Goal: Task Accomplishment & Management: Manage account settings

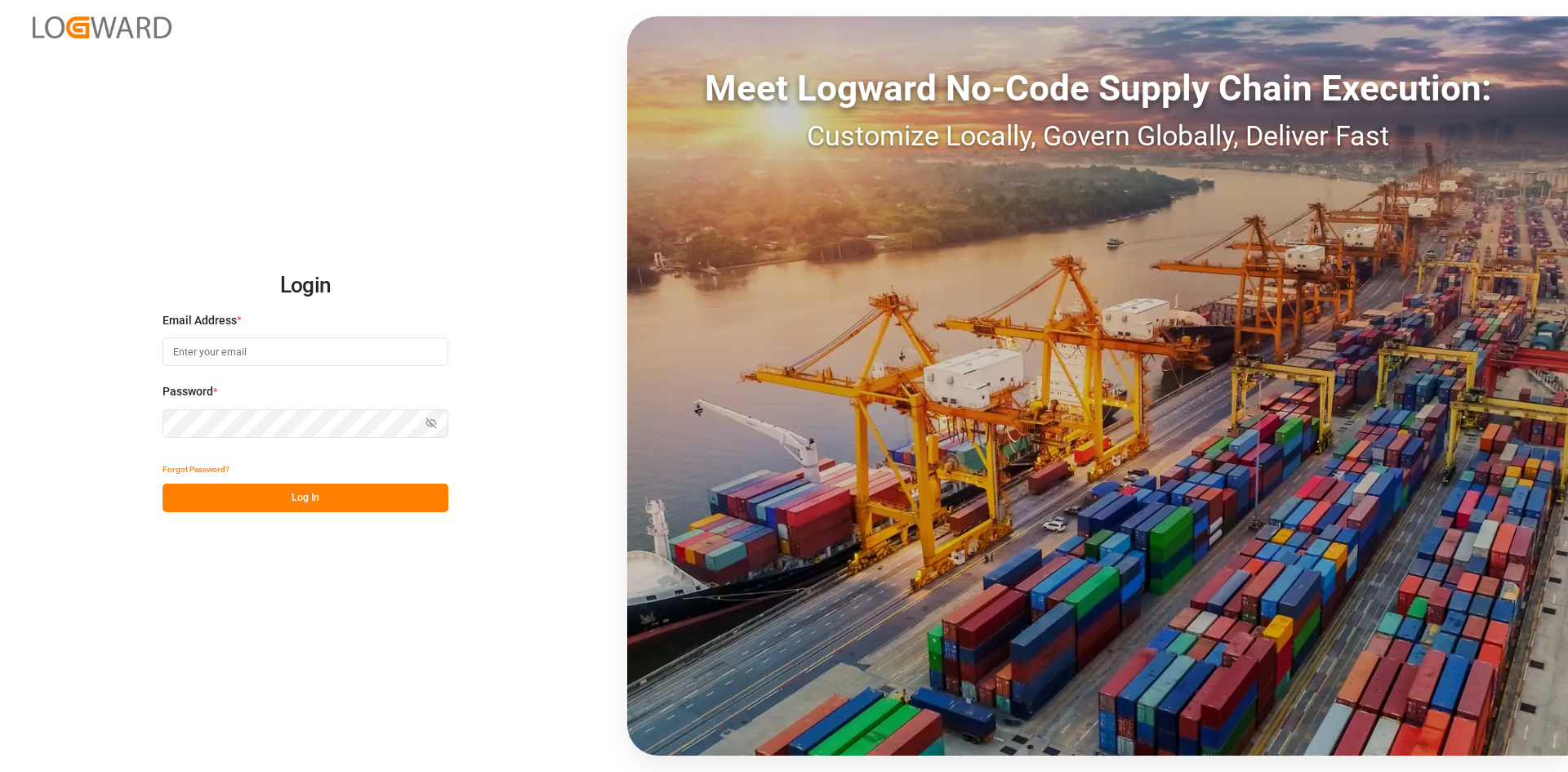
type input "[PERSON_NAME][EMAIL_ADDRESS][PERSON_NAME][DOMAIN_NAME]"
click at [361, 498] on button "Log In" at bounding box center [305, 498] width 286 height 28
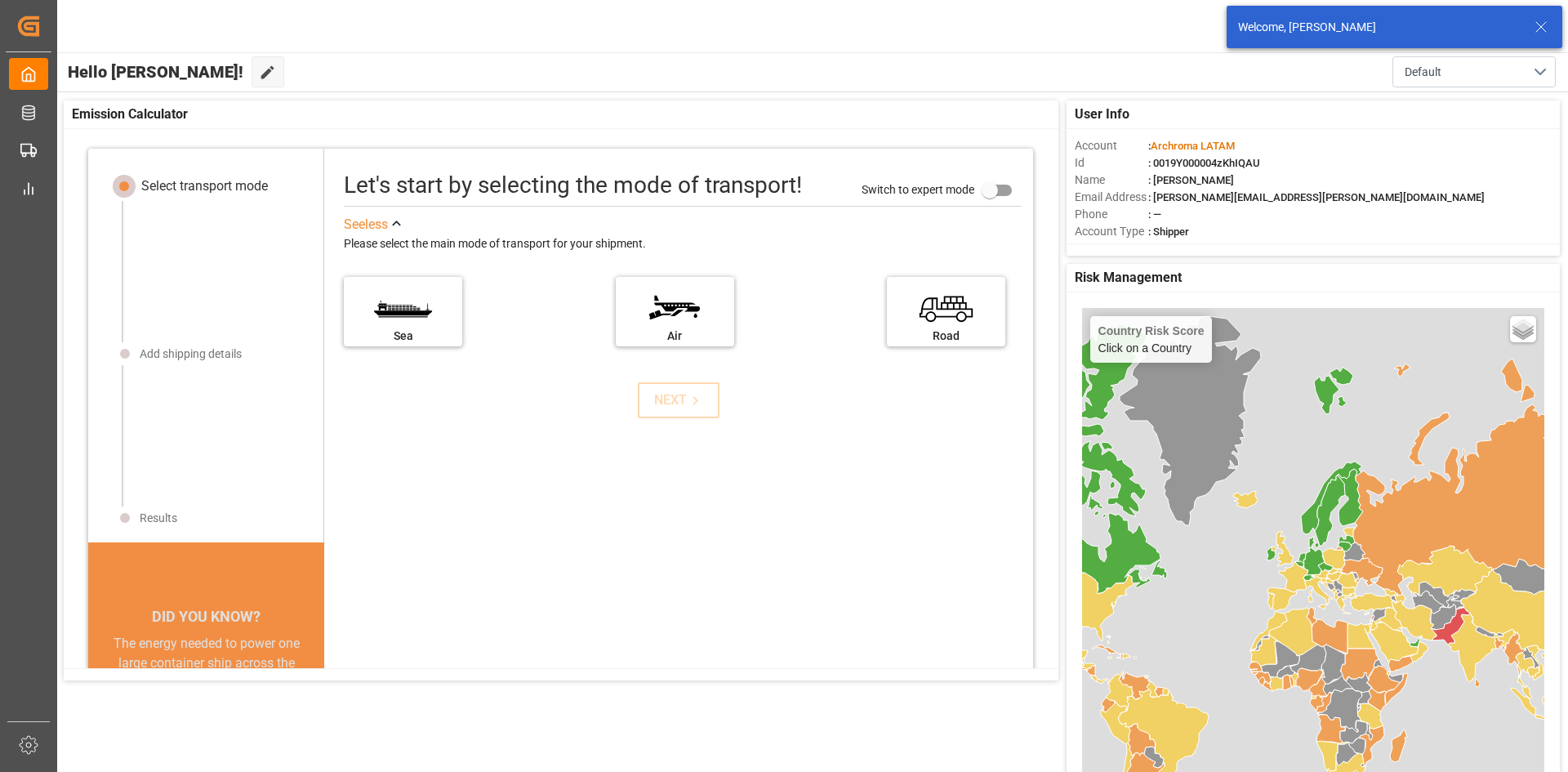
click at [1543, 32] on icon at bounding box center [1541, 27] width 20 height 20
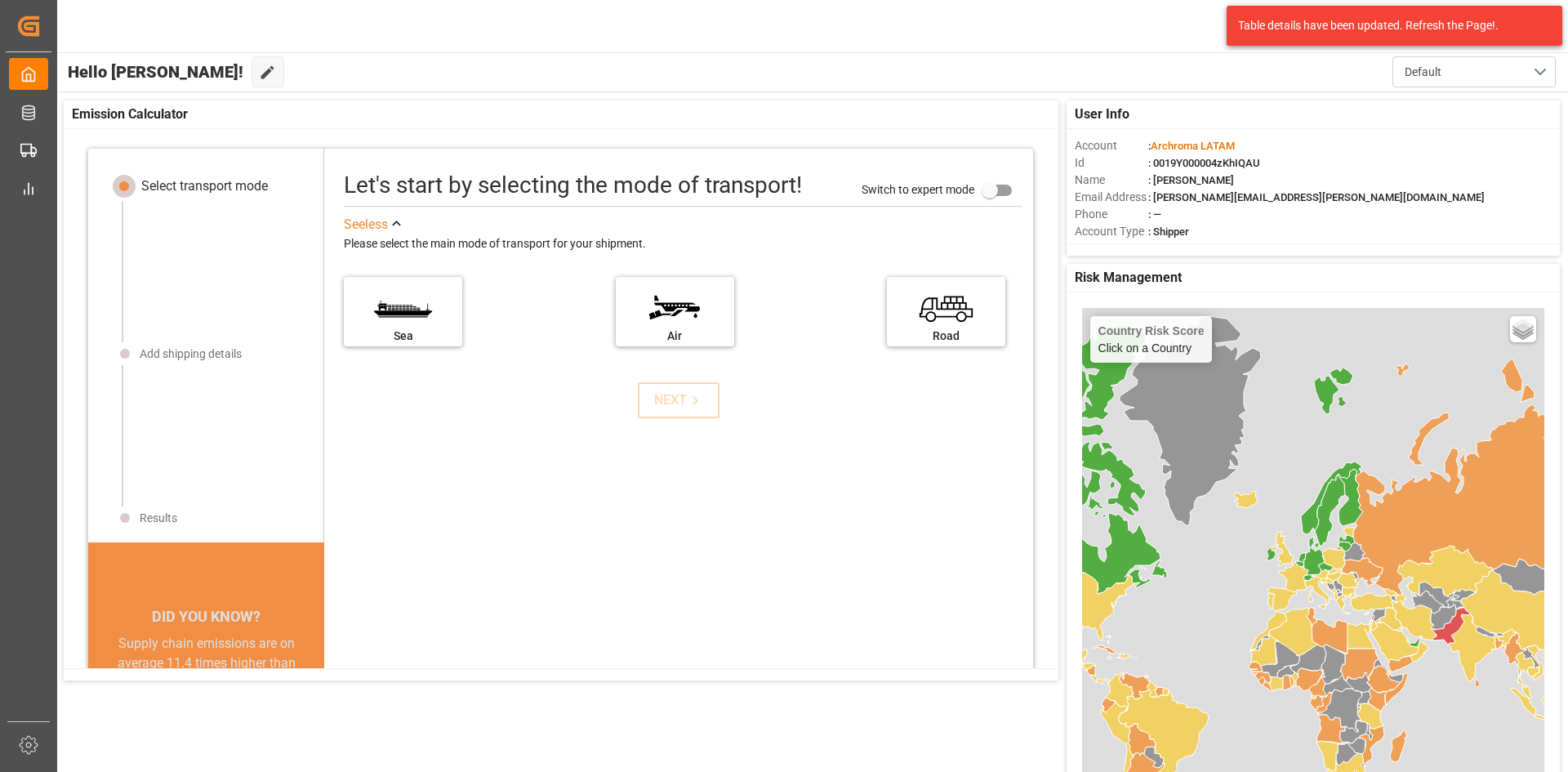
click at [1297, 444] on div "Country Risk Score Click on a Country Basic Grayscale Streets Dark Countries Lo…" at bounding box center [1313, 613] width 462 height 612
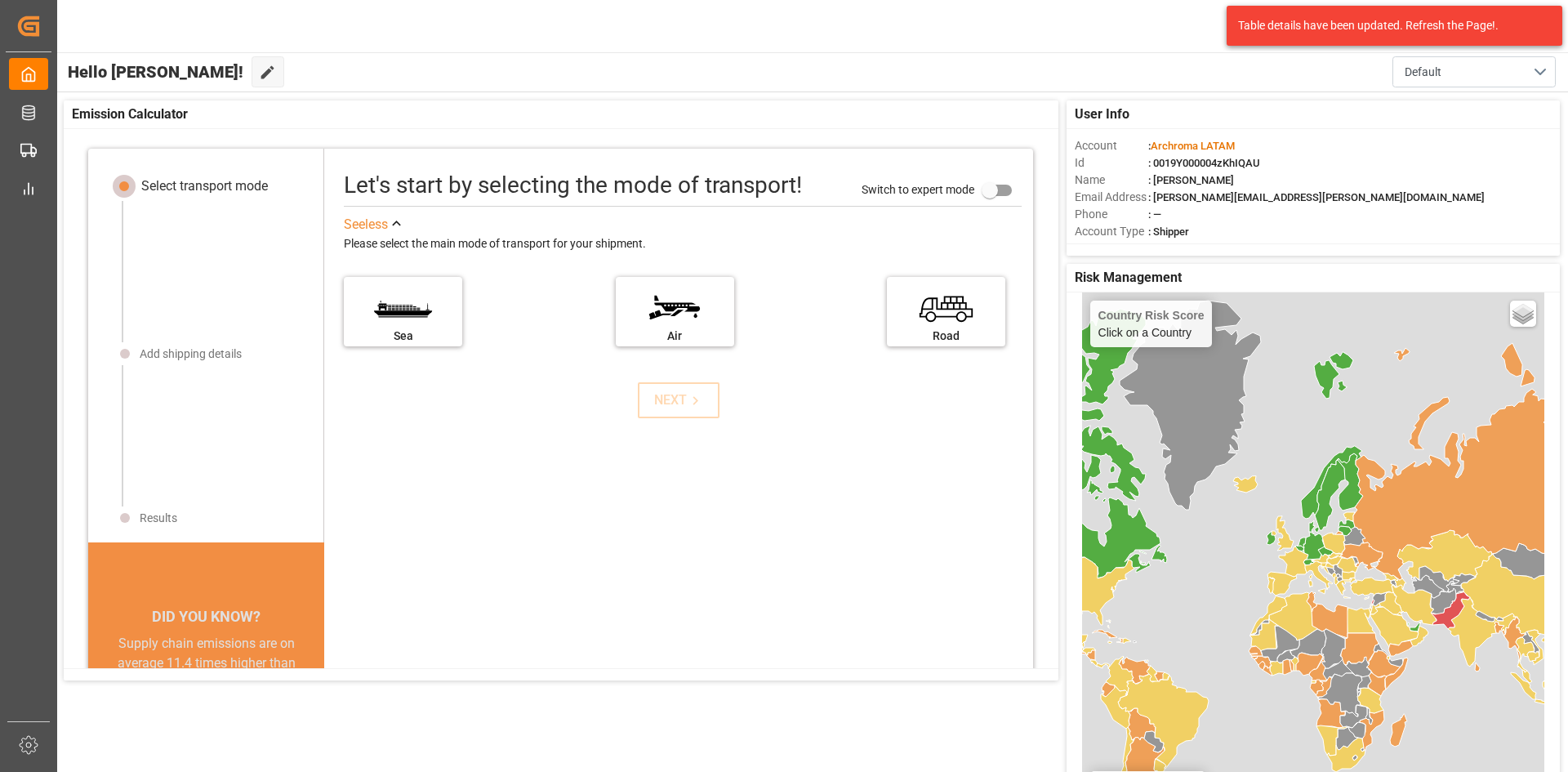
scroll to position [60, 0]
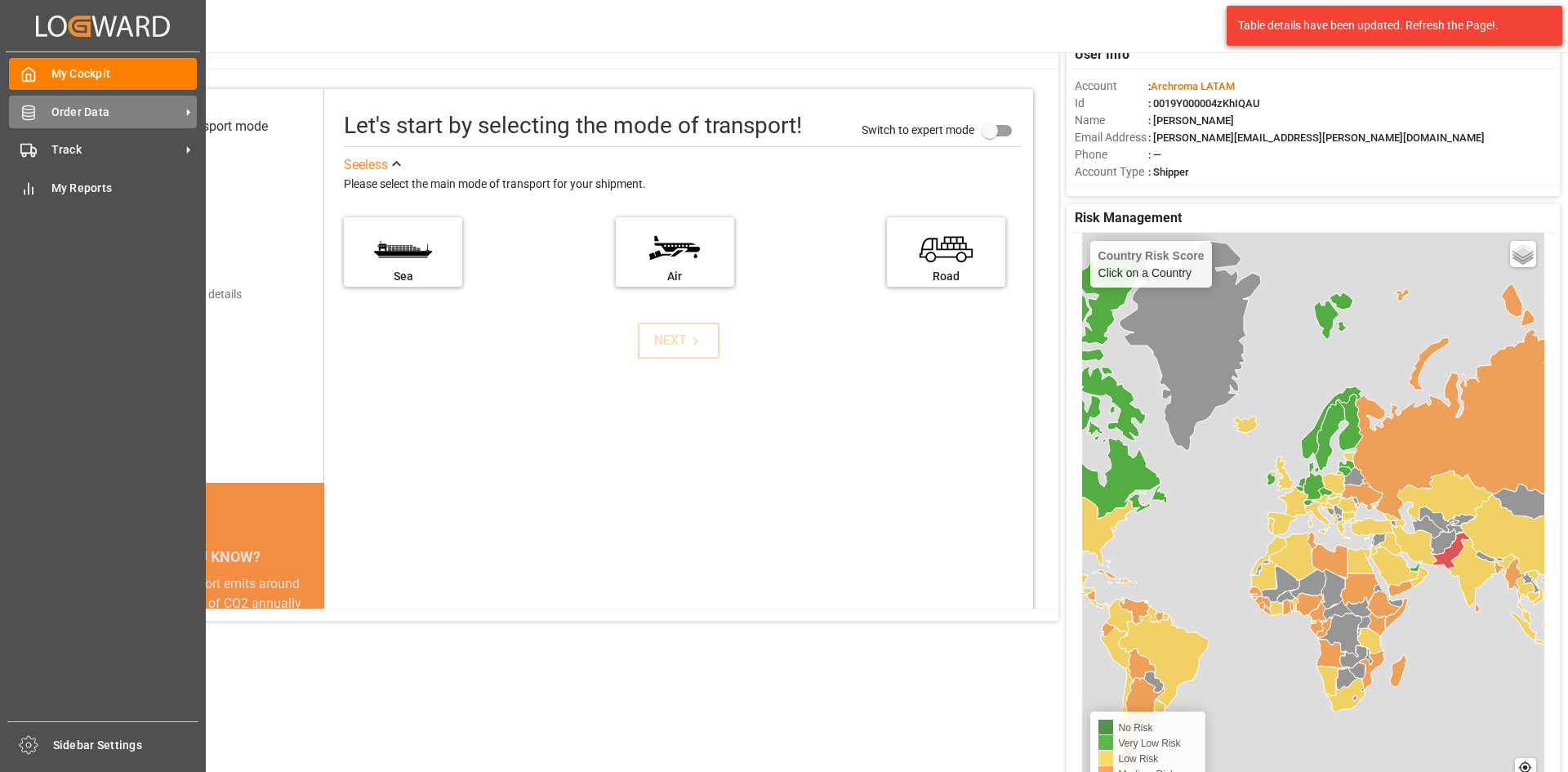
click at [83, 111] on span "Order Data" at bounding box center [116, 112] width 129 height 17
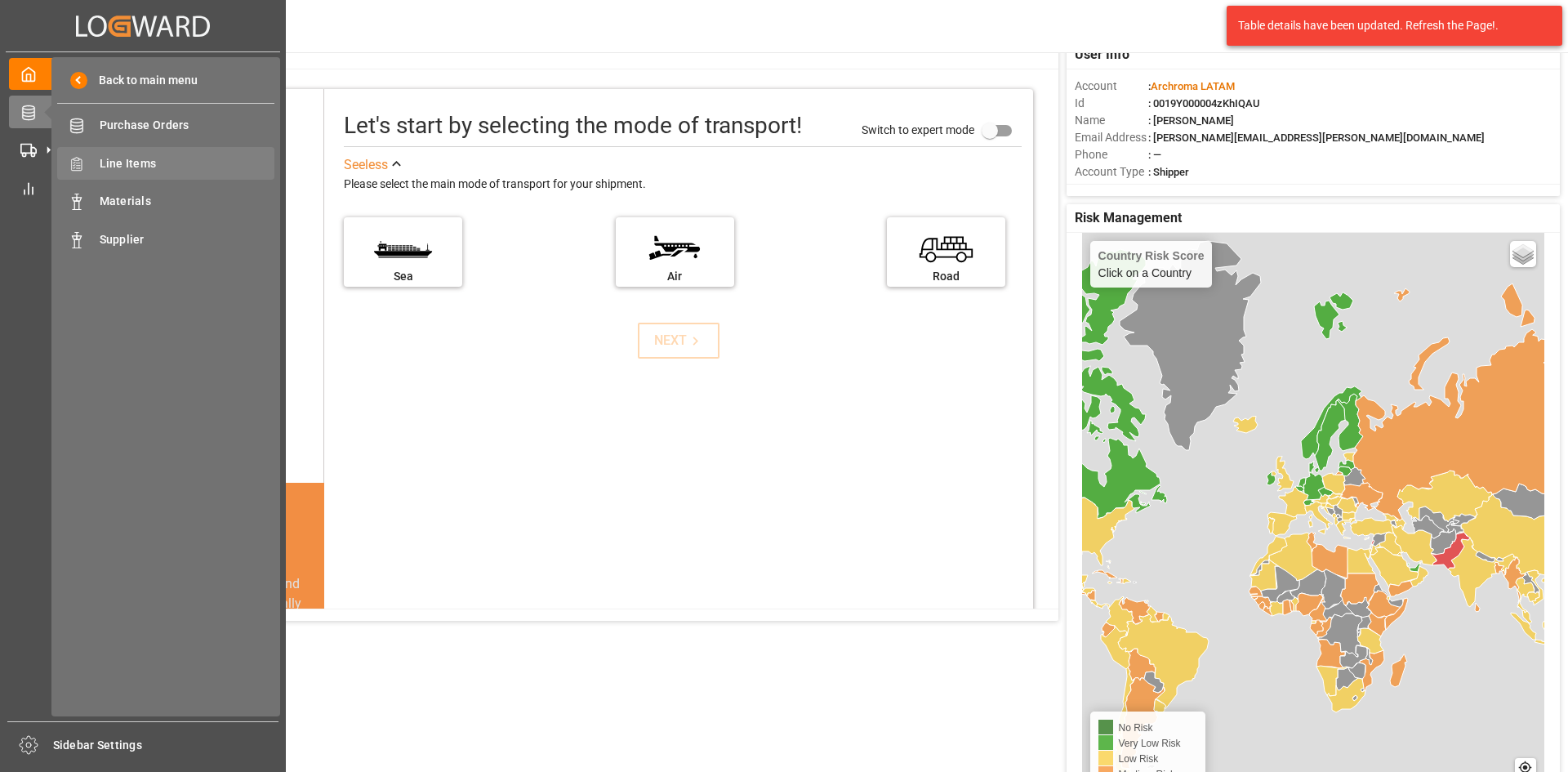
click at [116, 157] on span "Line Items" at bounding box center [187, 164] width 176 height 17
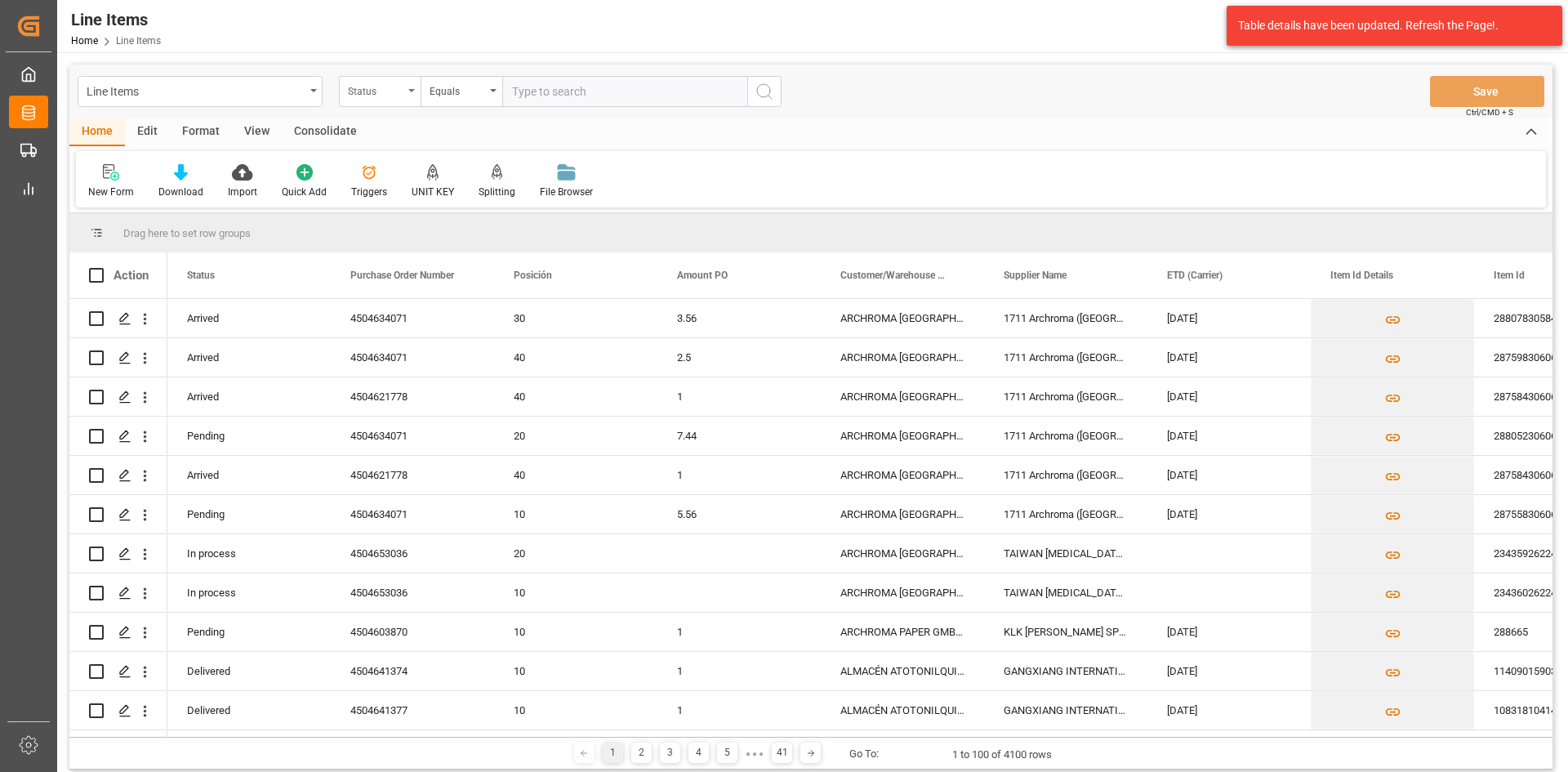
click at [378, 100] on div "Status" at bounding box center [379, 92] width 81 height 31
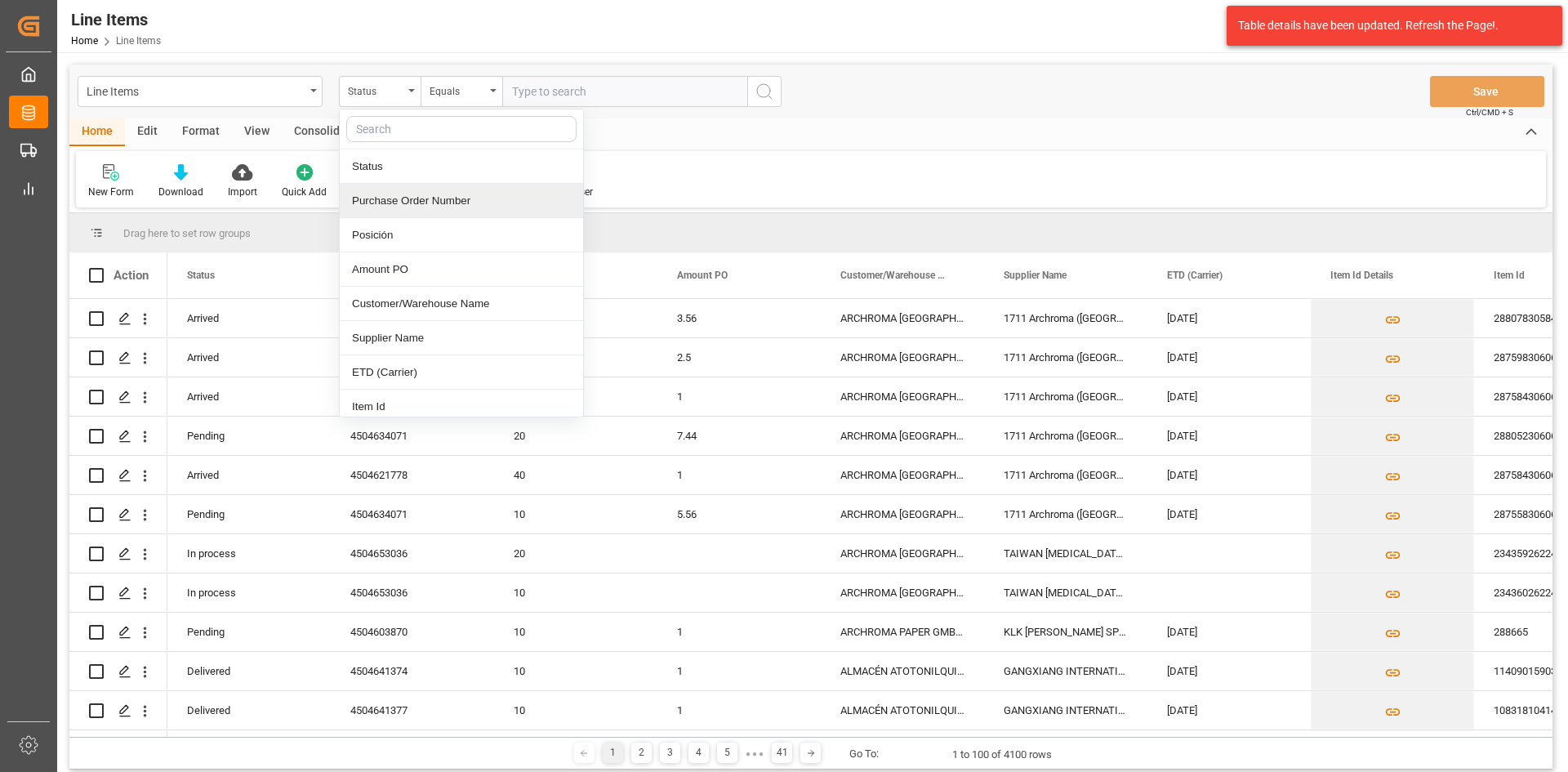
click at [492, 201] on div "Purchase Order Number" at bounding box center [461, 201] width 244 height 34
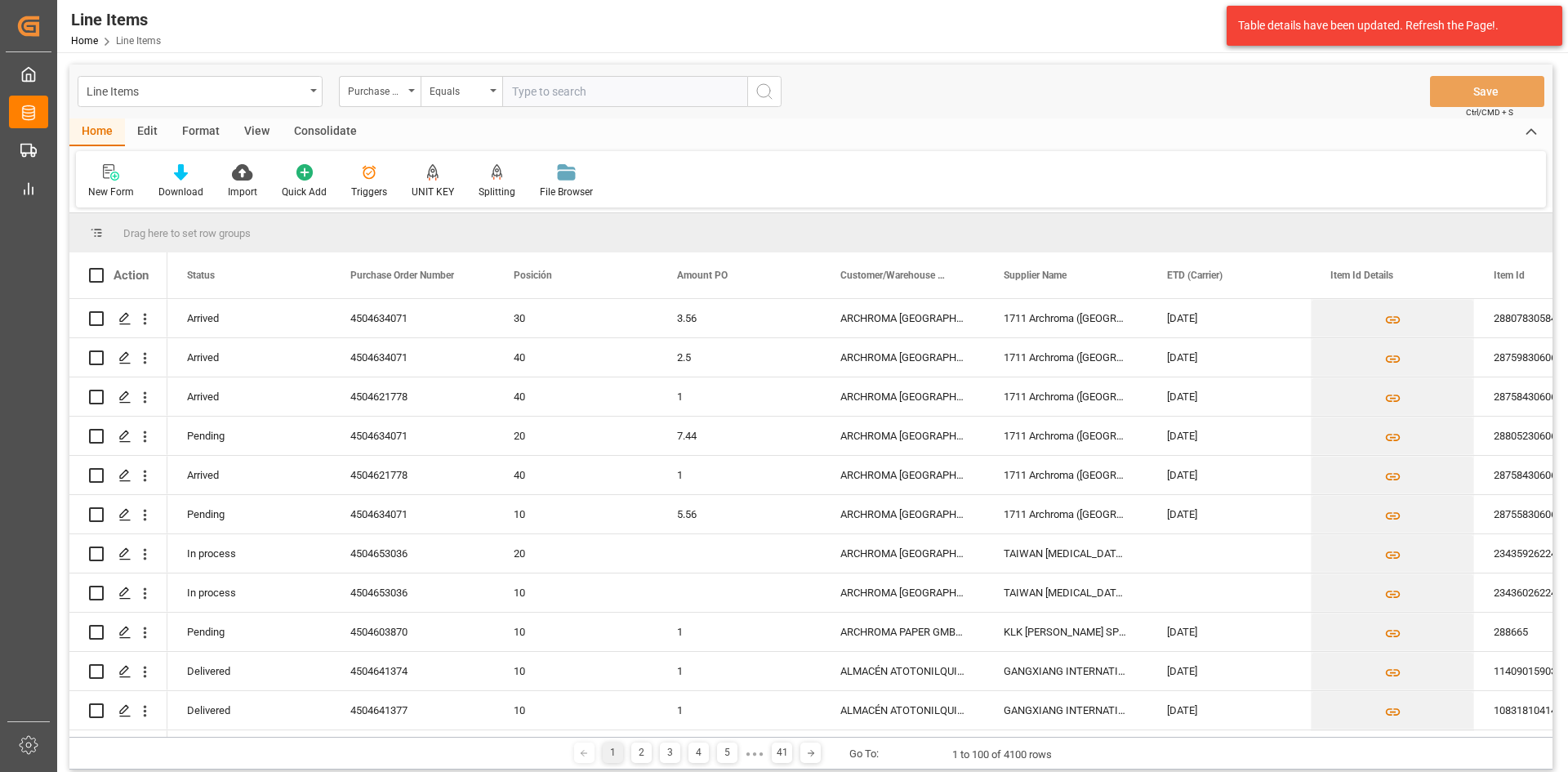
click at [547, 83] on input "text" at bounding box center [625, 92] width 245 height 31
paste input "4504645767"
type input "4504645767"
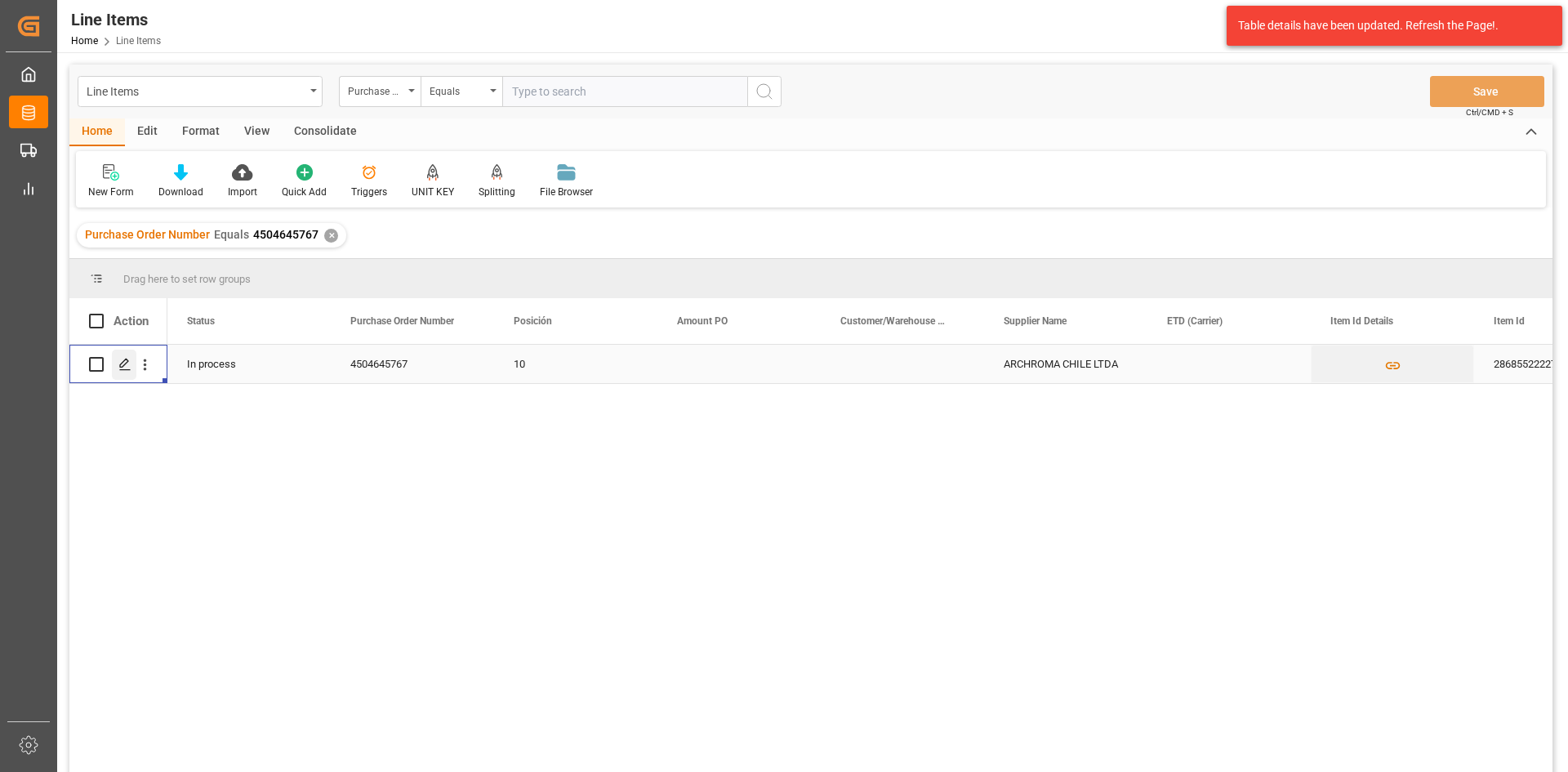
click at [122, 366] on polygon "Press SPACE to select this row." at bounding box center [124, 364] width 9 height 9
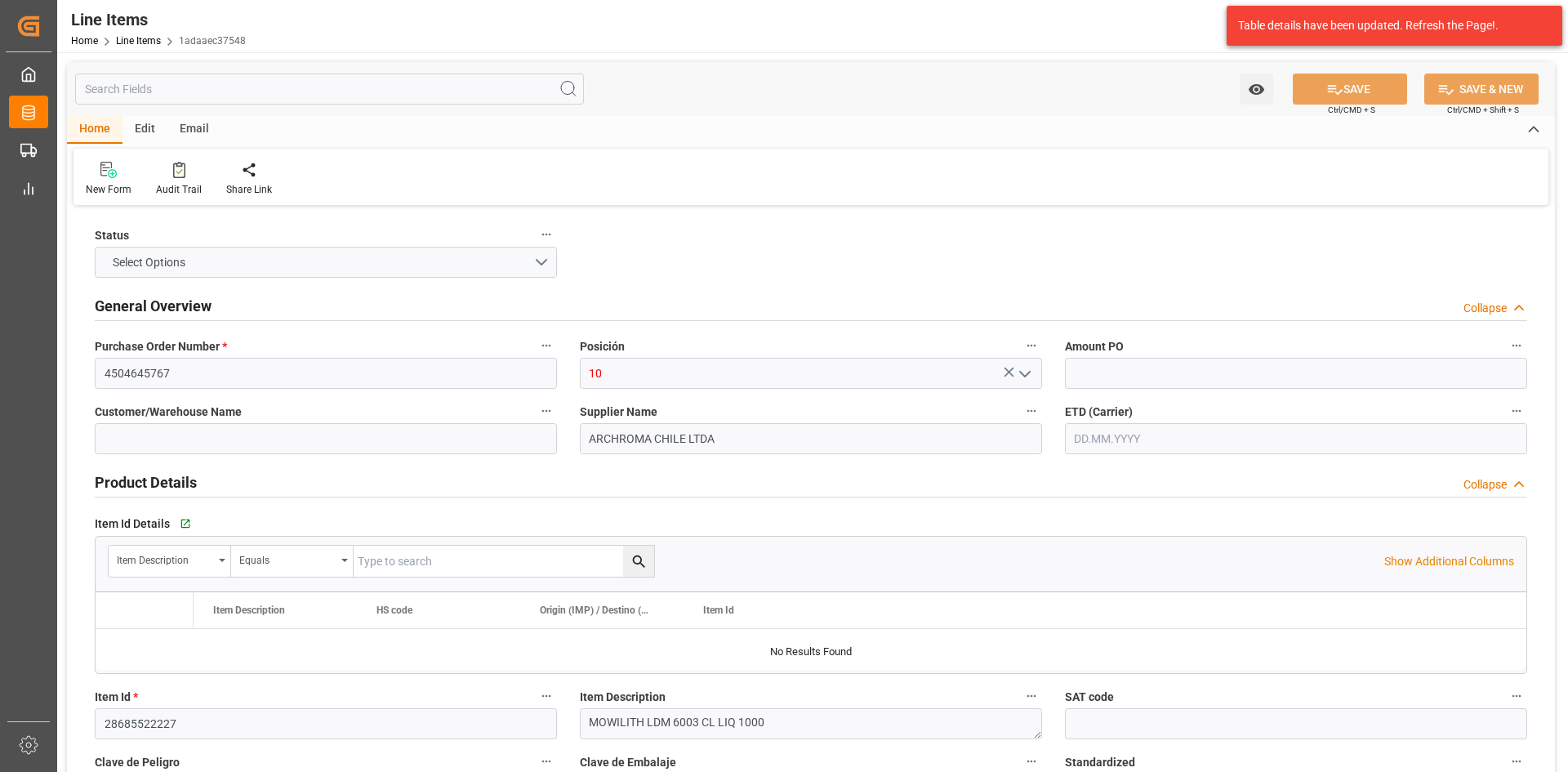
type input "3"
type input "3000"
type input "4920"
type input "12.08.2025"
type input "02.09.2025 21:49"
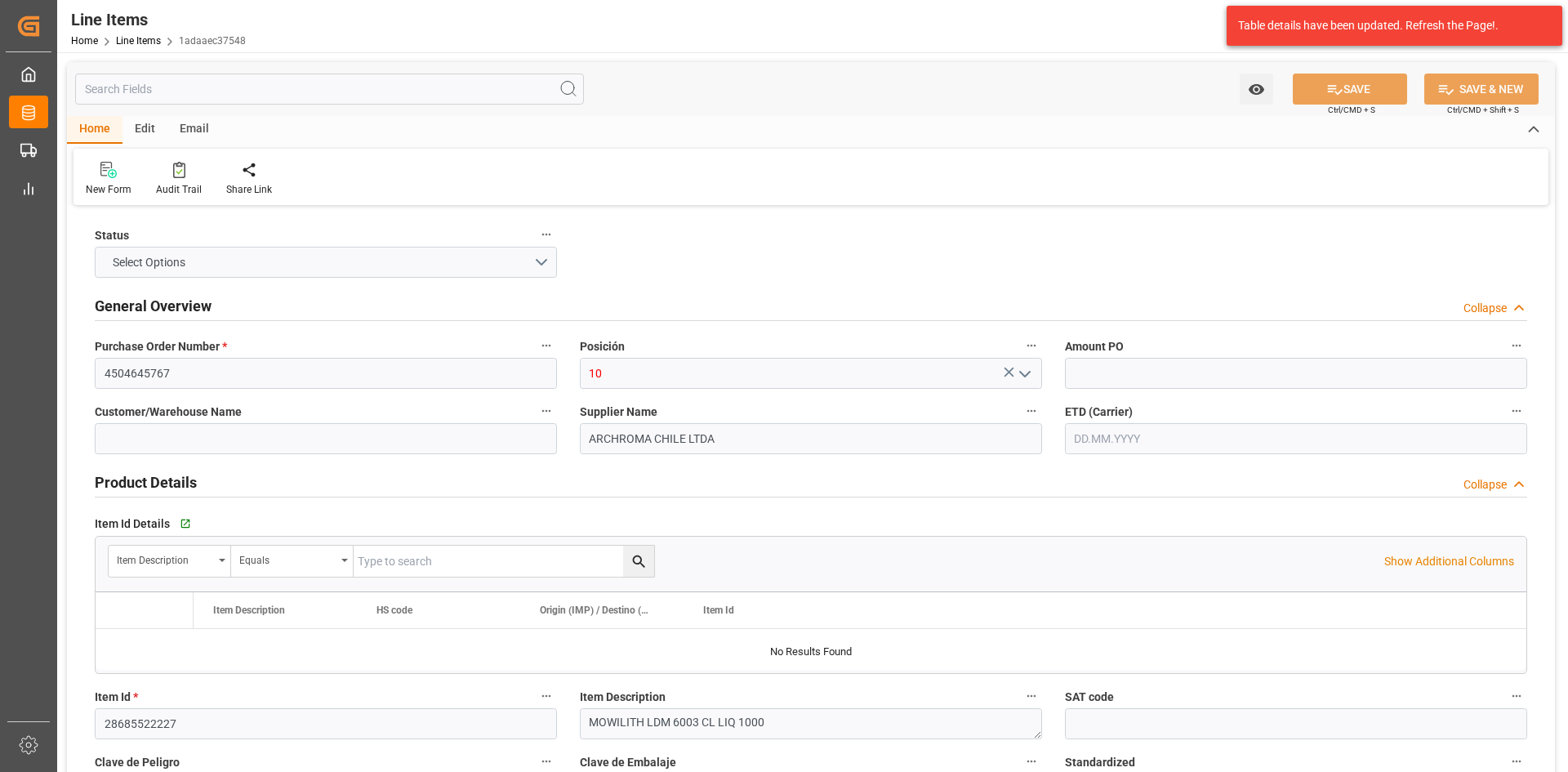
type input "24.07.2025 16:55"
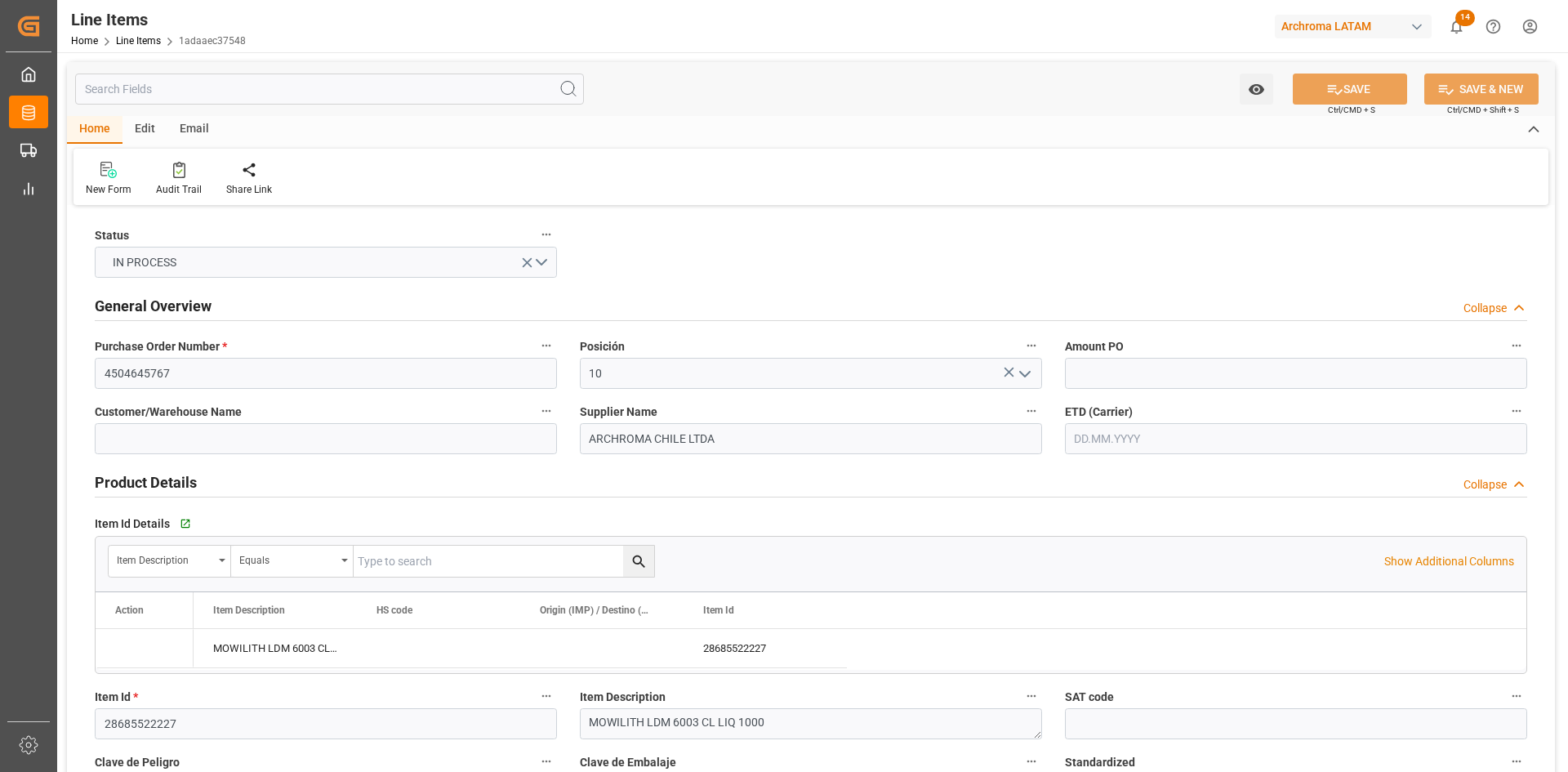
type input "12.08.2025"
type input "02.09.2025 21:49"
type input "24.07.2025 16:55"
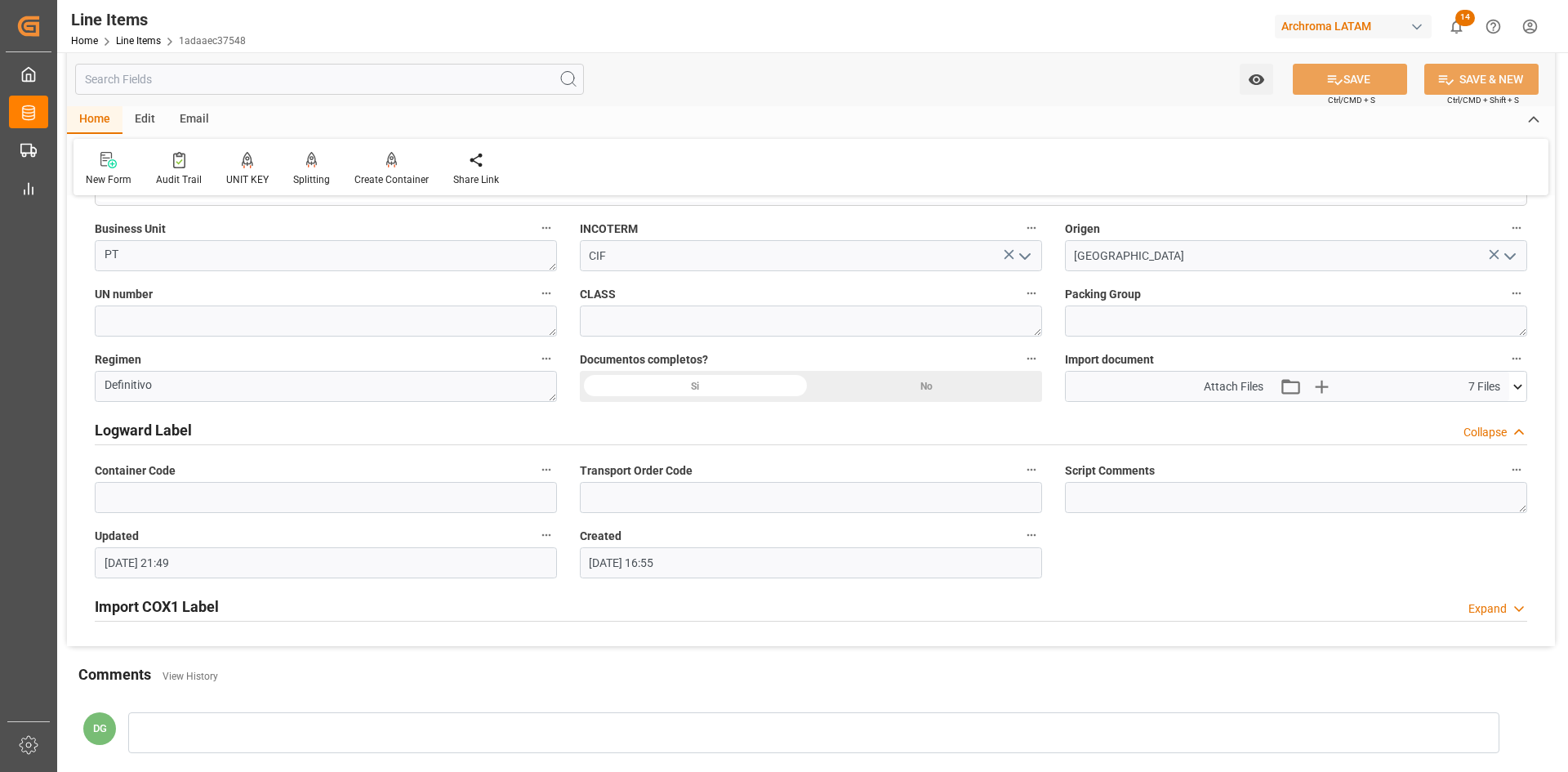
scroll to position [1225, 0]
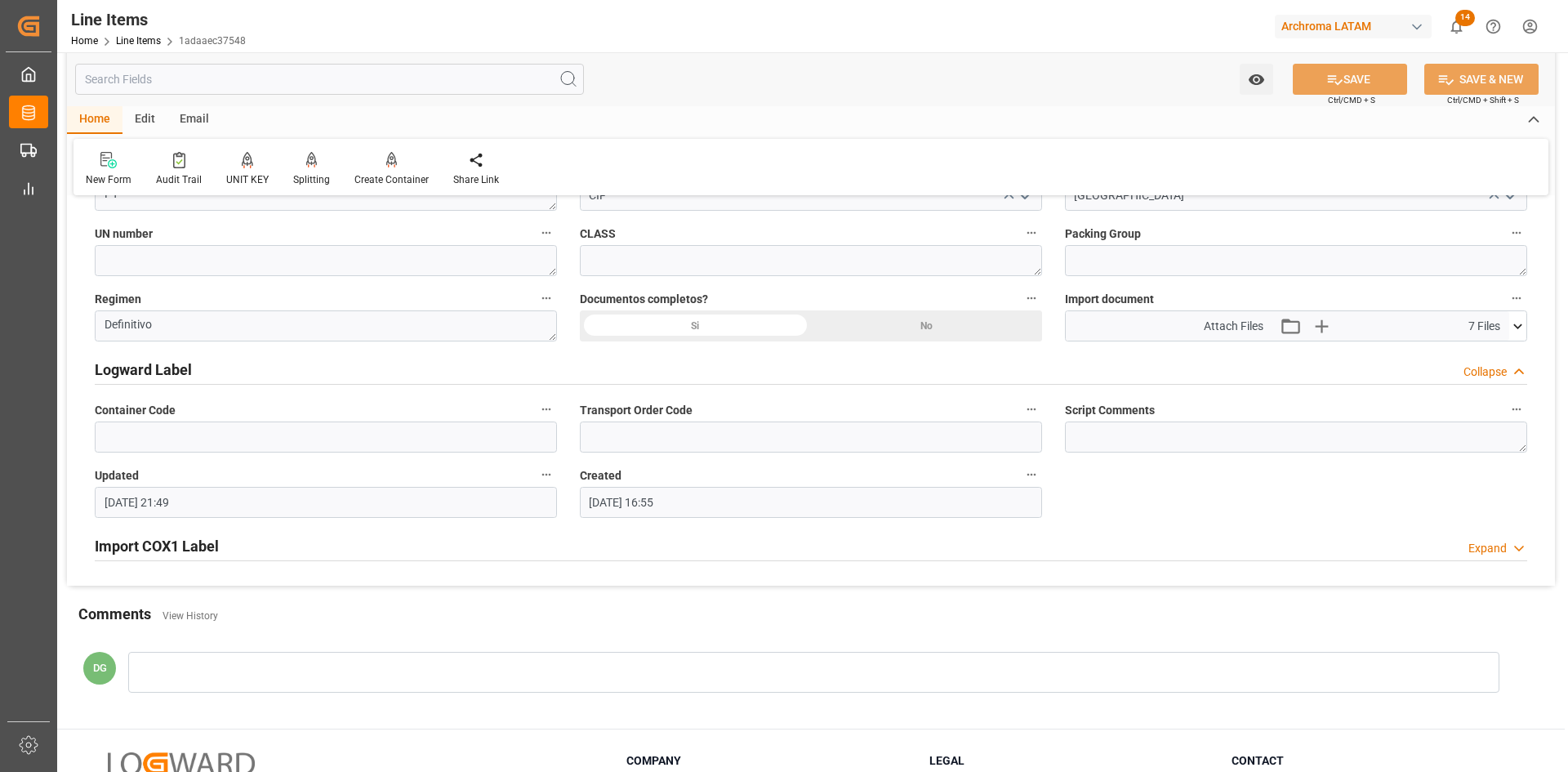
click at [1520, 330] on icon at bounding box center [1518, 326] width 17 height 17
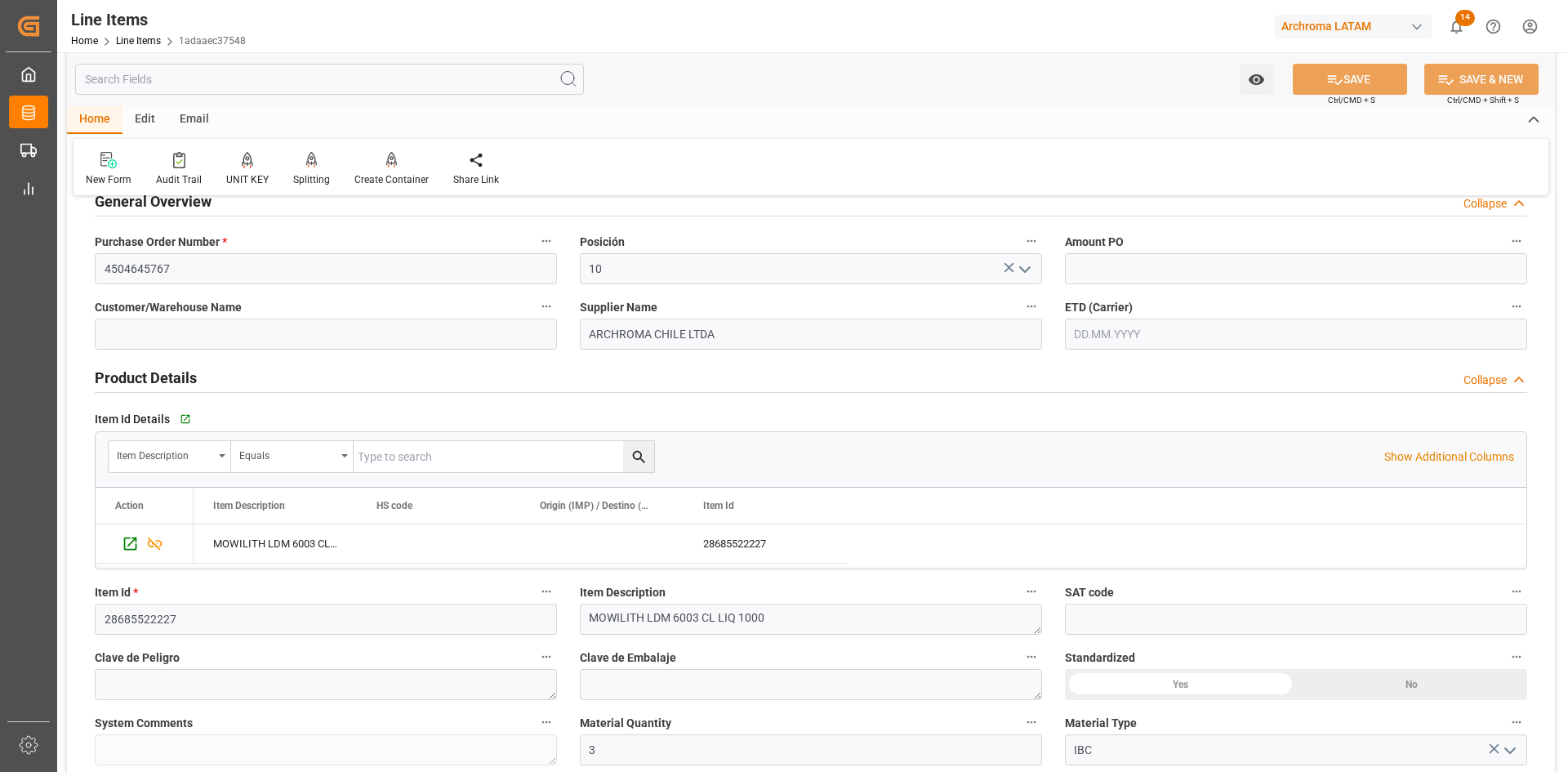
scroll to position [0, 0]
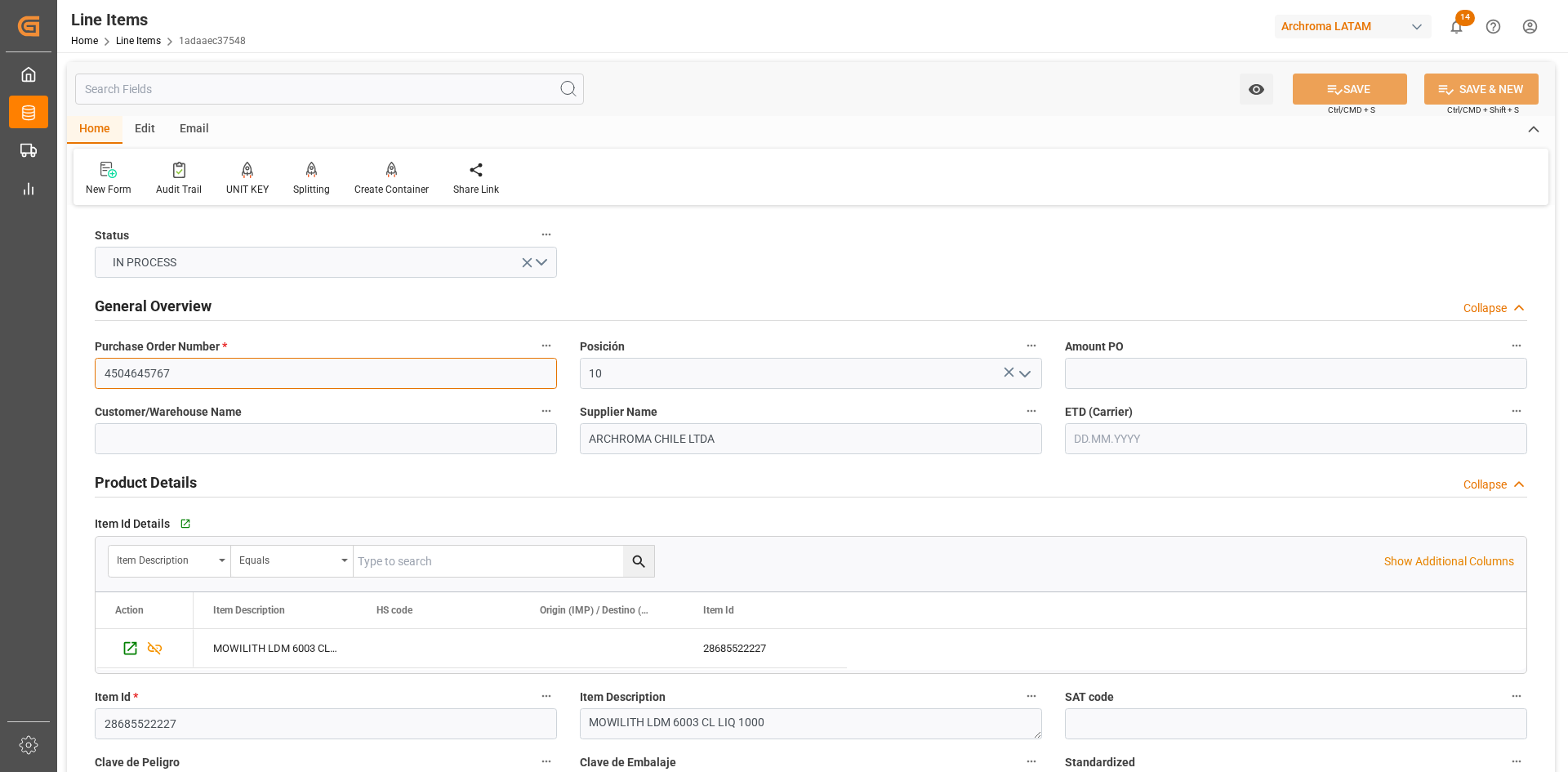
click at [277, 384] on input "4504645767" at bounding box center [325, 373] width 462 height 31
click at [78, 129] on div "Home" at bounding box center [94, 130] width 56 height 27
click at [136, 39] on link "Line Items" at bounding box center [138, 40] width 45 height 11
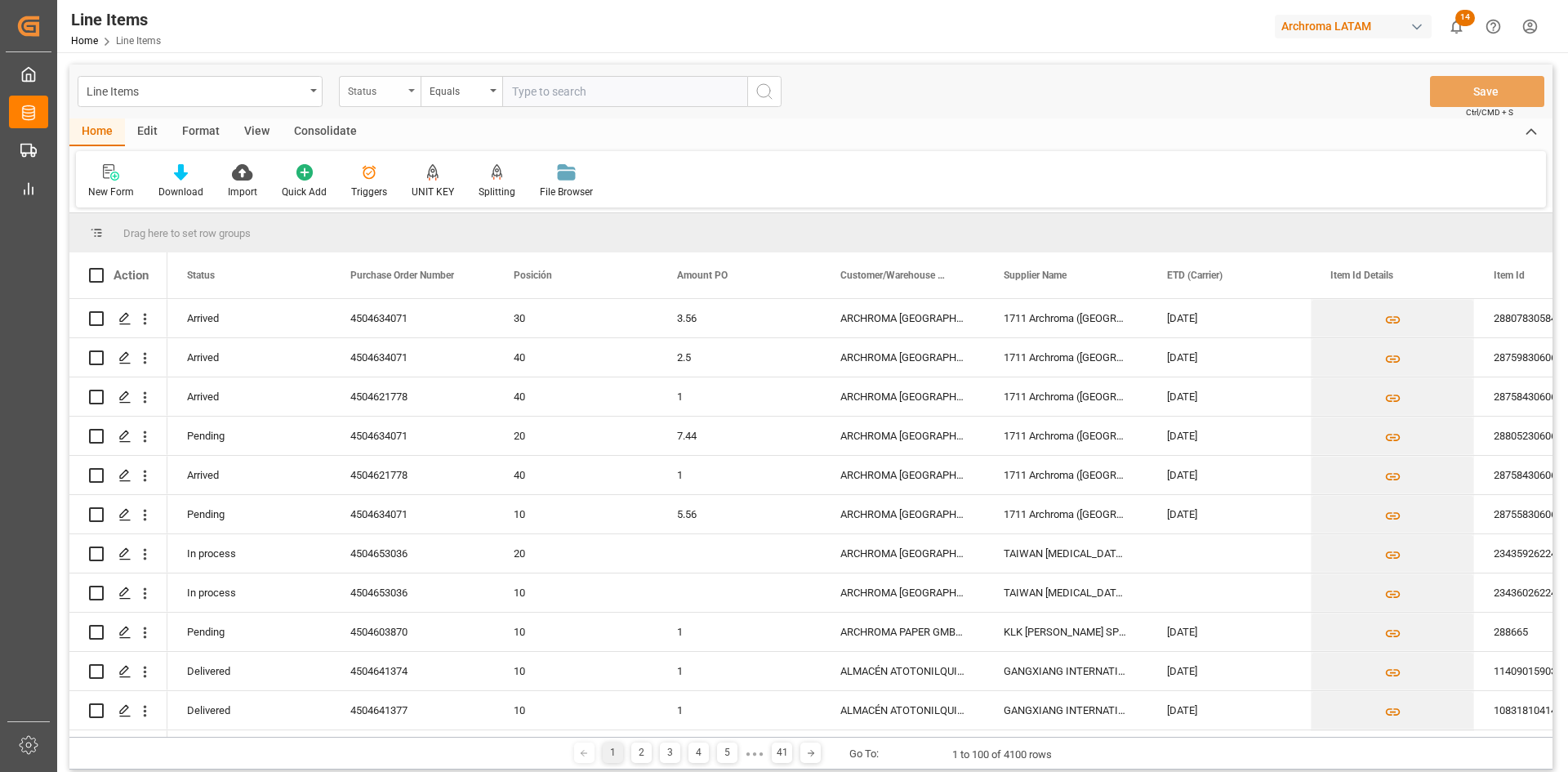
click at [407, 99] on div "Status" at bounding box center [379, 92] width 81 height 31
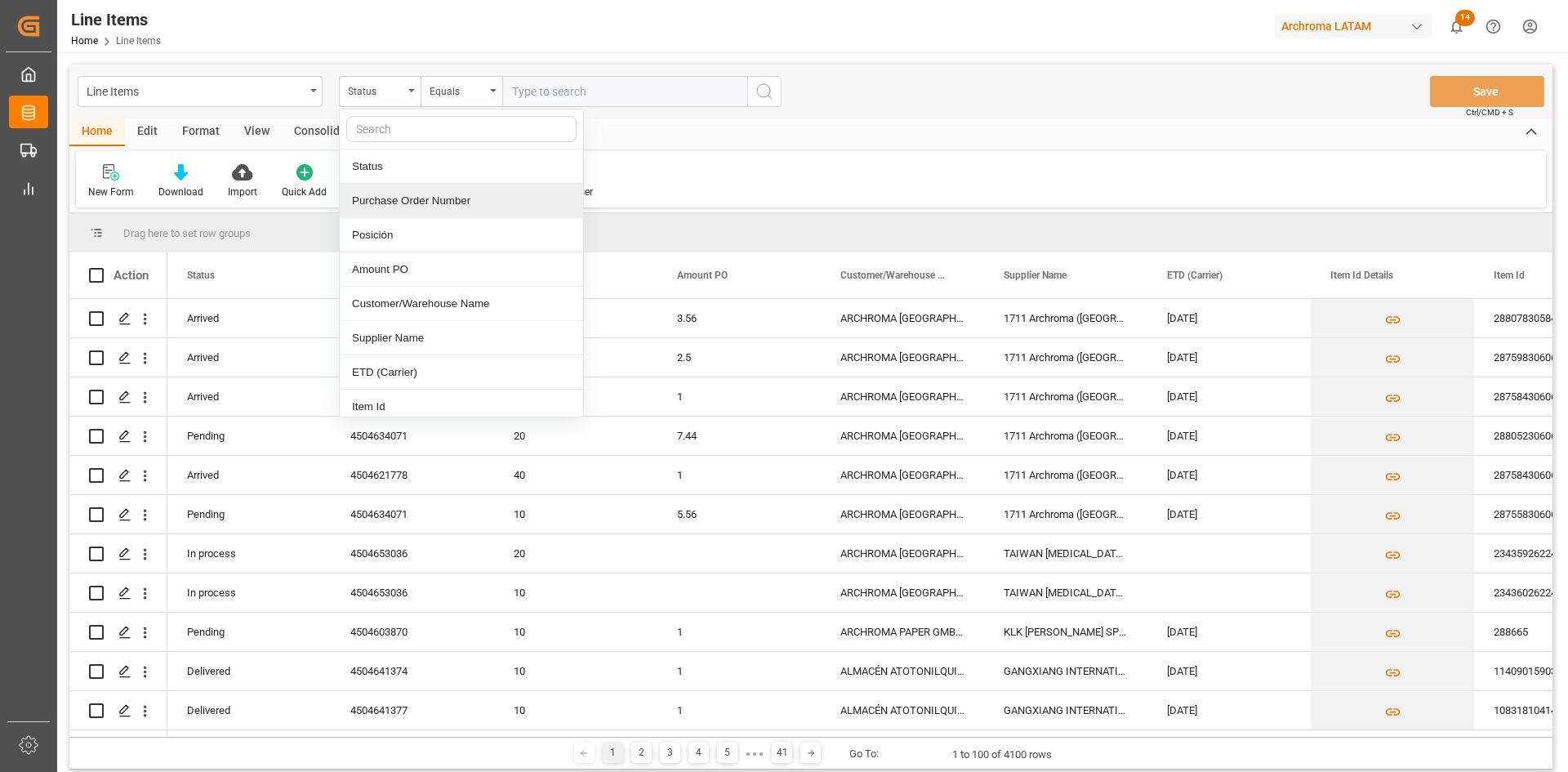
click at [425, 201] on div "Purchase Order Number" at bounding box center [461, 201] width 244 height 34
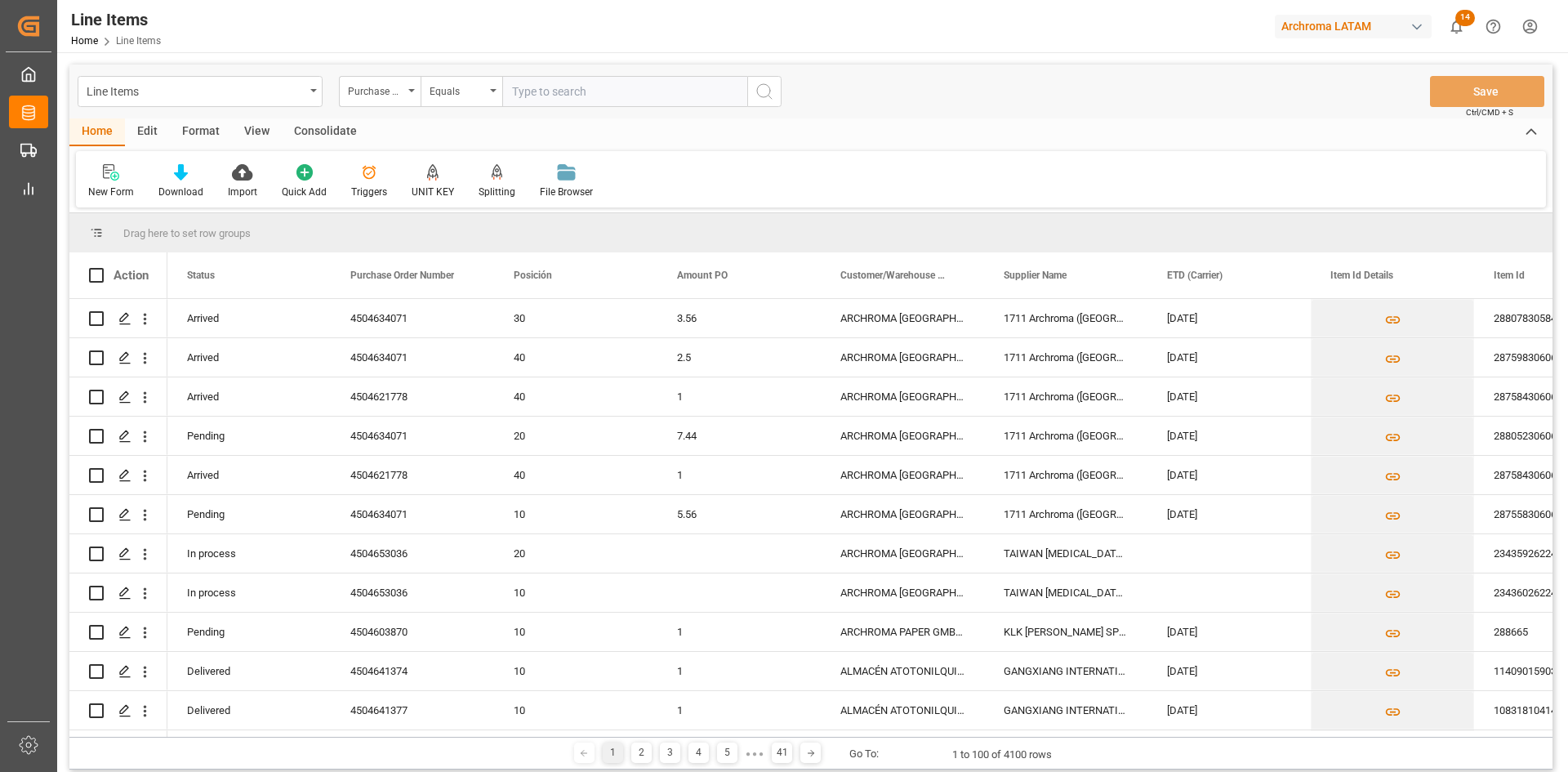
click at [543, 95] on input "text" at bounding box center [625, 92] width 245 height 31
paste input "4504645767"
type input "4504645767"
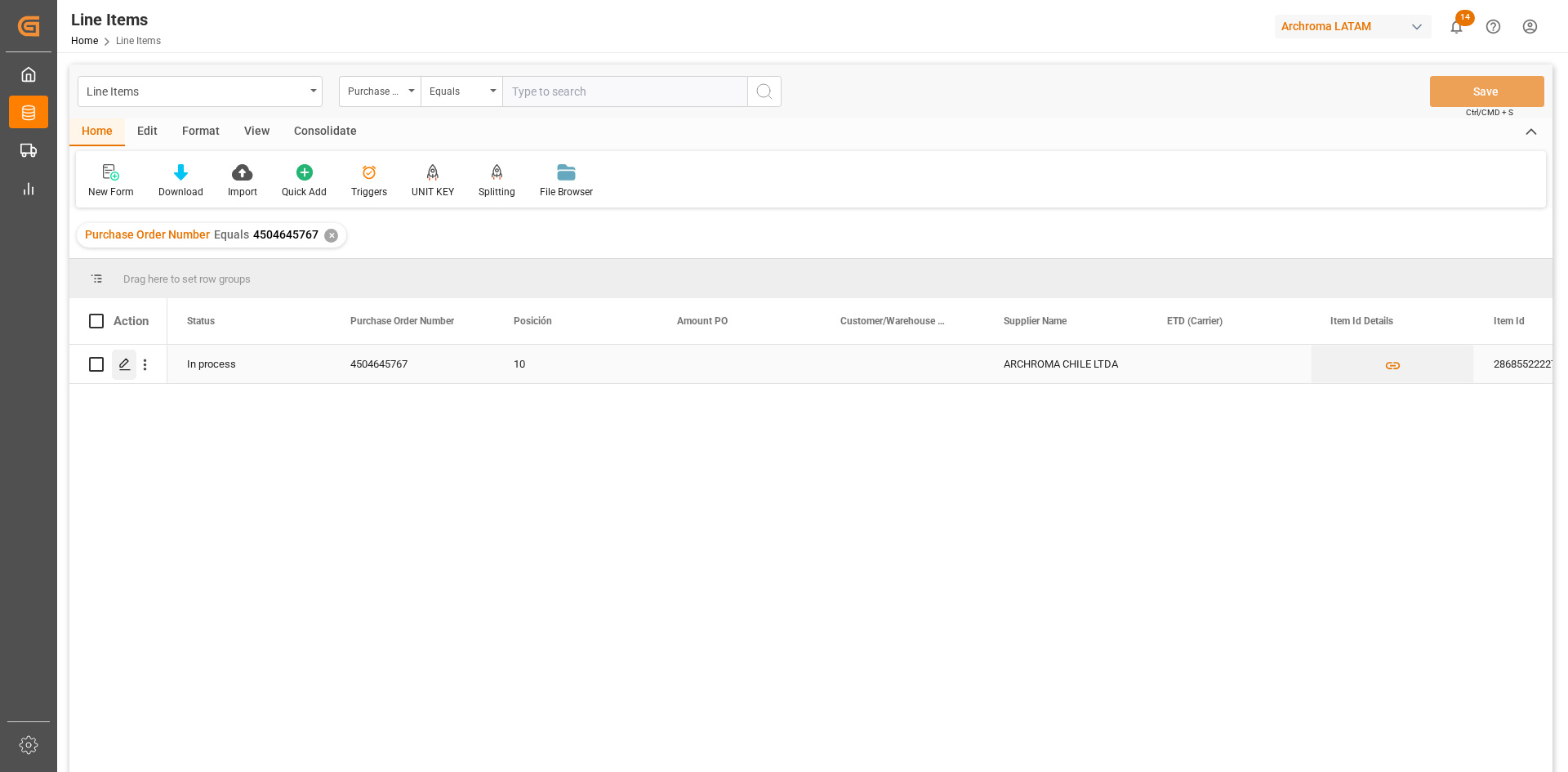
click at [125, 363] on icon "Press SPACE to select this row." at bounding box center [124, 364] width 13 height 13
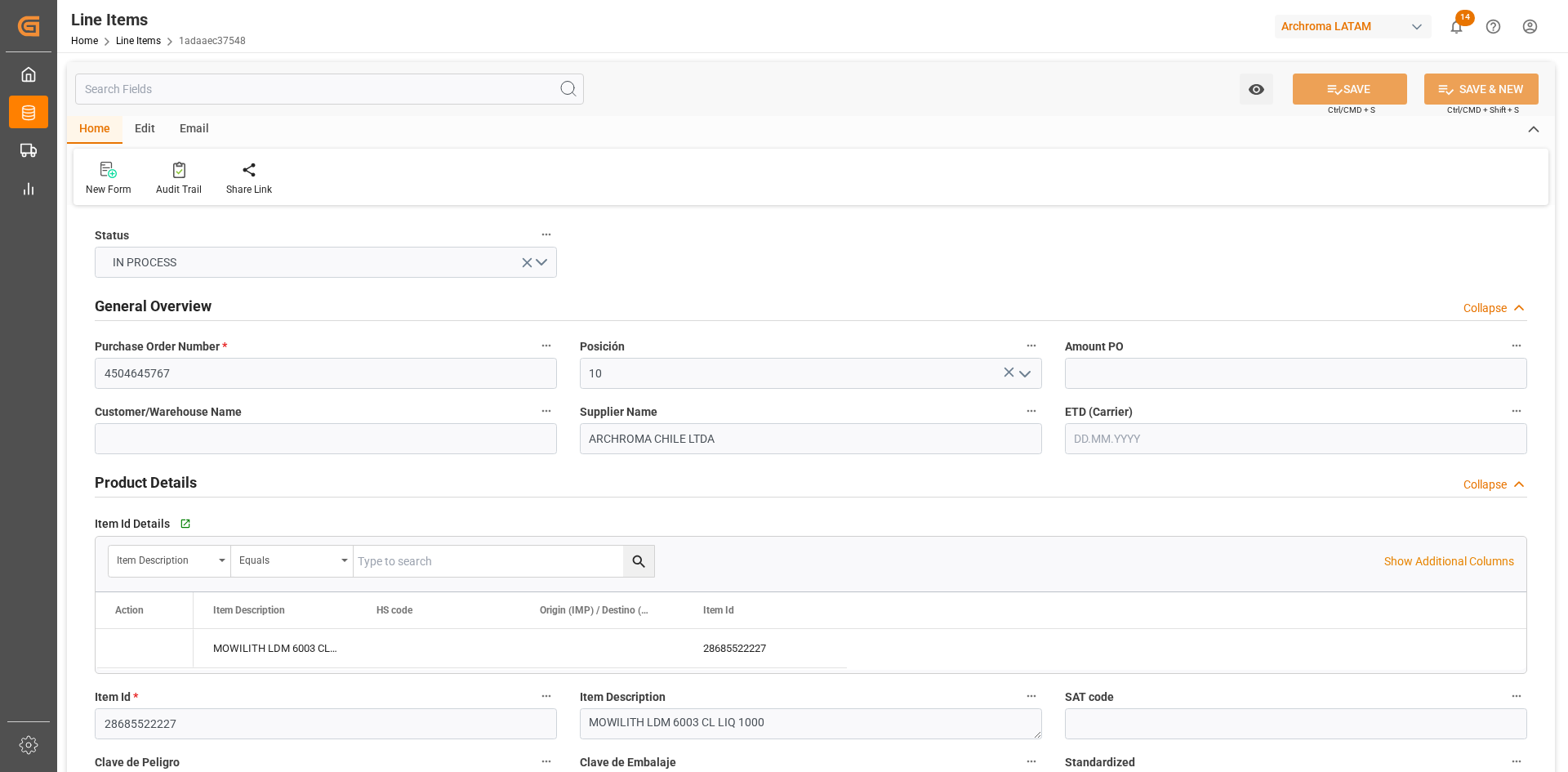
type input "[DATE]"
type input "02.09.2025 21:49"
type input "[DATE] 16:55"
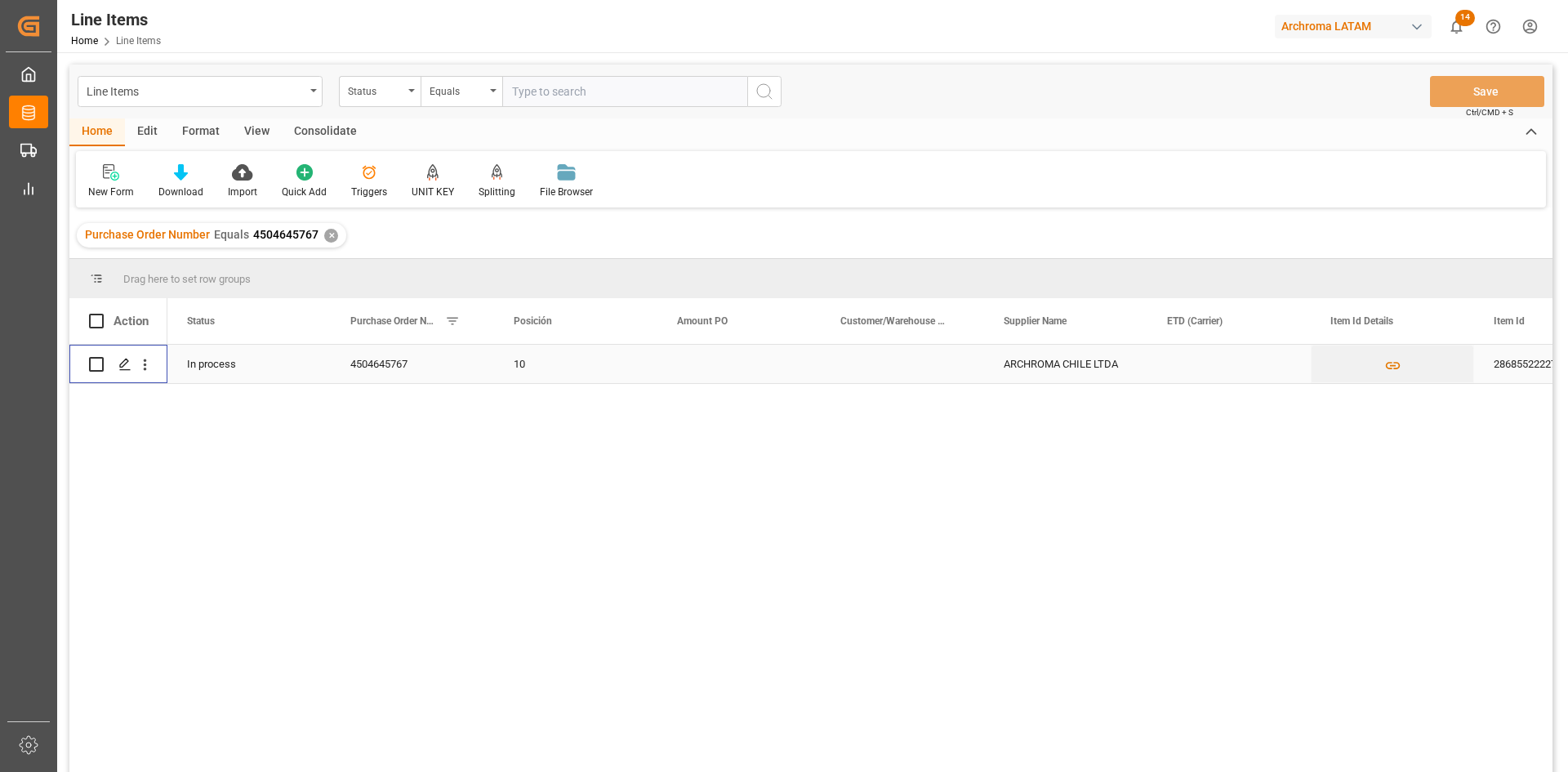
click at [95, 359] on input "Press Space to toggle row selection (unchecked)" at bounding box center [96, 364] width 15 height 15
checkbox input "true"
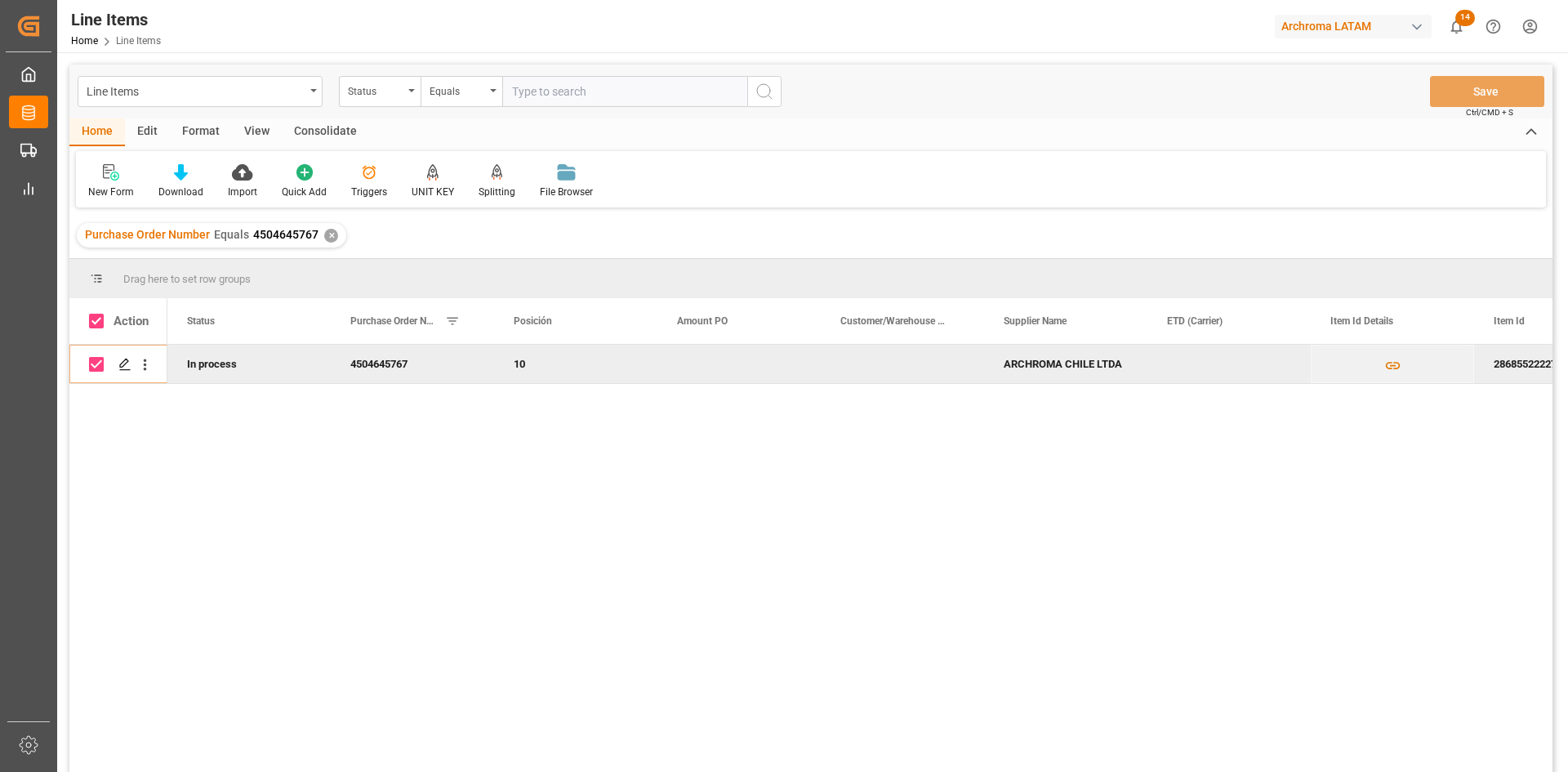
click at [327, 124] on div "Consolidate" at bounding box center [325, 132] width 87 height 27
click at [113, 184] on div "Consolidation List" at bounding box center [129, 181] width 105 height 36
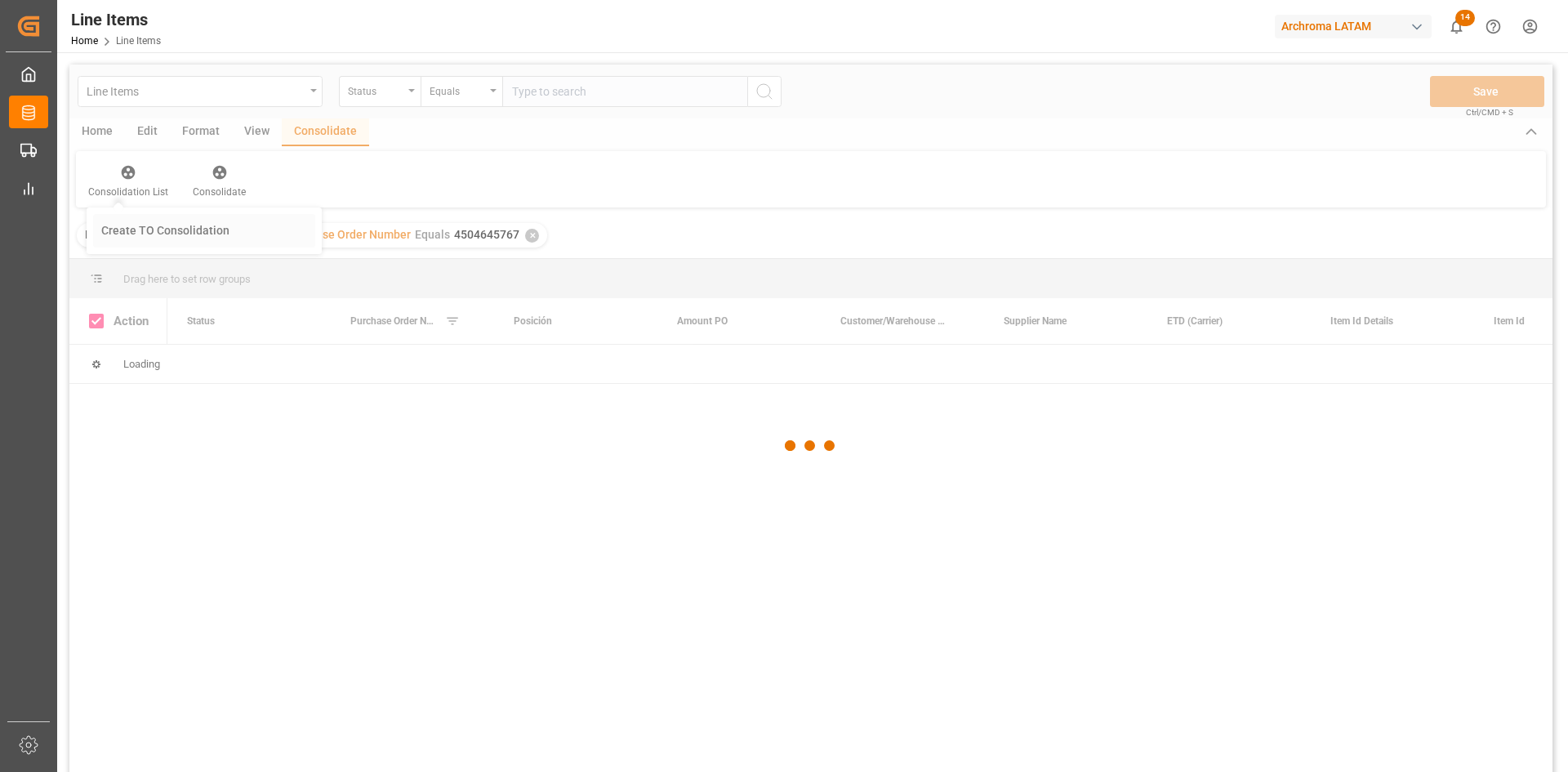
click at [184, 230] on div "Line Items Status Equals Save Ctrl/CMD + S Home Edit Format View Consolidate Co…" at bounding box center [811, 439] width 1483 height 751
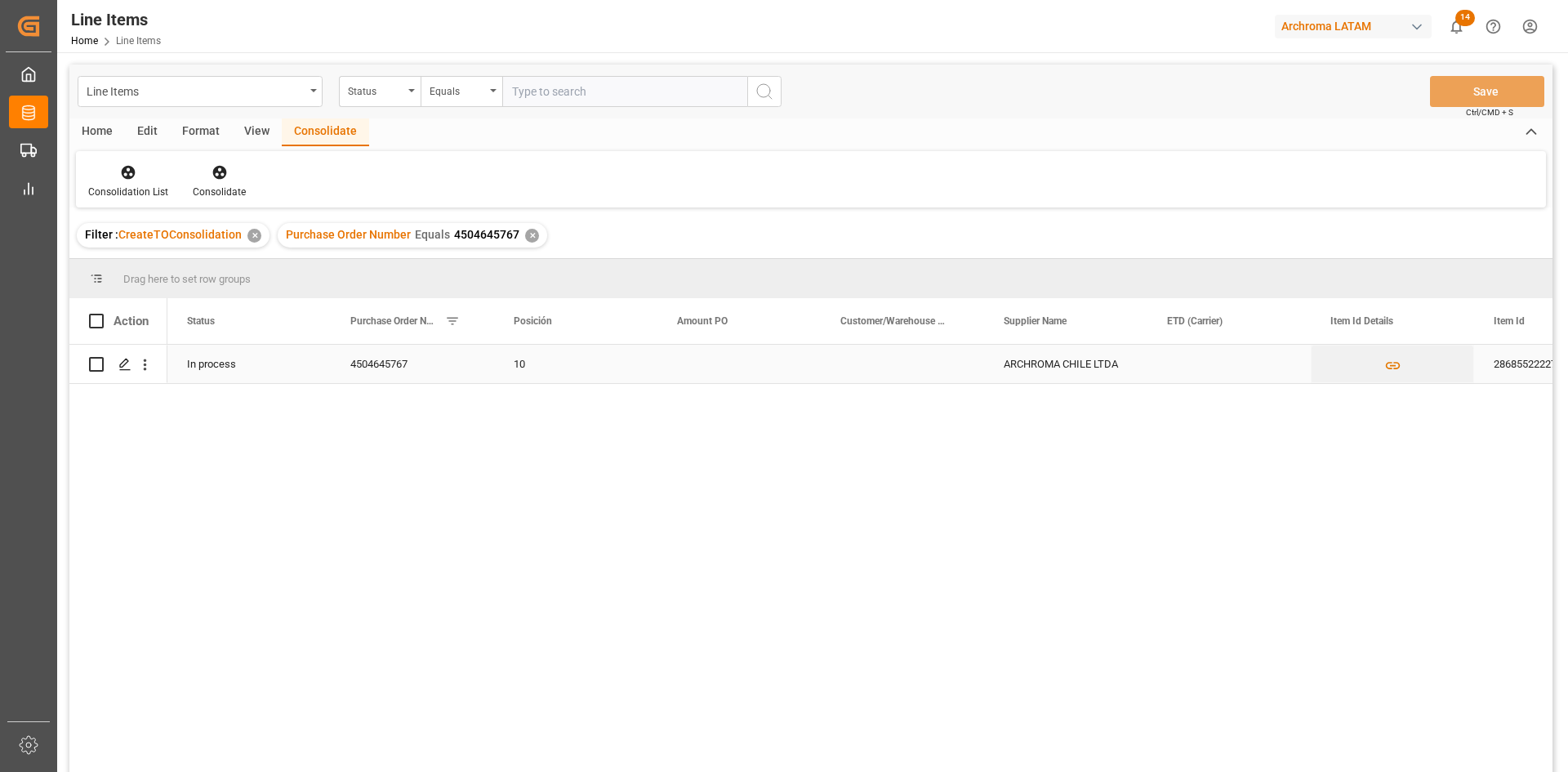
click at [91, 367] on input "Press Space to toggle row selection (unchecked)" at bounding box center [96, 364] width 15 height 15
checkbox input "true"
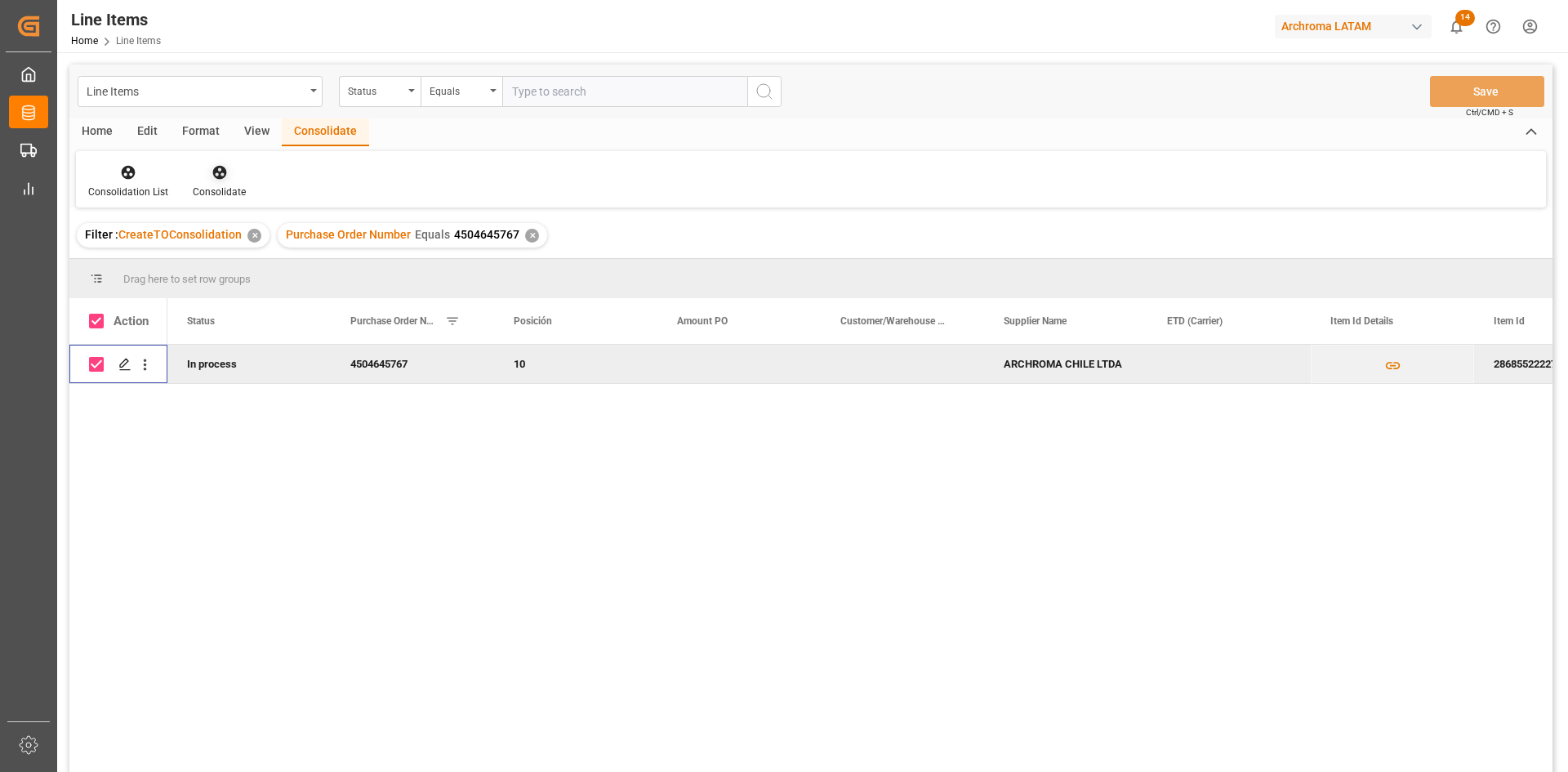
click at [223, 184] on div "Consolidate" at bounding box center [219, 181] width 77 height 36
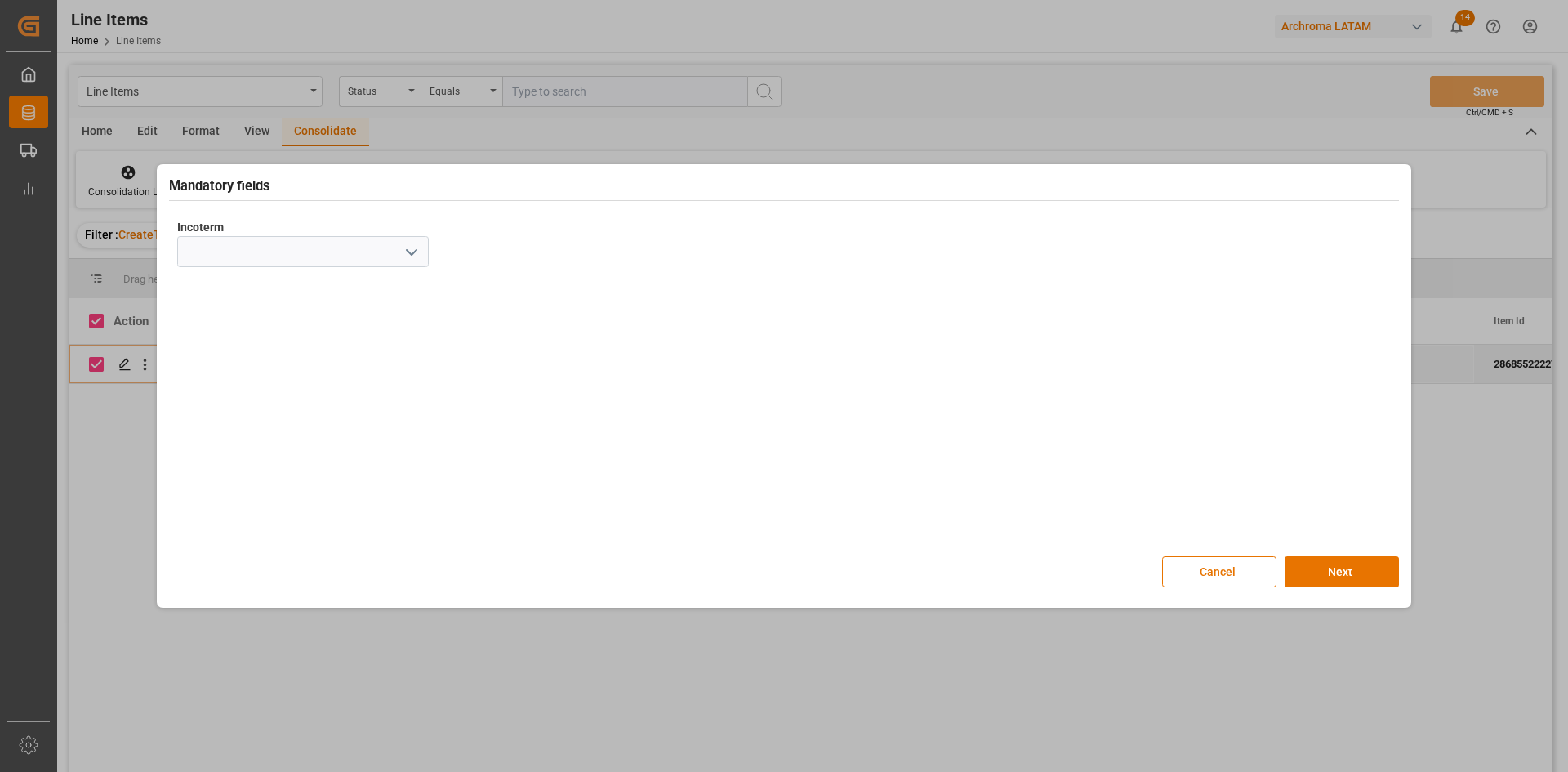
click at [415, 250] on polyline "open menu" at bounding box center [411, 252] width 9 height 5
click at [252, 428] on div "CFR" at bounding box center [303, 435] width 250 height 37
type input "CFR"
click at [1356, 558] on button "Next" at bounding box center [1342, 571] width 114 height 31
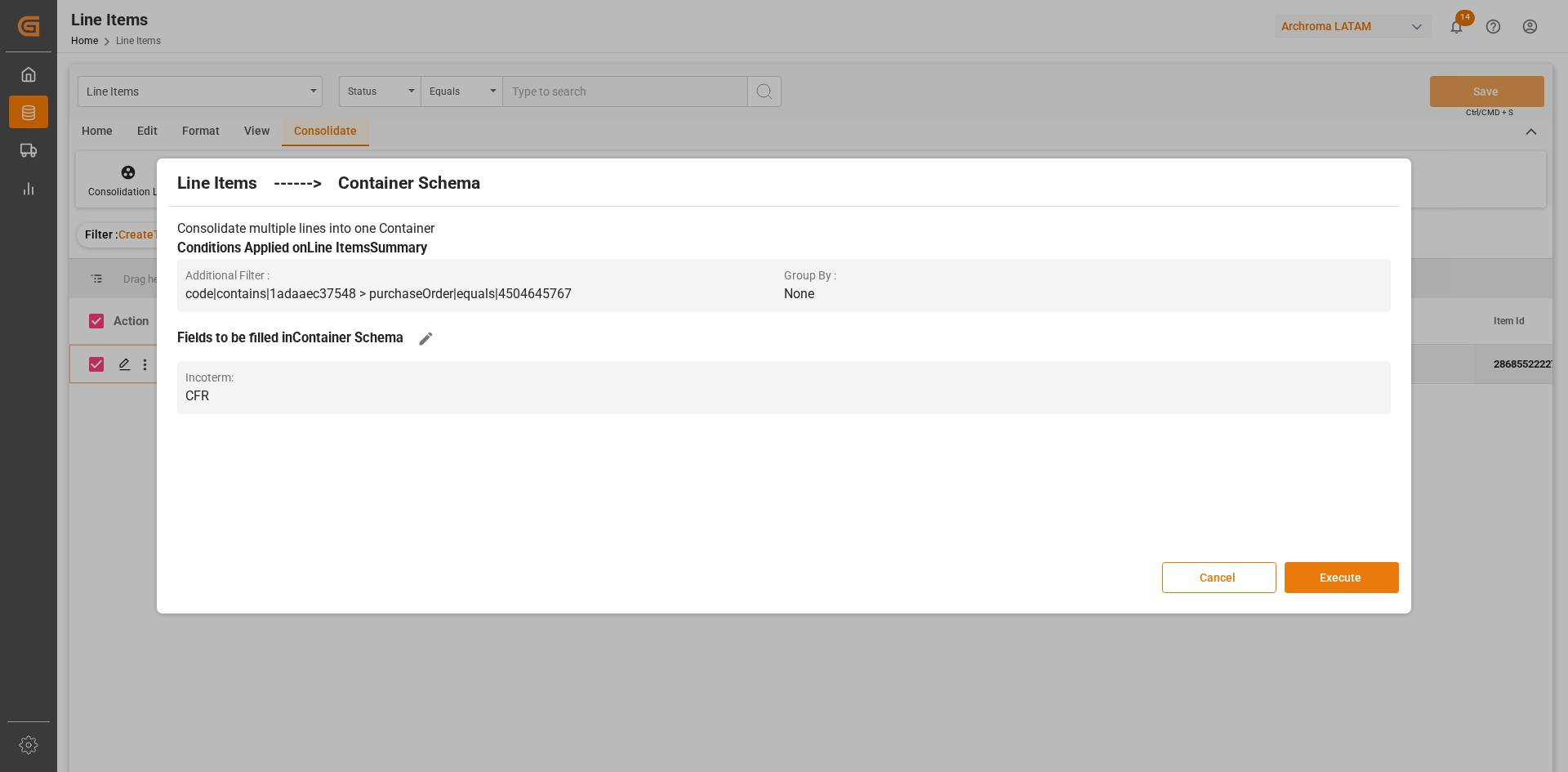
click at [1358, 582] on button "Execute" at bounding box center [1342, 577] width 114 height 31
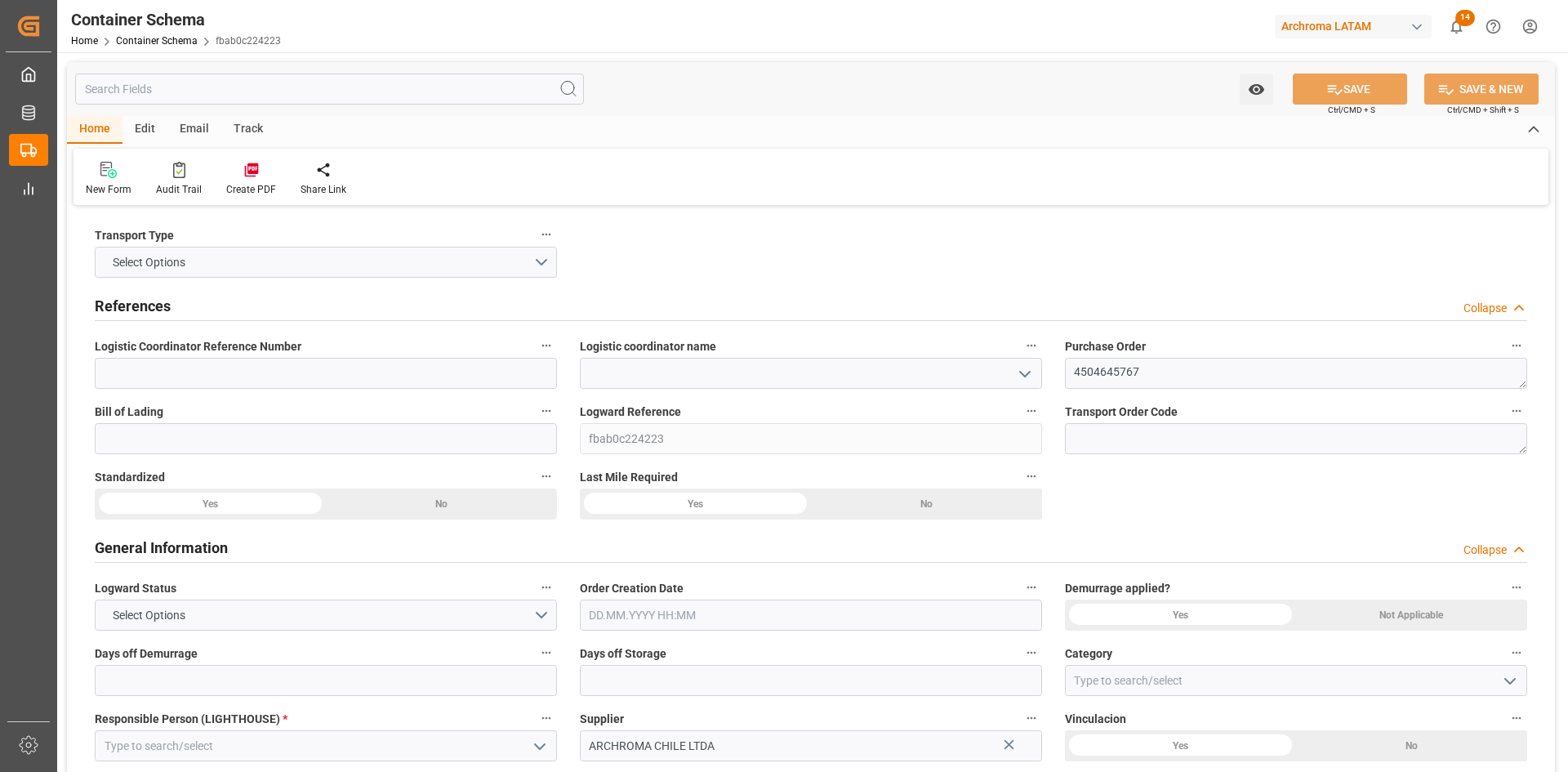
type input "0"
type input "1"
type input "3"
type input "3000"
type input "0"
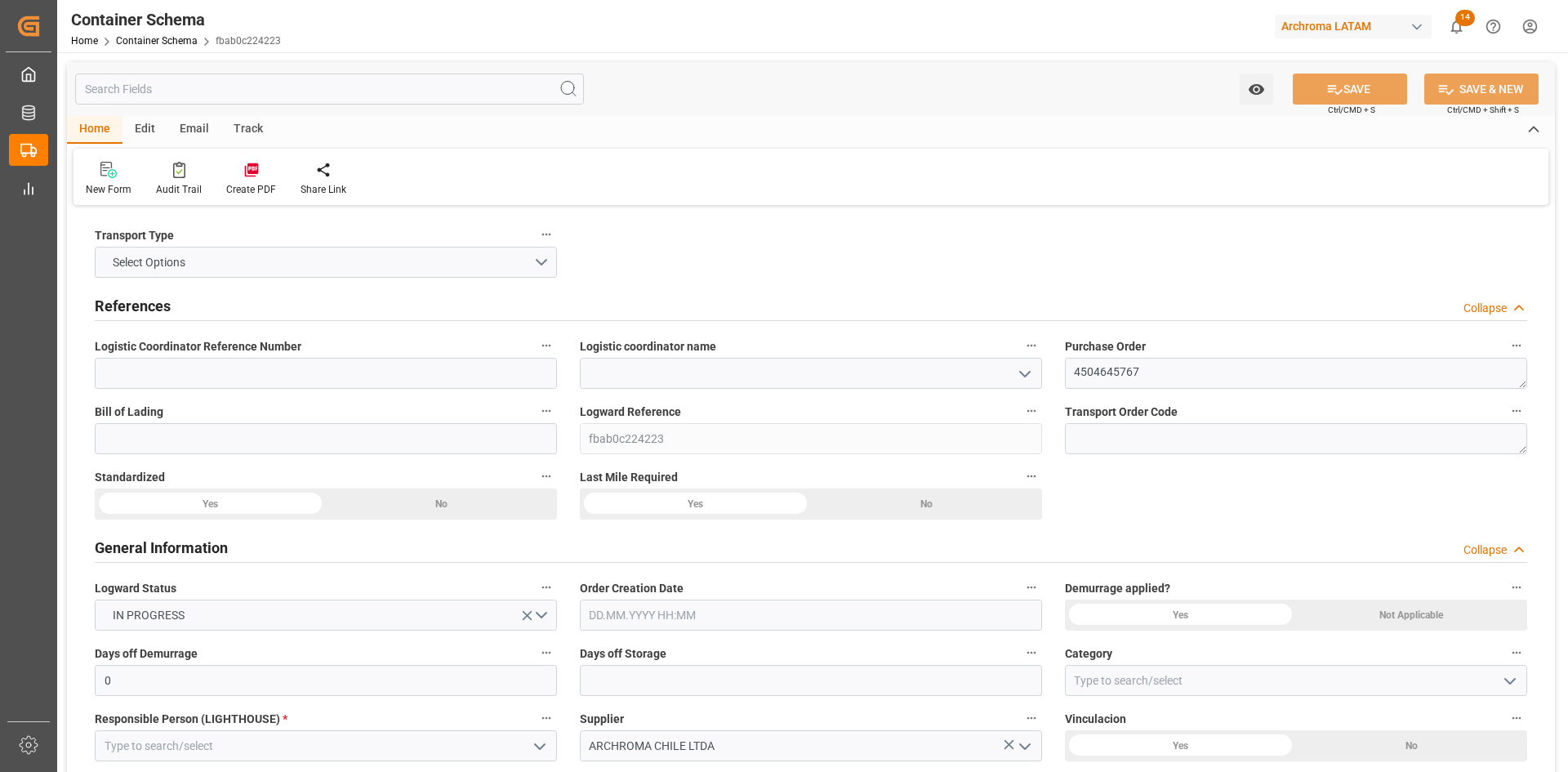
click at [1025, 370] on icon "open menu" at bounding box center [1024, 374] width 20 height 20
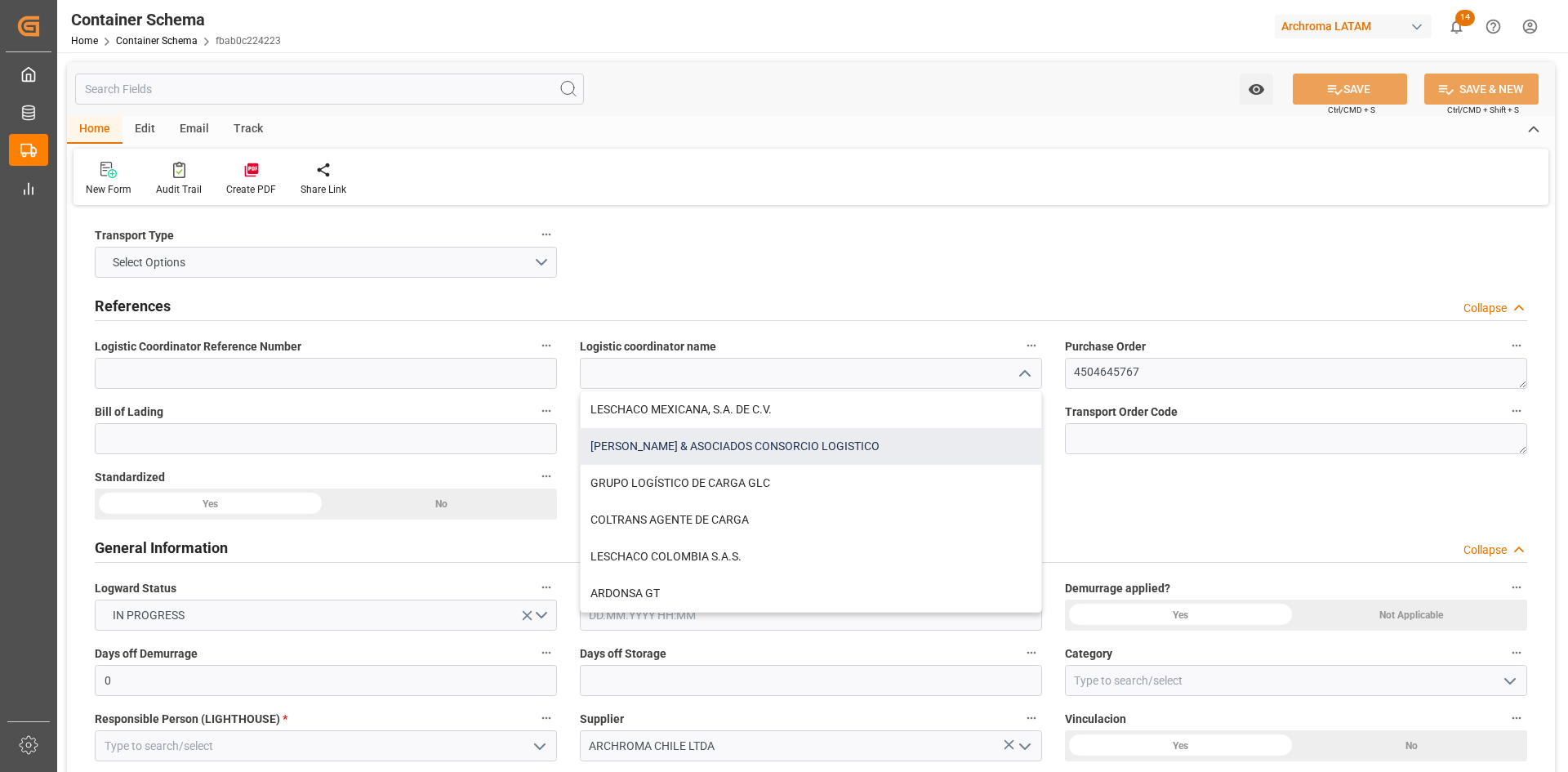
click at [912, 443] on div "[PERSON_NAME] & ASOCIADOS CONSORCIO LOGISTICO" at bounding box center [811, 446] width 461 height 37
type input "[PERSON_NAME] & ASOCIADOS CONSORCIO LOGISTICO"
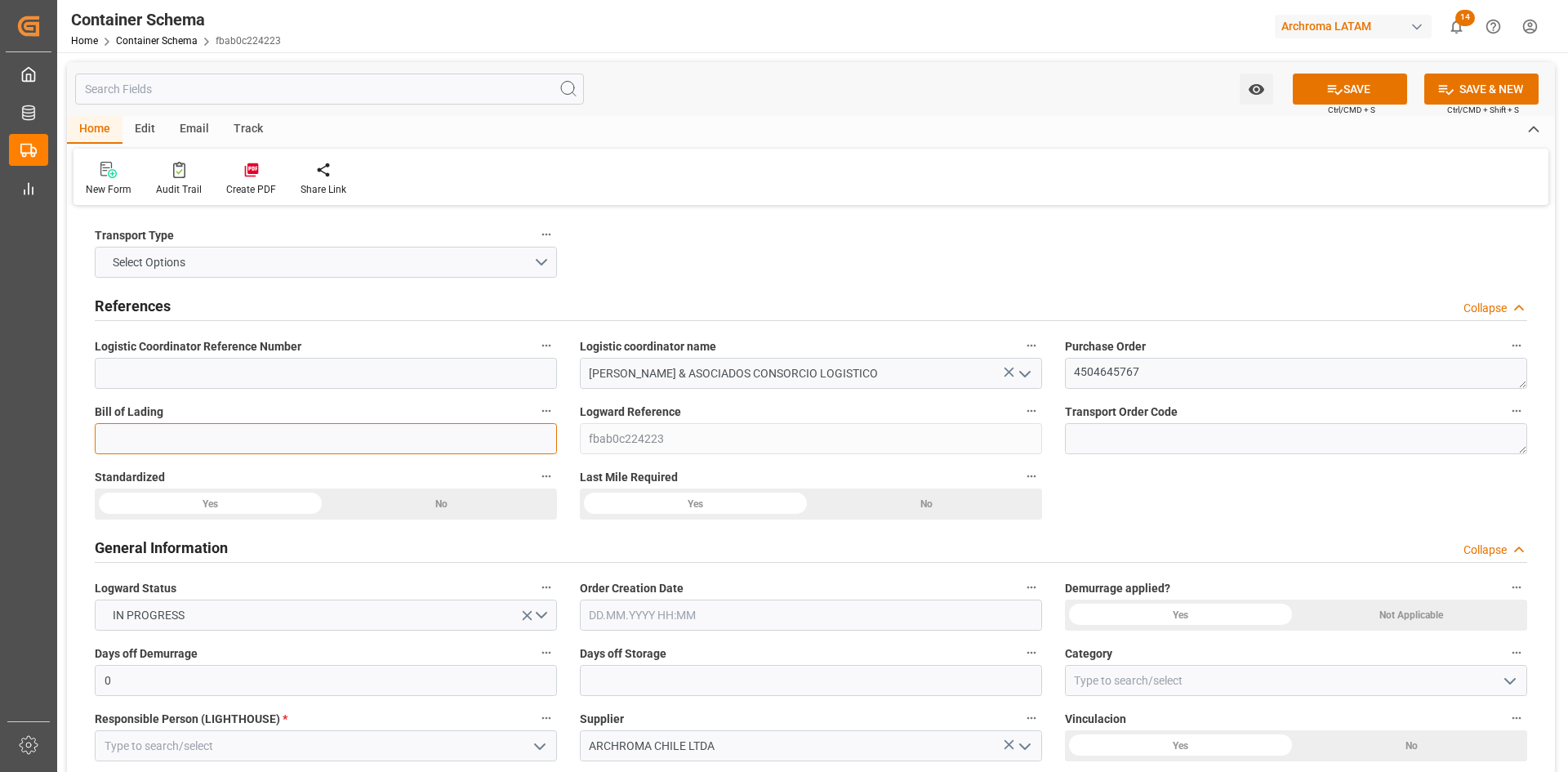
click at [334, 446] on input at bounding box center [325, 438] width 462 height 31
paste input "SAI/CAL/27273"
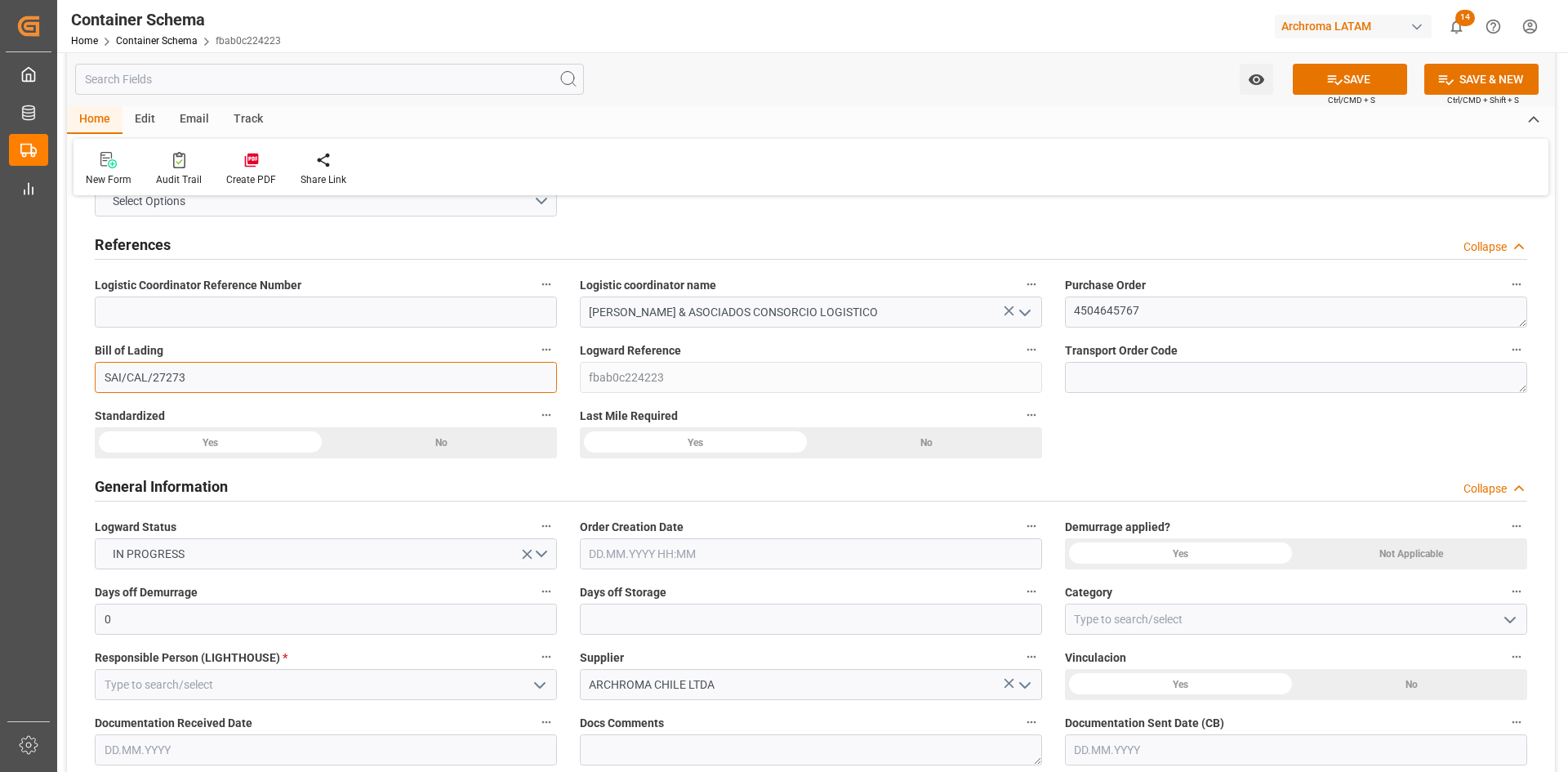
scroll to position [245, 0]
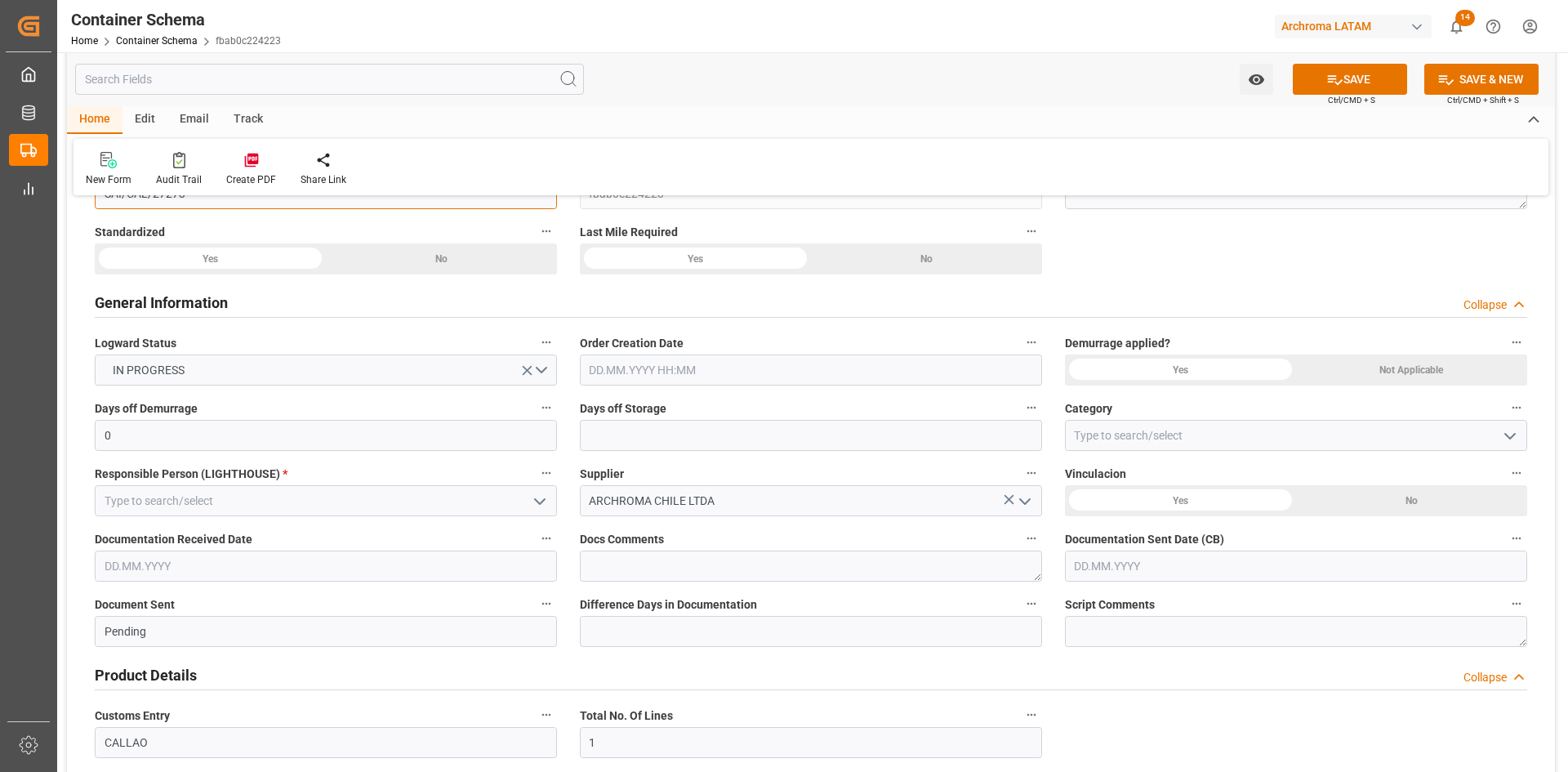
type input "SAI/CAL/27273"
click at [727, 375] on input "text" at bounding box center [811, 370] width 462 height 31
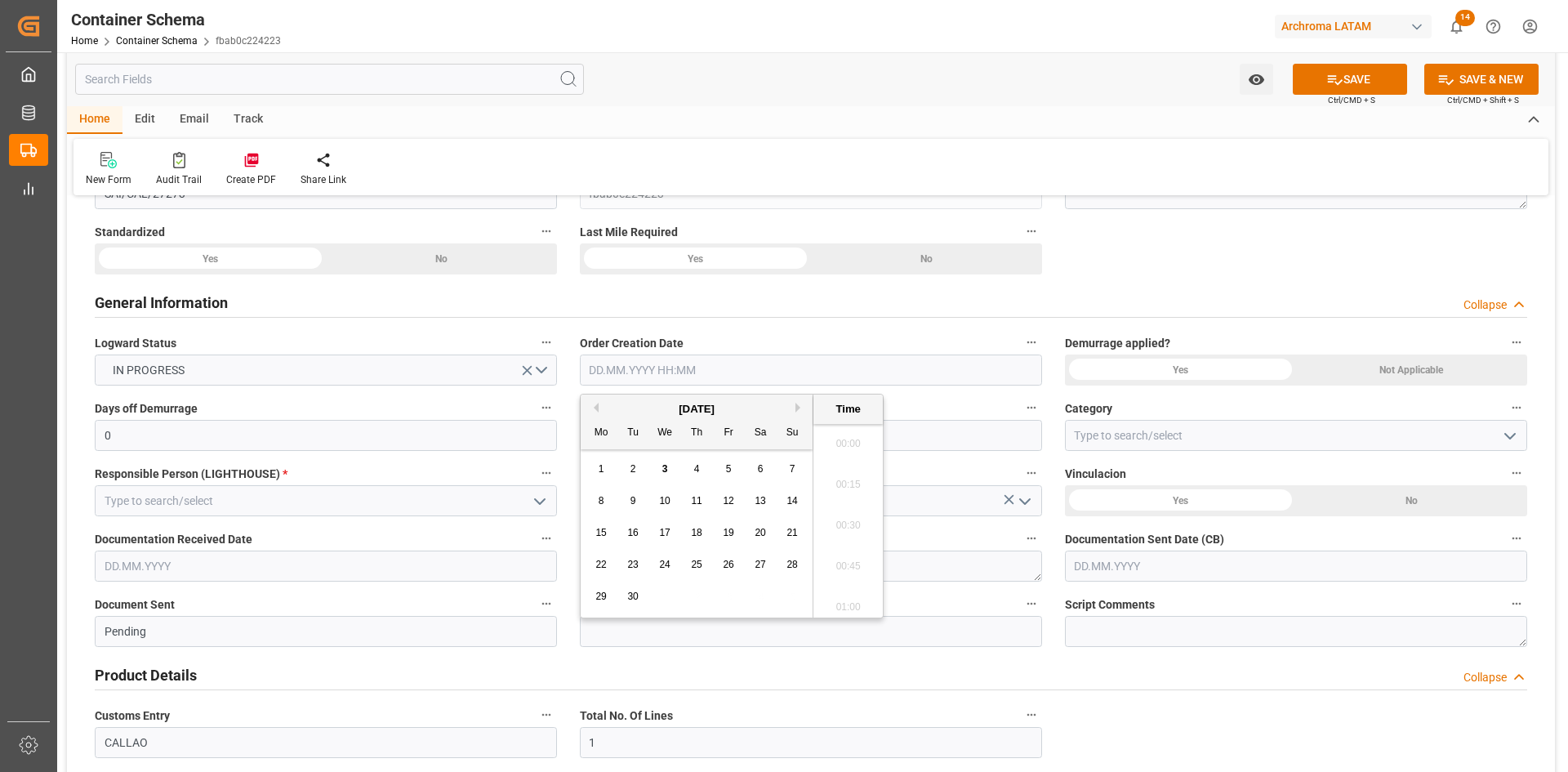
scroll to position [1598, 0]
click at [630, 413] on div "September 2025" at bounding box center [697, 408] width 232 height 16
click at [660, 469] on div "3" at bounding box center [666, 469] width 21 height 20
type input "03.09.2025 00:00"
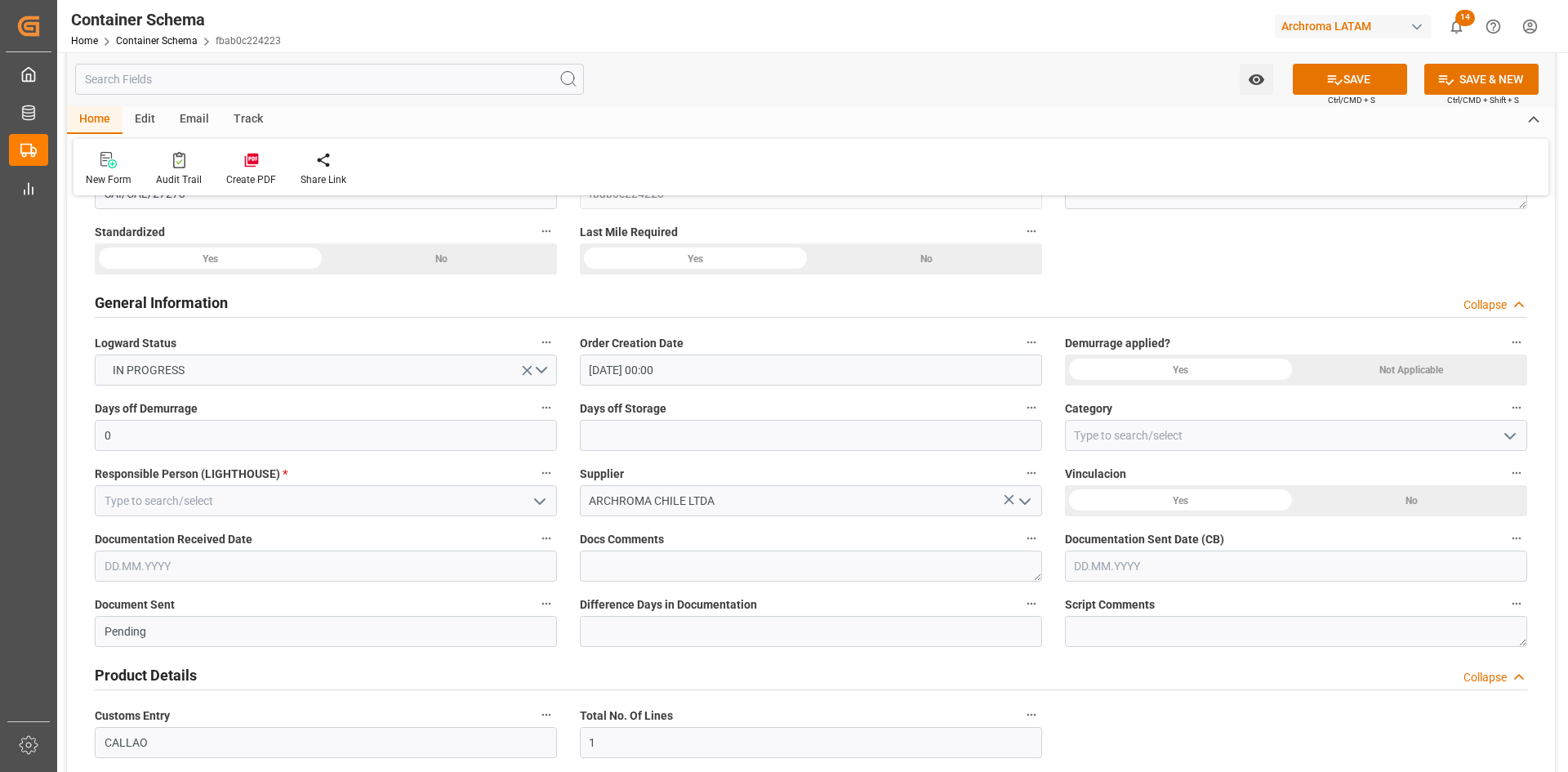
click at [557, 274] on div "Not Applicable" at bounding box center [441, 259] width 231 height 31
click at [557, 274] on div "No" at bounding box center [441, 259] width 231 height 31
click at [385, 569] on input "text" at bounding box center [325, 566] width 462 height 31
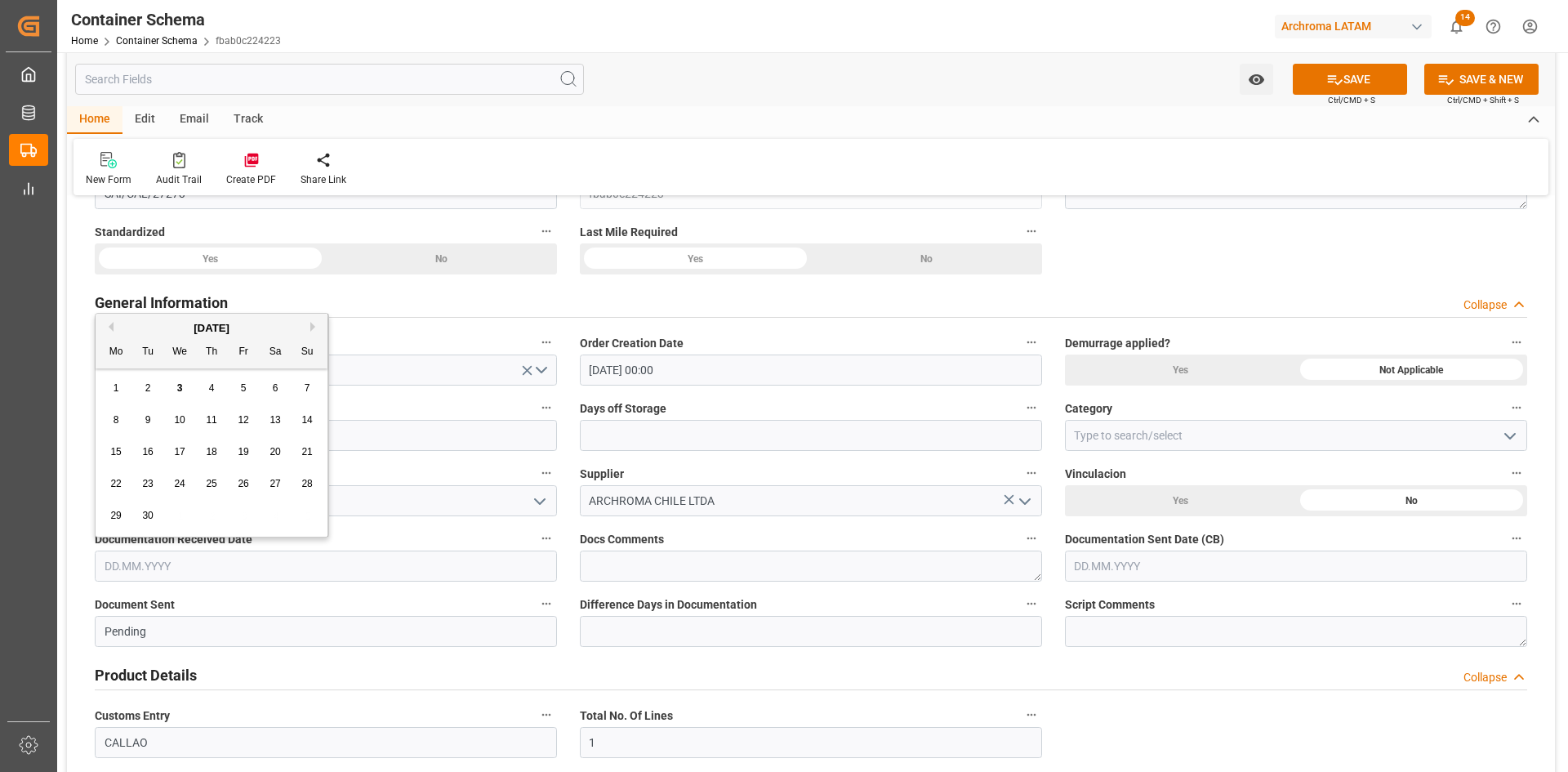
click at [145, 323] on div "September 2025" at bounding box center [211, 328] width 232 height 16
click at [112, 324] on button "Previous Month" at bounding box center [108, 326] width 9 height 9
click at [243, 510] on span "29" at bounding box center [243, 515] width 10 height 11
type input "29.08.2025"
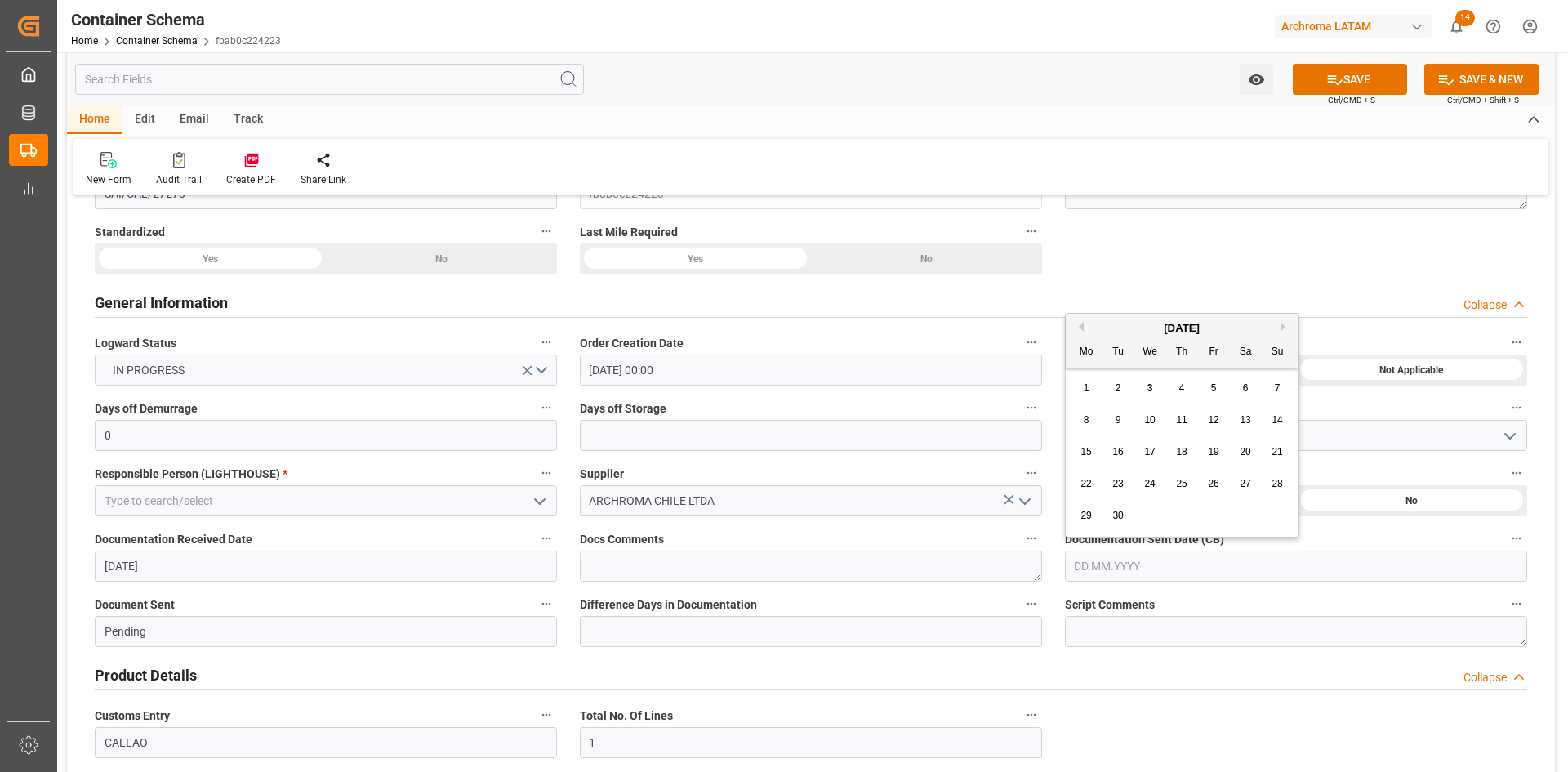
click at [1148, 571] on input "text" at bounding box center [1296, 566] width 462 height 31
click at [1122, 330] on div "September 2025" at bounding box center [1182, 328] width 232 height 16
click at [1121, 389] on div "2" at bounding box center [1119, 389] width 21 height 20
type input "[DATE]"
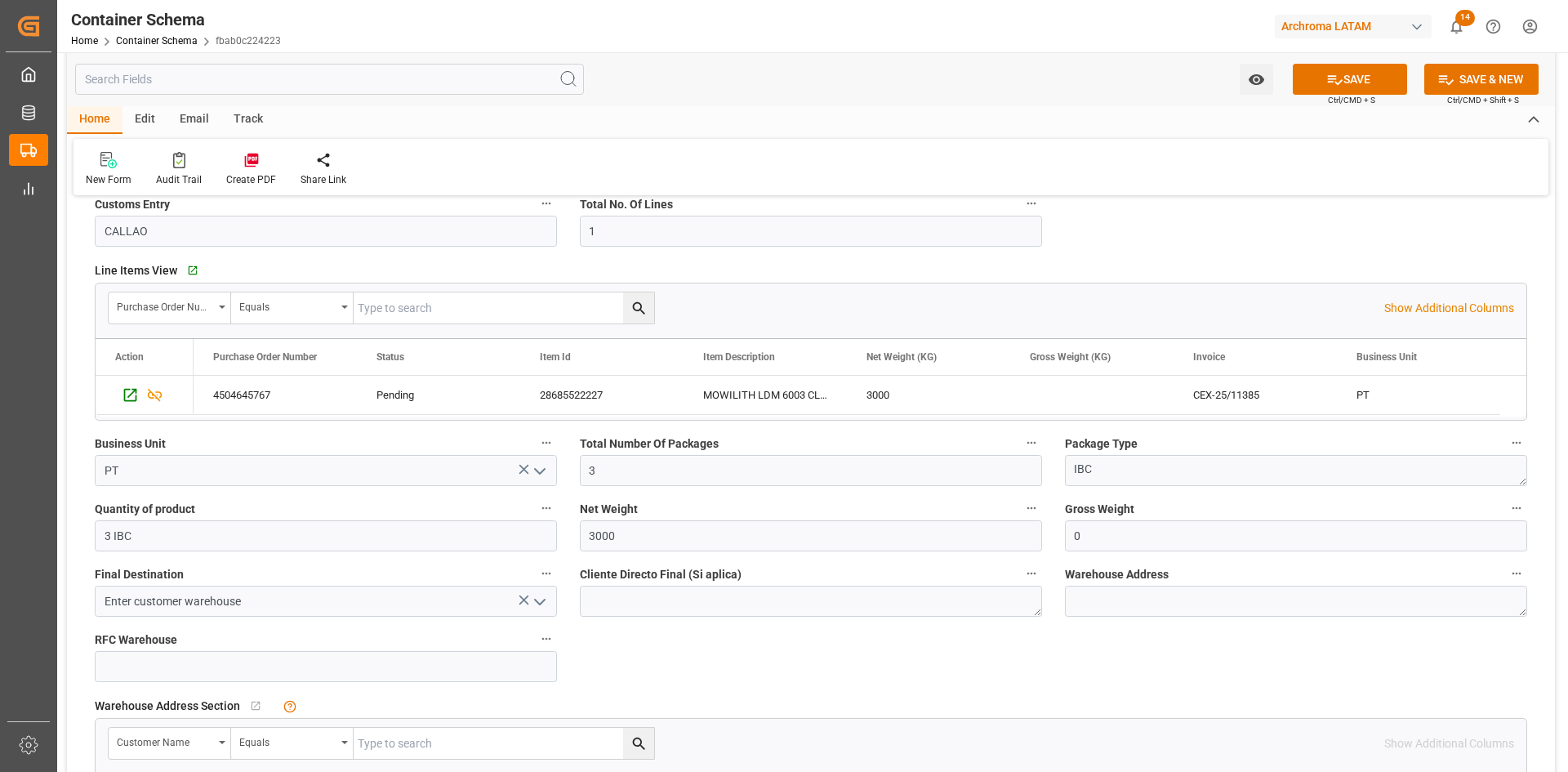
scroll to position [817, 0]
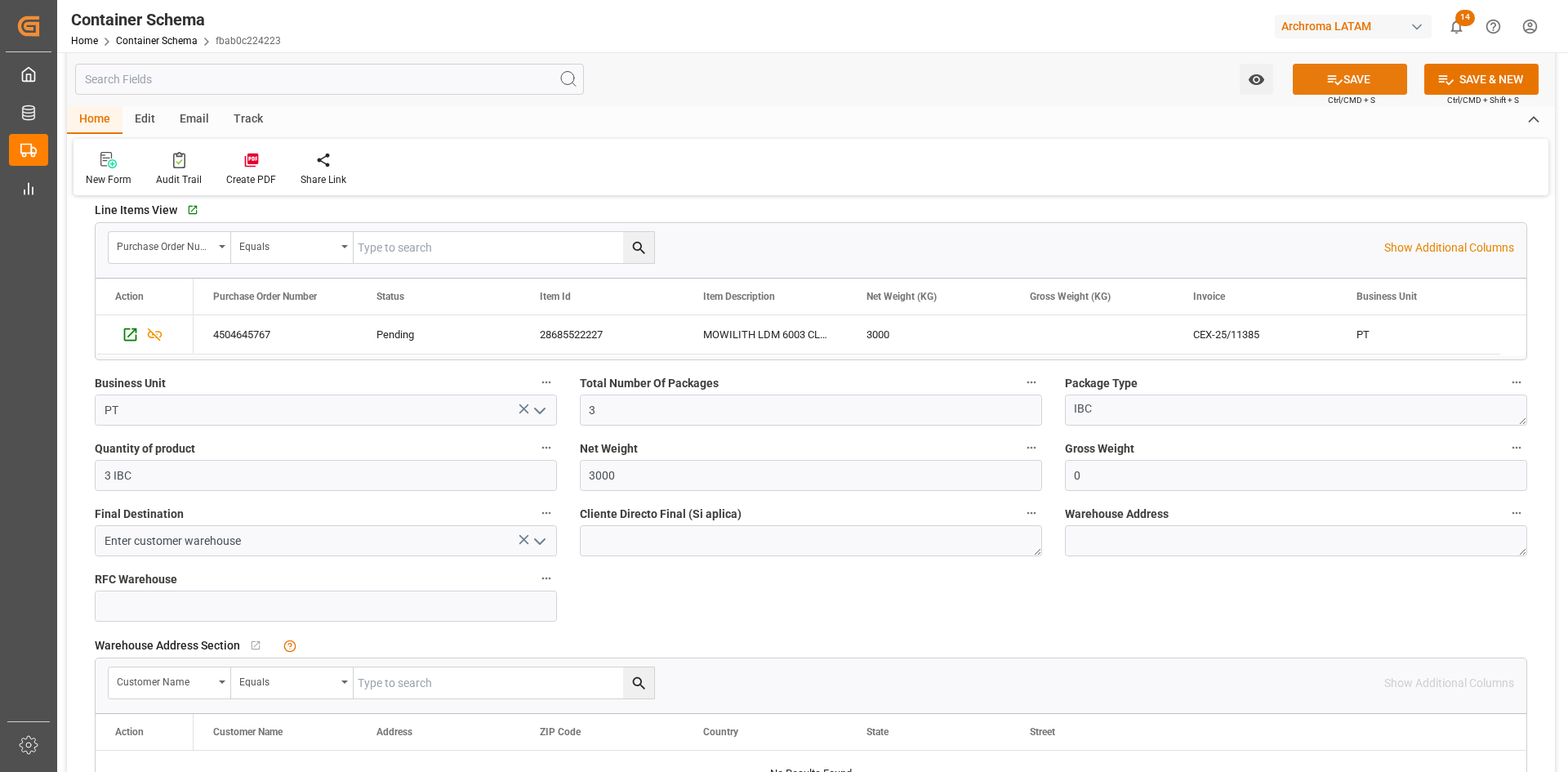
click at [1372, 75] on button "SAVE" at bounding box center [1349, 79] width 114 height 31
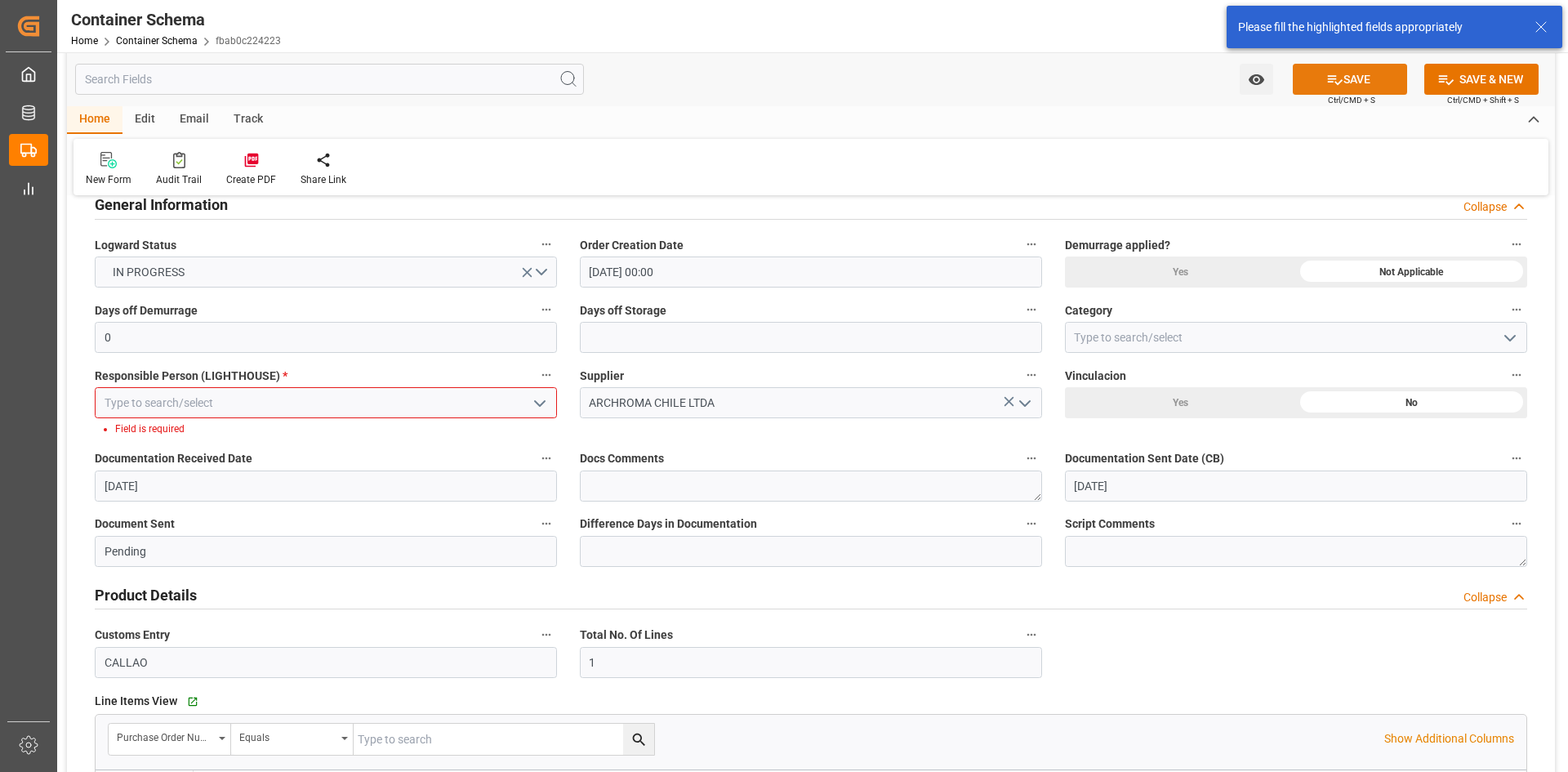
scroll to position [334, 0]
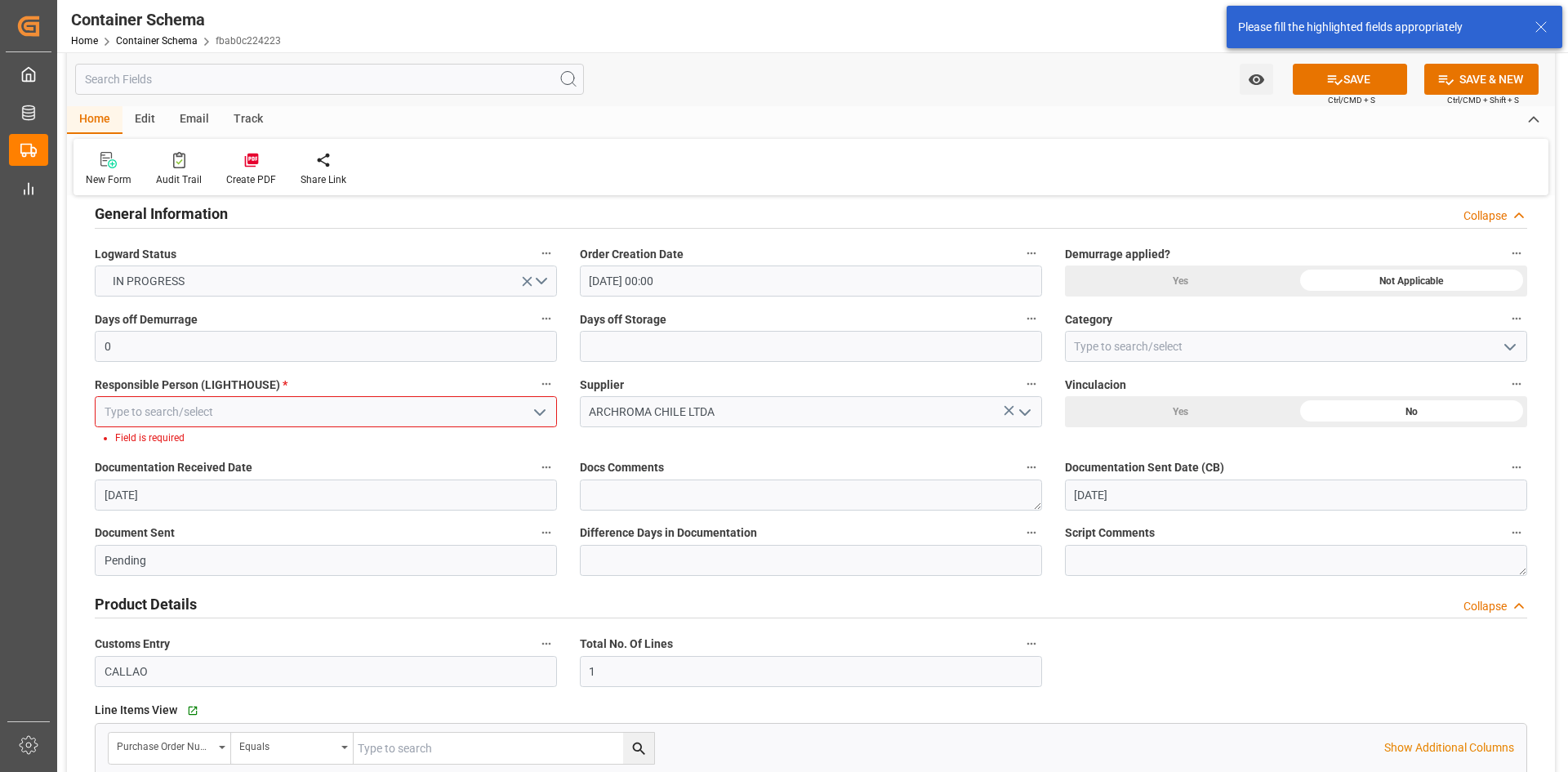
click at [543, 413] on polyline "open menu" at bounding box center [540, 413] width 9 height 5
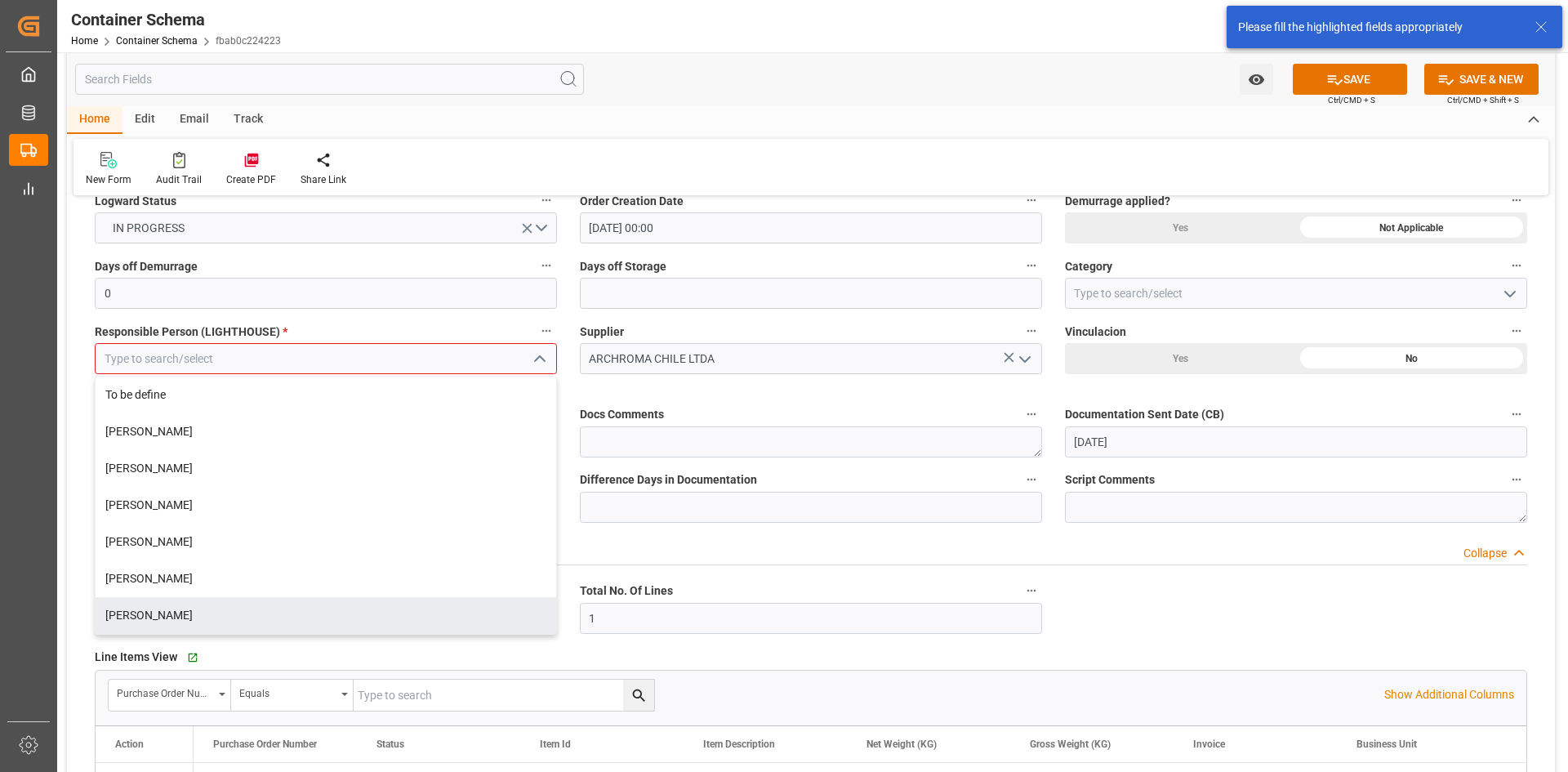
scroll to position [416, 0]
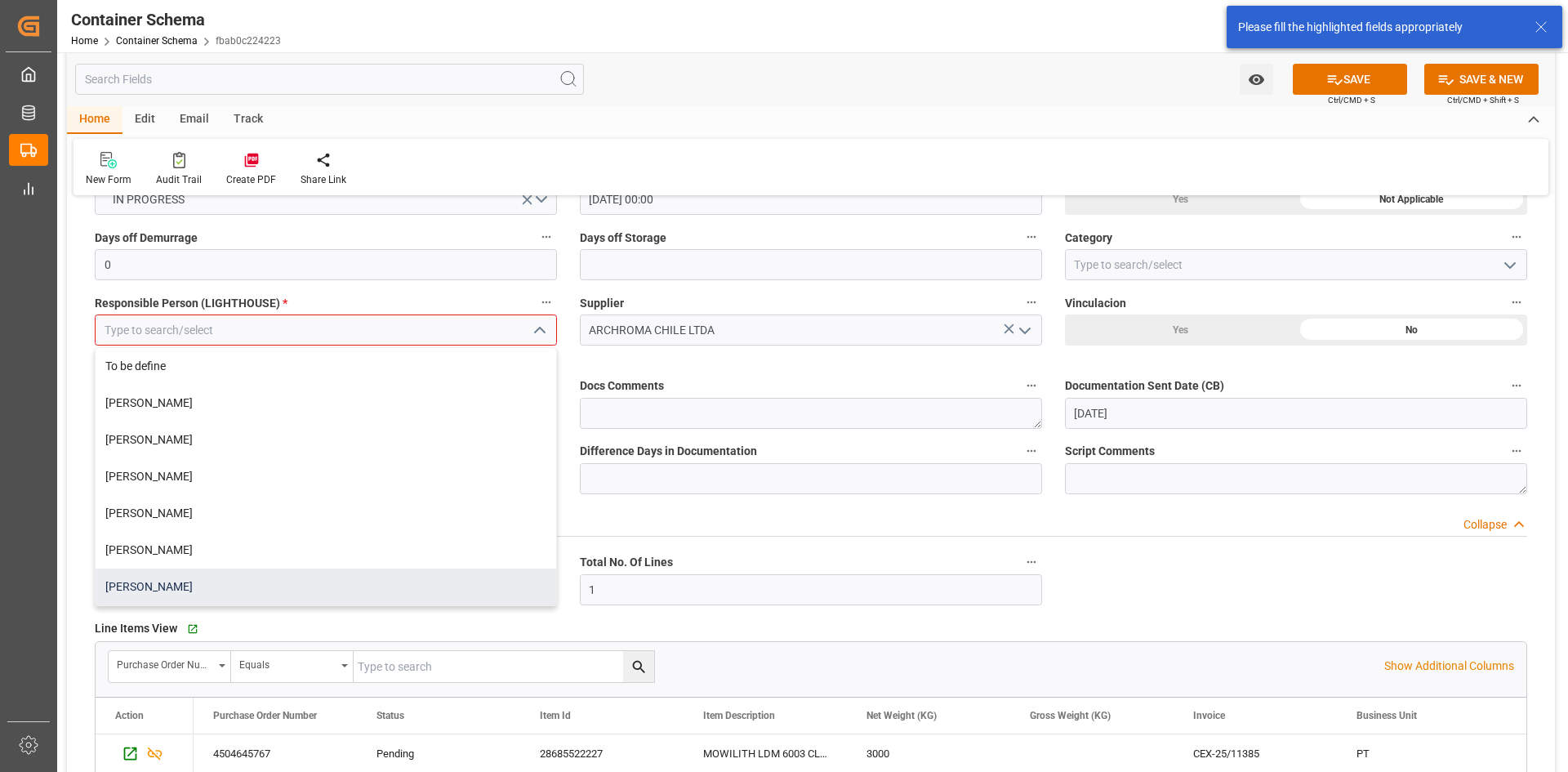
click at [174, 581] on div "Dalia Gutierrez" at bounding box center [325, 587] width 461 height 37
type input "Dalia Gutierrez"
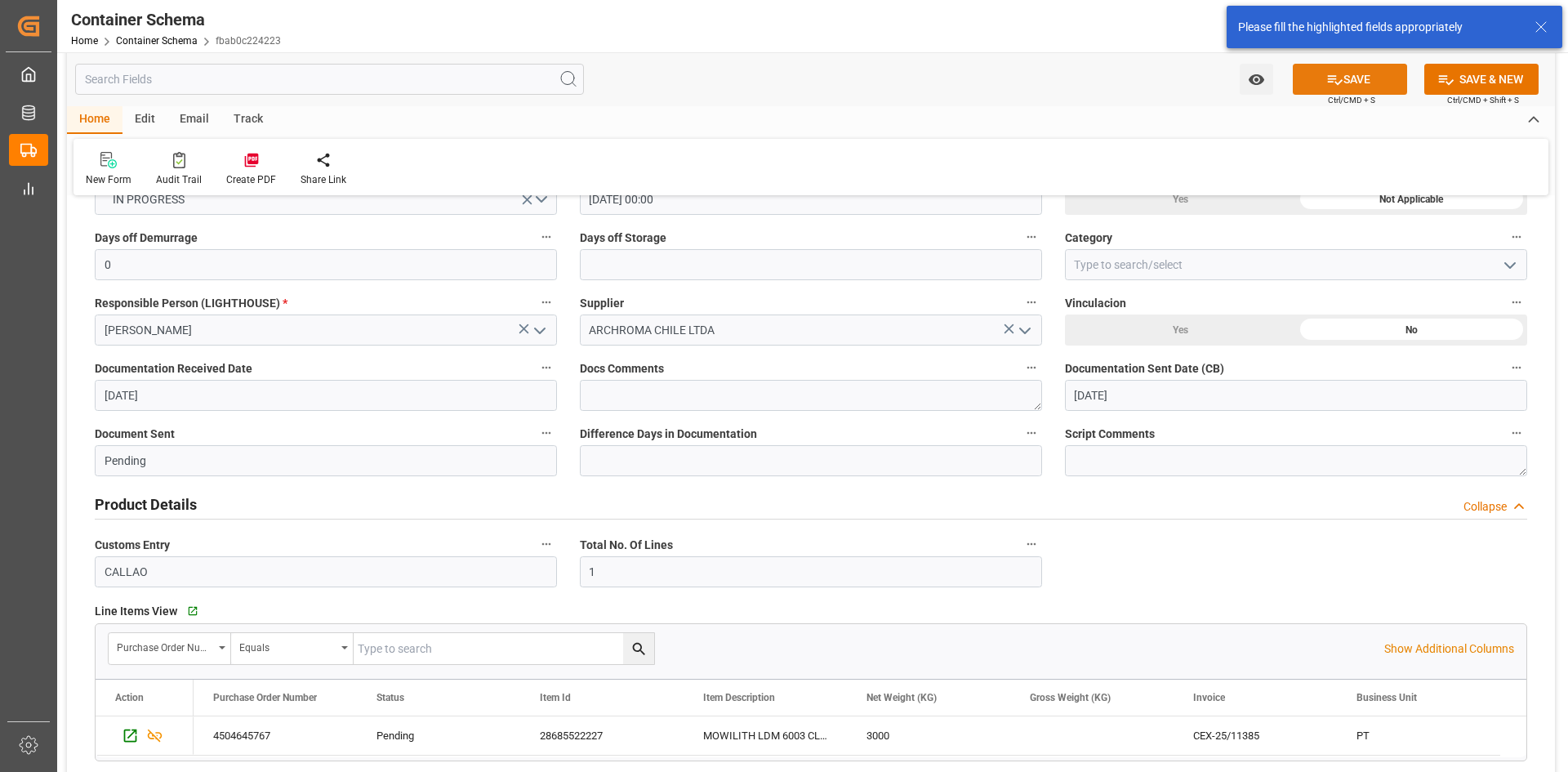
click at [1352, 71] on button "SAVE" at bounding box center [1349, 79] width 114 height 31
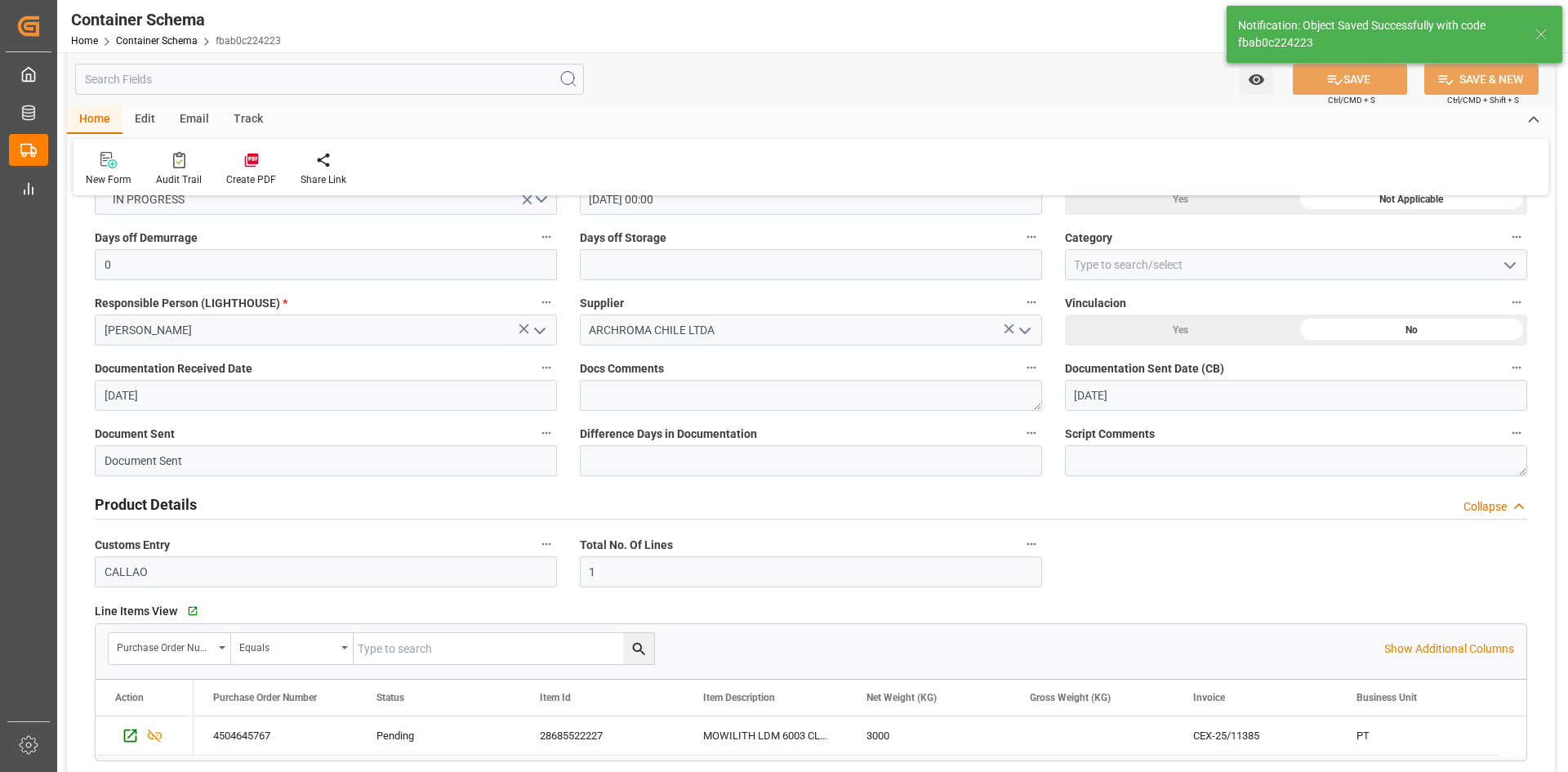
type input "Document Sent"
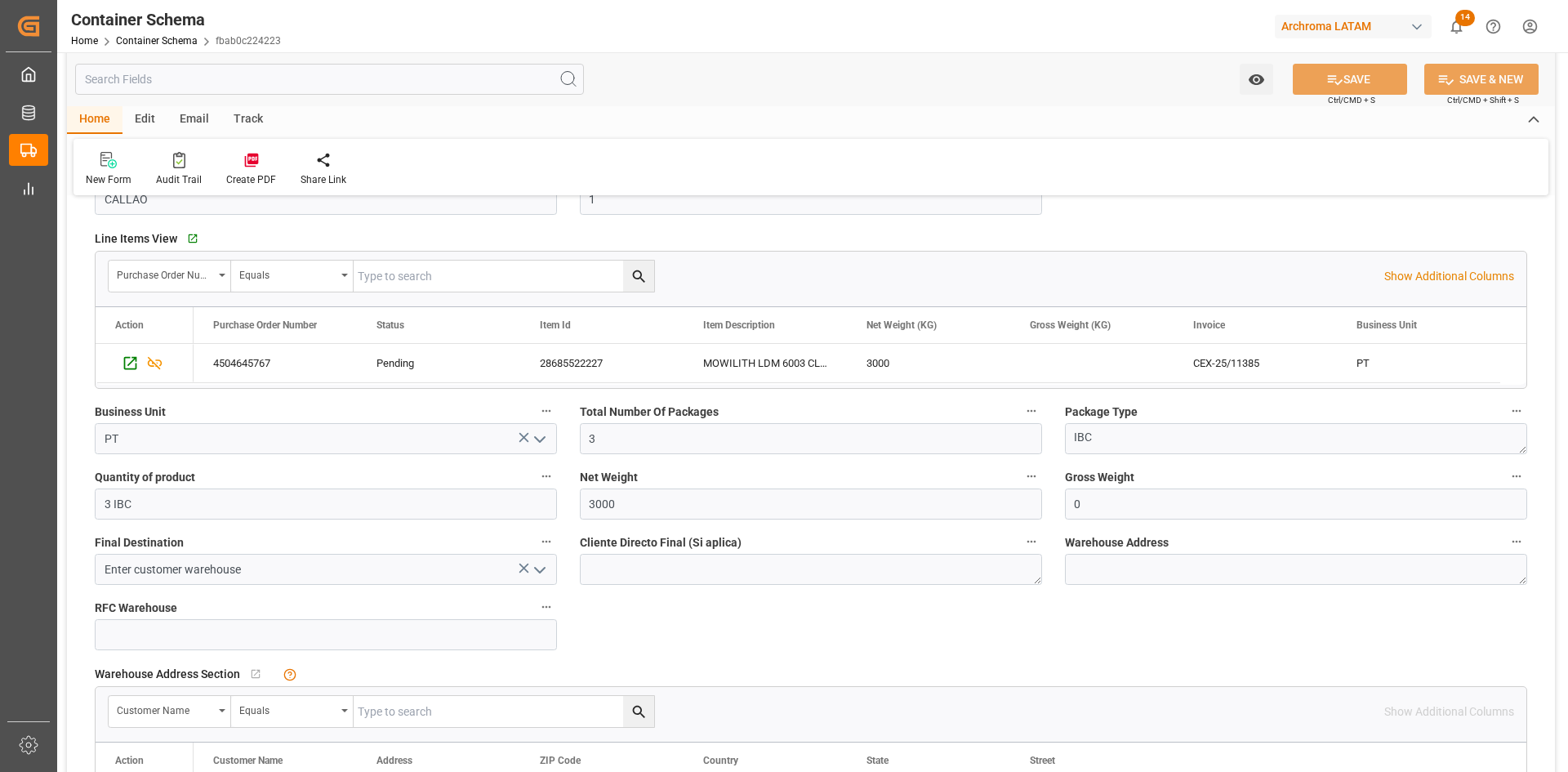
scroll to position [906, 0]
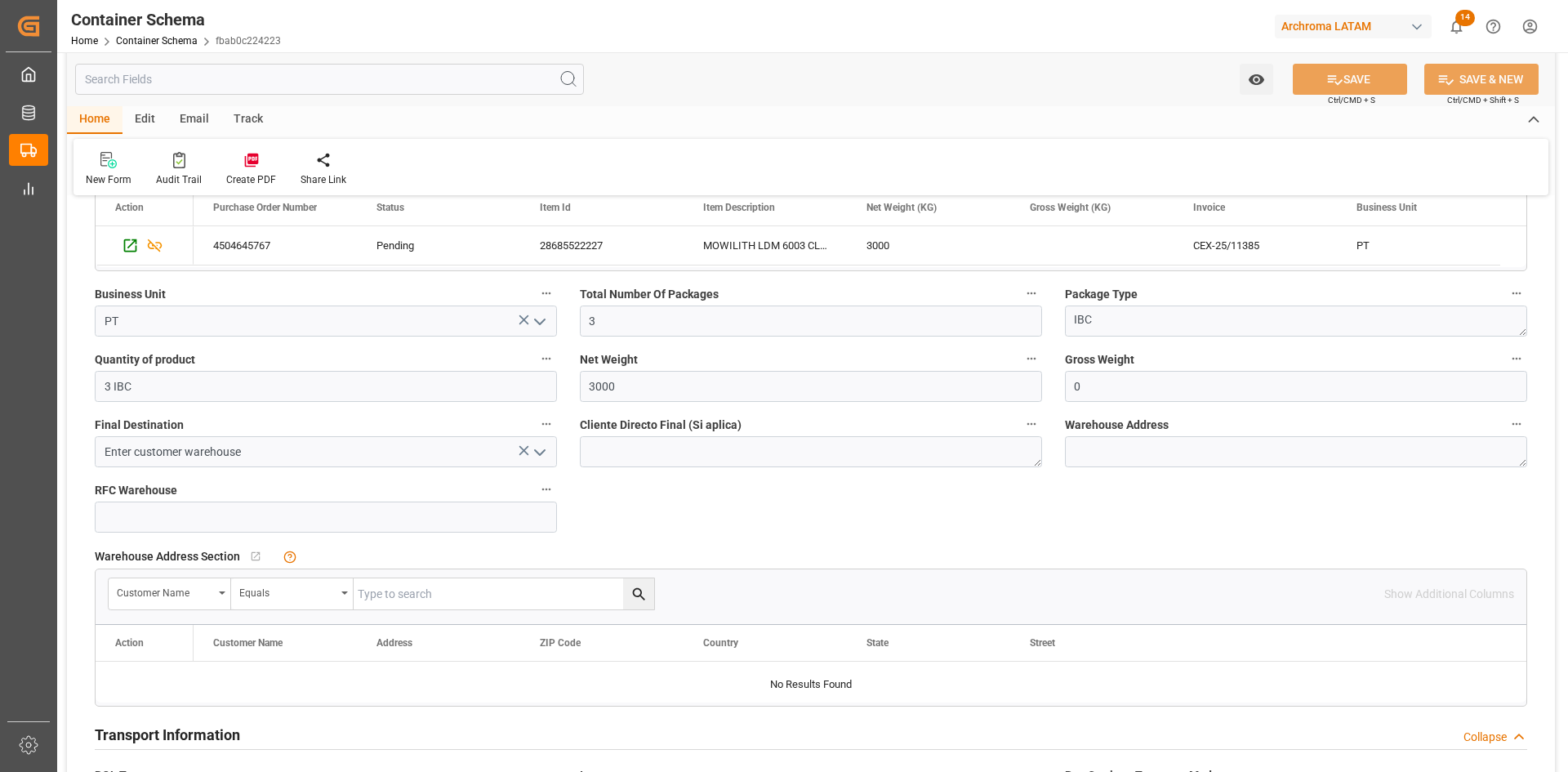
click at [543, 452] on polyline "open menu" at bounding box center [540, 453] width 9 height 5
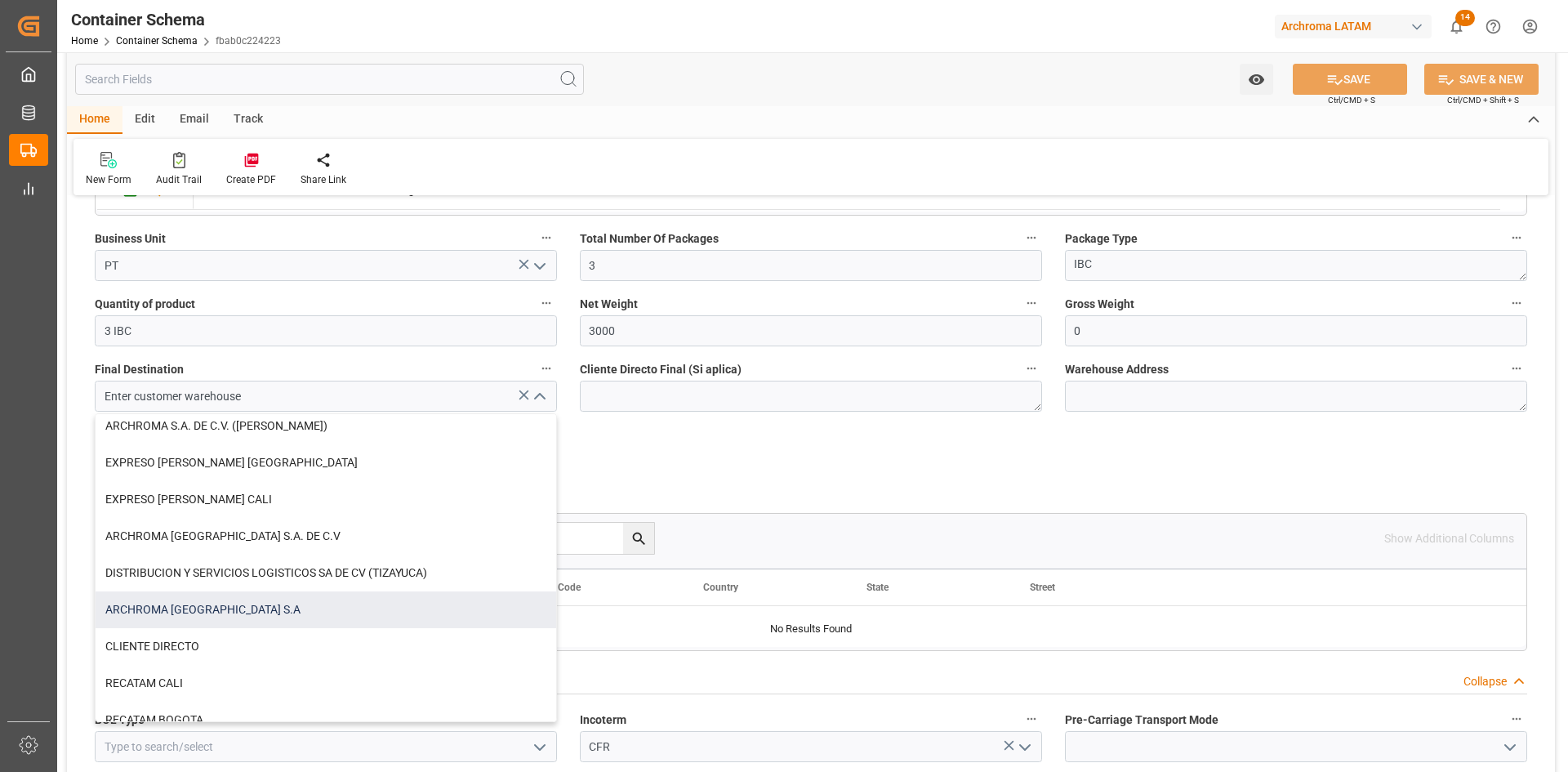
scroll to position [987, 0]
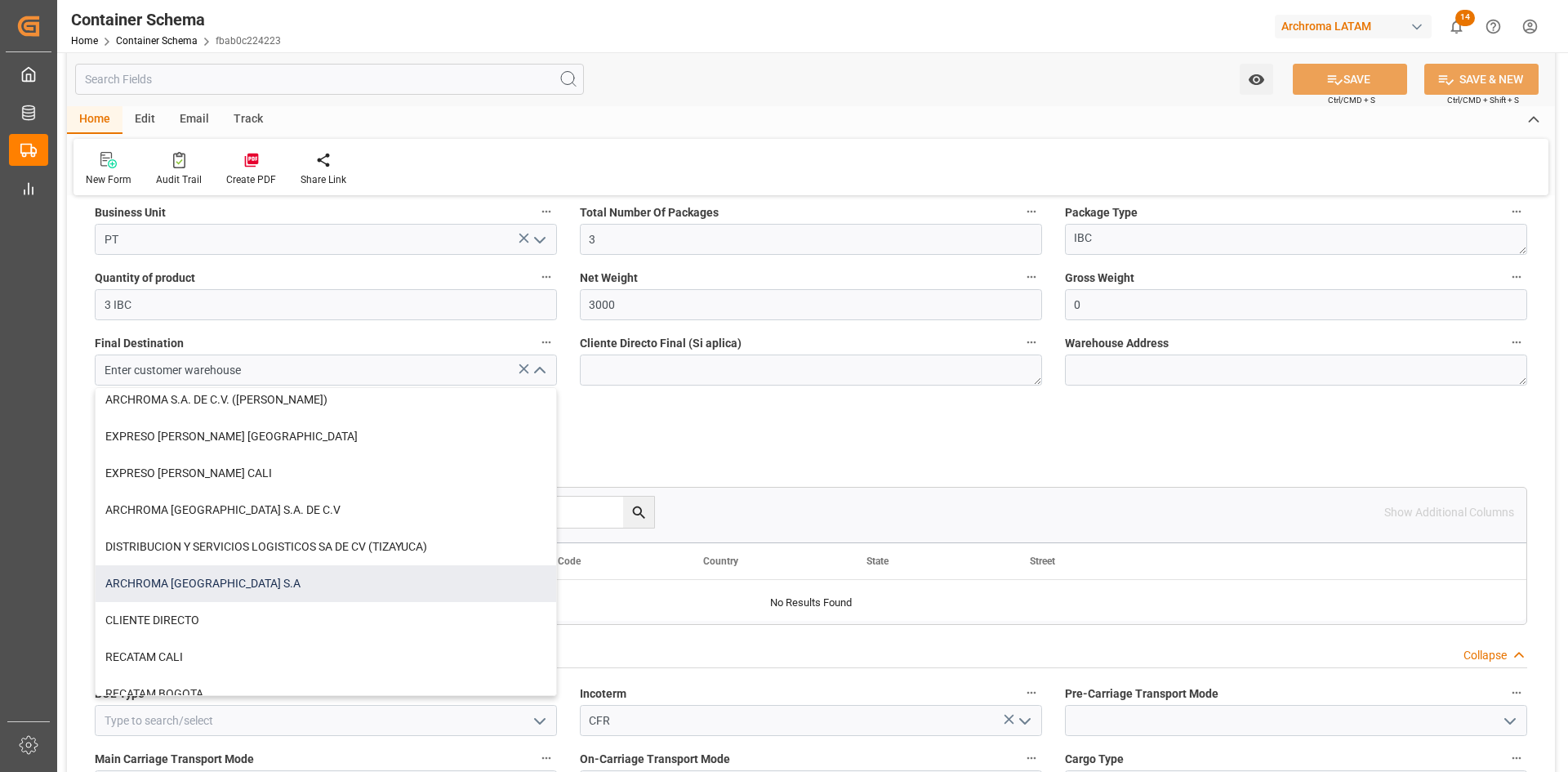
click at [231, 578] on div "ARCHROMA [GEOGRAPHIC_DATA] S.A" at bounding box center [325, 583] width 461 height 37
type input "ARCHROMA [GEOGRAPHIC_DATA] S.A"
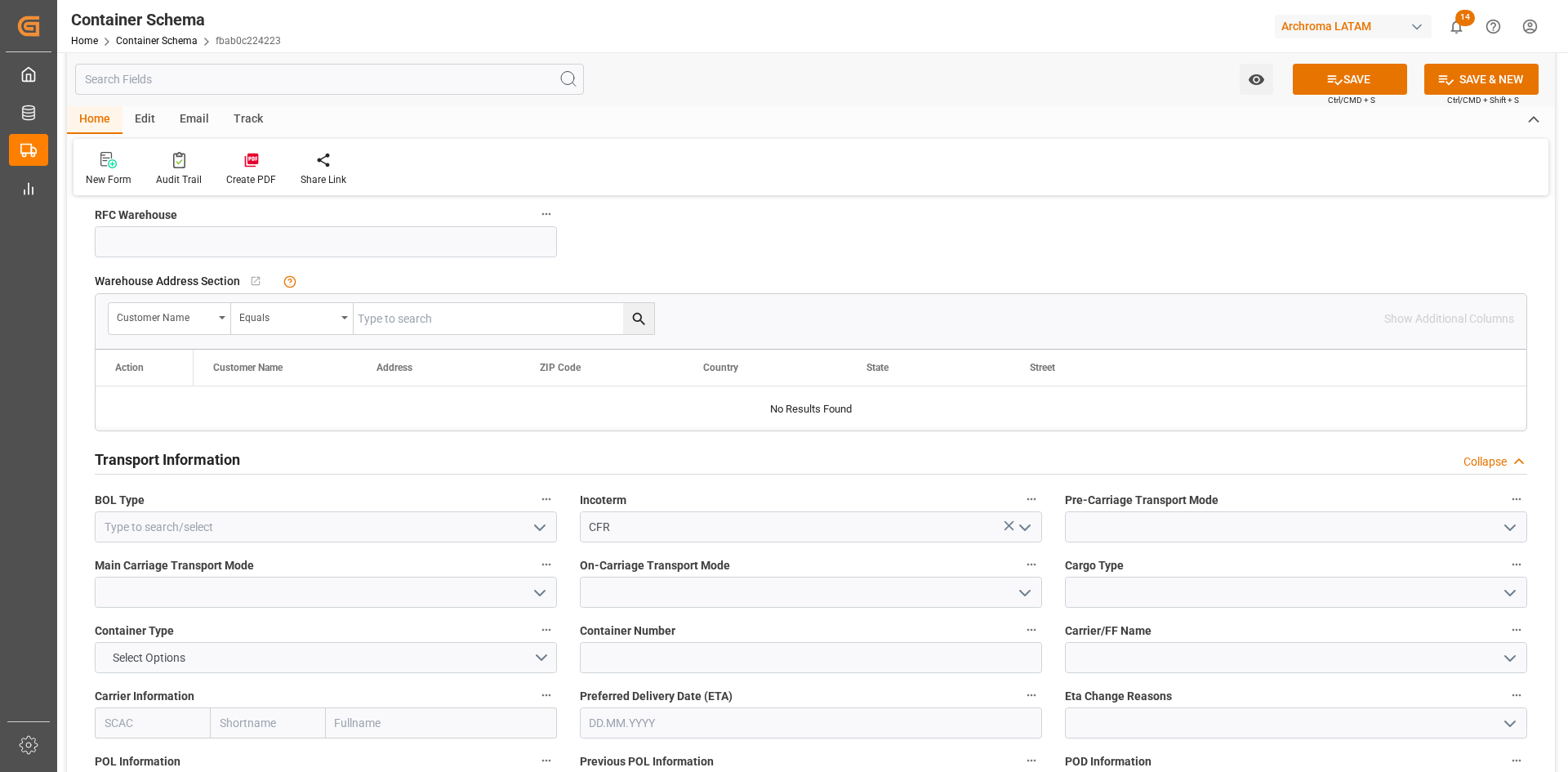
scroll to position [1233, 0]
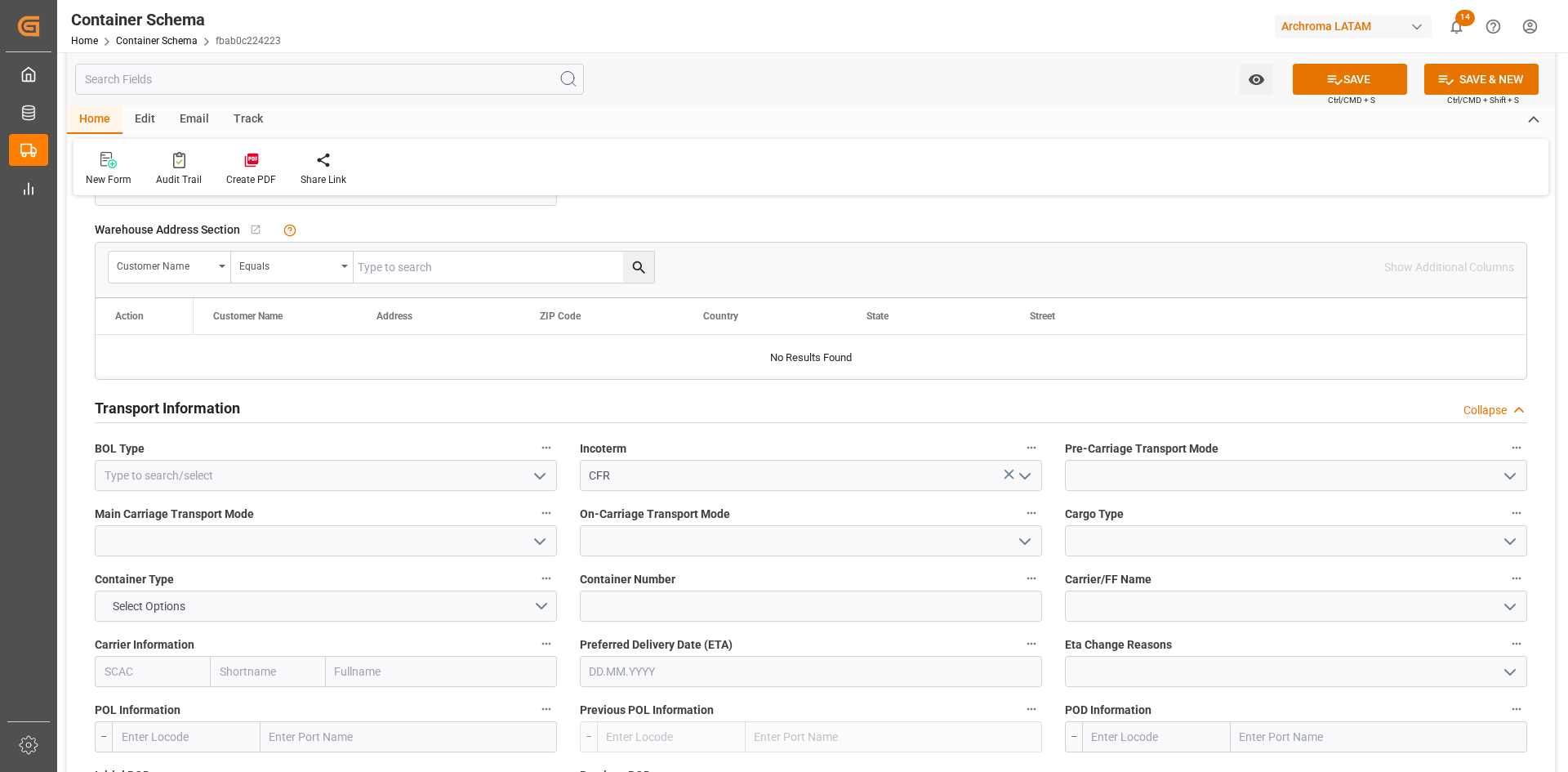
click at [542, 476] on polyline "open menu" at bounding box center [540, 476] width 9 height 5
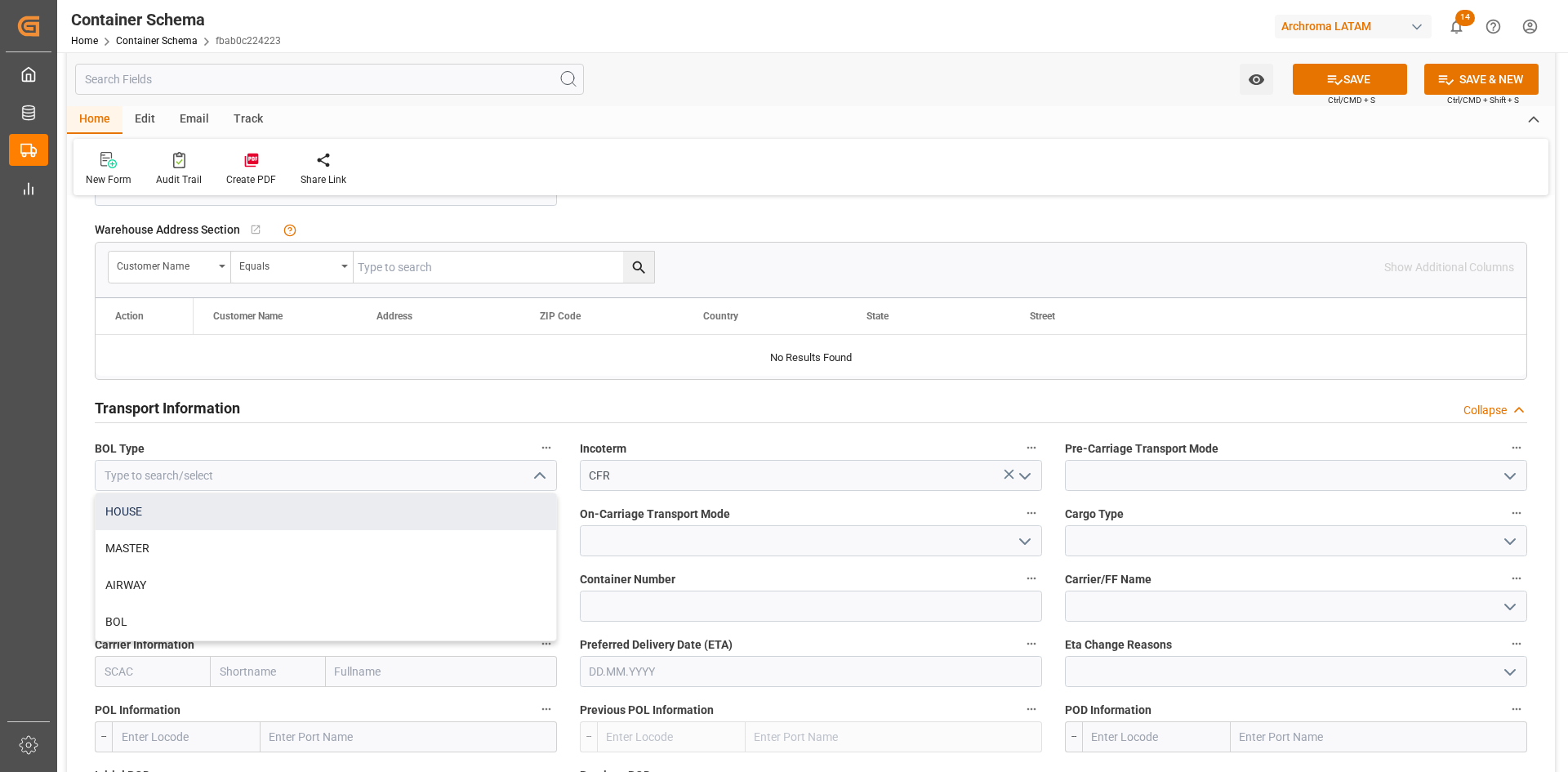
click at [208, 518] on div "HOUSE" at bounding box center [325, 511] width 461 height 37
type input "HOUSE"
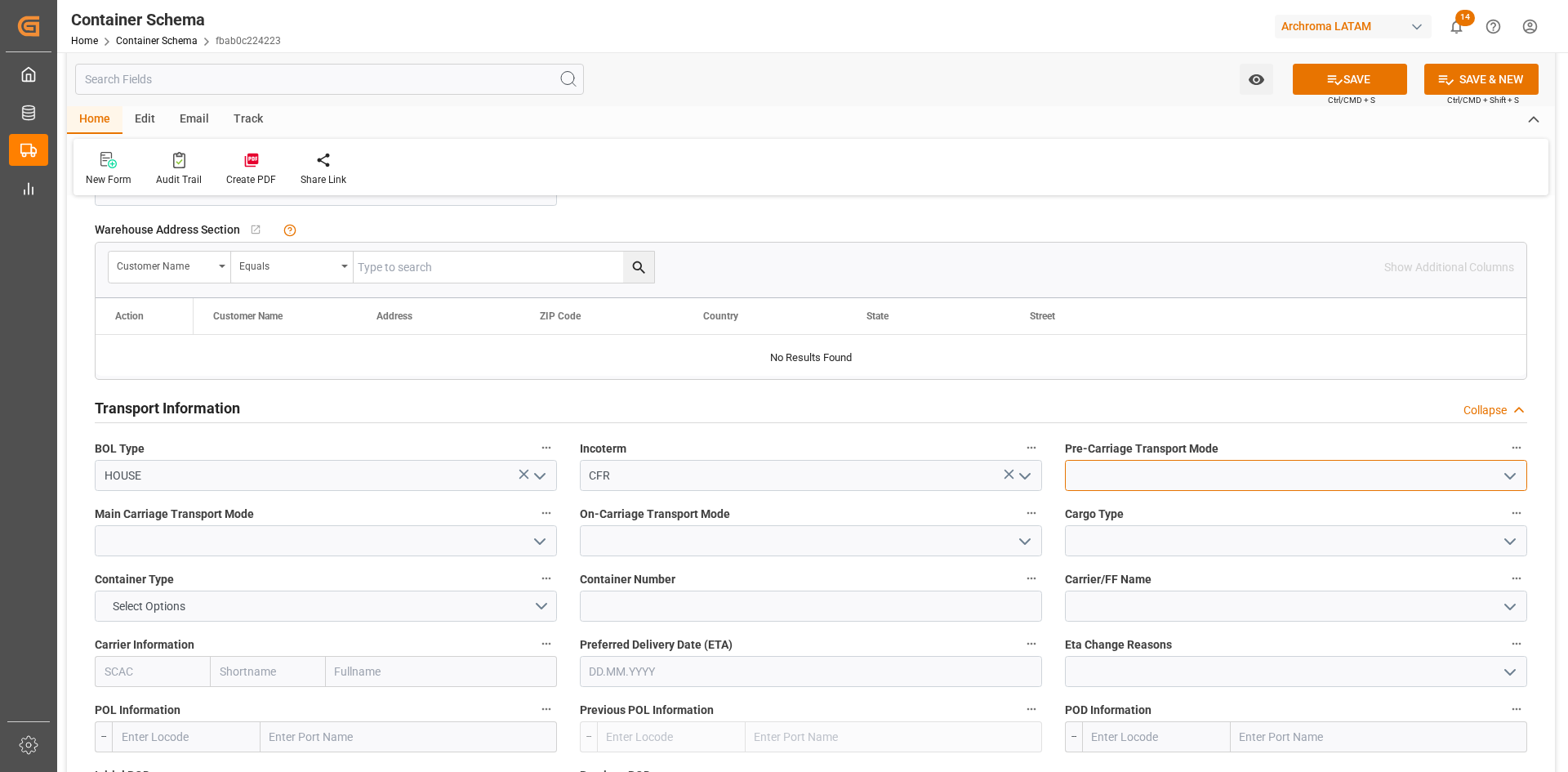
click at [1216, 479] on input at bounding box center [1296, 475] width 462 height 31
click at [1523, 476] on input at bounding box center [1296, 475] width 462 height 31
click at [1514, 479] on icon "open menu" at bounding box center [1510, 476] width 20 height 20
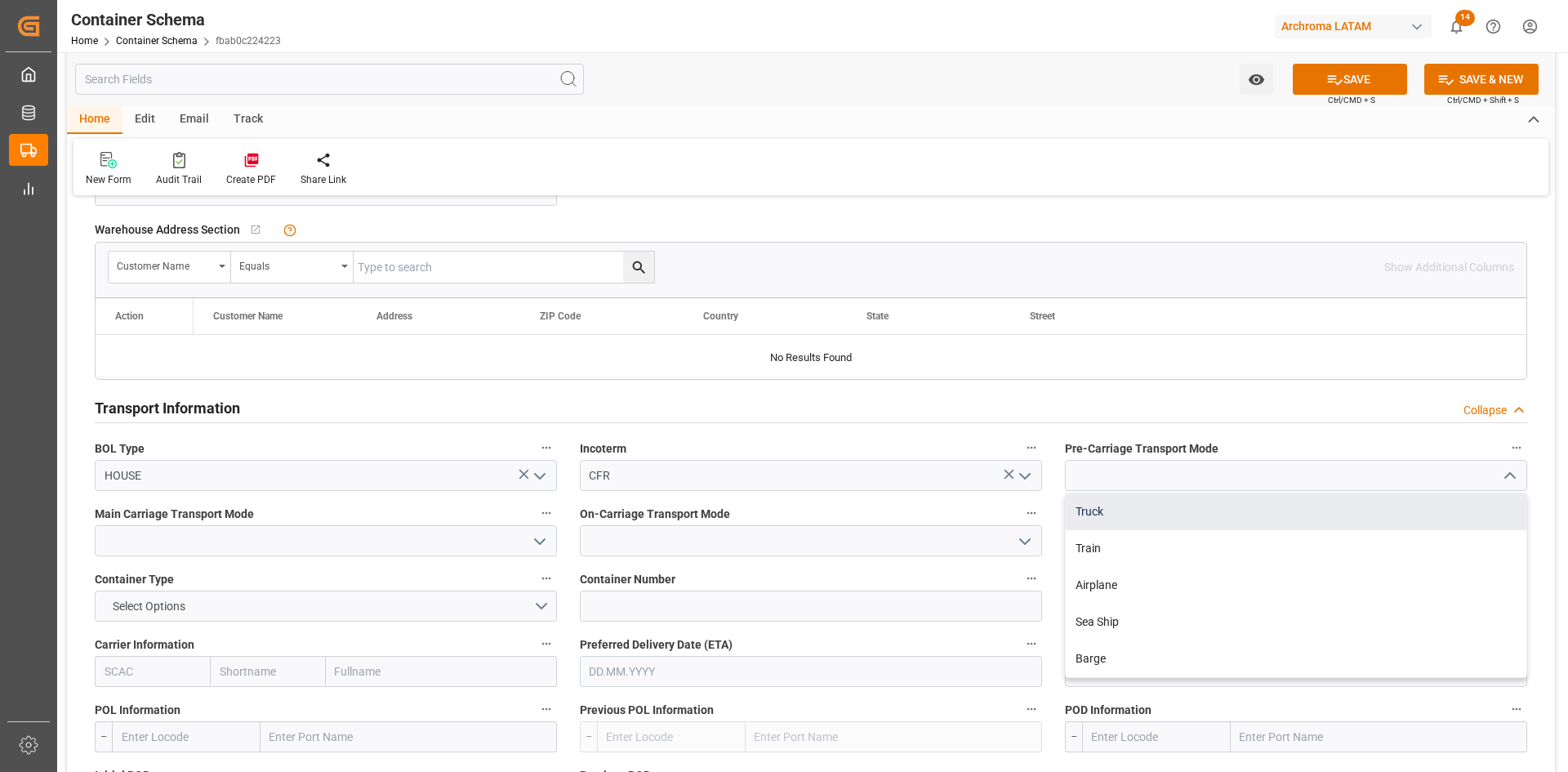
click at [1120, 516] on div "Truck" at bounding box center [1296, 511] width 461 height 37
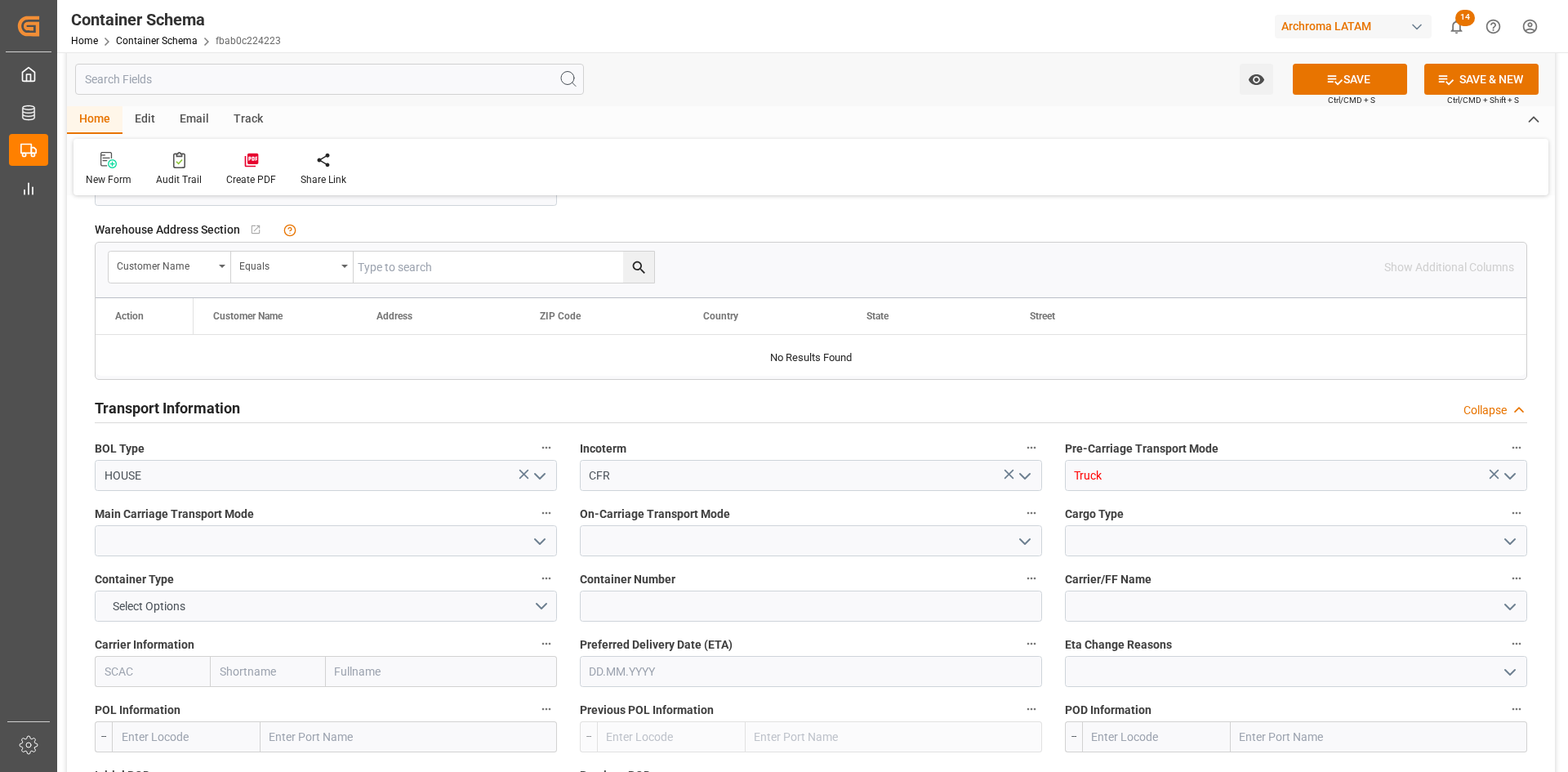
type input "Truck"
click at [532, 537] on icon "open menu" at bounding box center [540, 541] width 20 height 20
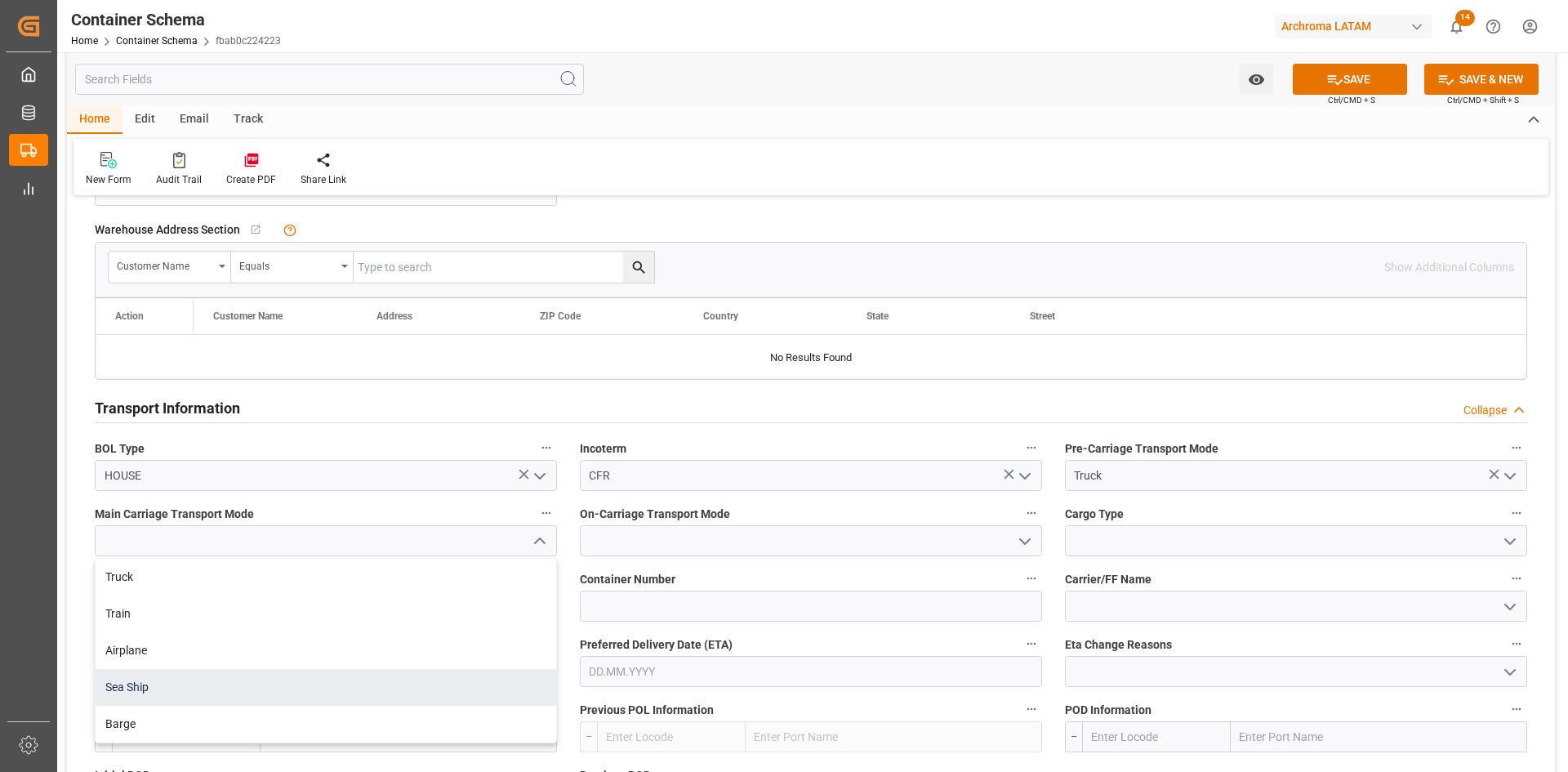
click at [156, 685] on div "Sea Ship" at bounding box center [325, 687] width 461 height 37
type input "Sea Ship"
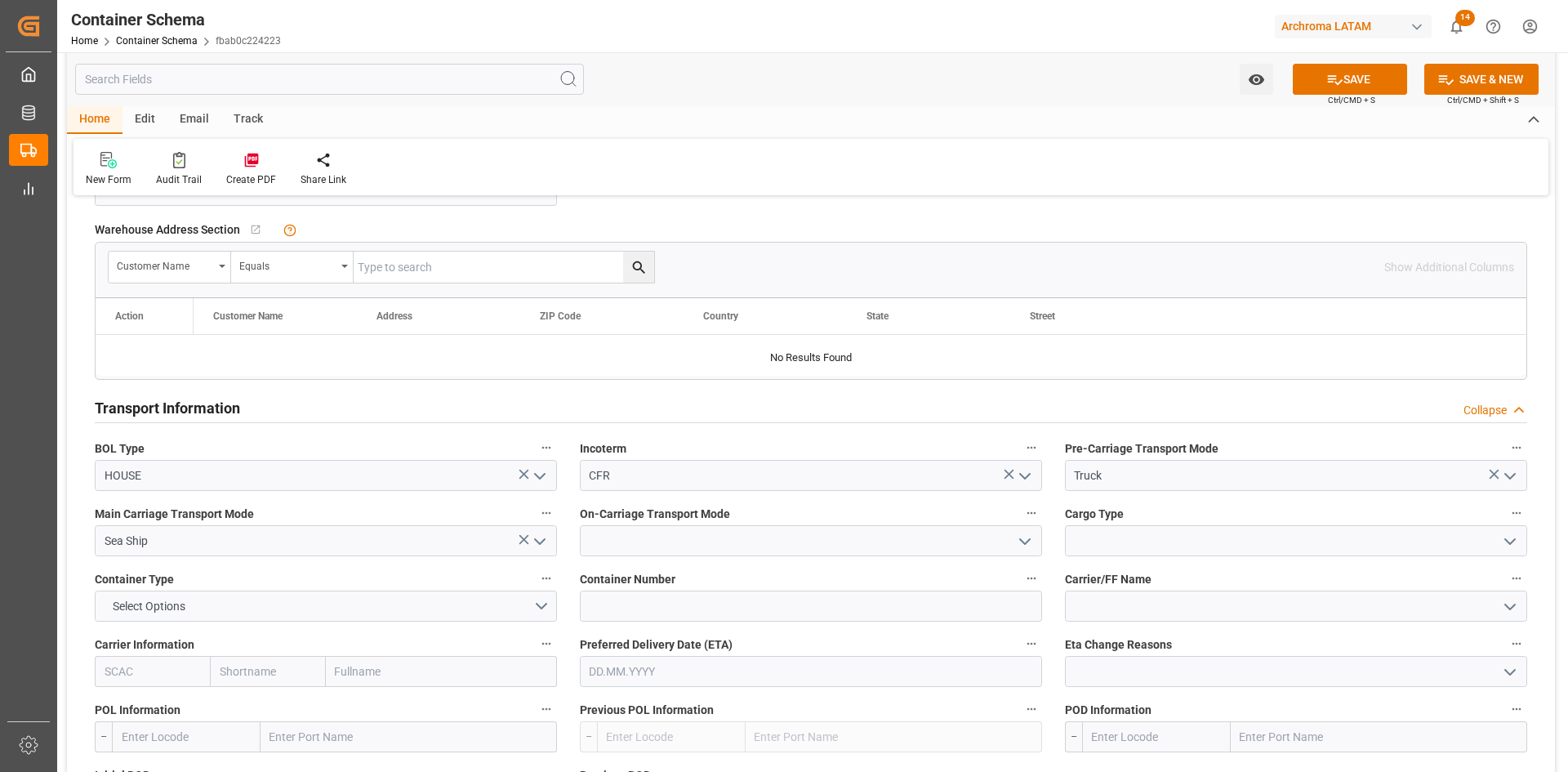
click at [1025, 538] on icon "open menu" at bounding box center [1024, 541] width 20 height 20
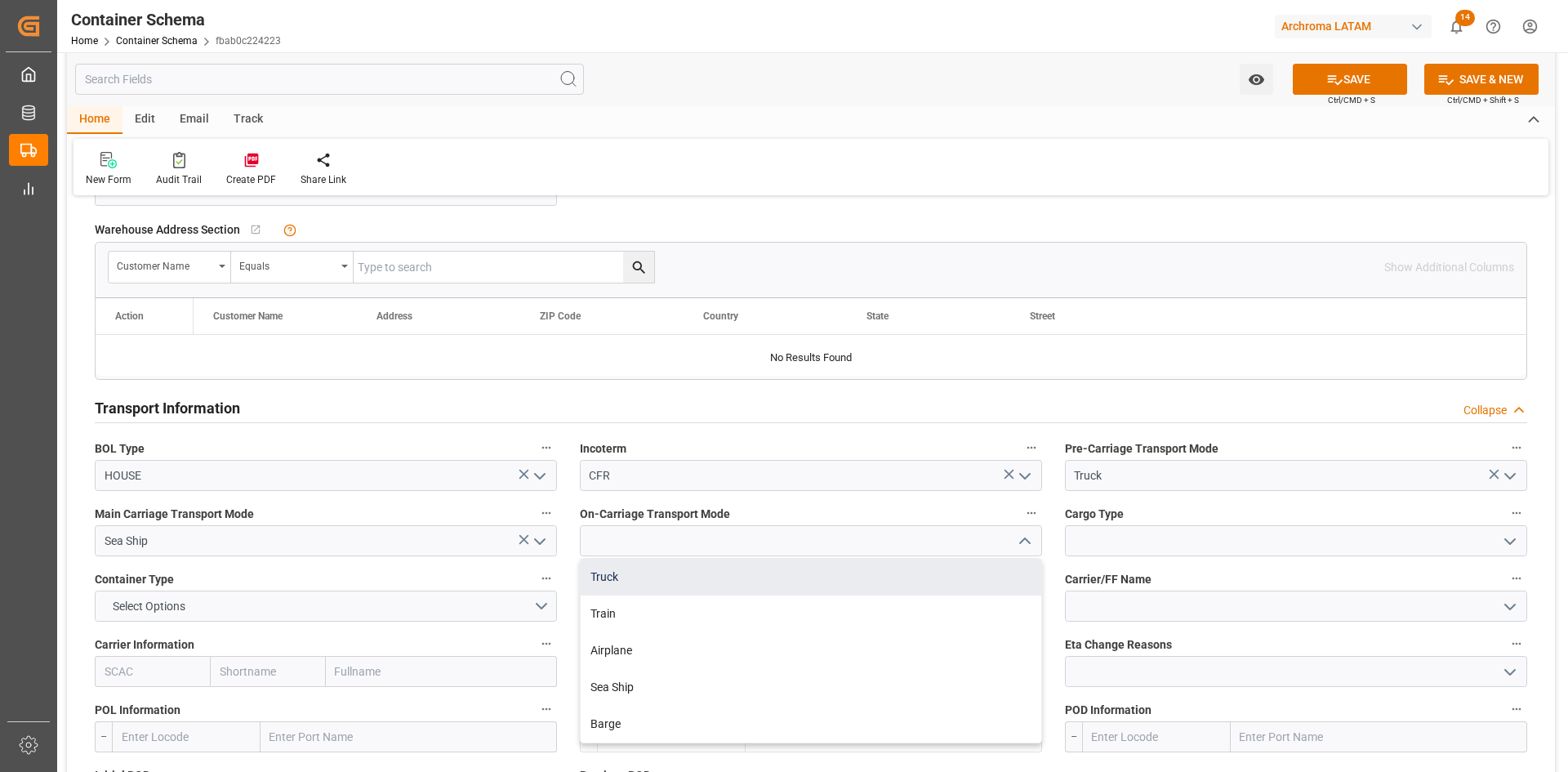
click at [661, 577] on div "Truck" at bounding box center [811, 576] width 461 height 37
type input "Truck"
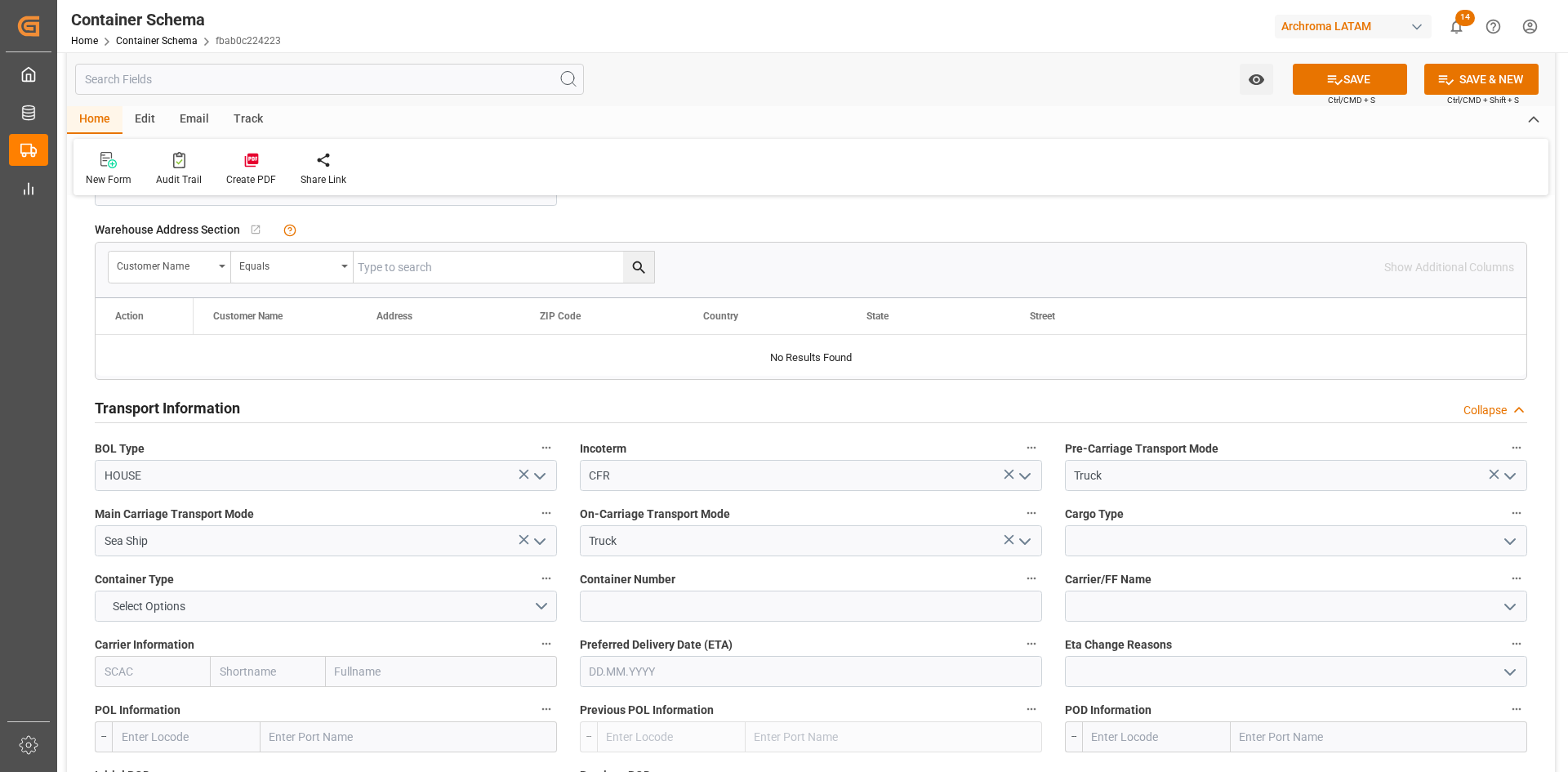
click at [1514, 536] on icon "open menu" at bounding box center [1510, 541] width 20 height 20
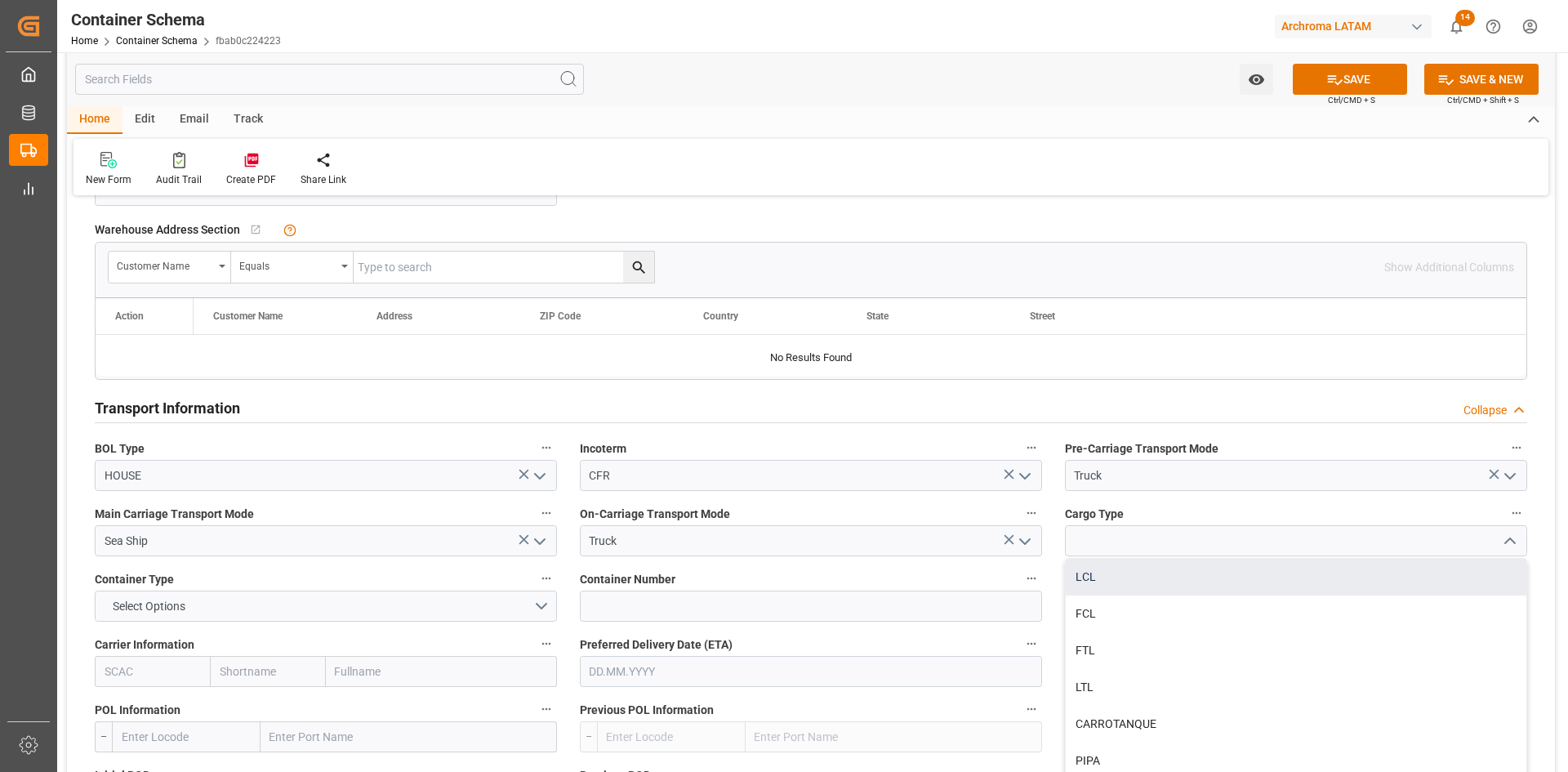
click at [1215, 578] on div "LCL" at bounding box center [1296, 576] width 461 height 37
type input "LCL"
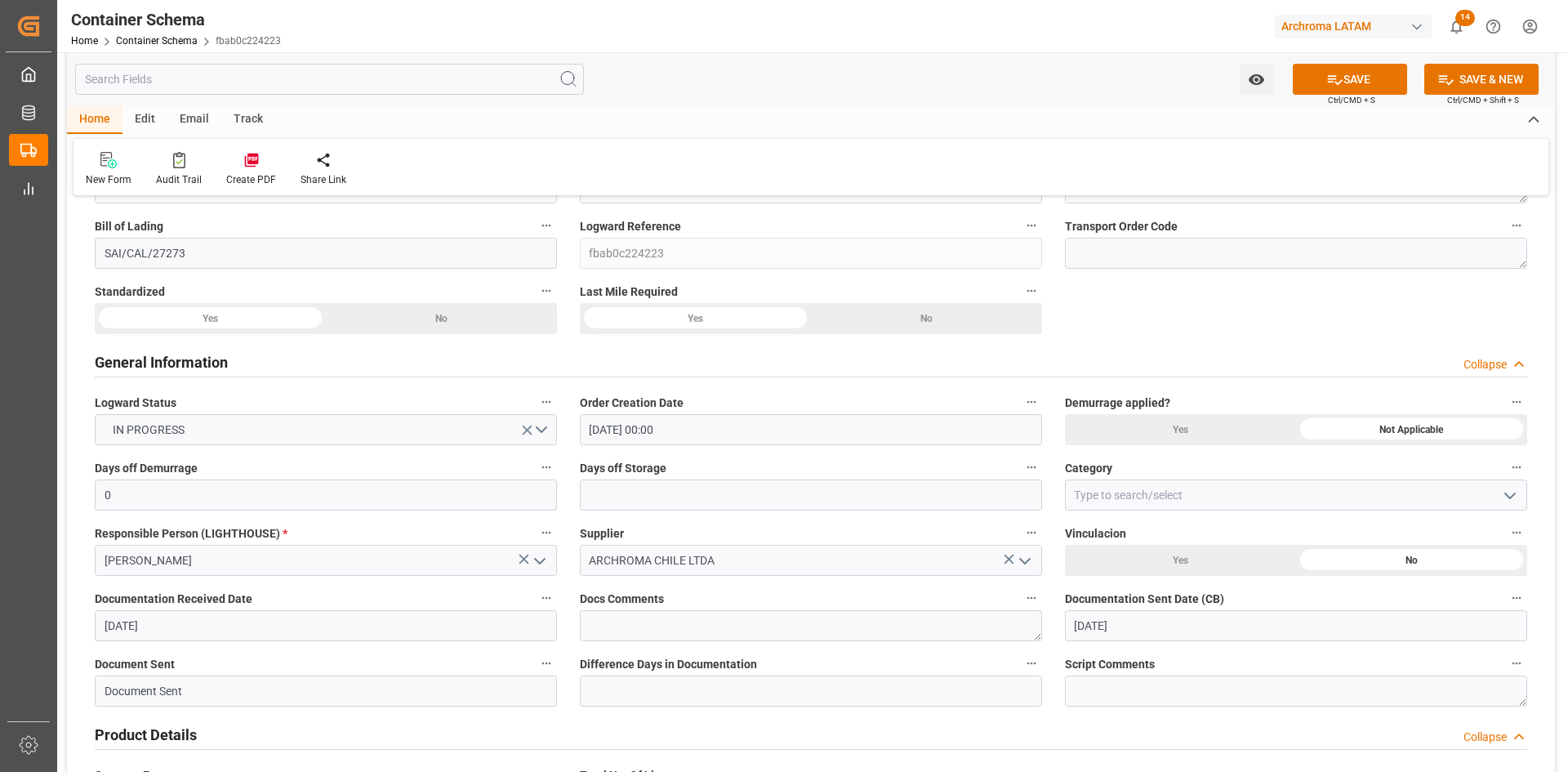
scroll to position [0, 0]
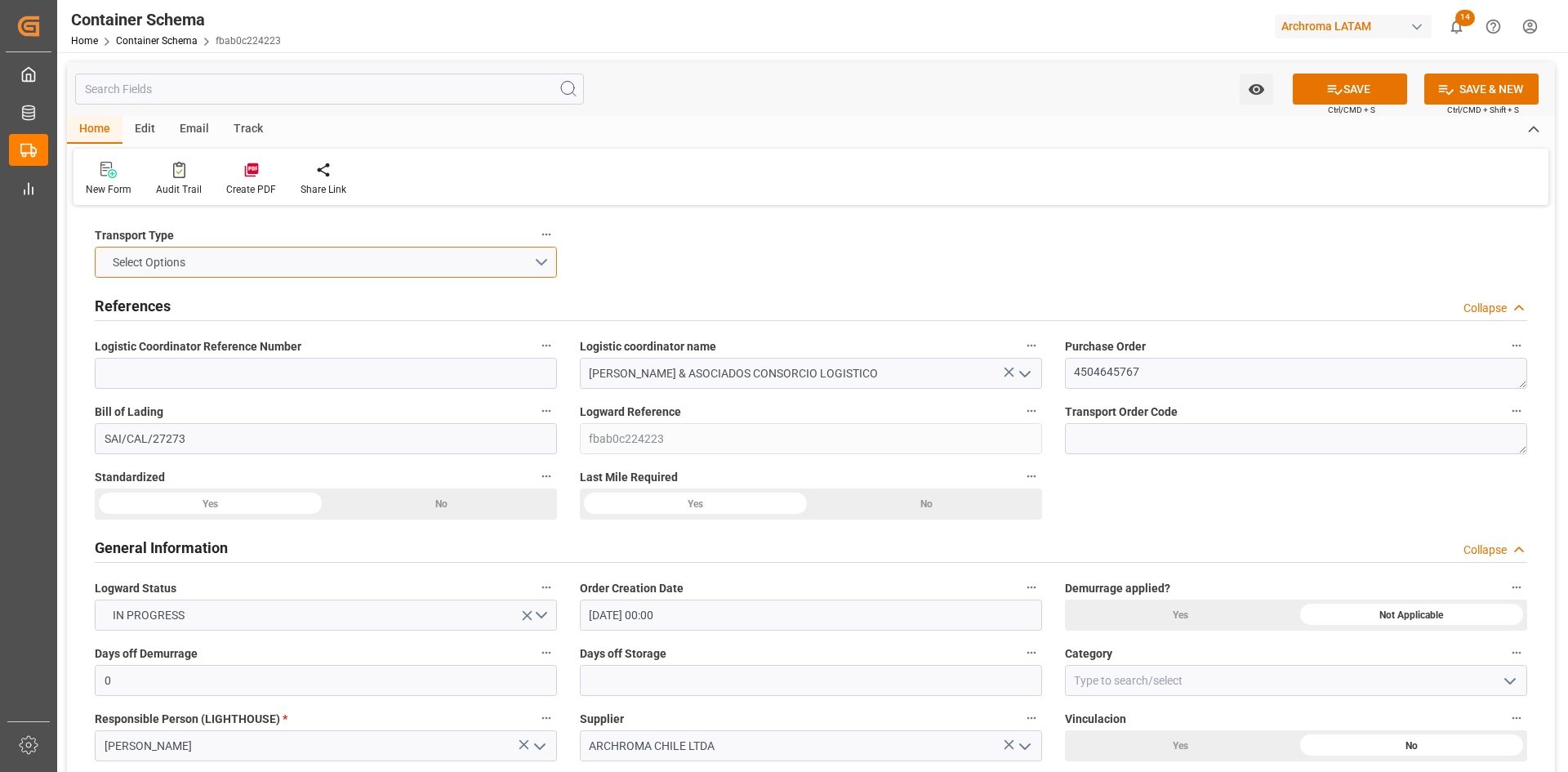
click at [541, 258] on button "Select Options" at bounding box center [325, 262] width 462 height 31
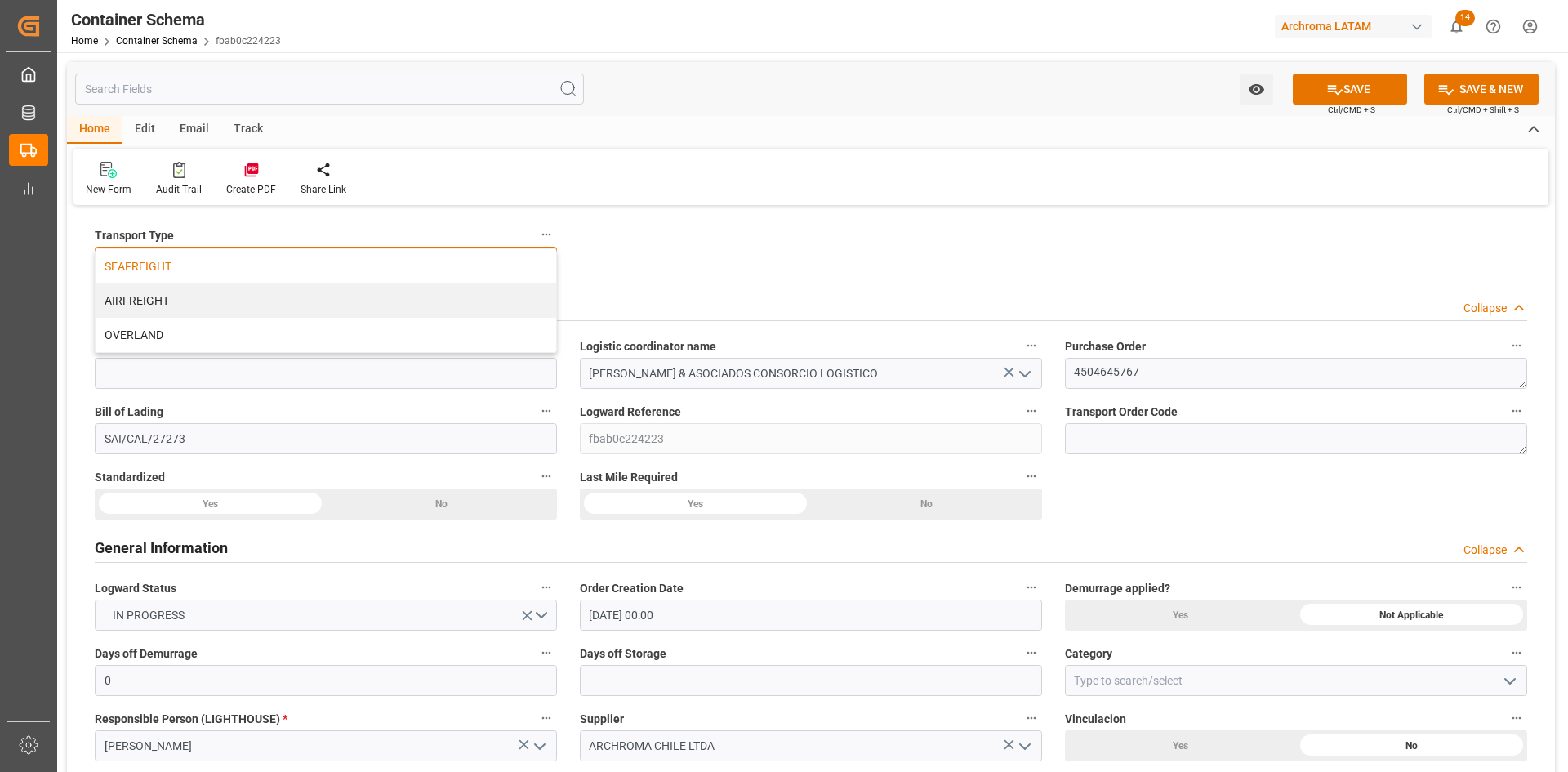
click at [167, 269] on div "SEAFREIGHT" at bounding box center [325, 266] width 461 height 34
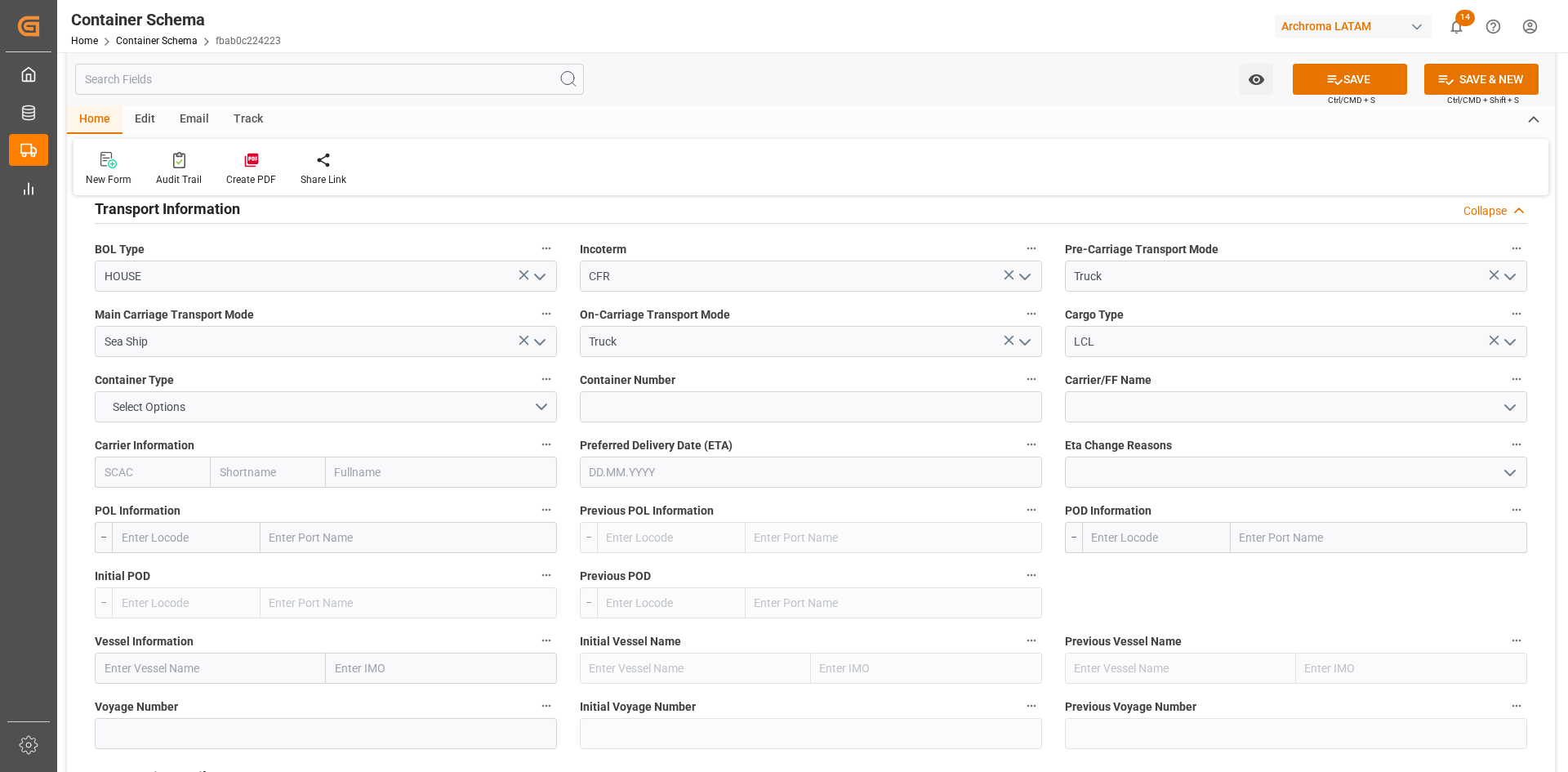
scroll to position [1470, 0]
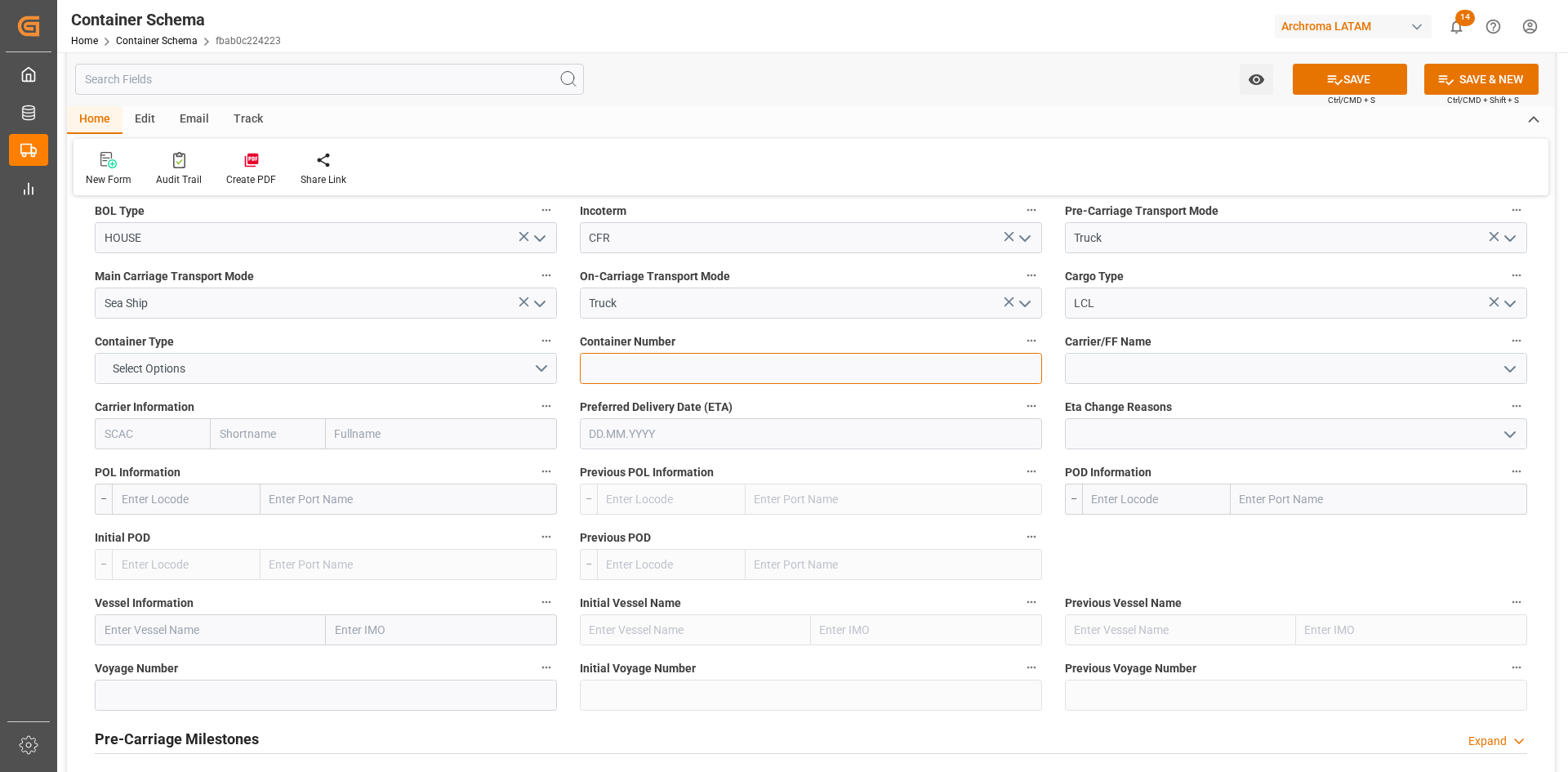
click at [743, 372] on input at bounding box center [811, 368] width 462 height 31
paste input "HLXU8456940"
type input "HLXU8456940"
click at [1141, 374] on input at bounding box center [1296, 368] width 462 height 31
click at [1505, 371] on icon "open menu" at bounding box center [1510, 369] width 20 height 20
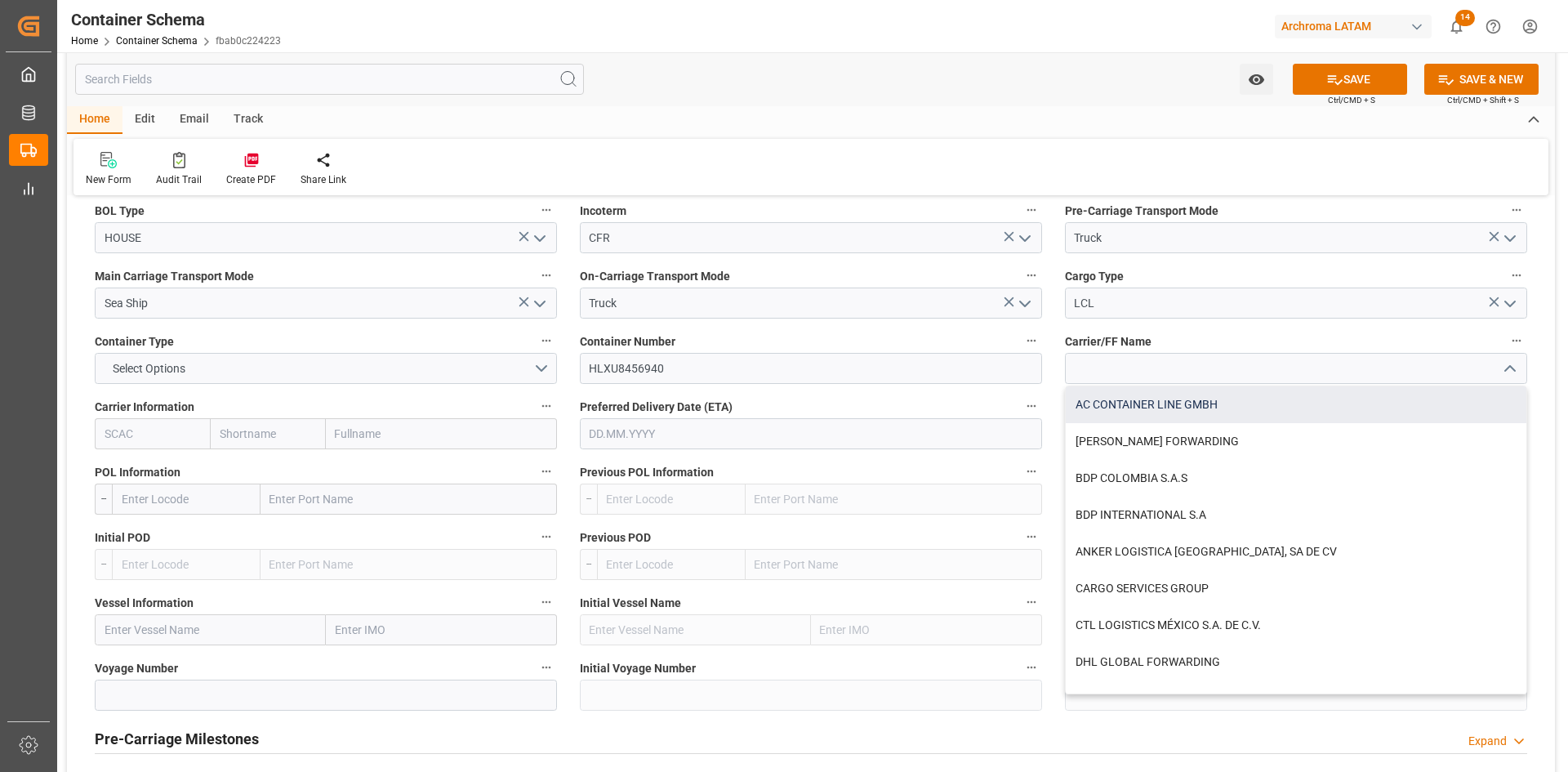
click at [1216, 396] on div "AC CONTAINER LINE GMBH" at bounding box center [1296, 404] width 461 height 37
type input "AC CONTAINER LINE GMBH"
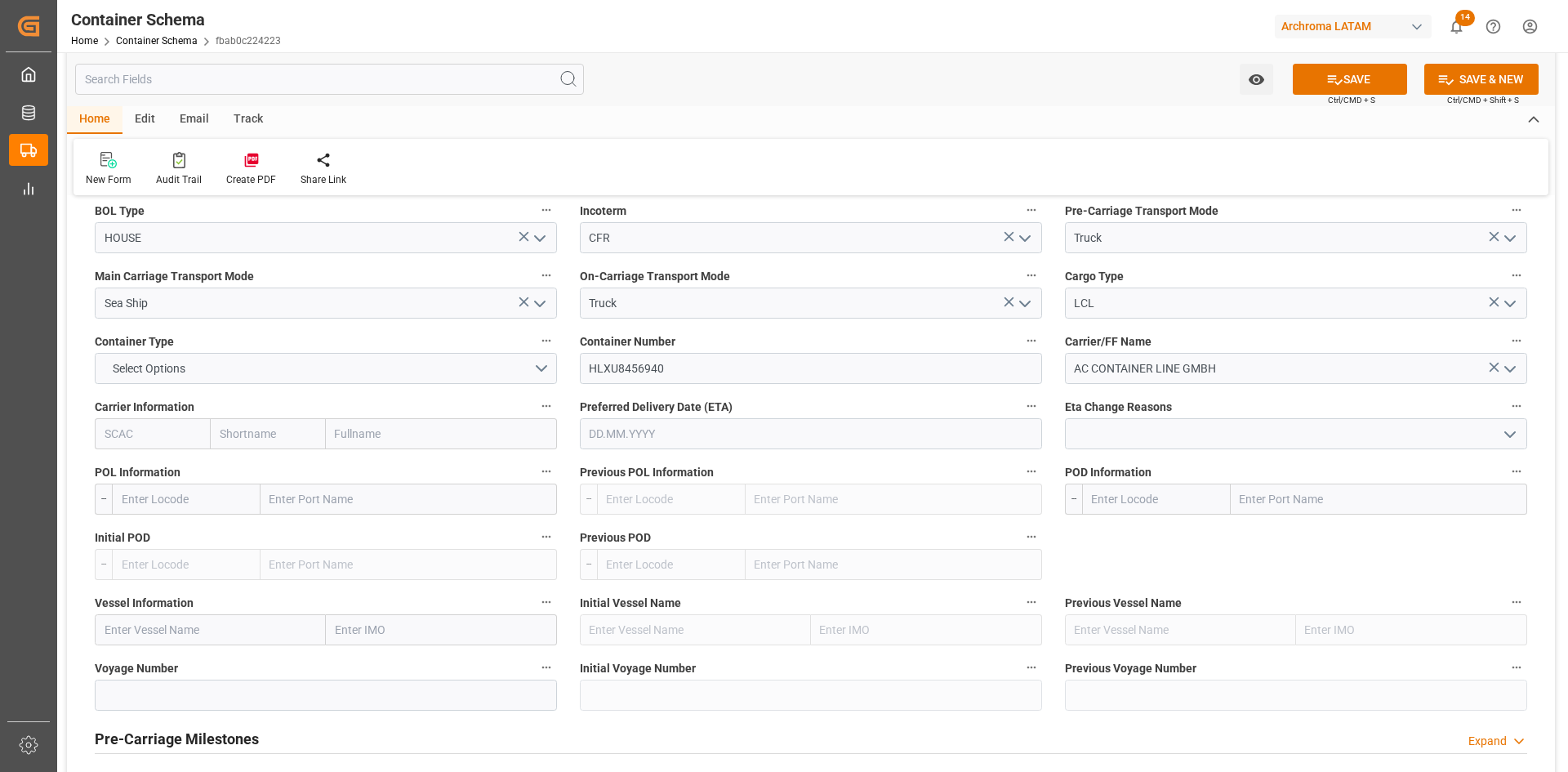
click at [430, 436] on input "text" at bounding box center [441, 433] width 231 height 31
type input "ecu"
click at [379, 493] on div "ECU Worldwide" at bounding box center [376, 506] width 98 height 37
type input "ECUI"
type input "ECU Worldwide"
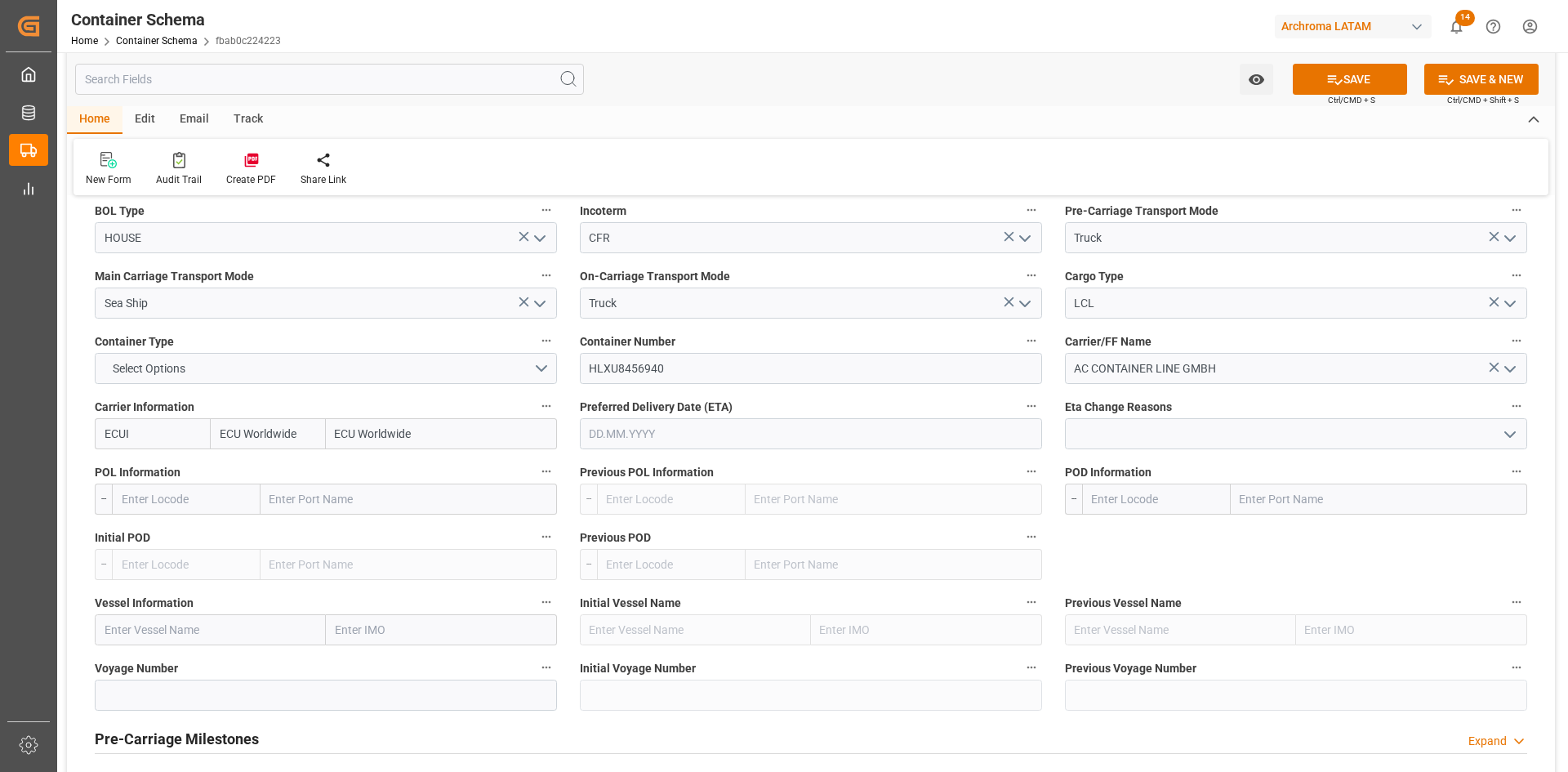
type input "ECU Worldwide"
click at [341, 495] on input "text" at bounding box center [409, 499] width 297 height 31
type input "San antonio"
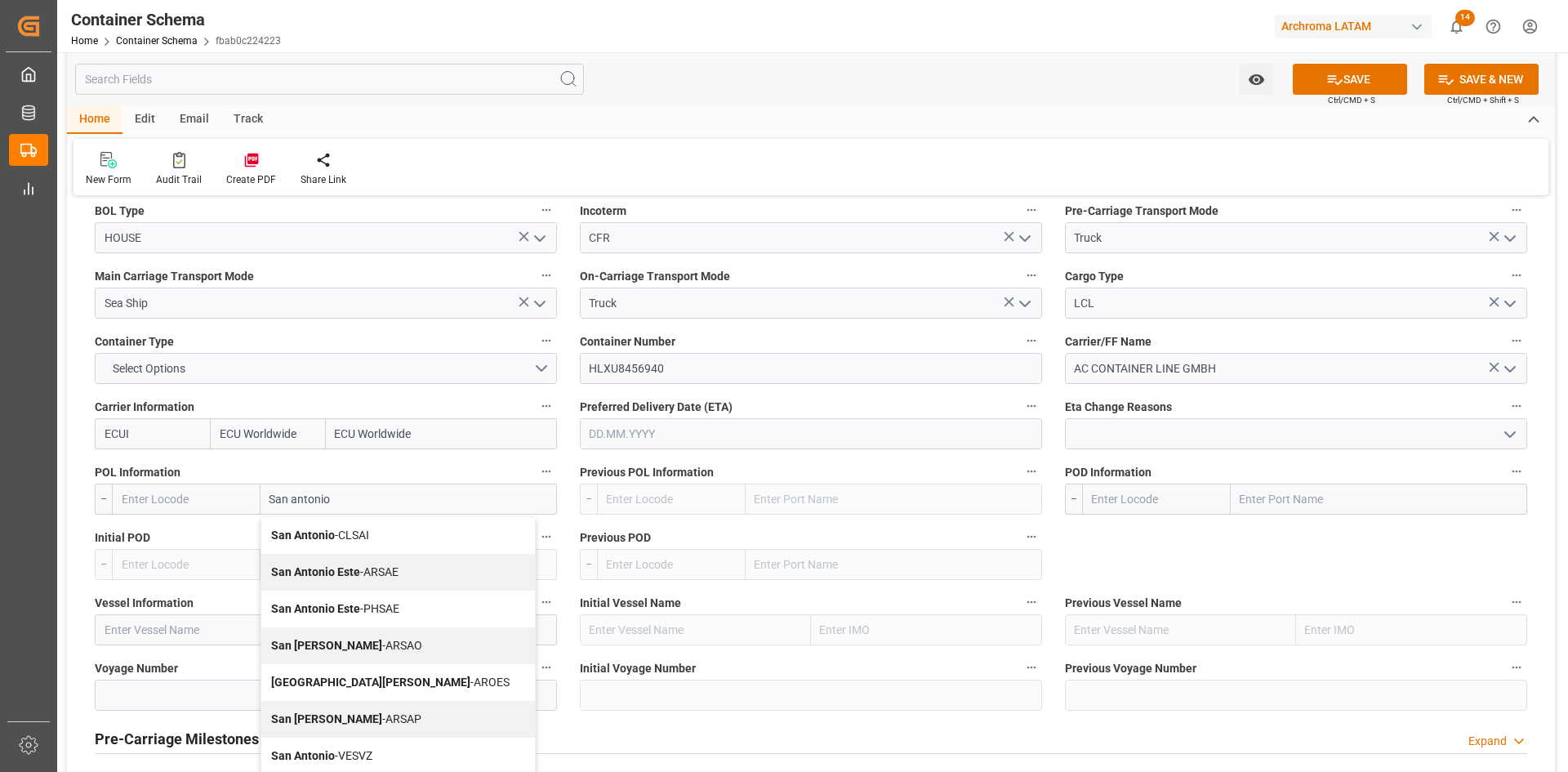
click at [383, 535] on div "San Antonio - CLSAI" at bounding box center [398, 535] width 274 height 37
type input "CLSAI"
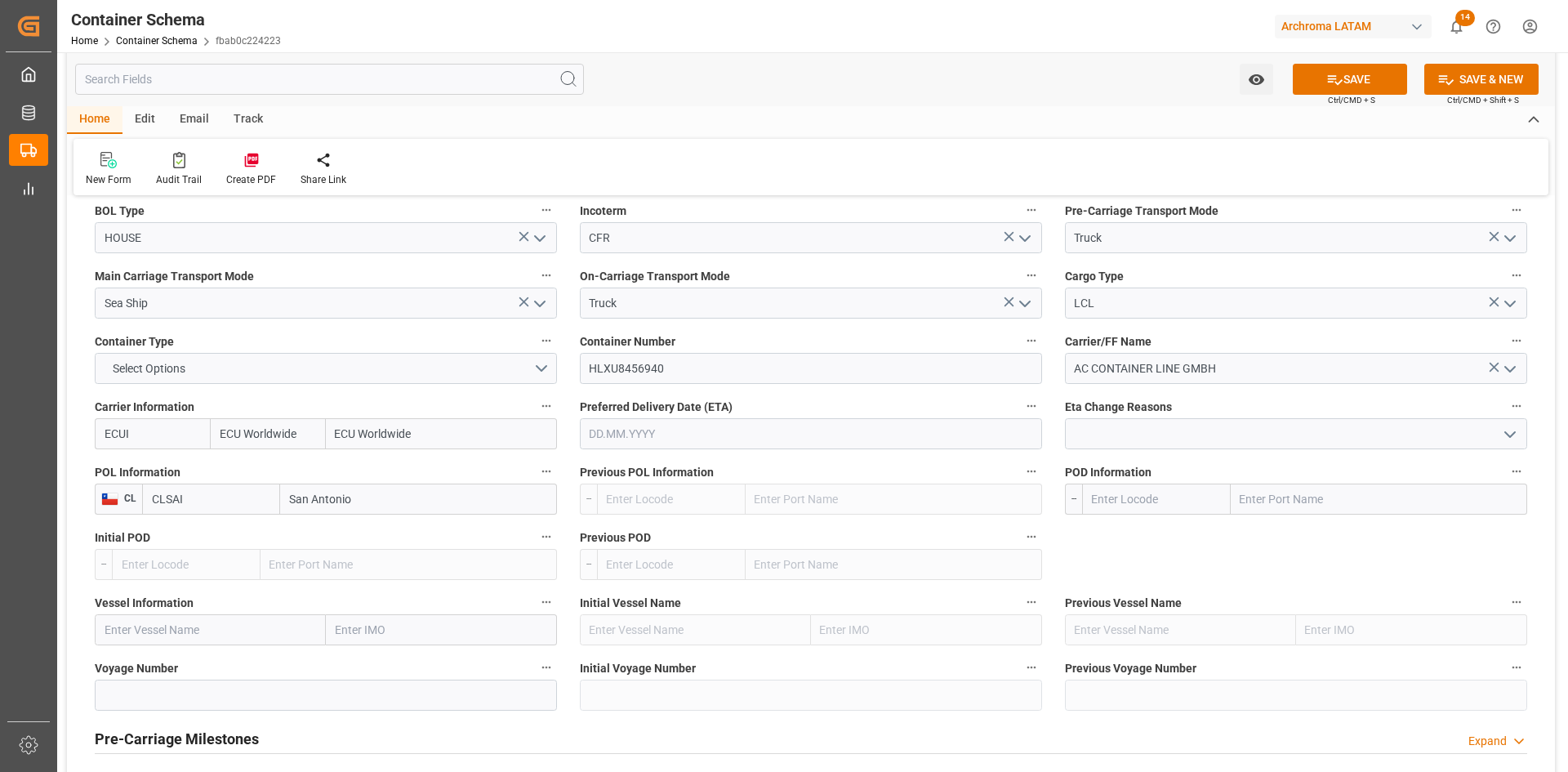
type input "San Antonio"
click at [1321, 508] on input "text" at bounding box center [1379, 499] width 297 height 31
type input "callao"
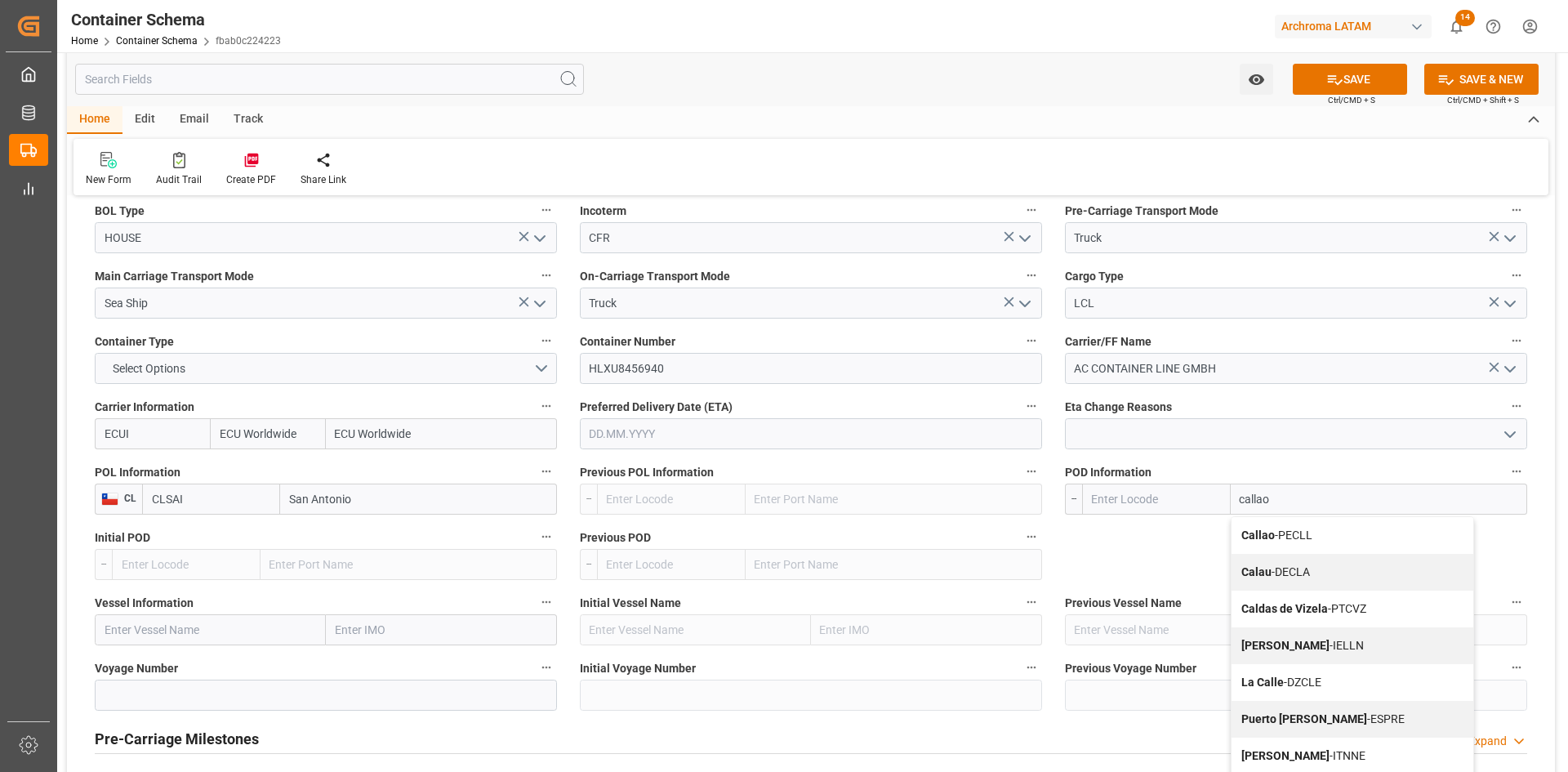
click at [1308, 534] on span "Callao - PECLL" at bounding box center [1276, 534] width 71 height 13
type input "PECLL"
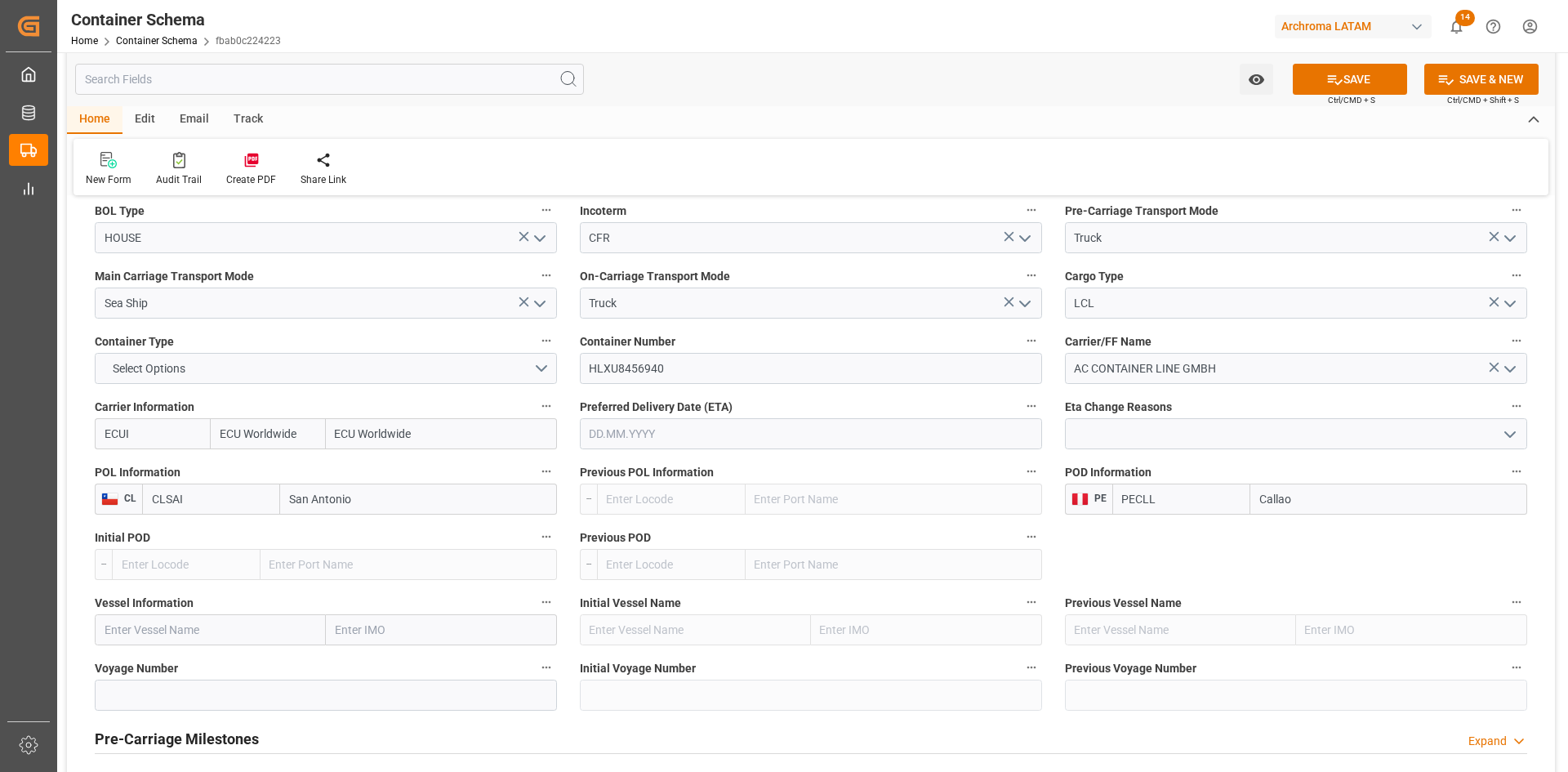
type input "Callao"
click at [208, 629] on input "text" at bounding box center [209, 630] width 231 height 31
paste input "CMA CGM CARL ANTOINE"
click at [230, 665] on span "CMA CGM Carl Antoine - 9729087" at bounding box center [174, 673] width 137 height 30
type input "CMA CGM Carl Antoine"
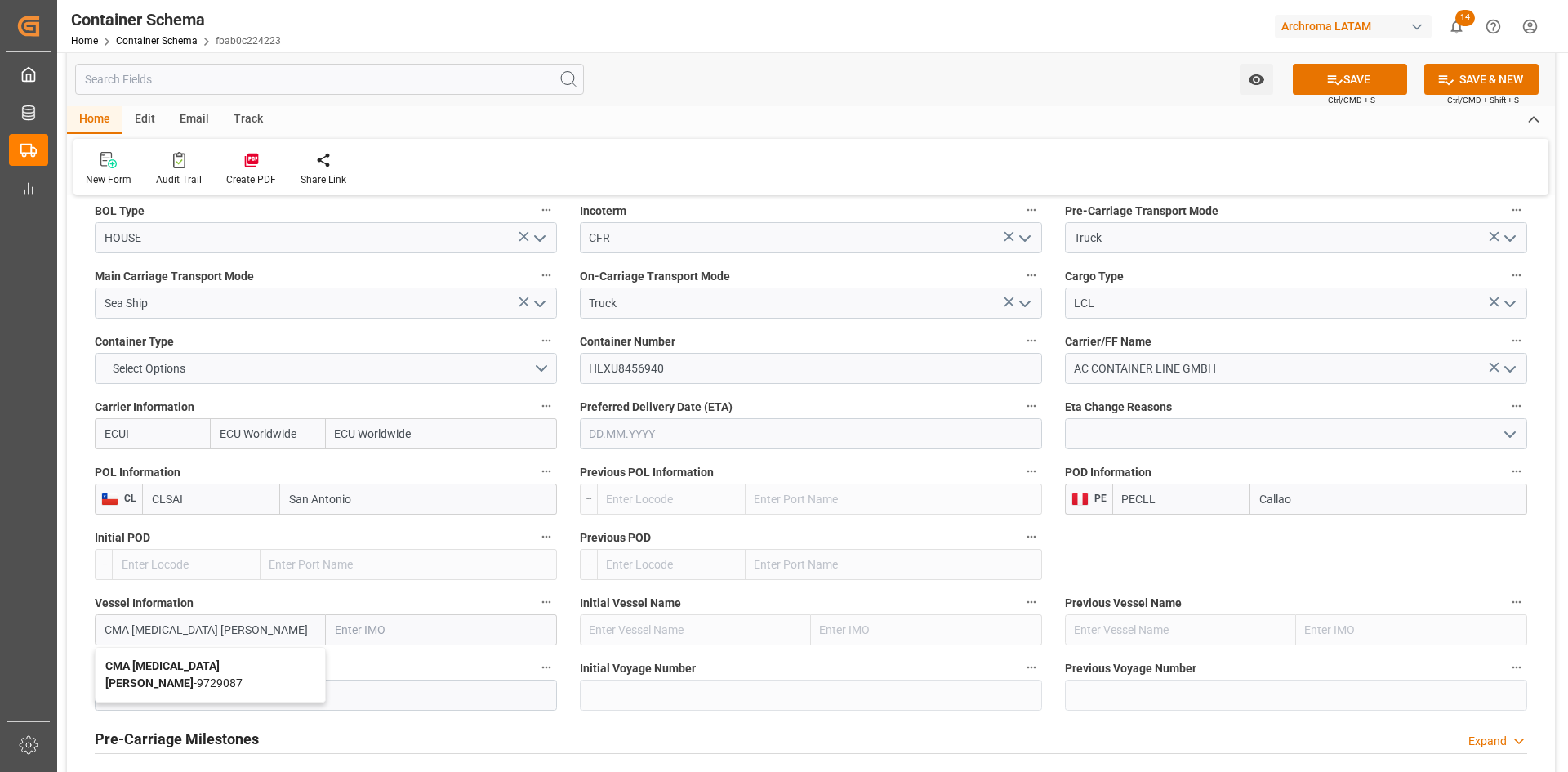
type input "9729087"
type input "CMA CGM Carl Antoine"
click at [254, 695] on input at bounding box center [325, 695] width 462 height 31
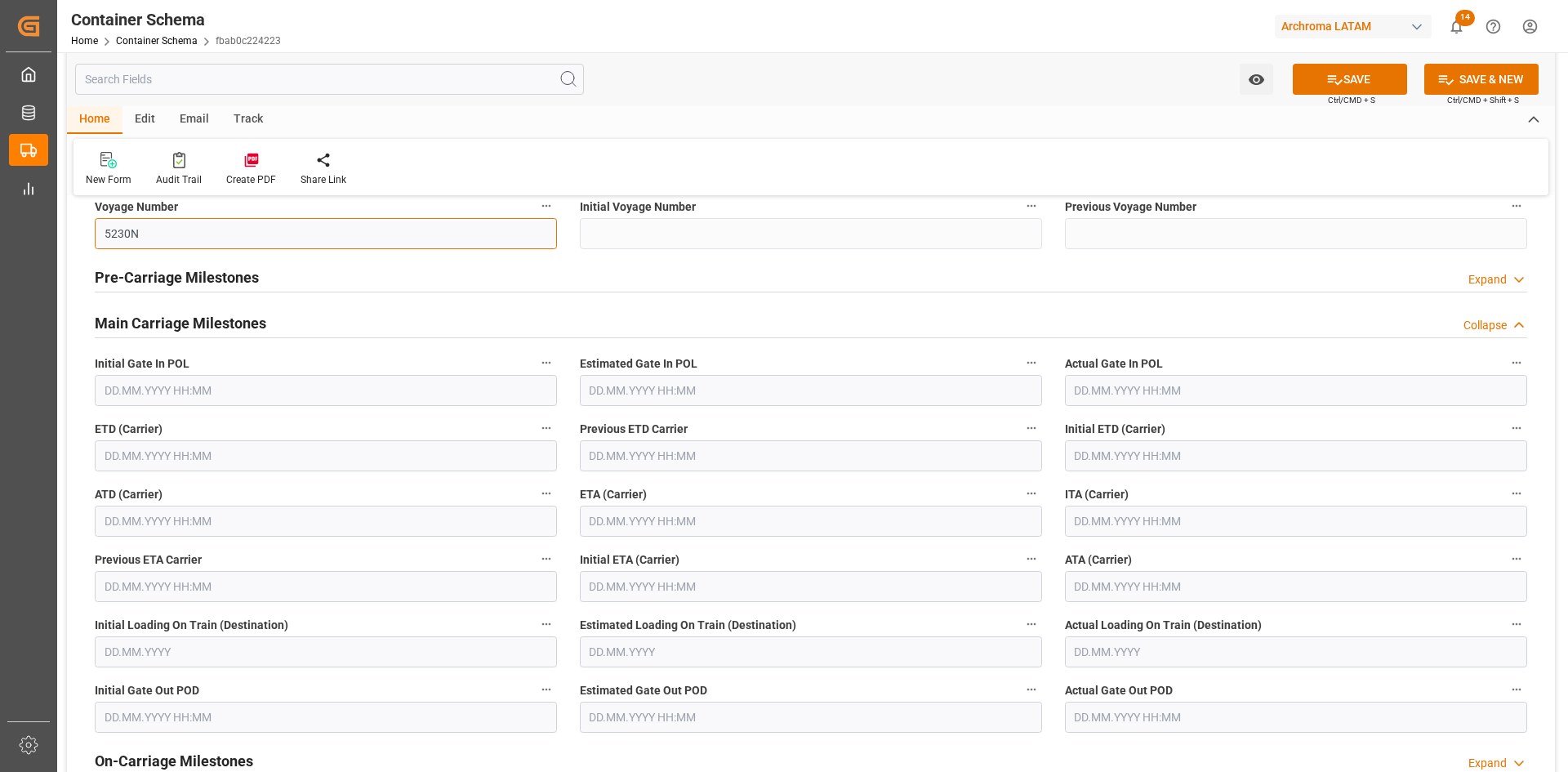
scroll to position [1960, 0]
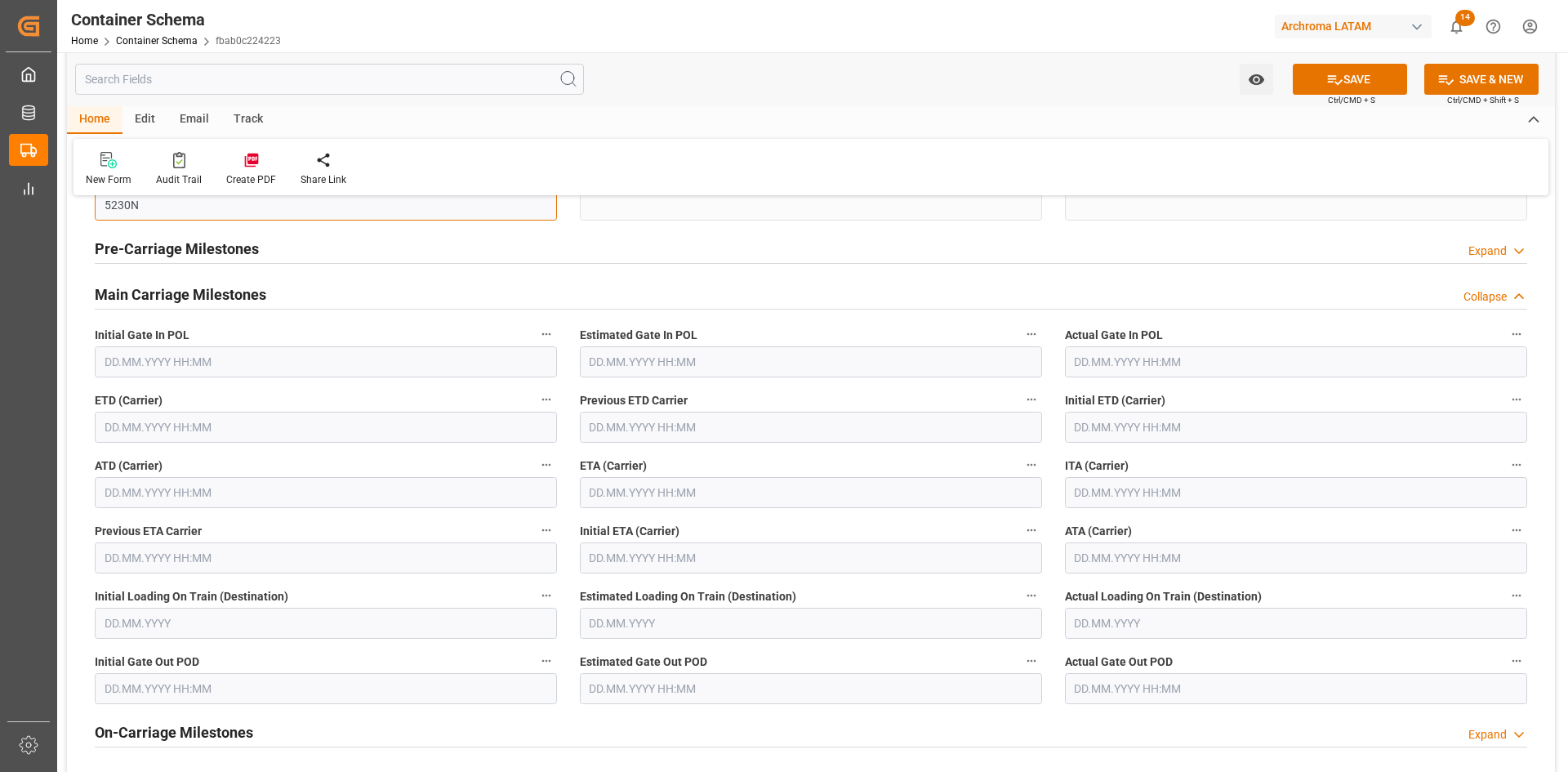
type input "5230N"
click at [189, 413] on input "text" at bounding box center [325, 427] width 462 height 31
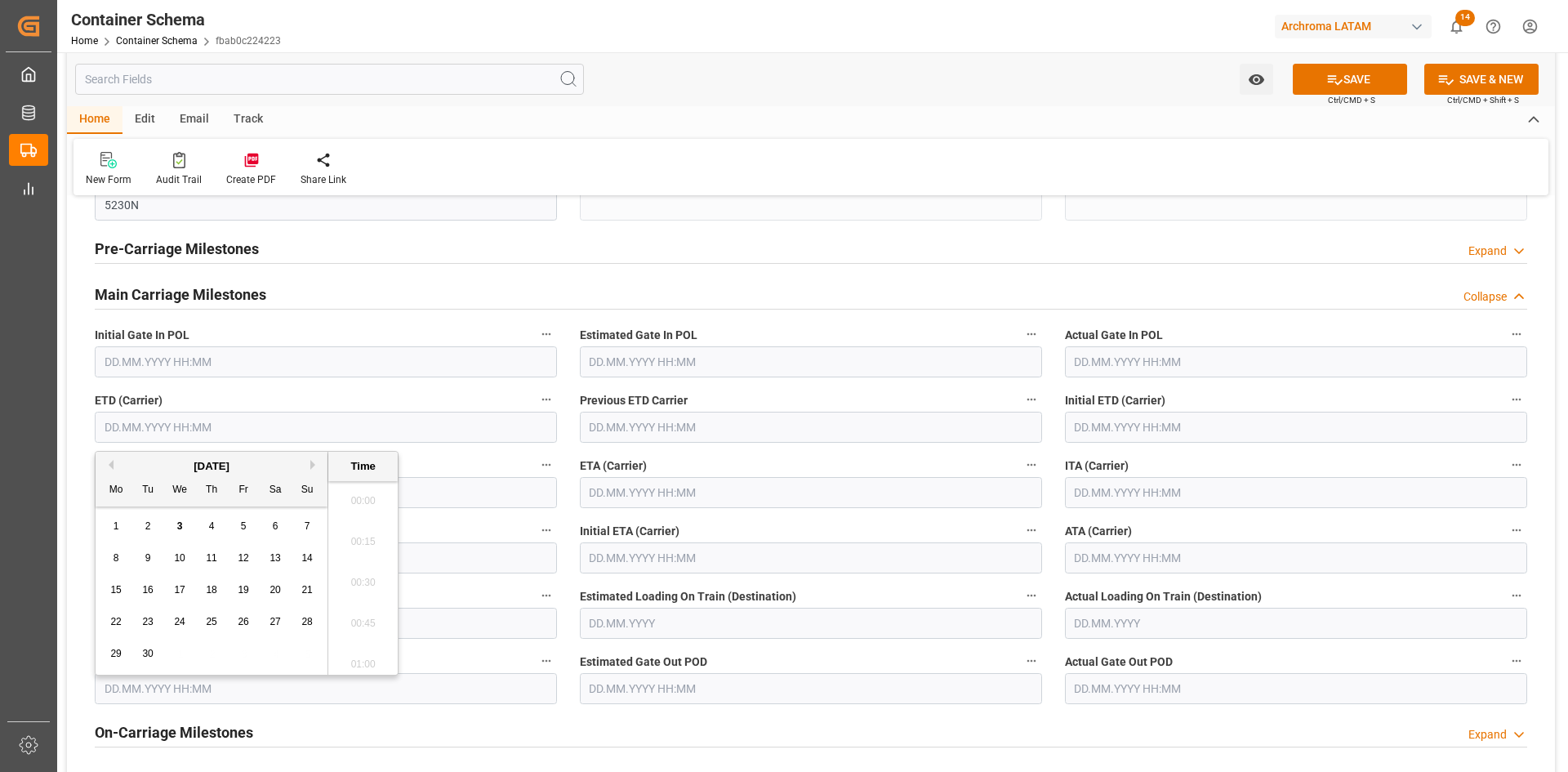
scroll to position [1598, 0]
click at [256, 441] on input "text" at bounding box center [325, 427] width 462 height 31
click at [234, 523] on div "5" at bounding box center [244, 527] width 21 height 20
type input "05.09.2025 00:00"
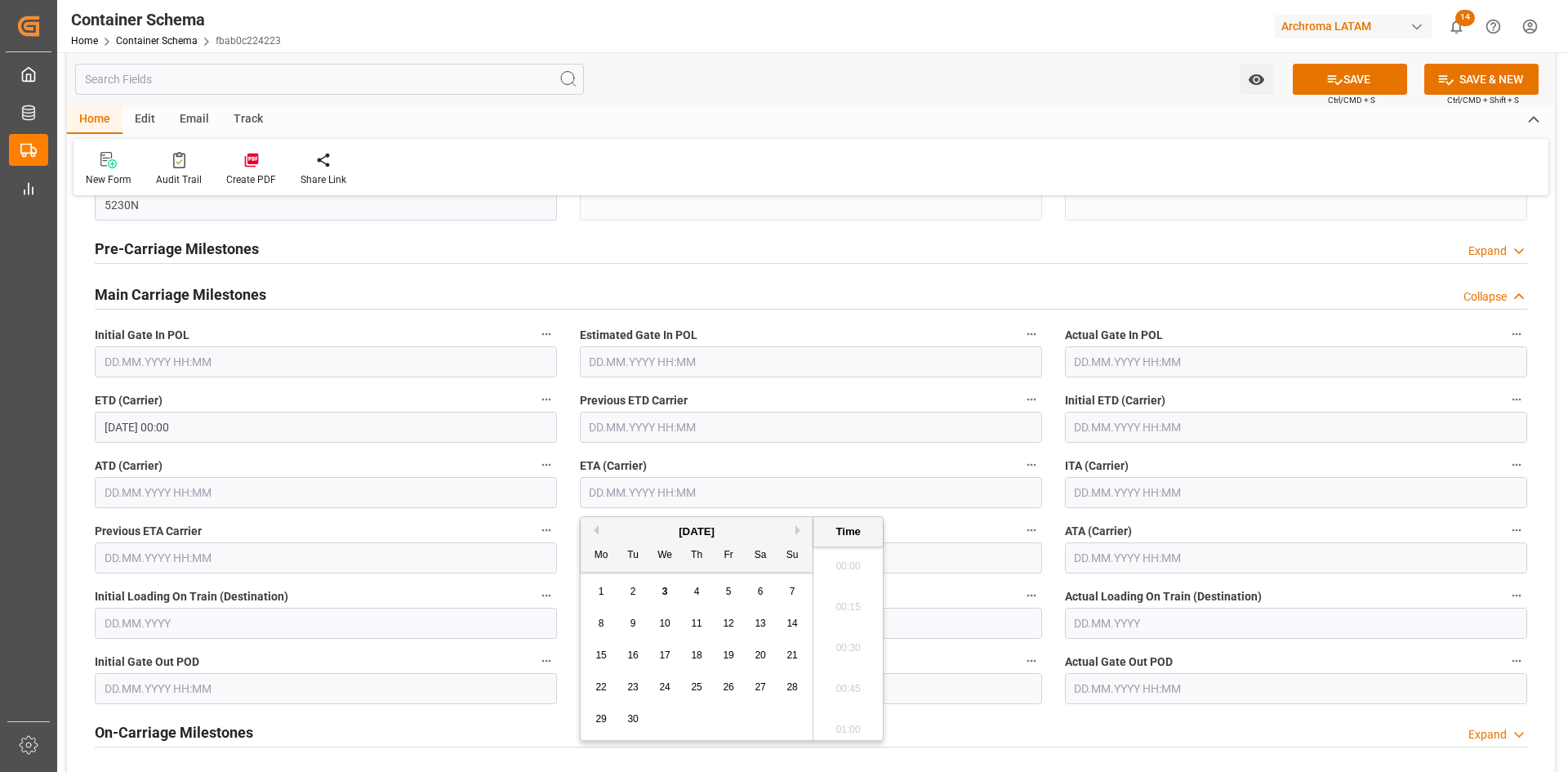
click at [840, 492] on input "text" at bounding box center [811, 492] width 462 height 31
click at [606, 622] on div "8" at bounding box center [601, 624] width 21 height 20
type input "08.09.2025 00:00"
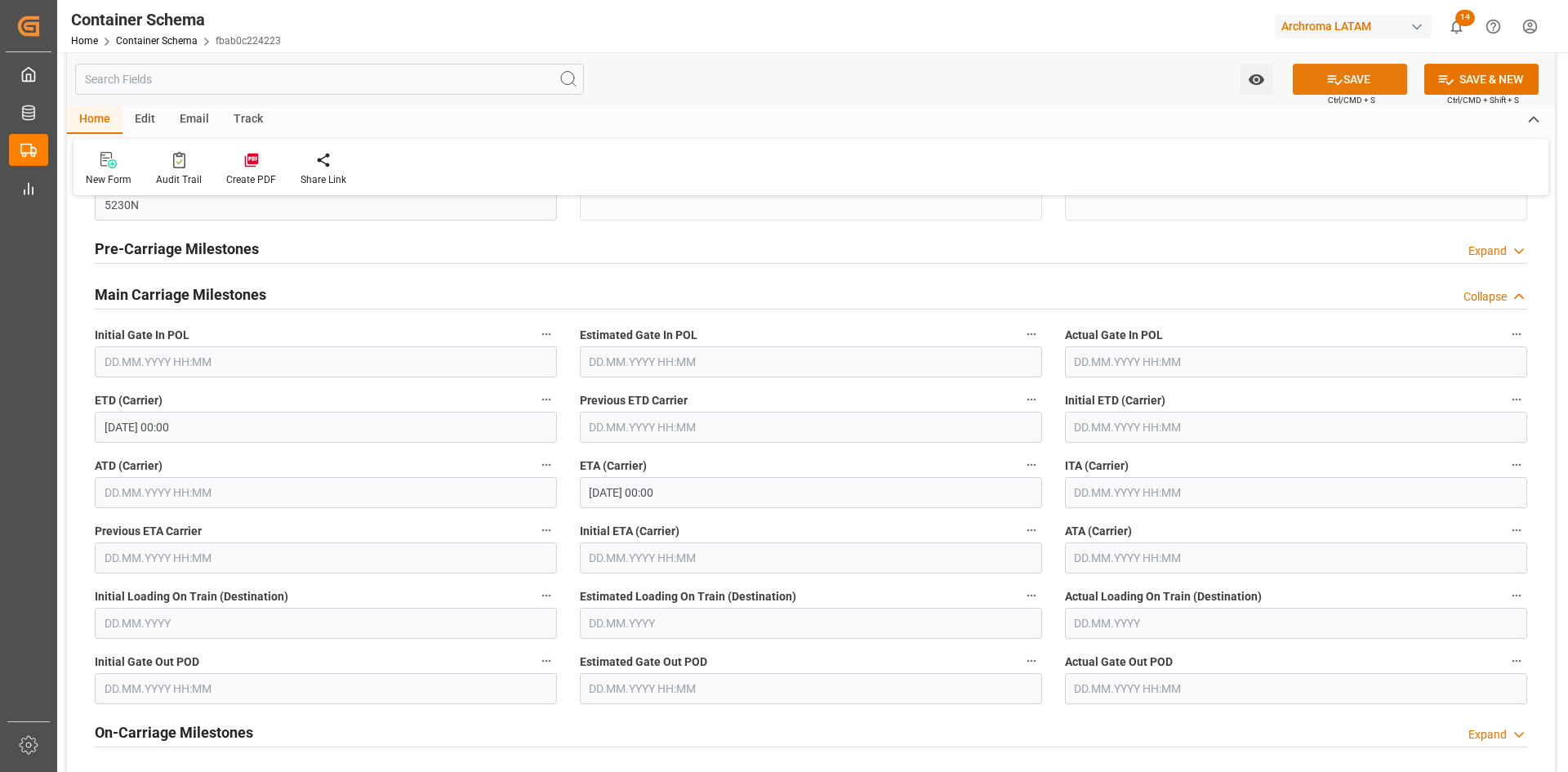
click at [1326, 79] on icon at bounding box center [1335, 80] width 17 height 17
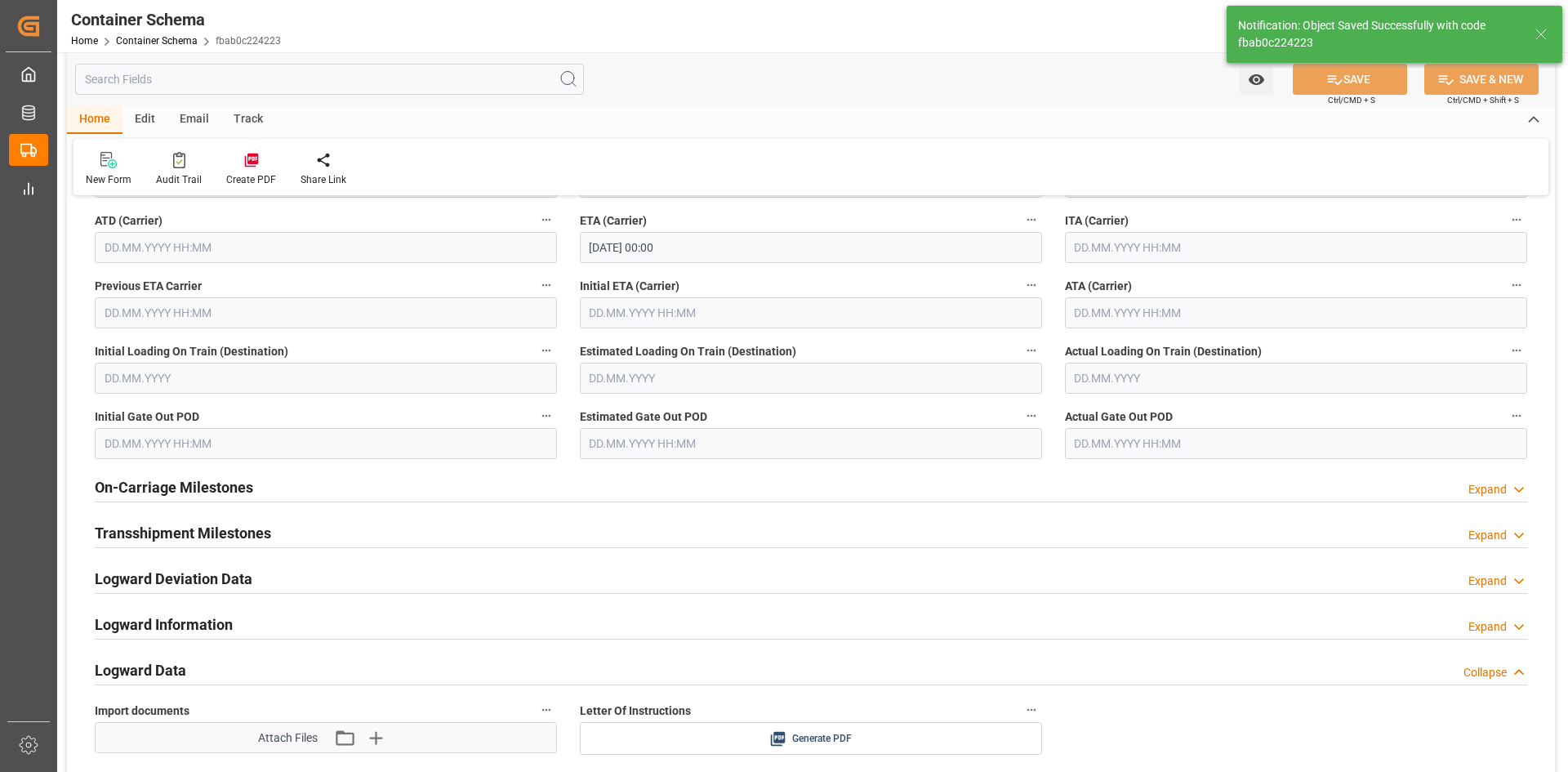
type textarea "LURÍN, [GEOGRAPHIC_DATA], [GEOGRAPHIC_DATA],[GEOGRAPHIC_DATA]. AFIRMADO LOTE. 2…"
type input "PECLL"
type input "Callao"
type input "CMA CGM Carl Antoine"
type input "9729087"
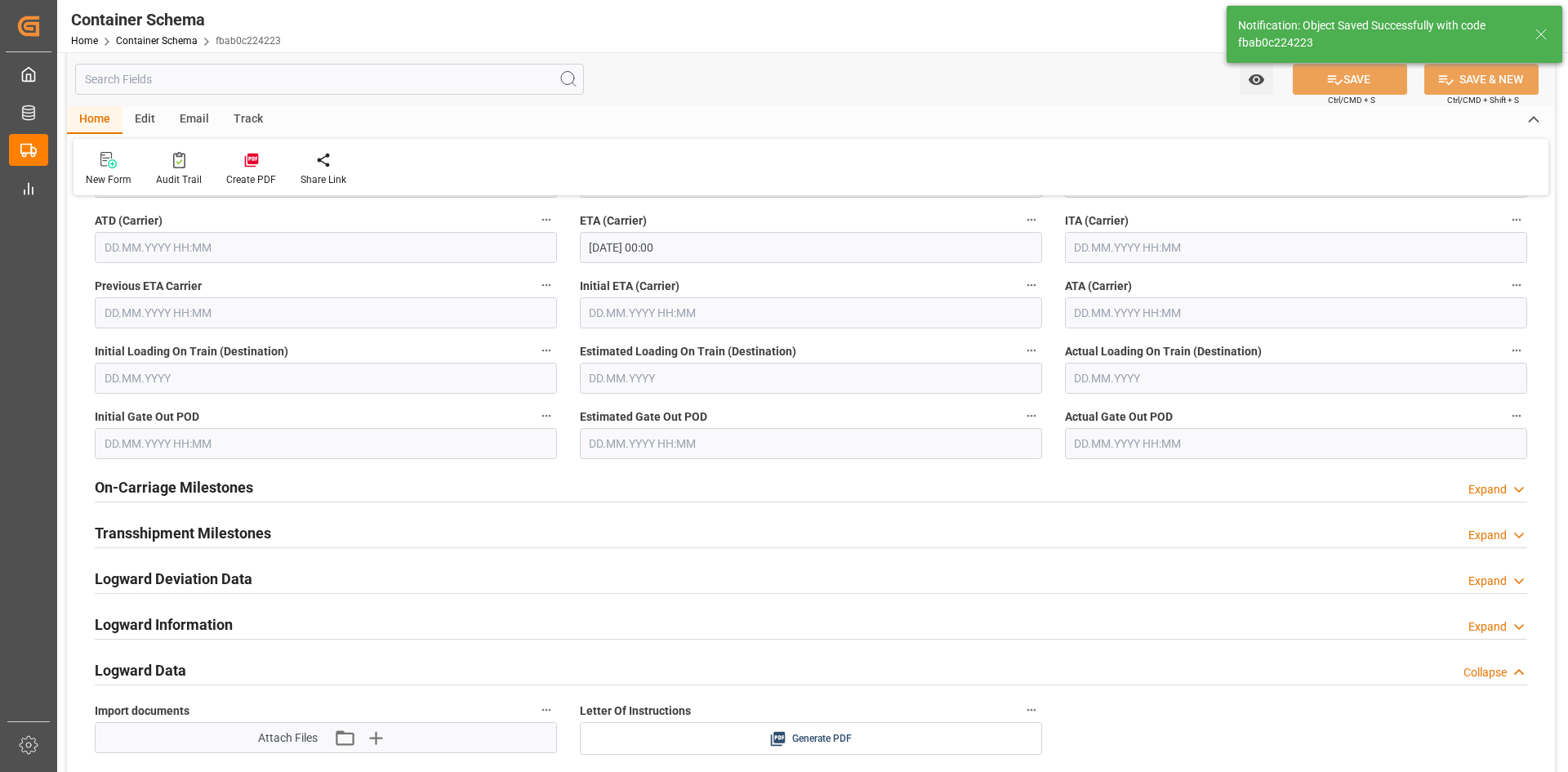
type input "5230N"
type input "08.09.2025 00:00"
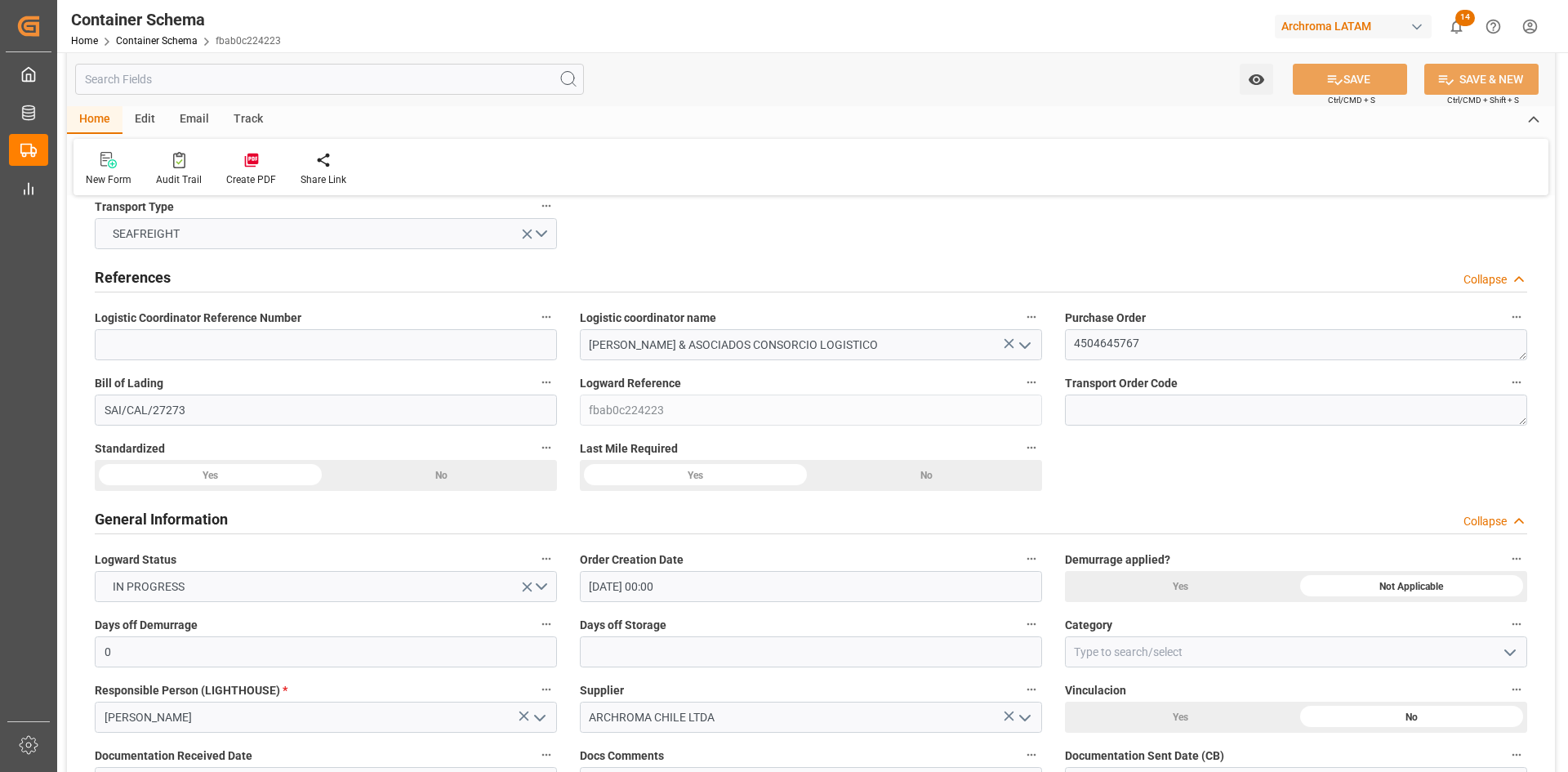
scroll to position [0, 0]
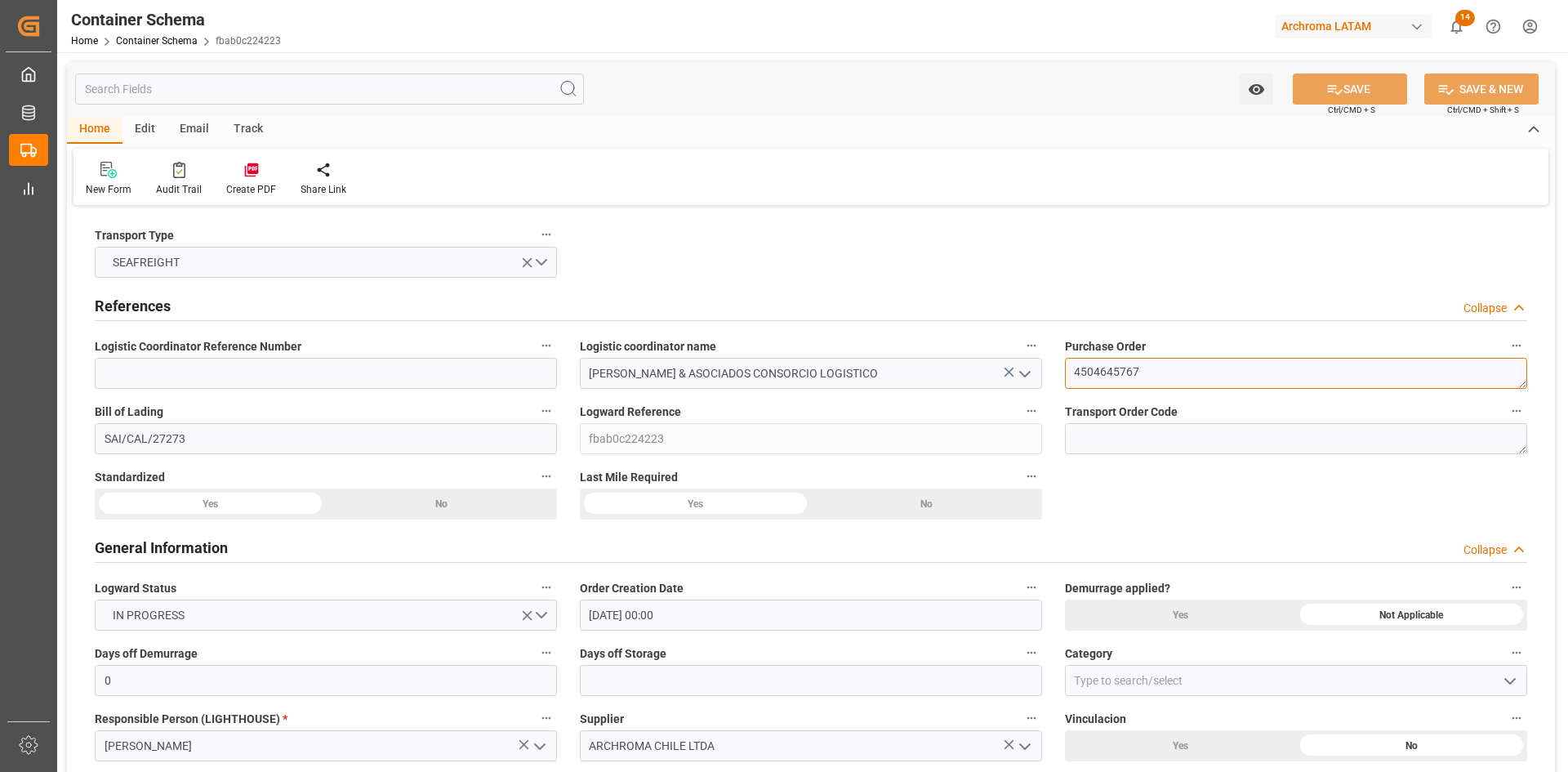
click at [1121, 371] on textarea "4504645767" at bounding box center [1296, 373] width 462 height 31
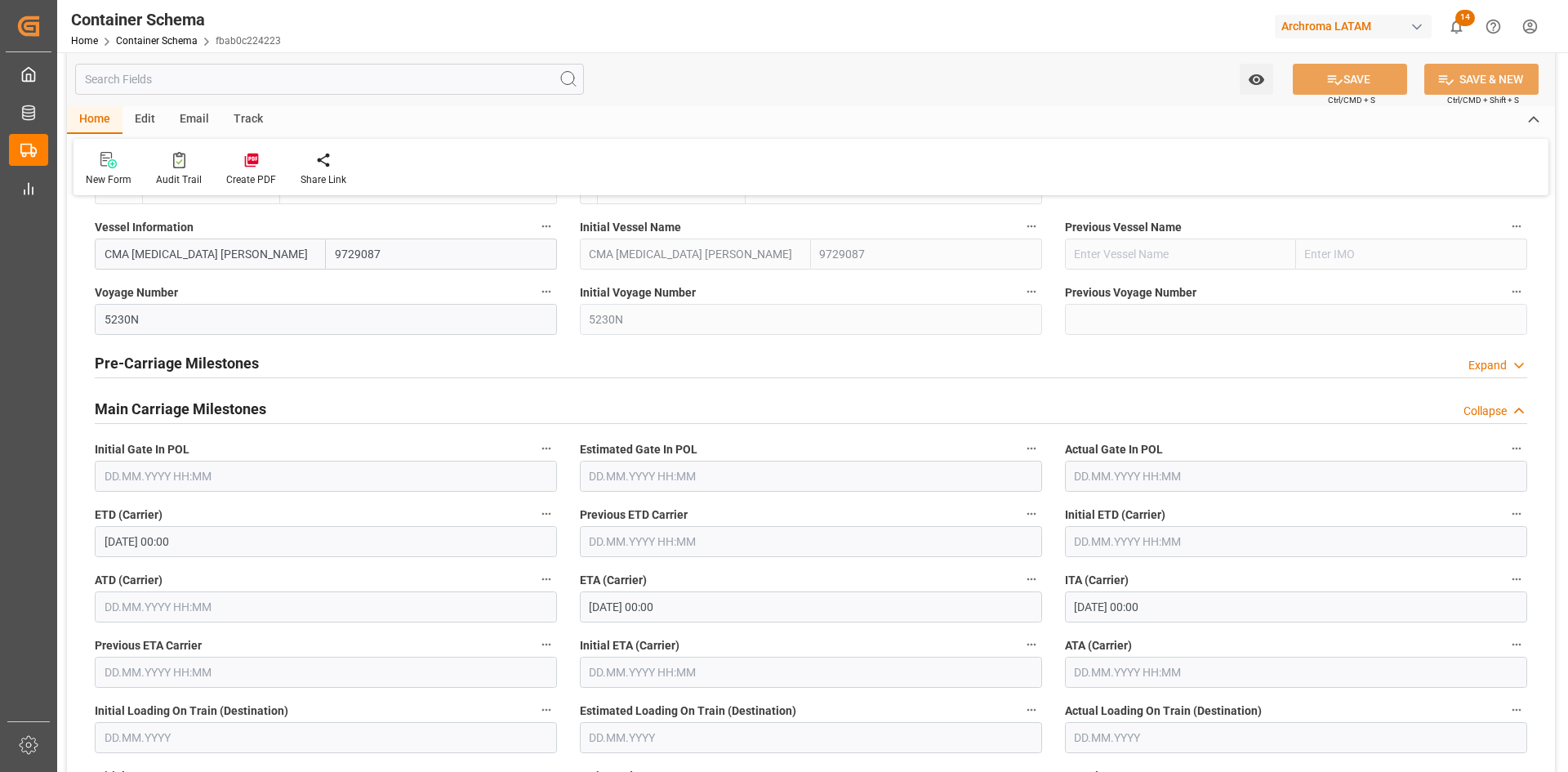
scroll to position [2042, 0]
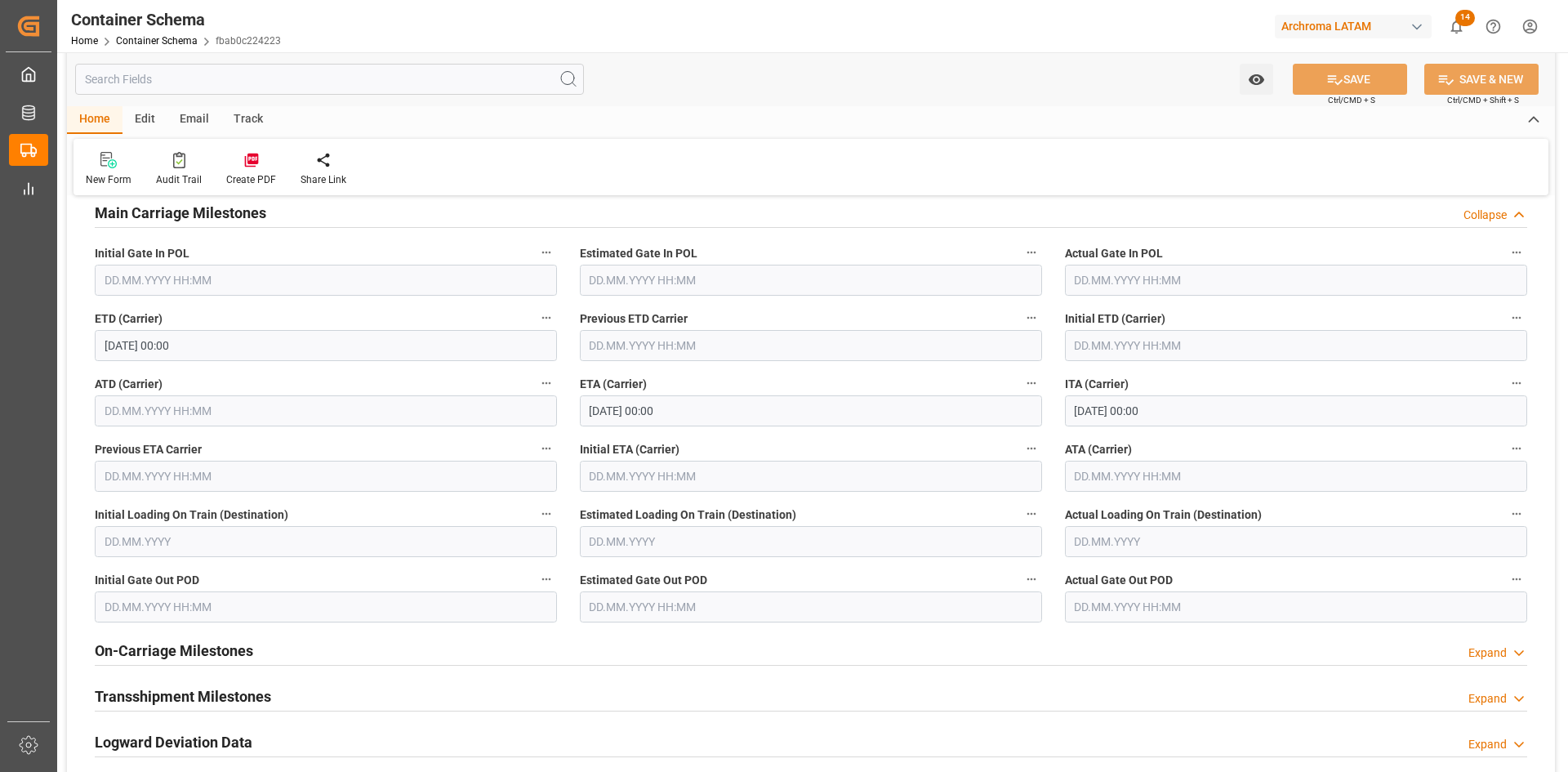
click at [208, 124] on div "Email" at bounding box center [194, 120] width 54 height 27
click at [138, 166] on div "Send Email" at bounding box center [111, 169] width 75 height 36
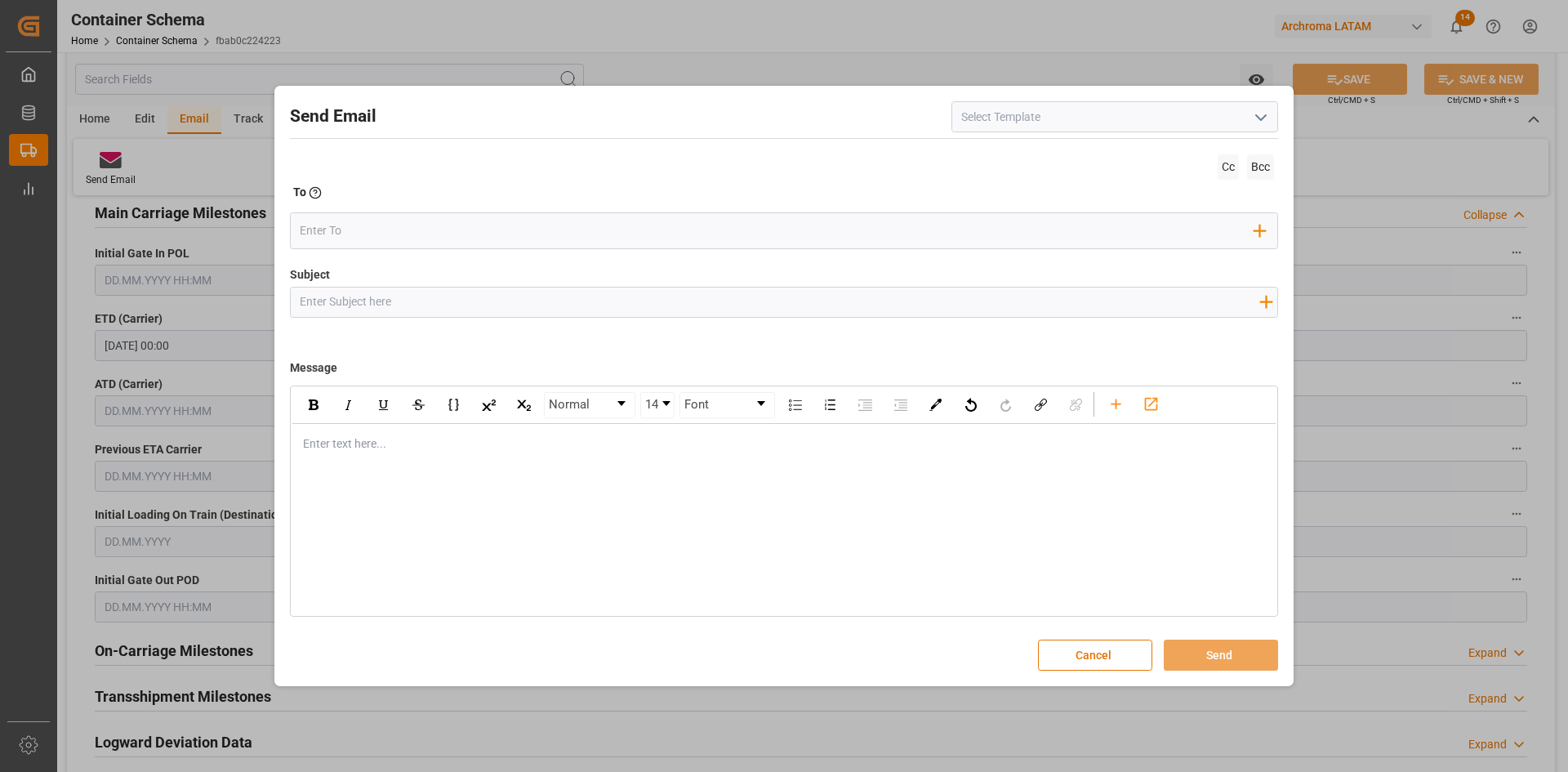
click at [1259, 125] on icon "open menu" at bounding box center [1261, 118] width 20 height 20
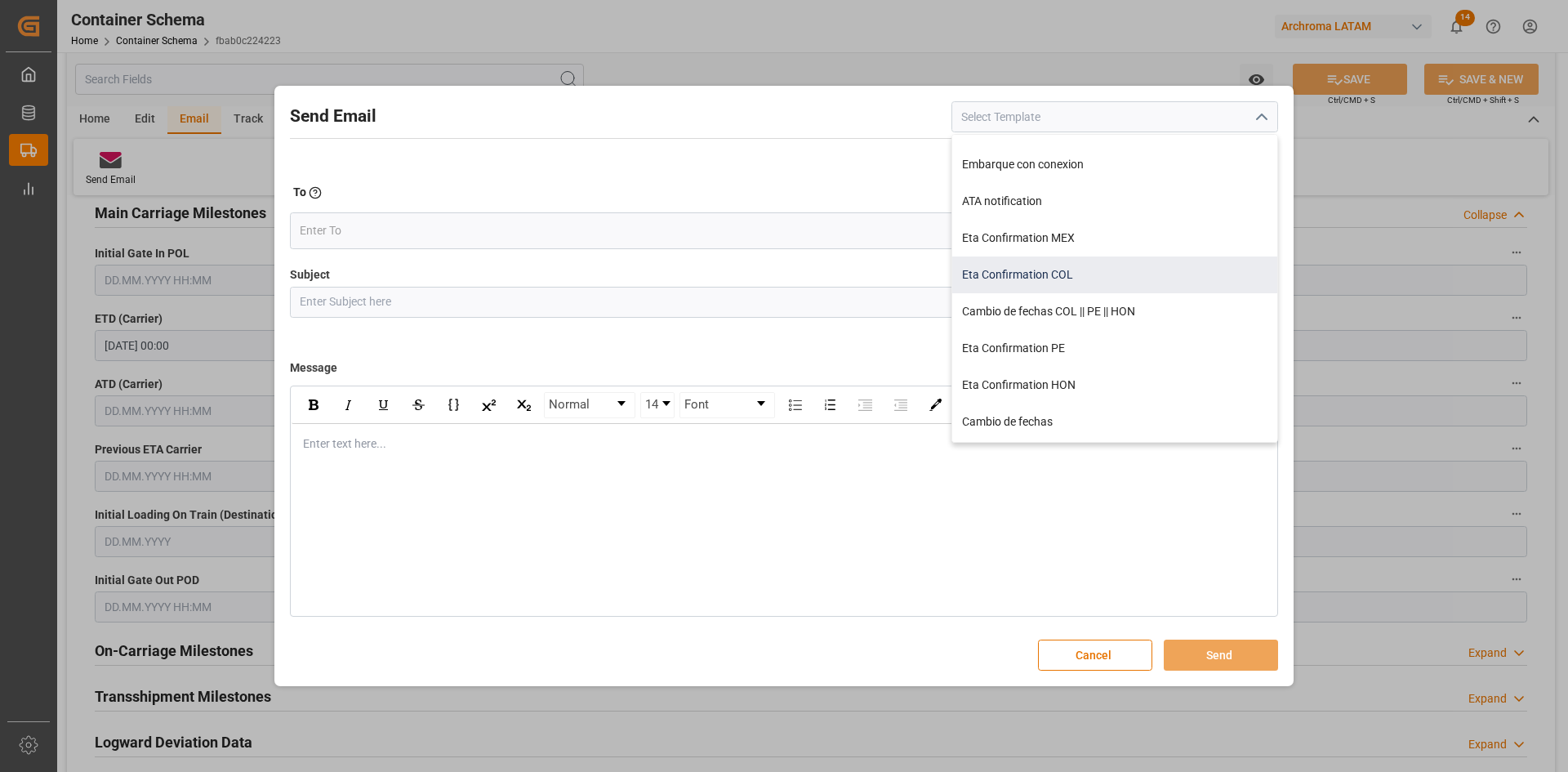
scroll to position [163, 0]
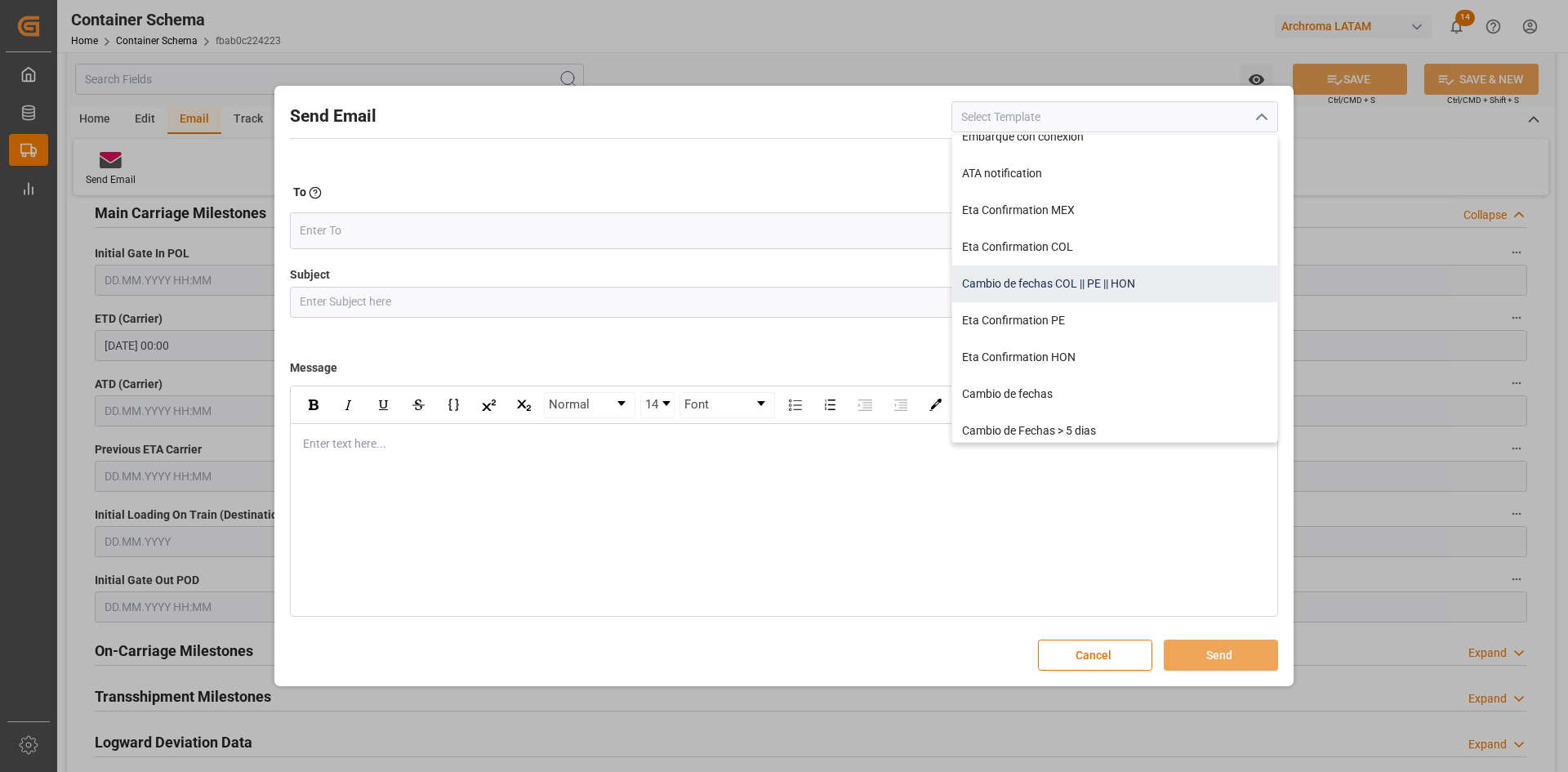
click at [1121, 283] on div "Cambio de fechas COL || PE || HON" at bounding box center [1114, 283] width 325 height 37
type input "Cambio de fechas COL || PE || HON"
type input "{{customsEntry}}|| Cambio de ETA {{estimatedArrivalPod}} | PO {{purchaseOrder}}…"
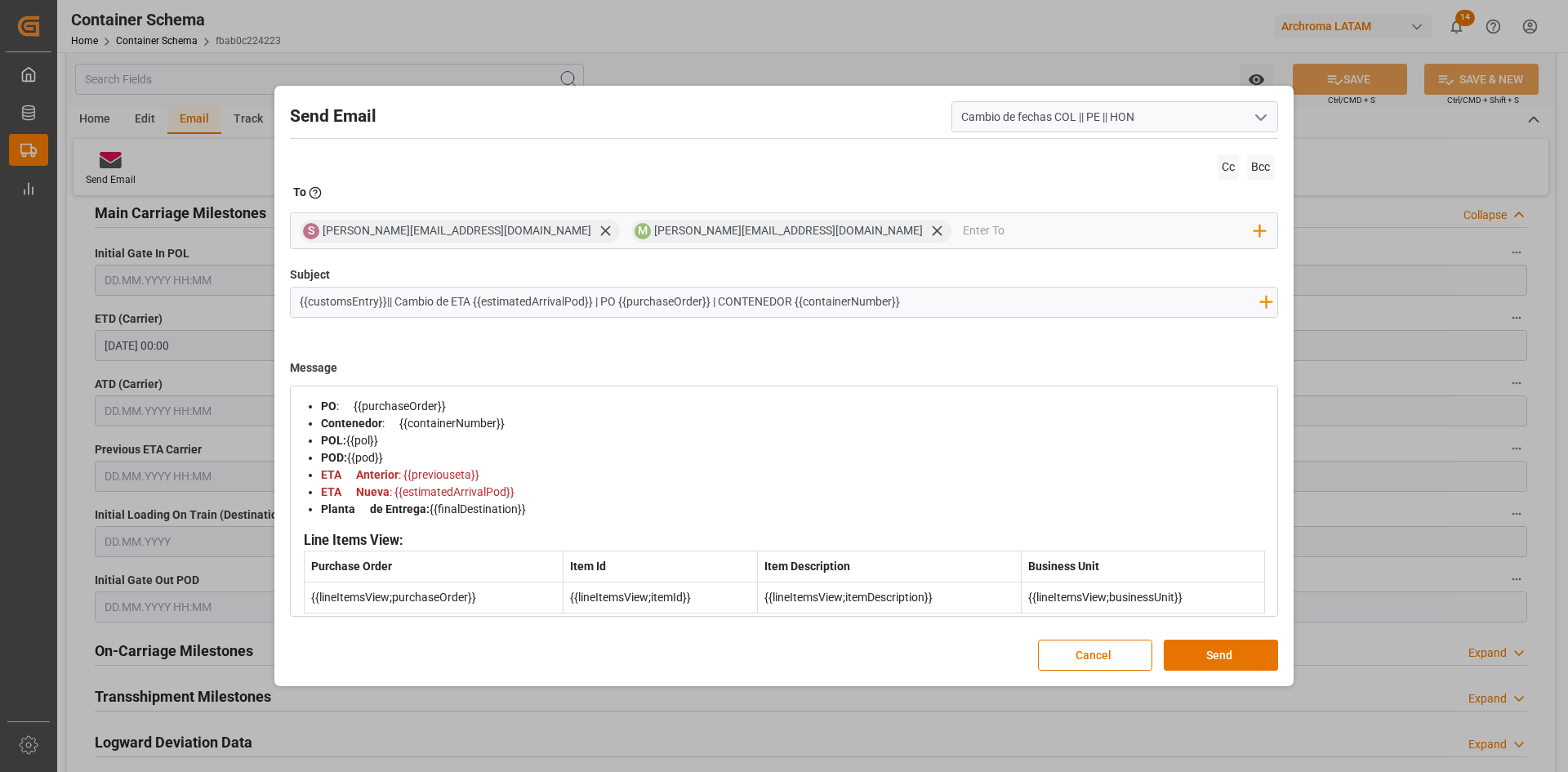
scroll to position [76, 0]
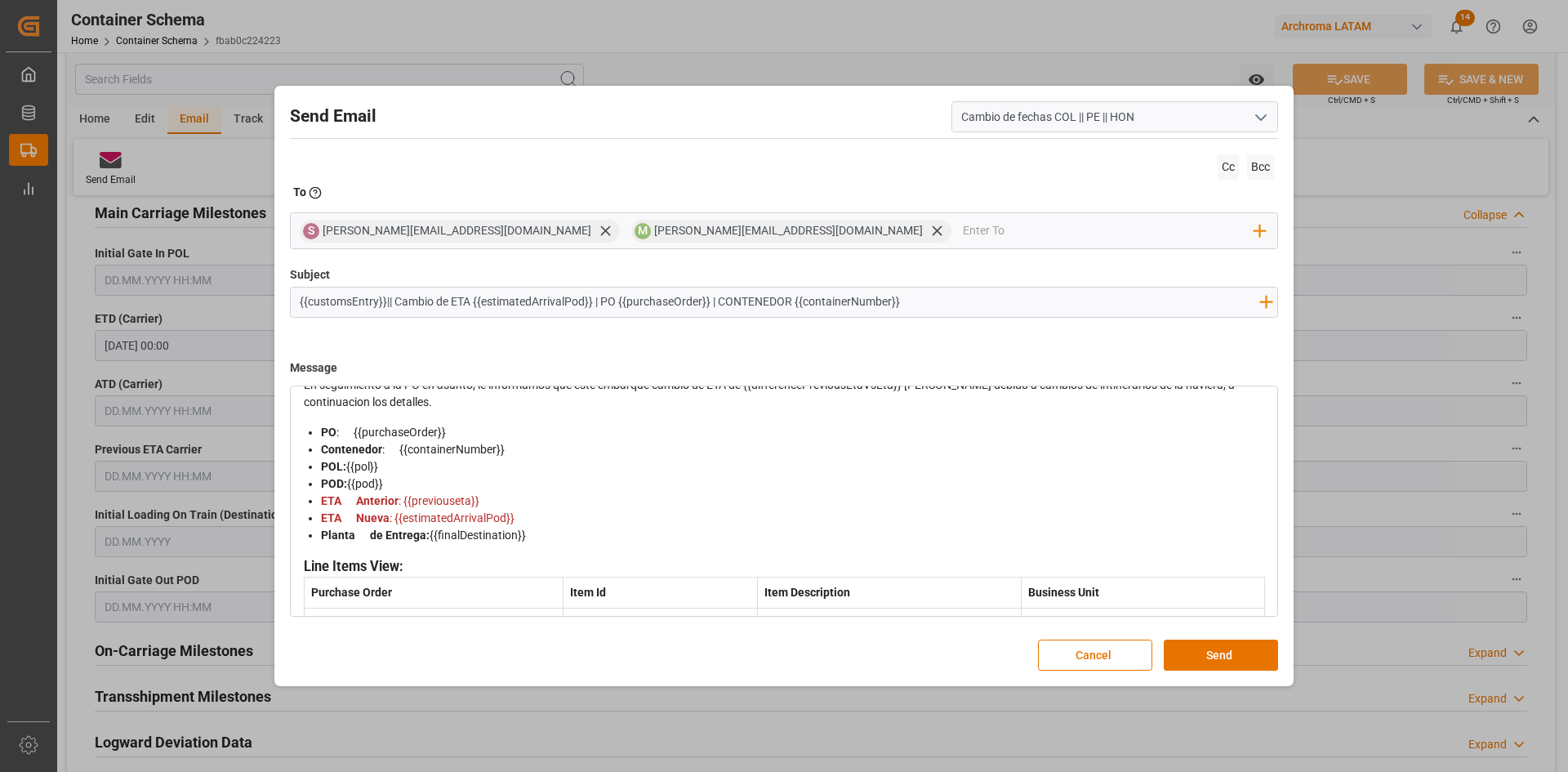
click at [500, 498] on div "ETA Anterior : {{previouseta}}" at bounding box center [793, 501] width 944 height 17
drag, startPoint x: 486, startPoint y: 502, endPoint x: 305, endPoint y: 504, distance: 181.0
click at [305, 504] on ul "PO : {{purchaseOrder}} Contenedor : {{containerNumber}} POL: {{pol}} POD: {{pod…" at bounding box center [784, 484] width 962 height 120
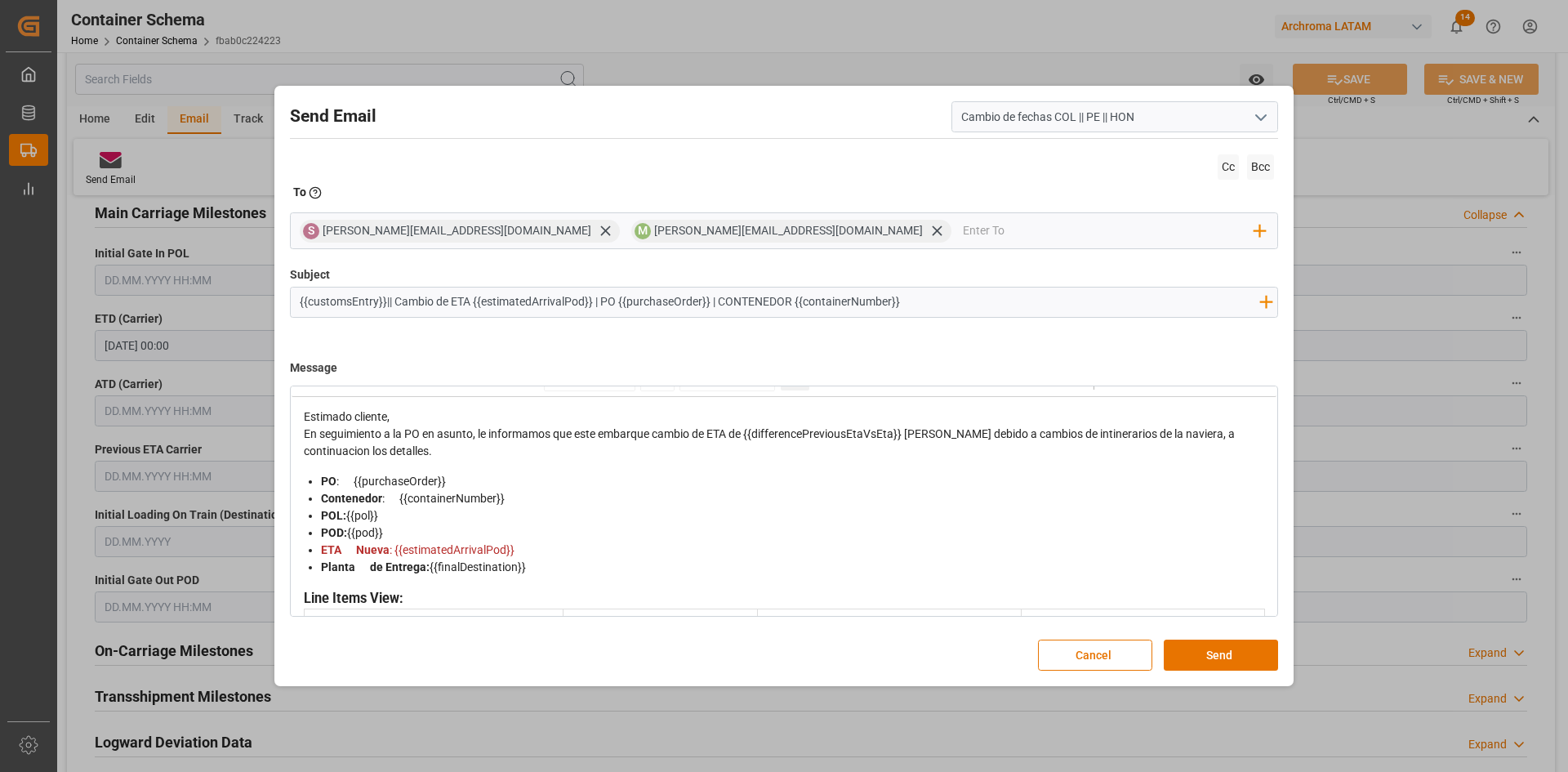
scroll to position [0, 0]
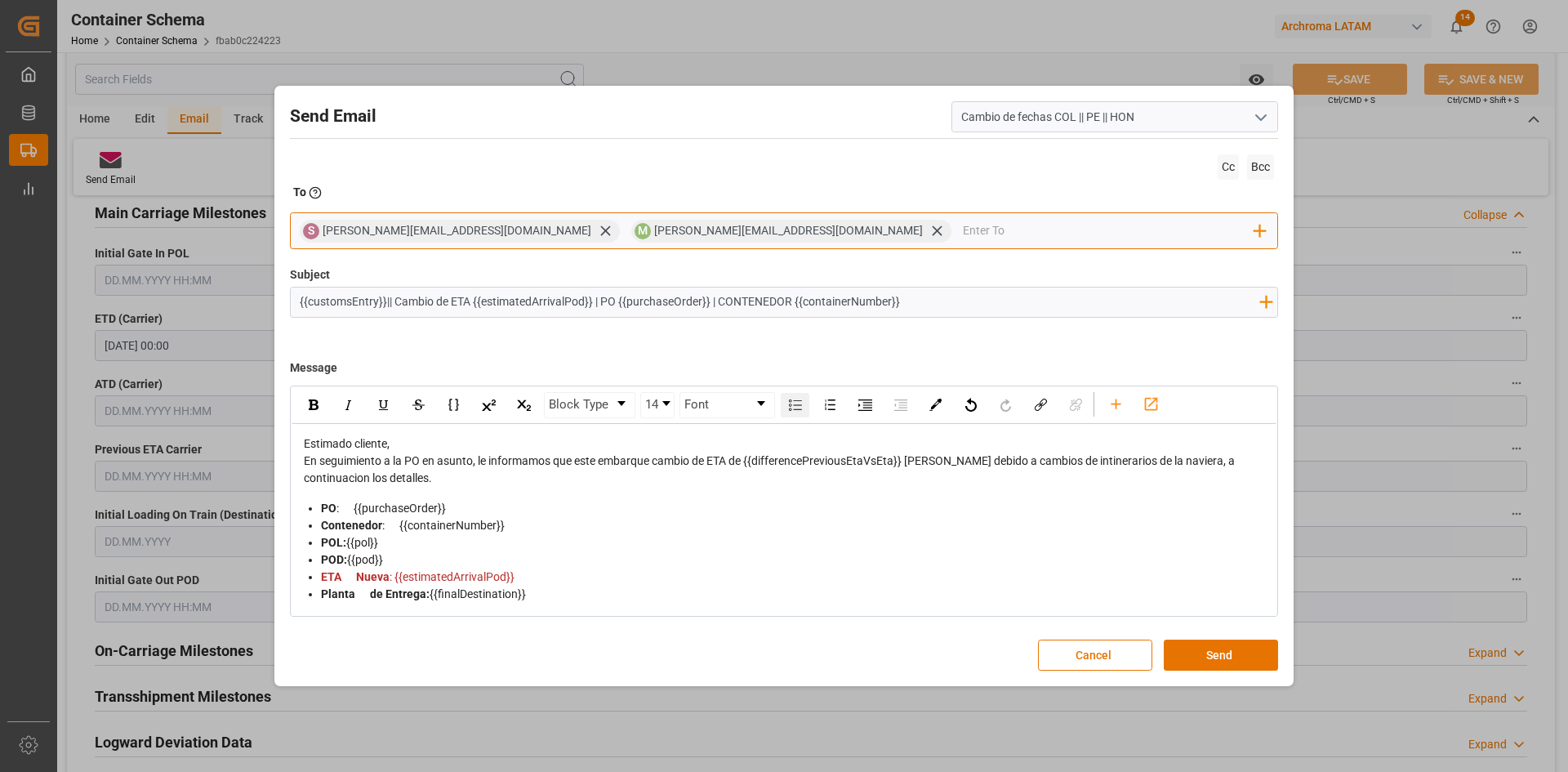
click at [963, 230] on input "email" at bounding box center [1109, 231] width 292 height 25
type input "G"
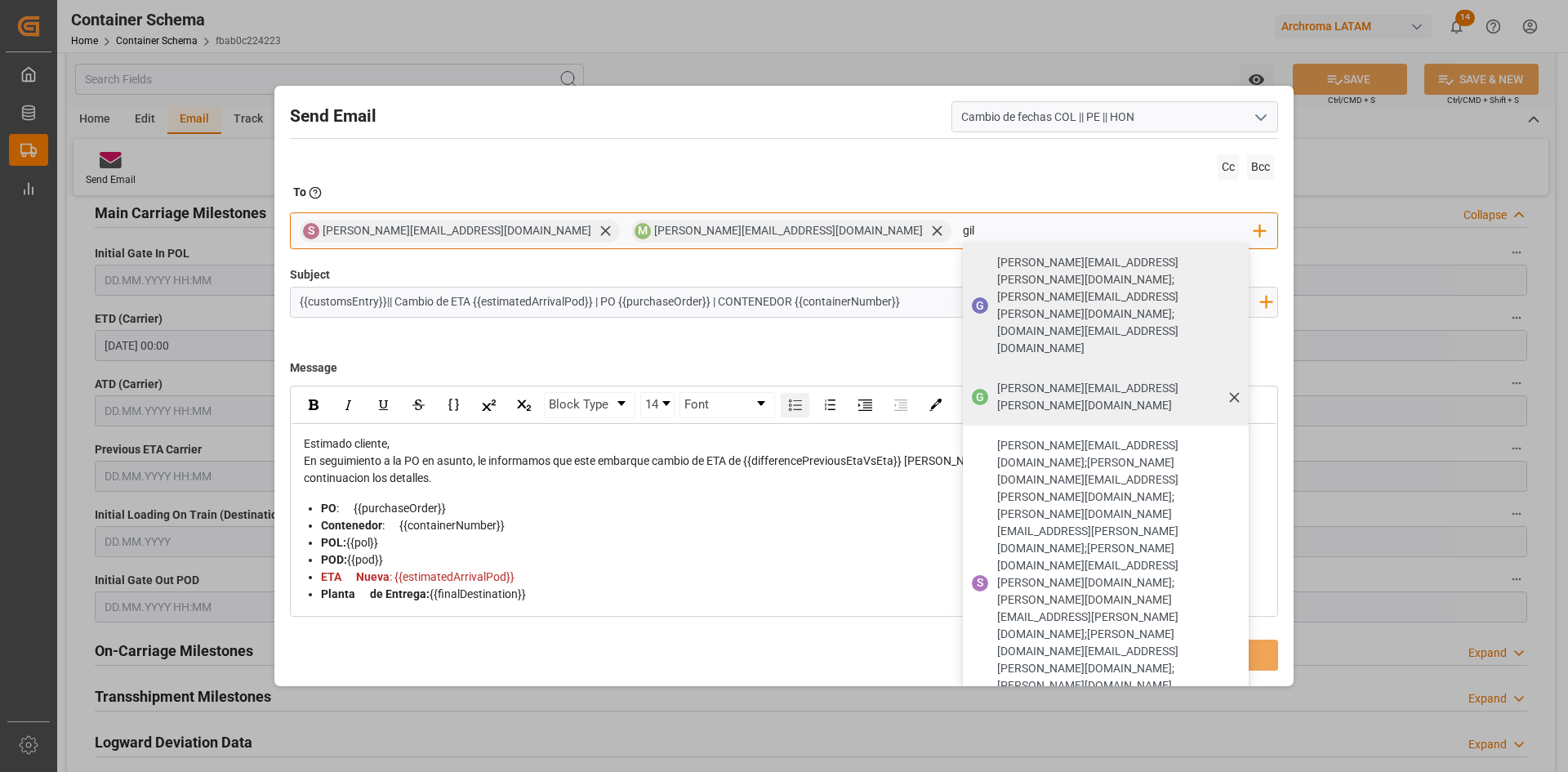
type input "gil"
click at [963, 368] on div "G gilberto.mendoza@archroma.com" at bounding box center [1106, 396] width 286 height 57
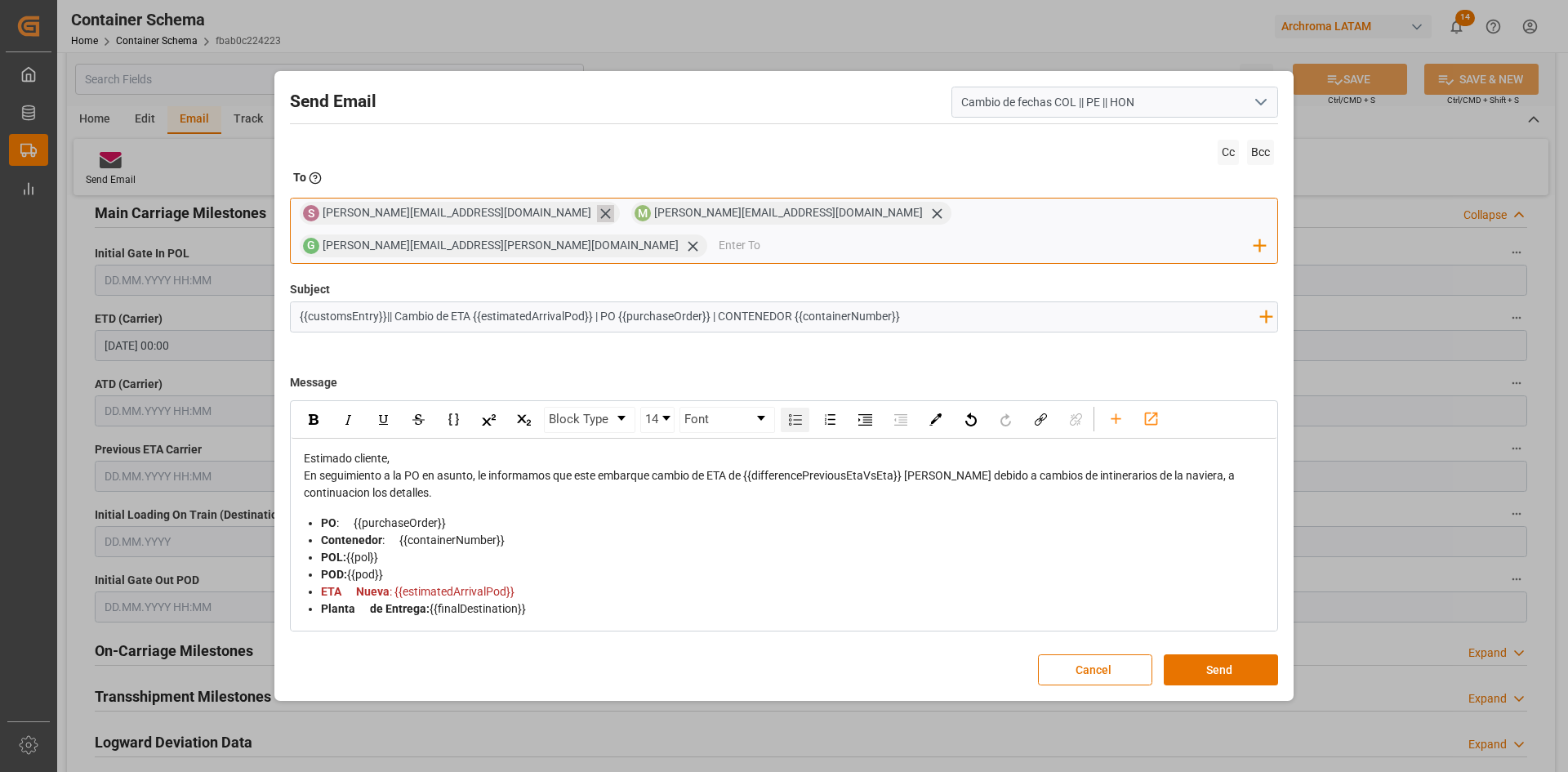
click at [597, 222] on icon at bounding box center [606, 214] width 17 height 17
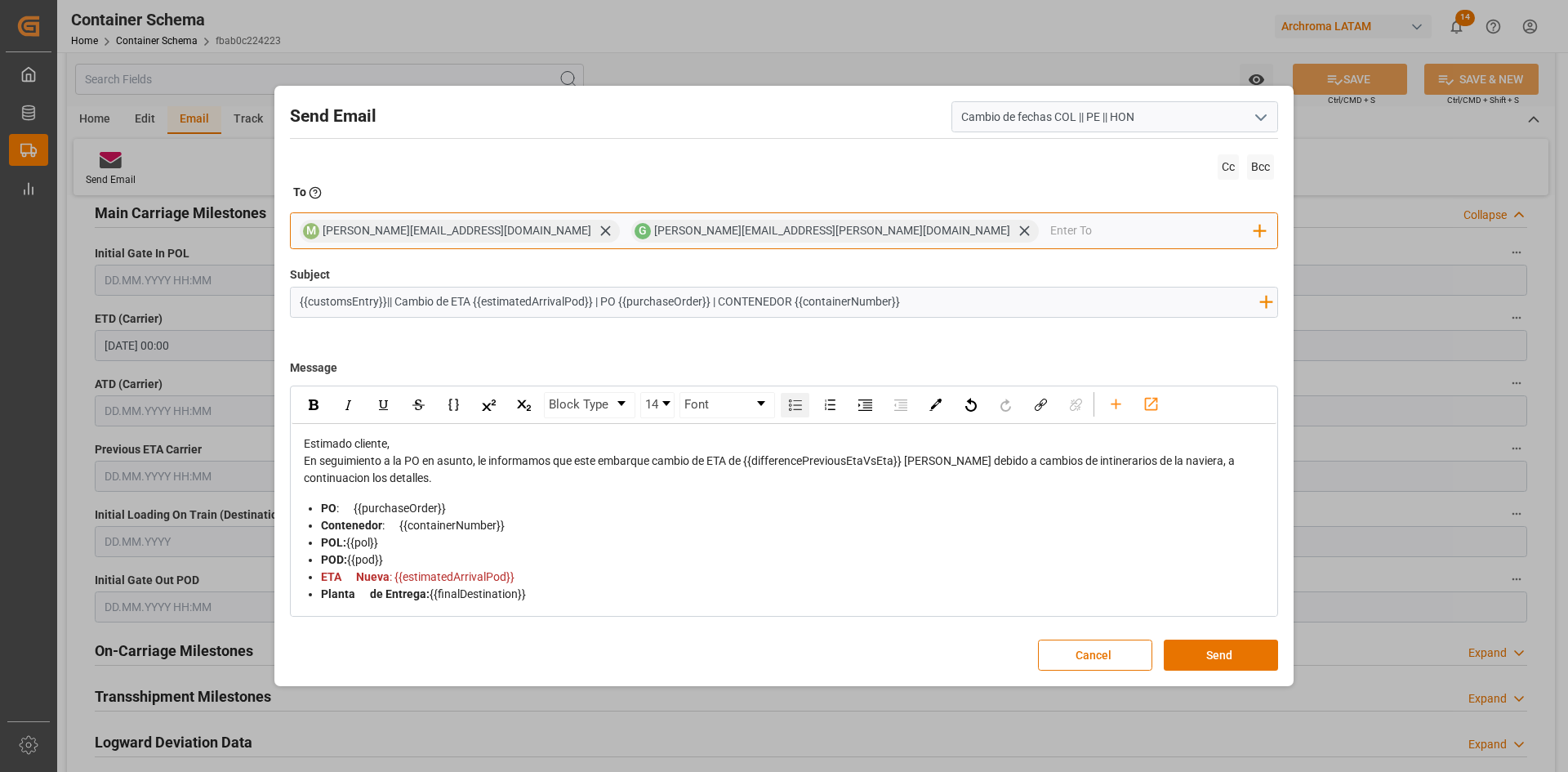
click at [1050, 237] on input "email" at bounding box center [1152, 231] width 205 height 25
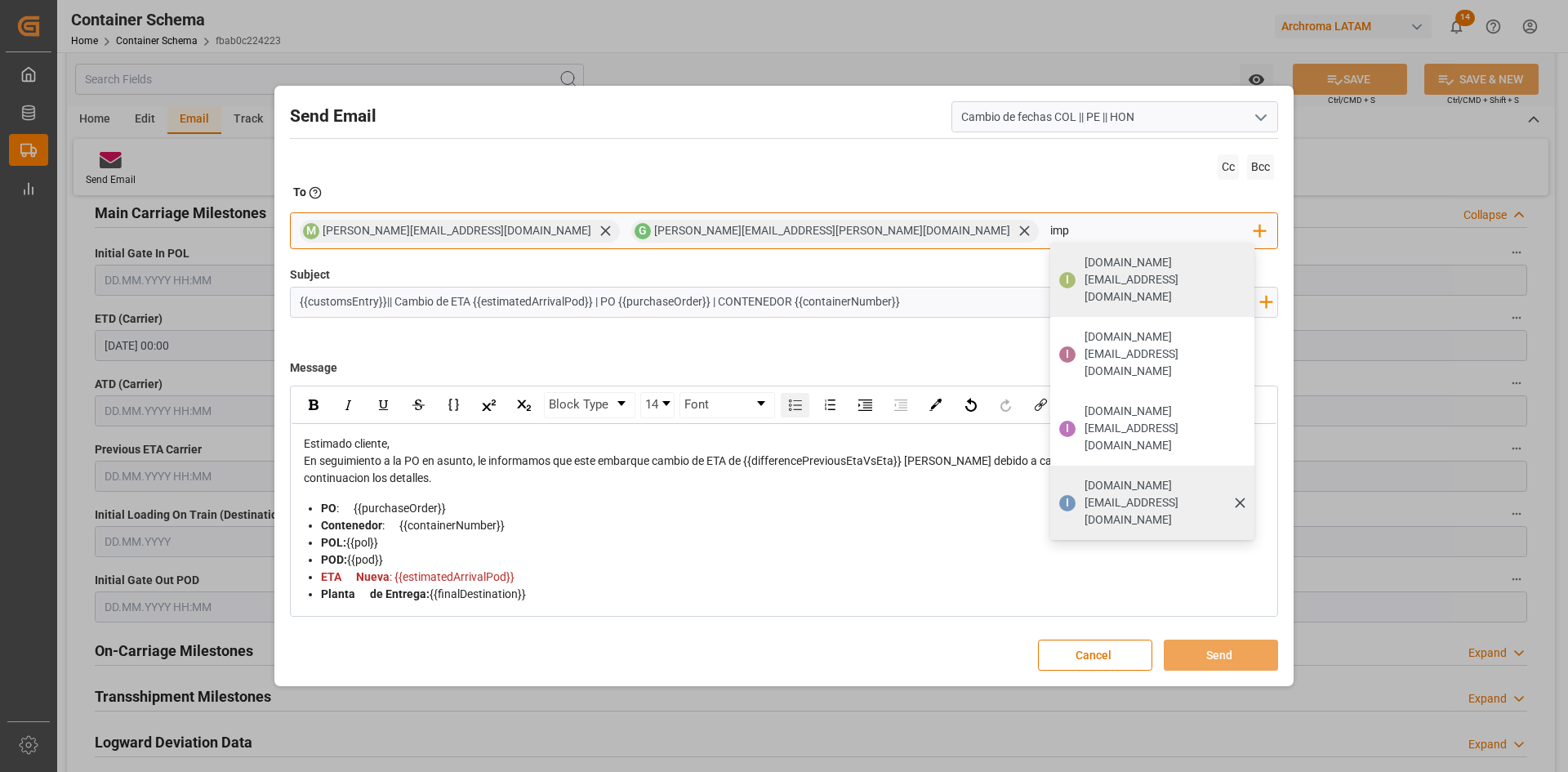
type input "imp"
click at [1084, 477] on span "impdesk.pe@archroma.com" at bounding box center [1164, 503] width 160 height 51
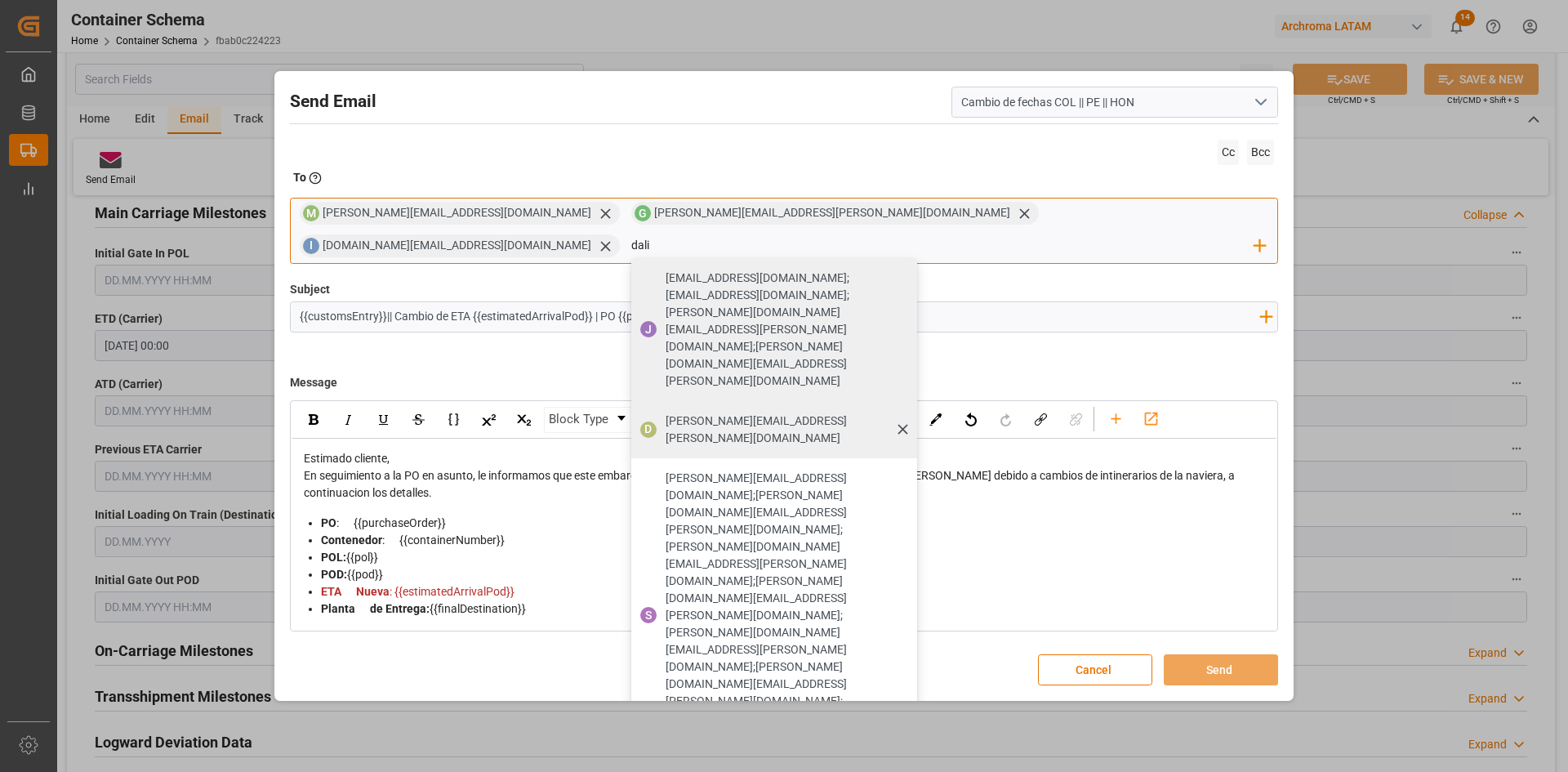
type input "dali"
click at [906, 413] on span "dalia.gutierrez@leschaco.com" at bounding box center [786, 430] width 240 height 34
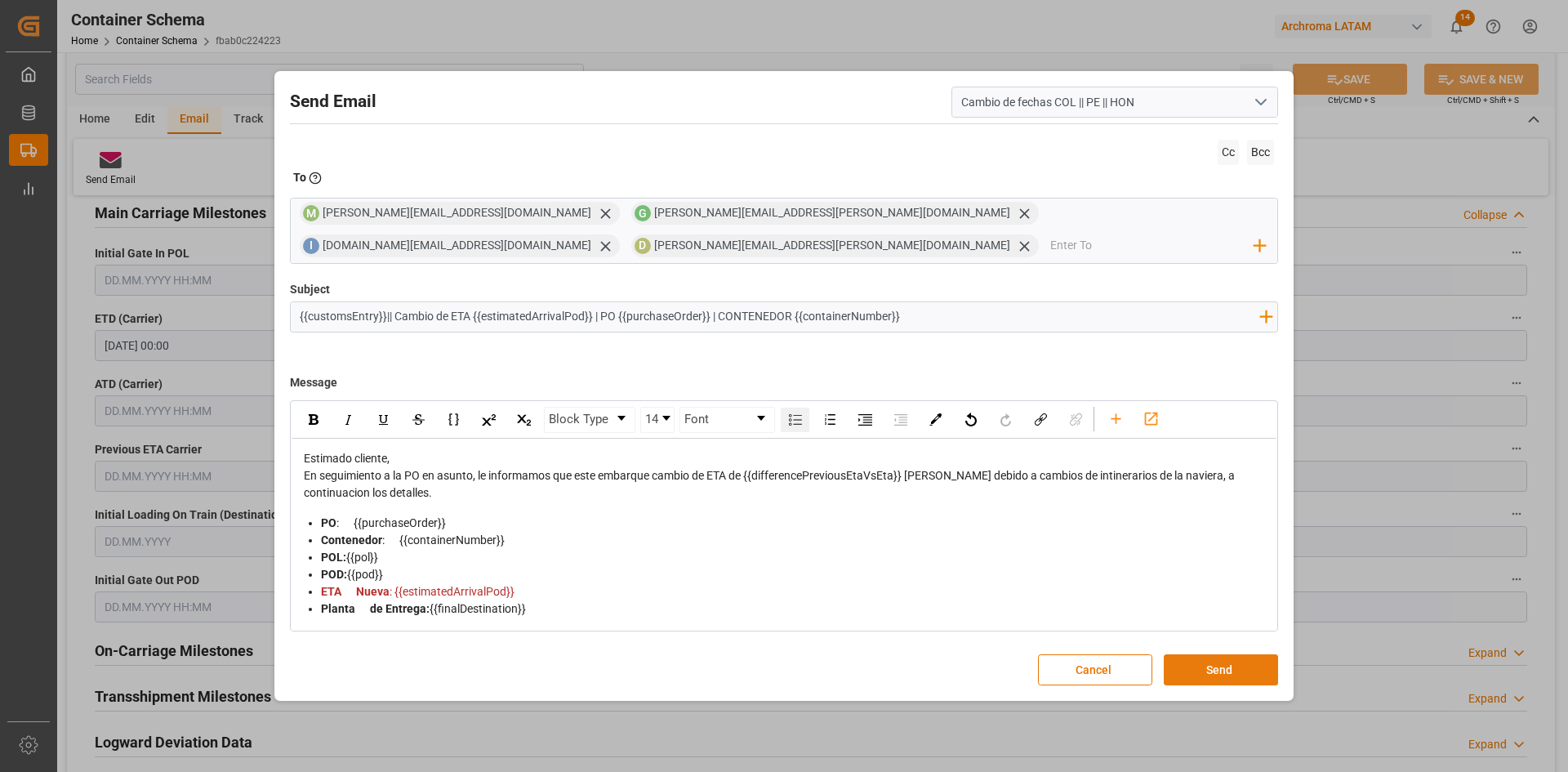
click at [1245, 666] on button "Send" at bounding box center [1221, 670] width 114 height 31
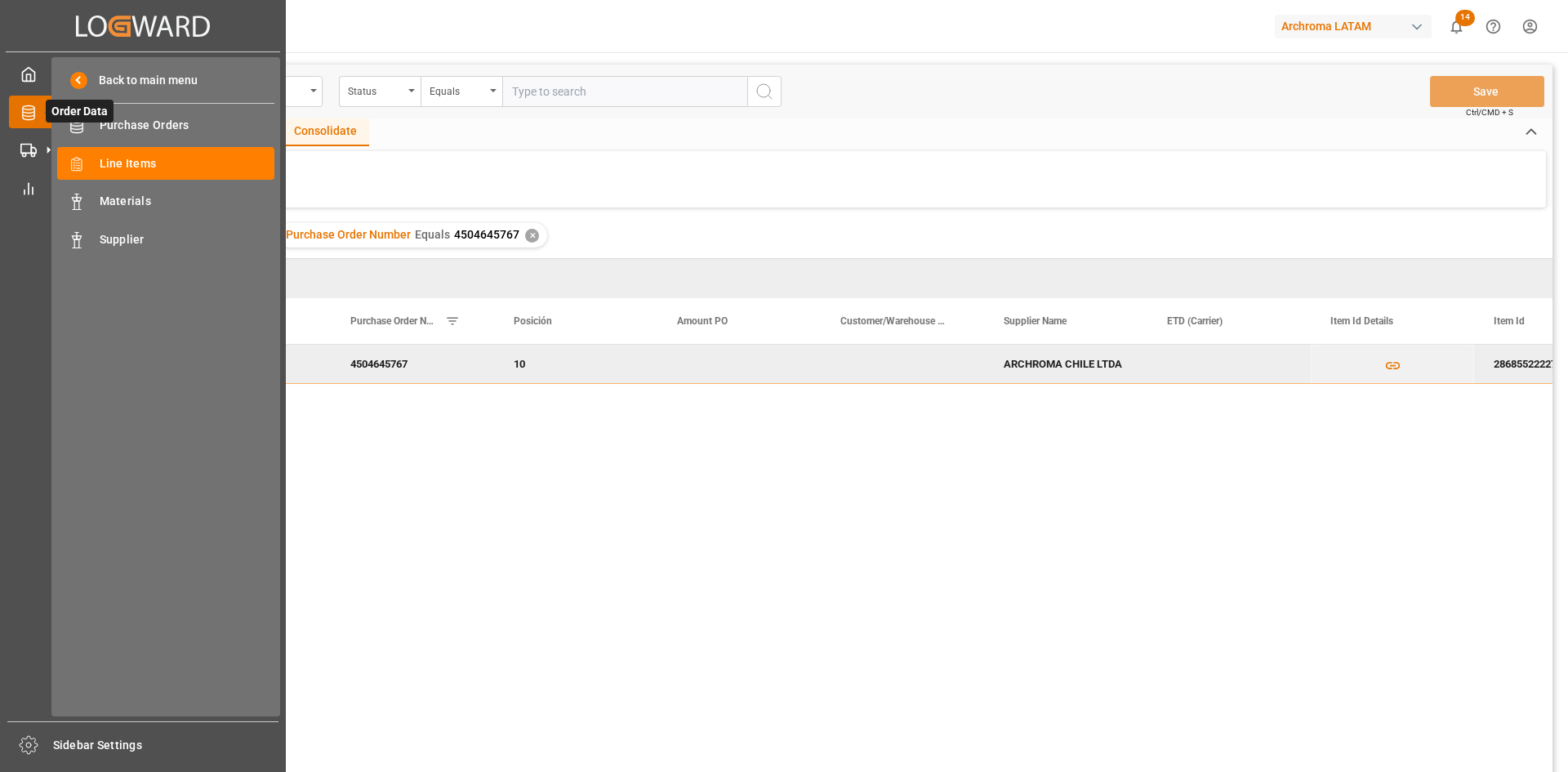
click at [23, 112] on icon at bounding box center [28, 112] width 12 height 15
click at [182, 122] on span "Purchase Orders" at bounding box center [187, 125] width 176 height 17
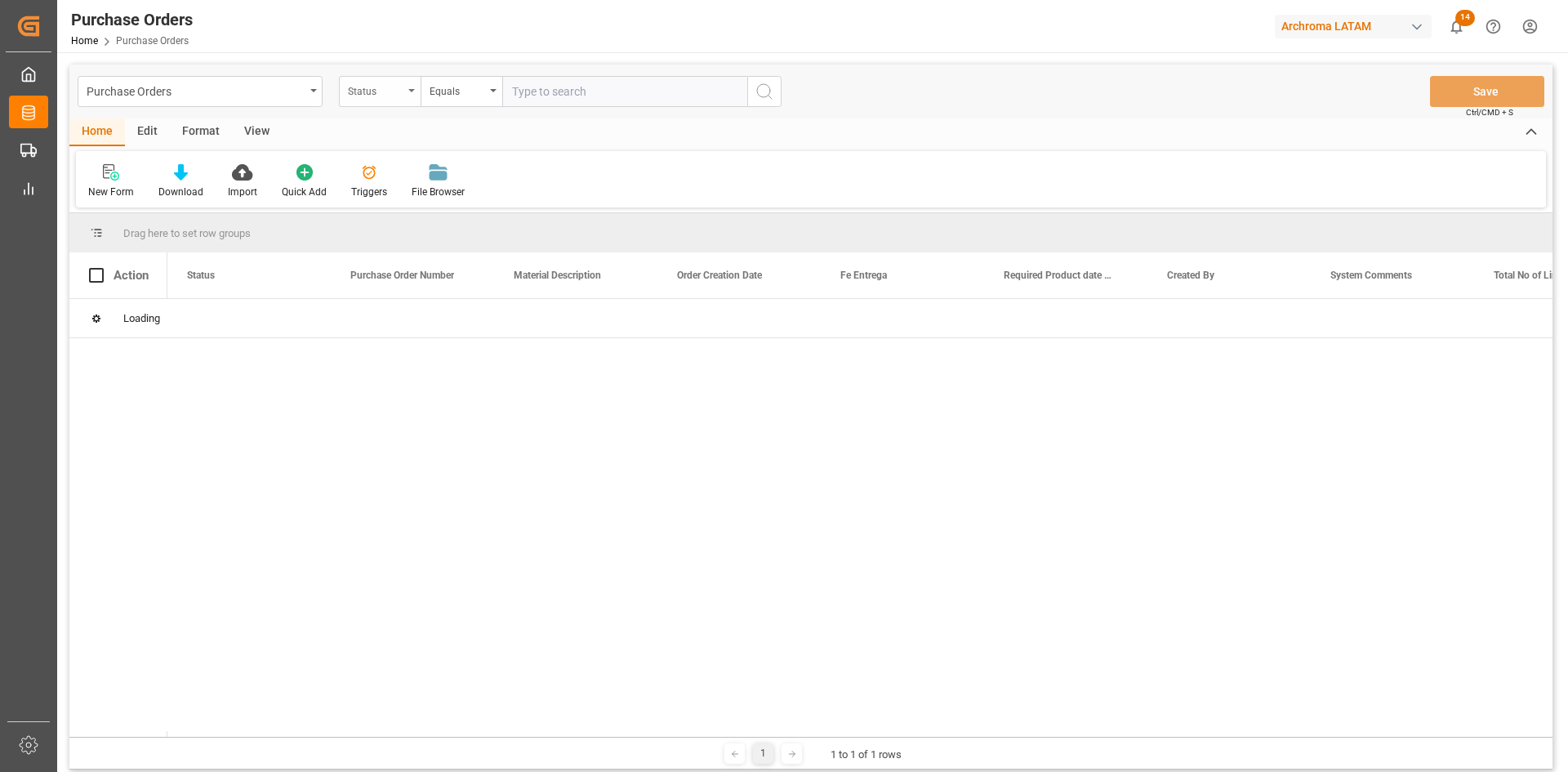
click at [378, 97] on div "Status" at bounding box center [376, 89] width 56 height 19
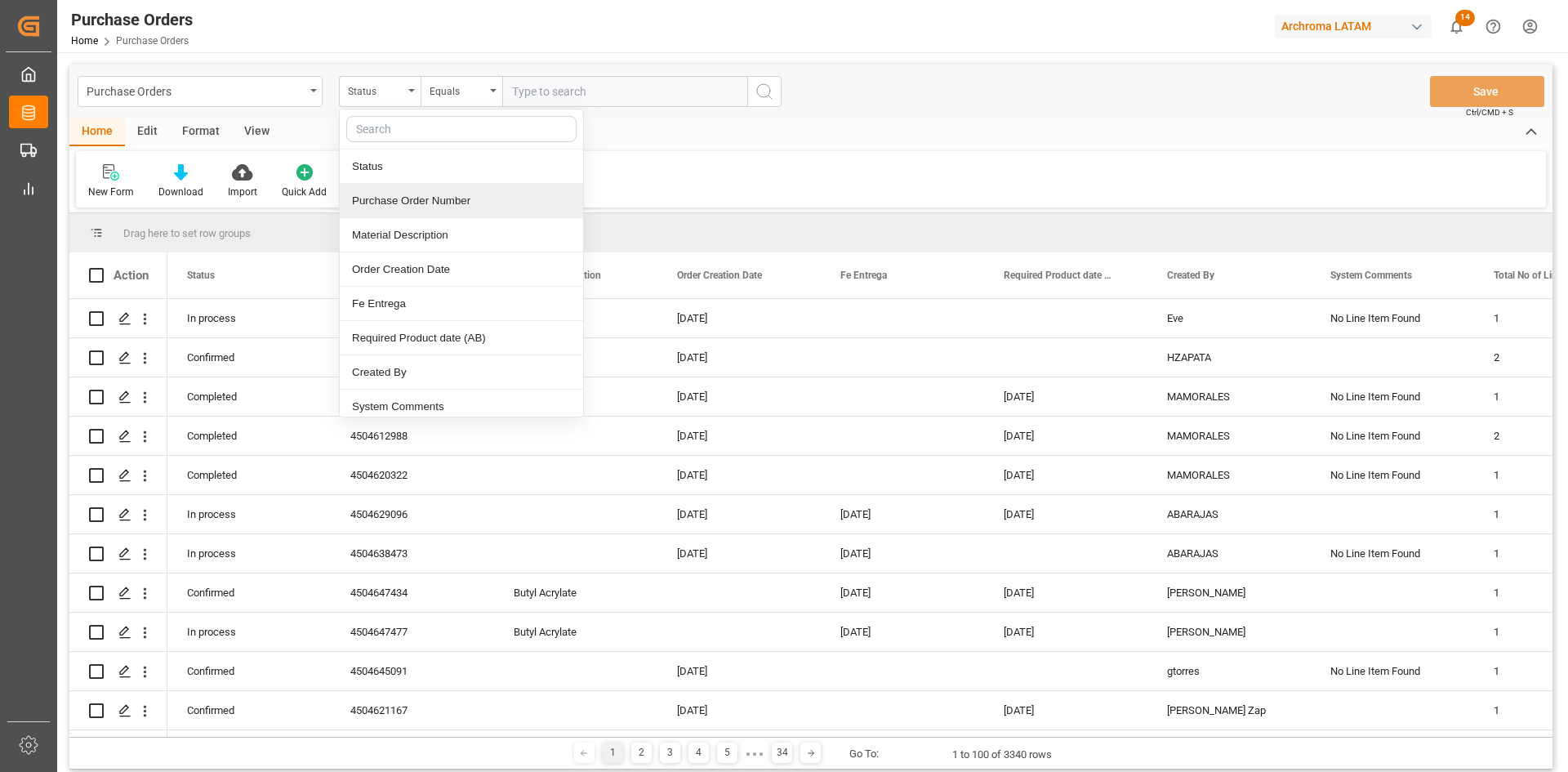
click at [443, 197] on div "Purchase Order Number" at bounding box center [461, 201] width 244 height 34
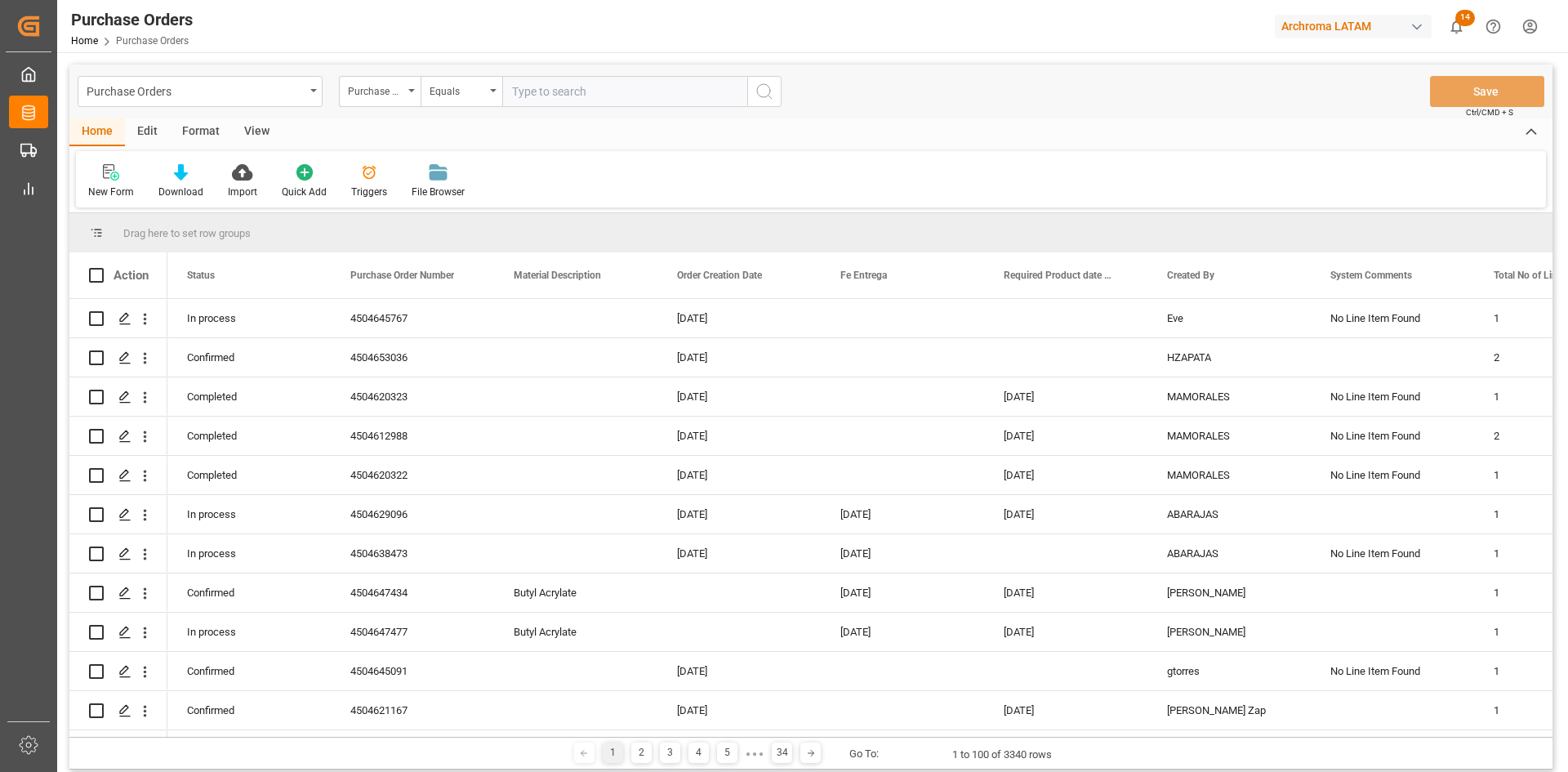
click at [511, 86] on input "text" at bounding box center [625, 92] width 245 height 31
paste input "4504645767"
type input "4504645767"
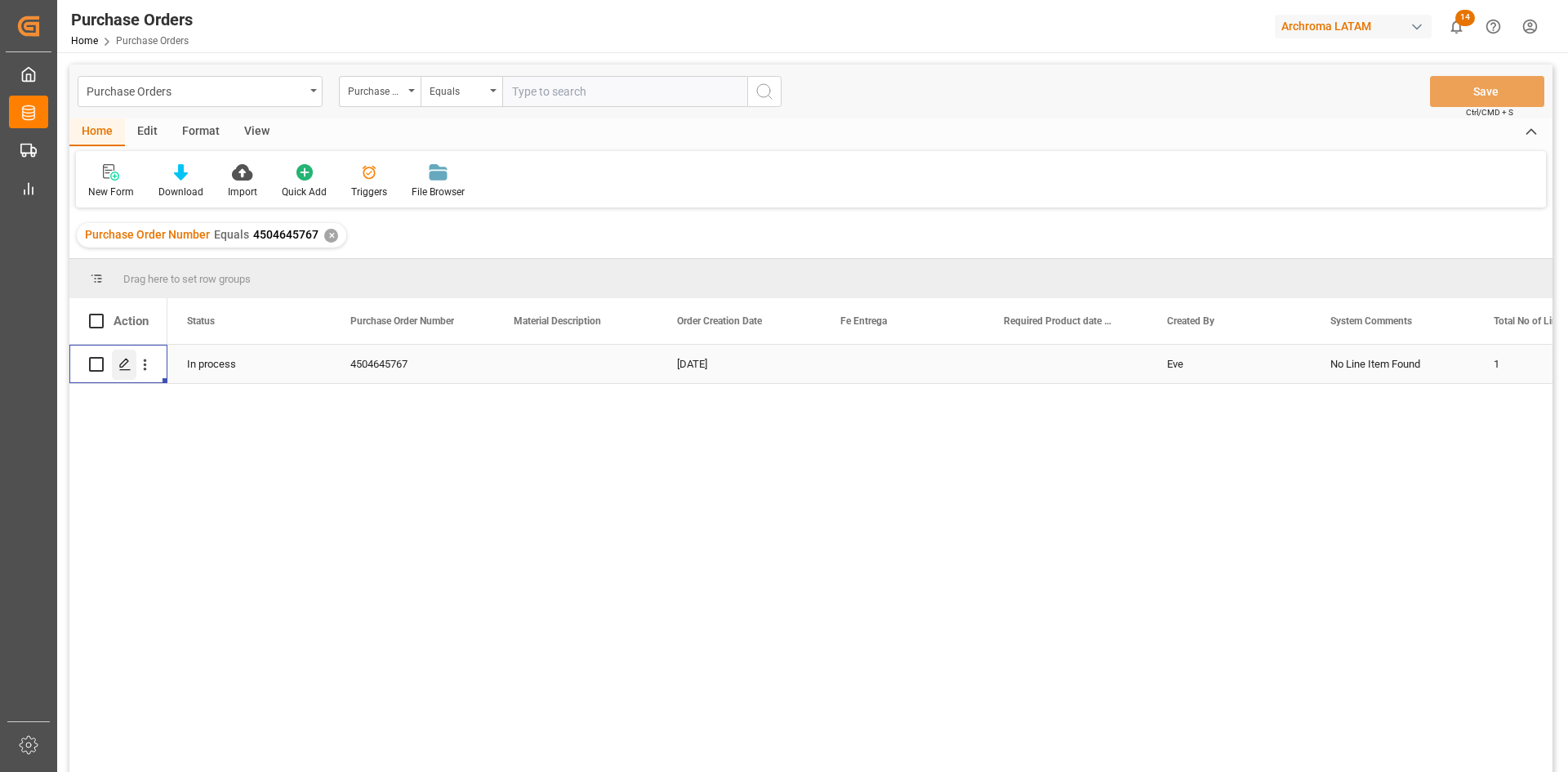
click at [133, 366] on div "Press SPACE to select this row." at bounding box center [124, 365] width 25 height 30
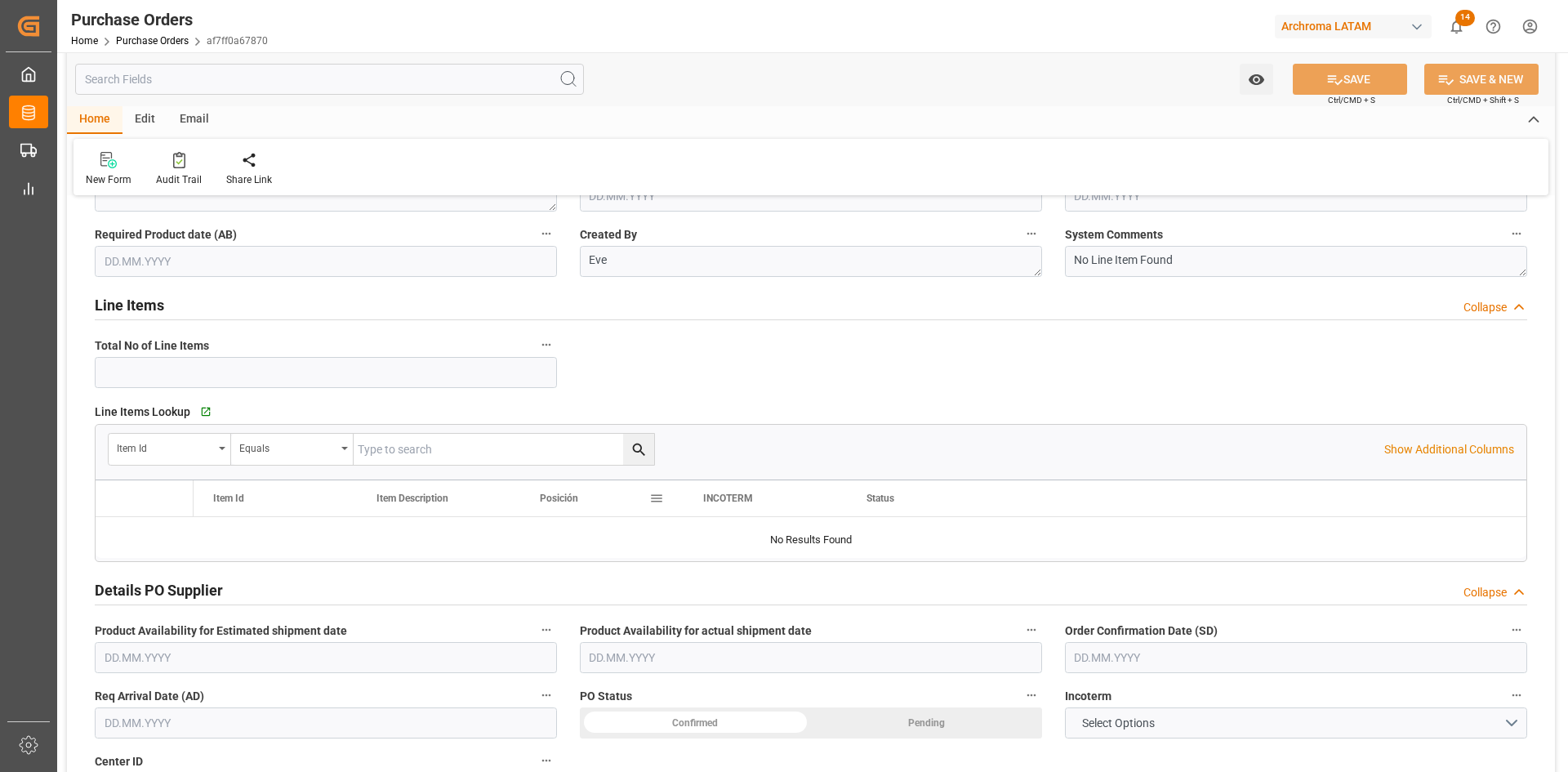
type input "1"
type input "18.07.2025"
type input "[DATE]"
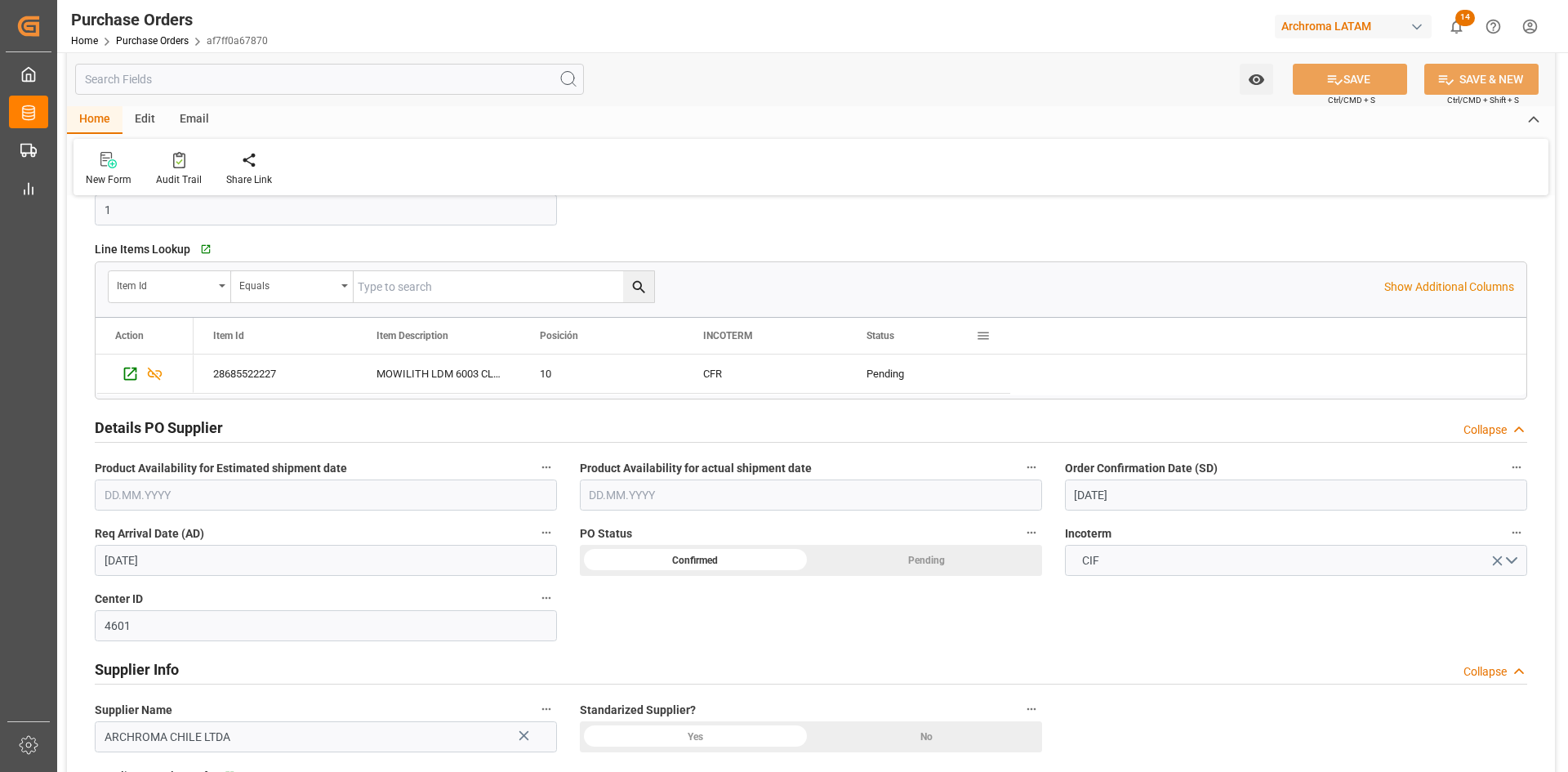
scroll to position [341, 0]
click at [1295, 216] on div "Details PO customer Collapse Status IN PROCESS Purchase Order Number (PCL old) …" at bounding box center [811, 585] width 1488 height 1431
click at [1179, 489] on input "[DATE]" at bounding box center [1296, 494] width 462 height 31
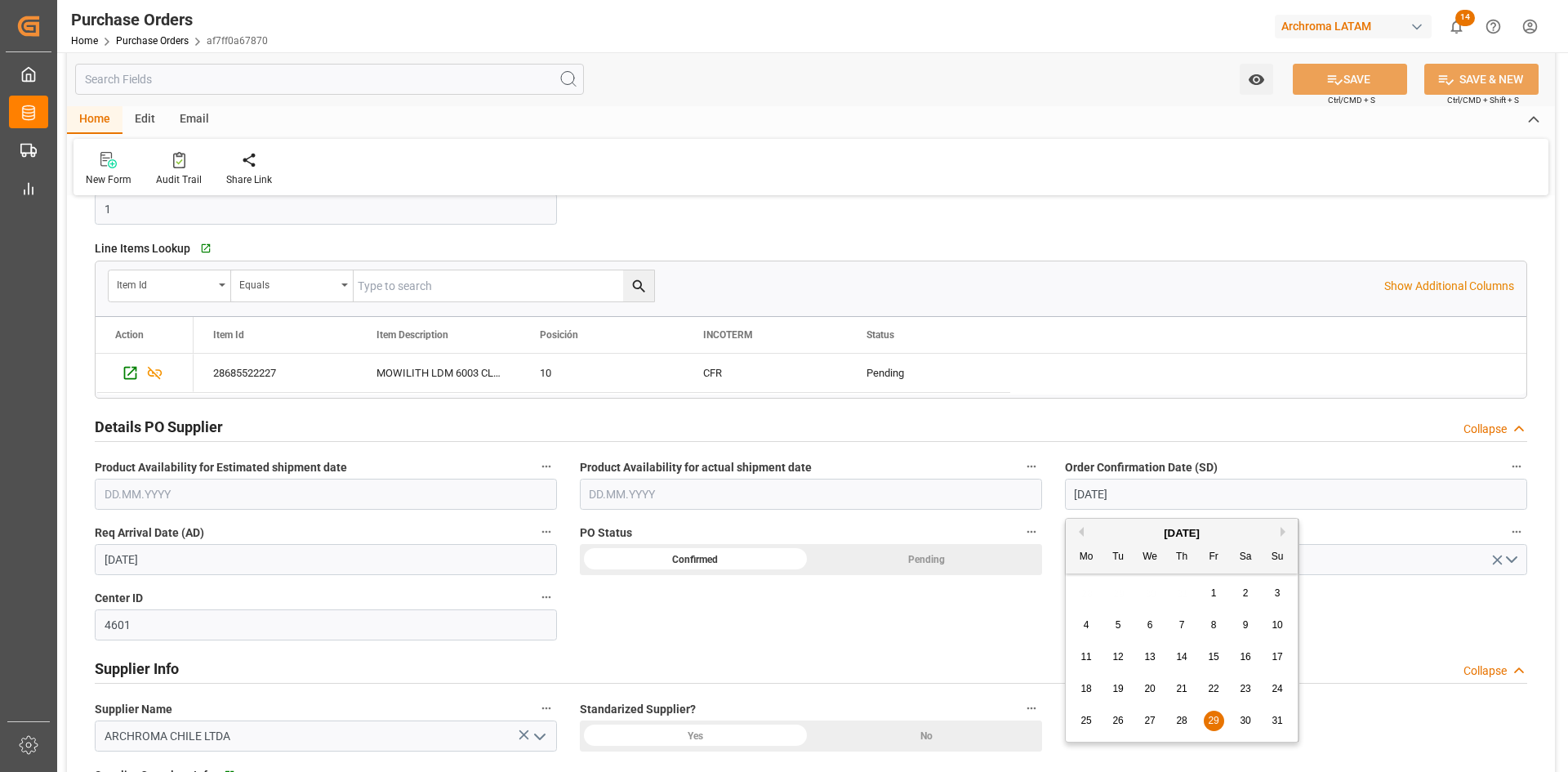
click at [1288, 533] on button "Next Month" at bounding box center [1285, 531] width 9 height 9
click at [1081, 594] on div "1" at bounding box center [1087, 594] width 21 height 20
type input "01.09.2025"
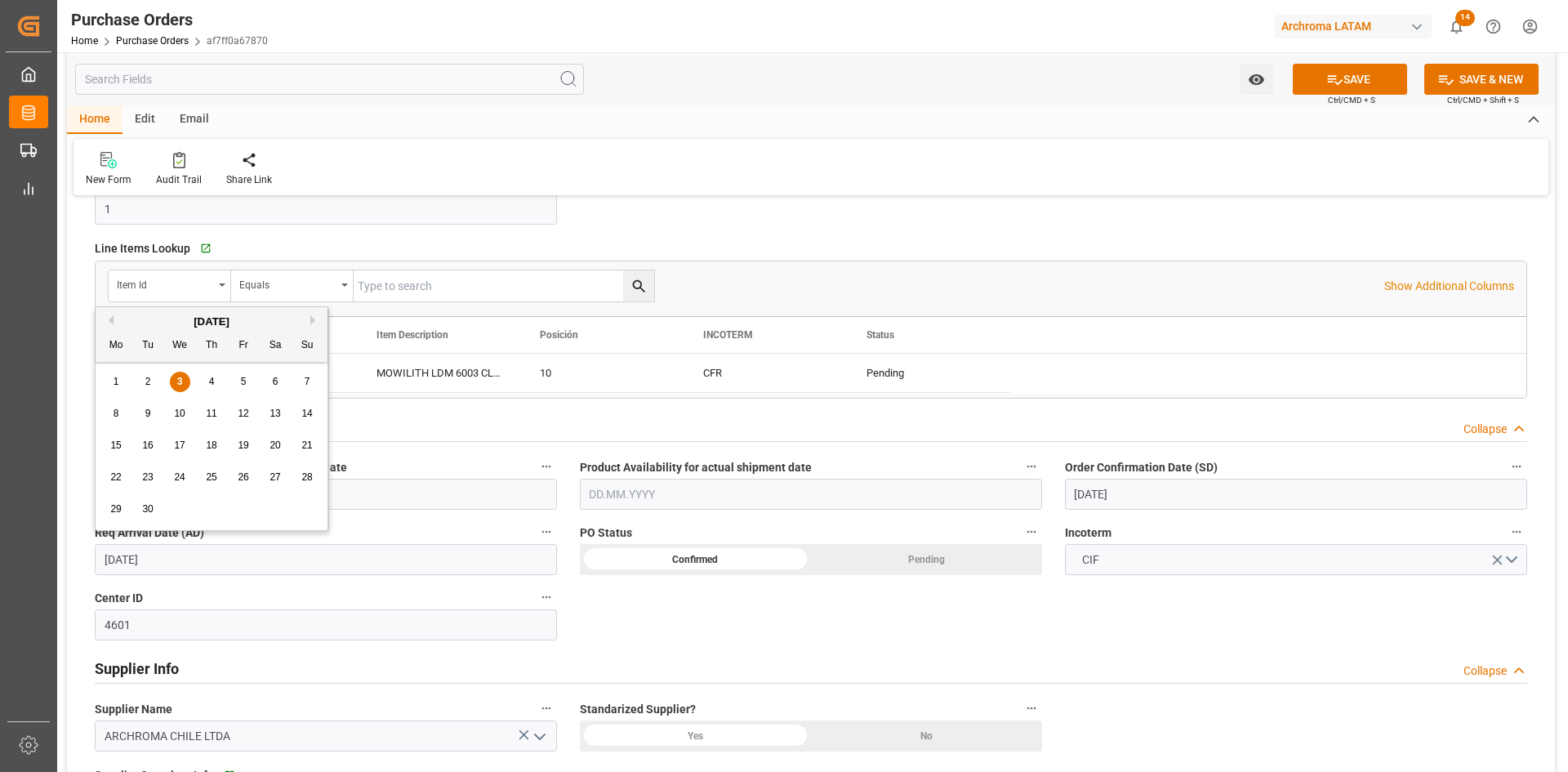
click at [282, 559] on input "[DATE]" at bounding box center [325, 559] width 462 height 31
click at [274, 386] on span "6" at bounding box center [275, 381] width 6 height 11
type input "06.09.2025"
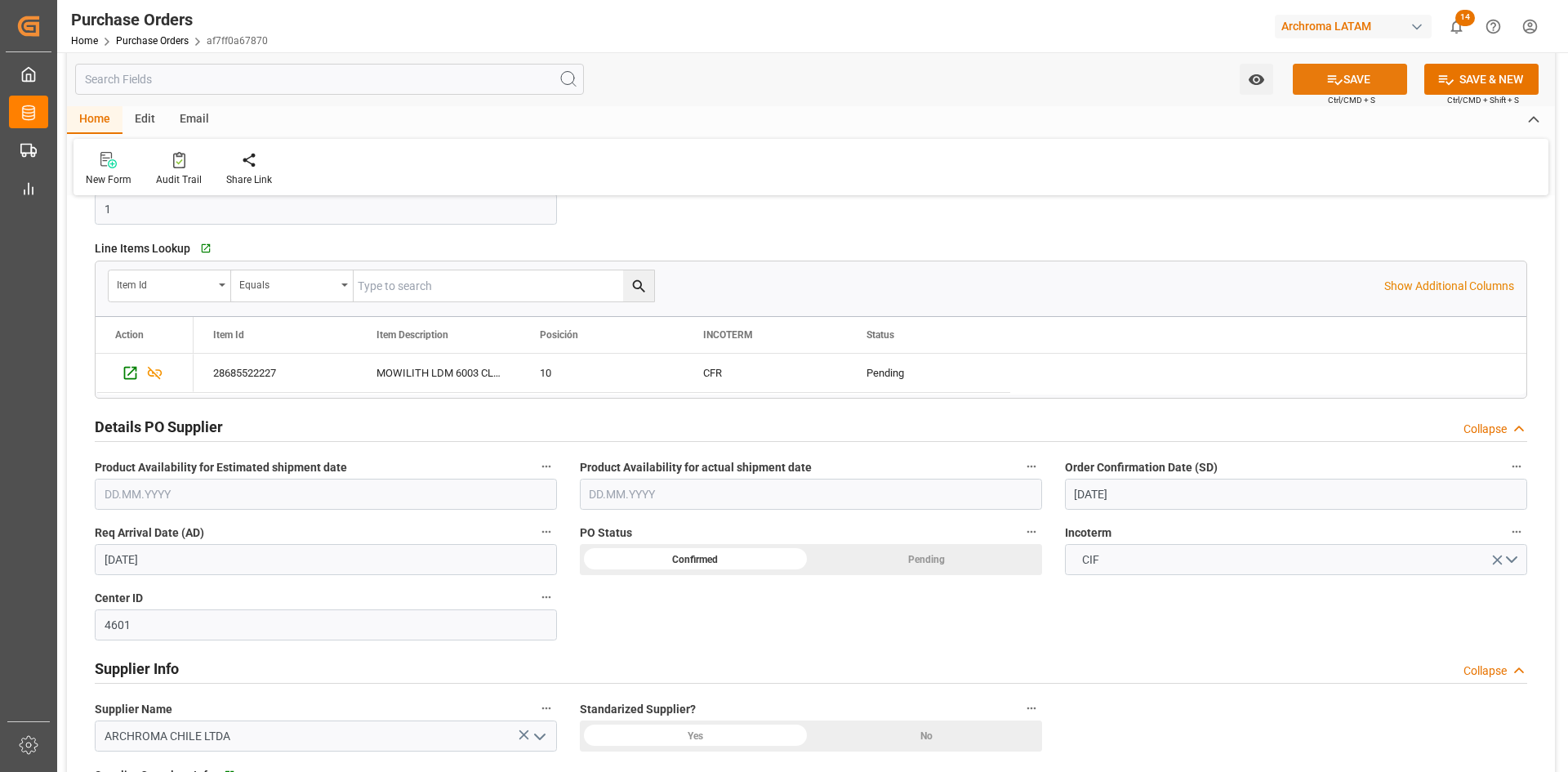
click at [1342, 77] on button "SAVE" at bounding box center [1349, 79] width 114 height 31
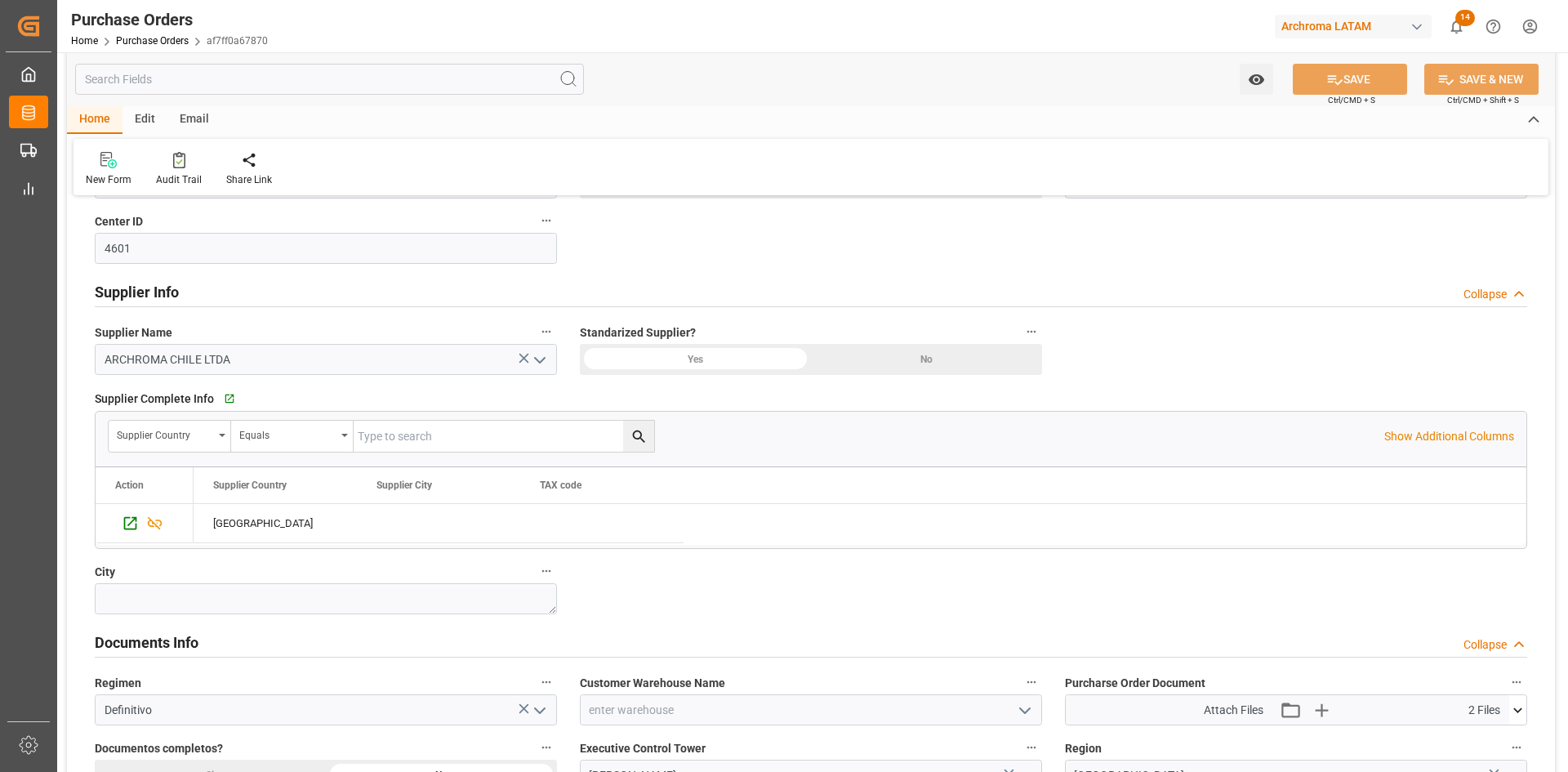
scroll to position [913, 0]
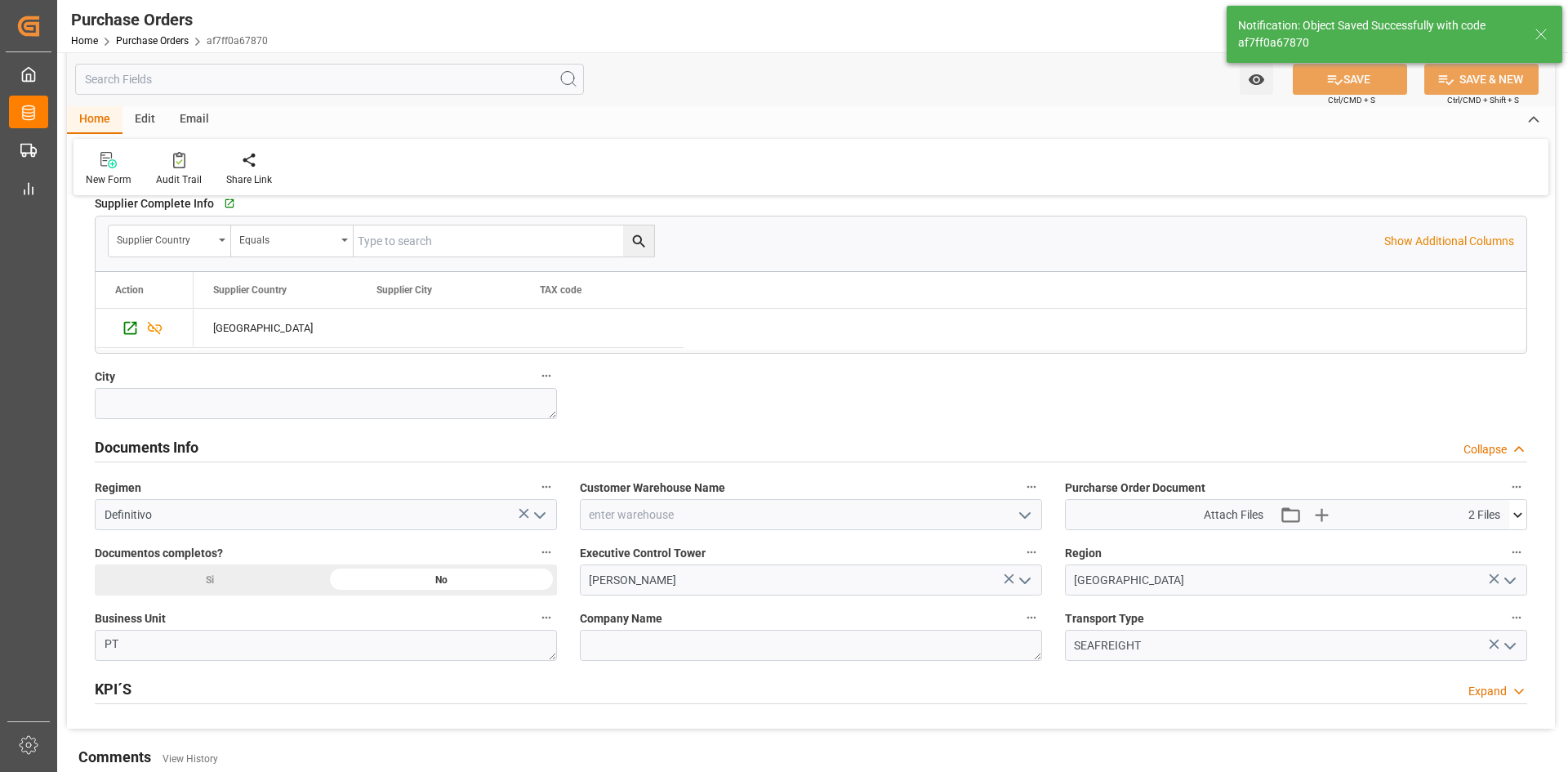
click at [1023, 518] on icon "open menu" at bounding box center [1024, 515] width 20 height 20
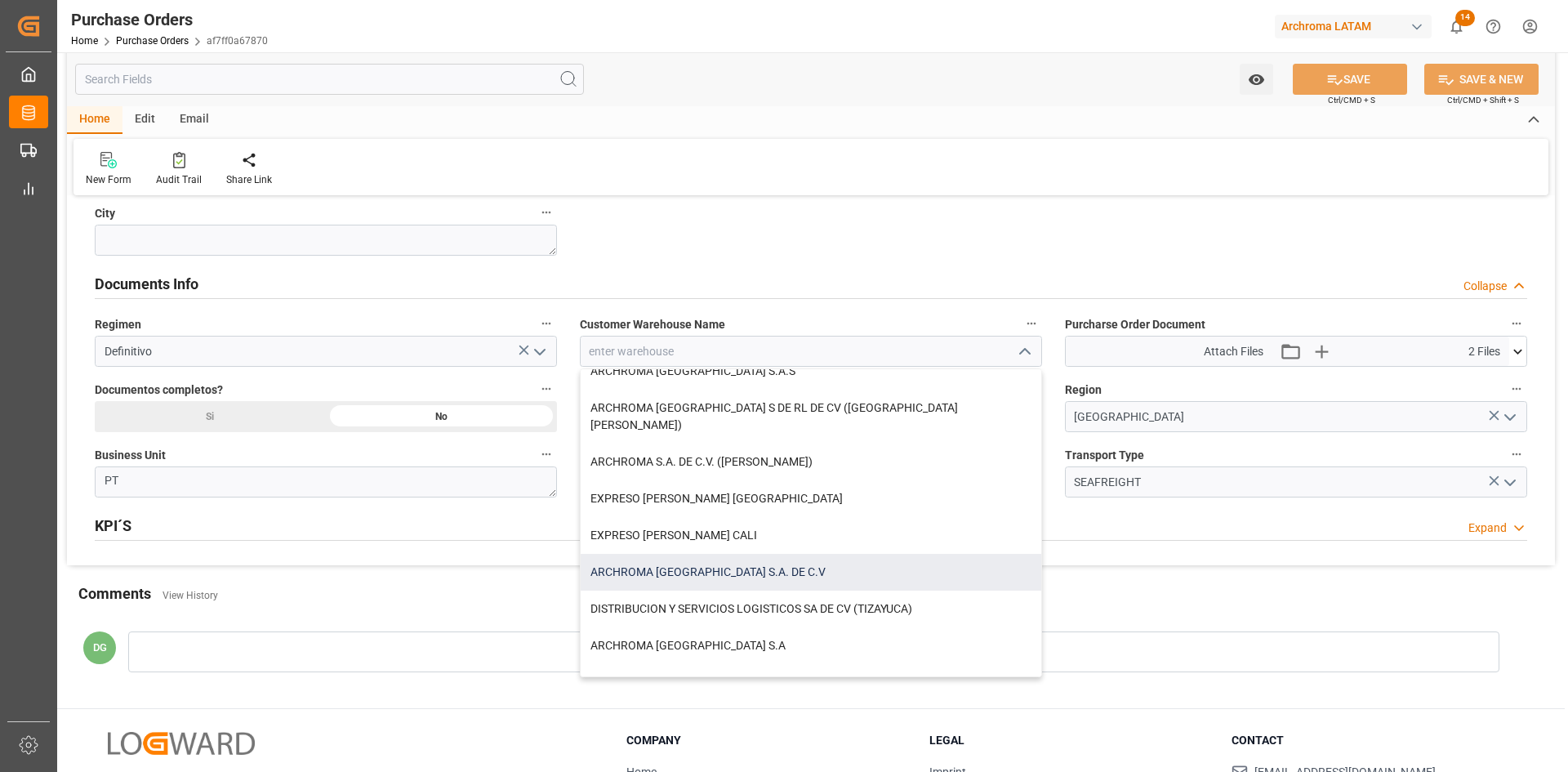
scroll to position [244, 0]
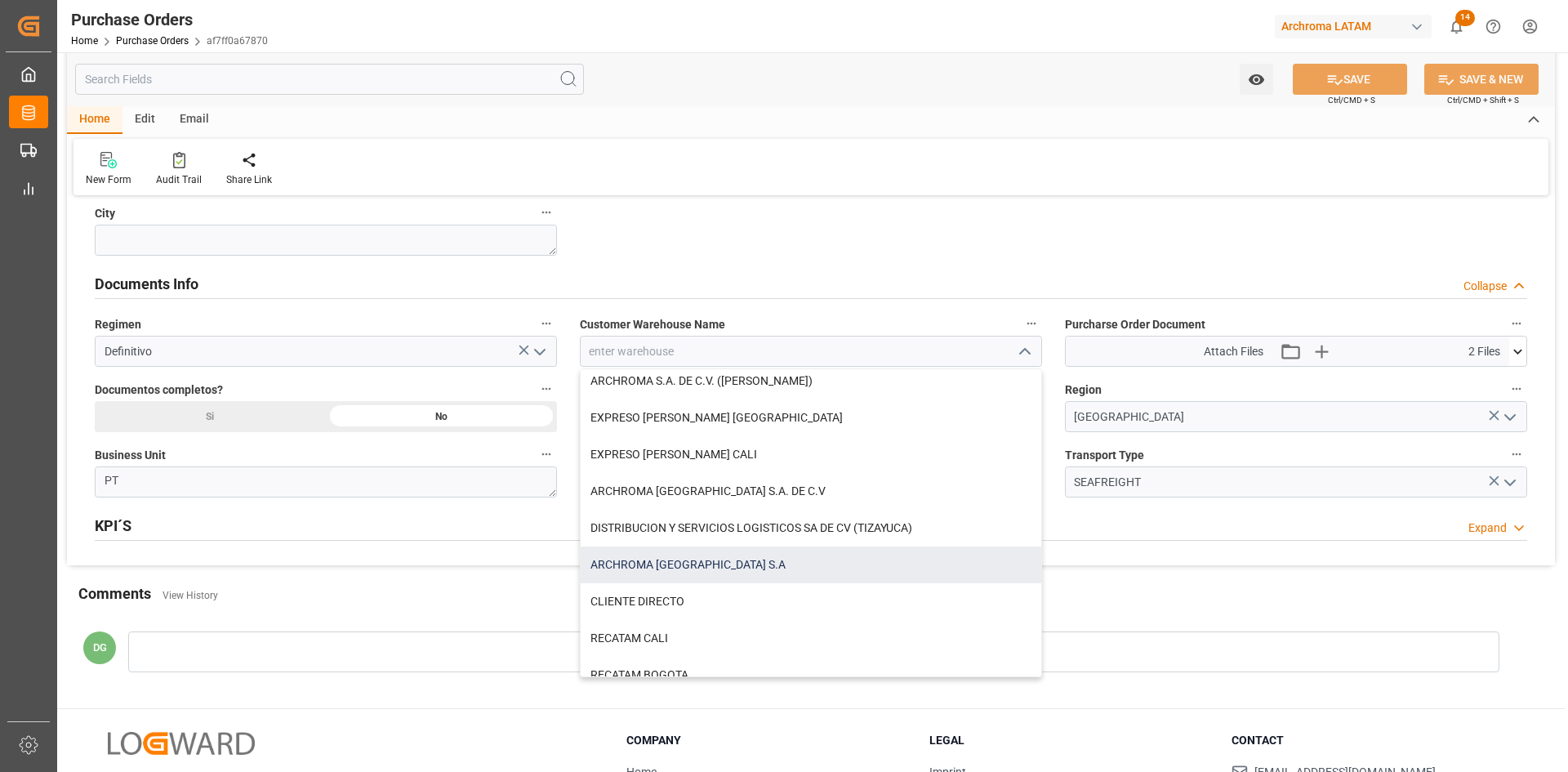
click at [758, 556] on div "ARCHROMA [GEOGRAPHIC_DATA] S.A" at bounding box center [811, 564] width 461 height 37
type input "ARCHROMA [GEOGRAPHIC_DATA] S.A"
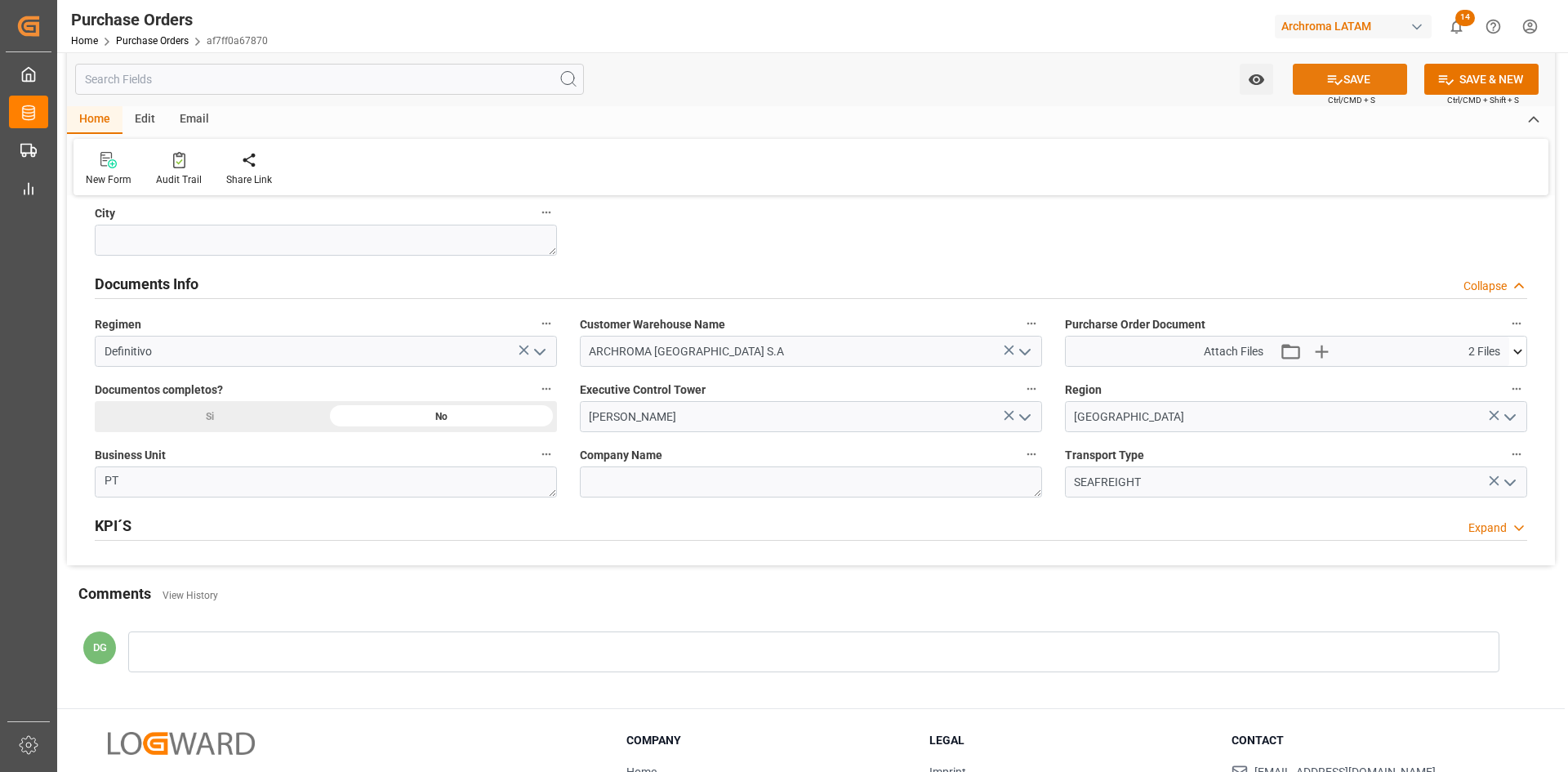
click at [1361, 72] on button "SAVE" at bounding box center [1349, 79] width 114 height 31
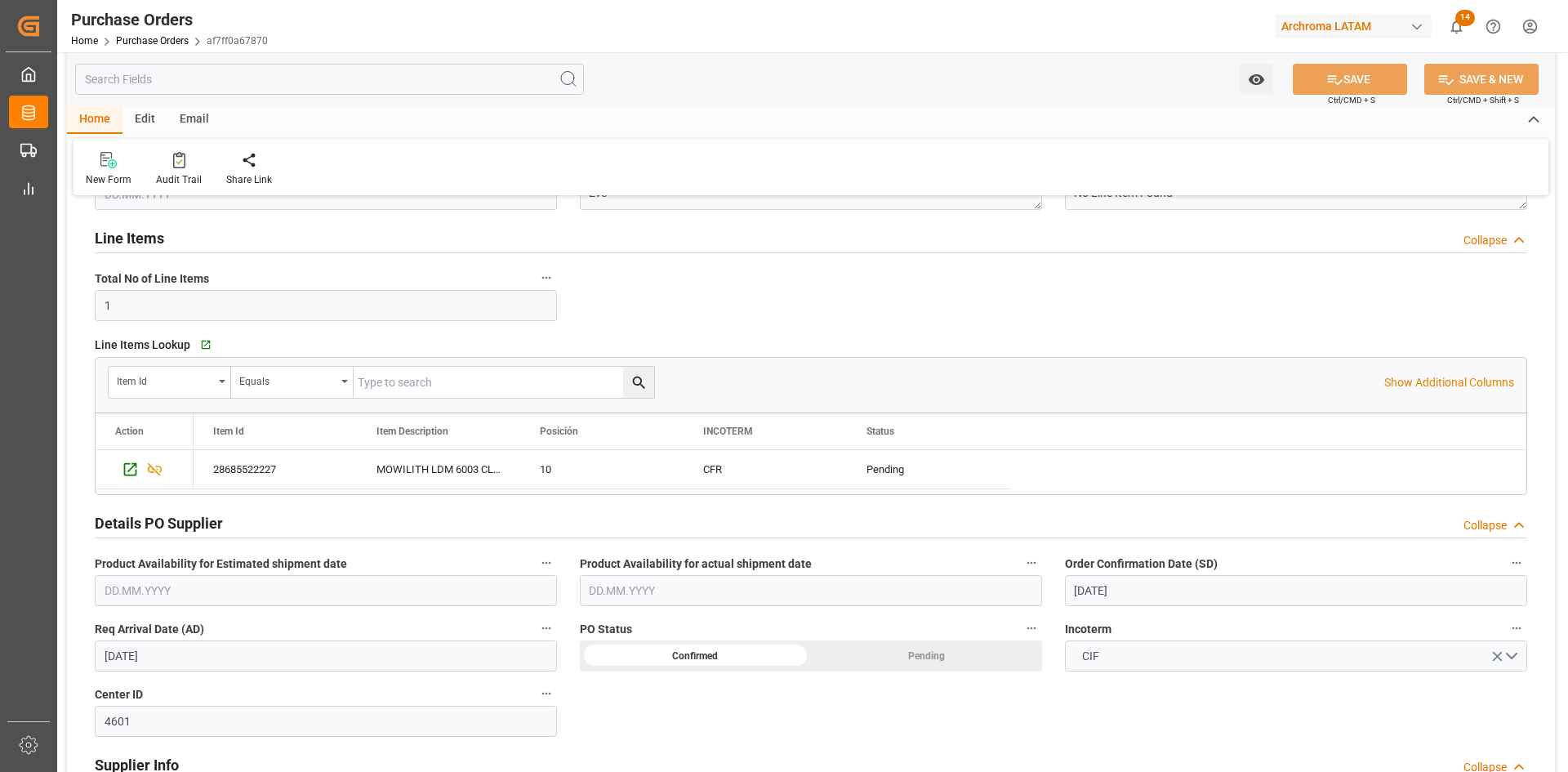
scroll to position [245, 0]
click at [133, 464] on icon "Press SPACE to select this row." at bounding box center [130, 468] width 17 height 17
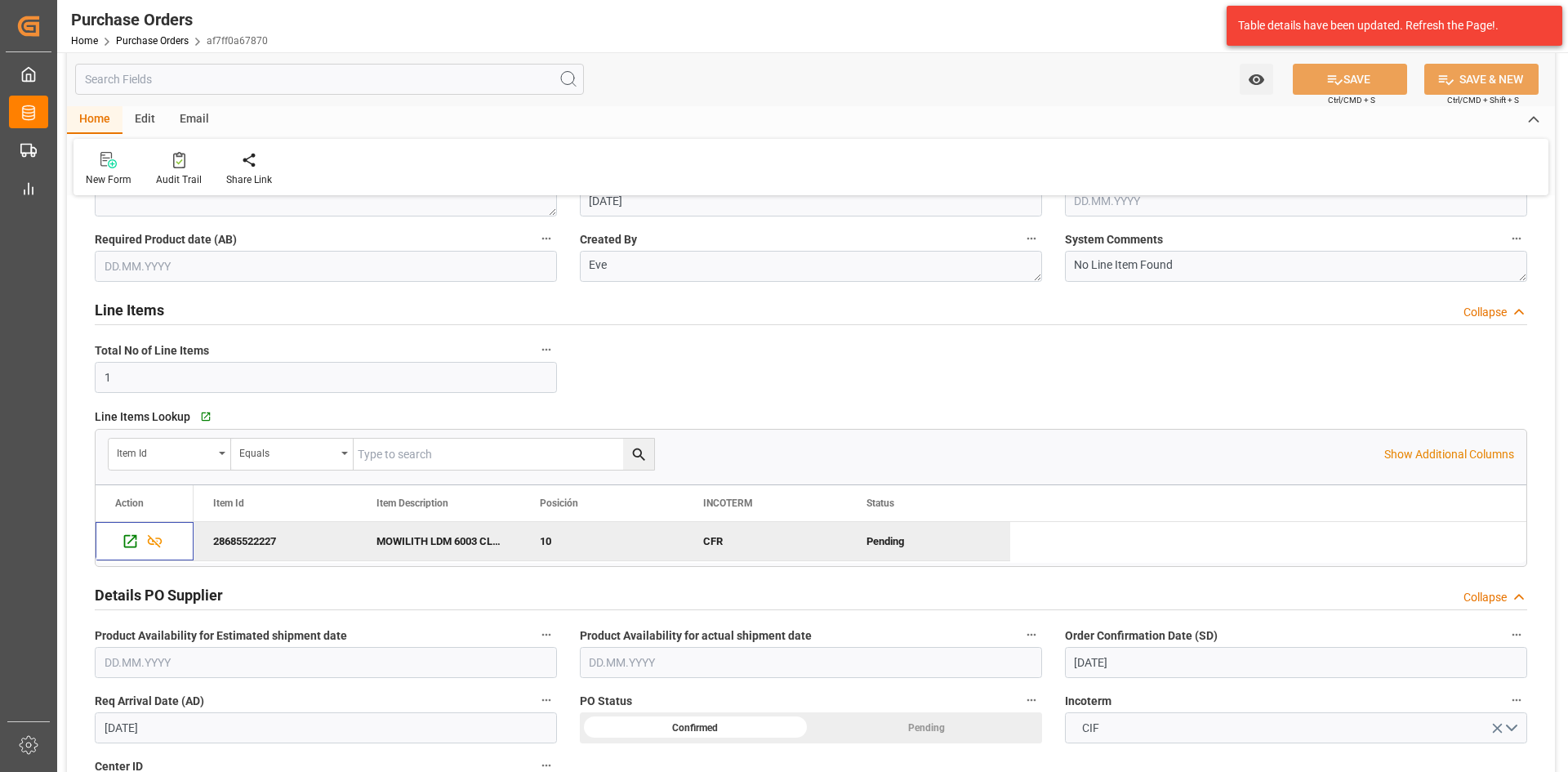
scroll to position [0, 0]
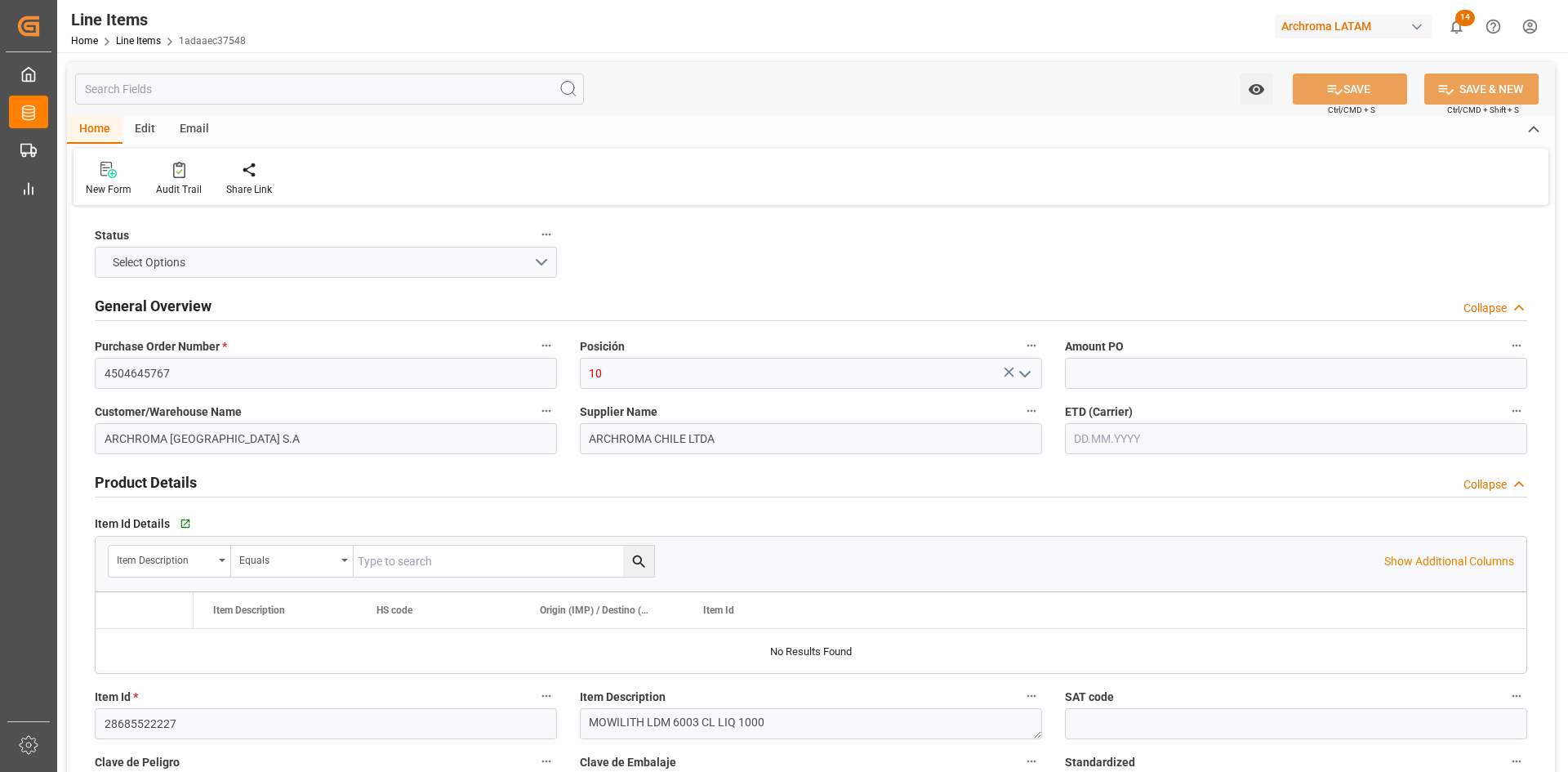
type input "3"
type input "3000"
type input "4920"
type input "[DATE]"
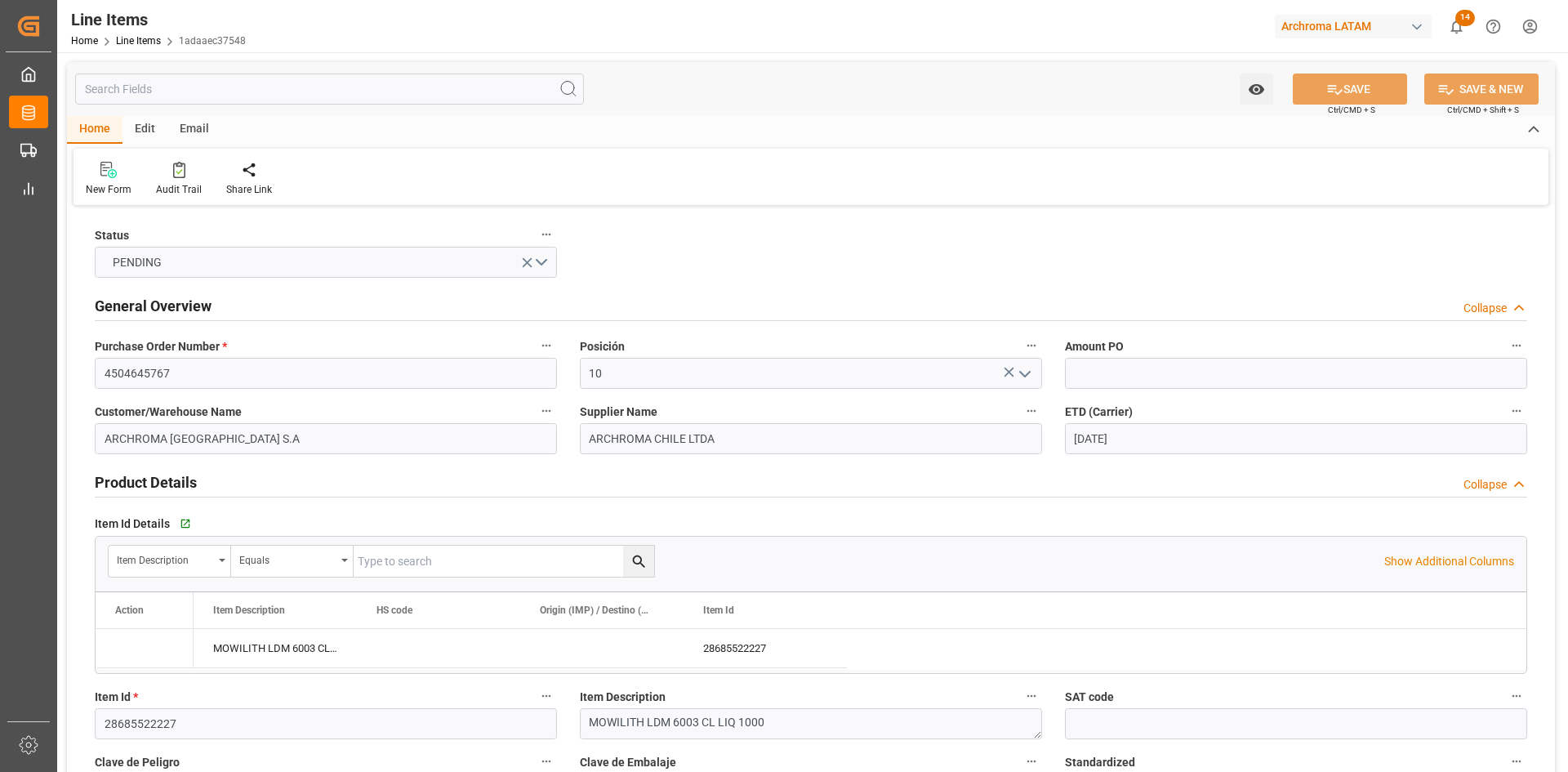
type input "[DATE] 17:12"
type input "[DATE] 16:55"
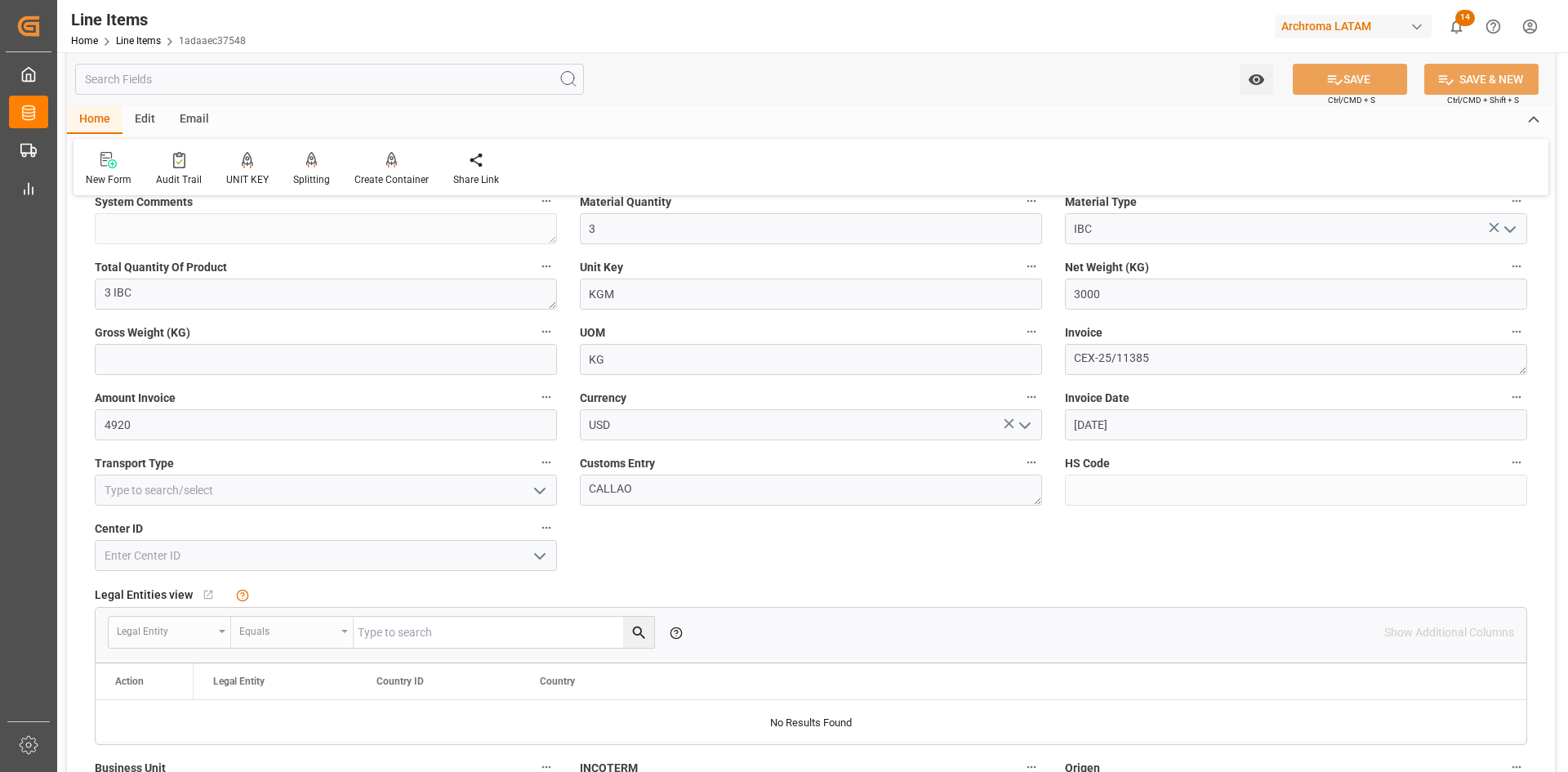
scroll to position [654, 0]
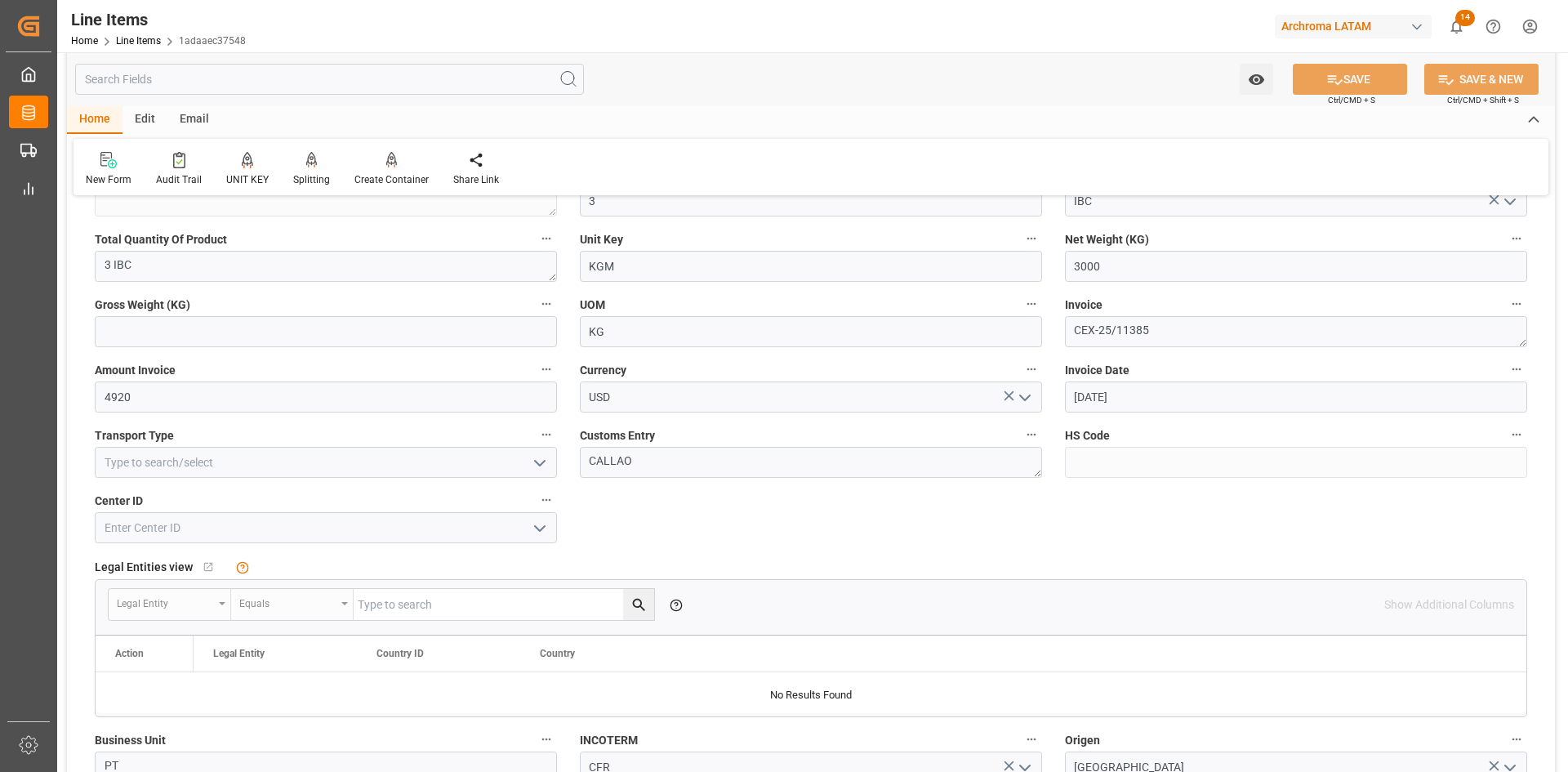
click at [539, 464] on polyline "open menu" at bounding box center [540, 463] width 9 height 5
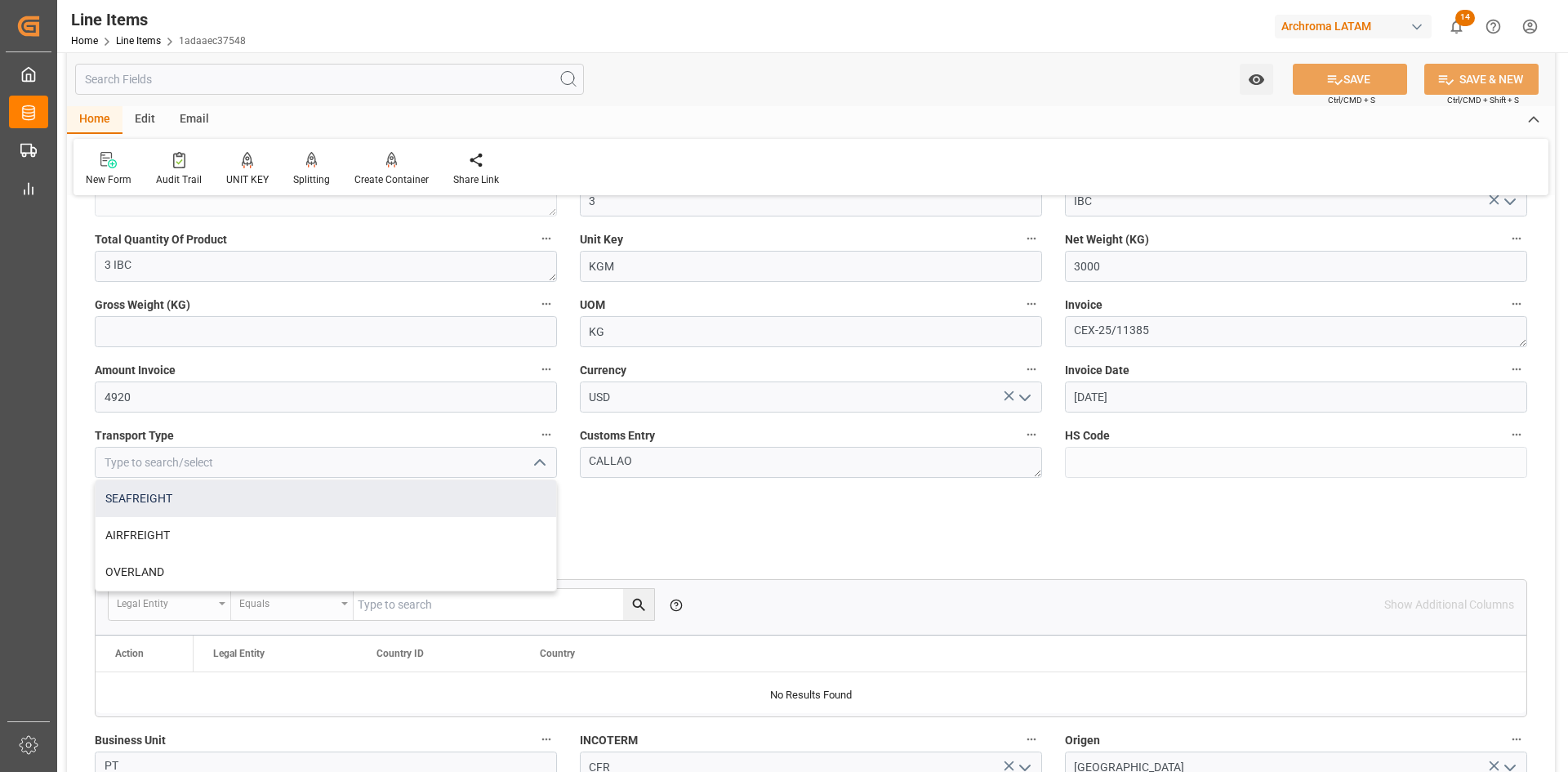
click at [210, 510] on div "SEAFREIGHT" at bounding box center [325, 498] width 461 height 37
type input "SEAFREIGHT"
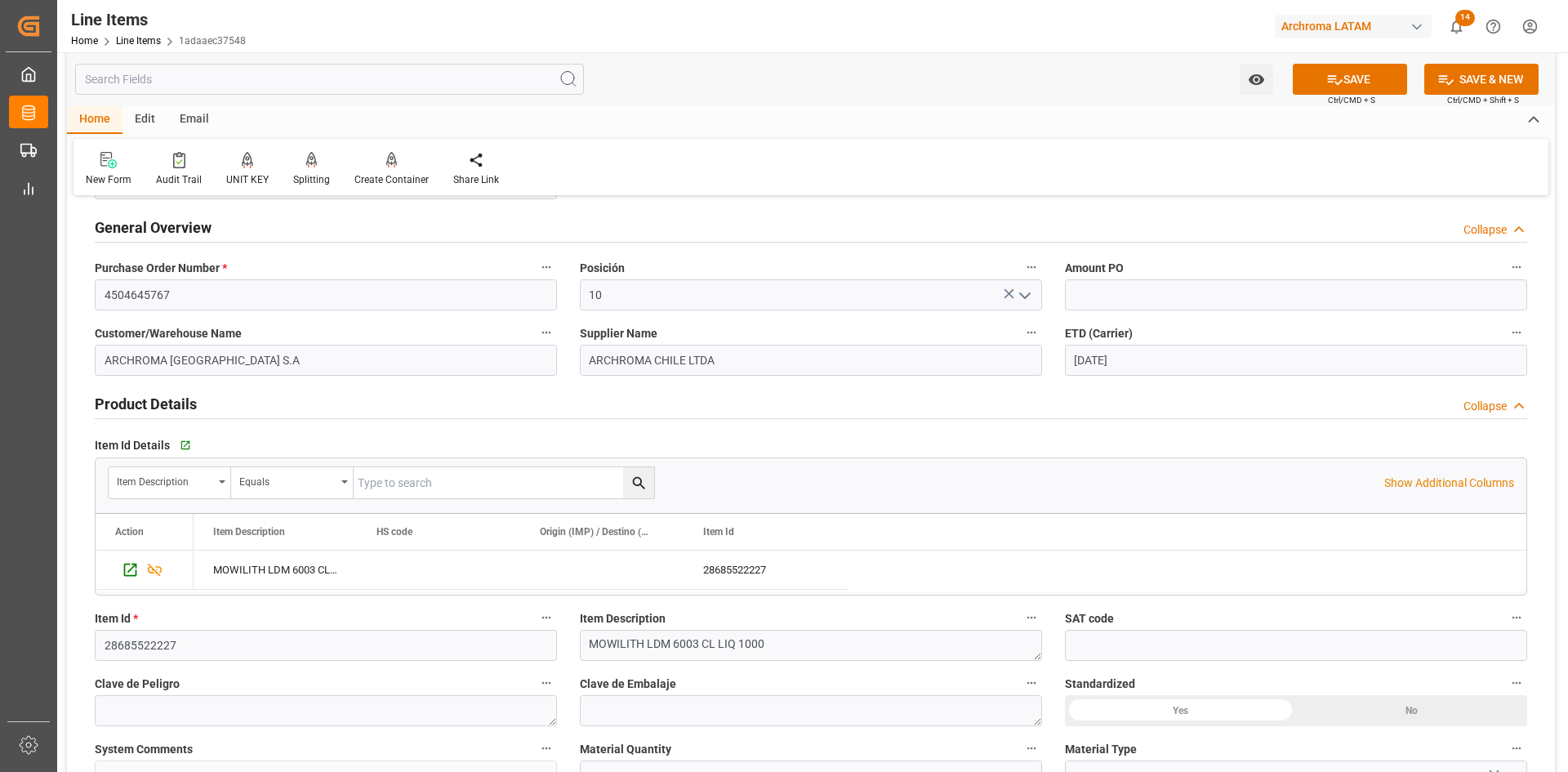
scroll to position [0, 0]
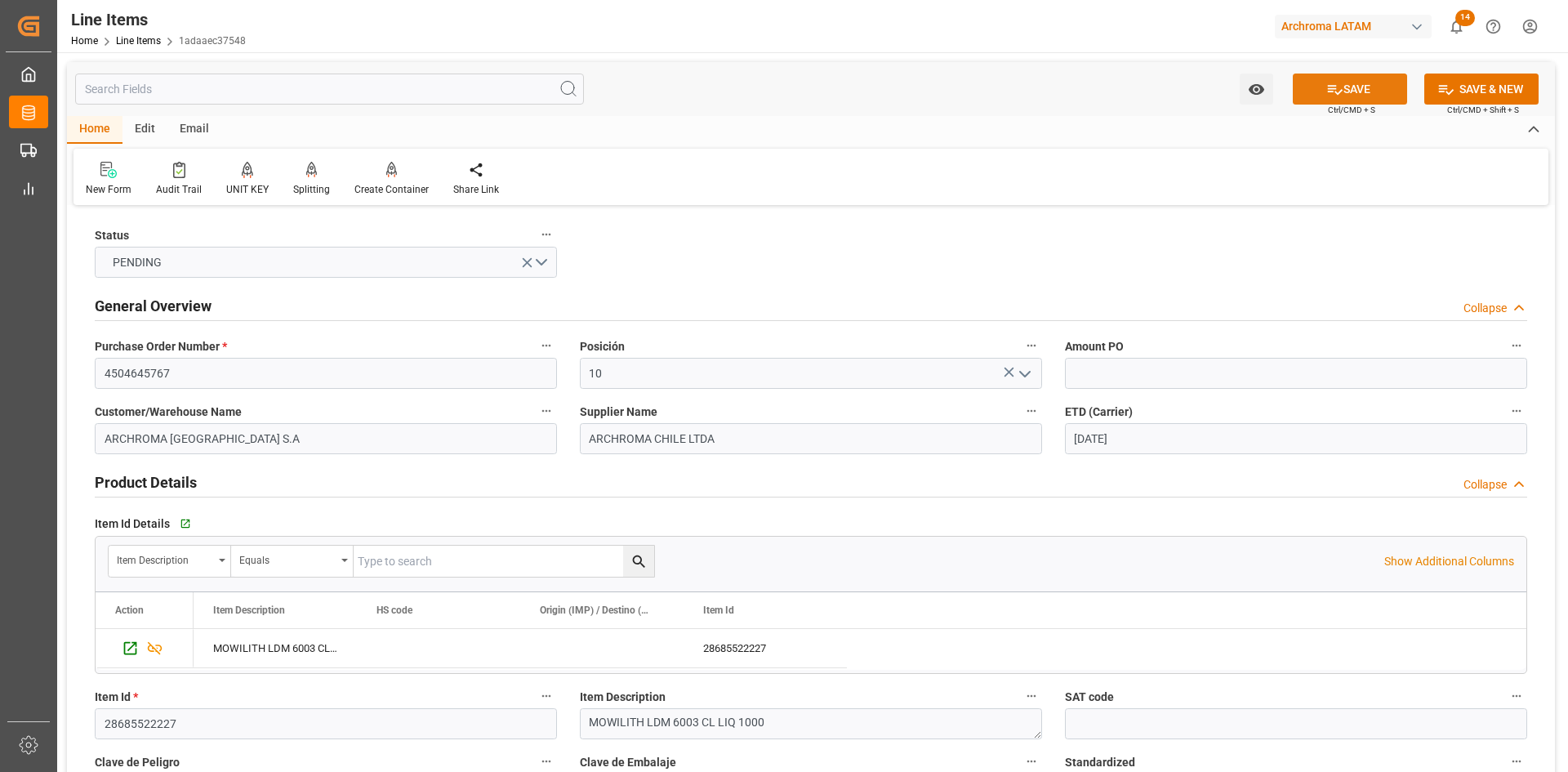
click at [1390, 102] on button "SAVE" at bounding box center [1349, 89] width 114 height 31
type input "3"
type input "3000"
type input "4920"
type input "[DATE]"
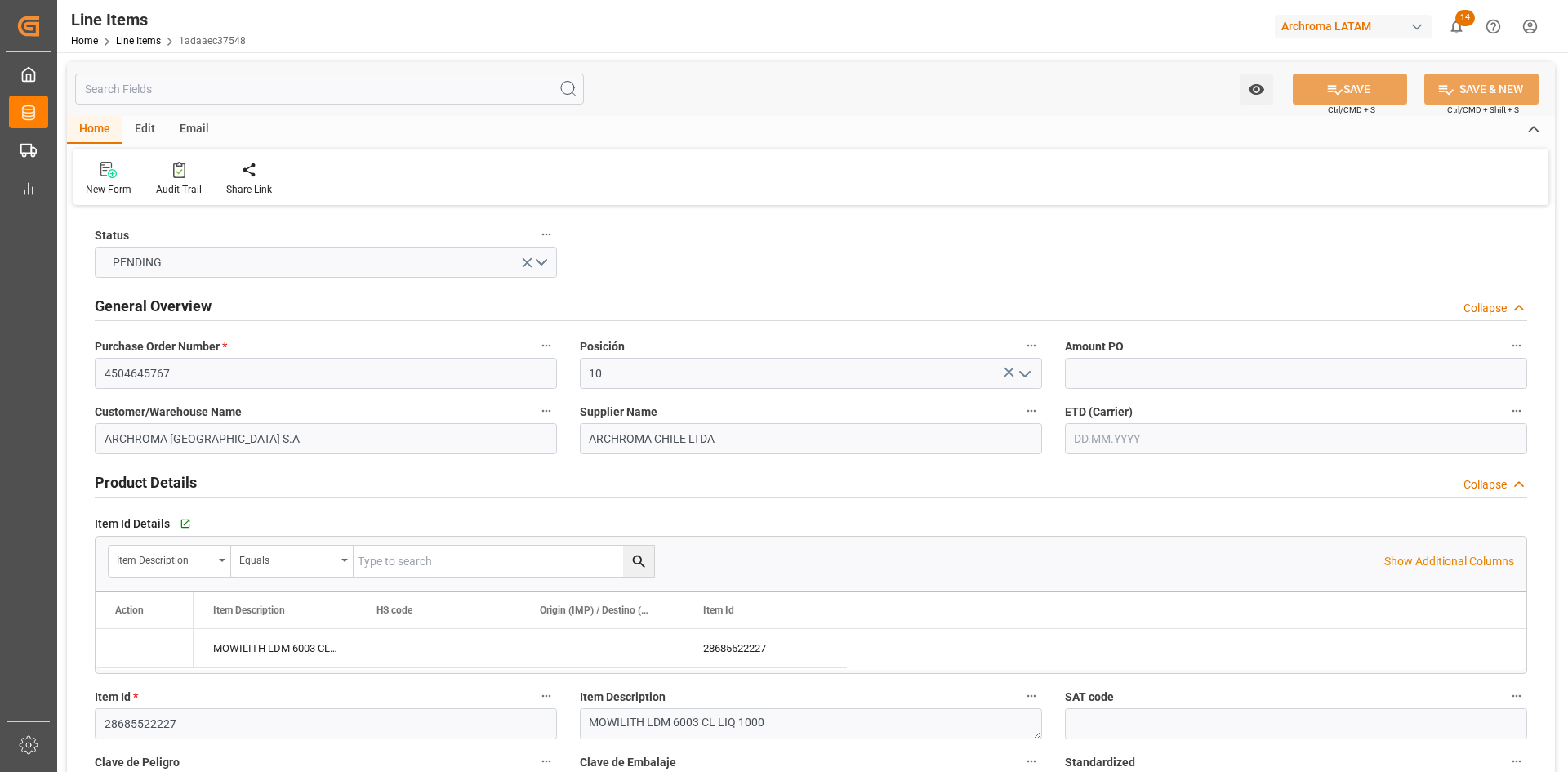
type input "[DATE]"
type input "03.09.2025 17:19"
type input "24.07.2025 16:55"
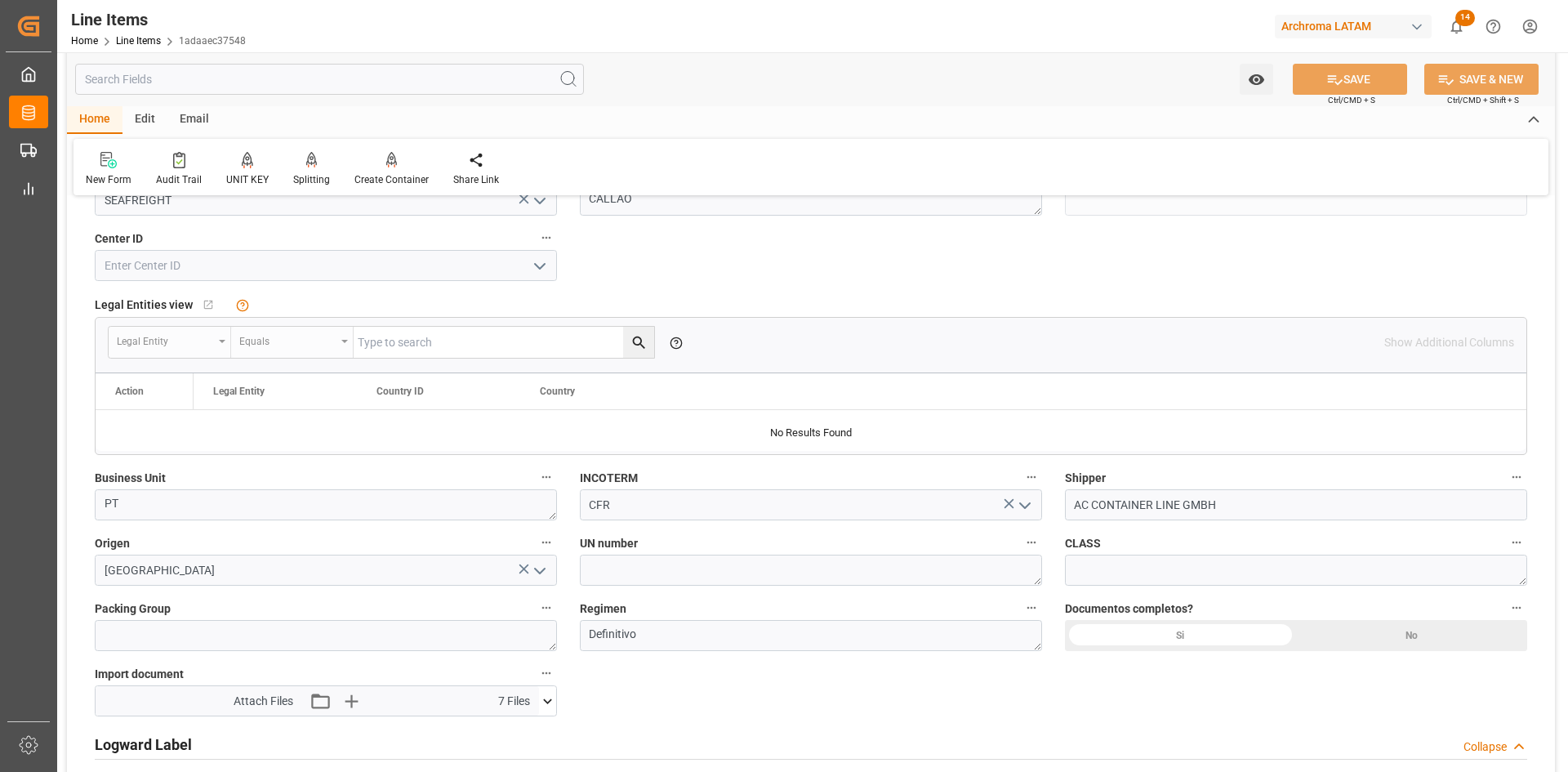
scroll to position [980, 0]
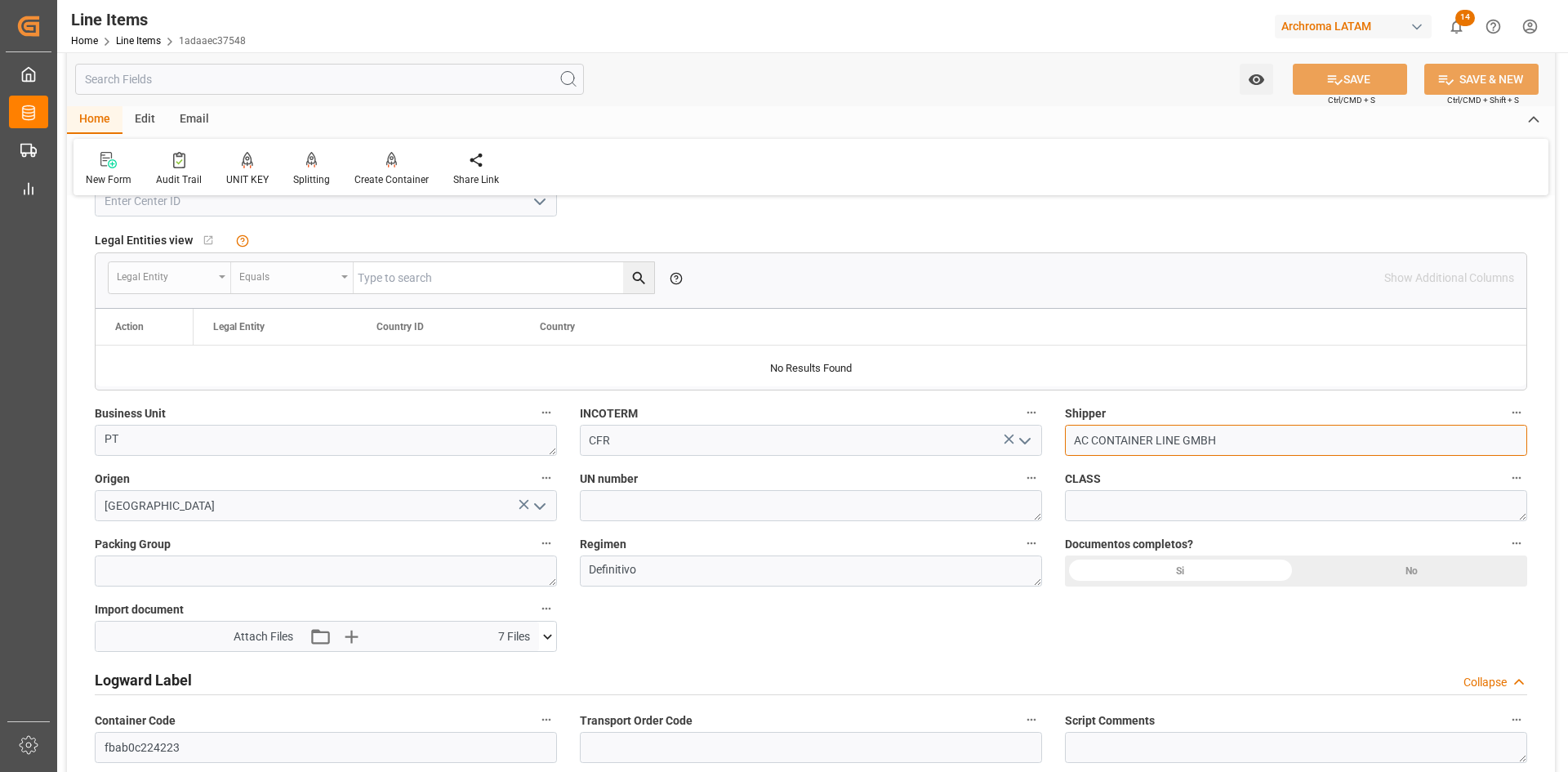
click at [1364, 431] on input "AC CONTAINER LINE GMBH" at bounding box center [1296, 440] width 462 height 31
click at [1196, 554] on label "Documentos completos?" at bounding box center [1296, 544] width 462 height 23
click at [1506, 554] on button "Documentos completos?" at bounding box center [1517, 543] width 21 height 21
click at [1190, 569] on div at bounding box center [784, 386] width 1568 height 772
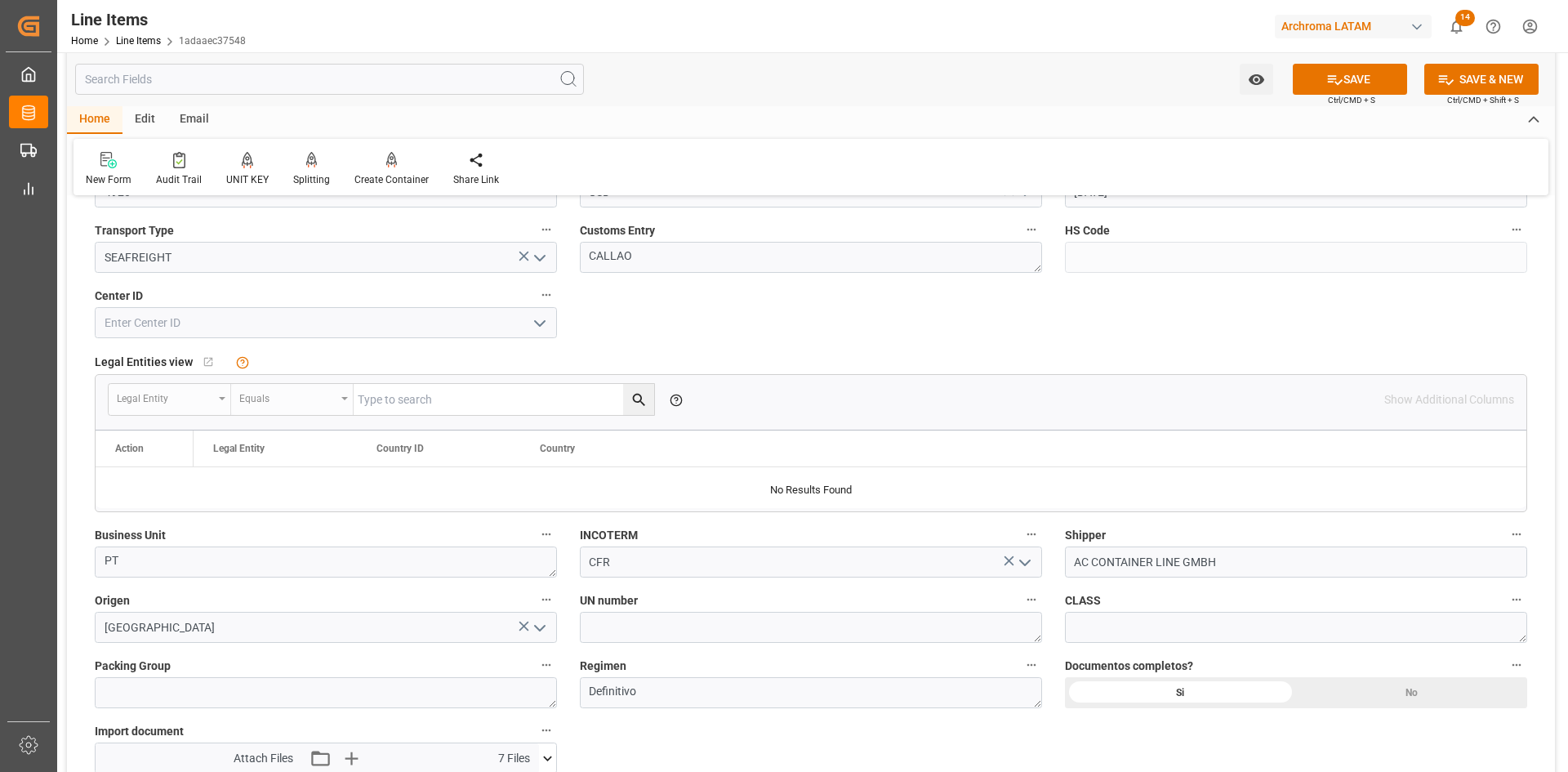
scroll to position [817, 0]
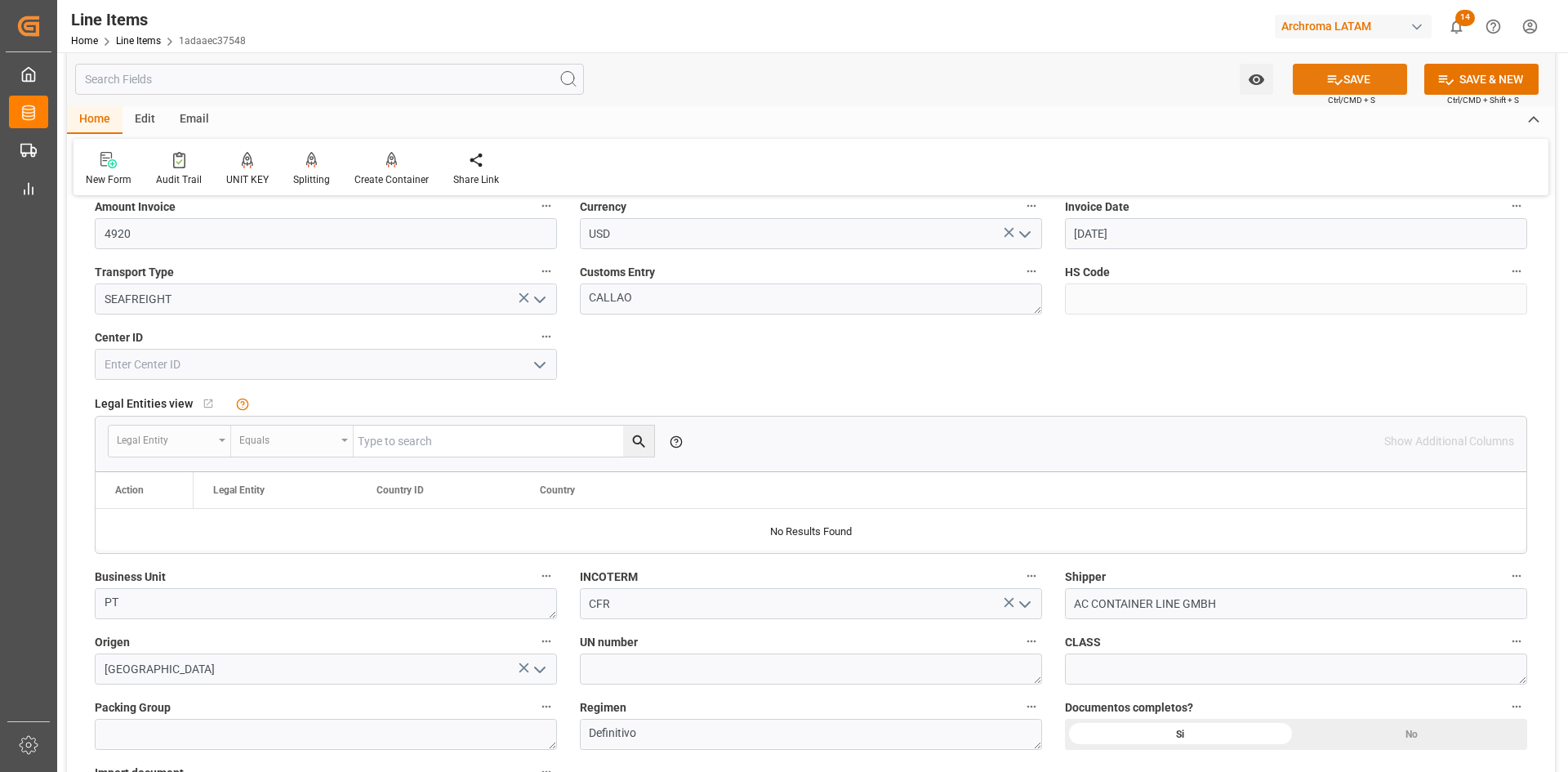
click at [1347, 76] on button "SAVE" at bounding box center [1349, 79] width 114 height 31
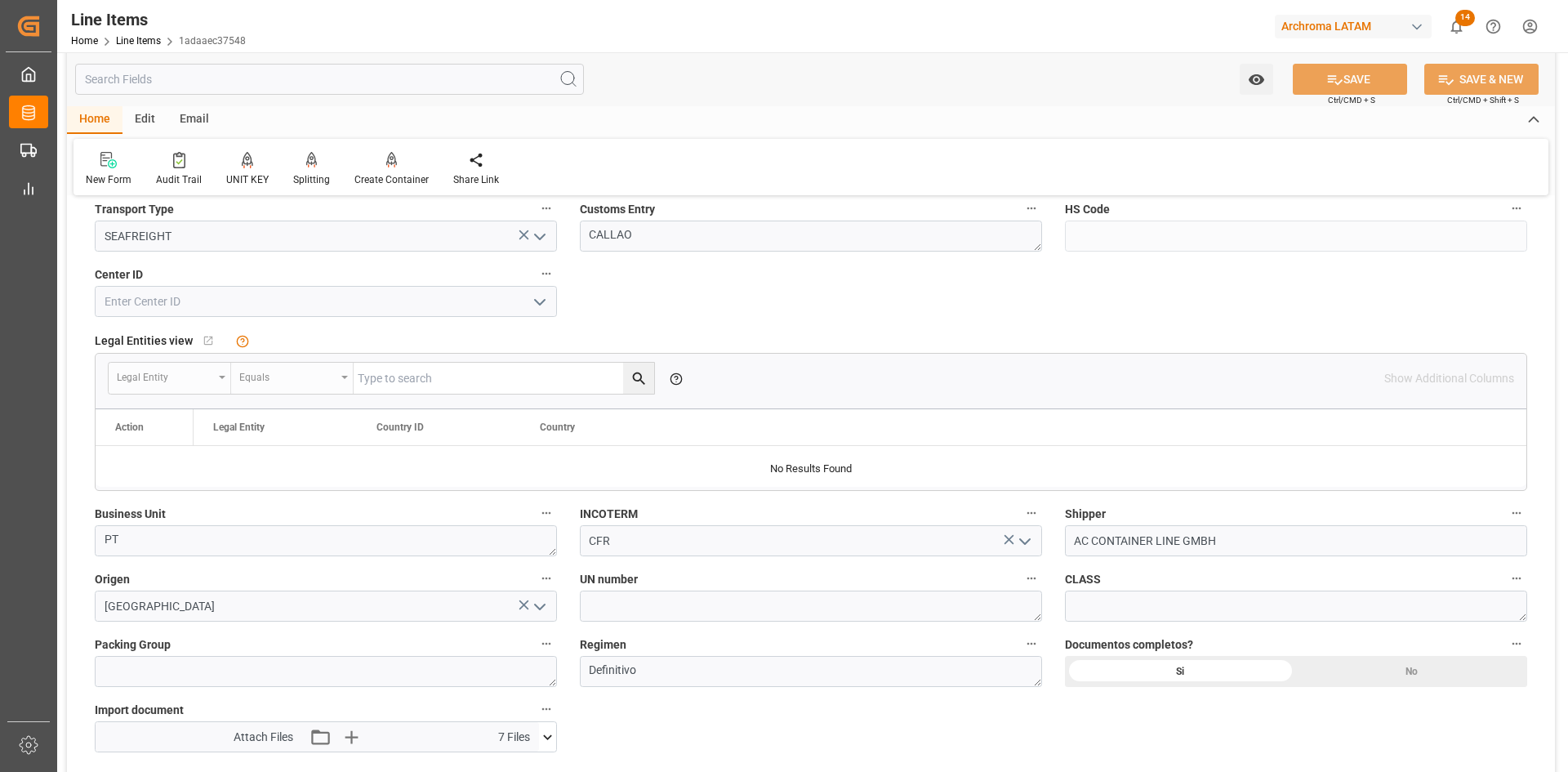
scroll to position [1225, 0]
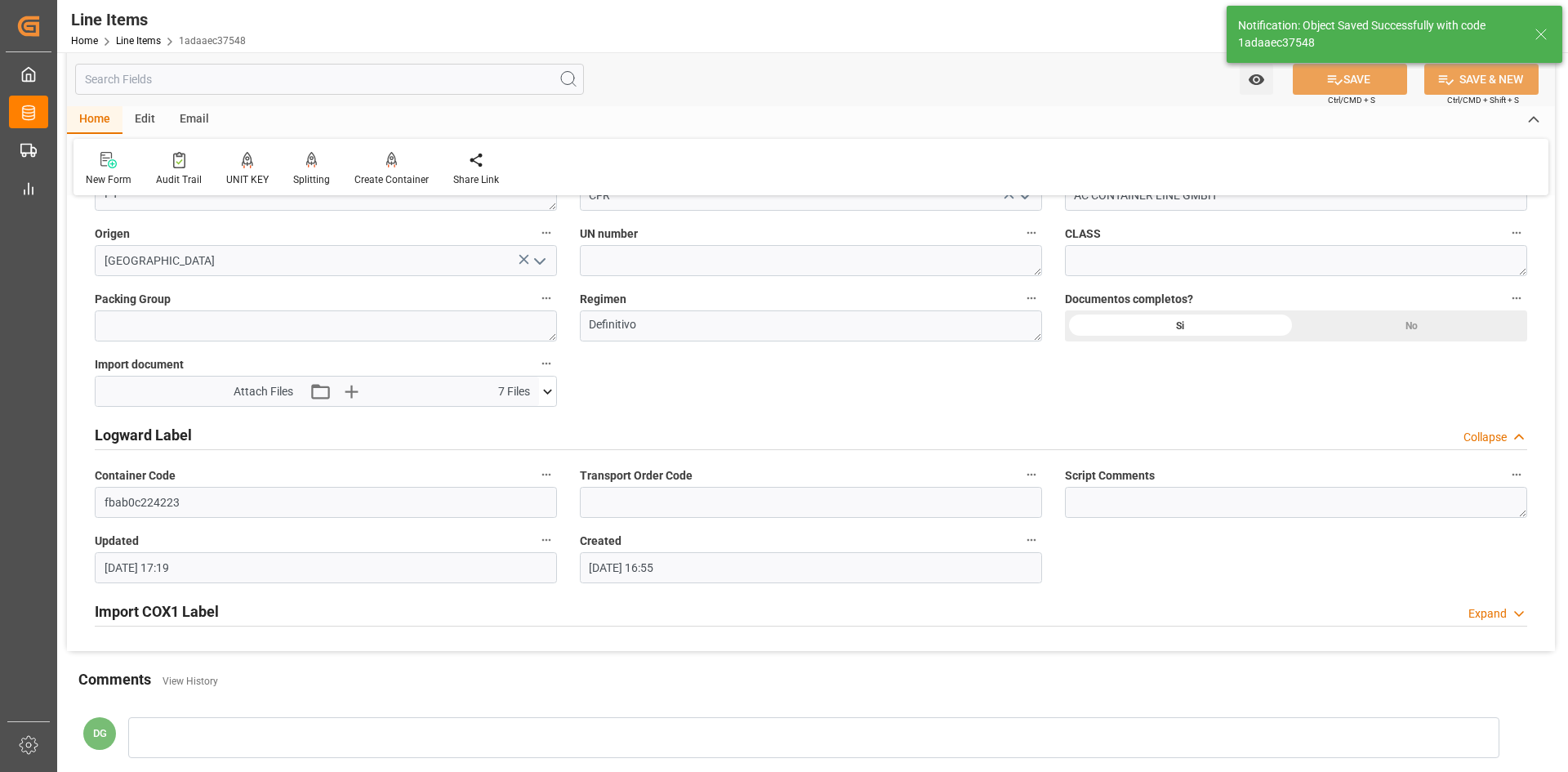
type input "03.09.2025 17:20"
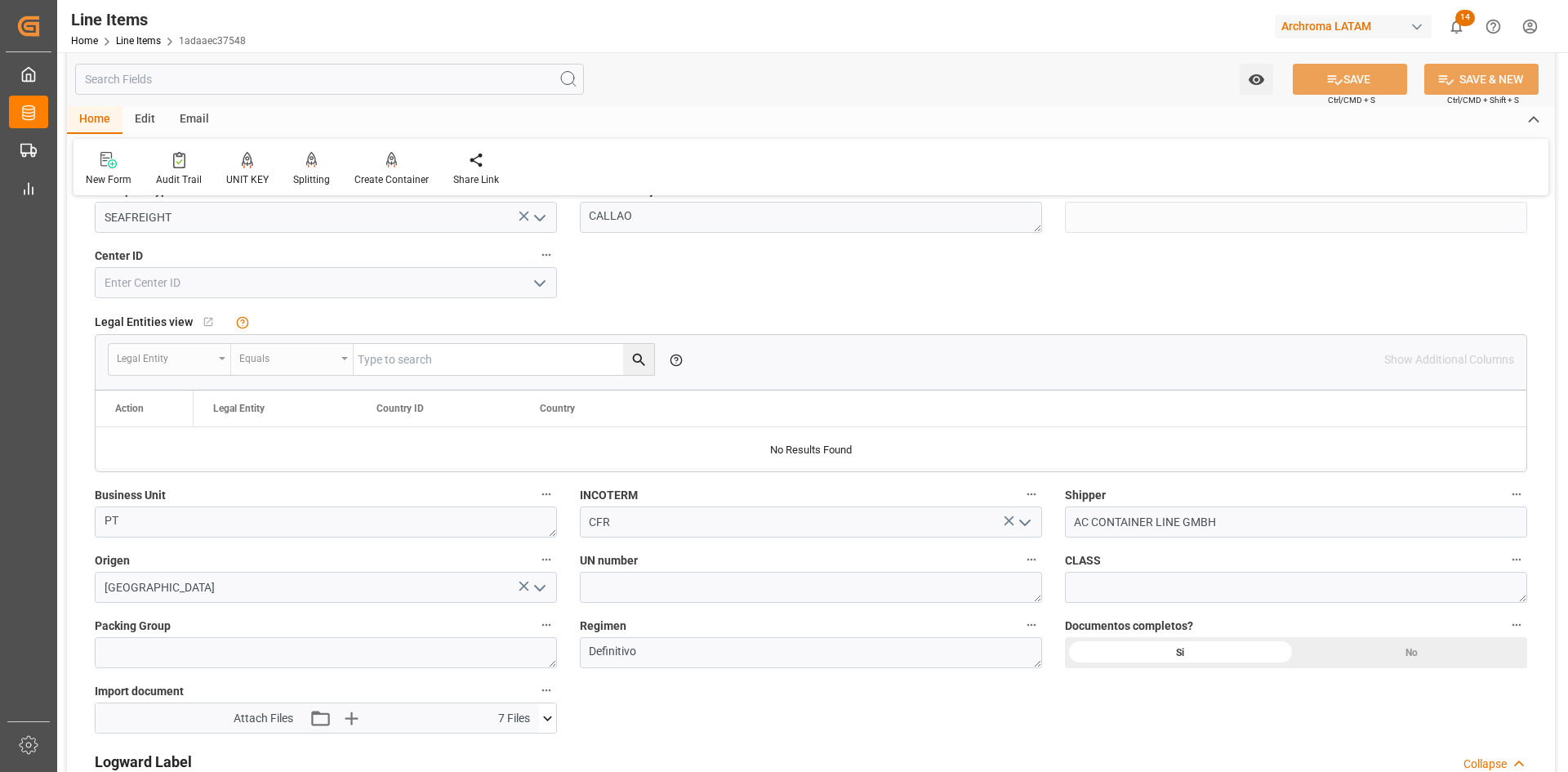
scroll to position [1432, 0]
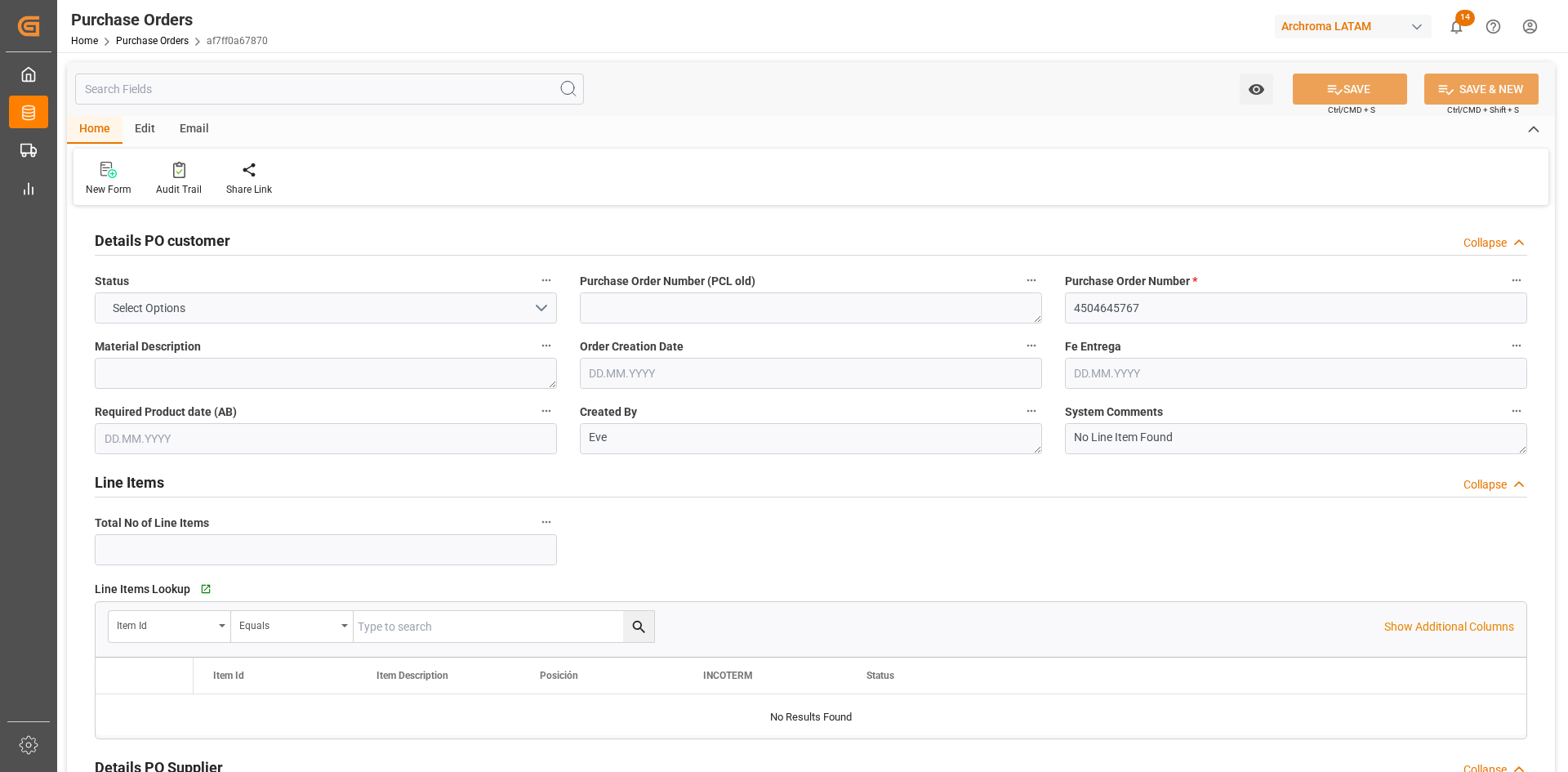
type input "1"
type input "[DATE]"
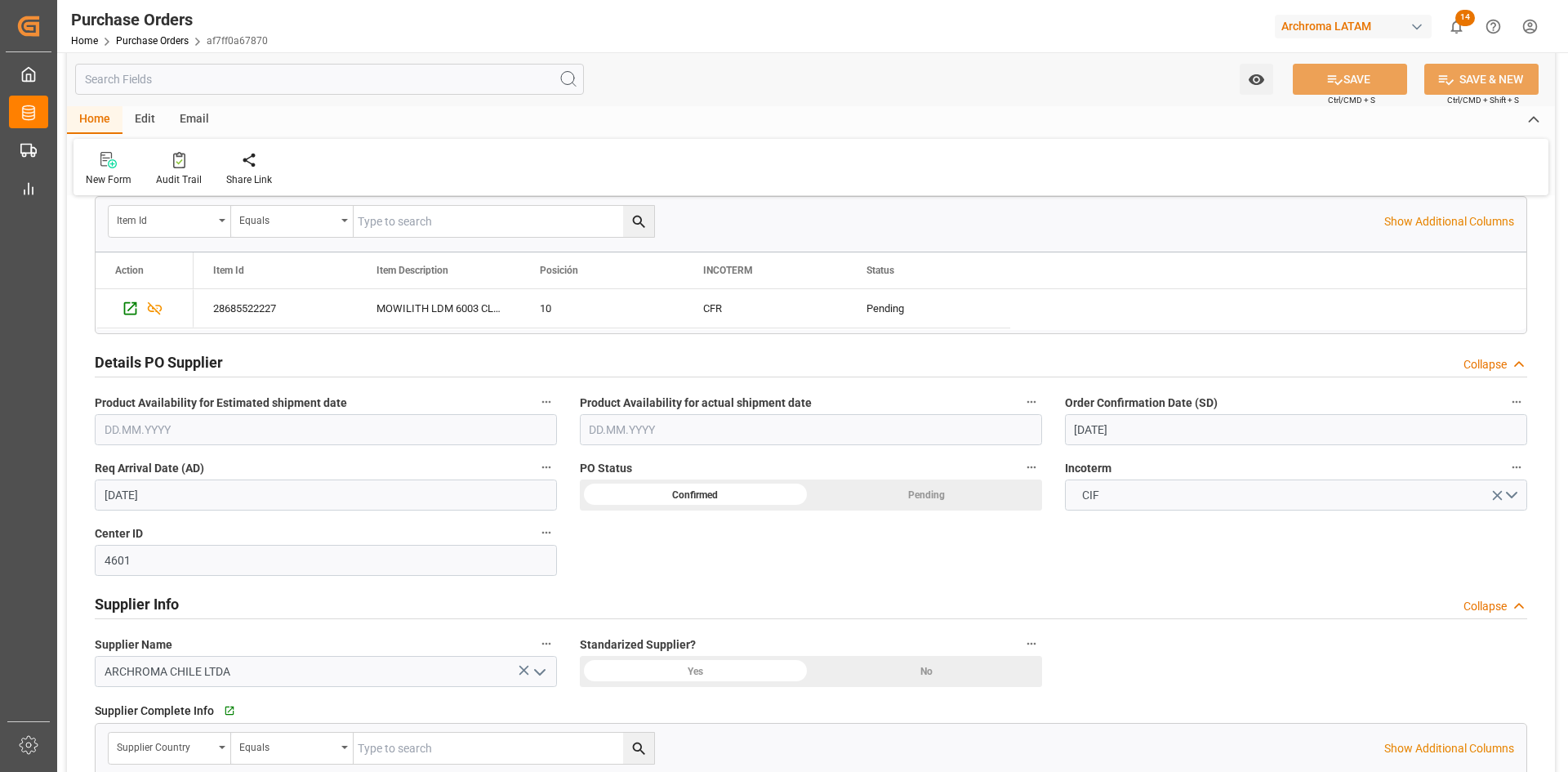
scroll to position [408, 0]
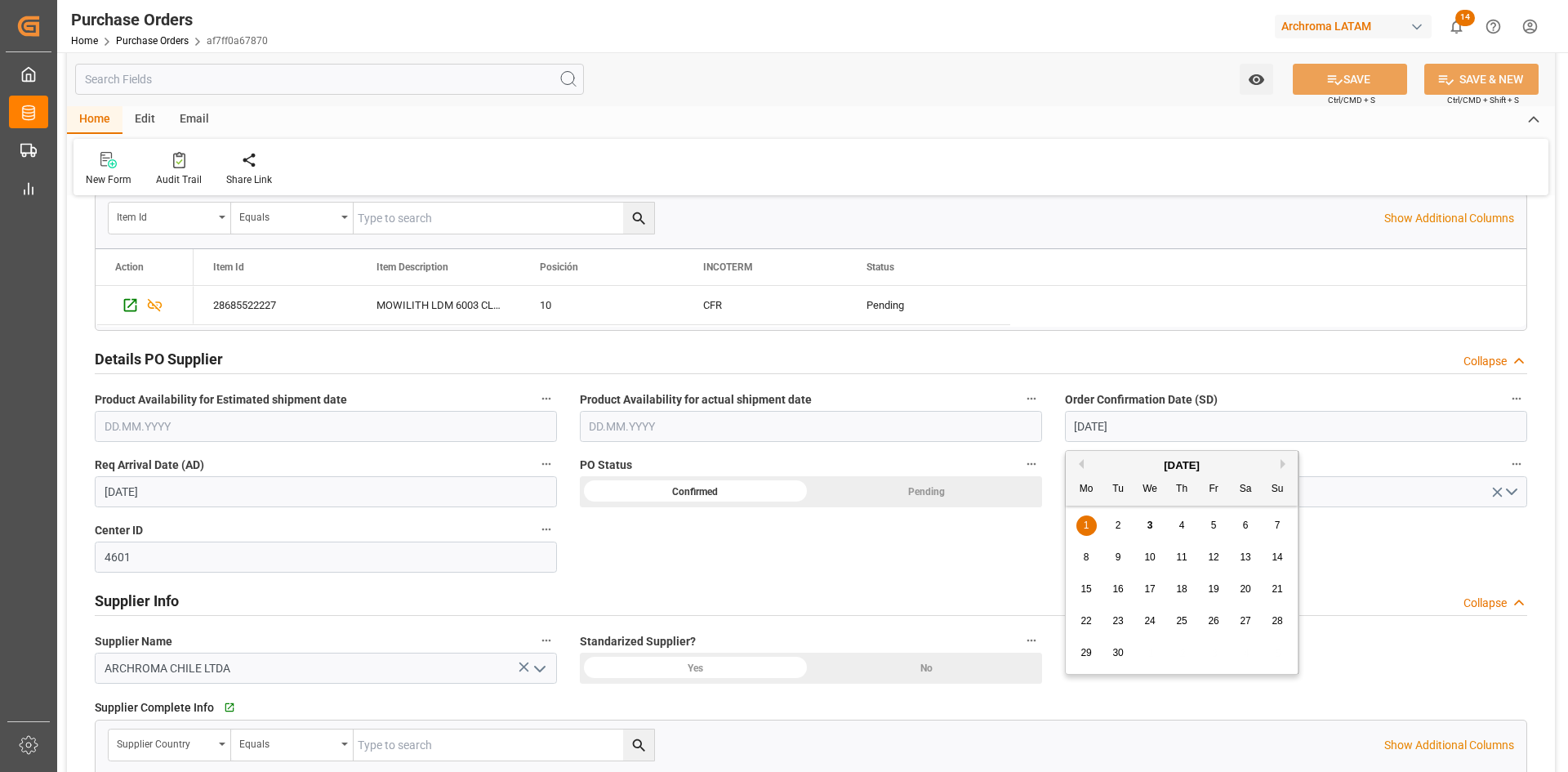
click at [1154, 420] on input "[DATE]" at bounding box center [1296, 426] width 462 height 31
drag, startPoint x: 1210, startPoint y: 529, endPoint x: 958, endPoint y: 531, distance: 252.0
click at [1211, 529] on span "5" at bounding box center [1214, 525] width 6 height 11
type input "[DATE]"
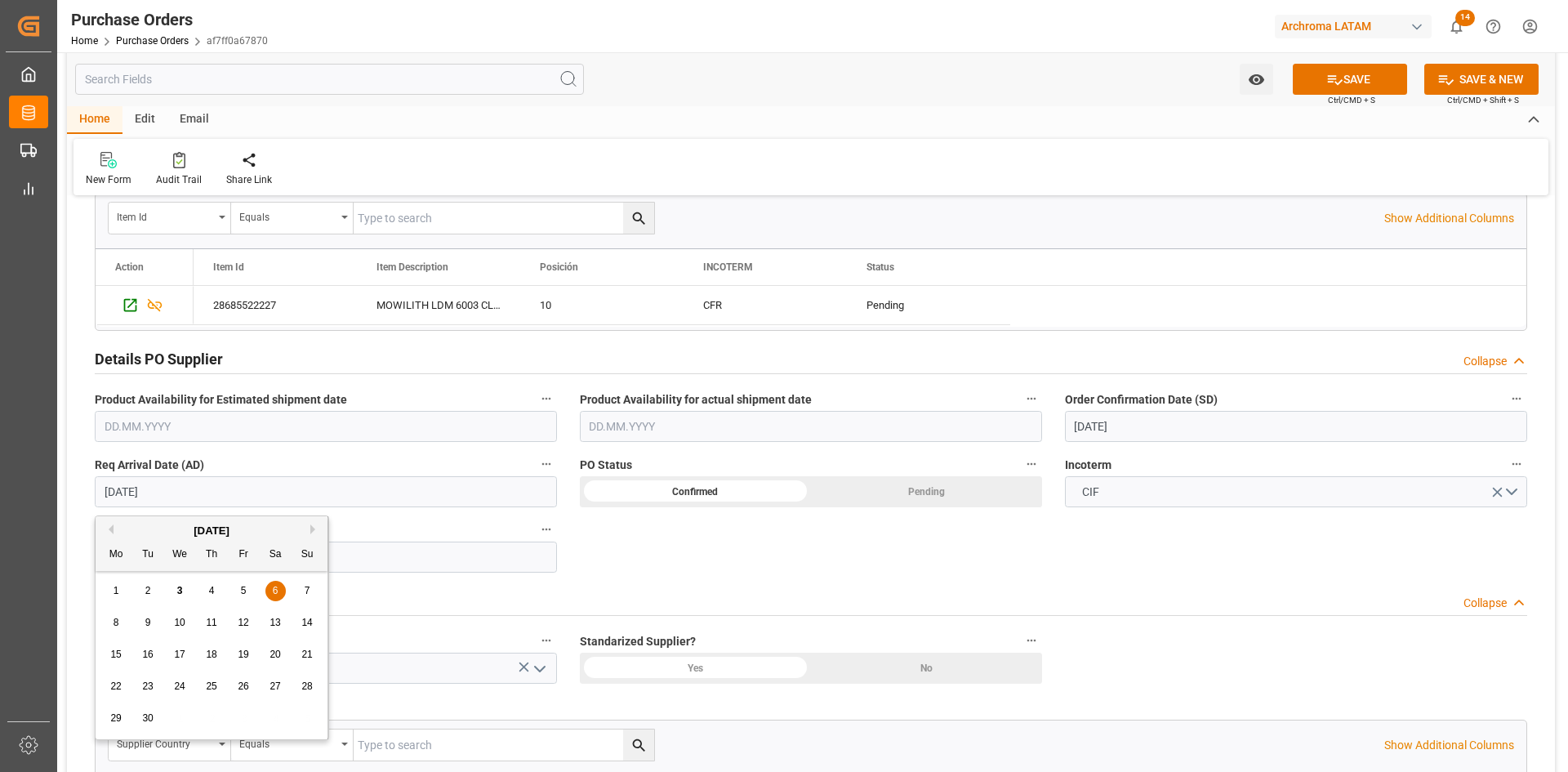
click at [264, 498] on input "06.09.2025" at bounding box center [325, 492] width 462 height 31
click at [148, 624] on span "9" at bounding box center [148, 622] width 6 height 11
type input "09.09.2025"
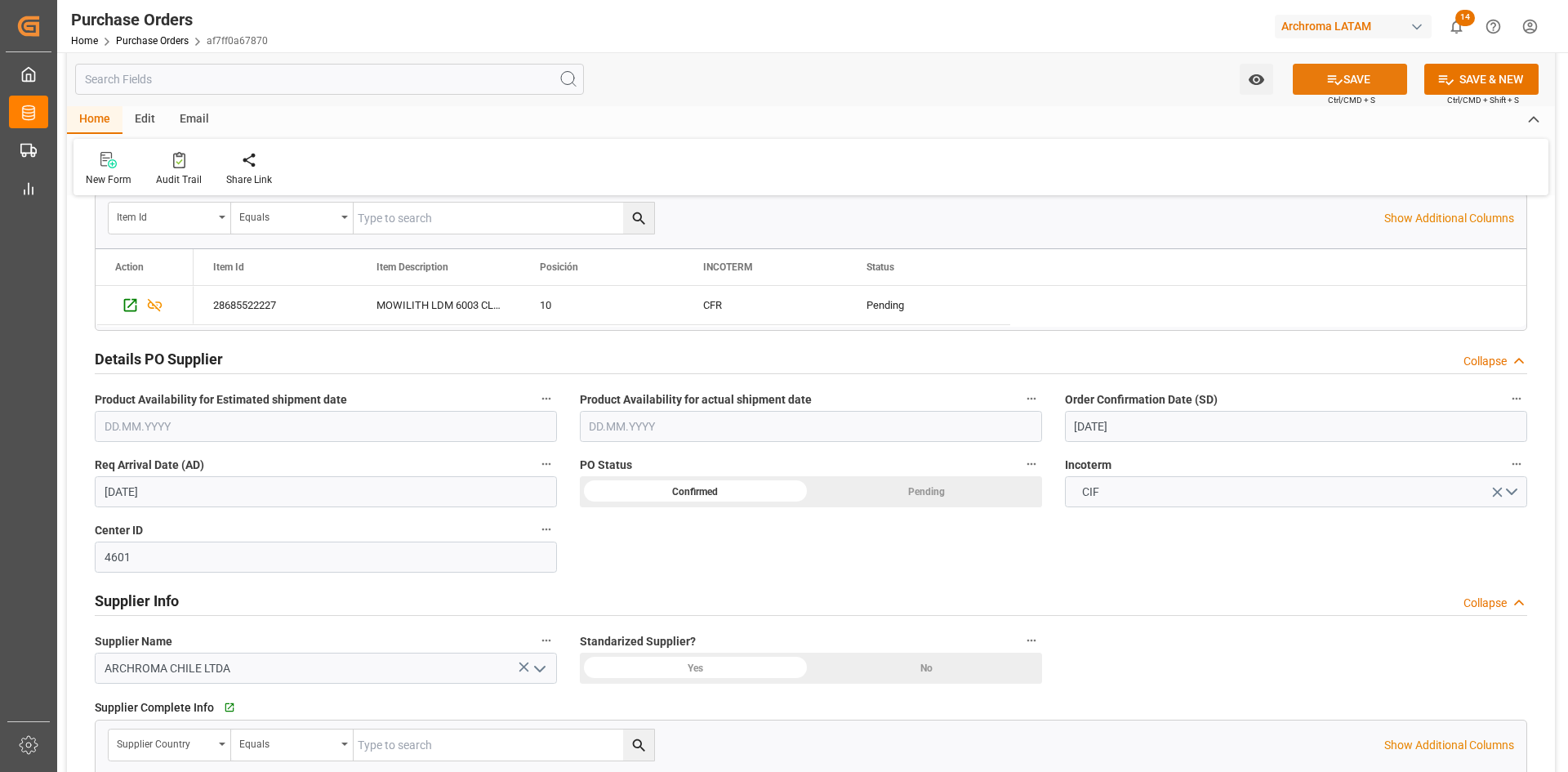
click at [1368, 74] on button "SAVE" at bounding box center [1349, 79] width 114 height 31
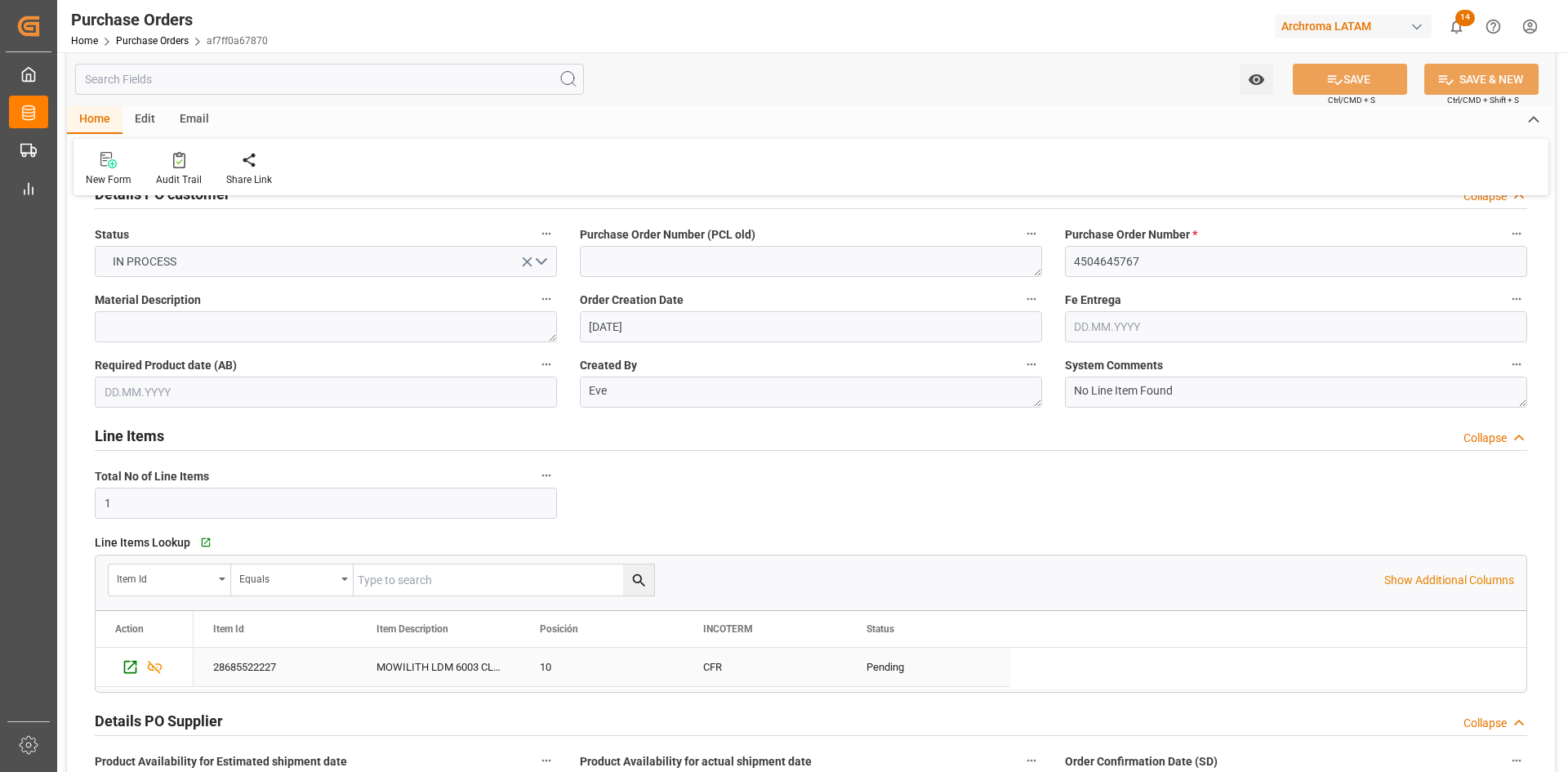
scroll to position [0, 0]
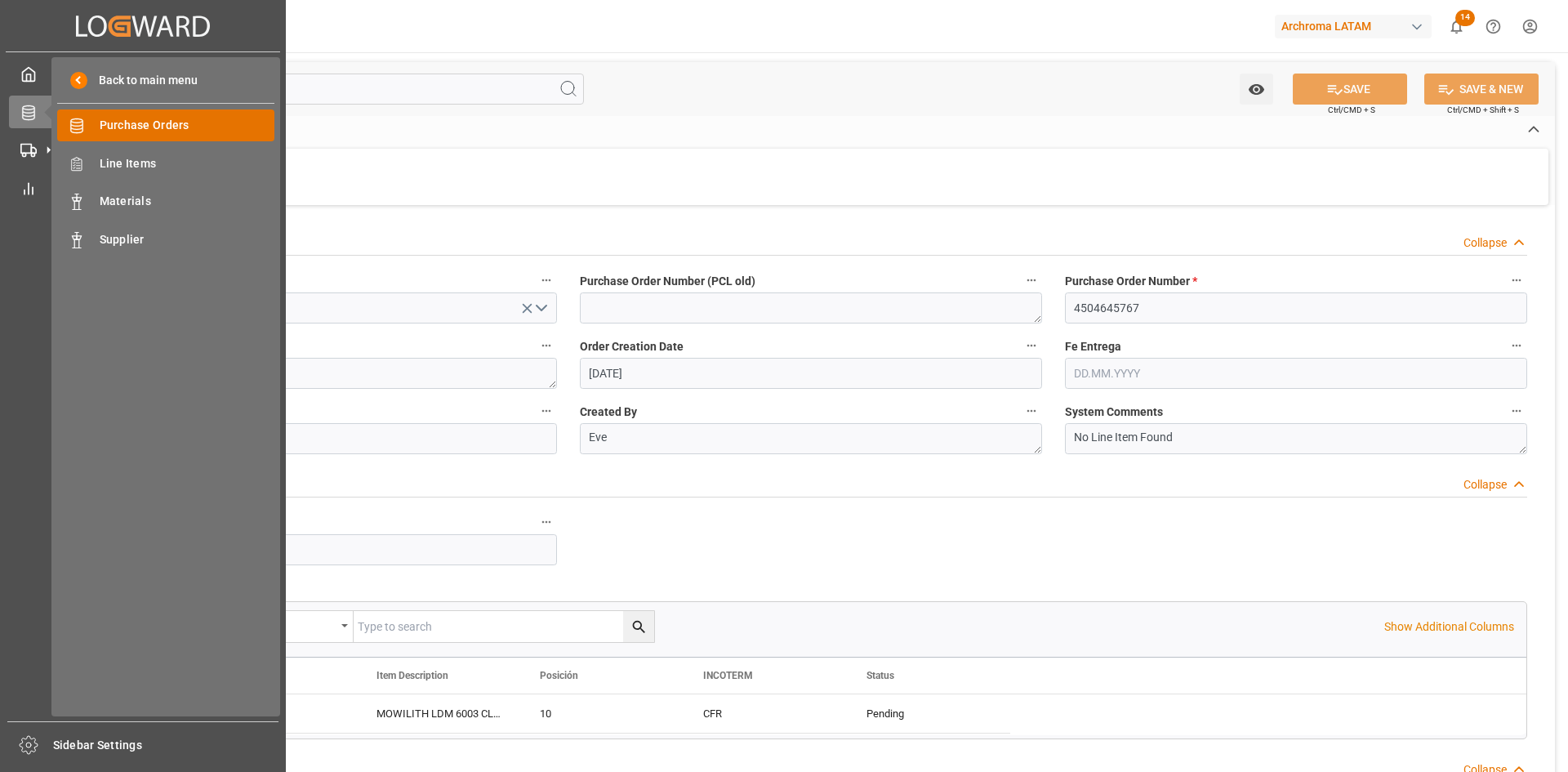
click at [145, 120] on span "Purchase Orders" at bounding box center [187, 125] width 176 height 17
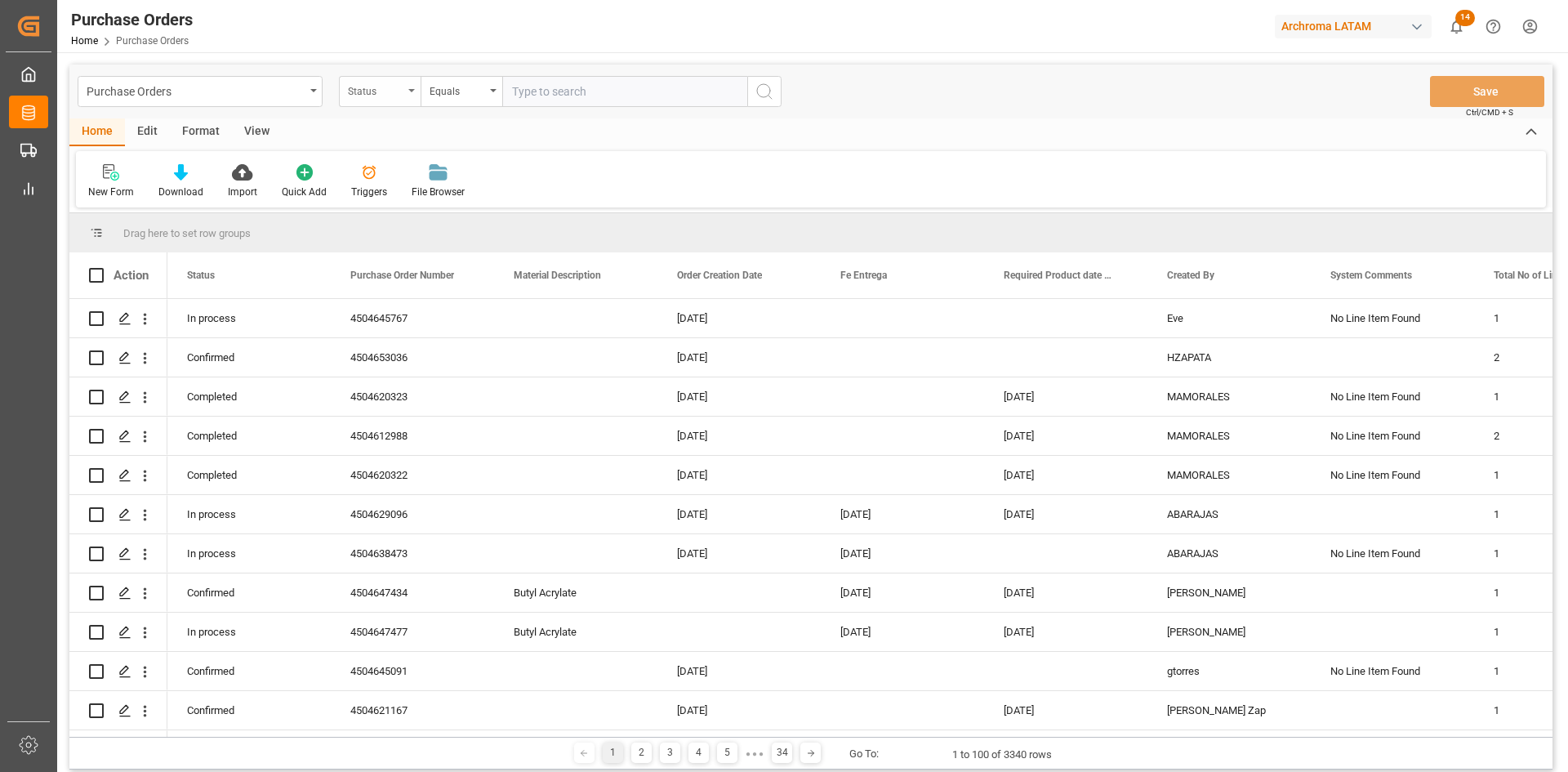
click at [365, 91] on div "Status" at bounding box center [376, 89] width 56 height 19
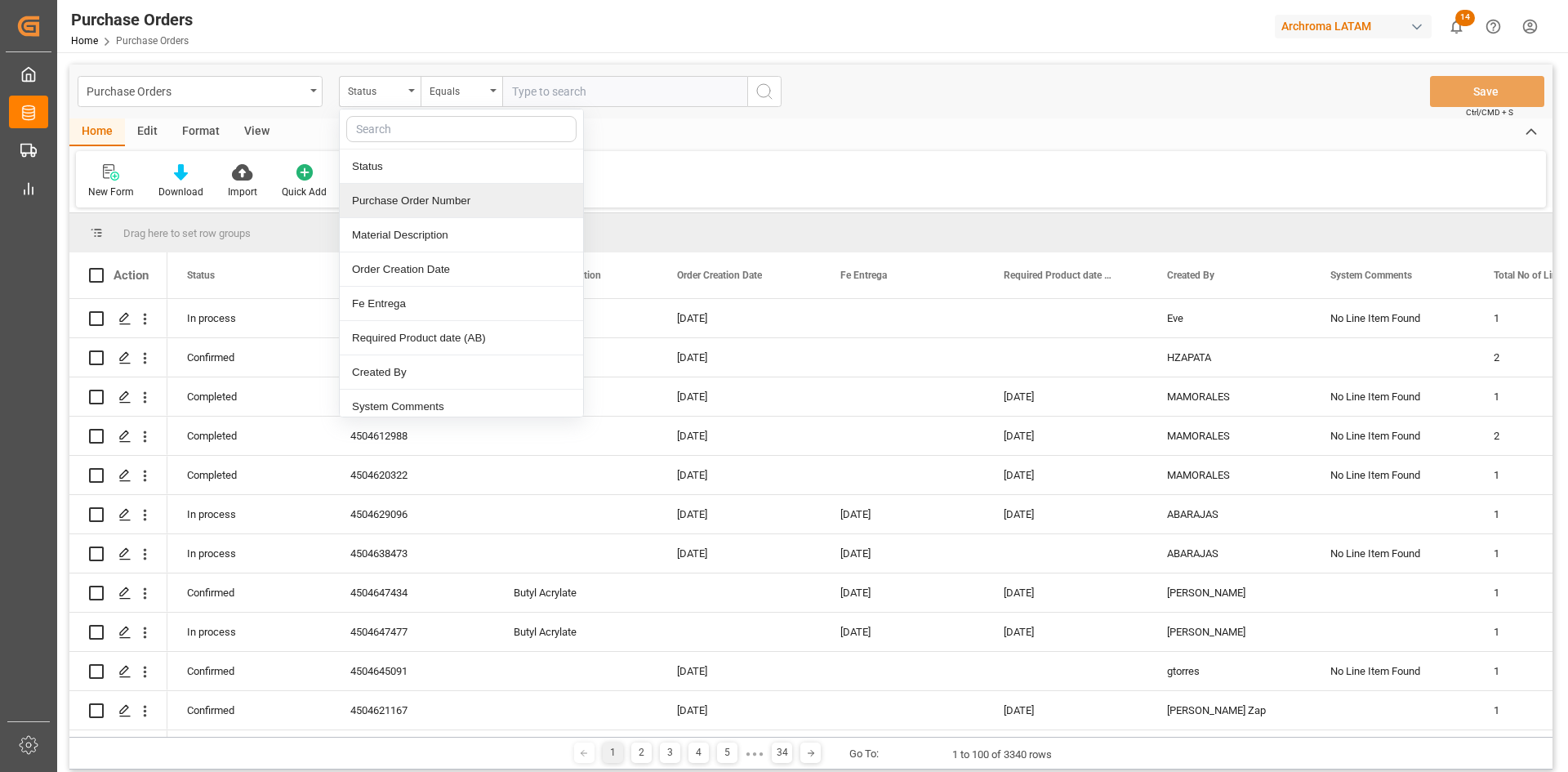
click at [443, 196] on div "Purchase Order Number" at bounding box center [461, 201] width 244 height 34
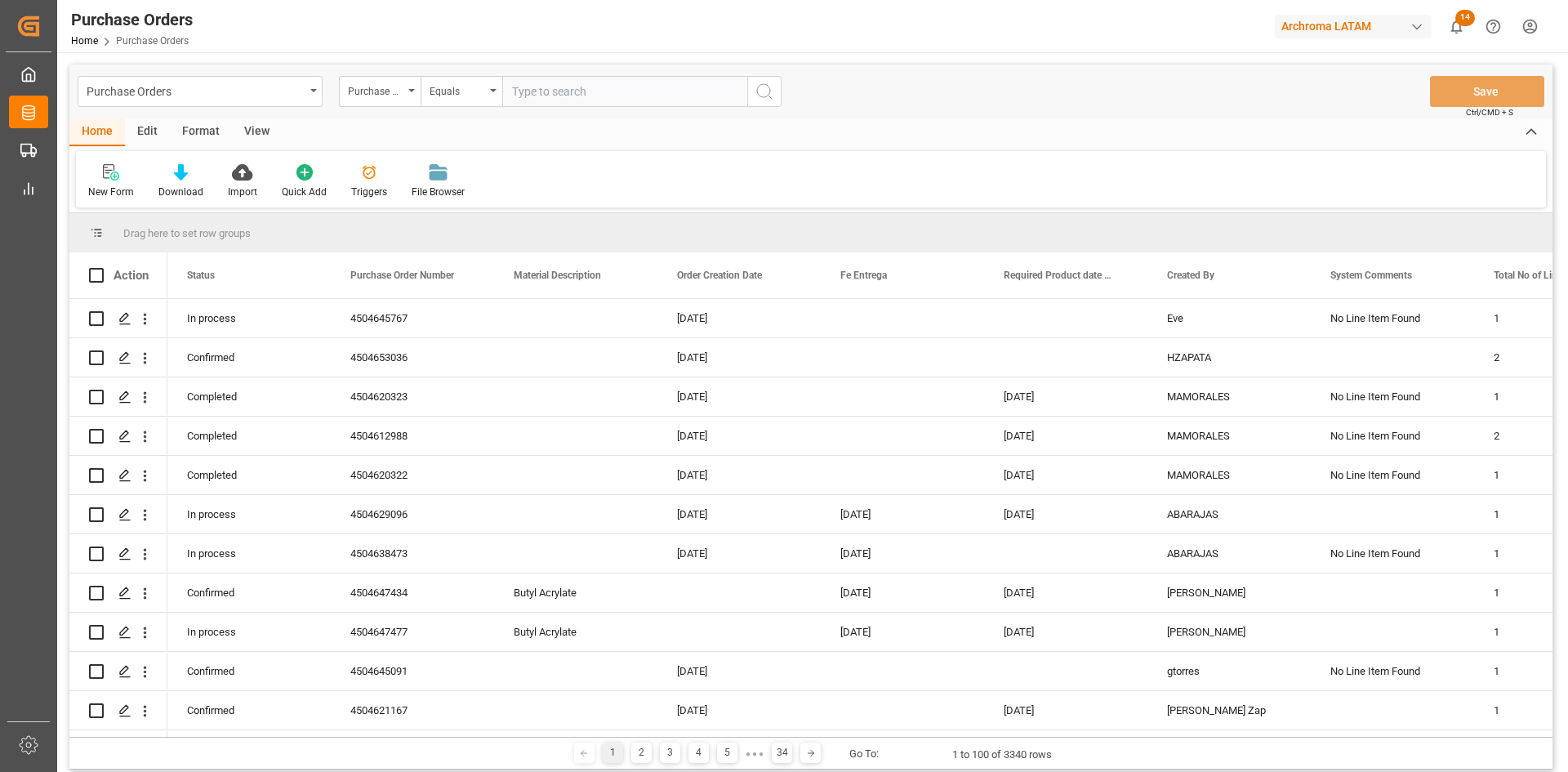
click at [537, 95] on input "text" at bounding box center [625, 92] width 245 height 31
paste input "4504646893"
type input "4504646893"
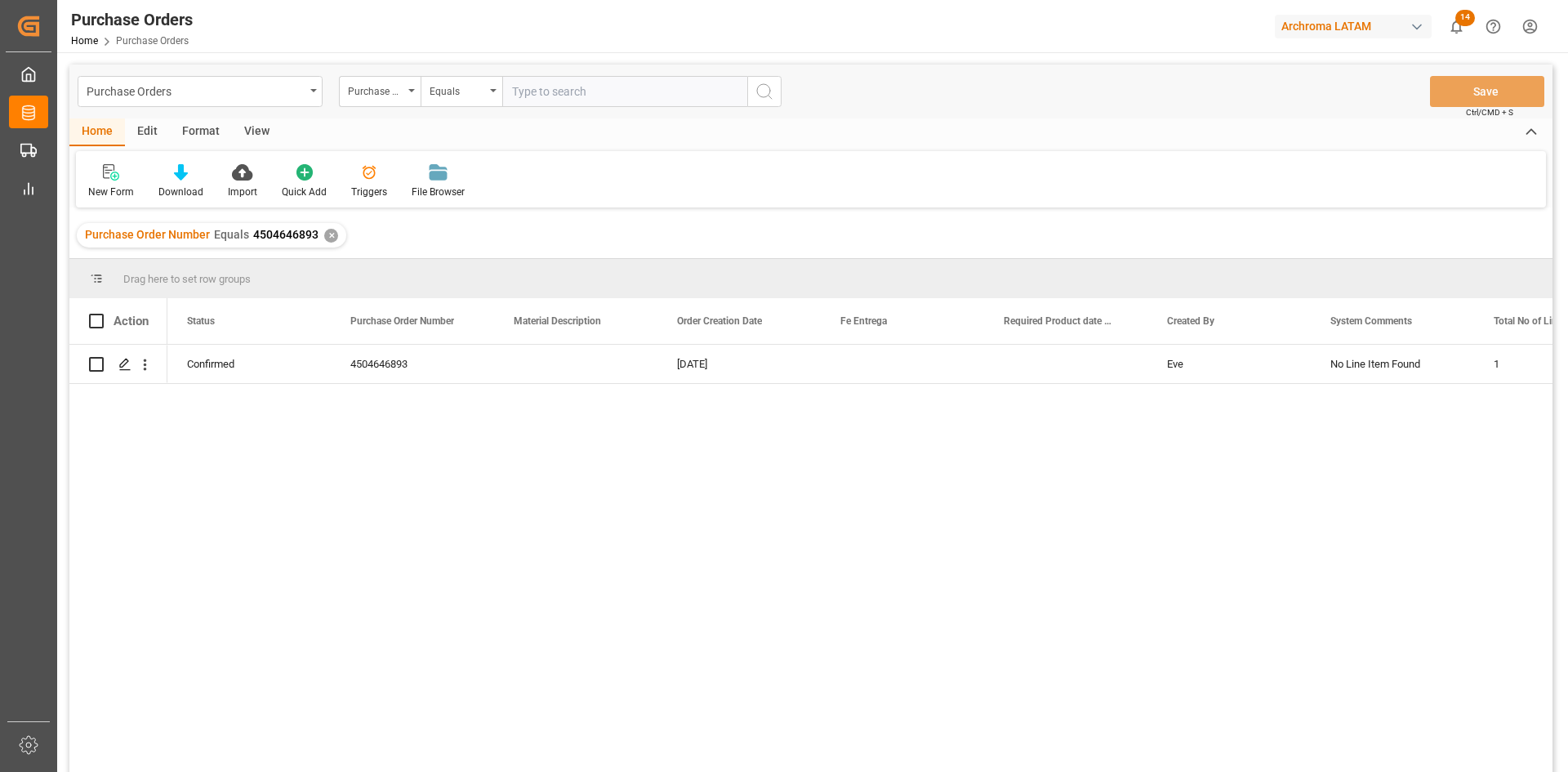
click at [1322, 222] on div "Purchase Order Number Equals 4504646893 ✕" at bounding box center [811, 235] width 1483 height 45
click at [129, 365] on icon "Press SPACE to select this row." at bounding box center [124, 364] width 13 height 13
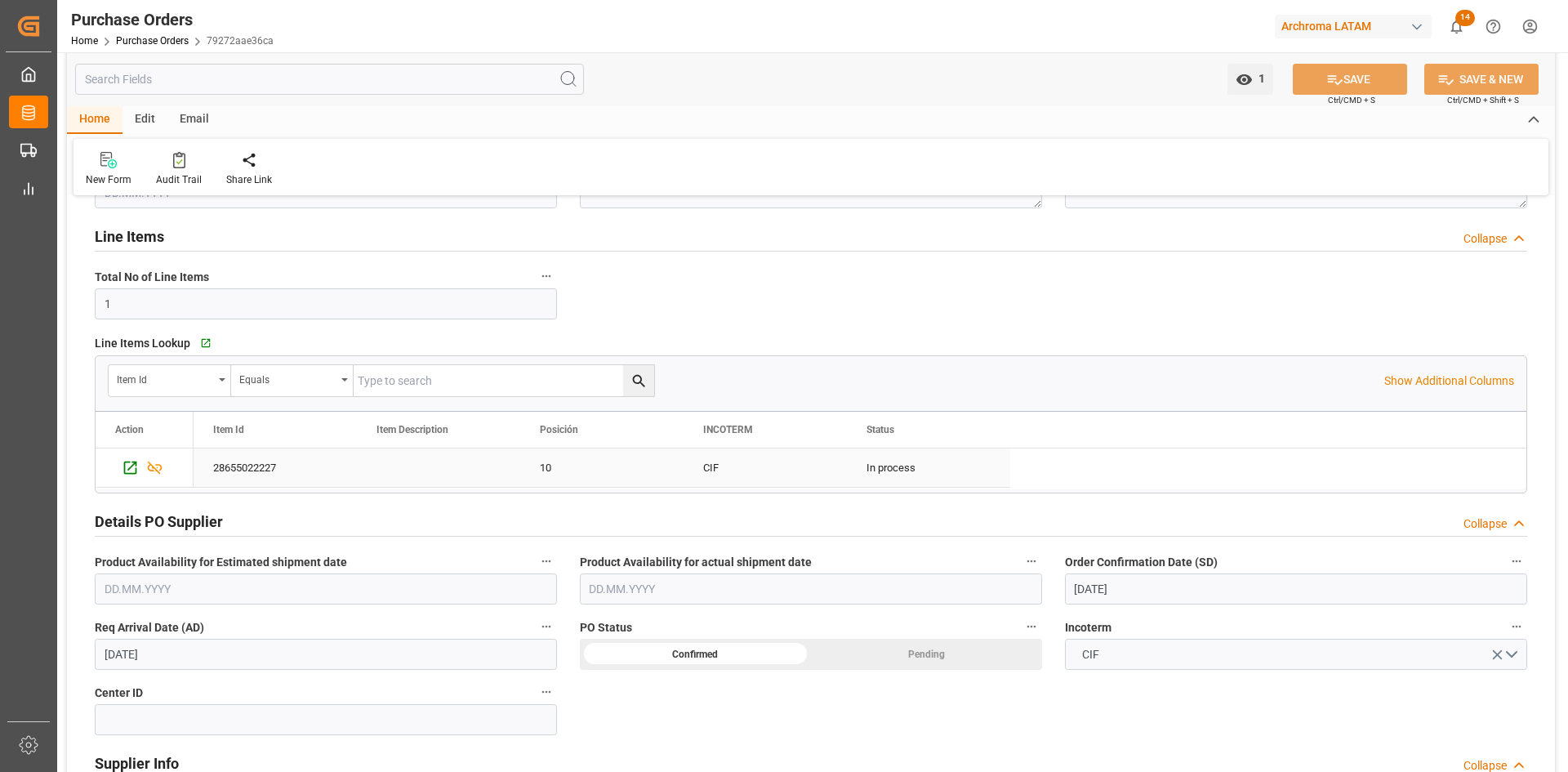
scroll to position [81, 0]
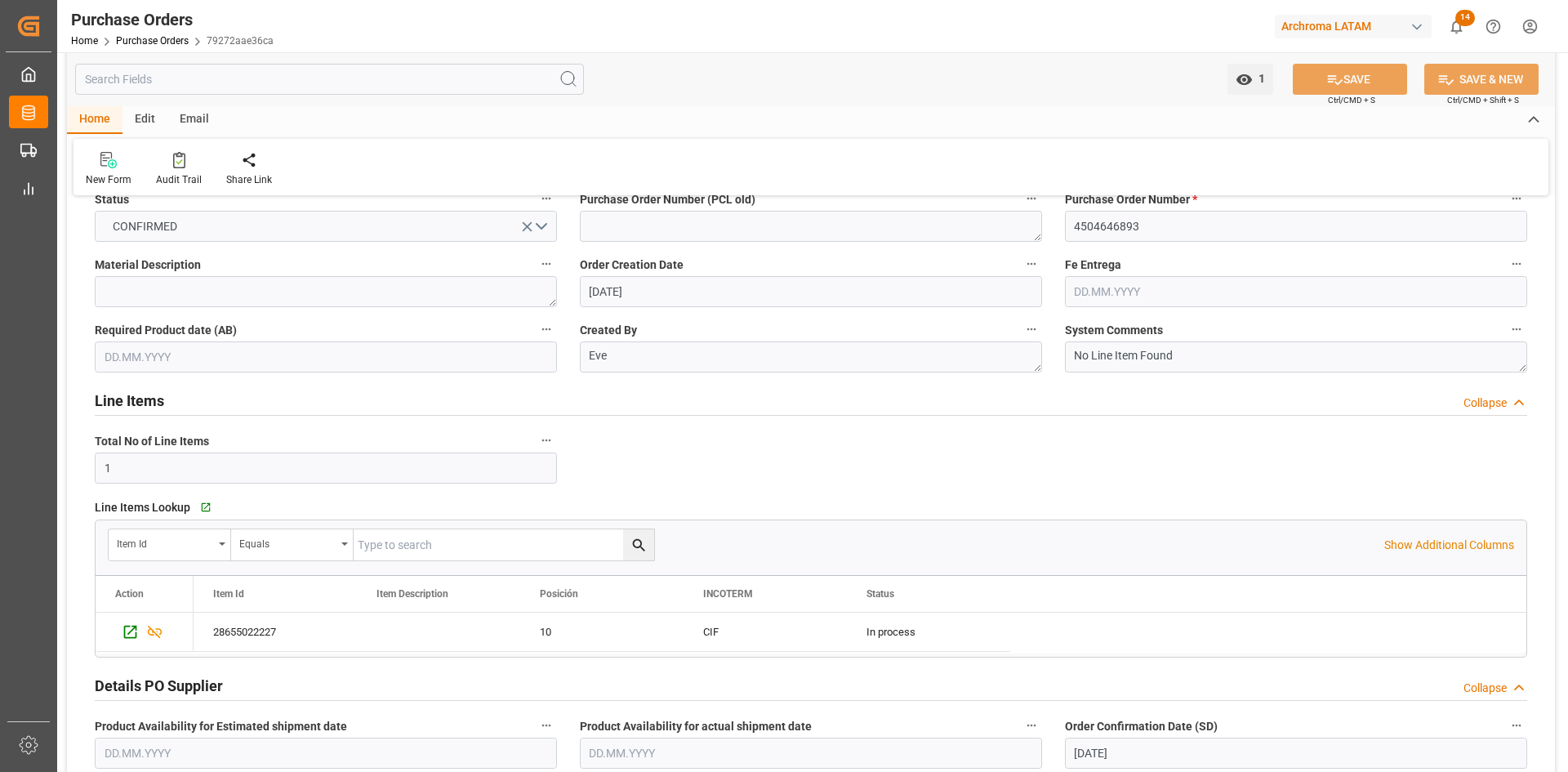
click at [317, 360] on input "text" at bounding box center [325, 357] width 462 height 31
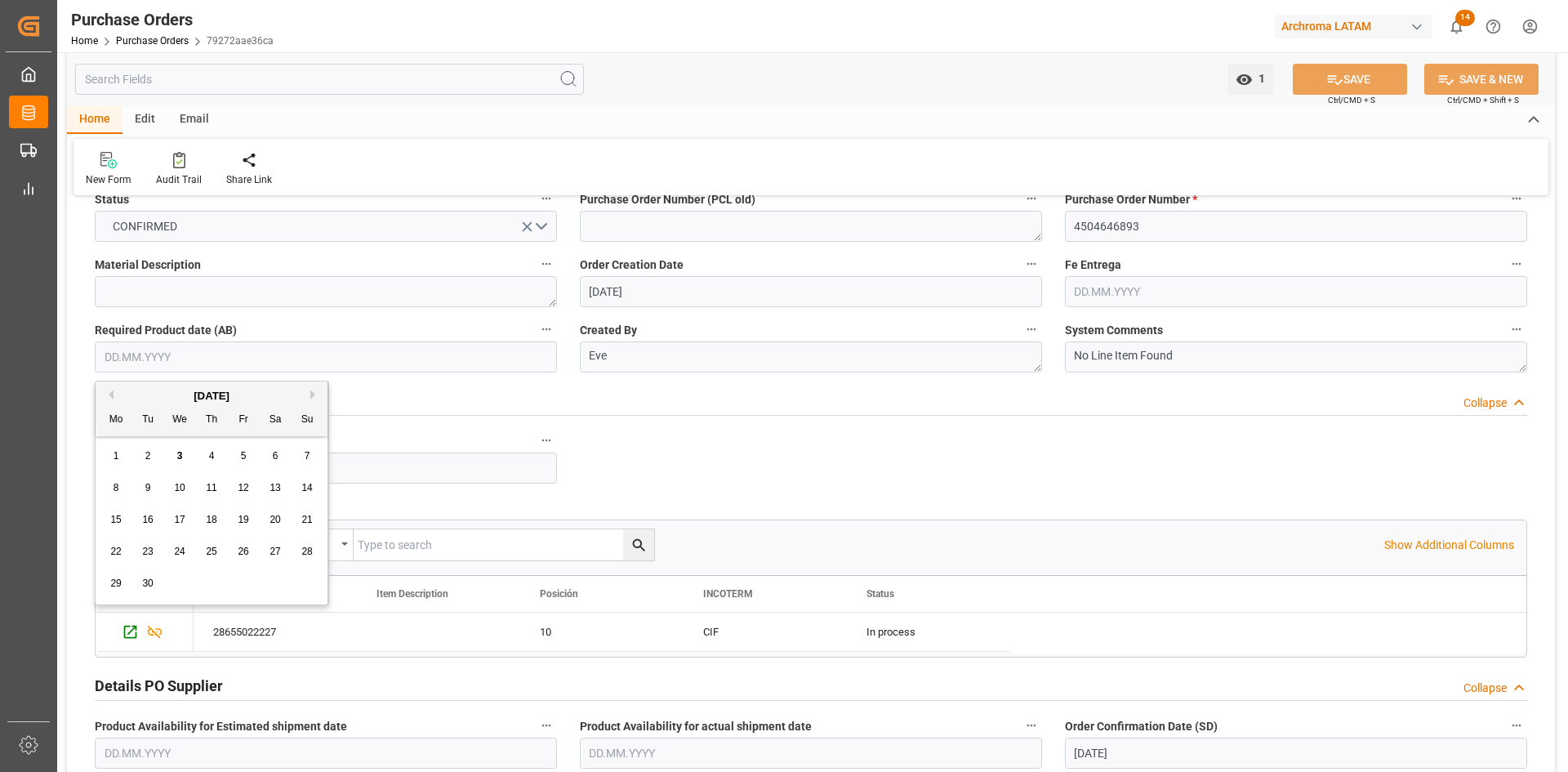
click at [140, 398] on div "September 2025" at bounding box center [211, 395] width 232 height 16
click at [311, 392] on button "Next Month" at bounding box center [315, 394] width 9 height 9
click at [181, 525] on span "15" at bounding box center [179, 519] width 10 height 11
type input "15.10.2025"
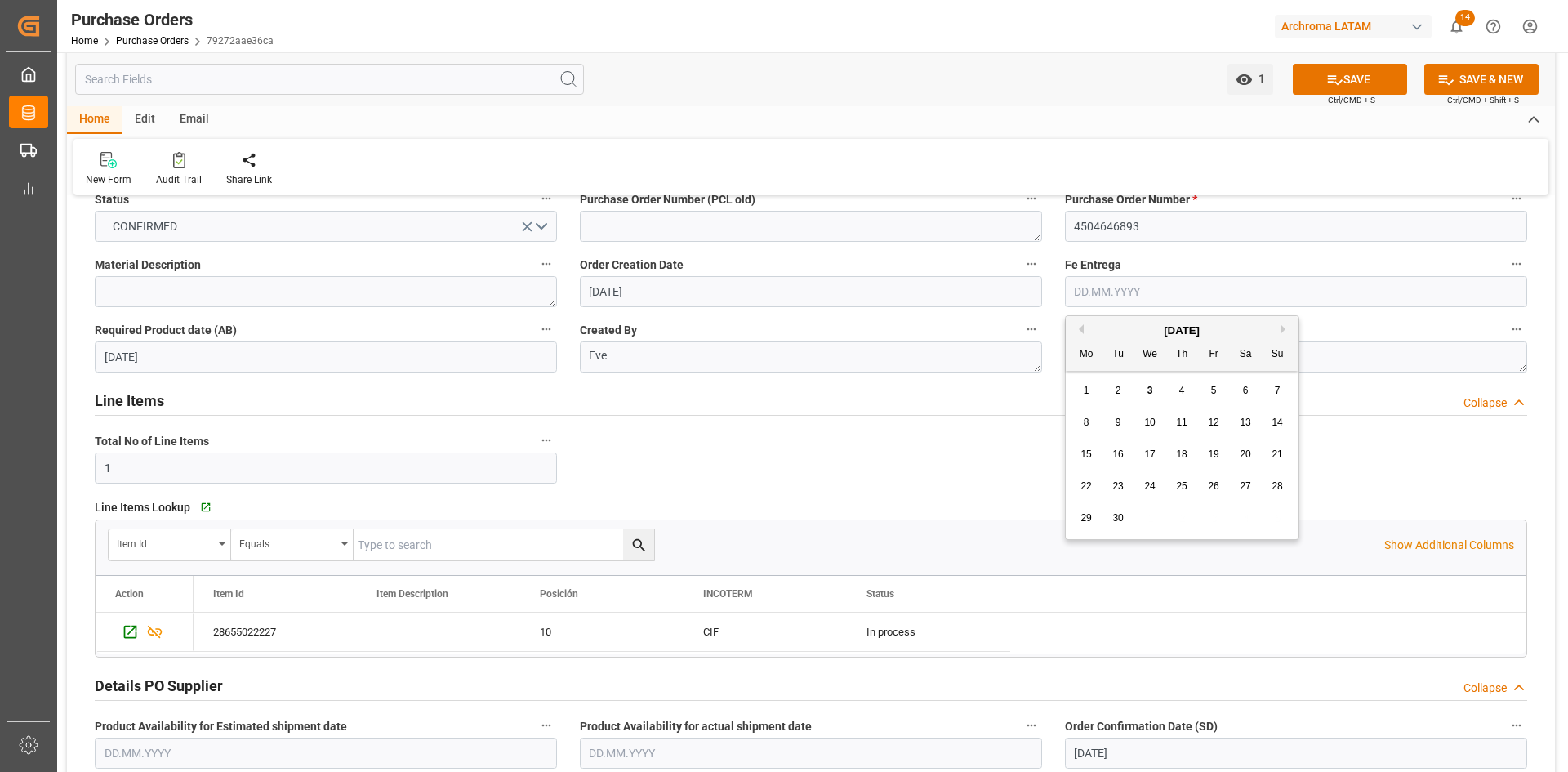
drag, startPoint x: 1165, startPoint y: 291, endPoint x: 1165, endPoint y: 305, distance: 14.0
click at [1165, 291] on input "text" at bounding box center [1296, 292] width 462 height 31
click at [1389, 382] on div "Line Items Collapse" at bounding box center [811, 401] width 1456 height 45
click at [1159, 289] on input "text" at bounding box center [1296, 292] width 462 height 31
click at [1112, 323] on div "September 2025" at bounding box center [1182, 330] width 232 height 16
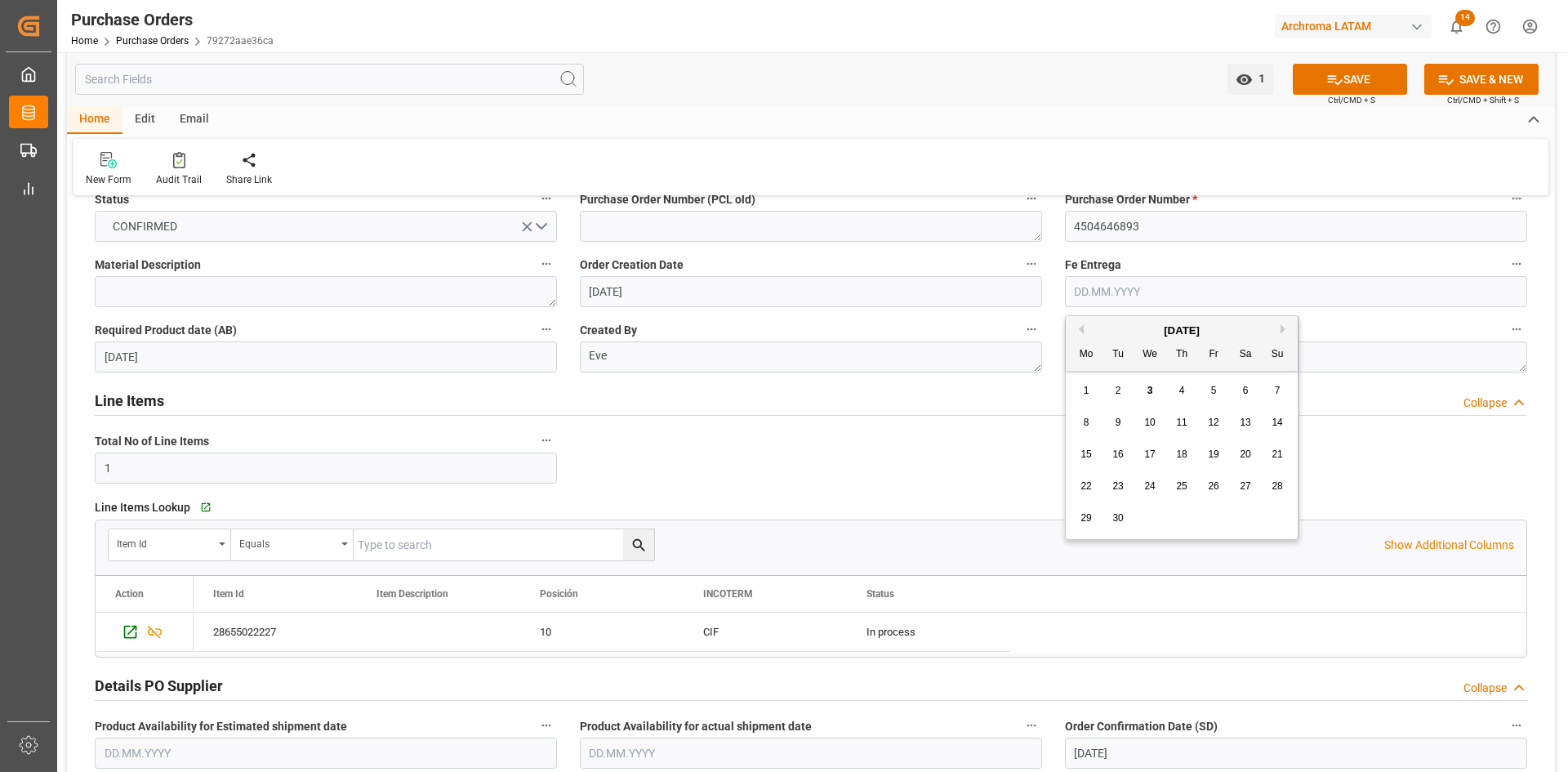
click at [1085, 458] on span "15" at bounding box center [1086, 454] width 10 height 11
type input "15.09.2025"
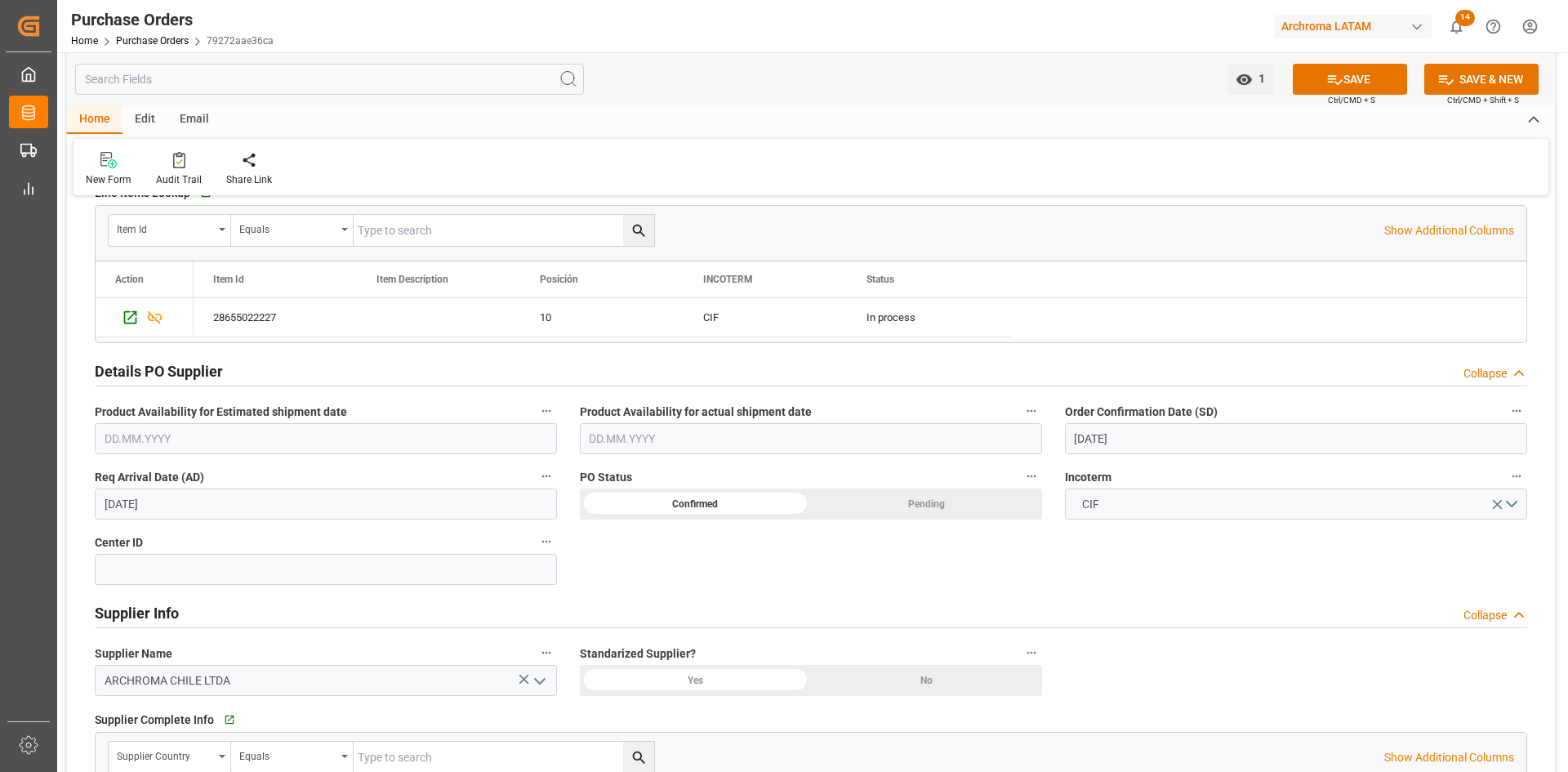
scroll to position [408, 0]
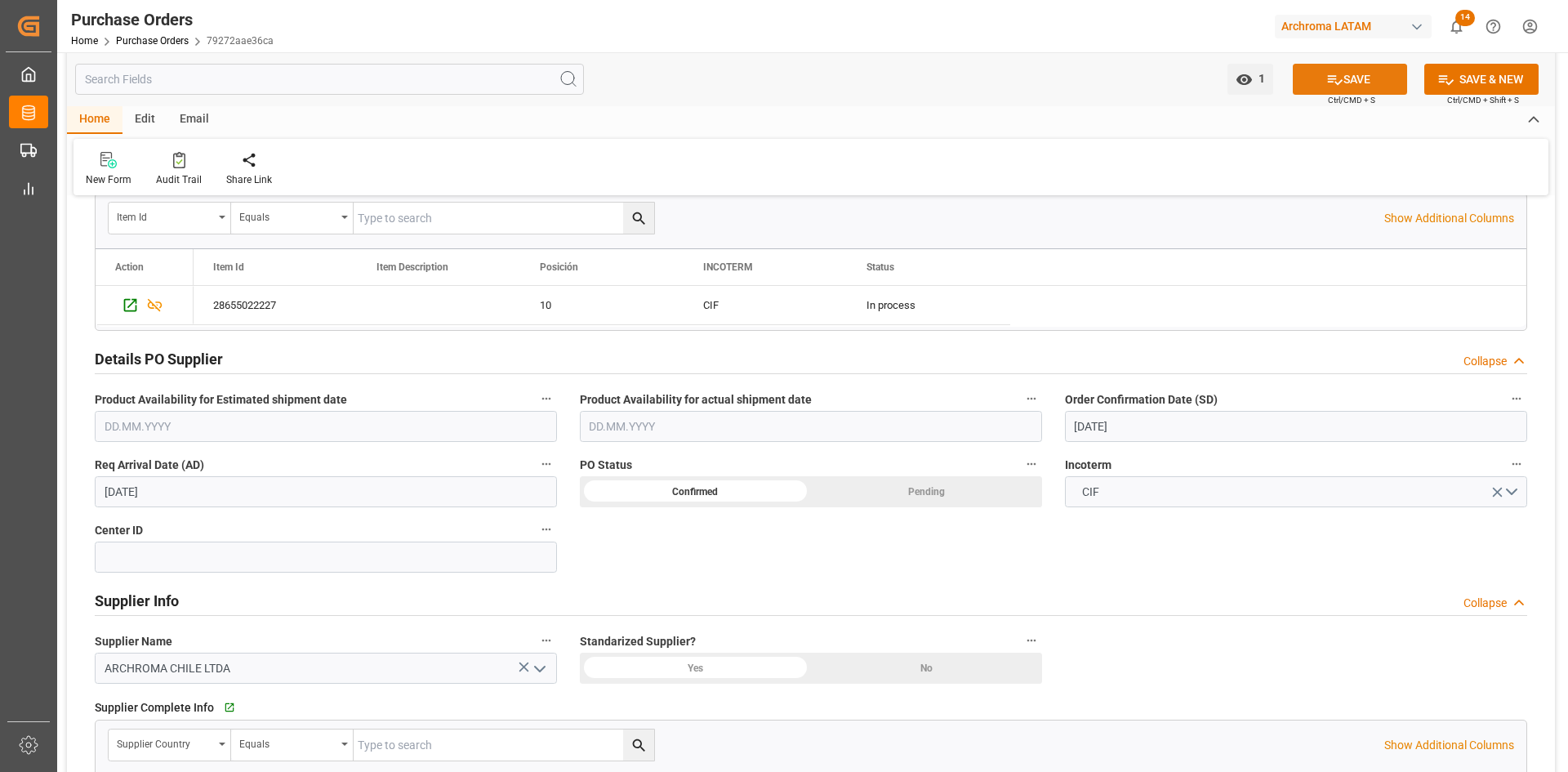
click at [1364, 68] on button "SAVE" at bounding box center [1349, 79] width 114 height 31
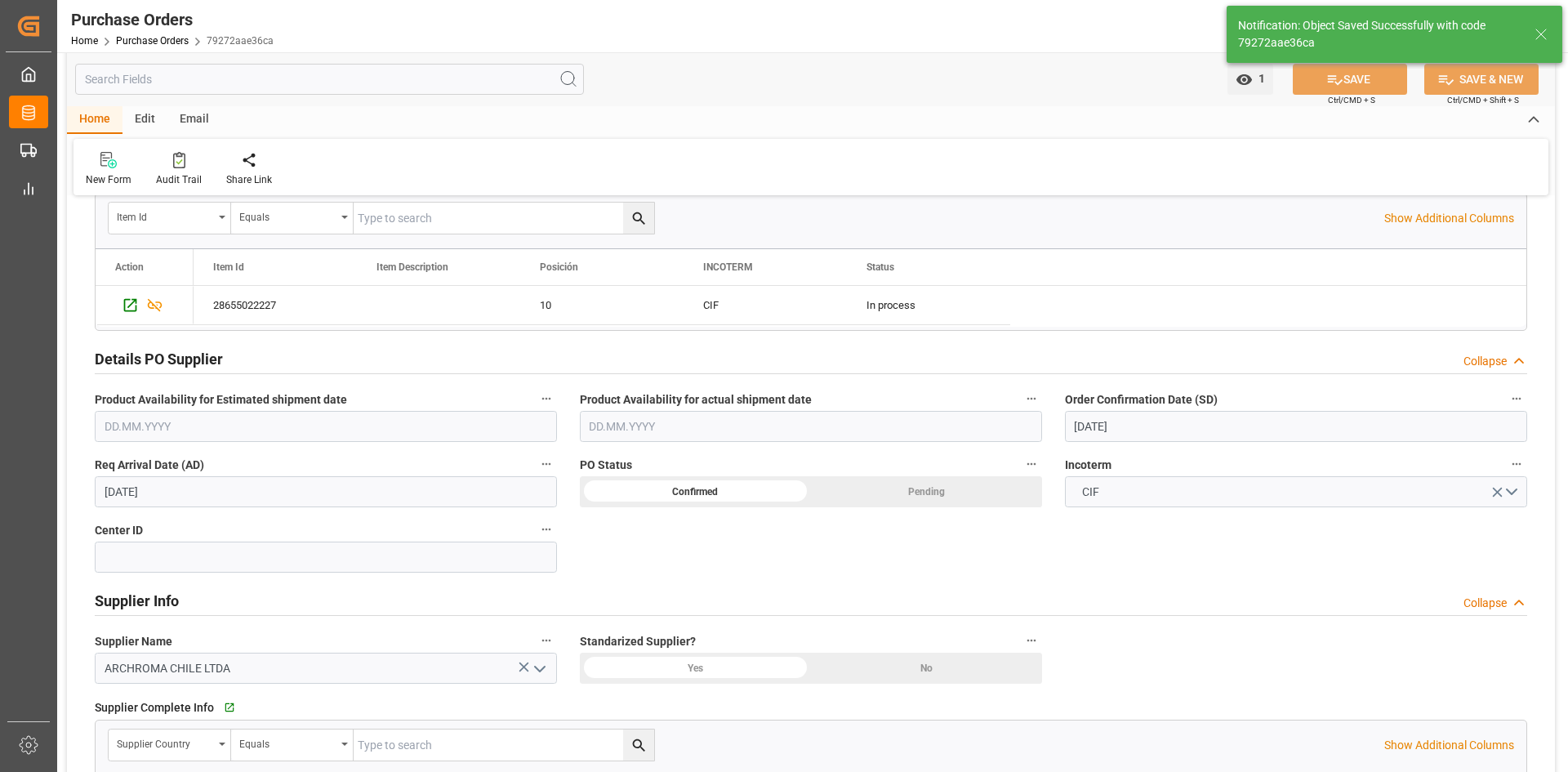
click at [1198, 422] on input "28.08.2025" at bounding box center [1296, 426] width 462 height 31
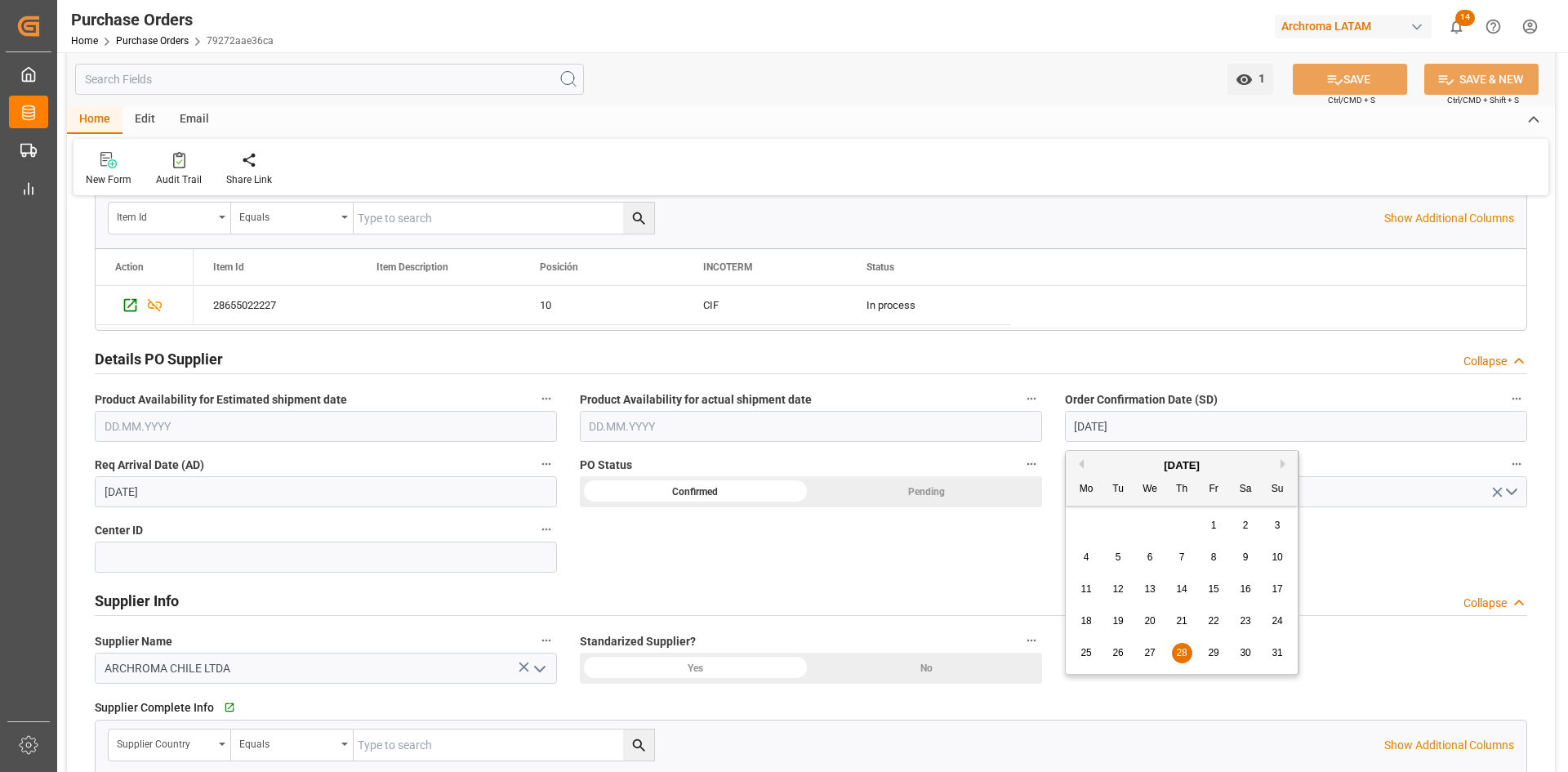
click at [1283, 462] on button "Next Month" at bounding box center [1285, 463] width 9 height 9
click at [1079, 519] on div "1" at bounding box center [1087, 526] width 21 height 20
type input "01.09.2025"
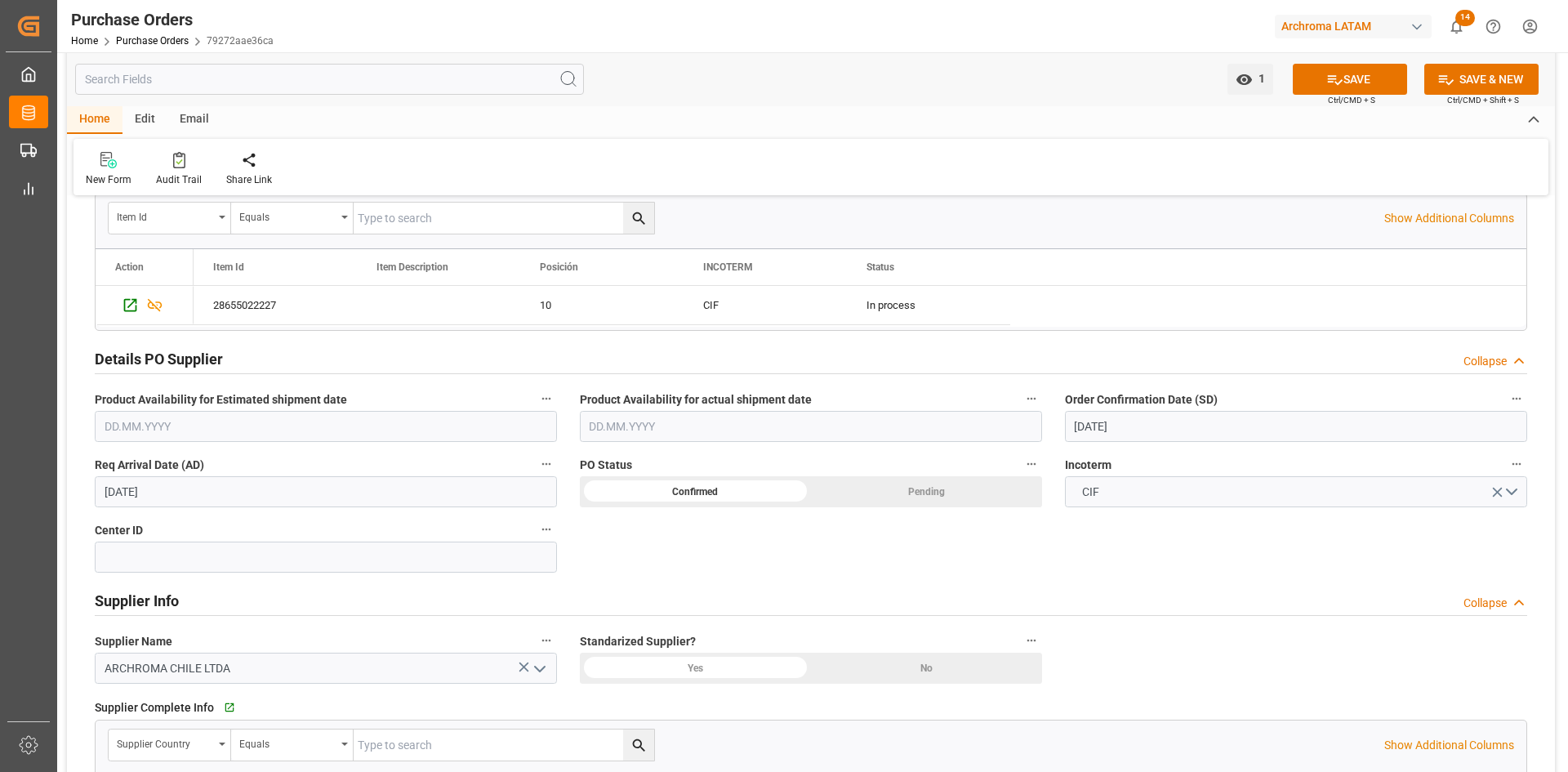
click at [474, 487] on input "05.09.2025" at bounding box center [325, 492] width 462 height 31
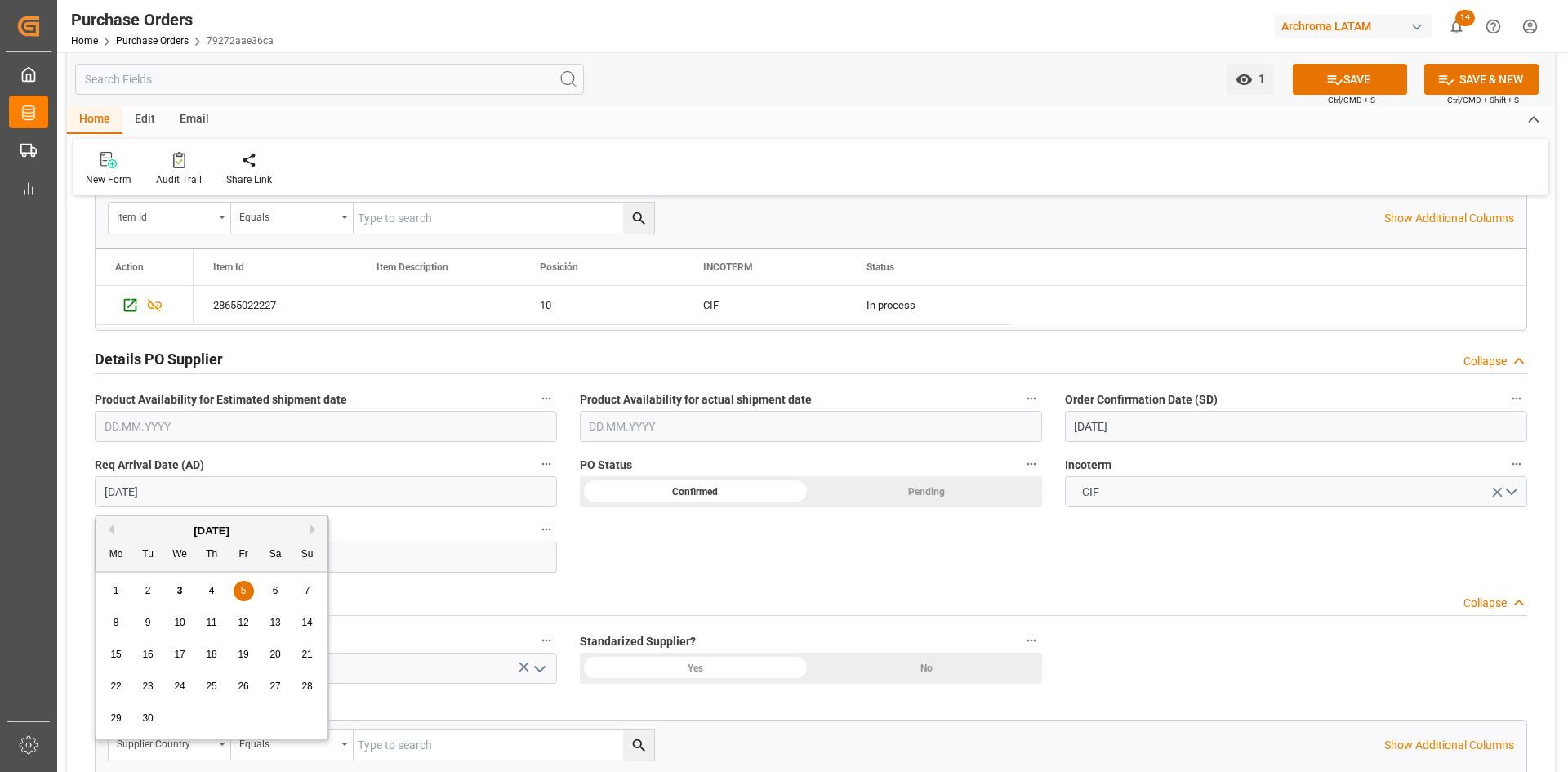
click at [271, 582] on div "6" at bounding box center [275, 591] width 21 height 20
type input "06.09.2025"
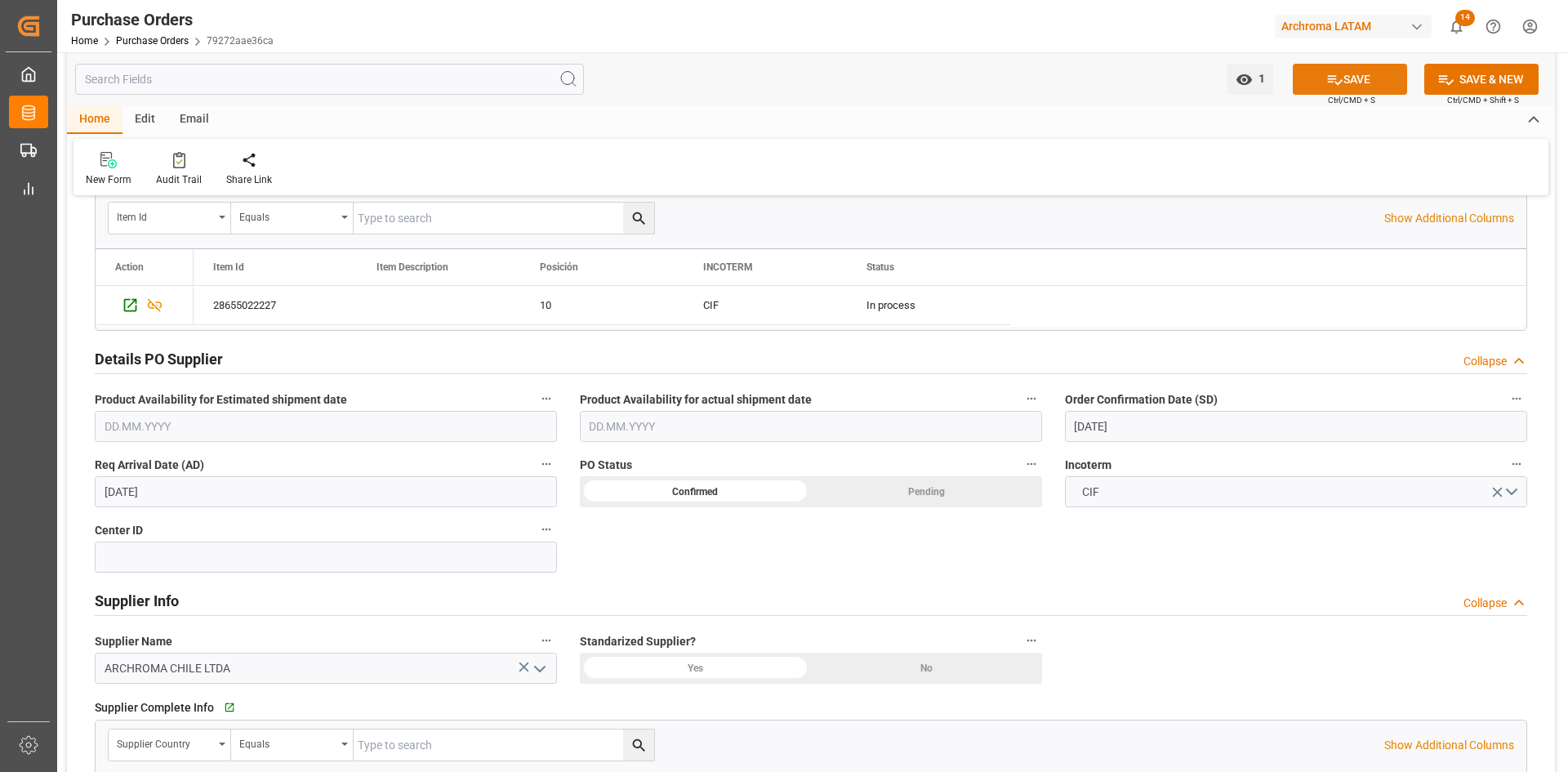
click at [1383, 81] on button "SAVE" at bounding box center [1349, 79] width 114 height 31
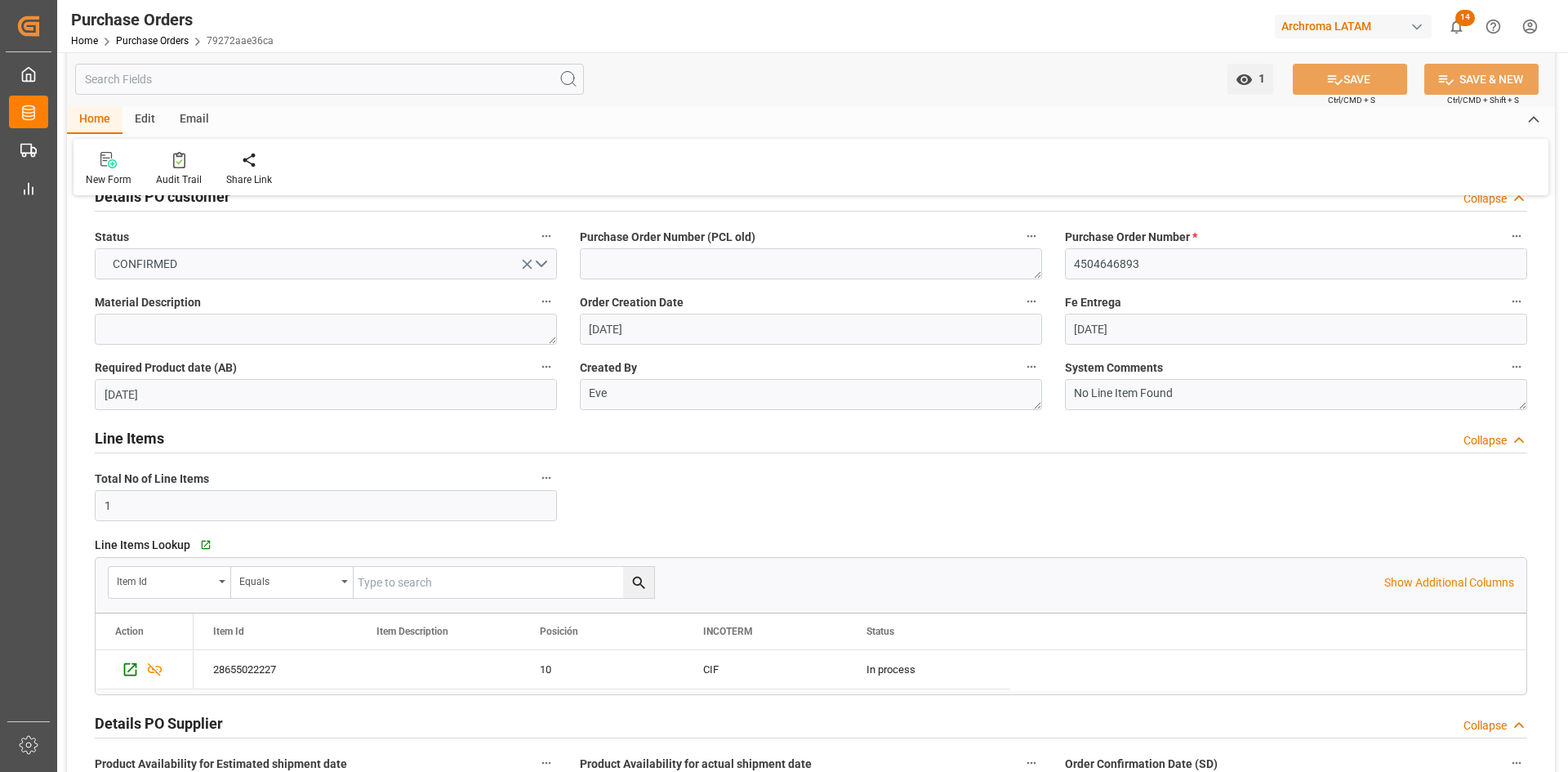
scroll to position [81, 0]
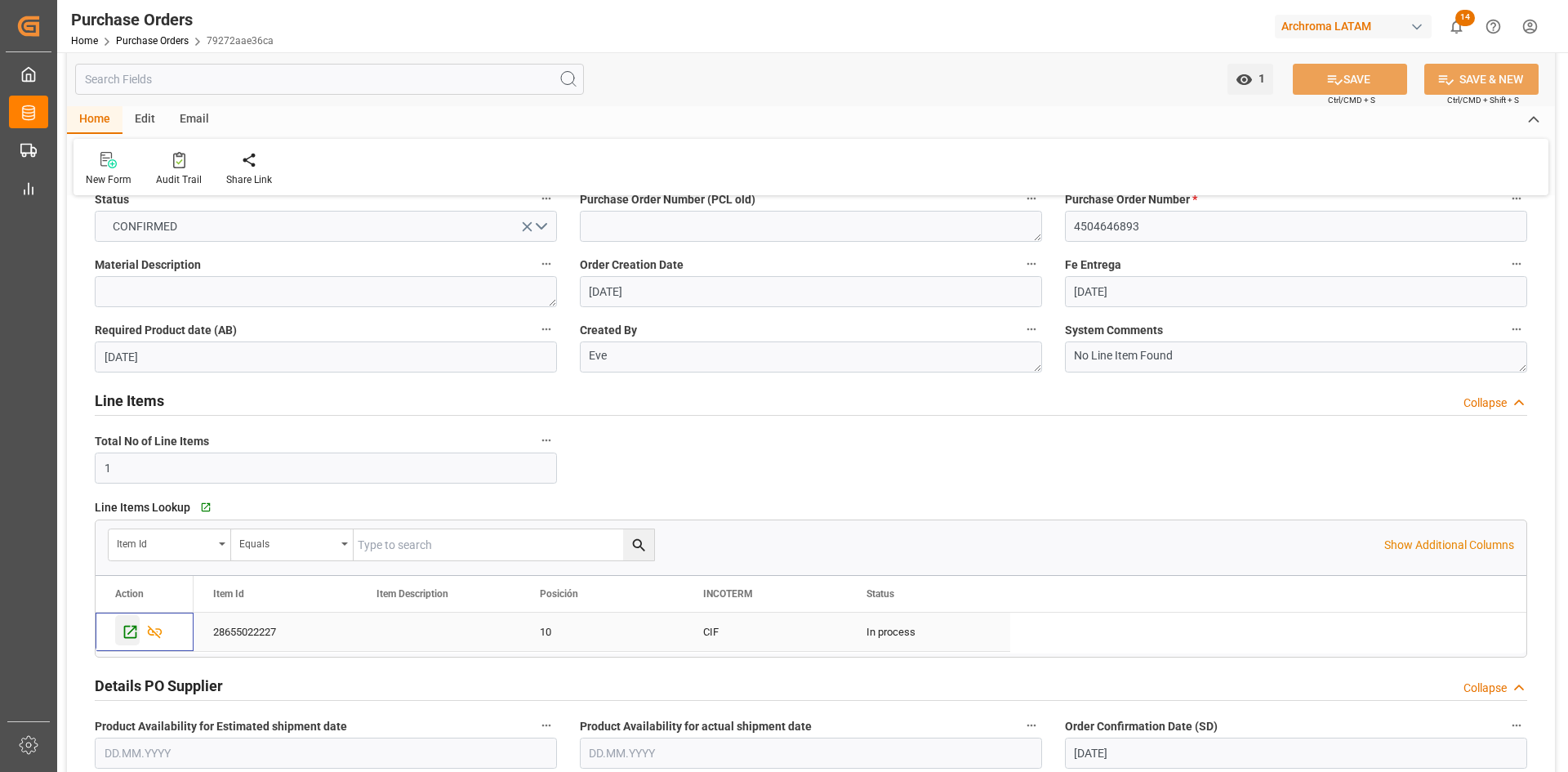
click at [124, 639] on icon "Press SPACE to select this row." at bounding box center [130, 631] width 17 height 17
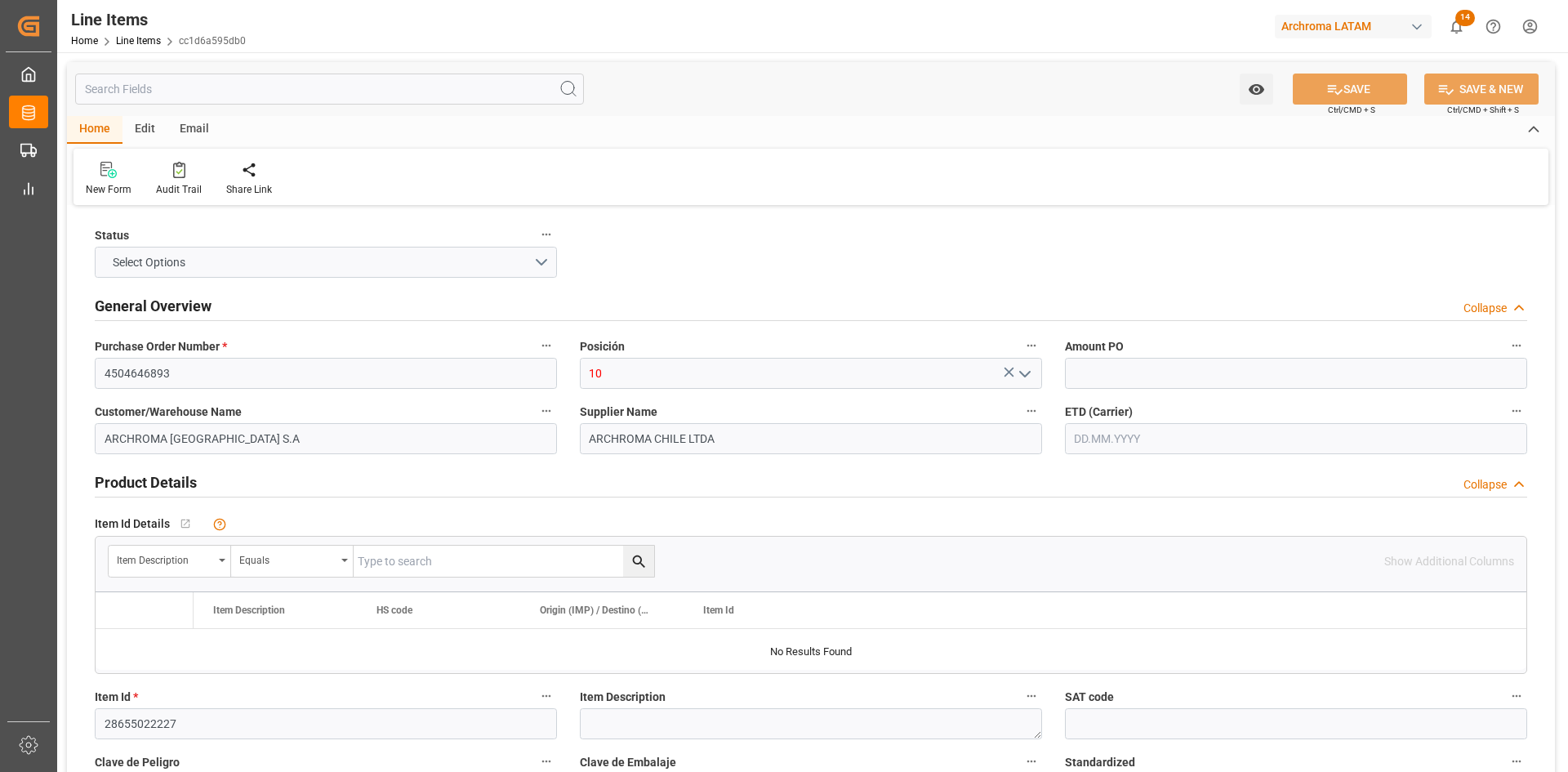
type input "20"
type input "20000"
type input "20800"
type input "[DATE]"
type input "[DATE] 17:24"
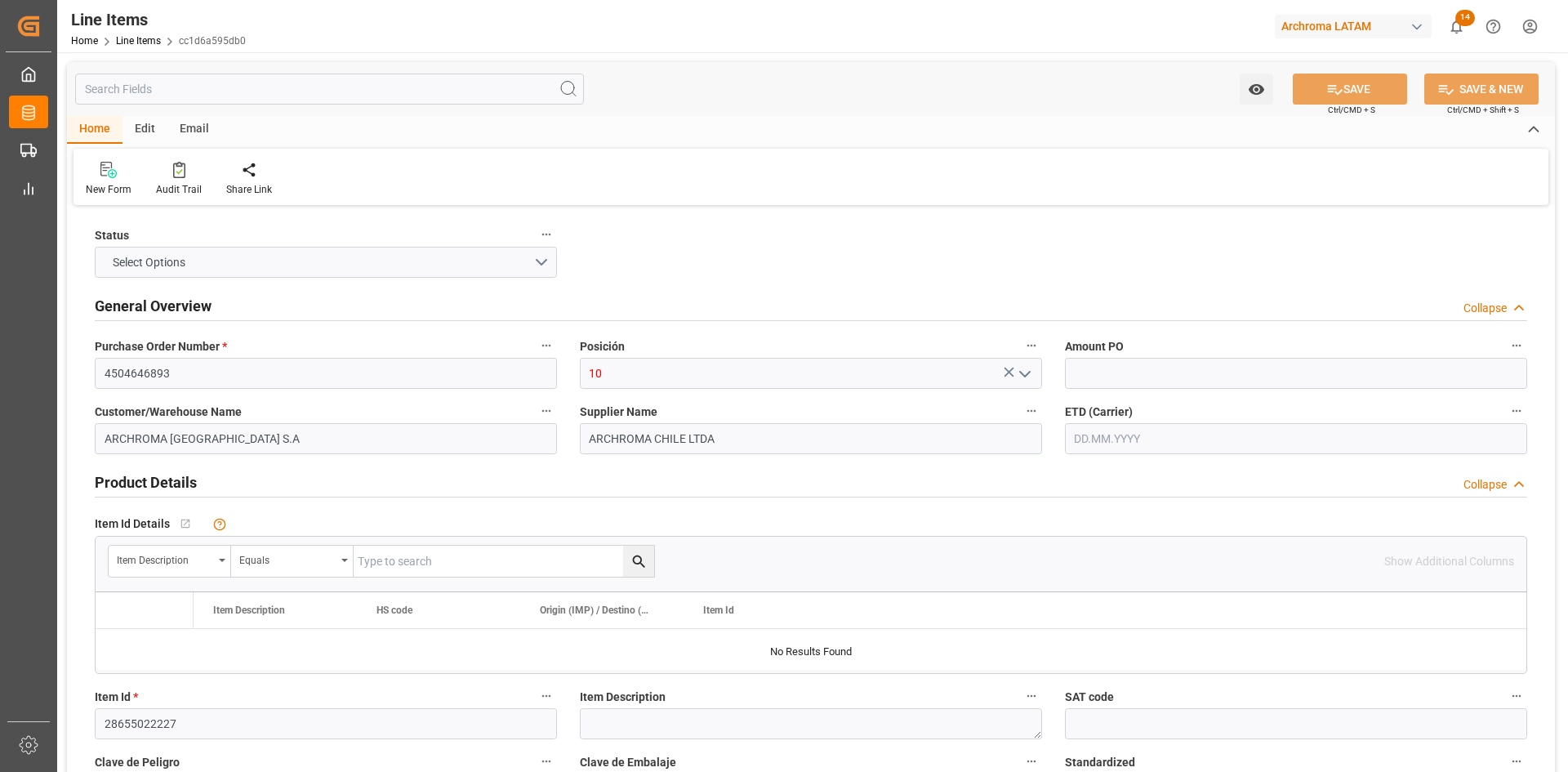
type input "[DATE] 16:55"
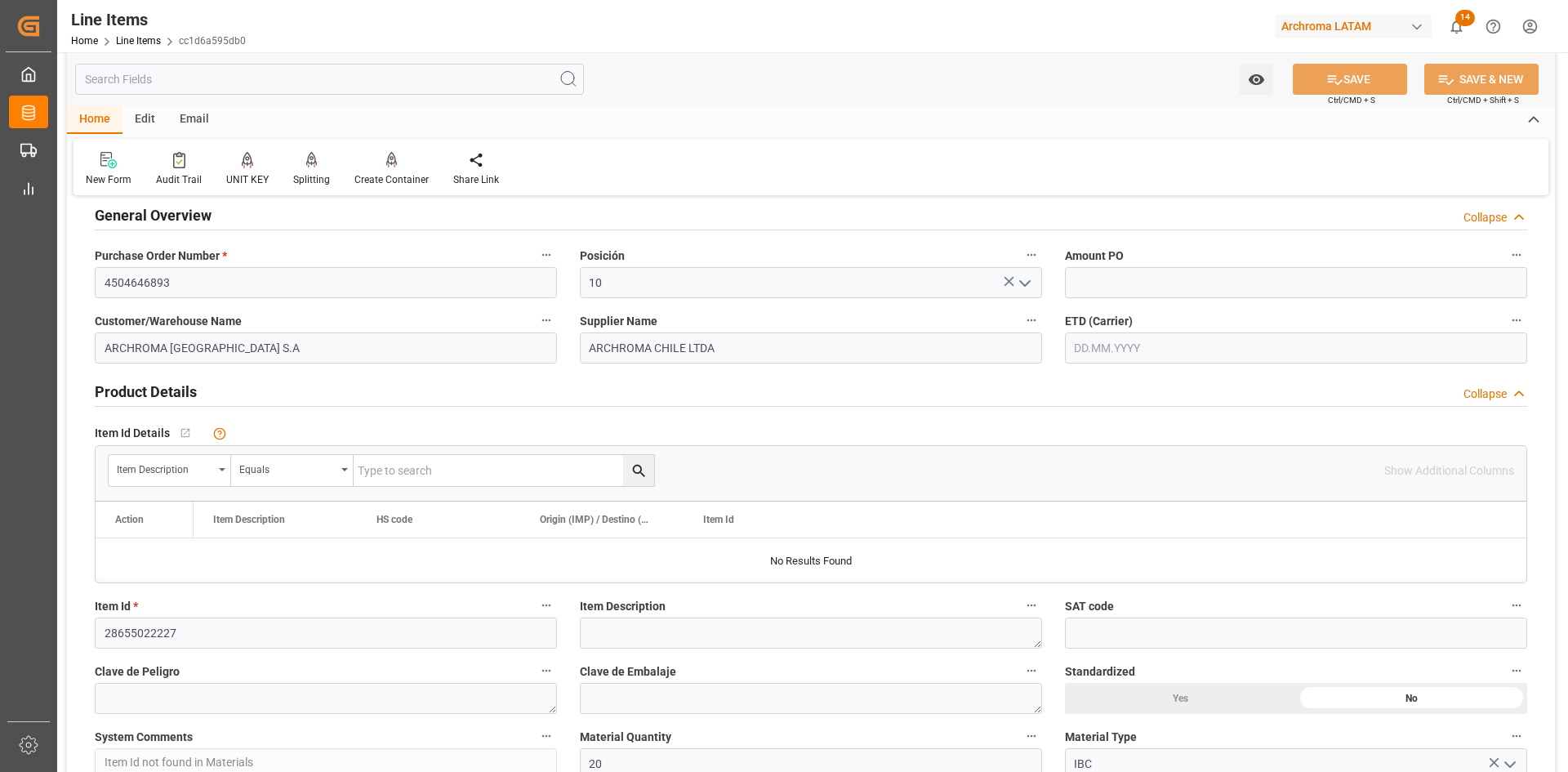
scroll to position [81, 0]
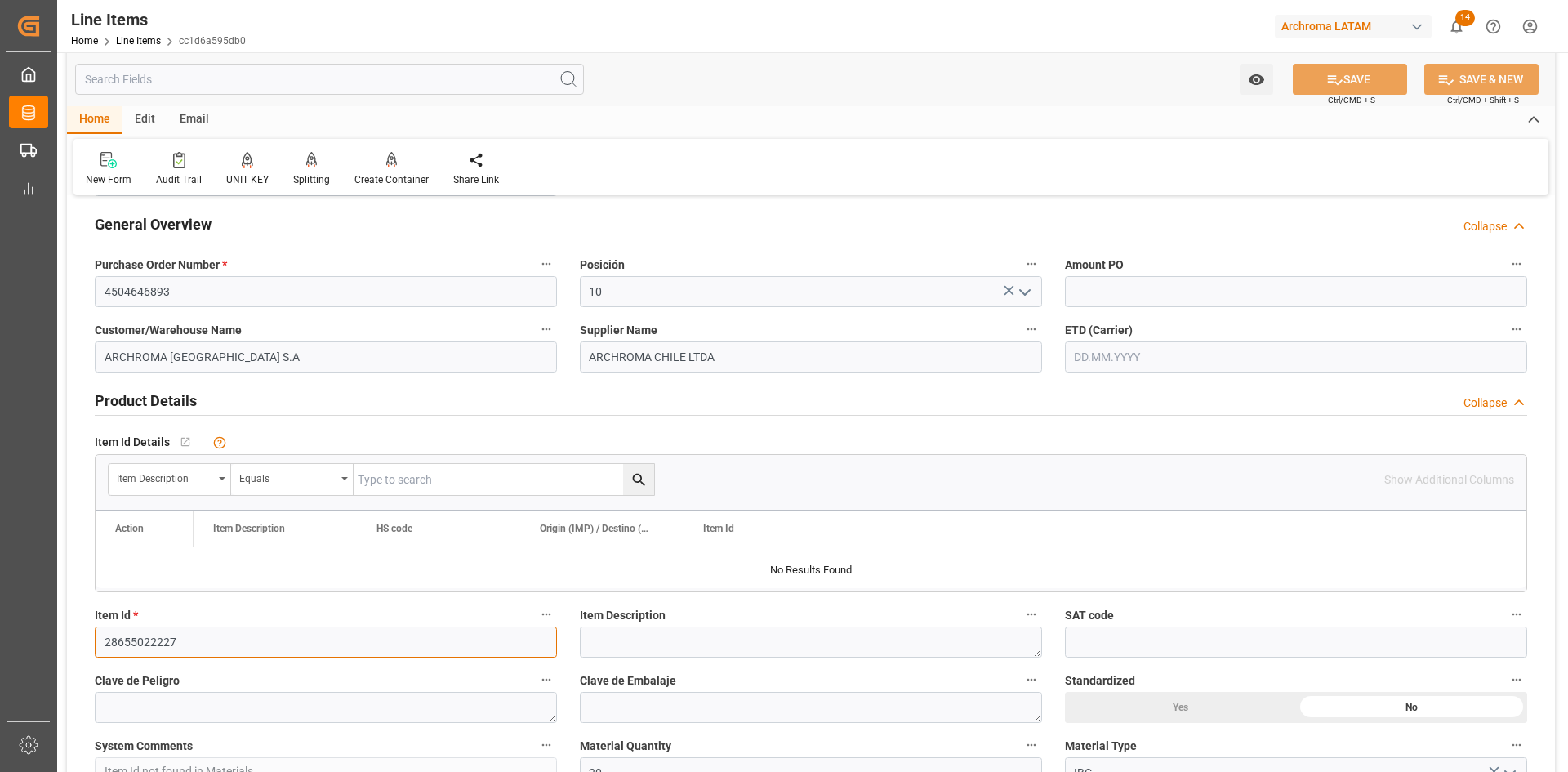
click at [184, 648] on input "28655022227" at bounding box center [325, 642] width 462 height 31
paste input "855"
type input "28685522227"
click at [1338, 78] on icon at bounding box center [1335, 80] width 17 height 17
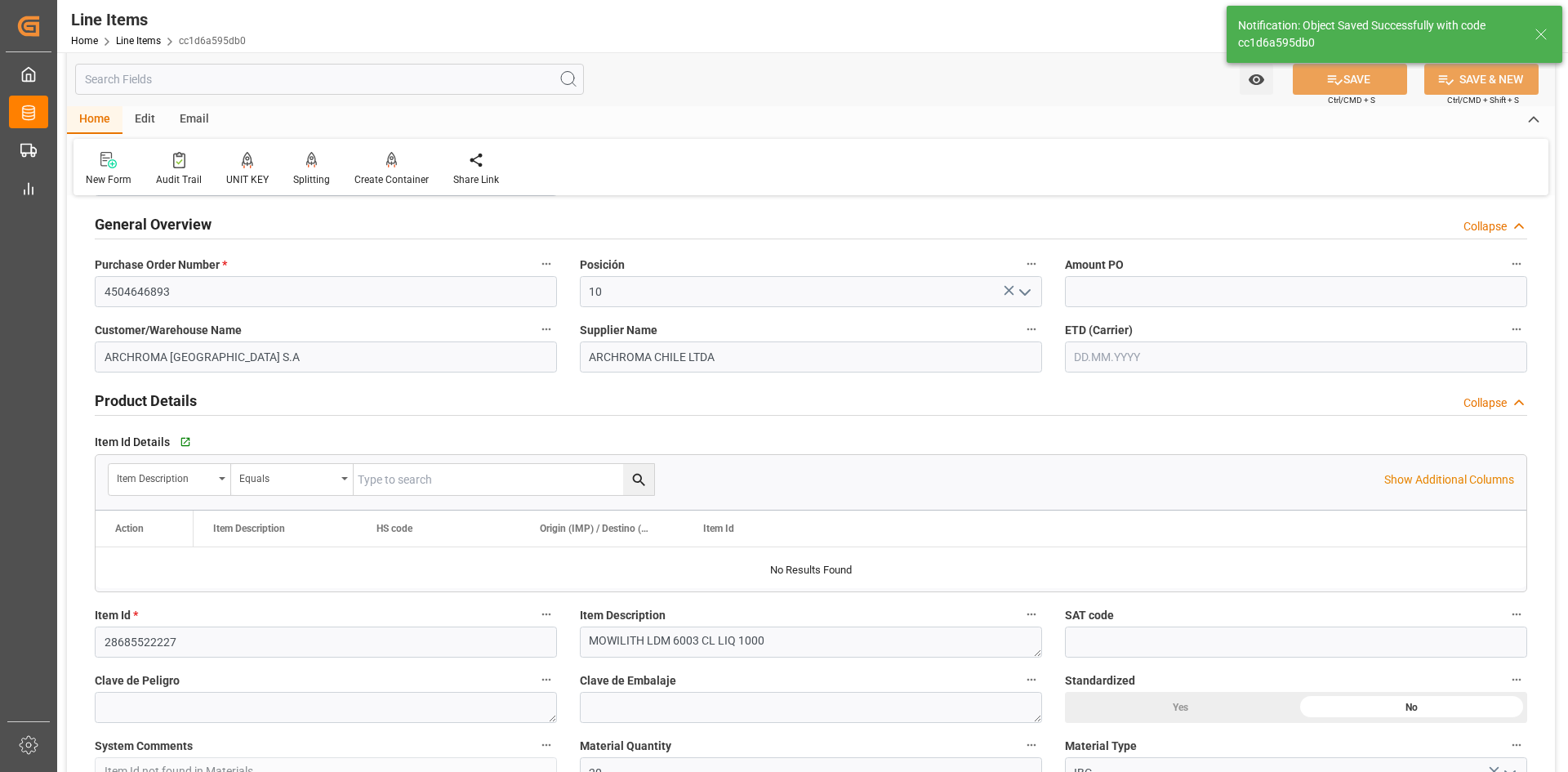
type textarea "MOWILITH LDM 6003 CL LIQ 1000"
type input "KG"
type input "[DATE] 17:27"
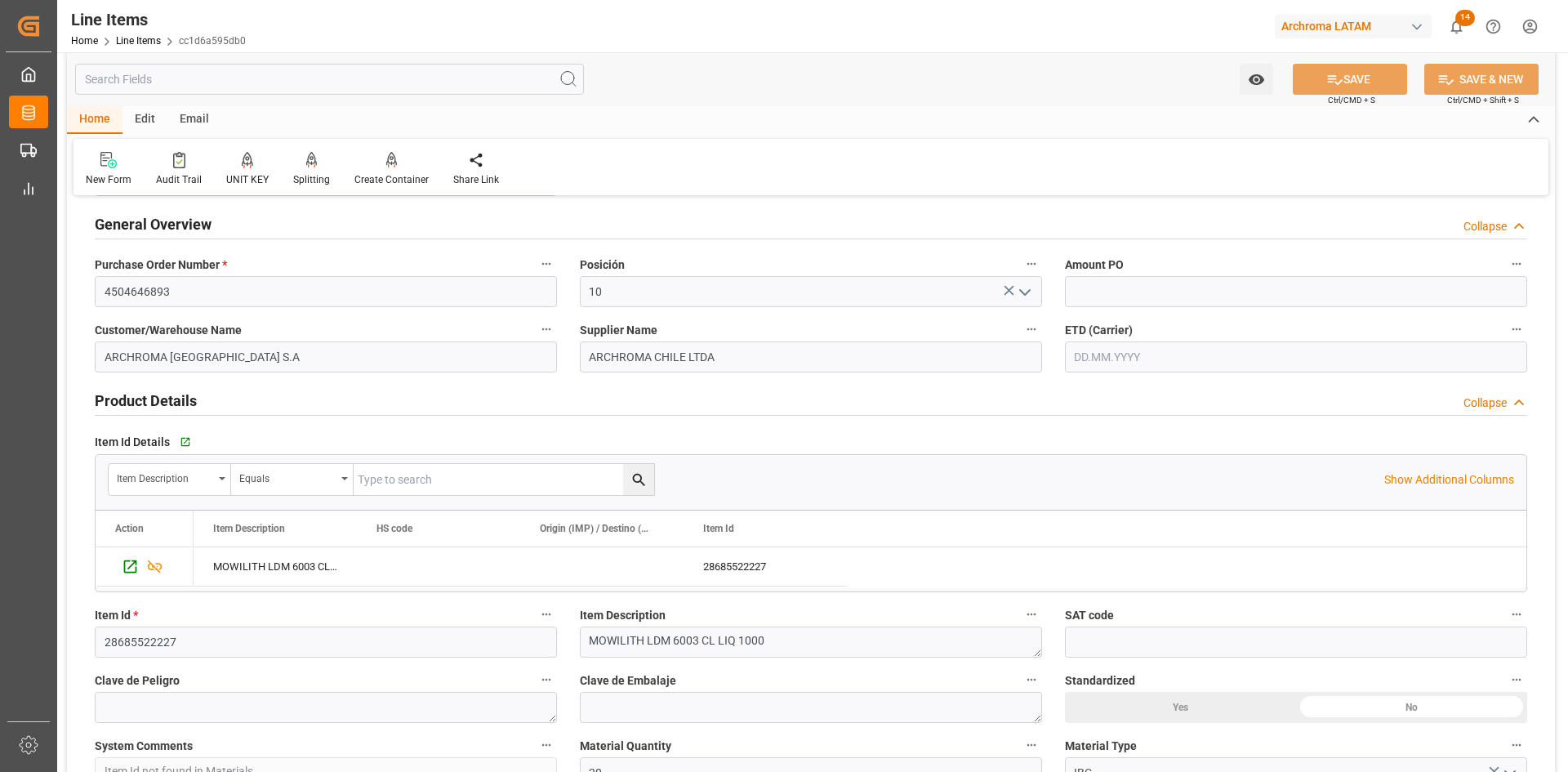
click at [1388, 232] on div "General Overview Collapse" at bounding box center [811, 223] width 1432 height 31
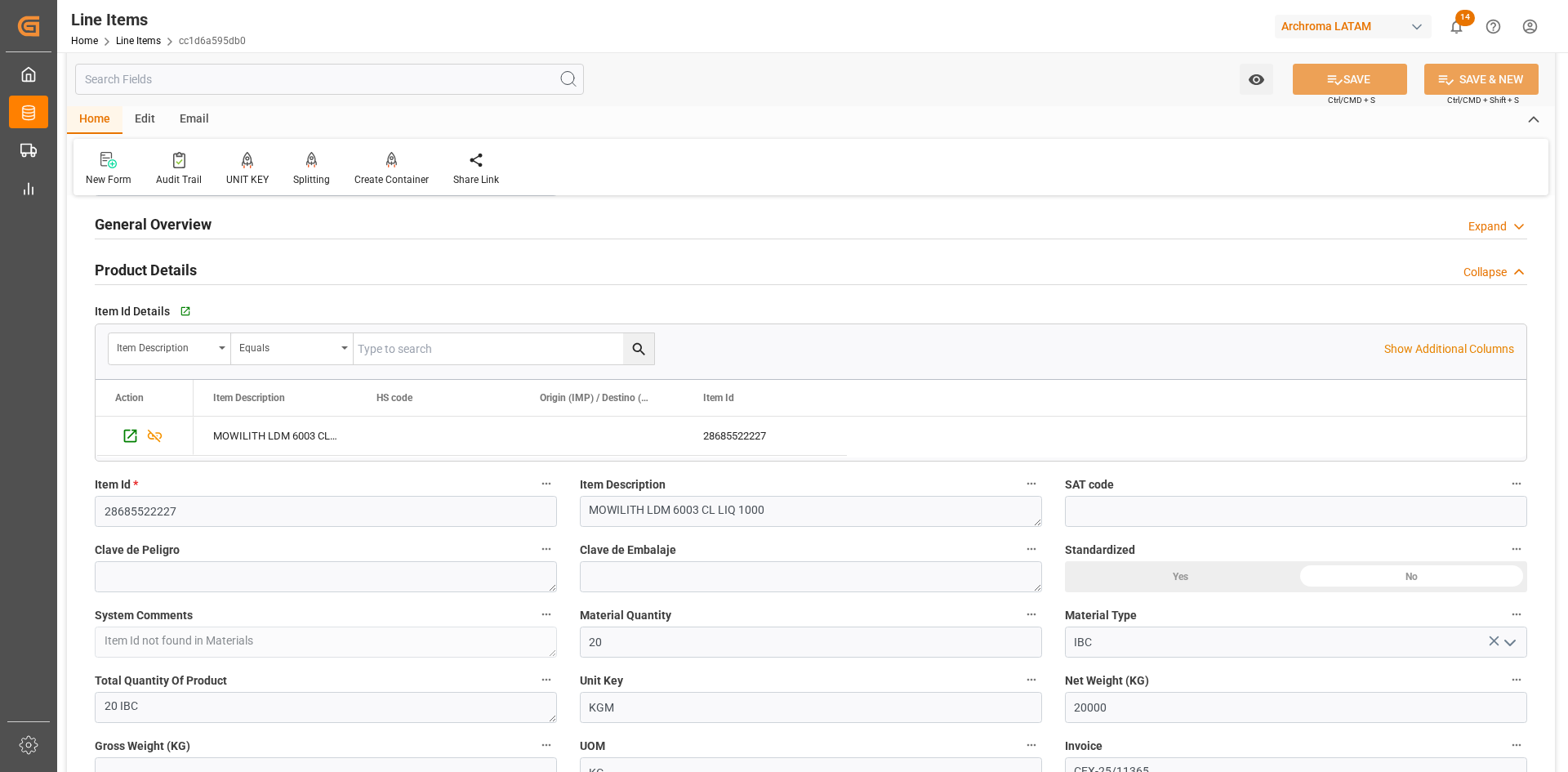
click at [1241, 261] on div "Product Details Collapse" at bounding box center [811, 268] width 1432 height 31
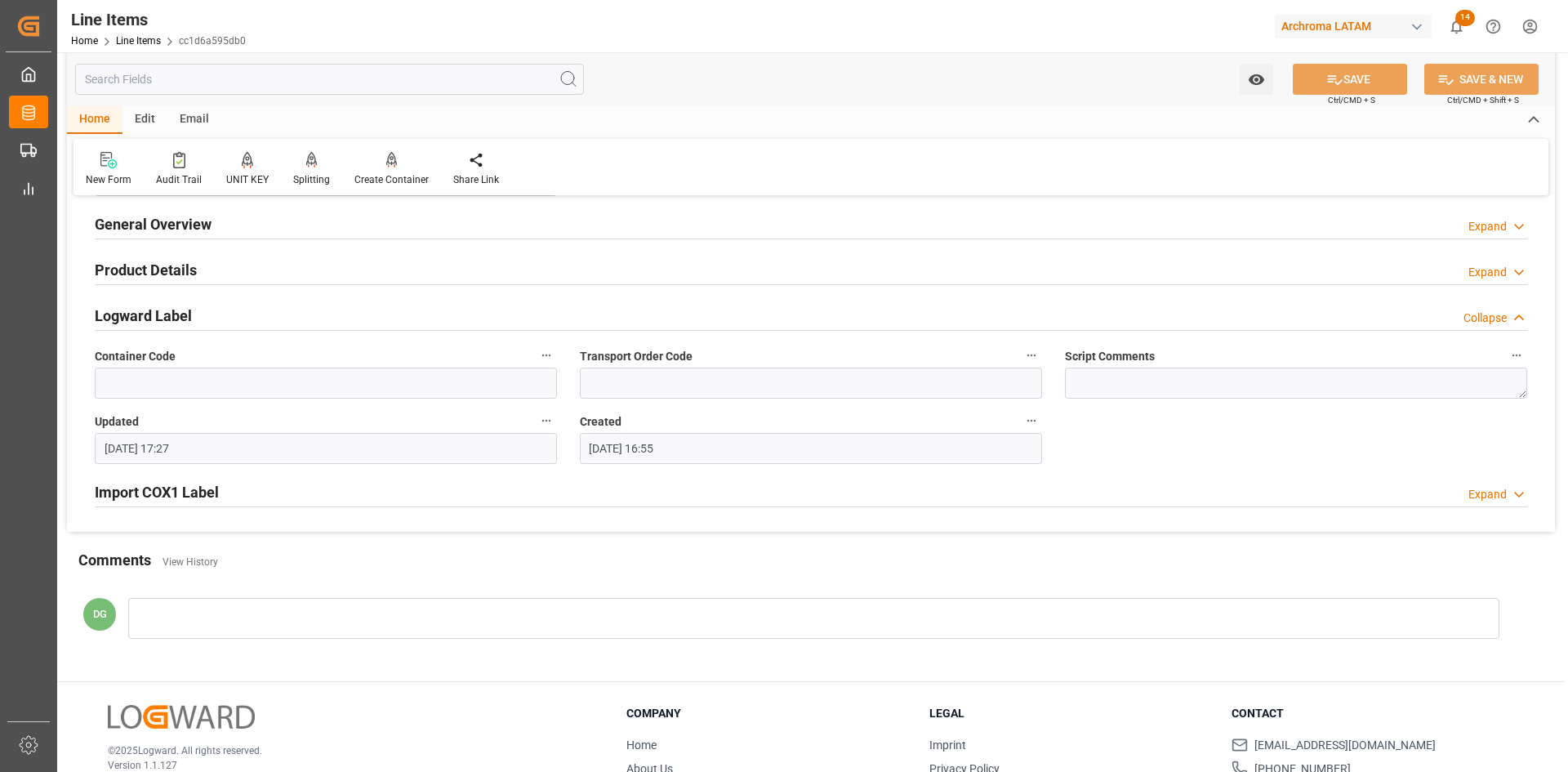
click at [1240, 262] on div "Product Details Expand" at bounding box center [811, 268] width 1432 height 31
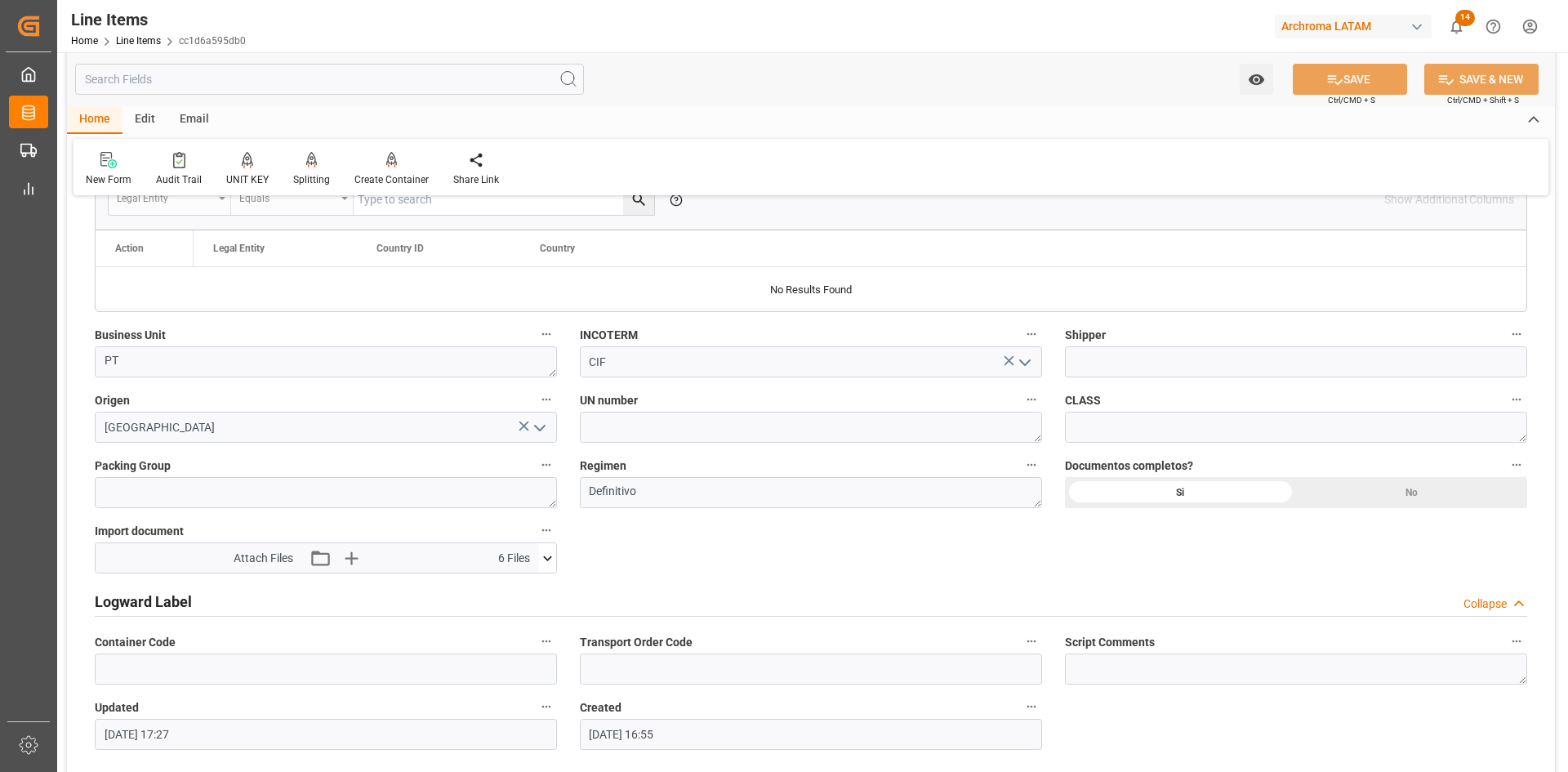
scroll to position [898, 0]
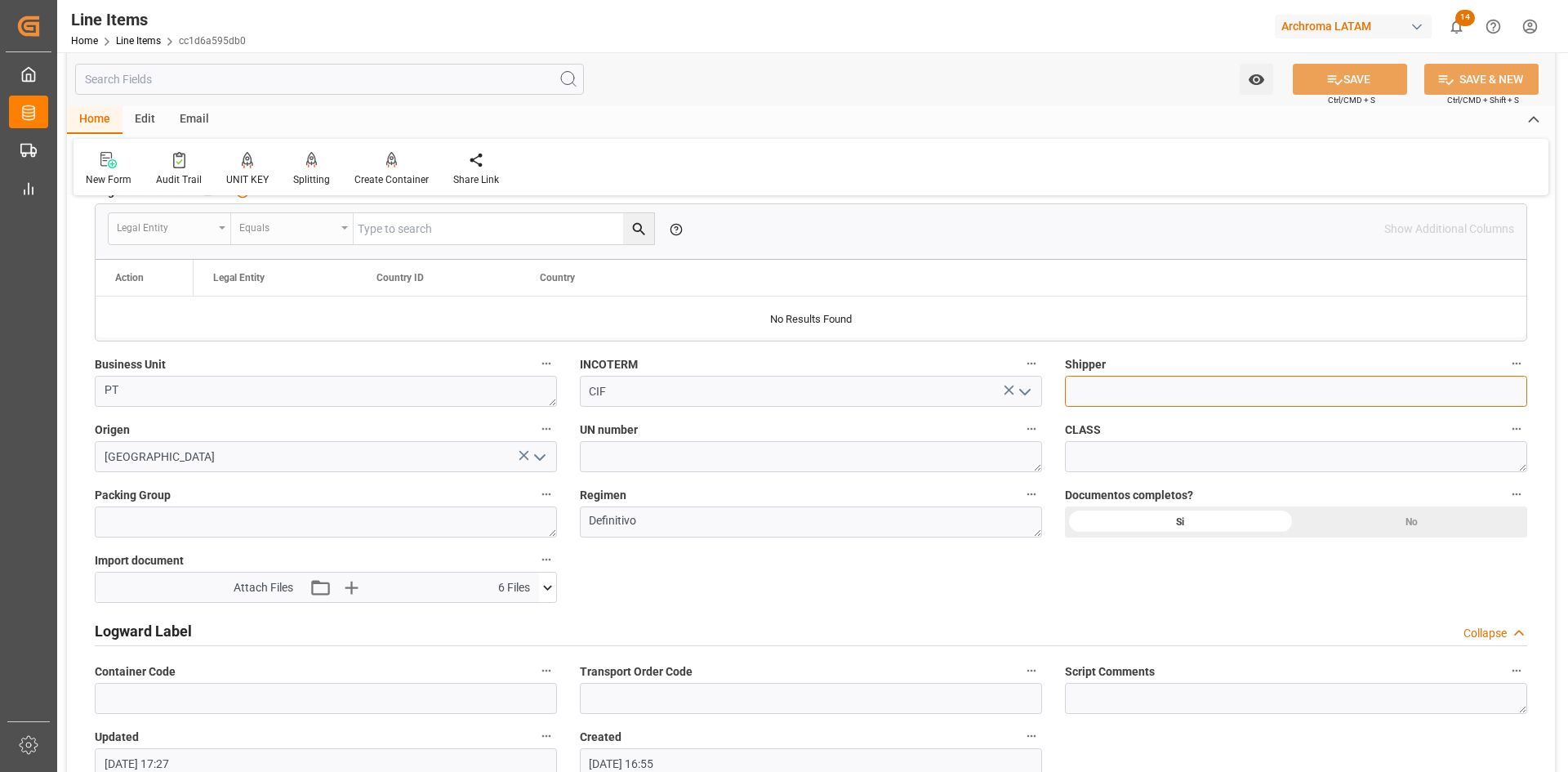
click at [1121, 396] on input at bounding box center [1296, 391] width 462 height 31
click at [1143, 390] on input at bounding box center [1296, 391] width 462 height 31
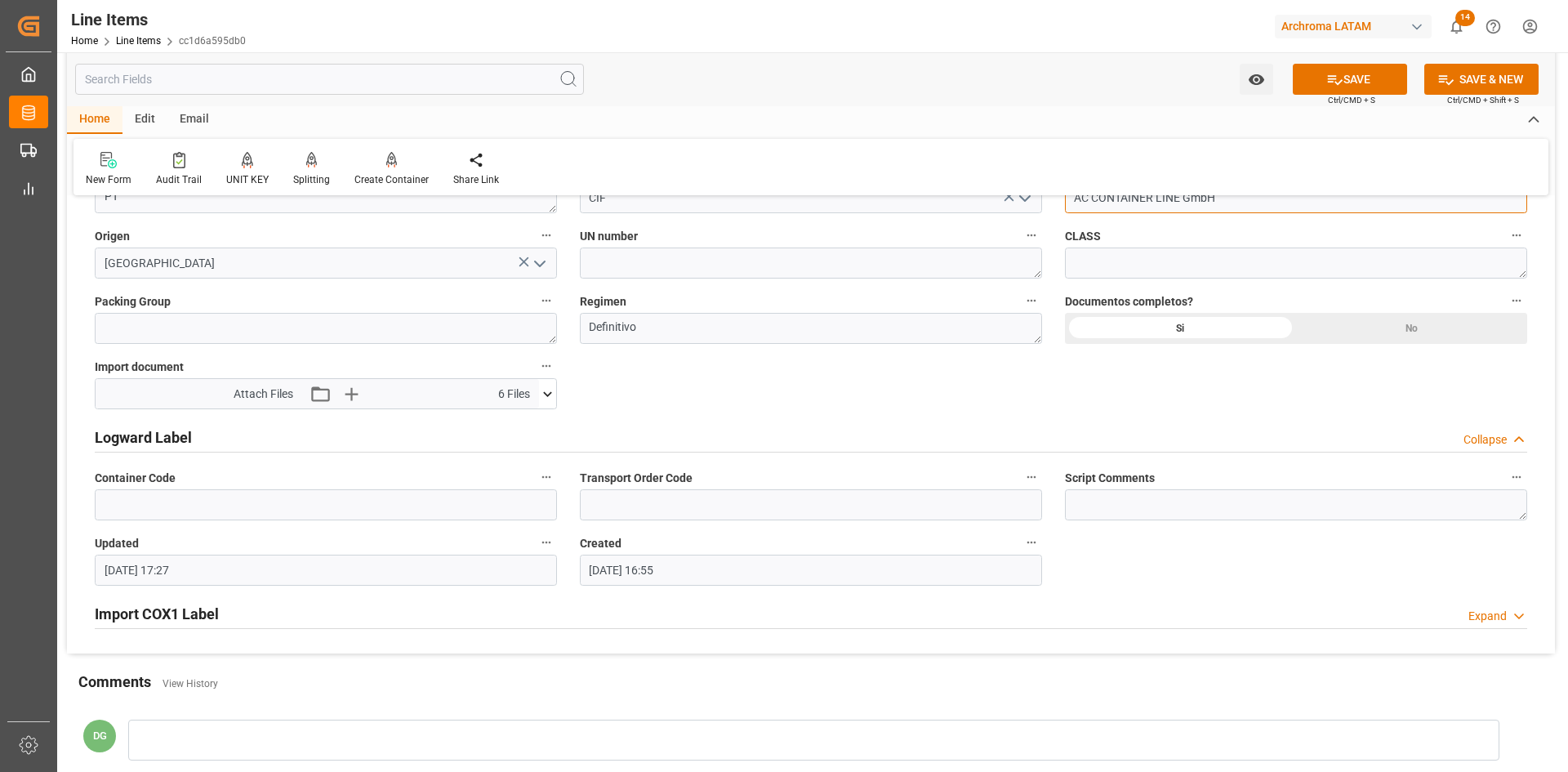
scroll to position [1143, 0]
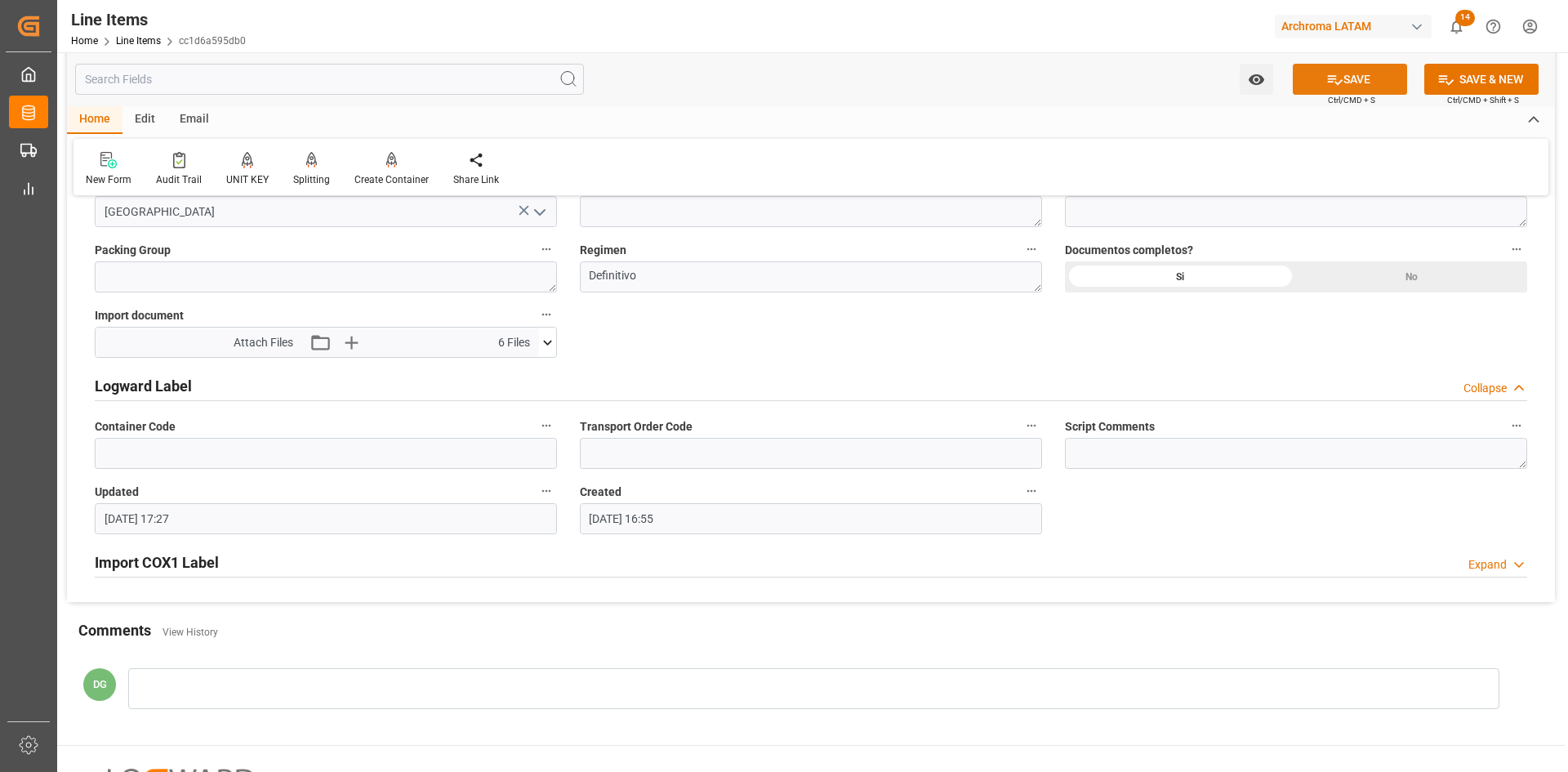
type input "AC CONTAINER LINE GmbH"
click at [1355, 75] on button "SAVE" at bounding box center [1349, 79] width 114 height 31
type input "03.09.2025 17:29"
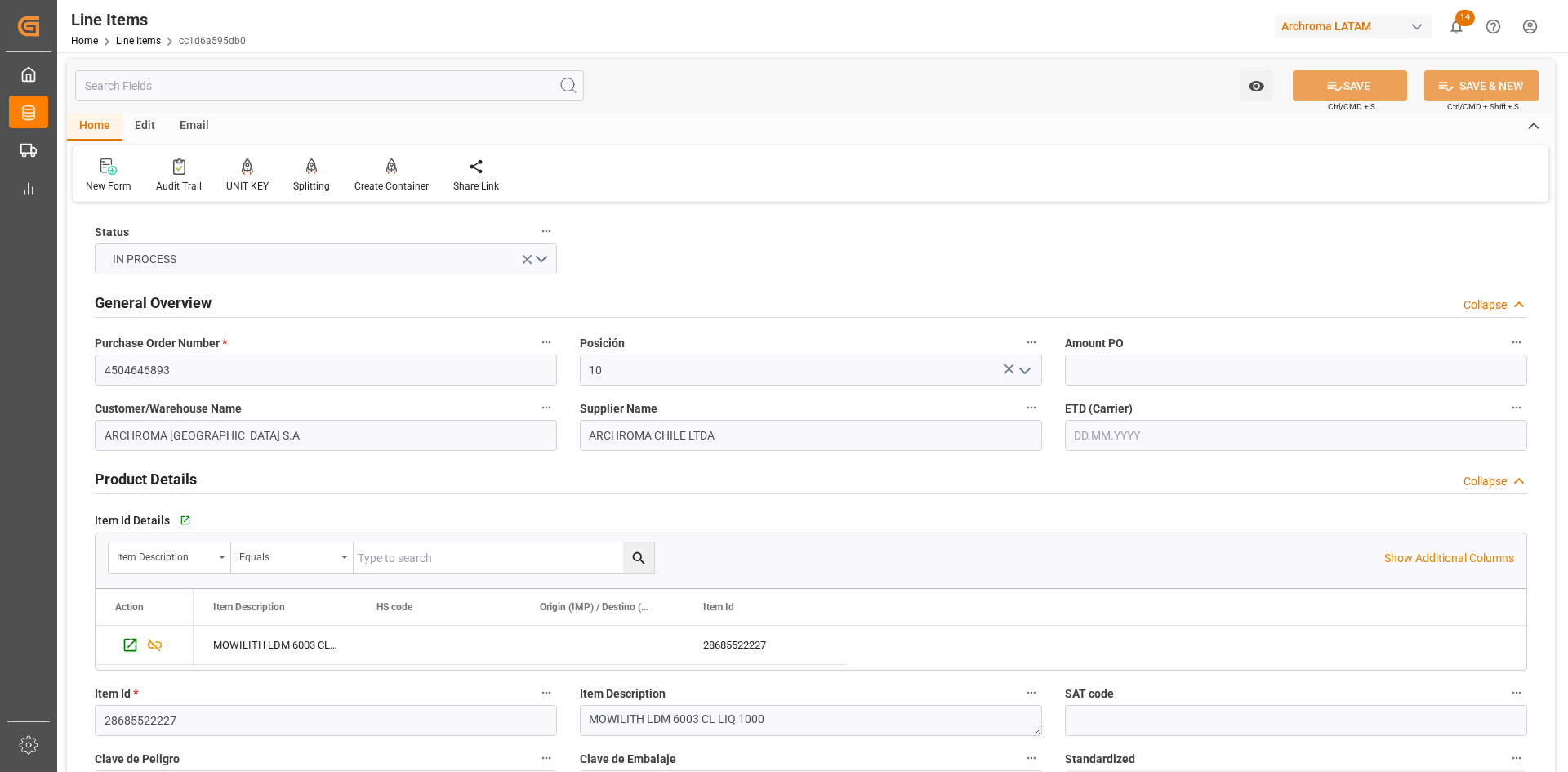
scroll to position [0, 0]
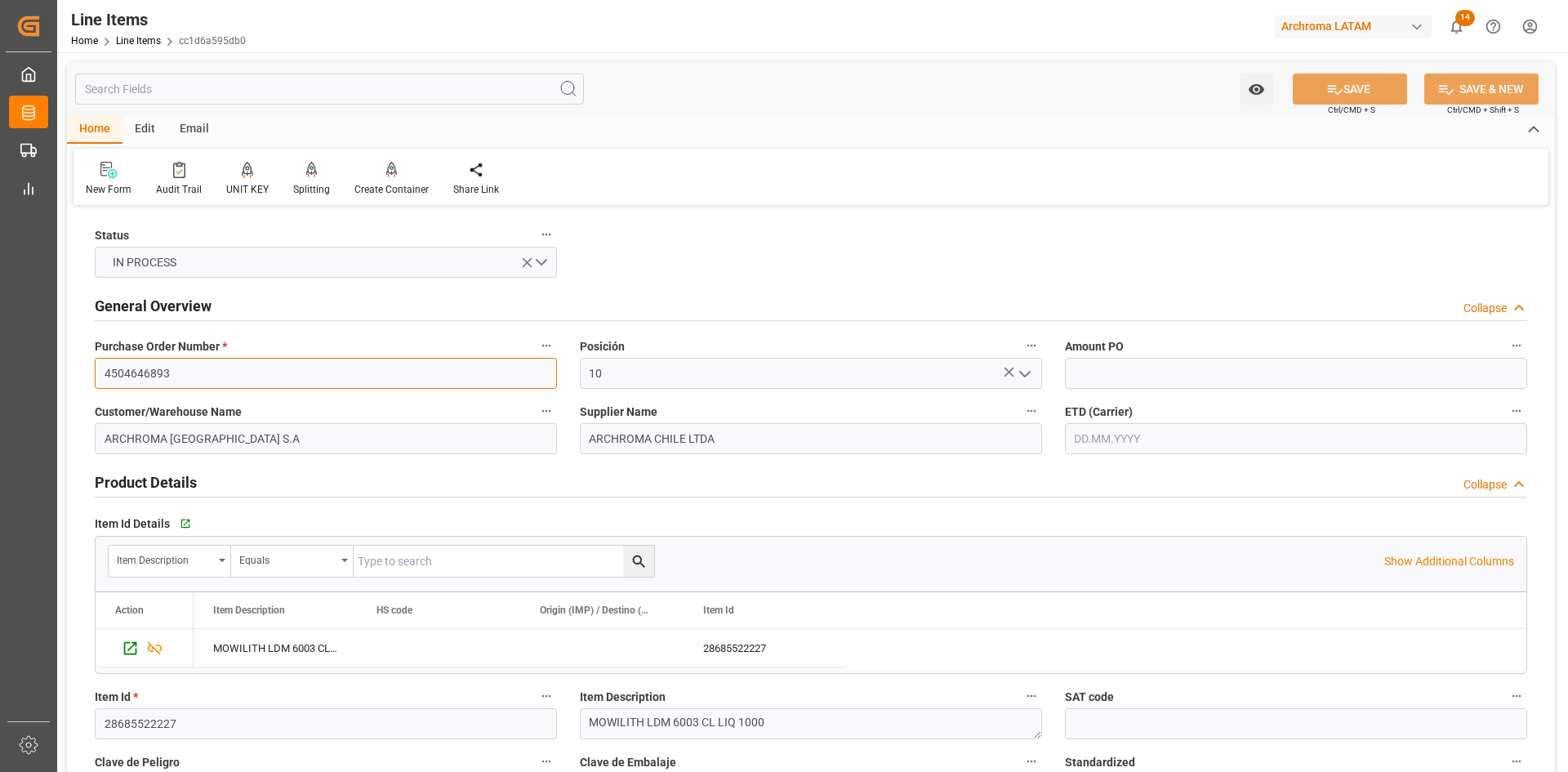
click at [219, 367] on input "4504646893" at bounding box center [325, 373] width 462 height 31
click at [152, 39] on link "Line Items" at bounding box center [138, 40] width 45 height 11
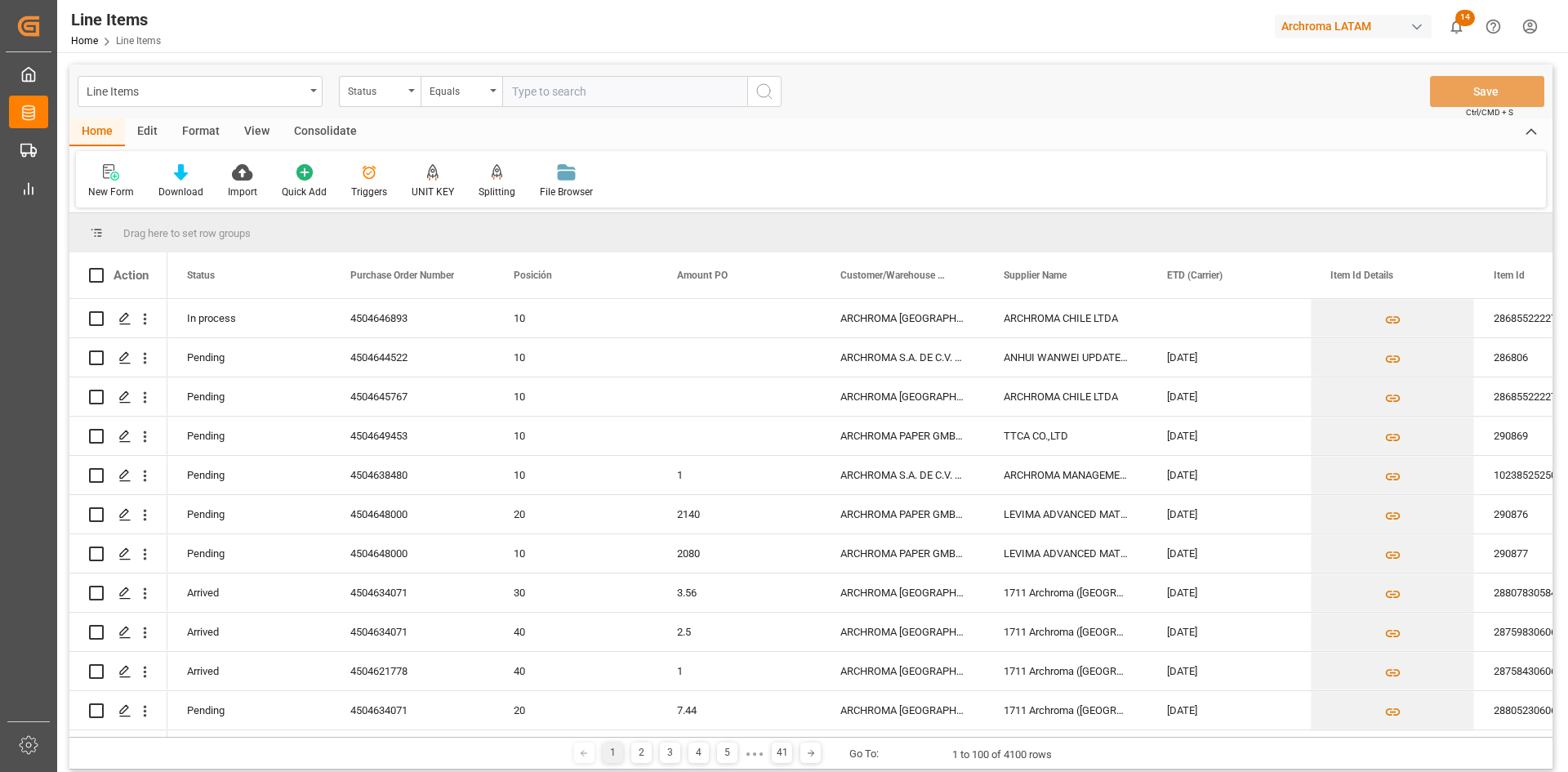
click at [1301, 101] on div "Line Items Status Equals Save Ctrl/CMD + S" at bounding box center [811, 91] width 1483 height 54
click at [124, 318] on icon "Press SPACE to select this row." at bounding box center [124, 318] width 13 height 13
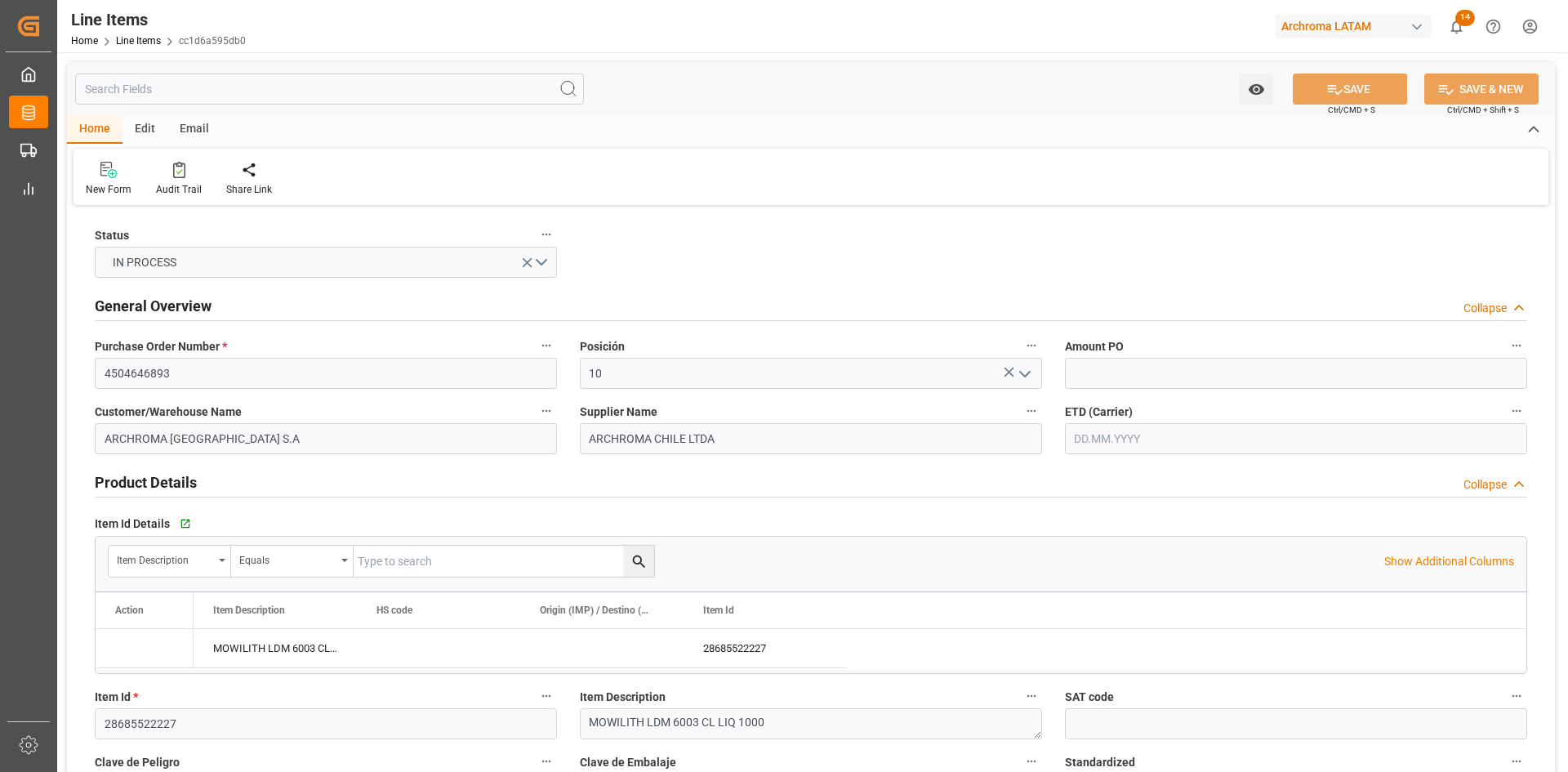
type input "20"
type input "20000"
type input "20800"
type input "12.08.2025"
type input "03.09.2025 17:29"
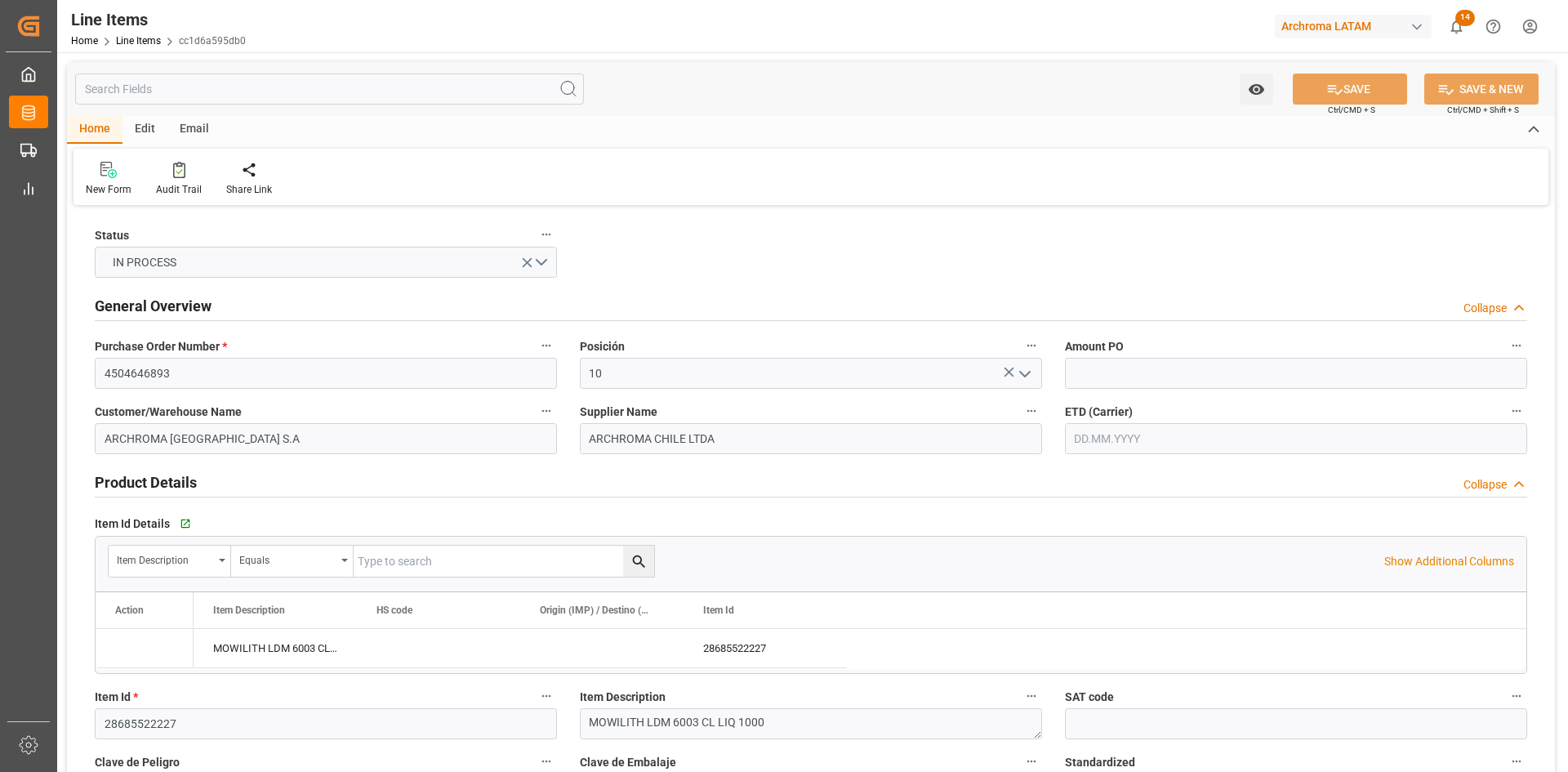
type input "24.07.2025 16:55"
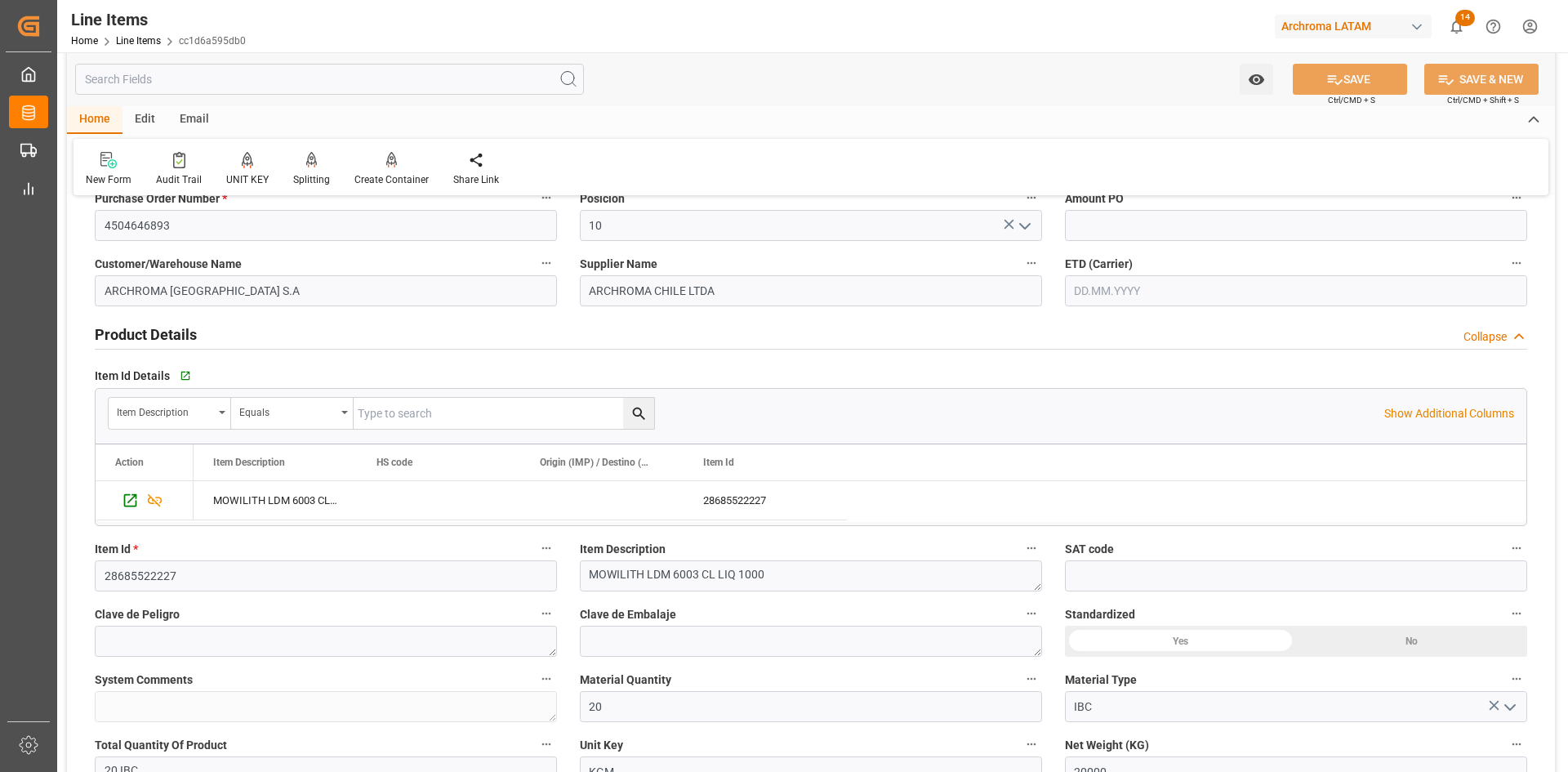
scroll to position [163, 0]
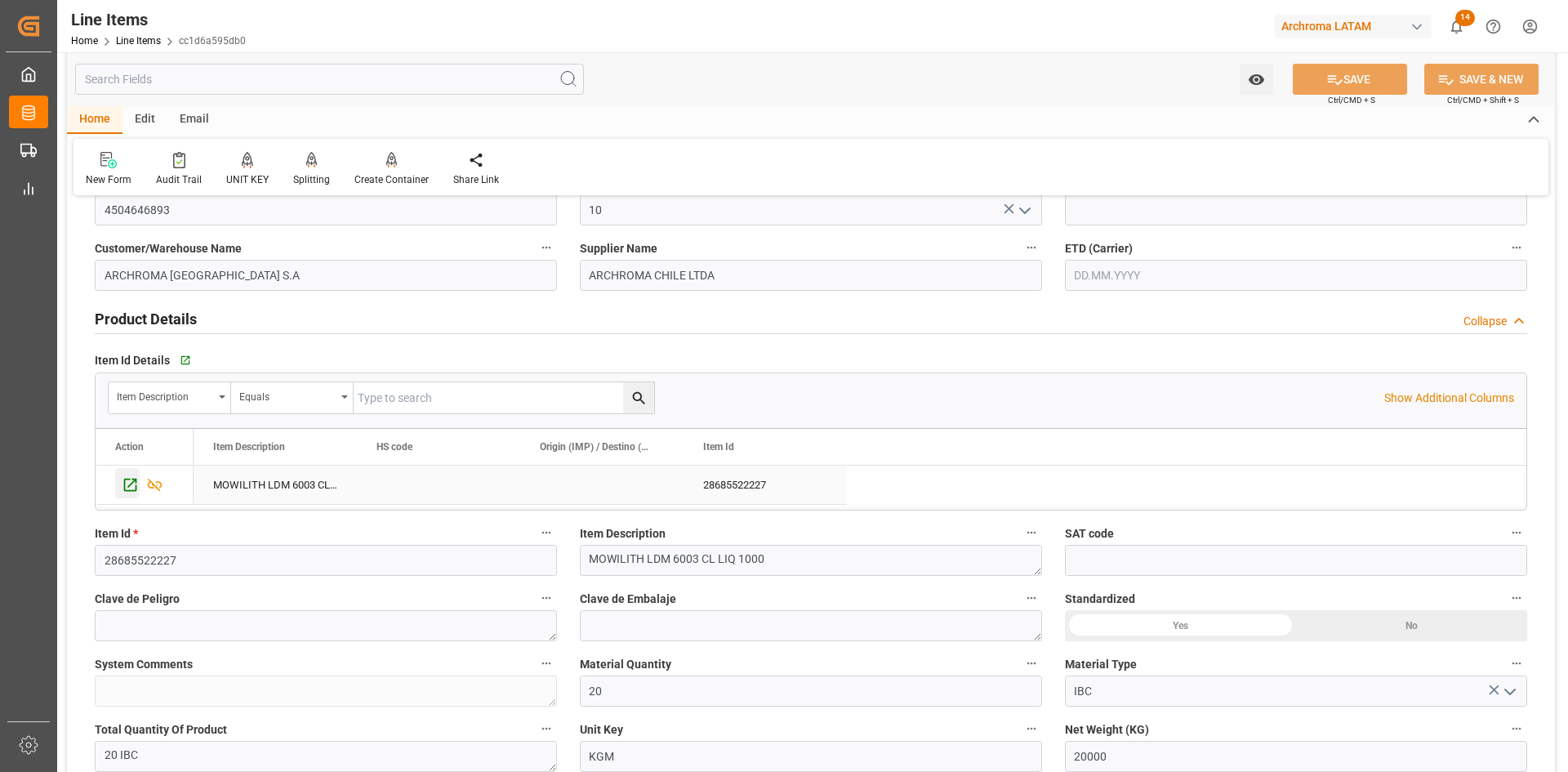
click at [126, 486] on icon "Press SPACE to select this row." at bounding box center [130, 485] width 17 height 17
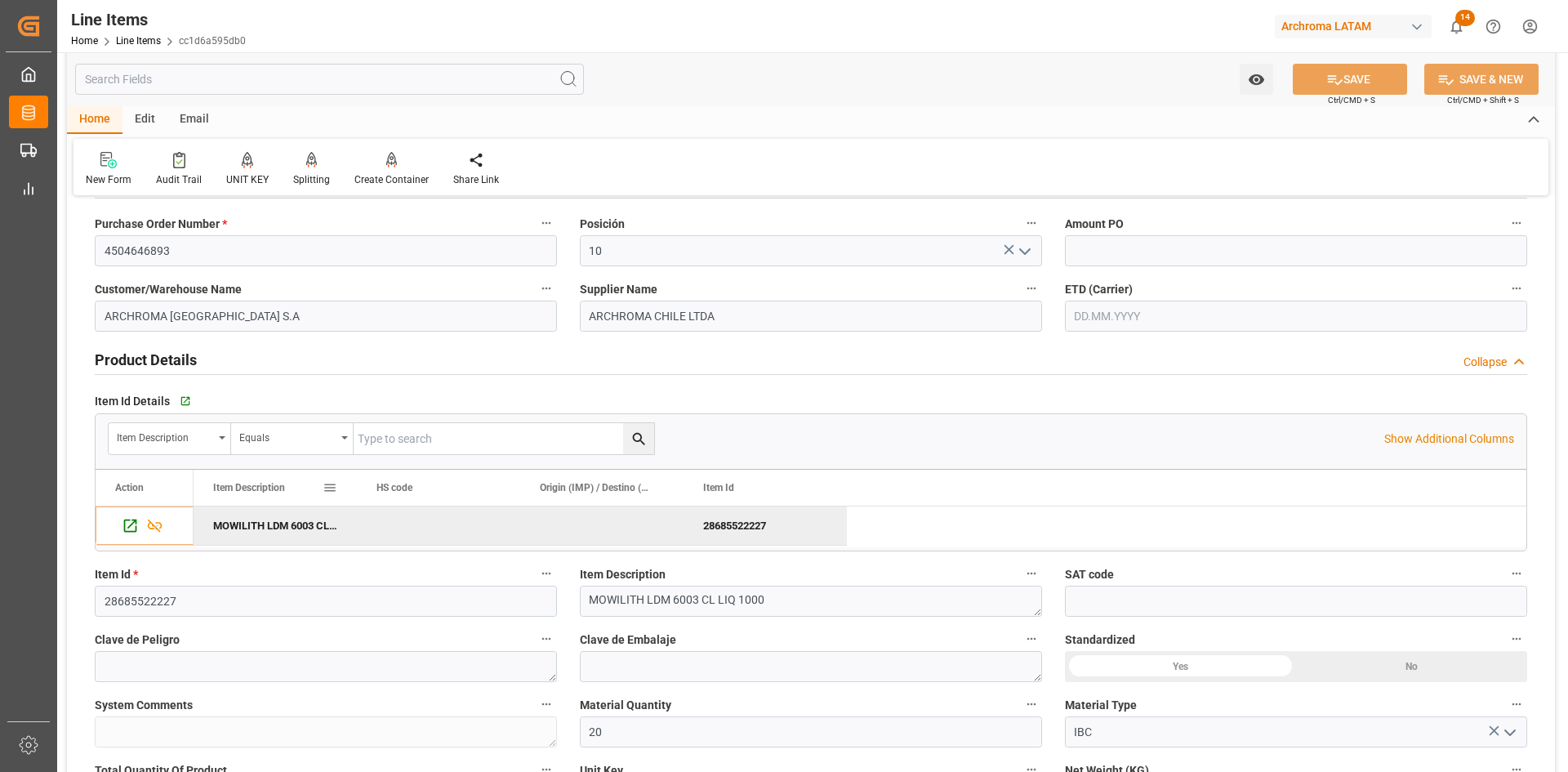
scroll to position [81, 0]
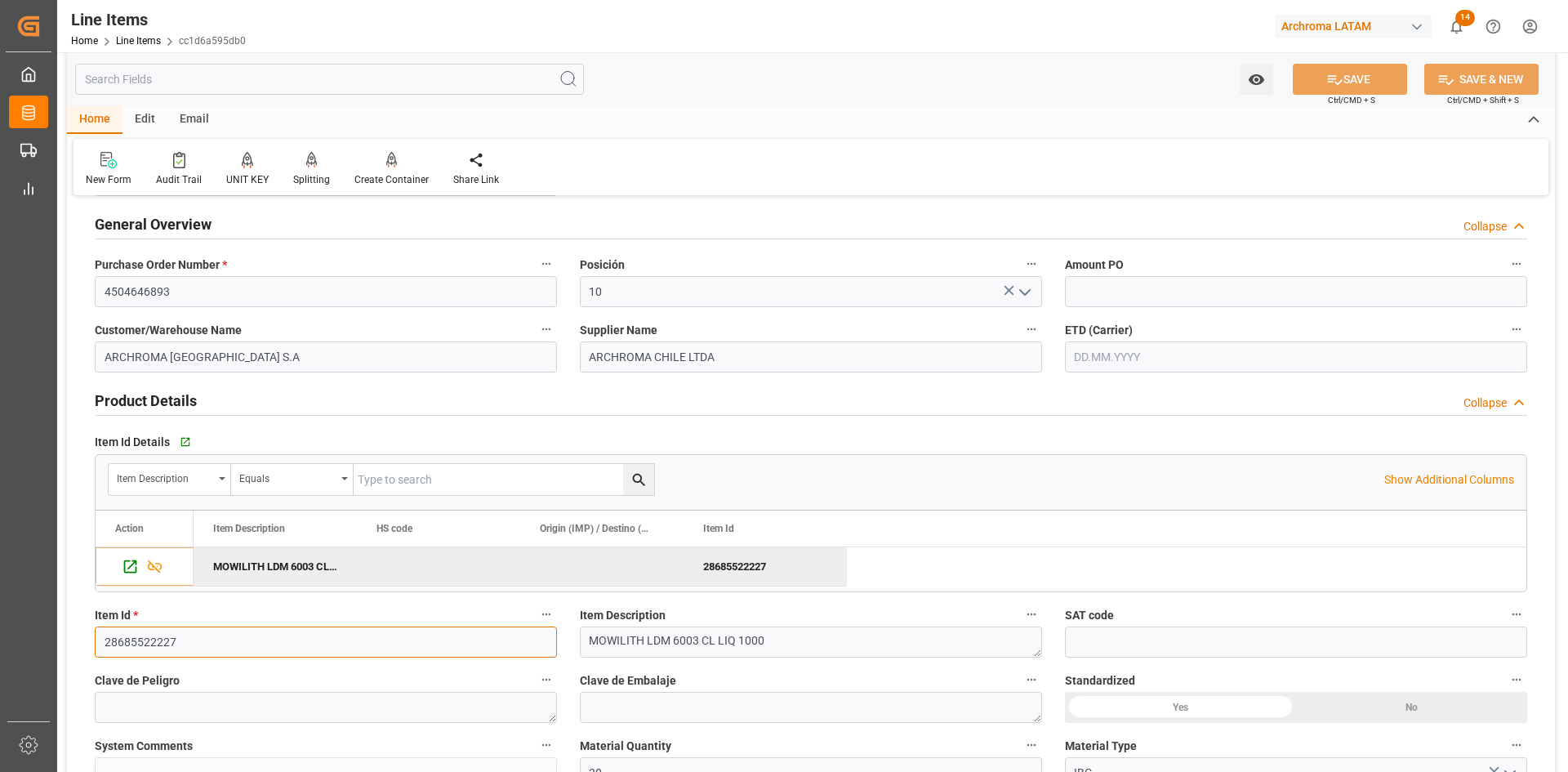
click at [196, 636] on input "28685522227" at bounding box center [325, 642] width 462 height 31
drag, startPoint x: 196, startPoint y: 636, endPoint x: 60, endPoint y: 623, distance: 136.6
paste input "550"
type input "28655022227"
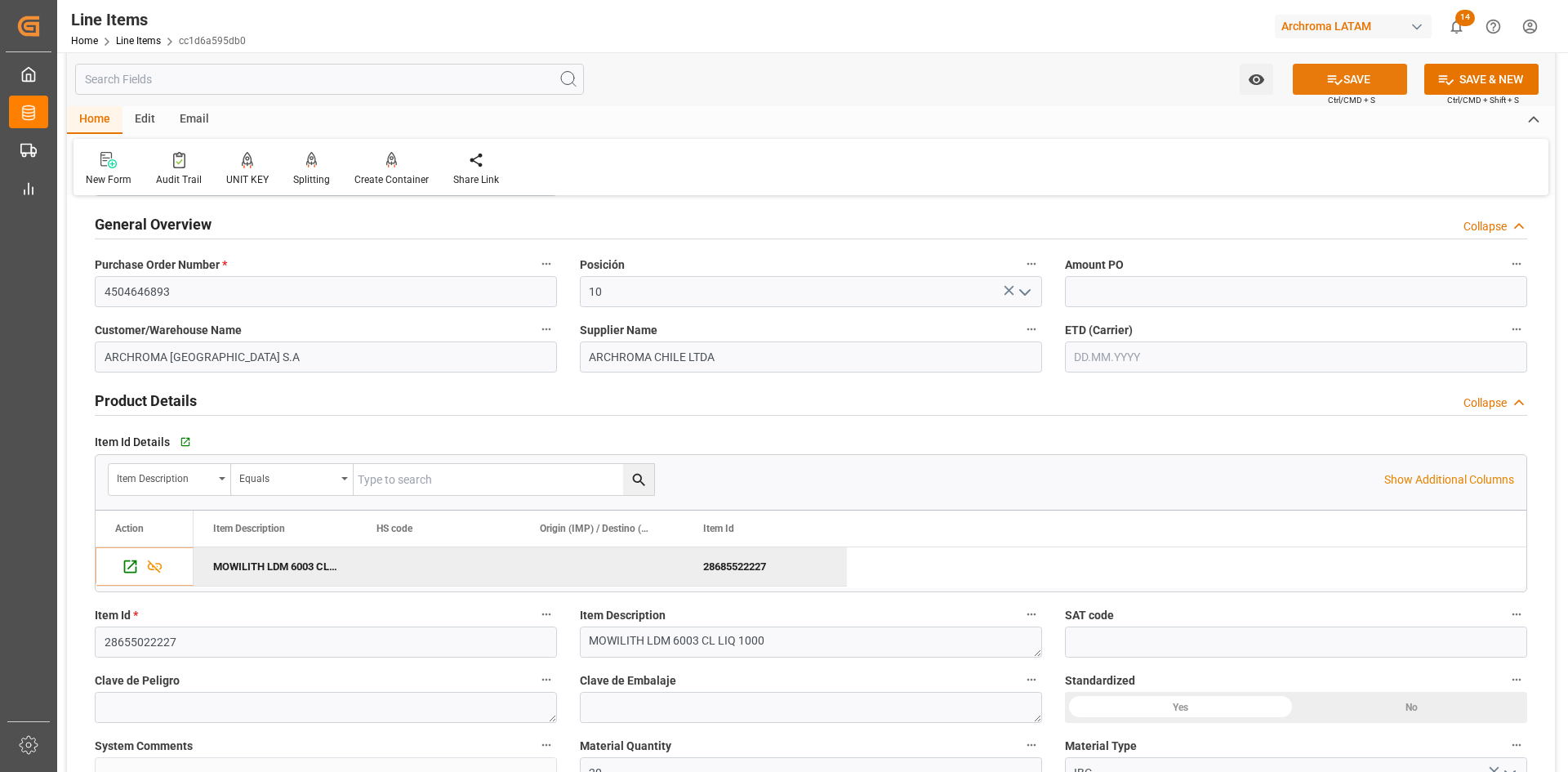
click at [1330, 75] on icon at bounding box center [1335, 80] width 15 height 9
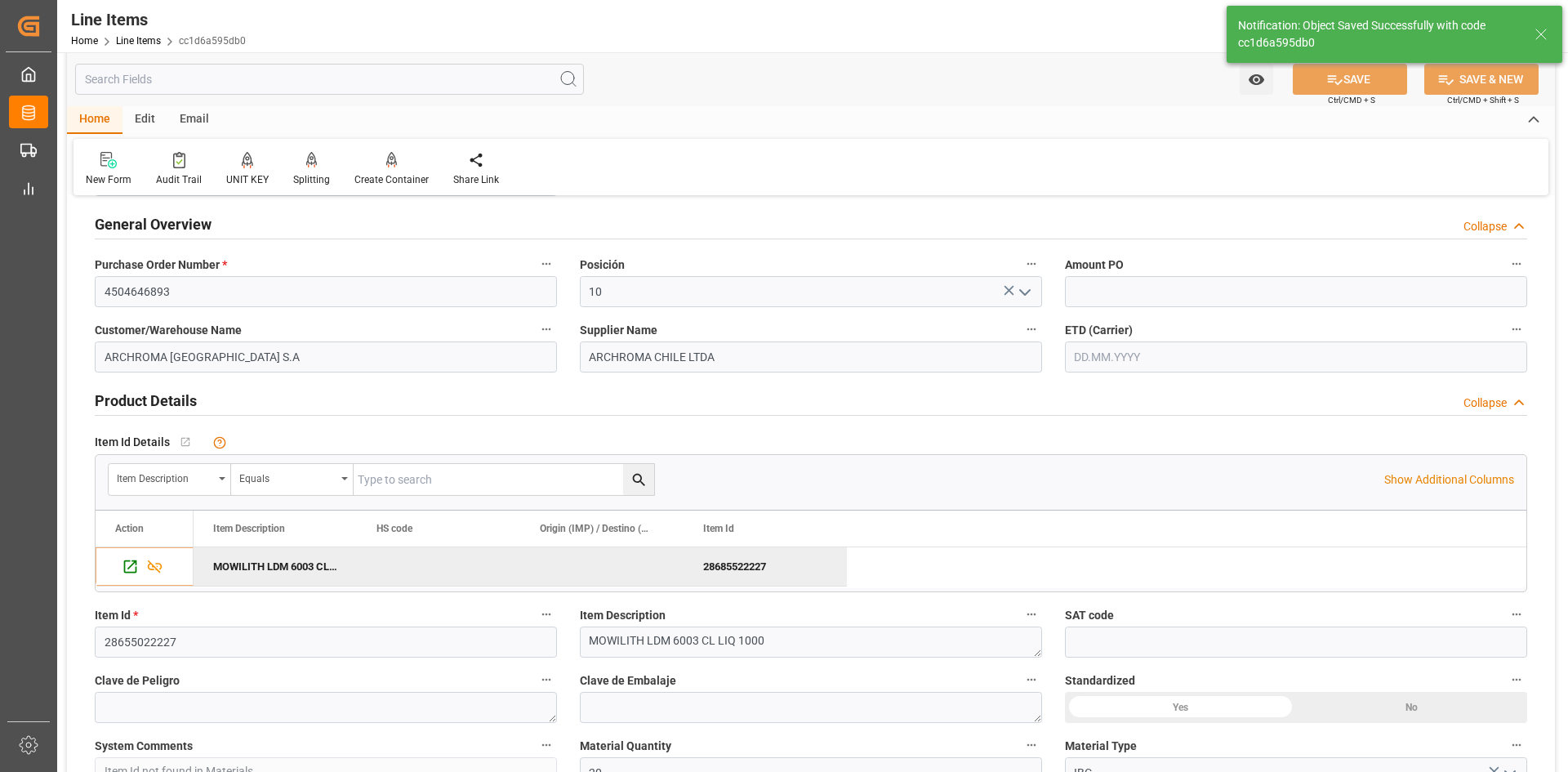
type textarea "Item Id not found in Materials"
type input "03.09.2025 17:41"
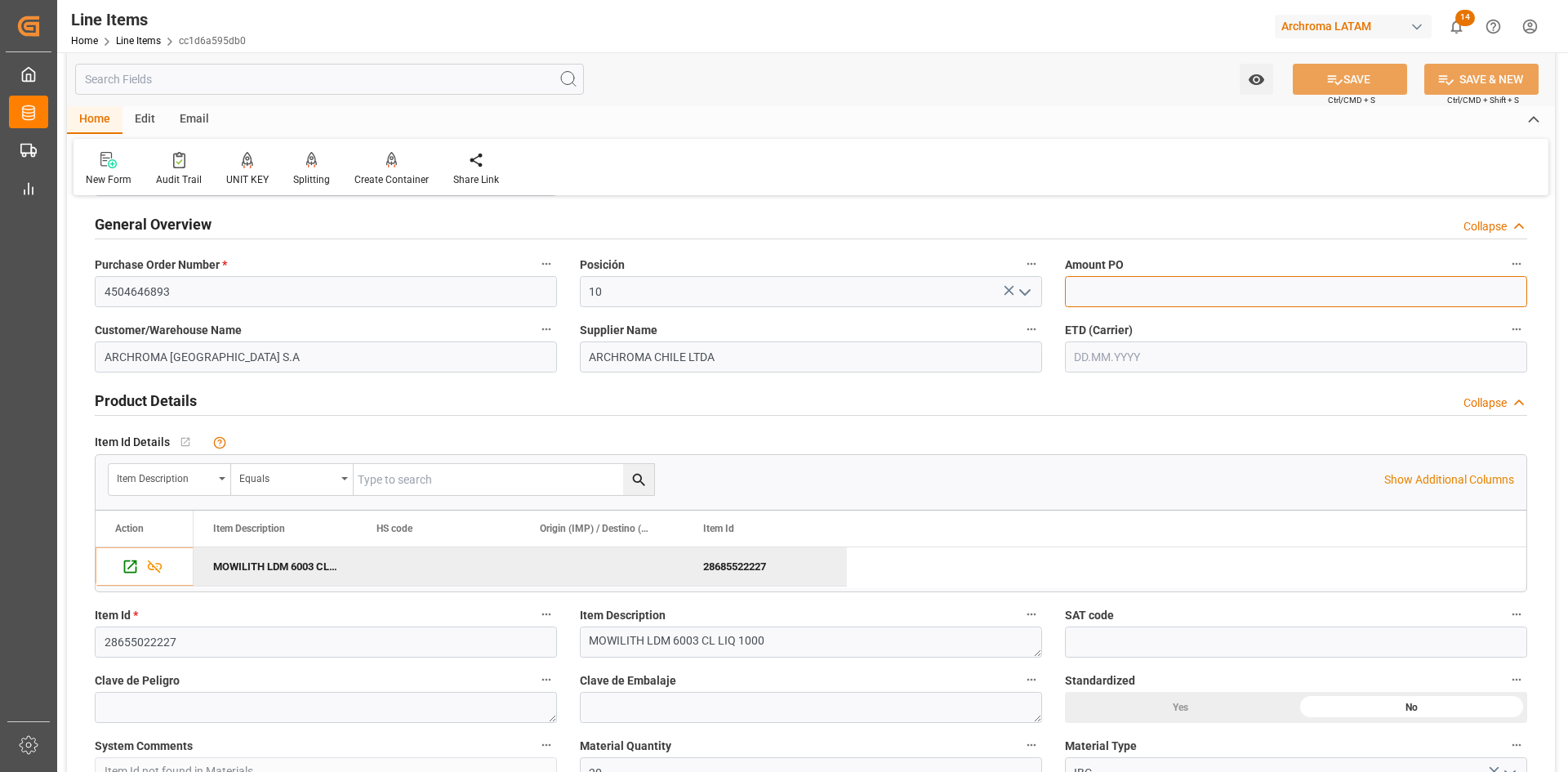
click at [1306, 305] on input "text" at bounding box center [1296, 292] width 462 height 31
click at [306, 570] on div "MOWILITH LDM 6003 CL LIQ 1000" at bounding box center [275, 566] width 163 height 39
click at [219, 653] on input "28655022227" at bounding box center [325, 642] width 462 height 31
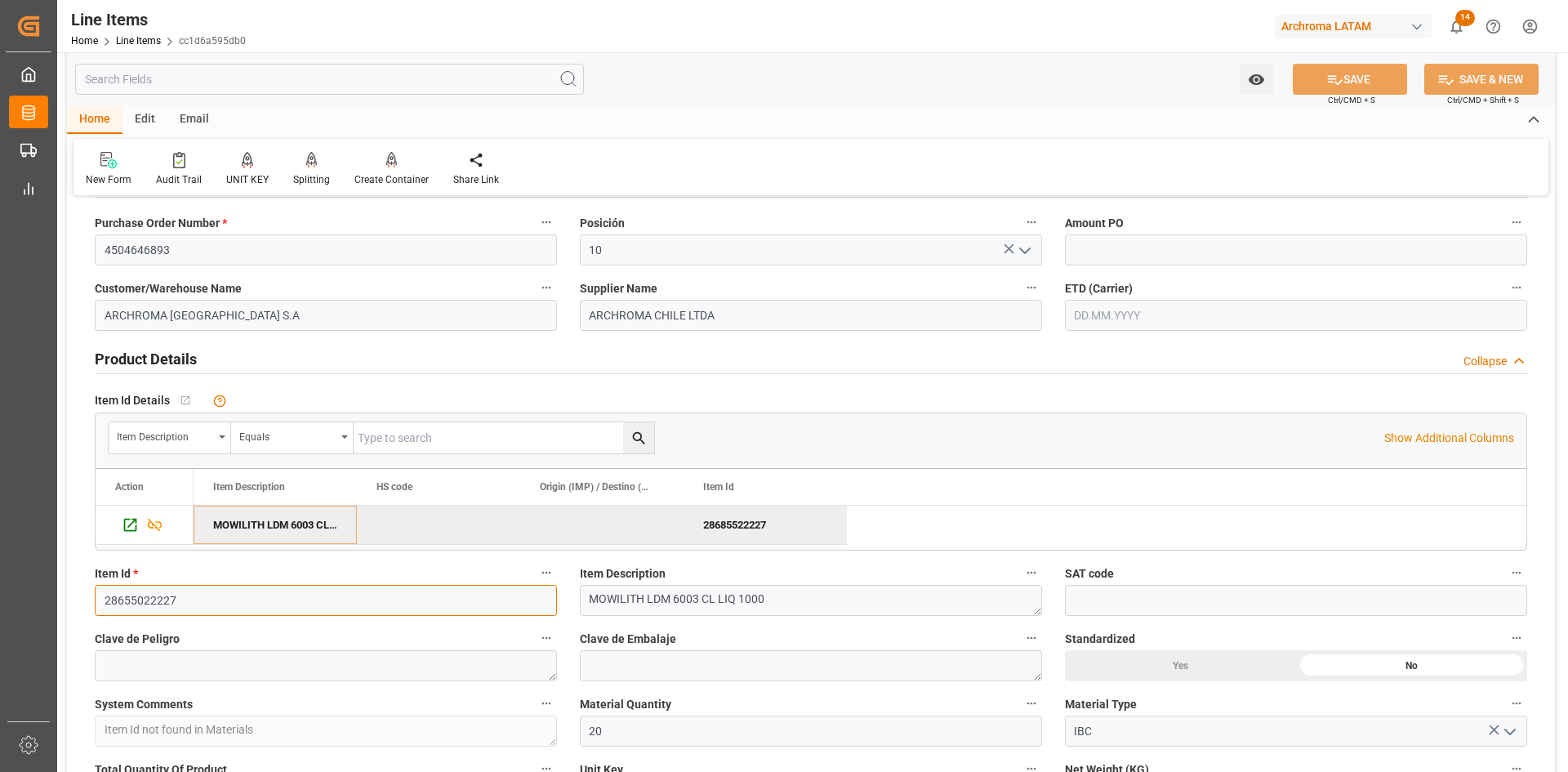
scroll to position [0, 0]
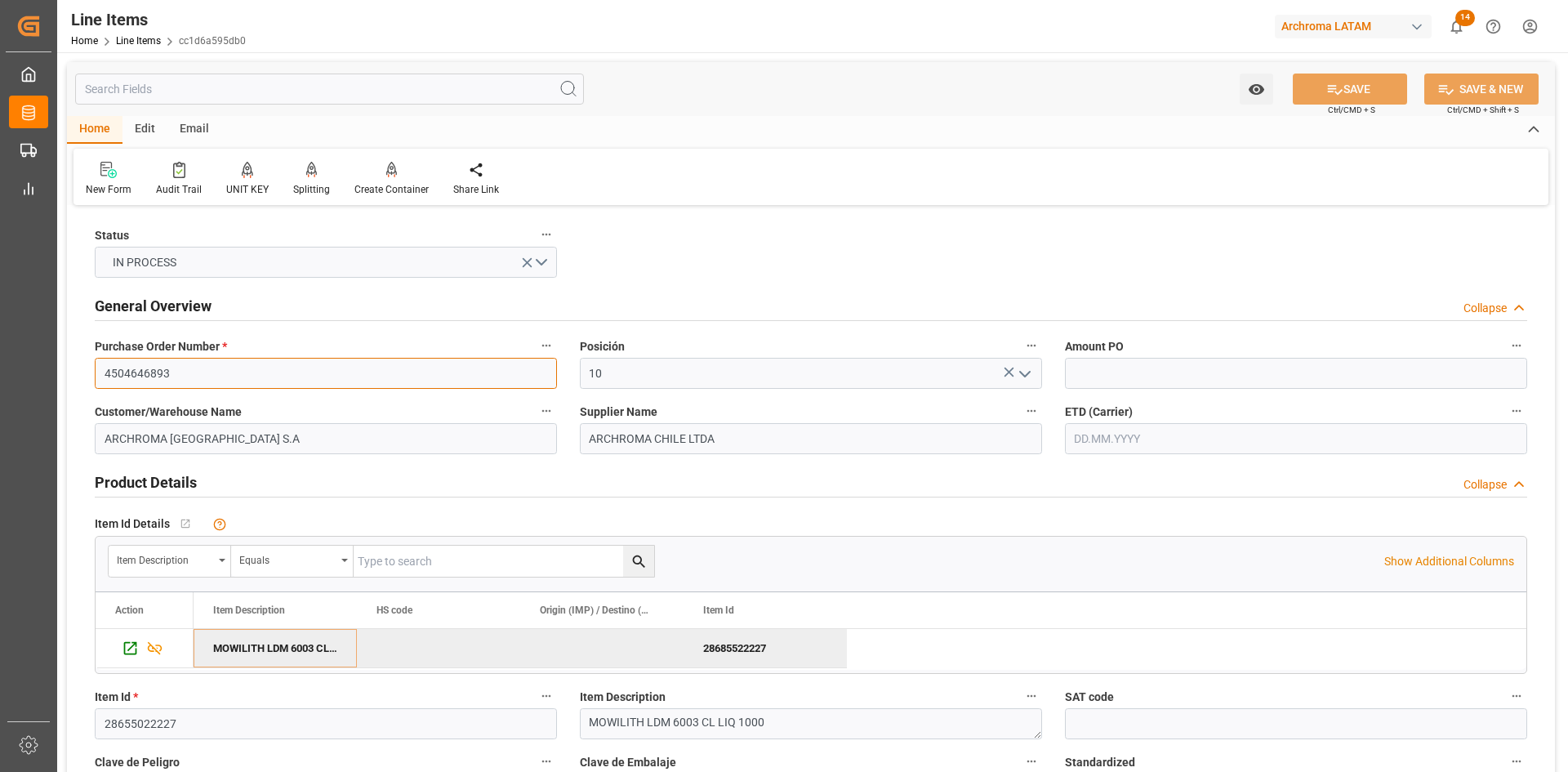
click at [238, 375] on input "4504646893" at bounding box center [325, 373] width 462 height 31
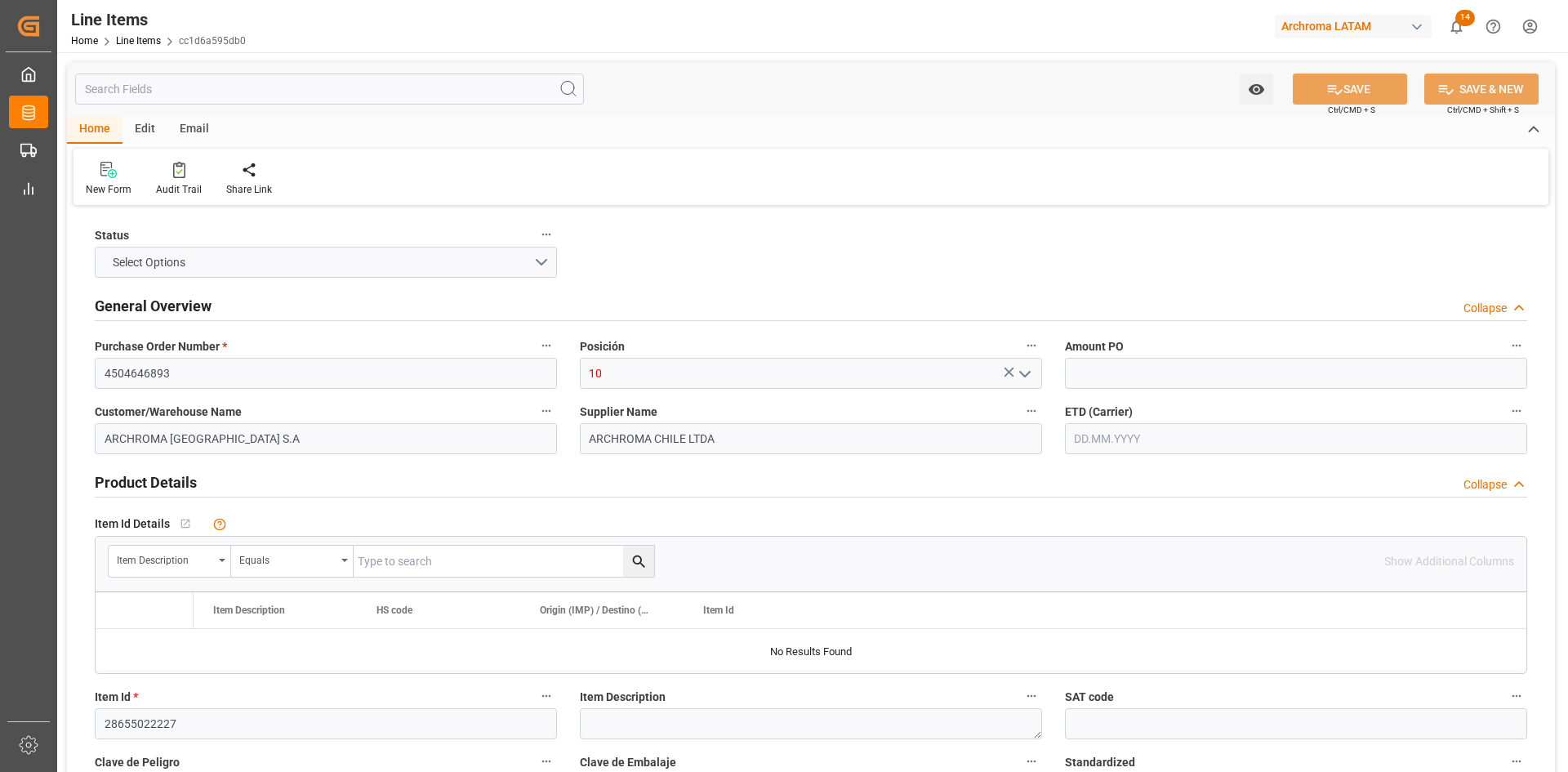
type input "20"
type input "20000"
type input "20800"
type input "12.08.2025"
type input "03.09.2025 17:41"
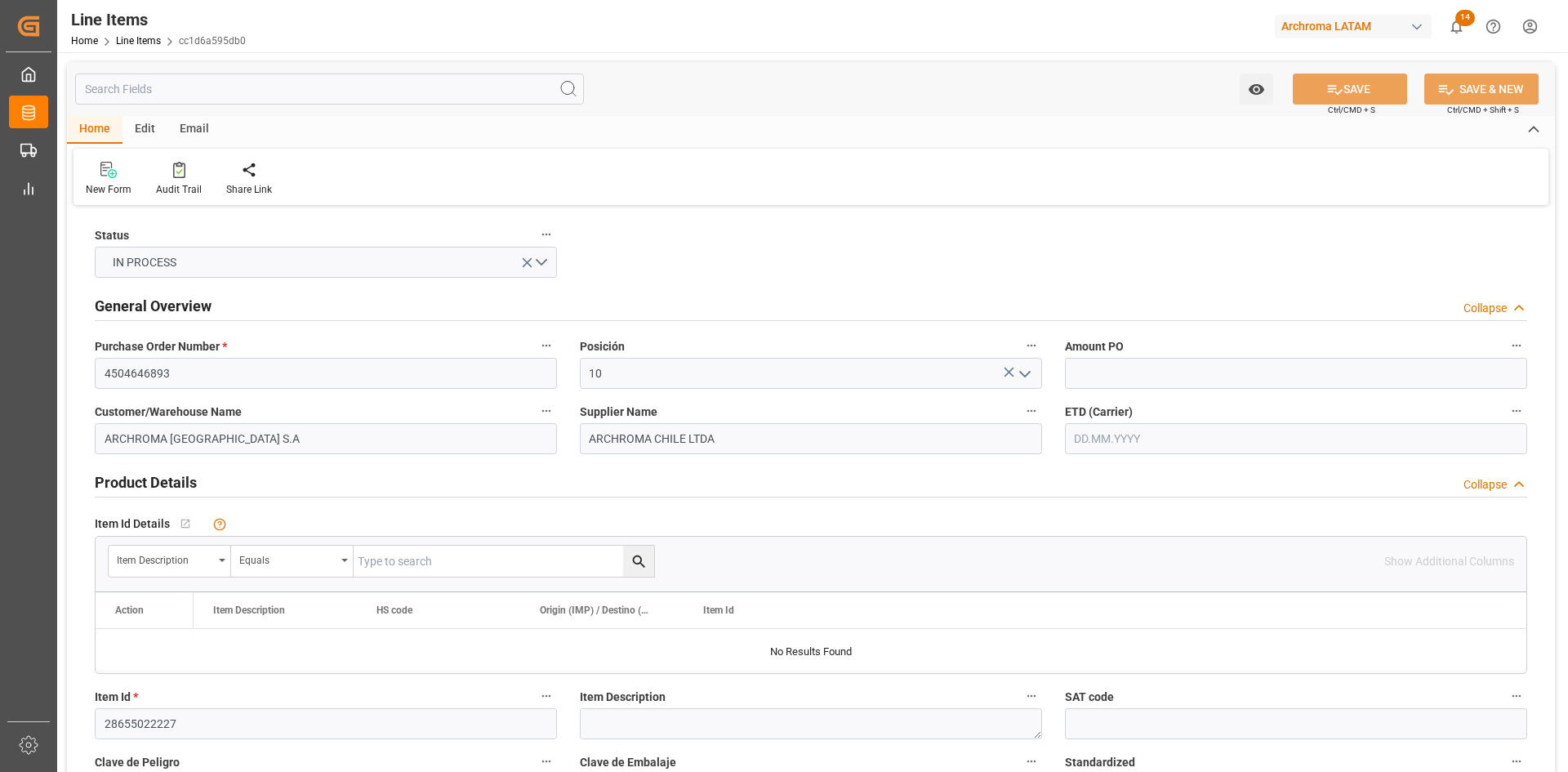
type input "24.07.2025 16:55"
click at [143, 41] on link "Line Items" at bounding box center [138, 40] width 45 height 11
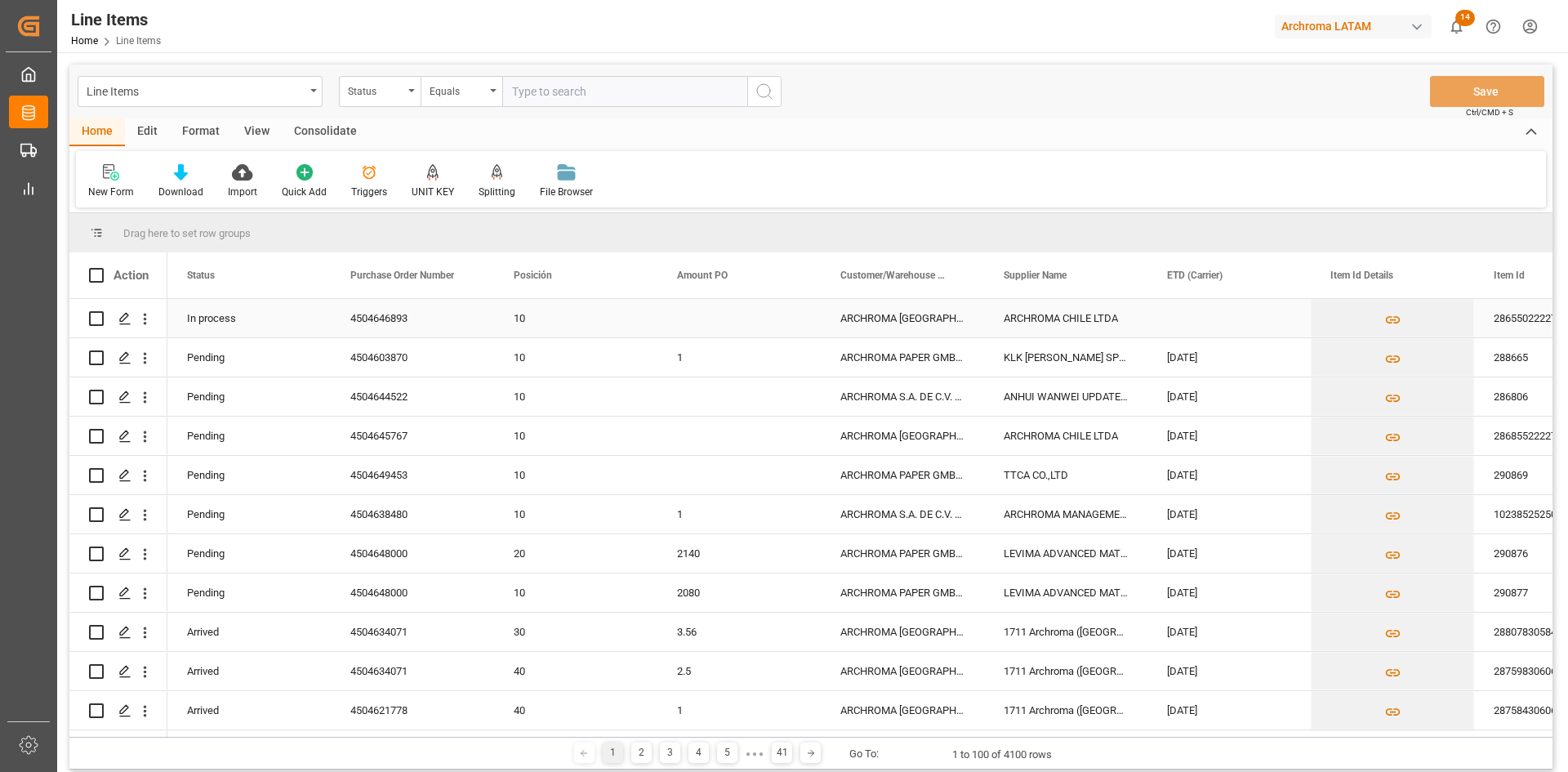
click at [99, 316] on input "Press Space to toggle row selection (unchecked)" at bounding box center [96, 318] width 15 height 15
checkbox input "true"
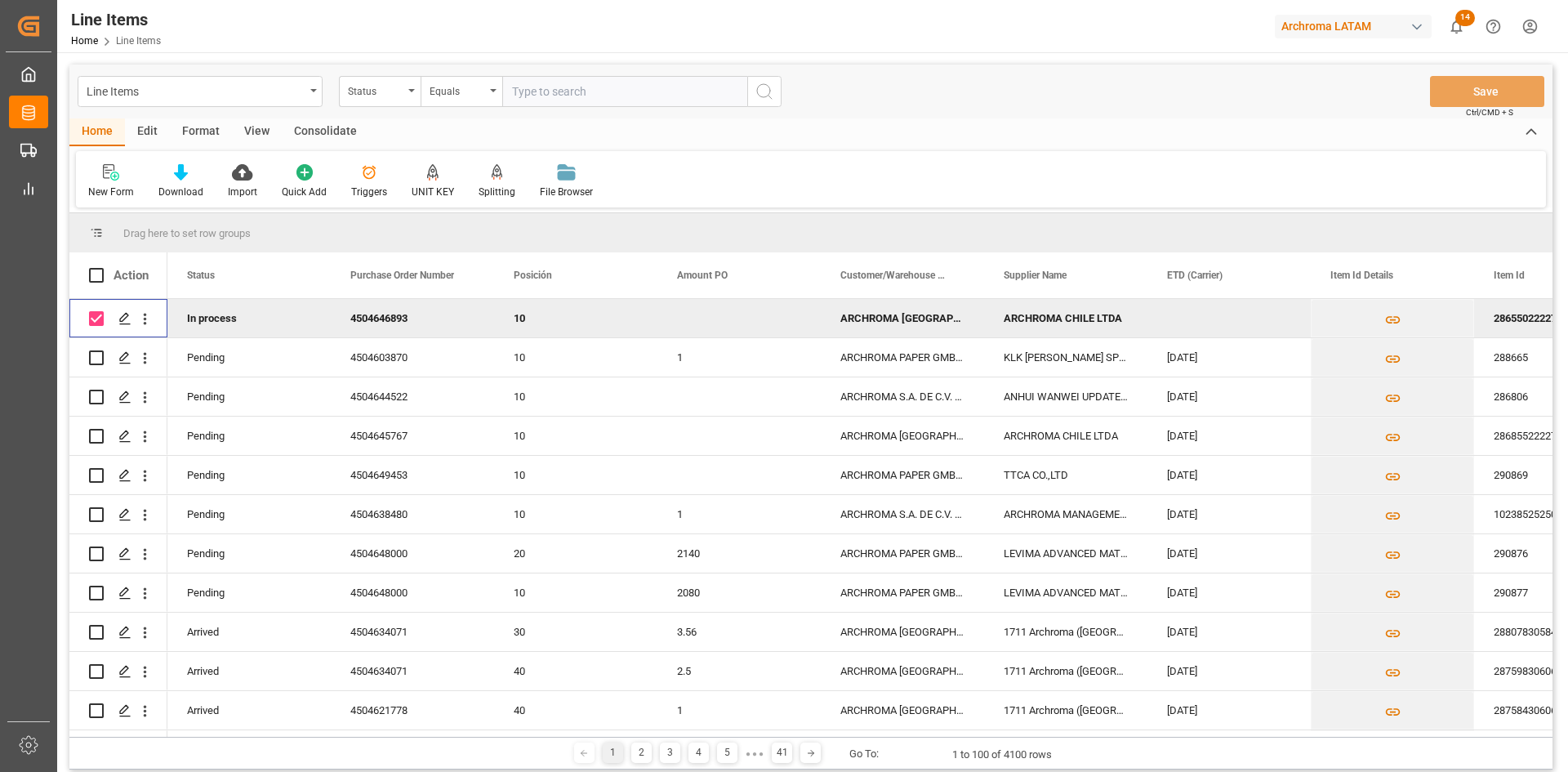
click at [322, 135] on div "Consolidate" at bounding box center [325, 132] width 87 height 27
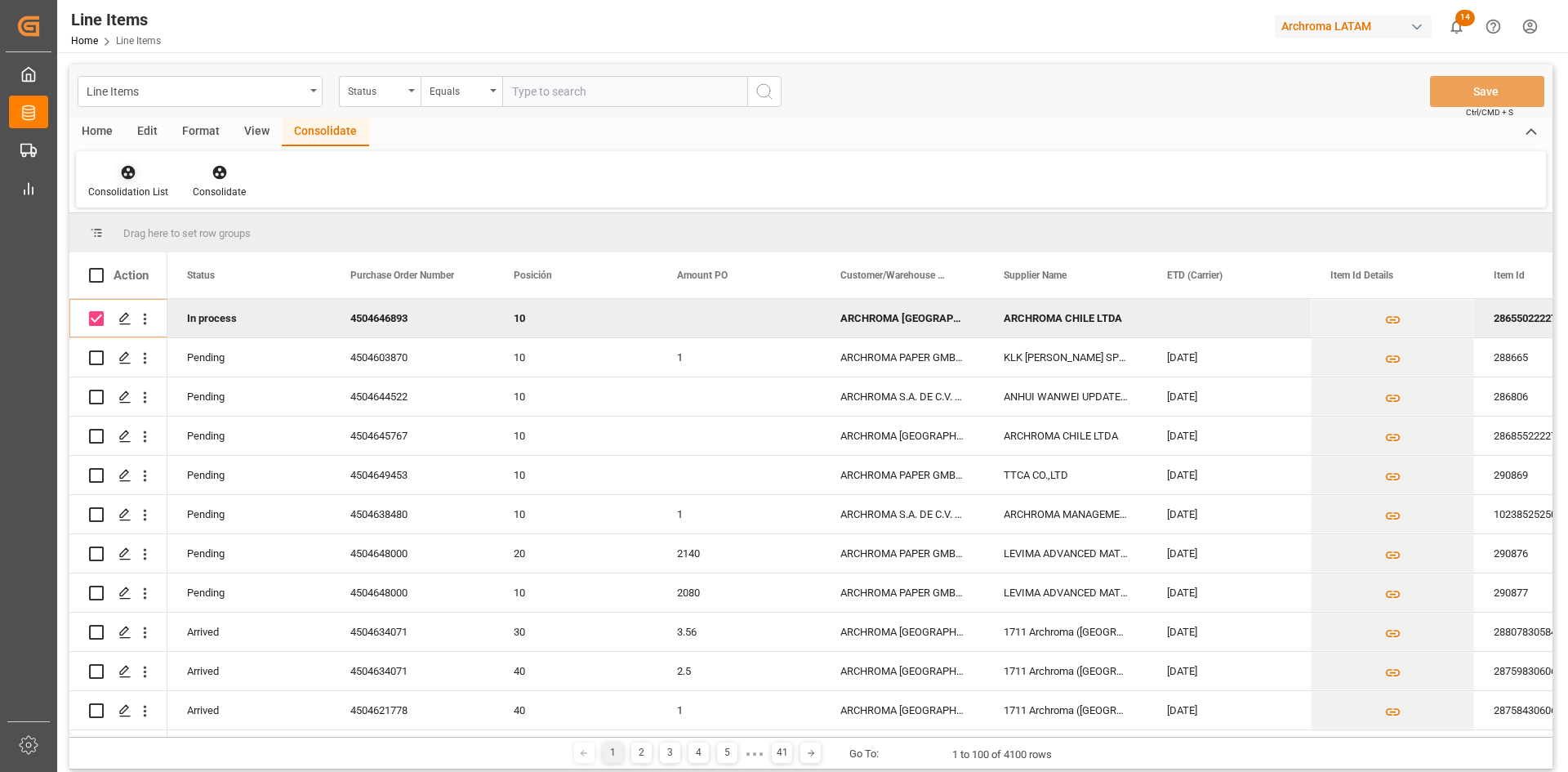
click at [117, 184] on div "Consolidation List" at bounding box center [129, 181] width 105 height 36
click at [194, 226] on div "Line Items Status Equals Save Ctrl/CMD + S Home Edit Format View Consolidate Co…" at bounding box center [811, 417] width 1483 height 705
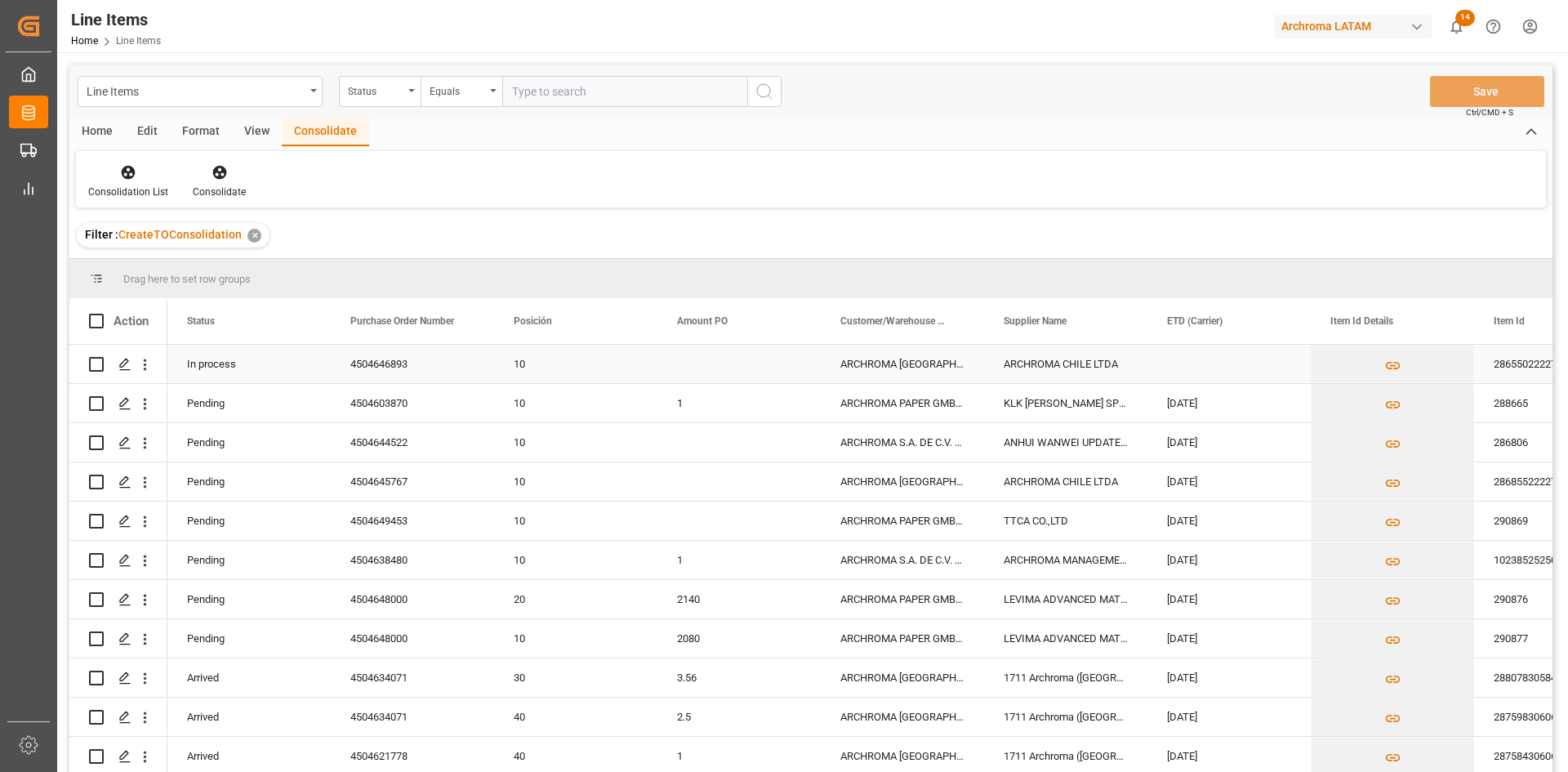
click at [98, 362] on input "Press Space to toggle row selection (unchecked)" at bounding box center [96, 364] width 15 height 15
checkbox input "true"
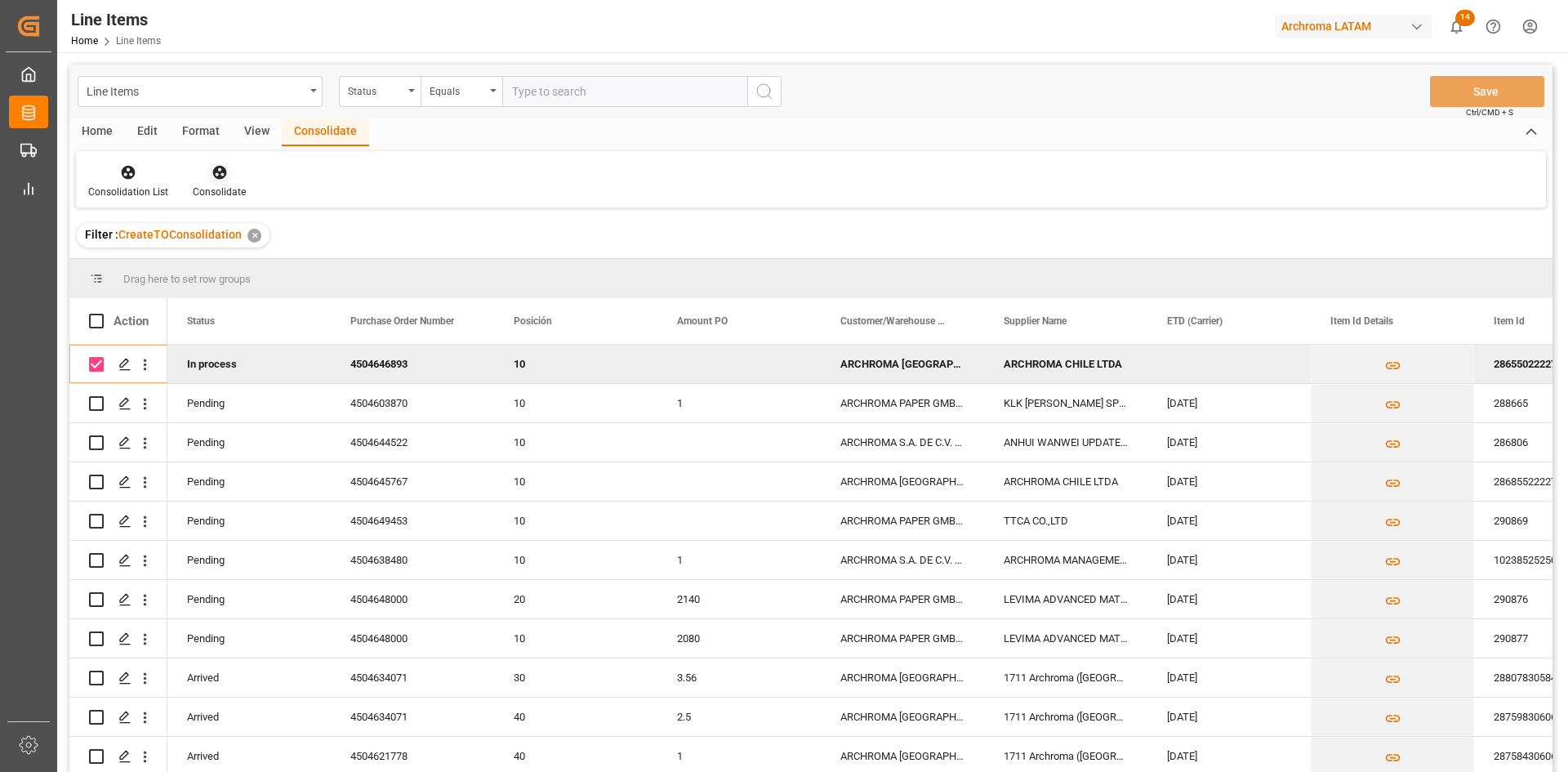
click at [214, 172] on icon at bounding box center [220, 172] width 14 height 14
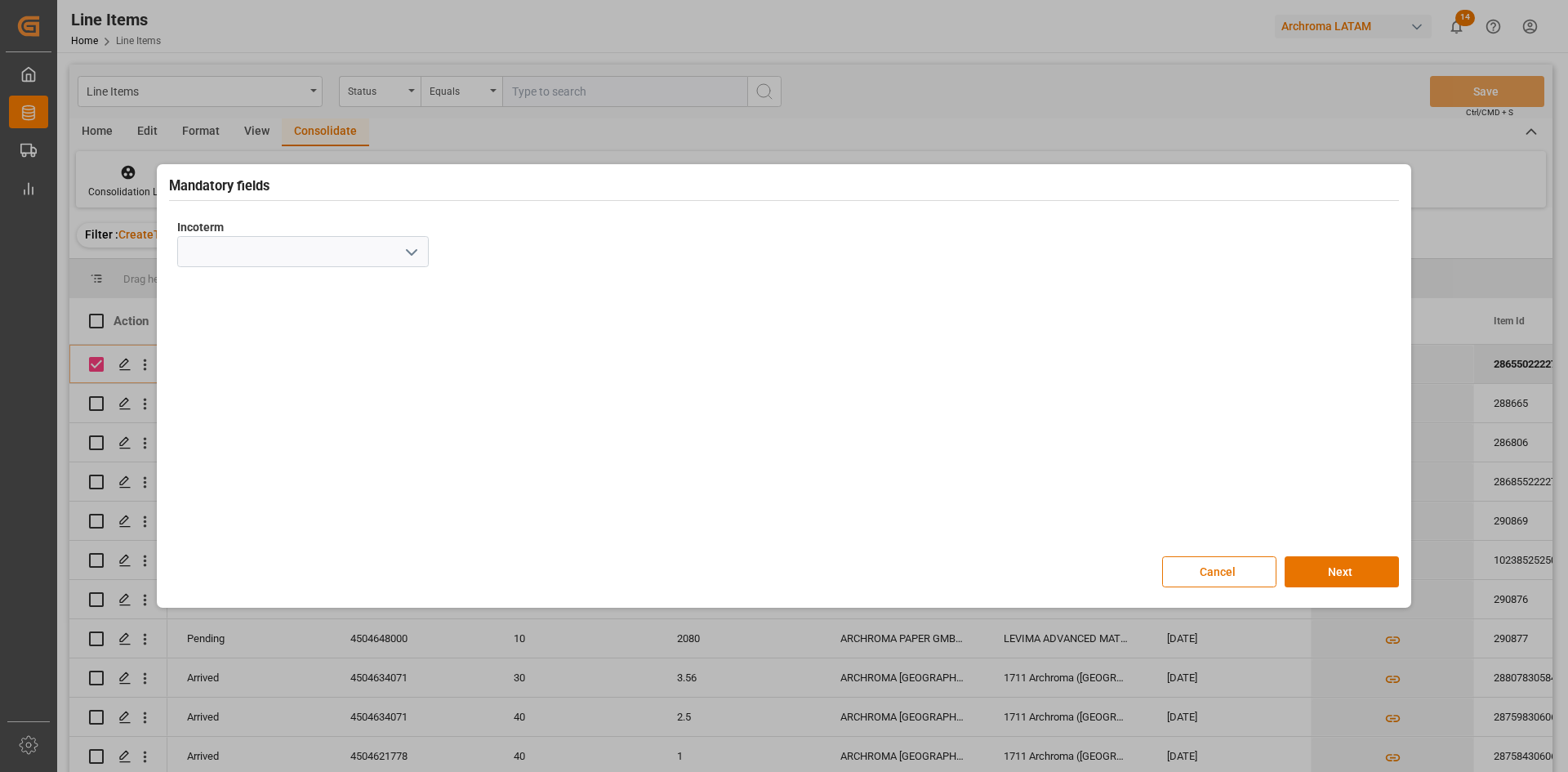
click at [417, 253] on icon "open menu" at bounding box center [411, 252] width 20 height 20
click at [250, 290] on div "FOB" at bounding box center [303, 300] width 250 height 37
type input "FOB"
click at [1381, 562] on button "Next" at bounding box center [1342, 571] width 114 height 31
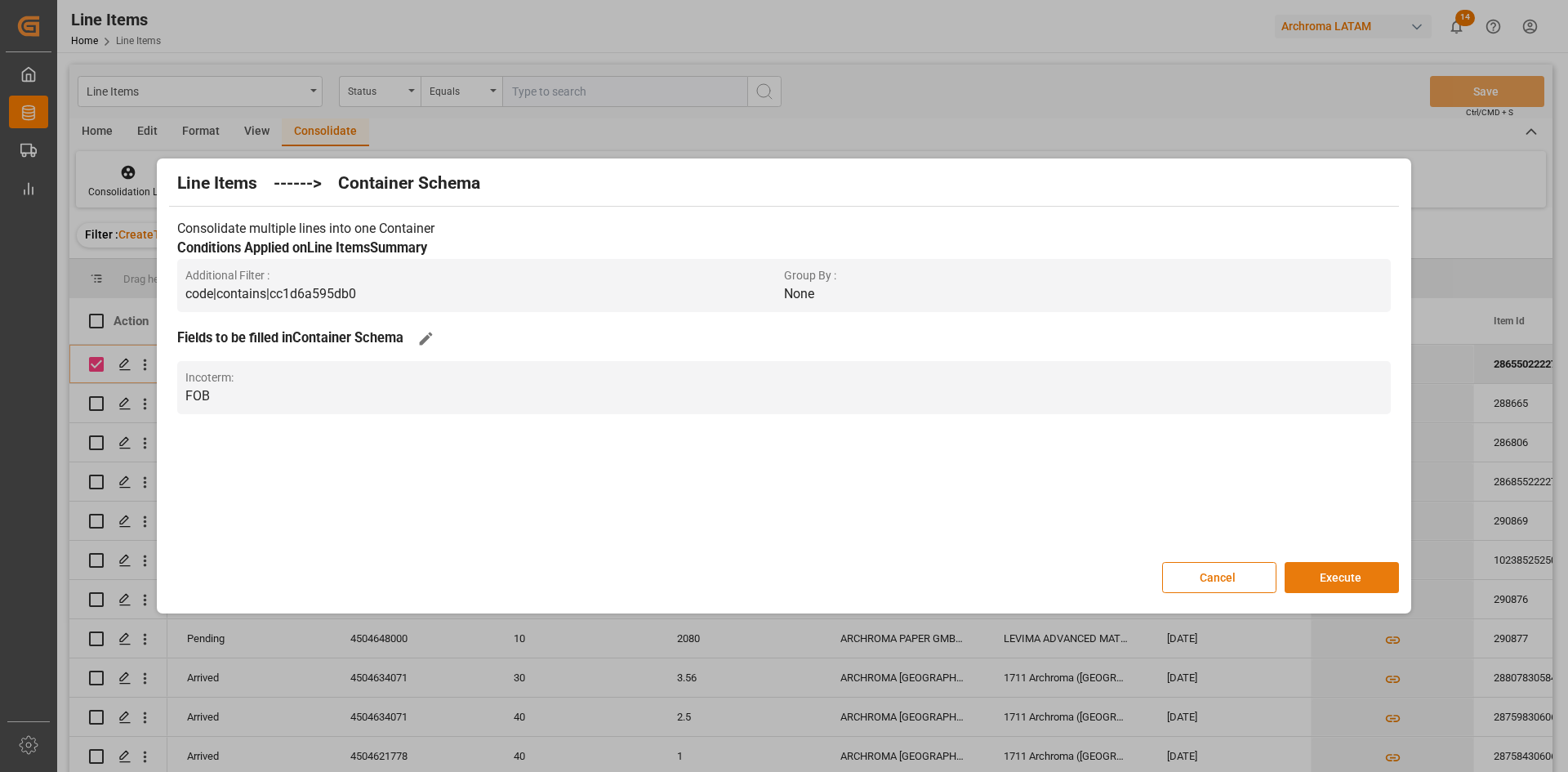
click at [1353, 570] on button "Execute" at bounding box center [1342, 577] width 114 height 31
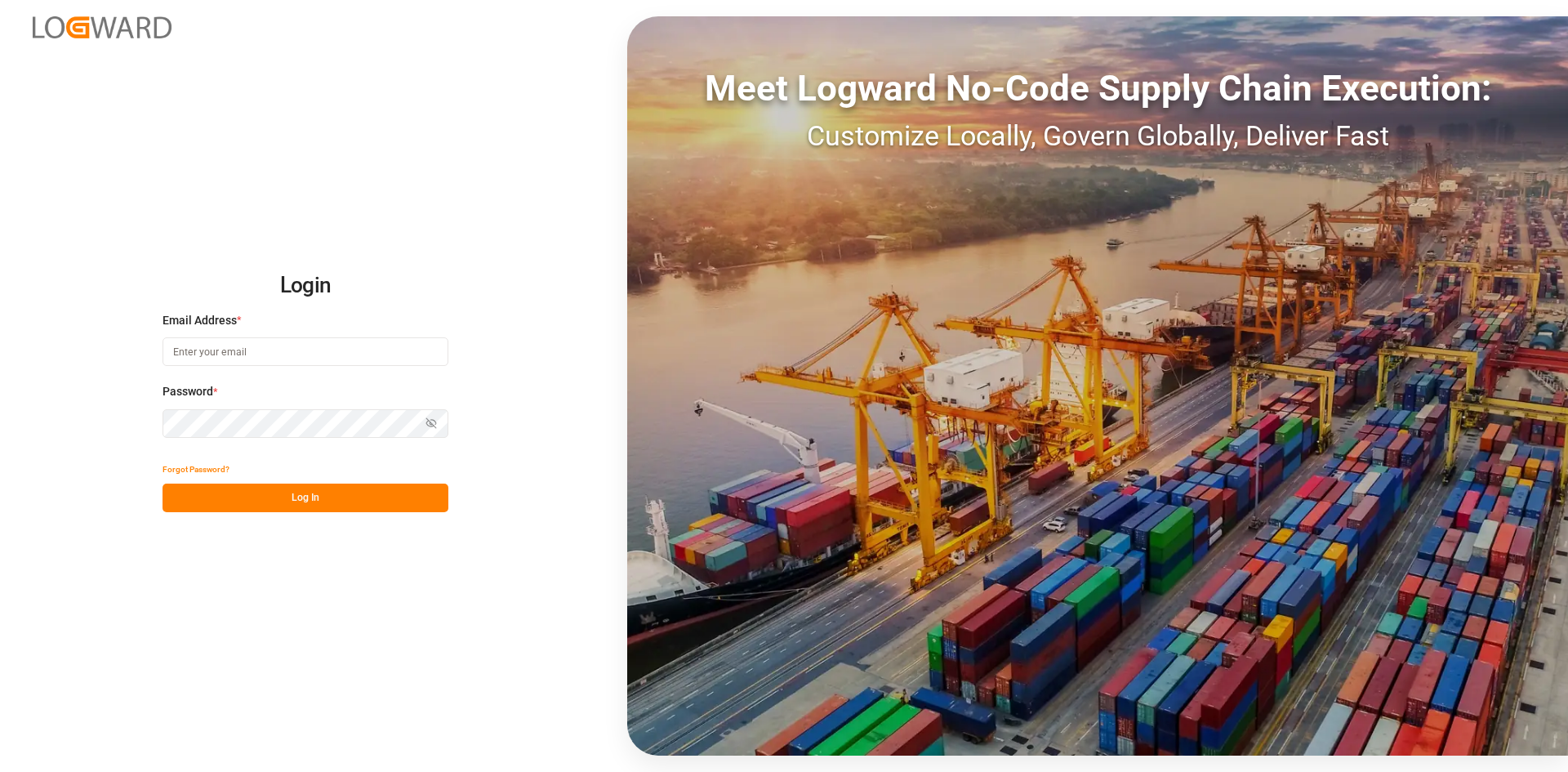
type input "[PERSON_NAME][EMAIL_ADDRESS][PERSON_NAME][DOMAIN_NAME]"
click at [376, 493] on button "Log In" at bounding box center [305, 498] width 286 height 28
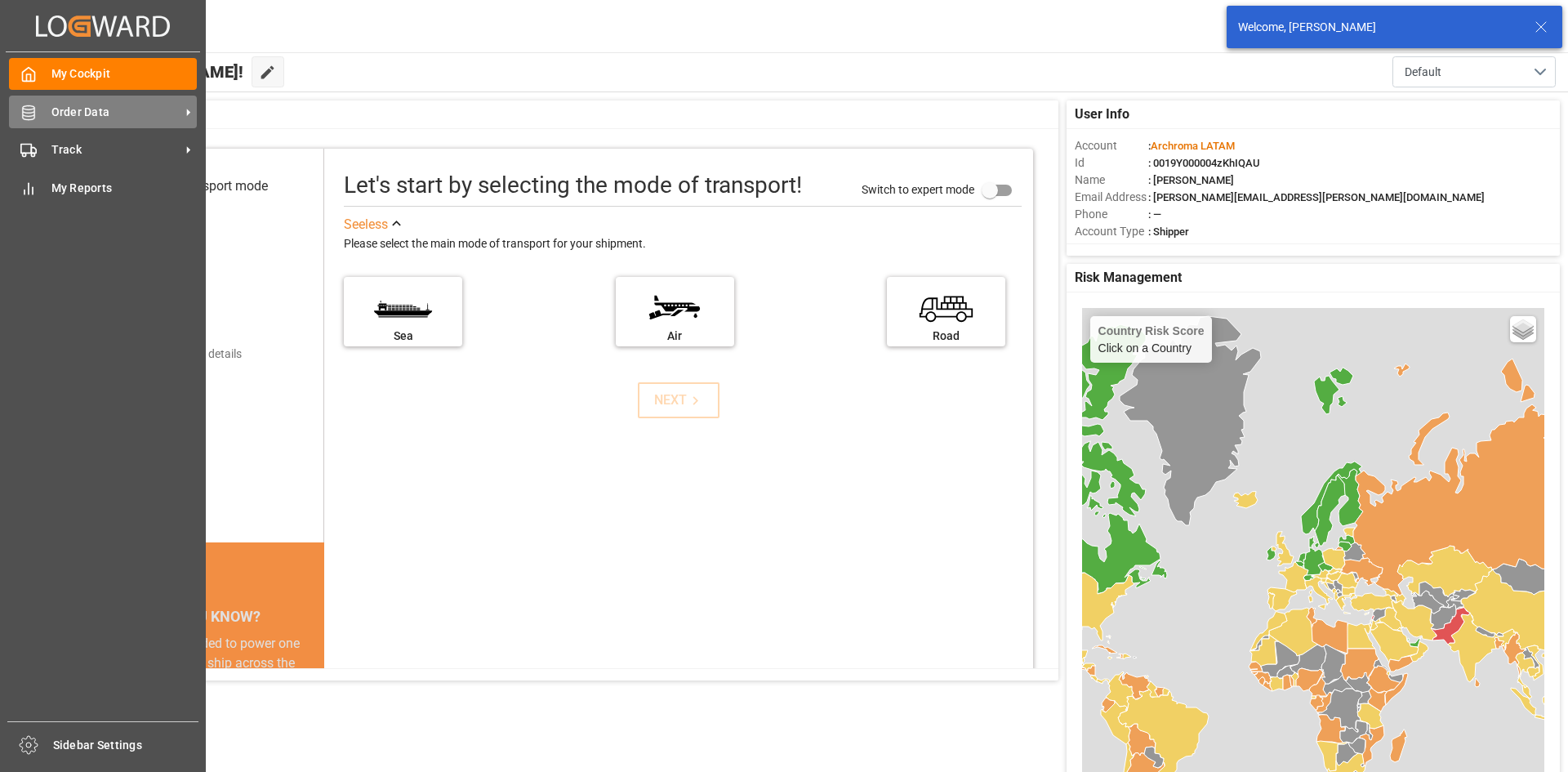
click at [53, 111] on span "Order Data" at bounding box center [116, 112] width 129 height 17
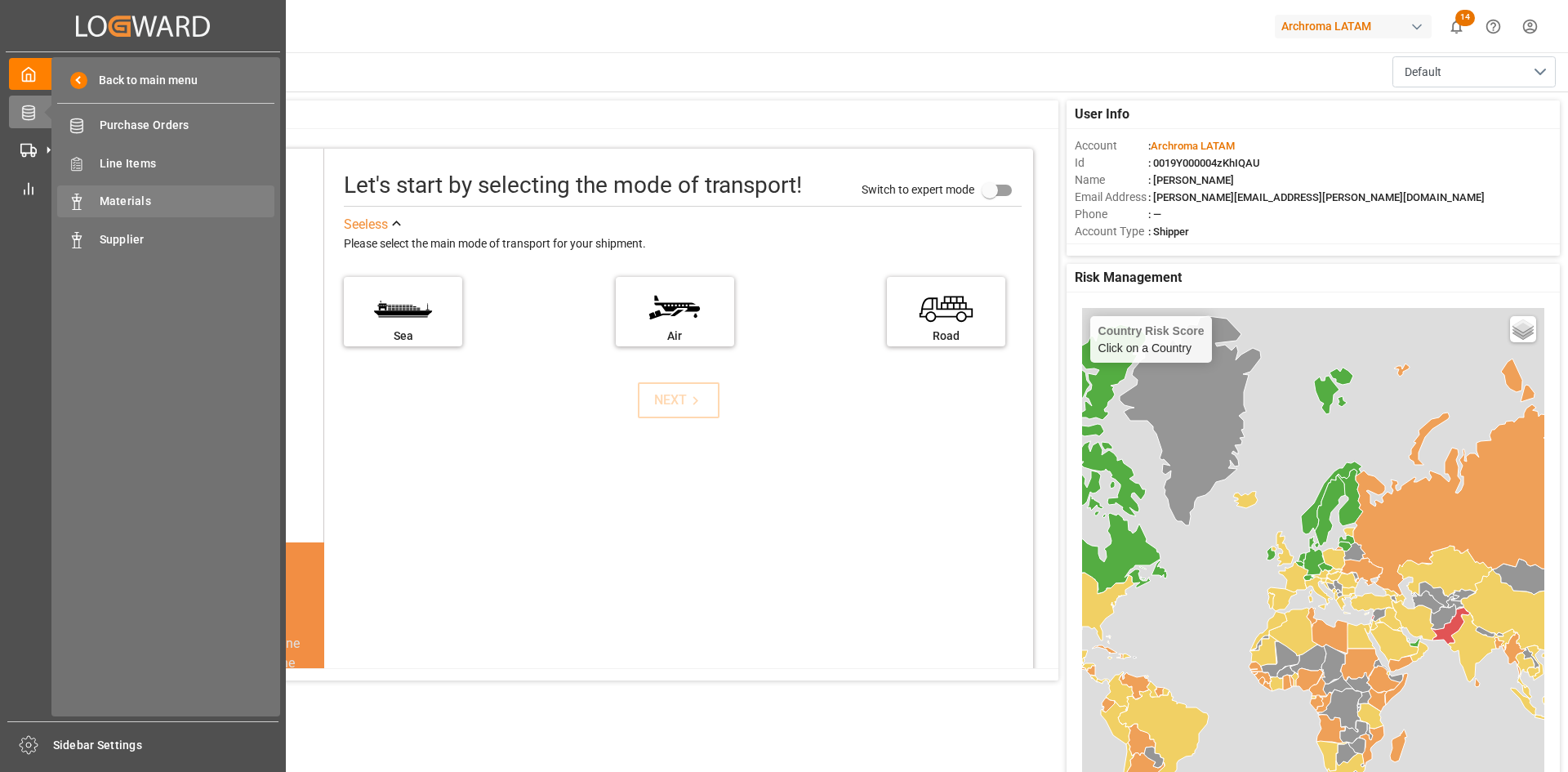
click at [124, 200] on span "Materials" at bounding box center [187, 202] width 176 height 17
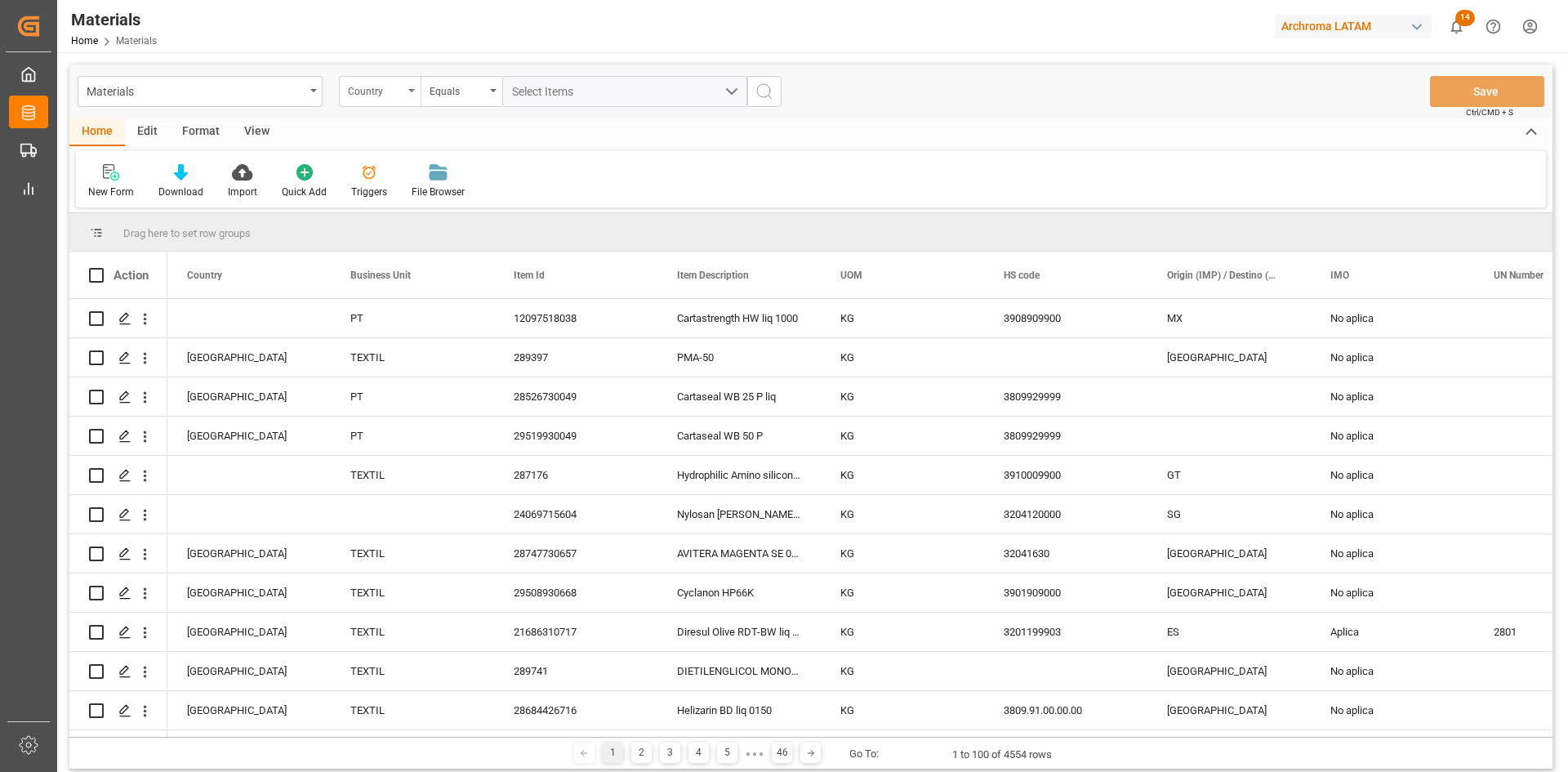
click at [398, 93] on div "Country" at bounding box center [376, 89] width 56 height 19
click at [424, 237] on div "Item Id" at bounding box center [461, 235] width 244 height 34
type input "28685522227"
click at [766, 93] on icon "search button" at bounding box center [764, 91] width 20 height 20
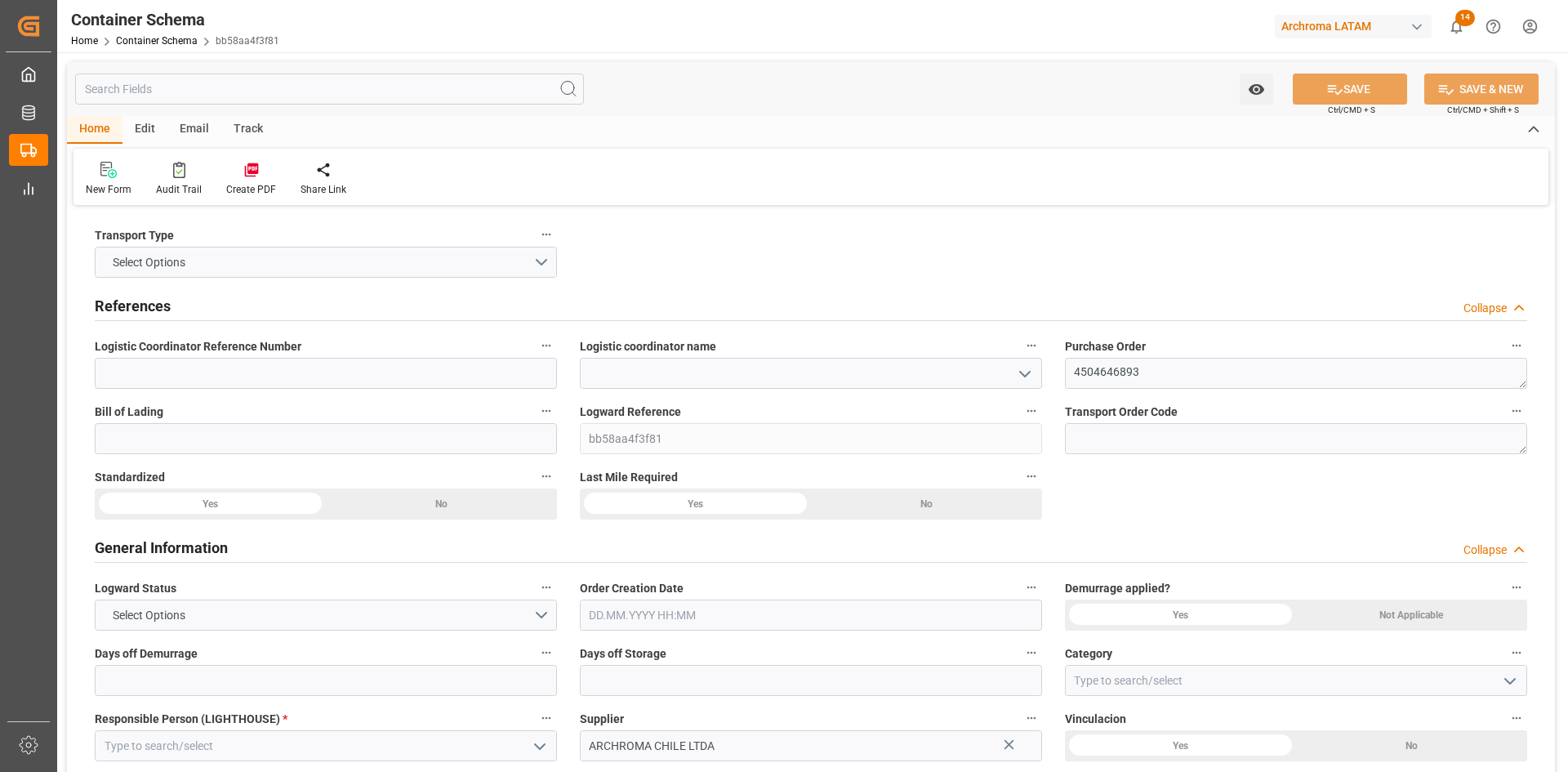
type input "0"
type input "1"
type input "20"
type input "20000"
type input "0"
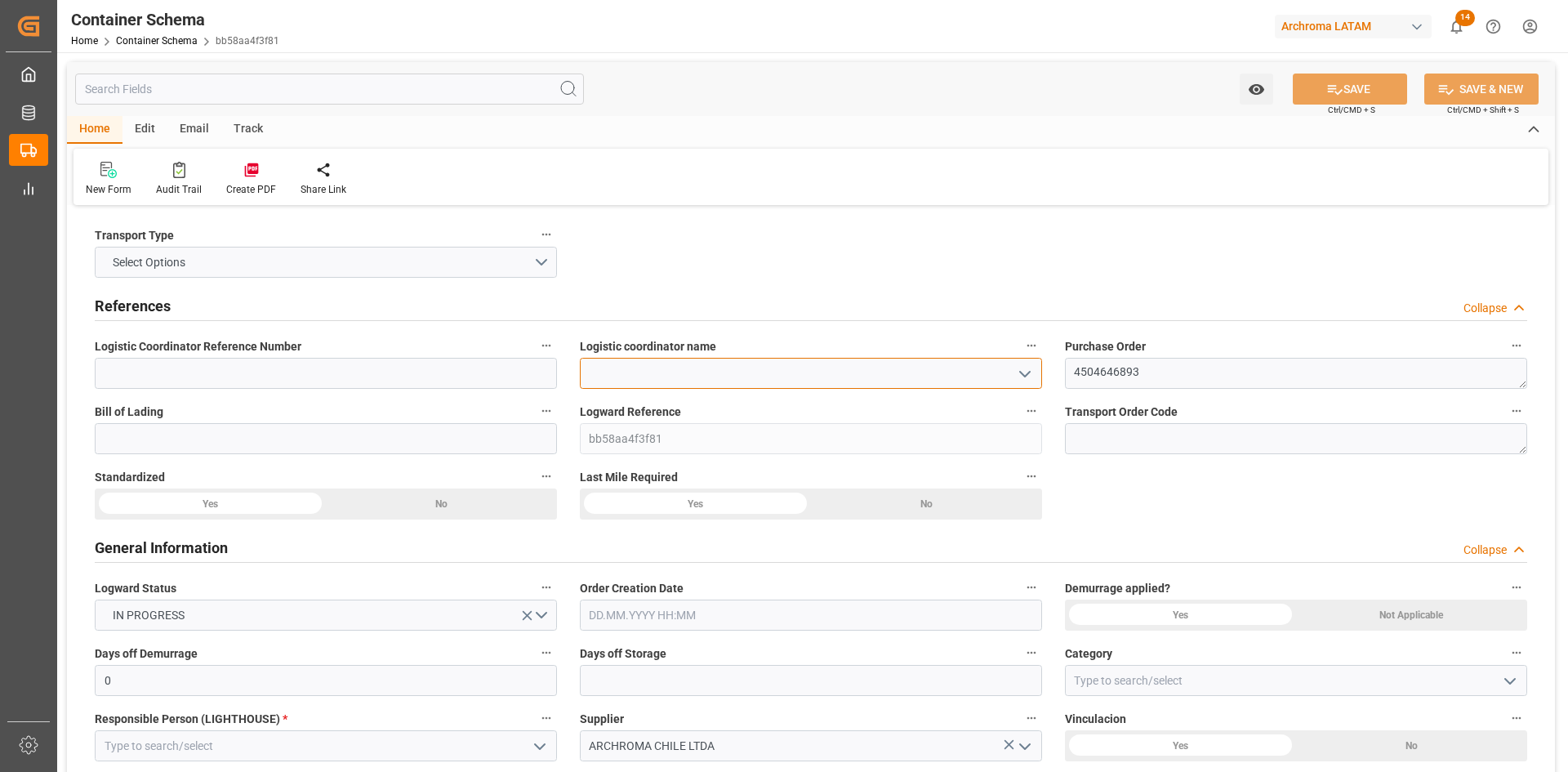
click at [799, 375] on input at bounding box center [811, 373] width 462 height 31
click at [1015, 368] on icon "open menu" at bounding box center [1024, 374] width 20 height 20
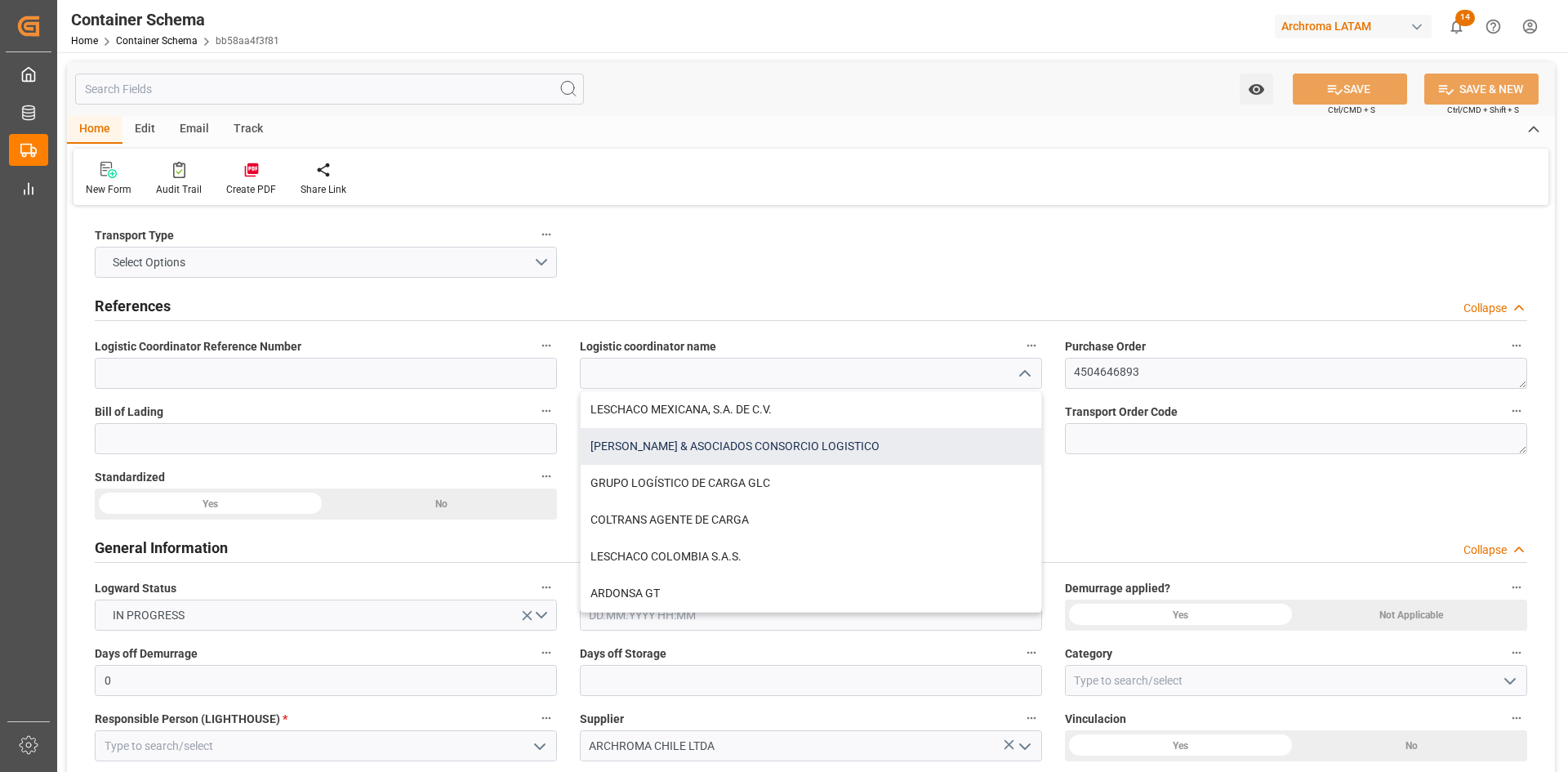
click at [832, 449] on div "PALACIOS & ASOCIADOS CONSORCIO LOGISTICO" at bounding box center [811, 446] width 461 height 37
type input "PALACIOS & ASOCIADOS CONSORCIO LOGISTICO"
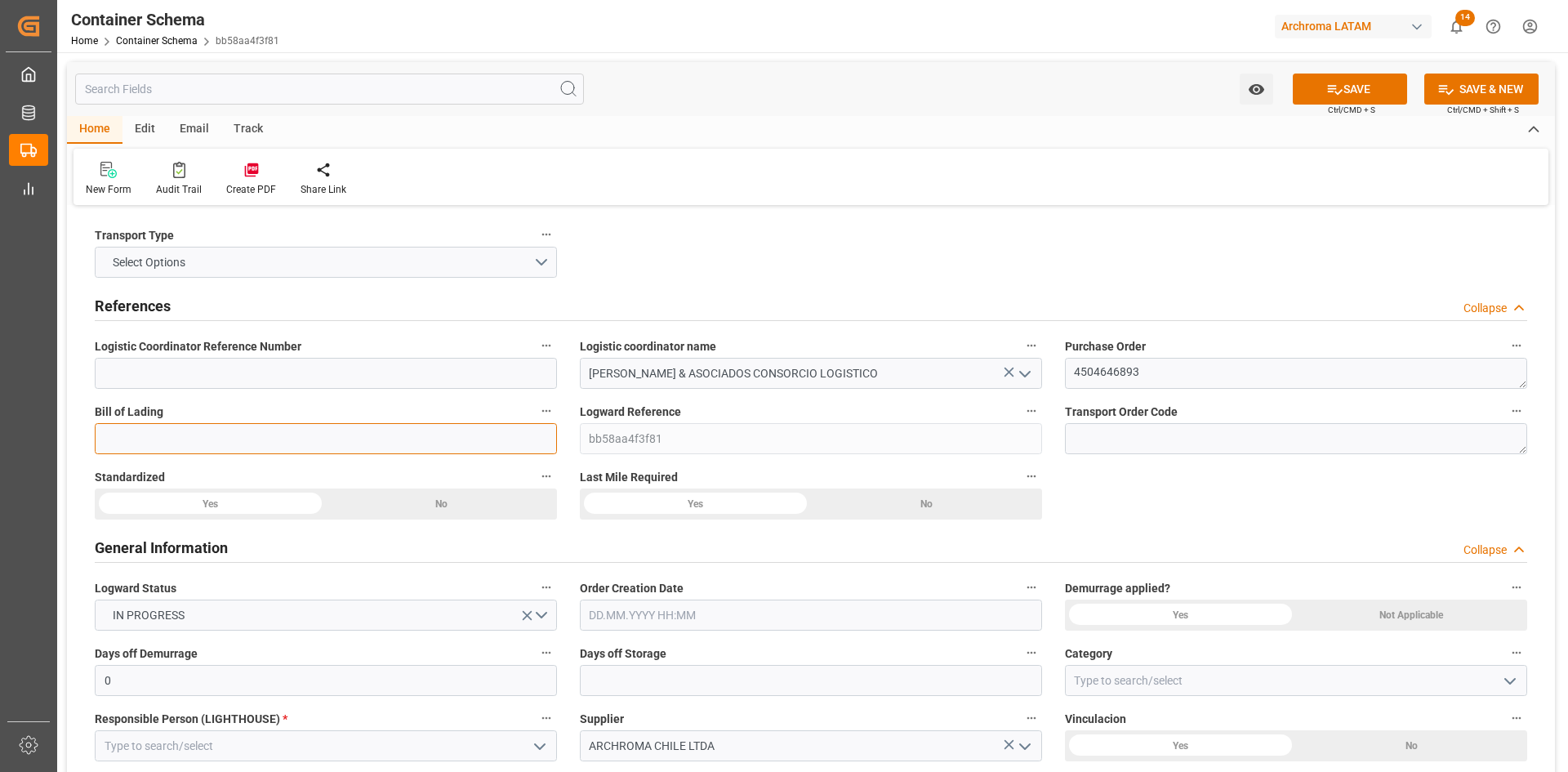
click at [473, 446] on input at bounding box center [325, 438] width 462 height 31
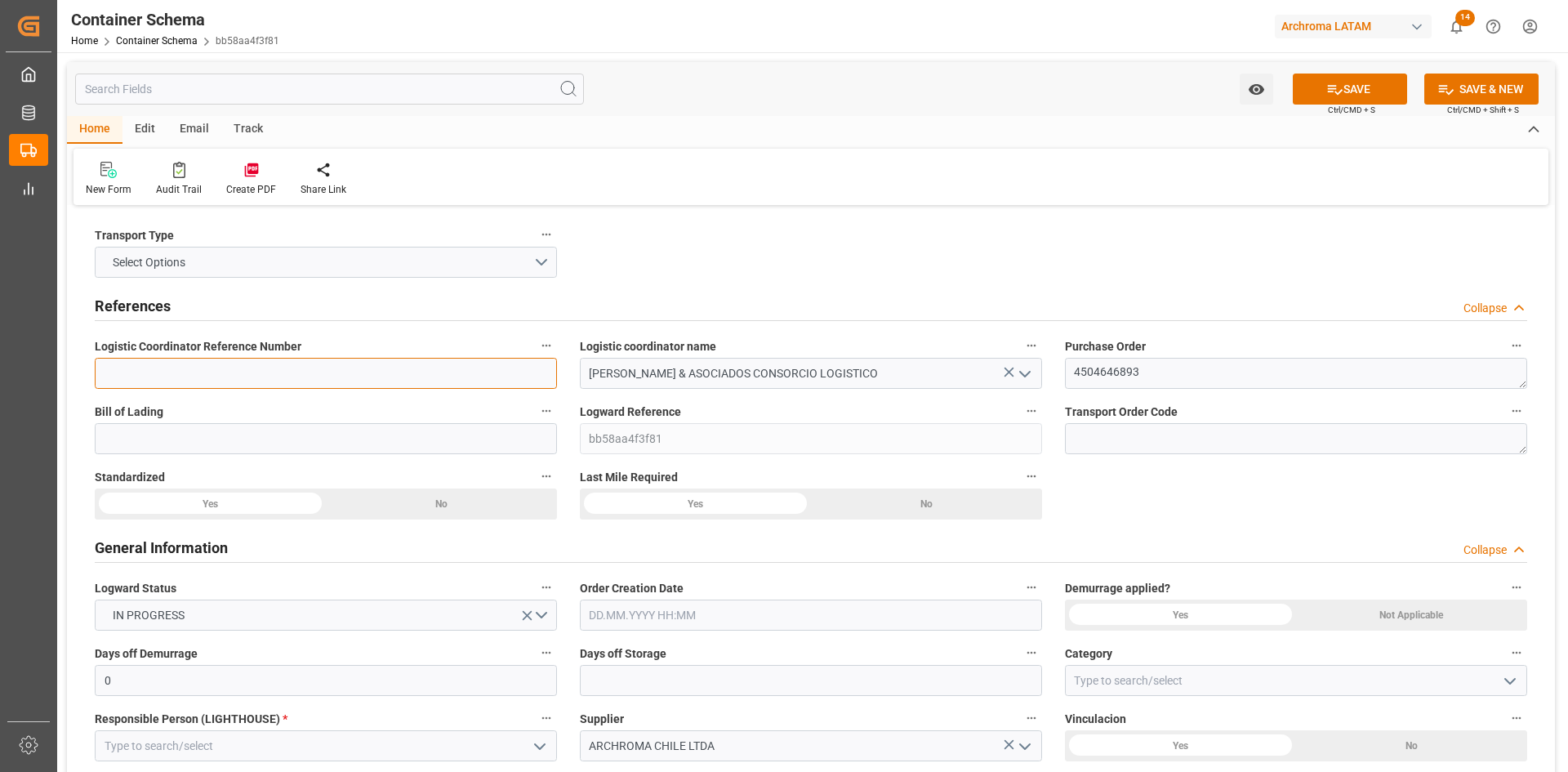
click at [344, 385] on input at bounding box center [325, 373] width 462 height 31
paste input "SCLCLL250912000008"
type input "SCLCLL250912000008"
drag, startPoint x: 244, startPoint y: 370, endPoint x: 57, endPoint y: 369, distance: 187.0
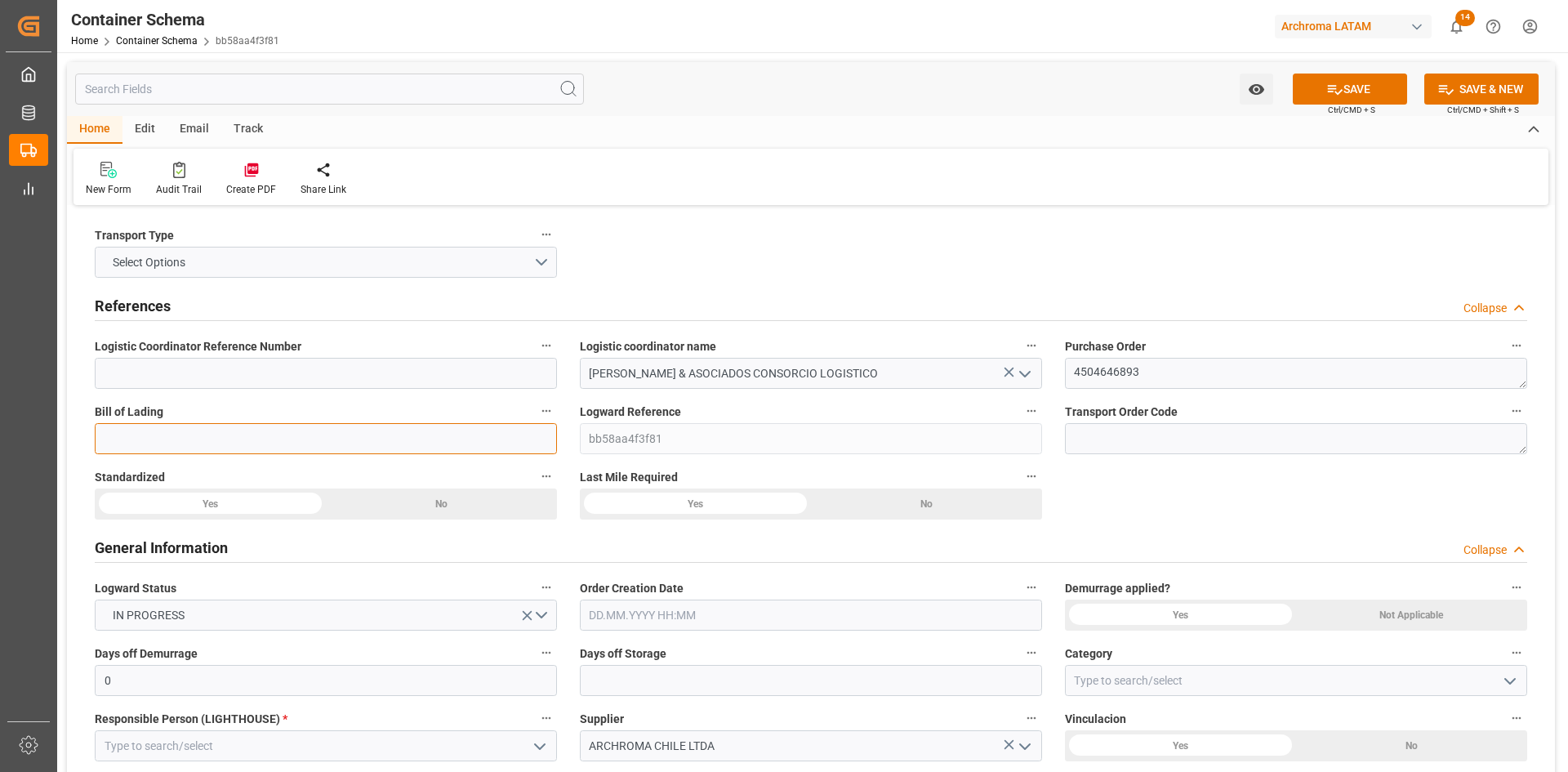
click at [245, 438] on input at bounding box center [325, 438] width 462 height 31
paste input "SCLCLL250912000008"
type input "SCLCLL250912000008"
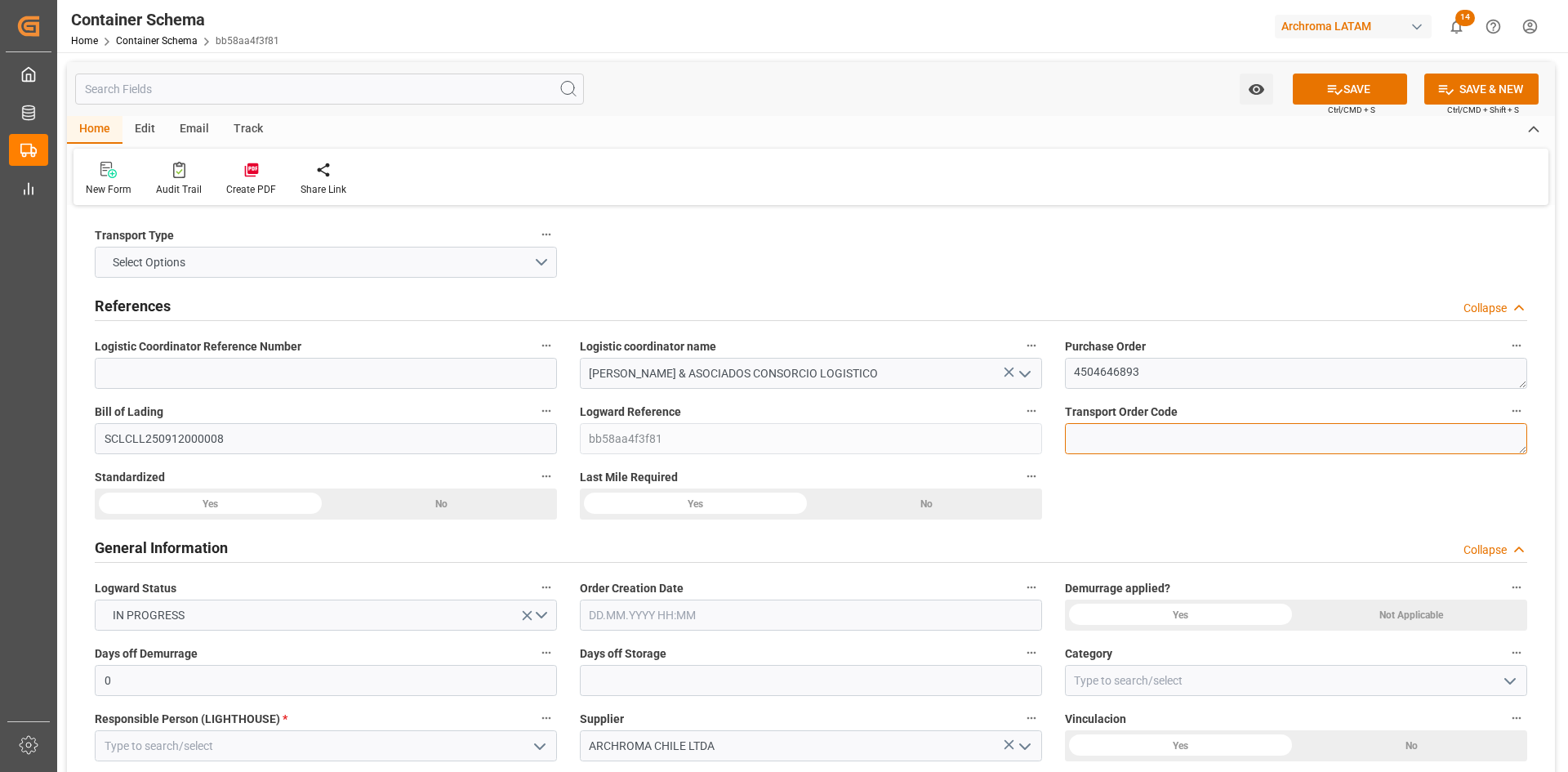
click at [1155, 436] on textarea at bounding box center [1296, 438] width 462 height 31
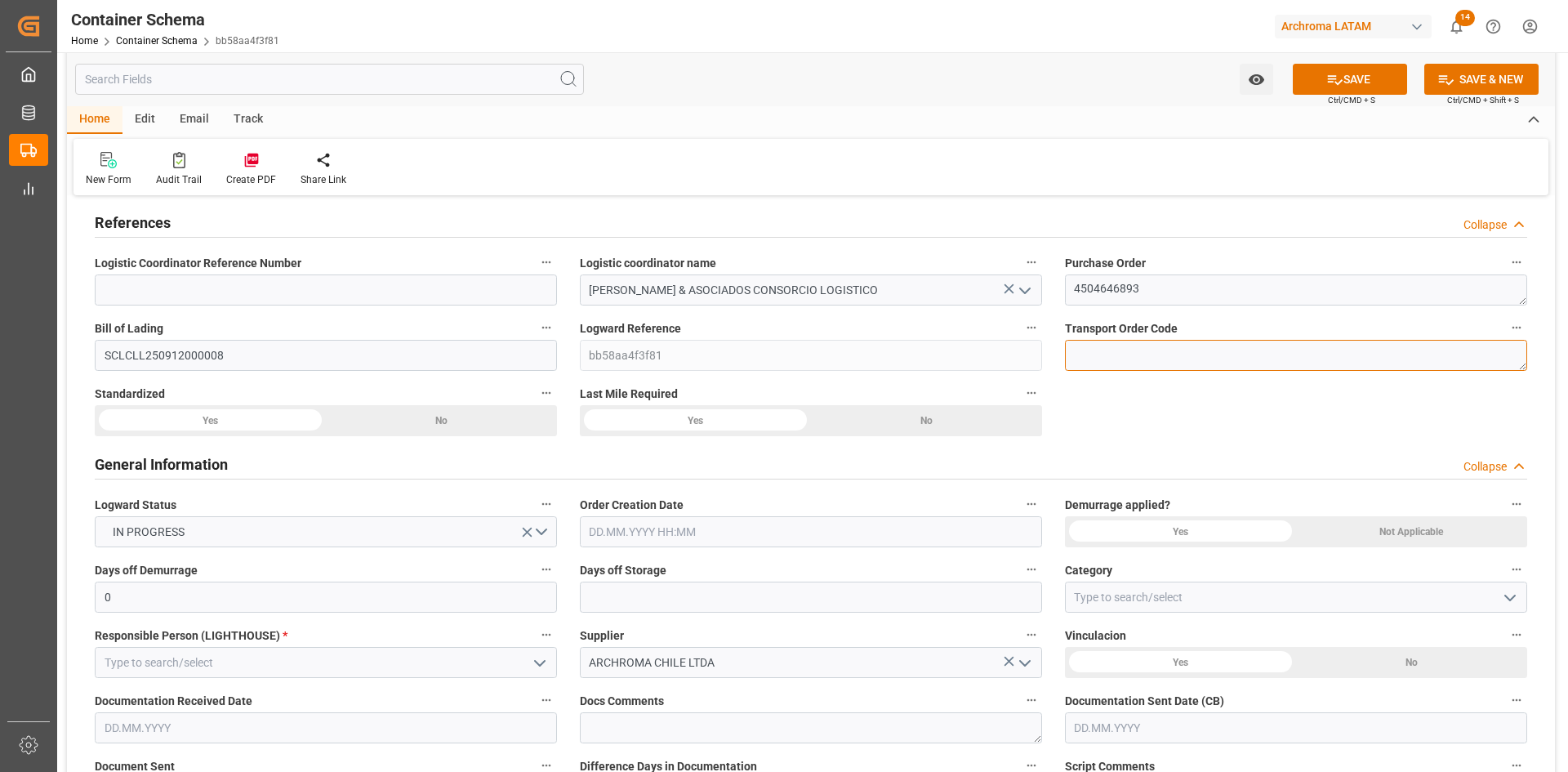
scroll to position [245, 0]
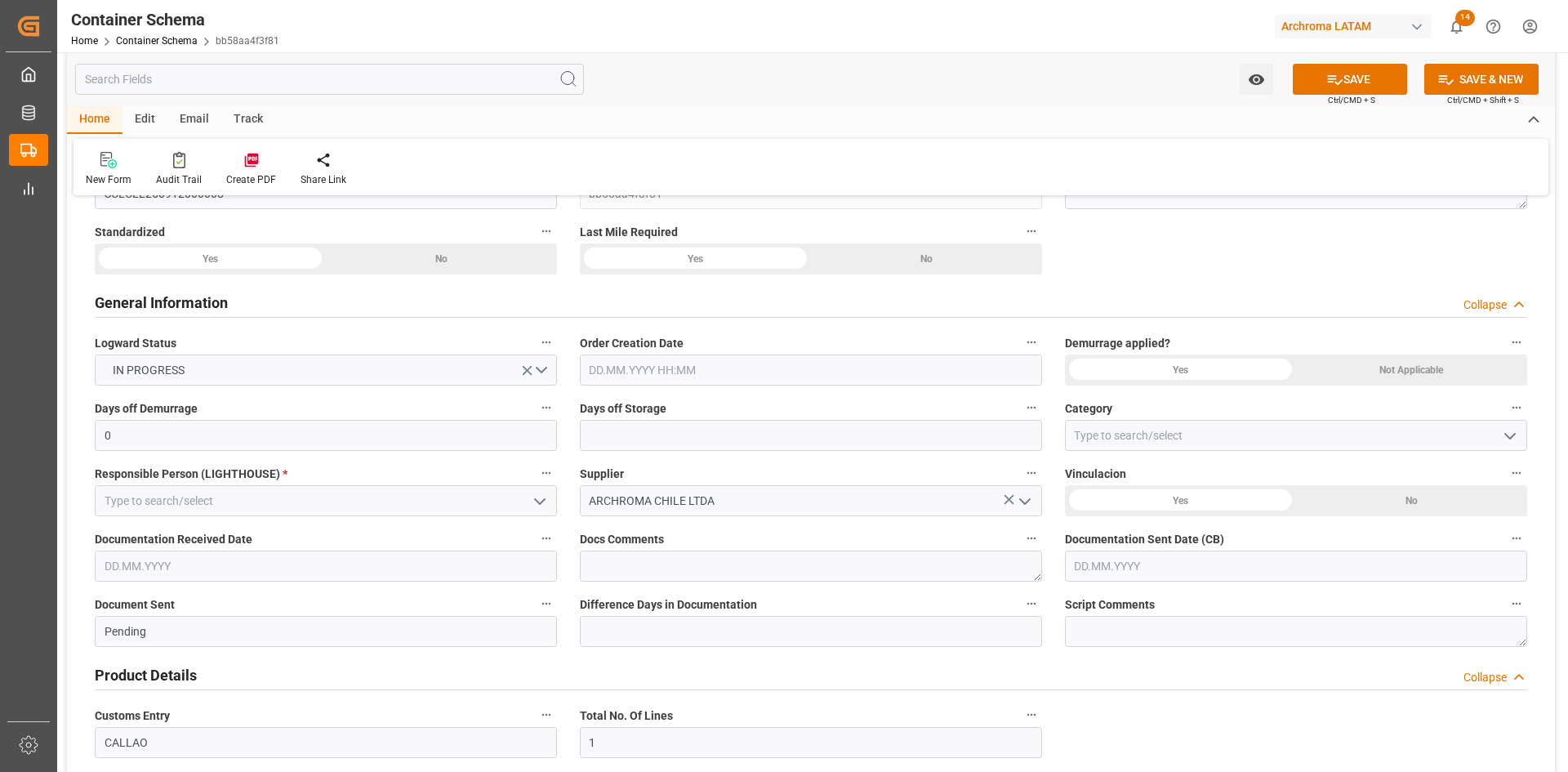
click at [237, 256] on div "Yes" at bounding box center [209, 259] width 231 height 31
click at [326, 263] on div "Yes" at bounding box center [209, 259] width 231 height 31
click at [752, 369] on input "text" at bounding box center [811, 370] width 462 height 31
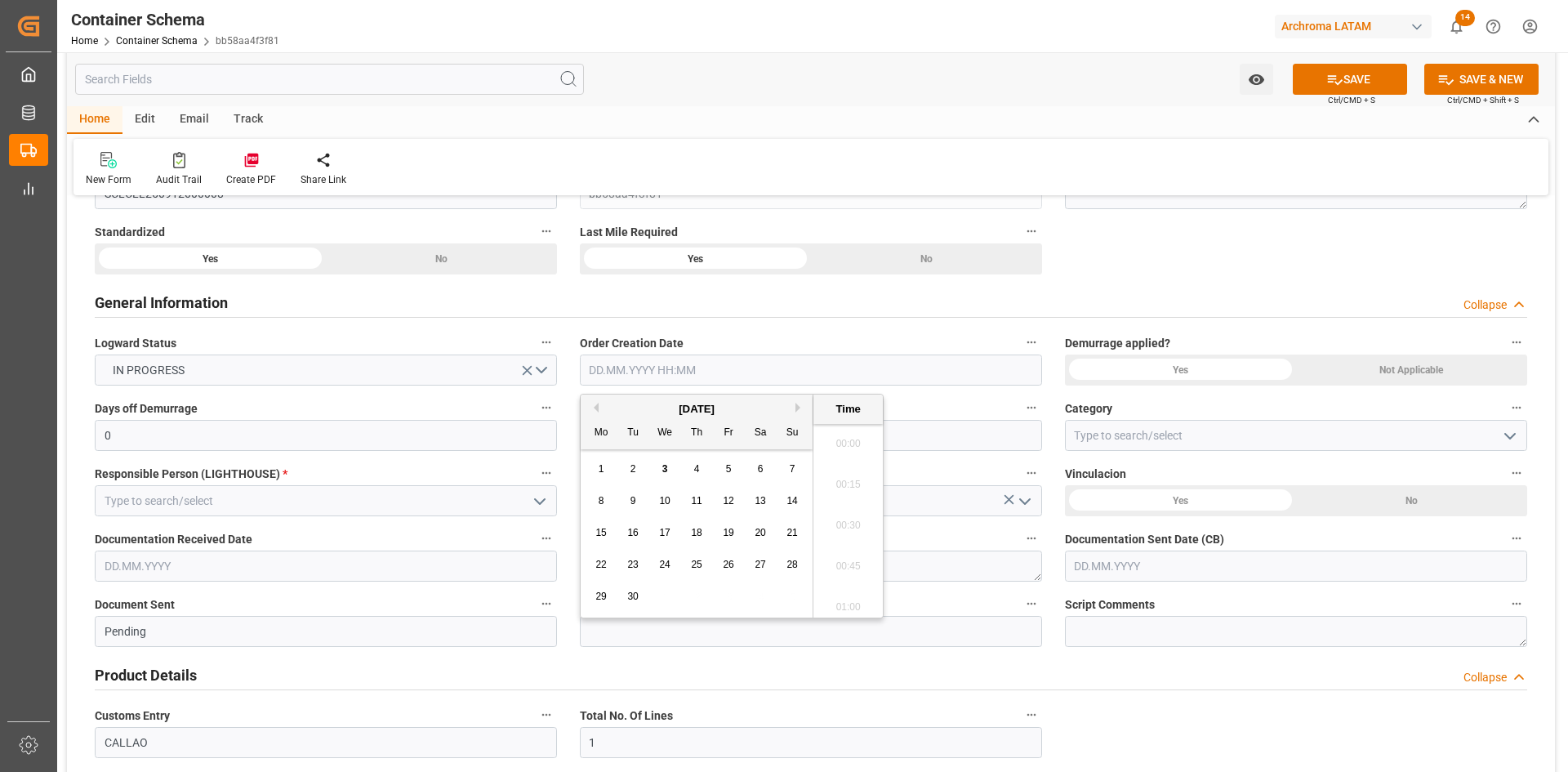
scroll to position [1802, 0]
click at [621, 400] on div "[DATE] Mo Tu We Th Fr Sa Su" at bounding box center [697, 422] width 232 height 55
click at [665, 470] on span "3" at bounding box center [665, 468] width 6 height 11
type input "[DATE] 00:00"
click at [326, 274] on div "Yes" at bounding box center [209, 259] width 231 height 31
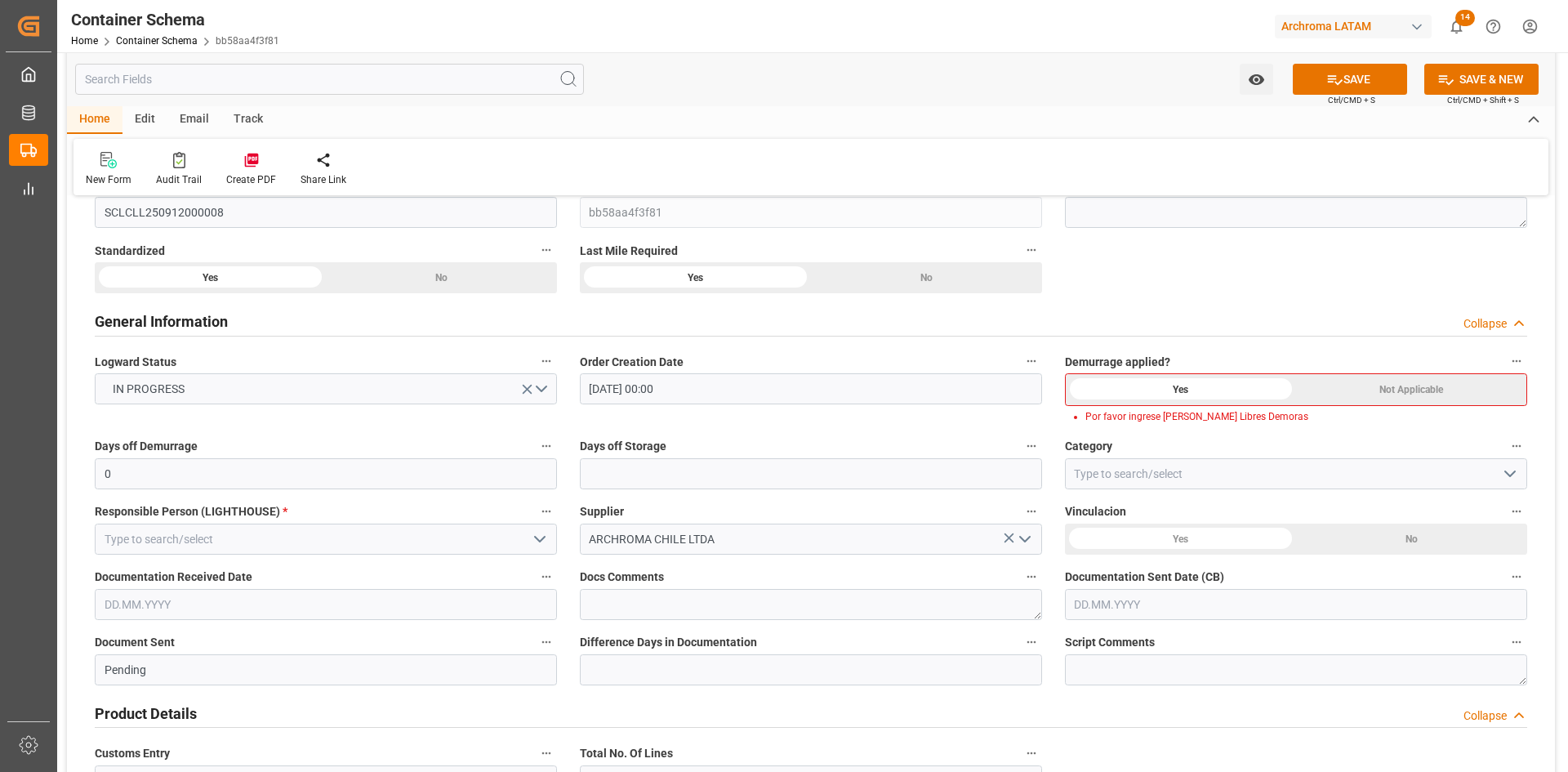
scroll to position [245, 0]
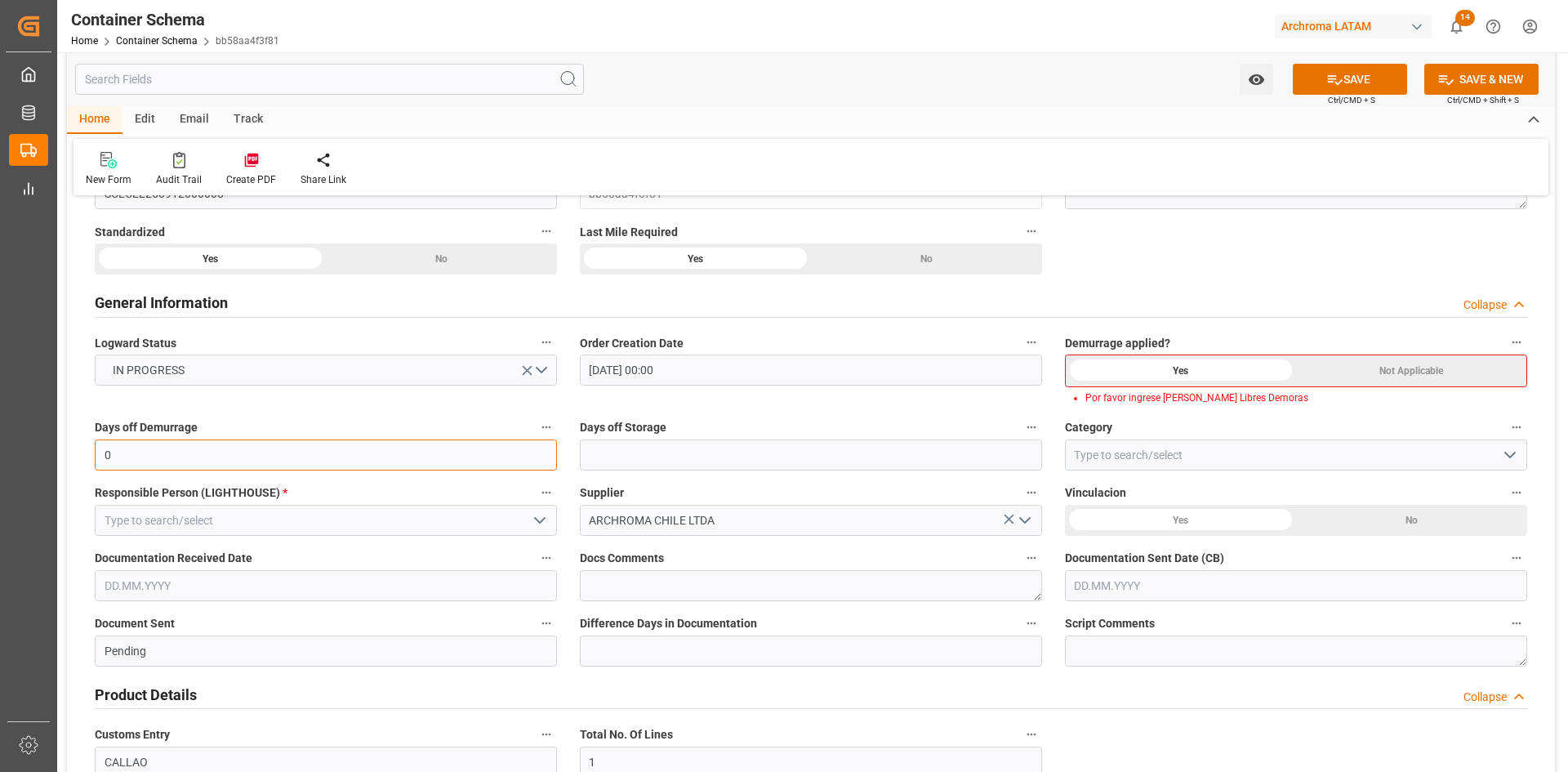
click at [432, 461] on input "0" at bounding box center [325, 455] width 462 height 31
type input "15"
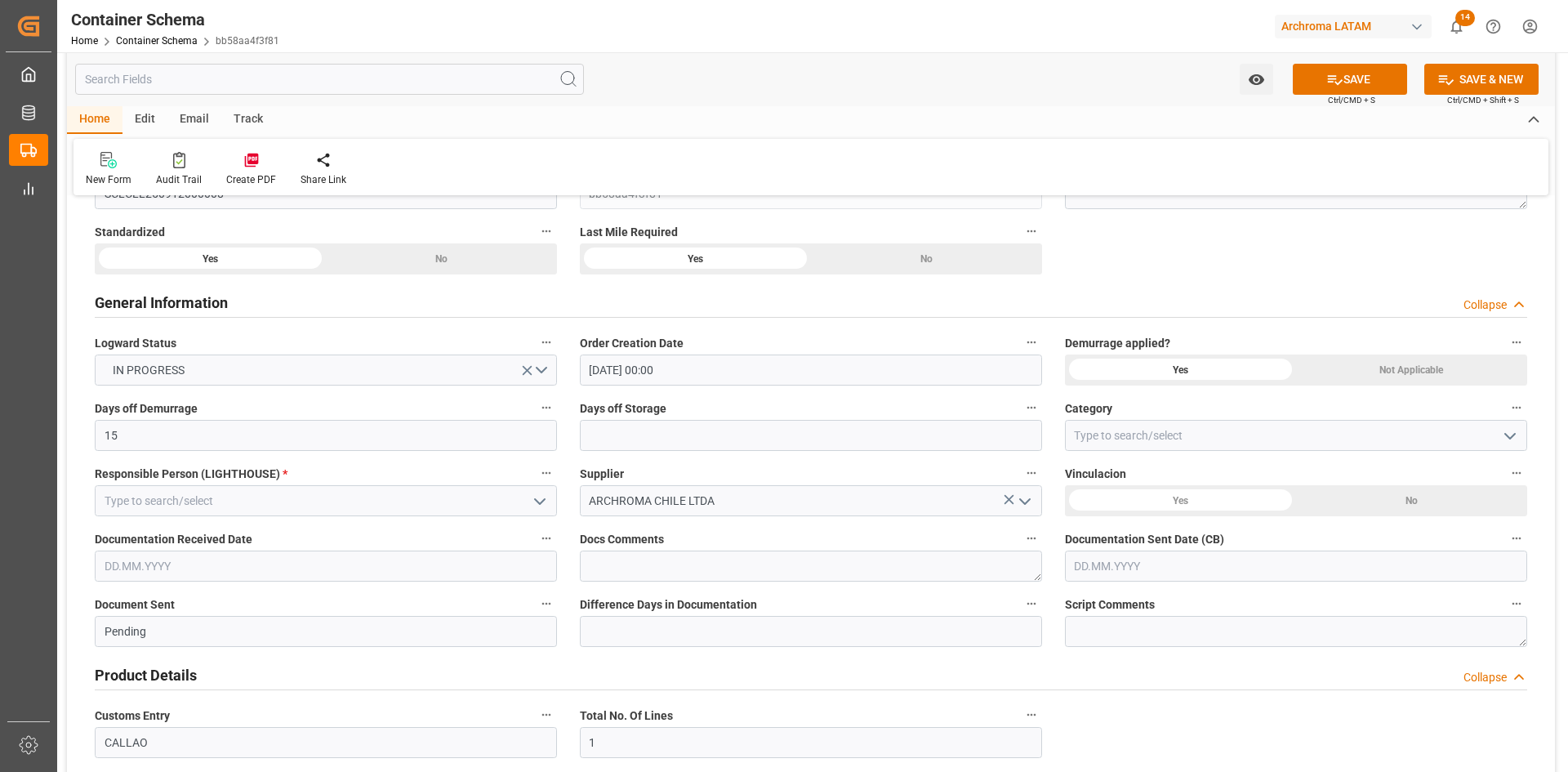
click at [1508, 431] on icon "open menu" at bounding box center [1510, 436] width 20 height 20
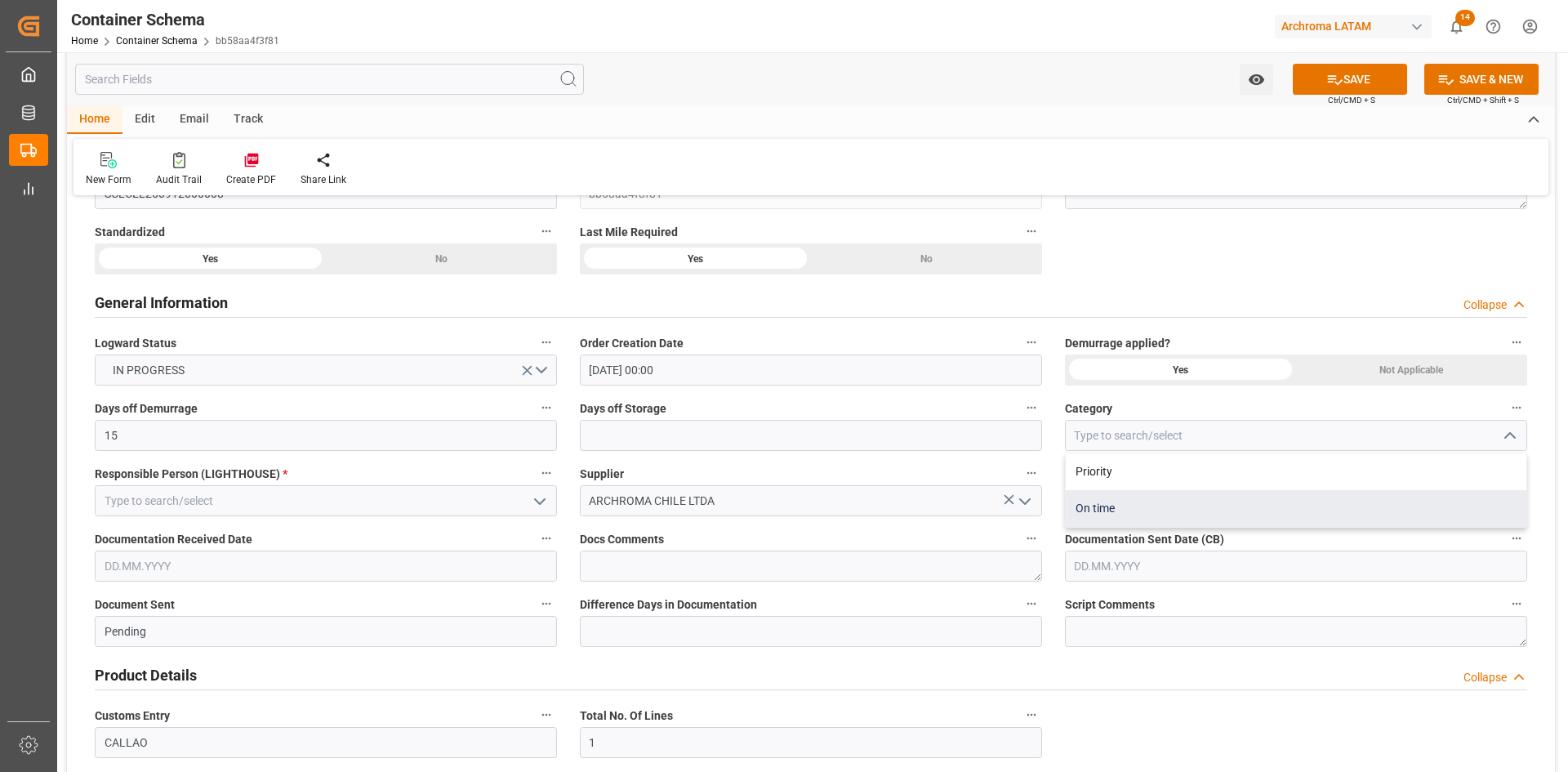
click at [1149, 494] on div "On time" at bounding box center [1296, 508] width 461 height 37
type input "On time"
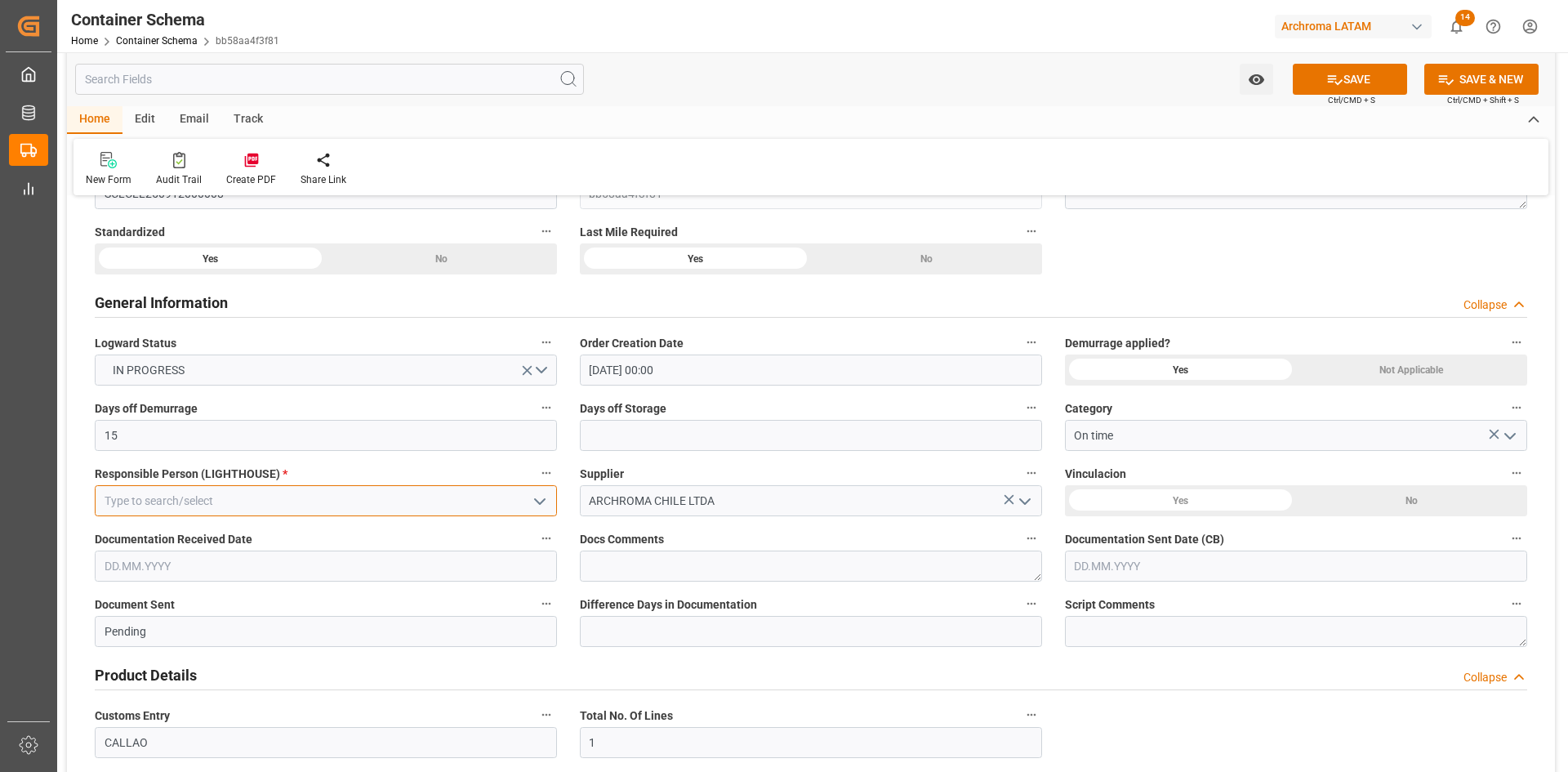
click at [404, 515] on input at bounding box center [325, 501] width 462 height 31
click at [537, 501] on polyline "open menu" at bounding box center [540, 502] width 9 height 5
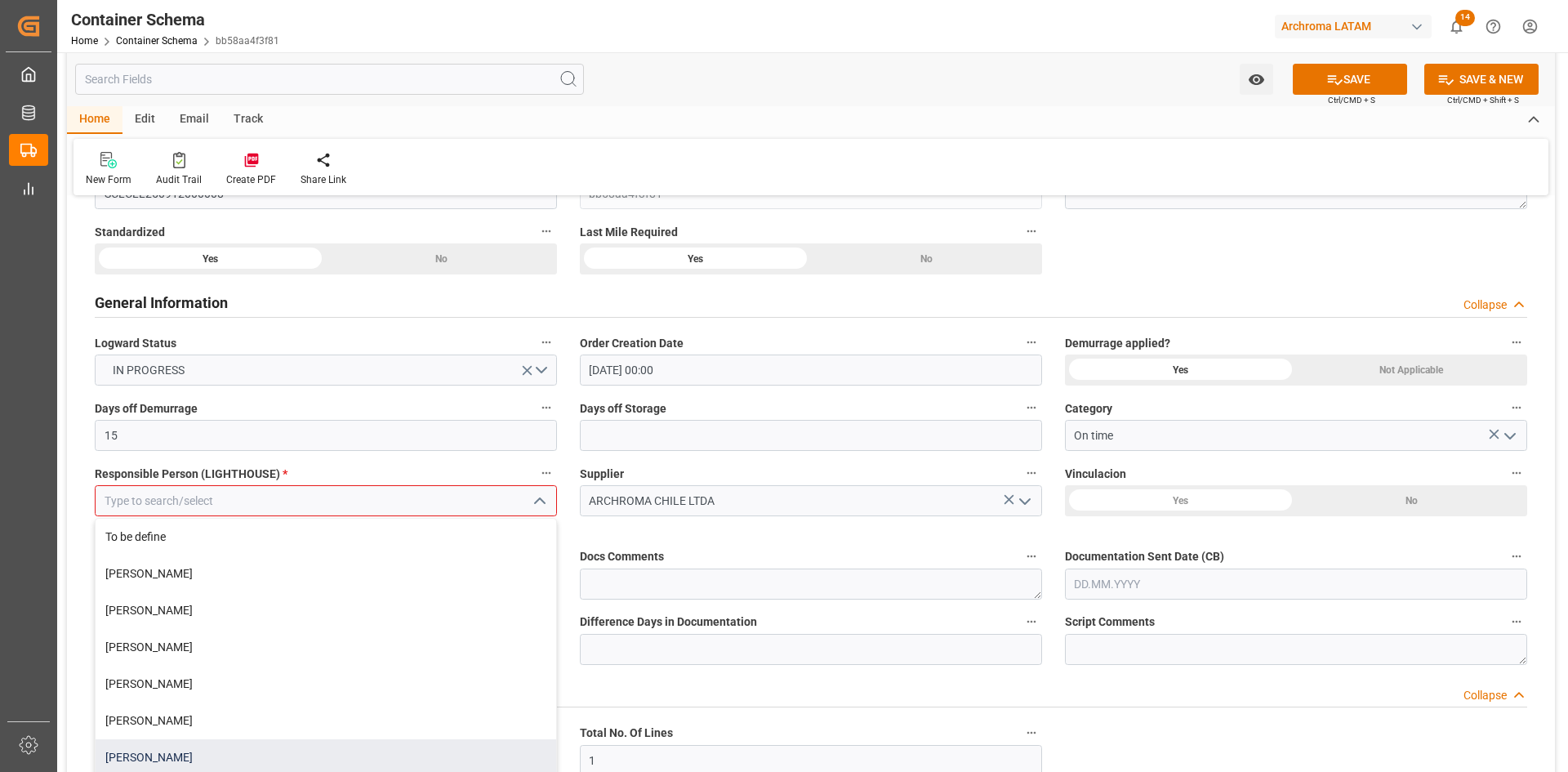
click at [190, 742] on div "[PERSON_NAME]" at bounding box center [325, 757] width 461 height 37
type input "[PERSON_NAME]"
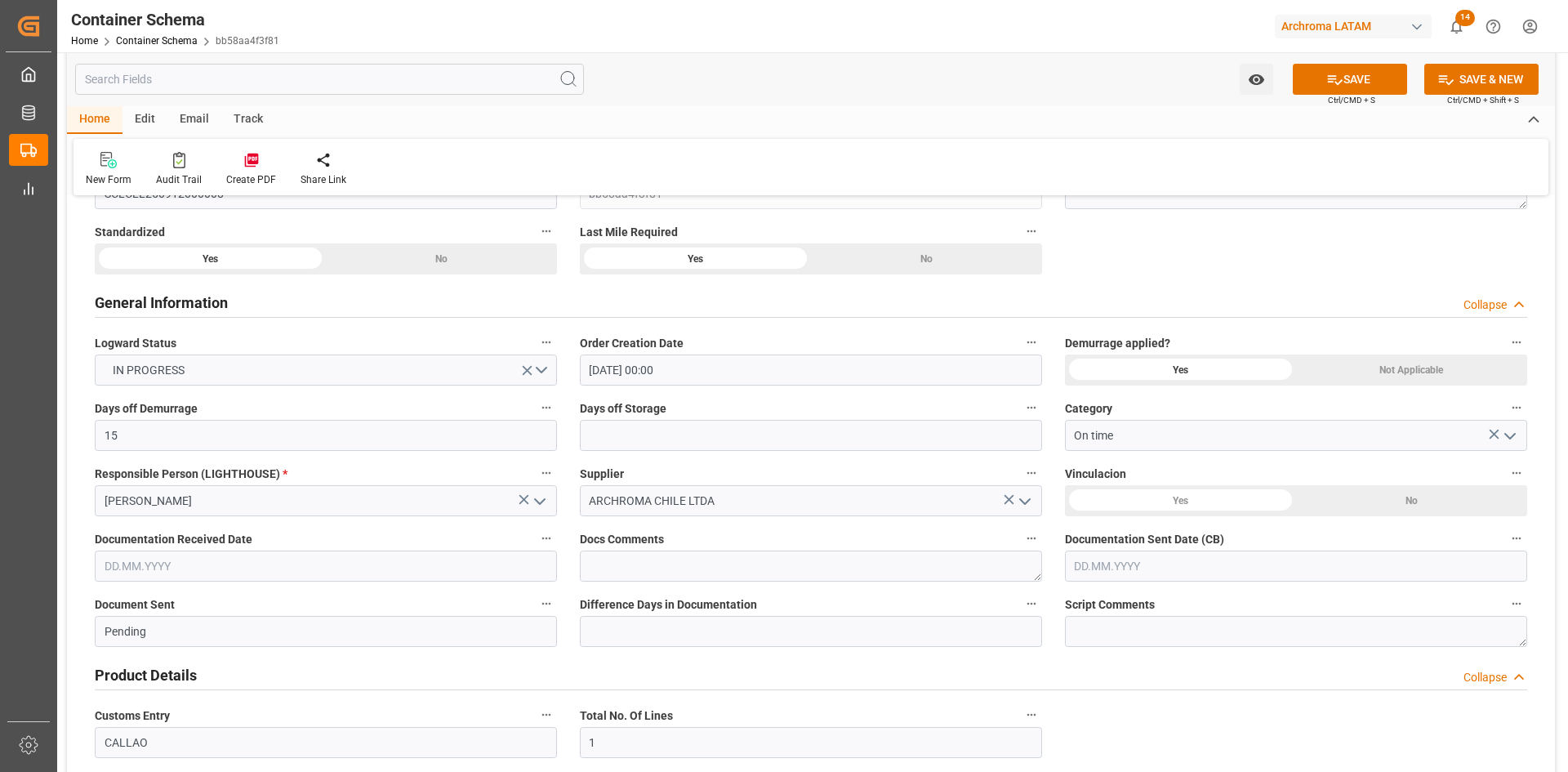
click at [557, 274] on div "No" at bounding box center [441, 259] width 231 height 31
click at [214, 558] on input "text" at bounding box center [325, 566] width 462 height 31
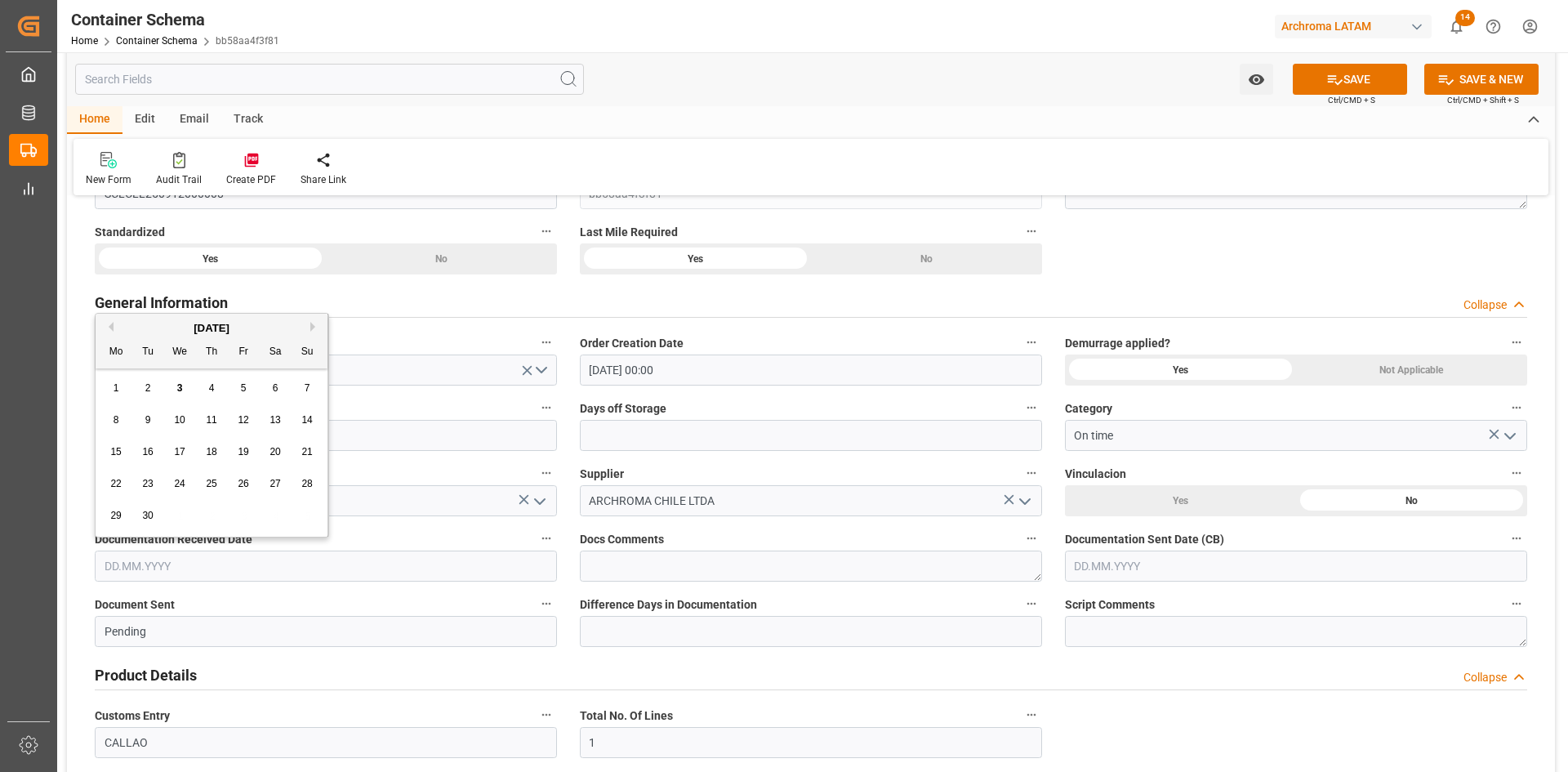
click at [155, 325] on div "[DATE]" at bounding box center [211, 328] width 232 height 16
click at [147, 383] on span "2" at bounding box center [148, 388] width 6 height 11
type input "02.09.2025"
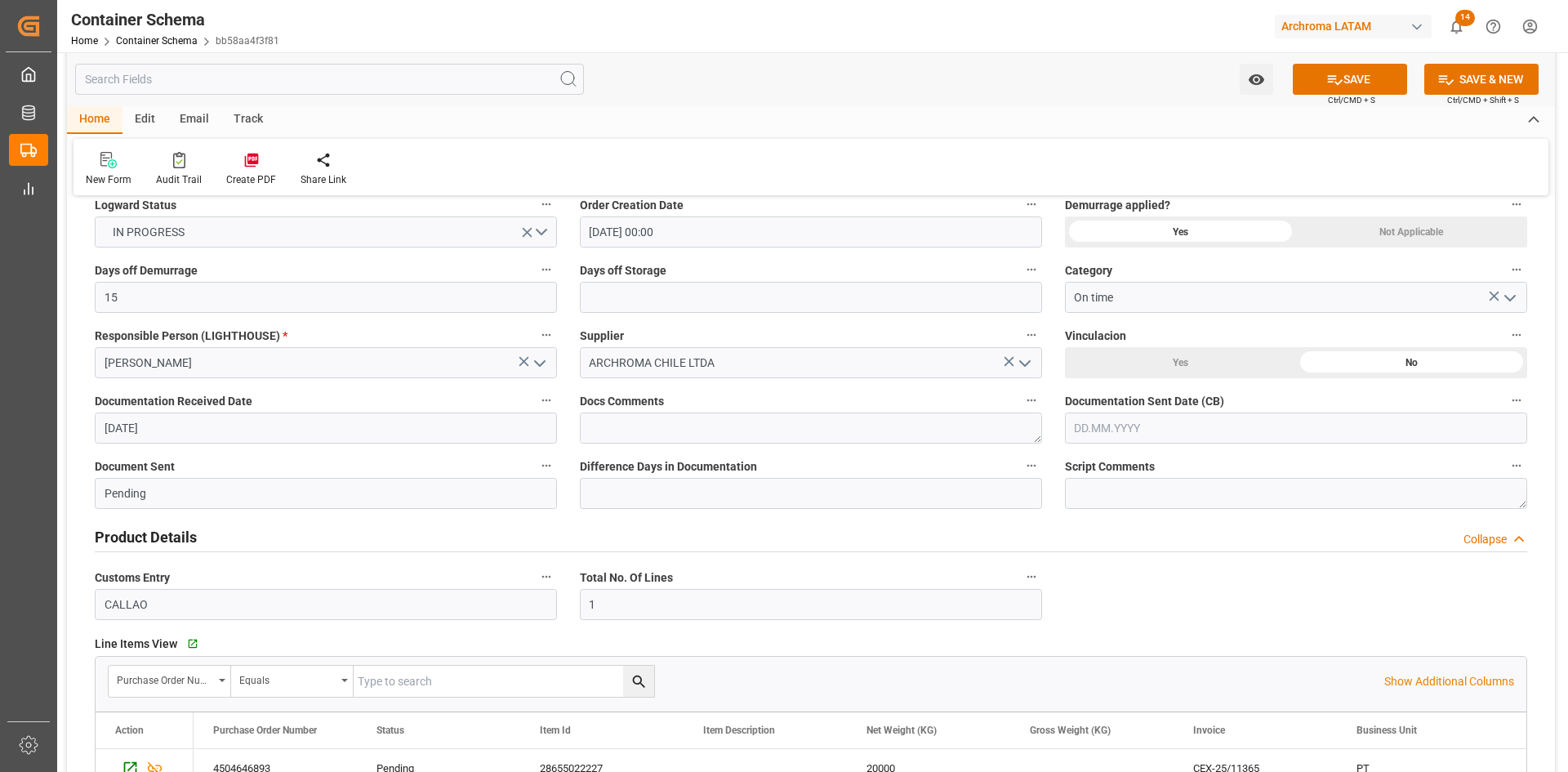
scroll to position [408, 0]
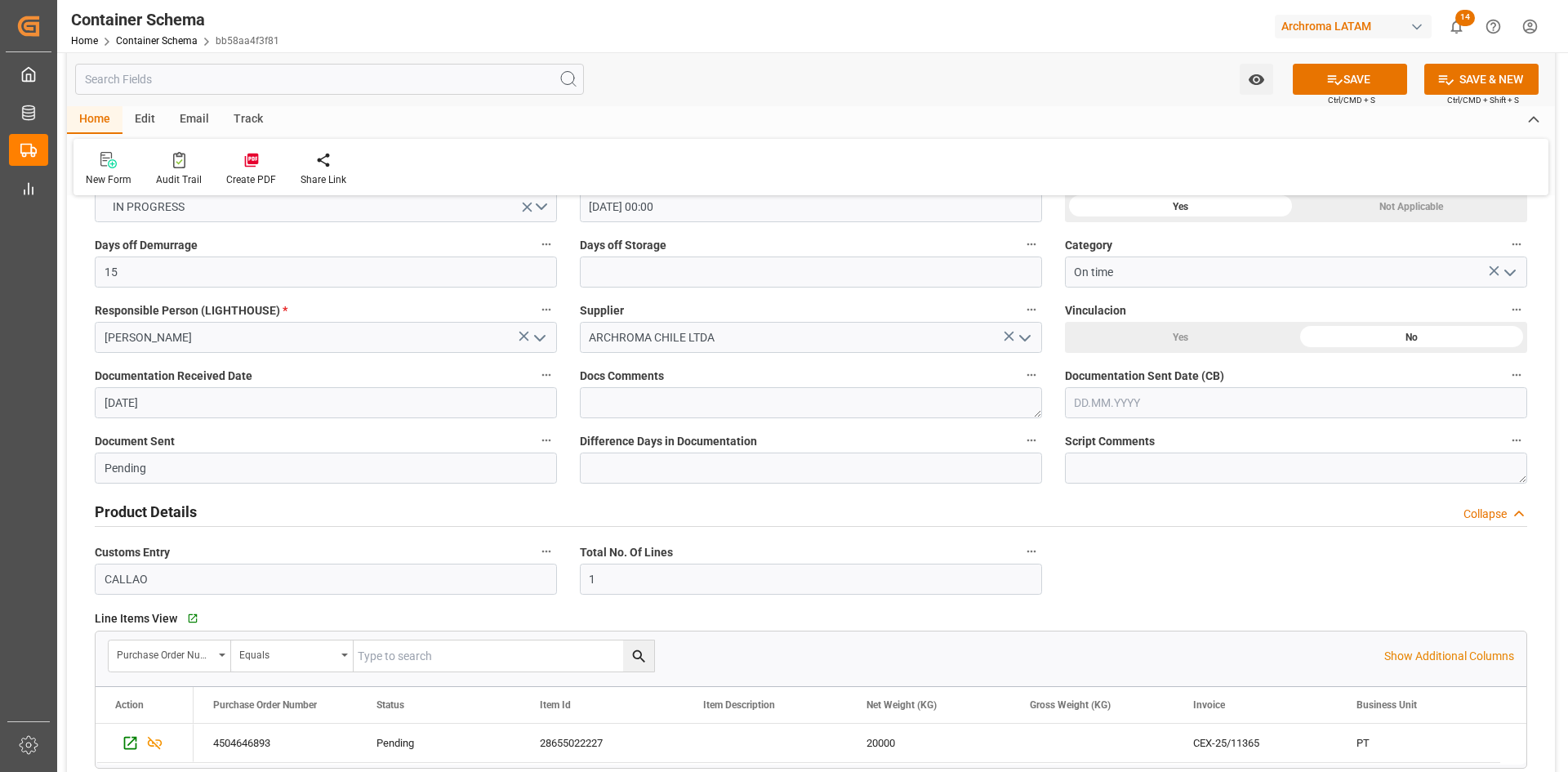
click at [1164, 406] on input "text" at bounding box center [1296, 402] width 462 height 31
click at [1127, 438] on div "[DATE]" at bounding box center [1182, 442] width 232 height 16
click at [1123, 501] on div "2" at bounding box center [1119, 502] width 21 height 20
type input "02.09.2025"
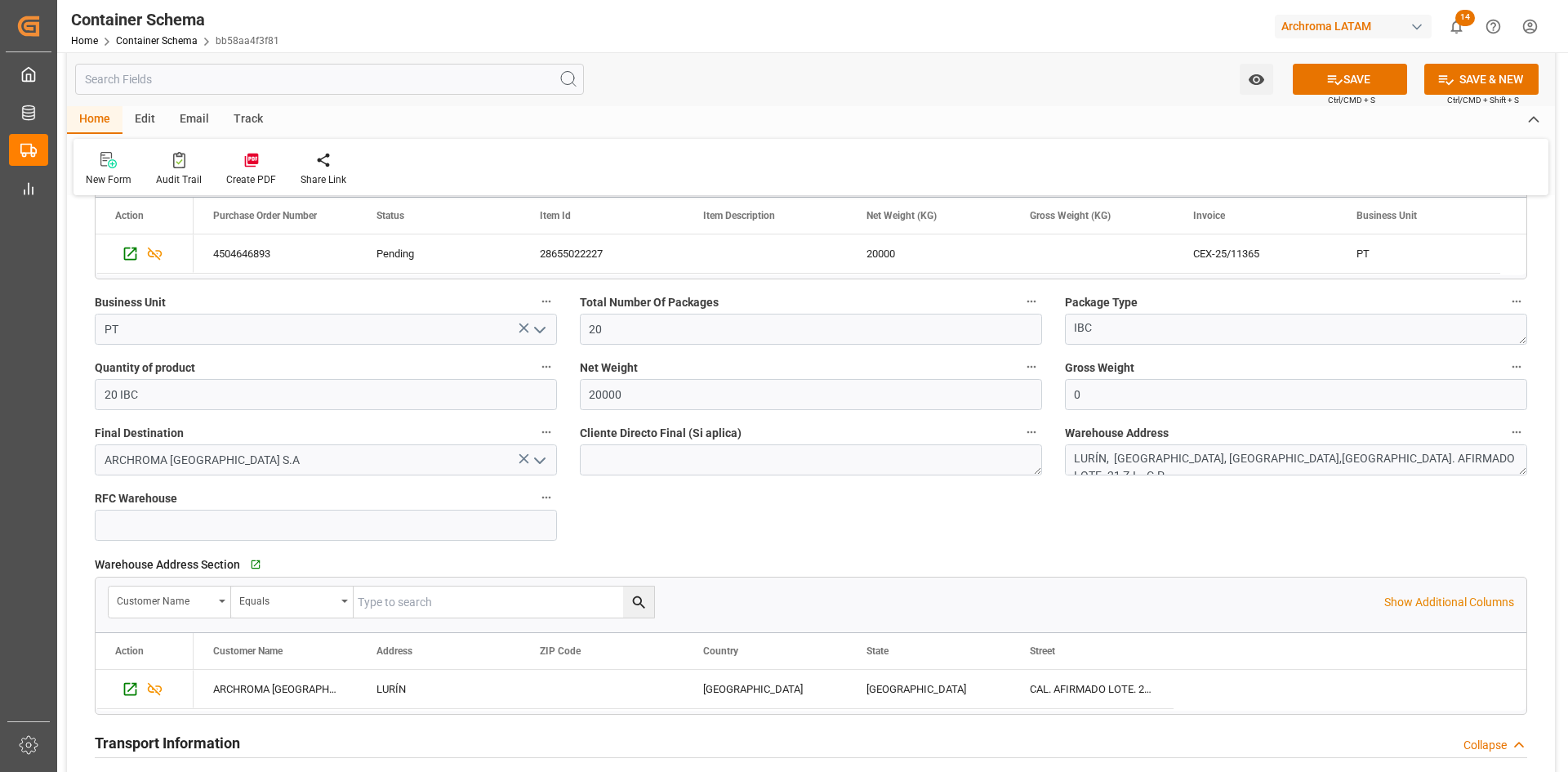
scroll to position [898, 0]
click at [1331, 375] on label "Gross Weight" at bounding box center [1296, 366] width 462 height 23
click at [1506, 375] on button "Gross Weight" at bounding box center [1517, 365] width 21 height 21
click at [1145, 394] on div at bounding box center [784, 386] width 1568 height 772
click at [1099, 391] on input "0" at bounding box center [1296, 394] width 462 height 31
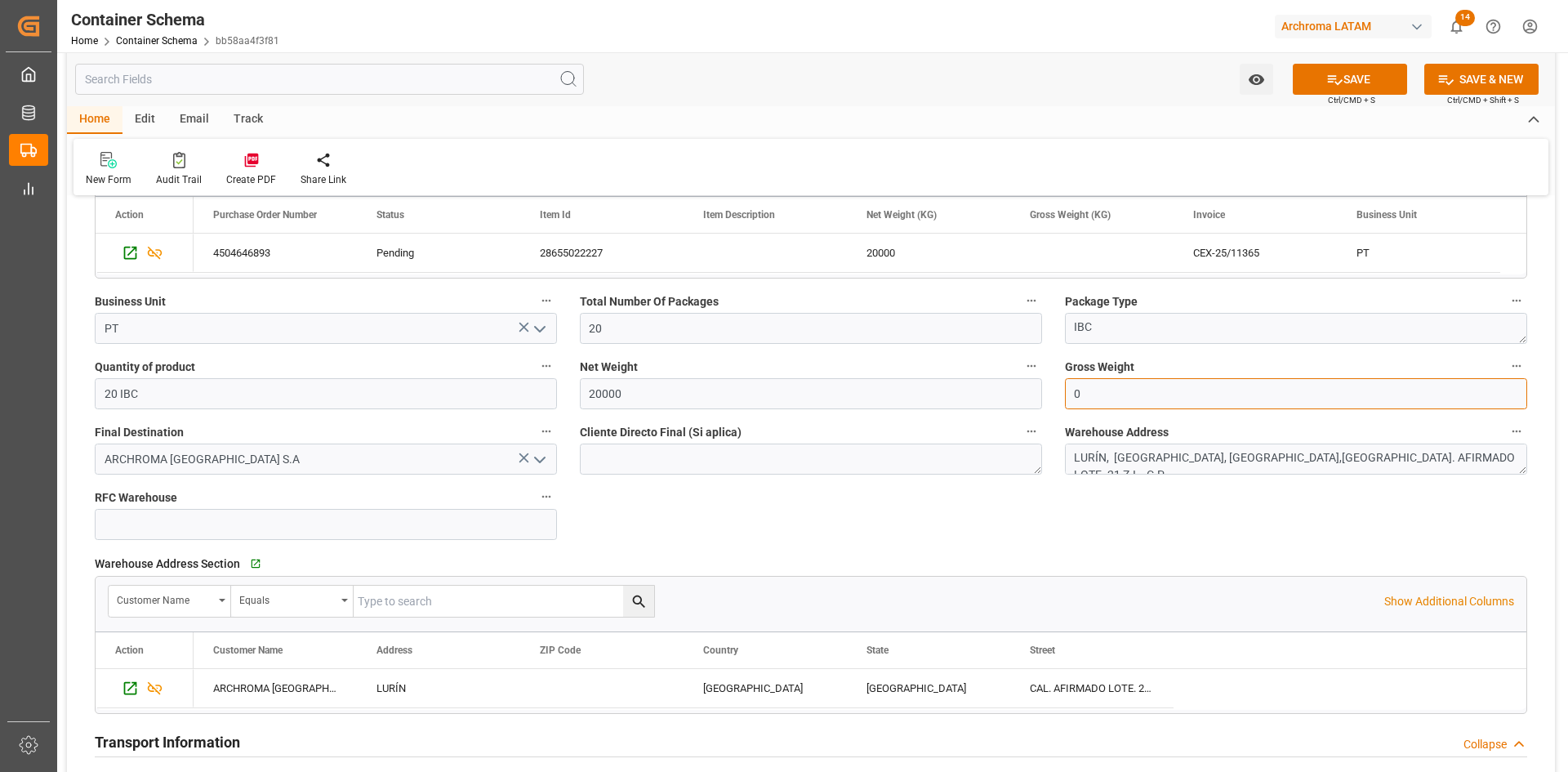
drag, startPoint x: 1099, startPoint y: 391, endPoint x: 1003, endPoint y: 400, distance: 96.4
type input "21200"
click at [1367, 81] on button "SAVE" at bounding box center [1349, 79] width 114 height 31
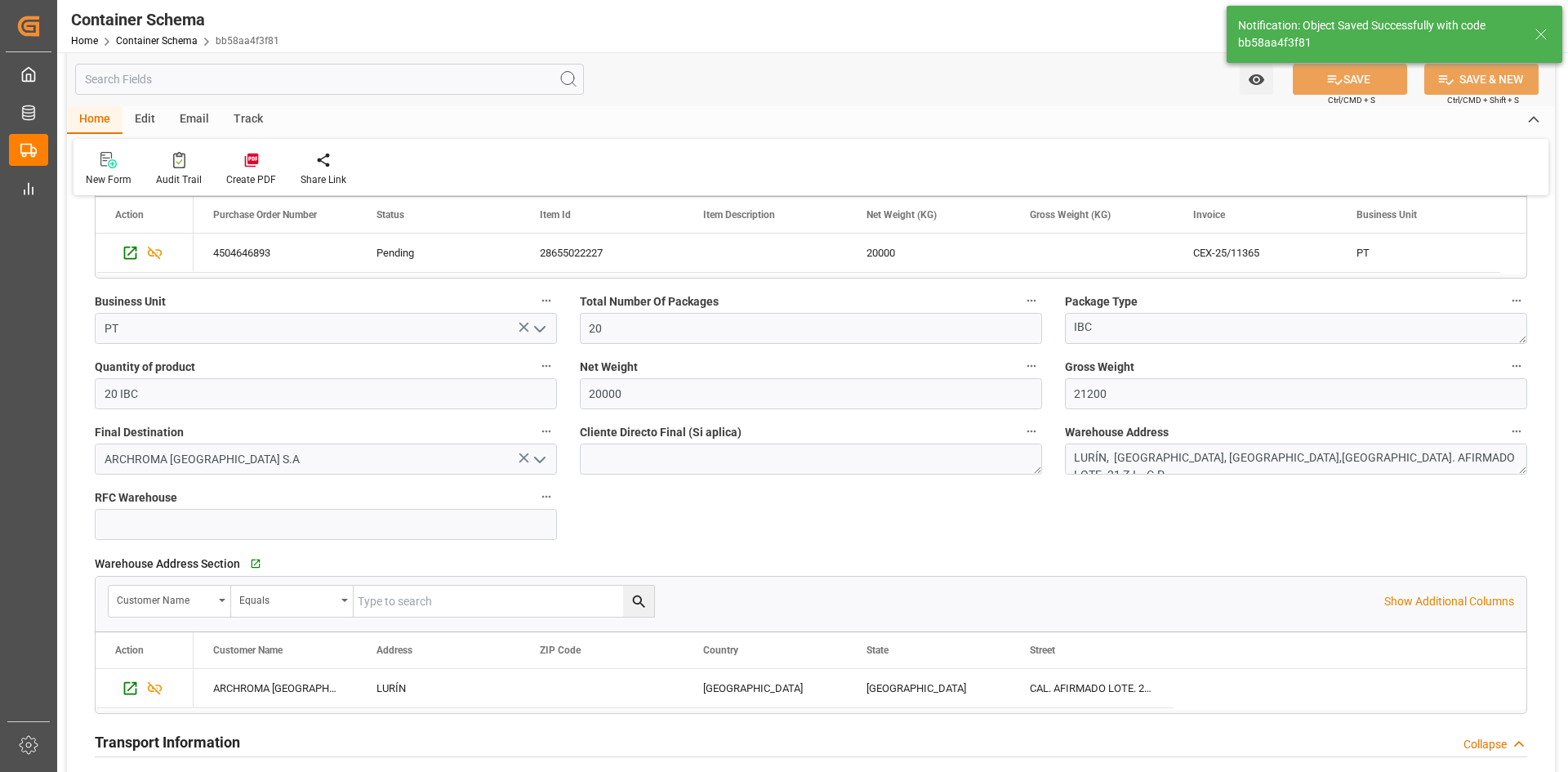
type input "Document Sent"
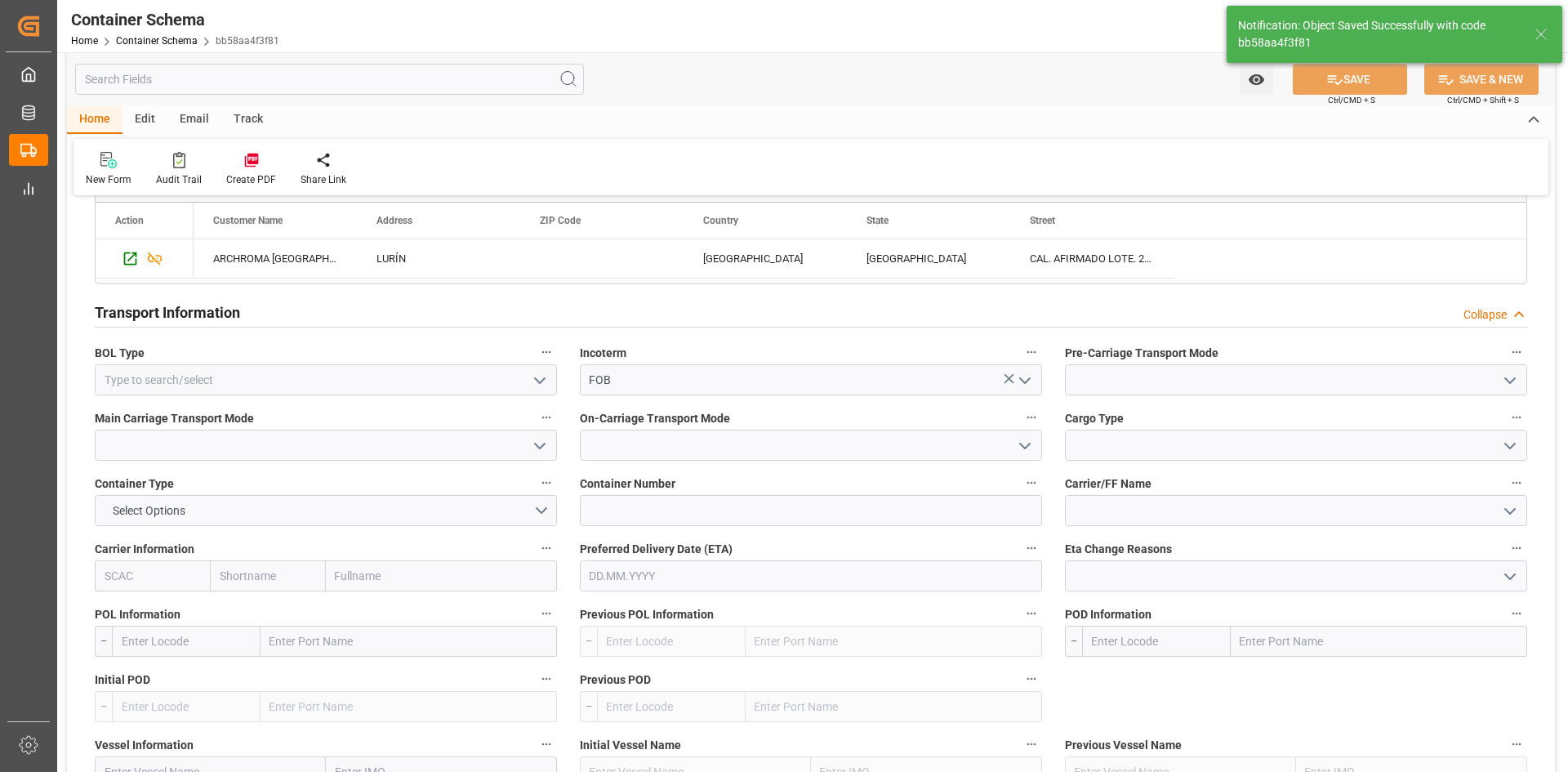
scroll to position [1306, 0]
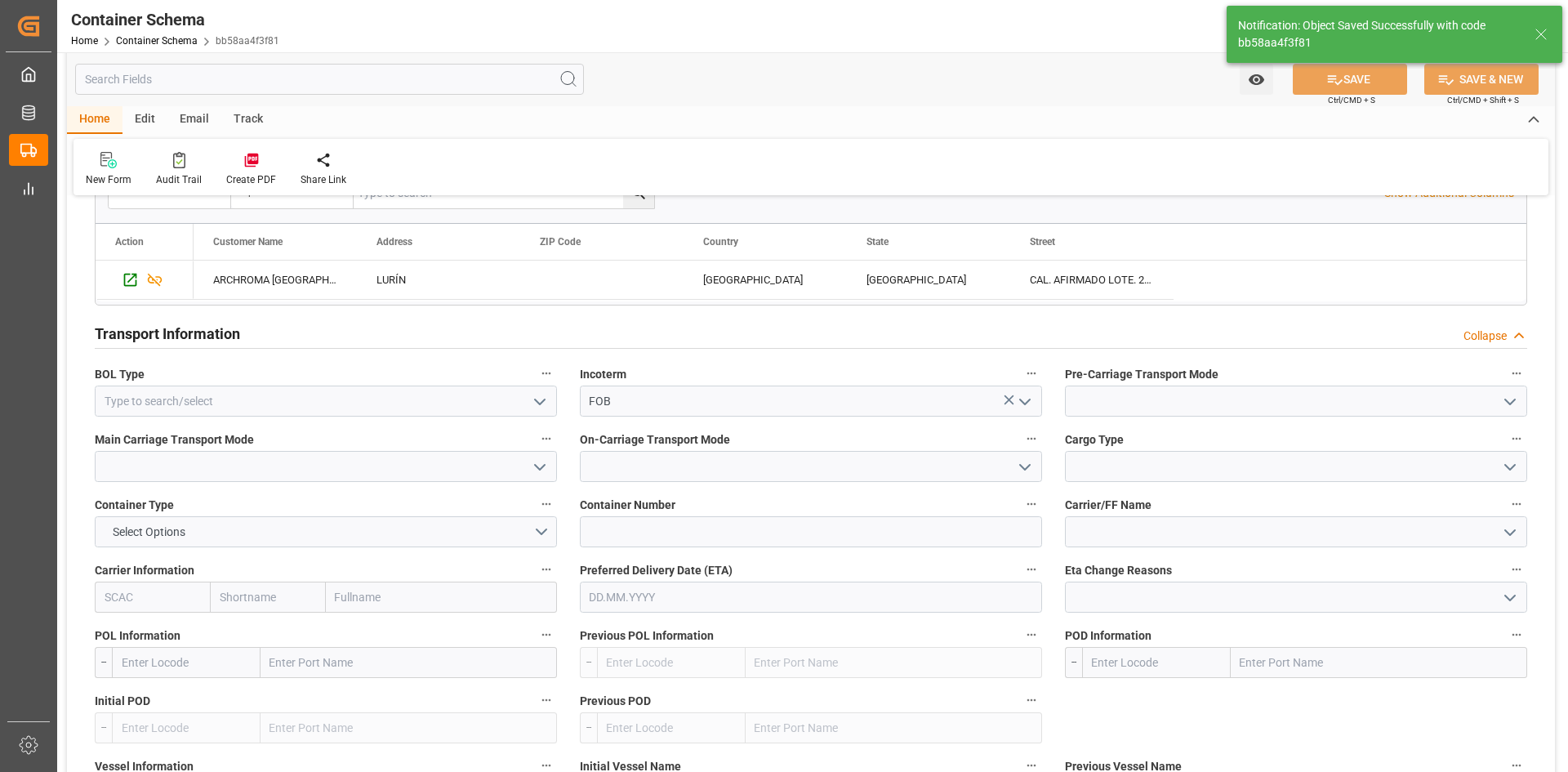
click at [1507, 398] on icon "open menu" at bounding box center [1510, 401] width 20 height 20
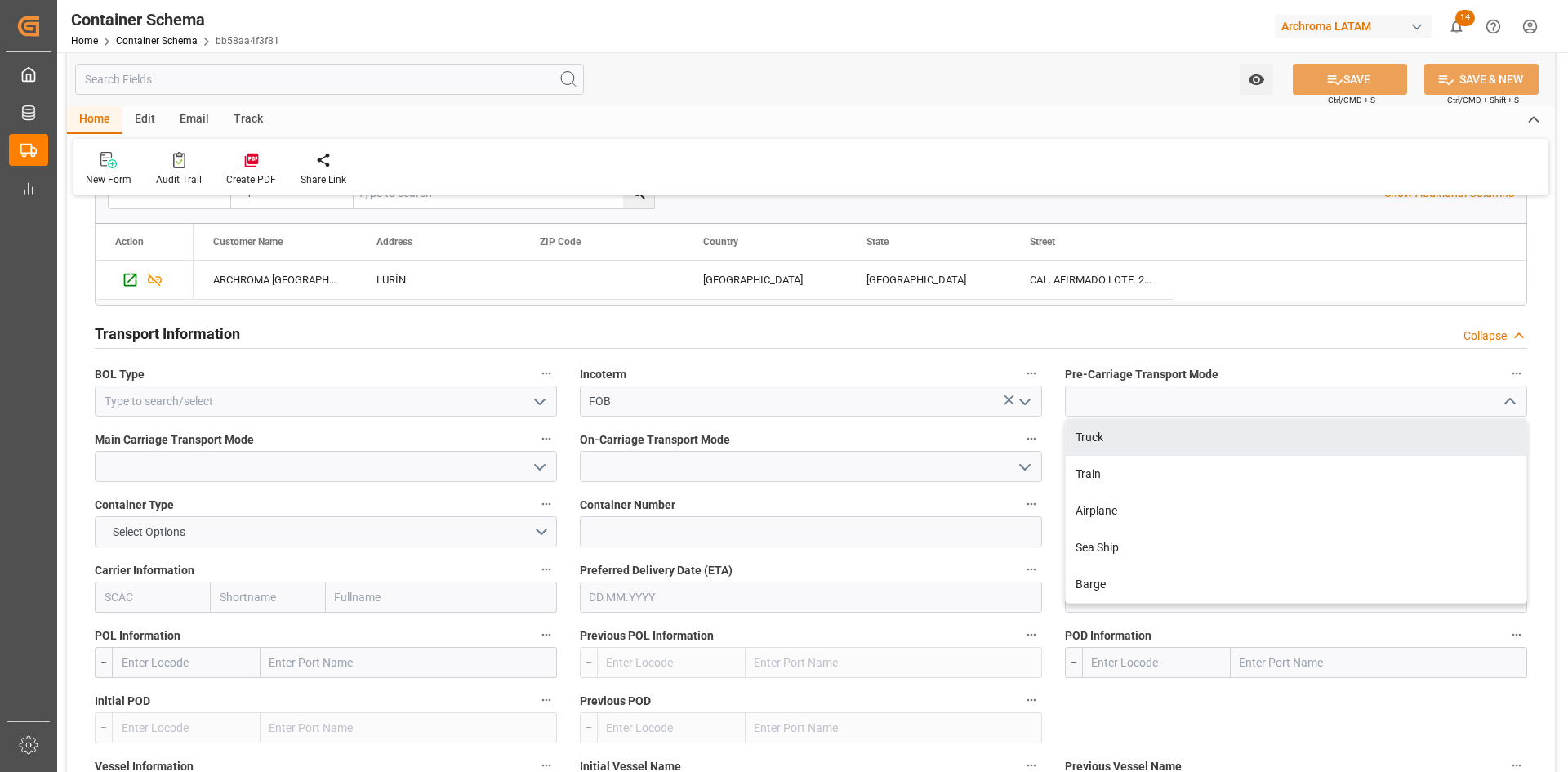
drag, startPoint x: 1130, startPoint y: 440, endPoint x: 743, endPoint y: 439, distance: 387.0
click at [1121, 439] on div "Truck" at bounding box center [1296, 437] width 461 height 37
type input "Truck"
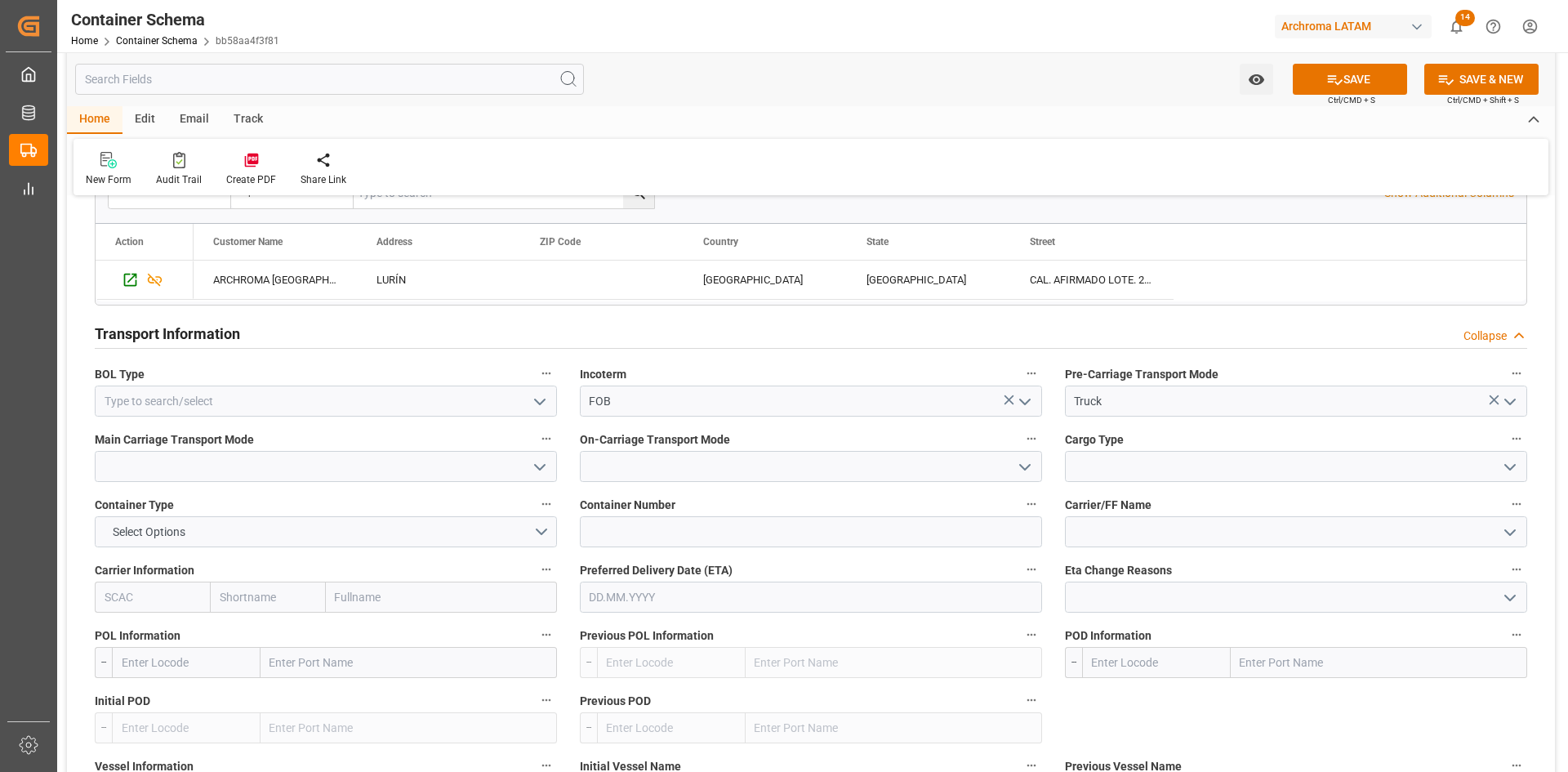
click at [539, 401] on icon "open menu" at bounding box center [540, 401] width 20 height 20
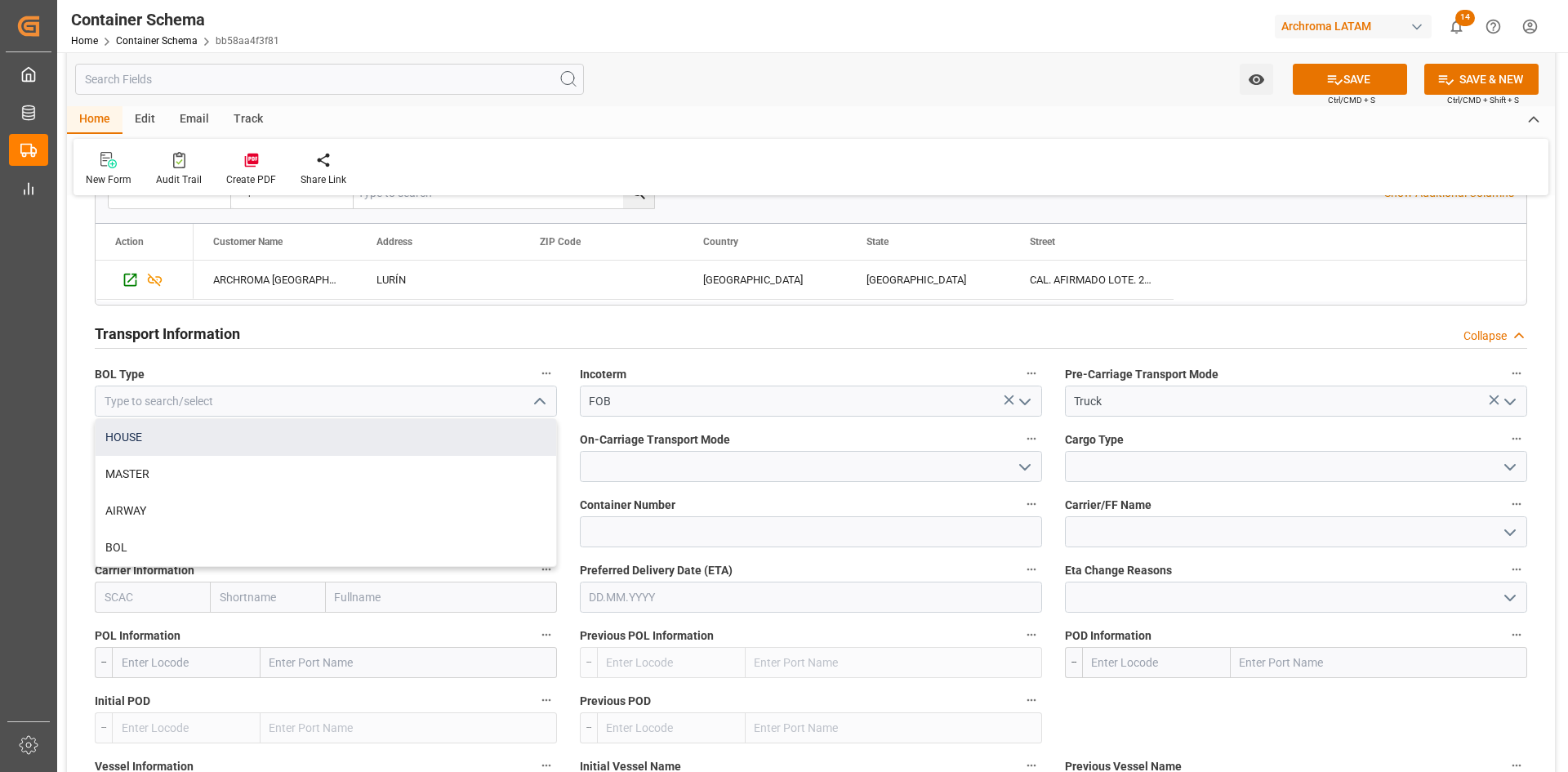
click at [214, 432] on div "HOUSE" at bounding box center [325, 437] width 461 height 37
type input "HOUSE"
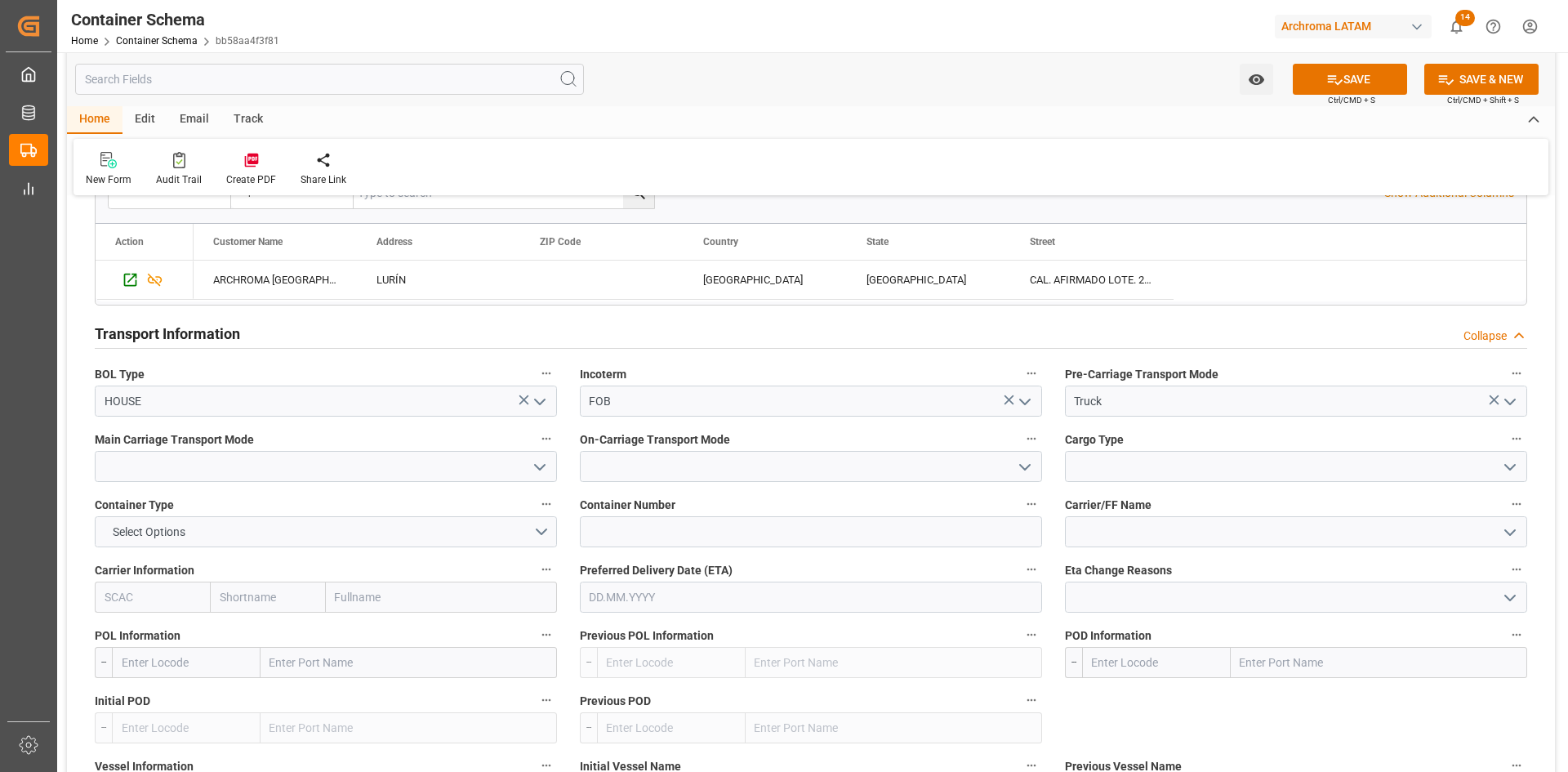
drag, startPoint x: 546, startPoint y: 473, endPoint x: 359, endPoint y: 473, distance: 187.0
click at [545, 473] on icon "open menu" at bounding box center [540, 467] width 20 height 20
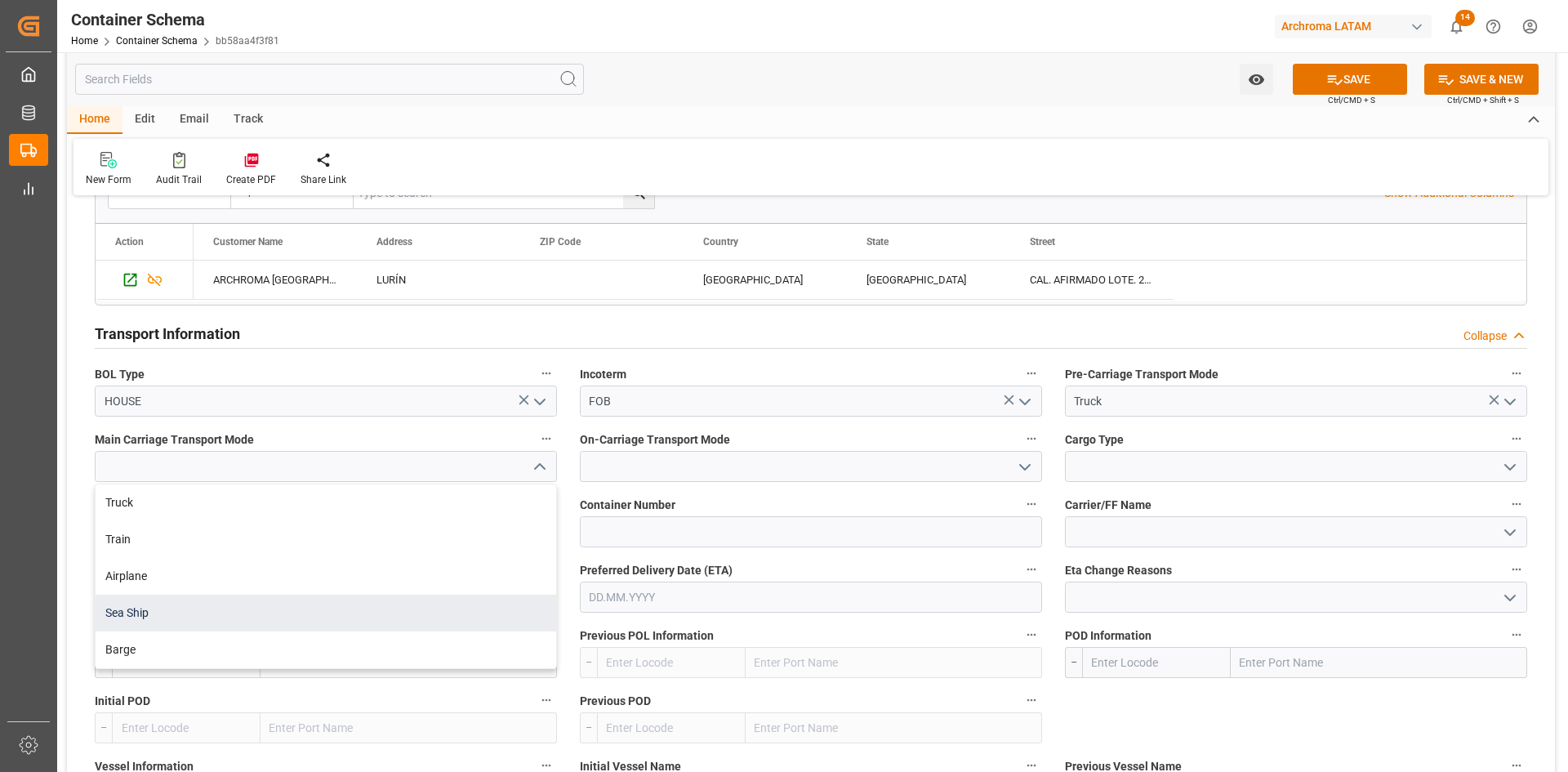
click at [145, 603] on div "Sea Ship" at bounding box center [325, 612] width 461 height 37
type input "Sea Ship"
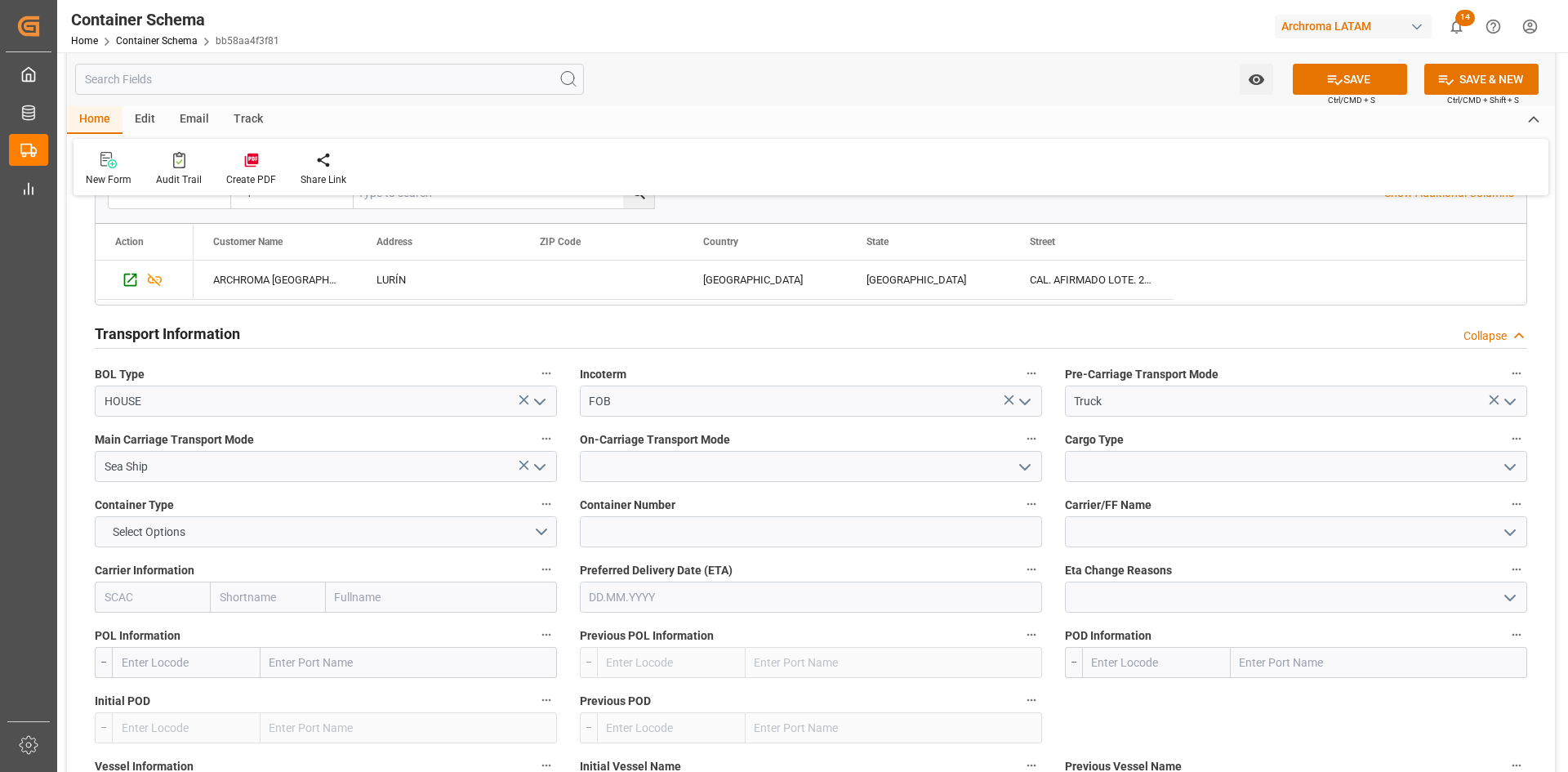
click at [1033, 471] on icon "open menu" at bounding box center [1024, 467] width 20 height 20
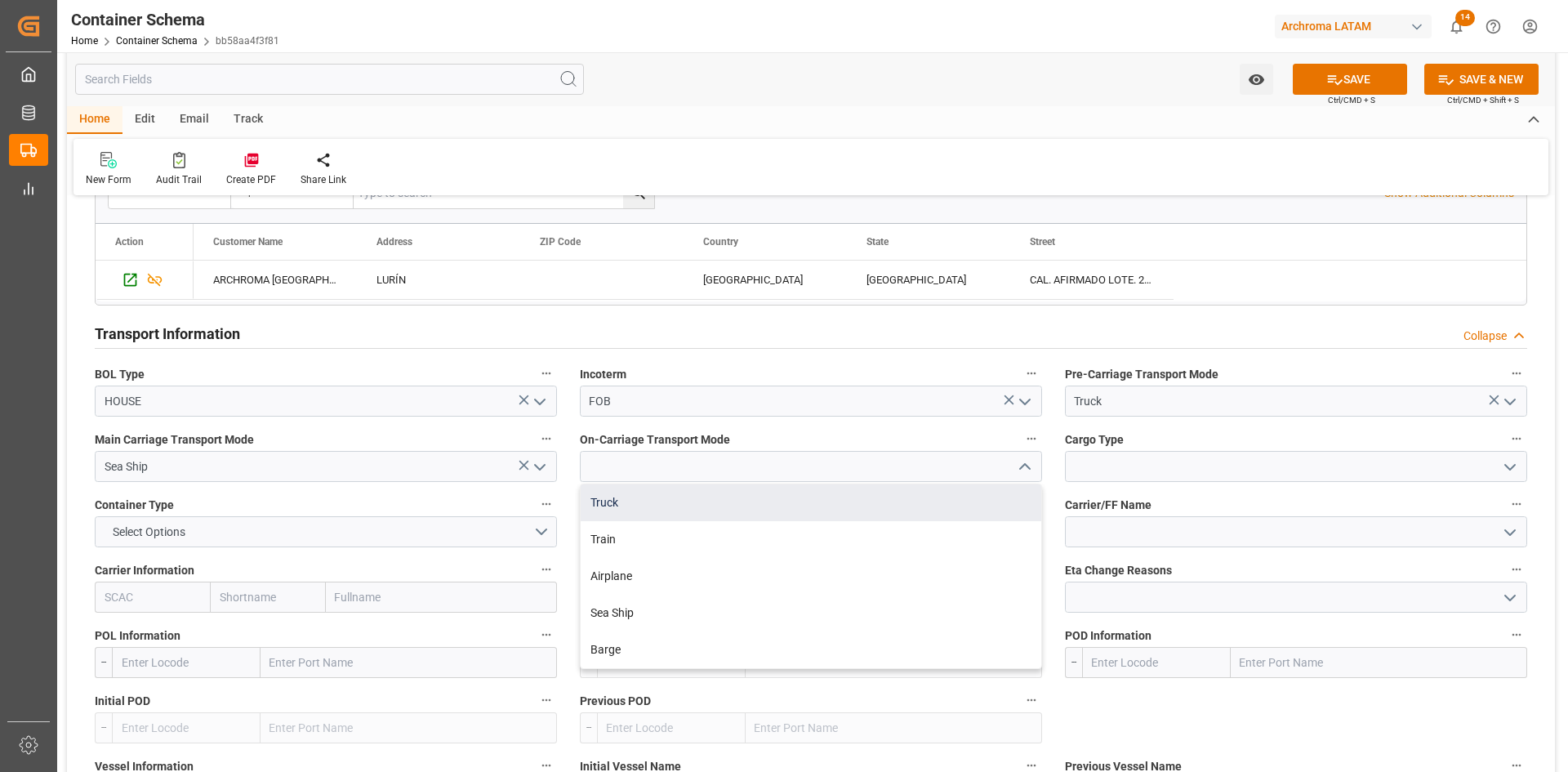
click at [661, 507] on div "Truck" at bounding box center [811, 503] width 461 height 37
type input "Truck"
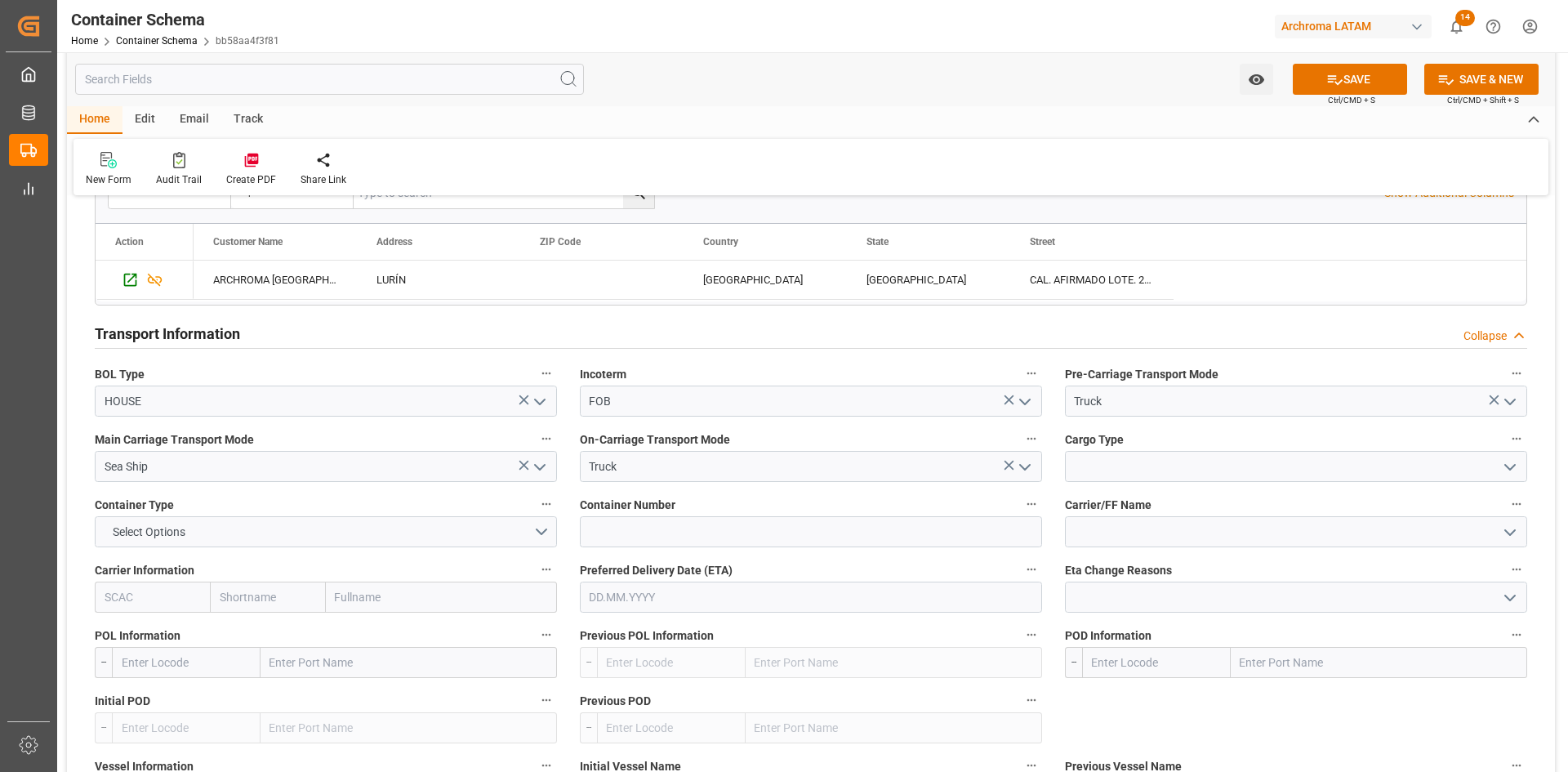
click at [1513, 467] on icon "open menu" at bounding box center [1510, 467] width 20 height 20
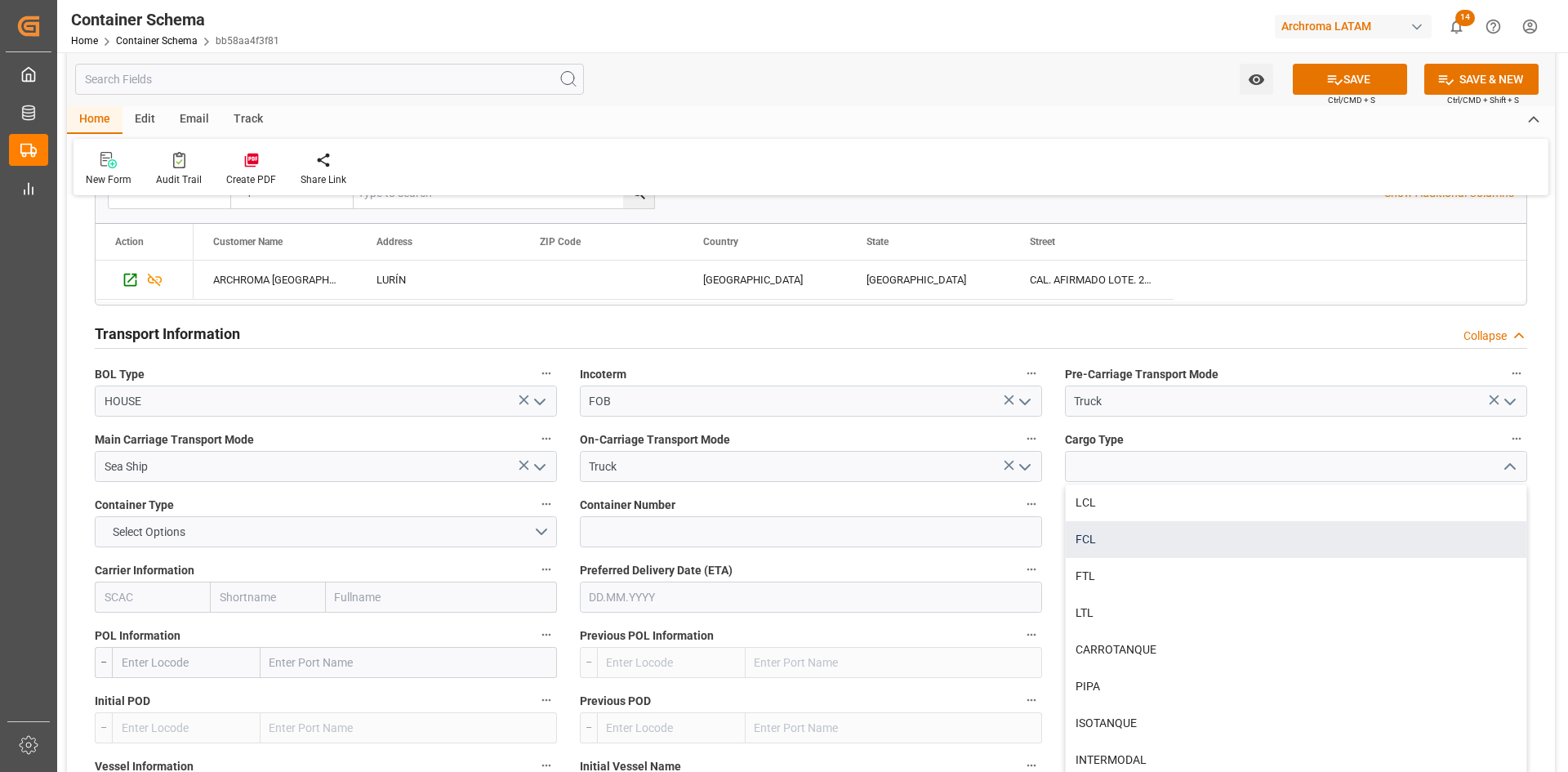
click at [1151, 534] on div "FCL" at bounding box center [1296, 539] width 461 height 37
type input "FCL"
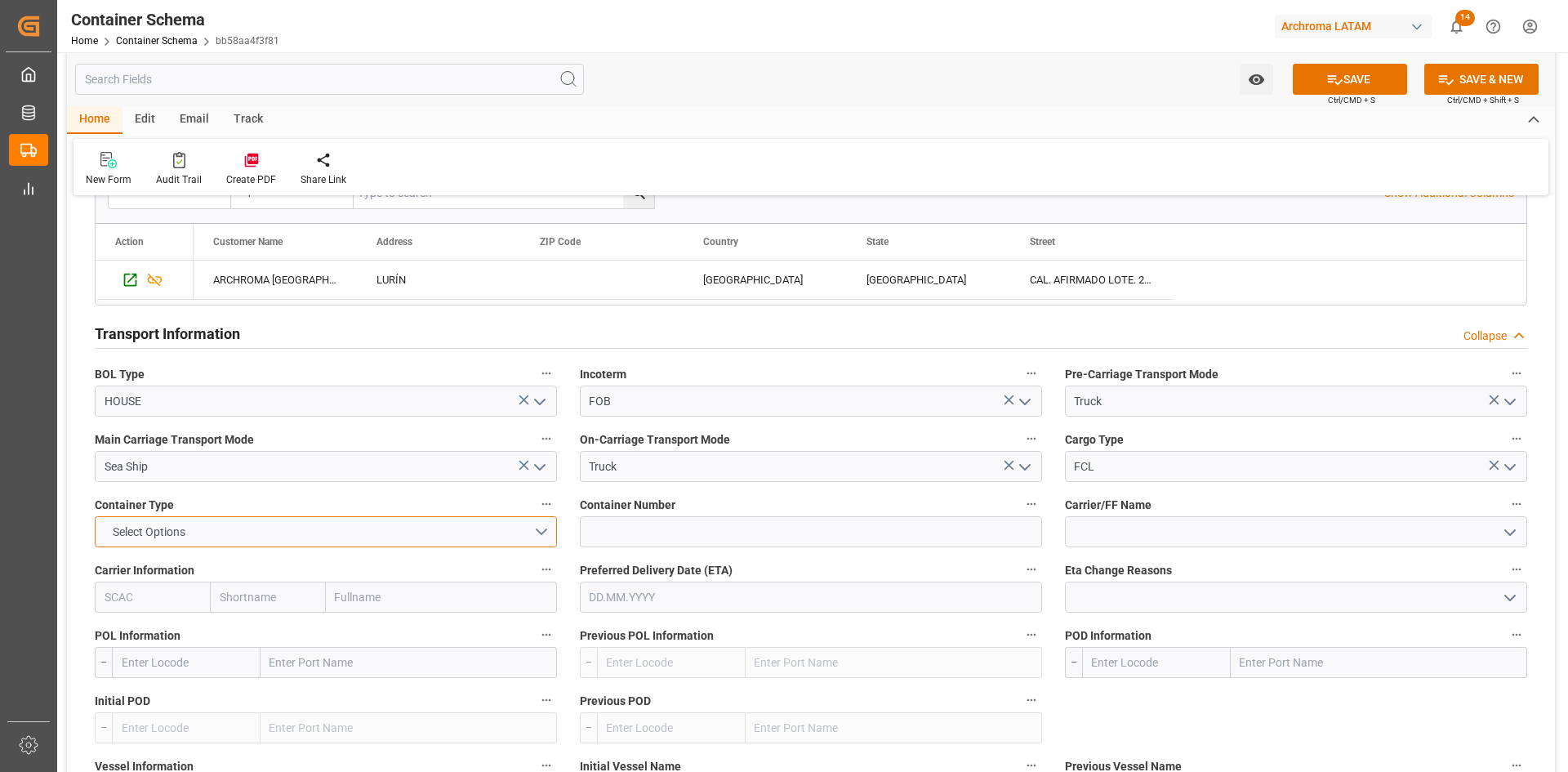
click at [534, 532] on button "Select Options" at bounding box center [325, 532] width 462 height 31
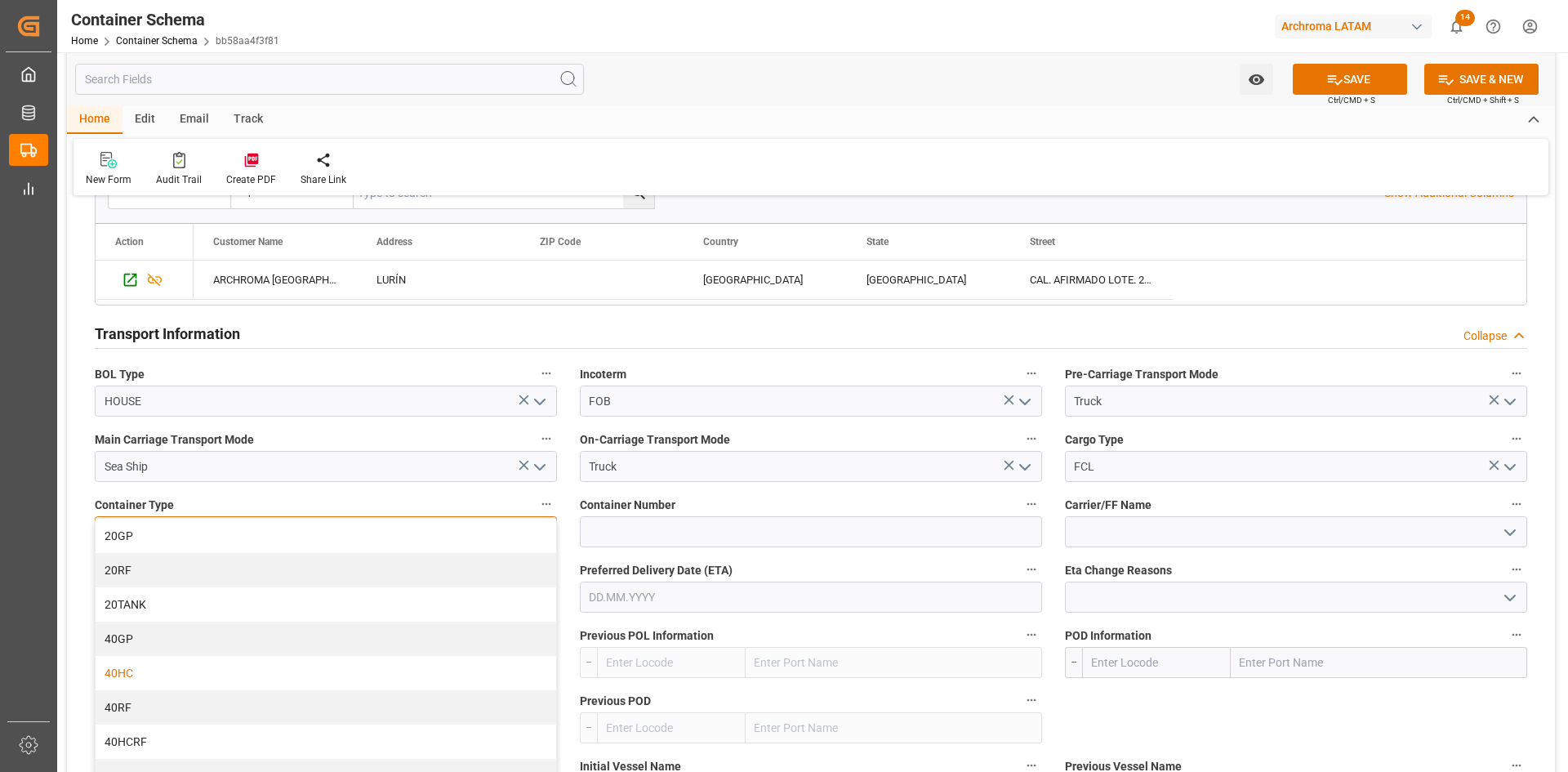
click at [146, 673] on div "40HC" at bounding box center [325, 673] width 461 height 34
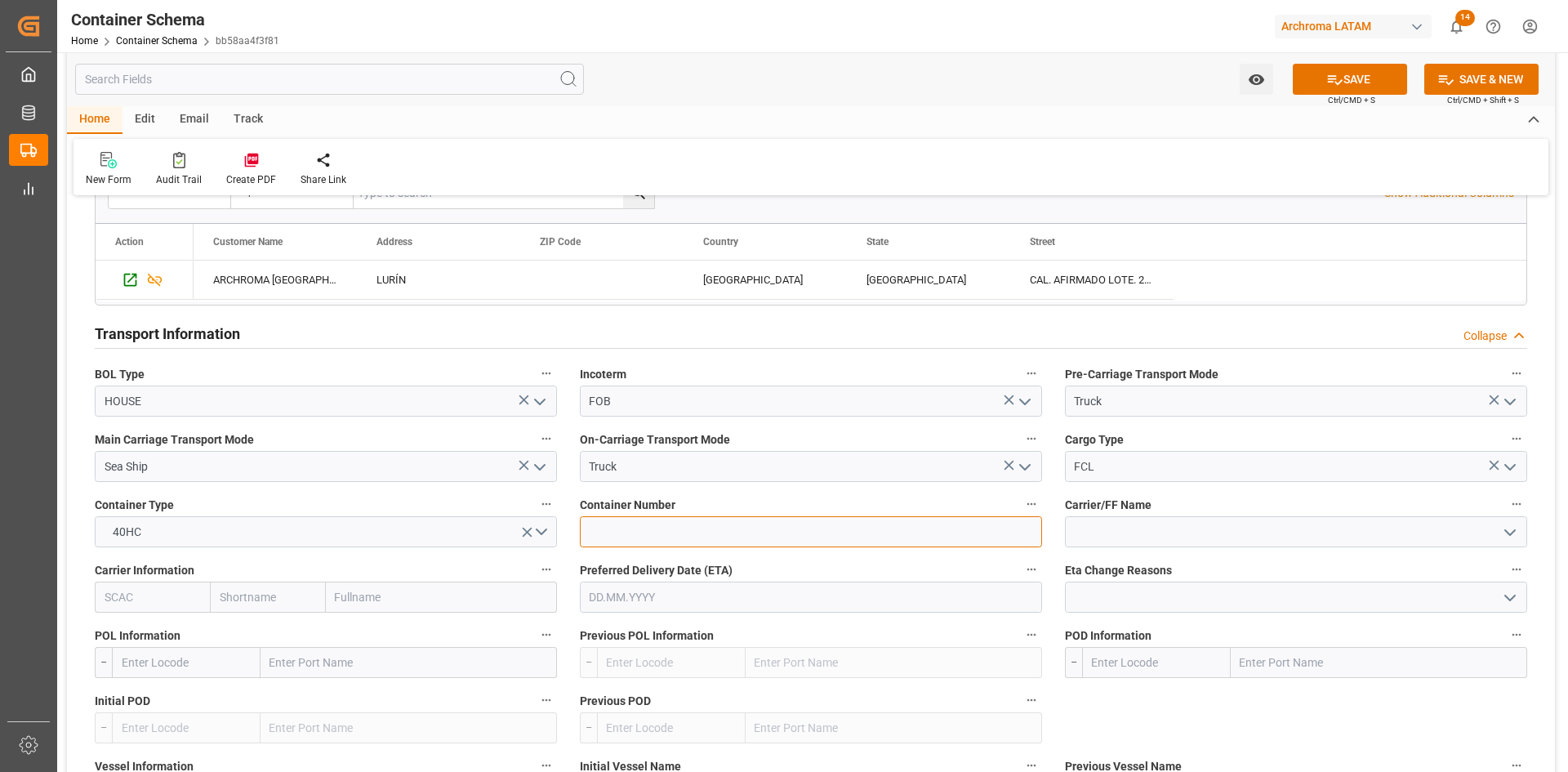
click at [686, 543] on input at bounding box center [811, 532] width 462 height 31
click at [660, 542] on input at bounding box center [811, 532] width 462 height 31
paste input "HLBU1604397"
type input "HLBU1604397"
click at [1117, 540] on input at bounding box center [1296, 532] width 462 height 31
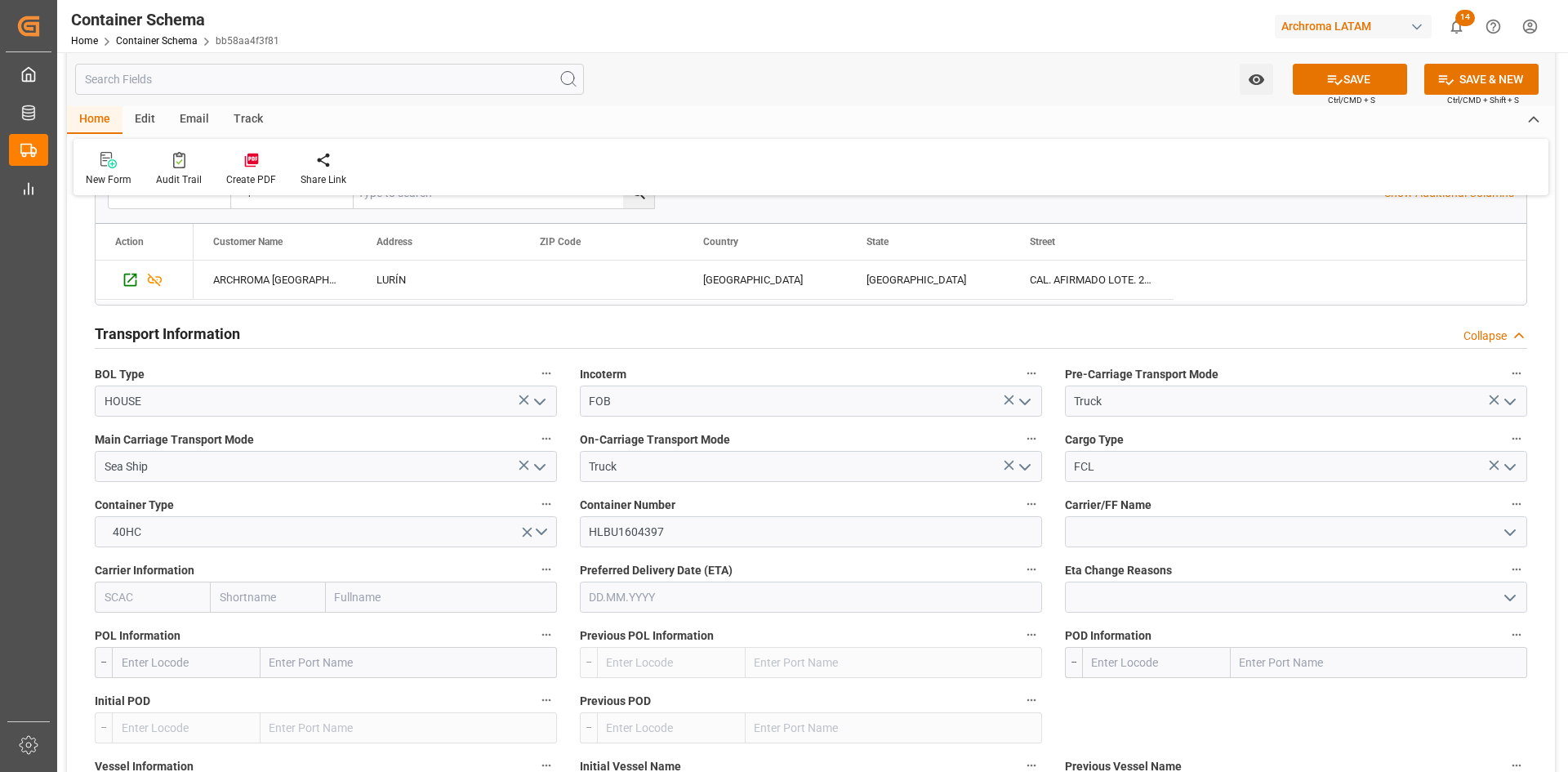
click at [1514, 537] on icon "open menu" at bounding box center [1510, 532] width 20 height 20
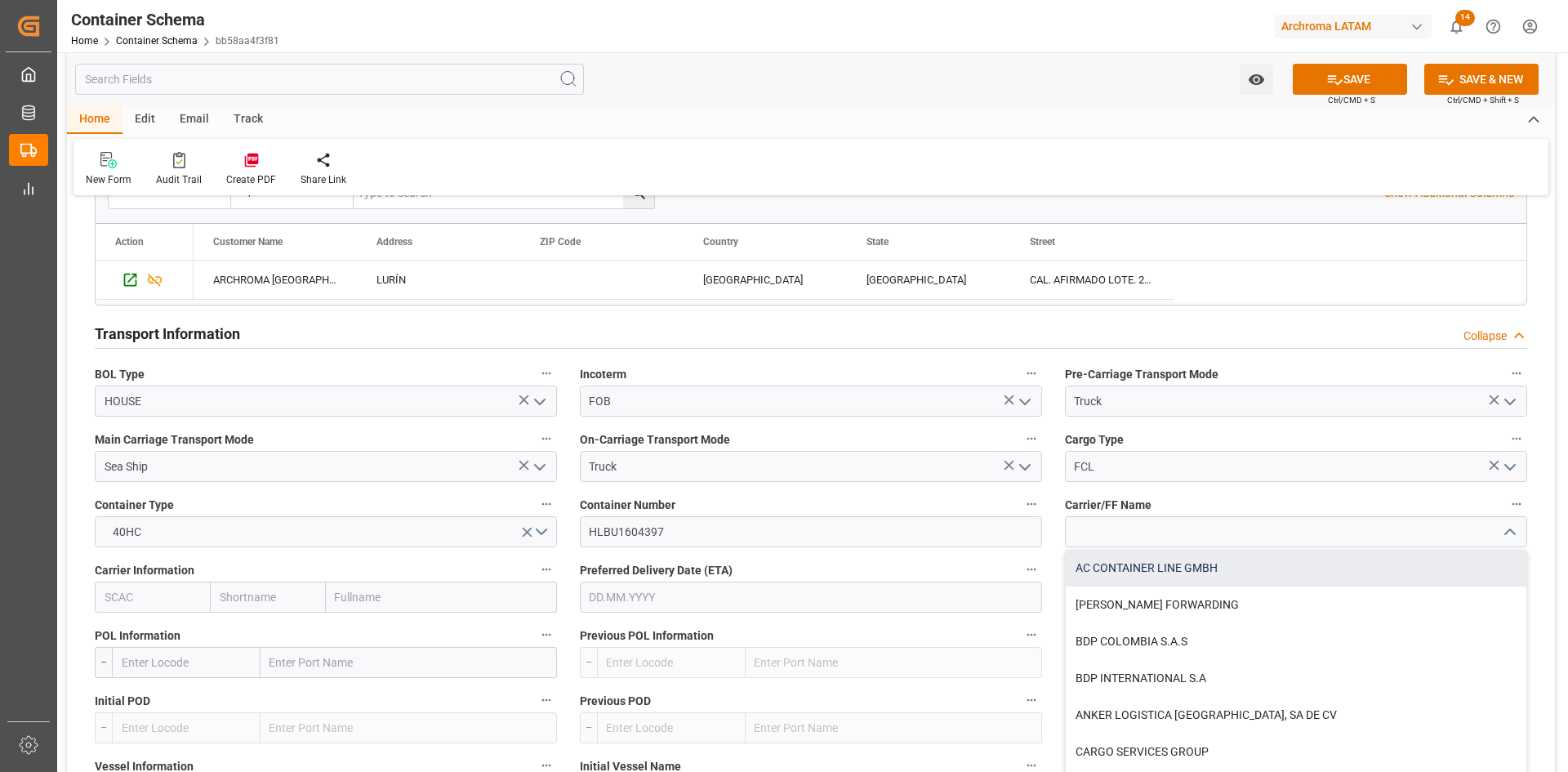
click at [1239, 564] on div "AC CONTAINER LINE GMBH" at bounding box center [1296, 568] width 461 height 37
type input "AC CONTAINER LINE GMBH"
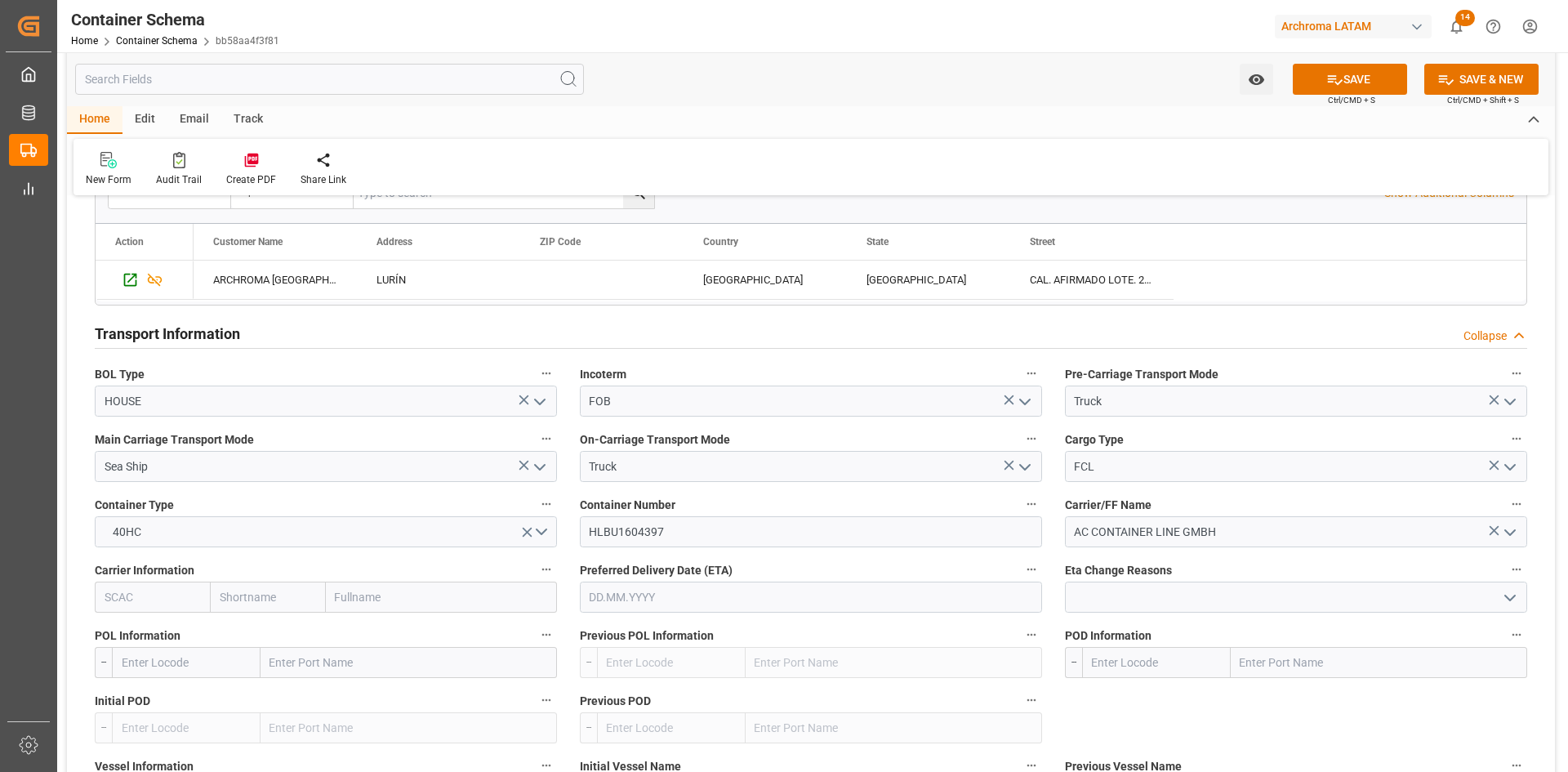
click at [401, 592] on input "text" at bounding box center [441, 597] width 231 height 31
type input "HAPA"
click at [447, 630] on b "Hapag Lloyd Aktiengesellschaft" at bounding box center [399, 641] width 125 height 30
type input "HLCU"
type input "Hapag Lloyd"
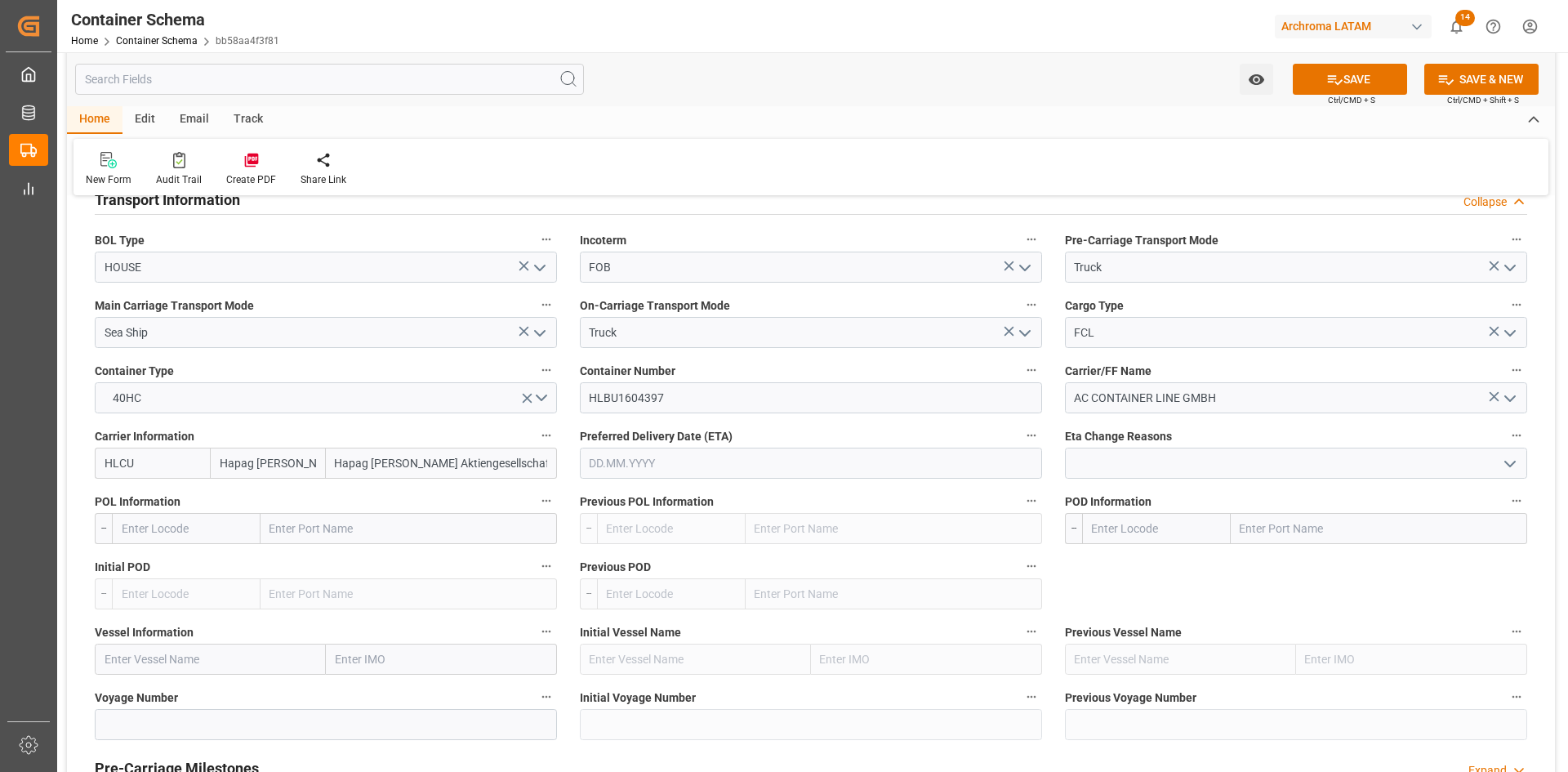
scroll to position [1470, 0]
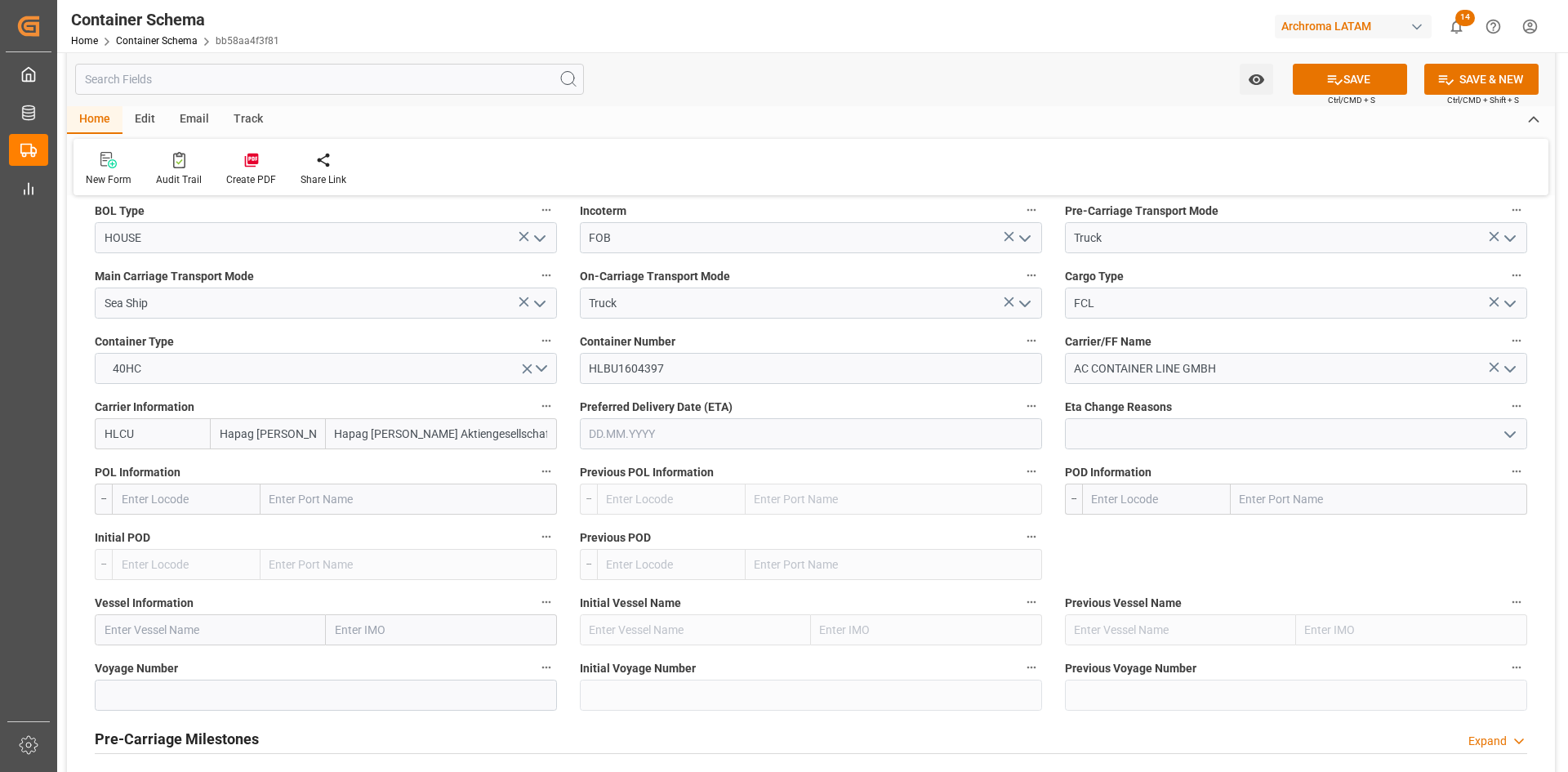
type input "Hapag Lloyd Aktiengesellschaft"
click at [341, 501] on input "text" at bounding box center [409, 499] width 297 height 31
type input "SAN ANTONIO"
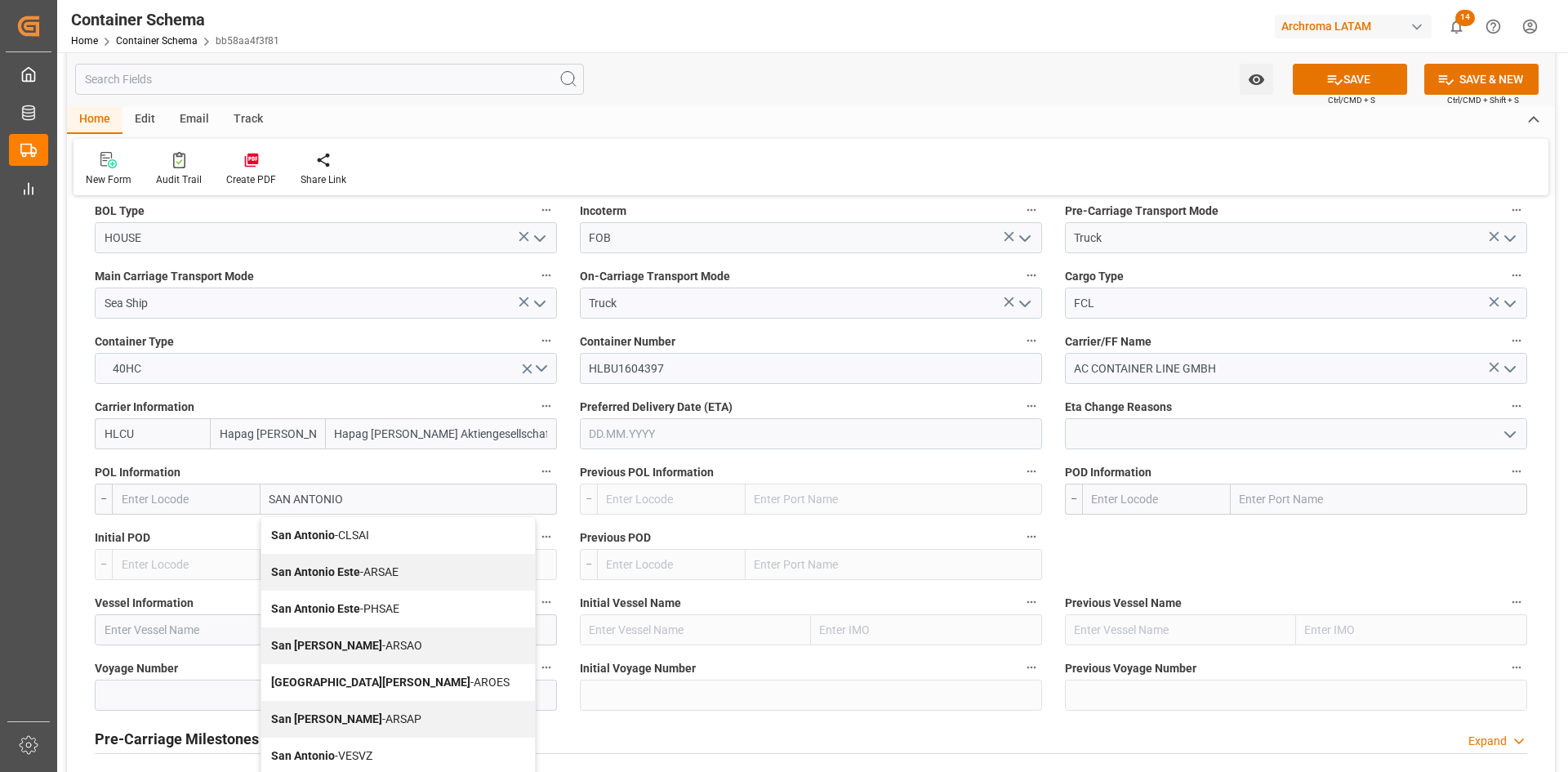
click at [380, 532] on div "San Antonio - CLSAI" at bounding box center [398, 535] width 274 height 37
type input "CLSAI"
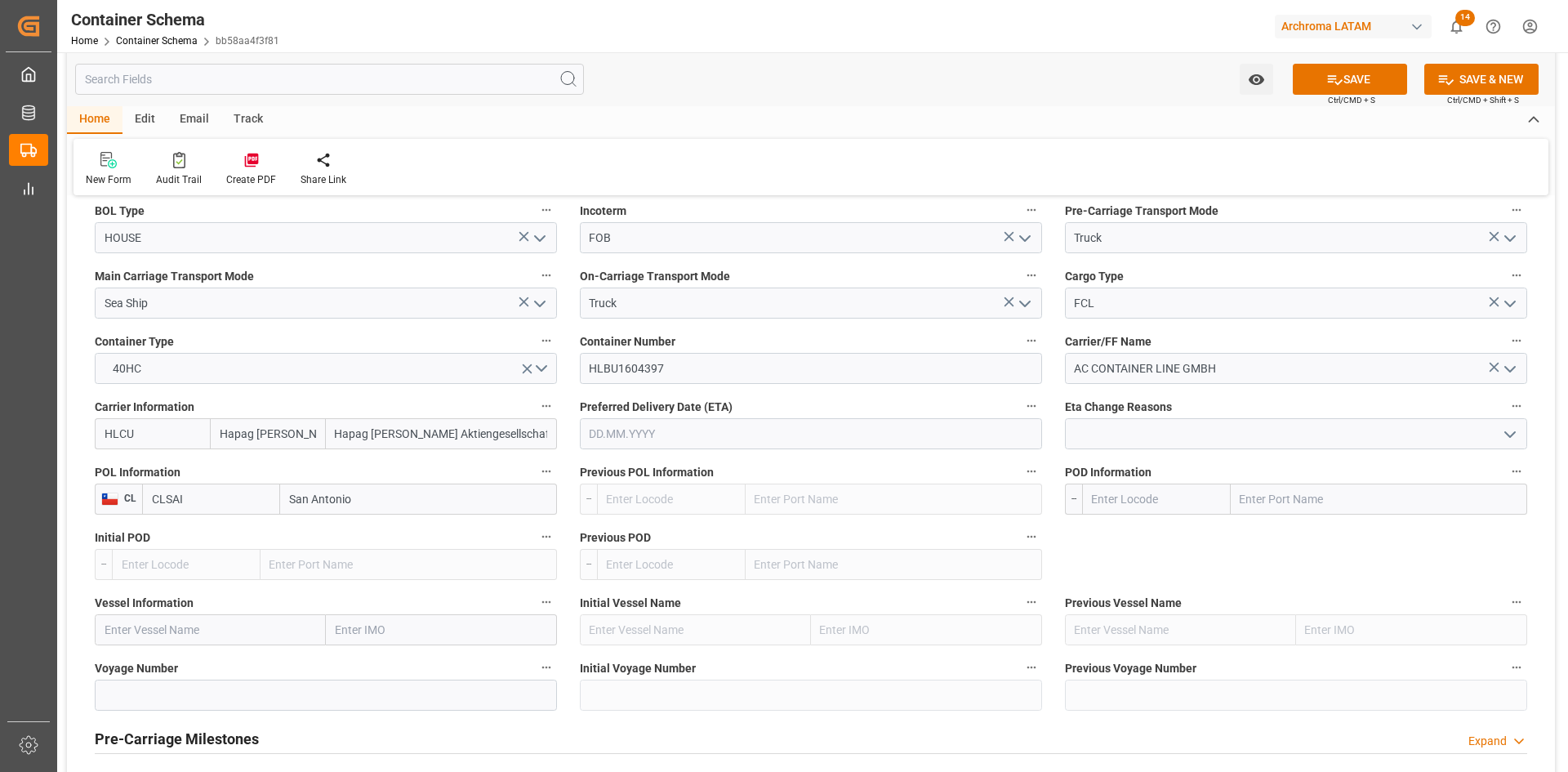
type input "San Antonio"
click at [1285, 501] on input "text" at bounding box center [1379, 499] width 297 height 31
type input "CALLAO"
click at [1320, 540] on div "Callao - PECLL" at bounding box center [1316, 535] width 169 height 37
type input "PECLL"
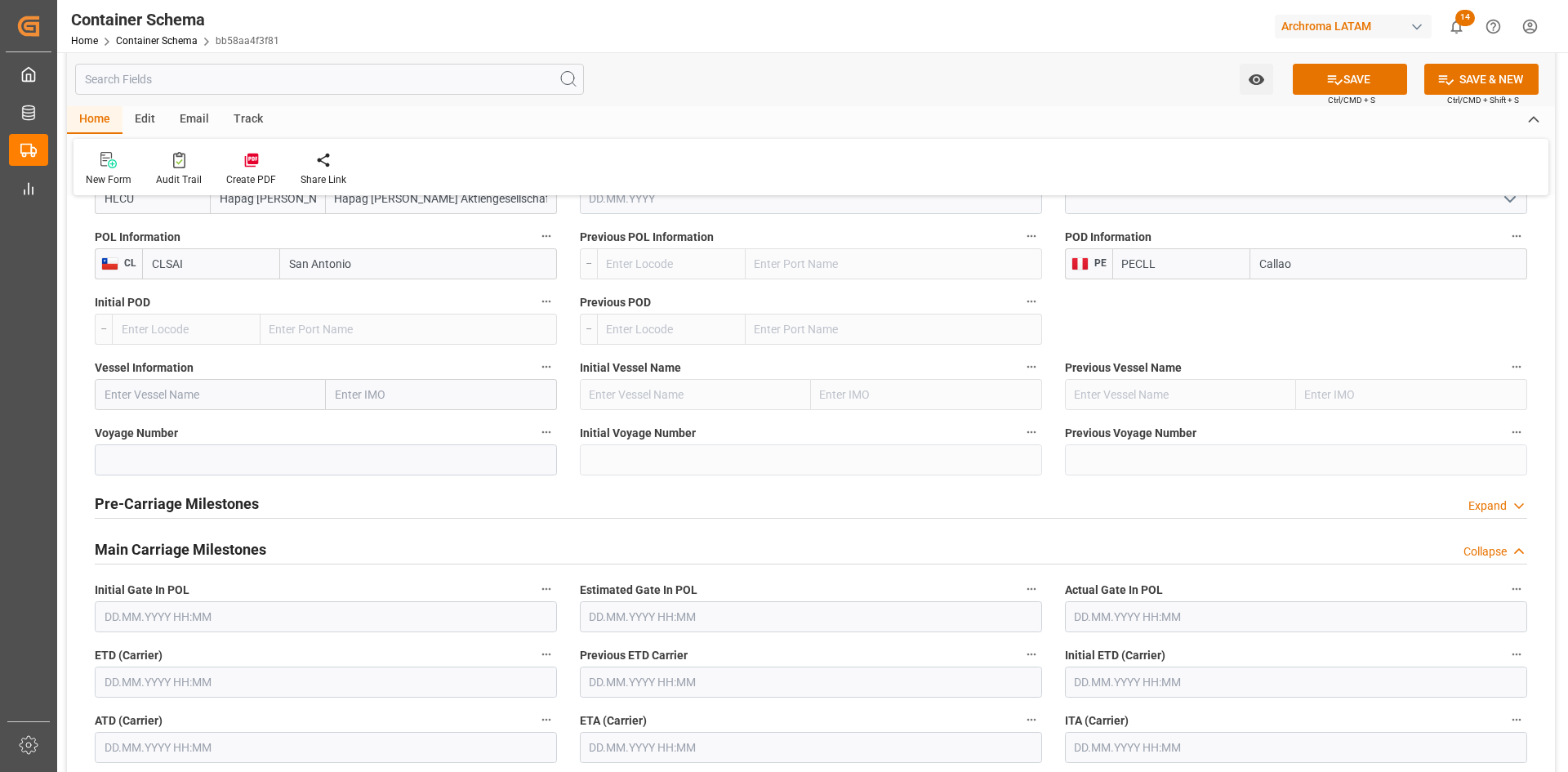
scroll to position [1715, 0]
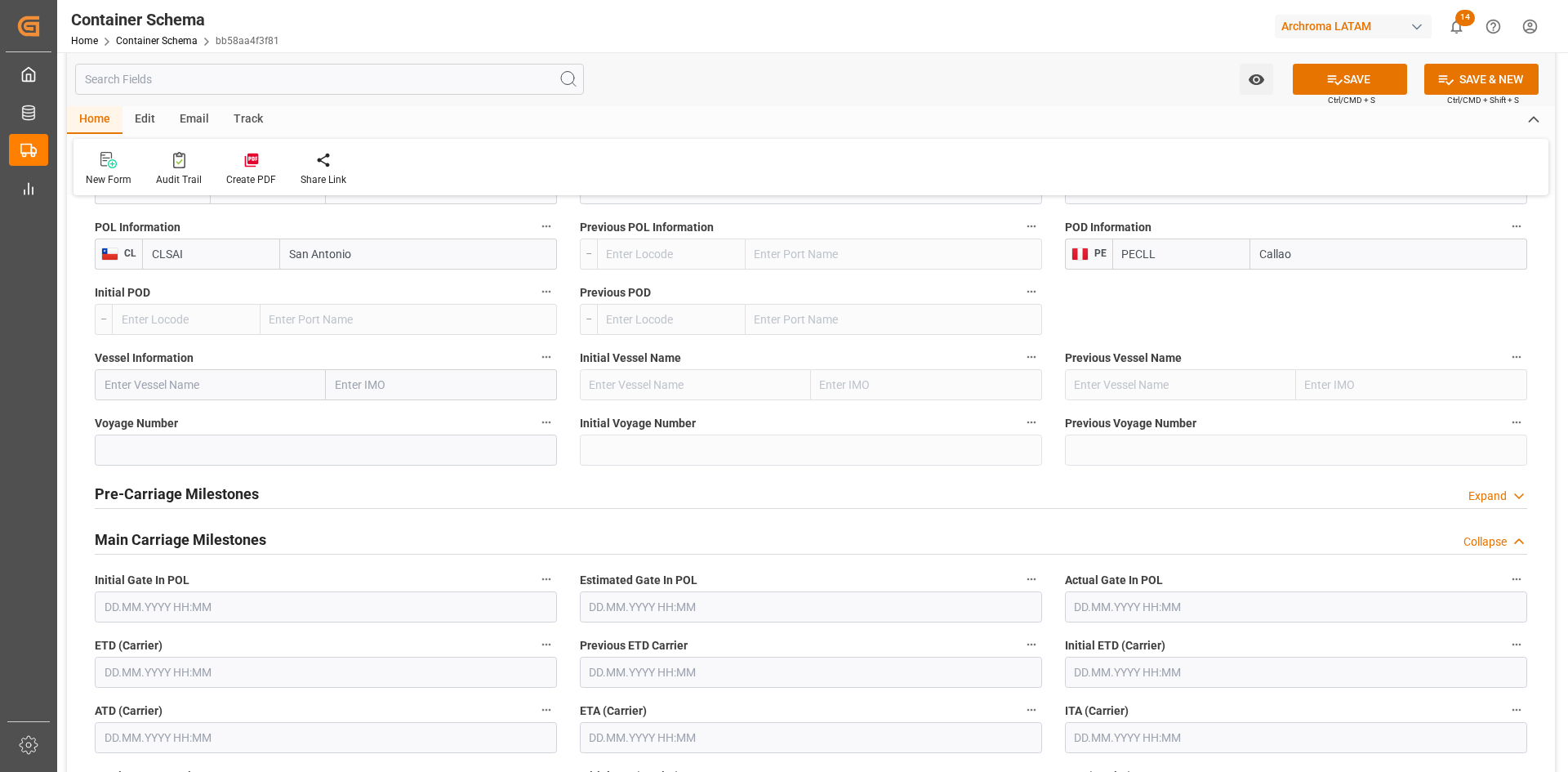
type input "Callao"
click at [232, 383] on input "text" at bounding box center [209, 384] width 231 height 31
type input "LORI"
click at [159, 460] on span "LORI - 9631125" at bounding box center [174, 457] width 137 height 13
type input "9631125"
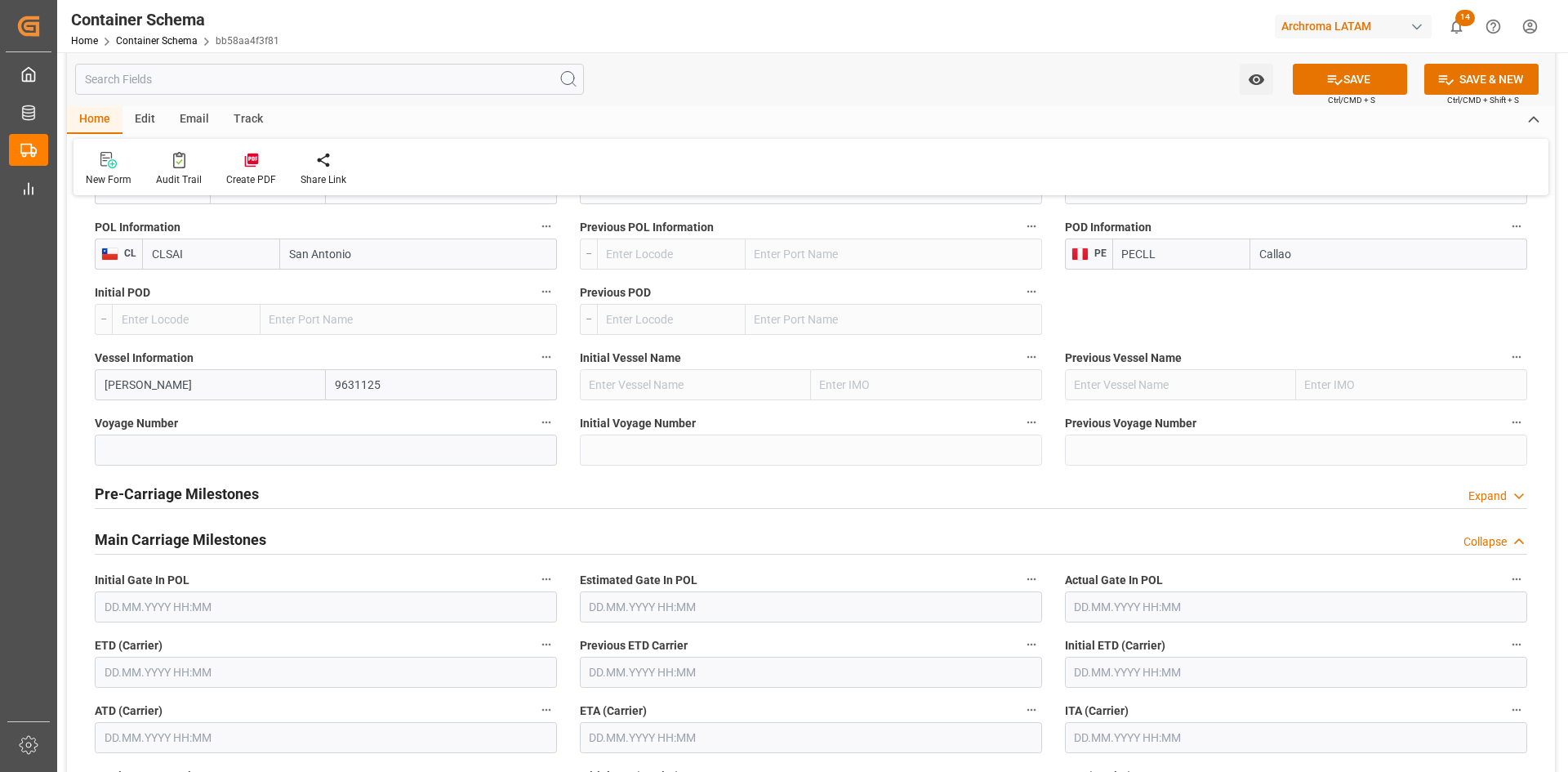
type input "LORI"
click at [179, 453] on input at bounding box center [325, 450] width 462 height 31
type input "533W"
click at [1328, 67] on button "SAVE" at bounding box center [1349, 79] width 114 height 31
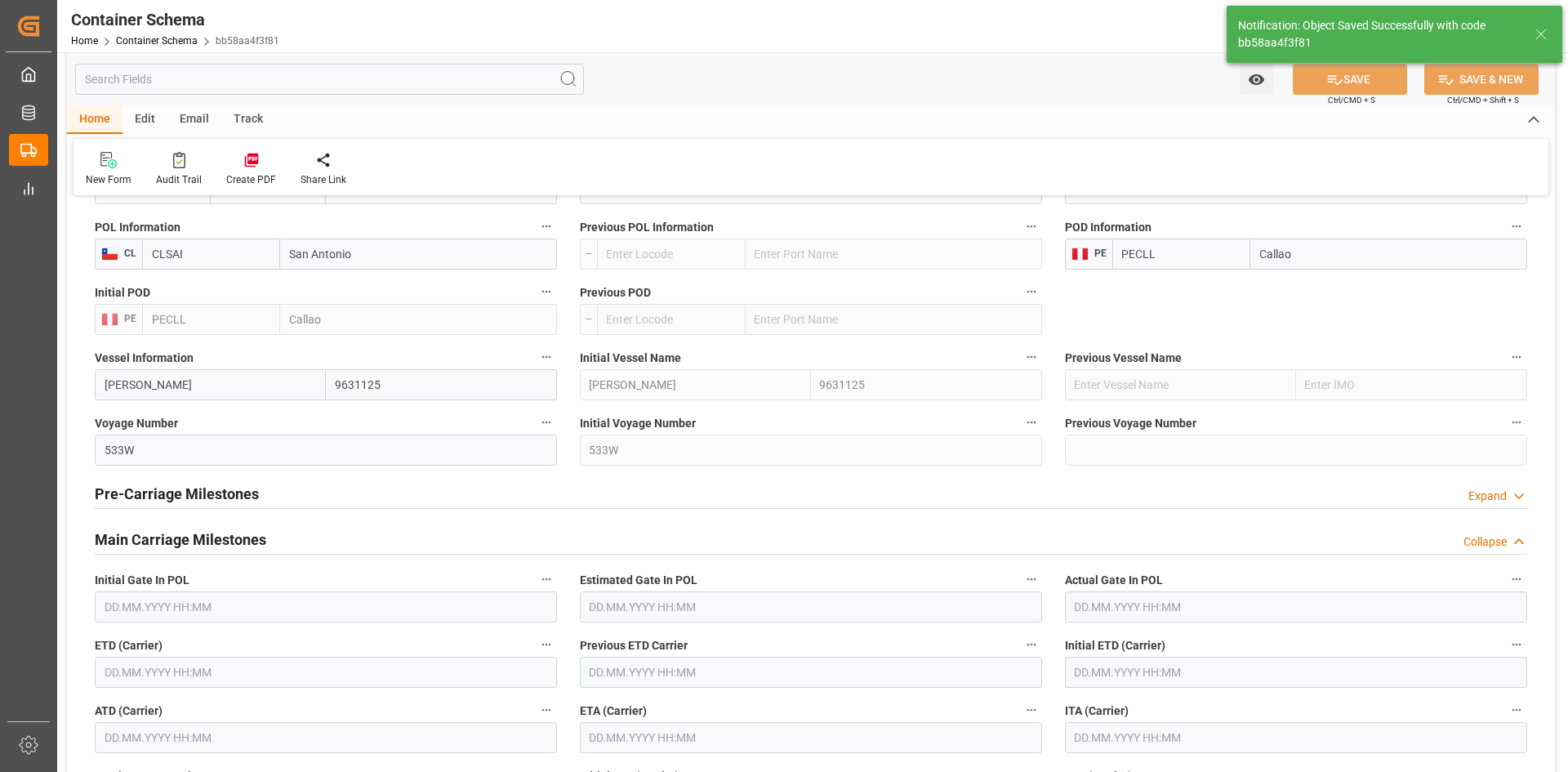
type input "PECLL"
type input "Callao"
type input "LORI"
type input "9631125"
type input "533W"
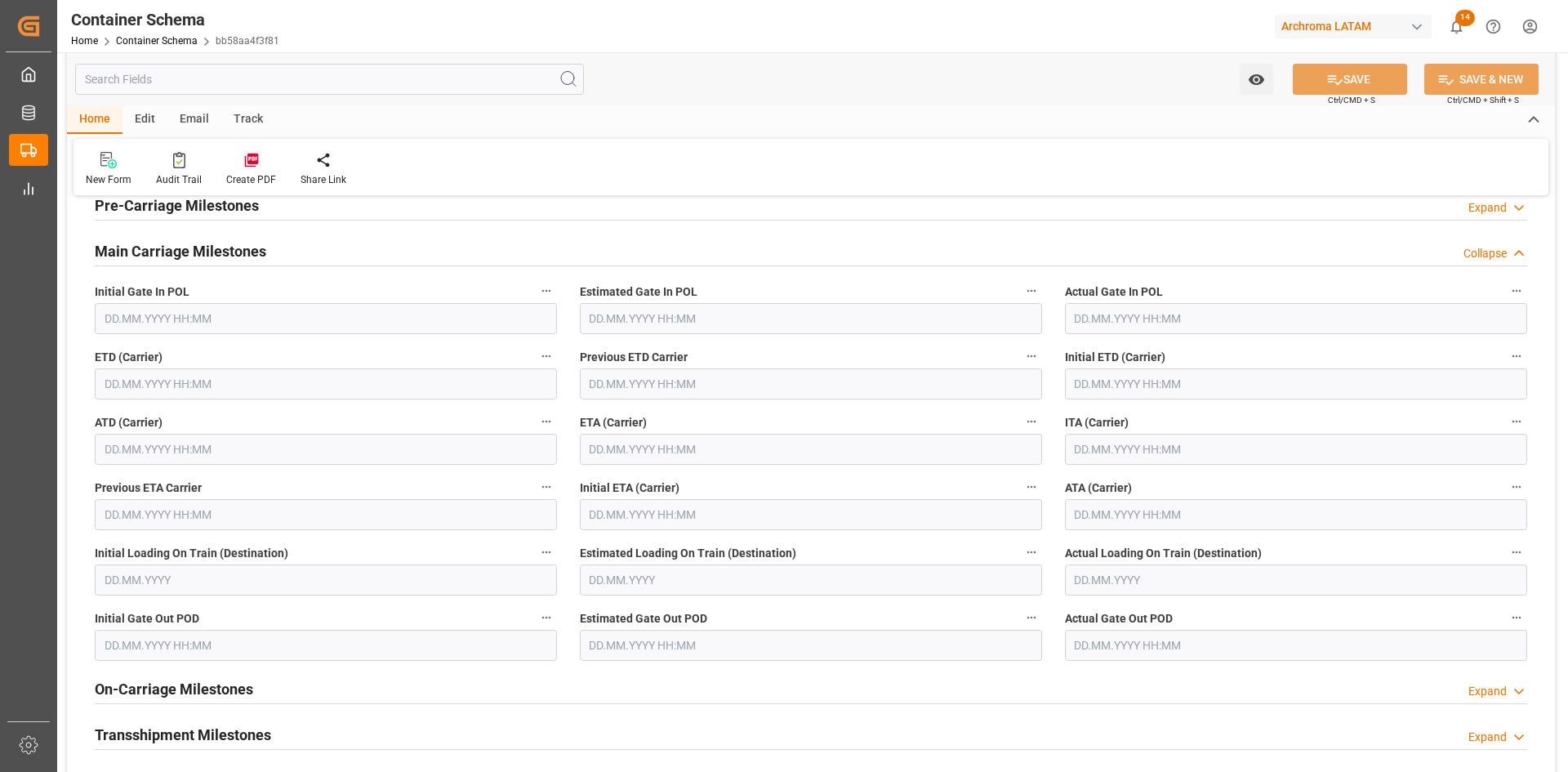
scroll to position [2042, 0]
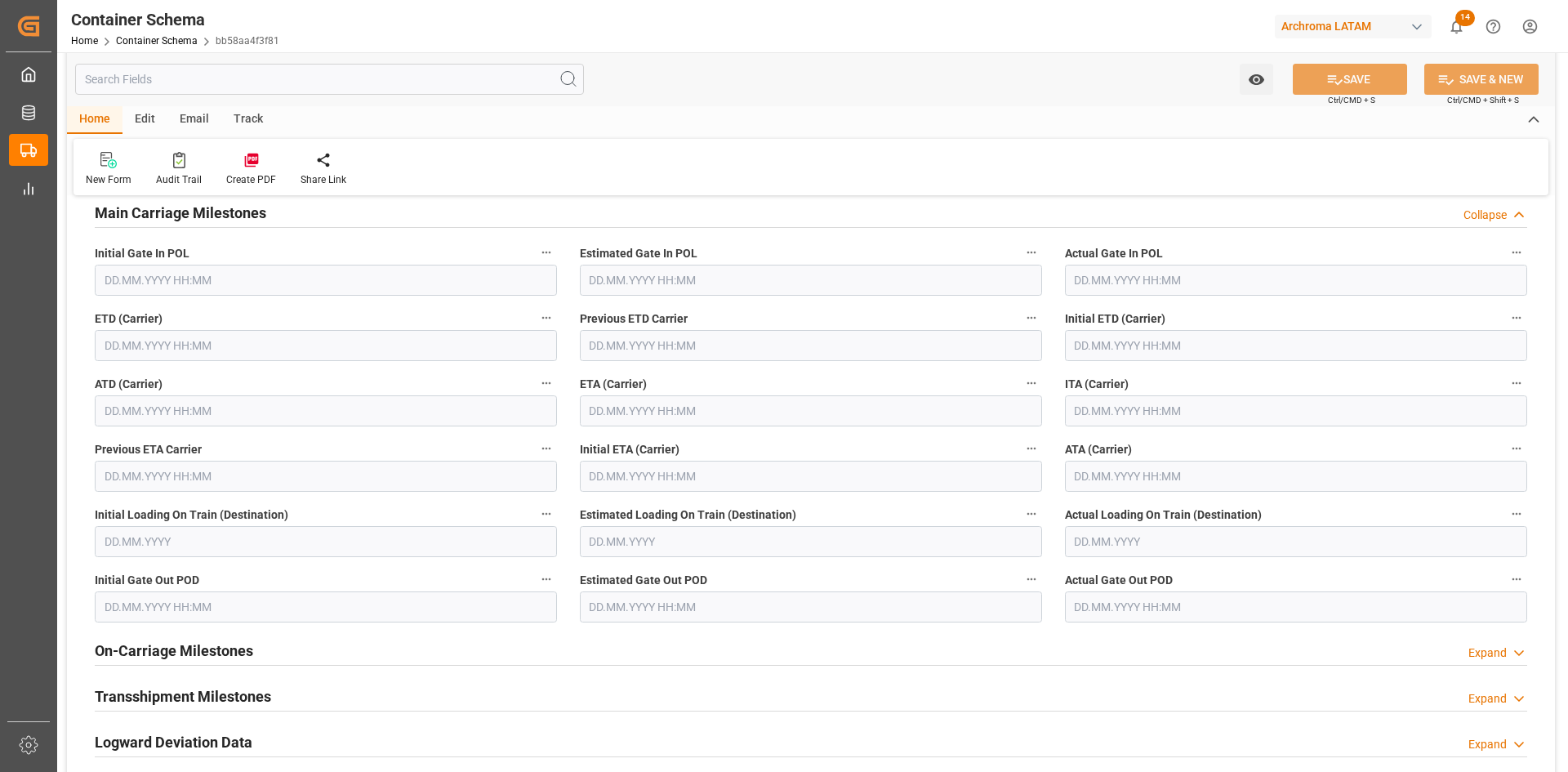
click at [275, 355] on input "text" at bounding box center [325, 346] width 462 height 31
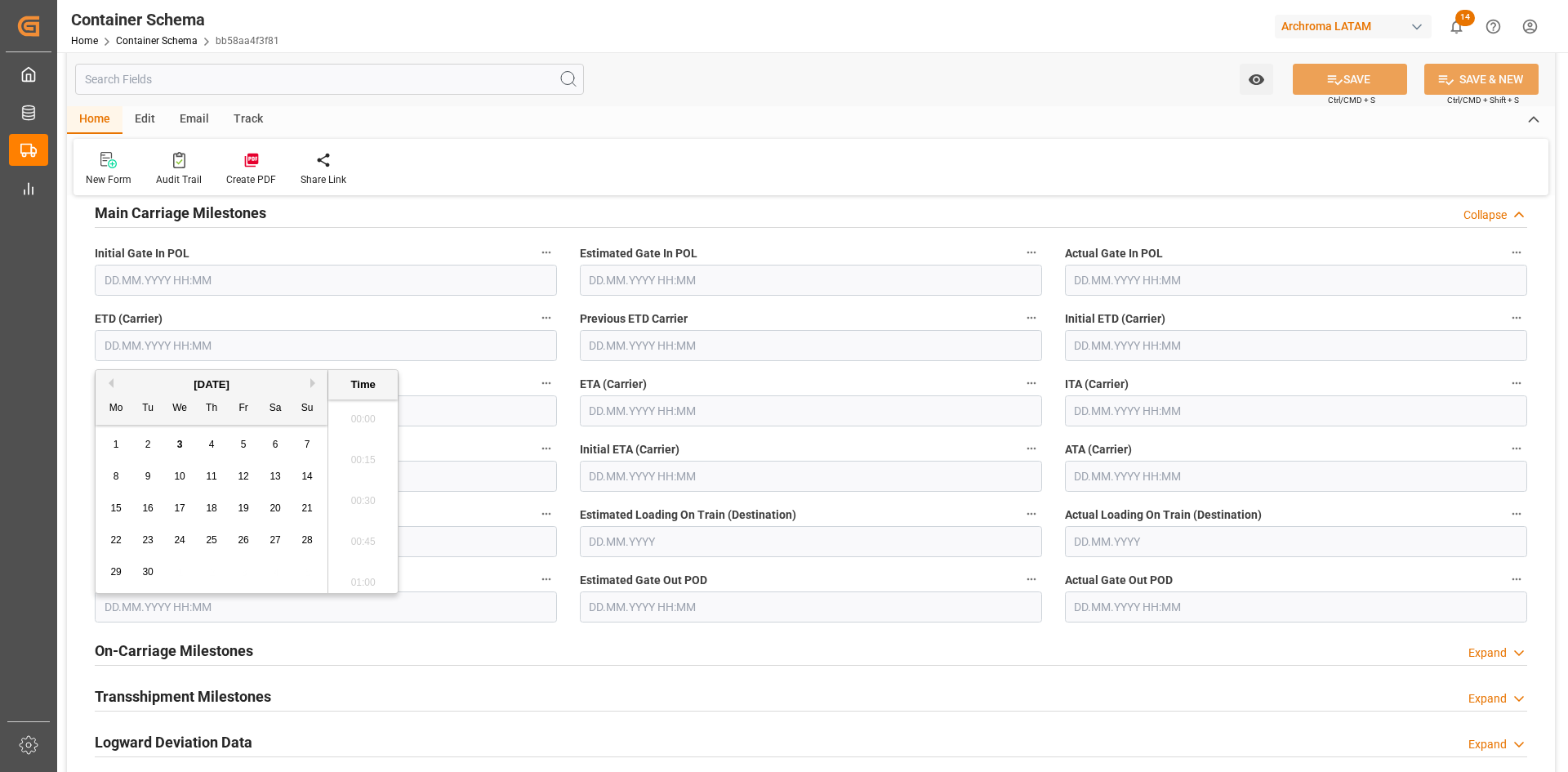
scroll to position [1843, 0]
click at [109, 381] on button "Previous Month" at bounding box center [108, 383] width 9 height 9
click at [308, 570] on span "31" at bounding box center [306, 571] width 10 height 11
type input "[DATE] 00:00"
click at [638, 402] on input "text" at bounding box center [811, 411] width 462 height 31
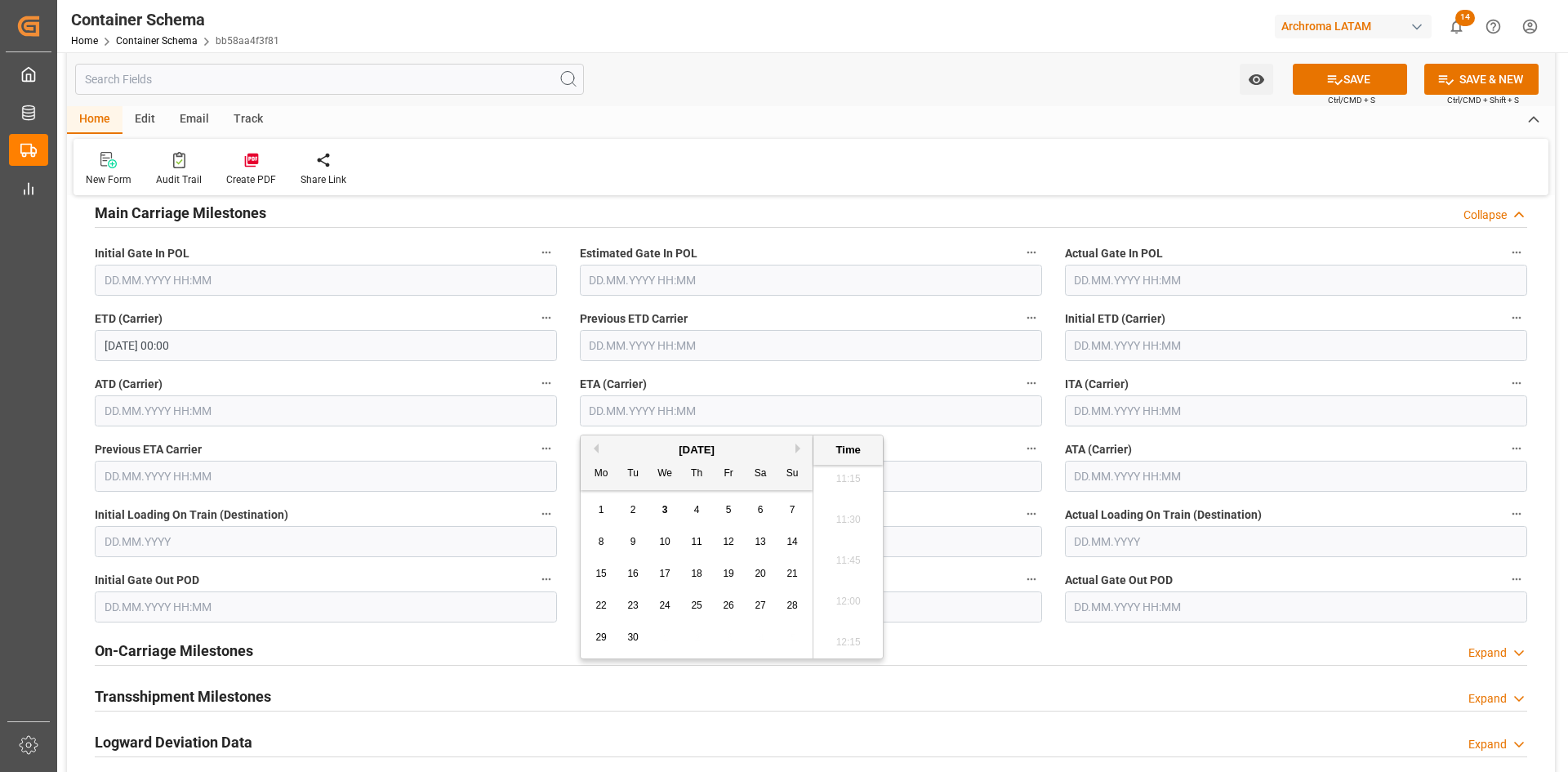
click at [690, 513] on div "4" at bounding box center [697, 510] width 21 height 20
type input "04.09.2025 00:00"
click at [1341, 78] on button "SAVE" at bounding box center [1349, 79] width 114 height 31
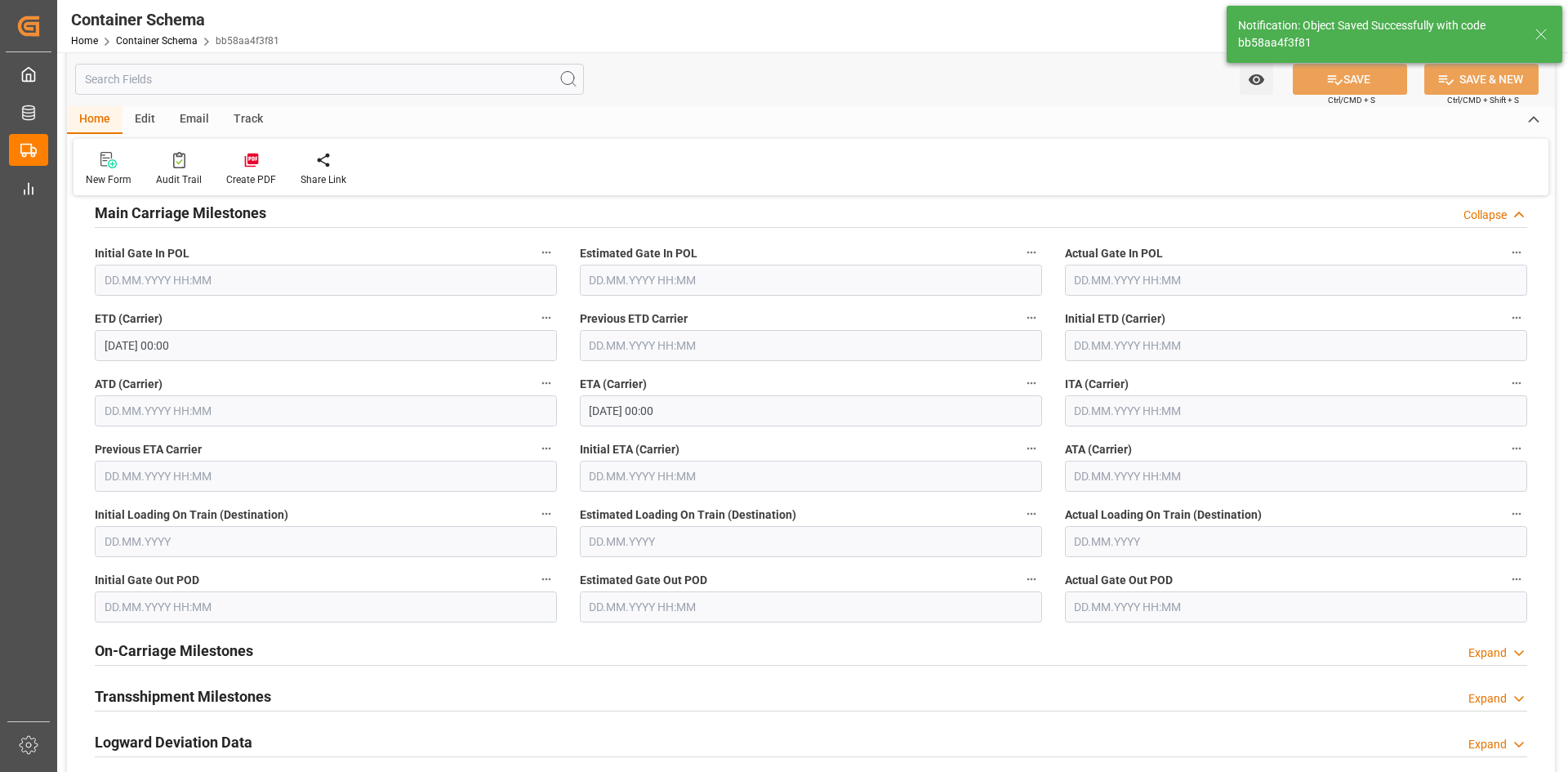
type input "04.09.2025 00:00"
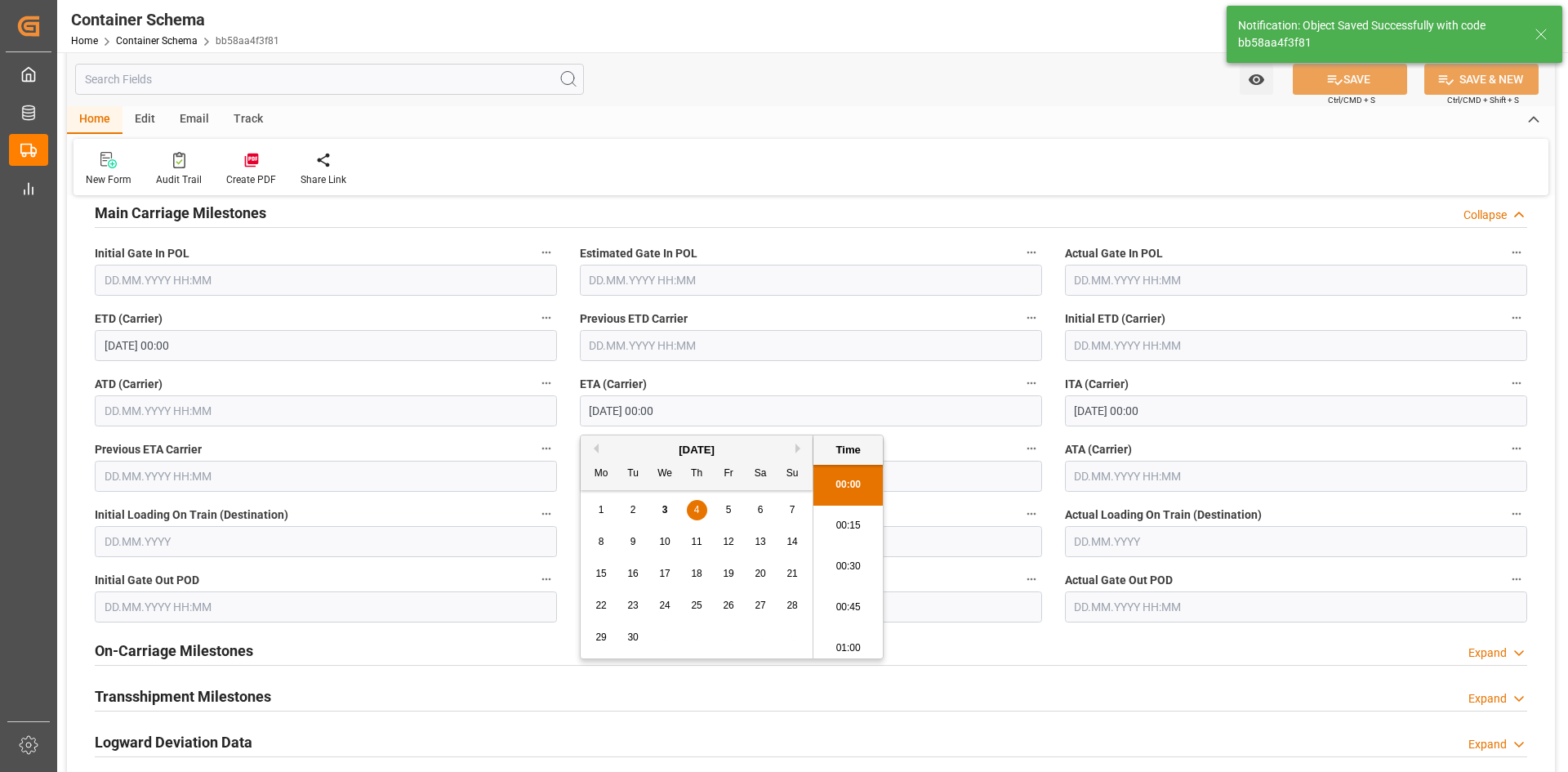
click at [767, 422] on input "04.09.2025 00:00" at bounding box center [811, 411] width 462 height 31
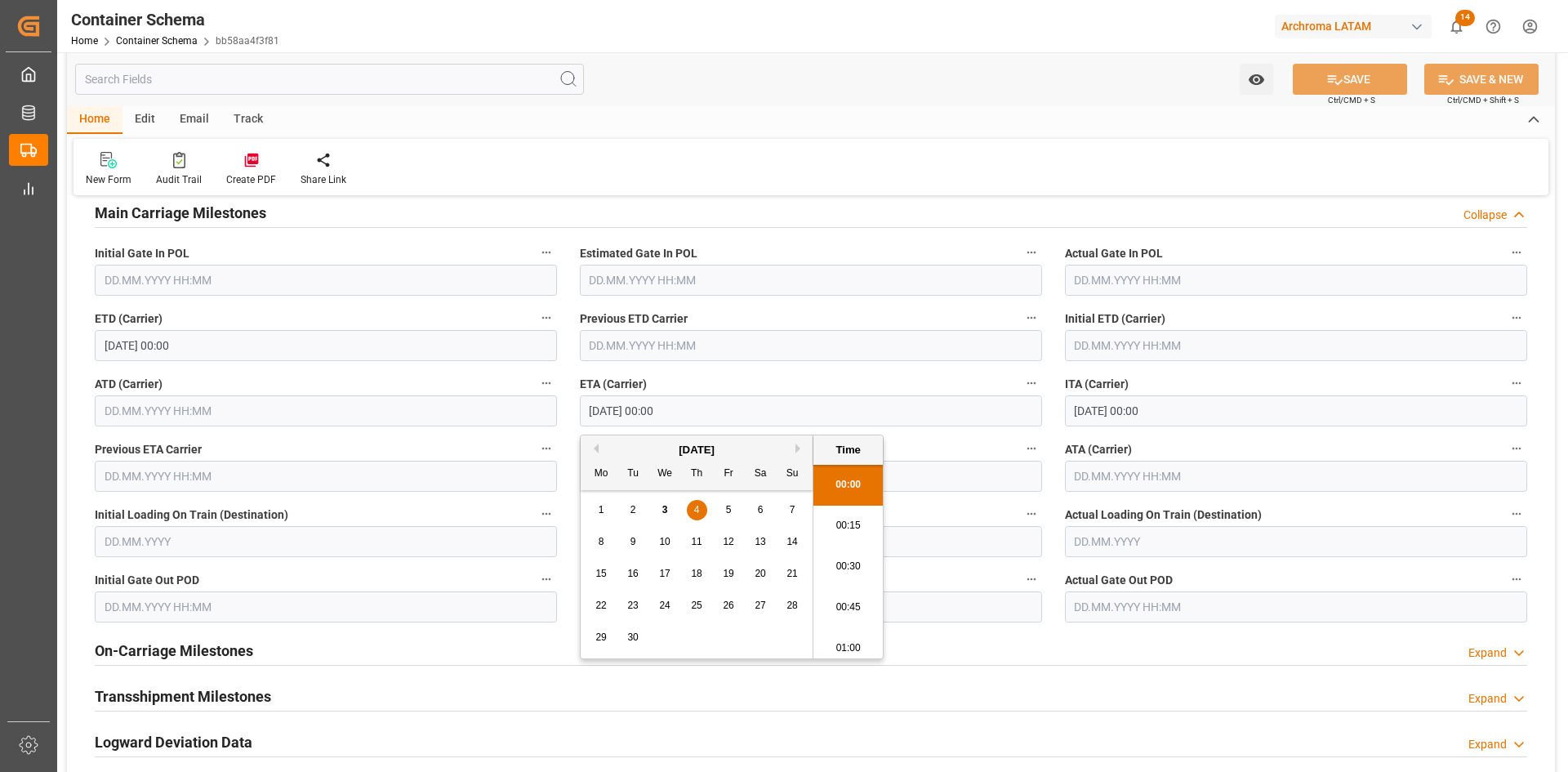
click at [765, 515] on div "6" at bounding box center [761, 510] width 21 height 20
type input "06.09.2025 00:00"
click at [1357, 80] on button "SAVE" at bounding box center [1349, 79] width 114 height 31
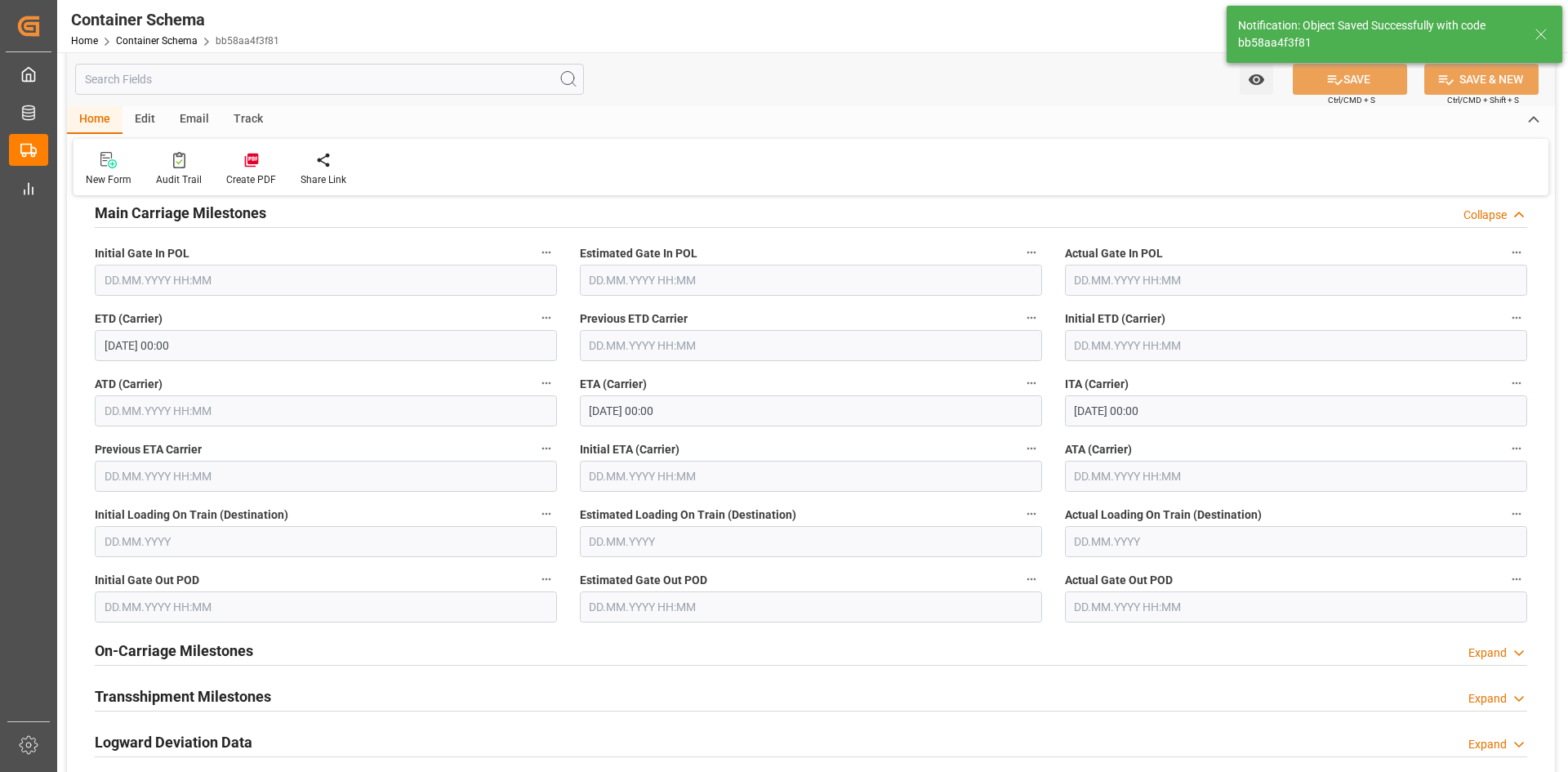
type input "04.09.2025 00:00"
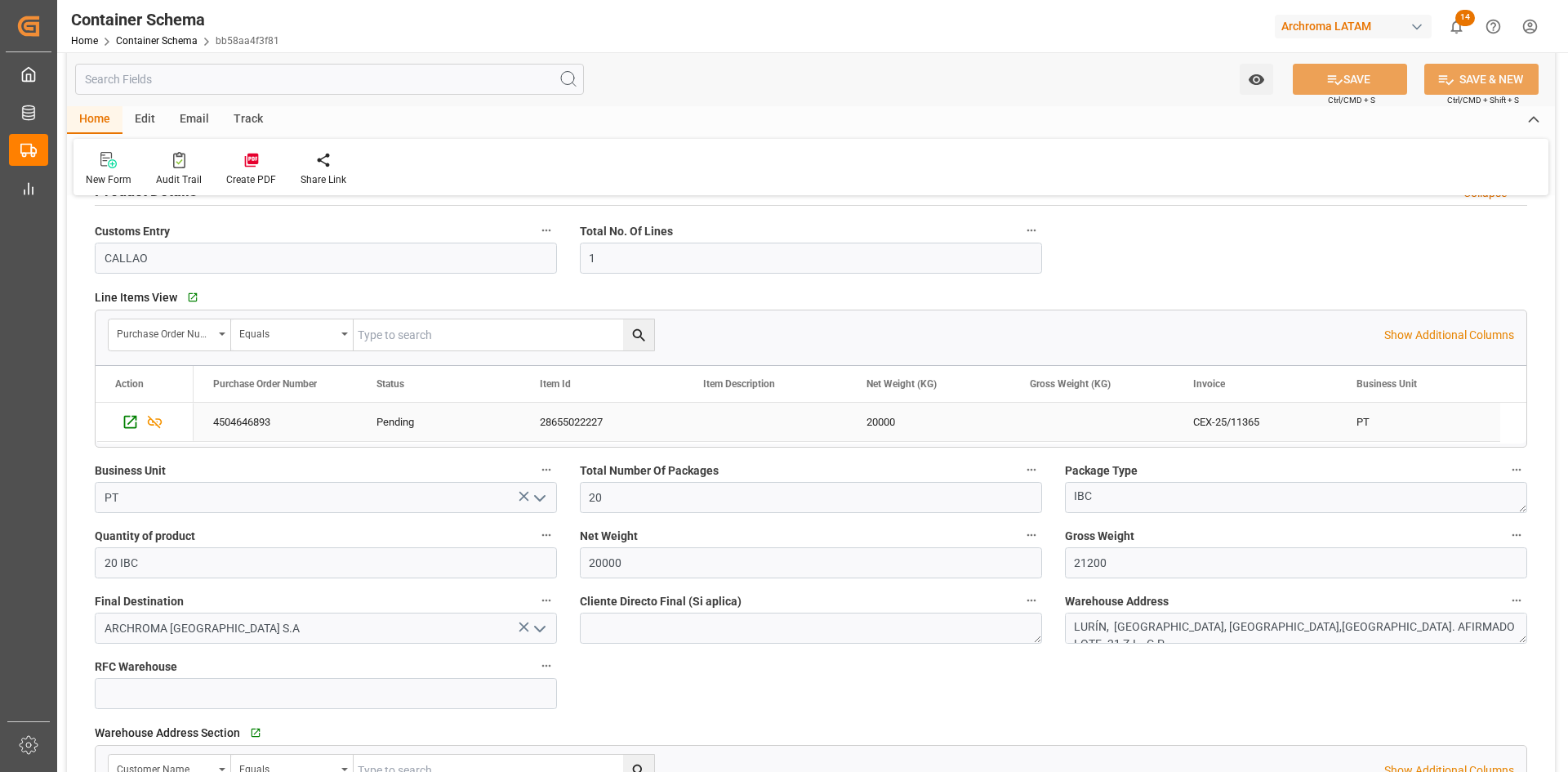
scroll to position [490, 0]
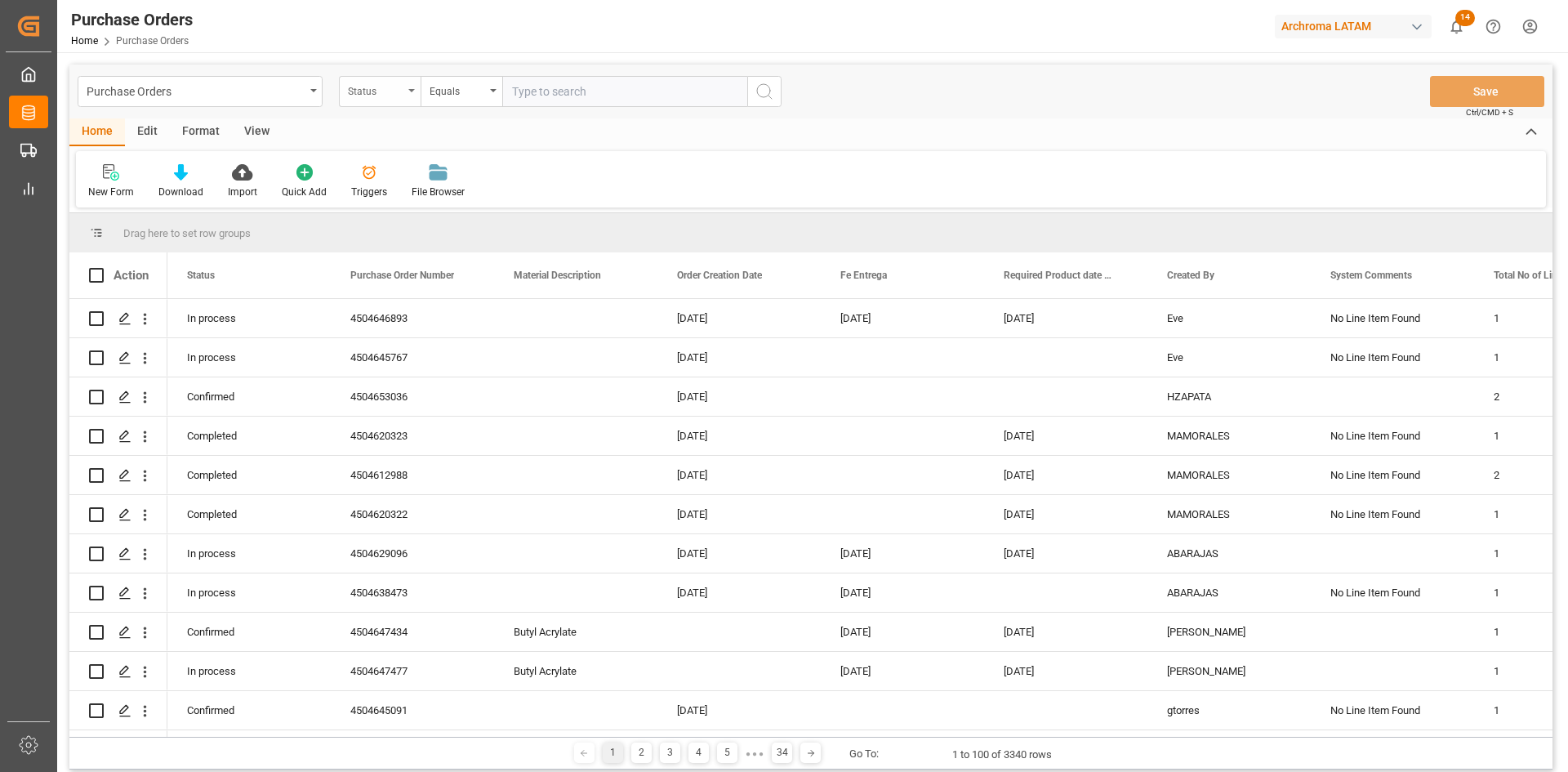
click at [388, 86] on div "Status" at bounding box center [376, 89] width 56 height 19
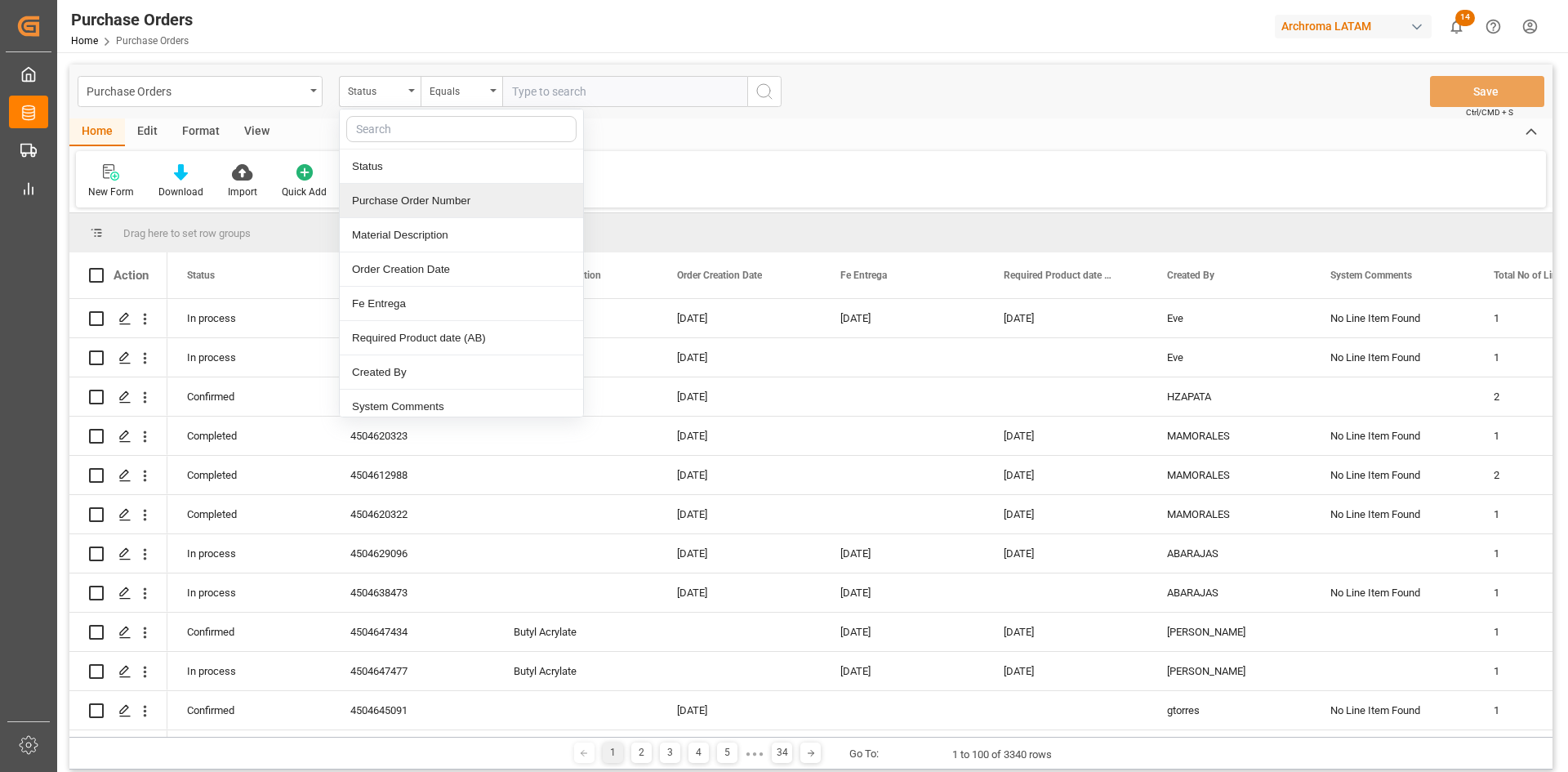
click at [417, 195] on div "Purchase Order Number" at bounding box center [461, 201] width 244 height 34
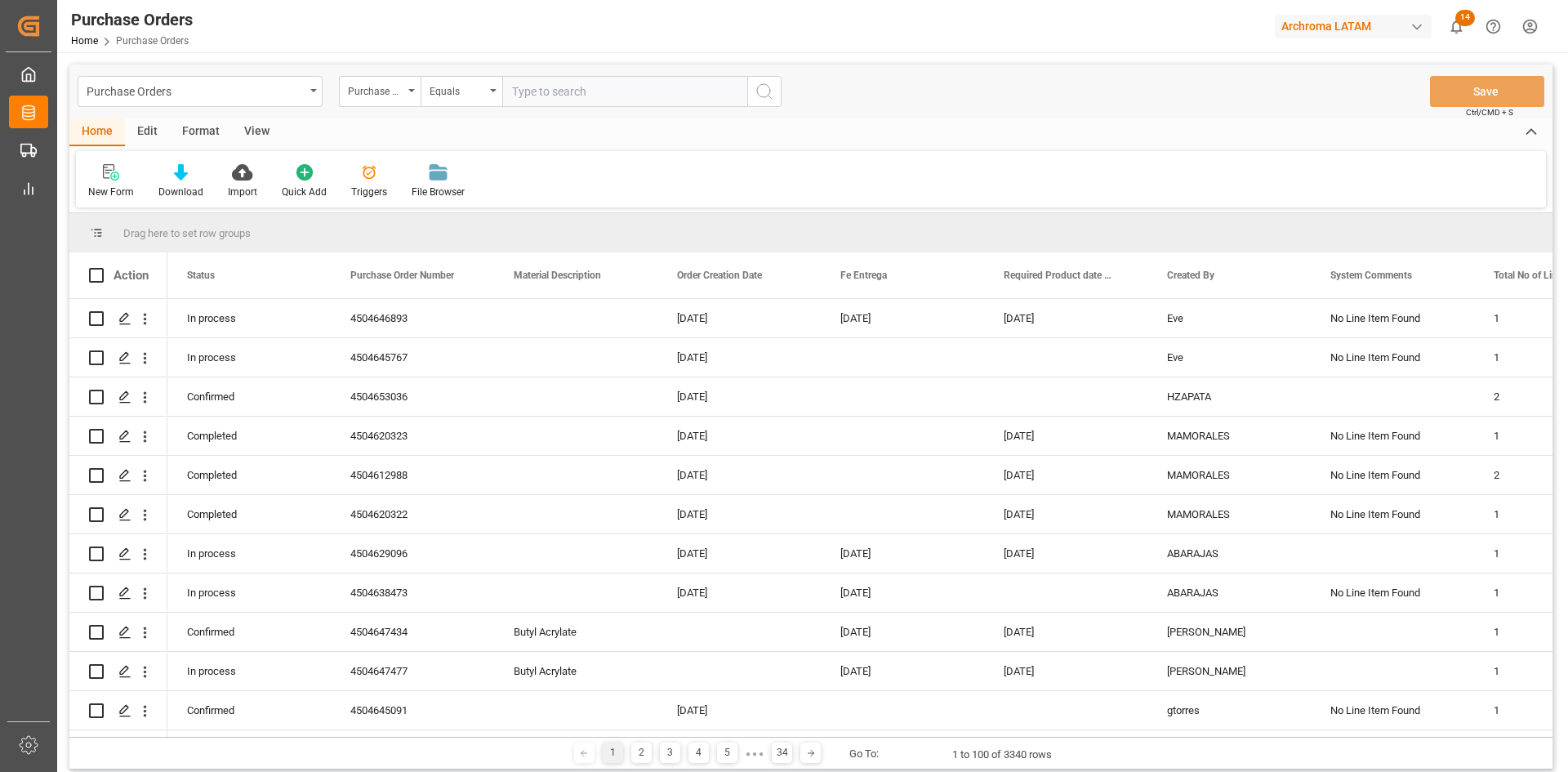
click at [618, 76] on input "text" at bounding box center [625, 92] width 245 height 31
click at [611, 90] on input "text" at bounding box center [625, 92] width 245 height 31
paste input "4504619803"
type input "4504619803"
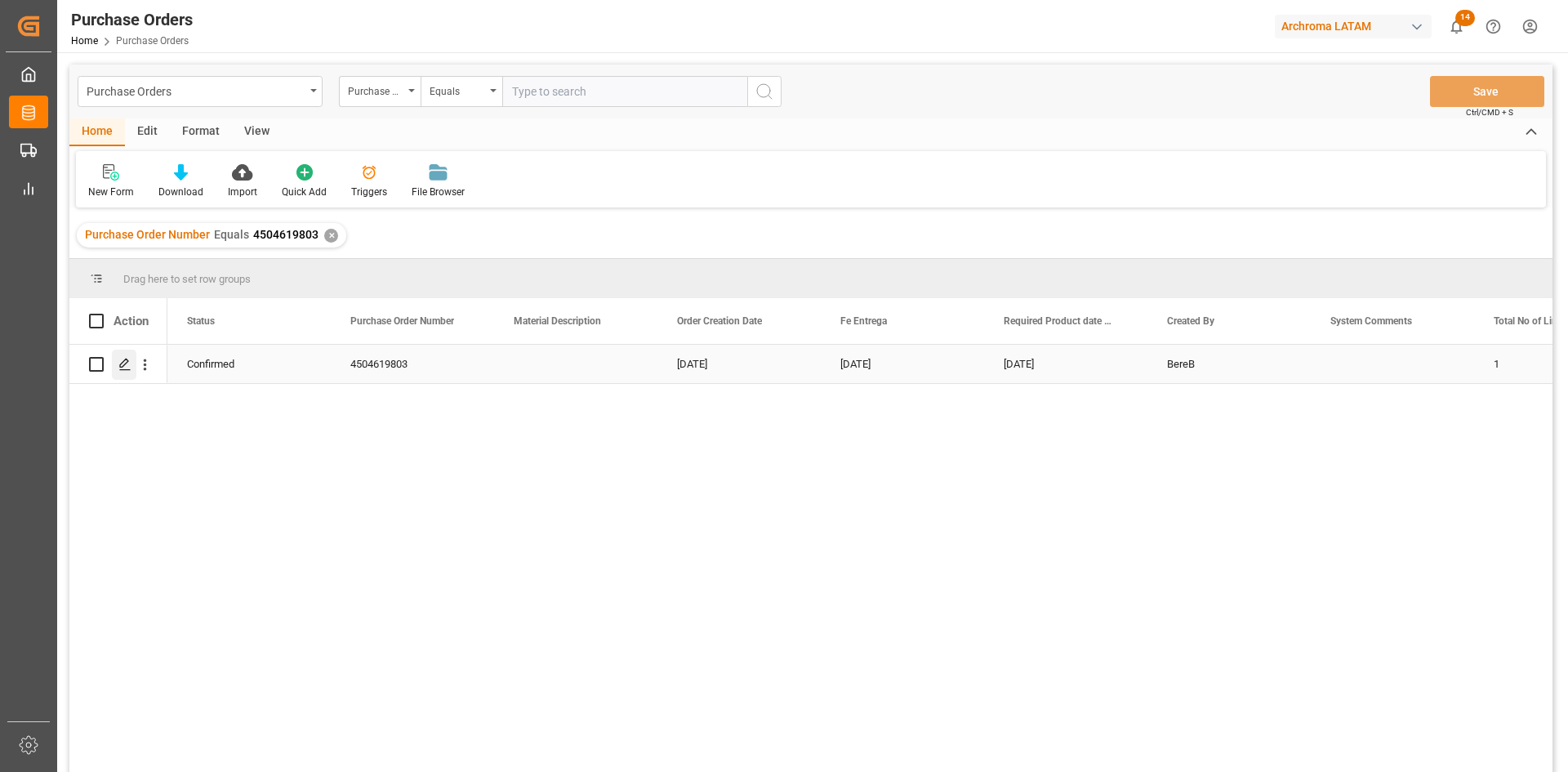
click at [122, 366] on polygon "Press SPACE to select this row." at bounding box center [124, 364] width 9 height 9
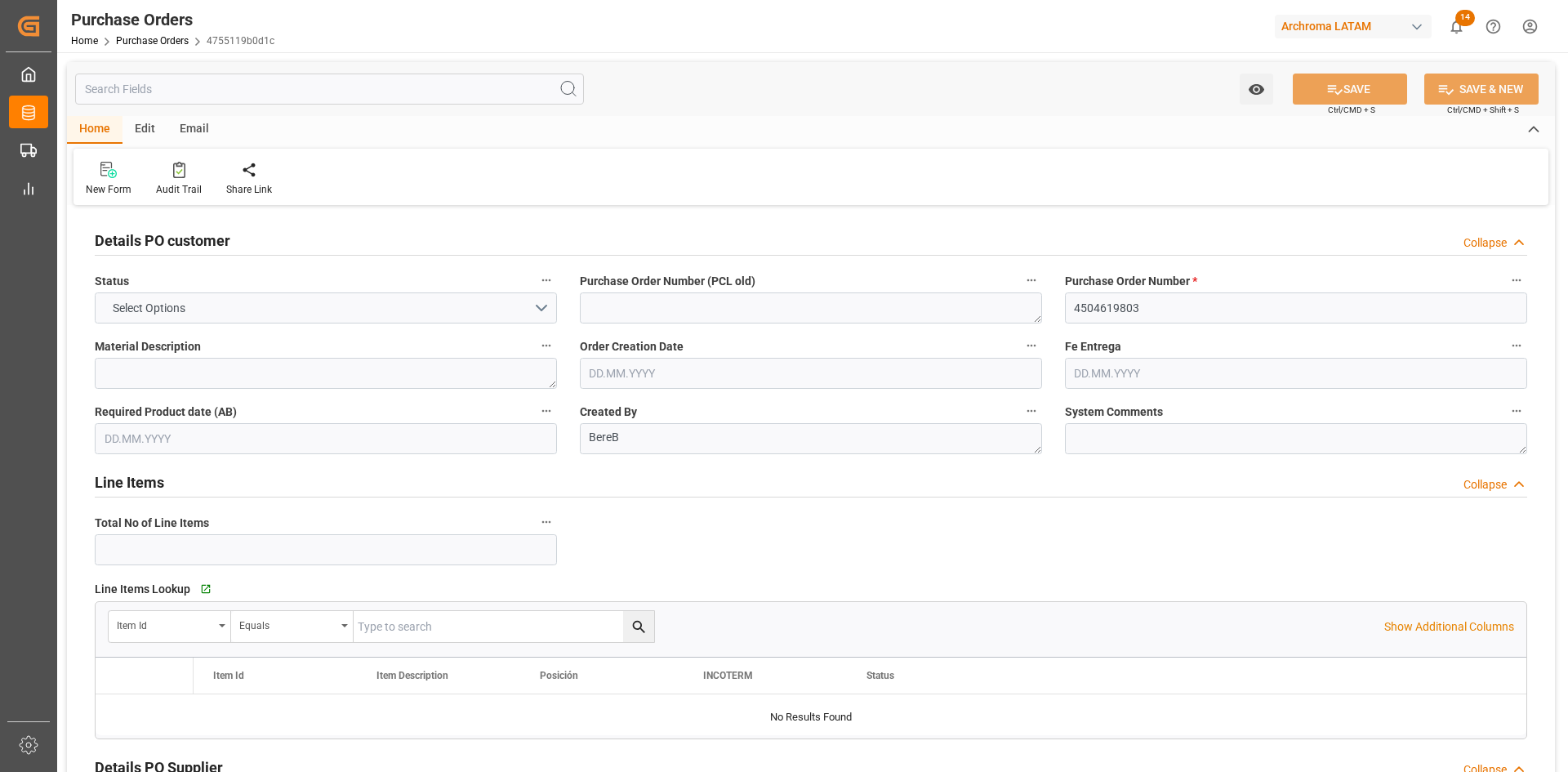
type input "1"
type input "[DATE]"
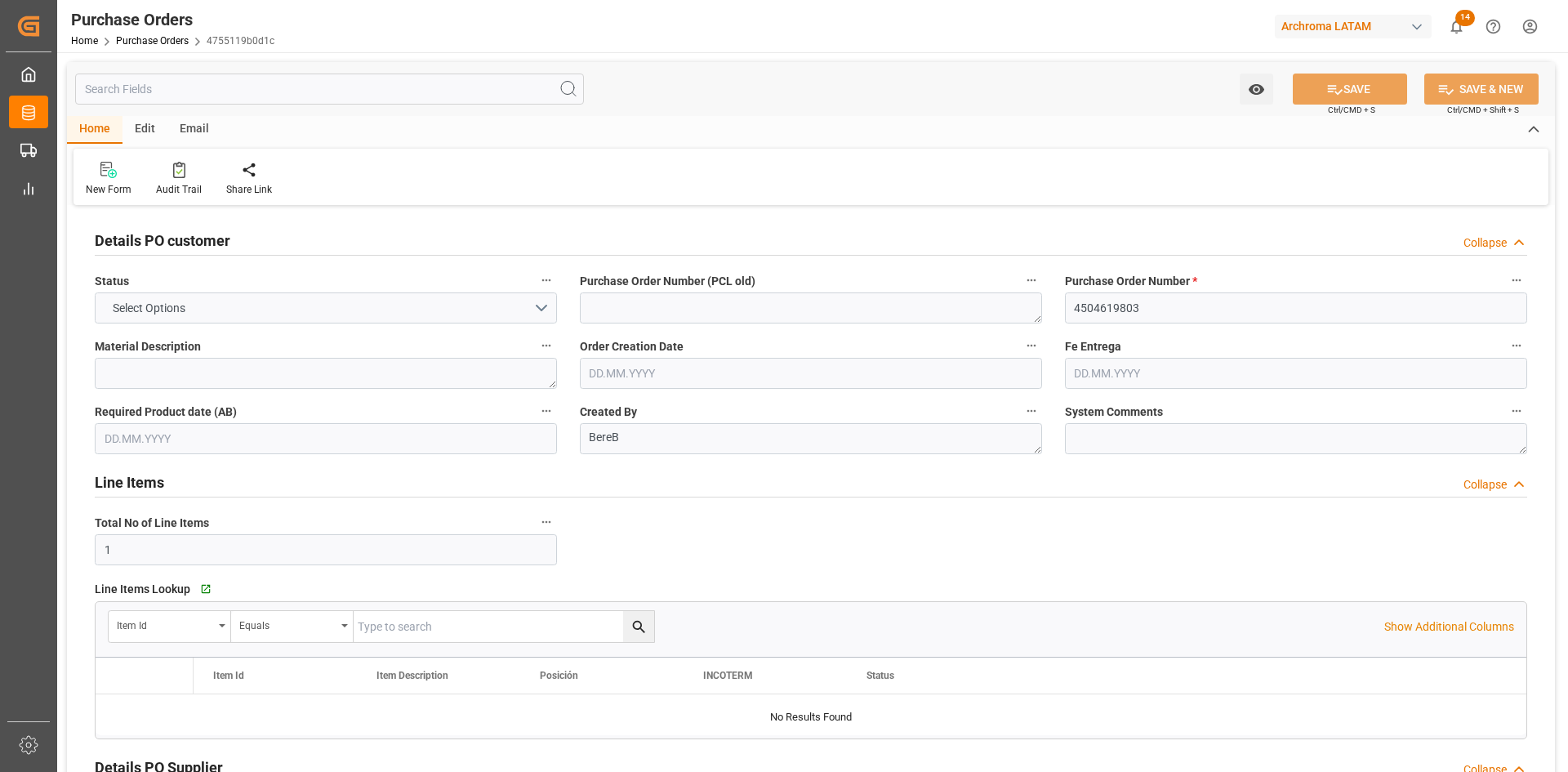
type input "[DATE]"
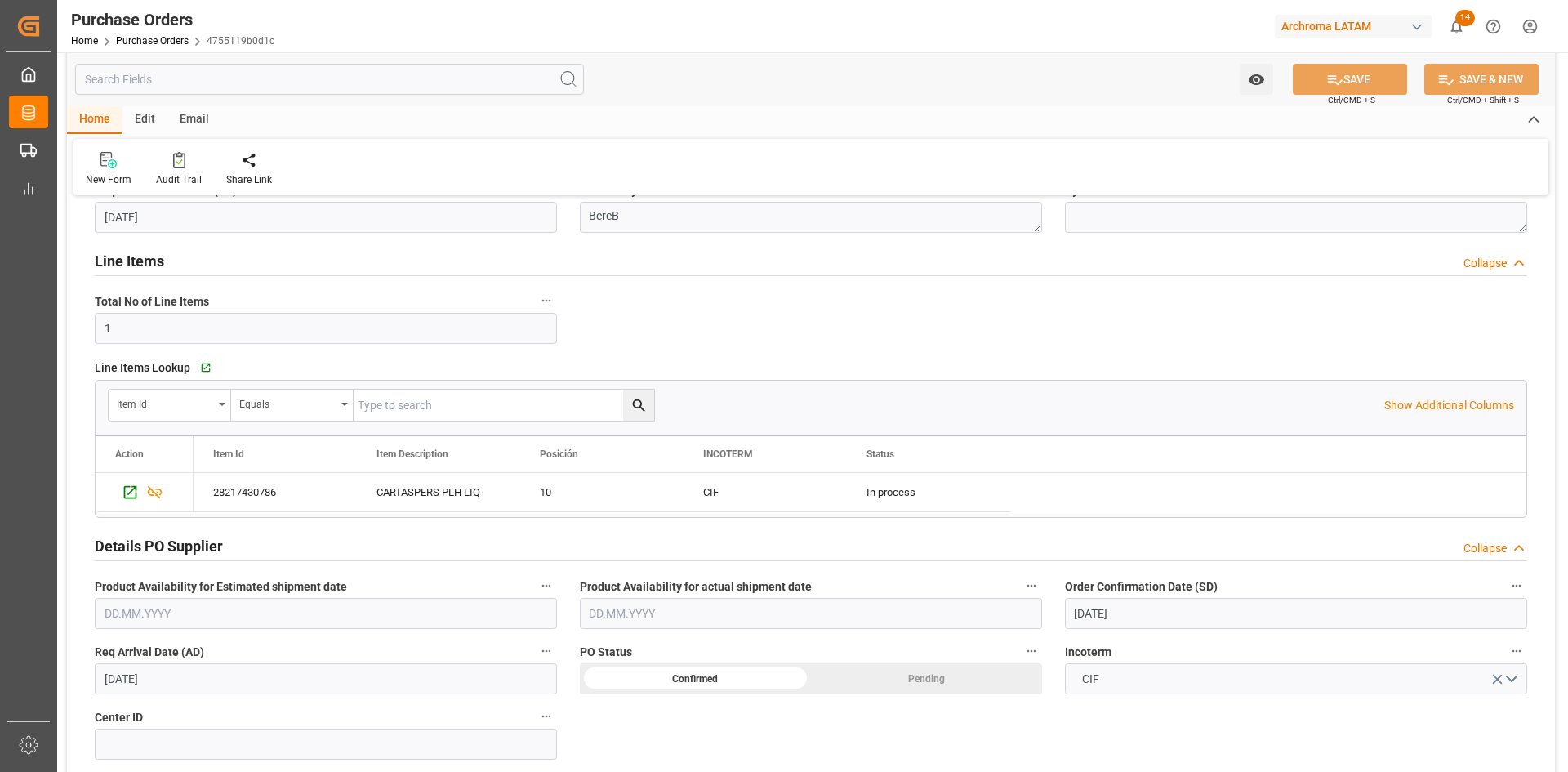
scroll to position [81, 0]
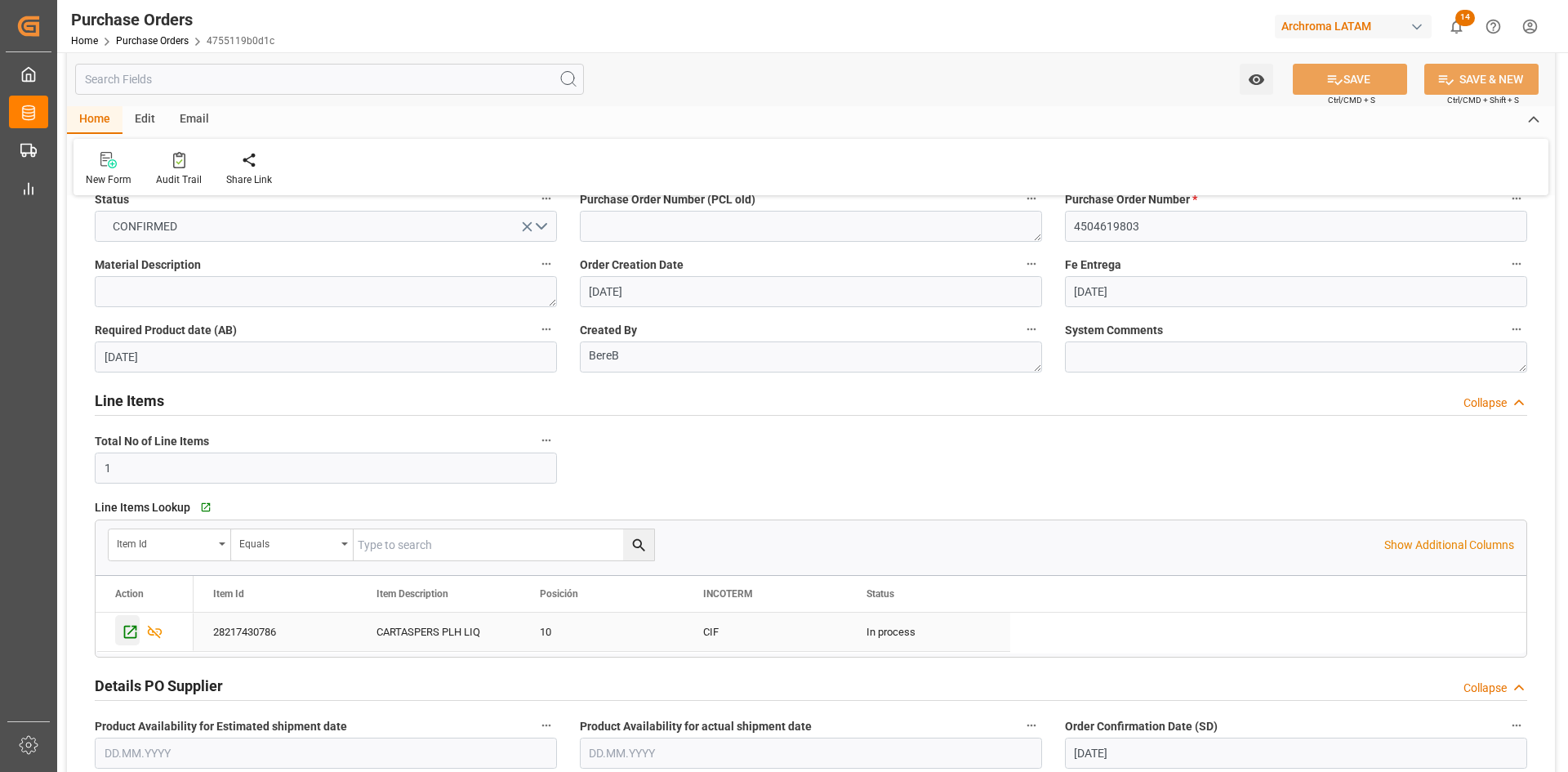
click at [130, 624] on icon "Press SPACE to select this row." at bounding box center [130, 631] width 17 height 17
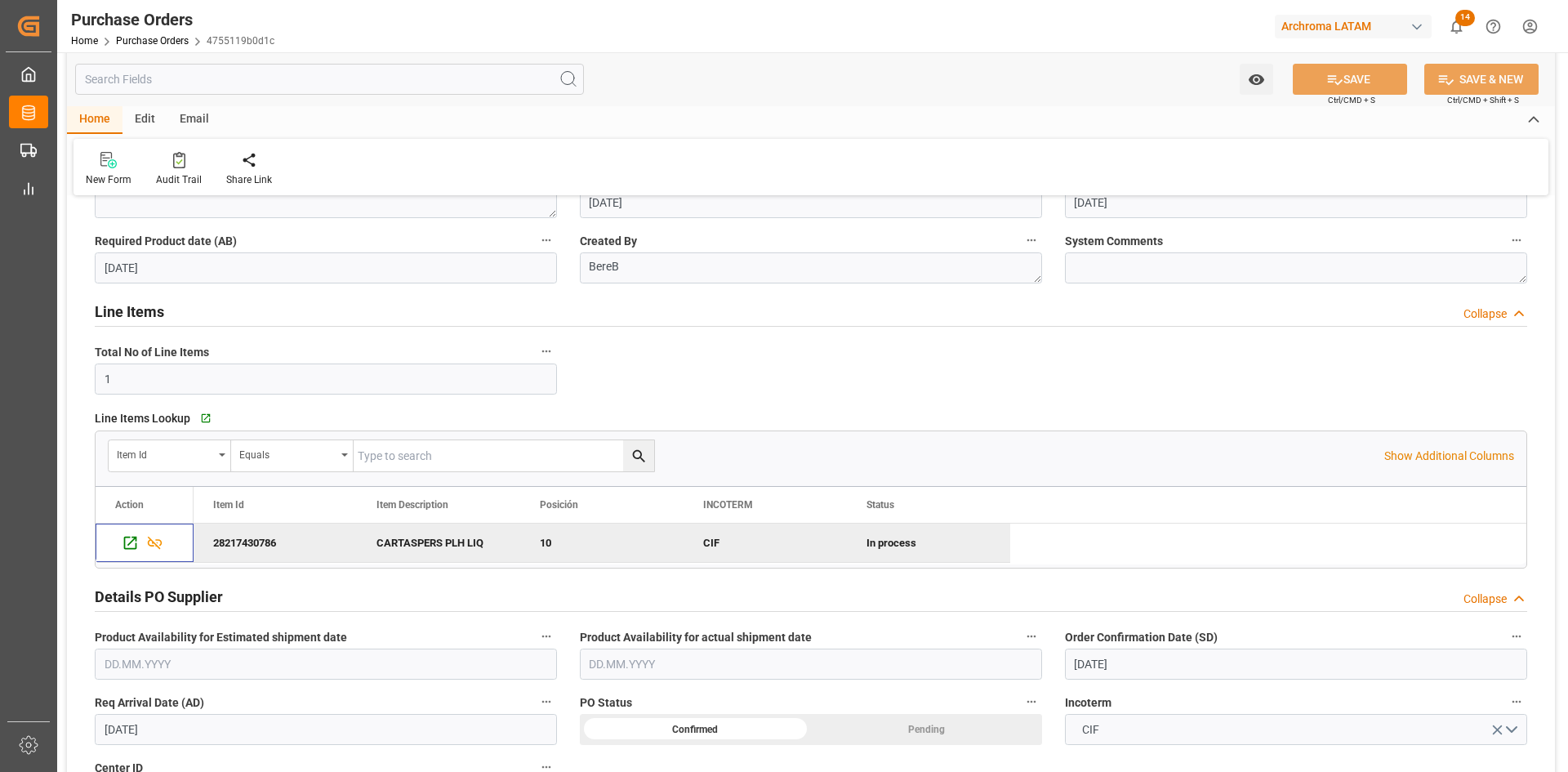
scroll to position [0, 0]
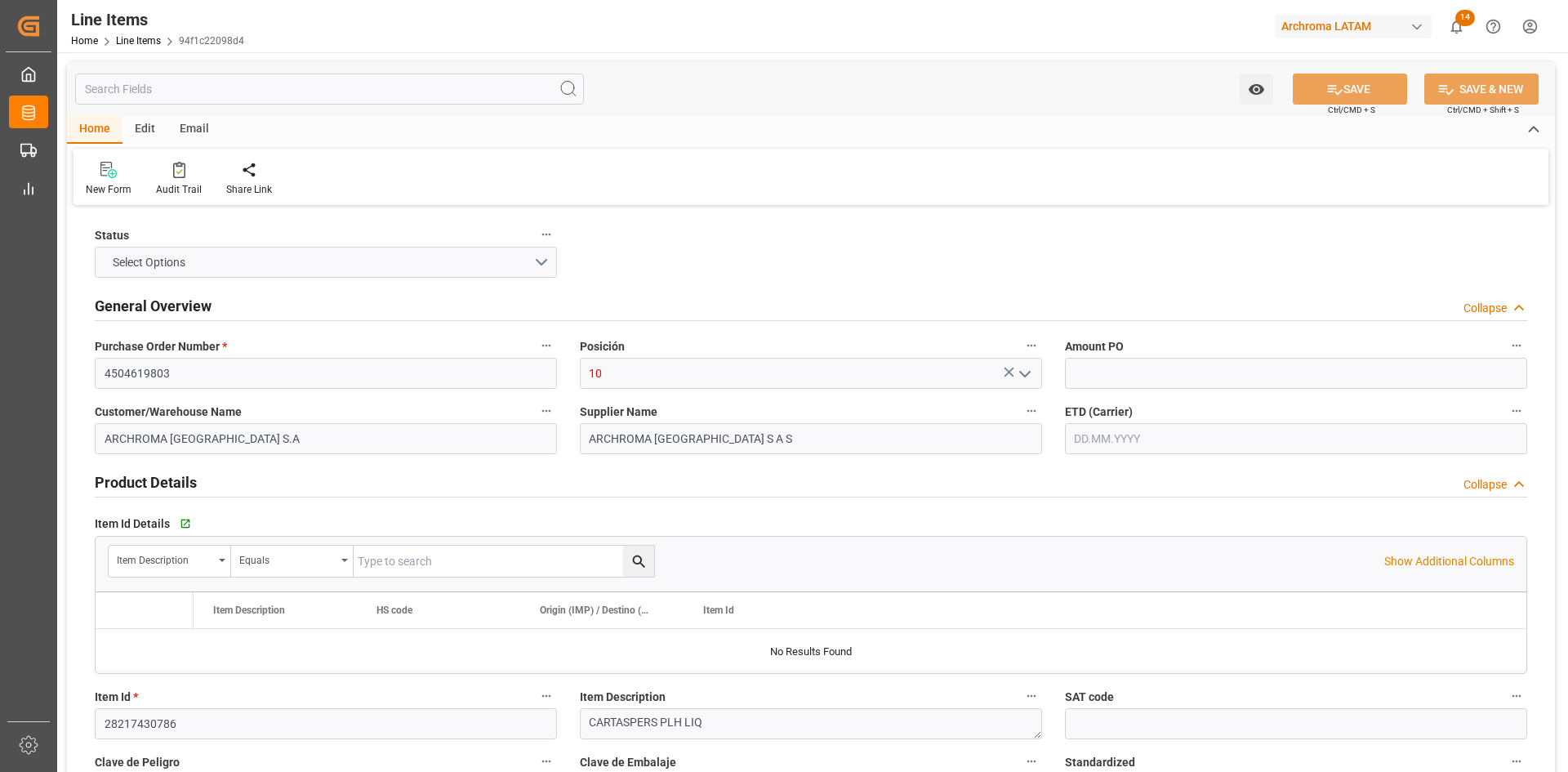
type input "1"
type input "6000"
type input "[DATE] 04:41"
type input "[DATE] 16:58"
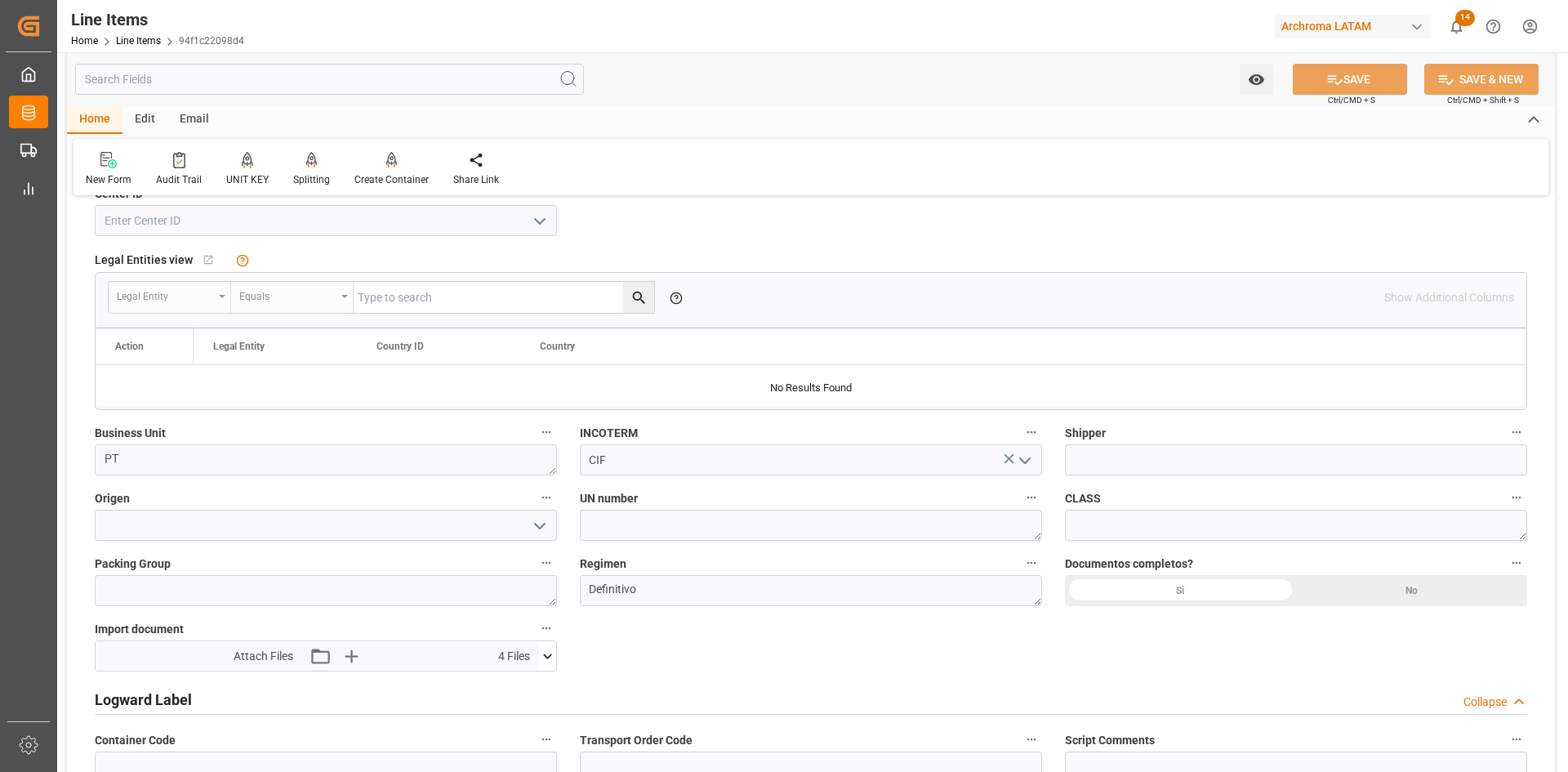
scroll to position [943, 0]
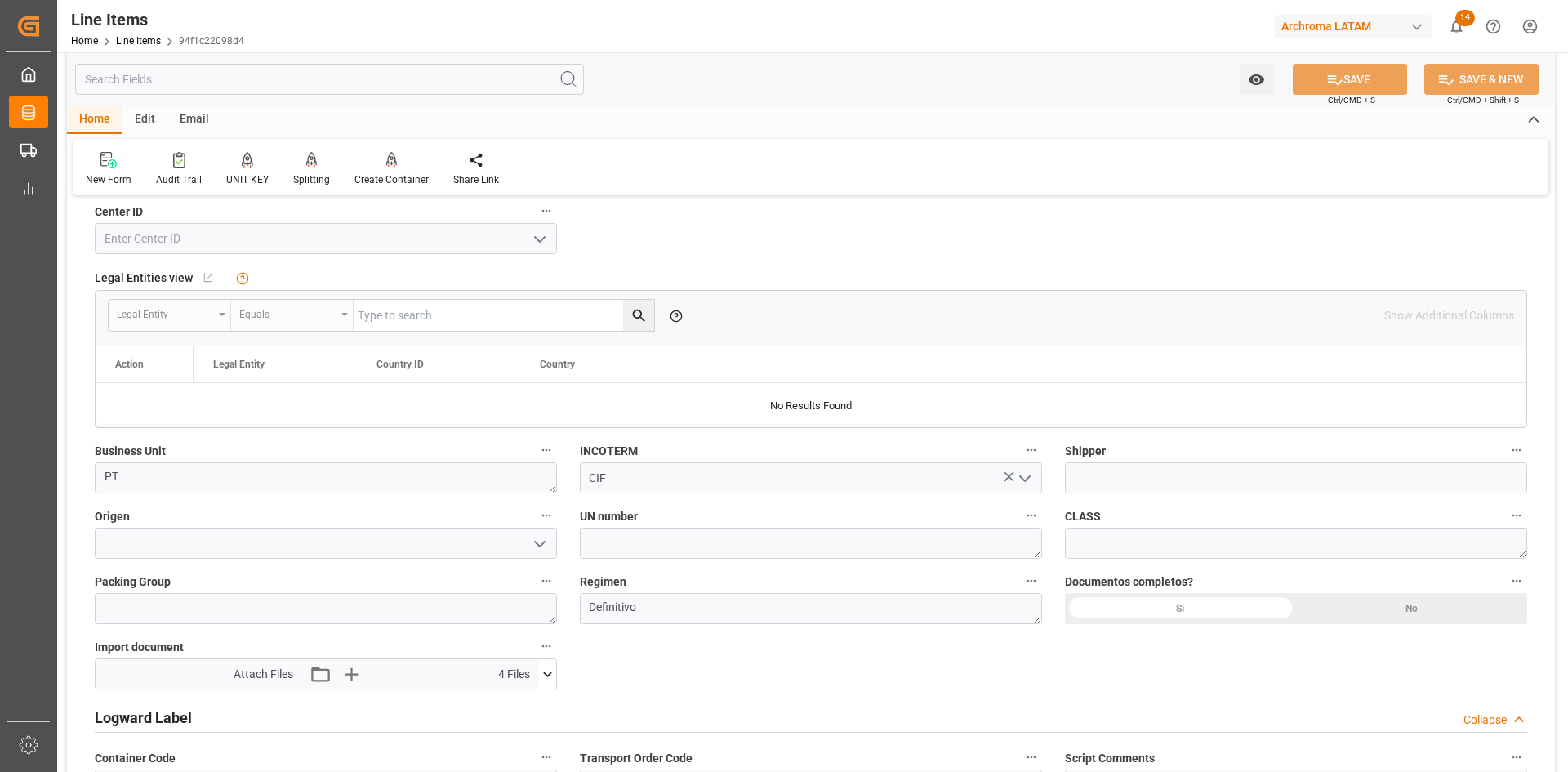
click at [547, 685] on button at bounding box center [547, 673] width 17 height 29
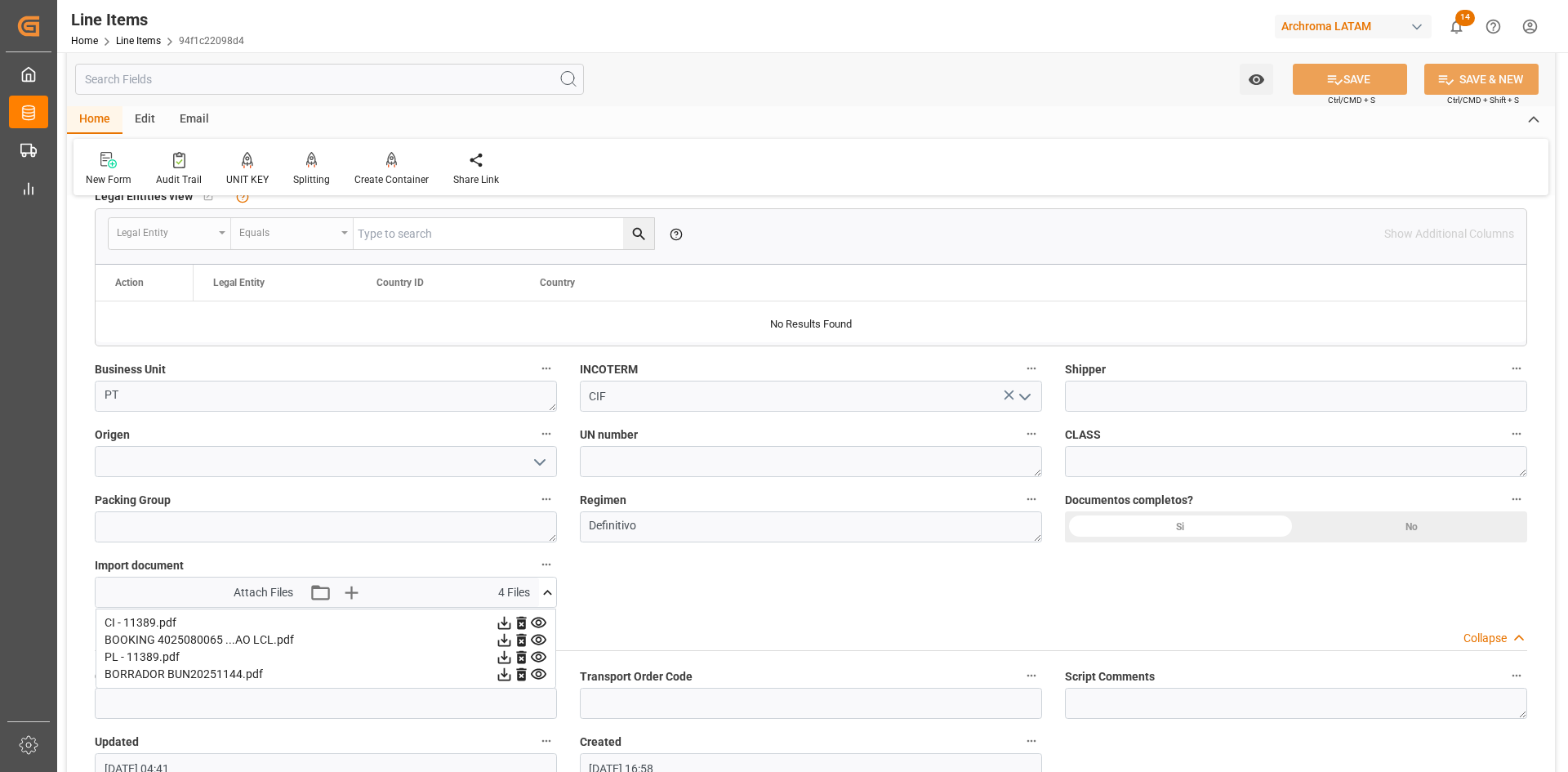
click at [511, 623] on icon at bounding box center [504, 623] width 13 height 13
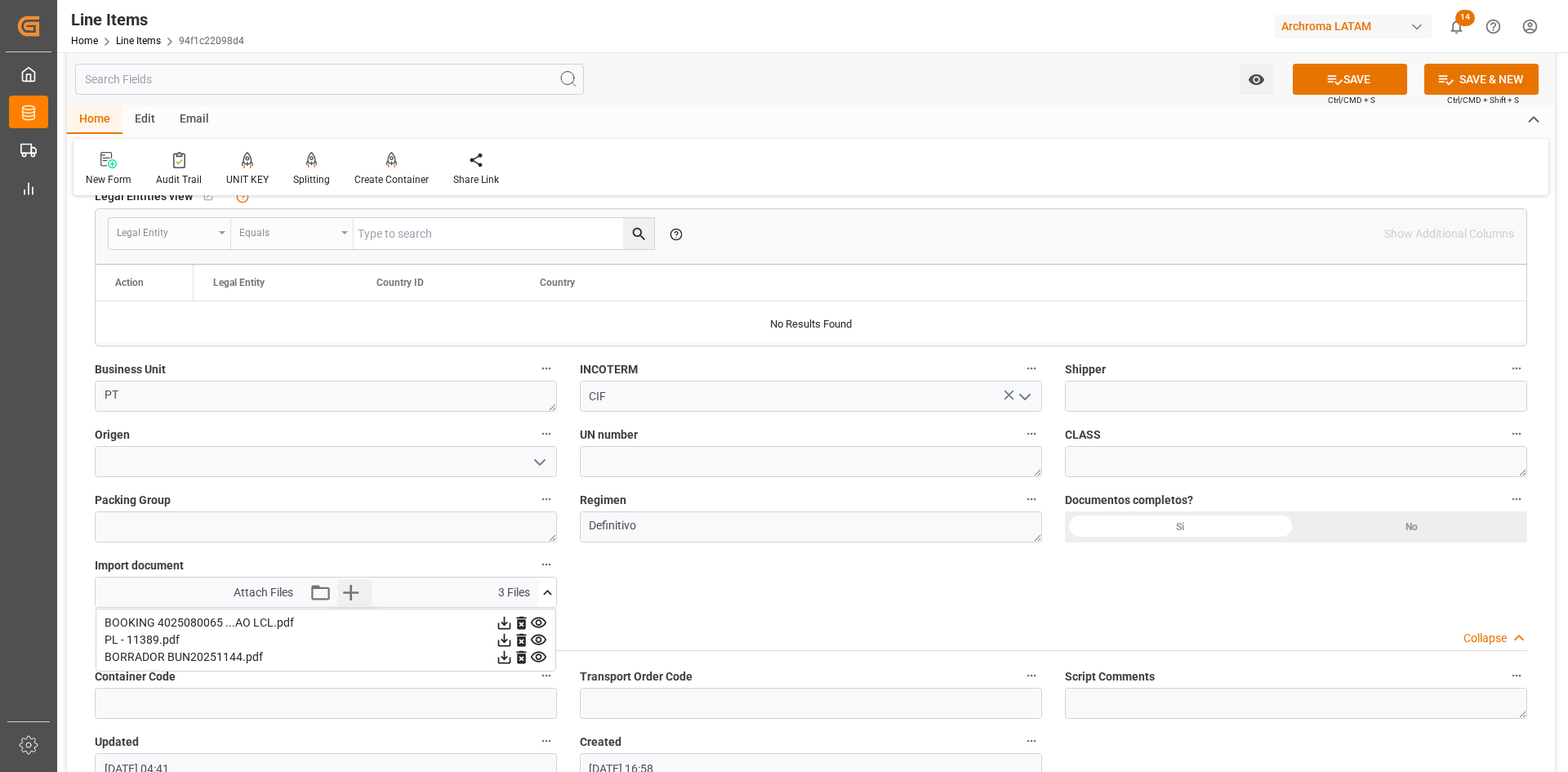
click at [348, 590] on icon "button" at bounding box center [350, 592] width 26 height 26
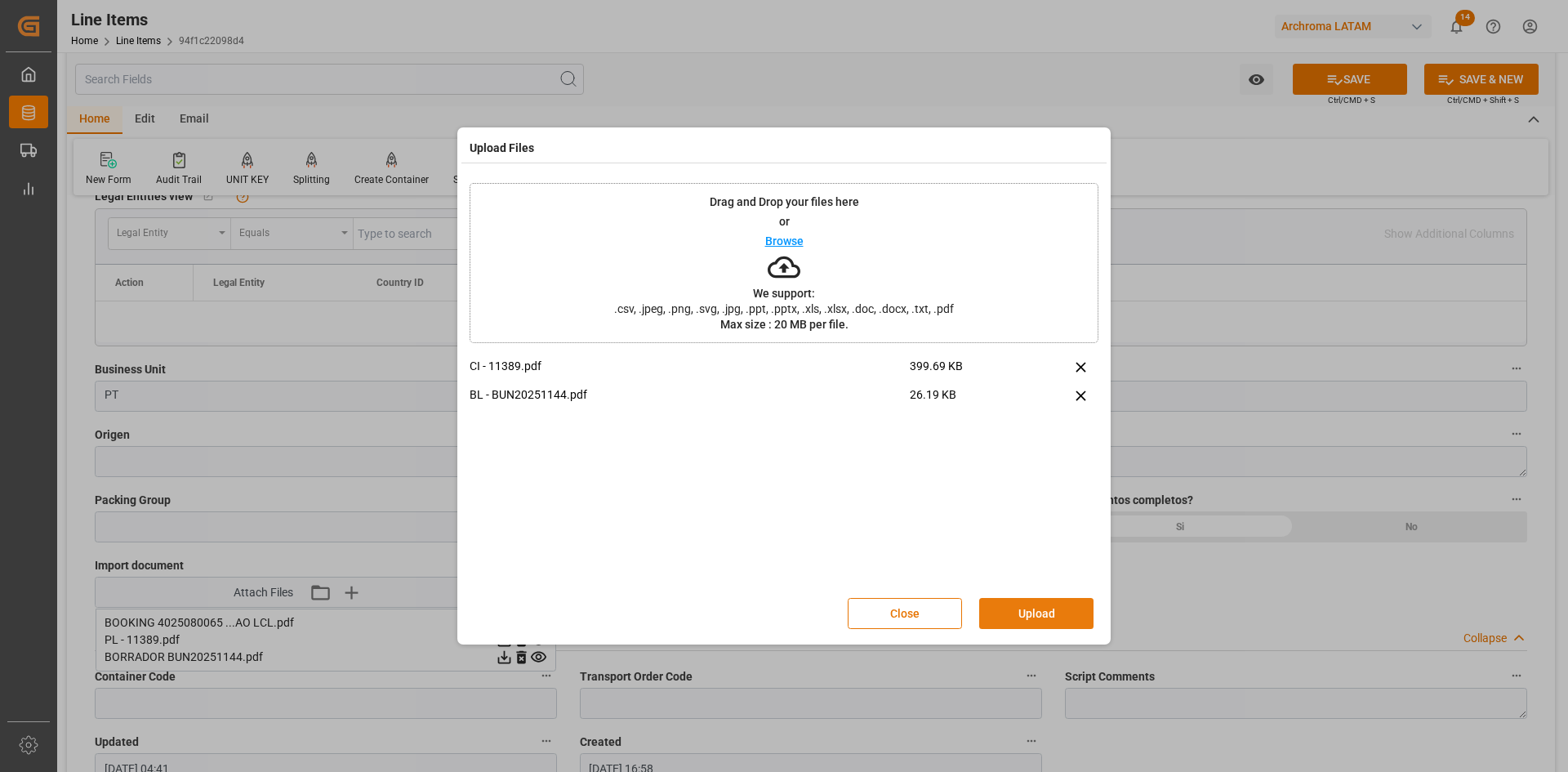
click at [1049, 612] on button "Upload" at bounding box center [1036, 613] width 114 height 31
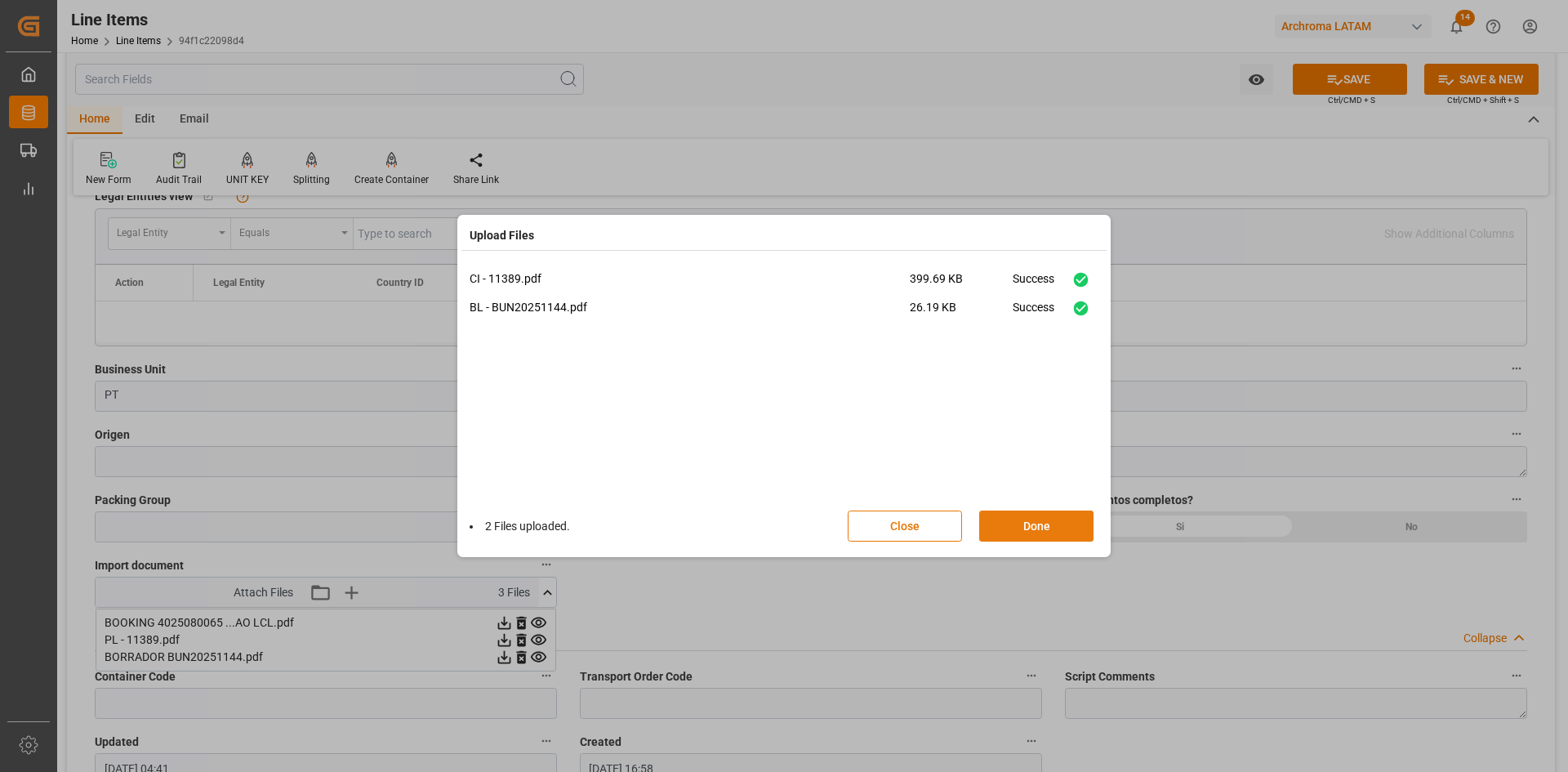
click at [1011, 521] on button "Done" at bounding box center [1036, 526] width 114 height 31
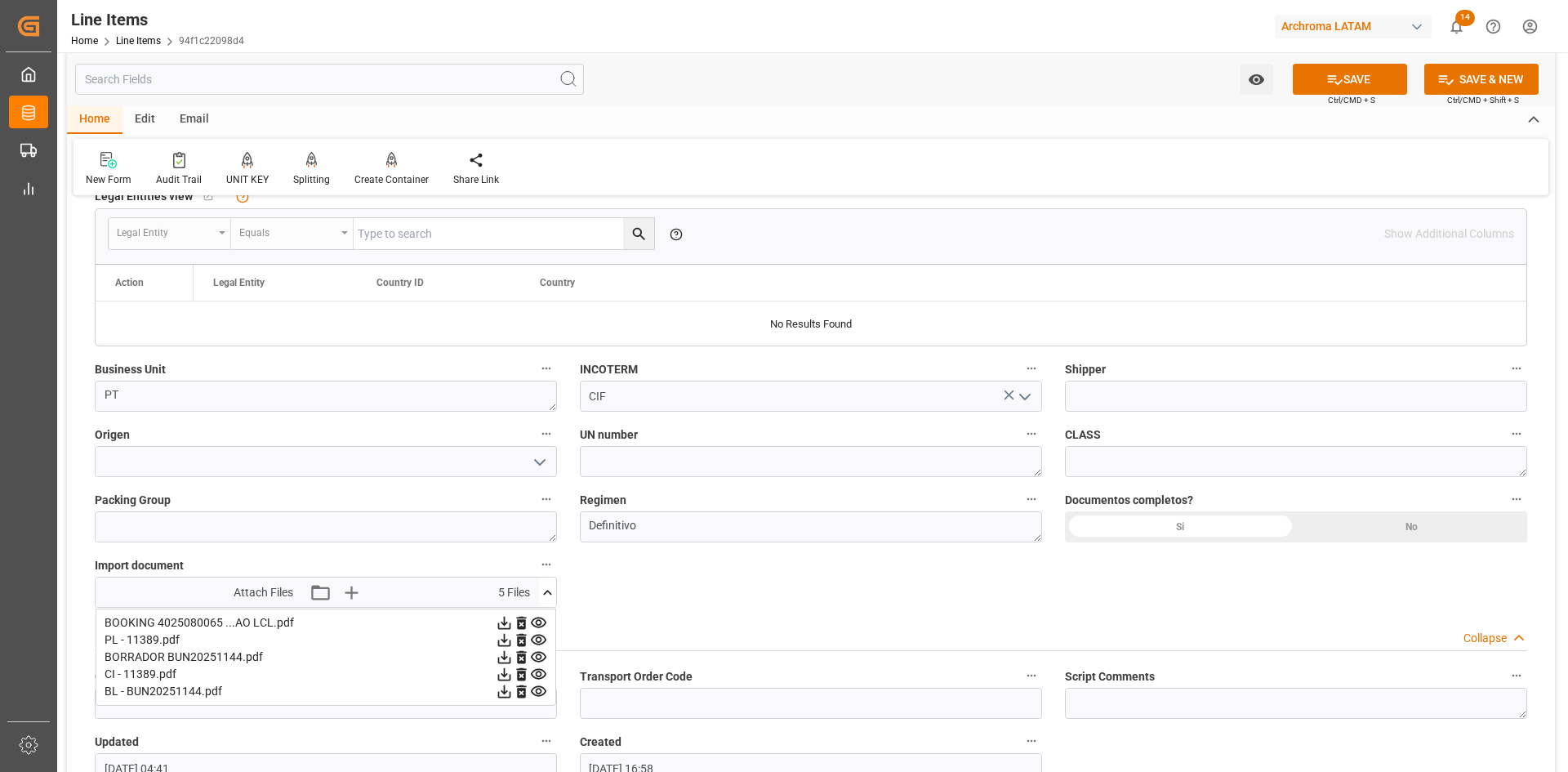
click at [1356, 60] on div "Watch Option SAVE Ctrl/CMD + S SAVE & NEW Ctrl/CMD + Shift + S" at bounding box center [811, 79] width 1488 height 54
click at [1356, 63] on button "SAVE" at bounding box center [1349, 79] width 114 height 31
click at [544, 591] on icon at bounding box center [547, 593] width 17 height 17
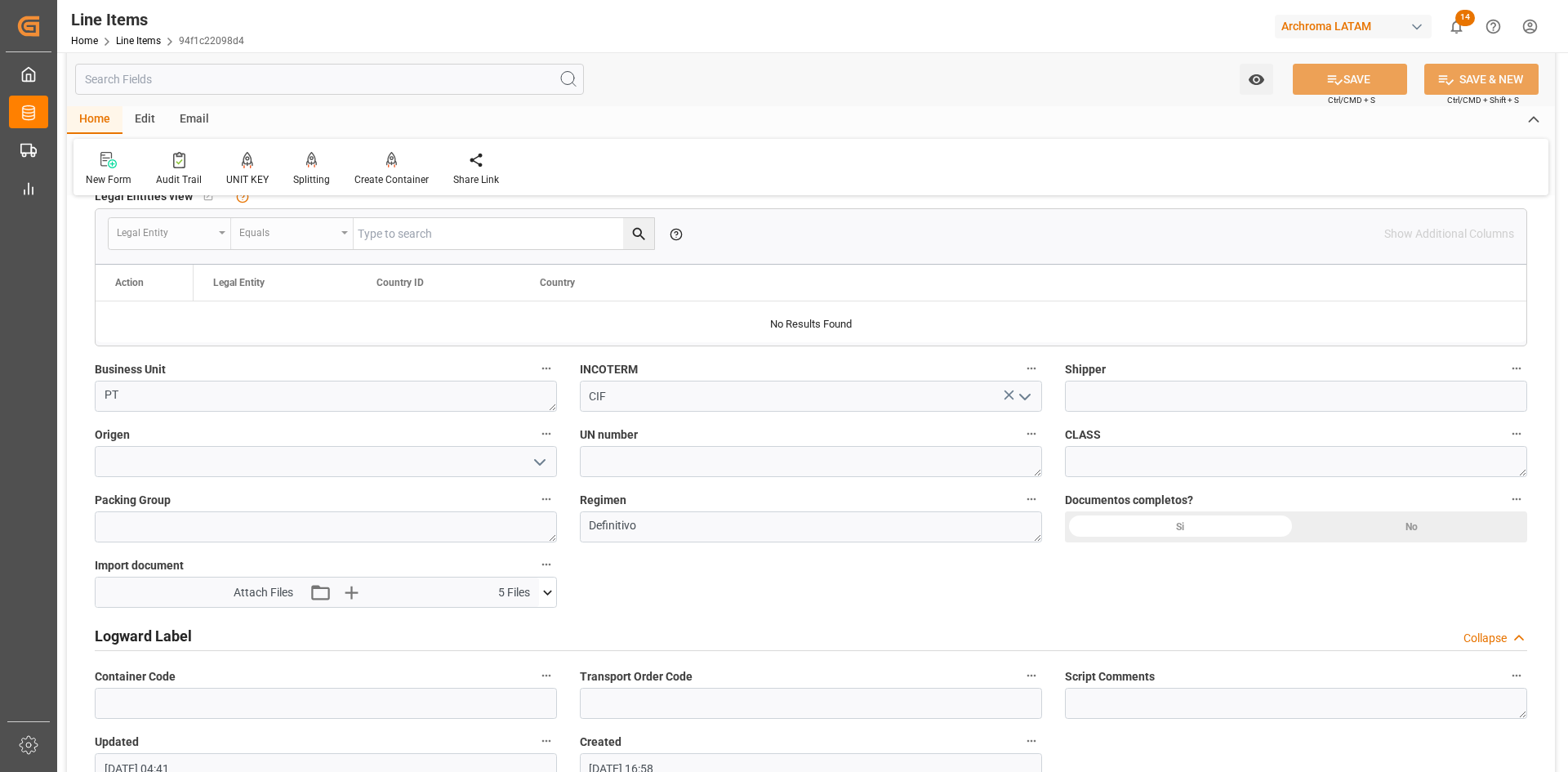
type input "03.09.2025 18:00"
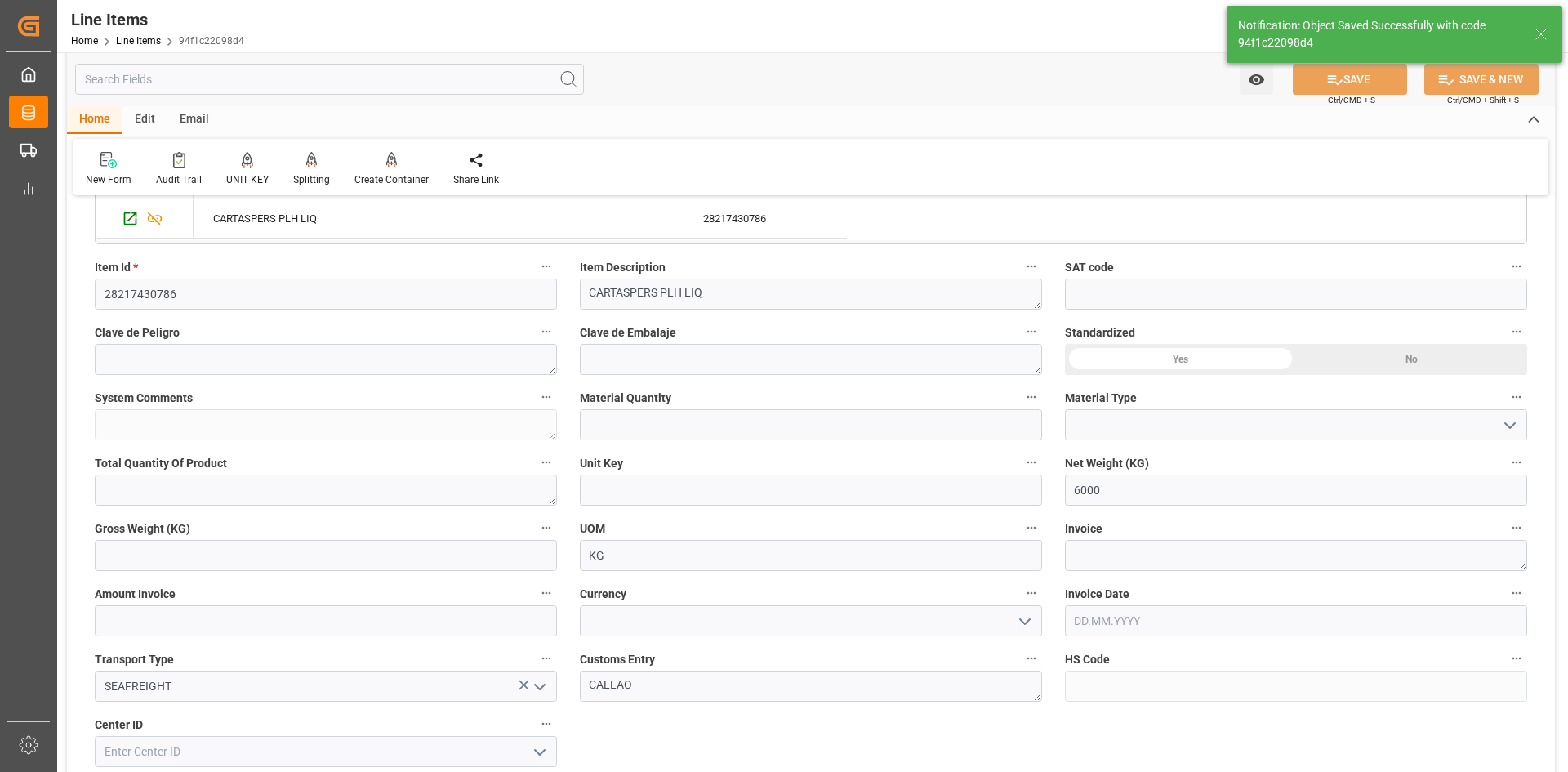
scroll to position [490, 0]
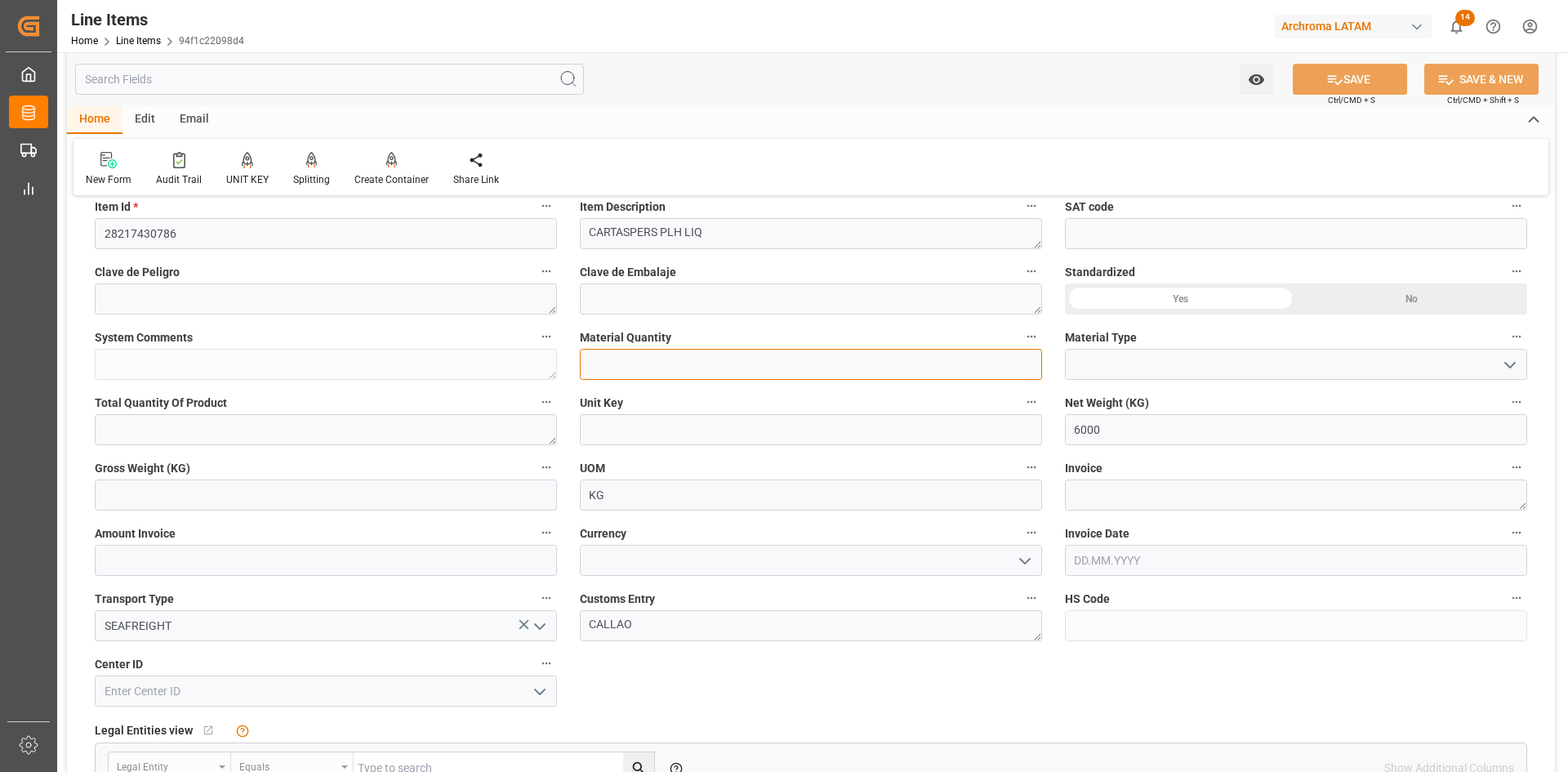
click at [880, 357] on input "text" at bounding box center [811, 365] width 462 height 31
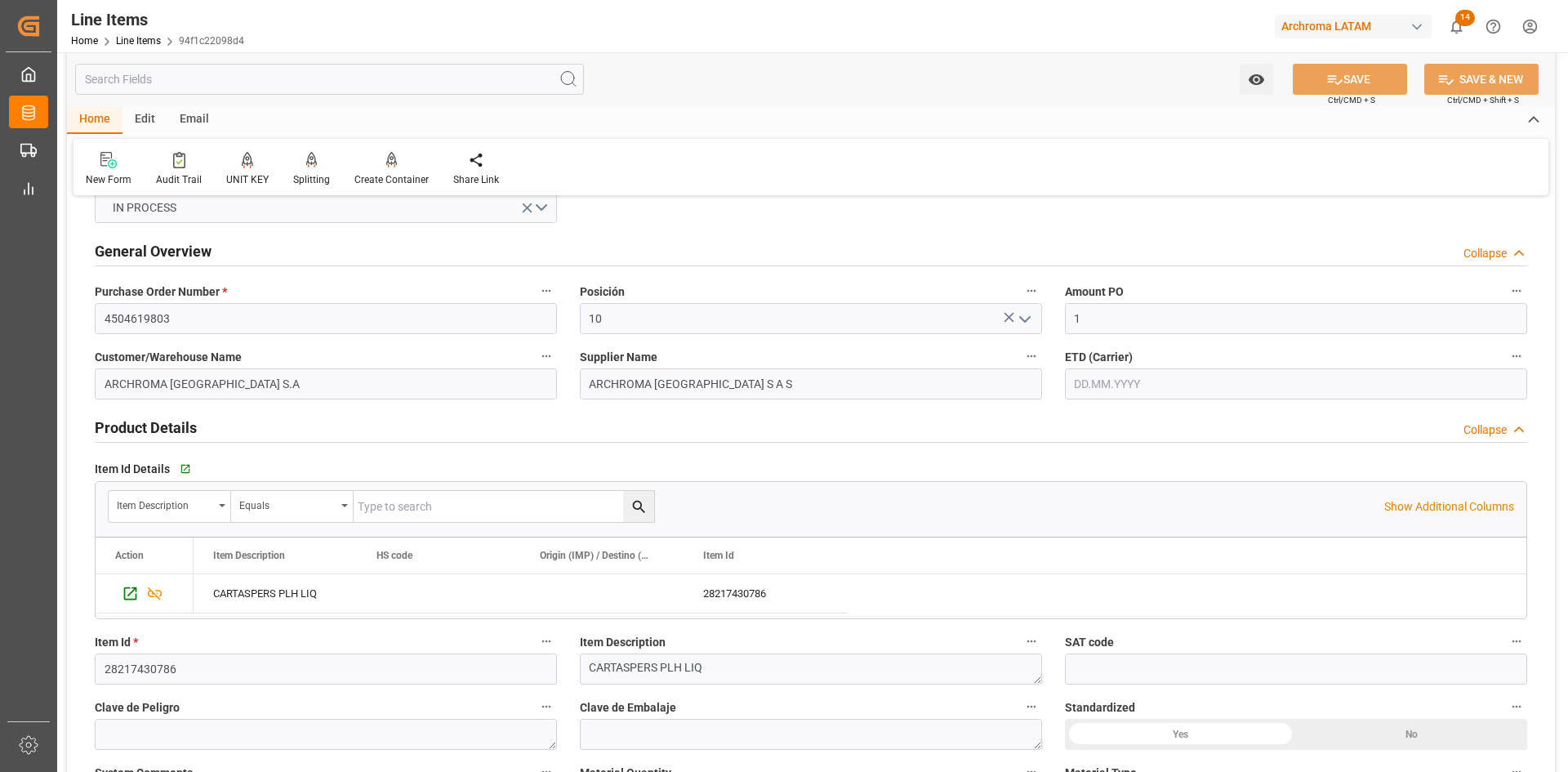
scroll to position [81, 0]
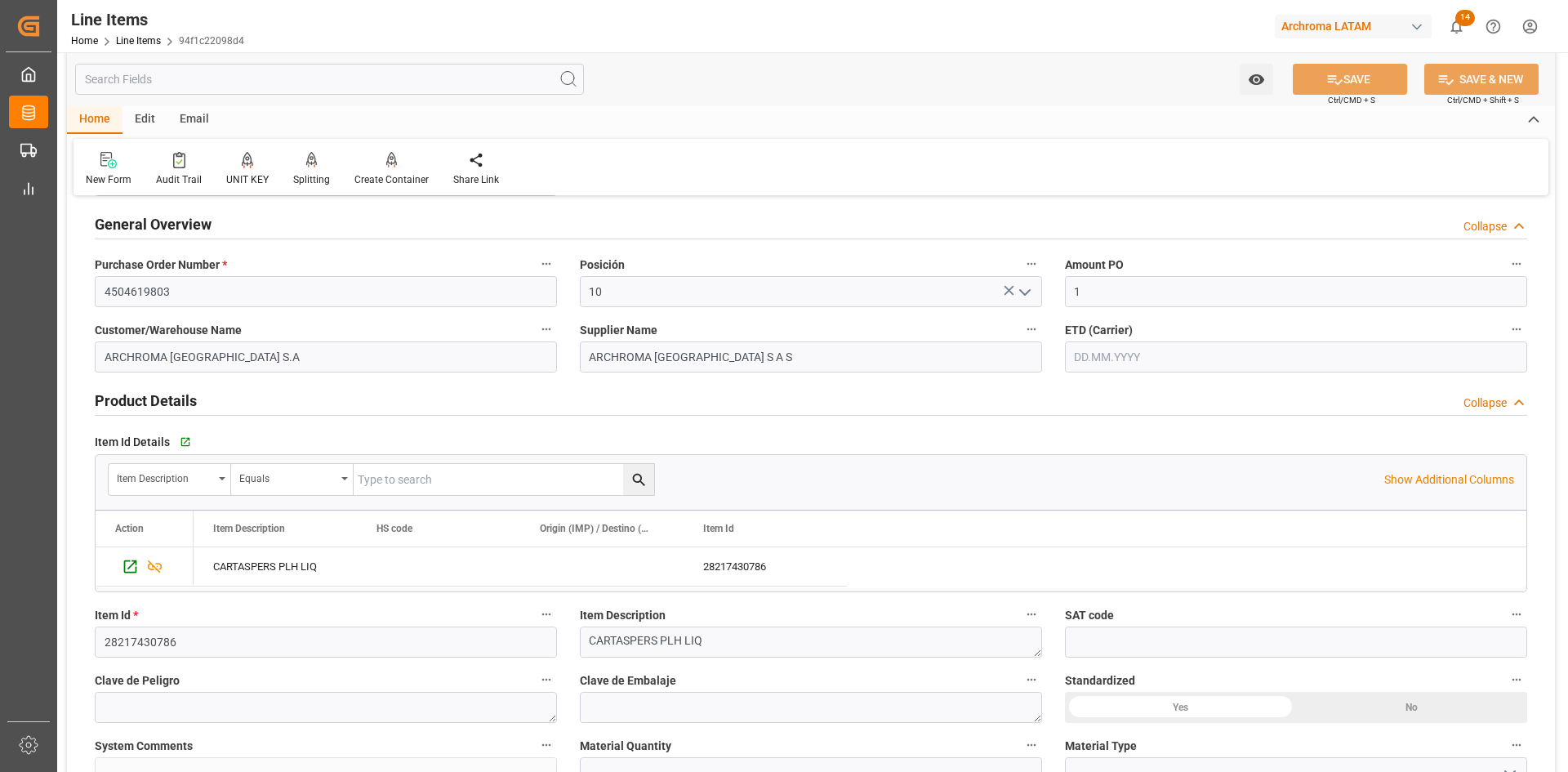
click at [178, 268] on span "Purchase Order Number *" at bounding box center [160, 265] width 132 height 17
click at [536, 268] on button "Purchase Order Number *" at bounding box center [546, 263] width 21 height 21
click at [186, 287] on div at bounding box center [784, 386] width 1568 height 772
click at [186, 287] on div "Audits" at bounding box center [784, 386] width 1568 height 772
click at [166, 286] on input "4504619803" at bounding box center [325, 292] width 462 height 31
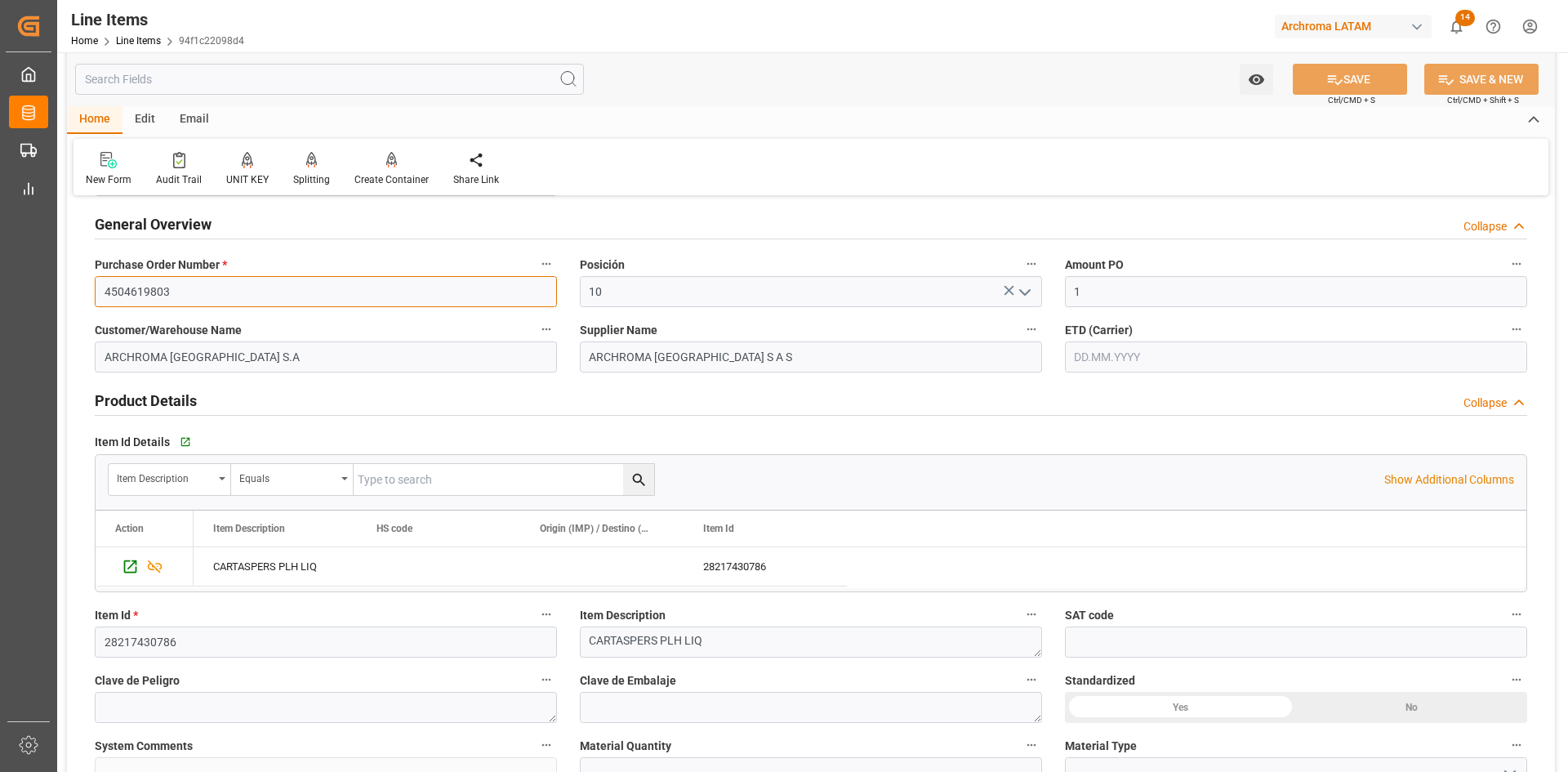
click at [164, 286] on input "4504619803" at bounding box center [325, 292] width 462 height 31
click at [139, 46] on div "Home Line Items 94f1c22098d4" at bounding box center [158, 40] width 173 height 17
click at [144, 43] on link "Line Items" at bounding box center [138, 40] width 45 height 11
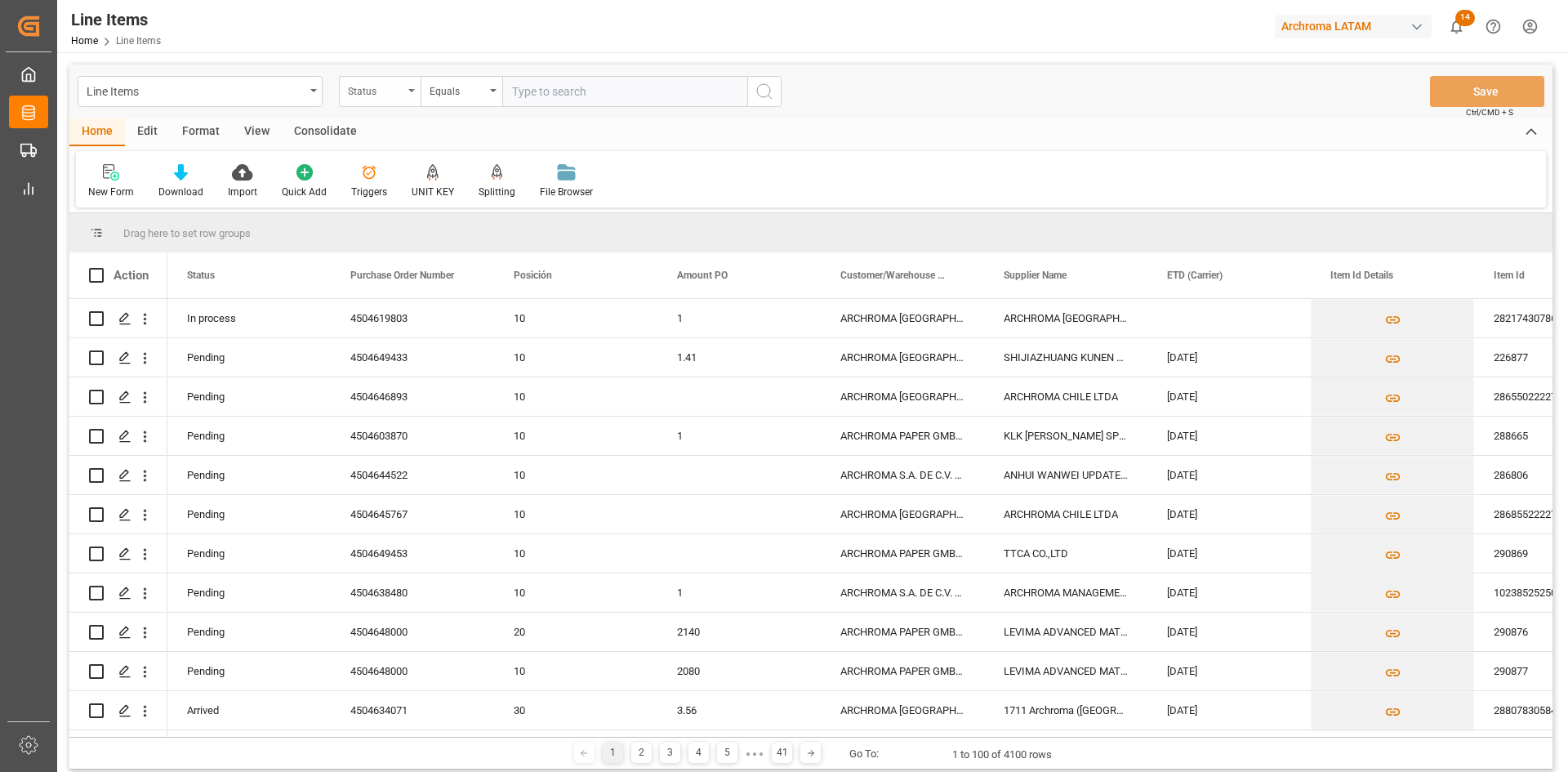
click at [390, 93] on div "Status" at bounding box center [376, 89] width 56 height 19
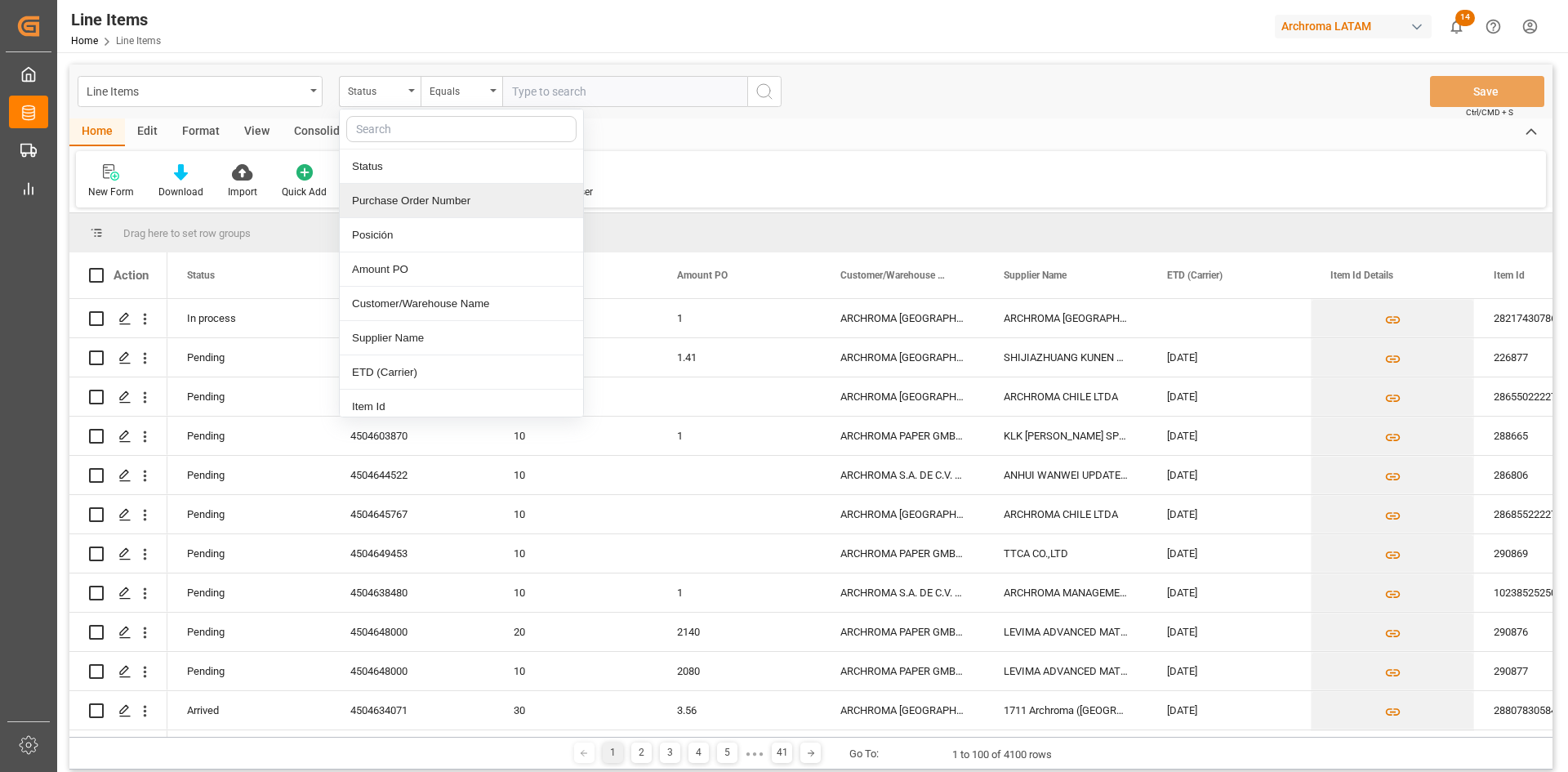
click at [428, 200] on div "Purchase Order Number" at bounding box center [461, 201] width 244 height 34
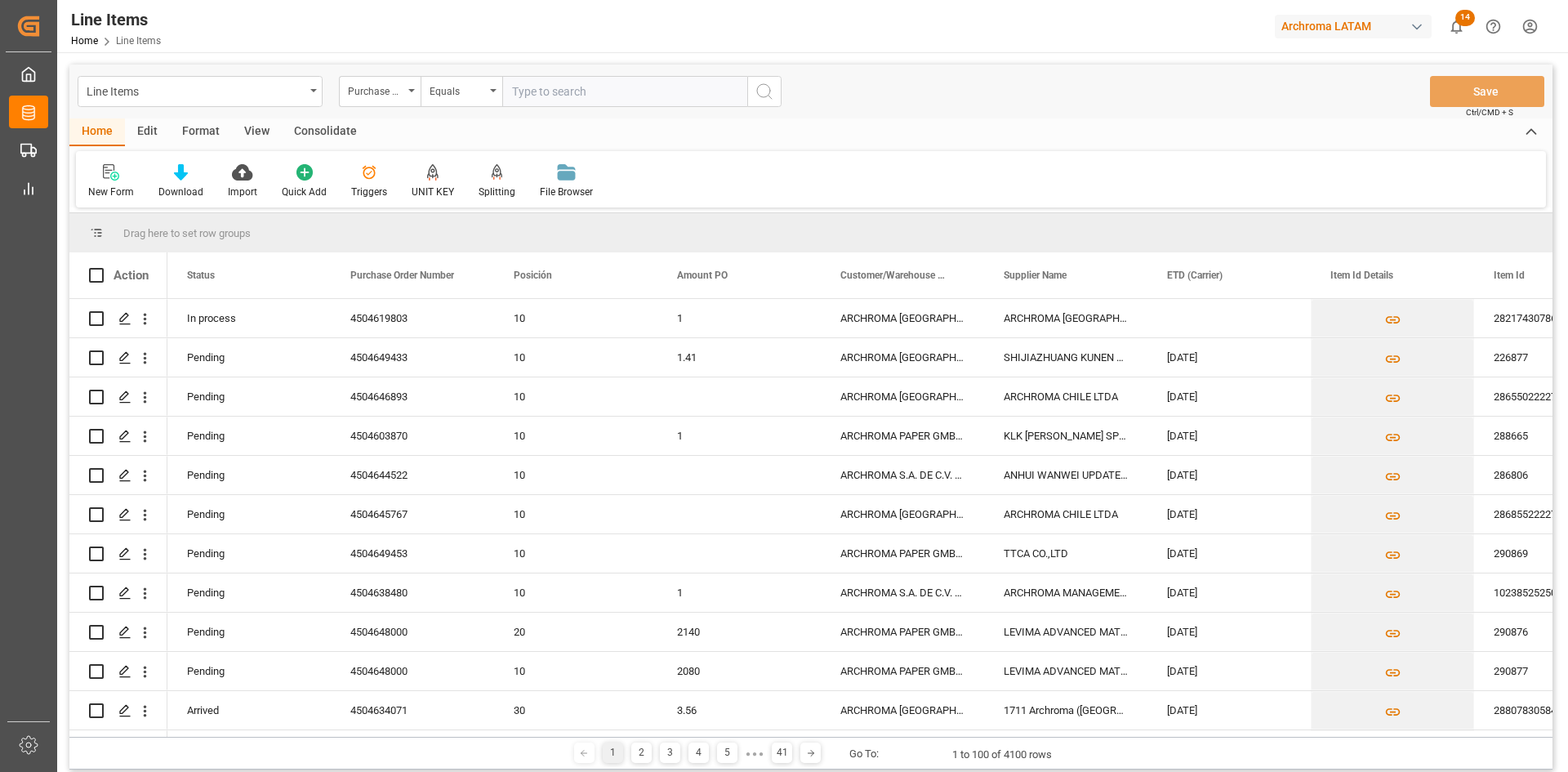
click at [534, 86] on input "text" at bounding box center [625, 92] width 245 height 31
paste input "4504619803"
type input "4504619803"
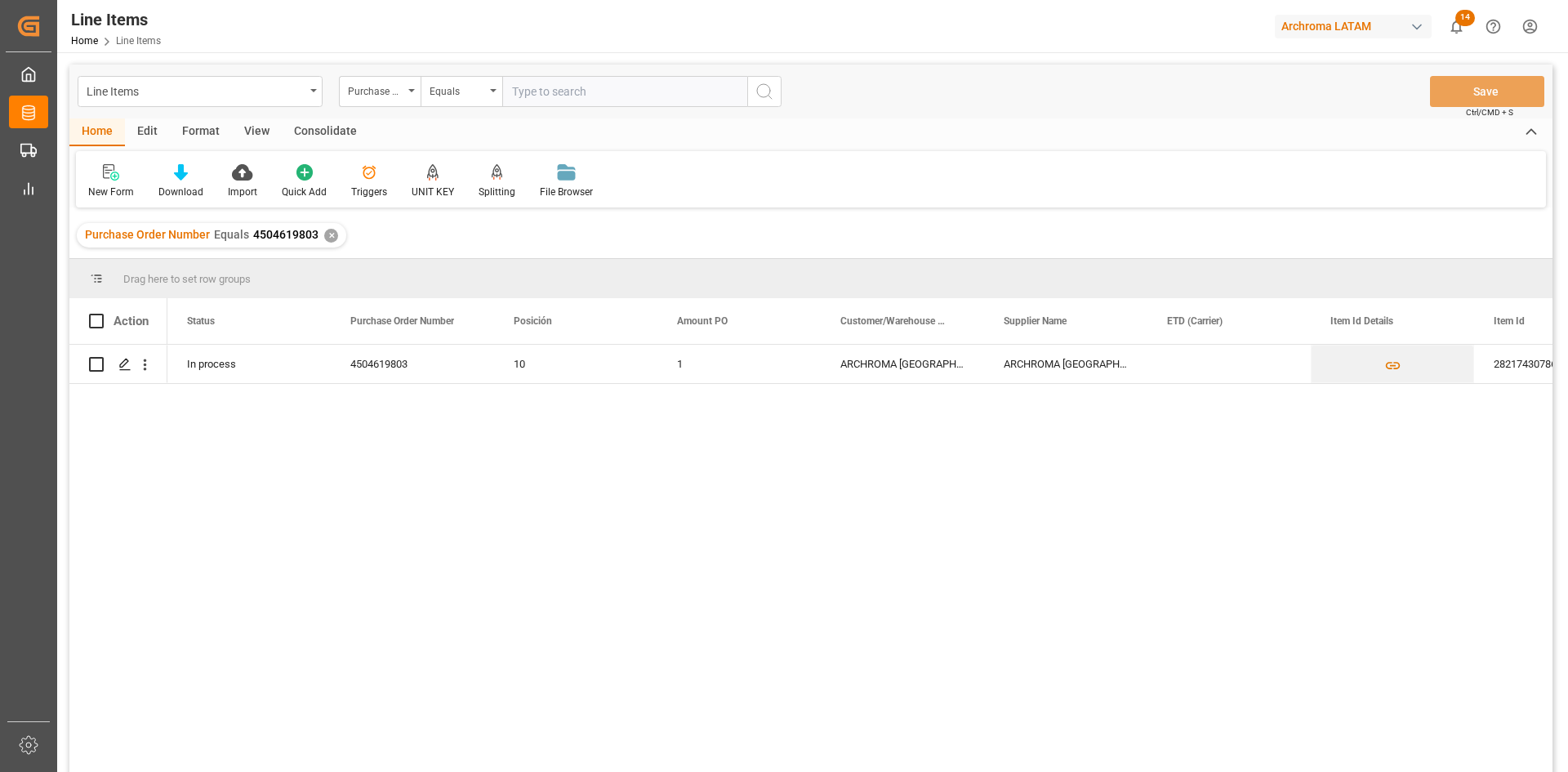
click at [324, 237] on div "✕" at bounding box center [331, 236] width 14 height 14
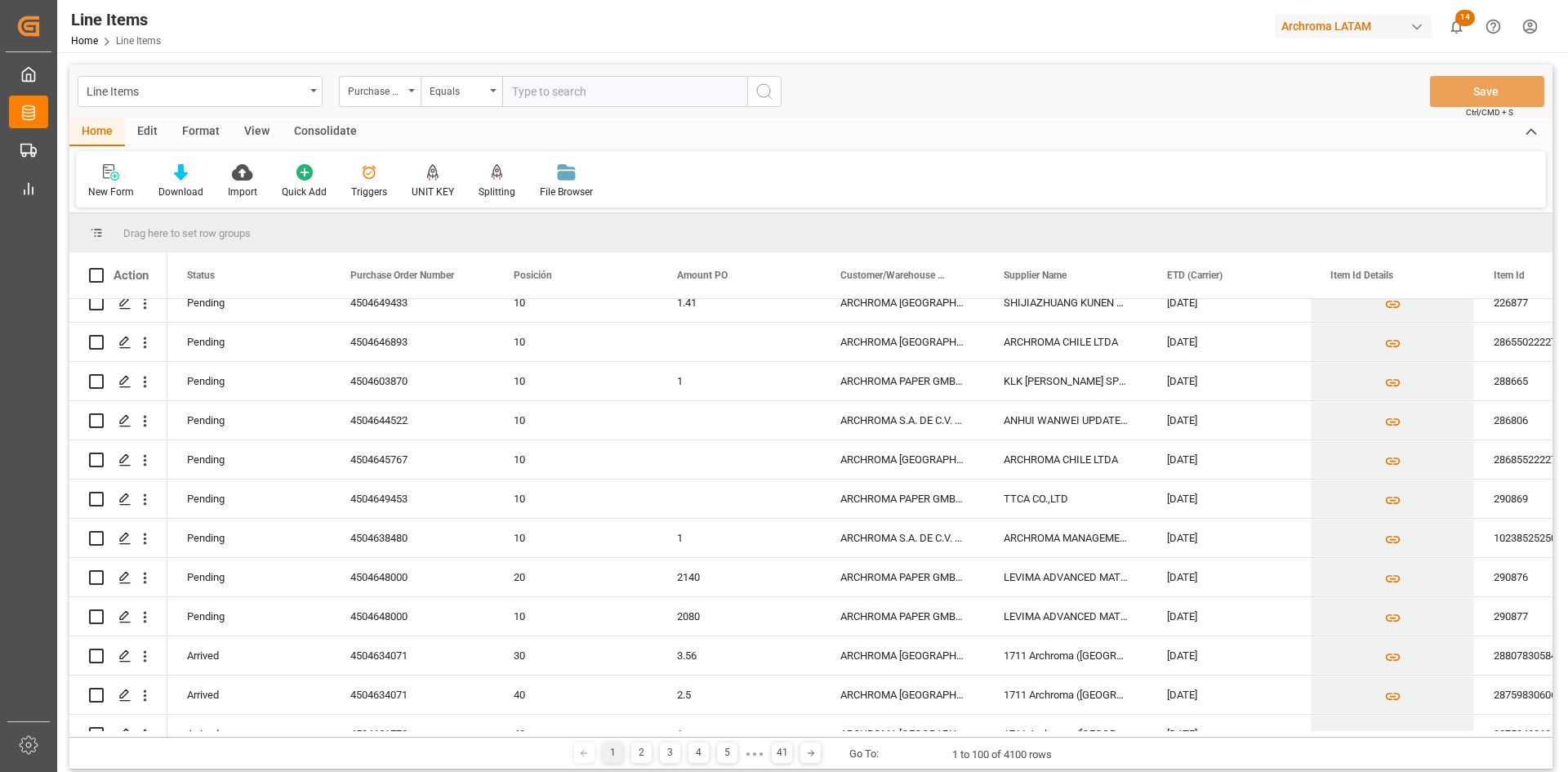
scroll to position [81, 0]
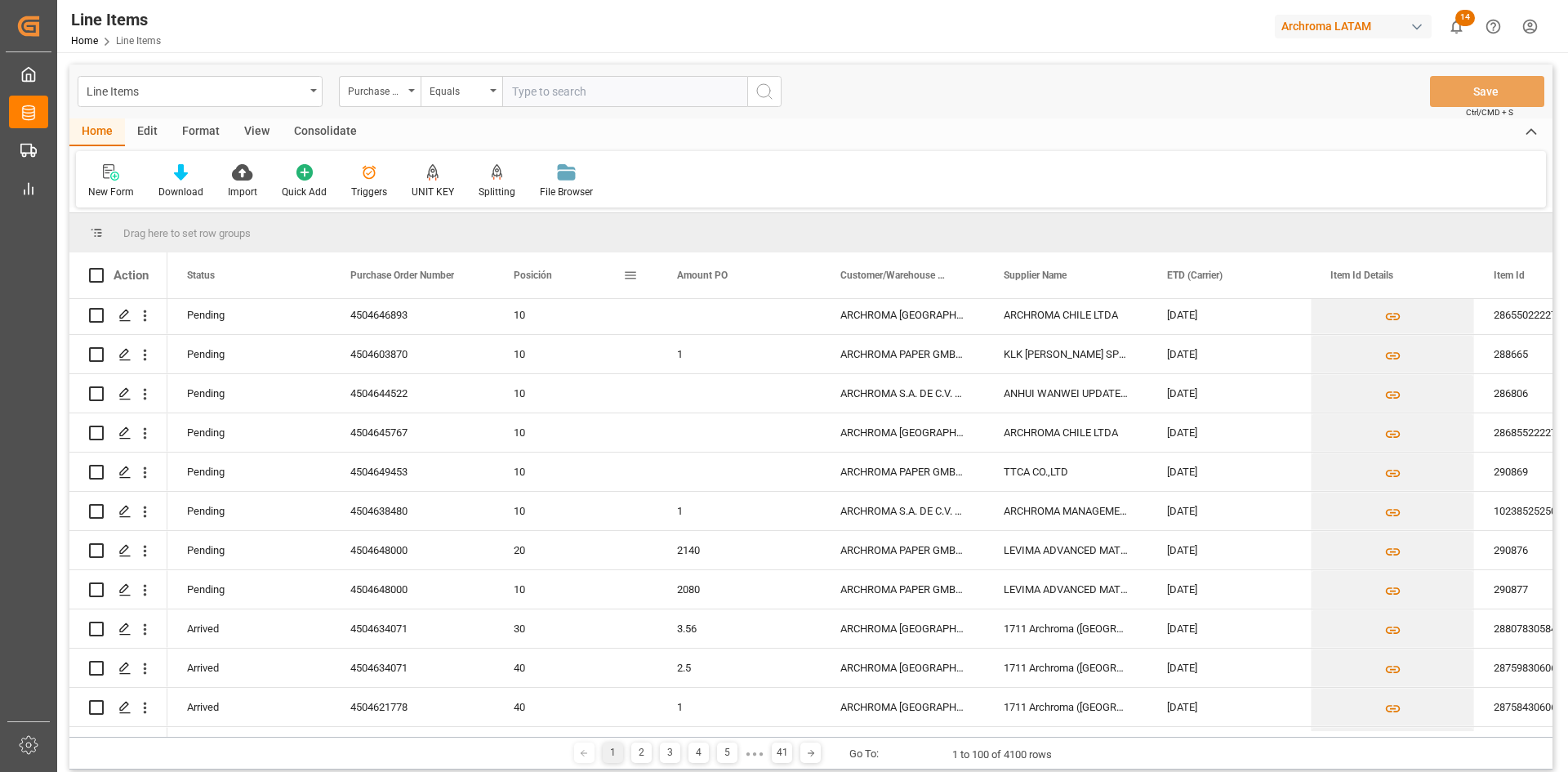
click at [636, 277] on span at bounding box center [630, 274] width 15 height 15
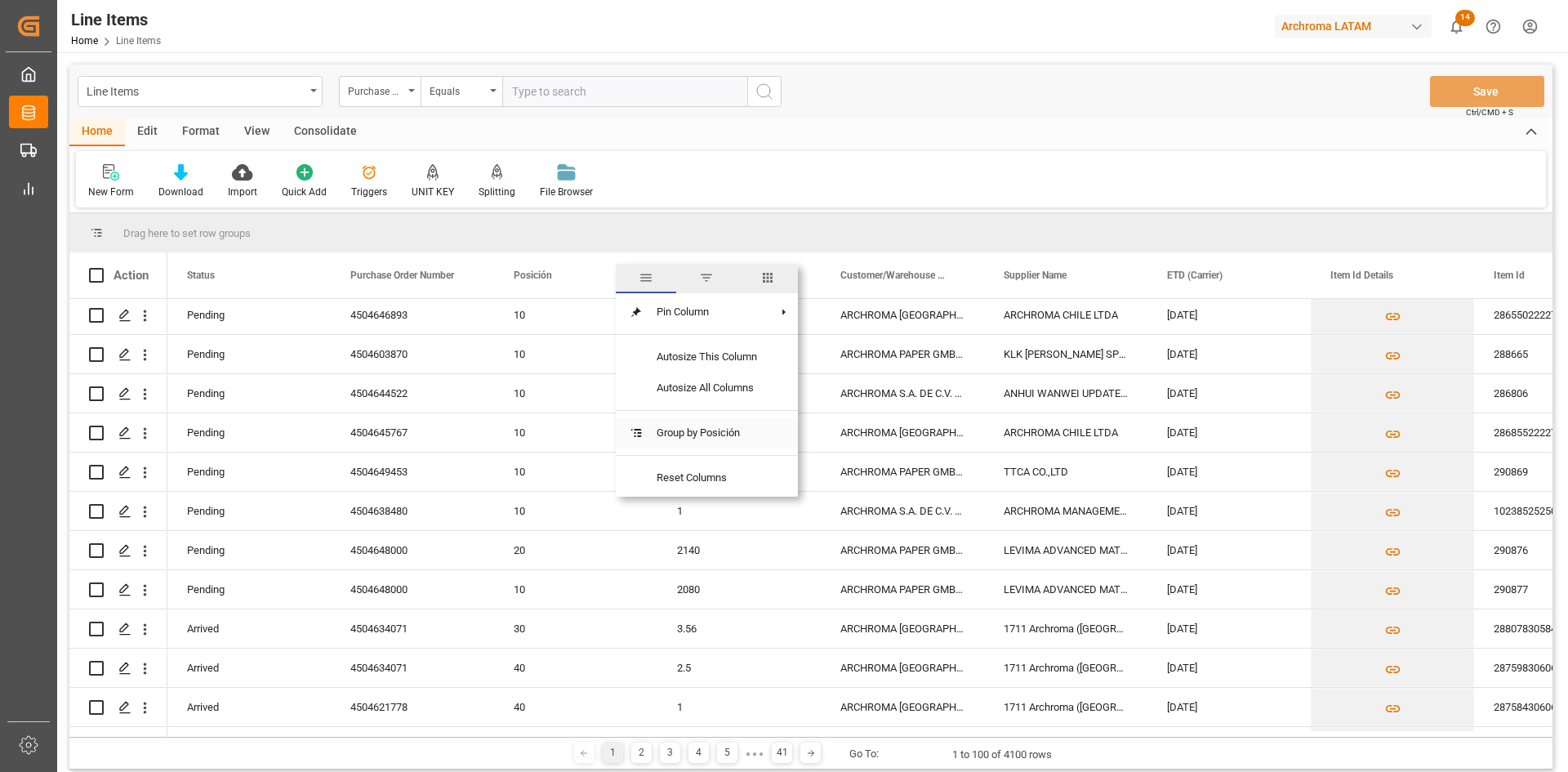
click at [738, 428] on span "Group by Posición" at bounding box center [707, 433] width 127 height 31
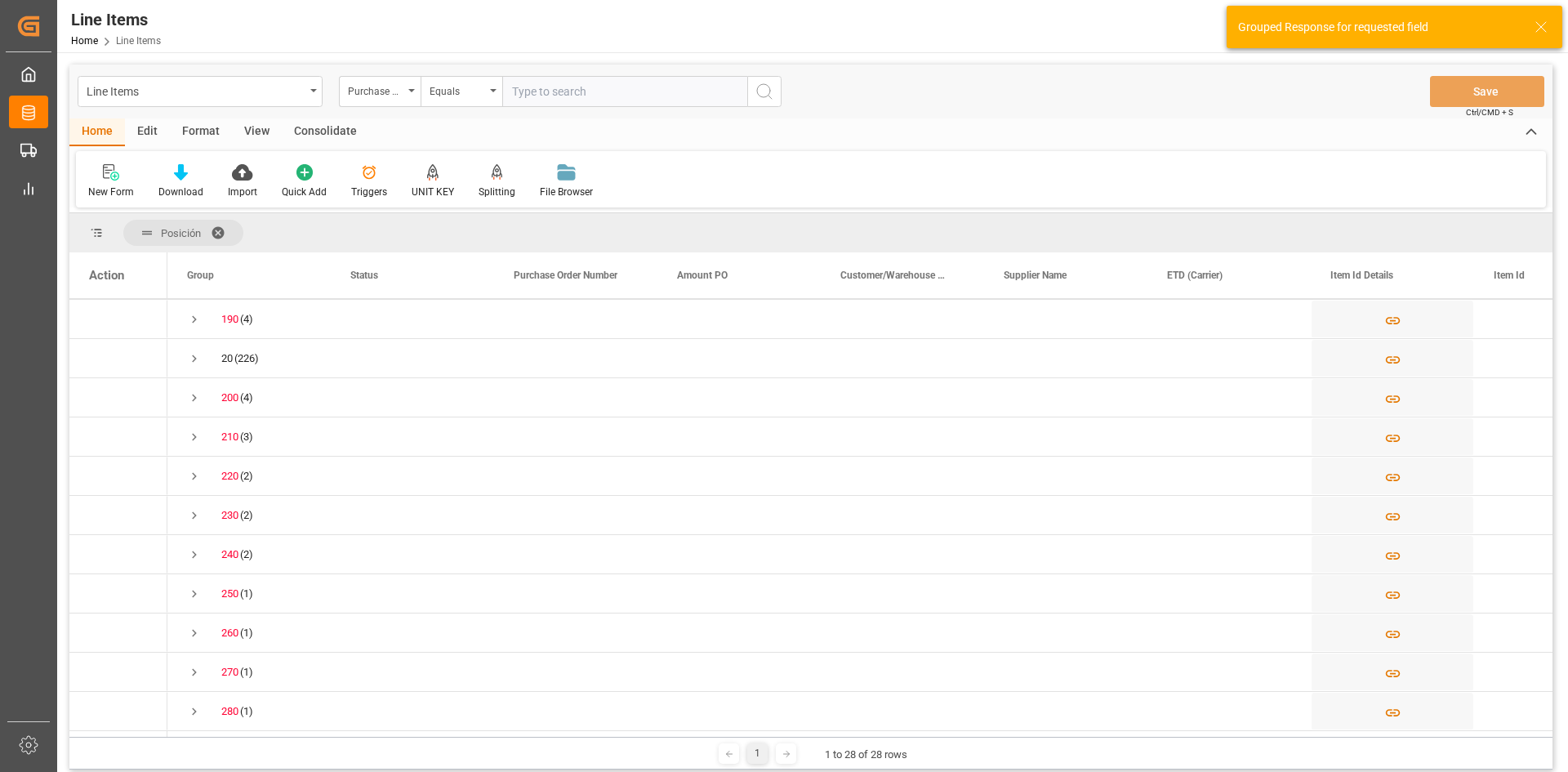
scroll to position [408, 0]
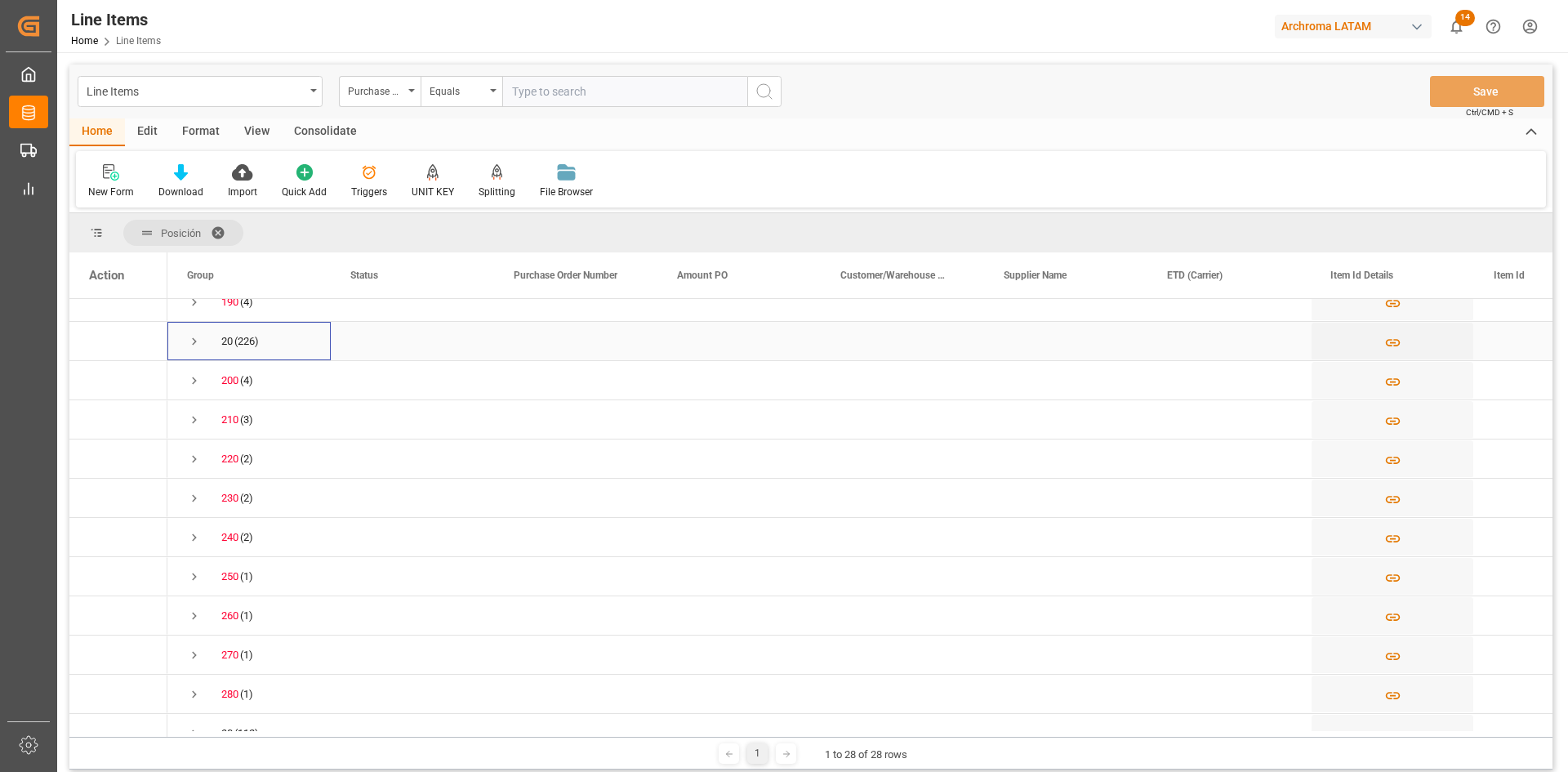
click at [195, 336] on span "Press SPACE to select this row." at bounding box center [194, 341] width 15 height 15
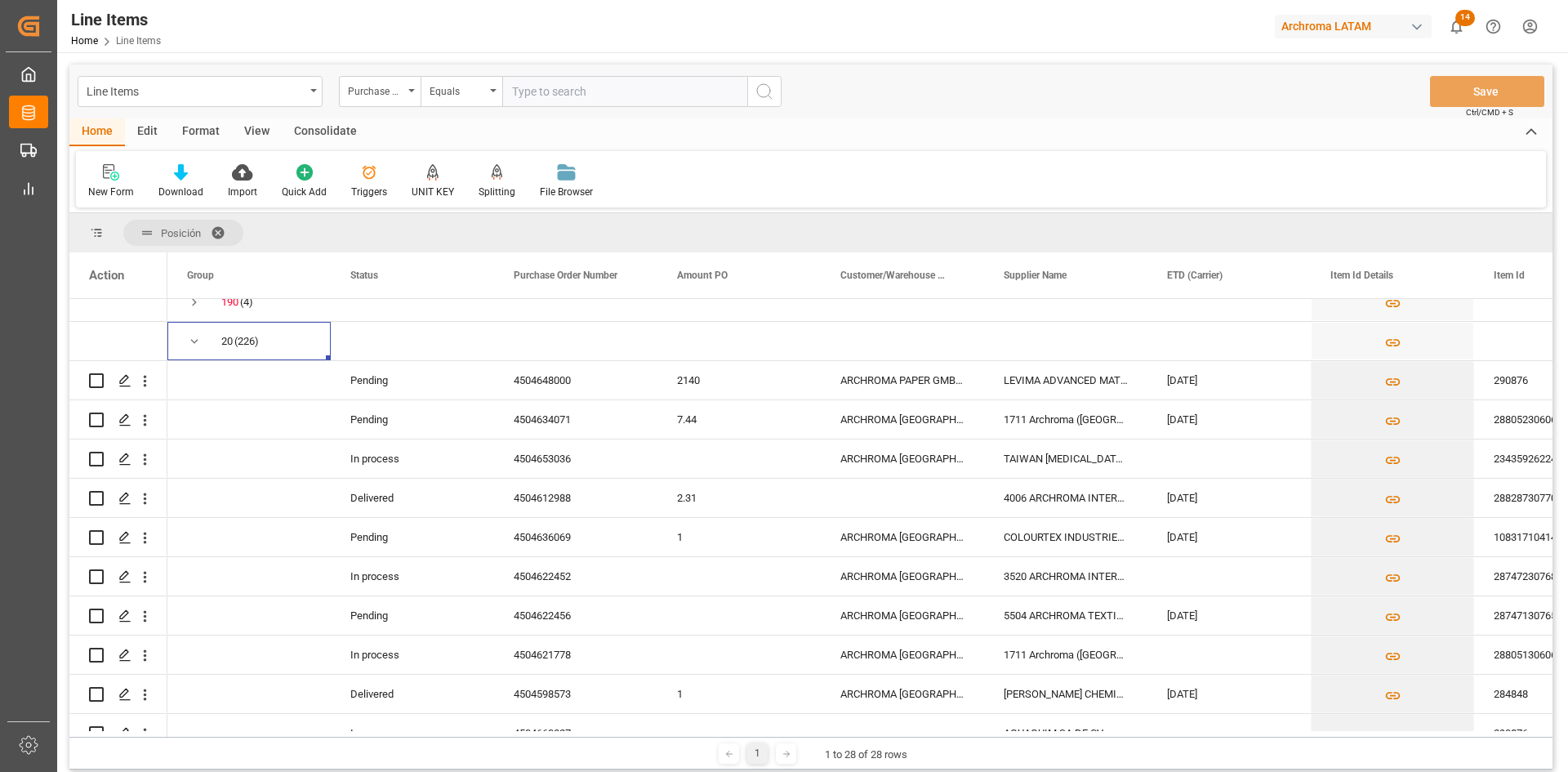
click at [225, 232] on span at bounding box center [224, 232] width 26 height 15
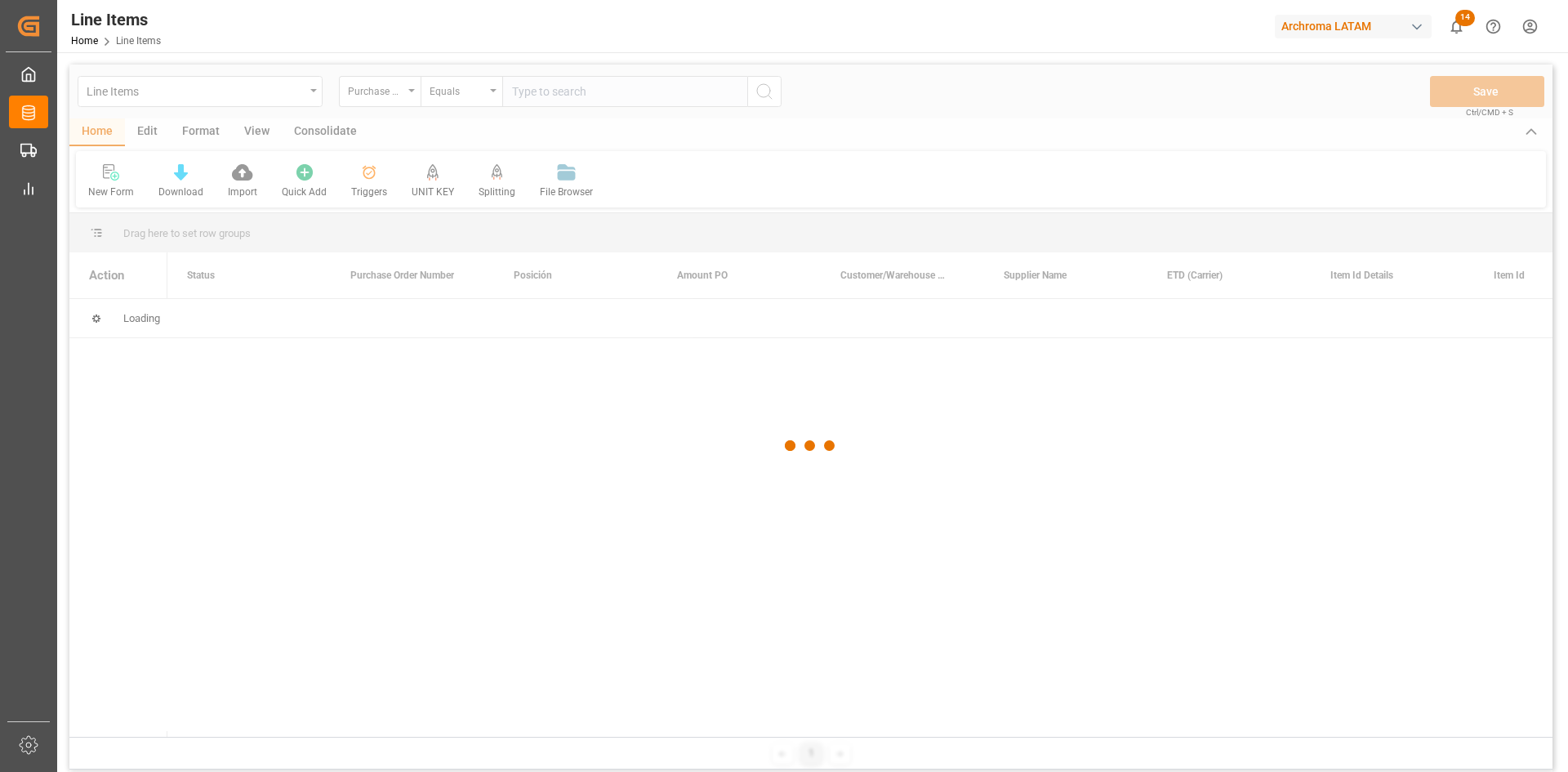
scroll to position [0, 0]
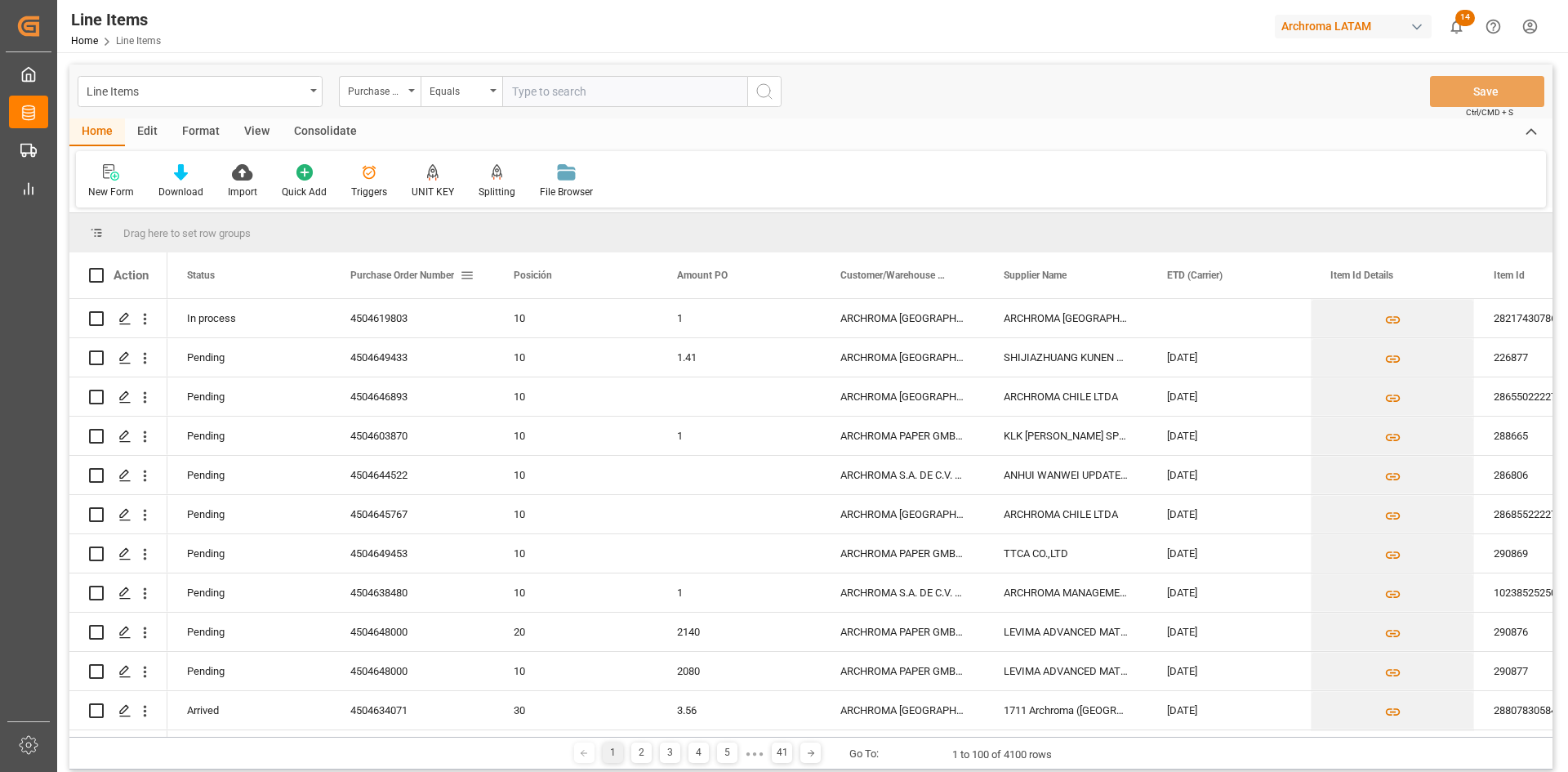
click at [449, 272] on span "Purchase Order Number" at bounding box center [401, 274] width 104 height 11
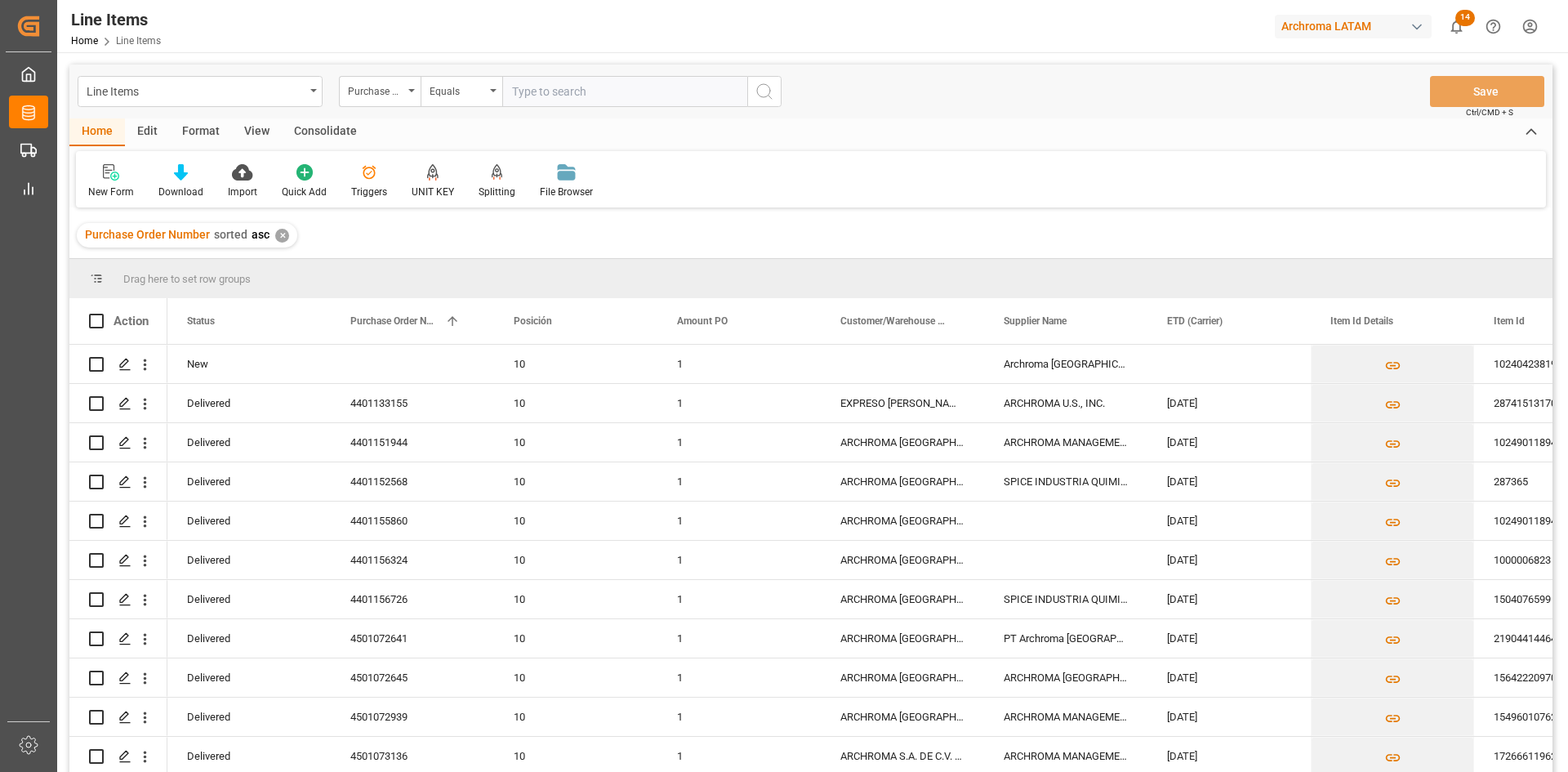
click at [280, 233] on div "✕" at bounding box center [282, 236] width 14 height 14
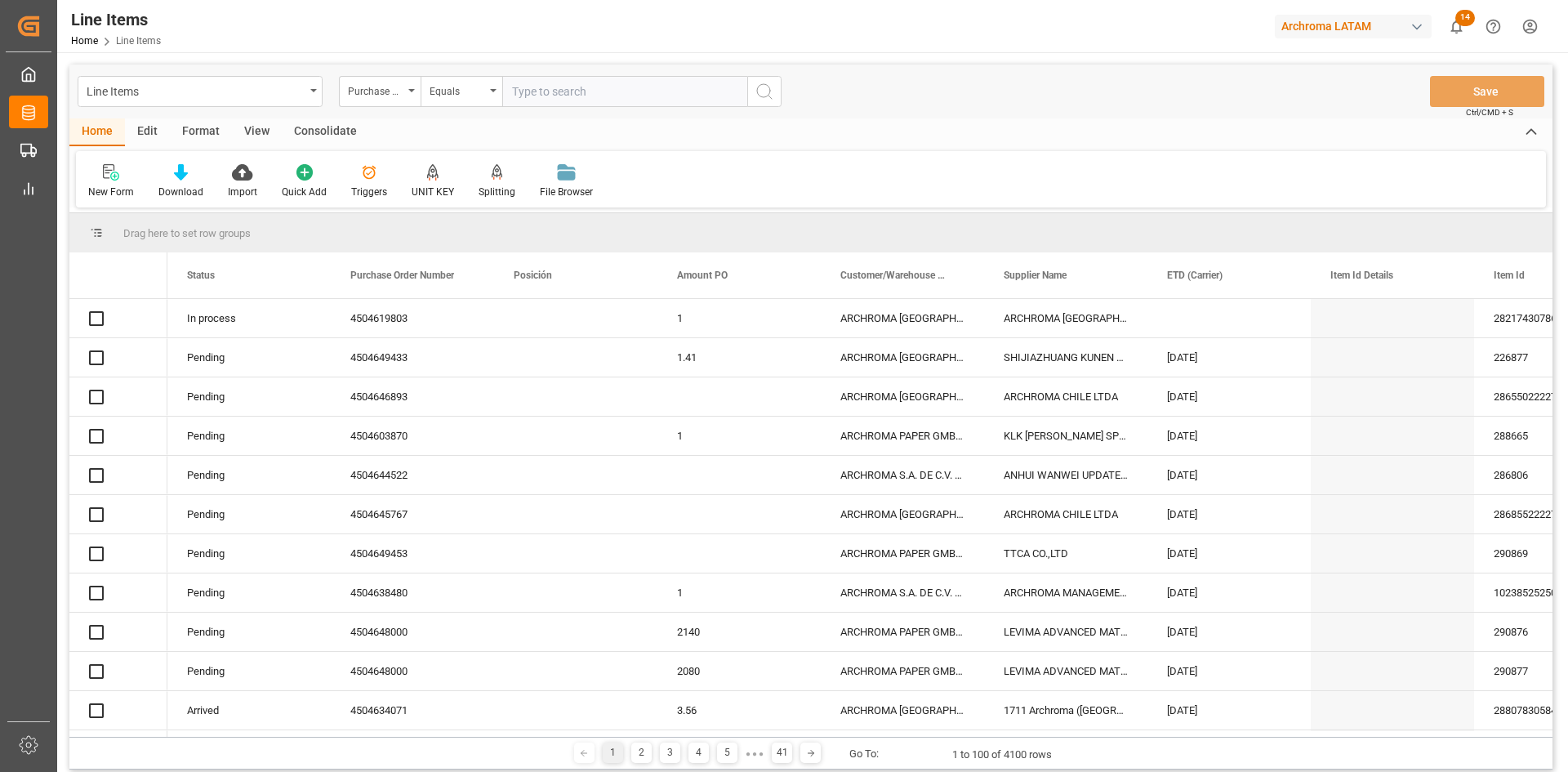
click at [635, 274] on span at bounding box center [630, 274] width 15 height 15
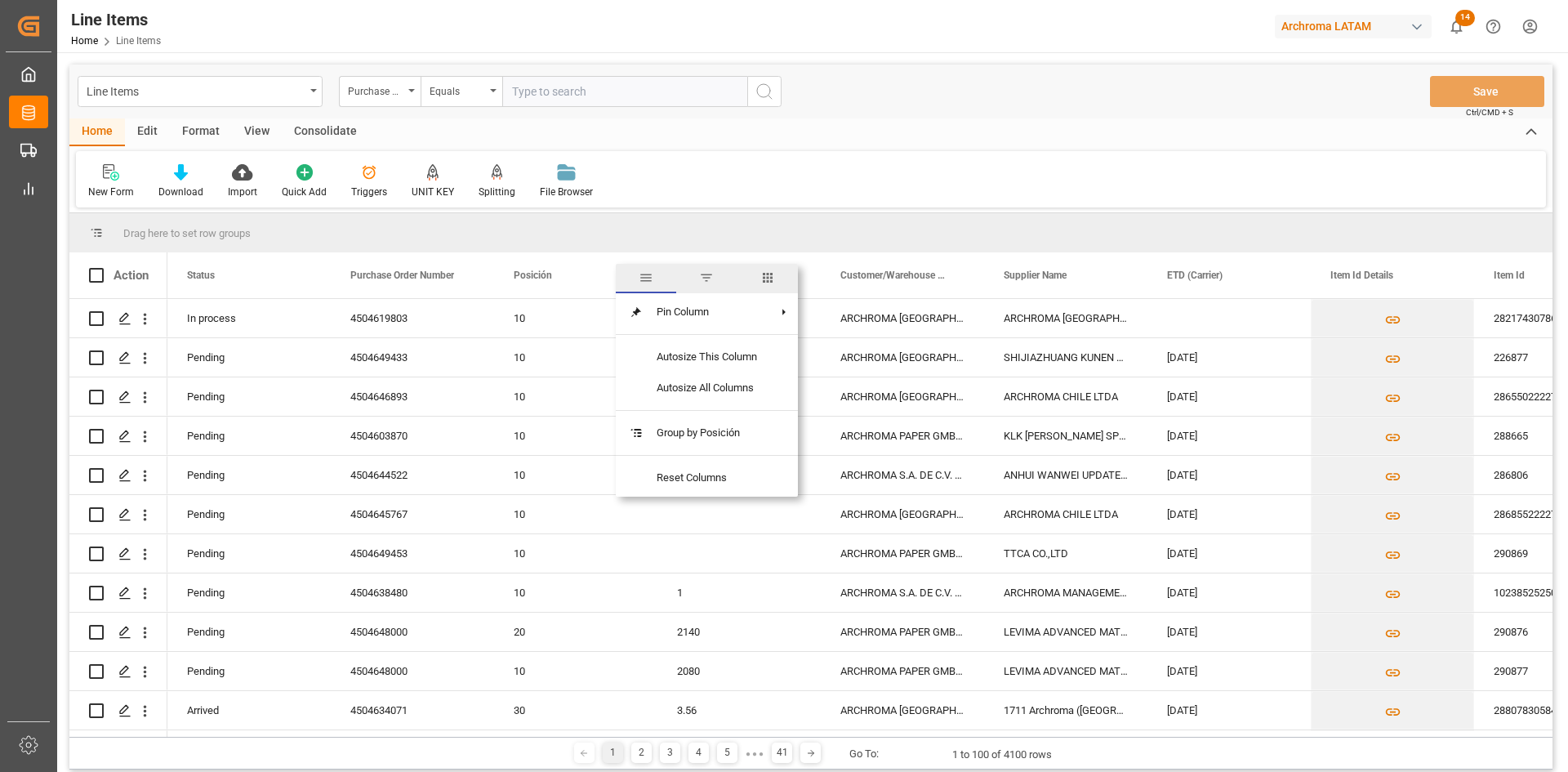
click at [707, 283] on span "filter" at bounding box center [706, 277] width 15 height 15
type input "20"
click at [721, 416] on button "Apply" at bounding box center [726, 413] width 30 height 16
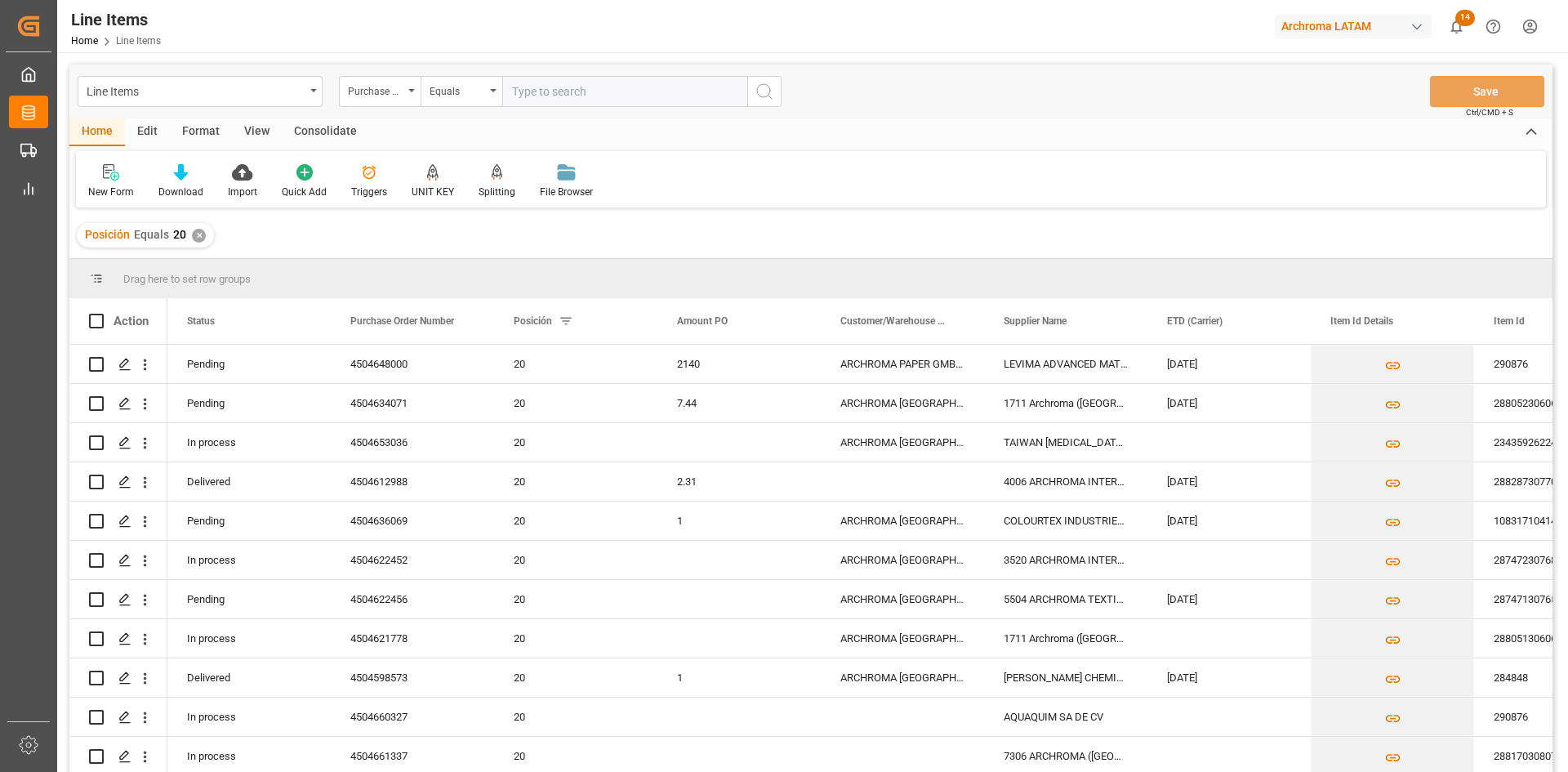
click at [556, 83] on input "text" at bounding box center [625, 92] width 245 height 31
paste input "4504619803"
type input "4504619803"
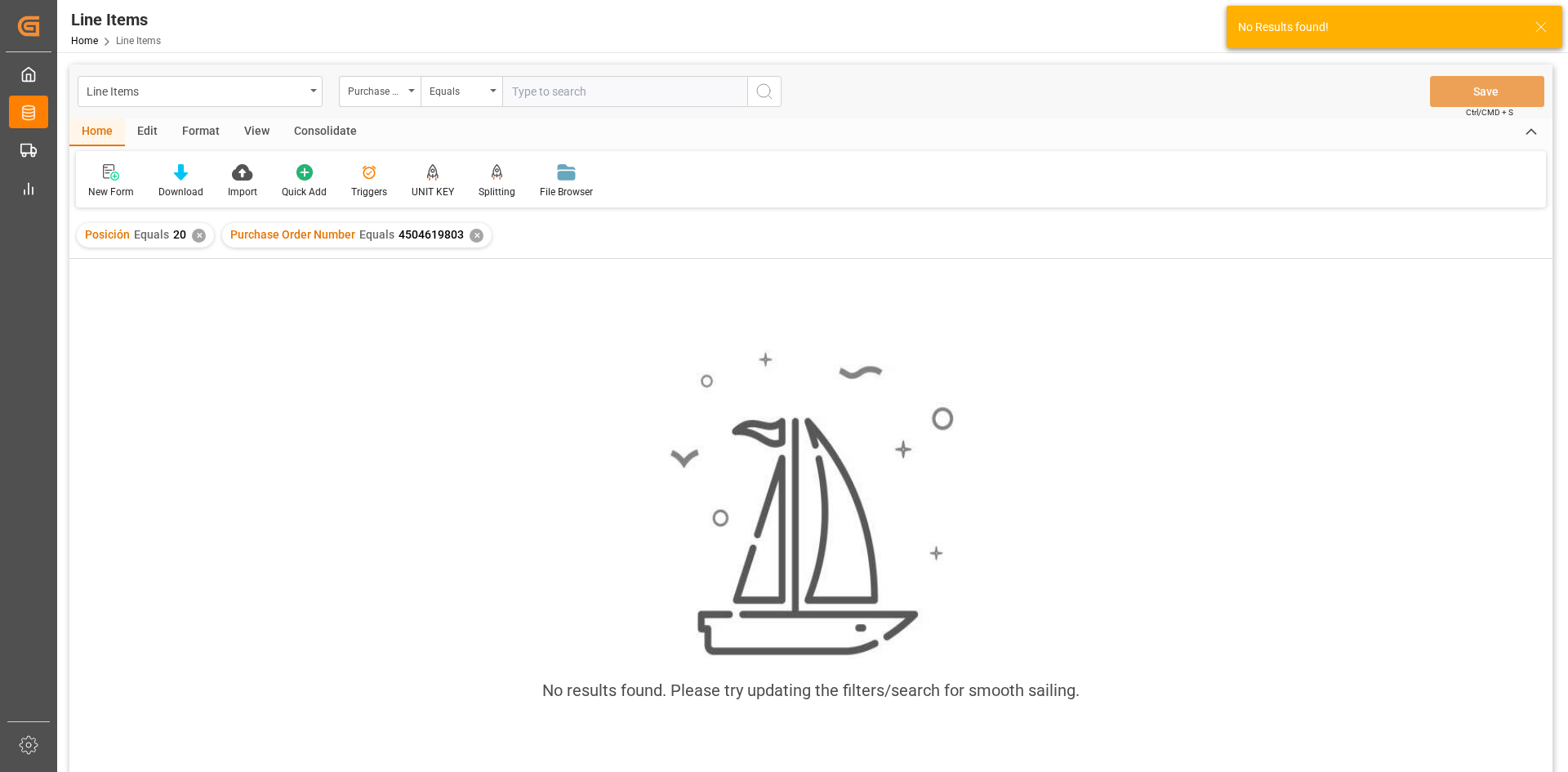
click at [472, 235] on div "✕" at bounding box center [476, 236] width 14 height 14
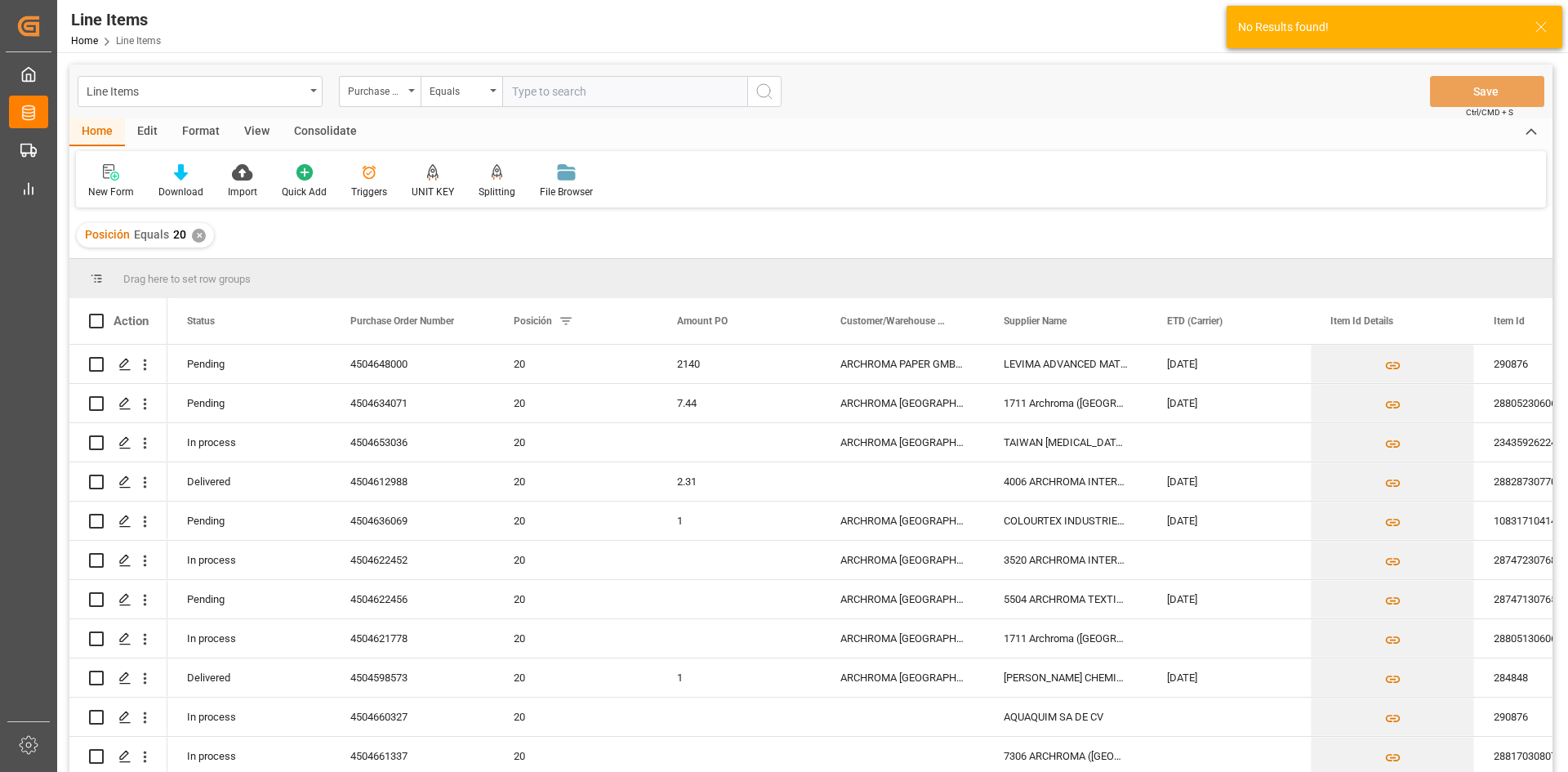
click at [196, 241] on div "✕" at bounding box center [199, 236] width 14 height 14
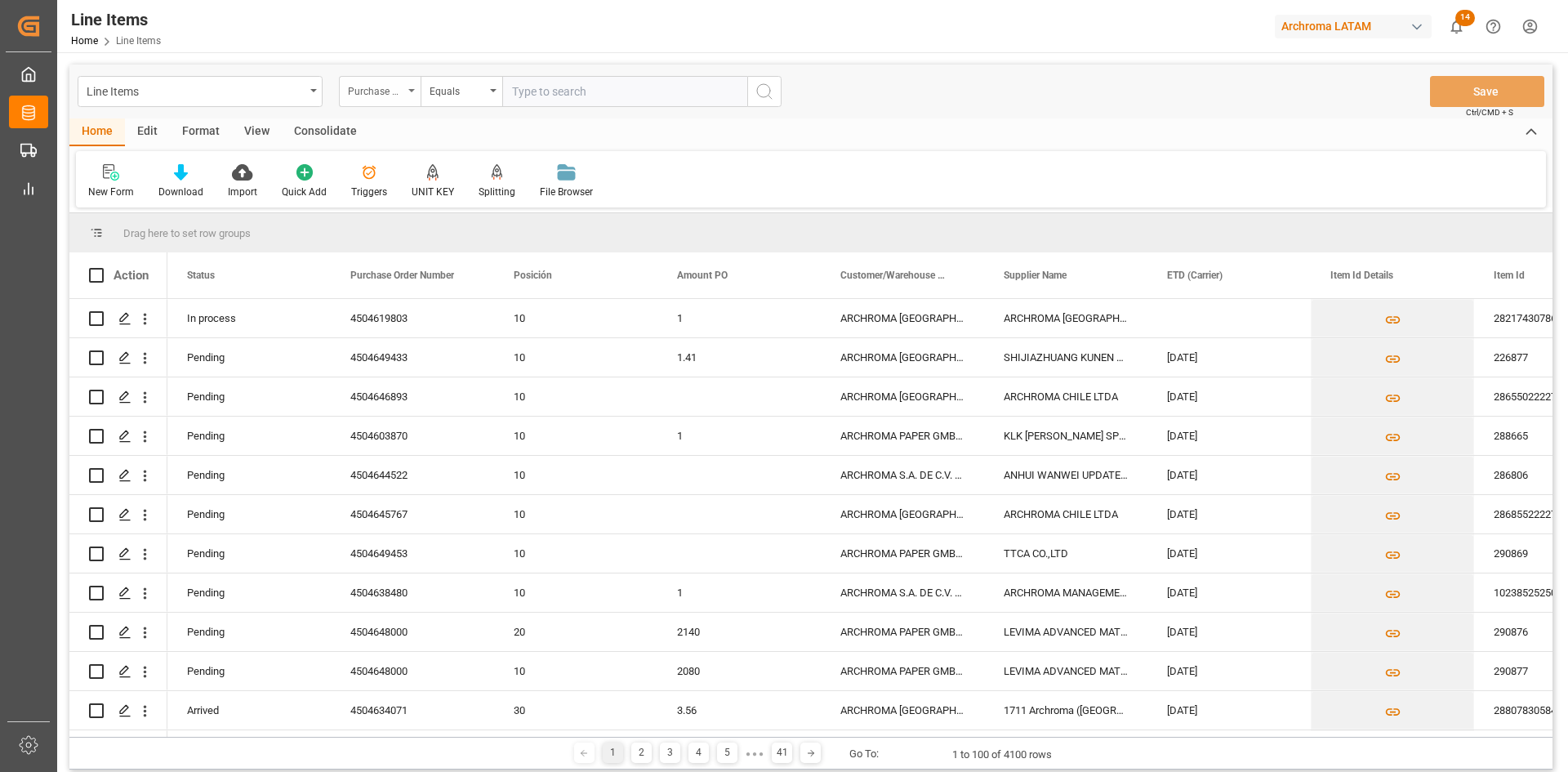
click at [415, 93] on div "Purchase Order Number" at bounding box center [379, 92] width 81 height 31
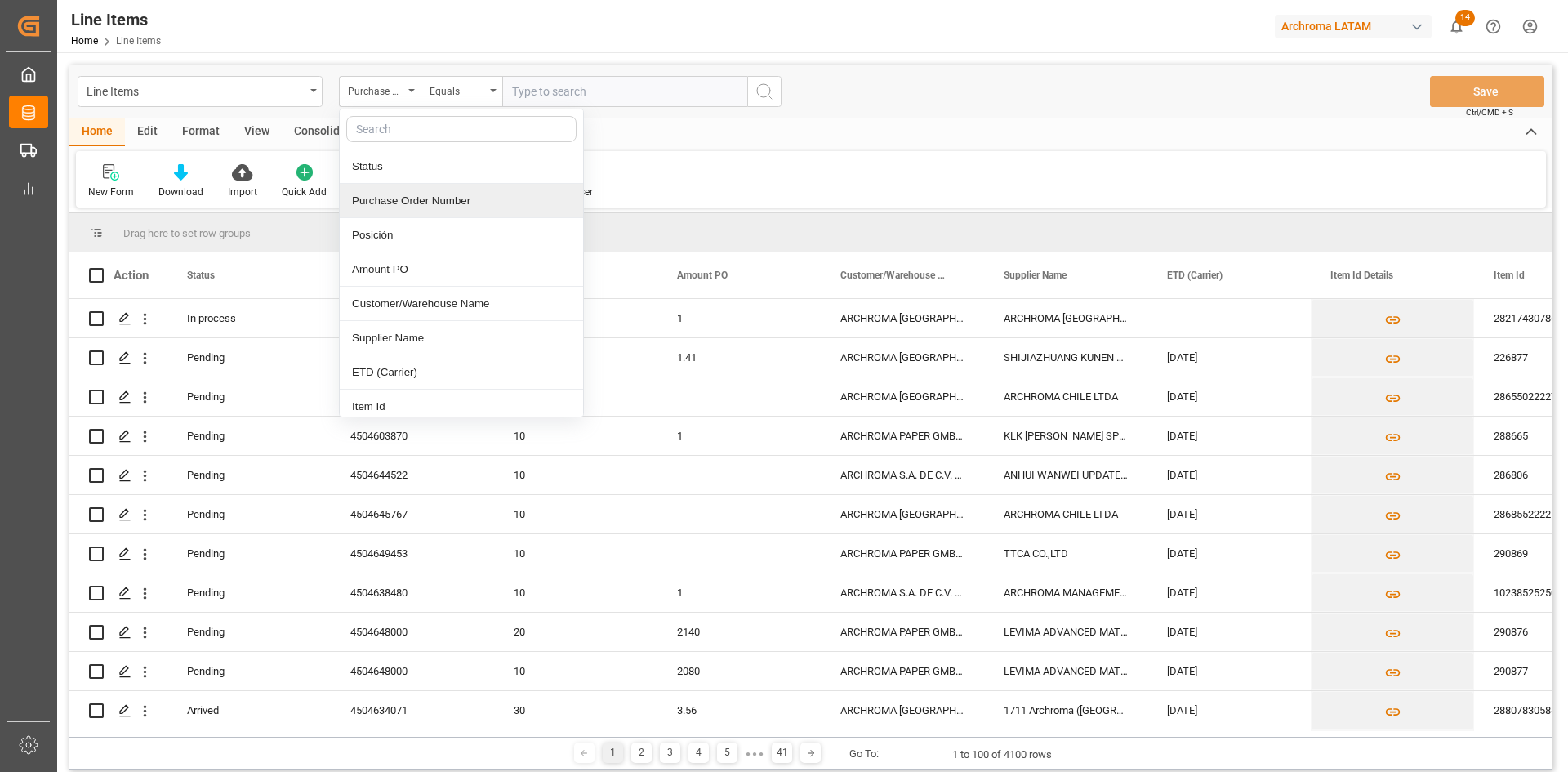
click at [412, 204] on div "Purchase Order Number" at bounding box center [461, 201] width 244 height 34
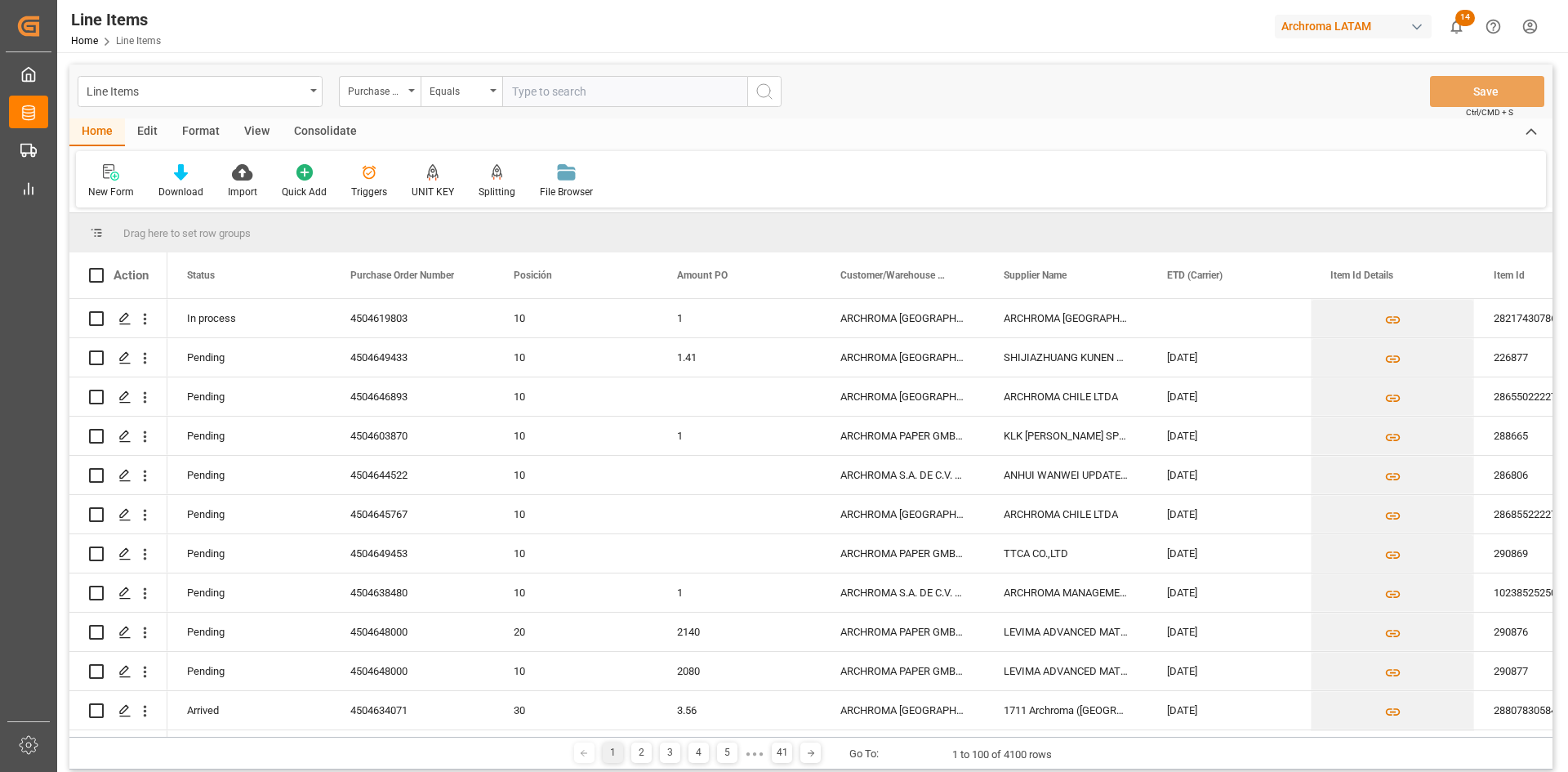
click at [570, 101] on input "text" at bounding box center [625, 92] width 245 height 31
paste input "4504619803"
type input "4504619803"
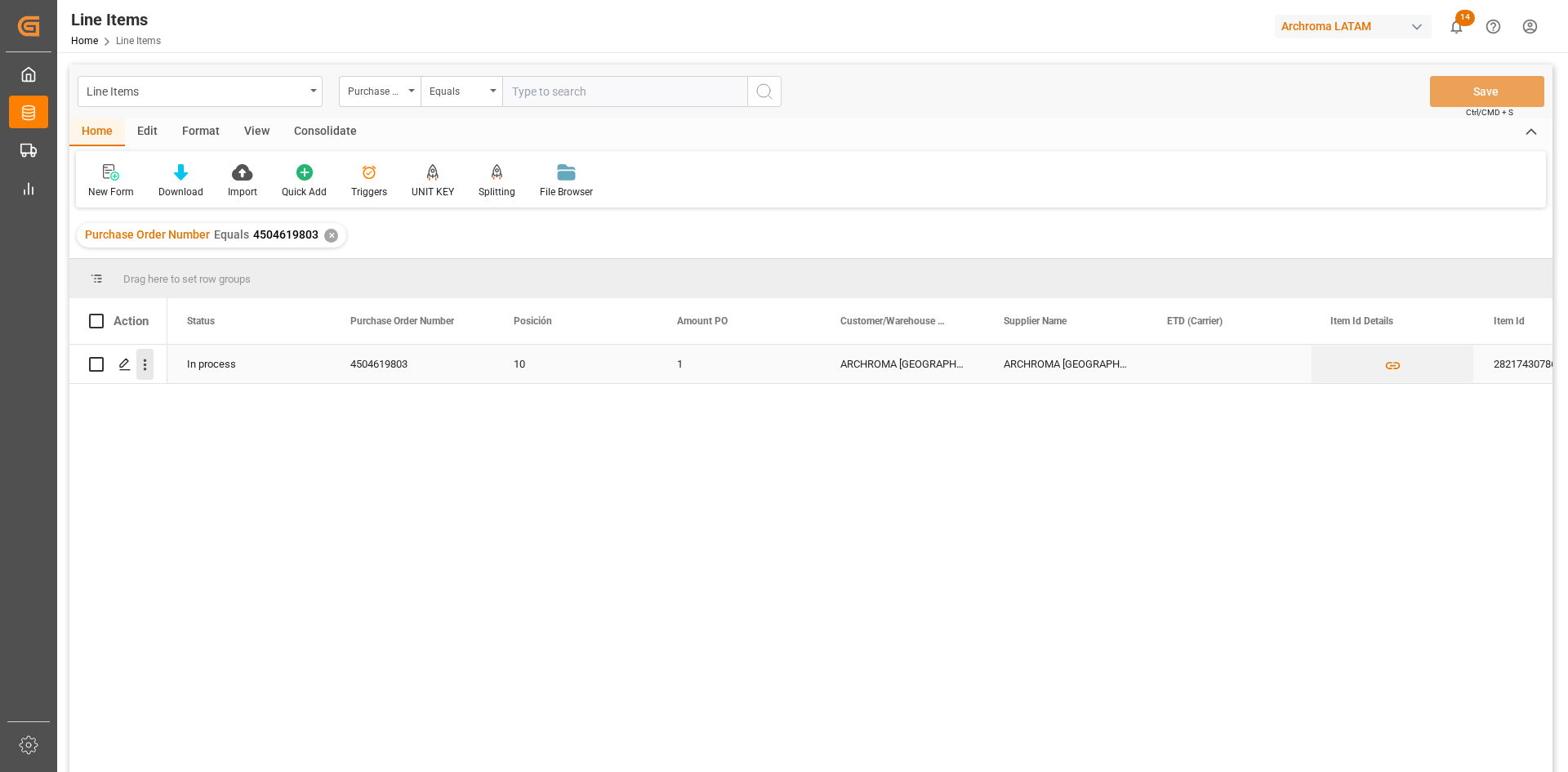
click at [151, 362] on icon "open menu" at bounding box center [145, 365] width 17 height 17
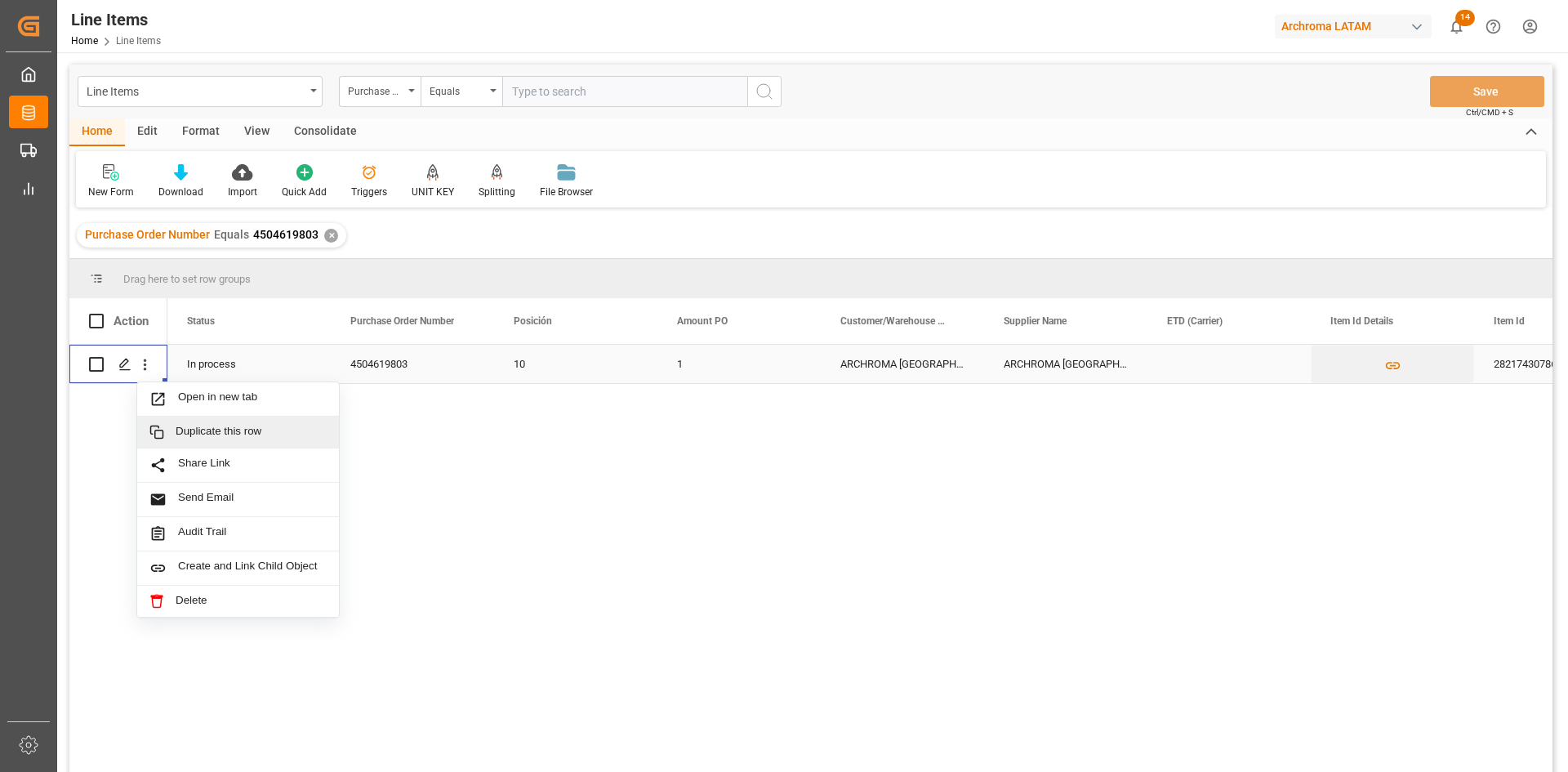
click at [265, 430] on span "Duplicate this row" at bounding box center [251, 431] width 151 height 15
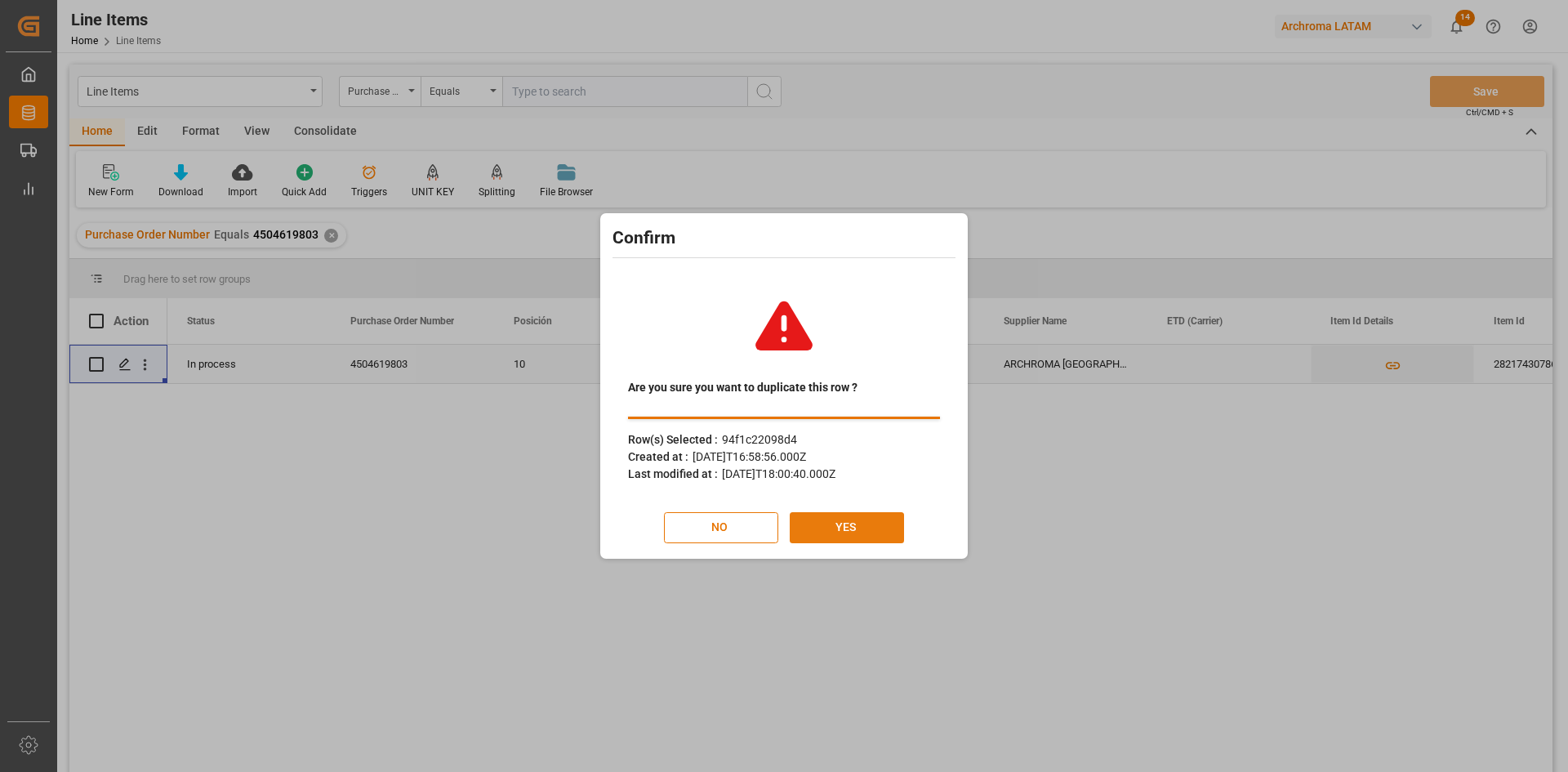
click at [843, 522] on button "YES" at bounding box center [847, 528] width 114 height 31
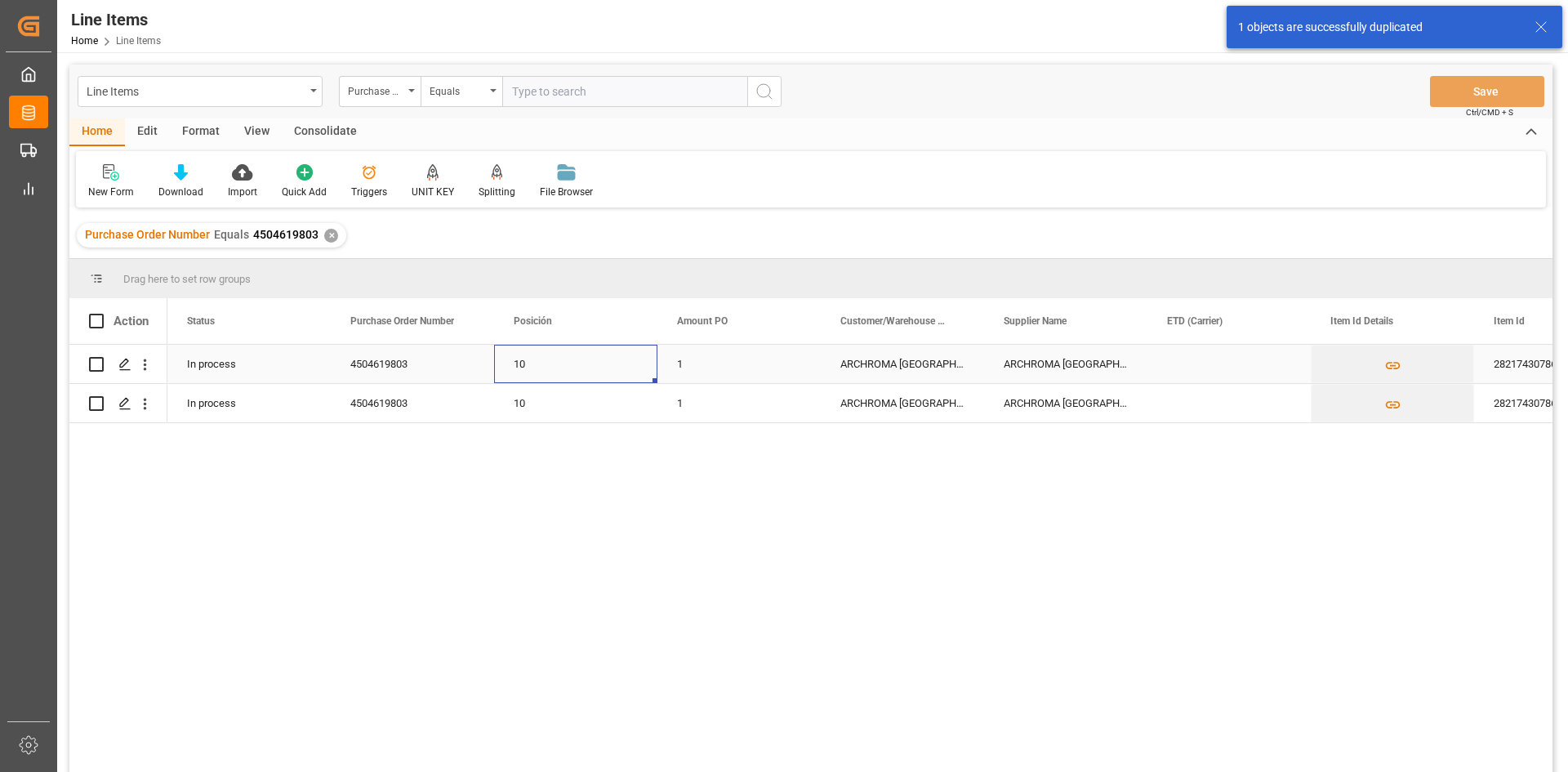
click at [544, 363] on div "10" at bounding box center [576, 365] width 124 height 38
click at [570, 360] on div "10" at bounding box center [576, 365] width 124 height 38
click at [571, 360] on div "10" at bounding box center [576, 365] width 124 height 38
click at [571, 360] on input "10" at bounding box center [576, 373] width 137 height 31
click at [630, 378] on icon "open menu" at bounding box center [627, 374] width 20 height 20
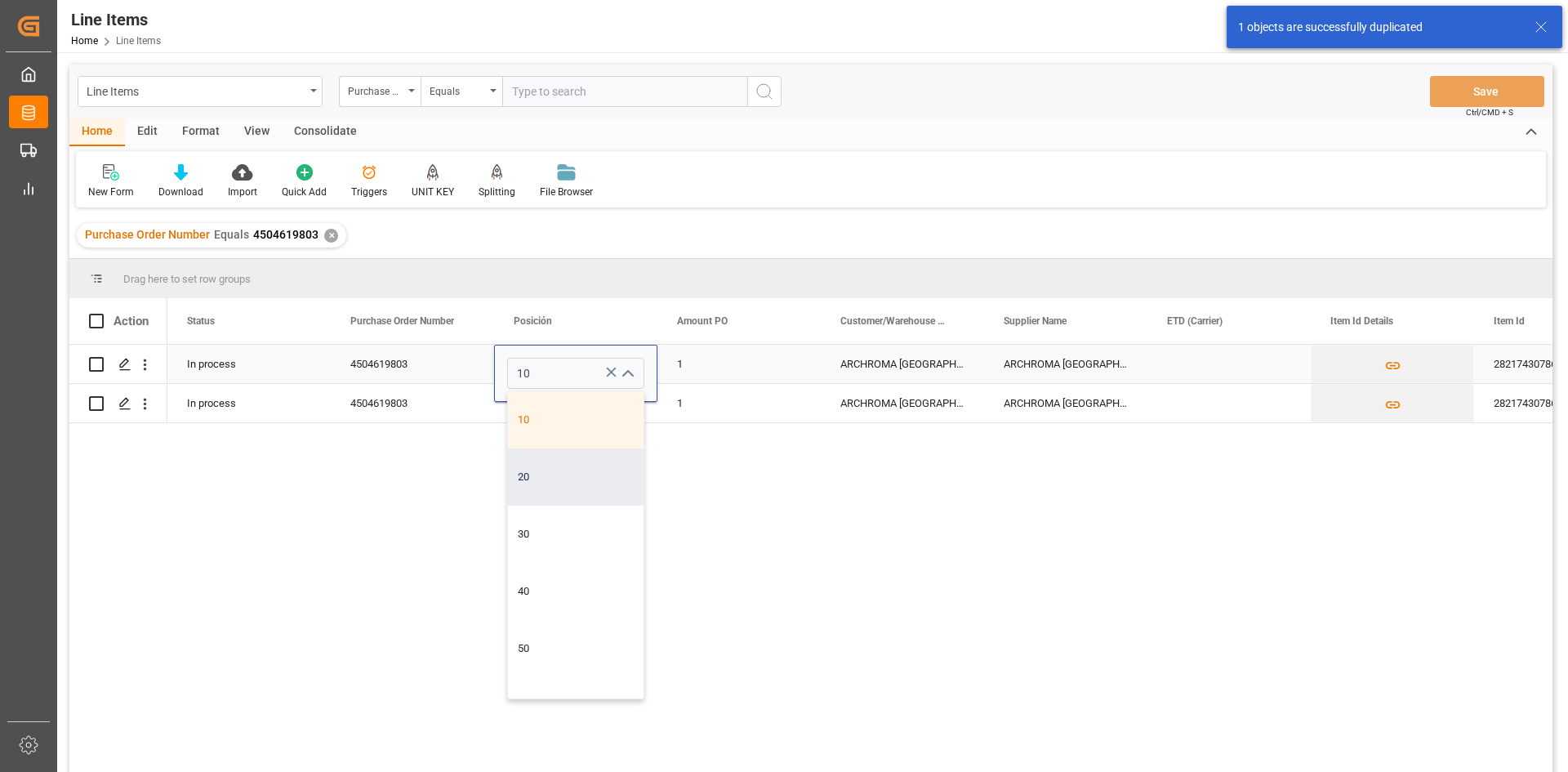
click at [553, 488] on div "20" at bounding box center [576, 477] width 136 height 57
type input "20"
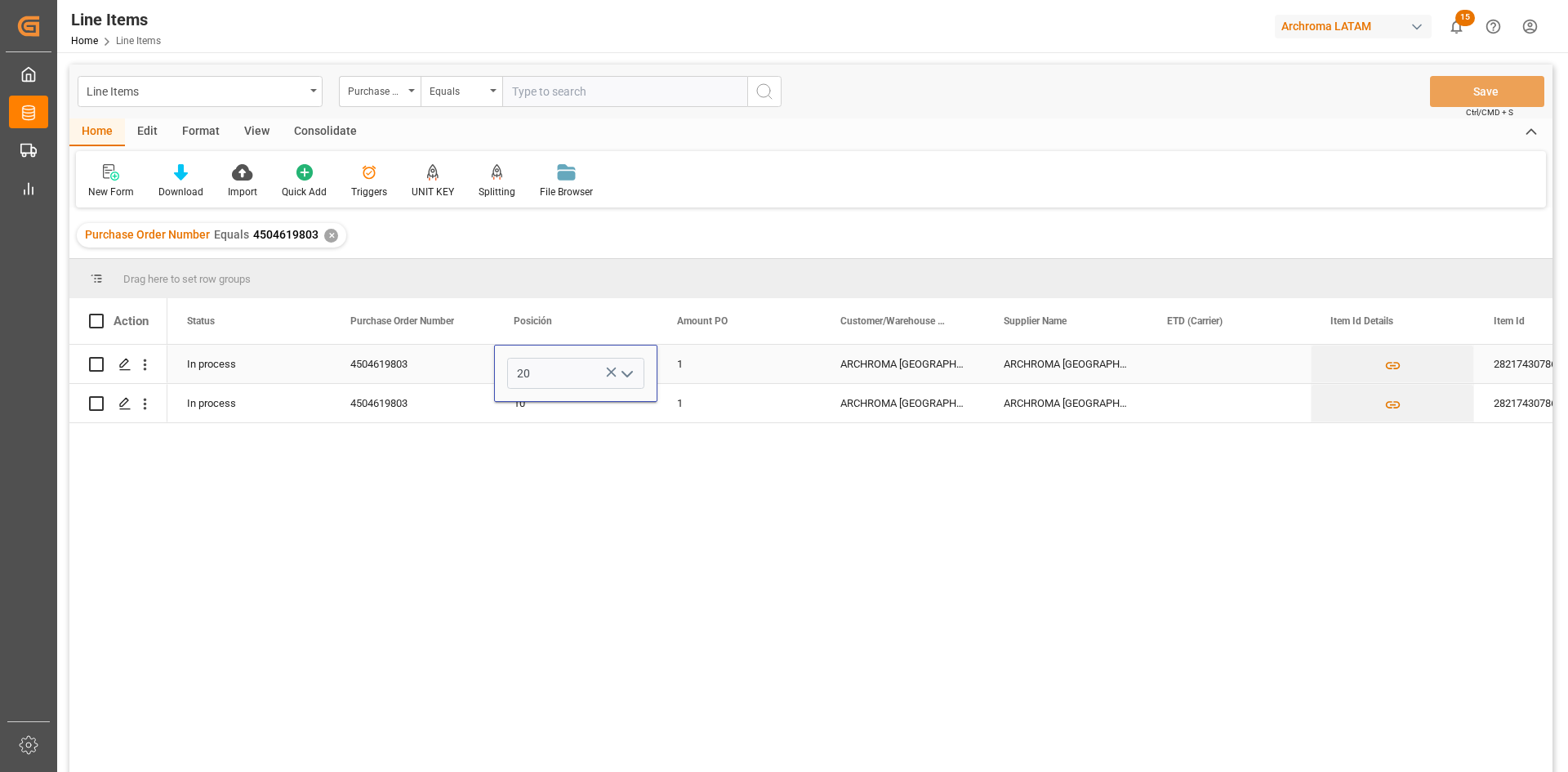
click at [728, 370] on div "1" at bounding box center [739, 364] width 163 height 39
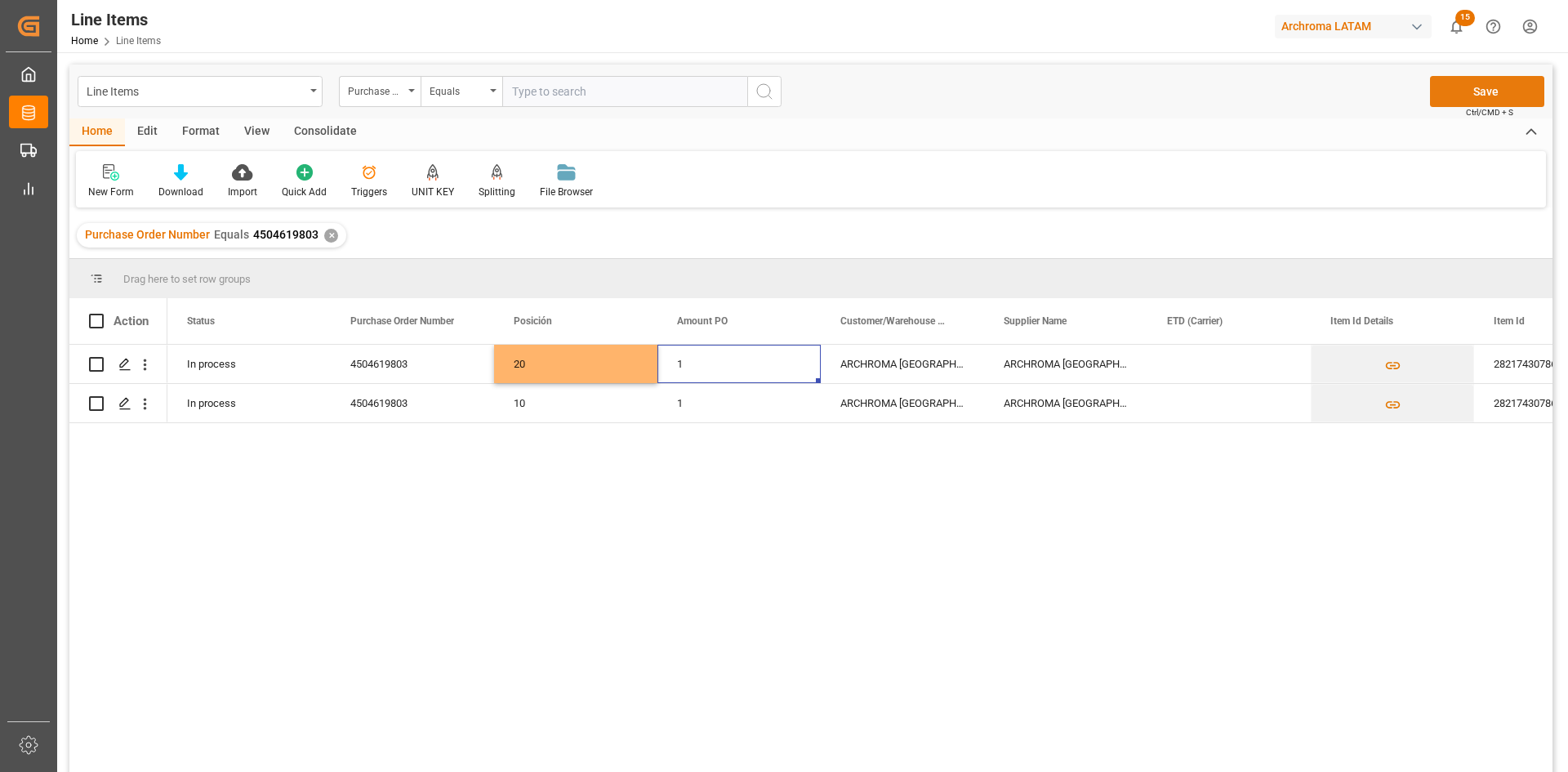
click at [1525, 81] on button "Save" at bounding box center [1487, 92] width 114 height 31
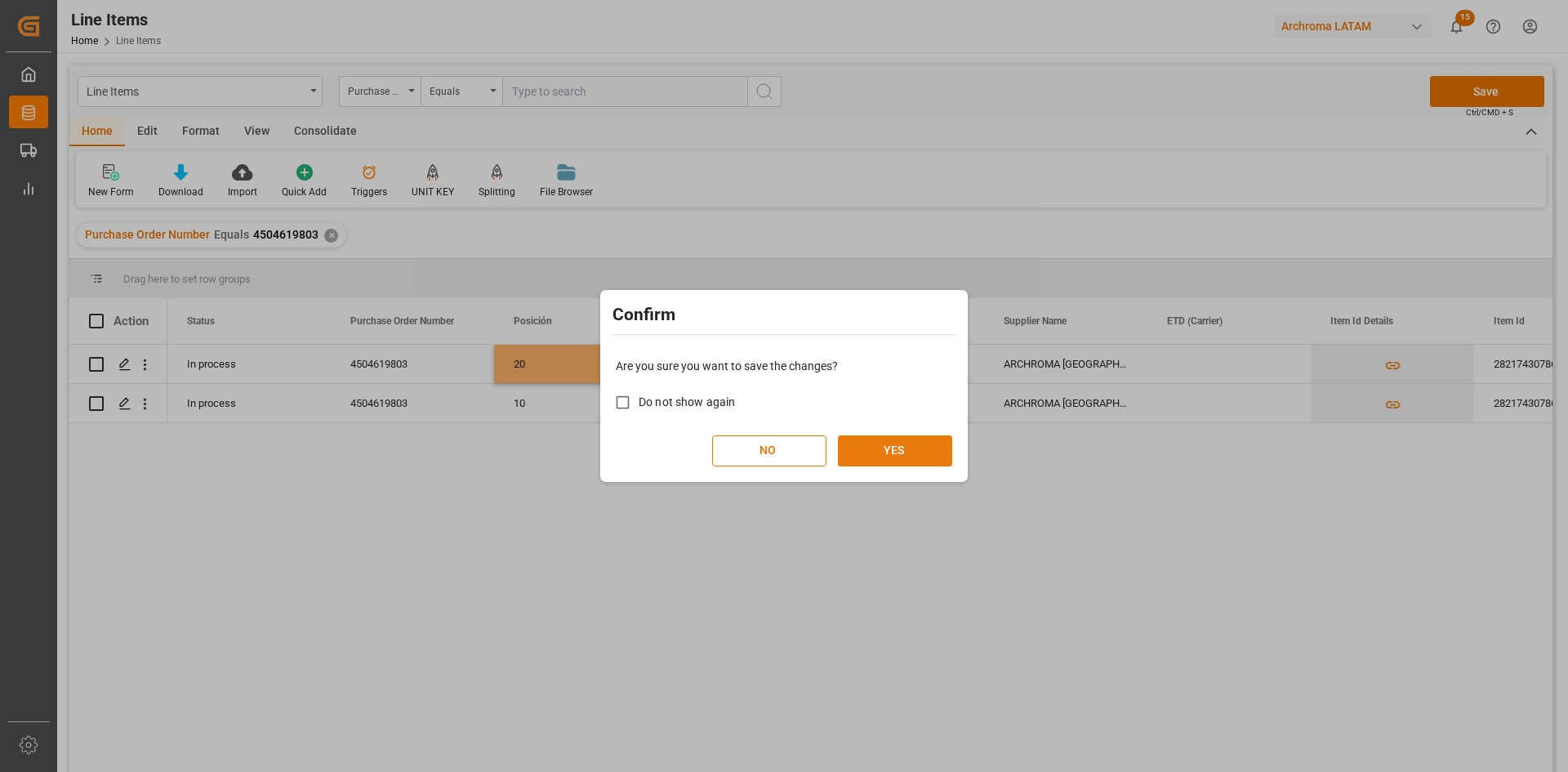
click at [878, 442] on button "YES" at bounding box center [895, 450] width 114 height 31
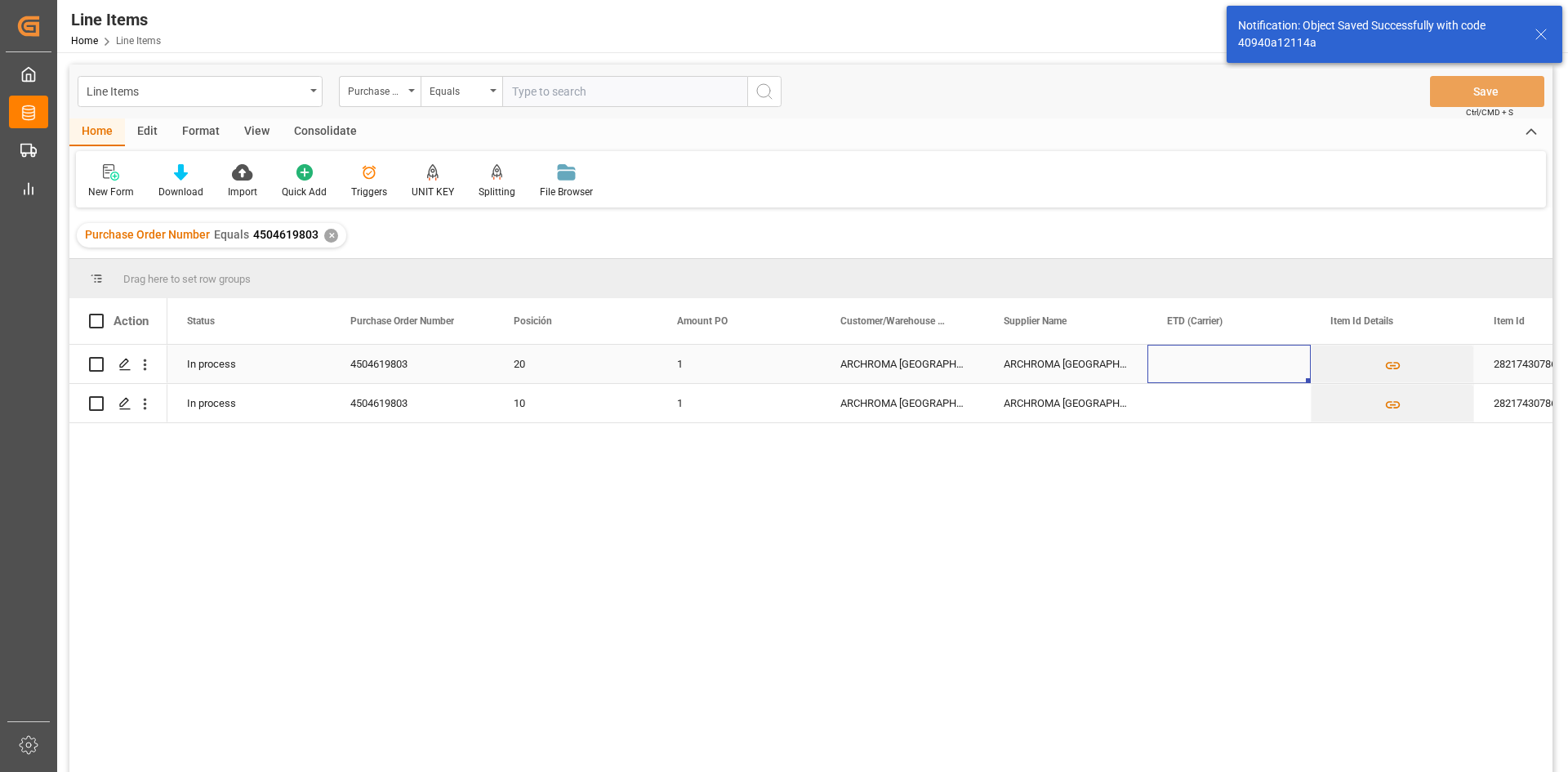
click at [1220, 361] on div "Press SPACE to select this row." at bounding box center [1229, 364] width 163 height 39
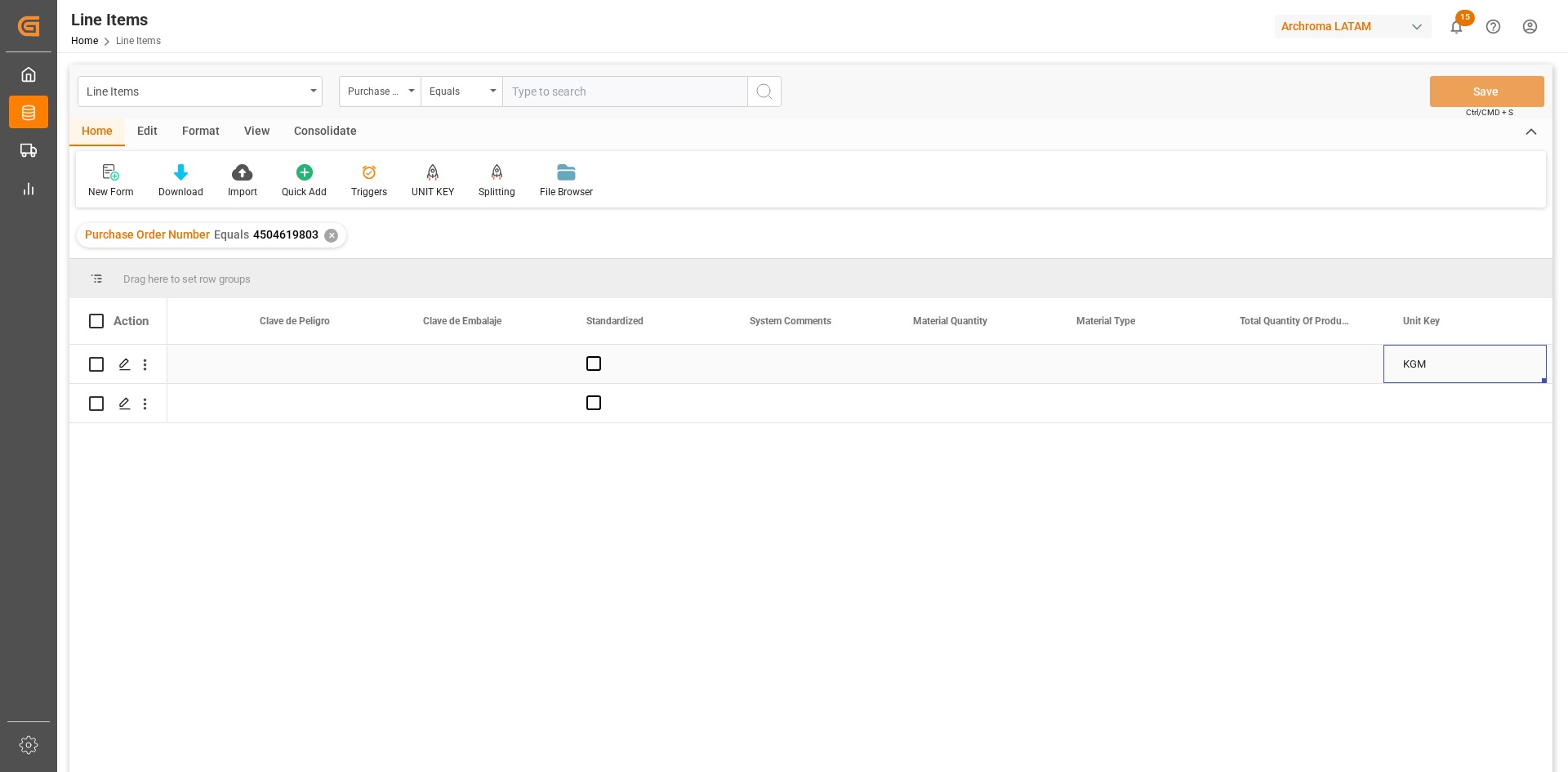
scroll to position [0, 1887]
click at [430, 358] on span "Press SPACE to select this row." at bounding box center [430, 363] width 15 height 15
click at [435, 356] on input "Press SPACE to select this row." at bounding box center [435, 356] width 0 height 0
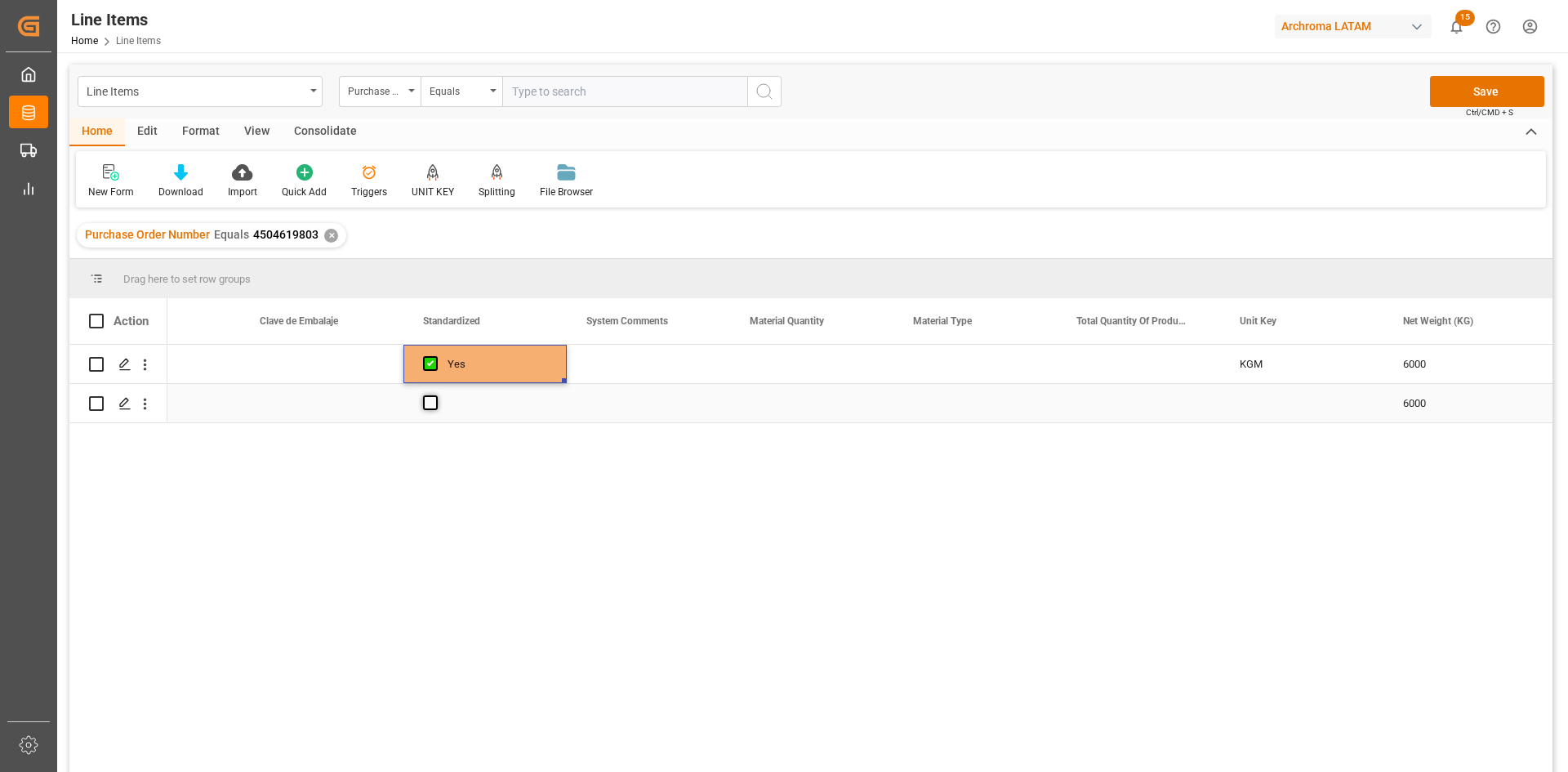
click at [431, 401] on span "Press SPACE to select this row." at bounding box center [430, 402] width 15 height 15
click at [435, 395] on input "Press SPACE to select this row." at bounding box center [435, 395] width 0 height 0
click at [636, 366] on div "Press SPACE to select this row." at bounding box center [648, 364] width 163 height 39
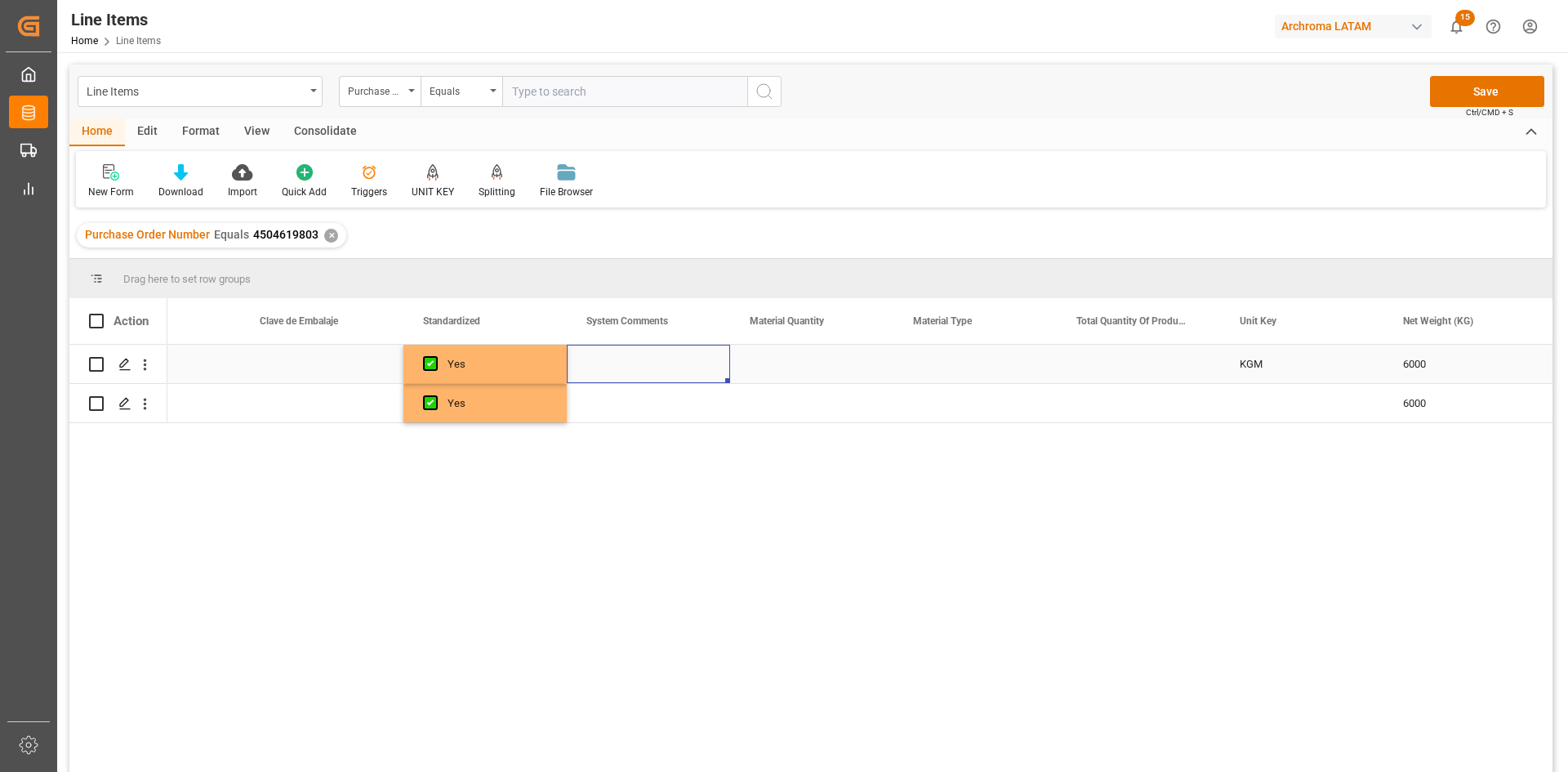
click at [828, 357] on div "Press SPACE to select this row." at bounding box center [811, 364] width 163 height 39
click at [1477, 82] on button "Save" at bounding box center [1487, 92] width 114 height 31
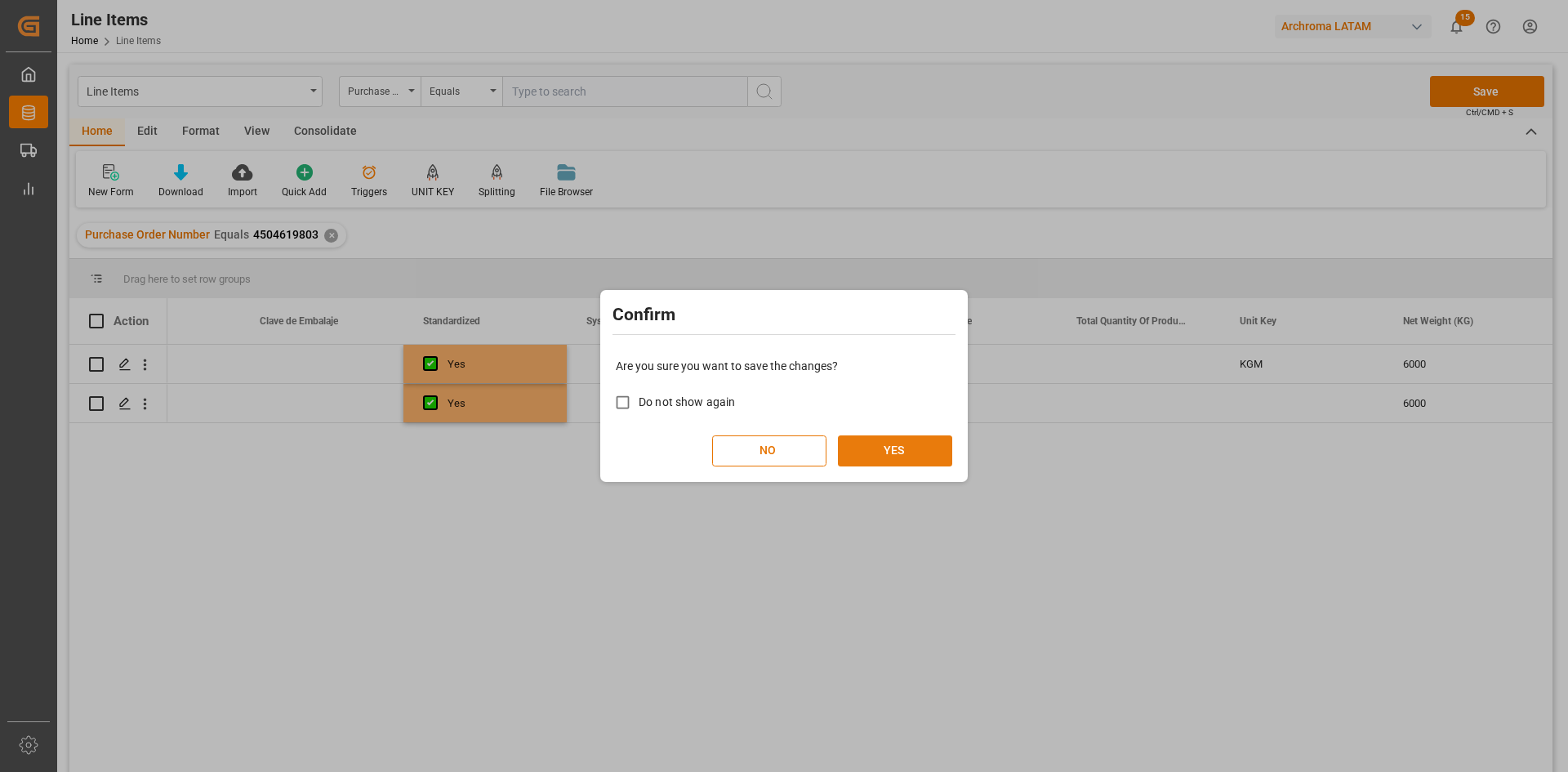
click at [883, 449] on button "YES" at bounding box center [895, 450] width 114 height 31
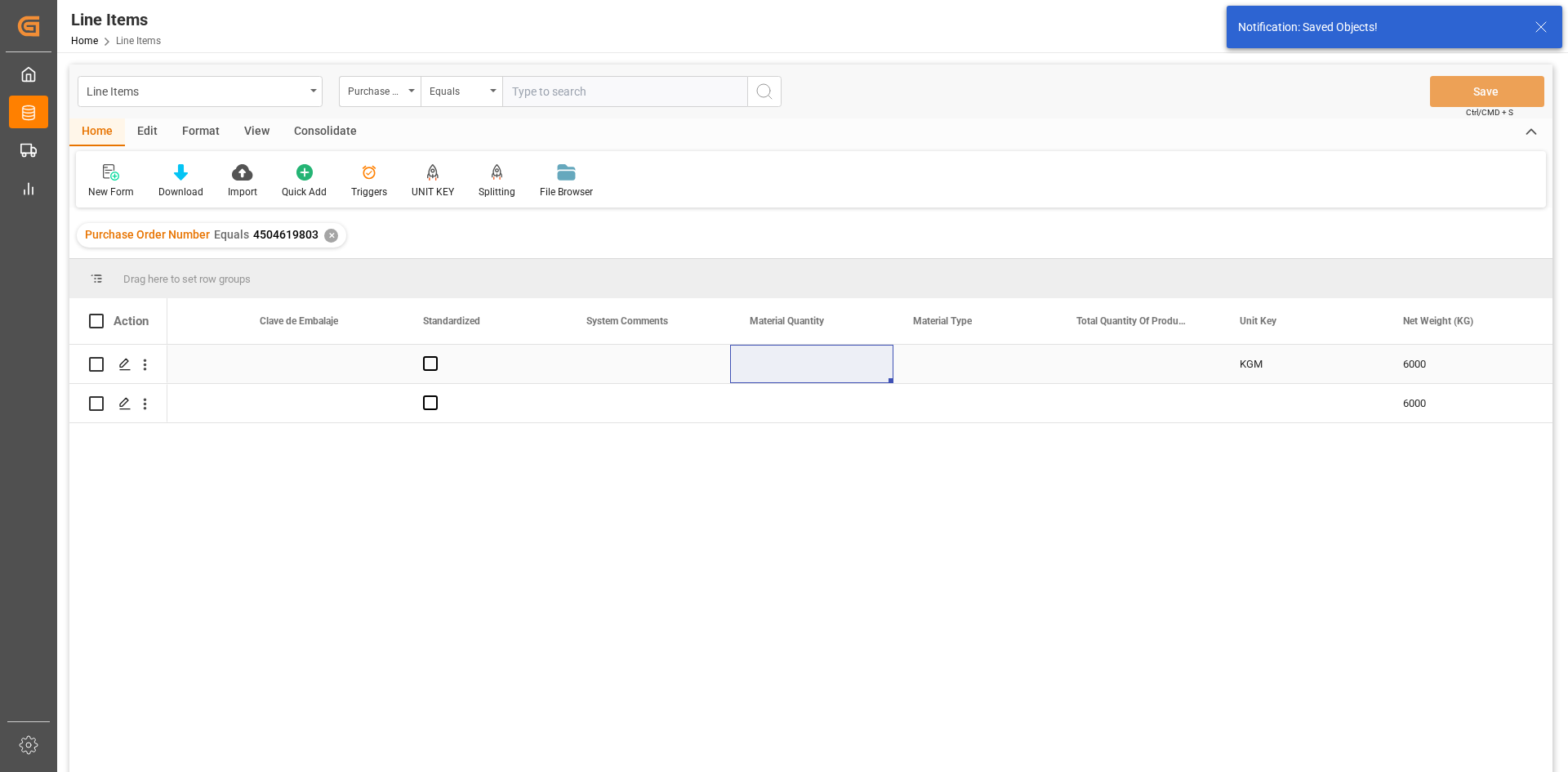
click at [504, 358] on div "Press SPACE to select this row." at bounding box center [485, 364] width 163 height 39
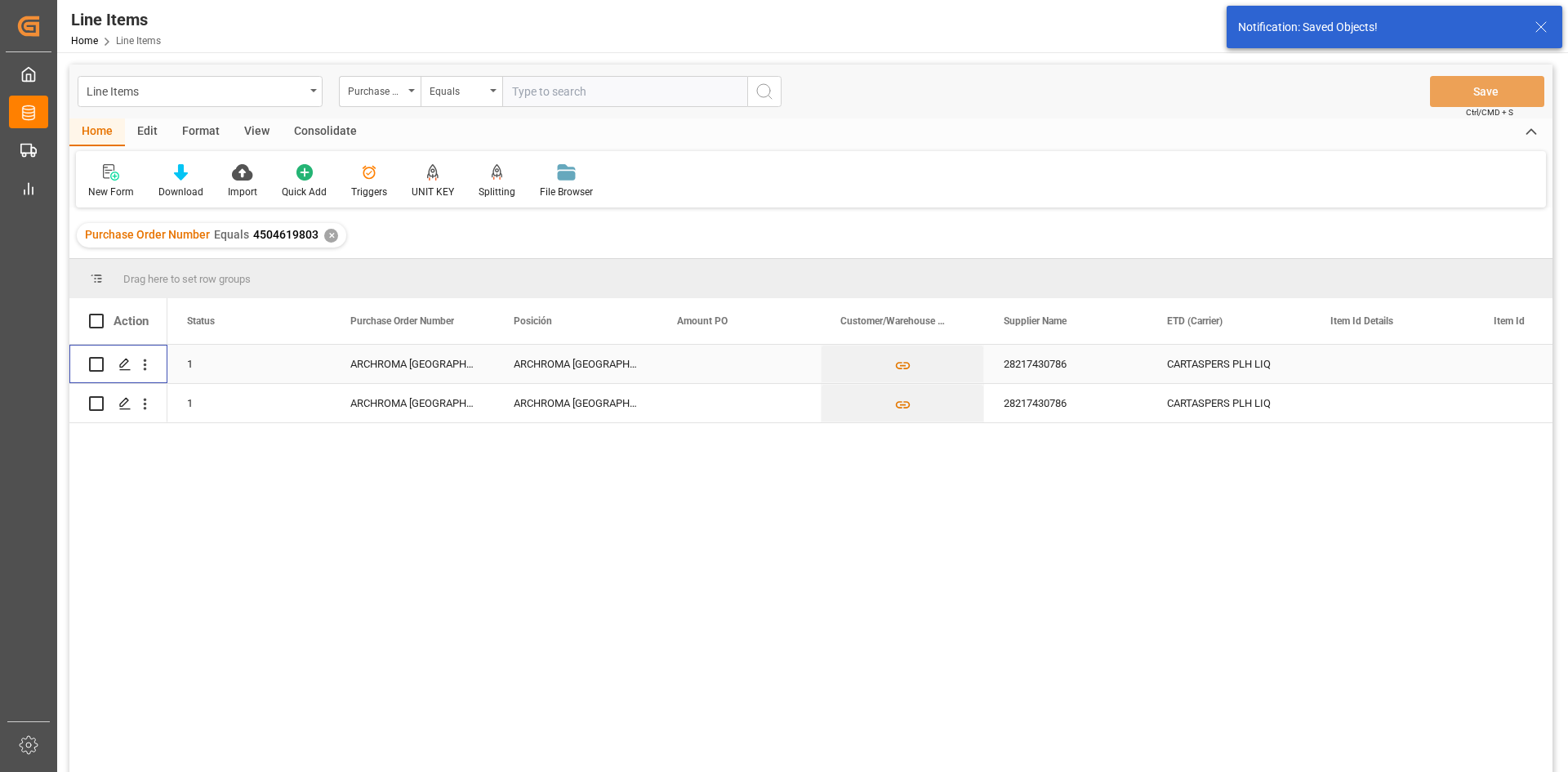
scroll to position [0, 0]
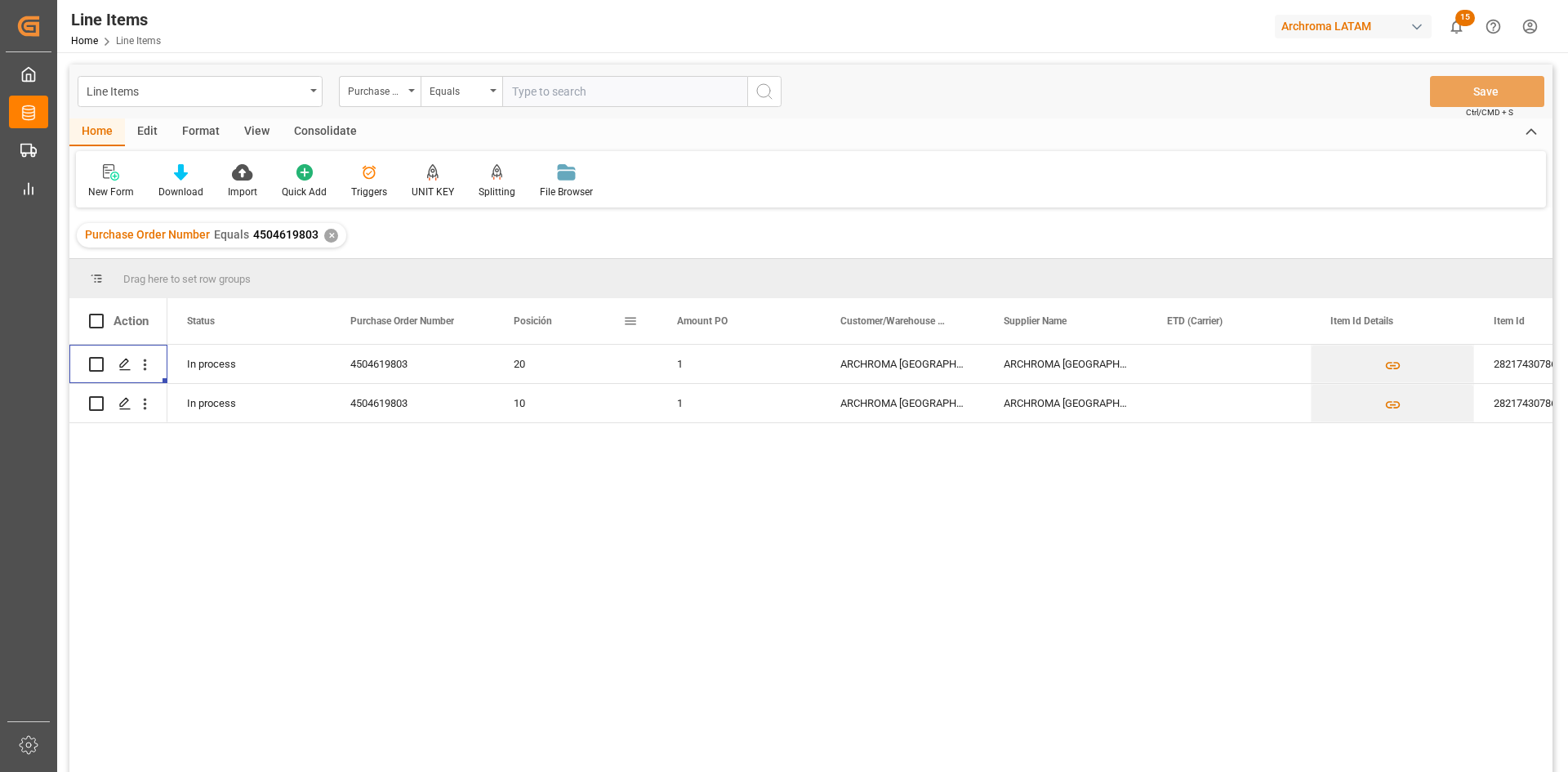
click at [622, 322] on div "Posición" at bounding box center [569, 321] width 110 height 45
click at [201, 233] on div "✕" at bounding box center [202, 236] width 14 height 14
click at [637, 322] on span at bounding box center [630, 321] width 15 height 15
click at [632, 323] on span "general" at bounding box center [646, 324] width 60 height 29
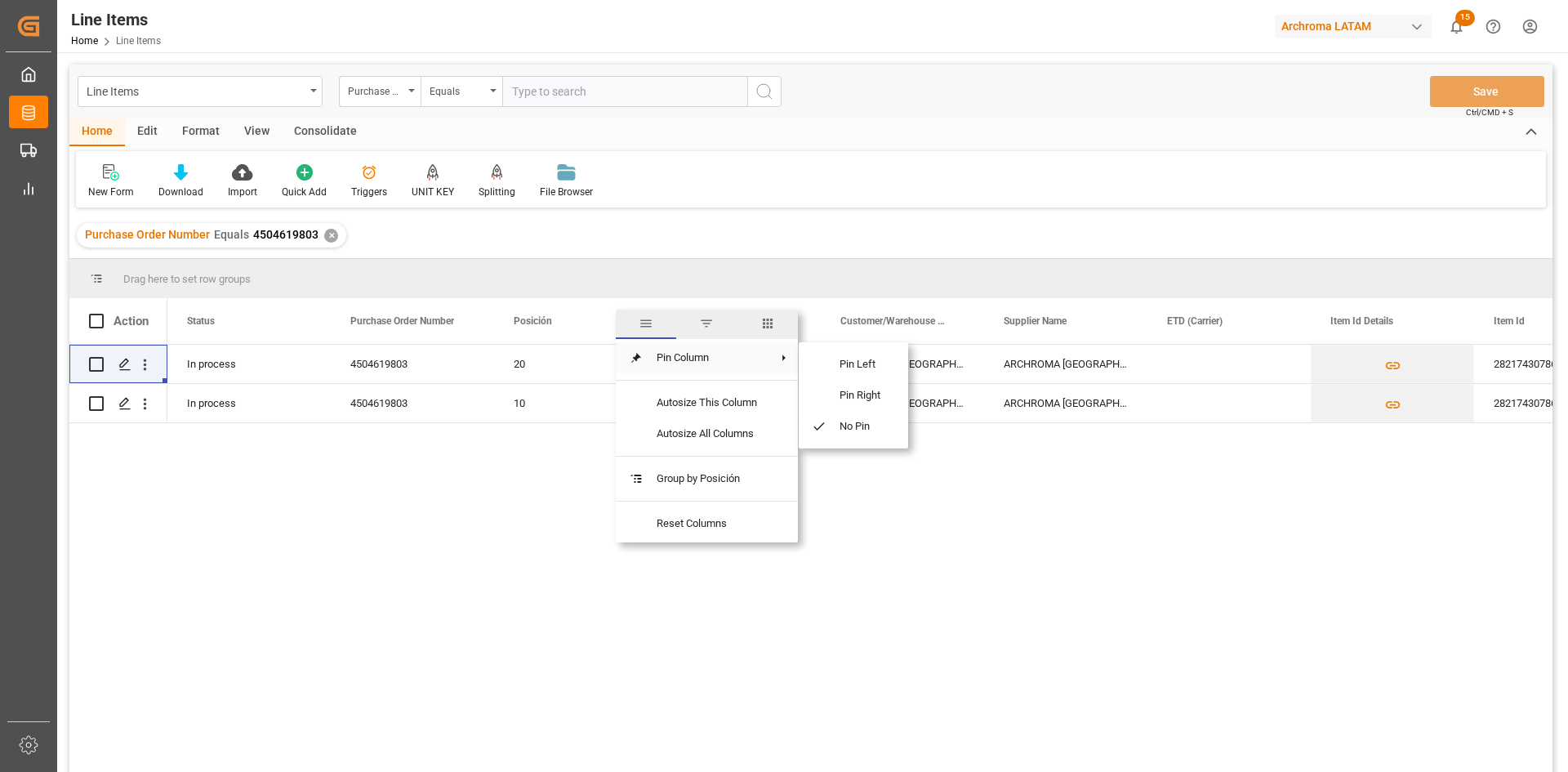
click at [727, 364] on span "Pin Column" at bounding box center [707, 358] width 127 height 31
click at [859, 362] on span "Pin Left" at bounding box center [861, 365] width 69 height 31
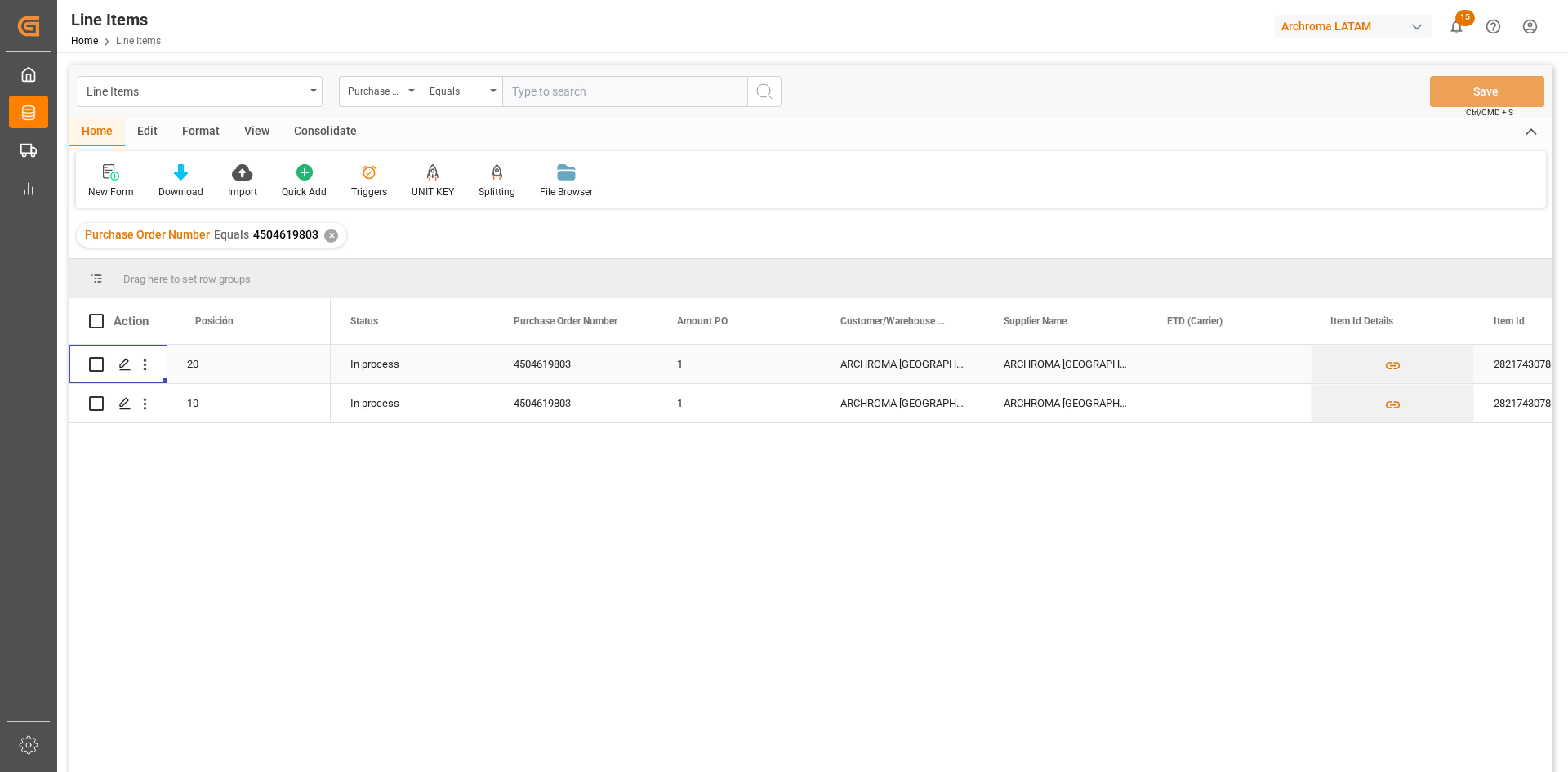
click at [565, 362] on div "4504619803" at bounding box center [576, 364] width 163 height 39
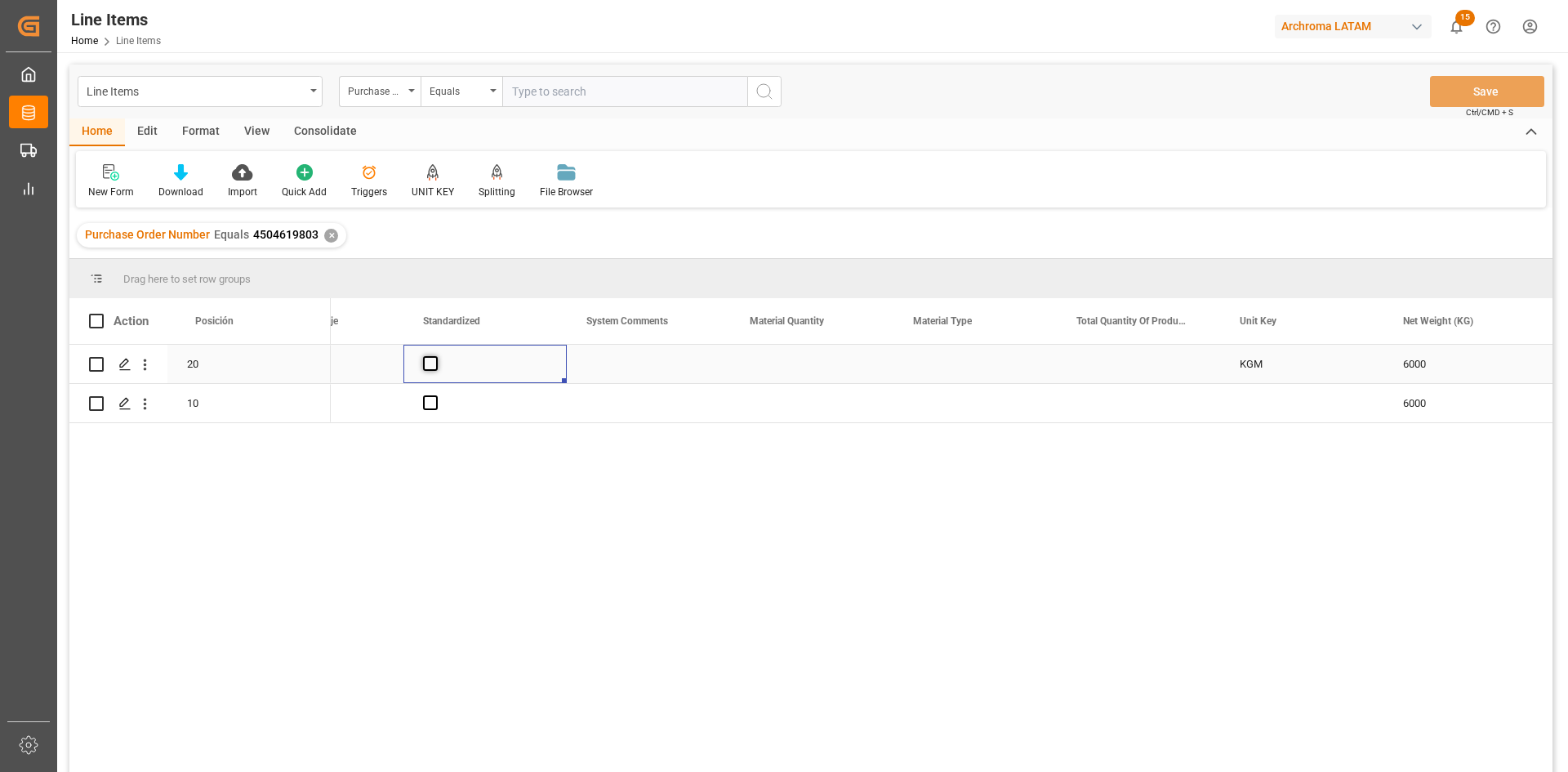
click at [431, 364] on span "Press SPACE to select this row." at bounding box center [430, 363] width 15 height 15
click at [435, 356] on input "Press SPACE to select this row." at bounding box center [435, 356] width 0 height 0
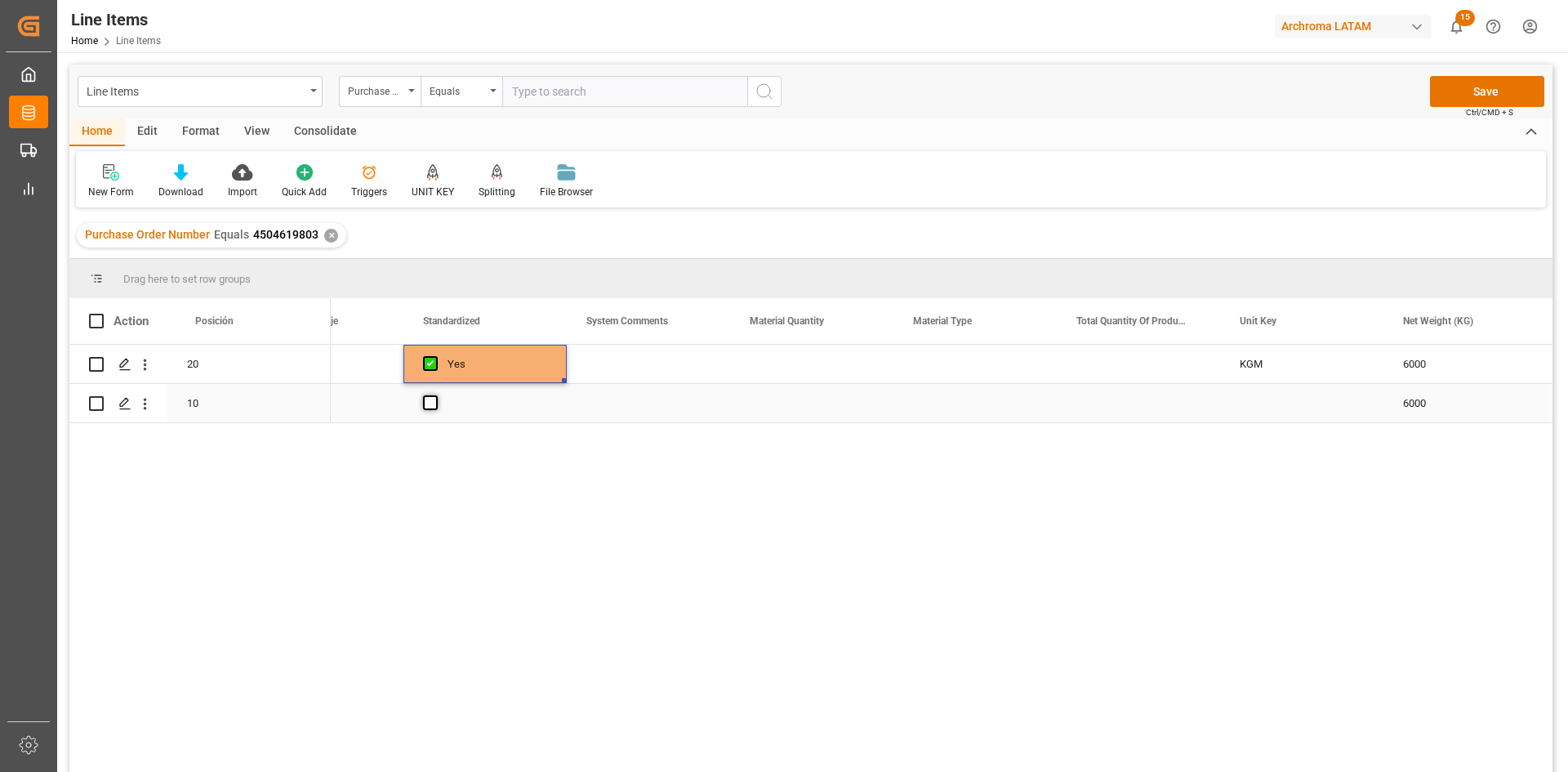
click at [432, 403] on span "Press SPACE to select this row." at bounding box center [430, 402] width 15 height 15
click at [435, 395] on input "Press SPACE to select this row." at bounding box center [435, 395] width 0 height 0
click at [1308, 401] on div "Press SPACE to select this row." at bounding box center [1301, 402] width 163 height 39
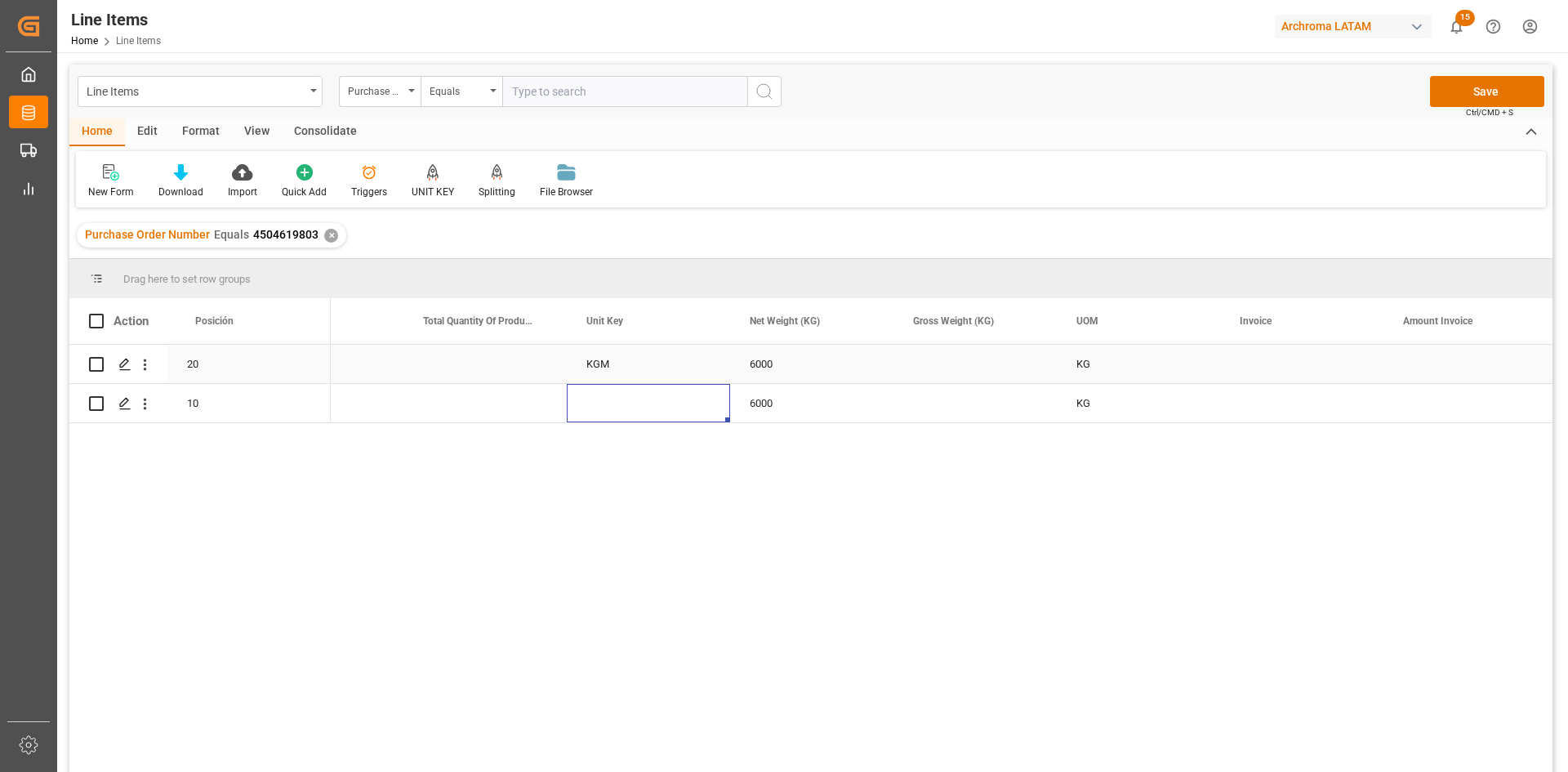
click at [673, 350] on div "KGM" at bounding box center [648, 364] width 163 height 39
drag, startPoint x: 727, startPoint y: 378, endPoint x: 713, endPoint y: 413, distance: 37.7
click at [907, 365] on div "Press SPACE to select this row." at bounding box center [975, 364] width 163 height 39
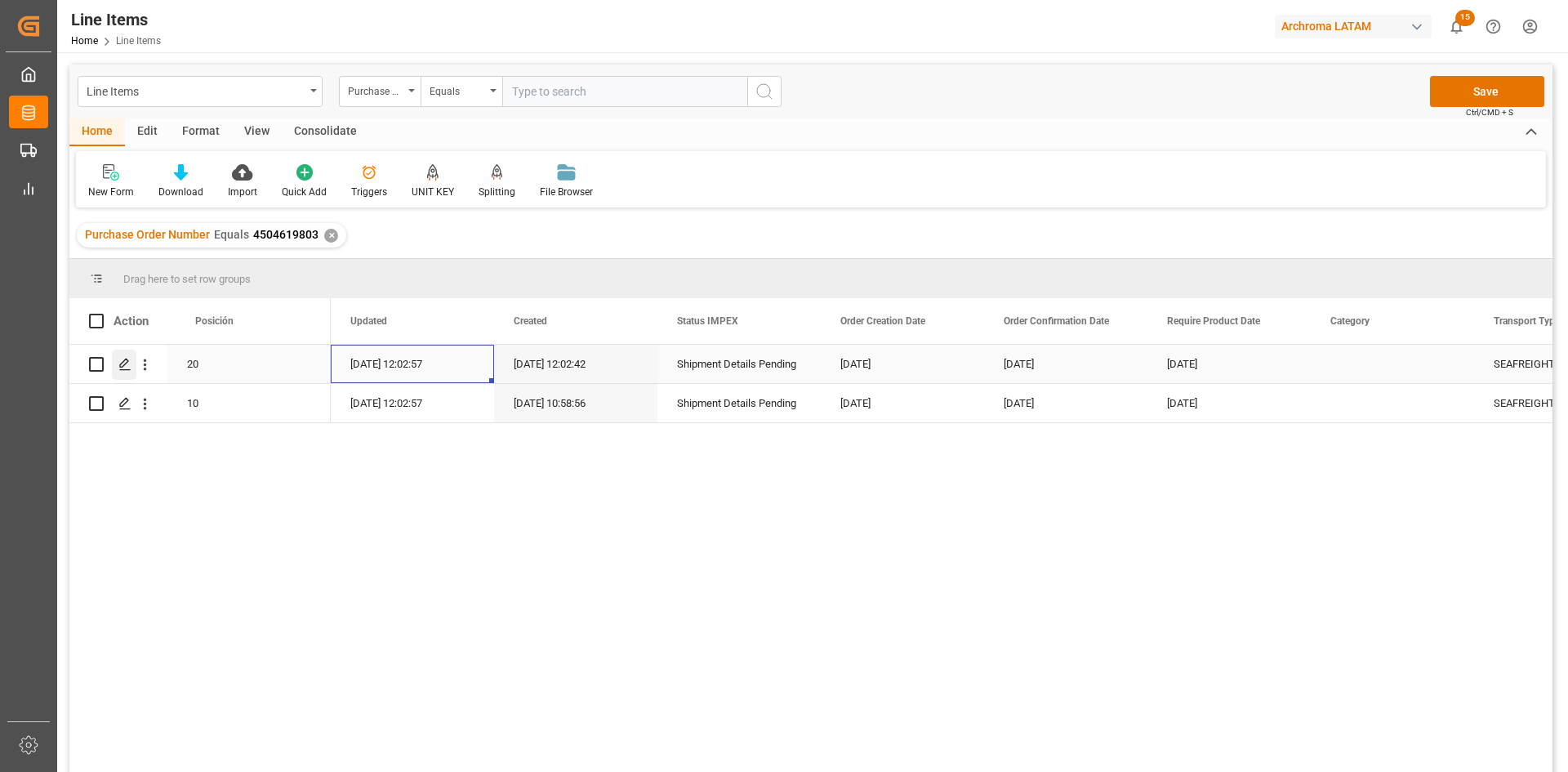
click at [129, 361] on icon "Press SPACE to select this row." at bounding box center [124, 364] width 13 height 13
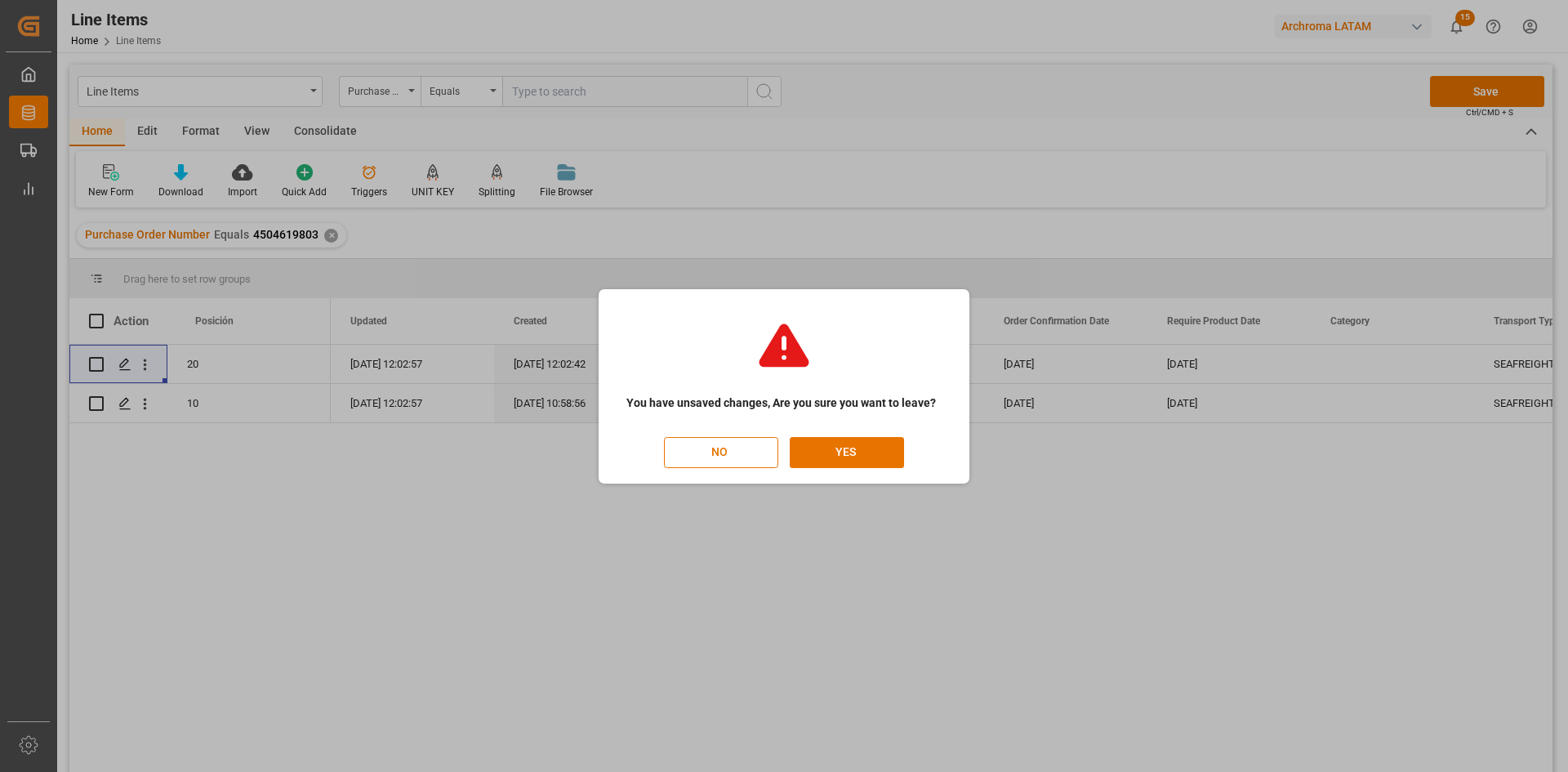
drag, startPoint x: 1324, startPoint y: 510, endPoint x: 1295, endPoint y: 528, distance: 34.1
click at [1324, 510] on div "You have unsaved changes, Are you sure you want to leave? NO YES" at bounding box center [784, 386] width 1568 height 772
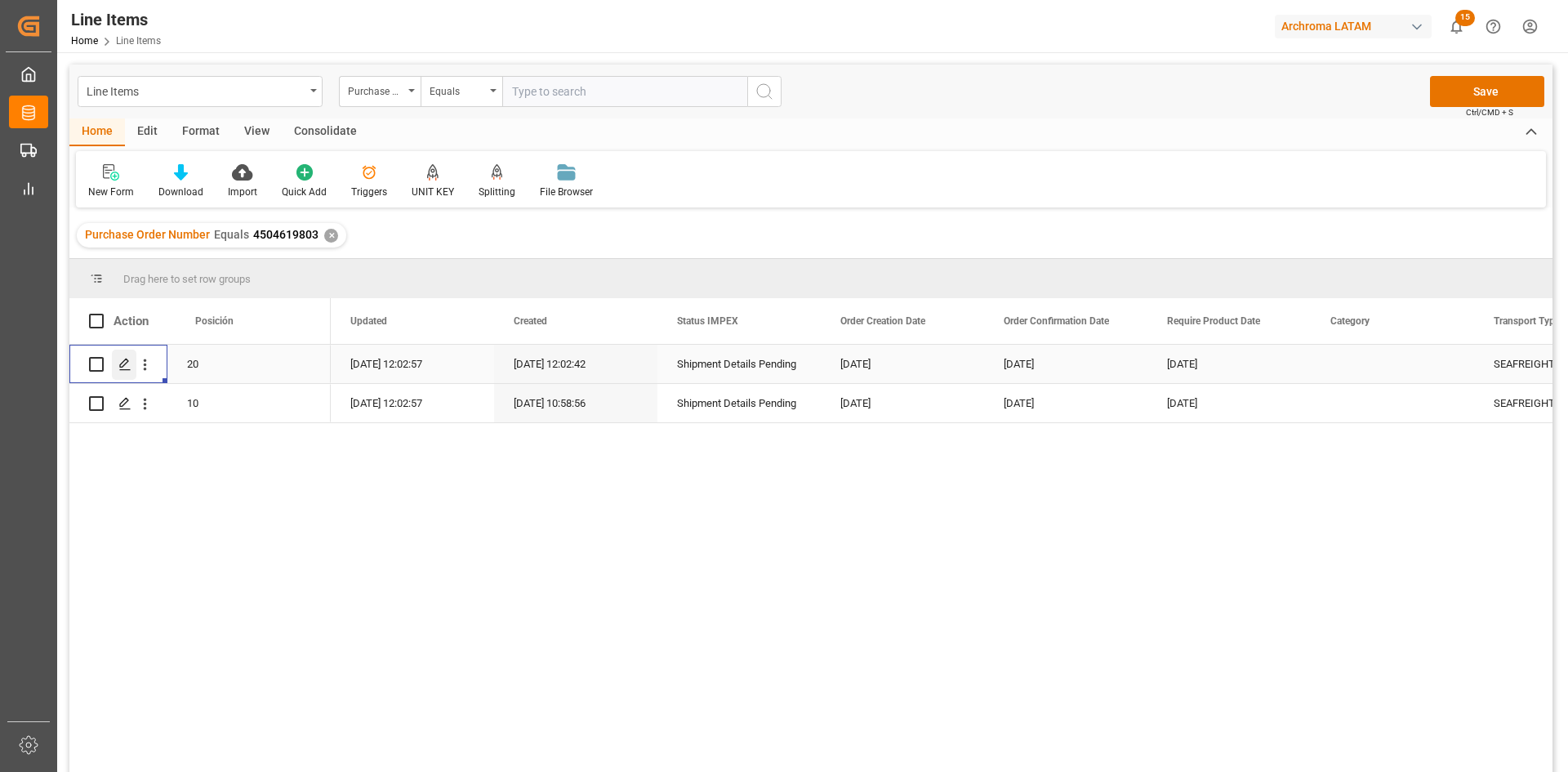
click at [124, 368] on icon "Press SPACE to select this row." at bounding box center [124, 364] width 13 height 13
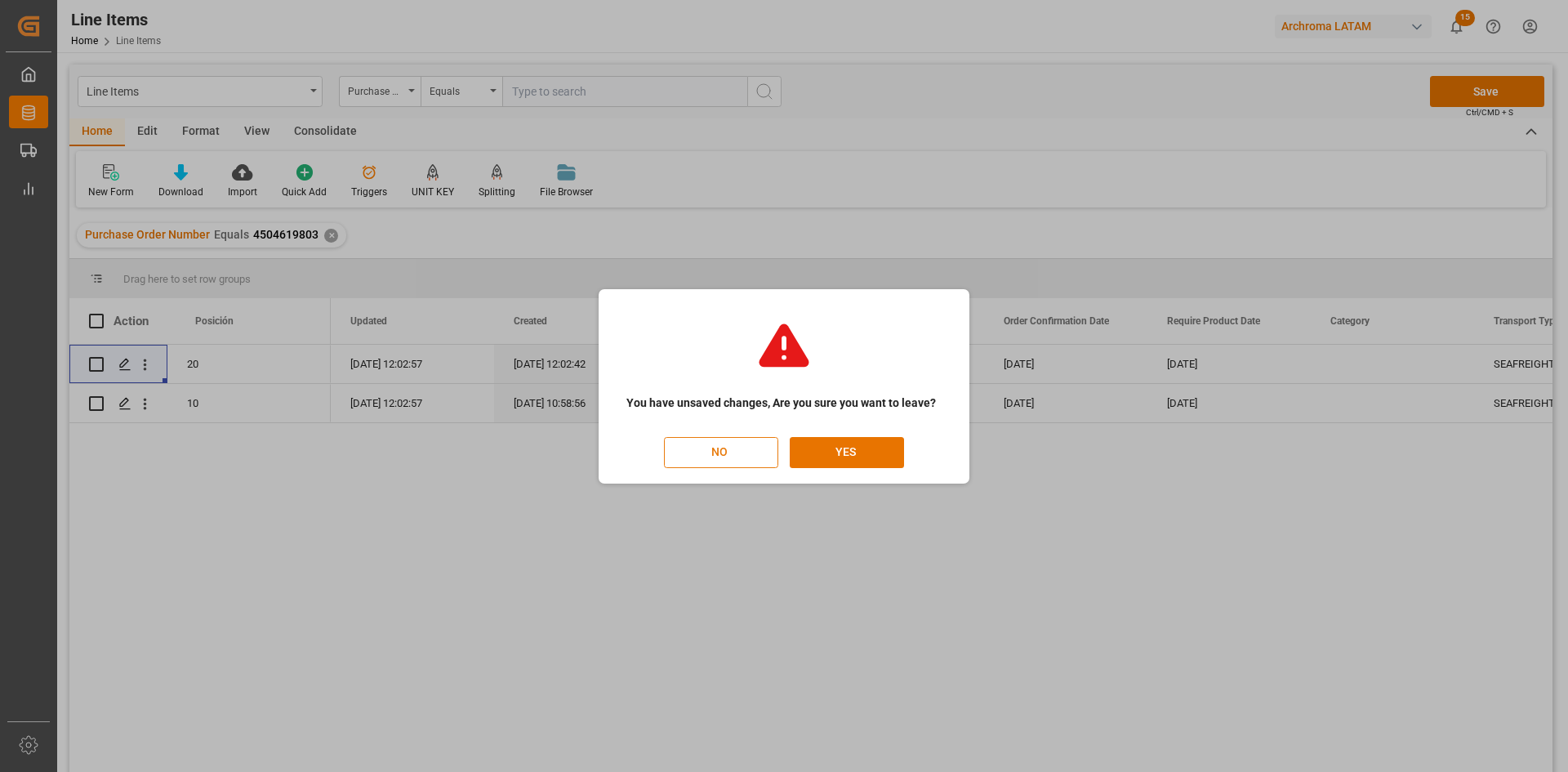
click at [767, 455] on button "NO" at bounding box center [721, 452] width 114 height 31
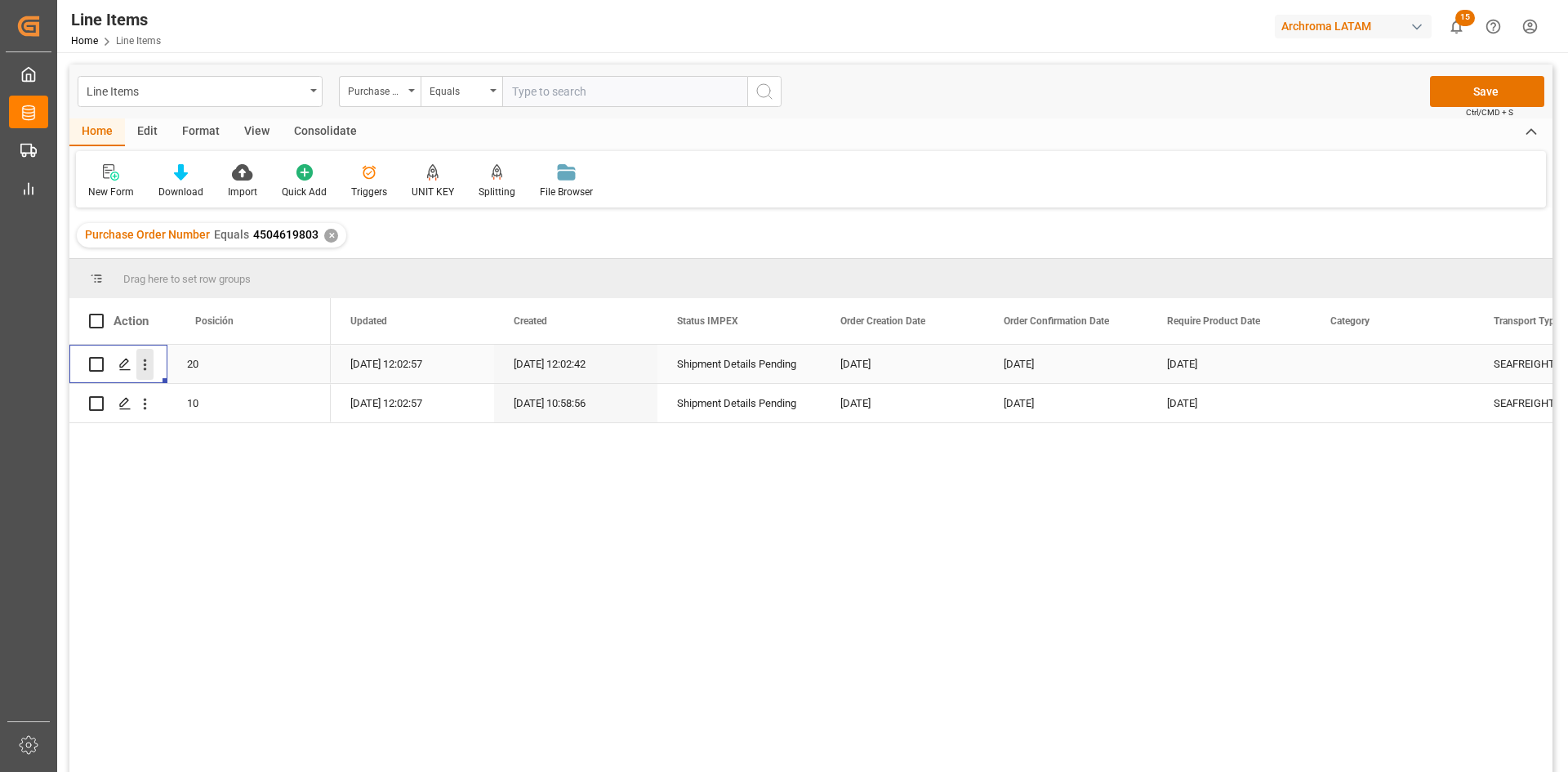
click at [153, 365] on icon "open menu" at bounding box center [145, 365] width 17 height 17
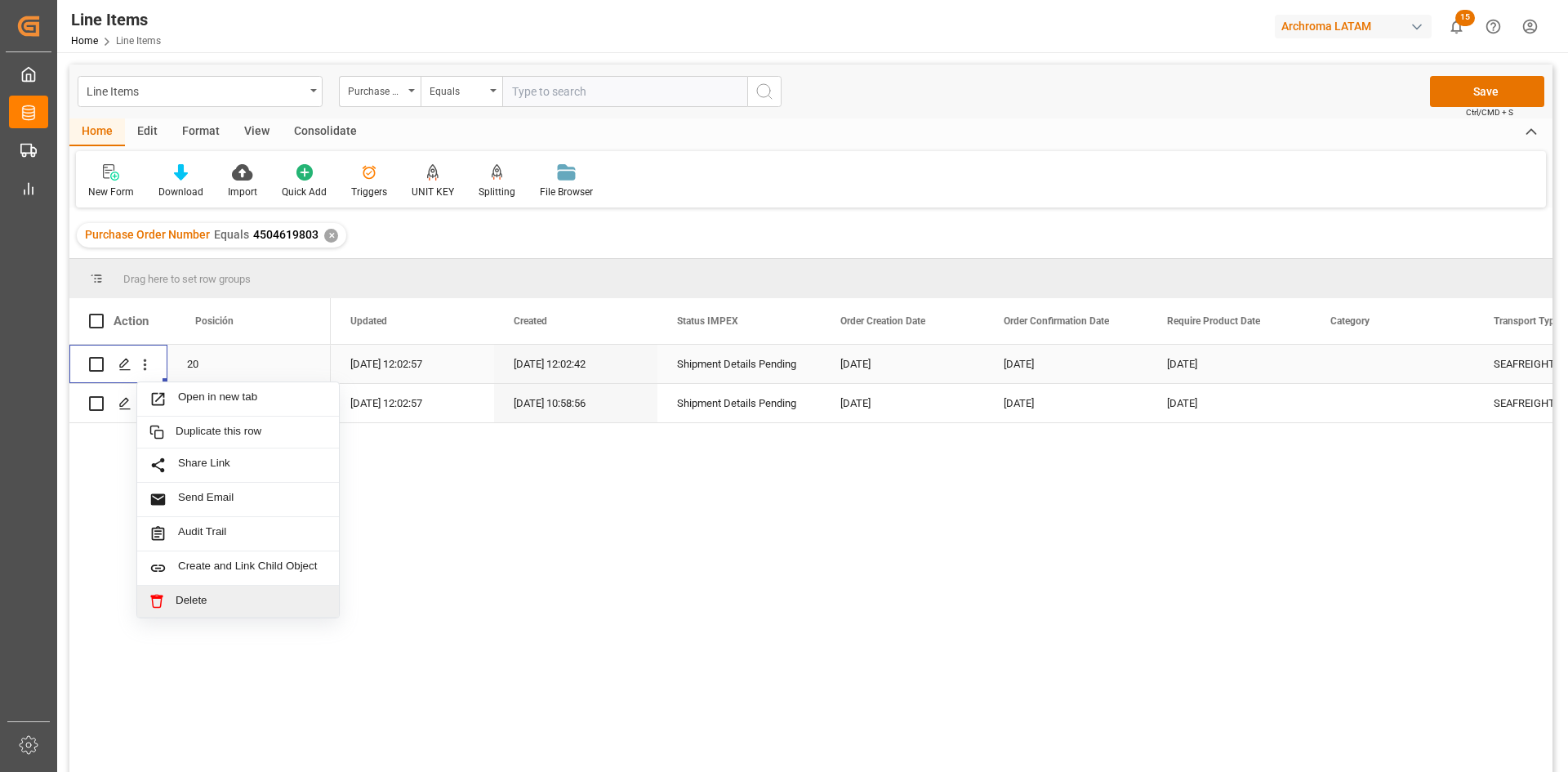
click at [210, 598] on span "Delete" at bounding box center [251, 600] width 151 height 15
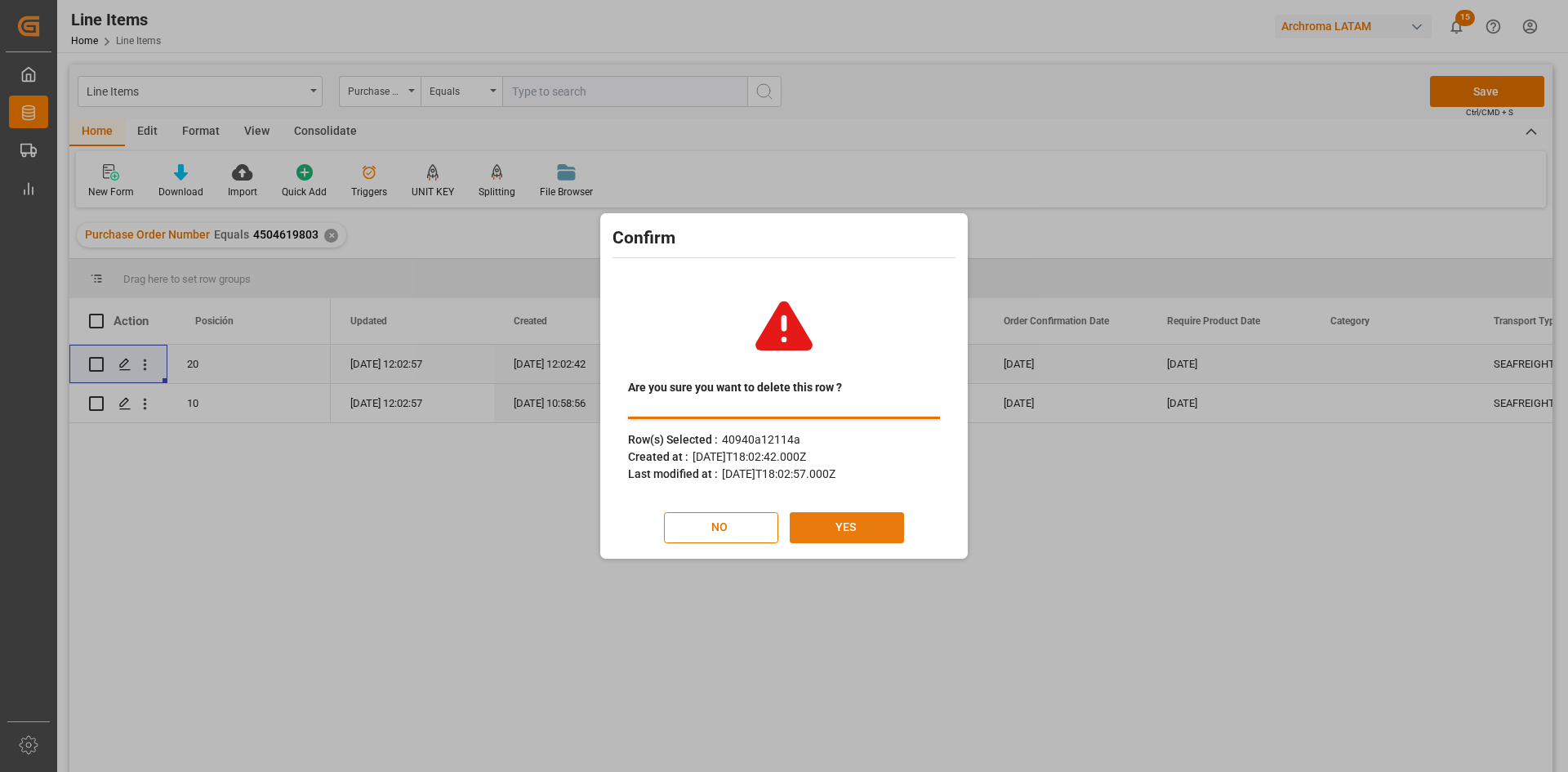
click at [844, 537] on button "YES" at bounding box center [847, 528] width 114 height 31
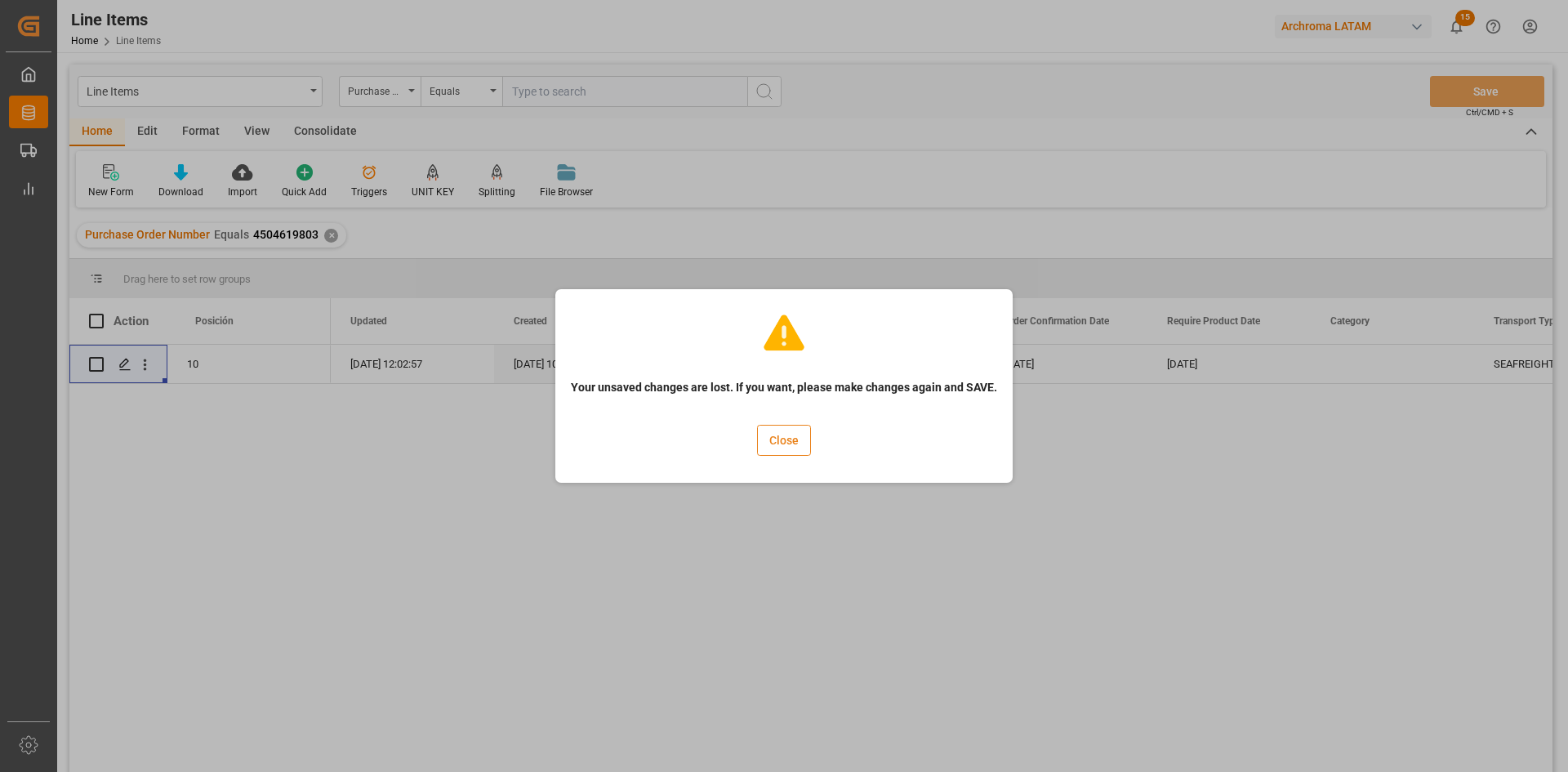
click at [804, 448] on button "Close" at bounding box center [784, 440] width 54 height 31
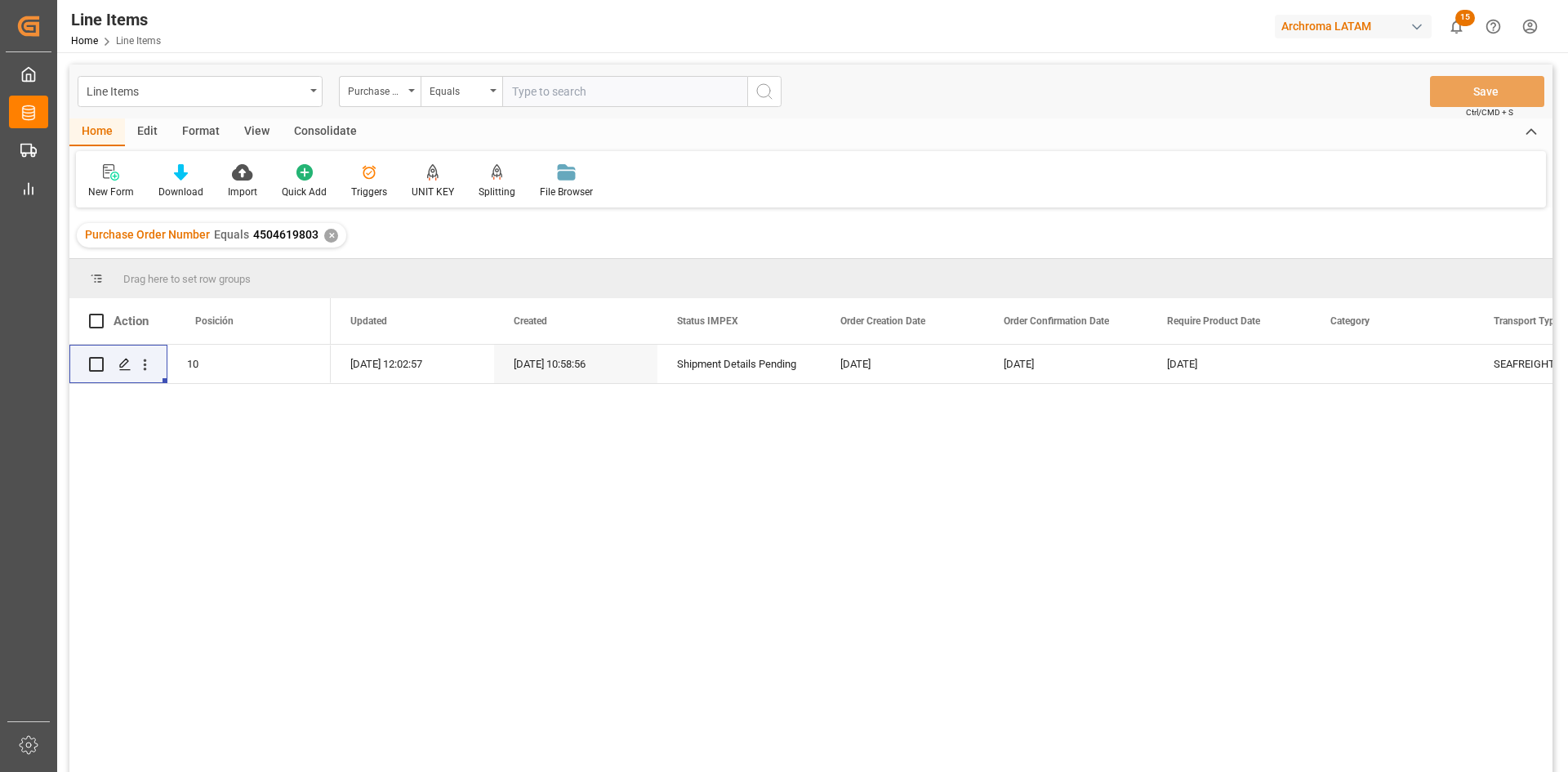
click at [329, 236] on div "✕" at bounding box center [331, 236] width 14 height 14
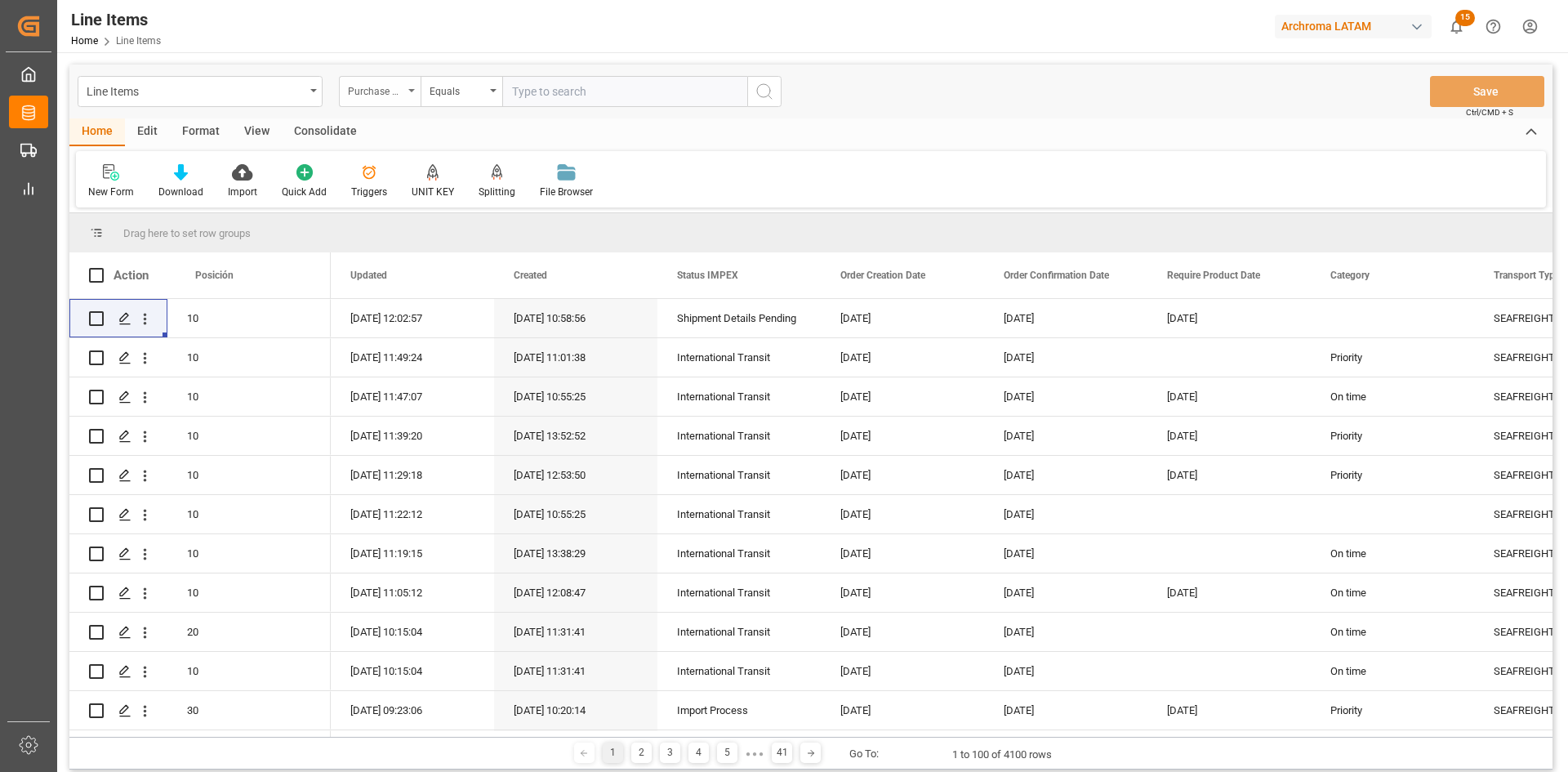
click at [403, 93] on div "Purchase Order Number" at bounding box center [379, 92] width 81 height 31
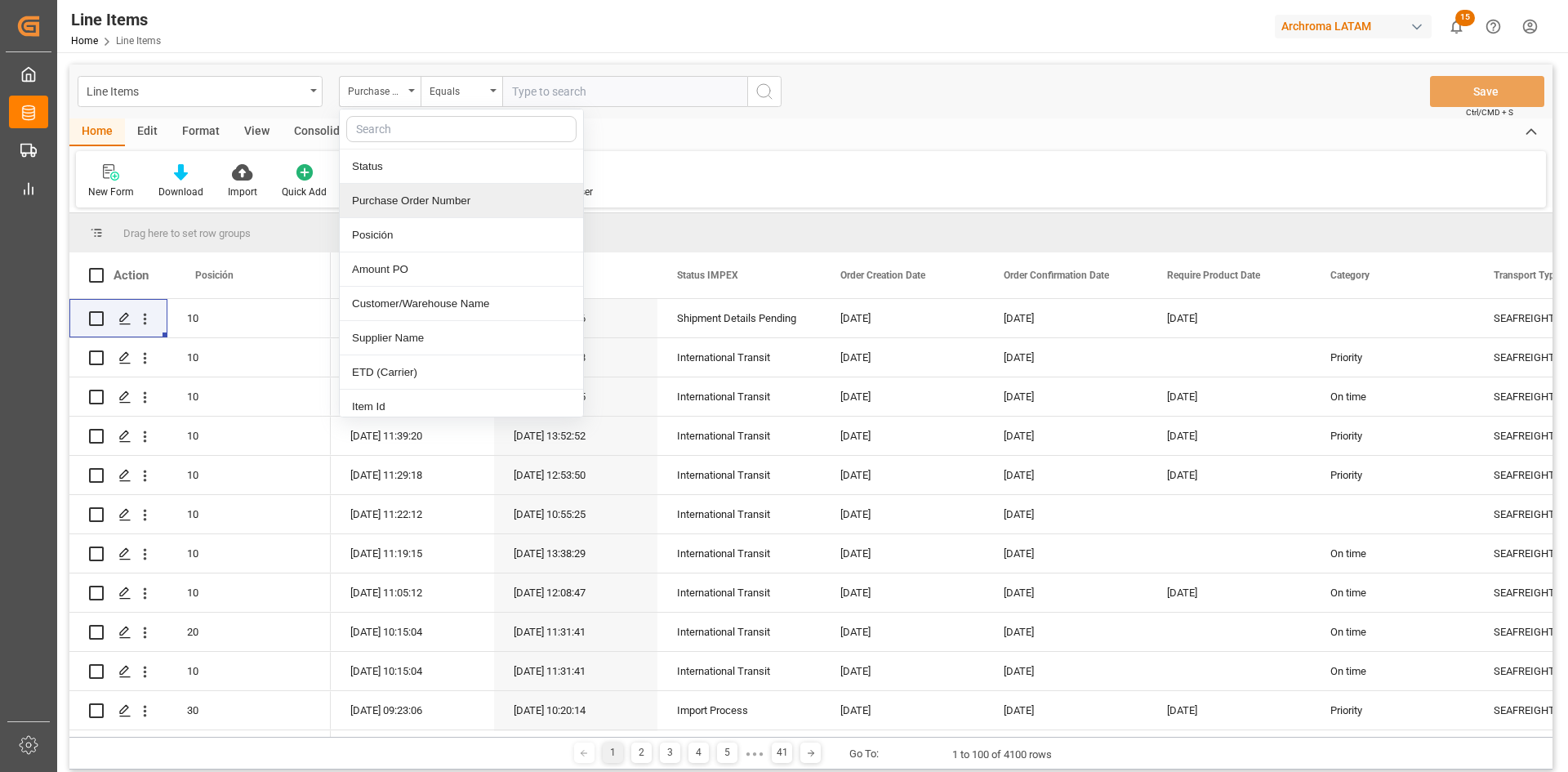
click at [418, 206] on div "Purchase Order Number" at bounding box center [461, 201] width 244 height 34
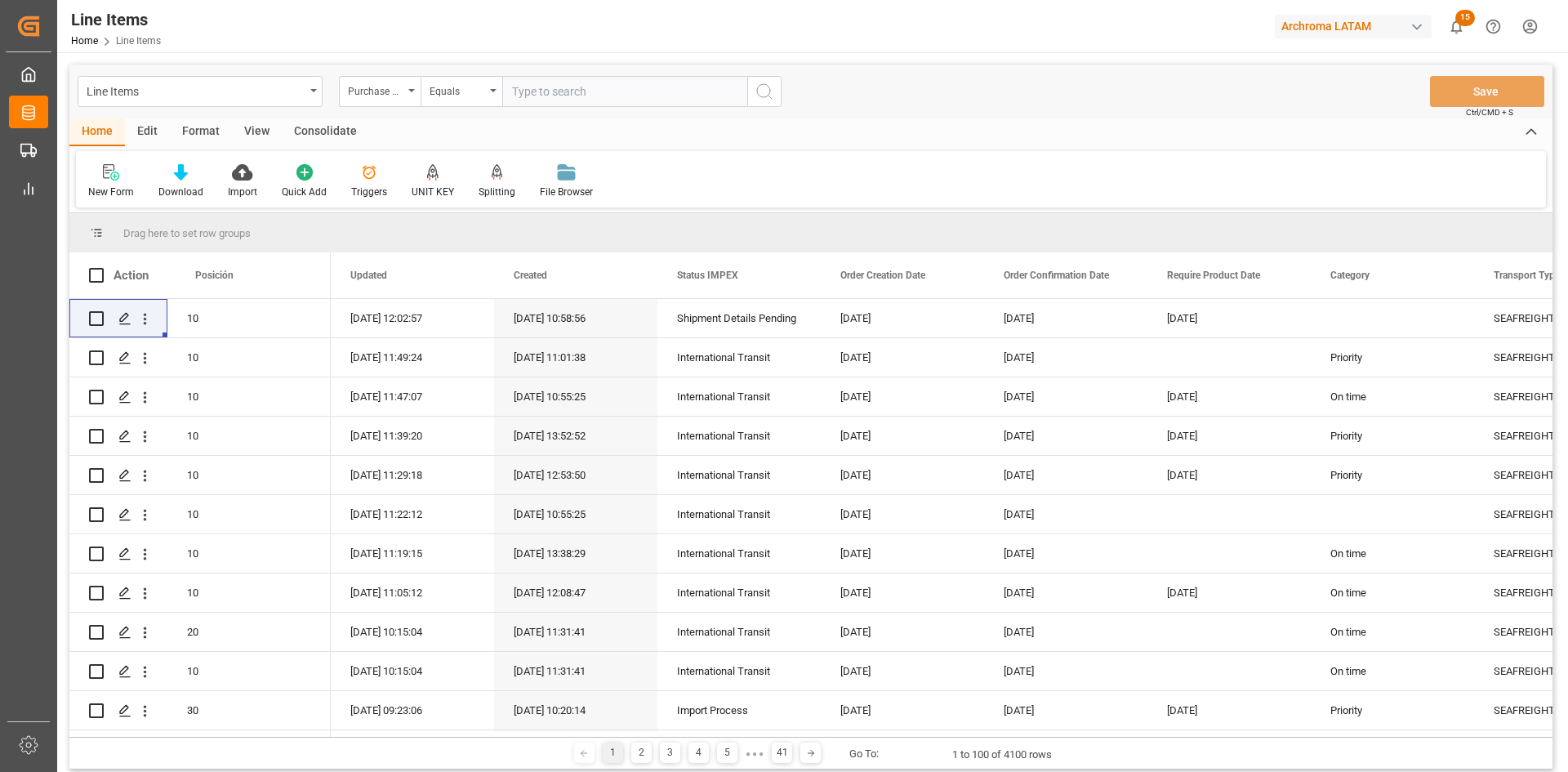
click at [595, 93] on input "text" at bounding box center [625, 92] width 245 height 31
paste input "4504619803"
type input "4504619803"
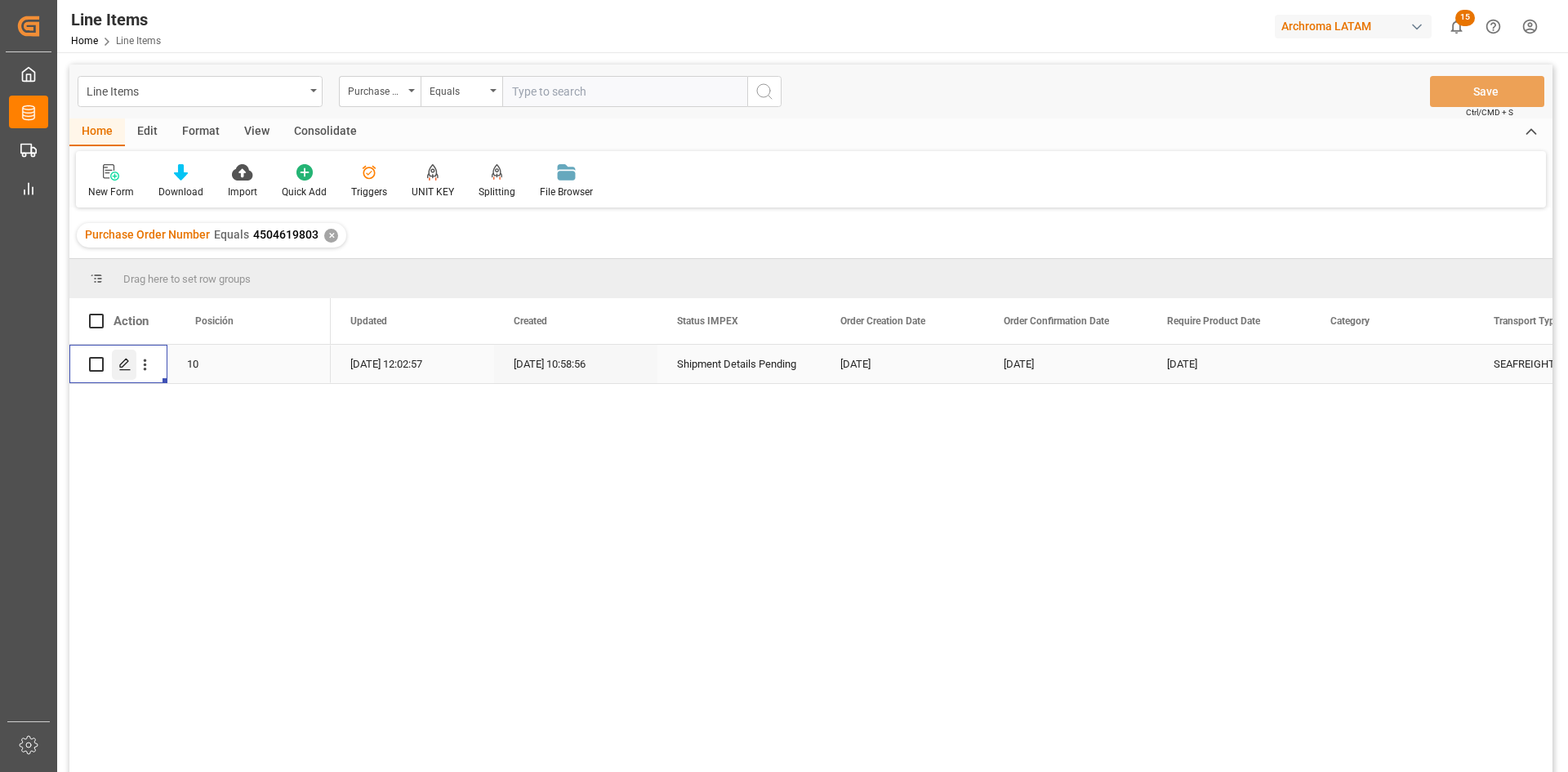
click at [122, 365] on icon "Press SPACE to select this row." at bounding box center [124, 364] width 13 height 13
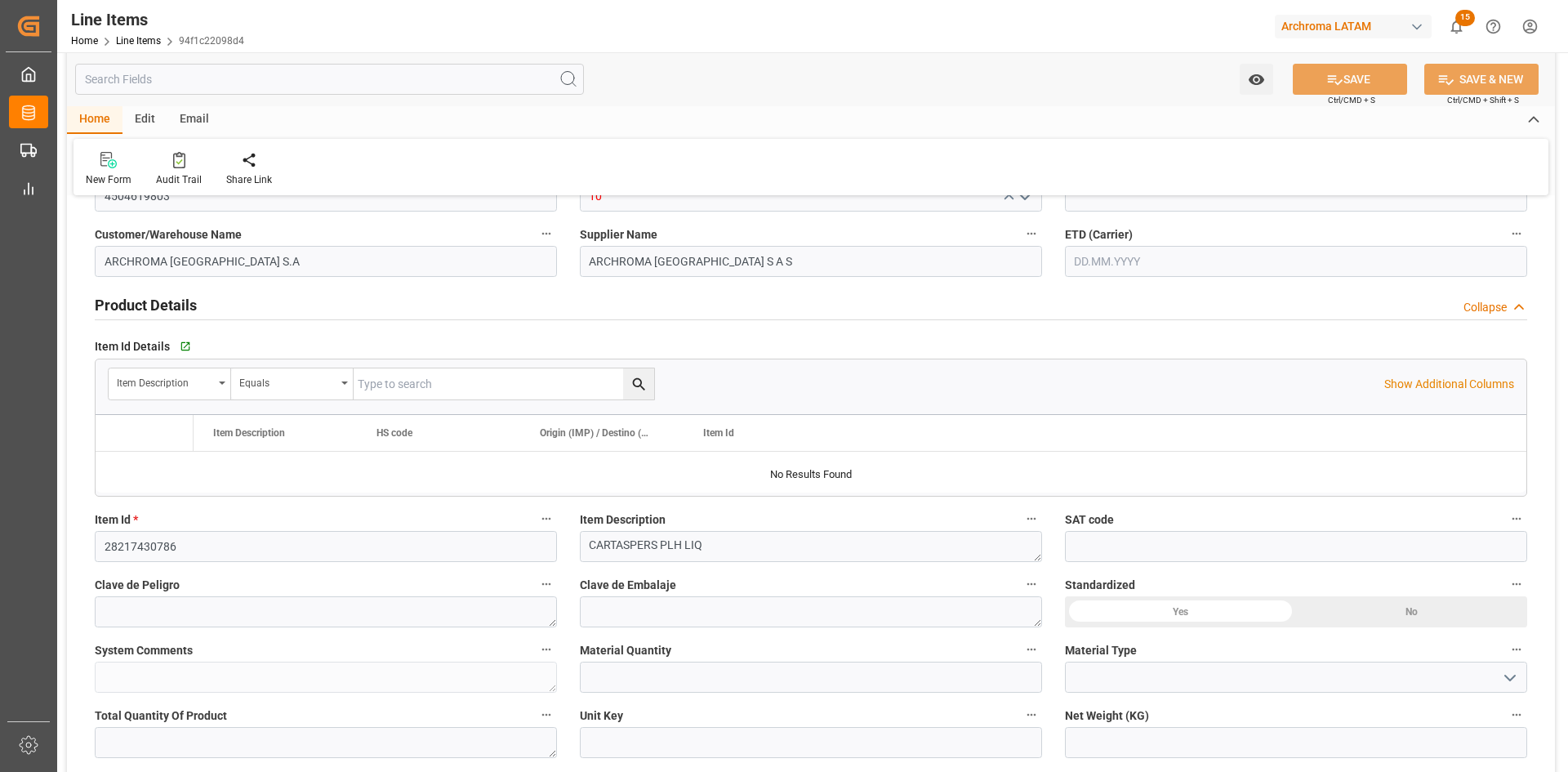
type input "1"
type input "6000"
type input "03.09.2025 18:02"
type input "14.05.2025 16:58"
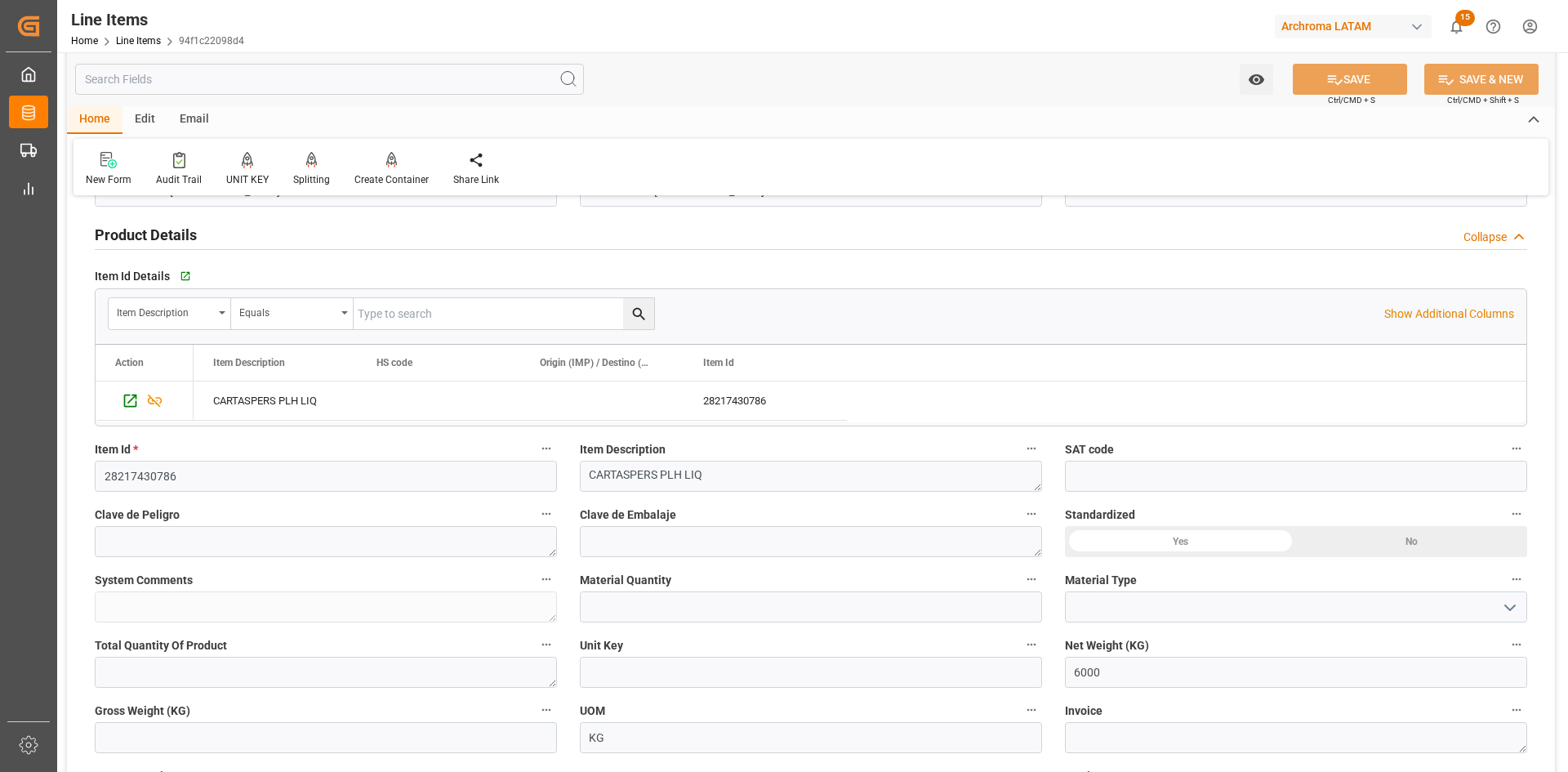
scroll to position [327, 0]
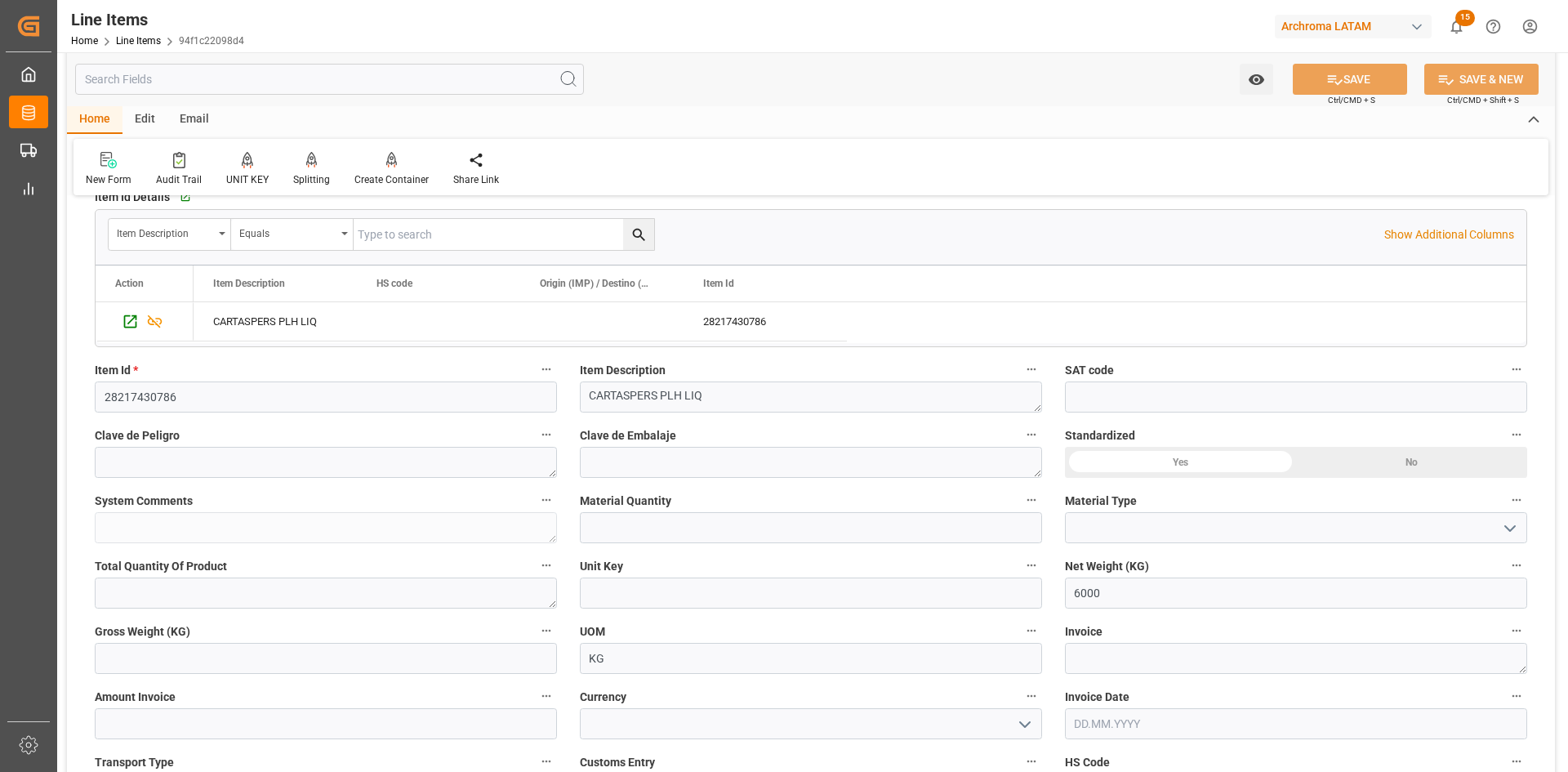
click at [1197, 458] on div "Yes" at bounding box center [1180, 462] width 231 height 31
click at [672, 530] on input "text" at bounding box center [811, 528] width 462 height 31
type input "6"
drag, startPoint x: 1180, startPoint y: 522, endPoint x: 1303, endPoint y: 522, distance: 123.0
click at [1180, 522] on input at bounding box center [1296, 528] width 462 height 31
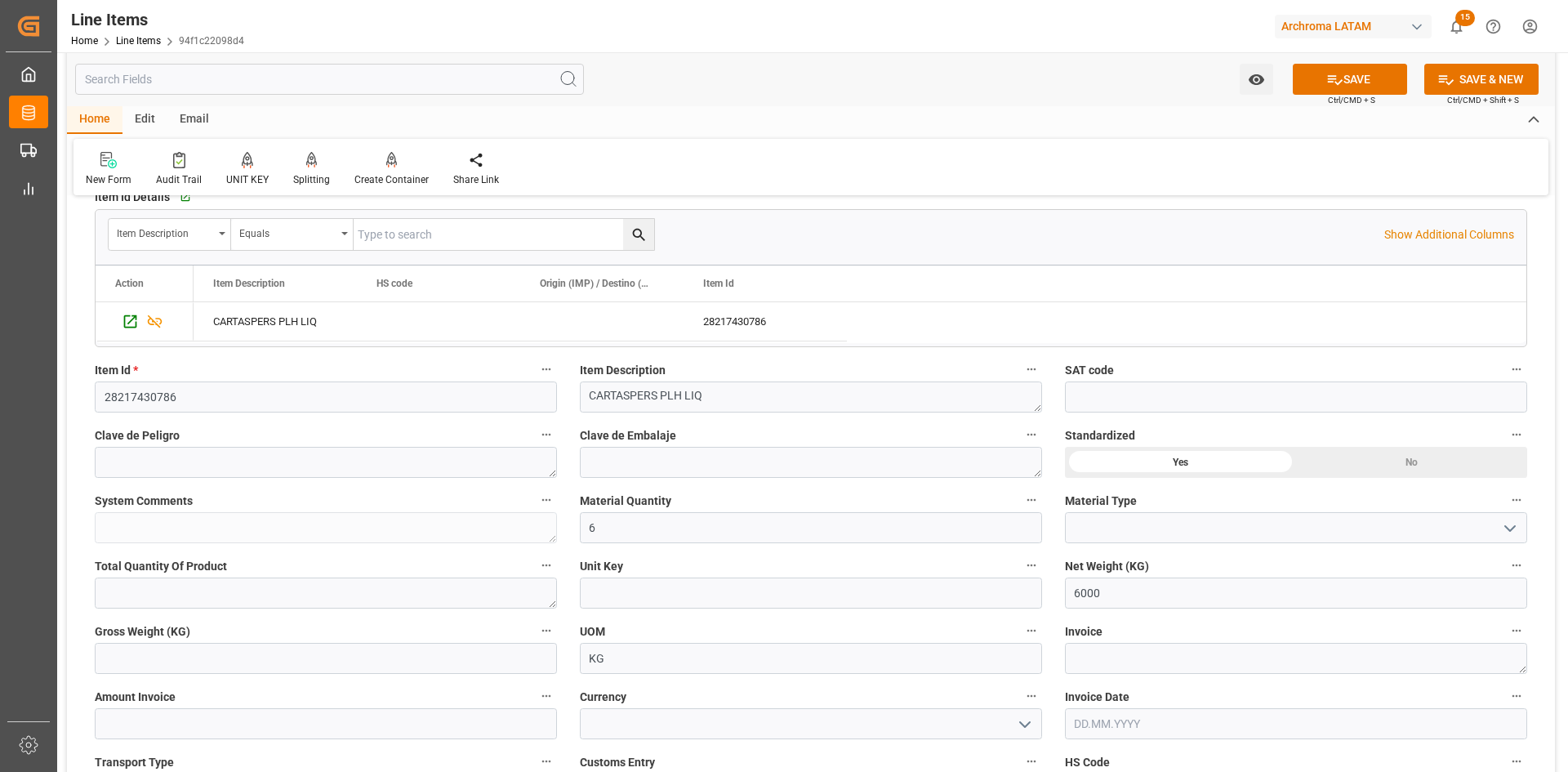
click at [1516, 521] on icon "open menu" at bounding box center [1510, 528] width 20 height 20
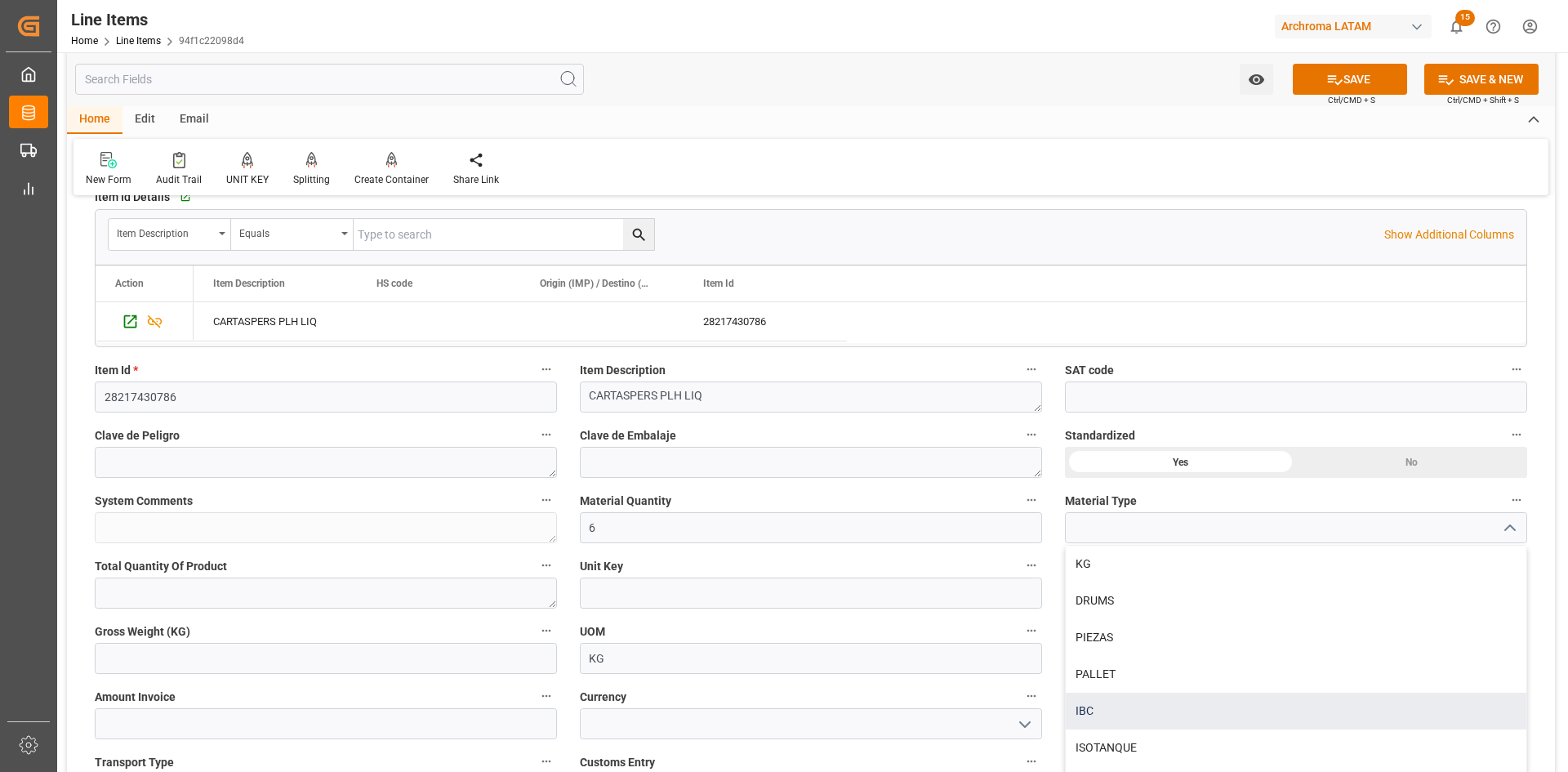
click at [1125, 712] on div "IBC" at bounding box center [1296, 710] width 461 height 37
type input "IBC"
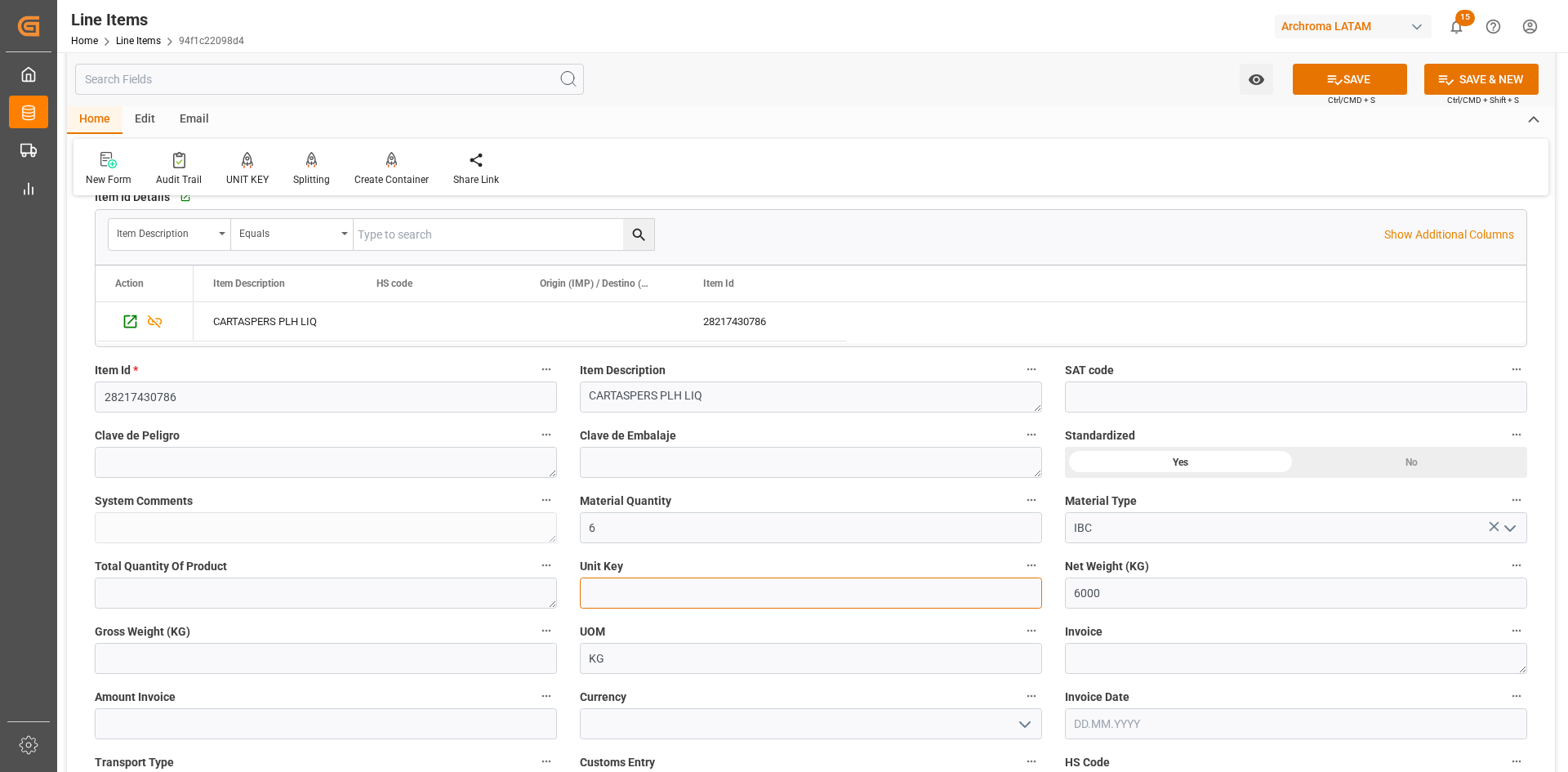
click at [771, 582] on input at bounding box center [811, 593] width 462 height 31
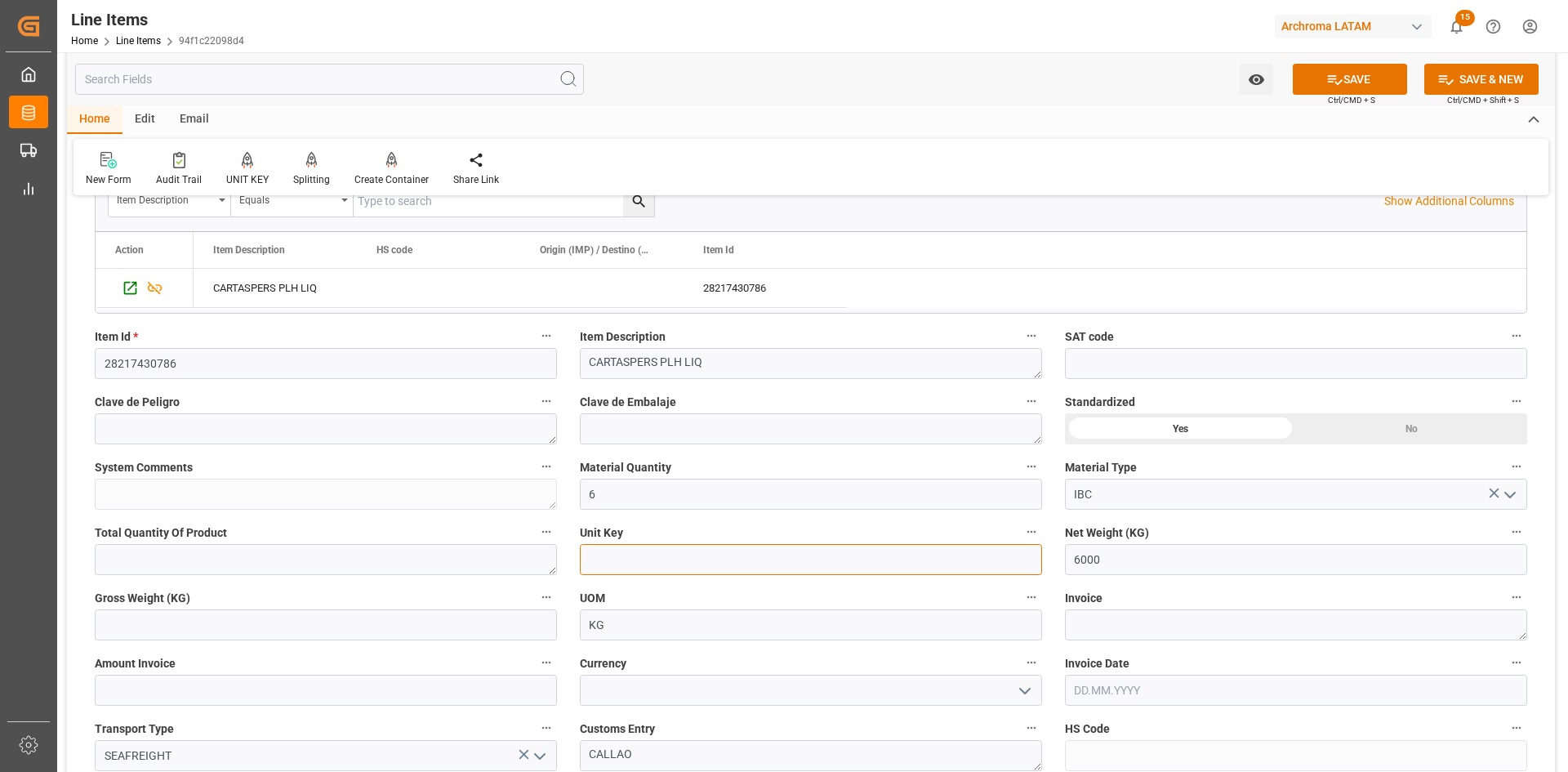
scroll to position [408, 0]
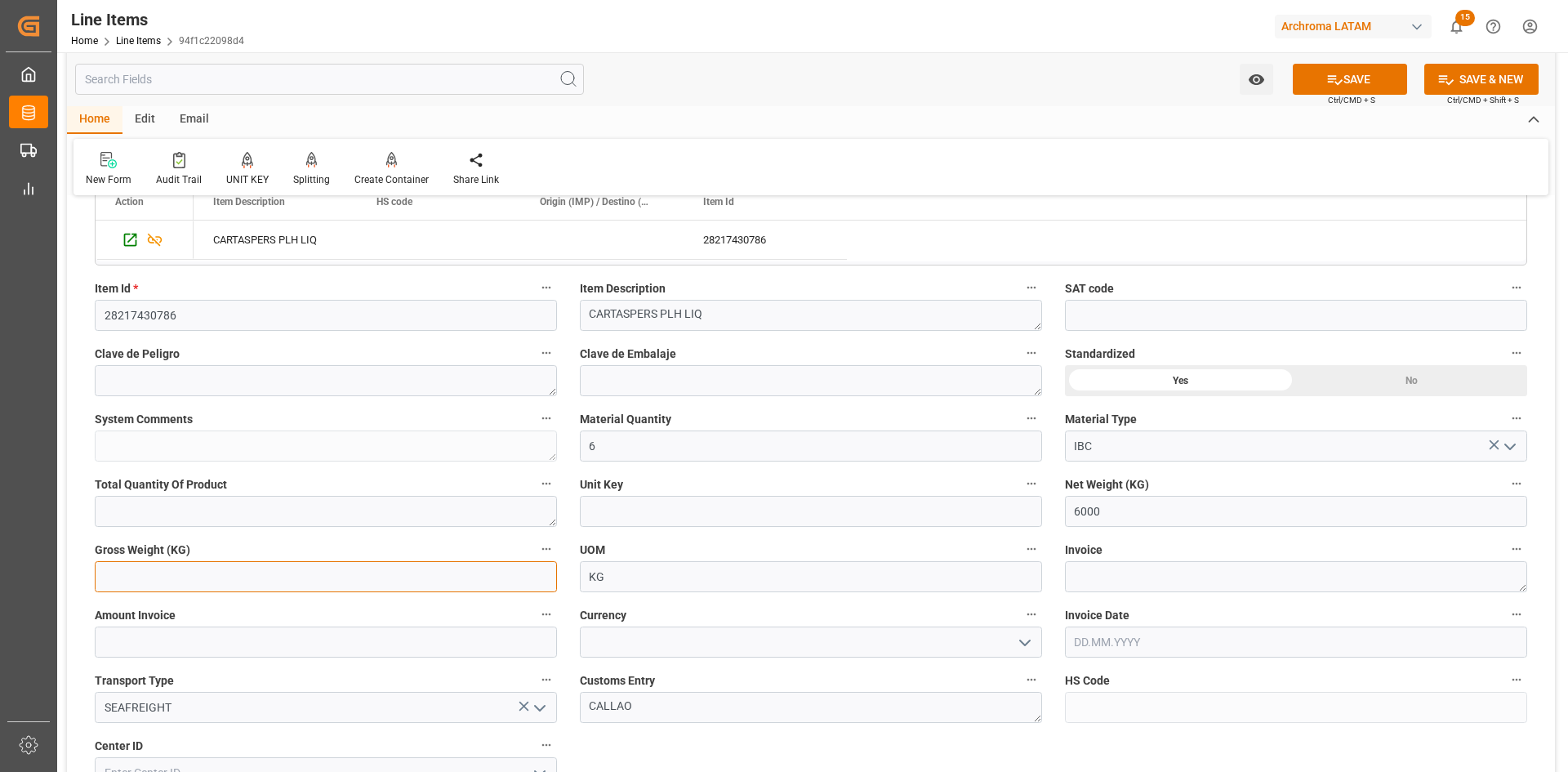
drag, startPoint x: 279, startPoint y: 568, endPoint x: 208, endPoint y: 579, distance: 71.8
click at [279, 568] on input "text" at bounding box center [325, 576] width 462 height 31
type input "6360"
click at [1167, 576] on textarea at bounding box center [1296, 576] width 462 height 31
click at [1125, 571] on textarea at bounding box center [1296, 576] width 462 height 31
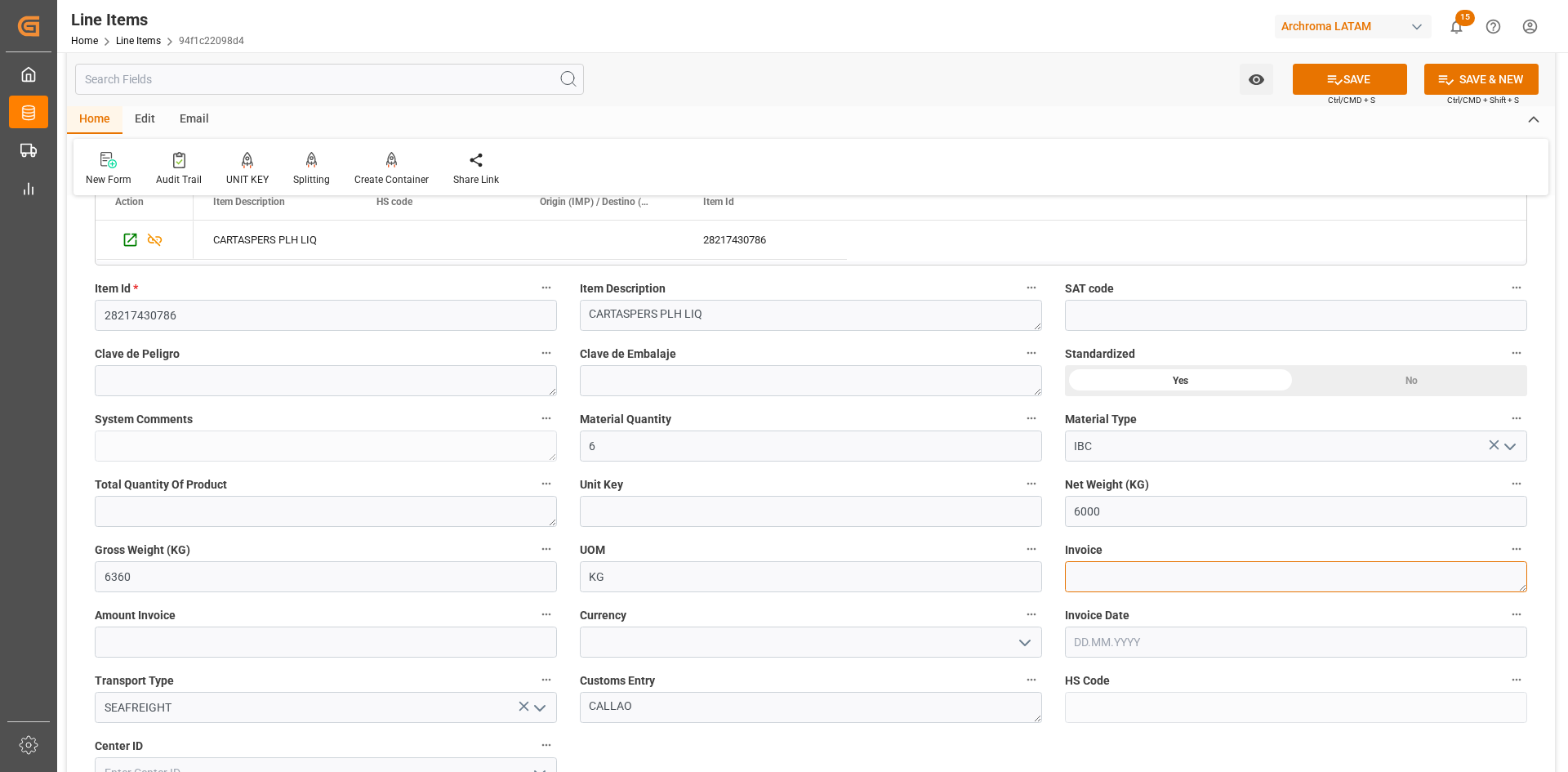
paste textarea "9830000591"
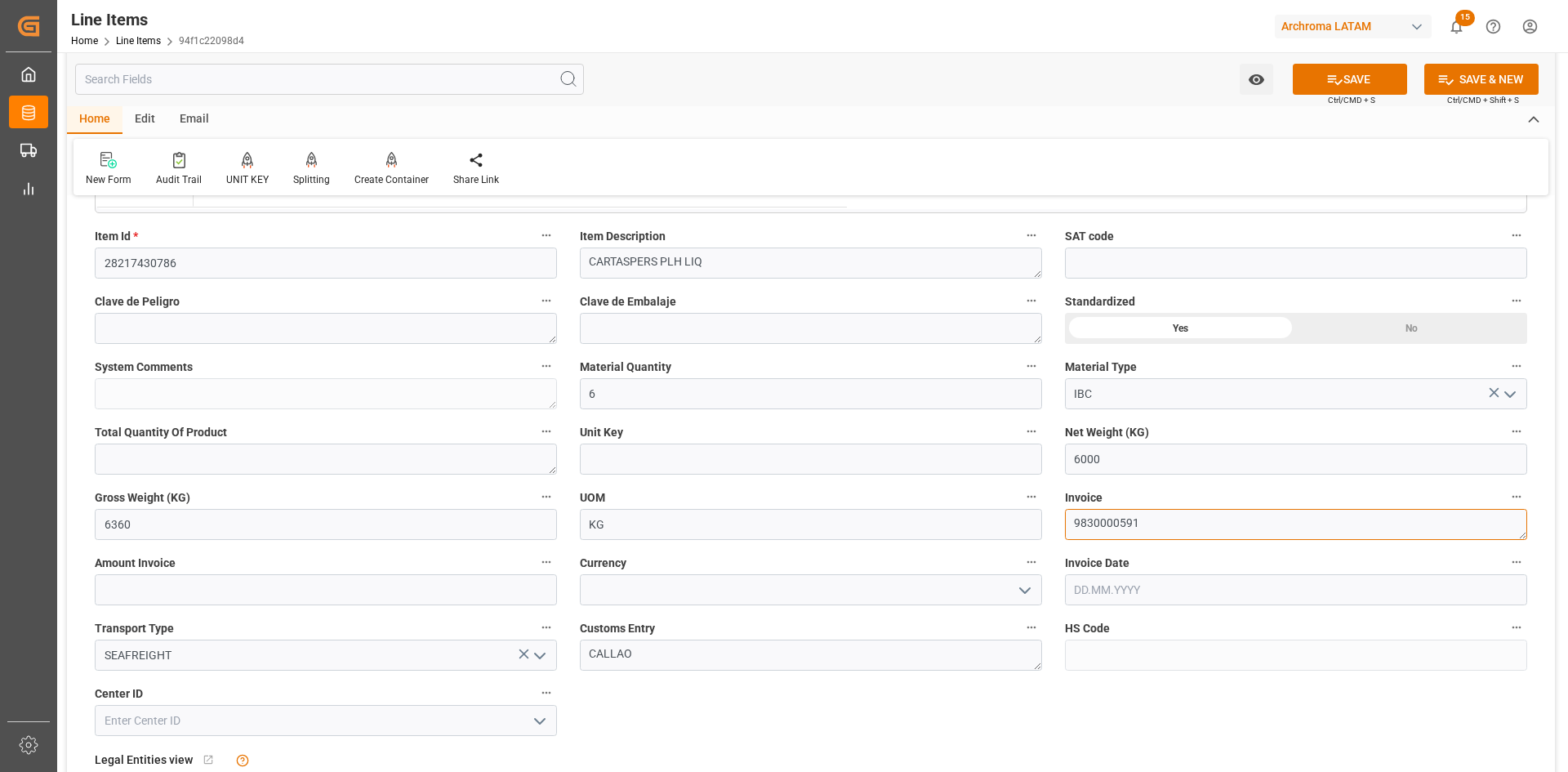
scroll to position [490, 0]
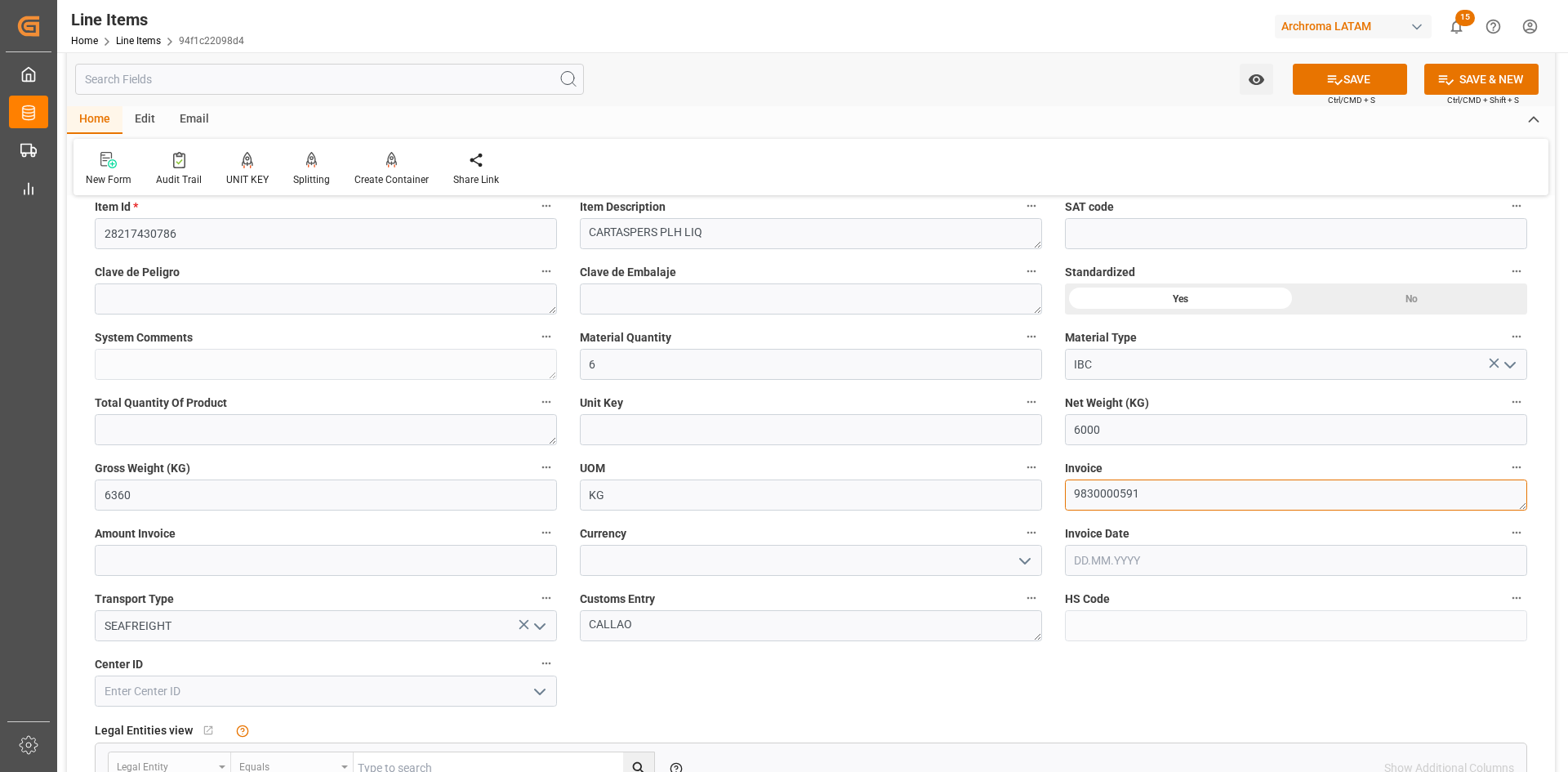
type textarea "9830000591"
drag, startPoint x: 526, startPoint y: 563, endPoint x: 267, endPoint y: 571, distance: 259.1
click at [526, 563] on input "text" at bounding box center [325, 560] width 462 height 31
type input "5940"
click at [928, 576] on input at bounding box center [811, 560] width 462 height 31
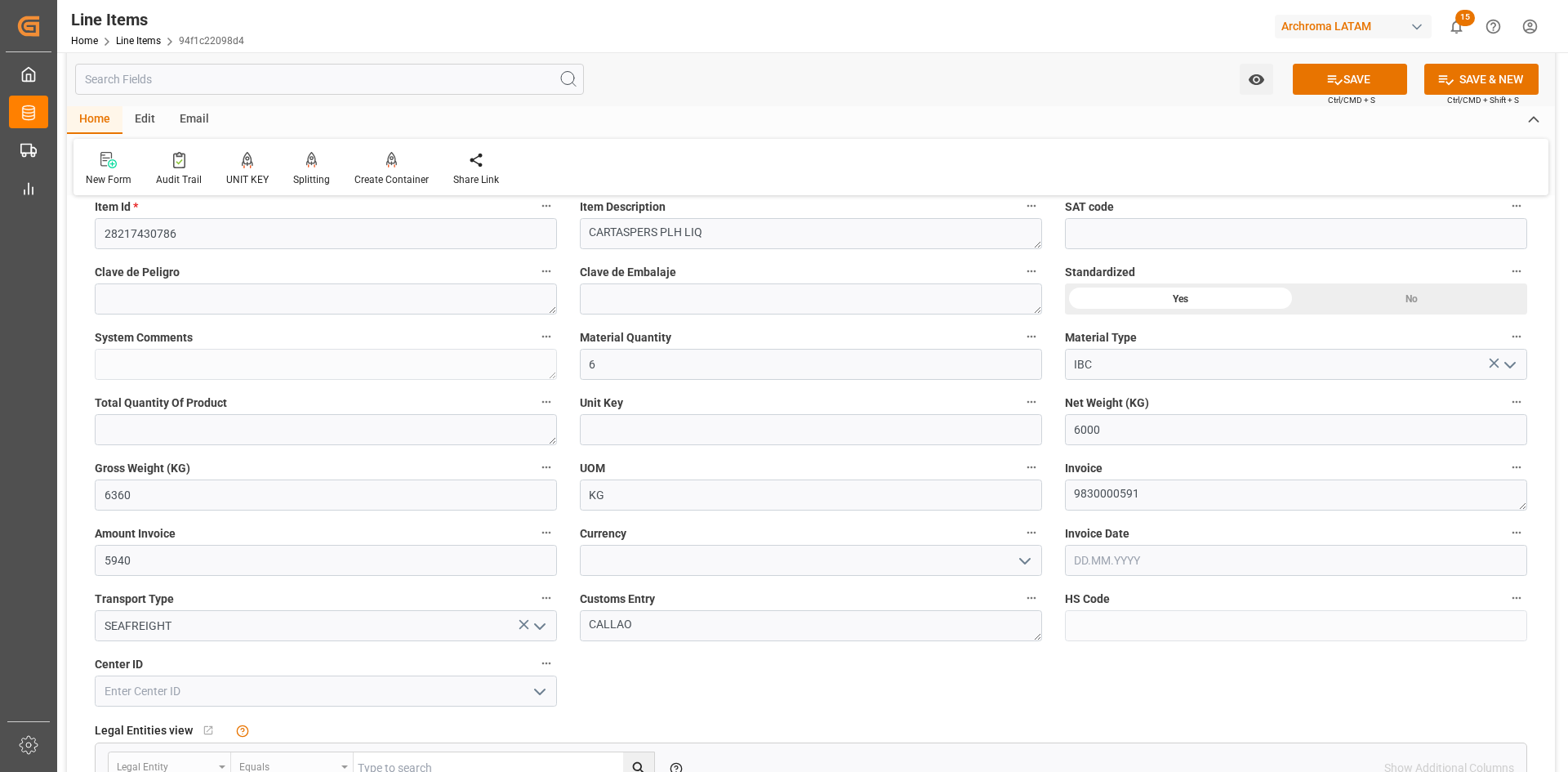
click at [1019, 566] on icon "open menu" at bounding box center [1024, 561] width 20 height 20
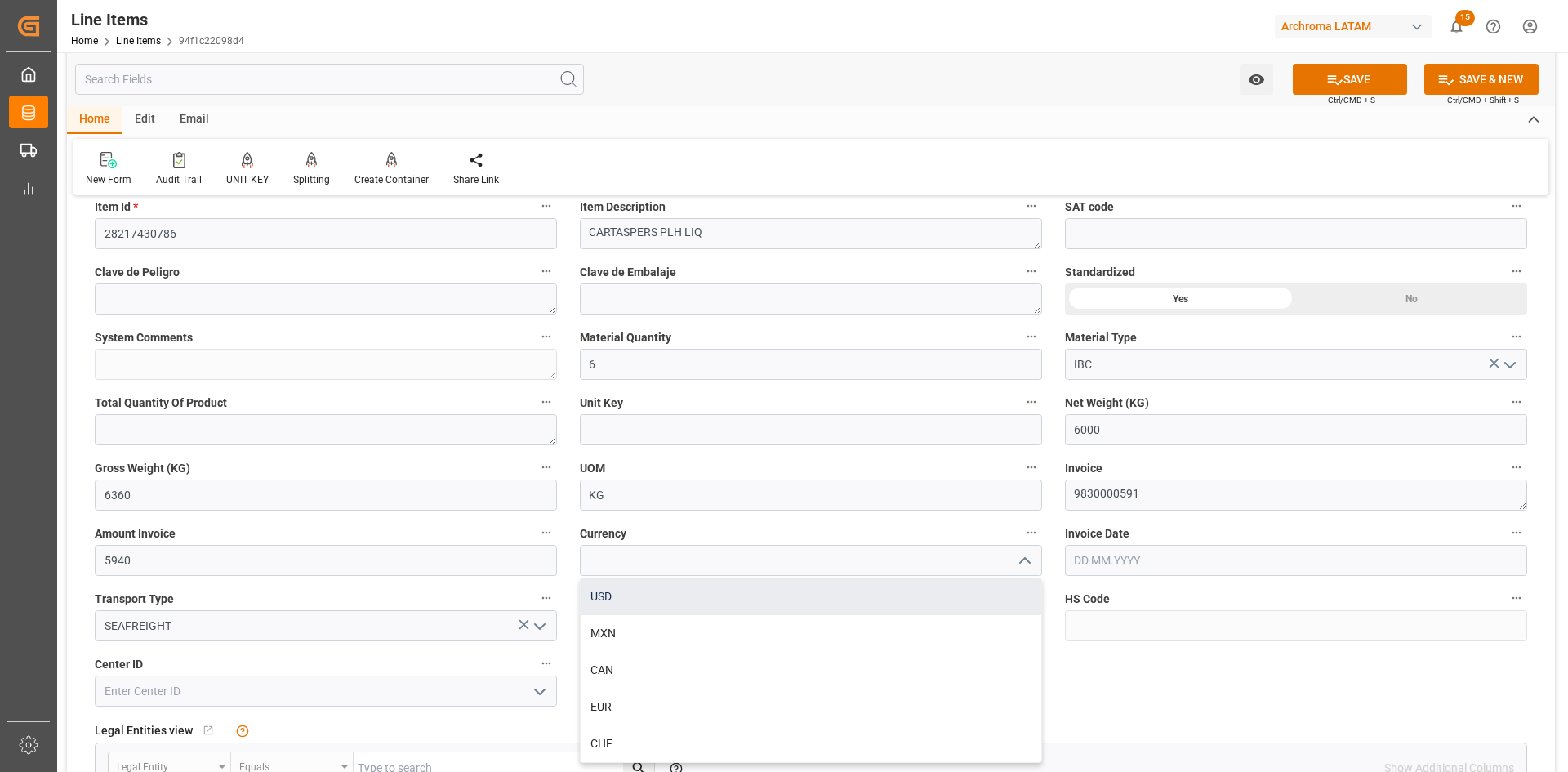
click at [643, 591] on div "USD" at bounding box center [811, 596] width 461 height 37
type input "USD"
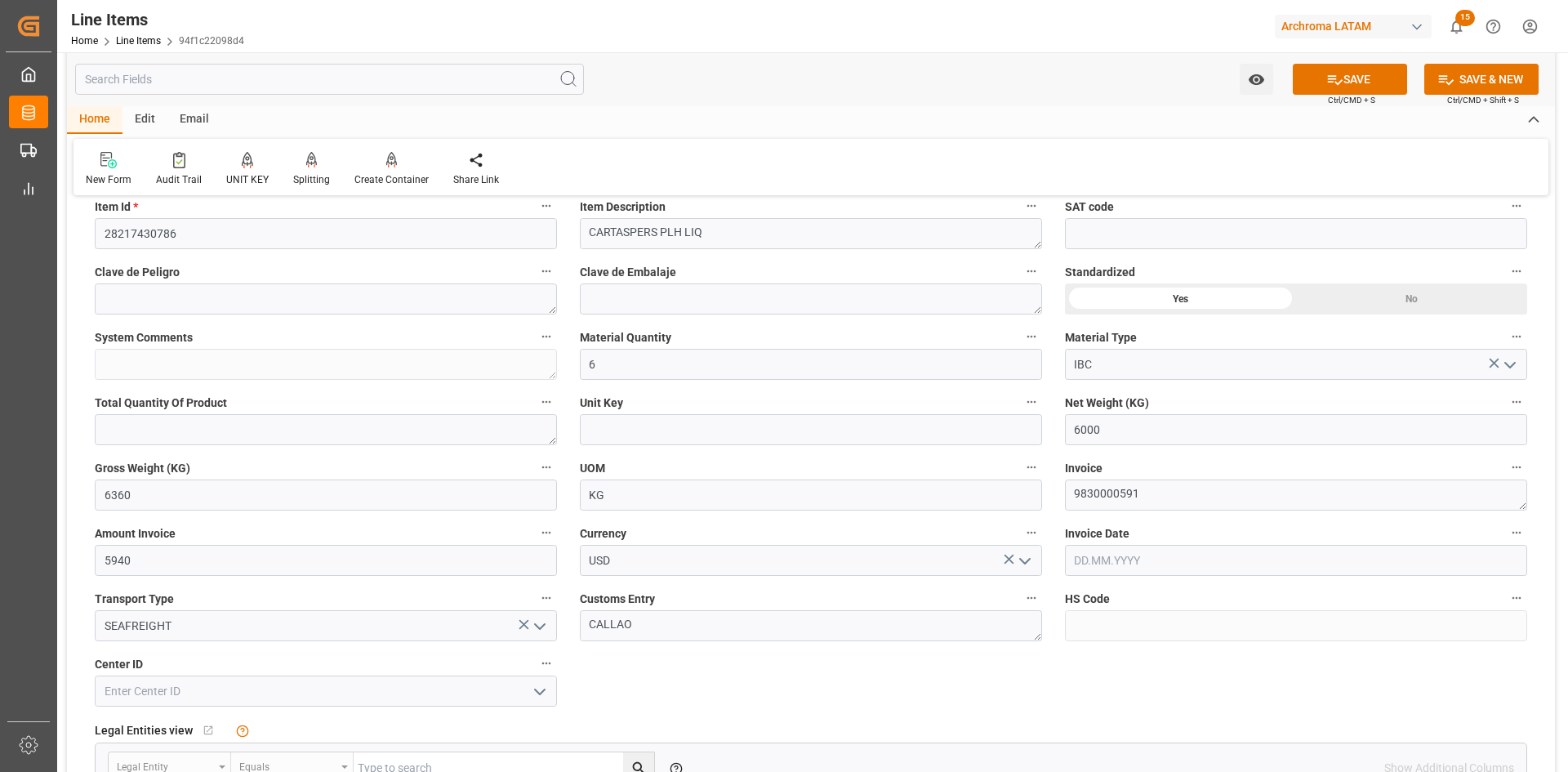
click at [1129, 554] on input "text" at bounding box center [1296, 560] width 462 height 31
click at [1079, 316] on div "[DATE]" at bounding box center [1182, 323] width 232 height 16
click at [1083, 323] on div "[DATE]" at bounding box center [1182, 323] width 232 height 16
click at [1082, 325] on button "Previous Month" at bounding box center [1078, 320] width 9 height 9
click at [1208, 411] on div "8" at bounding box center [1214, 414] width 21 height 20
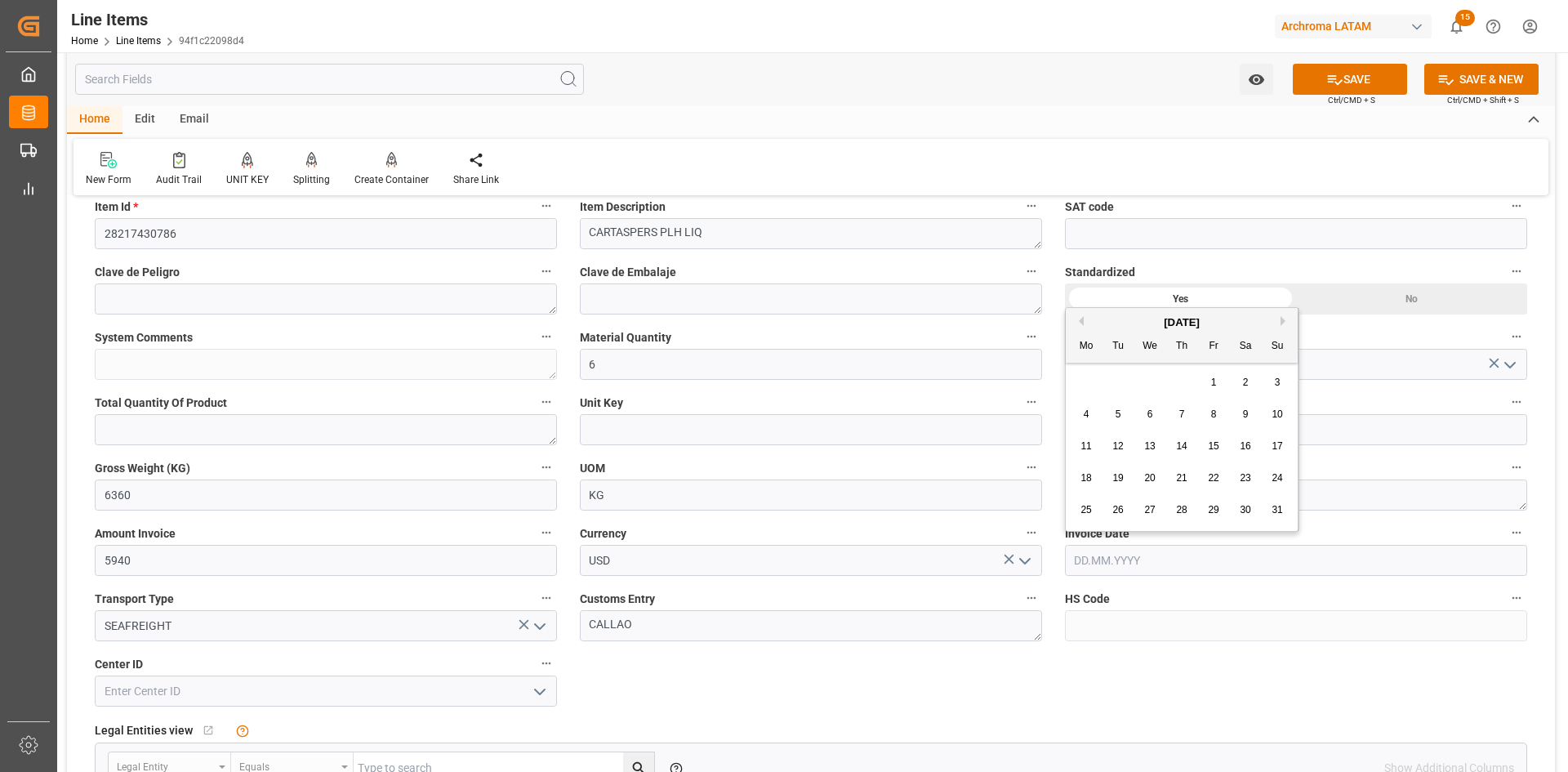
type input "08.08.2025"
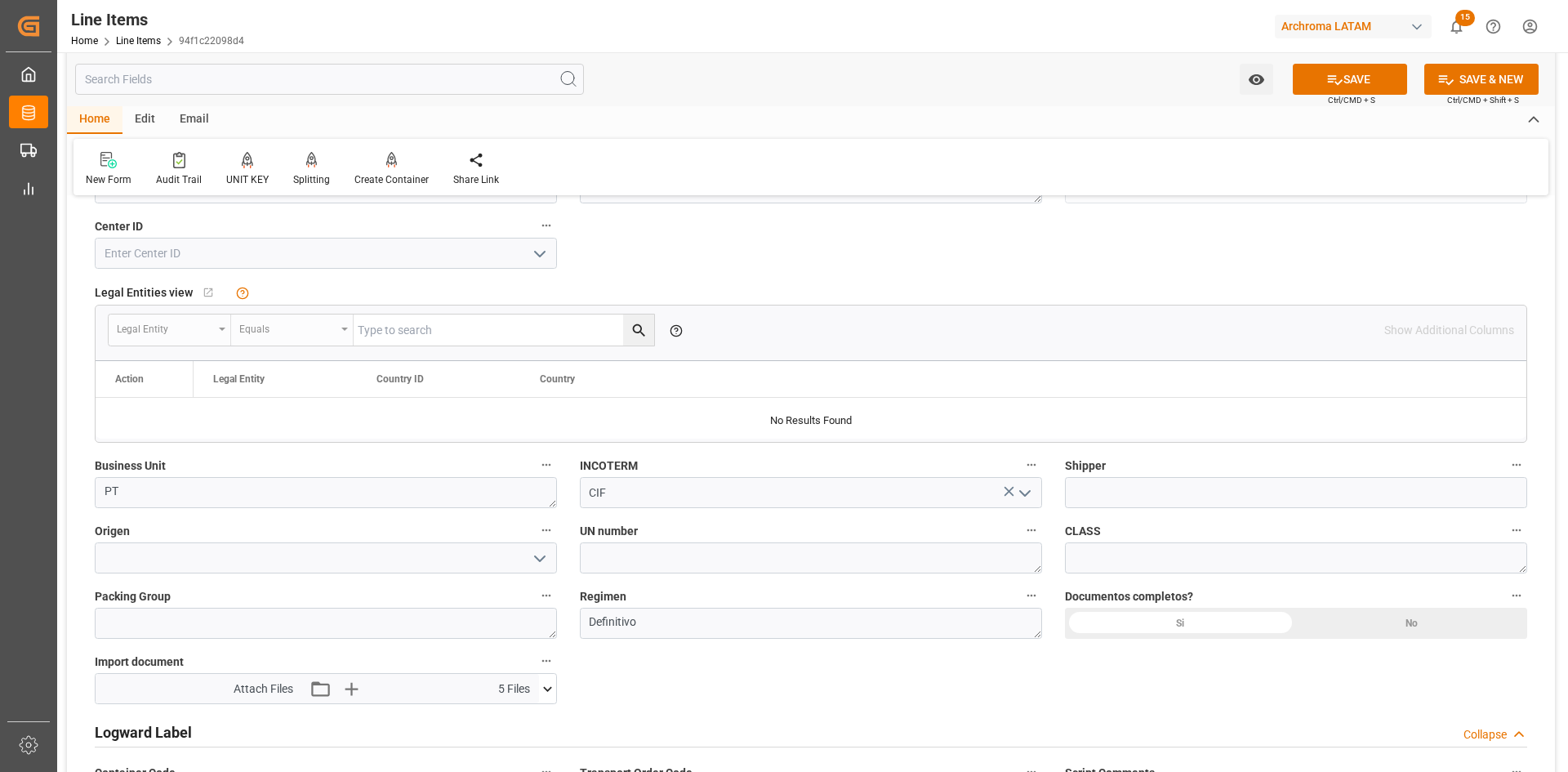
scroll to position [1062, 0]
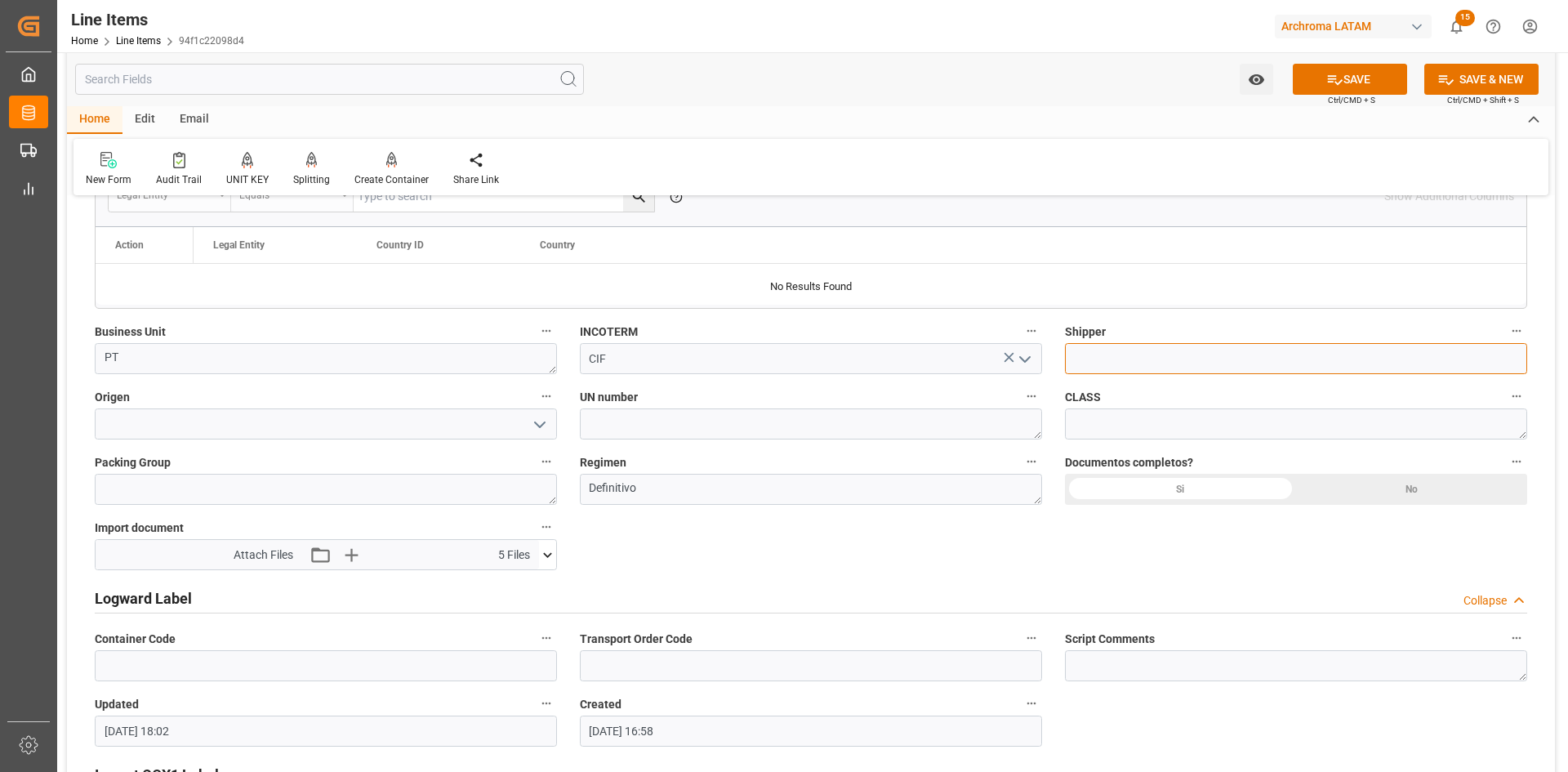
click at [1141, 366] on input at bounding box center [1296, 359] width 462 height 31
click at [1131, 353] on input at bounding box center [1296, 359] width 462 height 31
type input "MAHE NEUTRAL SHIPPING S.A"
click at [546, 426] on icon "open menu" at bounding box center [540, 425] width 20 height 20
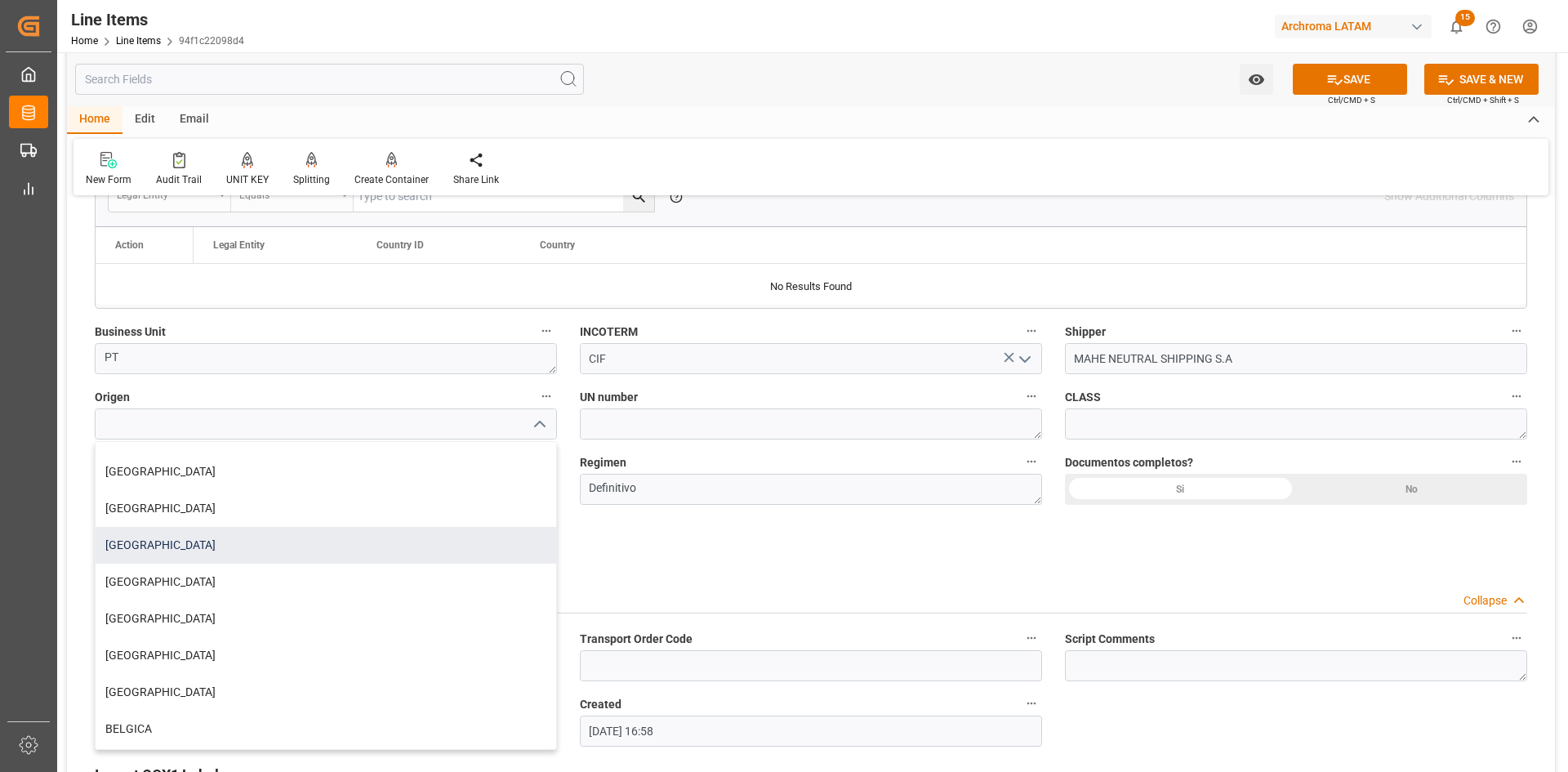
scroll to position [327, 0]
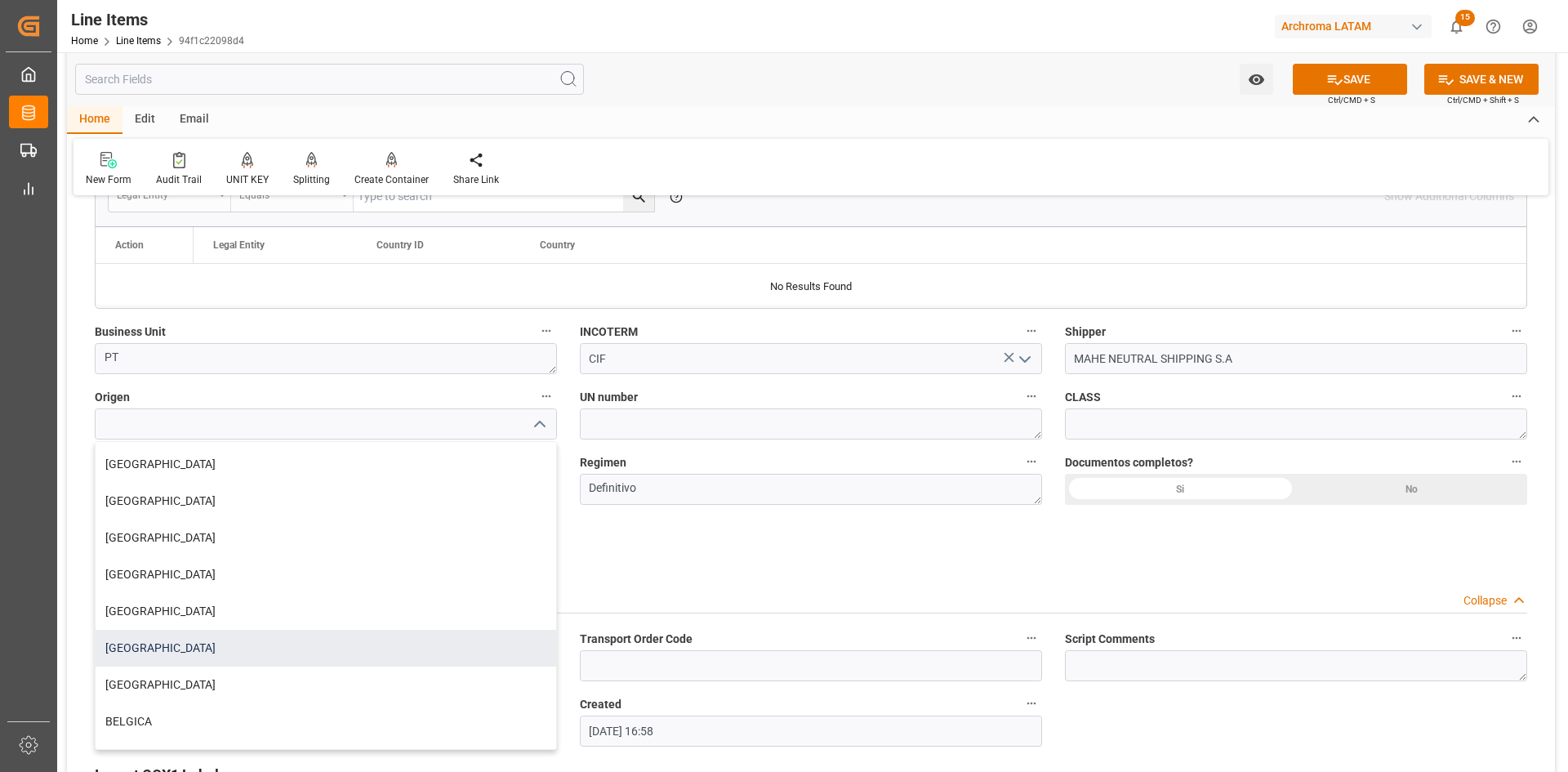
click at [158, 659] on div "PERU" at bounding box center [325, 648] width 461 height 37
type input "PERU"
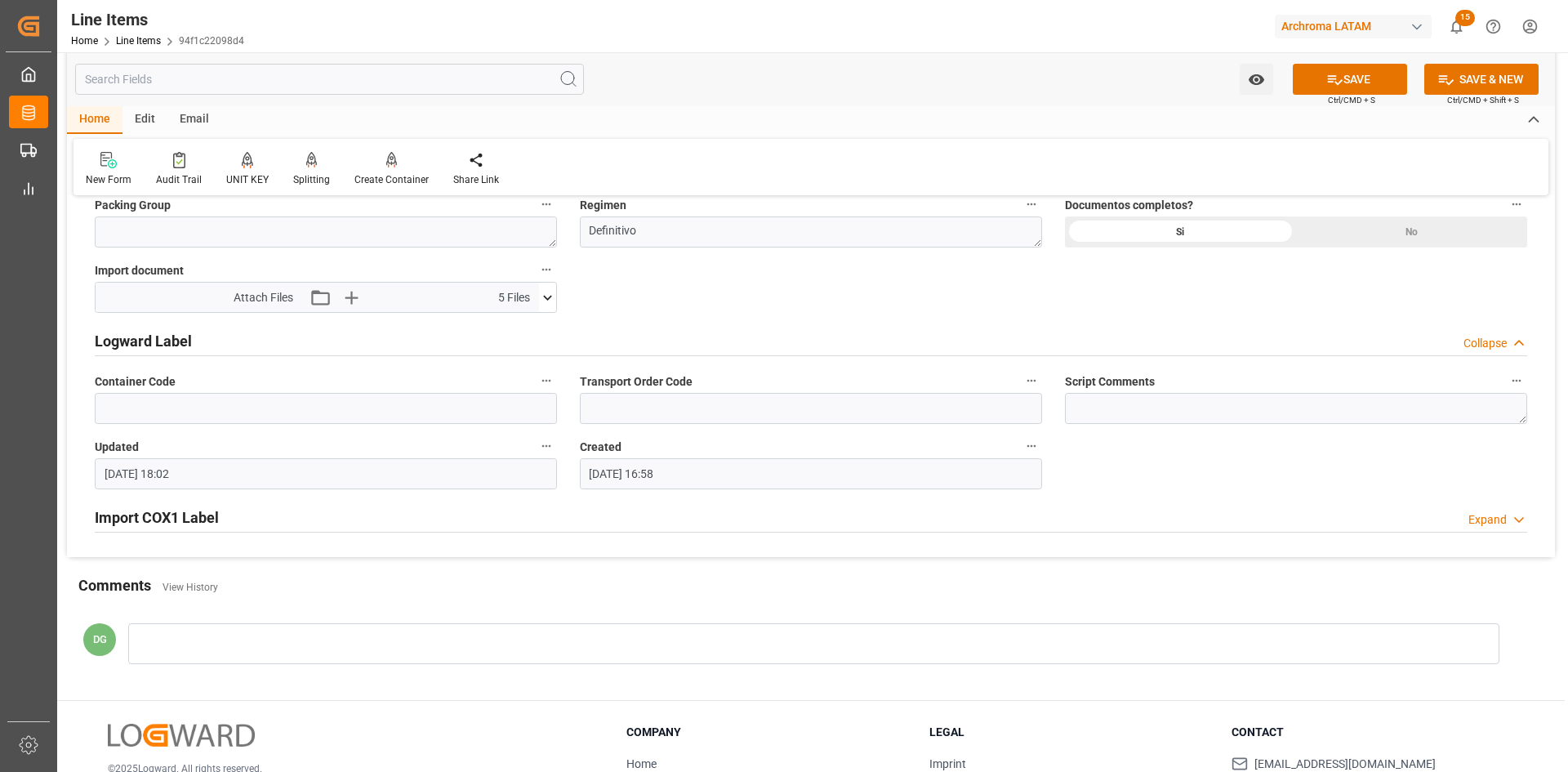
scroll to position [1432, 0]
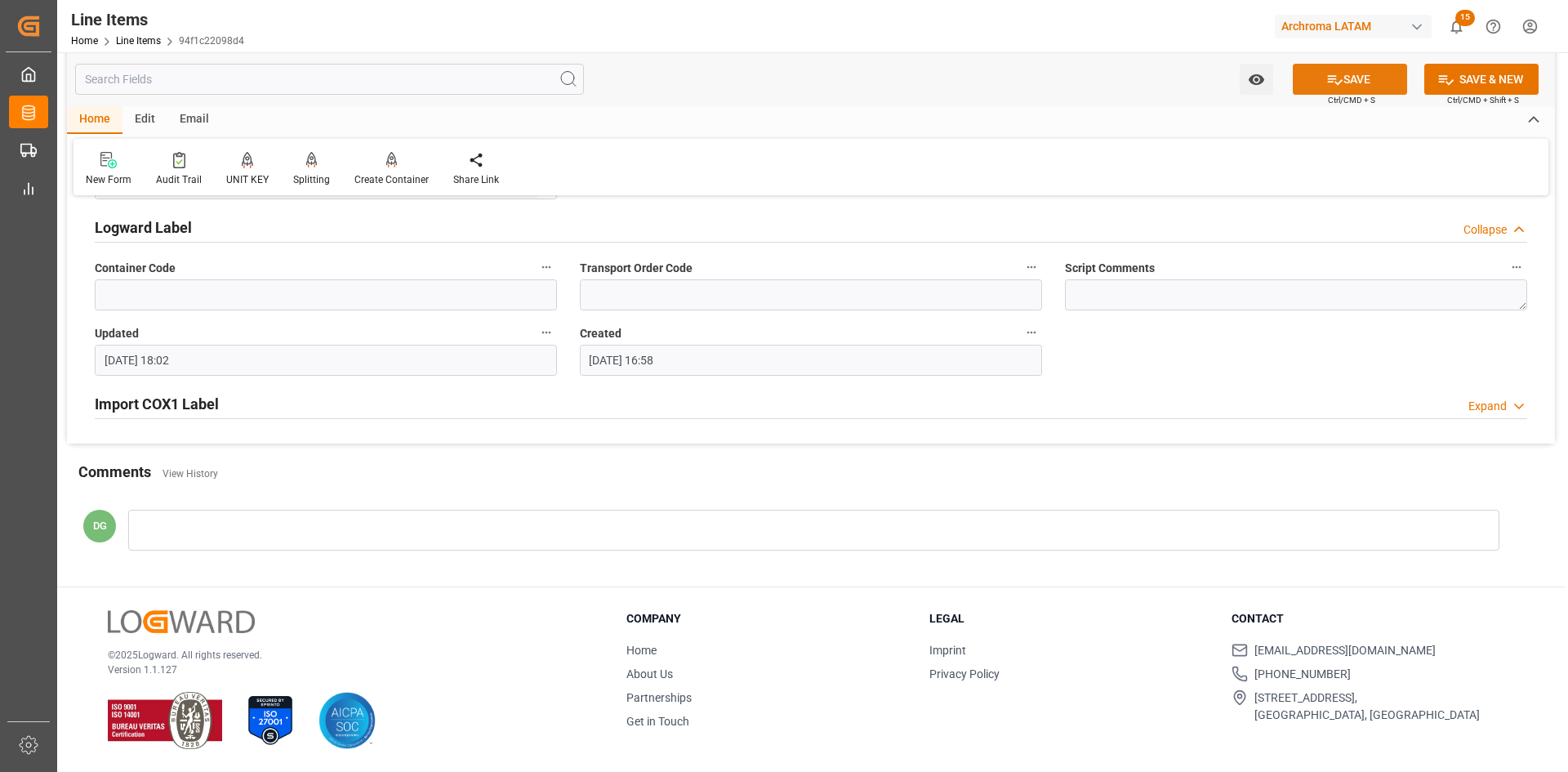
click at [1336, 63] on button "SAVE" at bounding box center [1349, 79] width 114 height 31
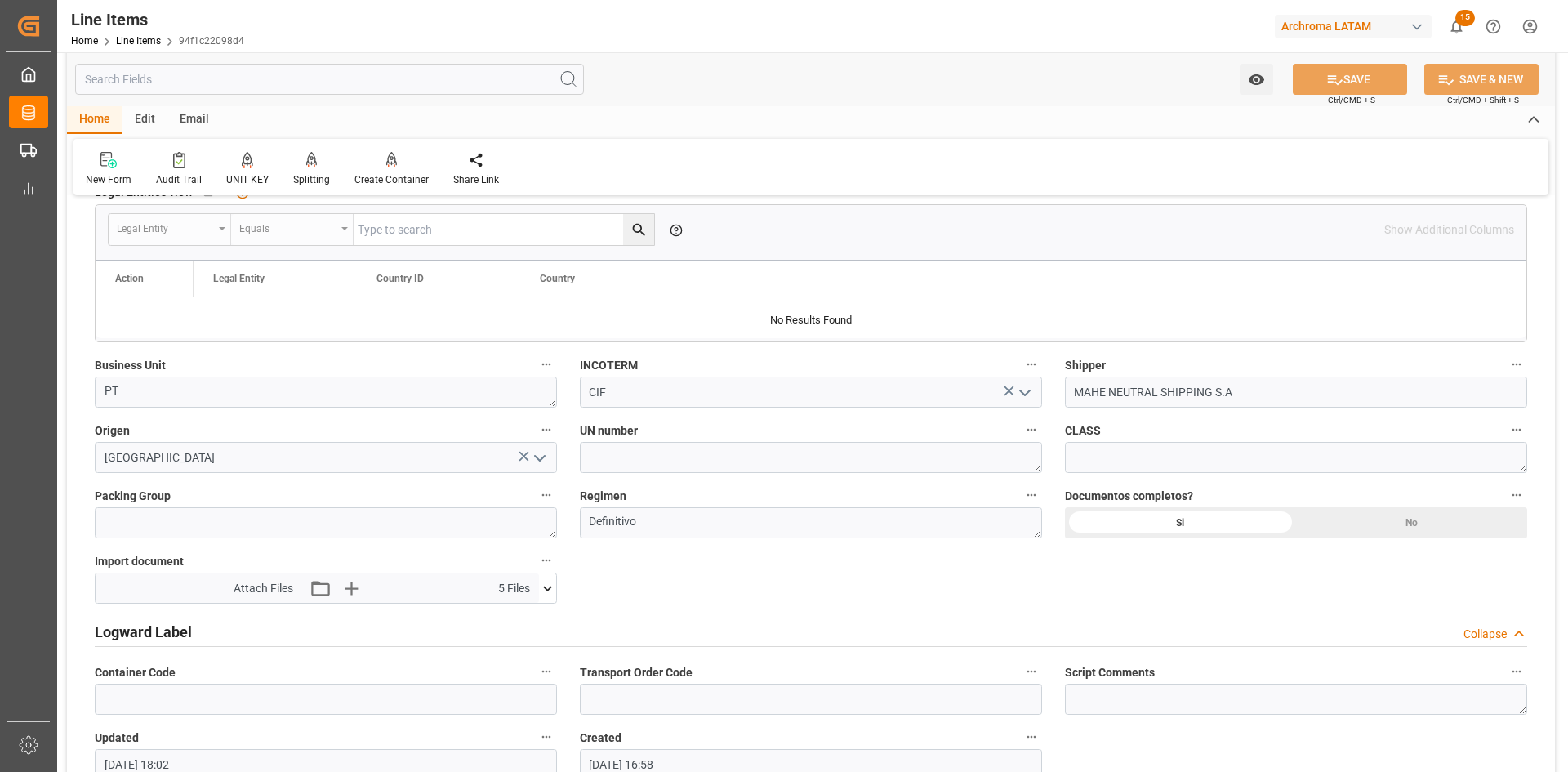
scroll to position [1024, 0]
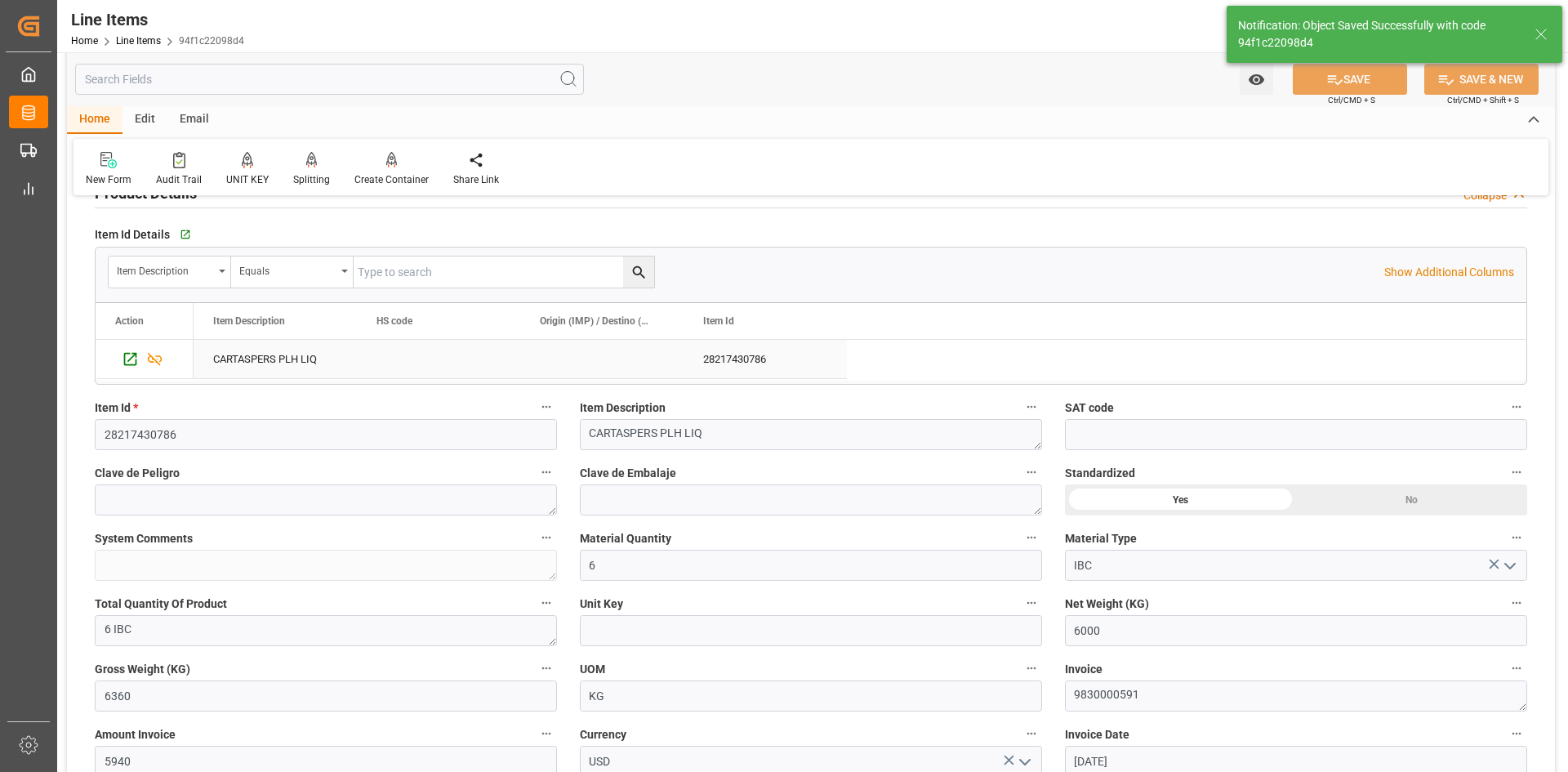
type textarea "6 IBC"
type input "03.09.2025 18:07"
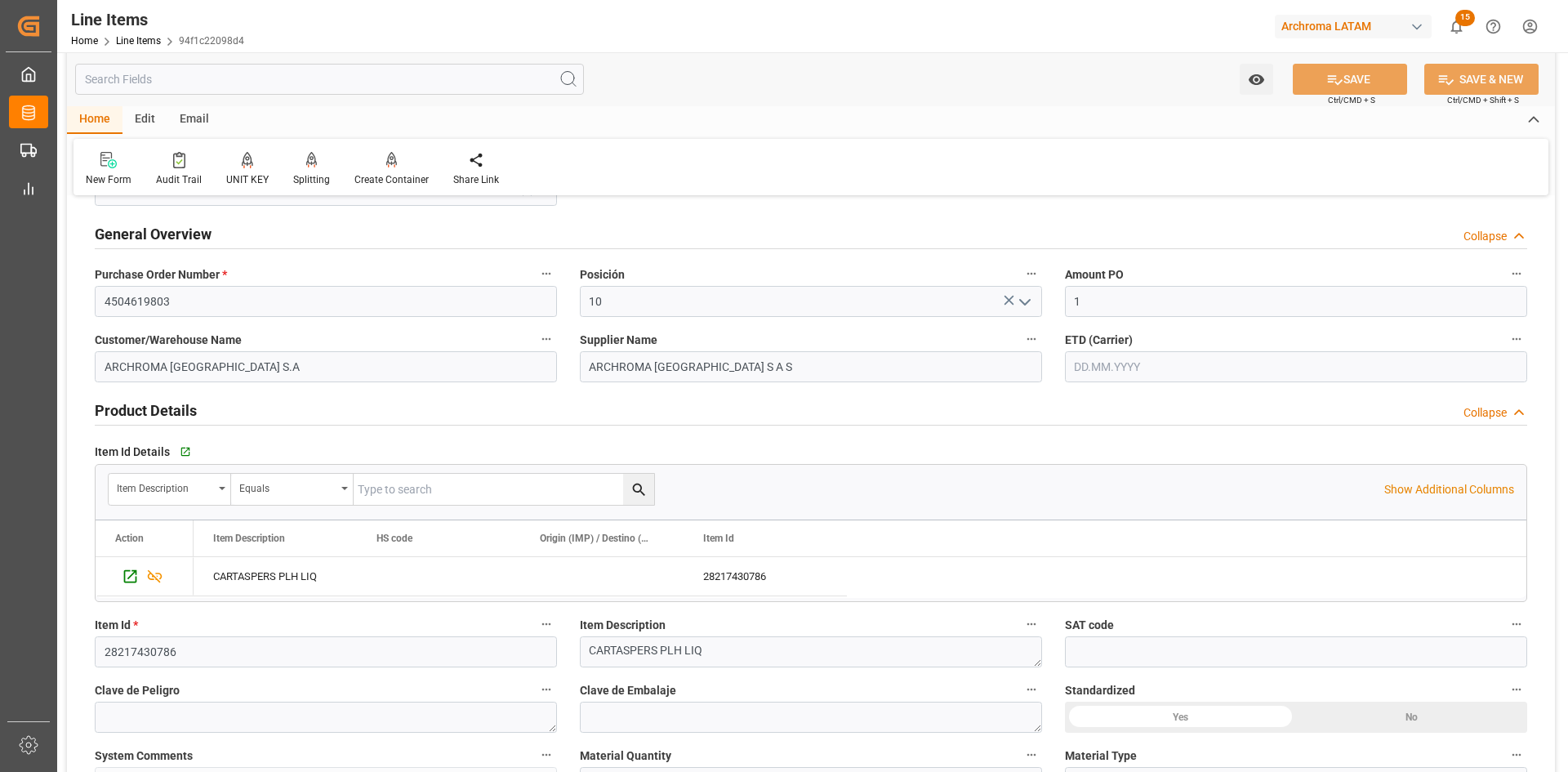
scroll to position [0, 0]
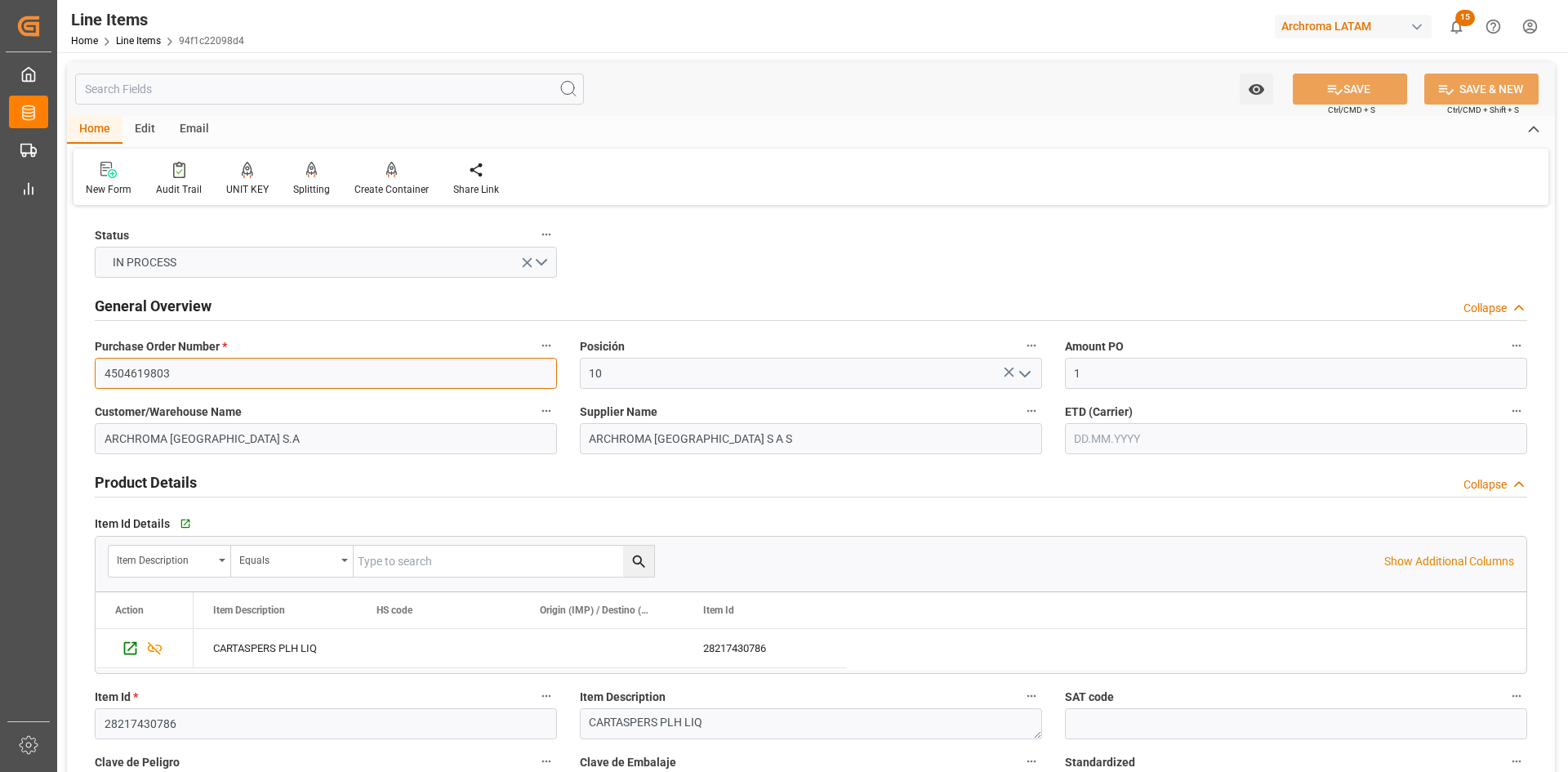
click at [174, 375] on input "4504619803" at bounding box center [325, 373] width 462 height 31
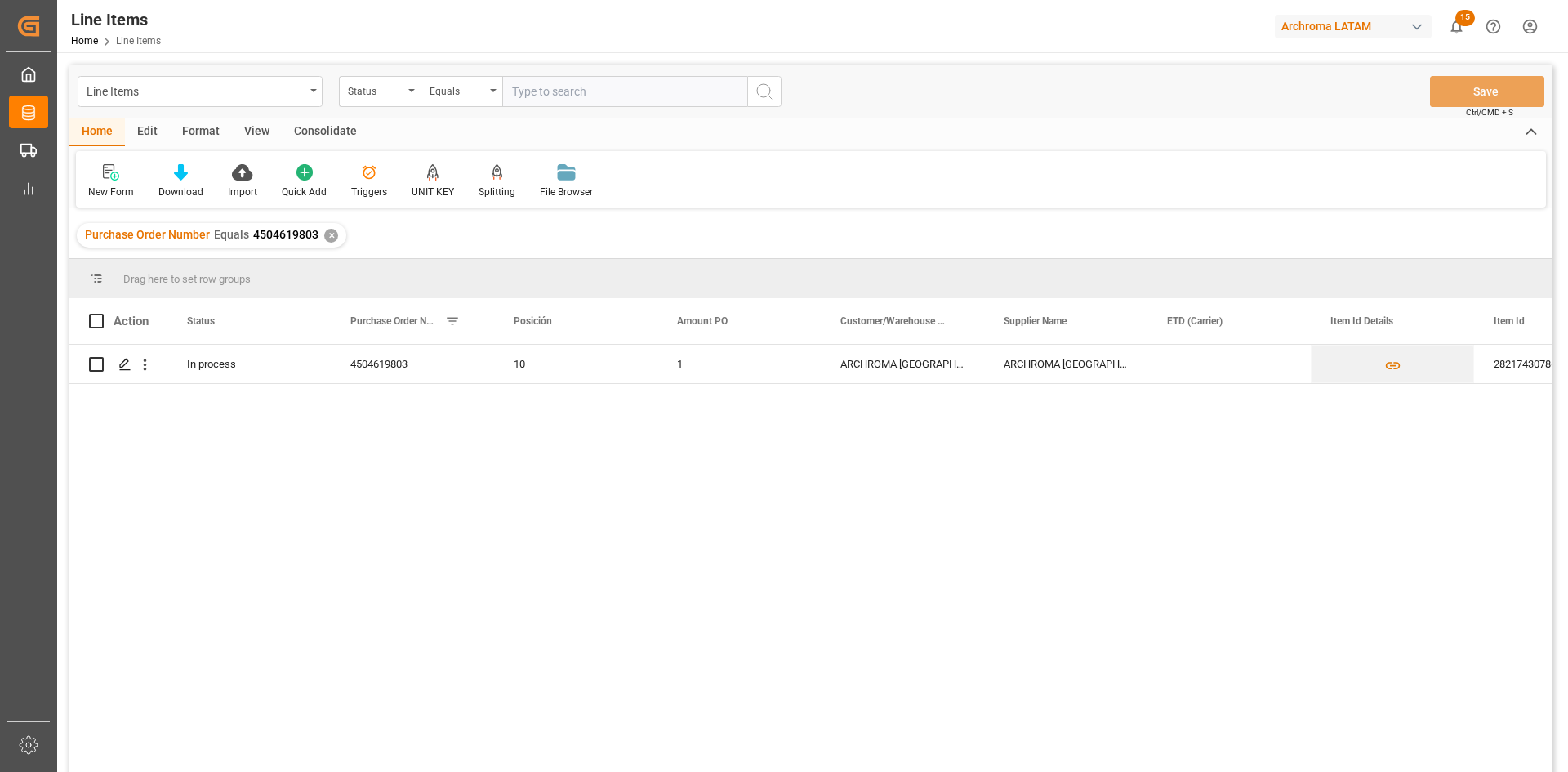
click at [331, 237] on div "✕" at bounding box center [331, 236] width 14 height 14
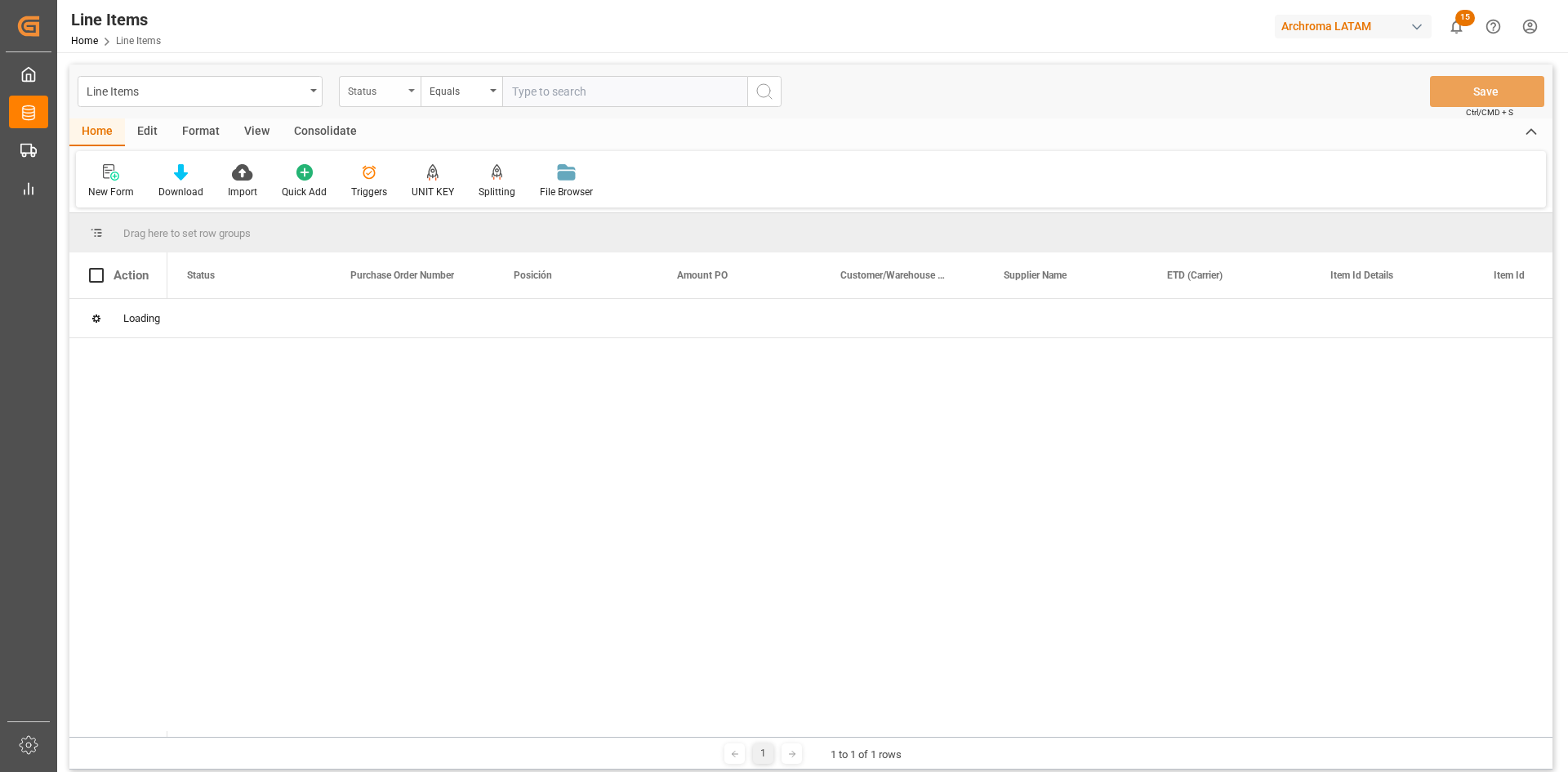
click at [395, 88] on div "Status" at bounding box center [376, 89] width 56 height 19
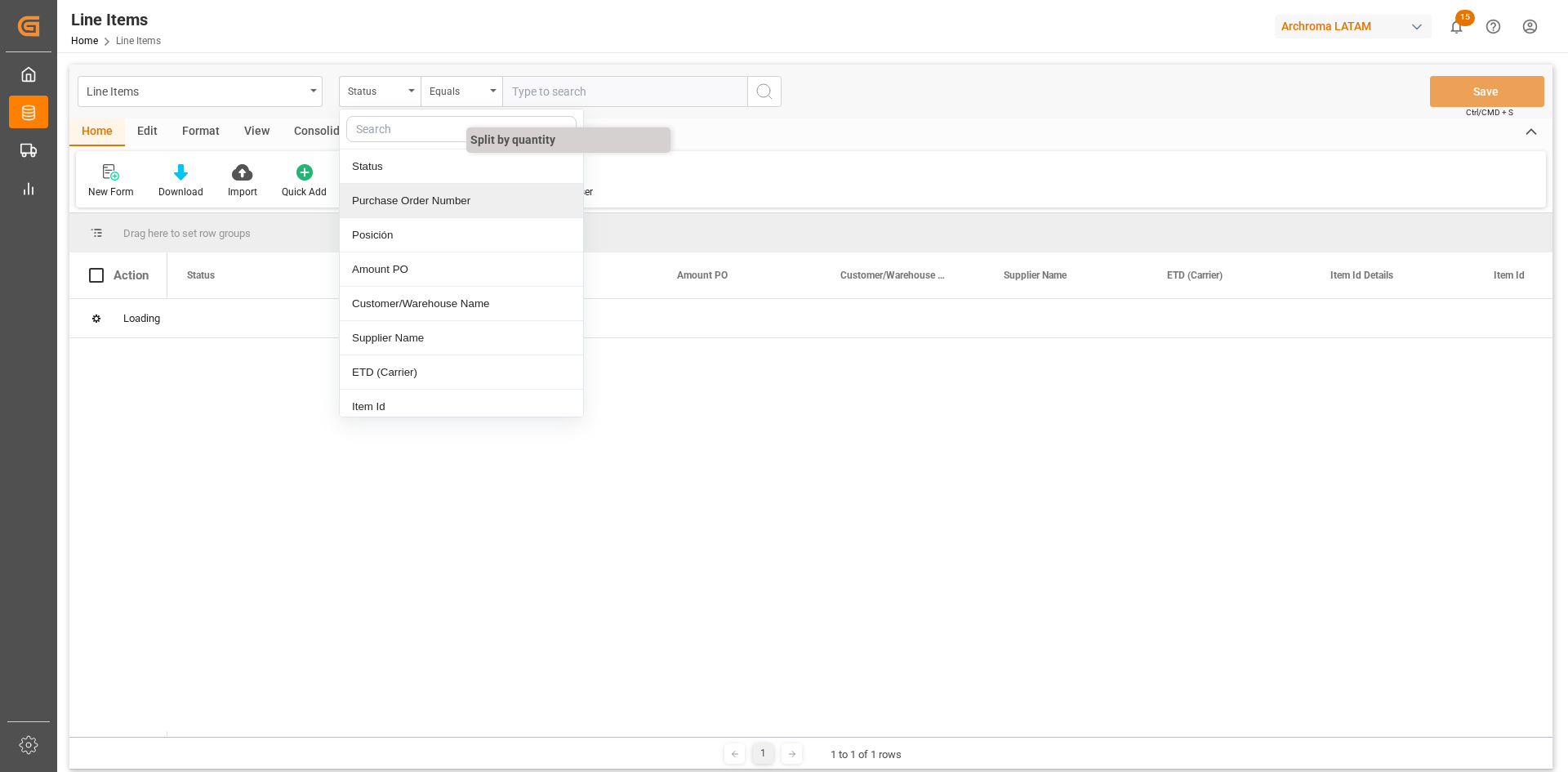
click at [457, 197] on div "Purchase Order Number" at bounding box center [461, 201] width 244 height 34
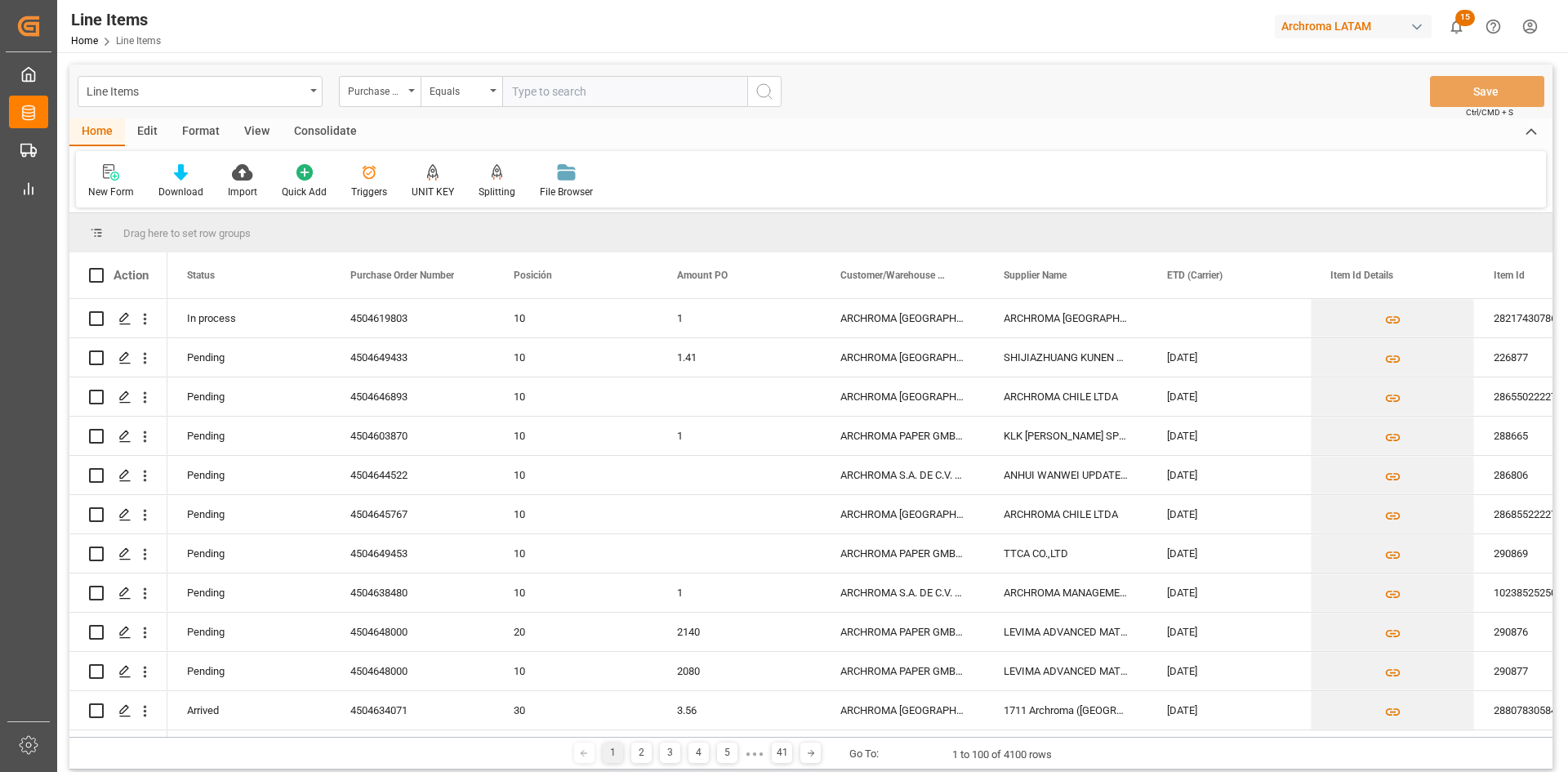
click at [544, 93] on input "text" at bounding box center [625, 92] width 245 height 31
paste input "4504619803"
type input "4504619803"
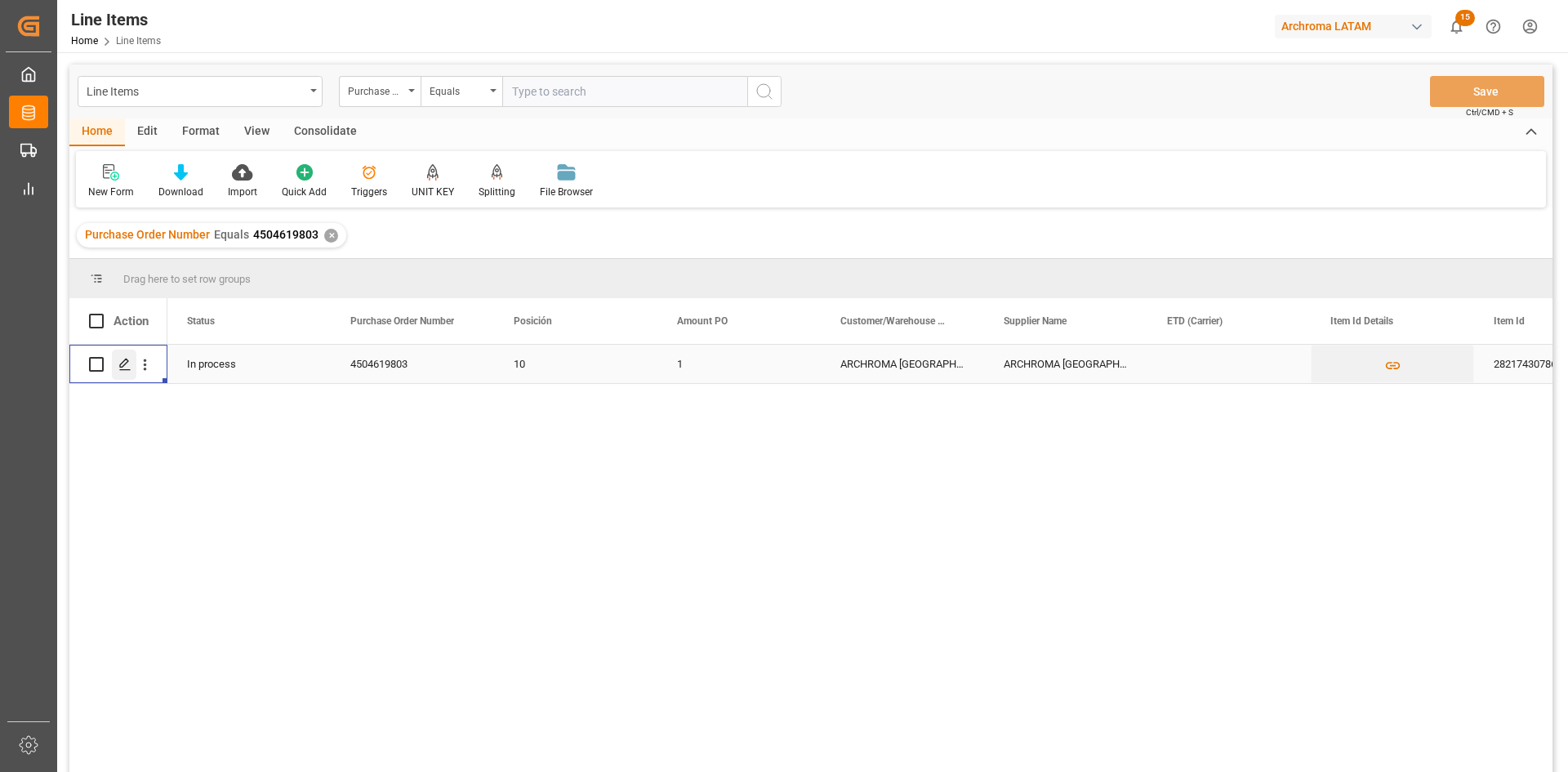
click at [127, 361] on icon "Press SPACE to select this row." at bounding box center [124, 364] width 13 height 13
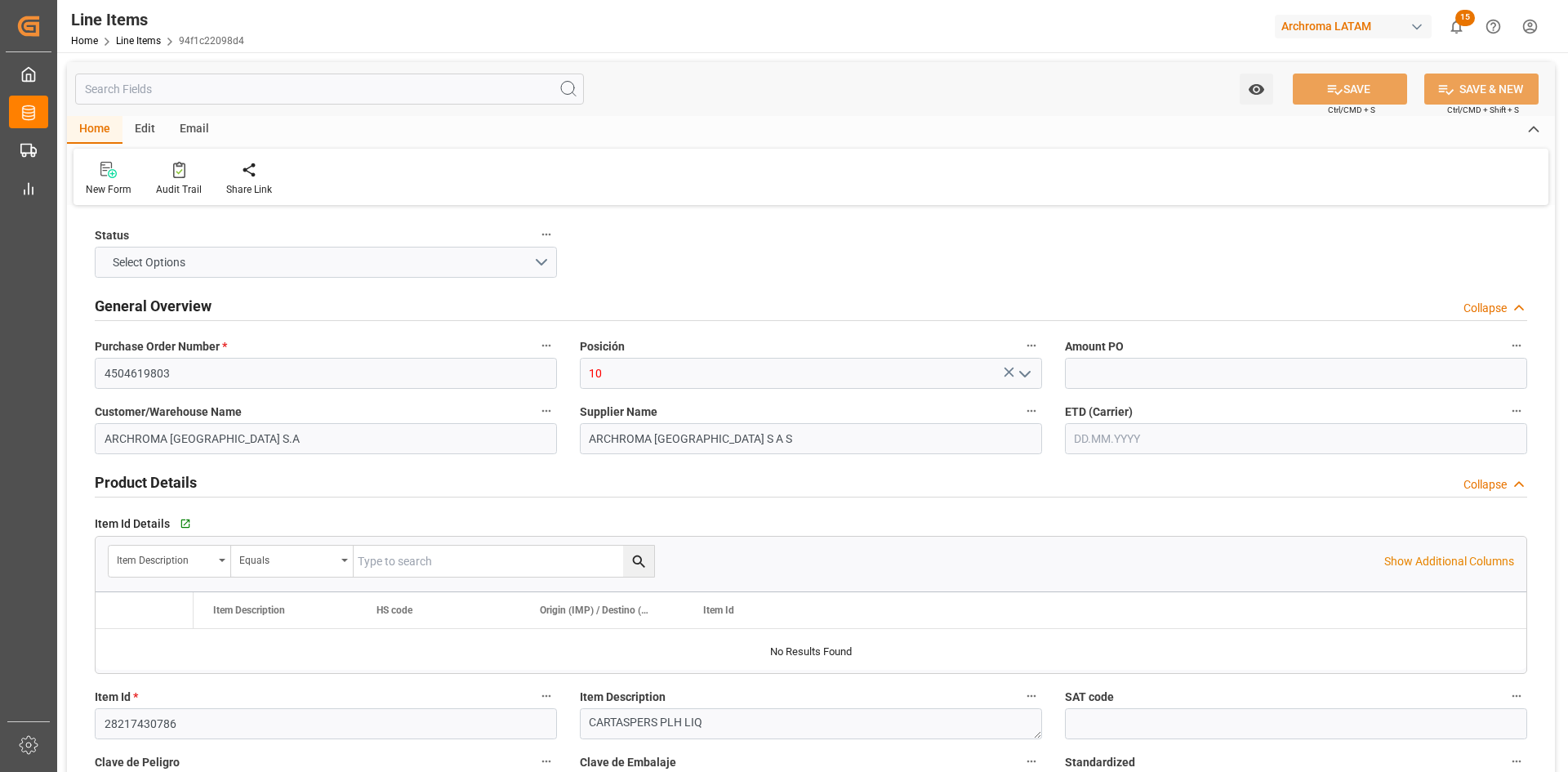
type input "1"
type input "6"
type input "6000"
type input "6360"
type input "5940"
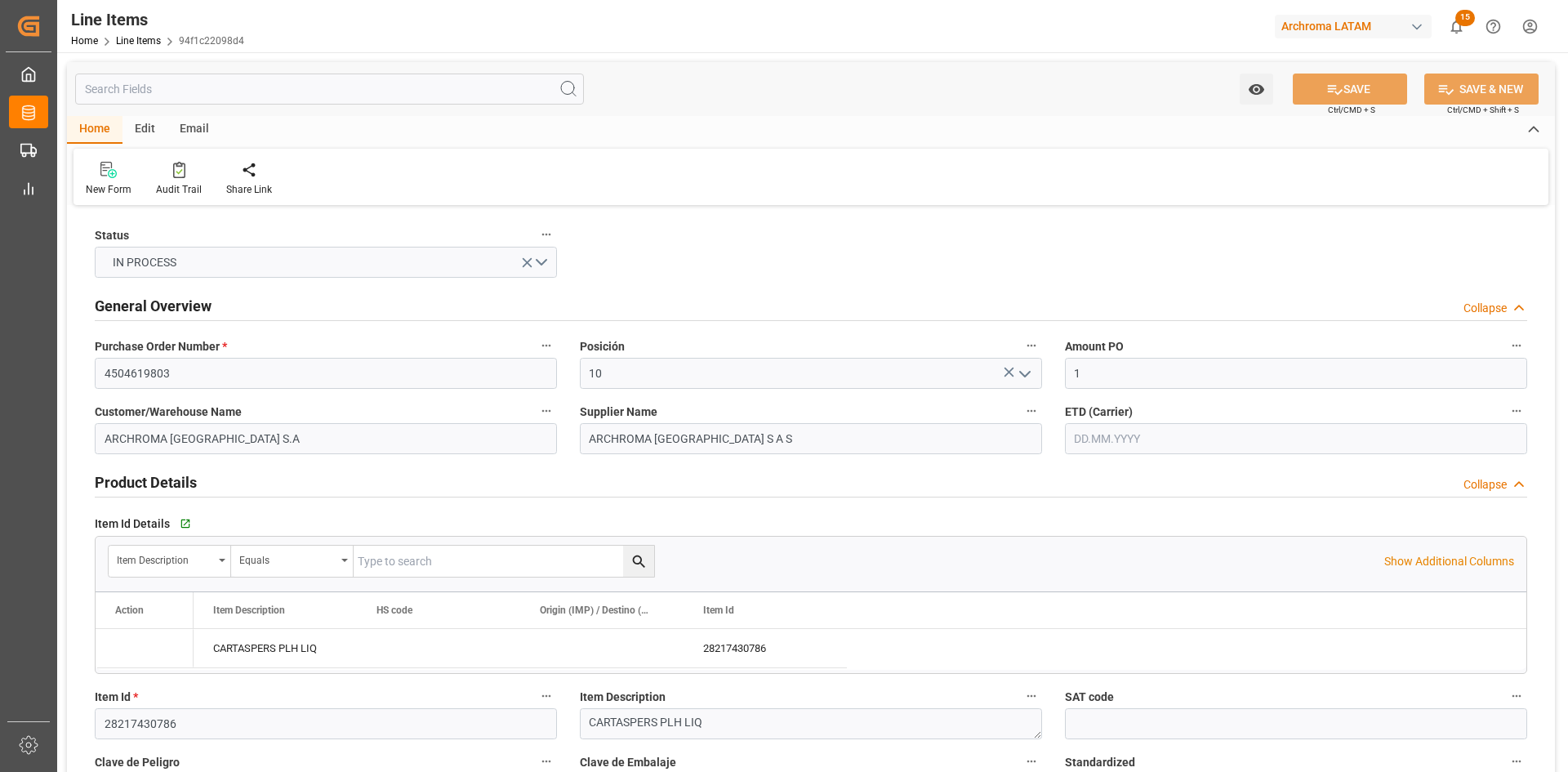
type input "08.08.2025"
type input "03.09.2025 18:07"
type input "14.05.2025 16:58"
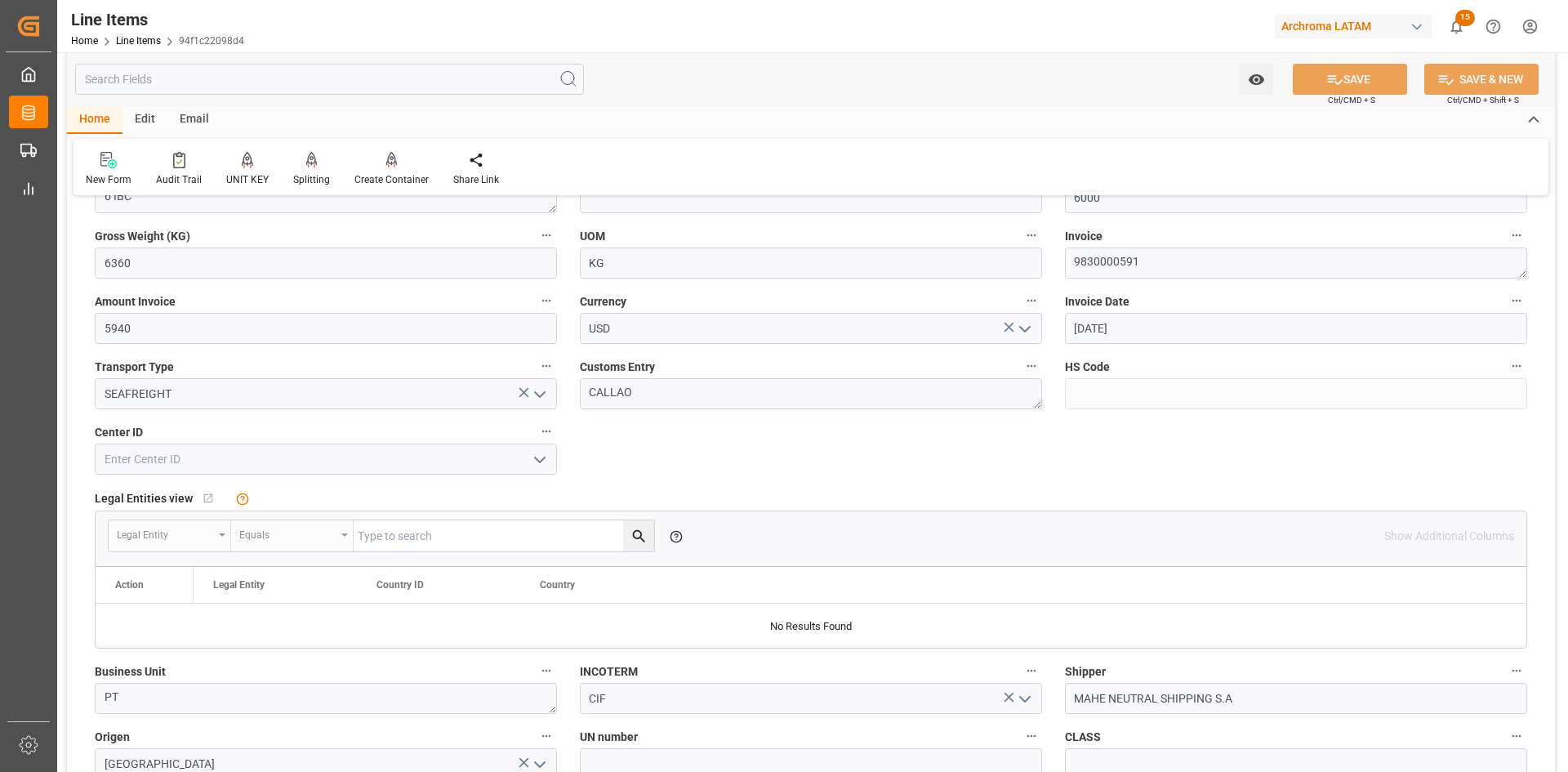
scroll to position [571, 0]
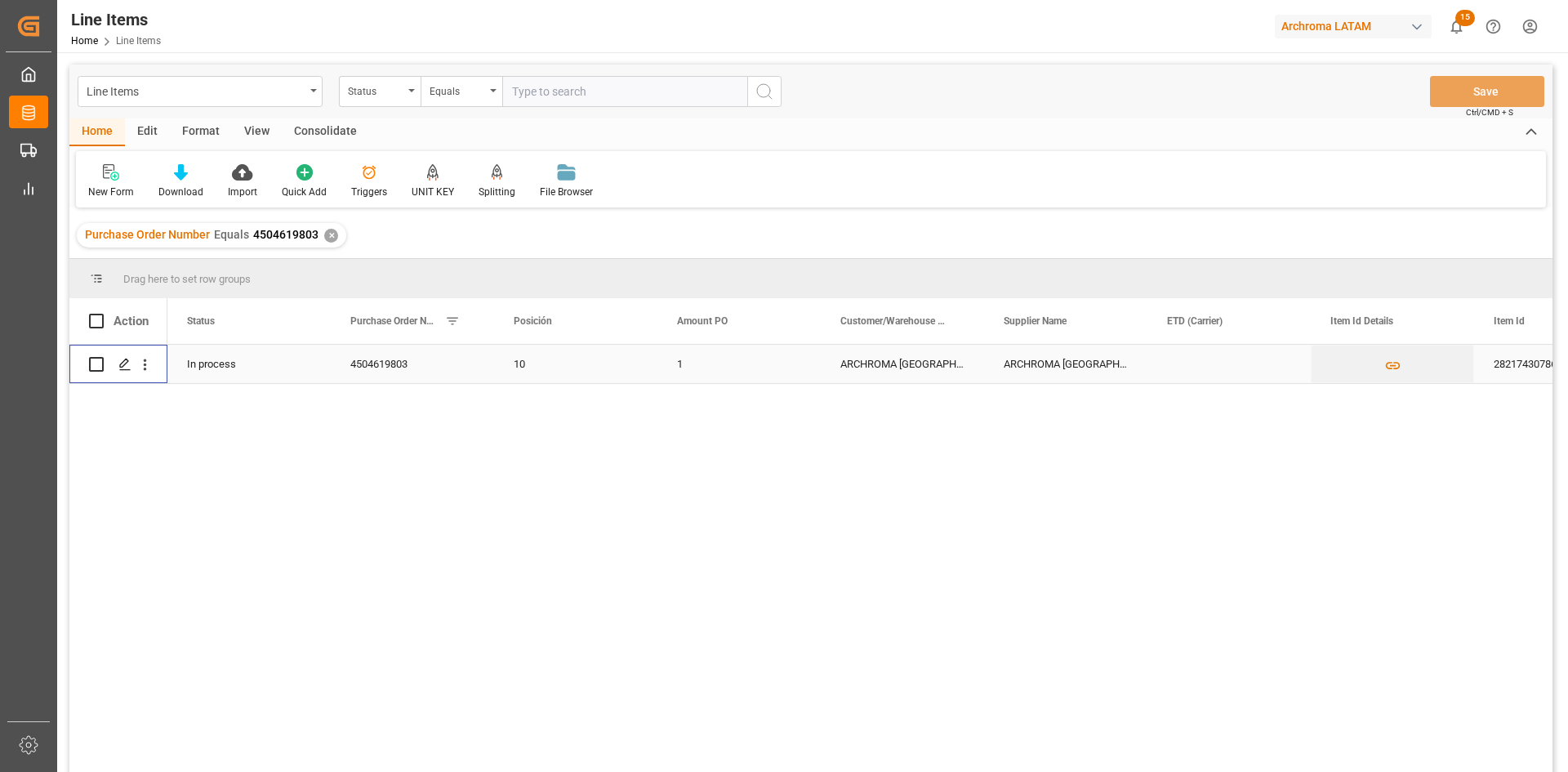
click at [100, 366] on input "Press Space to toggle row selection (unchecked)" at bounding box center [96, 364] width 15 height 15
checkbox input "true"
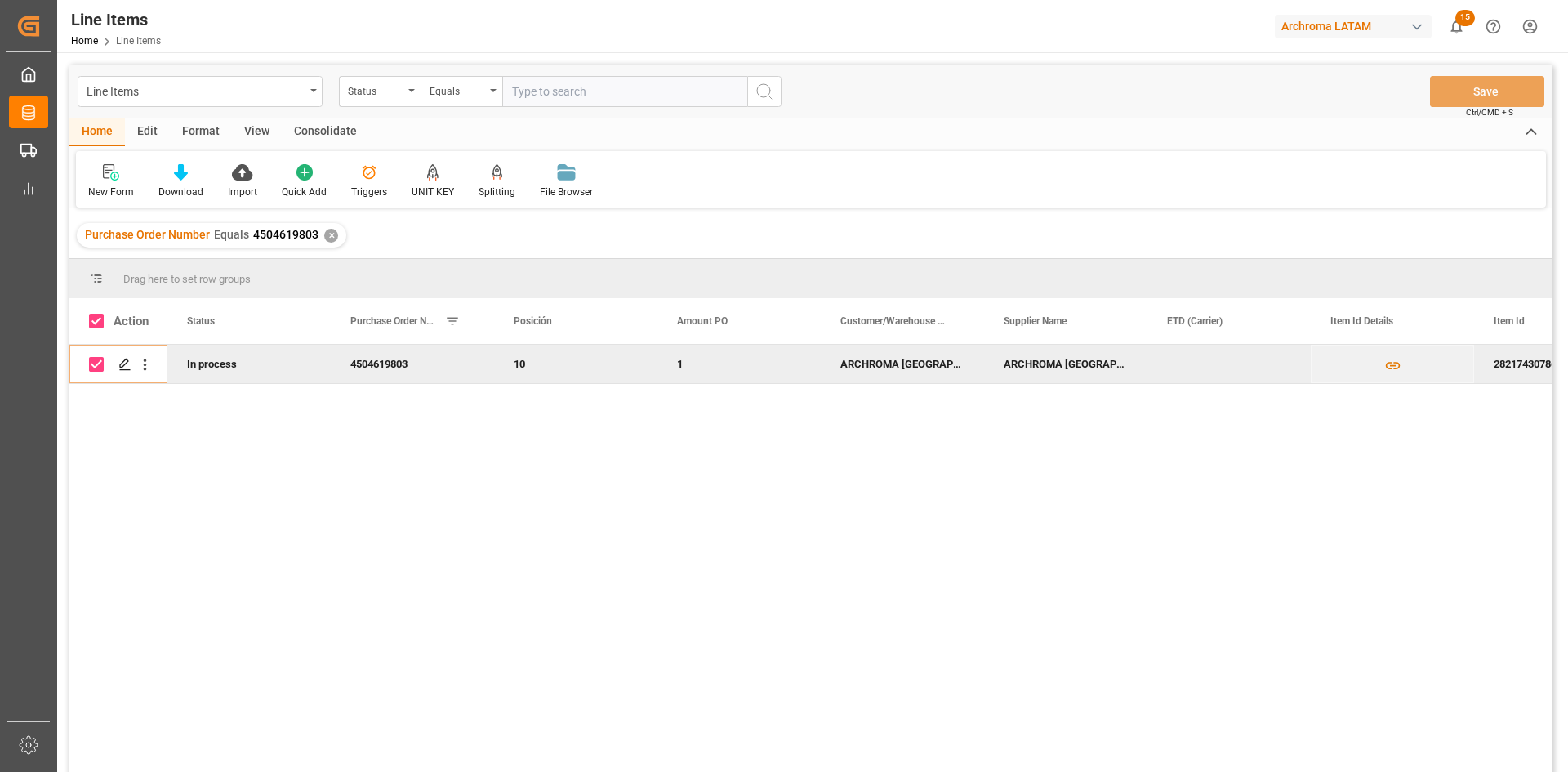
click at [327, 135] on div "Consolidate" at bounding box center [325, 132] width 87 height 27
click at [162, 184] on div "Consolidation List" at bounding box center [129, 181] width 105 height 36
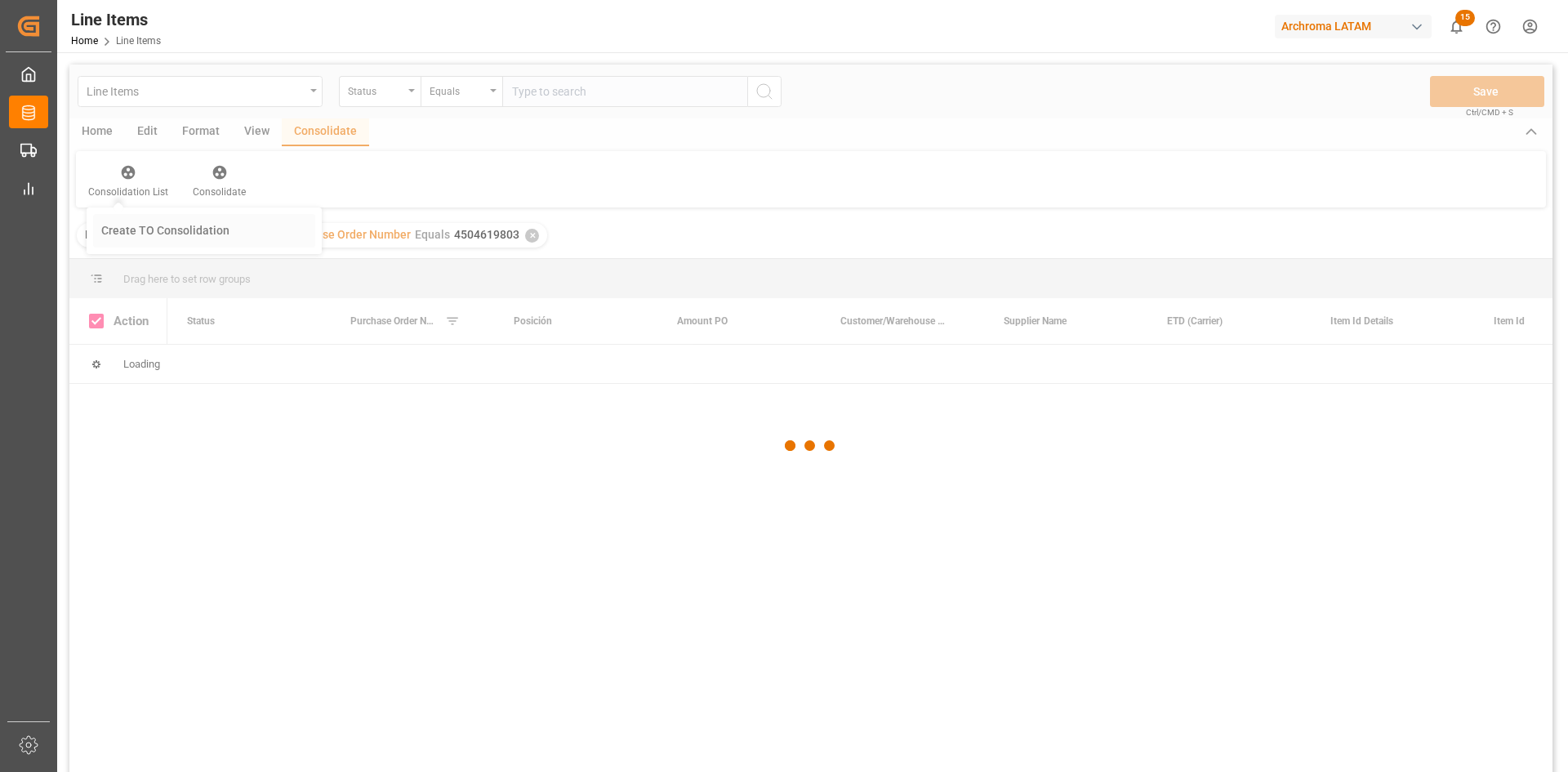
click at [225, 234] on div "Line Items Status Equals Save Ctrl/CMD + S Home Edit Format View Consolidate Co…" at bounding box center [811, 439] width 1483 height 751
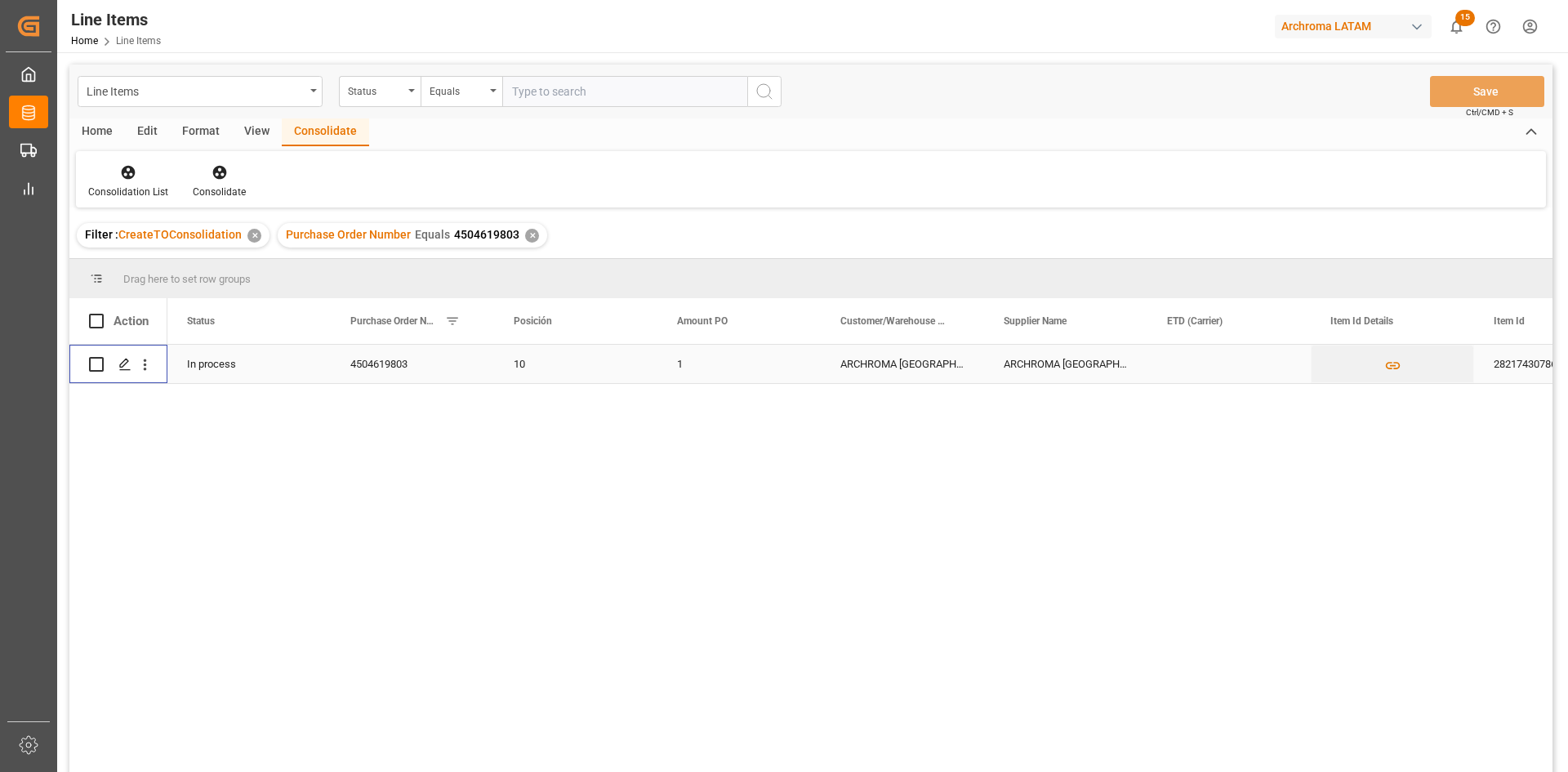
click at [95, 365] on input "Press Space to toggle row selection (unchecked)" at bounding box center [96, 364] width 15 height 15
checkbox input "true"
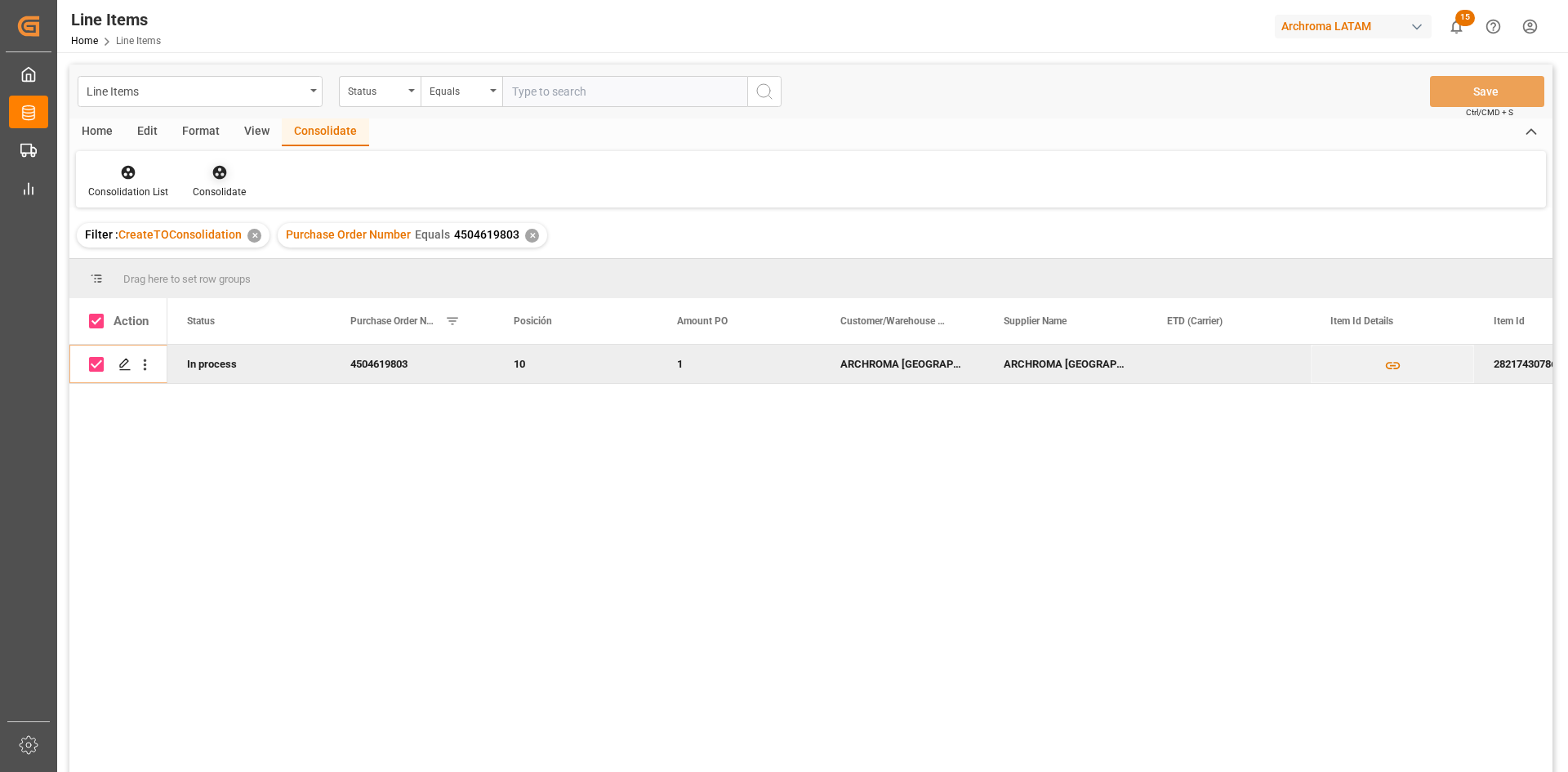
click at [225, 177] on icon at bounding box center [220, 172] width 16 height 16
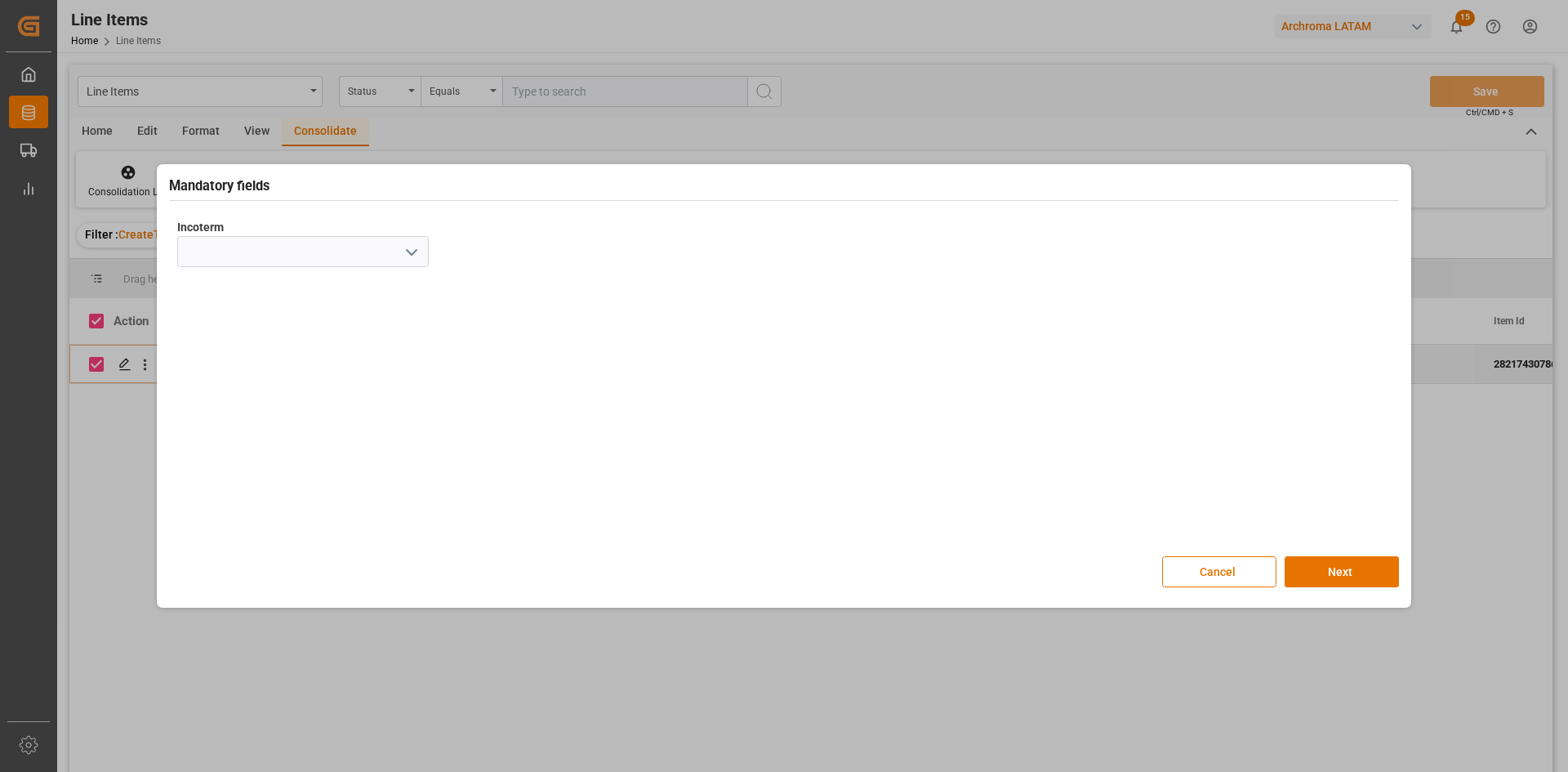
click at [409, 247] on icon "open menu" at bounding box center [411, 252] width 20 height 20
click at [228, 396] on div "FOB" at bounding box center [303, 398] width 250 height 37
type input "FOB"
click at [1348, 576] on button "Next" at bounding box center [1342, 571] width 114 height 31
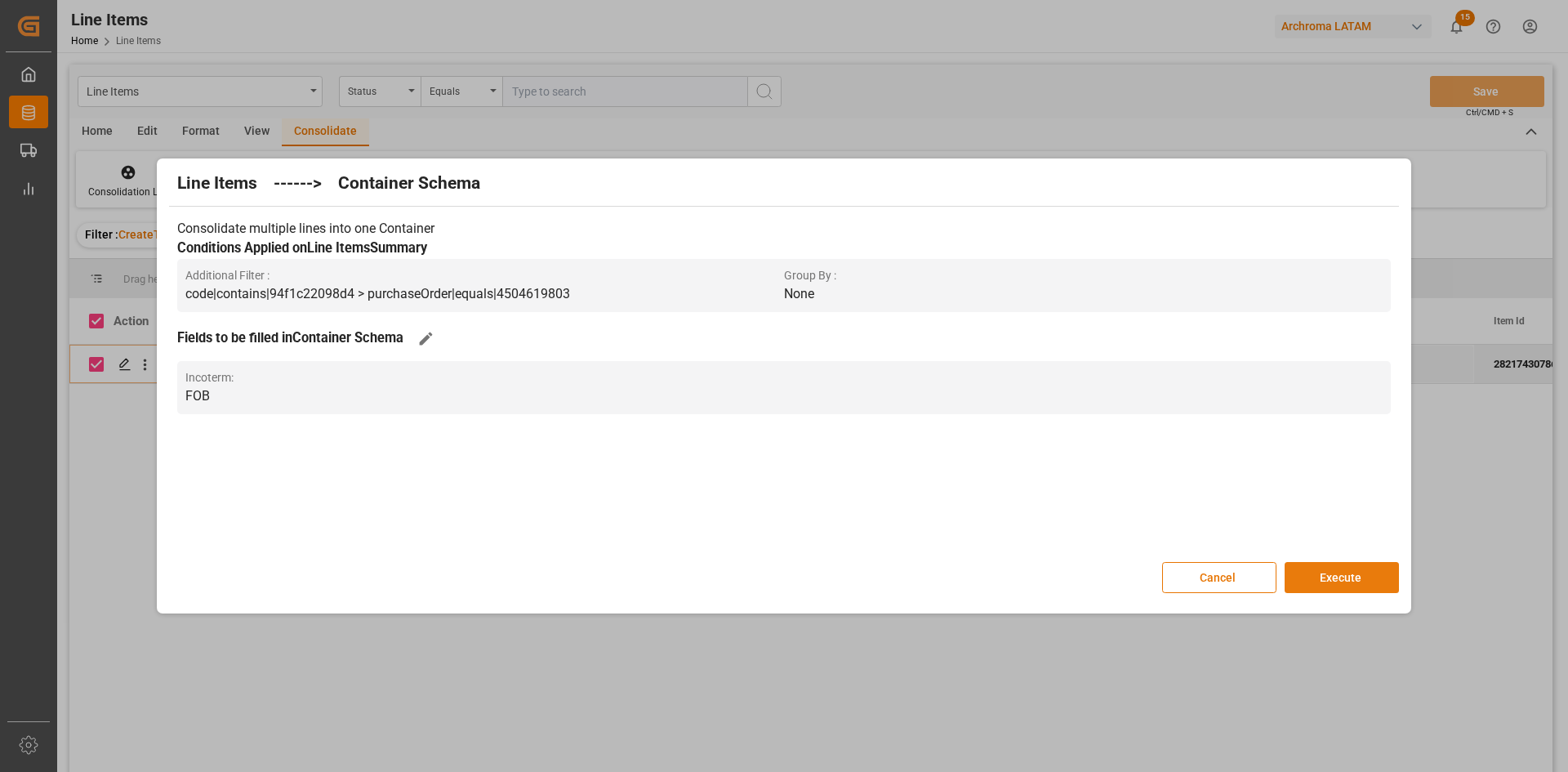
click at [1352, 577] on button "Execute" at bounding box center [1342, 577] width 114 height 31
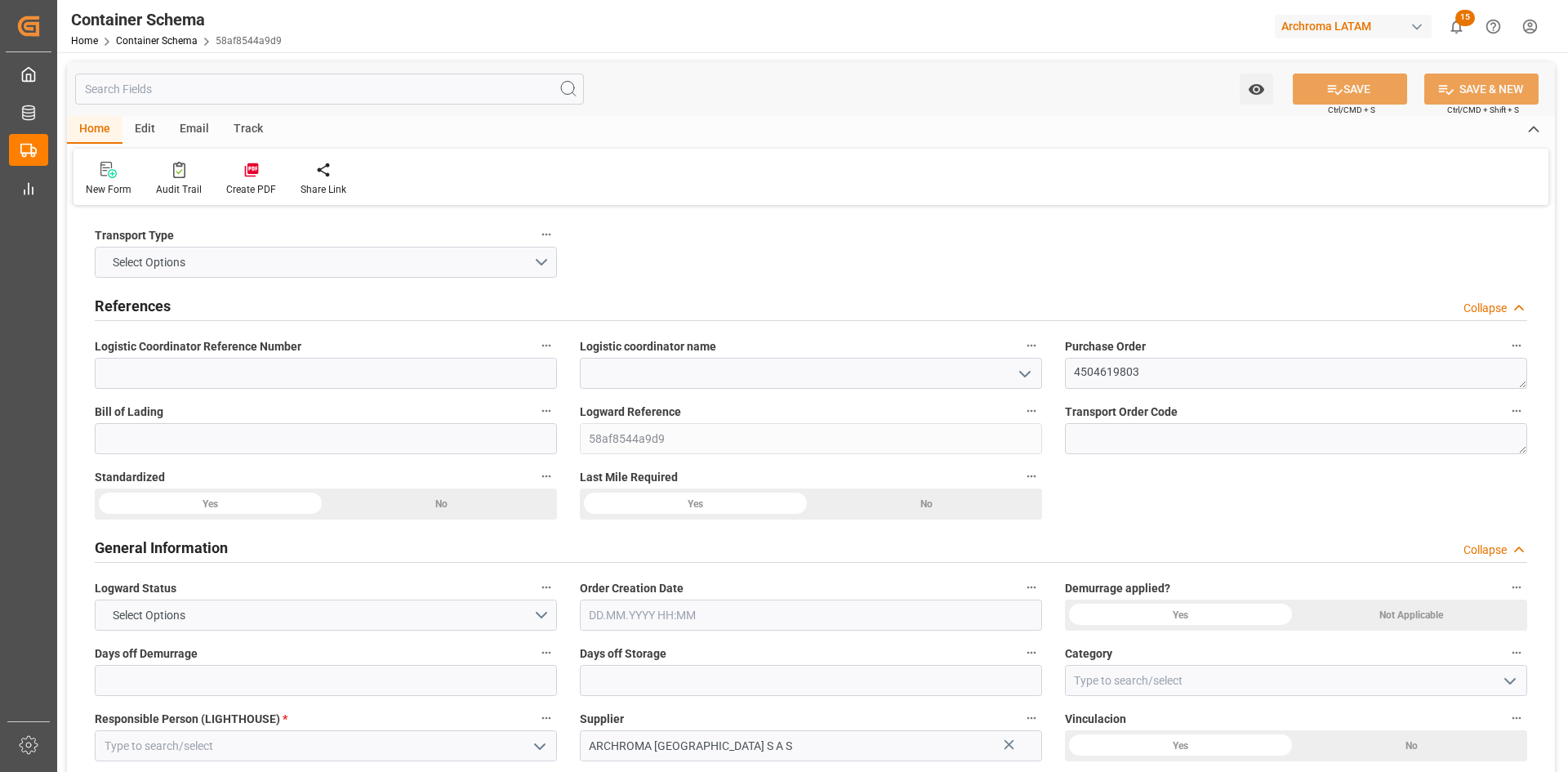
type input "0"
type input "1"
type input "6"
type input "6000"
type input "6360"
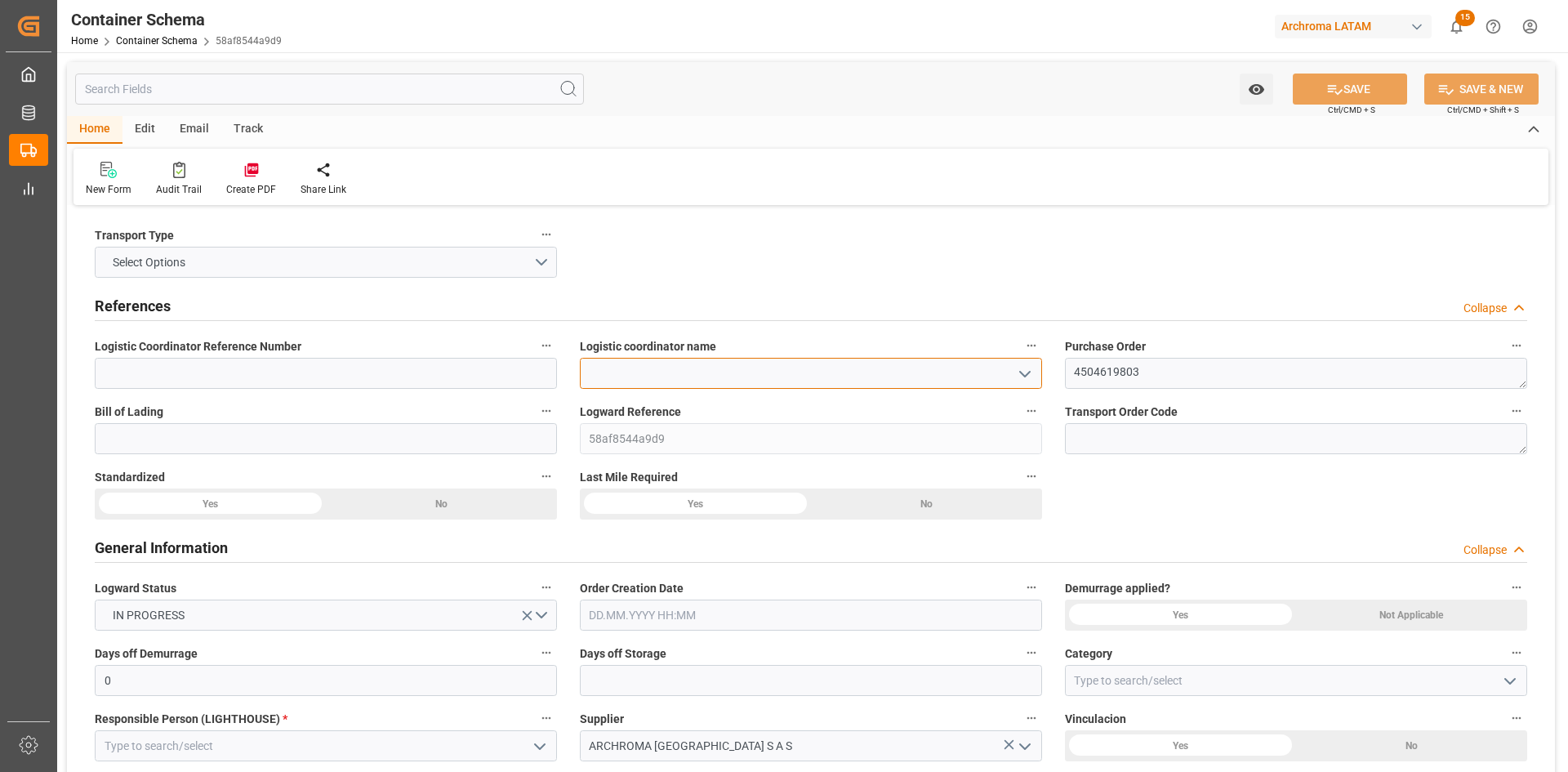
click at [684, 383] on input at bounding box center [811, 373] width 462 height 31
click at [1024, 377] on polyline "open menu" at bounding box center [1024, 374] width 9 height 5
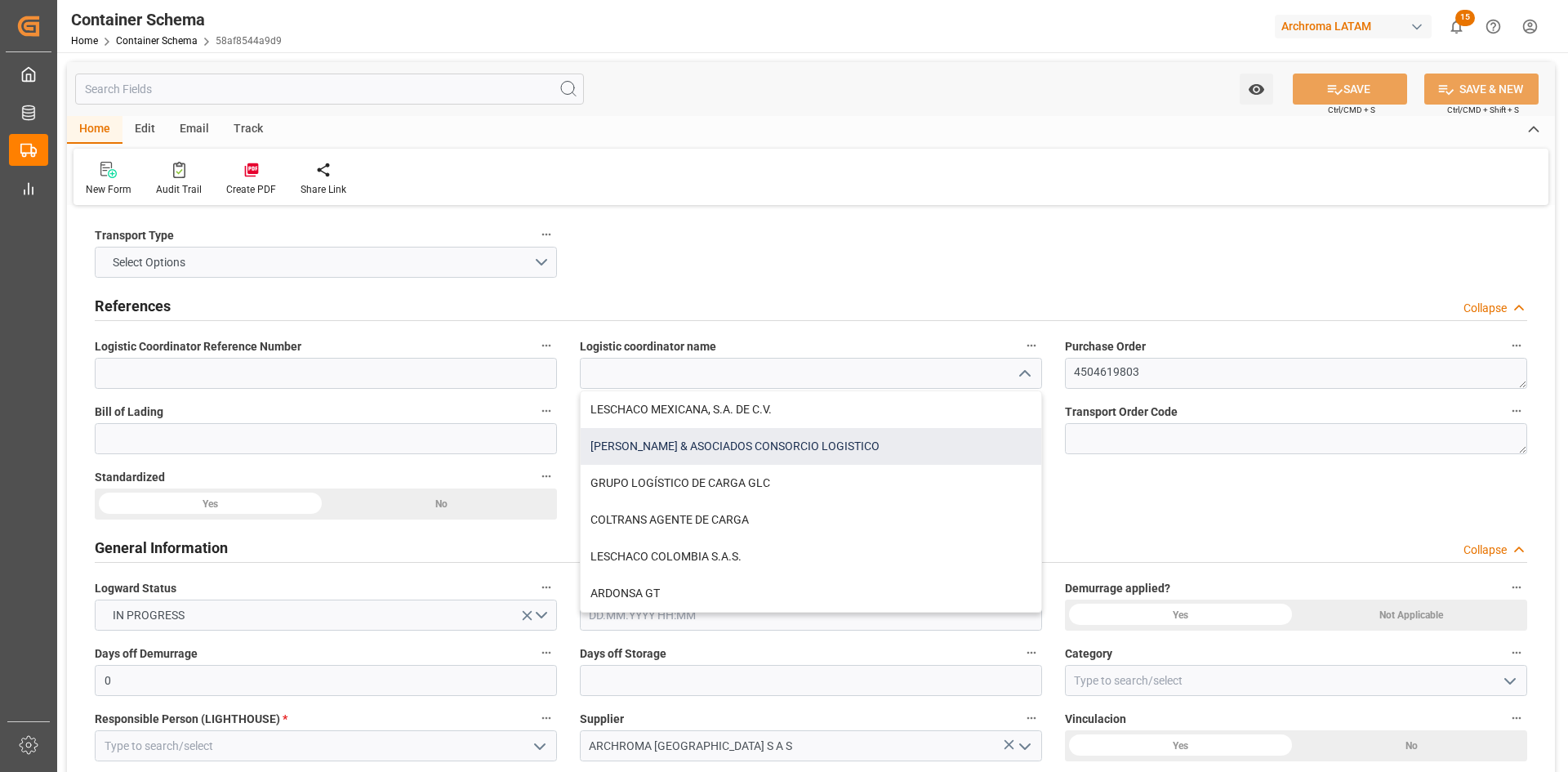
click at [825, 452] on div "[PERSON_NAME] & ASOCIADOS CONSORCIO LOGISTICO" at bounding box center [811, 446] width 461 height 37
type input "[PERSON_NAME] & ASOCIADOS CONSORCIO LOGISTICO"
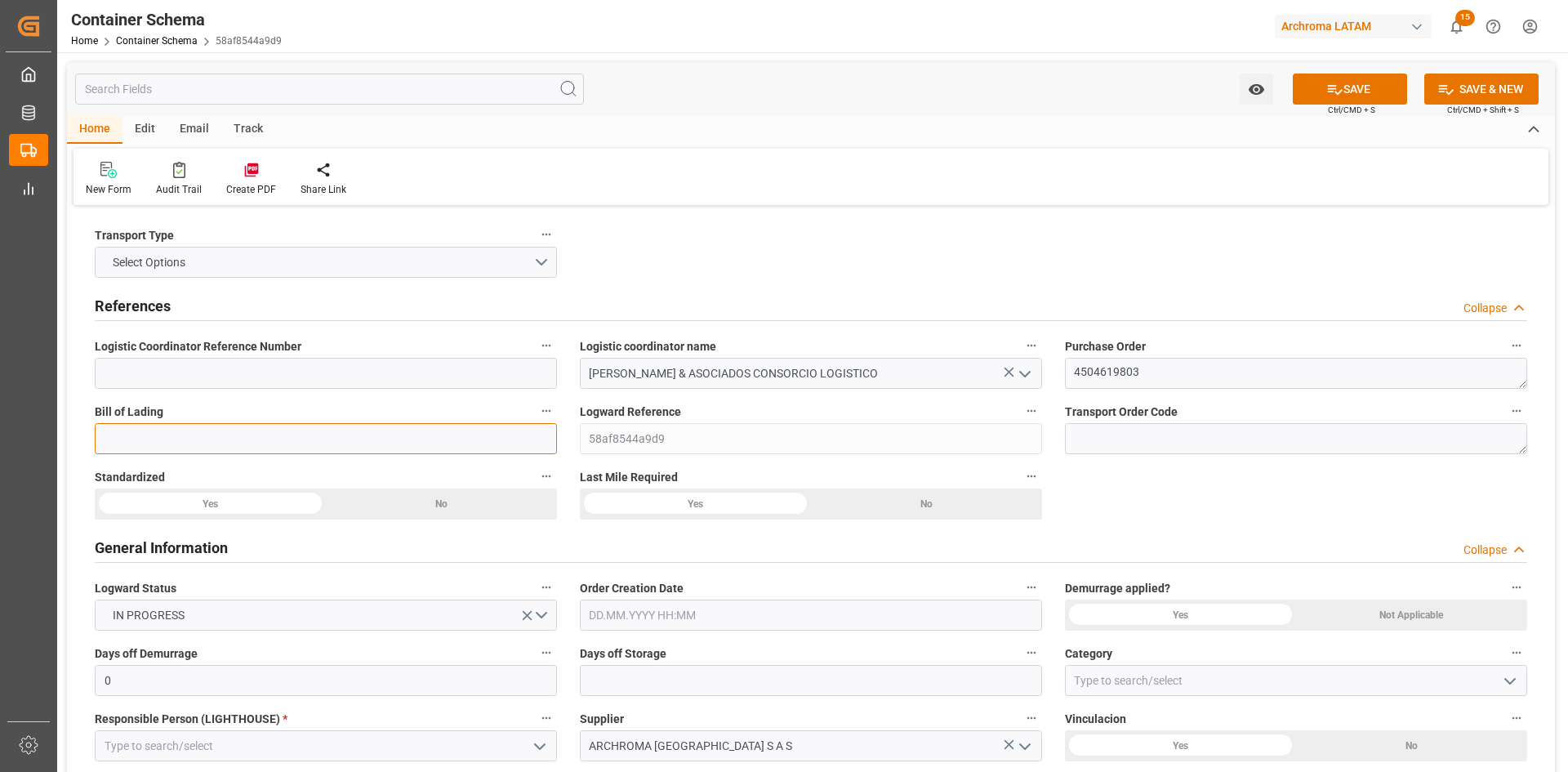
drag, startPoint x: 445, startPoint y: 441, endPoint x: 436, endPoint y: 442, distance: 9.1
click at [445, 441] on input at bounding box center [325, 438] width 462 height 31
click at [302, 431] on input at bounding box center [325, 438] width 462 height 31
paste input "BUN20251144"
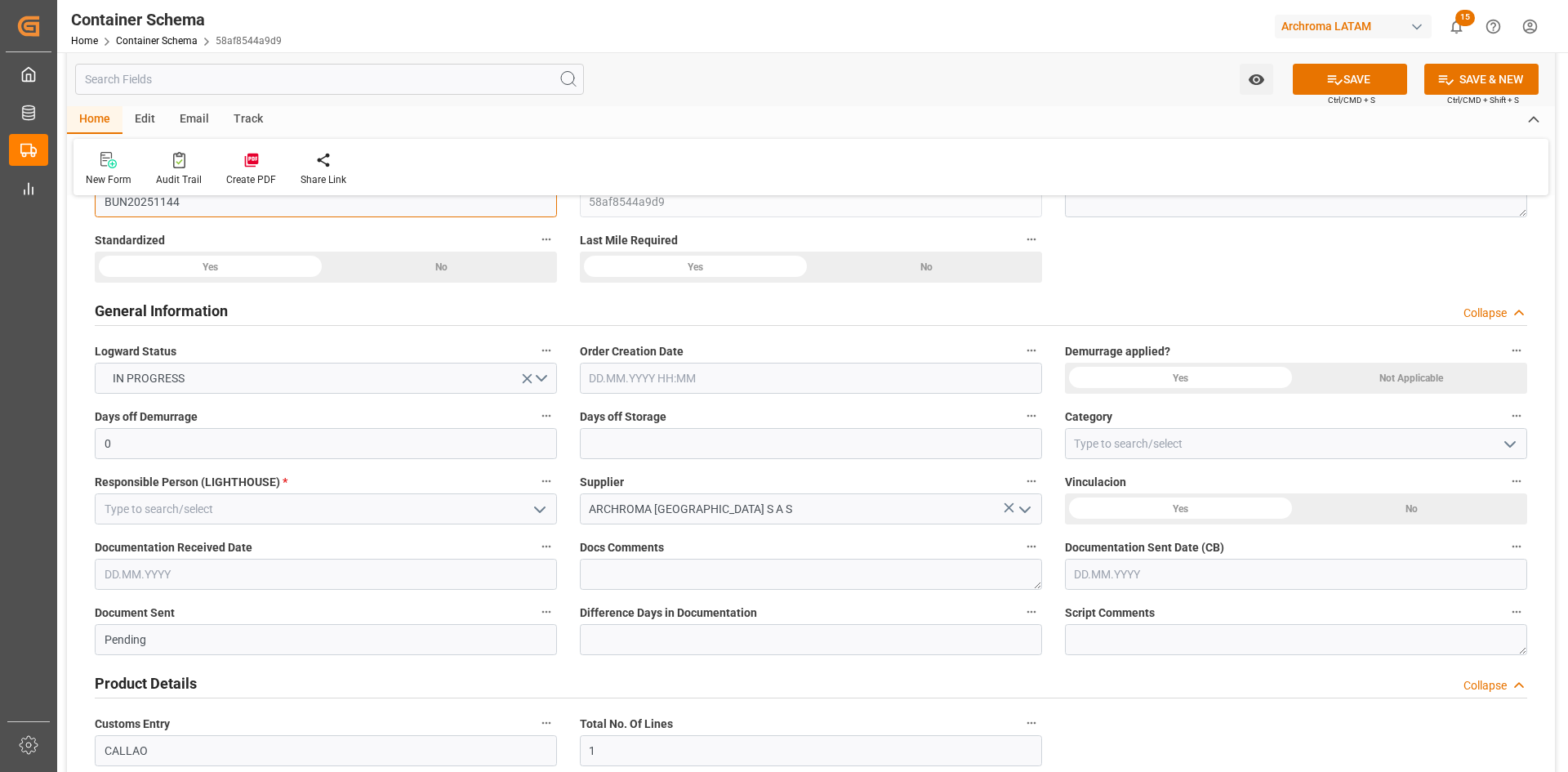
scroll to position [245, 0]
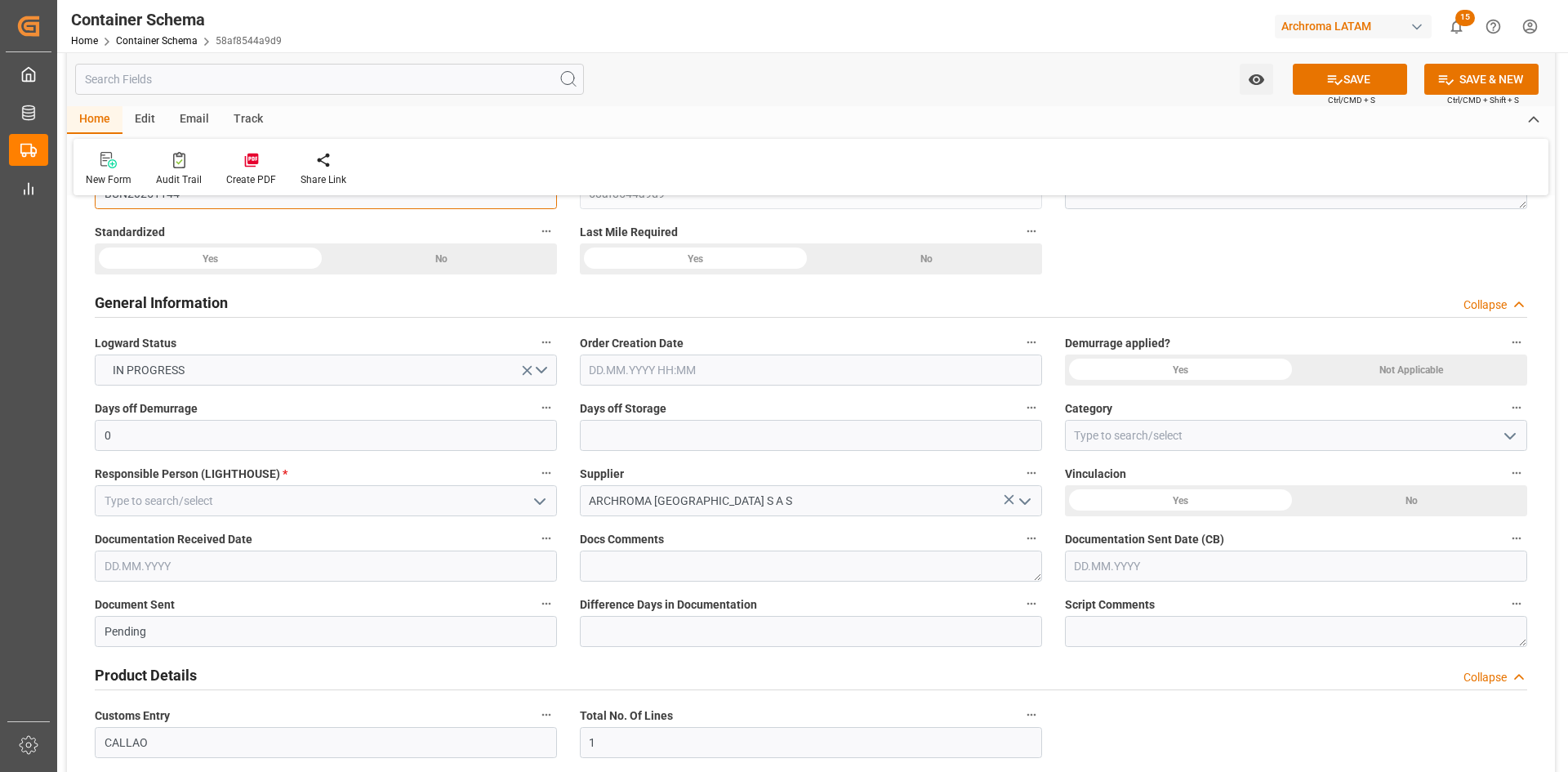
type input "BUN20251144"
click at [326, 253] on div "Yes" at bounding box center [209, 259] width 231 height 31
click at [230, 261] on div "Yes" at bounding box center [209, 259] width 231 height 31
click at [636, 360] on input "text" at bounding box center [811, 370] width 462 height 31
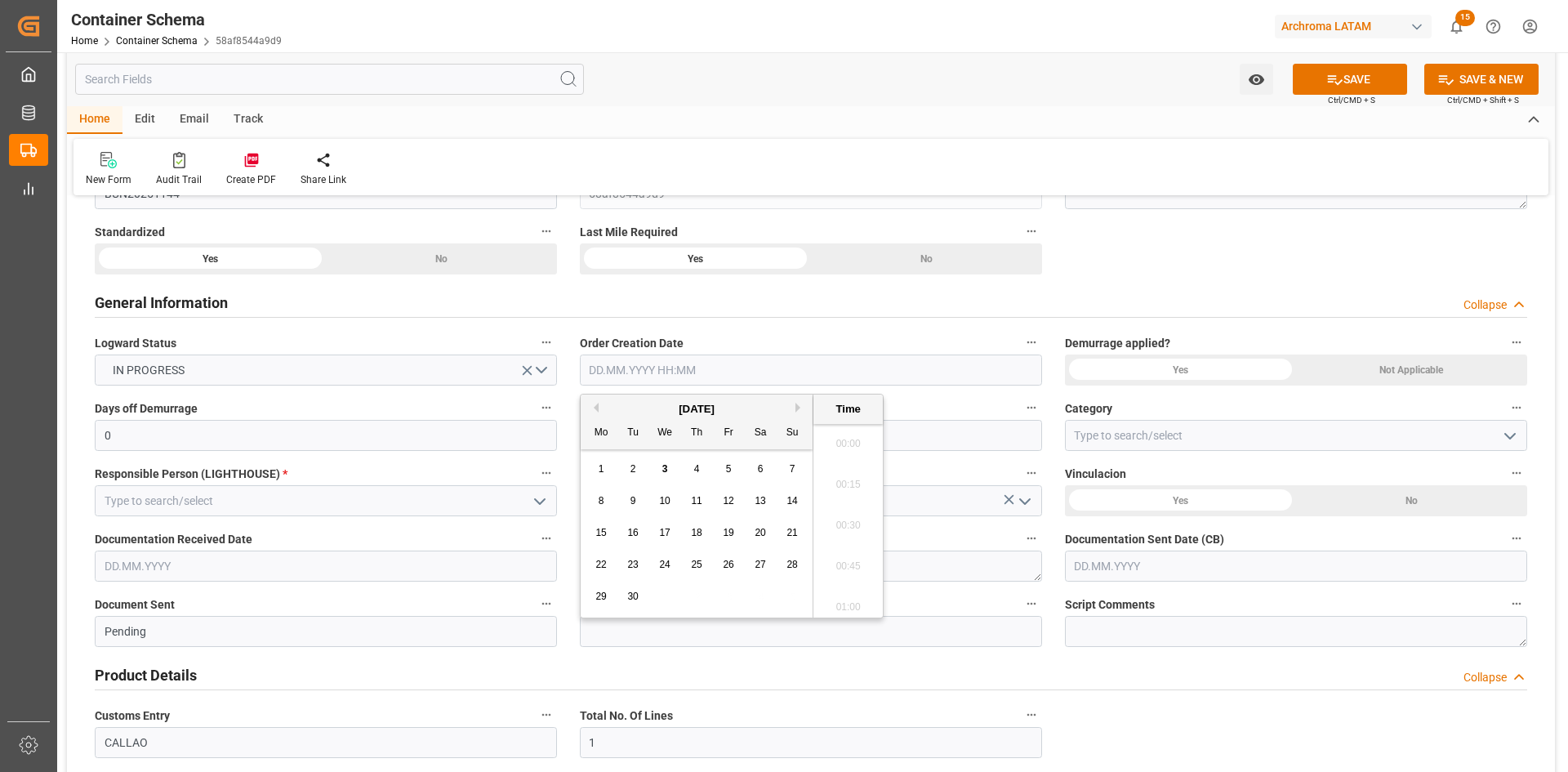
scroll to position [1885, 0]
click at [628, 410] on div "[DATE]" at bounding box center [697, 408] width 232 height 16
click at [660, 468] on div "3" at bounding box center [666, 469] width 21 height 20
type input "[DATE] 00:00"
click at [557, 274] on div "Not Applicable" at bounding box center [441, 259] width 231 height 31
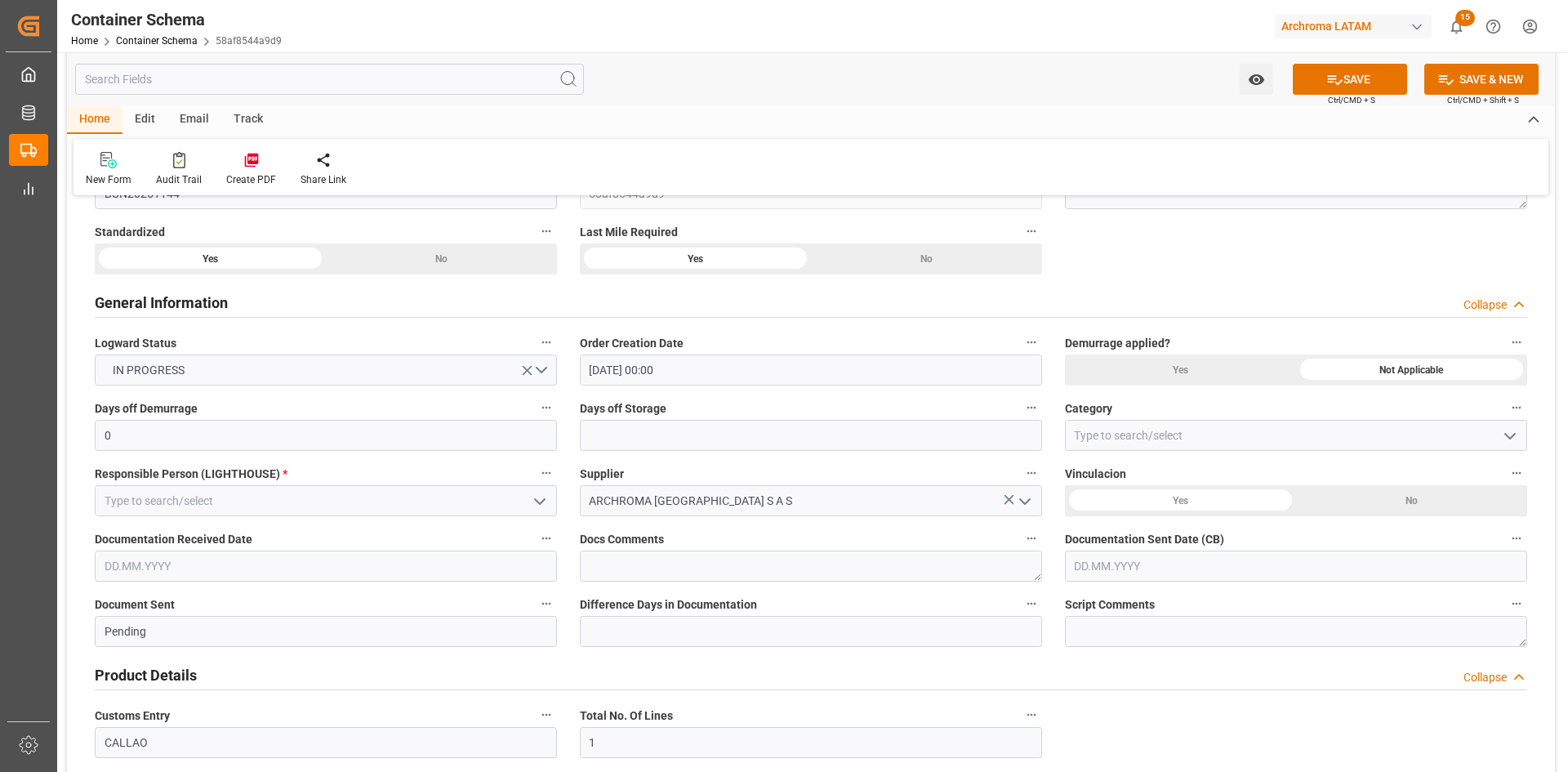
click at [1509, 437] on polyline "open menu" at bounding box center [1510, 437] width 9 height 5
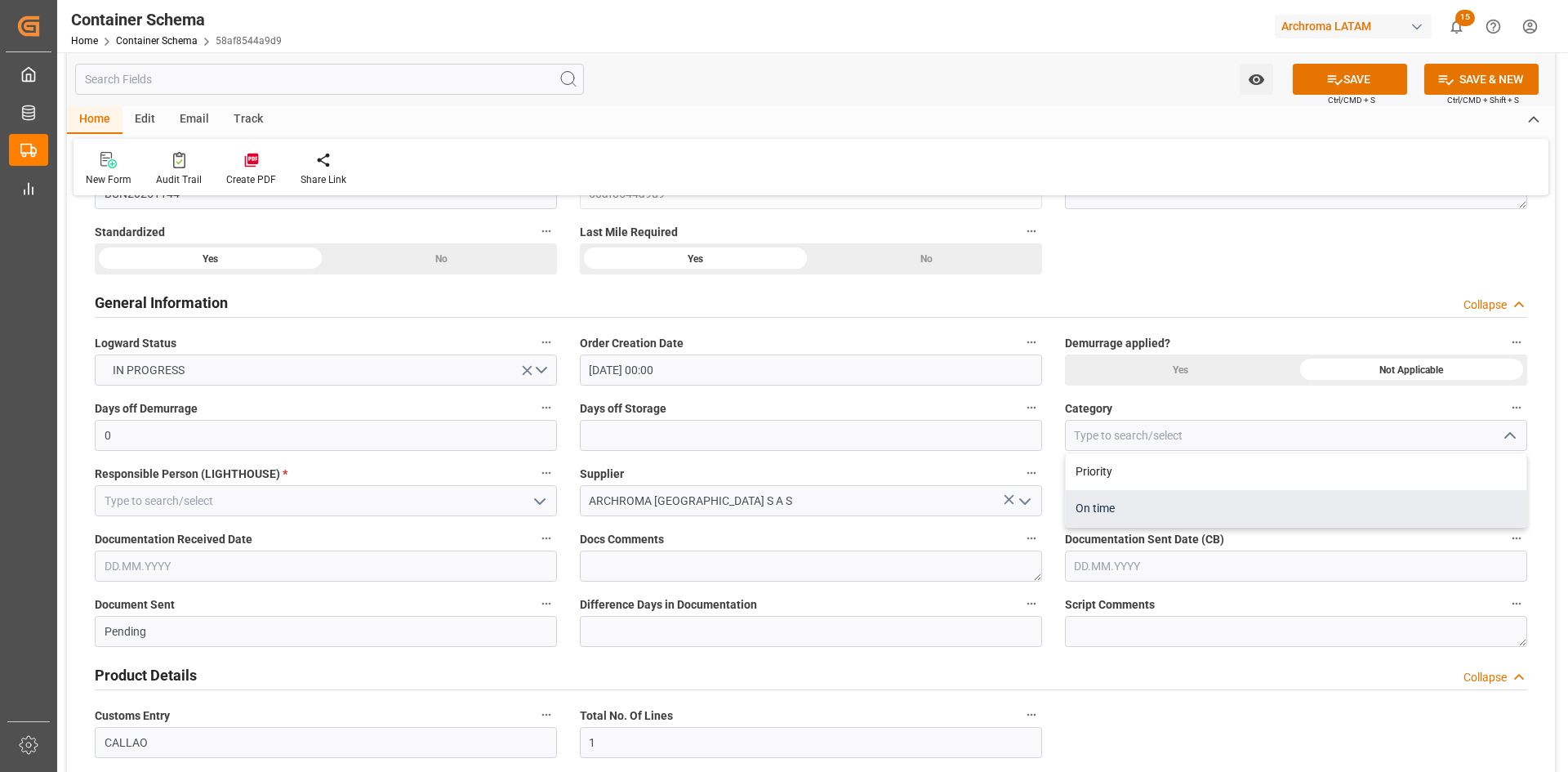
click at [1137, 491] on div "On time" at bounding box center [1296, 508] width 461 height 37
type input "On time"
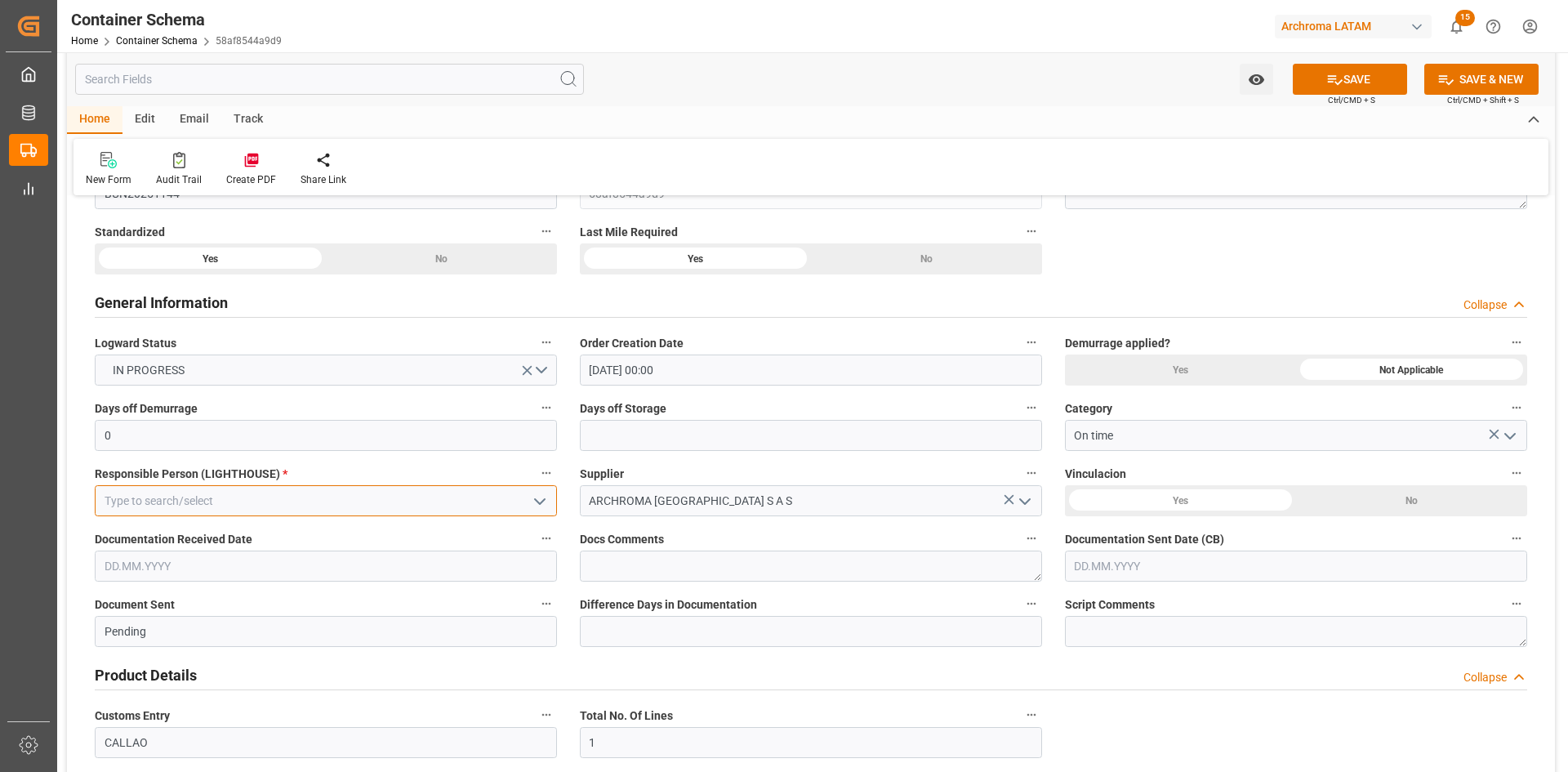
drag, startPoint x: 482, startPoint y: 502, endPoint x: 528, endPoint y: 511, distance: 46.9
click at [485, 504] on input at bounding box center [325, 501] width 462 height 31
drag, startPoint x: 540, startPoint y: 502, endPoint x: 299, endPoint y: 577, distance: 252.4
click at [540, 503] on icon "open menu" at bounding box center [540, 501] width 20 height 20
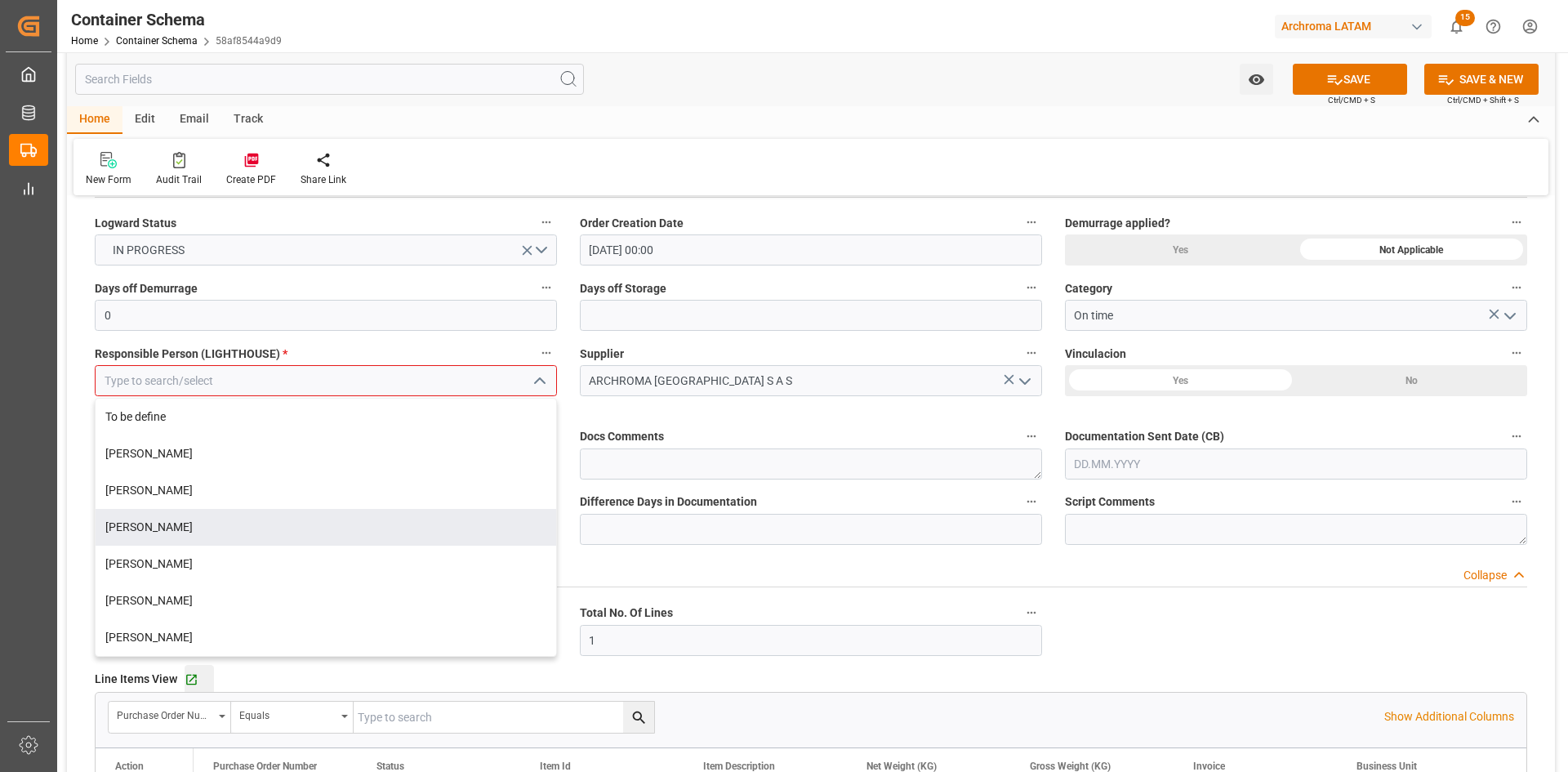
scroll to position [408, 0]
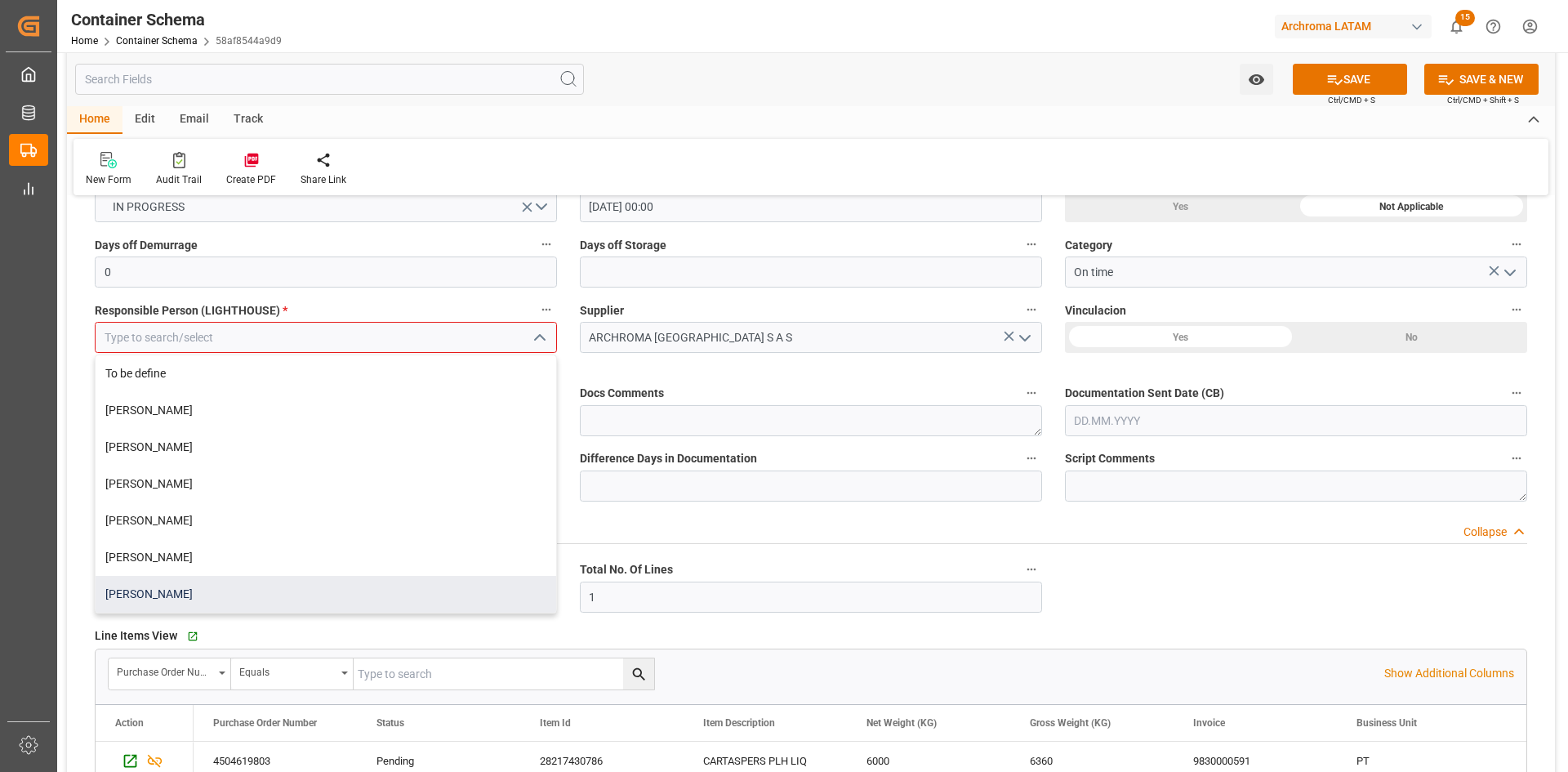
click at [182, 589] on div "[PERSON_NAME]" at bounding box center [325, 594] width 461 height 37
type input "[PERSON_NAME]"
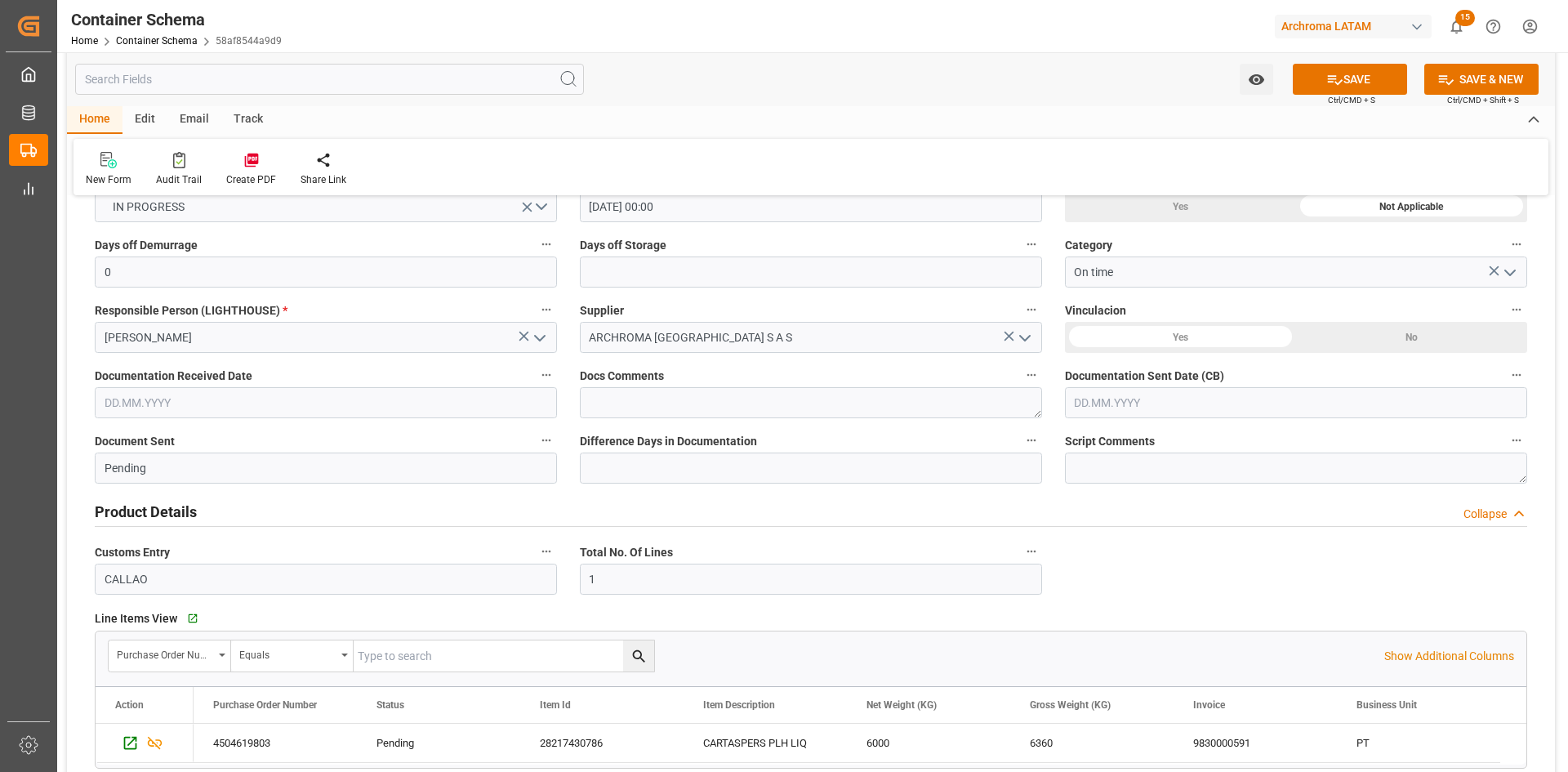
click at [557, 111] on div "No" at bounding box center [441, 95] width 231 height 31
click at [238, 400] on input "text" at bounding box center [325, 402] width 462 height 31
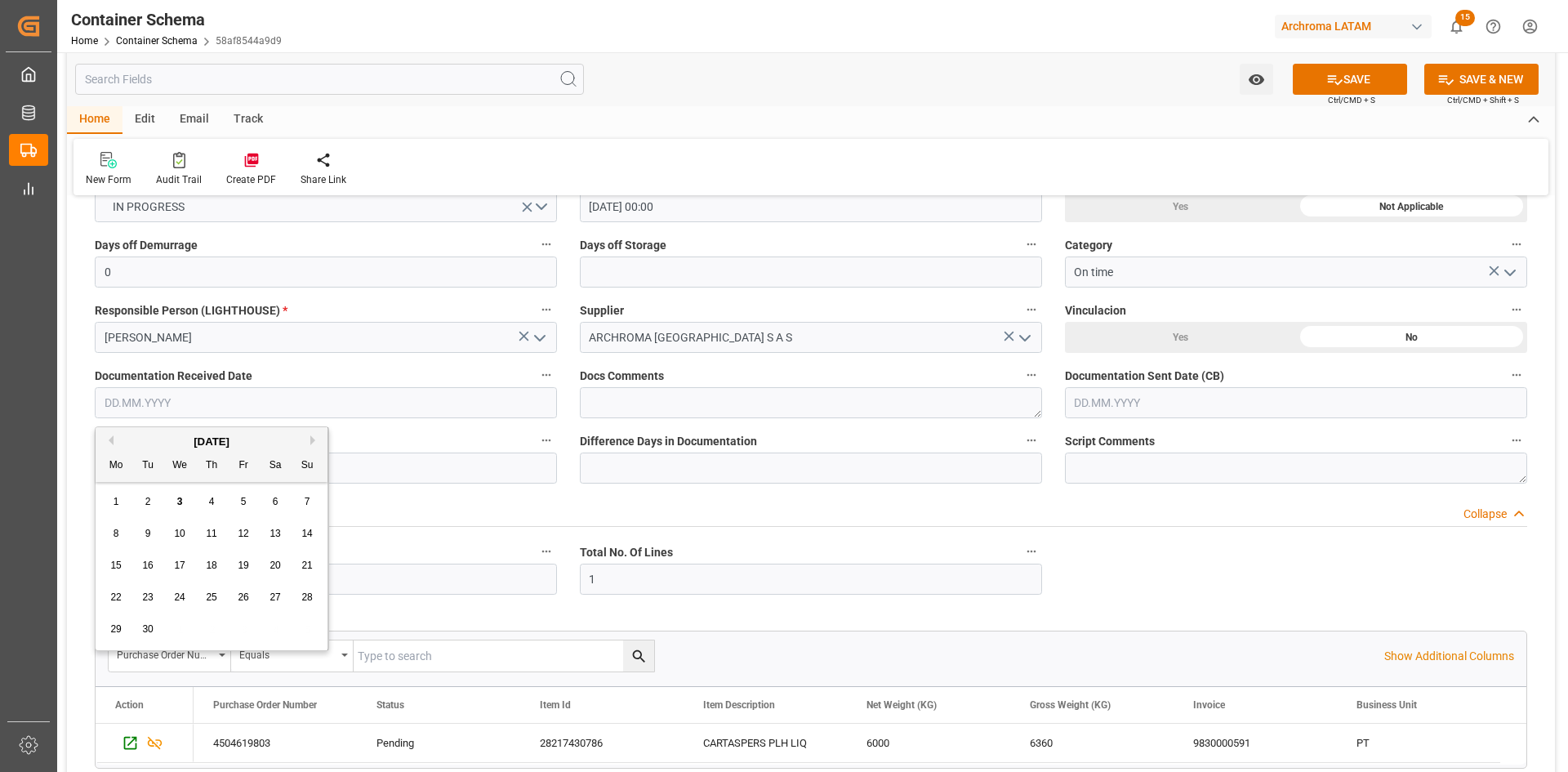
click at [150, 431] on div "[DATE] Mo Tu We Th Fr Sa Su" at bounding box center [211, 455] width 232 height 55
click at [108, 441] on button "Previous Month" at bounding box center [108, 439] width 9 height 9
click at [181, 626] on span "27" at bounding box center [179, 628] width 10 height 11
type input "[DATE]"
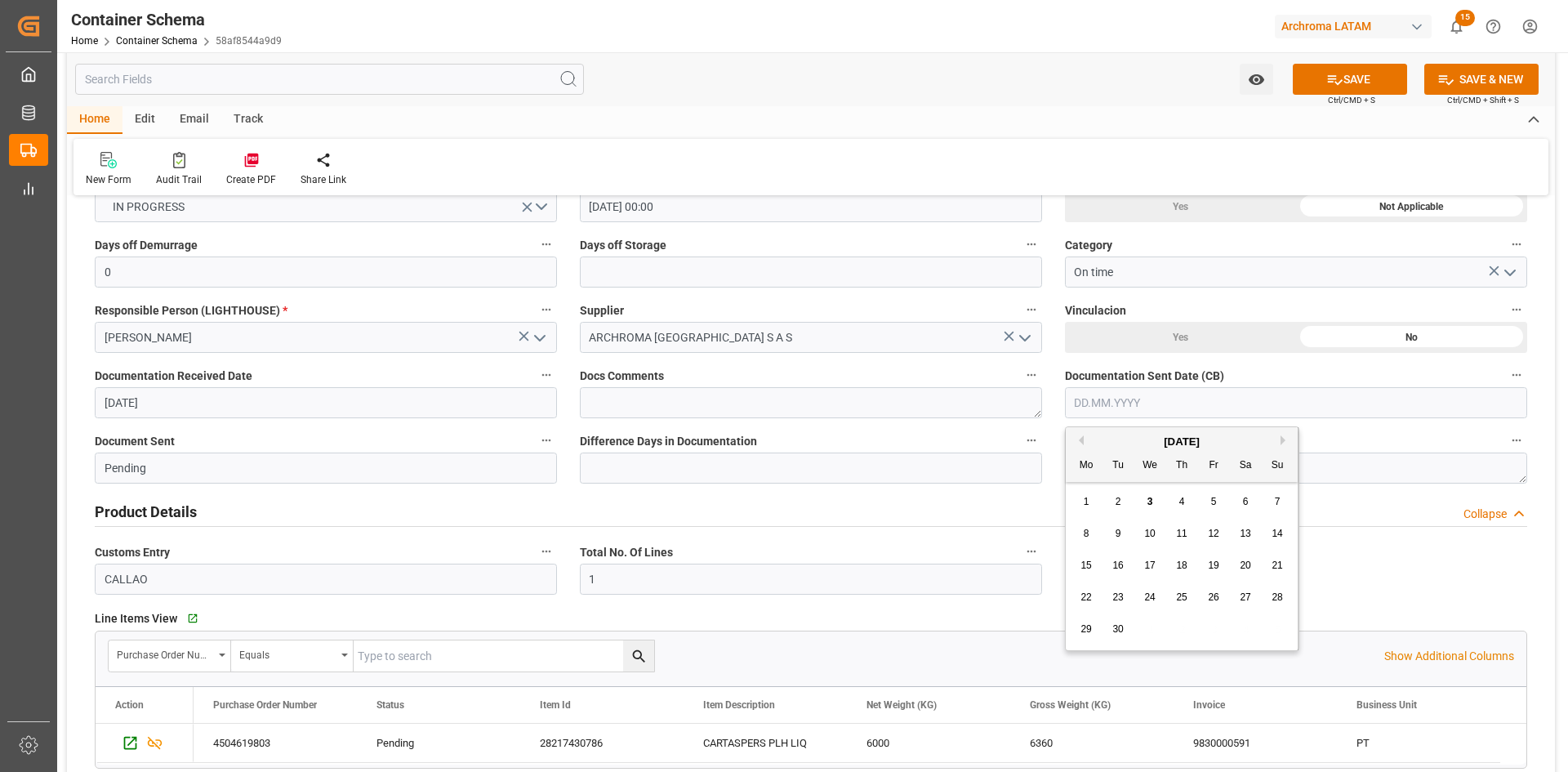
click at [1202, 399] on input "text" at bounding box center [1296, 402] width 462 height 31
click at [1101, 437] on div "[DATE]" at bounding box center [1182, 442] width 232 height 16
click at [1077, 439] on button "Previous Month" at bounding box center [1078, 439] width 9 height 9
click at [1250, 631] on span "30" at bounding box center [1245, 628] width 10 height 11
type input "[DATE]"
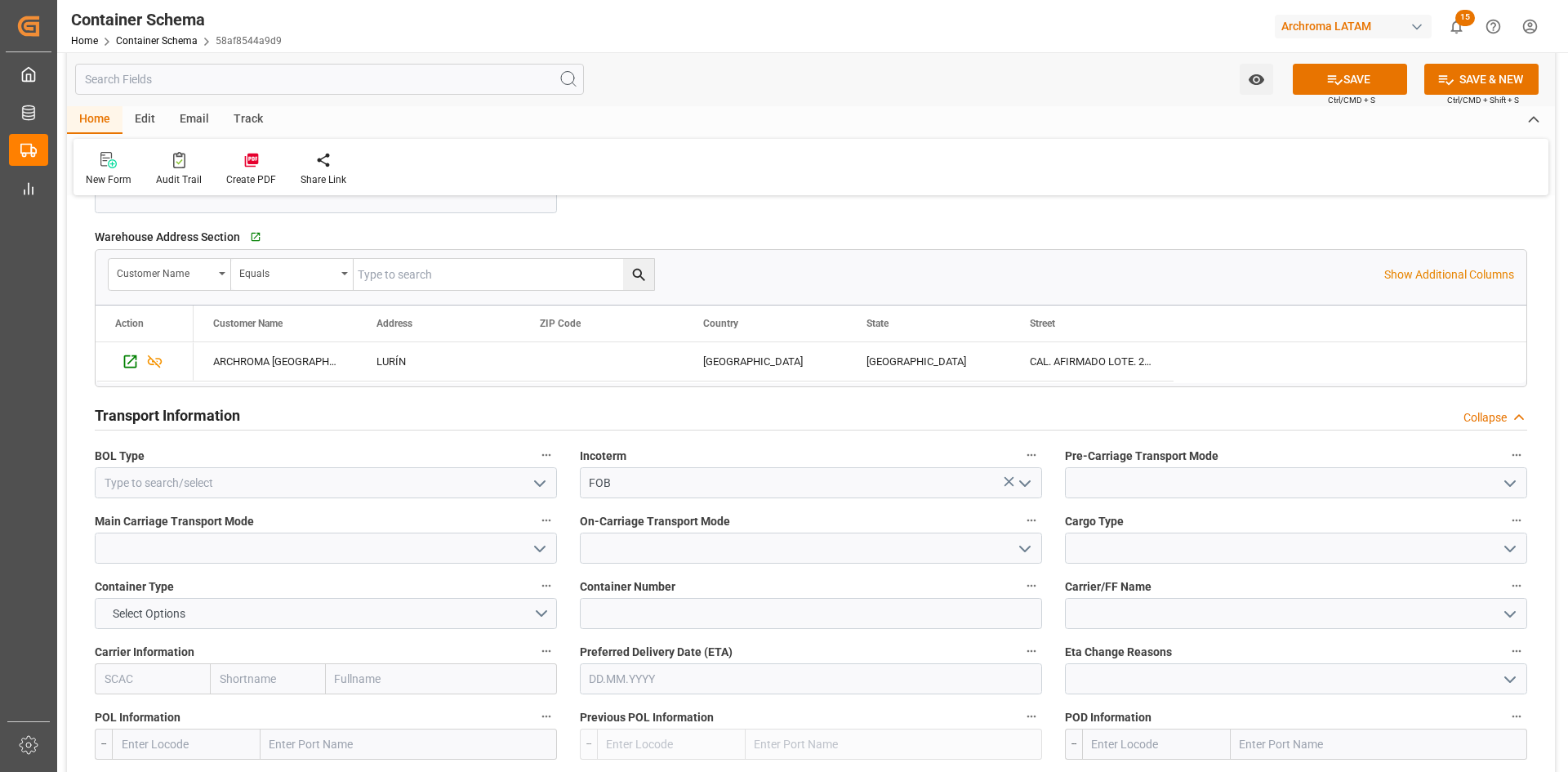
scroll to position [1306, 0]
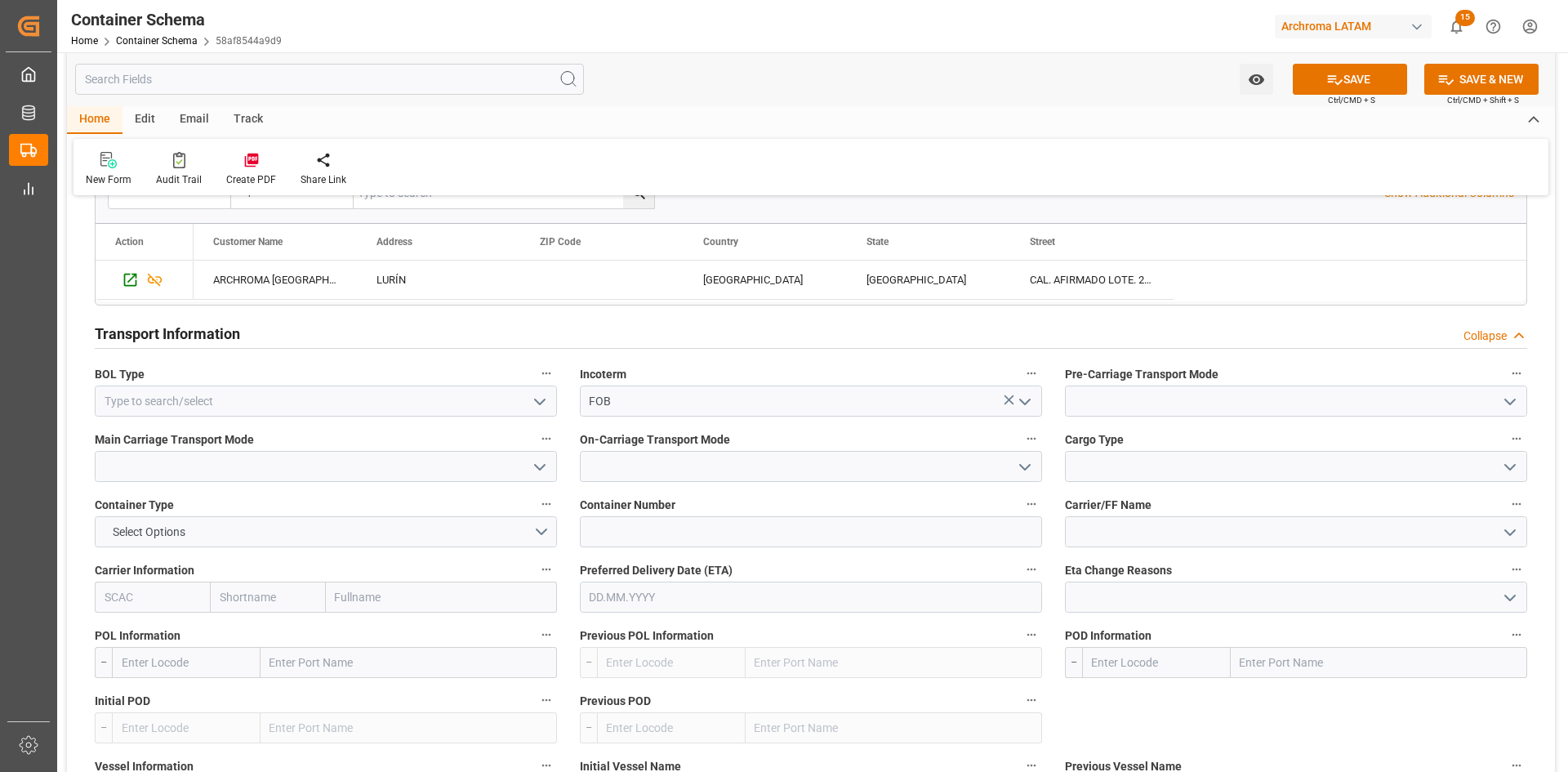
click at [539, 401] on icon "open menu" at bounding box center [540, 401] width 20 height 20
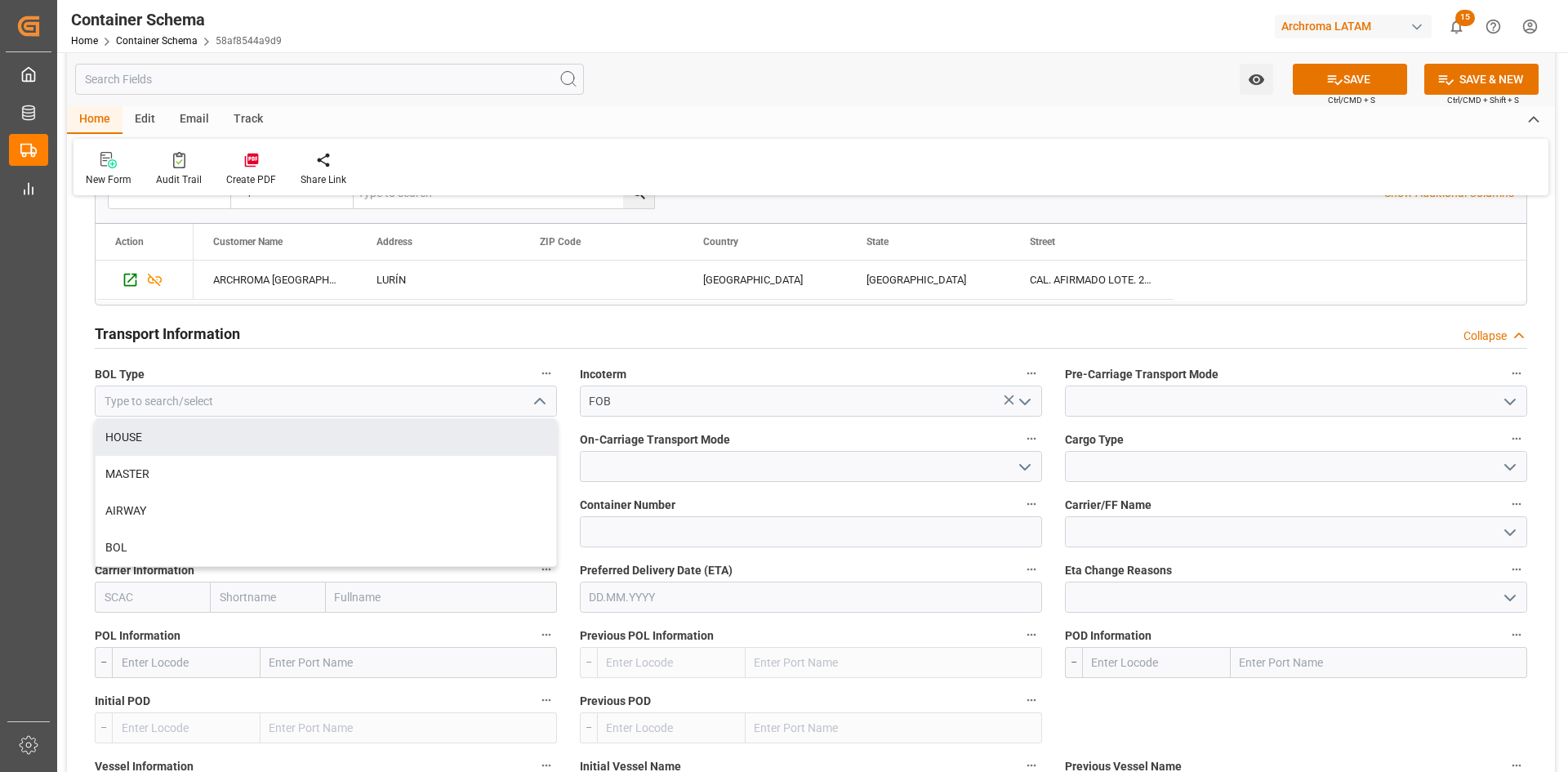
drag, startPoint x: 348, startPoint y: 435, endPoint x: 462, endPoint y: 435, distance: 114.0
click at [350, 435] on div "HOUSE" at bounding box center [325, 437] width 461 height 37
type input "HOUSE"
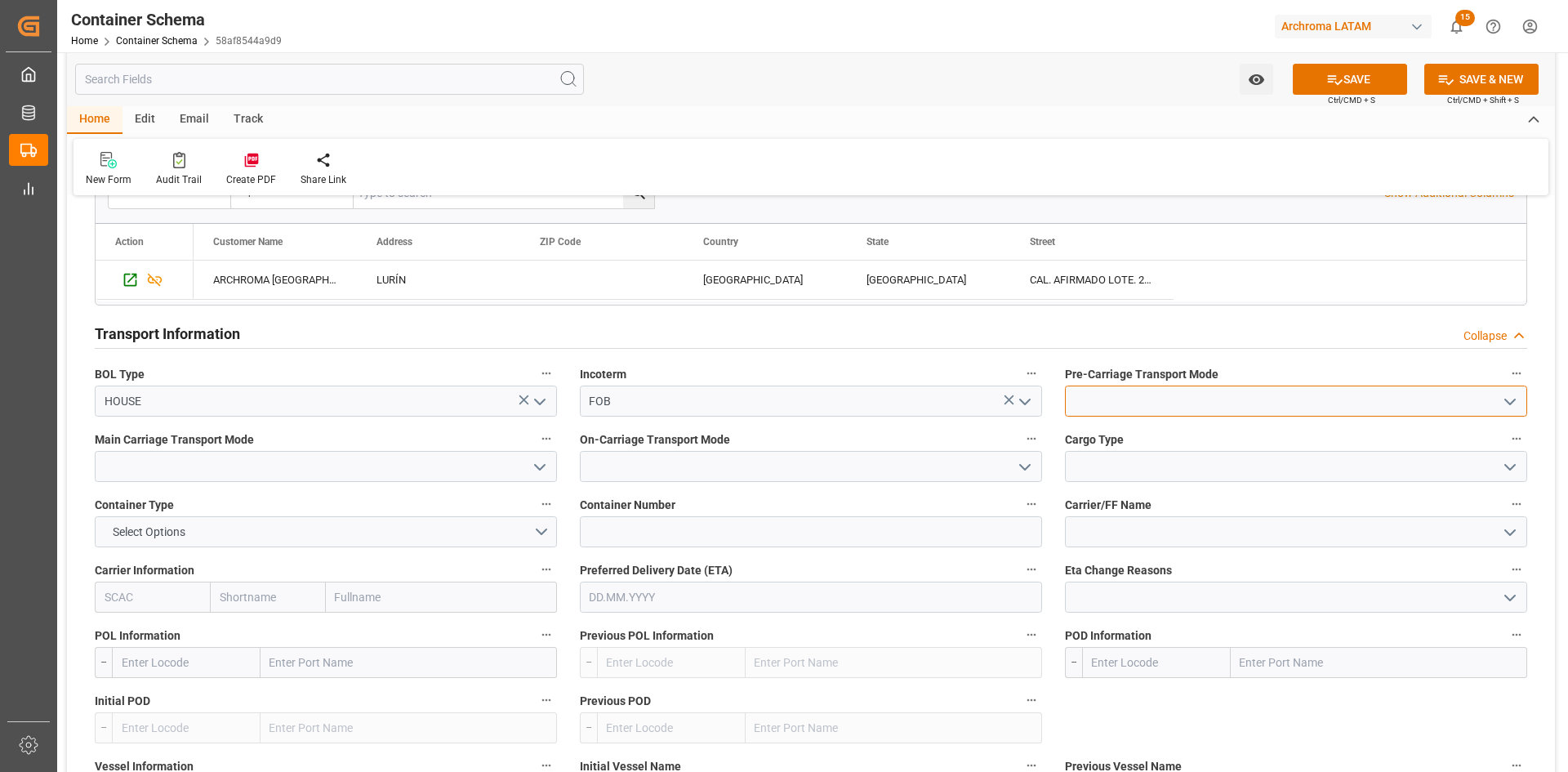
click at [1208, 401] on input at bounding box center [1296, 401] width 462 height 31
click at [1520, 398] on div at bounding box center [1296, 401] width 462 height 31
click at [1511, 401] on icon "open menu" at bounding box center [1510, 401] width 20 height 20
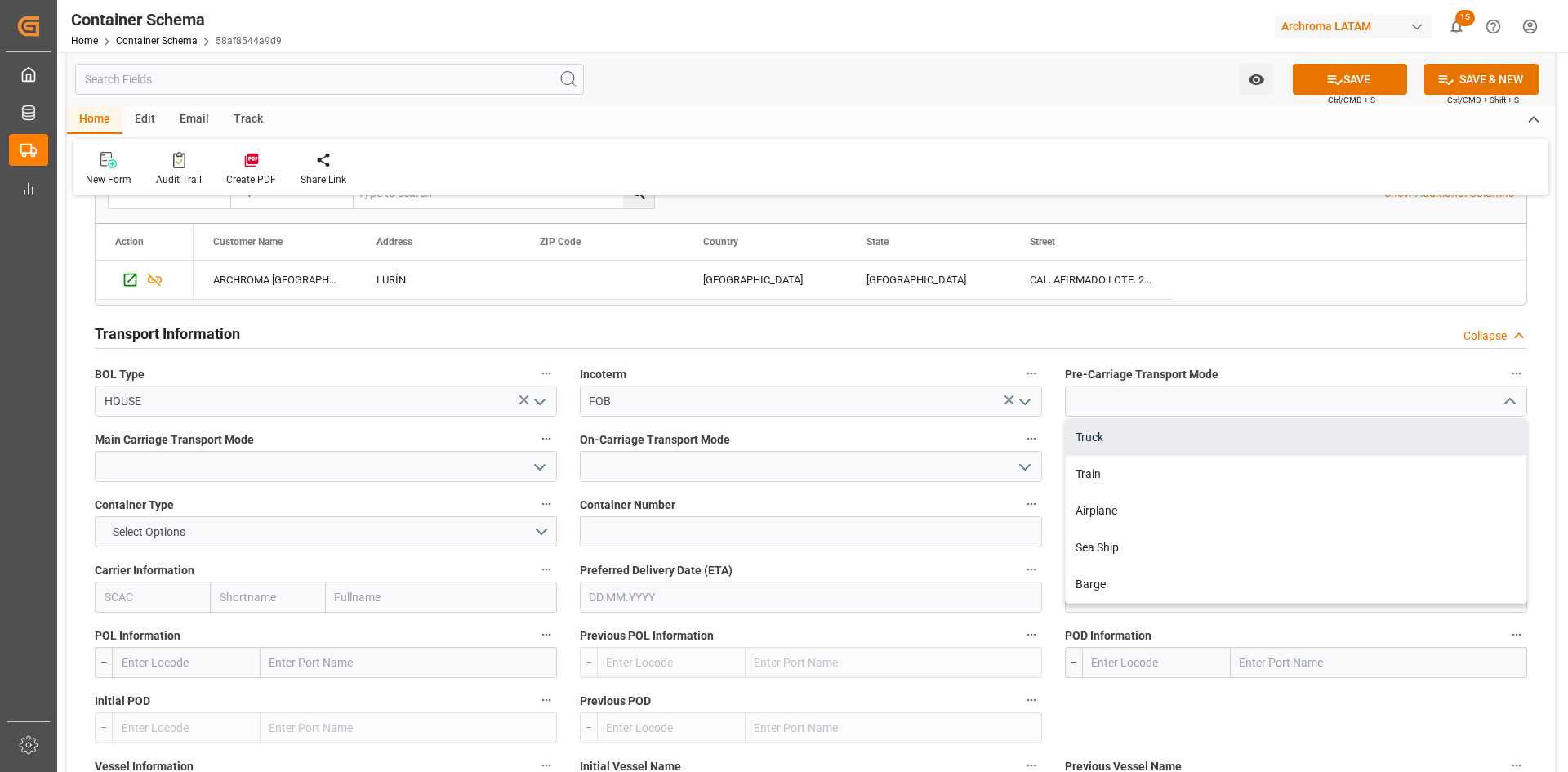
click at [1259, 436] on div "Truck" at bounding box center [1296, 437] width 461 height 37
type input "Truck"
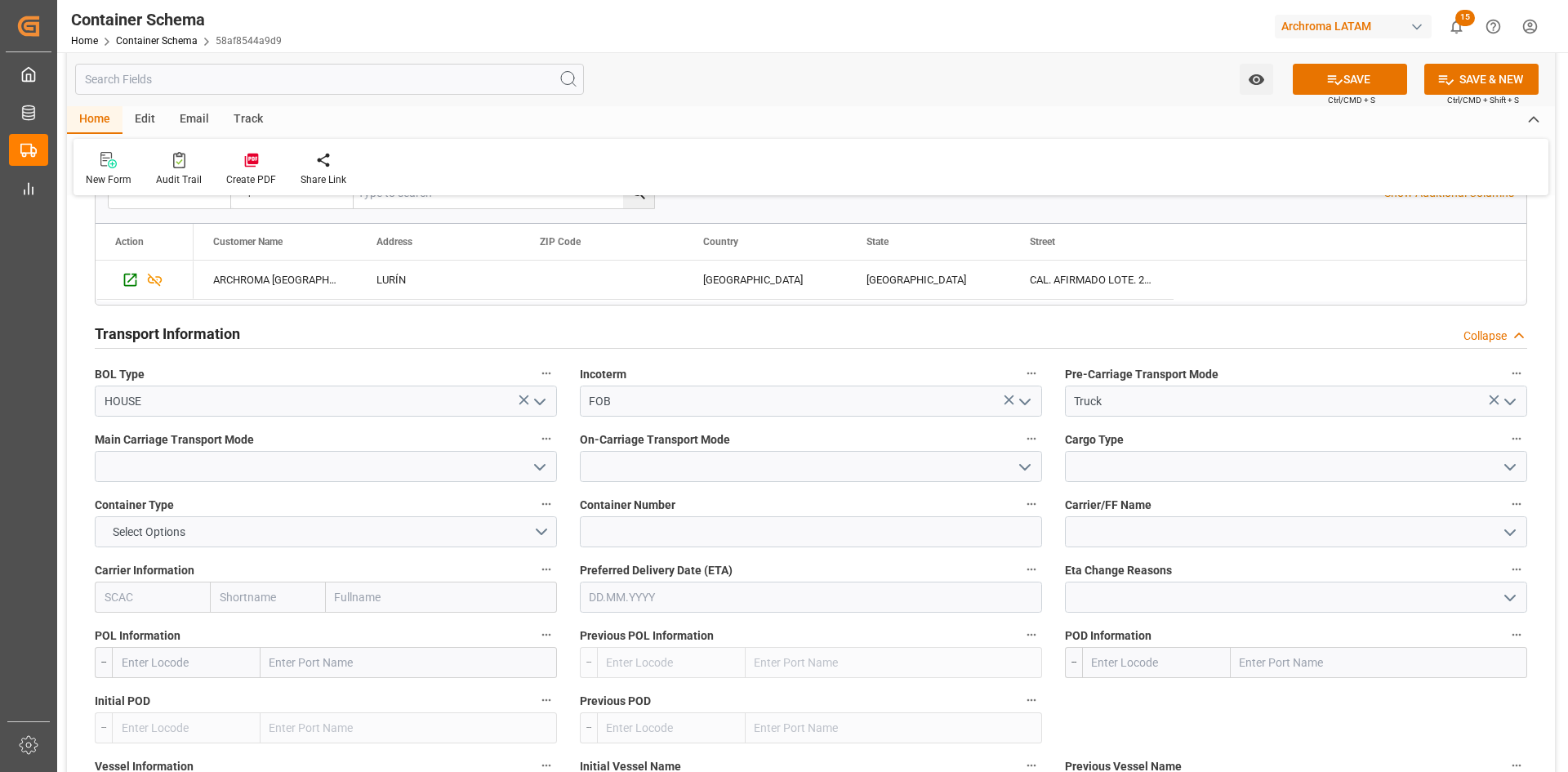
click at [543, 467] on polyline "open menu" at bounding box center [540, 467] width 9 height 5
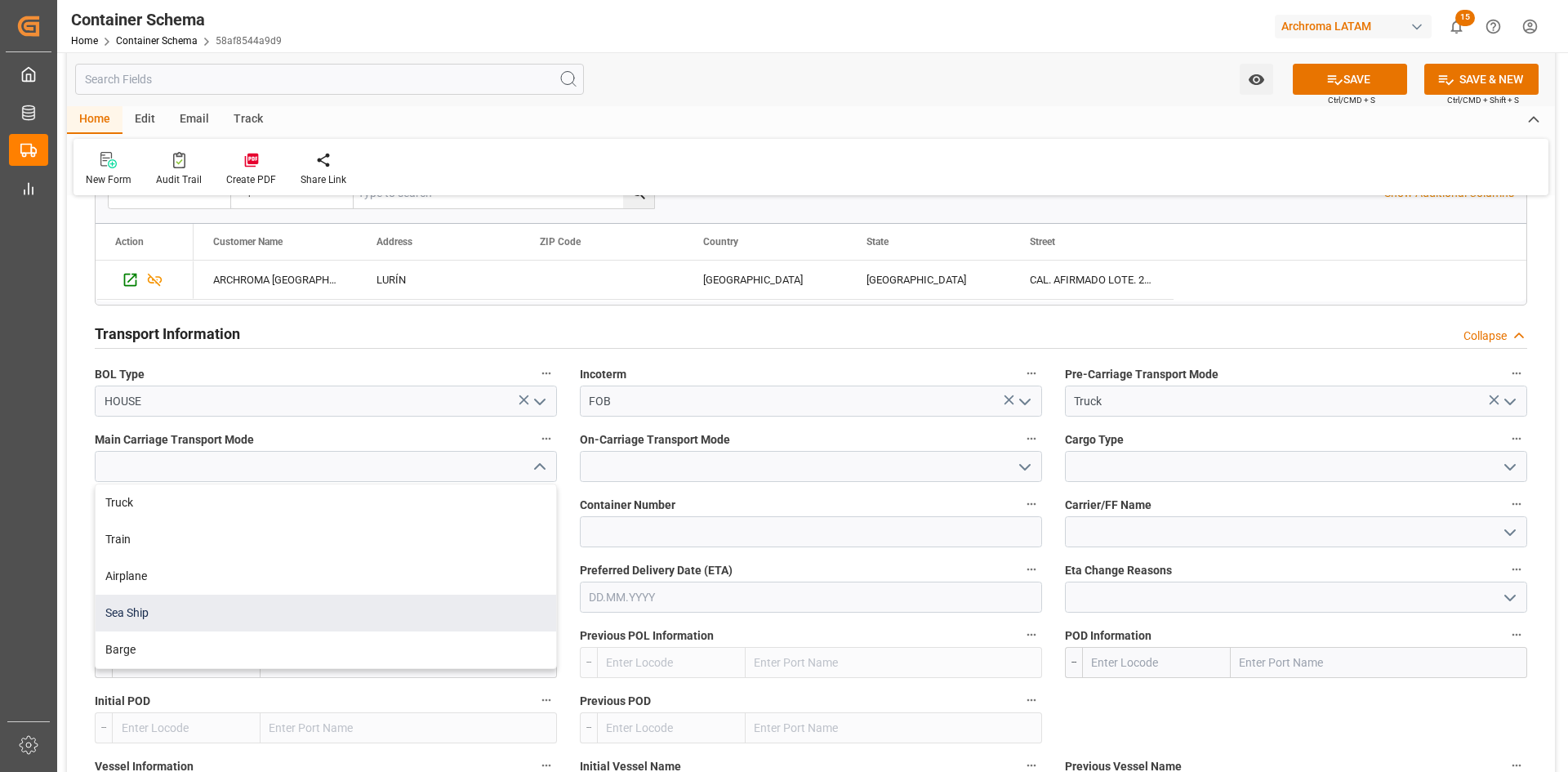
click at [165, 613] on div "Sea Ship" at bounding box center [325, 612] width 461 height 37
type input "Sea Ship"
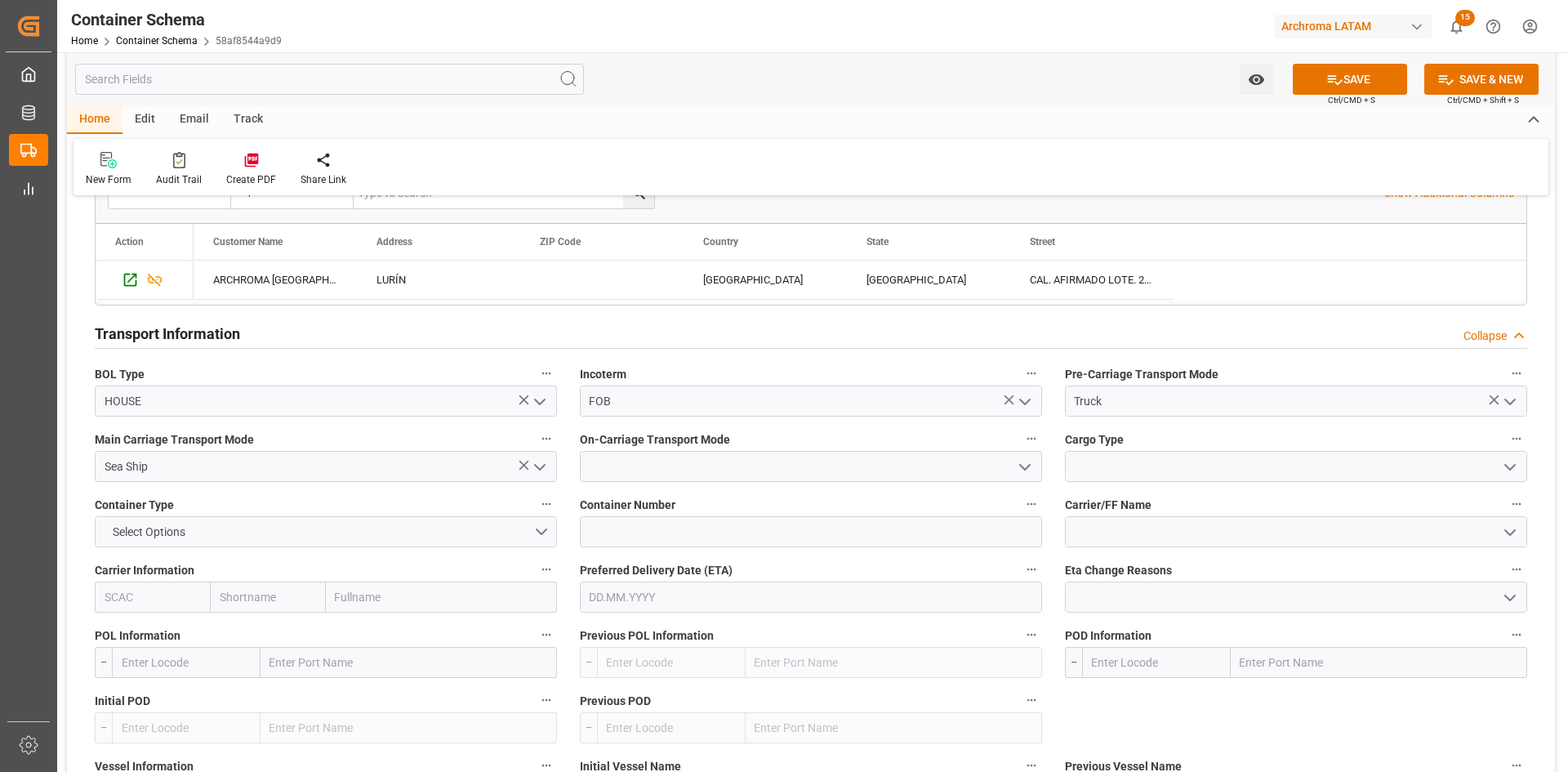
click at [1020, 472] on icon "open menu" at bounding box center [1024, 467] width 20 height 20
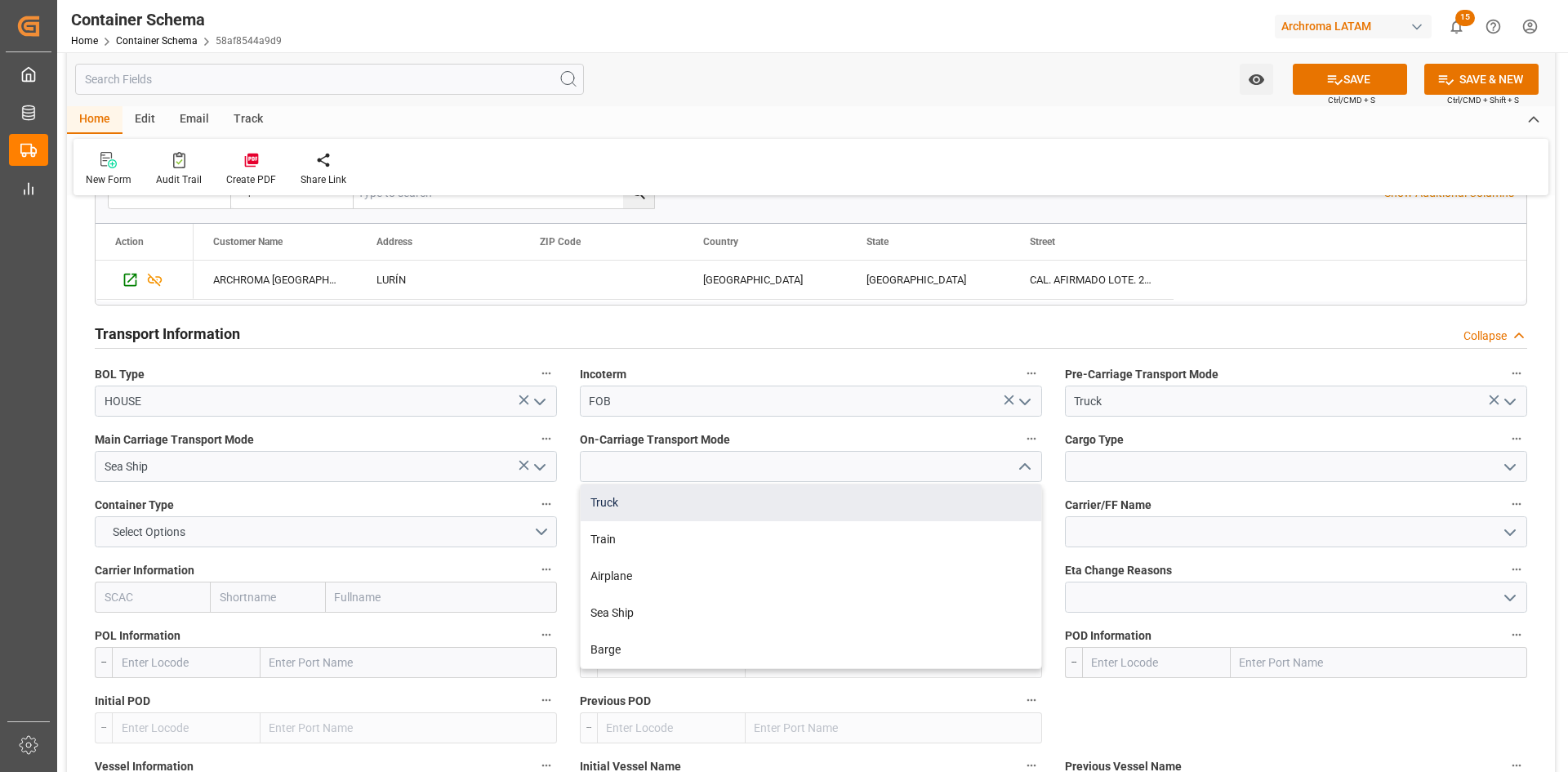
click at [644, 510] on div "Truck" at bounding box center [811, 503] width 461 height 37
type input "Truck"
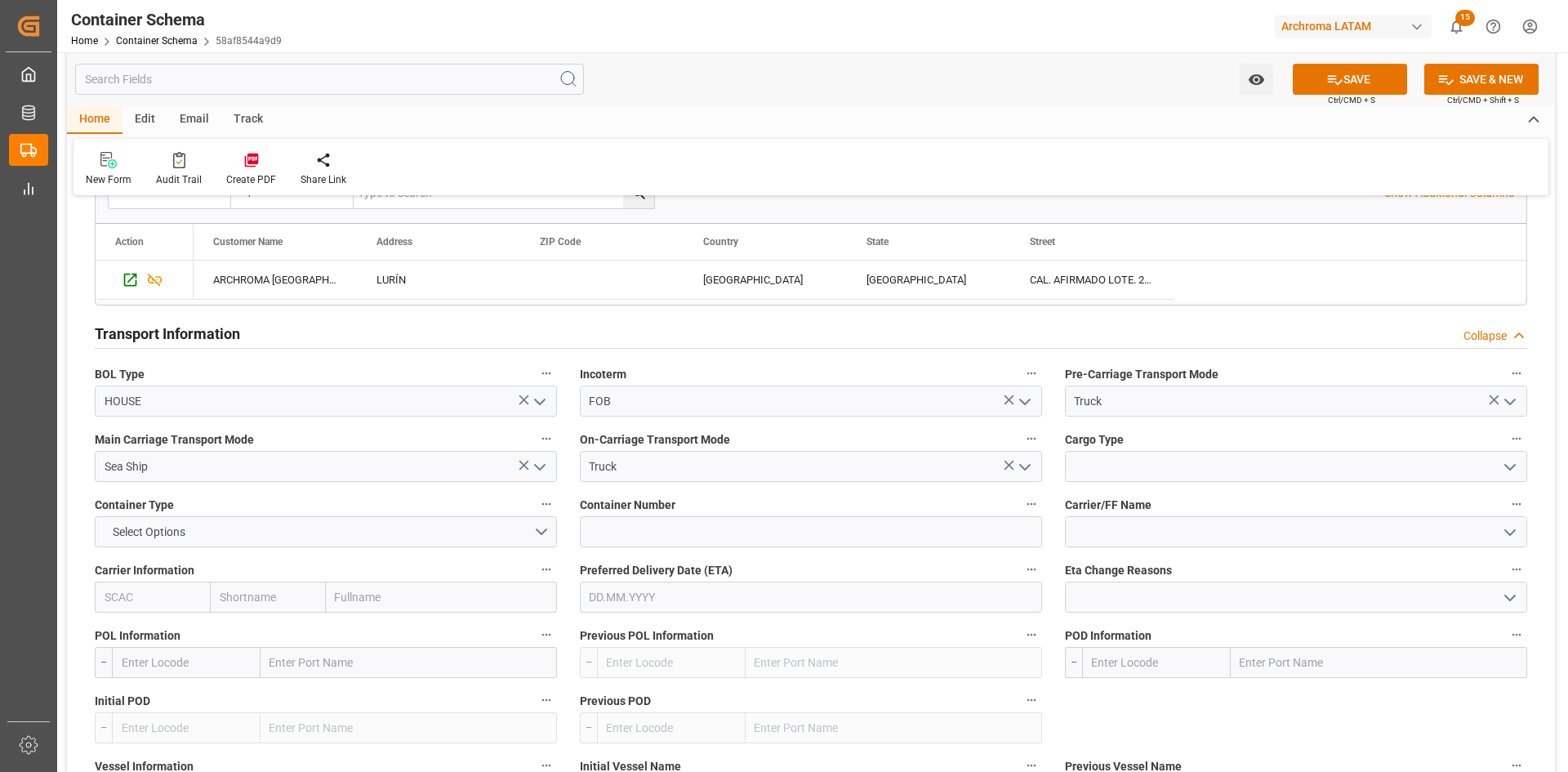
click at [1511, 465] on icon "open menu" at bounding box center [1510, 467] width 20 height 20
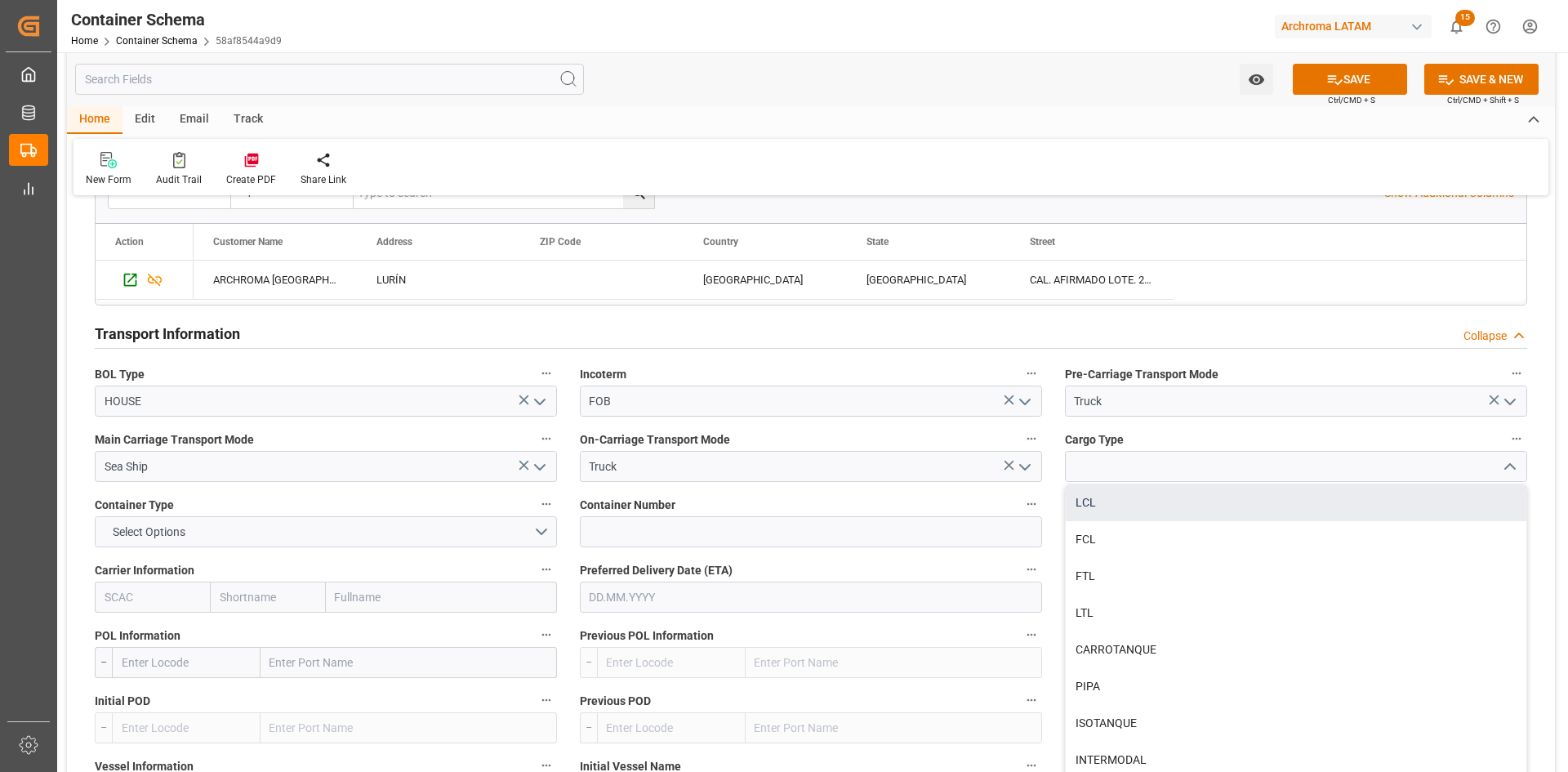
click at [1125, 510] on div "LCL" at bounding box center [1296, 503] width 461 height 37
type input "LCL"
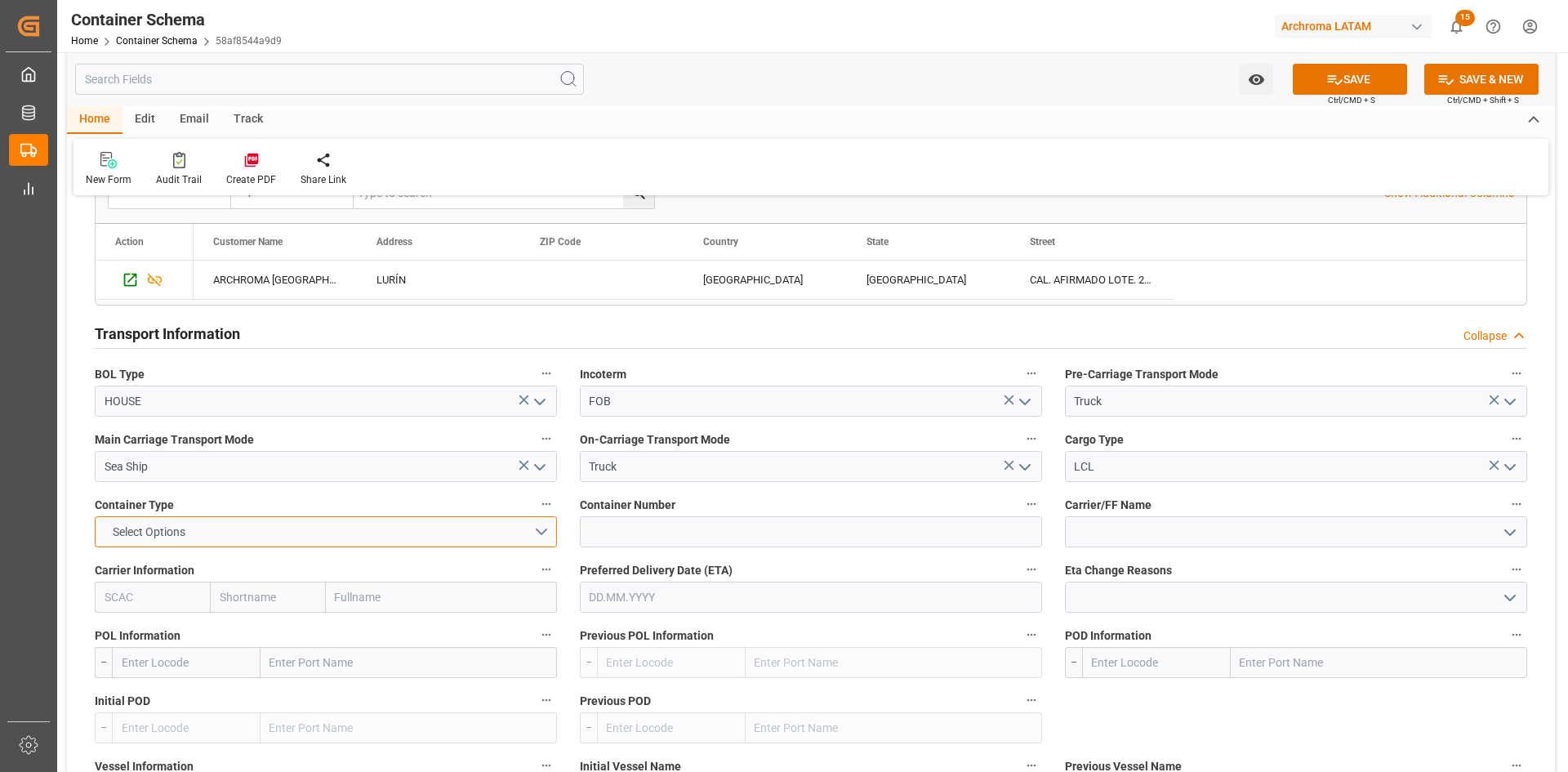
click at [542, 533] on button "Select Options" at bounding box center [325, 532] width 462 height 31
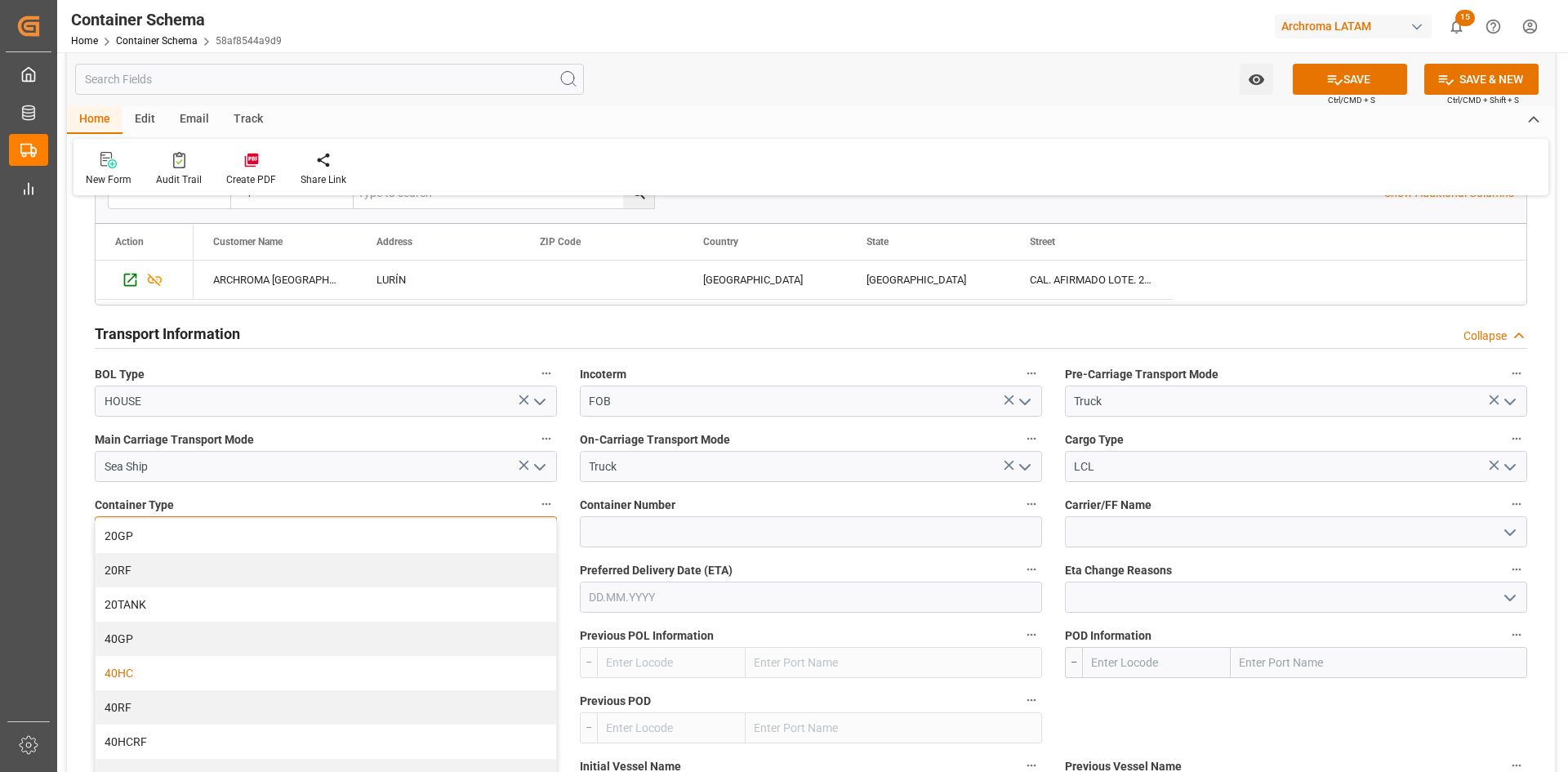
click at [202, 667] on div "40HC" at bounding box center [325, 673] width 461 height 34
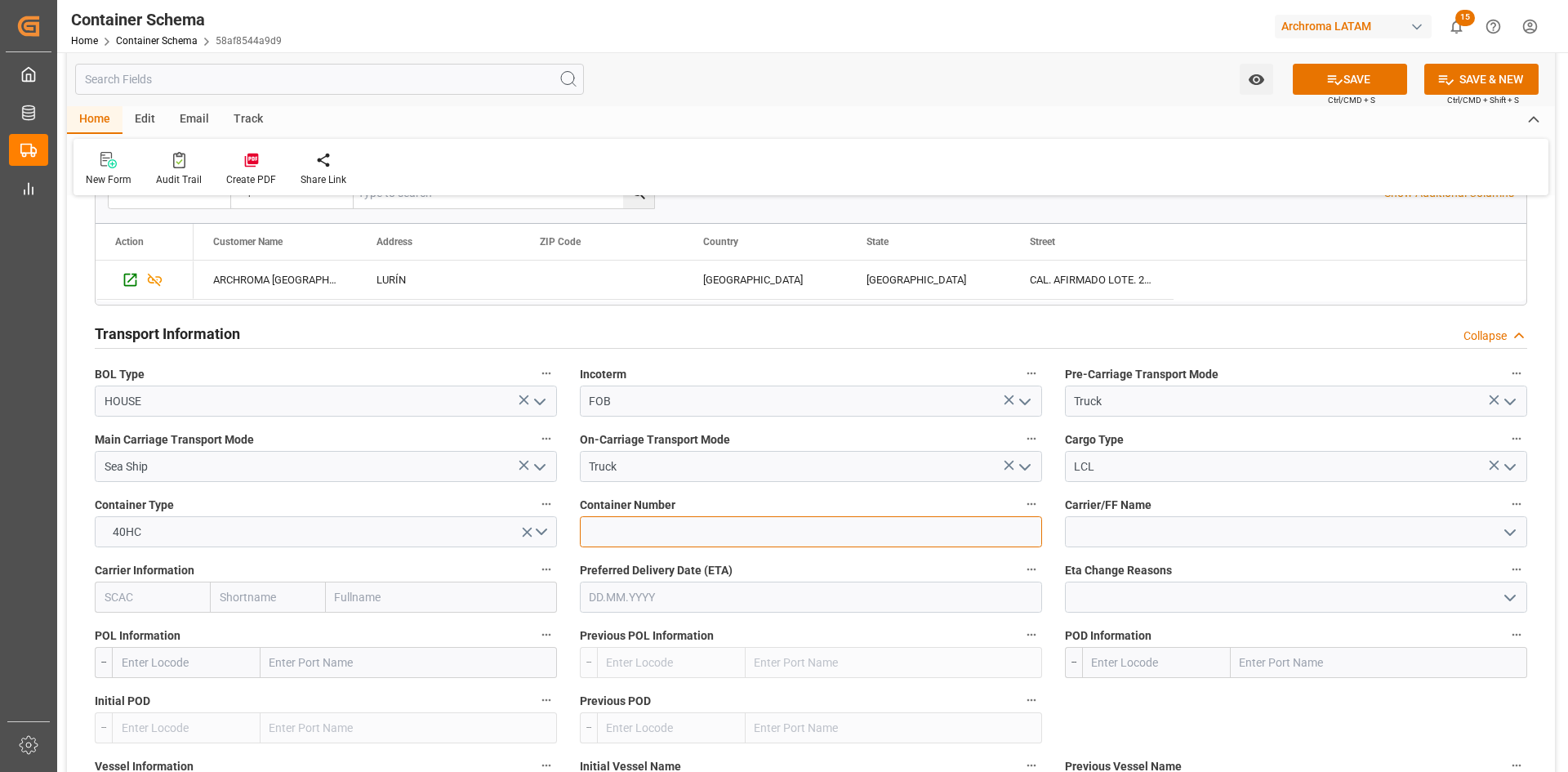
click at [689, 524] on input at bounding box center [811, 532] width 462 height 31
paste input "TIIU 511835-1"
click at [656, 532] on input "TIIU 511835-1" at bounding box center [811, 532] width 462 height 31
click at [615, 534] on input "TIIU 5118351" at bounding box center [811, 532] width 462 height 31
type input "TIIU5118351"
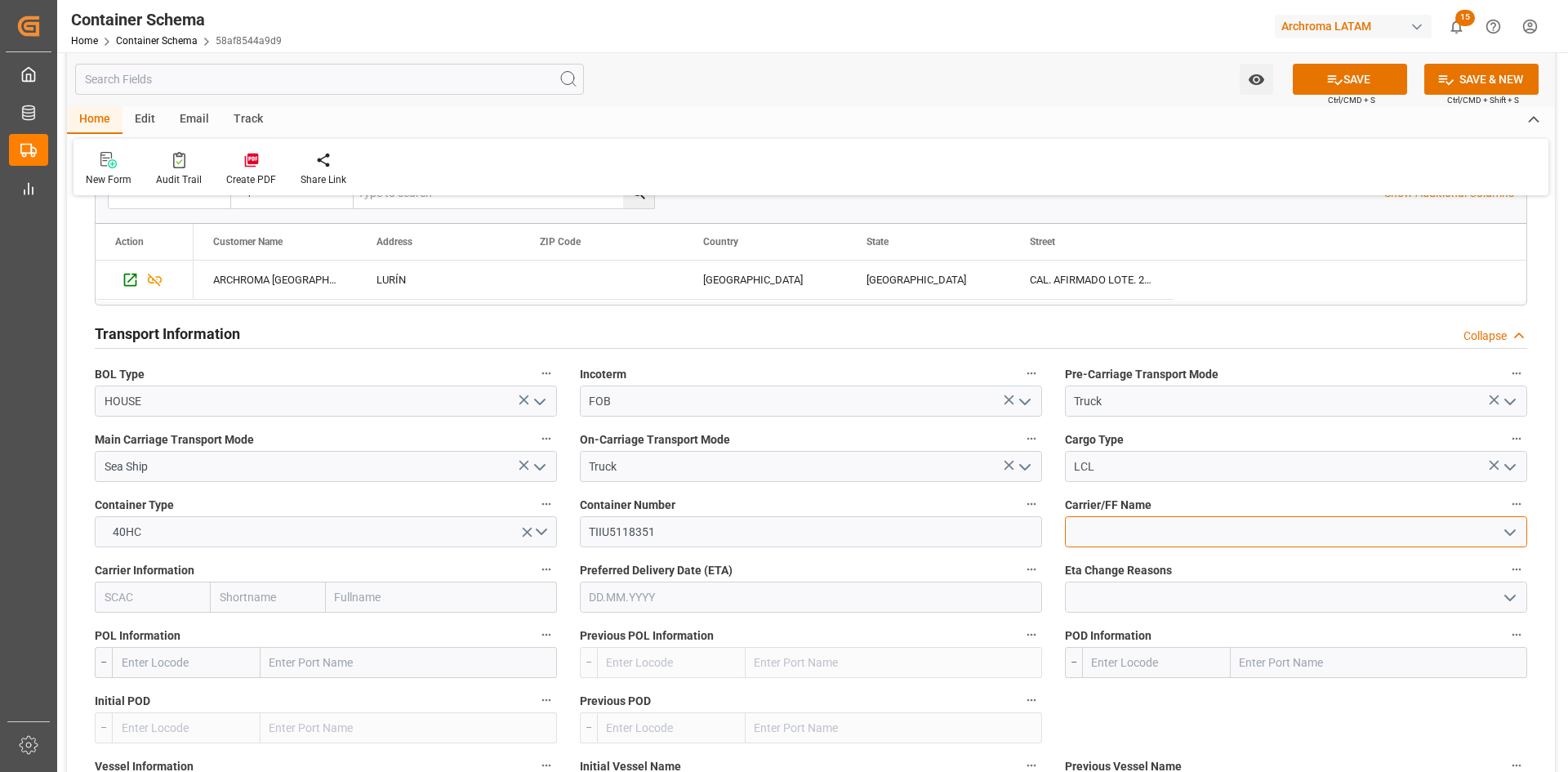
click at [1216, 520] on input at bounding box center [1296, 532] width 462 height 31
click at [1500, 528] on icon "open menu" at bounding box center [1510, 532] width 20 height 20
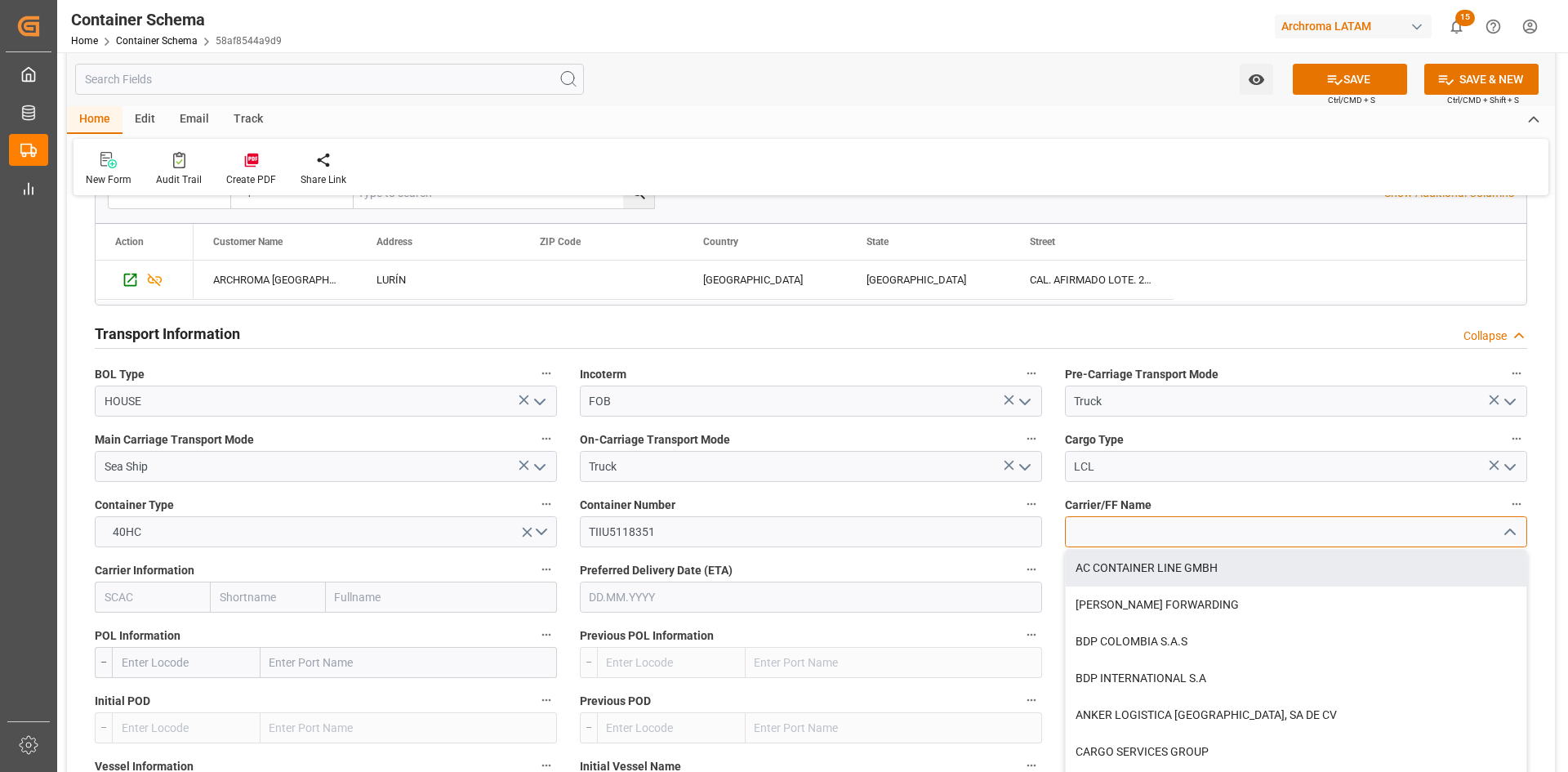
click at [1135, 537] on input at bounding box center [1296, 532] width 462 height 31
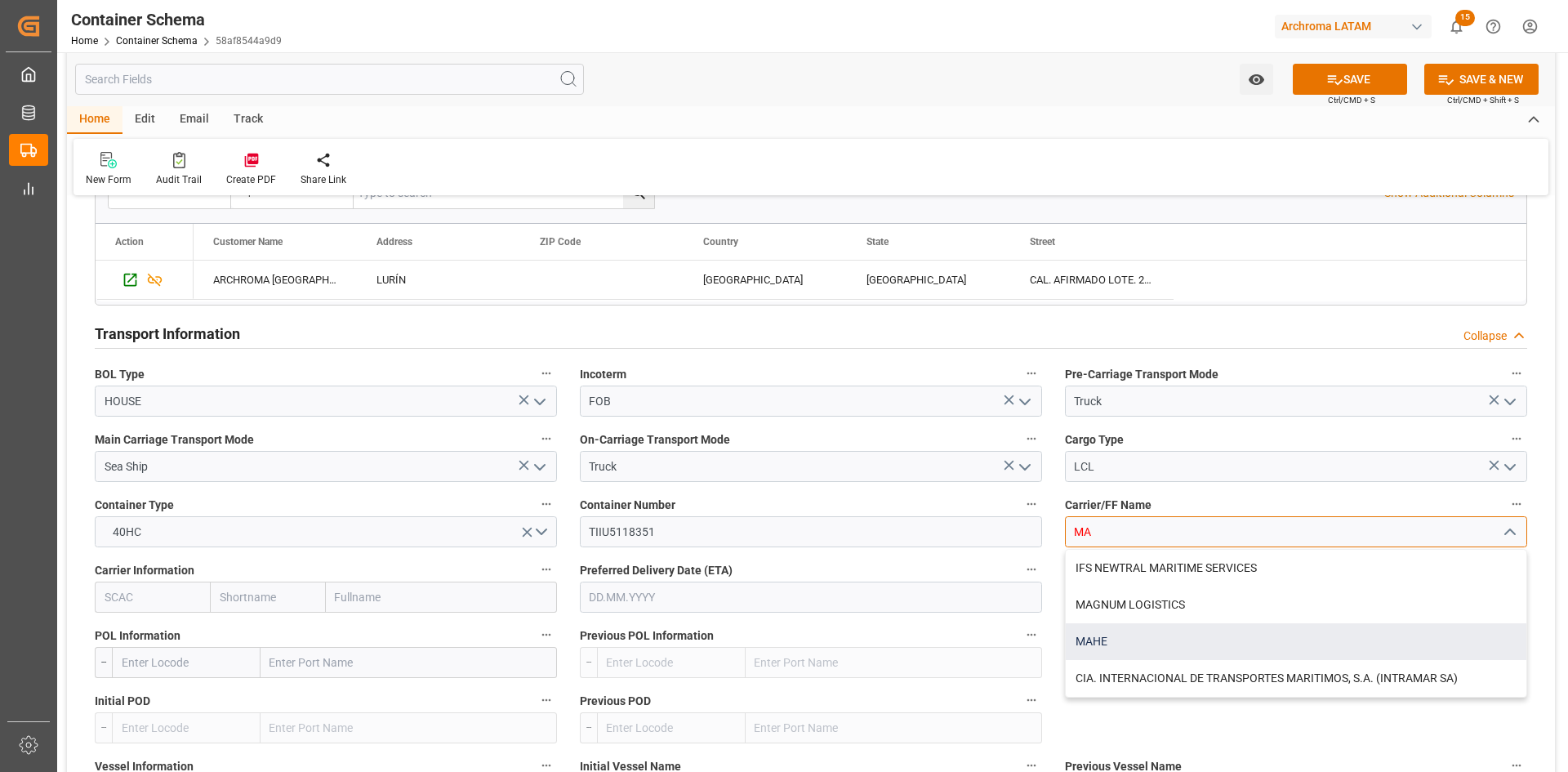
click at [1101, 631] on div "MAHE" at bounding box center [1296, 641] width 461 height 37
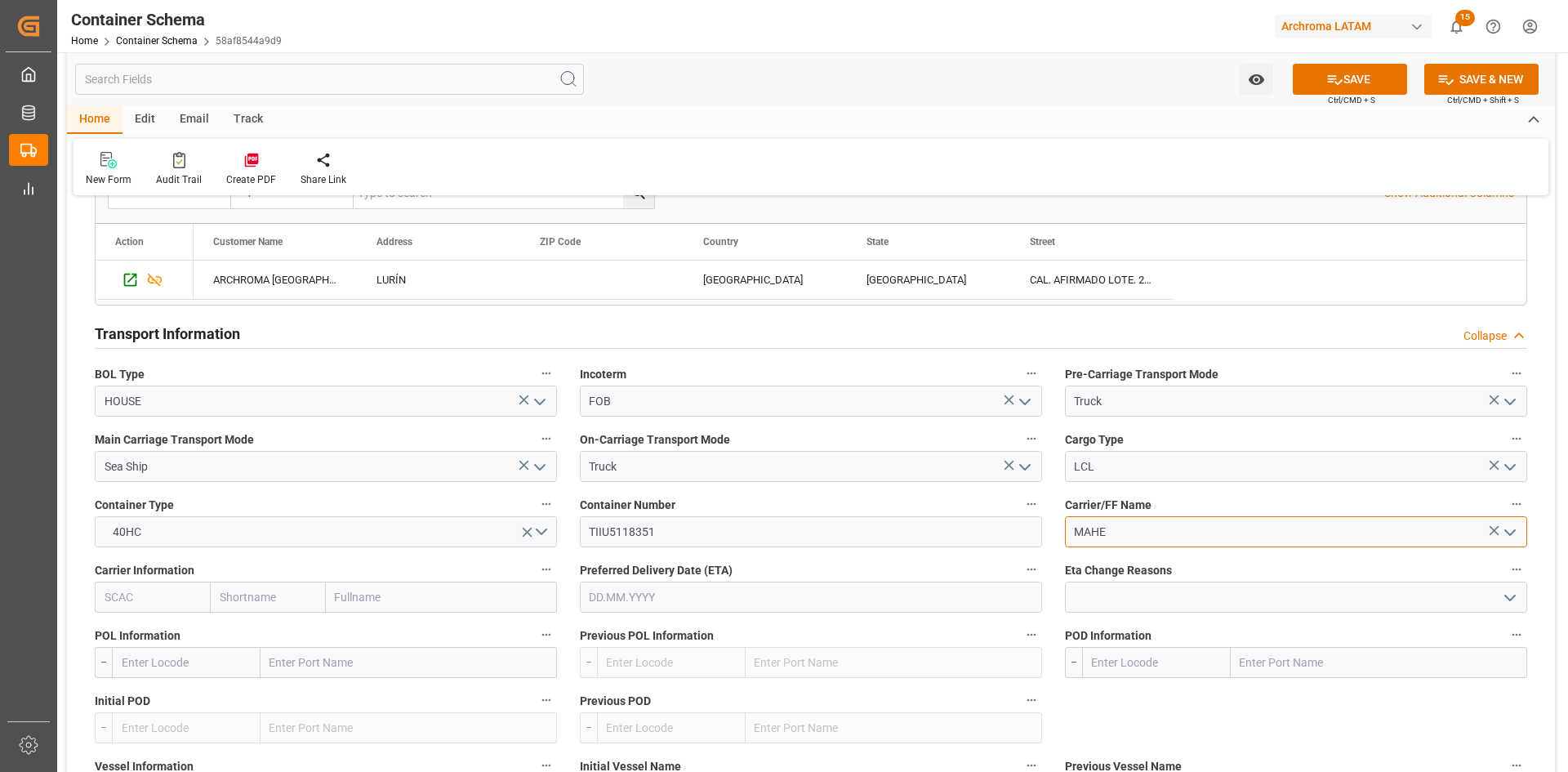
scroll to position [1389, 0]
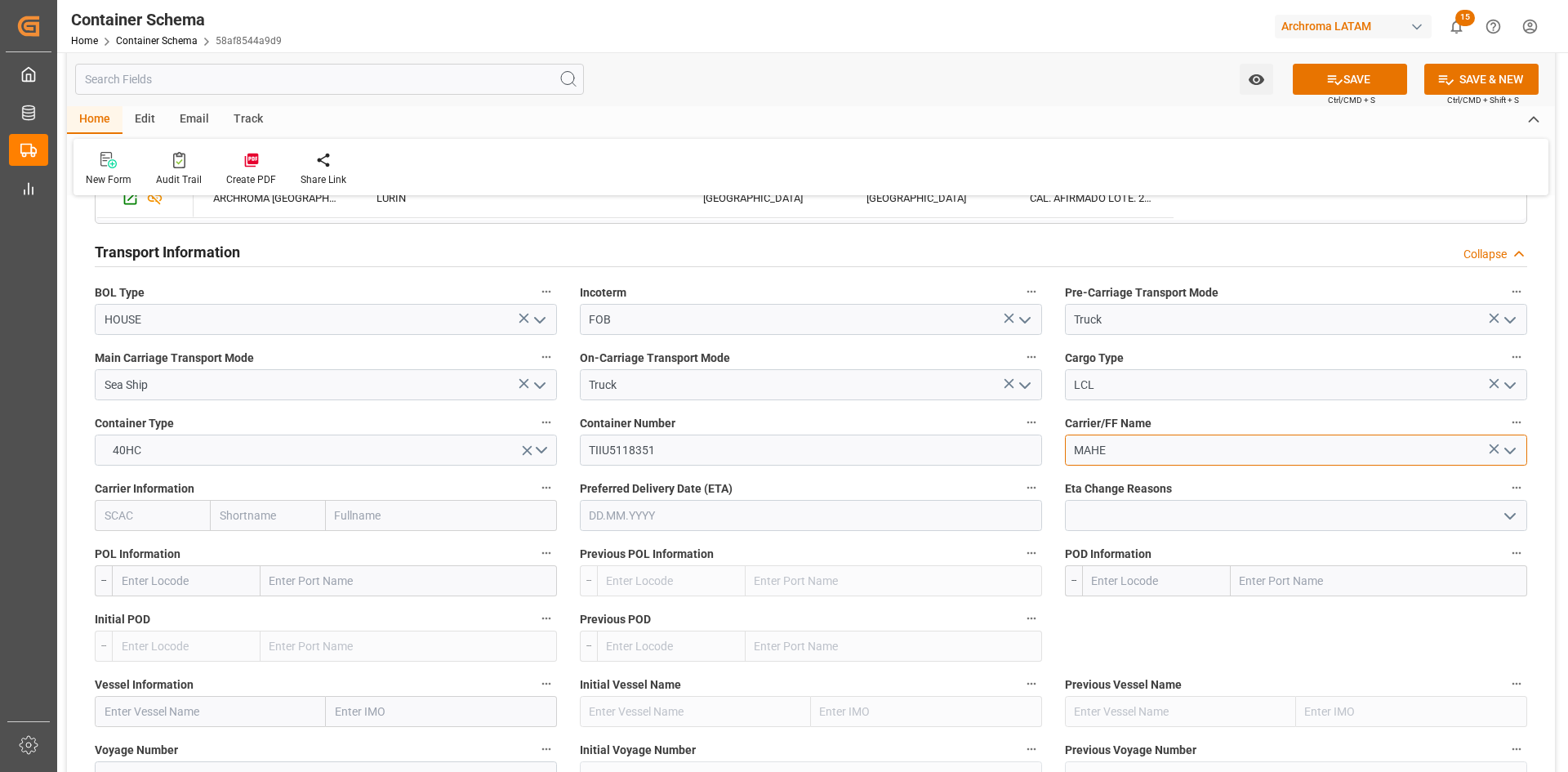
type input "MAHE"
drag, startPoint x: 160, startPoint y: 520, endPoint x: 332, endPoint y: 523, distance: 172.0
click at [160, 520] on input "text" at bounding box center [152, 516] width 115 height 31
click at [448, 523] on input "text" at bounding box center [441, 516] width 231 height 31
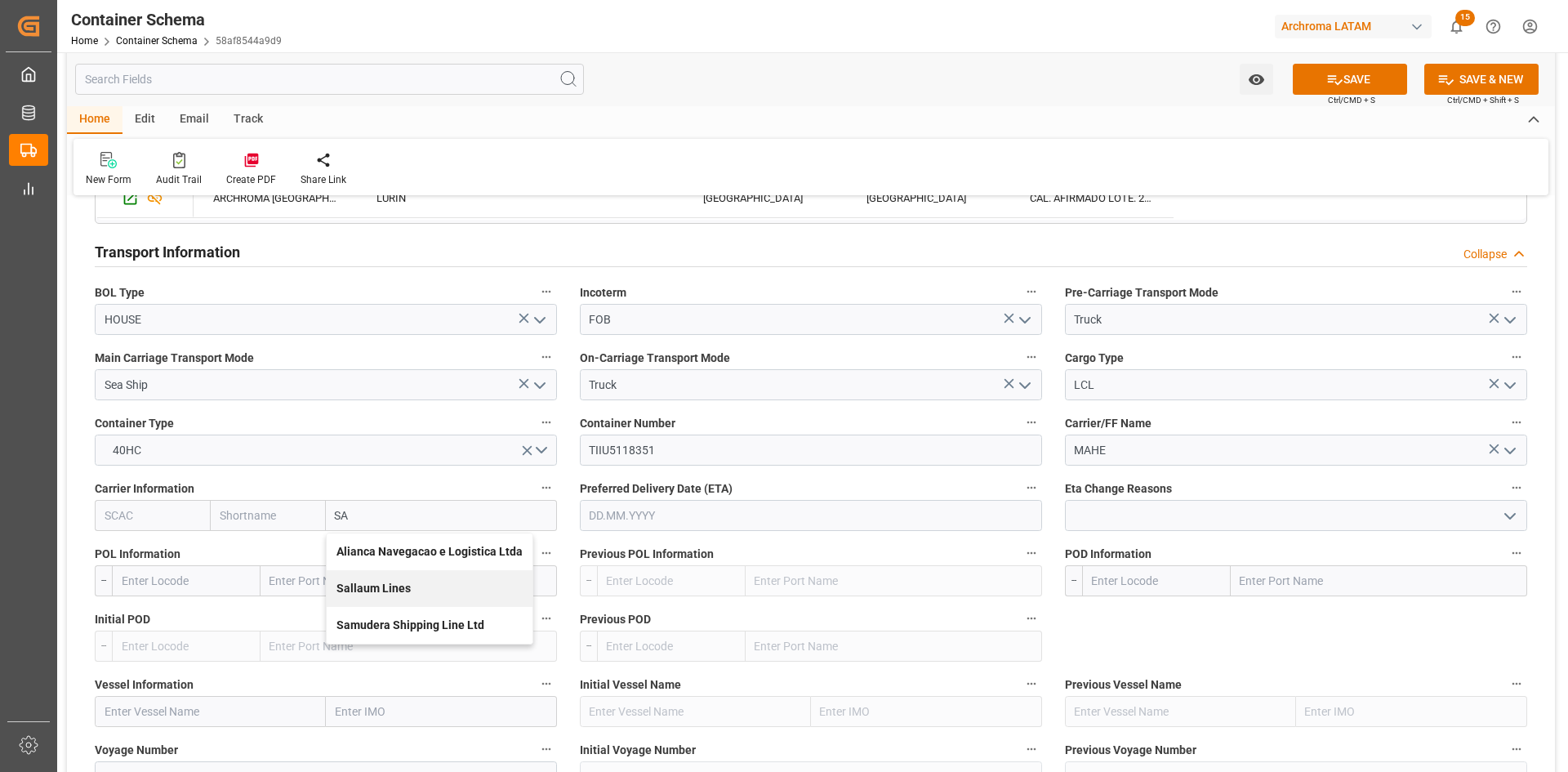
type input "SAC"
click at [398, 552] on b "Saco Shipping GmbH" at bounding box center [391, 551] width 111 height 13
type input "SACO"
click at [345, 588] on input "text" at bounding box center [409, 581] width 297 height 31
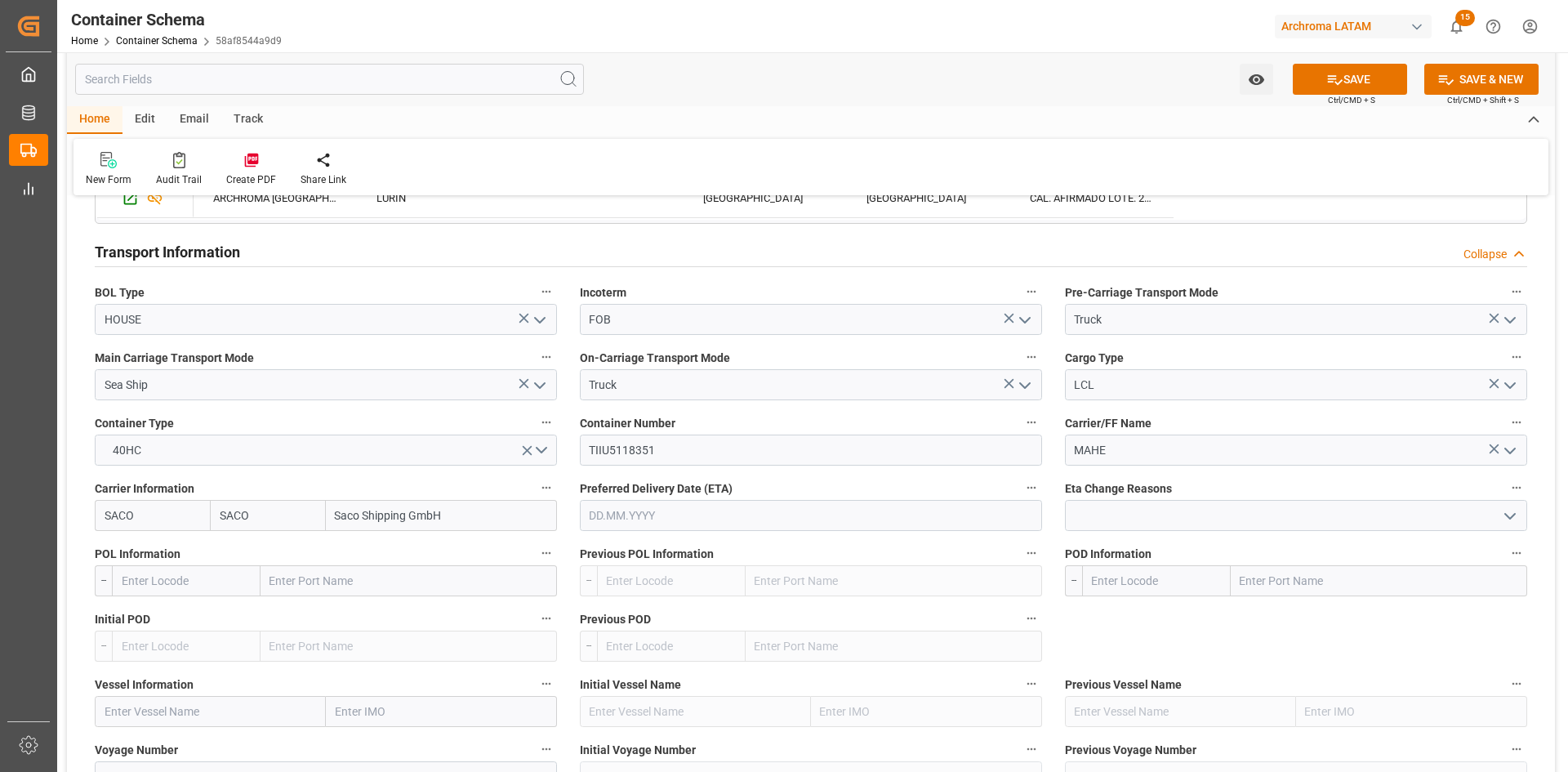
click at [469, 508] on input "Saco Shipping GmbH" at bounding box center [441, 516] width 231 height 31
drag, startPoint x: 458, startPoint y: 513, endPoint x: 260, endPoint y: 482, distance: 200.4
click at [262, 483] on div "Carrier Information SACO SACO Saco Shipping GmbH" at bounding box center [326, 504] width 485 height 65
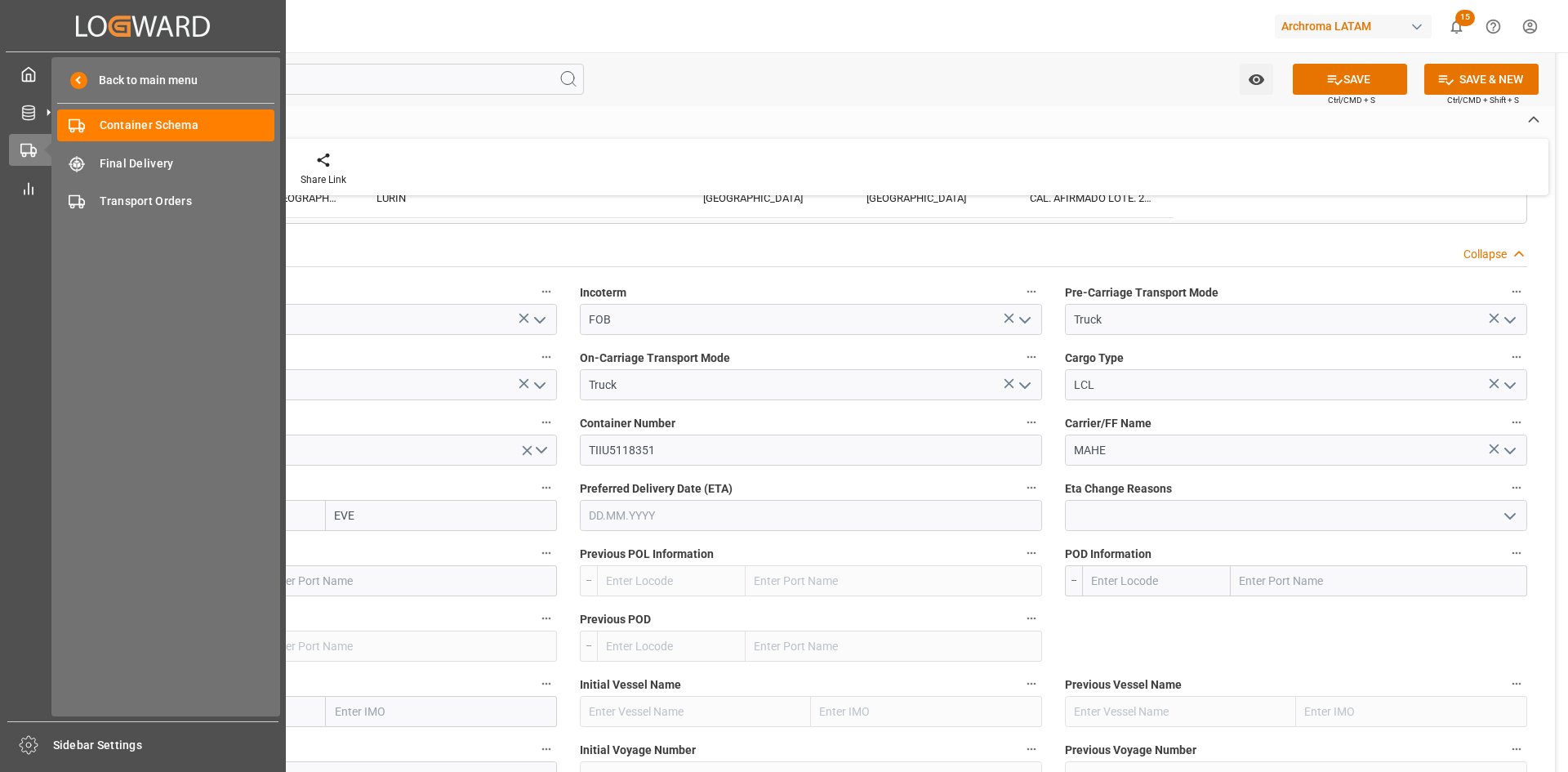
type input "EVER"
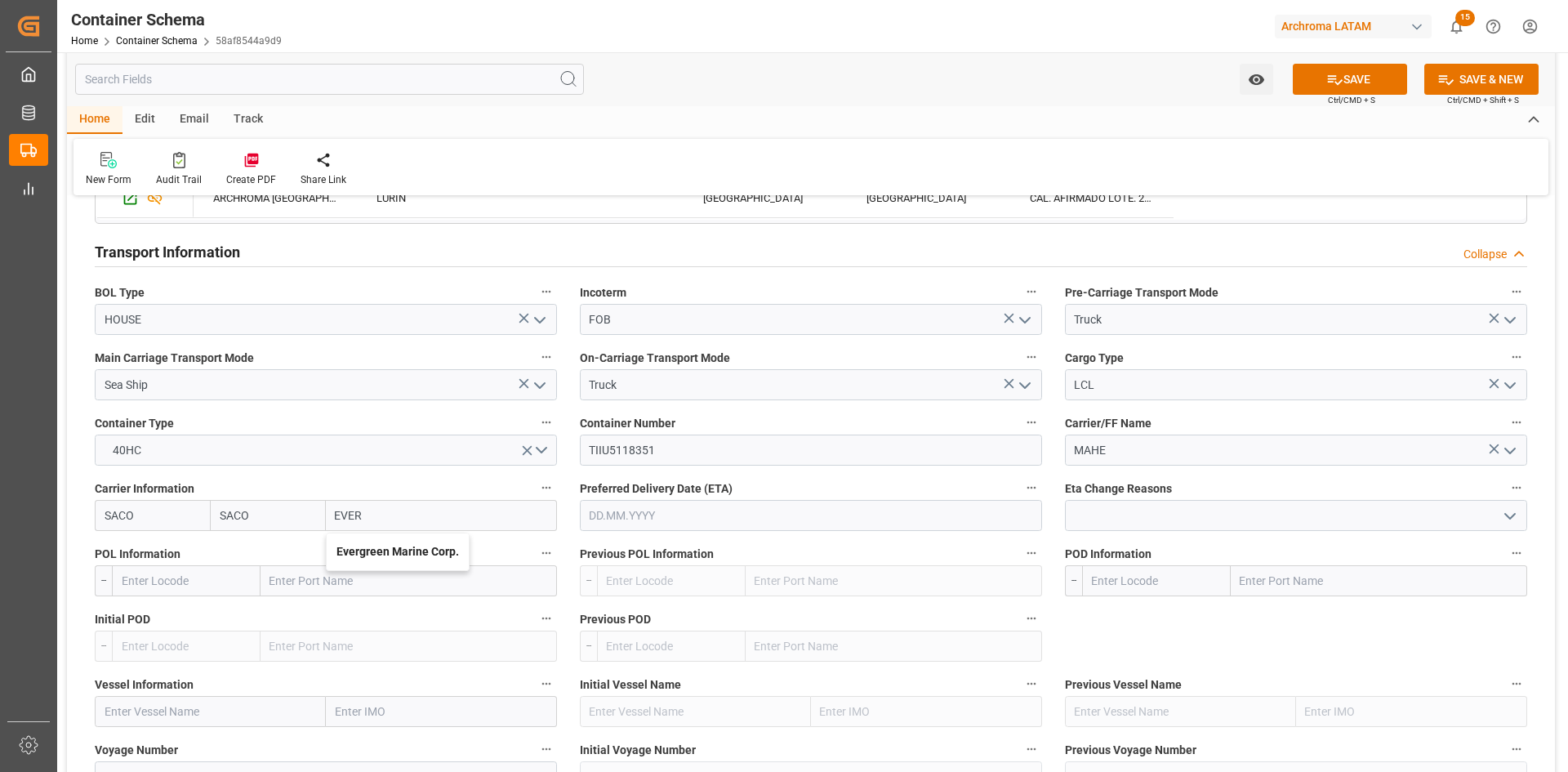
click at [404, 550] on b "Evergreen Marine Corp." at bounding box center [397, 551] width 123 height 13
type input "EGLV"
type input "Evergreen"
type input "Evergreen Marine Corp."
click at [343, 582] on input "text" at bounding box center [409, 581] width 297 height 31
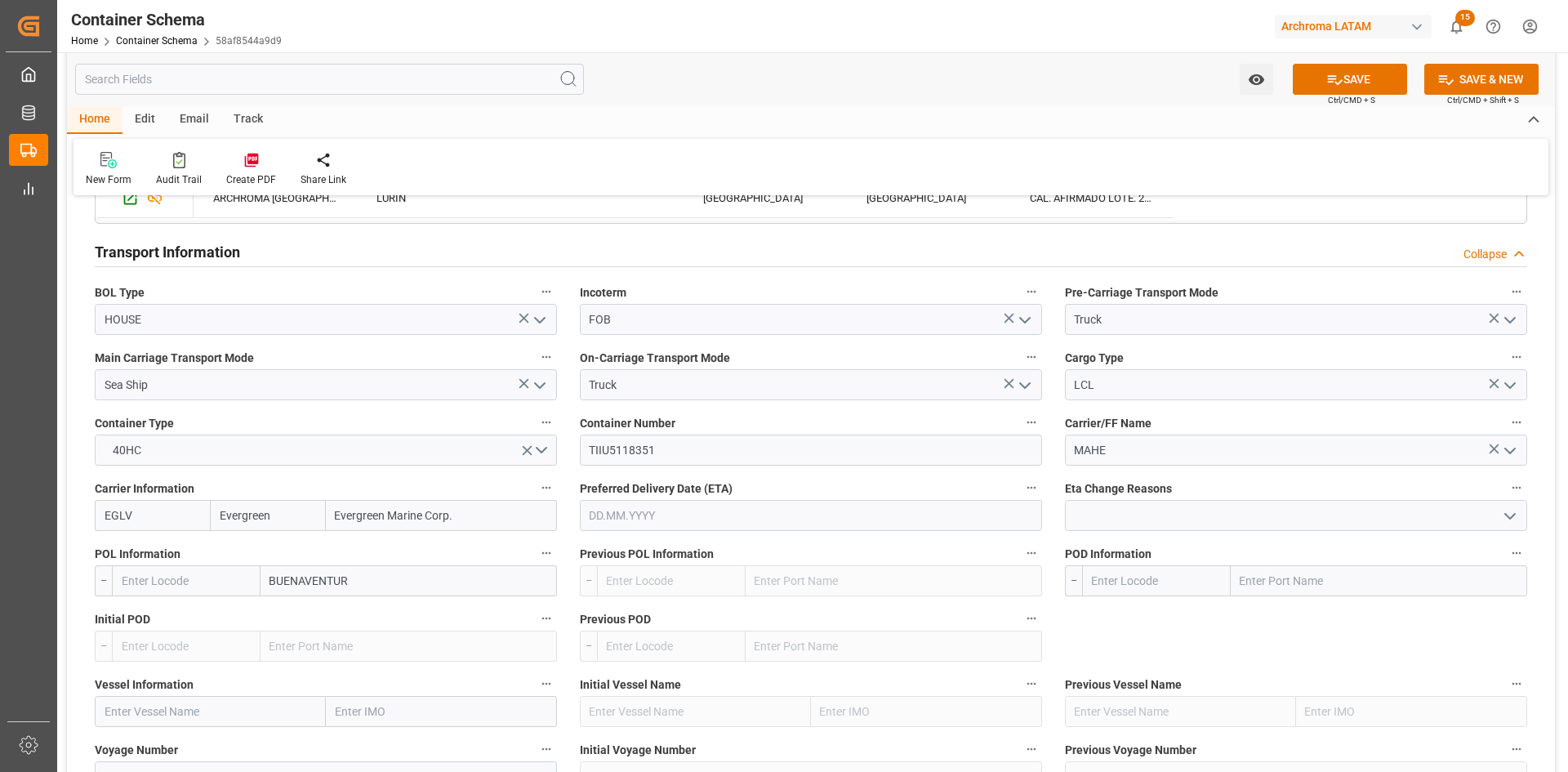
type input "BUENAVENTURA"
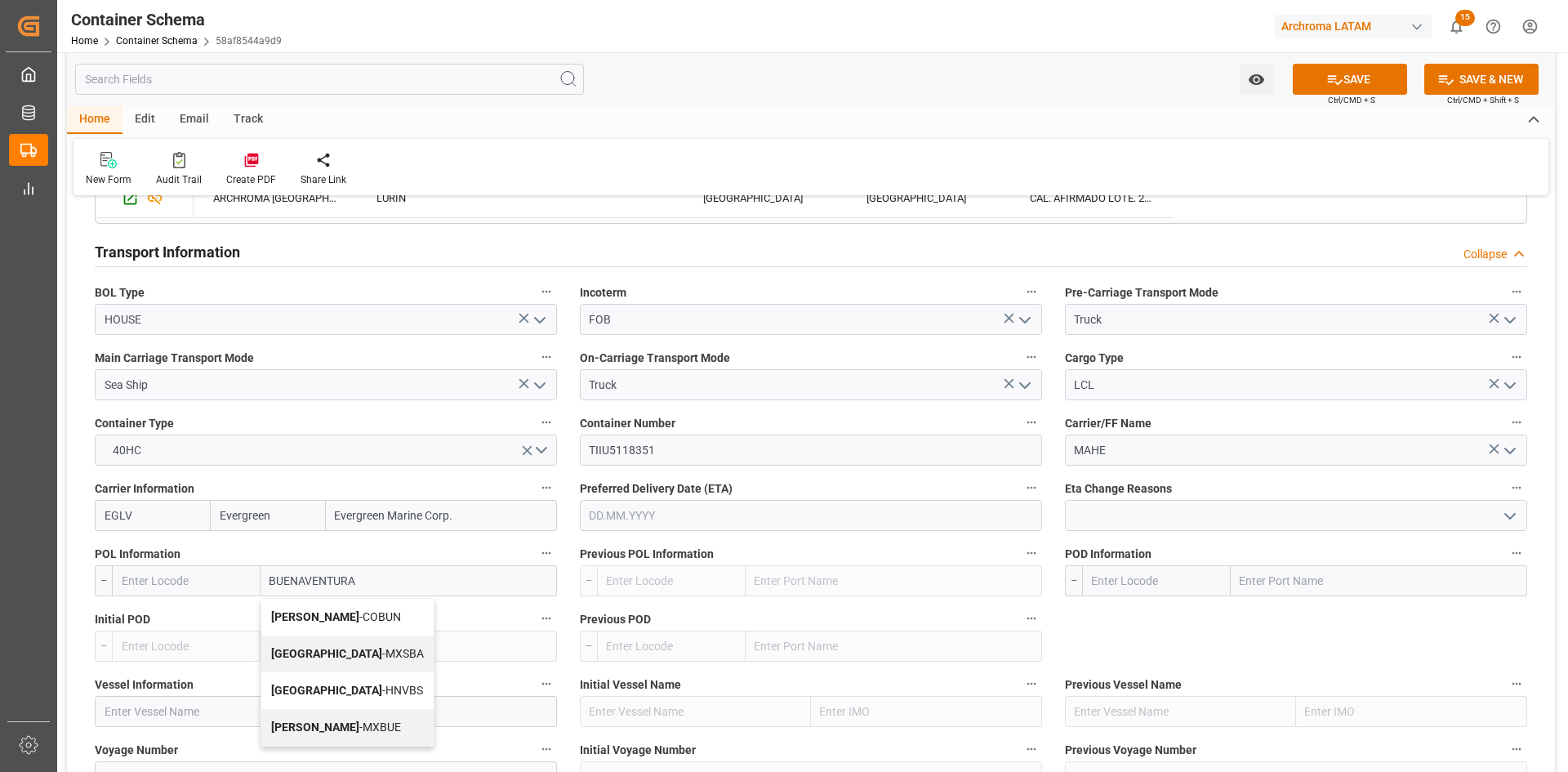
click at [365, 615] on span "Buenaventura - COBUN" at bounding box center [335, 616] width 130 height 13
type input "COBUN"
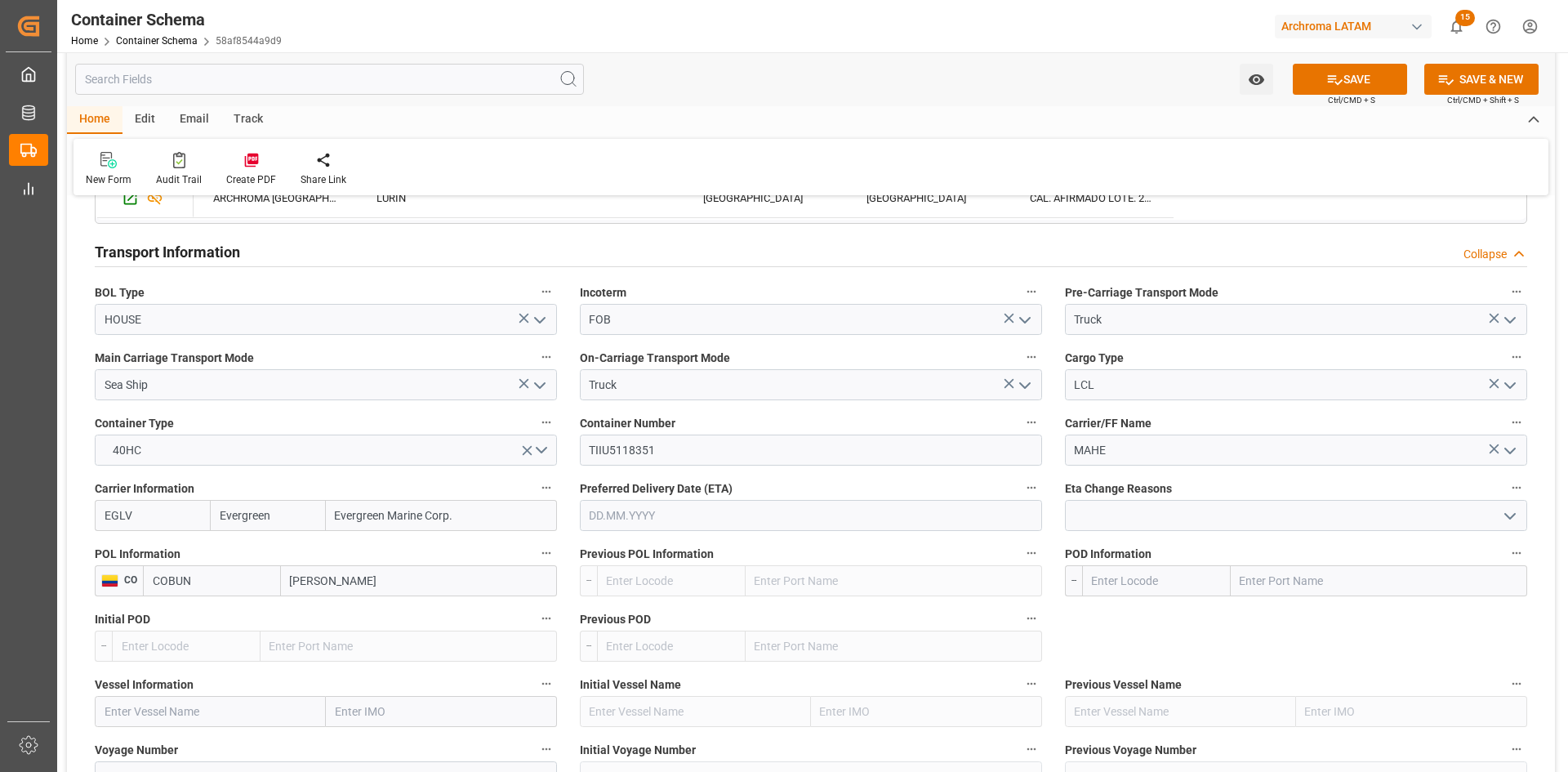
type input "Buenaventura"
click at [1288, 584] on input "text" at bounding box center [1379, 581] width 297 height 31
type input "CALLAO"
click at [1324, 615] on div "Callao - PECLL" at bounding box center [1316, 617] width 169 height 37
type input "PECLL"
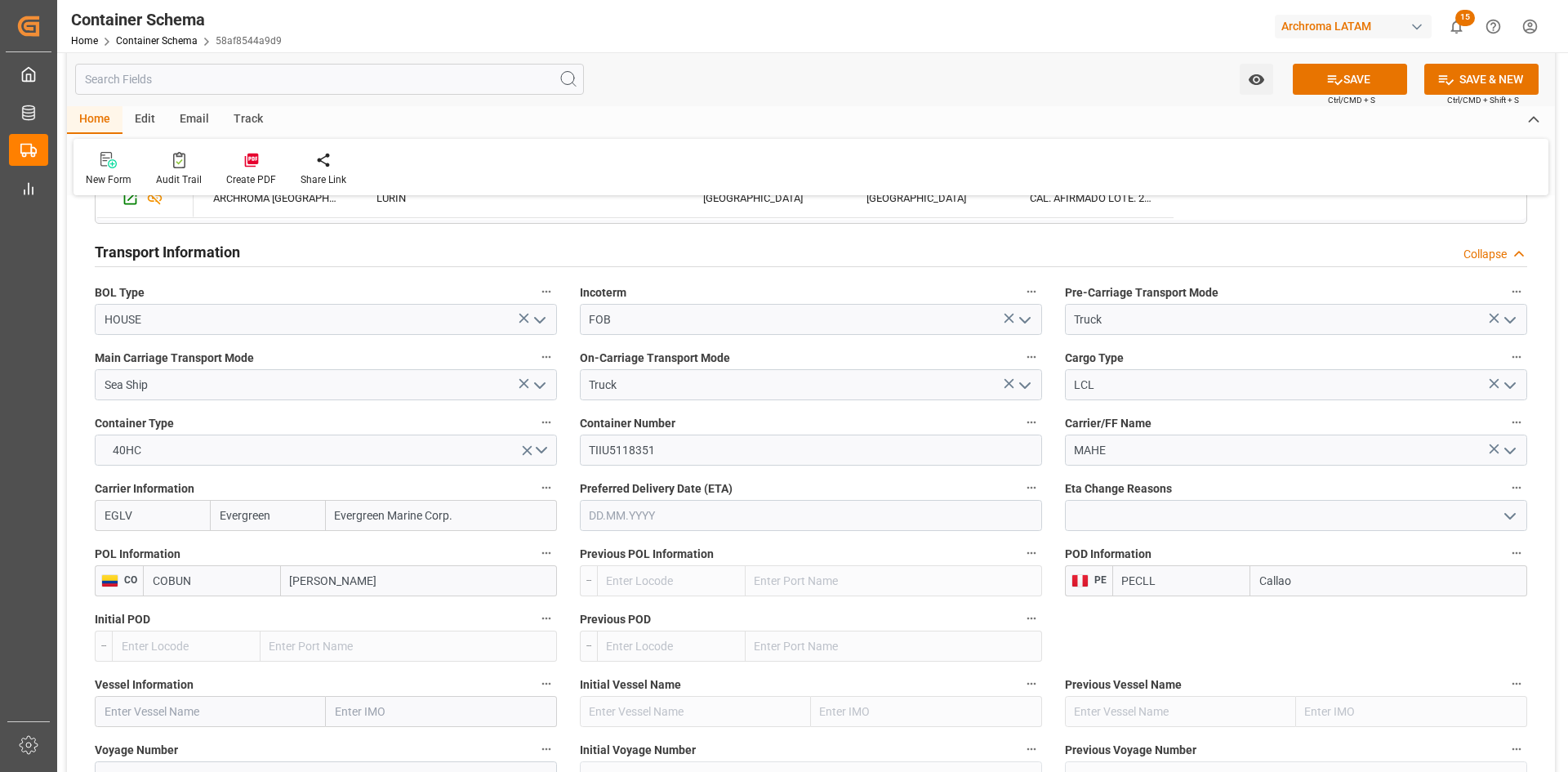
scroll to position [1470, 0]
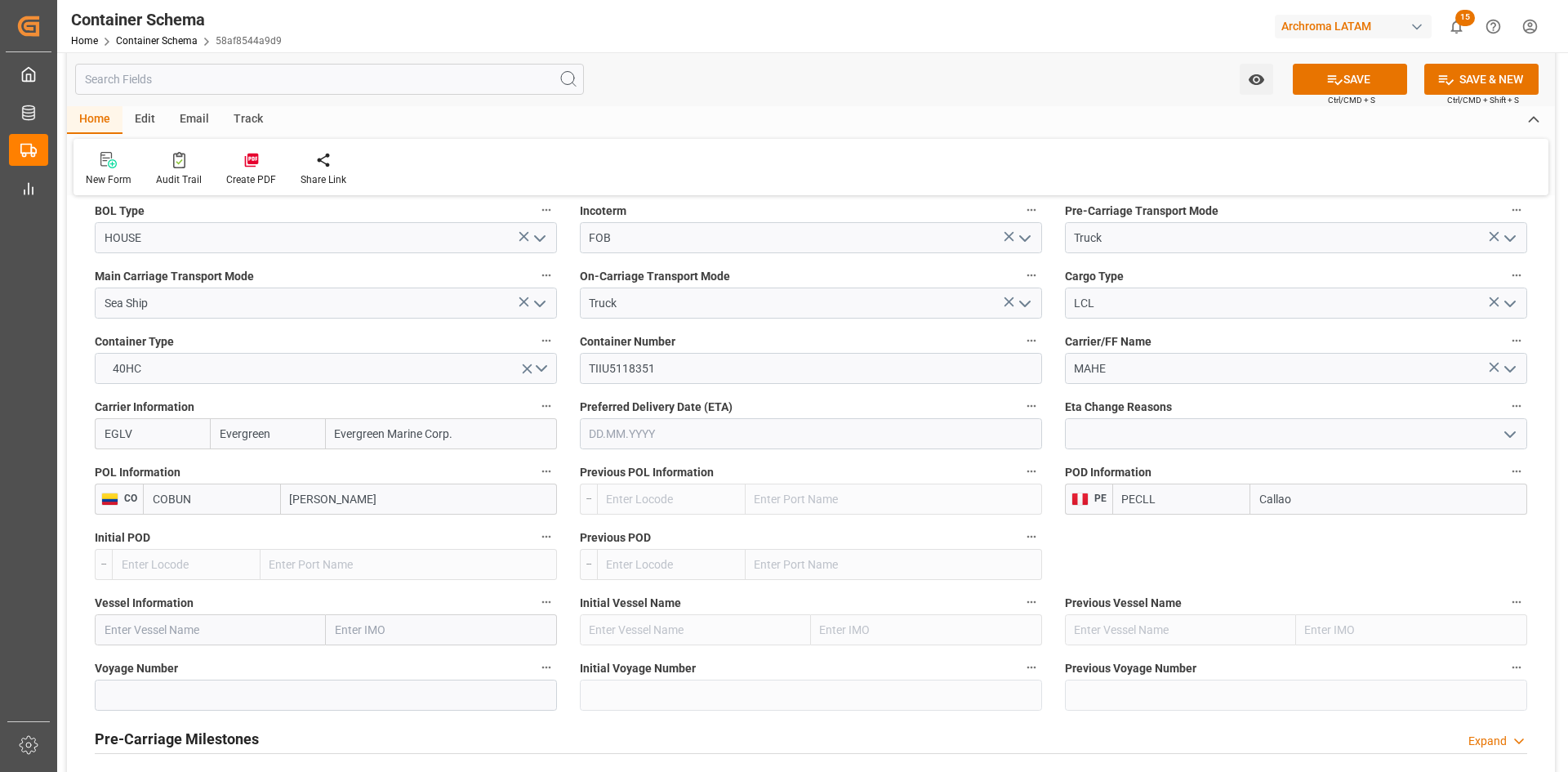
type input "Callao"
click at [202, 630] on input "text" at bounding box center [209, 630] width 231 height 31
click at [173, 668] on span "Ever Legacy - 9595515" at bounding box center [161, 665] width 112 height 13
type input "Ever Legacy"
type input "9595515"
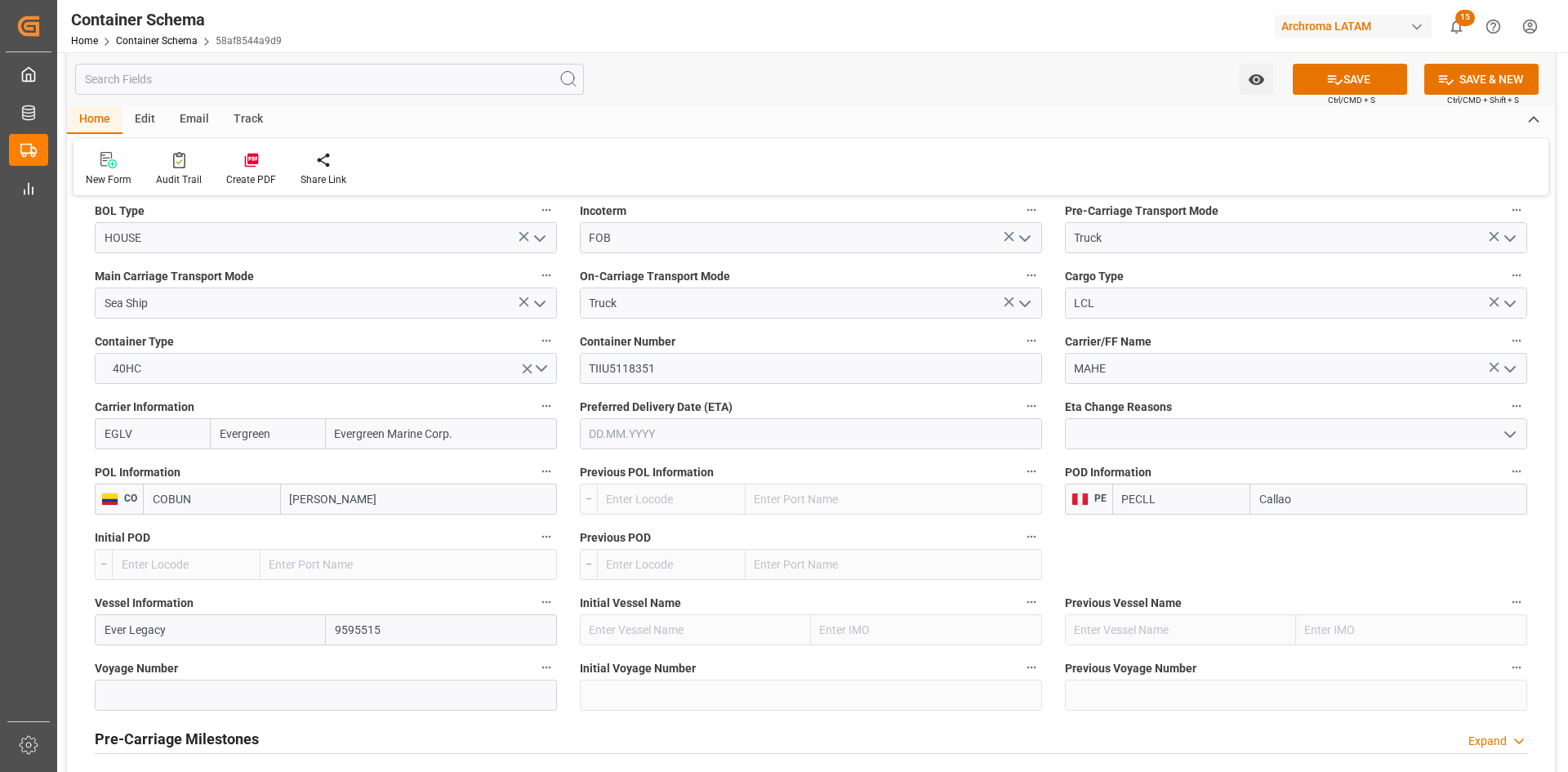
type input "Ever Legacy"
click at [237, 693] on input at bounding box center [325, 695] width 462 height 31
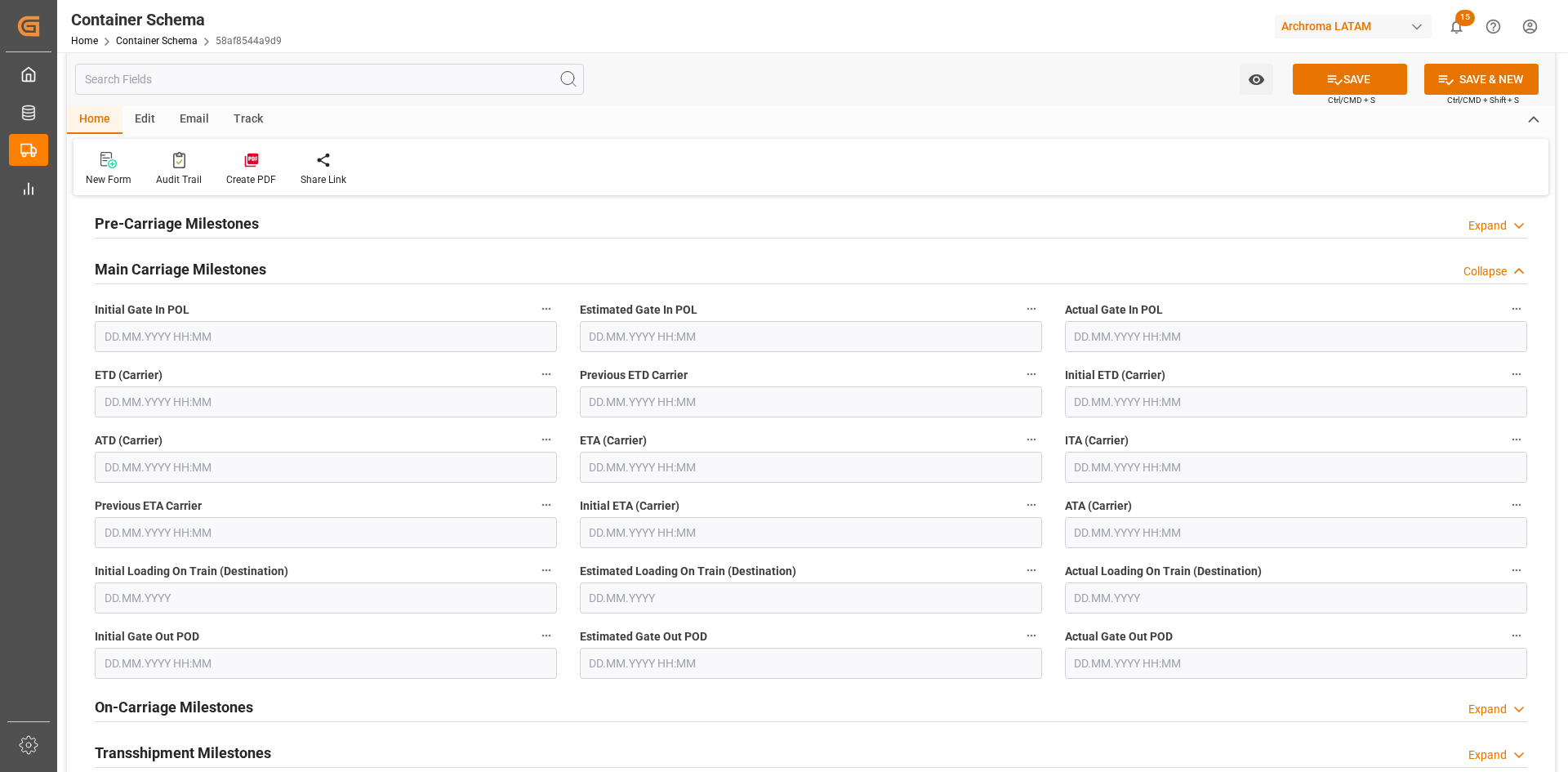
scroll to position [1960, 0]
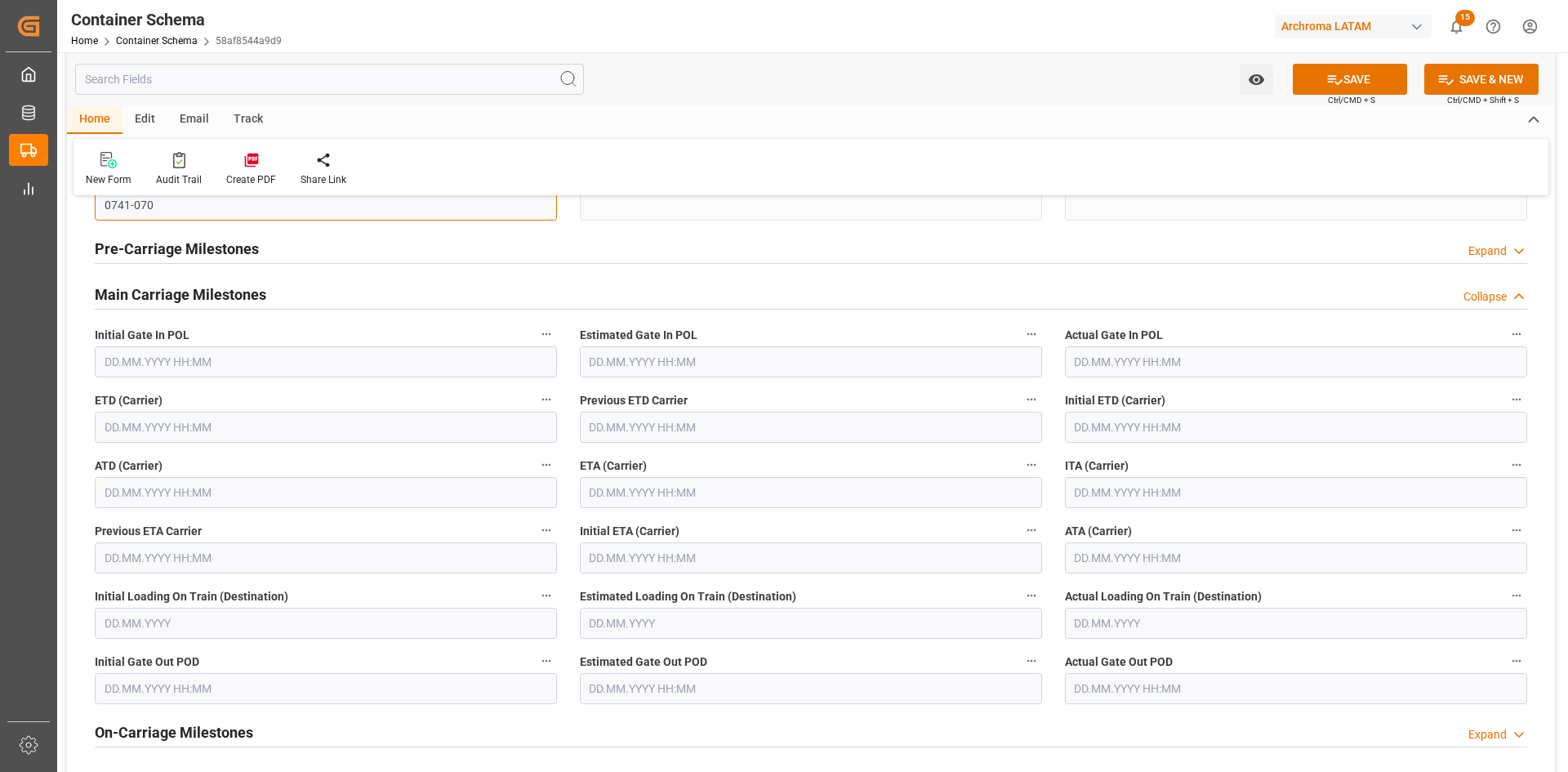
type input "0741-070"
drag, startPoint x: 184, startPoint y: 432, endPoint x: 1, endPoint y: 443, distance: 183.3
click at [184, 431] on input "text" at bounding box center [325, 427] width 462 height 31
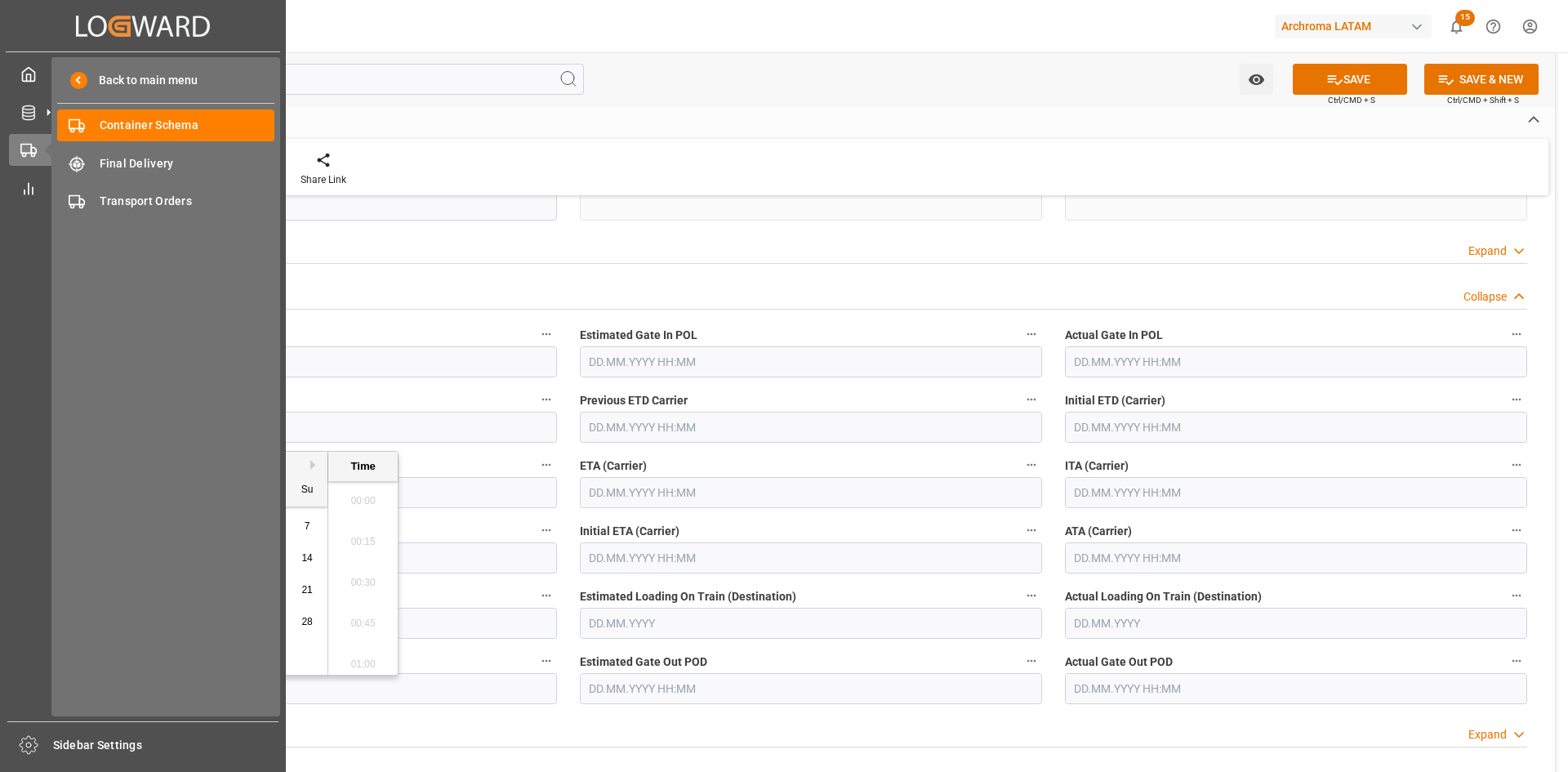
scroll to position [1925, 0]
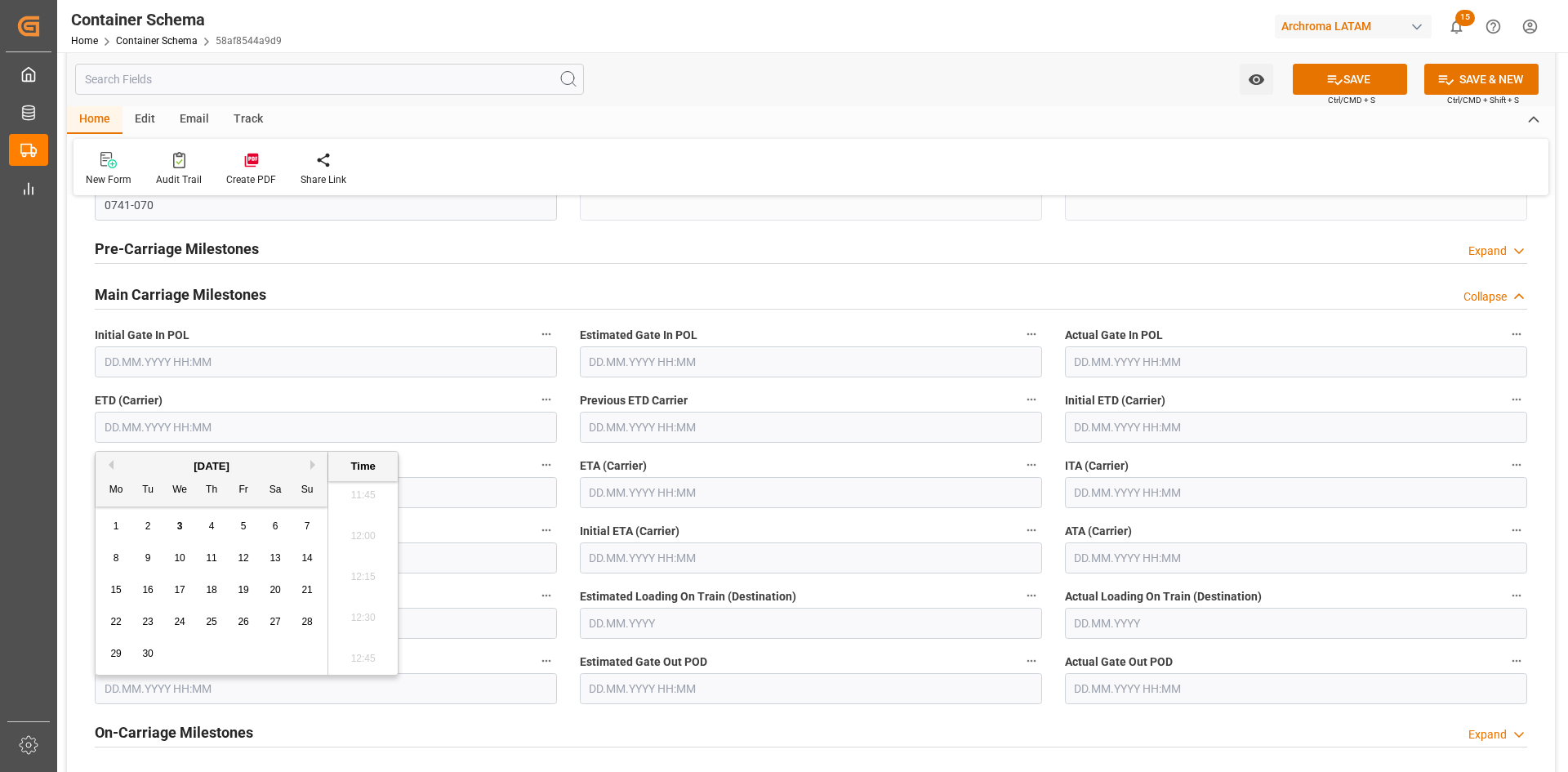
click at [115, 467] on div "September 2025" at bounding box center [211, 466] width 232 height 16
click at [112, 466] on button "Previous Month" at bounding box center [108, 464] width 9 height 9
click at [308, 657] on span "31" at bounding box center [306, 653] width 10 height 11
type input "31.08.2025 00:00"
click at [793, 486] on input "text" at bounding box center [811, 492] width 462 height 31
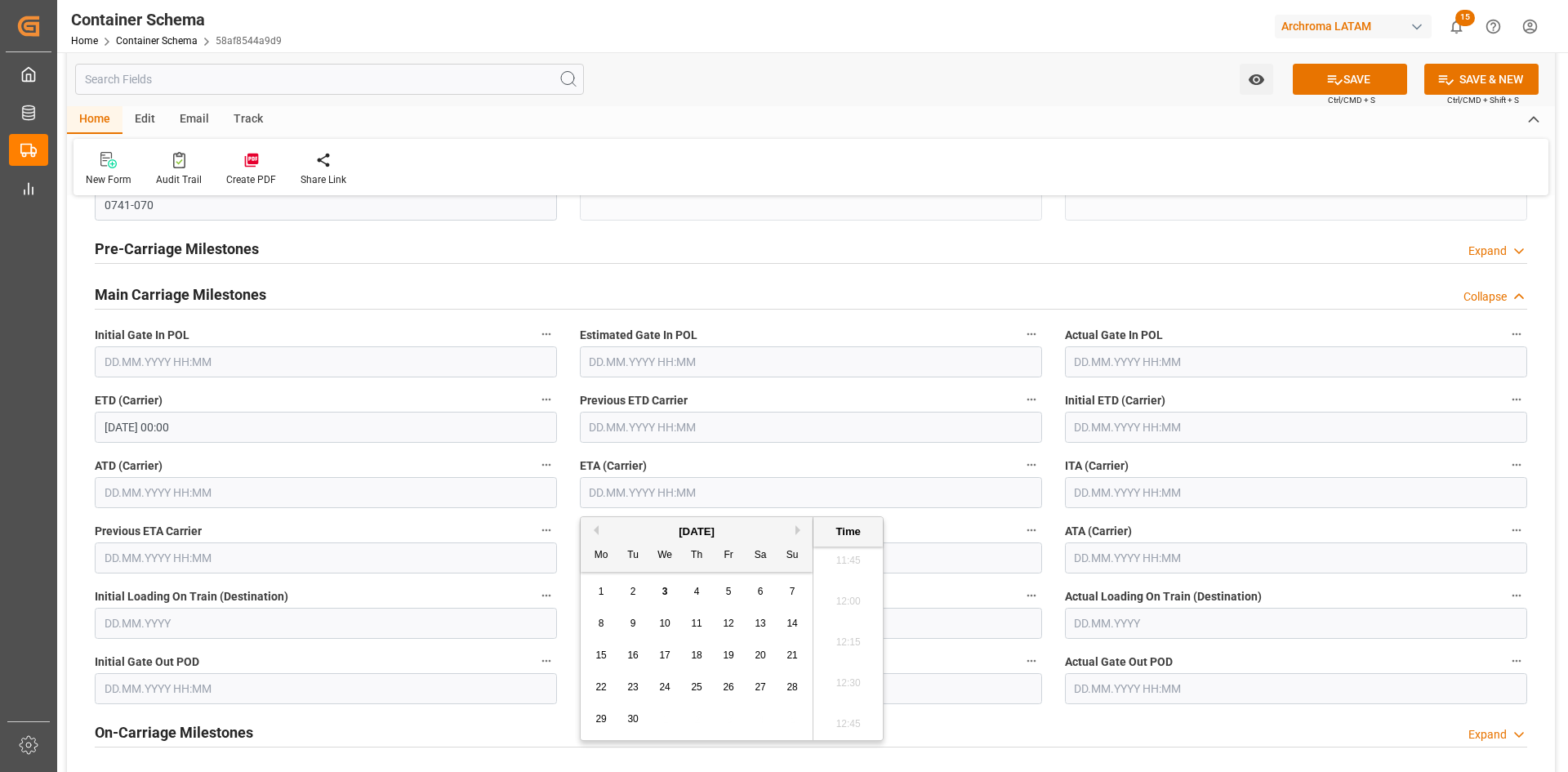
click at [799, 589] on div "7" at bounding box center [793, 592] width 21 height 20
type input "07.09.2025 00:00"
click at [1318, 87] on button "SAVE" at bounding box center [1349, 79] width 114 height 31
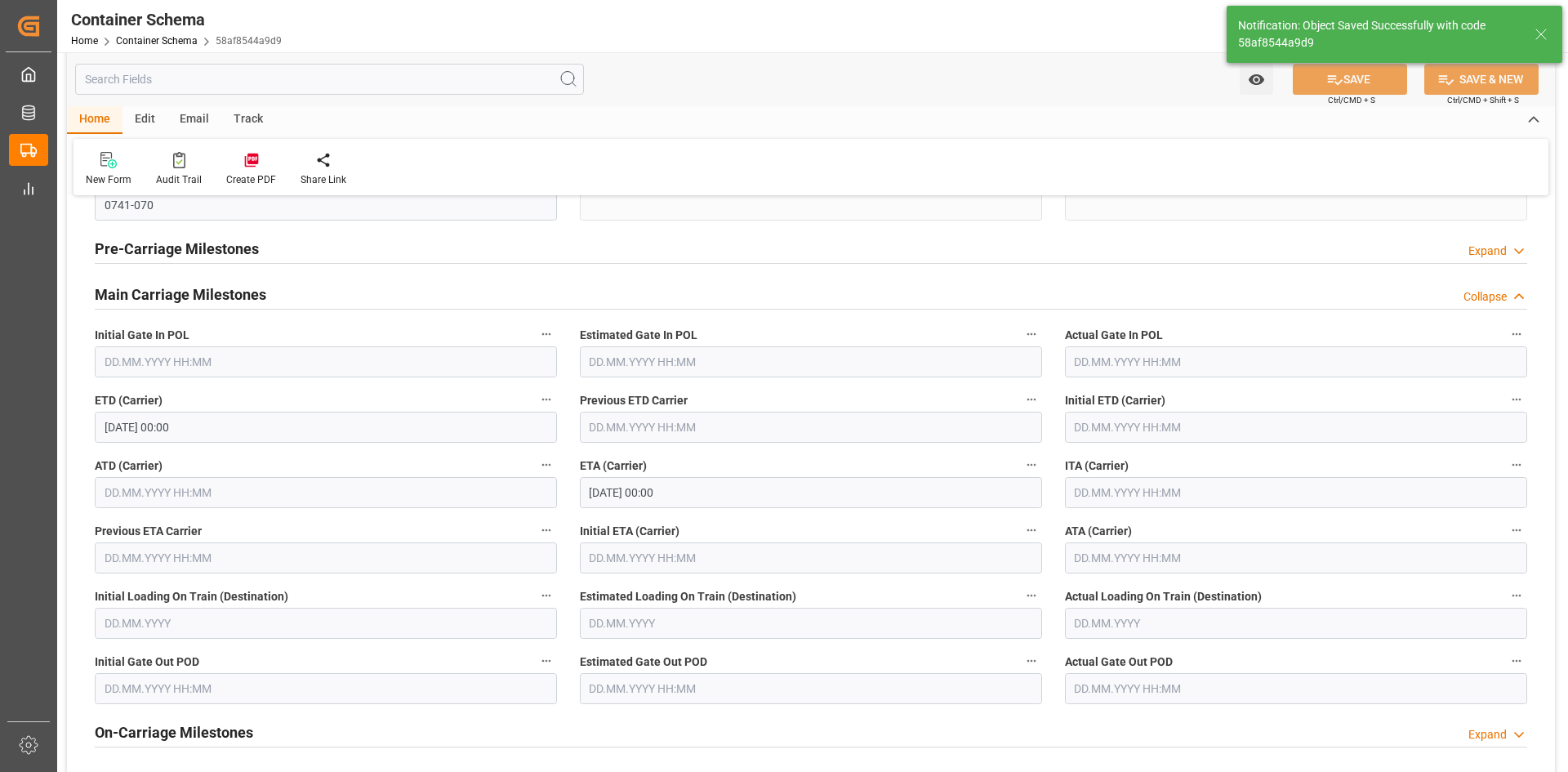
type input "Document Sent"
type input "PECLL"
type input "Callao"
type input "Ever Legacy"
type input "9595515"
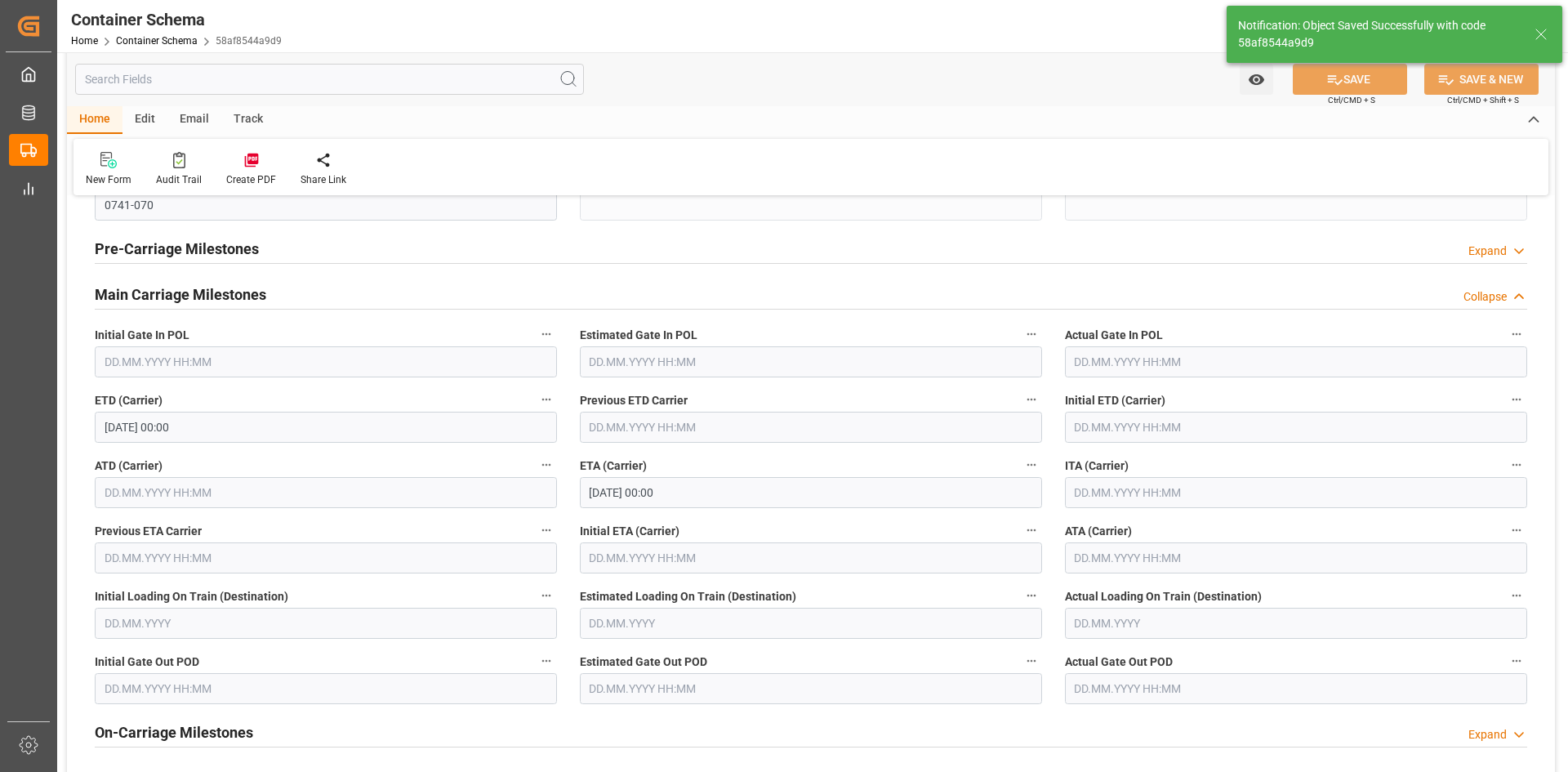
type input "0741-070"
type input "07.09.2025 00:00"
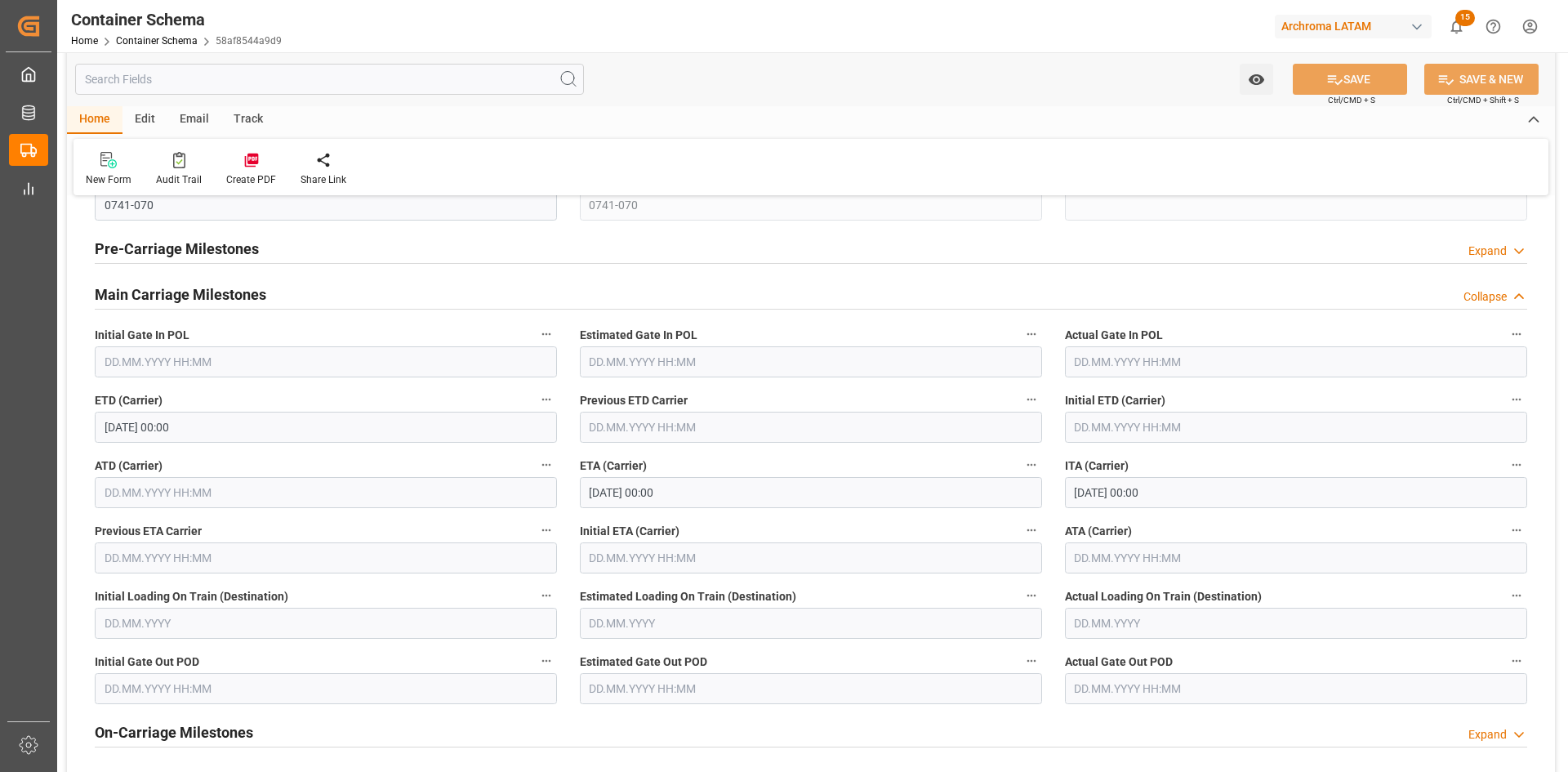
click at [1247, 314] on div "Main Carriage Milestones Collapse" at bounding box center [811, 294] width 1456 height 45
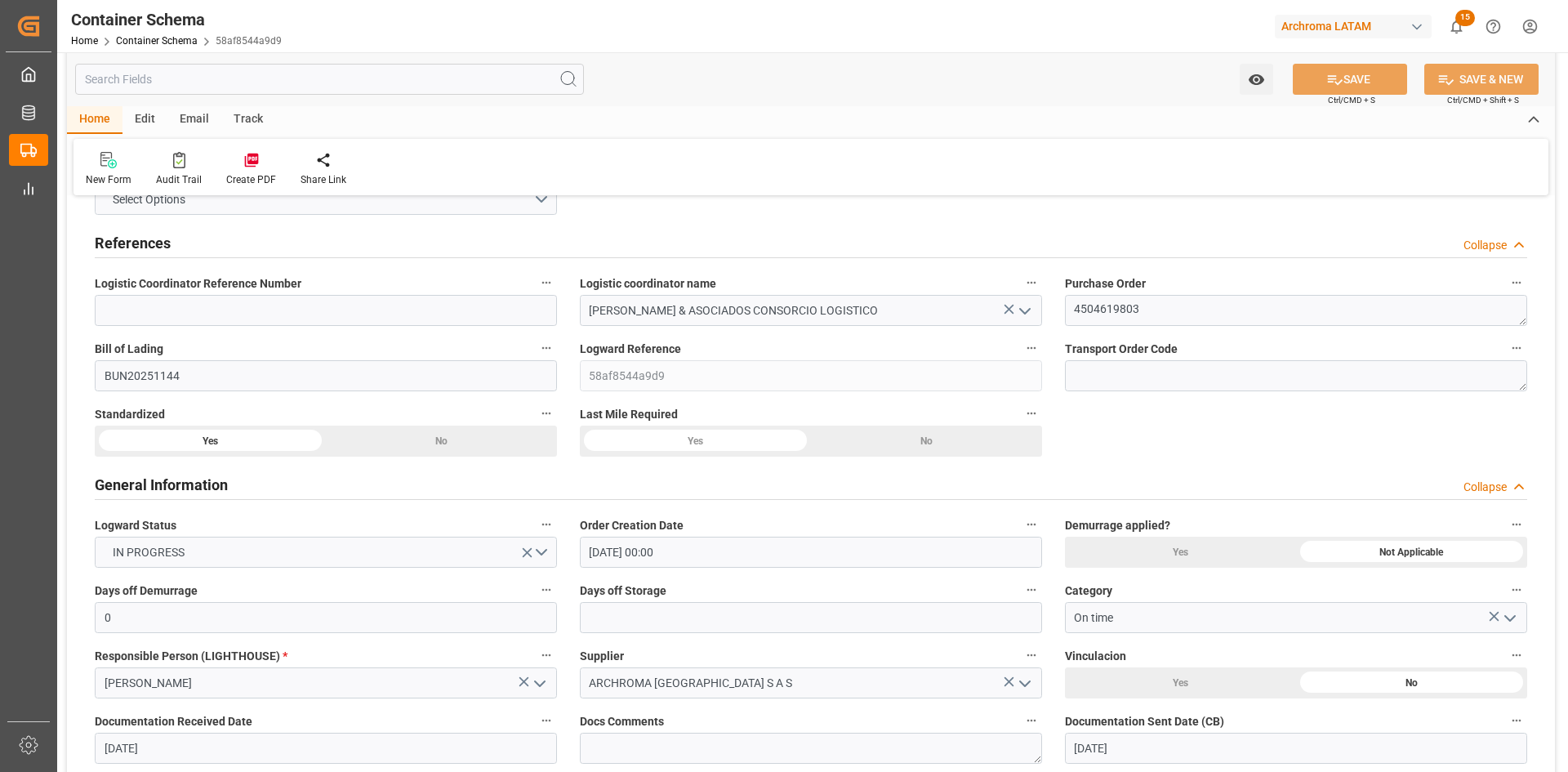
scroll to position [0, 0]
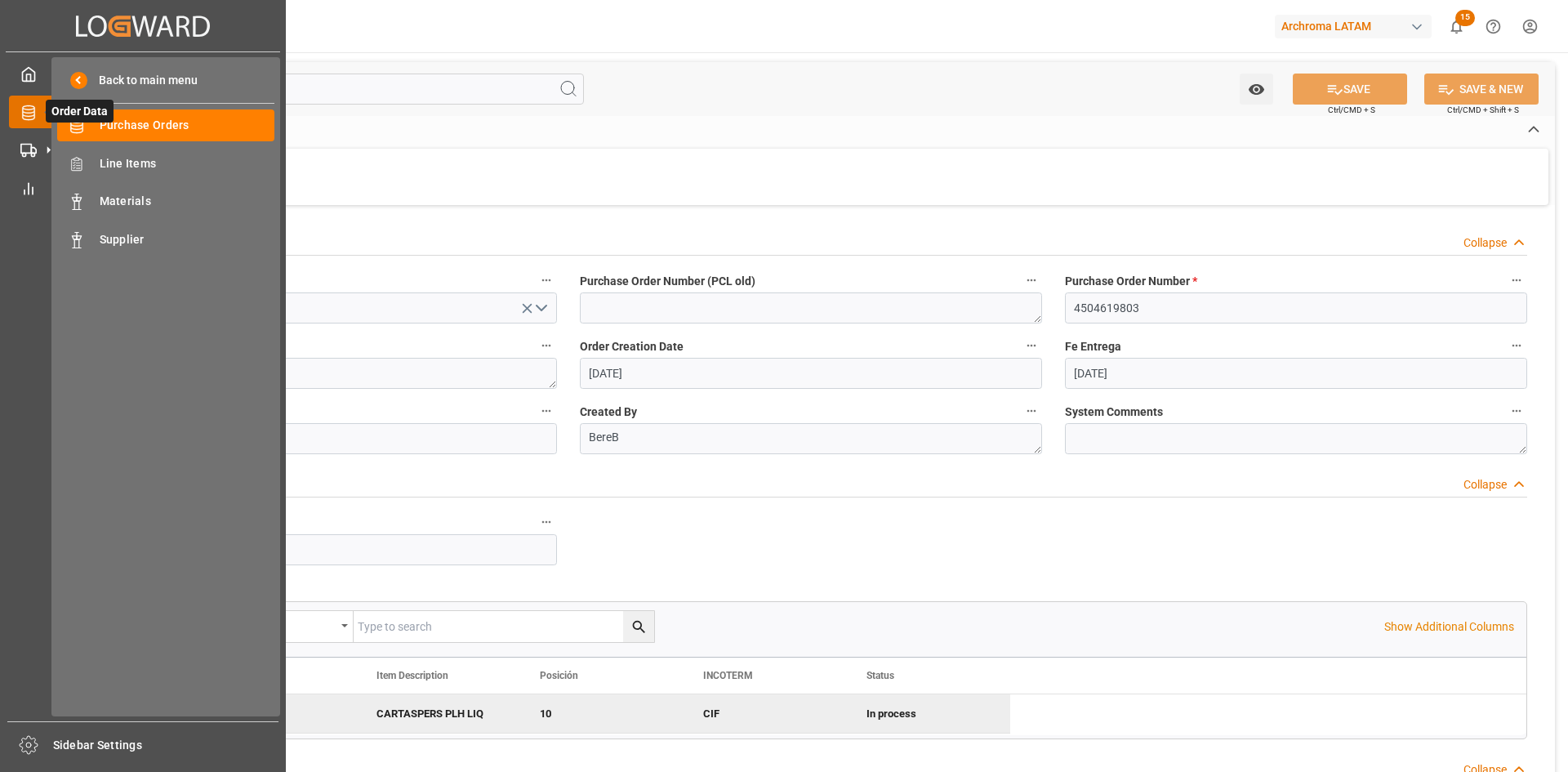
click at [26, 111] on icon at bounding box center [28, 112] width 16 height 16
click at [164, 128] on span "Purchase Orders" at bounding box center [187, 125] width 176 height 17
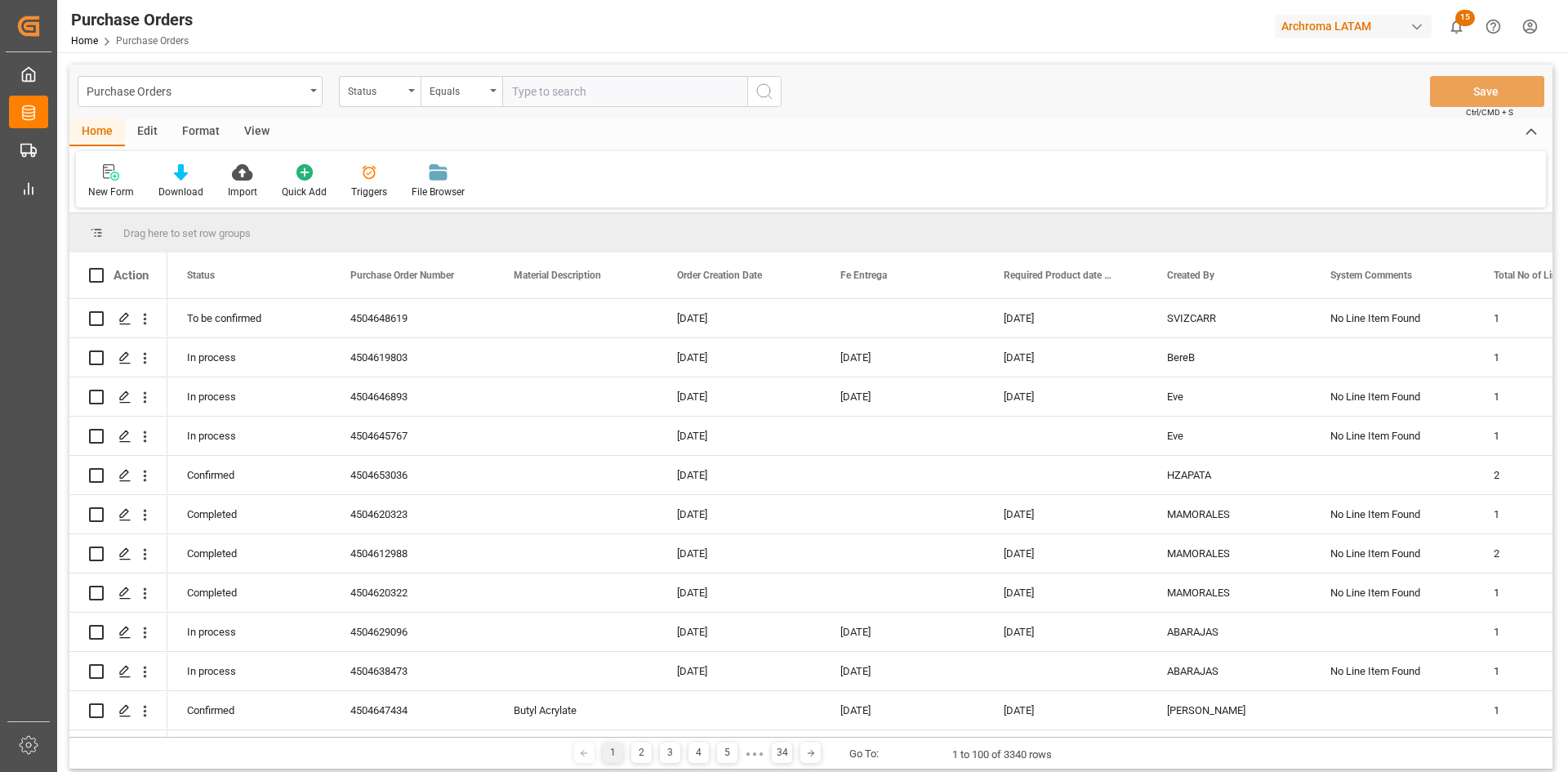
drag, startPoint x: 1274, startPoint y: 196, endPoint x: 1159, endPoint y: 201, distance: 115.1
click at [1274, 196] on div "New Form Download Import Quick Add Triggers File Browser" at bounding box center [811, 179] width 1470 height 57
click at [413, 83] on div "Status" at bounding box center [379, 92] width 81 height 31
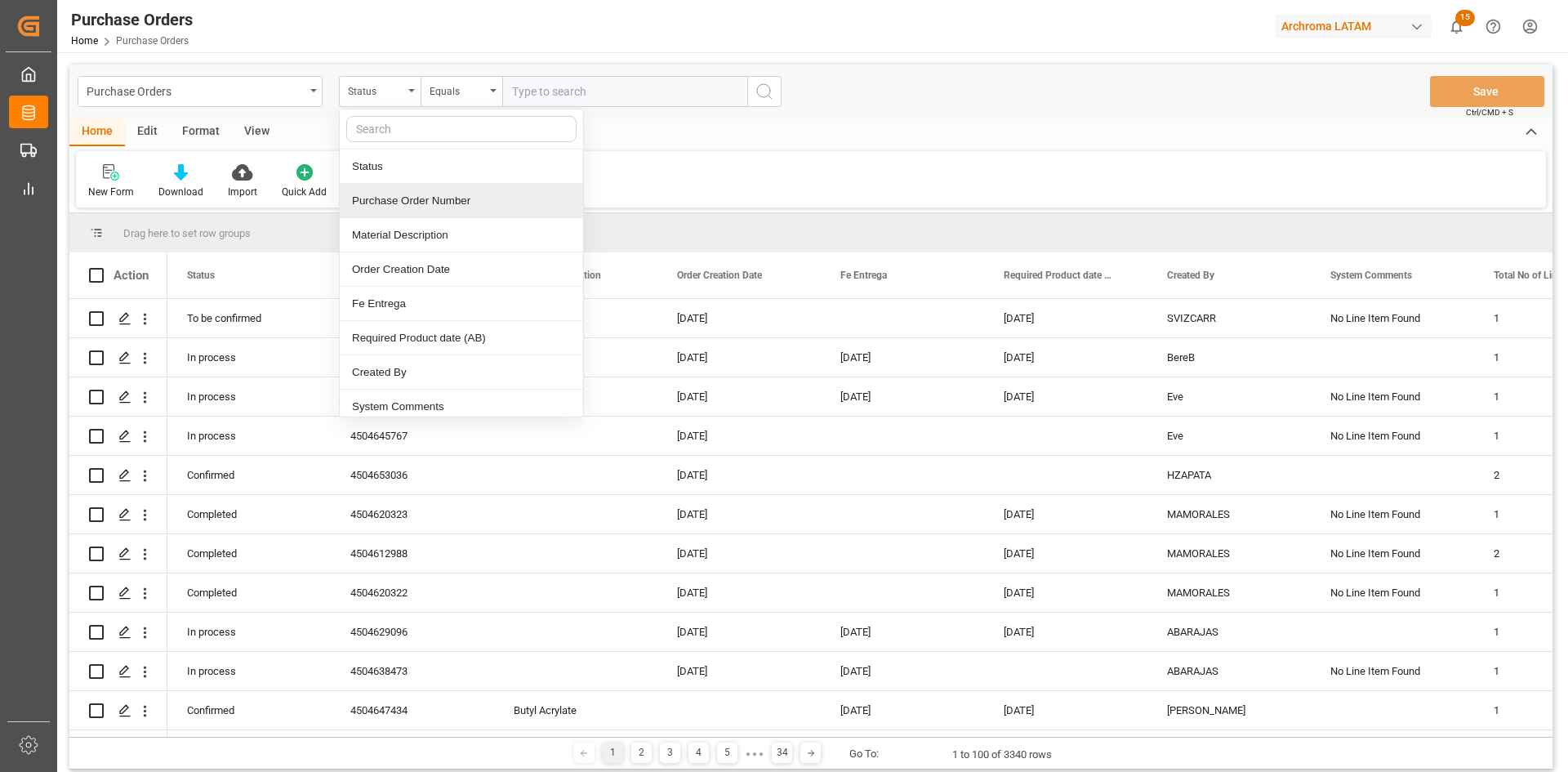
click at [407, 207] on div "Purchase Order Number" at bounding box center [461, 201] width 244 height 34
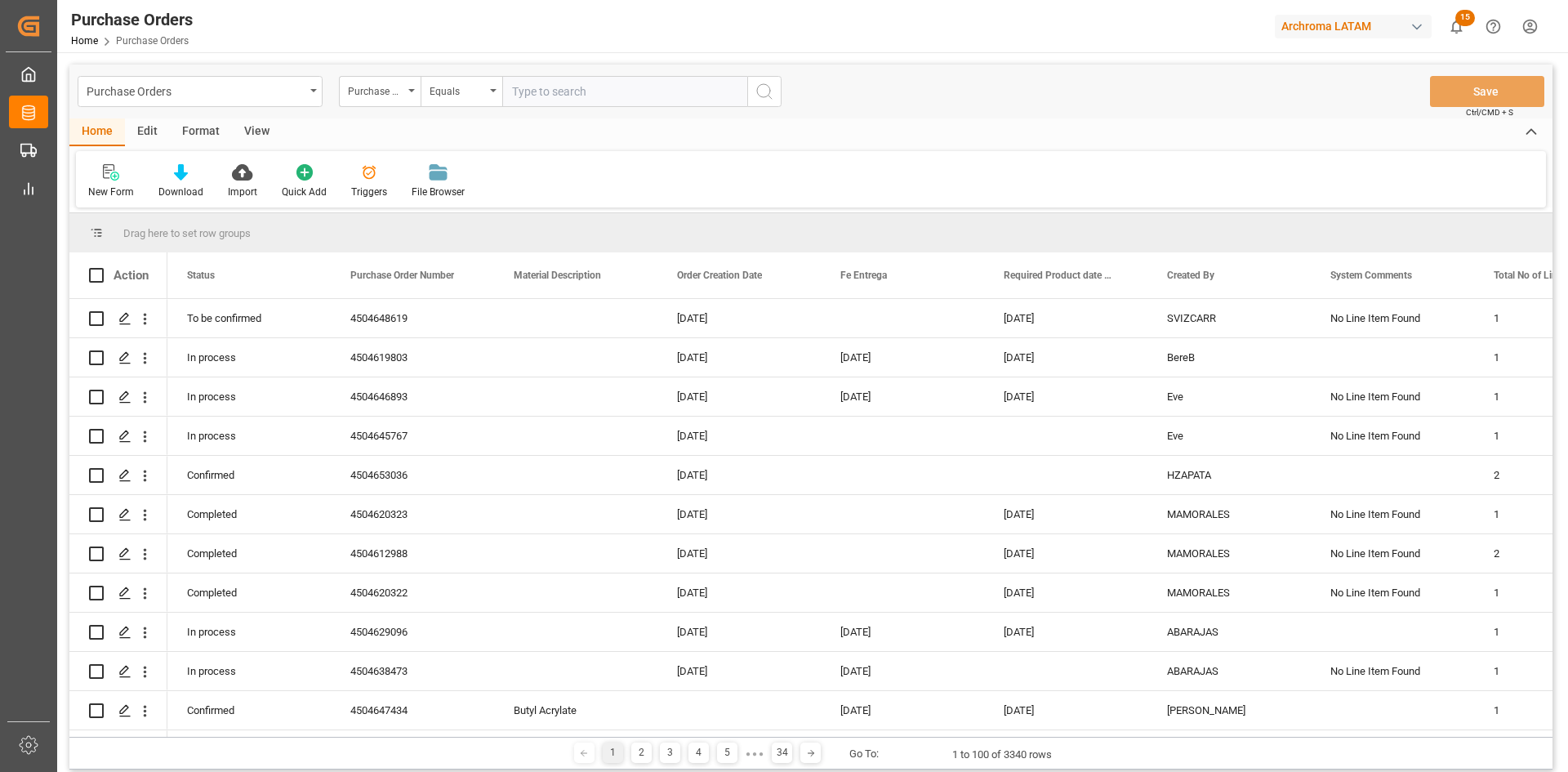
click at [558, 76] on input "text" at bounding box center [625, 92] width 245 height 31
paste input "⦁ 4504645880"
drag, startPoint x: 526, startPoint y: 95, endPoint x: 497, endPoint y: 92, distance: 29.2
click at [497, 92] on div "Purchase Order Number Equals ⦁ 4504645880" at bounding box center [560, 92] width 443 height 31
type input "4504645880"
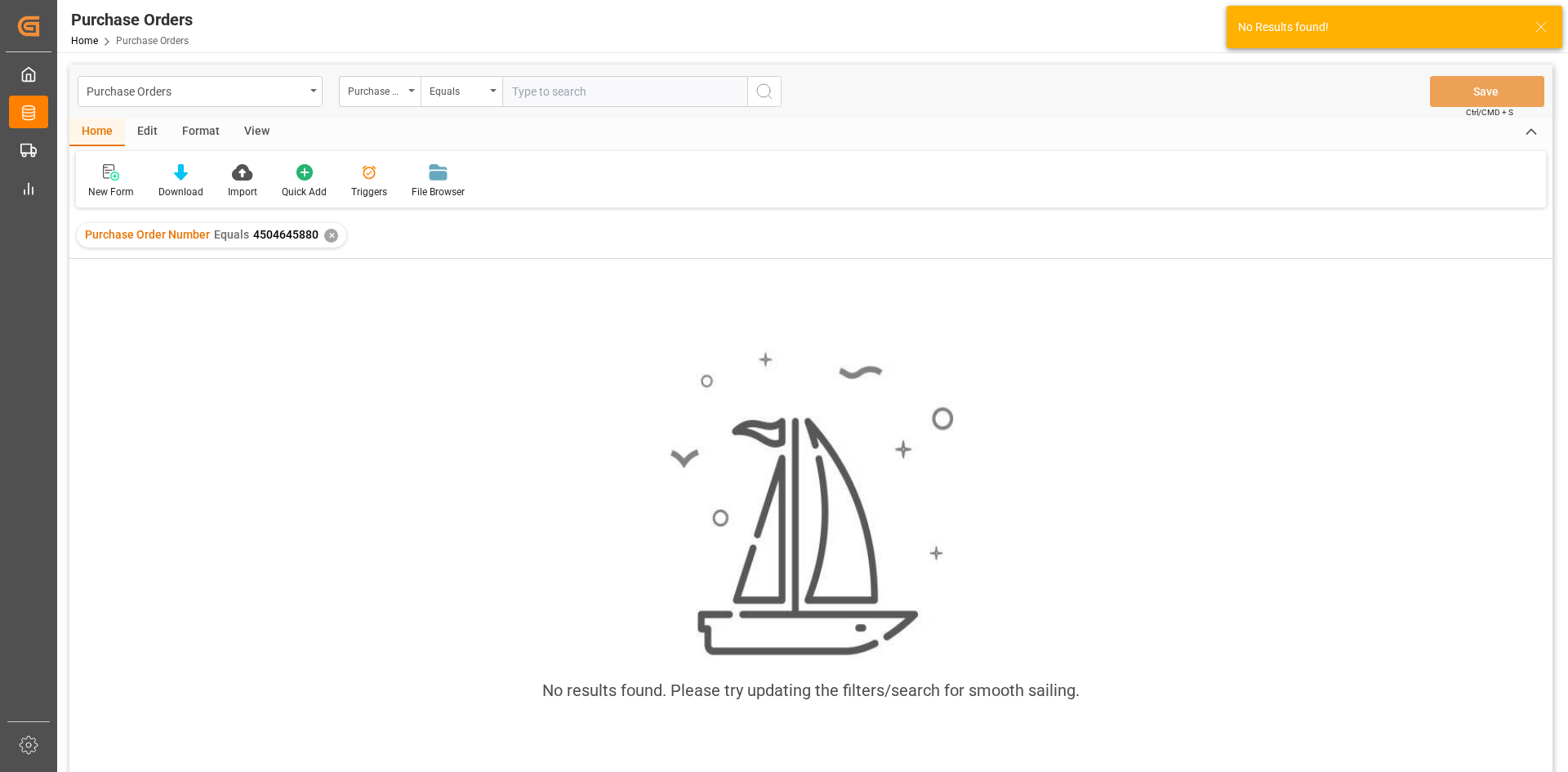
click at [329, 236] on div "✕" at bounding box center [331, 236] width 14 height 14
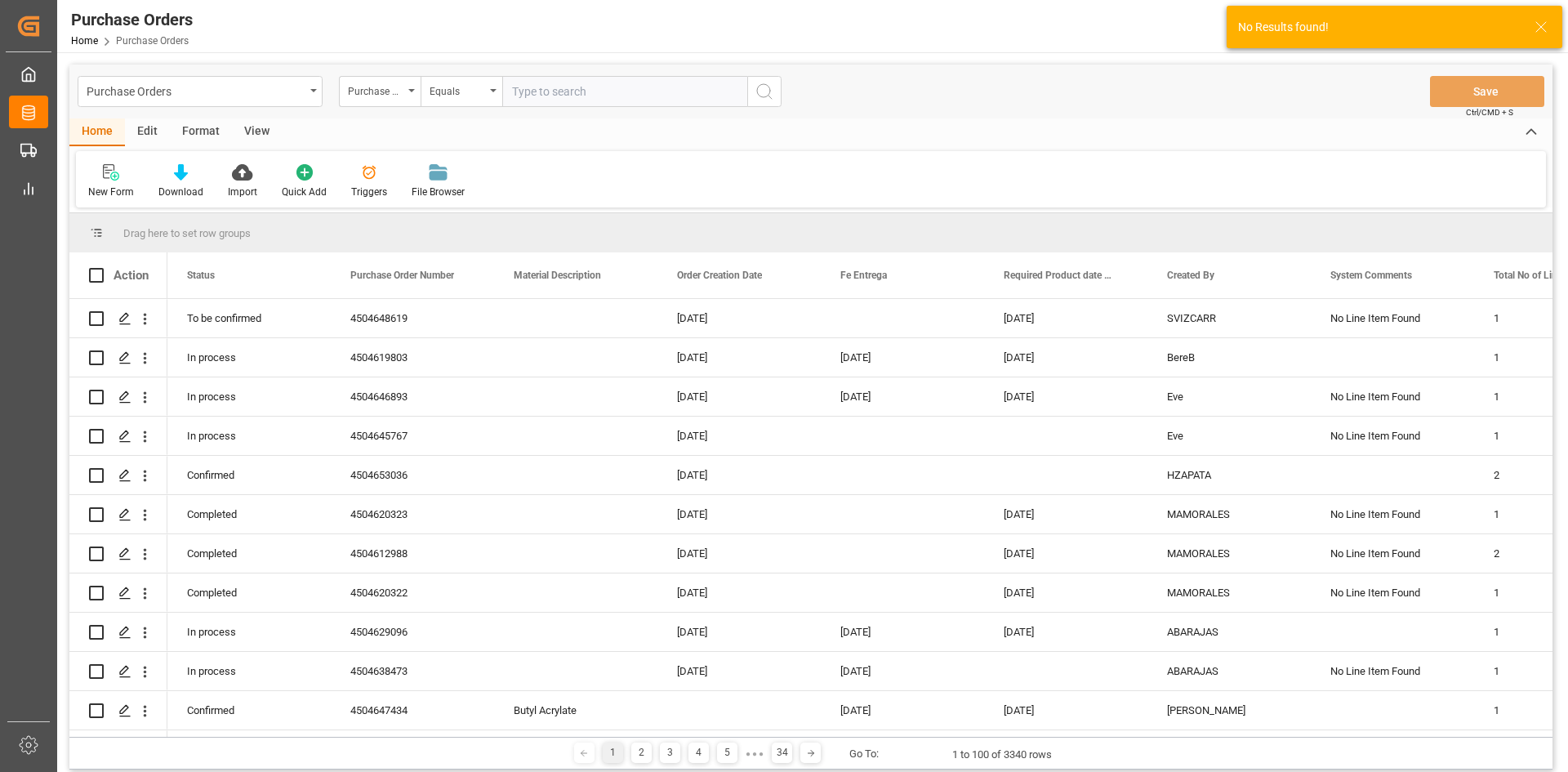
click at [562, 99] on input "text" at bounding box center [625, 92] width 245 height 31
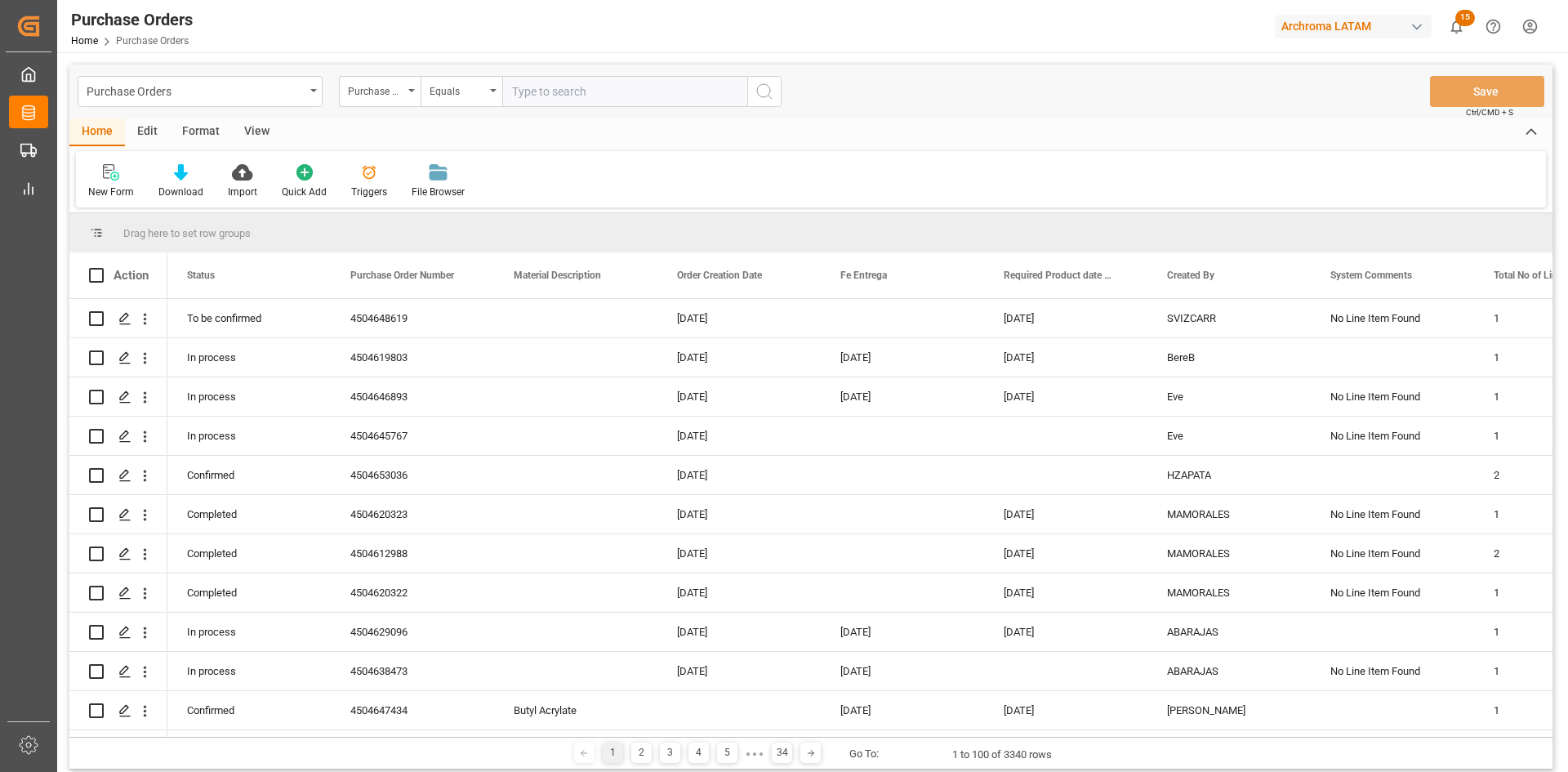
paste input "⦁ 4504645880"
click at [525, 92] on input "⦁ 4504645880" at bounding box center [625, 92] width 245 height 31
type input "4504645880"
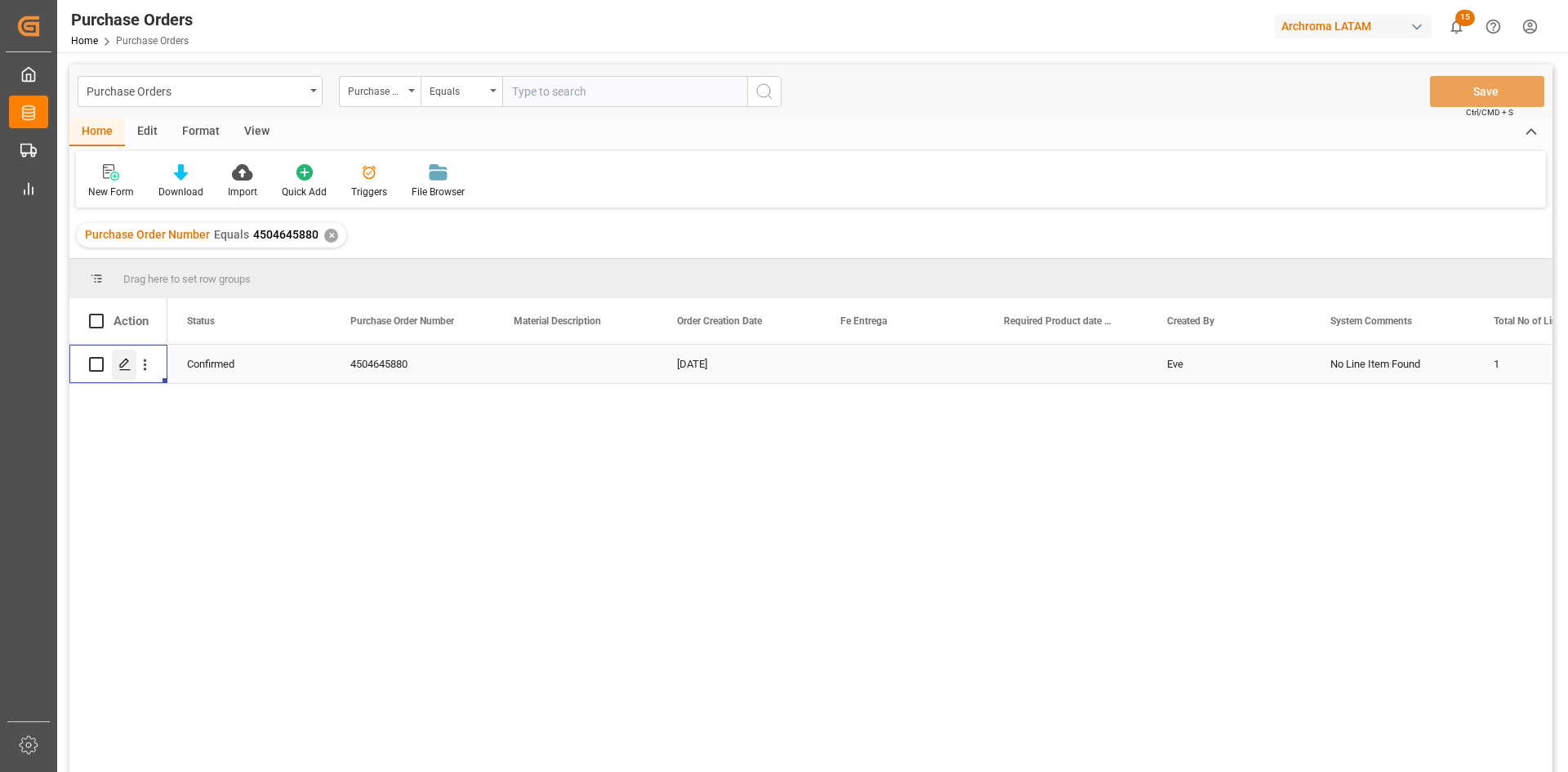
click at [124, 365] on icon "Press SPACE to select this row." at bounding box center [124, 364] width 13 height 13
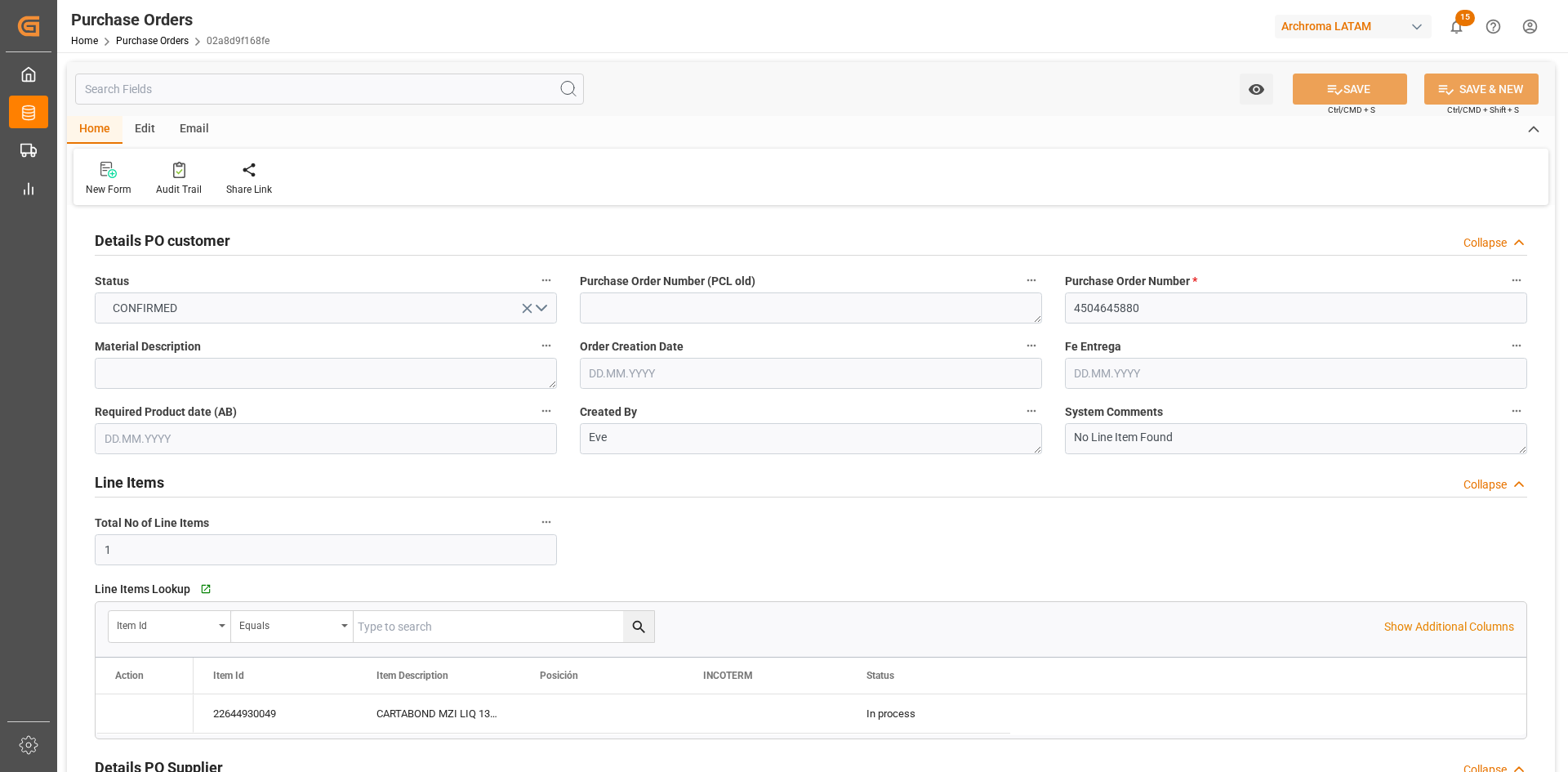
type input "[DATE]"
type input "08.09.2025"
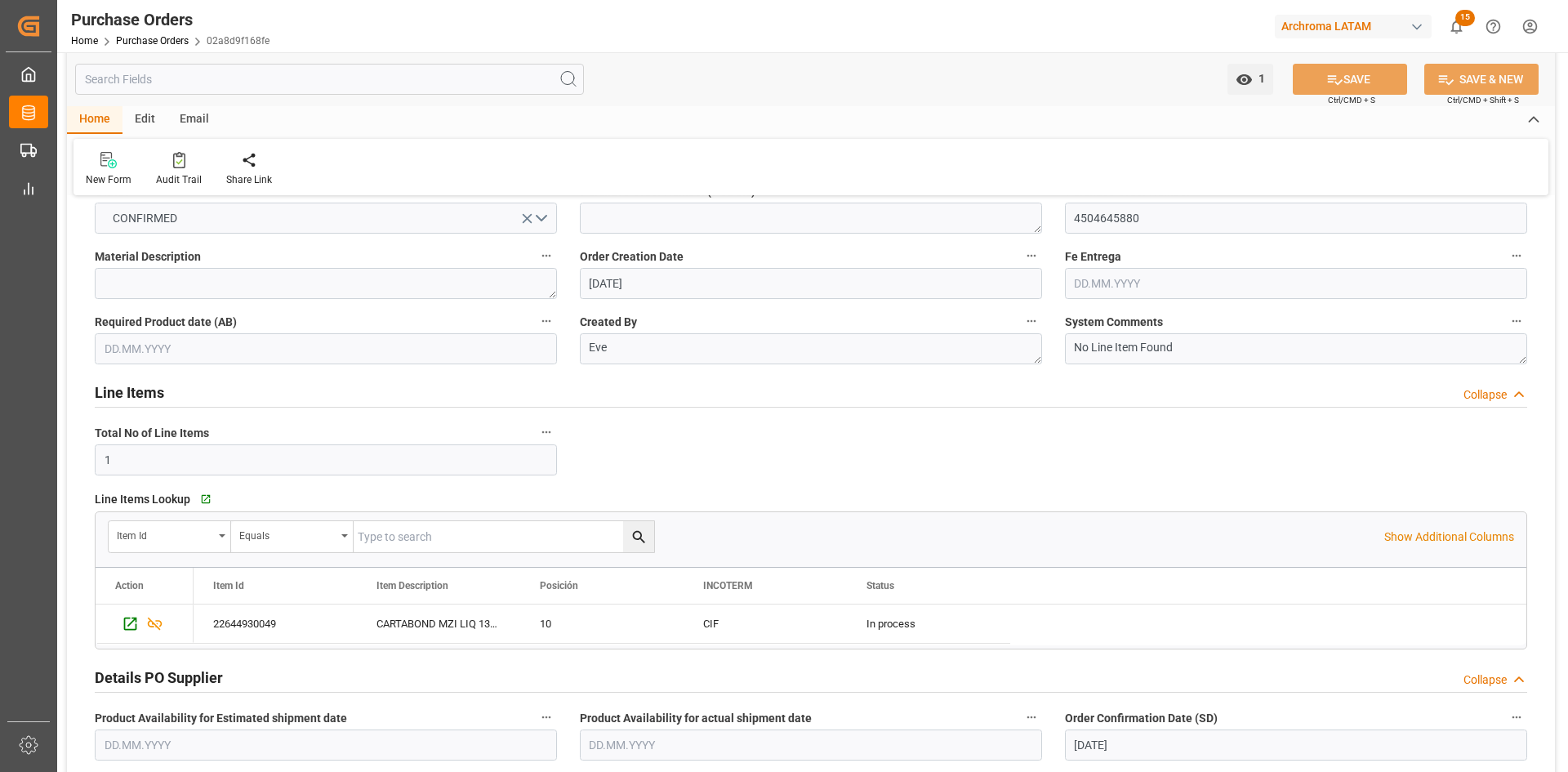
scroll to position [245, 0]
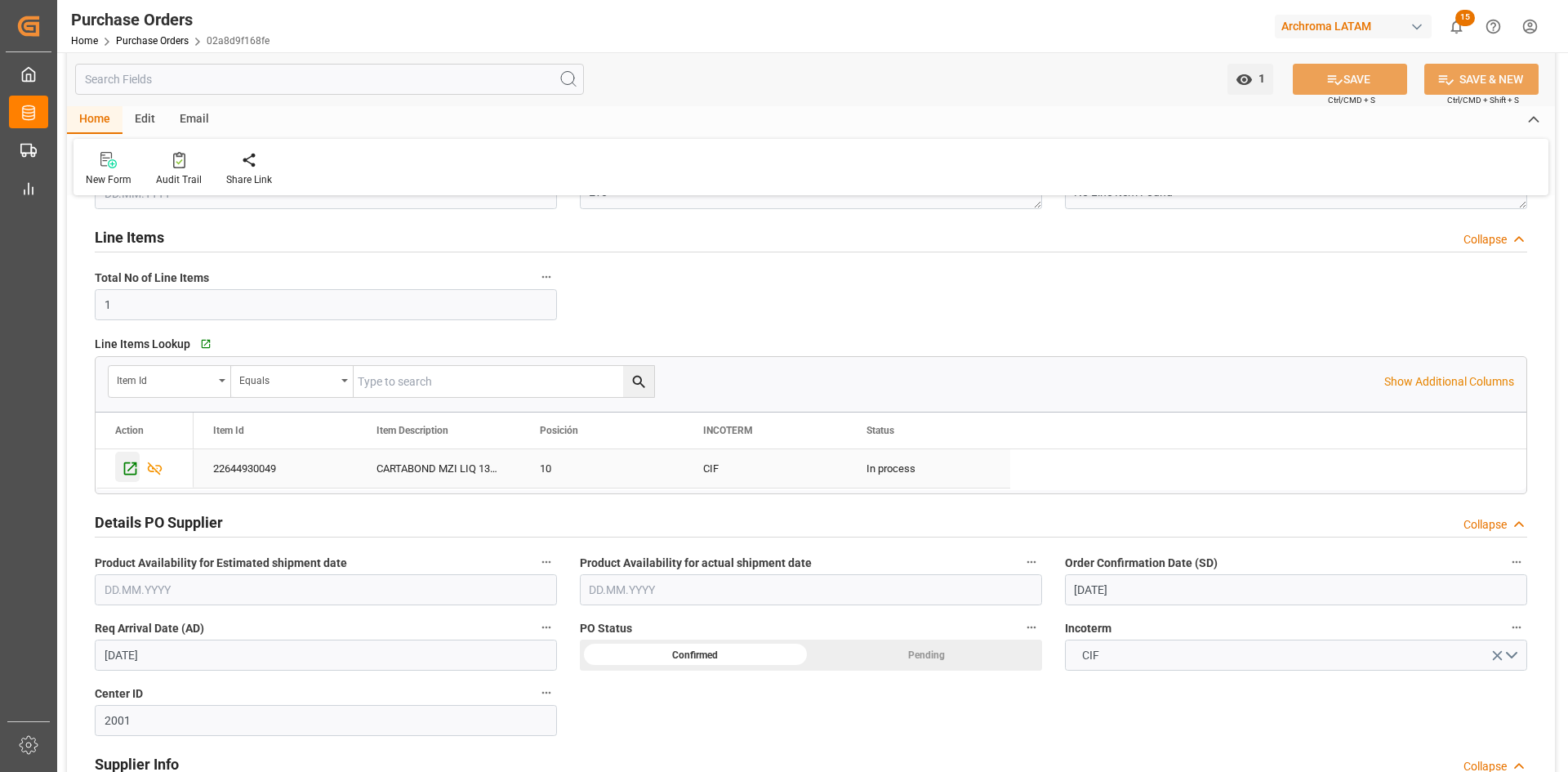
click at [130, 475] on icon "Press SPACE to select this row." at bounding box center [130, 468] width 17 height 17
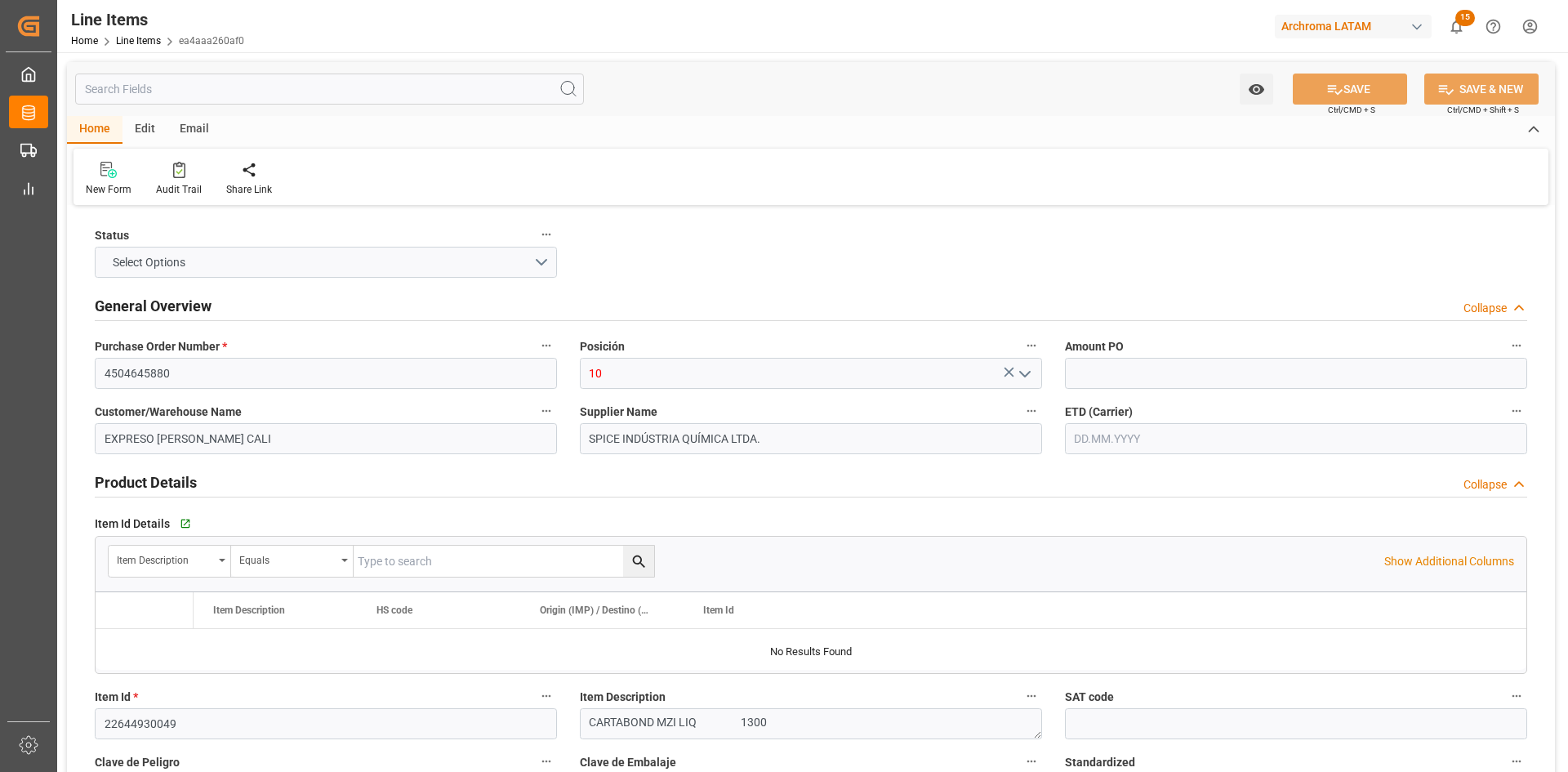
type input "12164600"
type input "1300"
type input "2842909999"
type input "[DATE] 21:02"
type input "[DATE] 15:35"
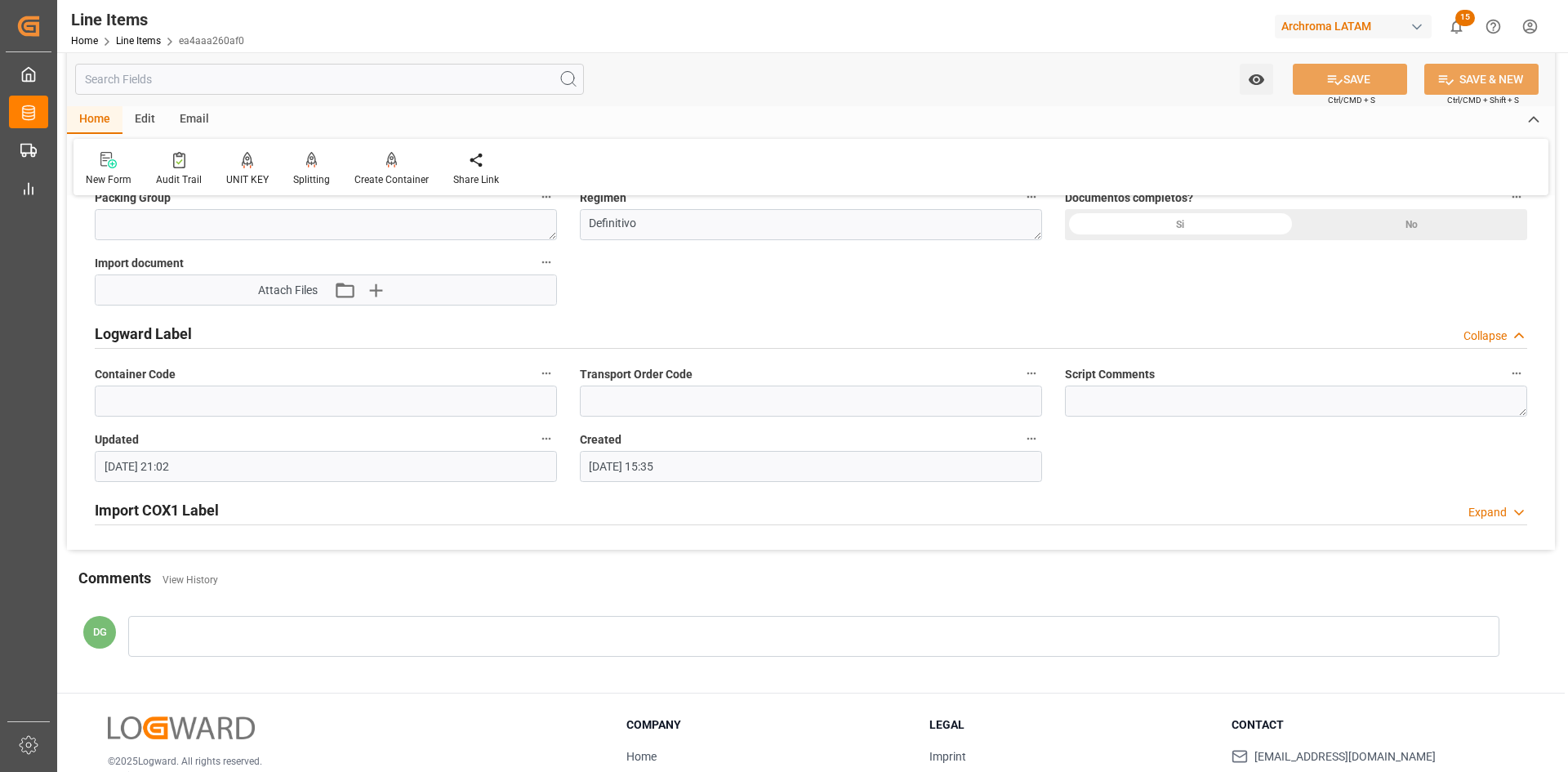
scroll to position [1106, 0]
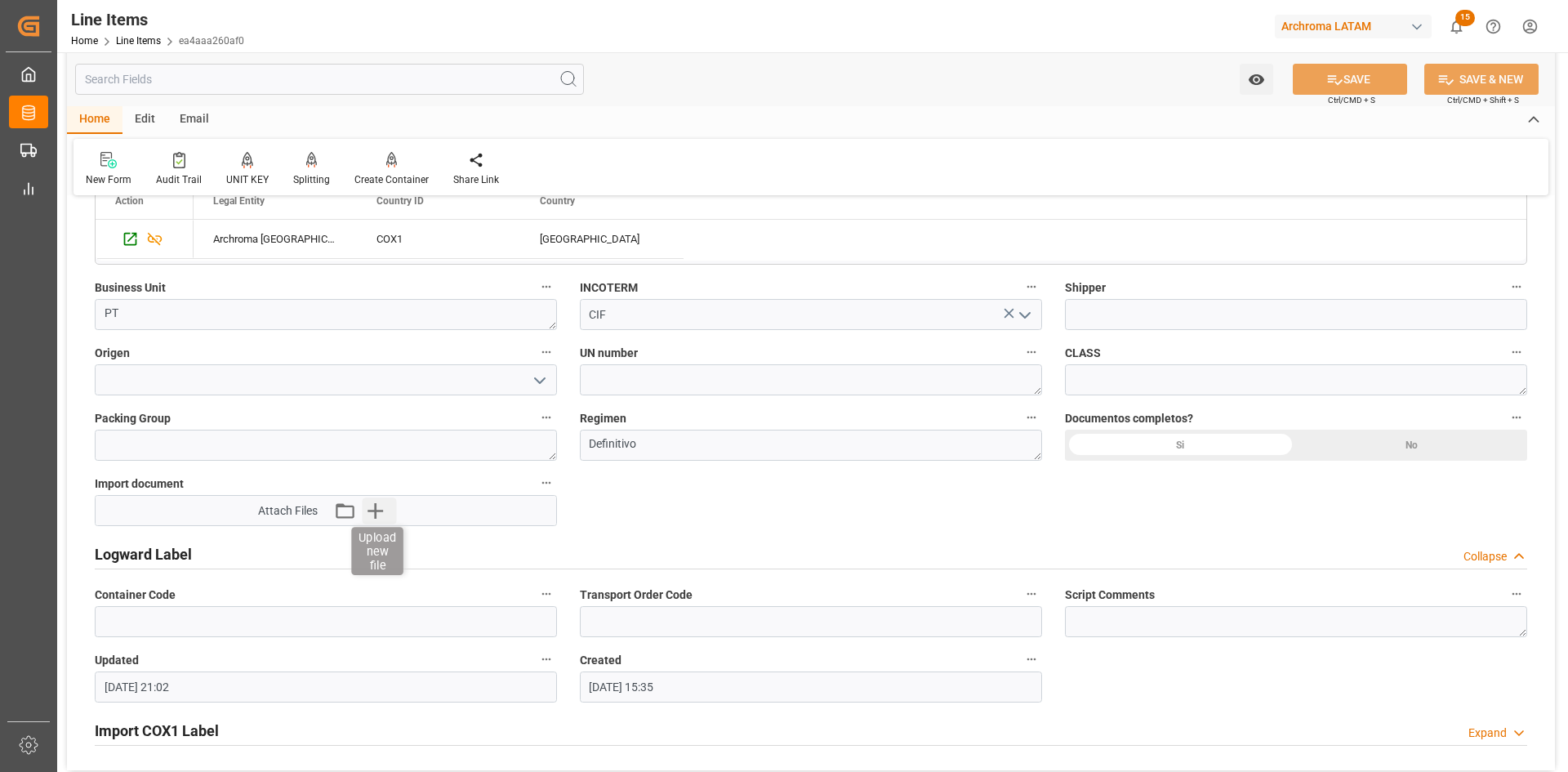
click at [383, 508] on icon "button" at bounding box center [375, 510] width 26 height 26
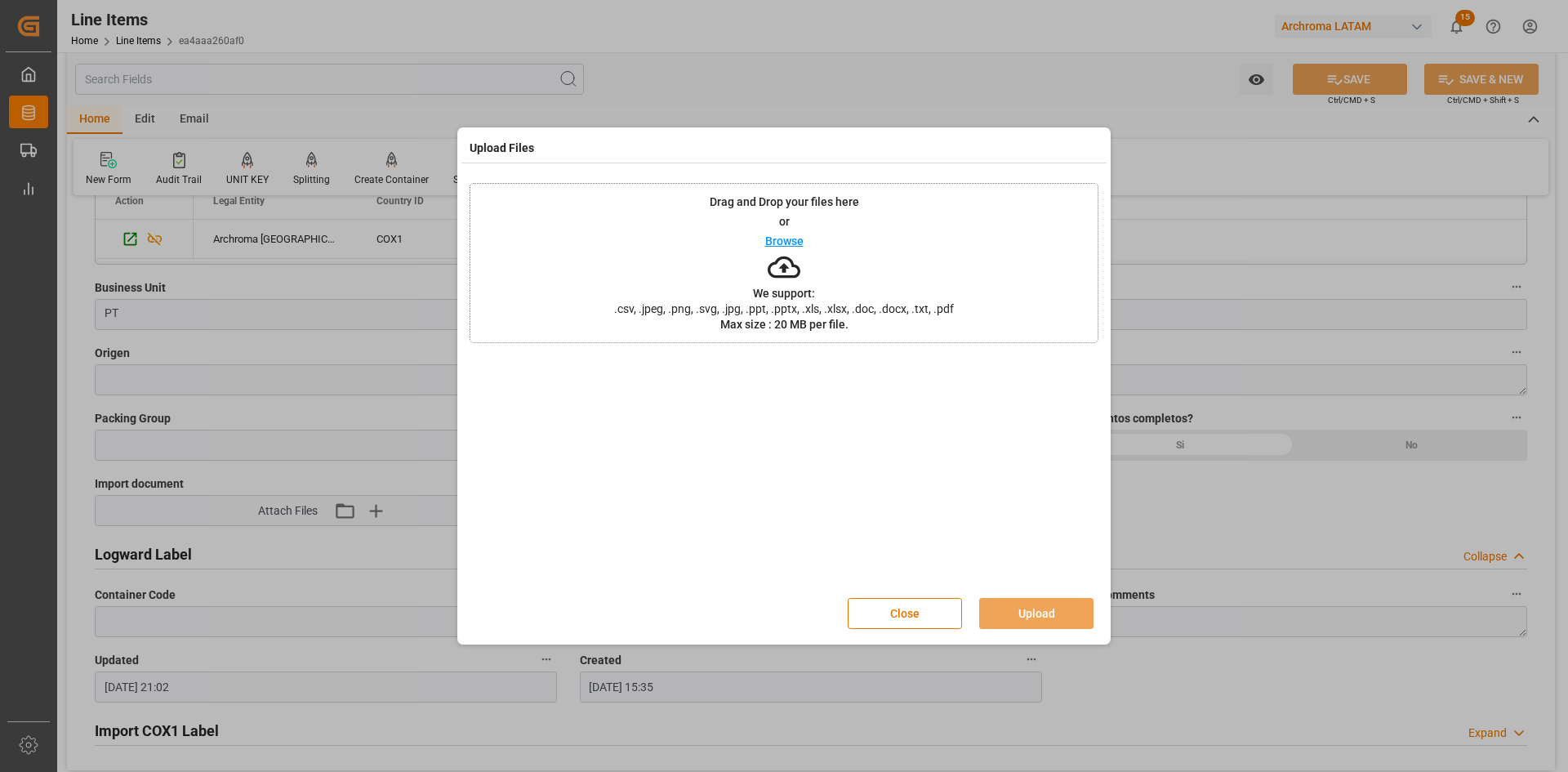
click at [776, 236] on p "Browse" at bounding box center [784, 240] width 39 height 11
click at [921, 613] on button "Close" at bounding box center [904, 613] width 114 height 31
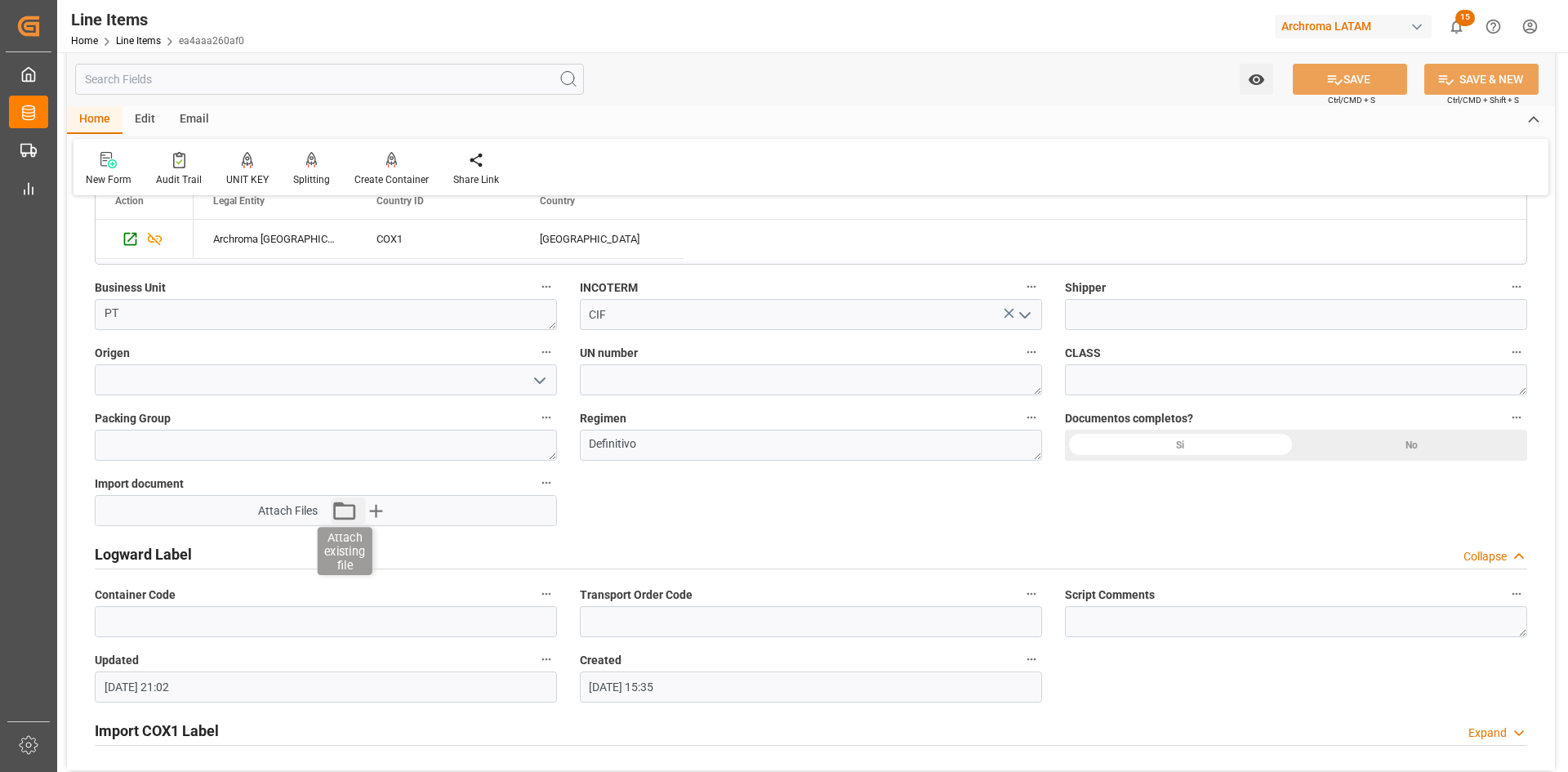
click at [345, 508] on icon "button" at bounding box center [344, 510] width 26 height 26
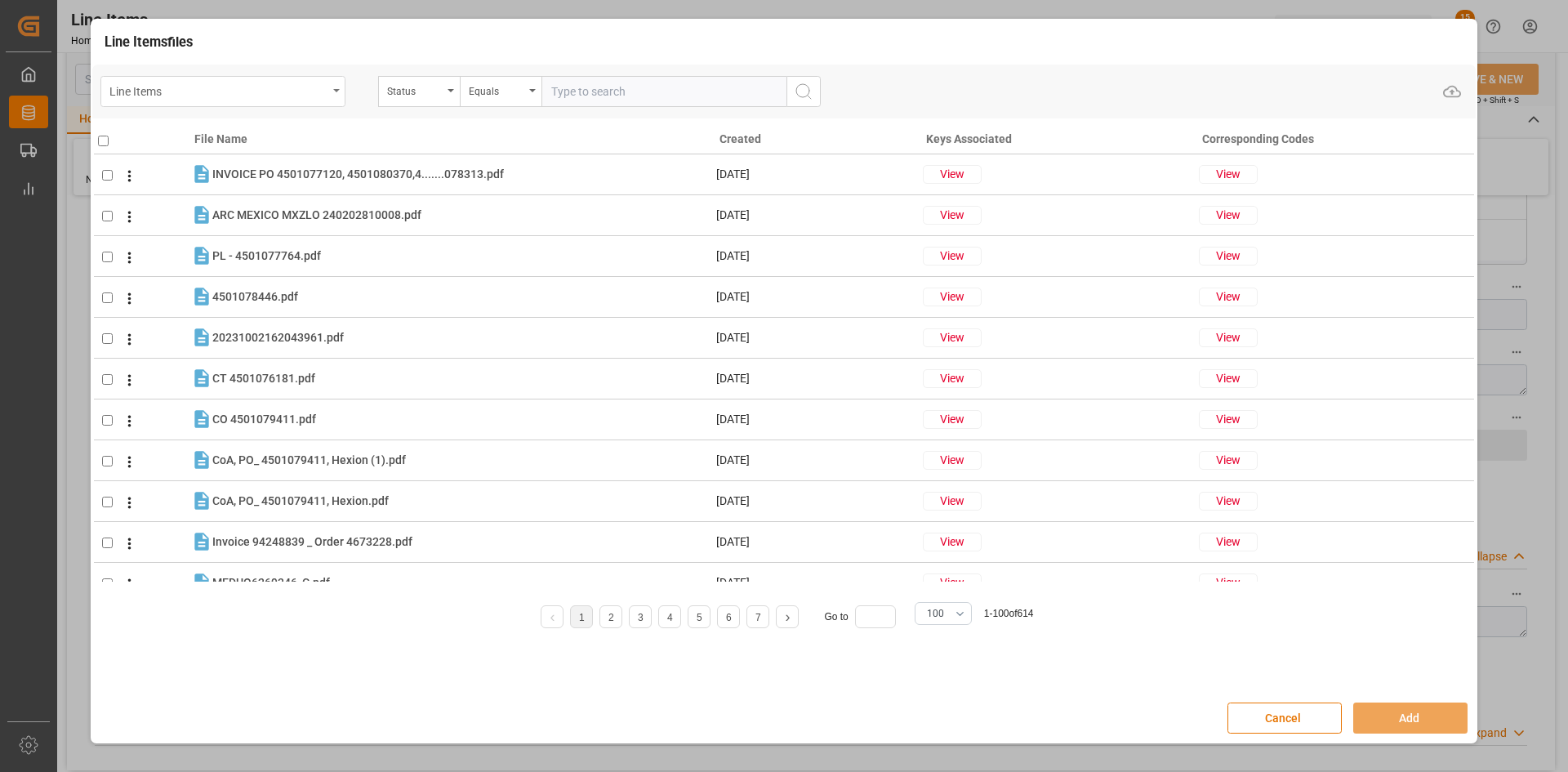
click at [316, 103] on div "Line Items" at bounding box center [223, 92] width 245 height 31
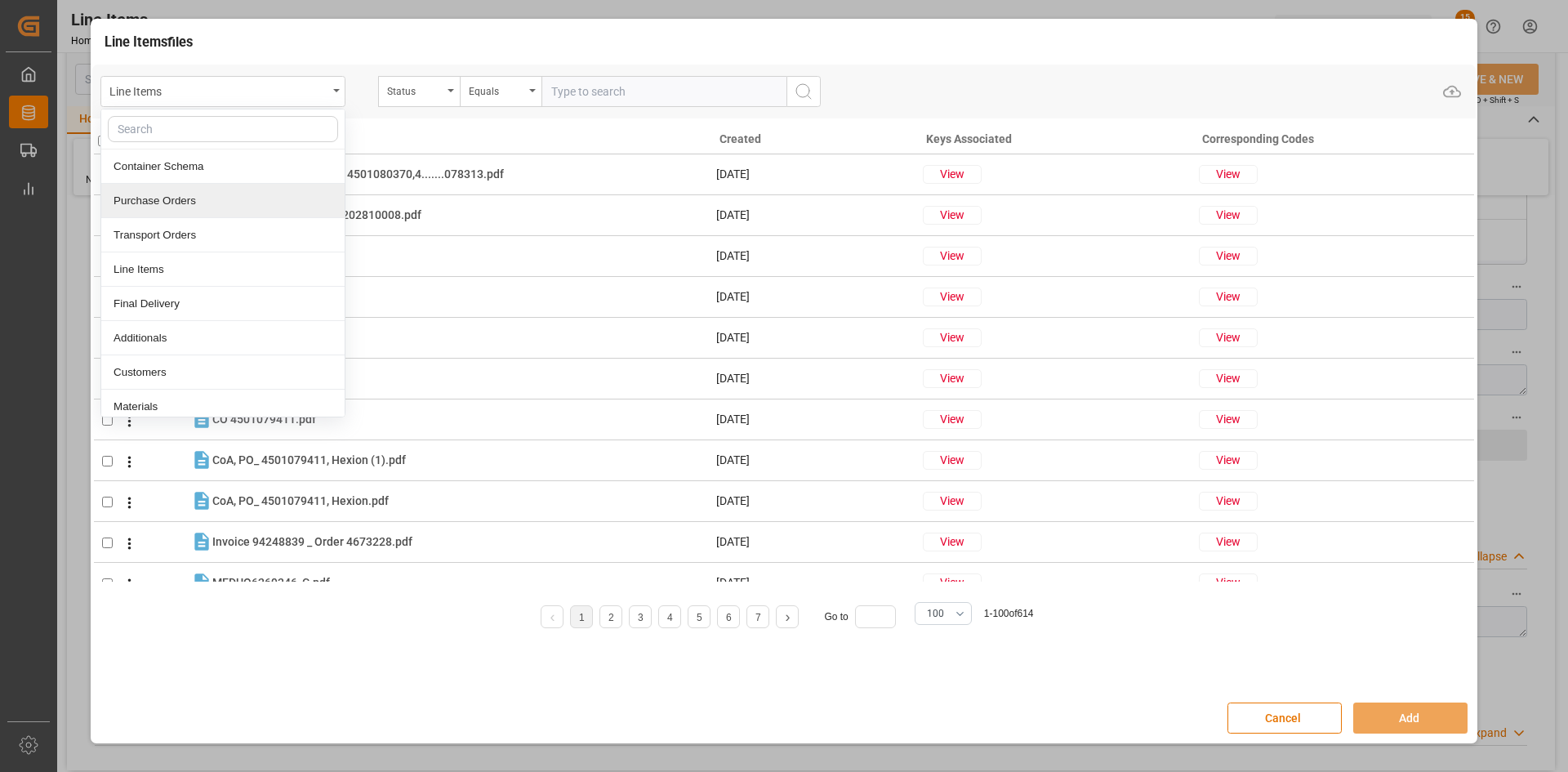
click at [251, 202] on div "Purchase Orders" at bounding box center [223, 201] width 244 height 34
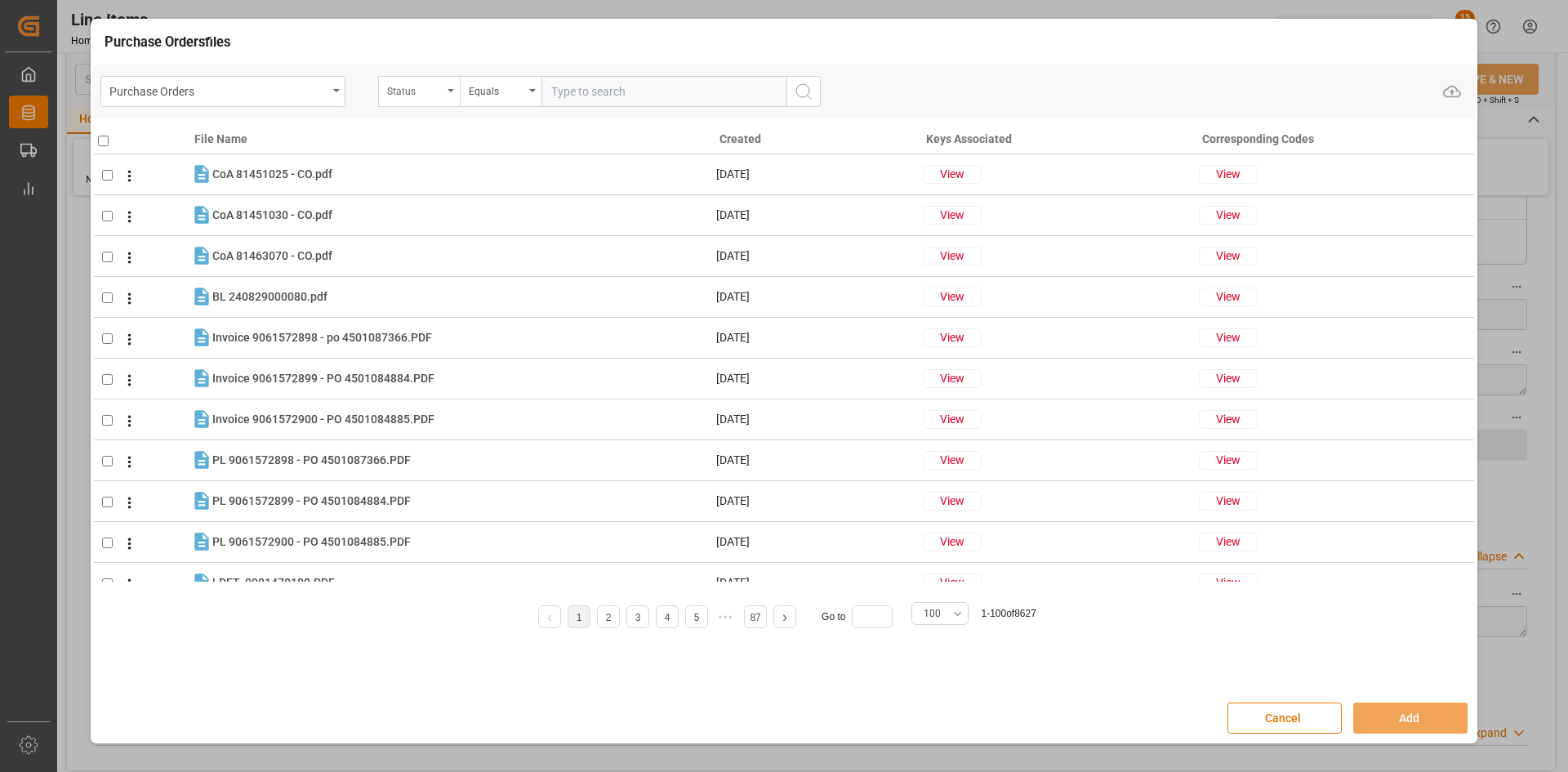
click at [438, 99] on div "Status" at bounding box center [419, 92] width 81 height 31
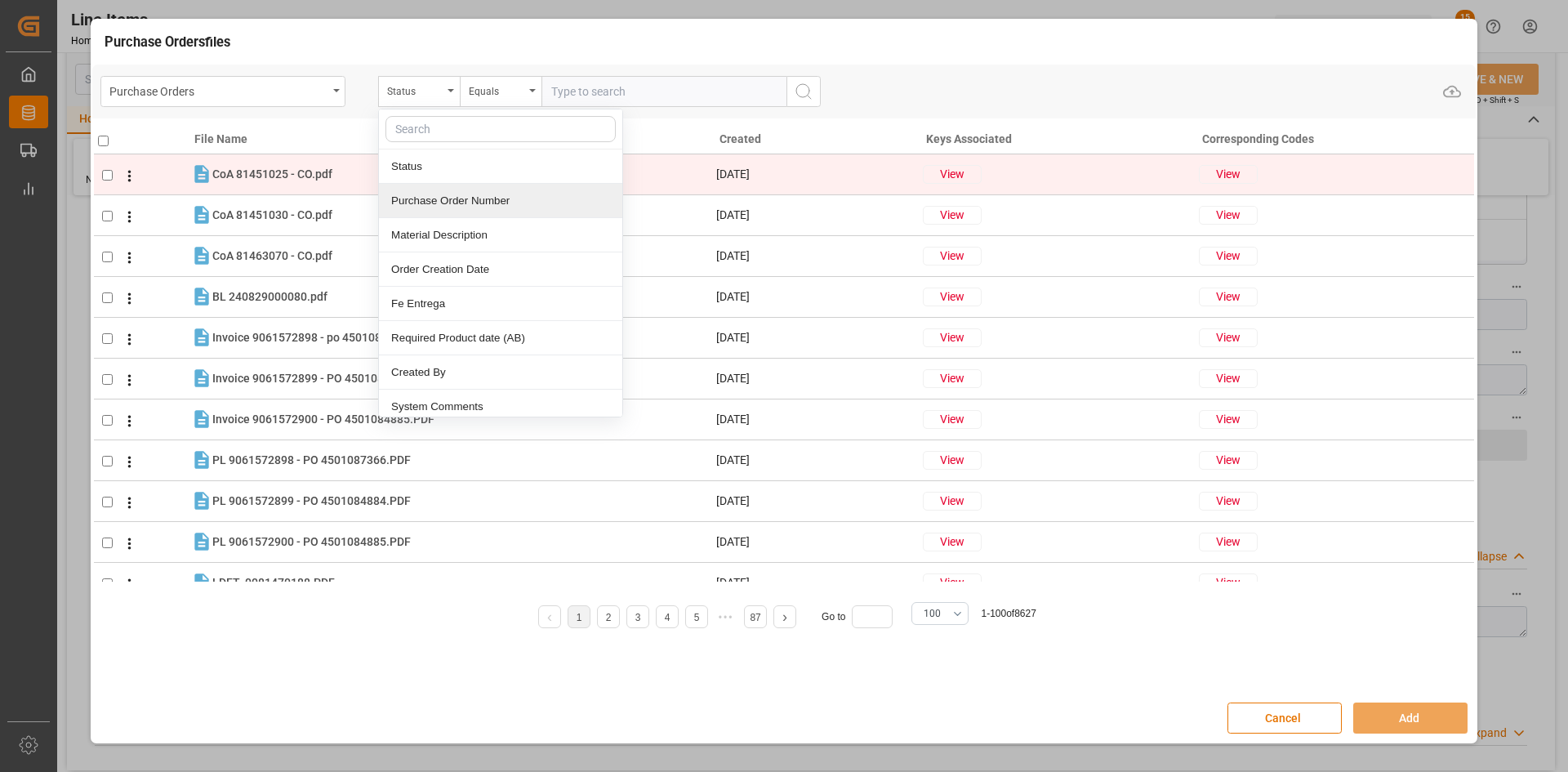
drag, startPoint x: 495, startPoint y: 199, endPoint x: 523, endPoint y: 162, distance: 46.4
click at [498, 199] on div "Purchase Order Number" at bounding box center [501, 201] width 244 height 34
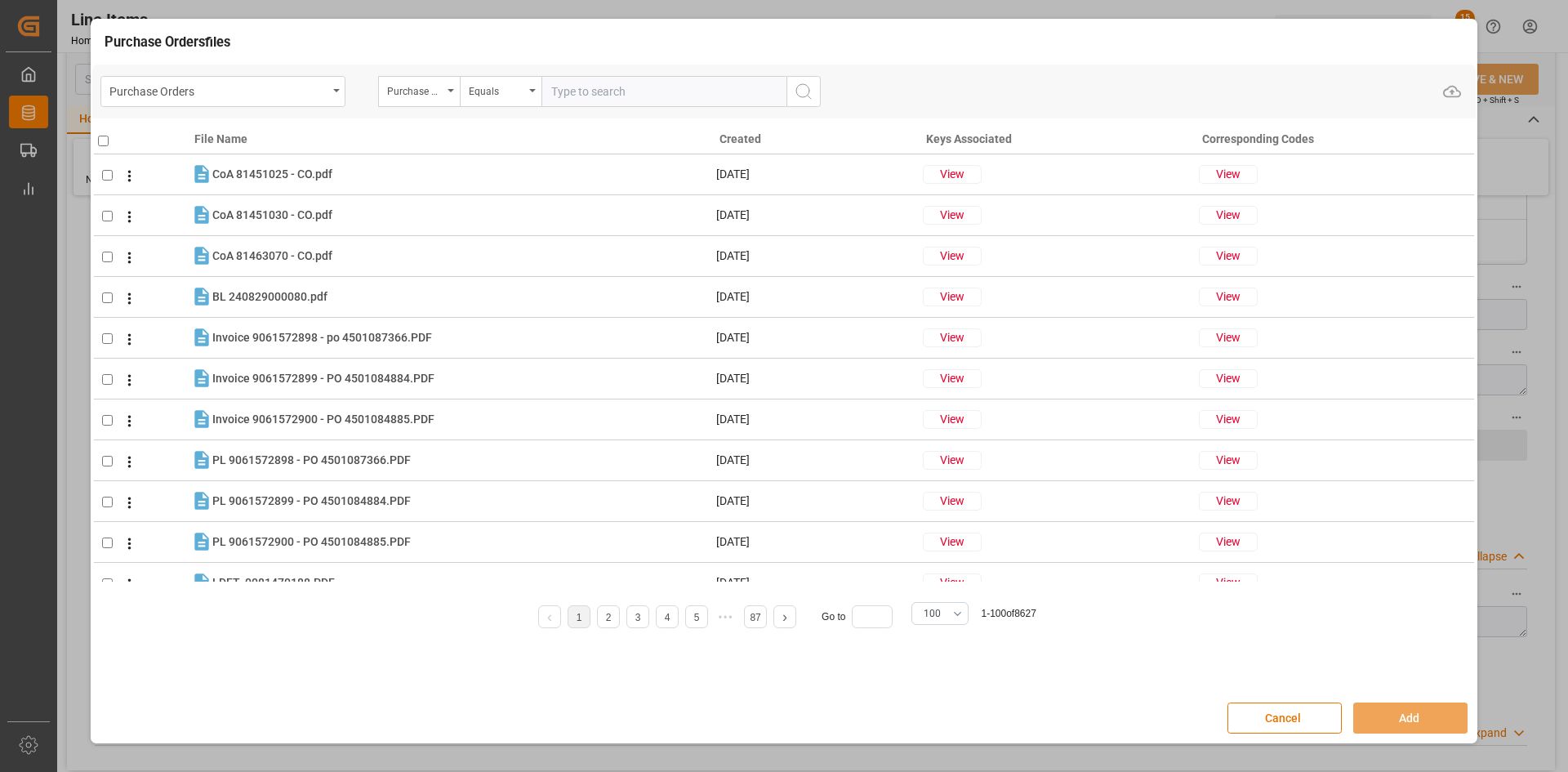
click at [613, 84] on input "text" at bounding box center [664, 92] width 245 height 31
click at [639, 93] on input "text" at bounding box center [664, 92] width 245 height 31
click at [585, 84] on input "text" at bounding box center [664, 92] width 245 height 31
paste input "4504645880"
type input "4504645880"
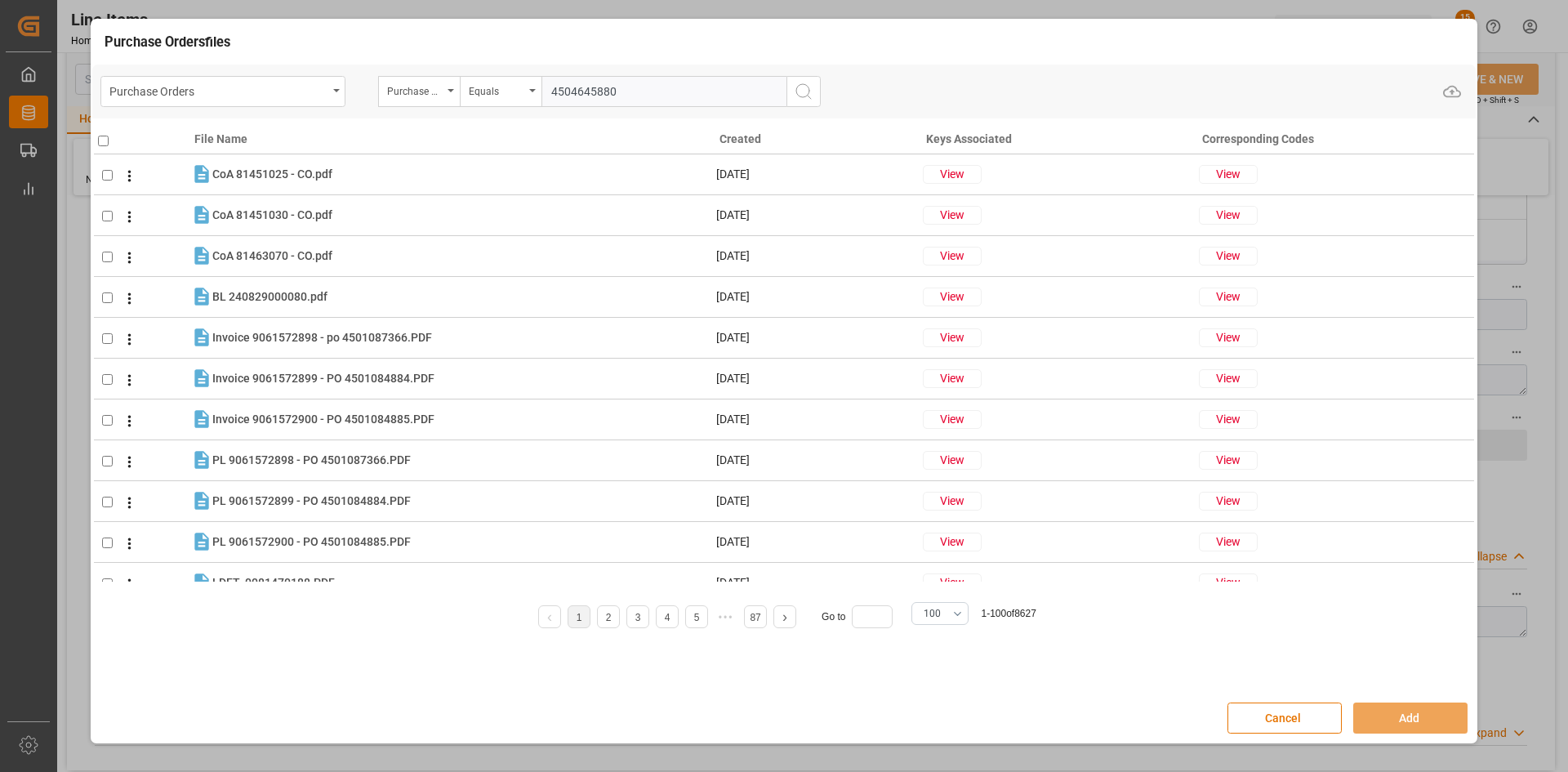
click at [809, 91] on icon "search button" at bounding box center [803, 91] width 20 height 20
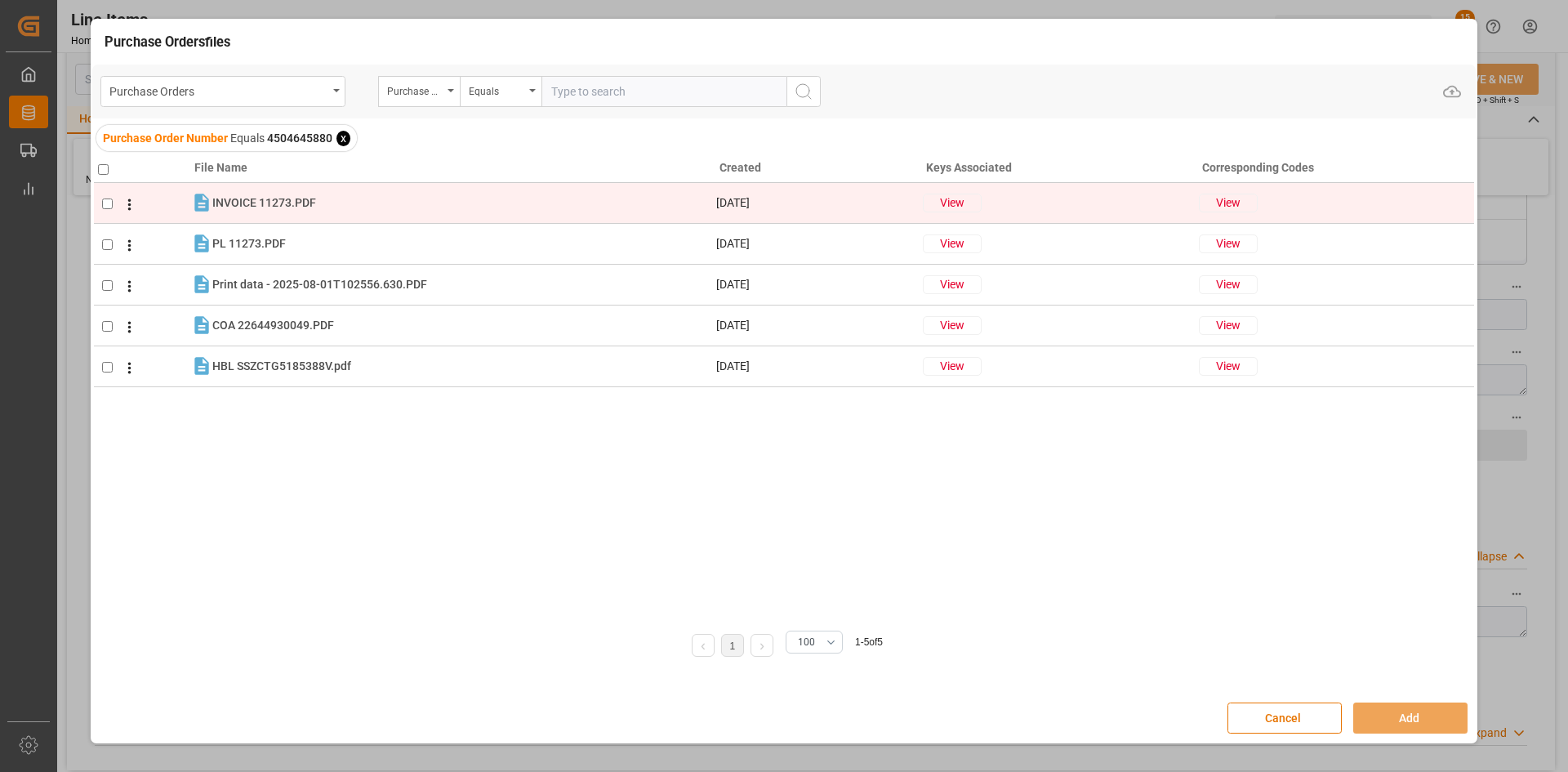
click at [107, 206] on input "checkbox" at bounding box center [107, 203] width 10 height 10
checkbox input "true"
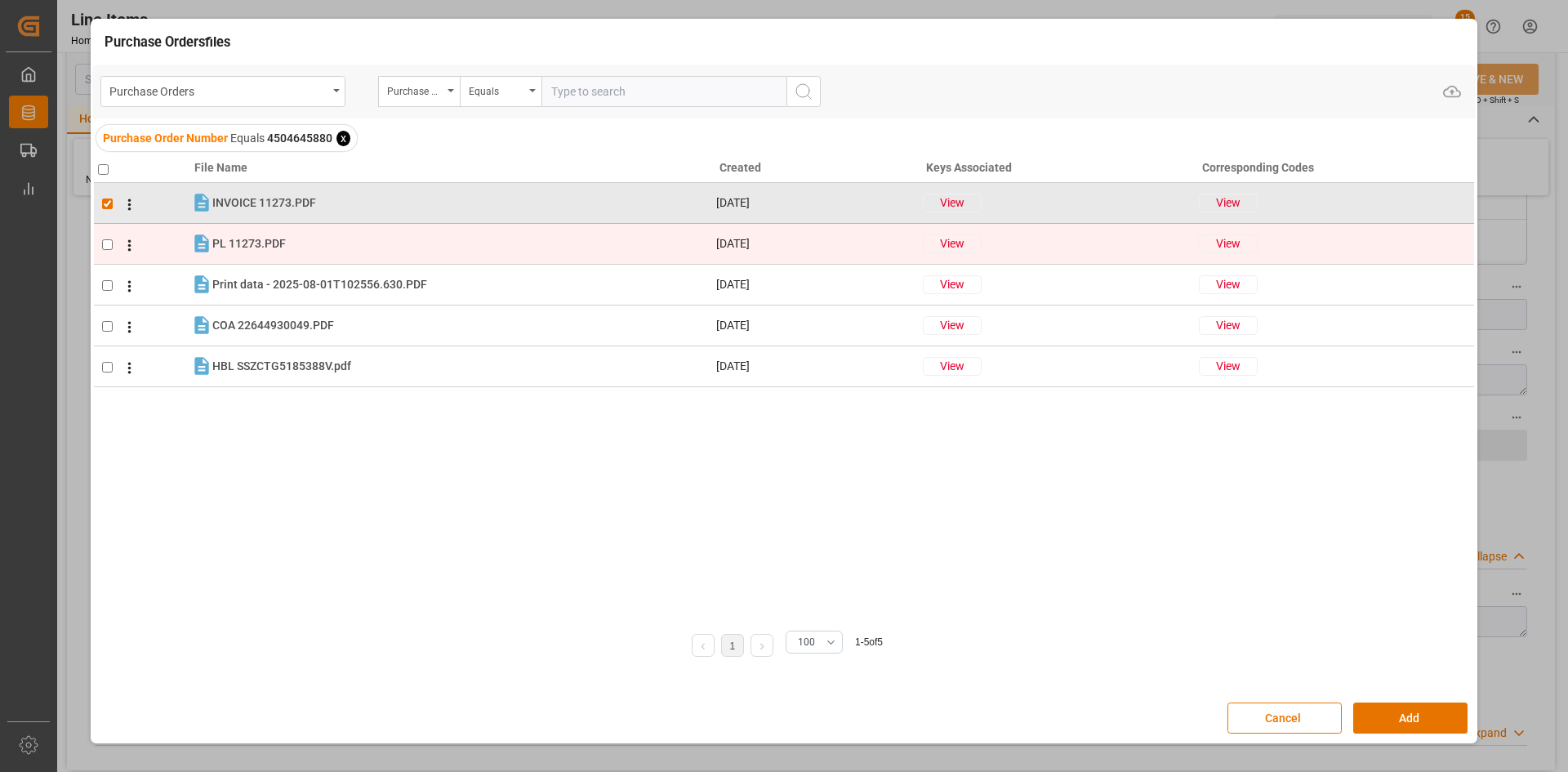
click at [106, 241] on input "checkbox" at bounding box center [107, 244] width 10 height 10
checkbox input "true"
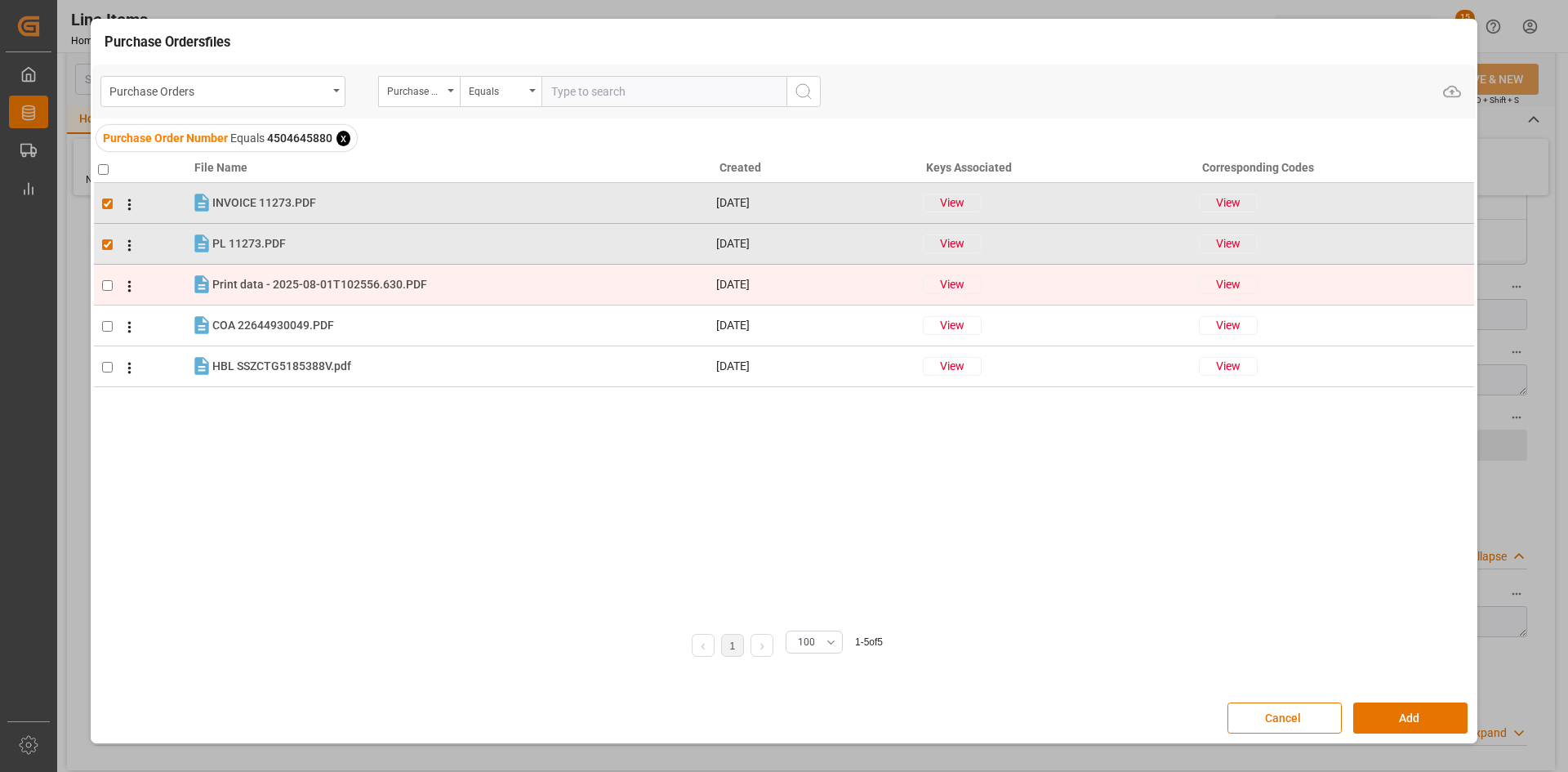
click at [105, 285] on input "checkbox" at bounding box center [107, 286] width 10 height 10
checkbox input "true"
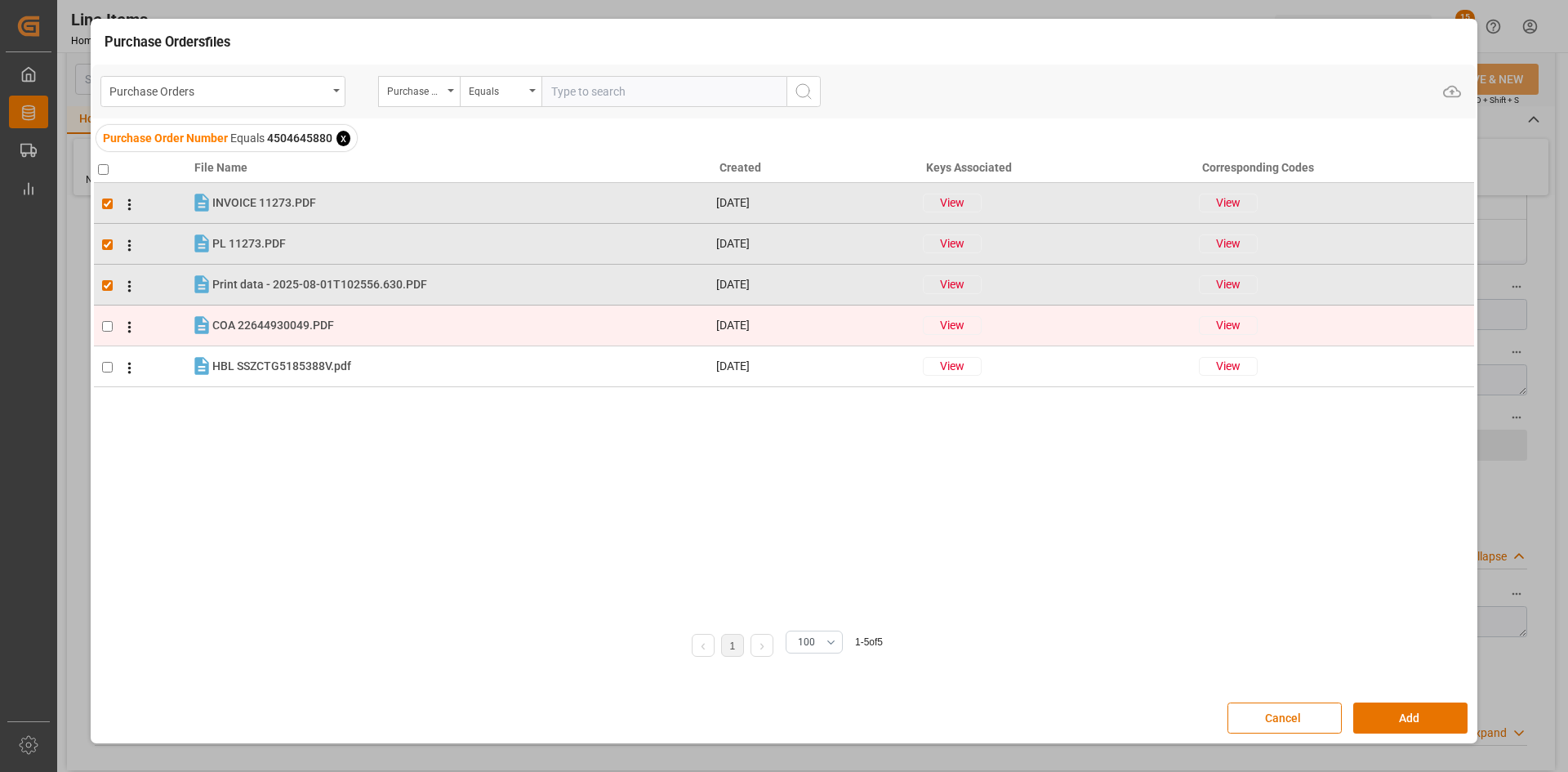
click at [105, 327] on input "checkbox" at bounding box center [107, 326] width 10 height 10
checkbox input "true"
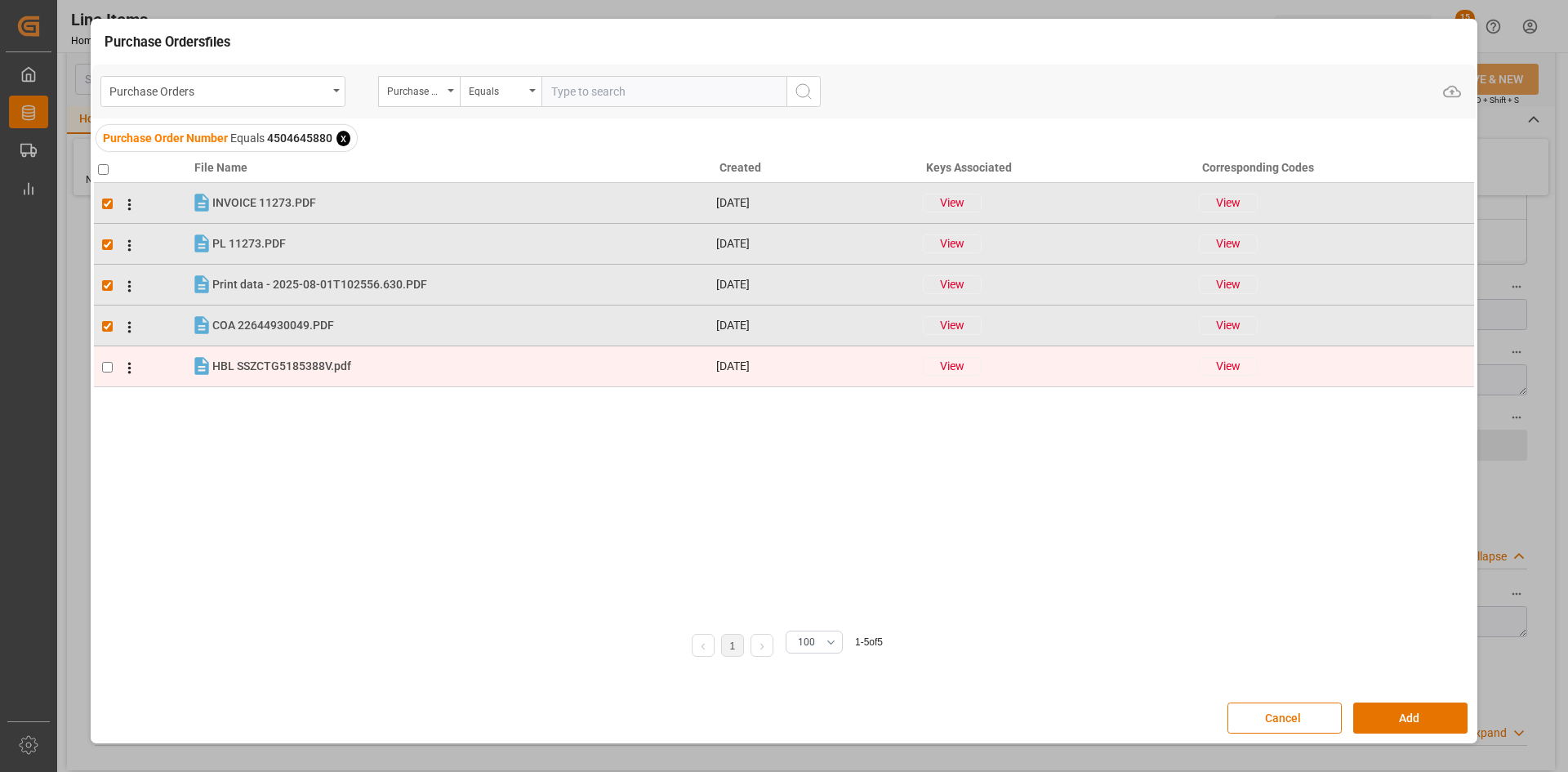
click at [109, 374] on td at bounding box center [142, 367] width 96 height 41
checkbox input "true"
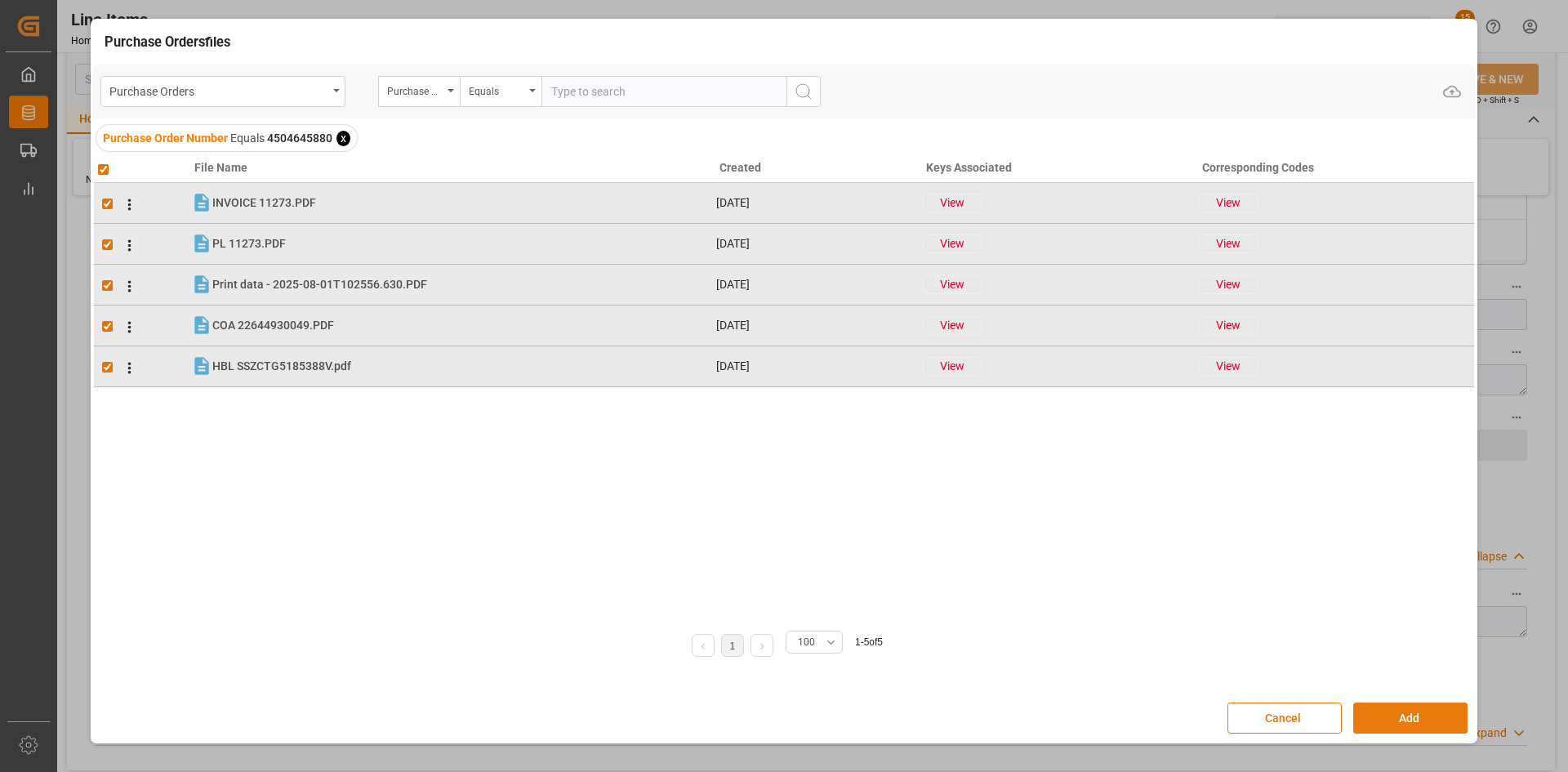
click at [1384, 717] on button "Add" at bounding box center [1410, 718] width 114 height 31
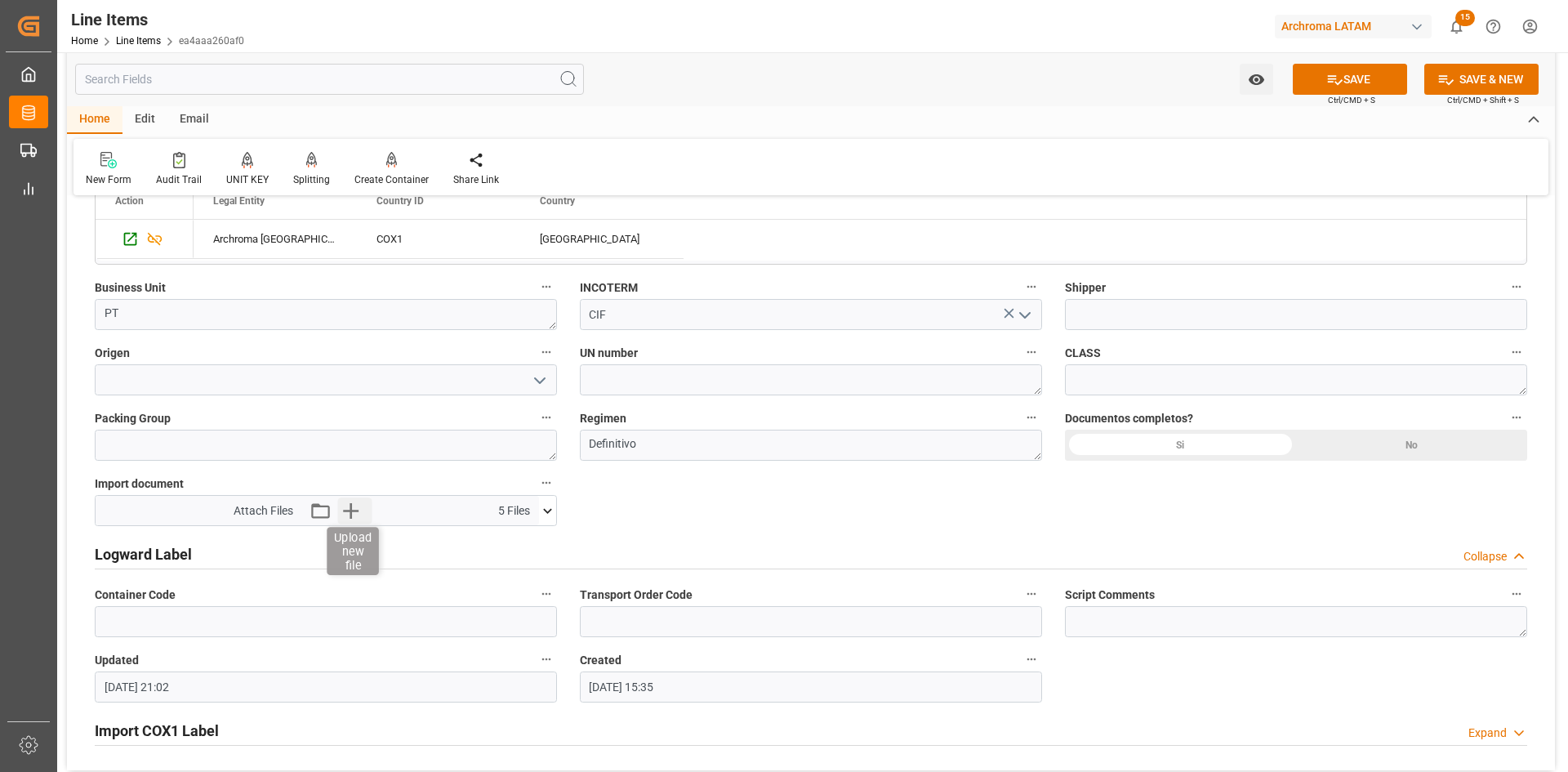
click at [353, 504] on icon "button" at bounding box center [350, 510] width 26 height 26
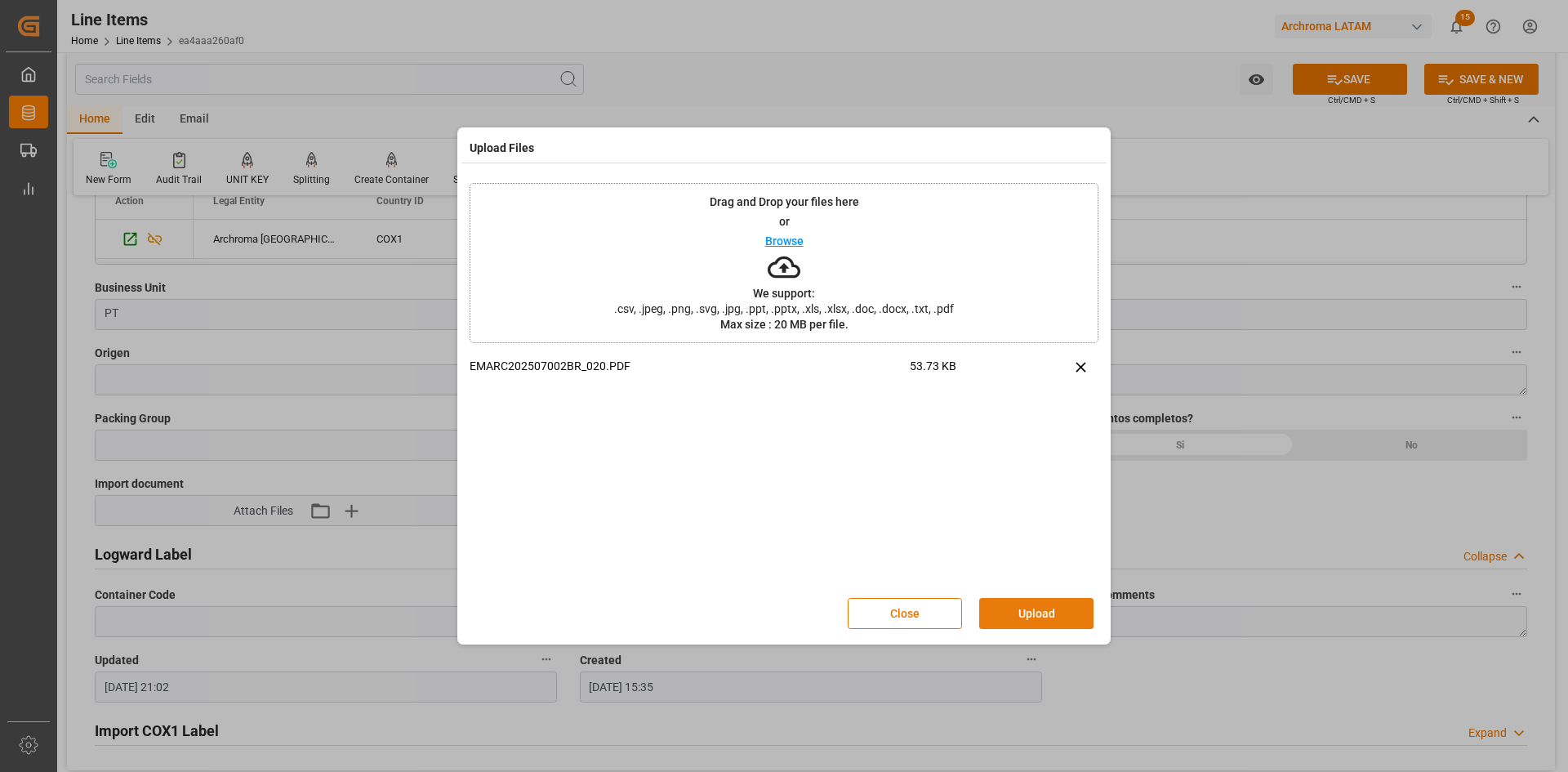
click at [1050, 607] on button "Upload" at bounding box center [1036, 613] width 114 height 31
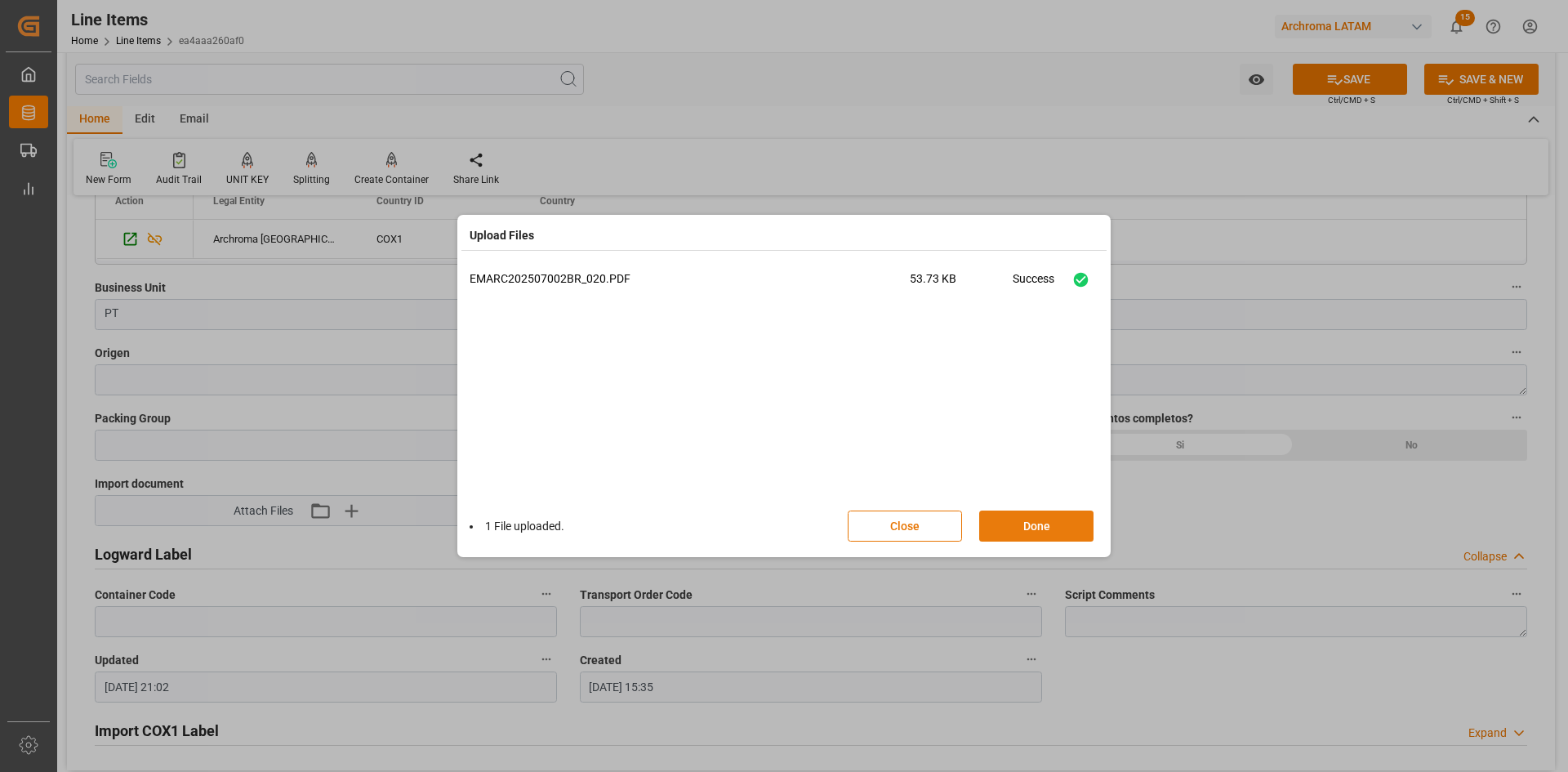
drag, startPoint x: 1046, startPoint y: 520, endPoint x: 1041, endPoint y: 529, distance: 10.3
click at [1046, 520] on button "Done" at bounding box center [1036, 526] width 114 height 31
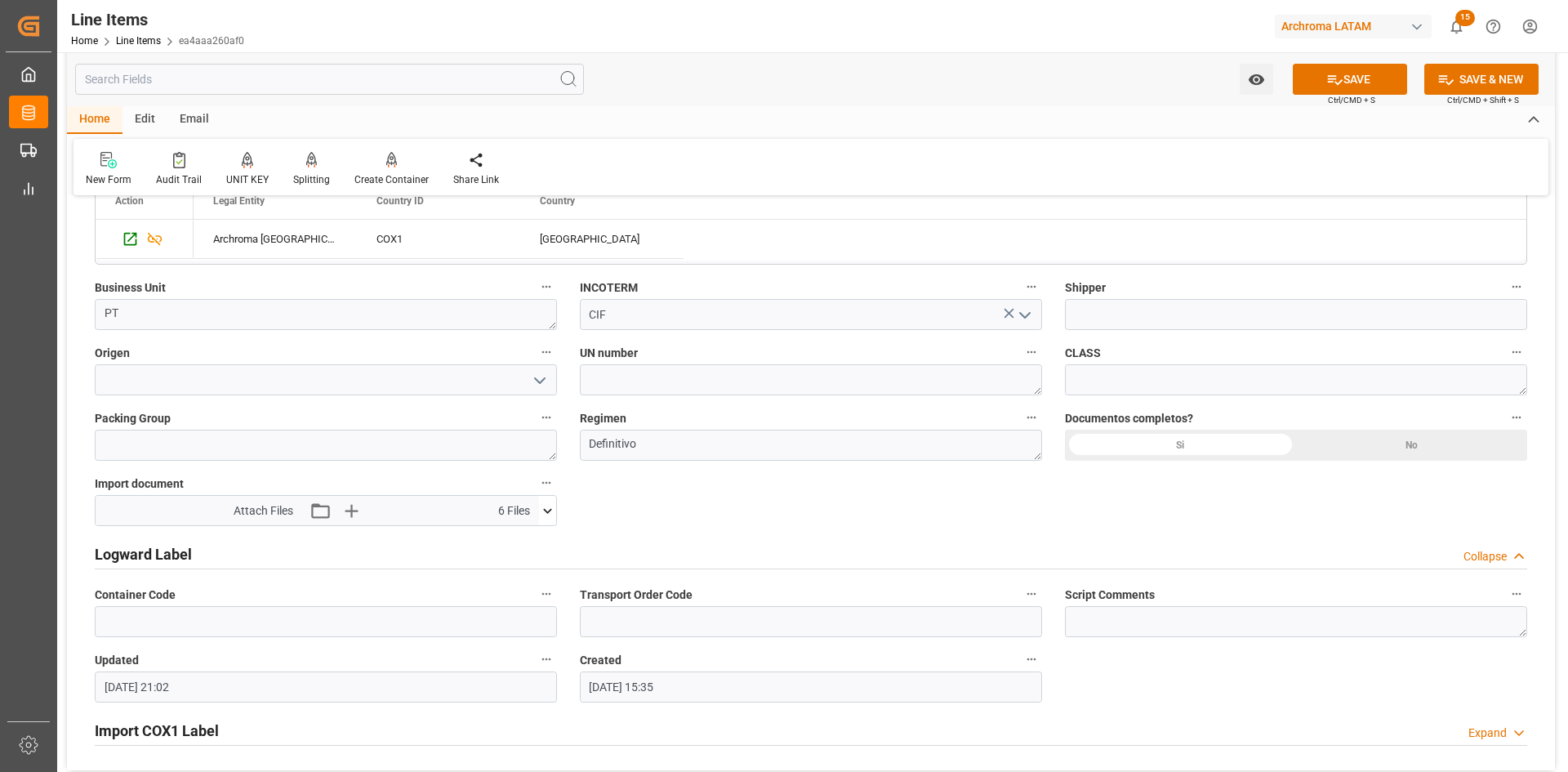
click at [553, 509] on icon at bounding box center [547, 511] width 17 height 17
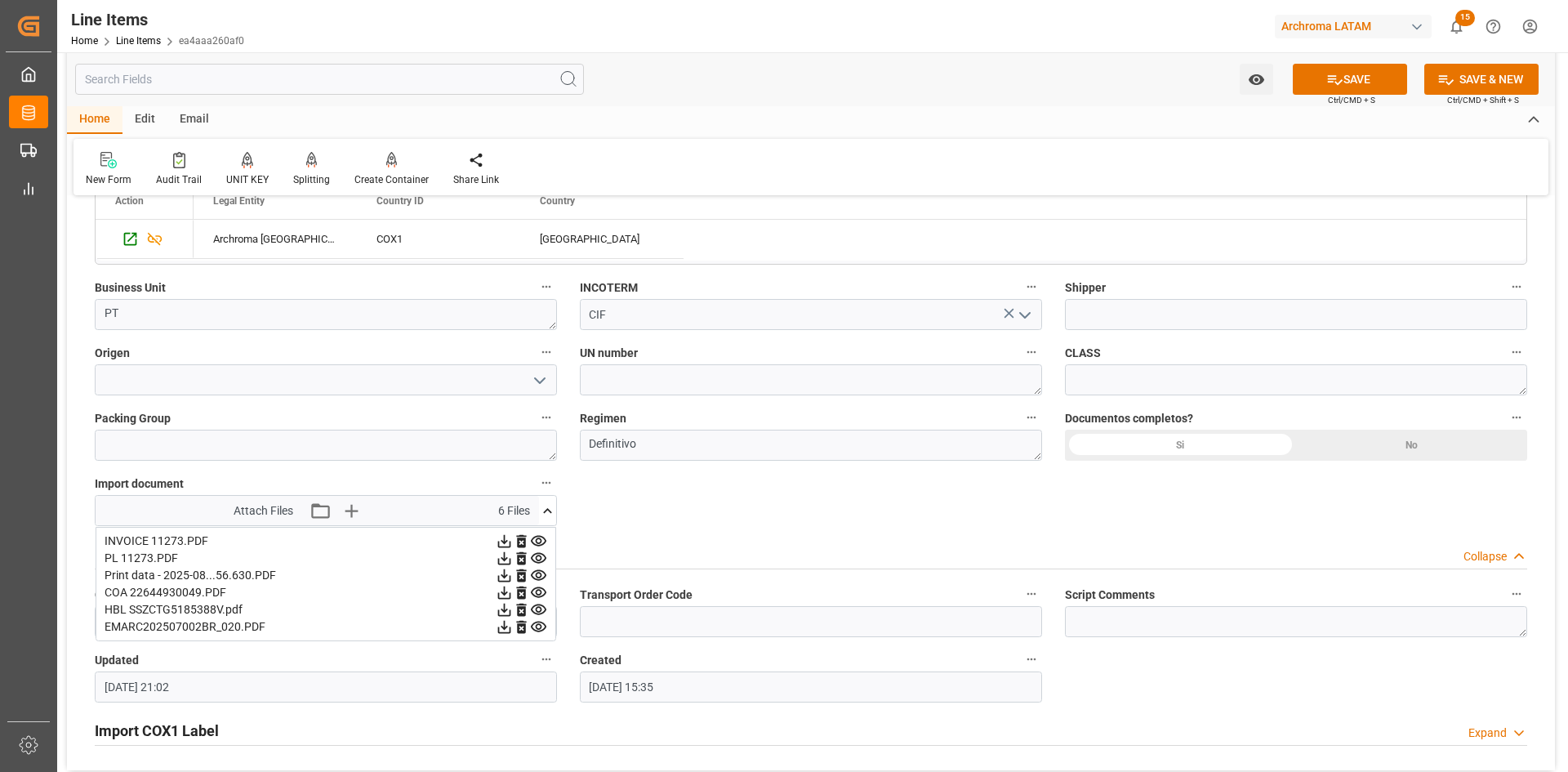
click at [506, 537] on icon at bounding box center [504, 541] width 17 height 17
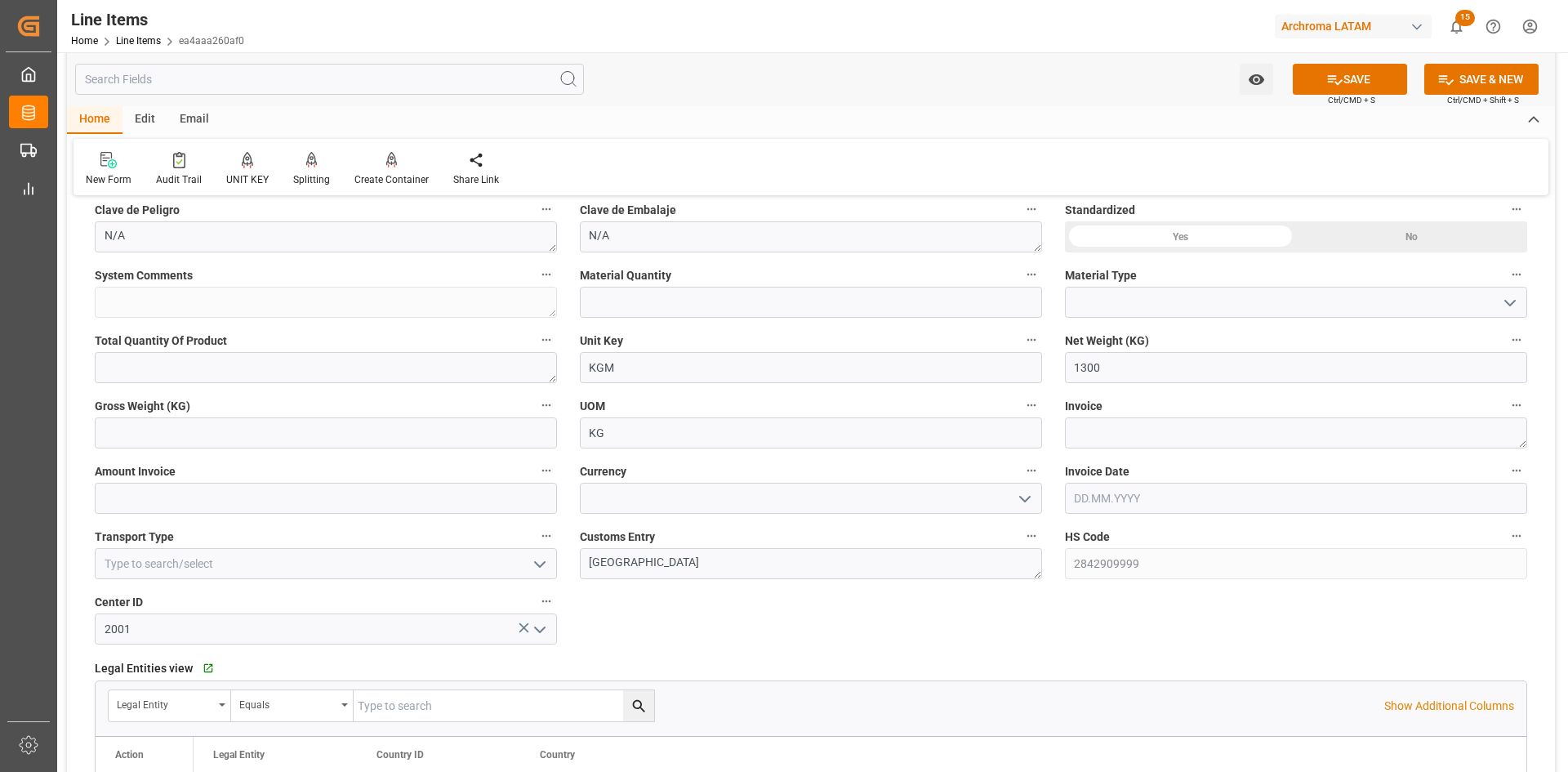
scroll to position [534, 0]
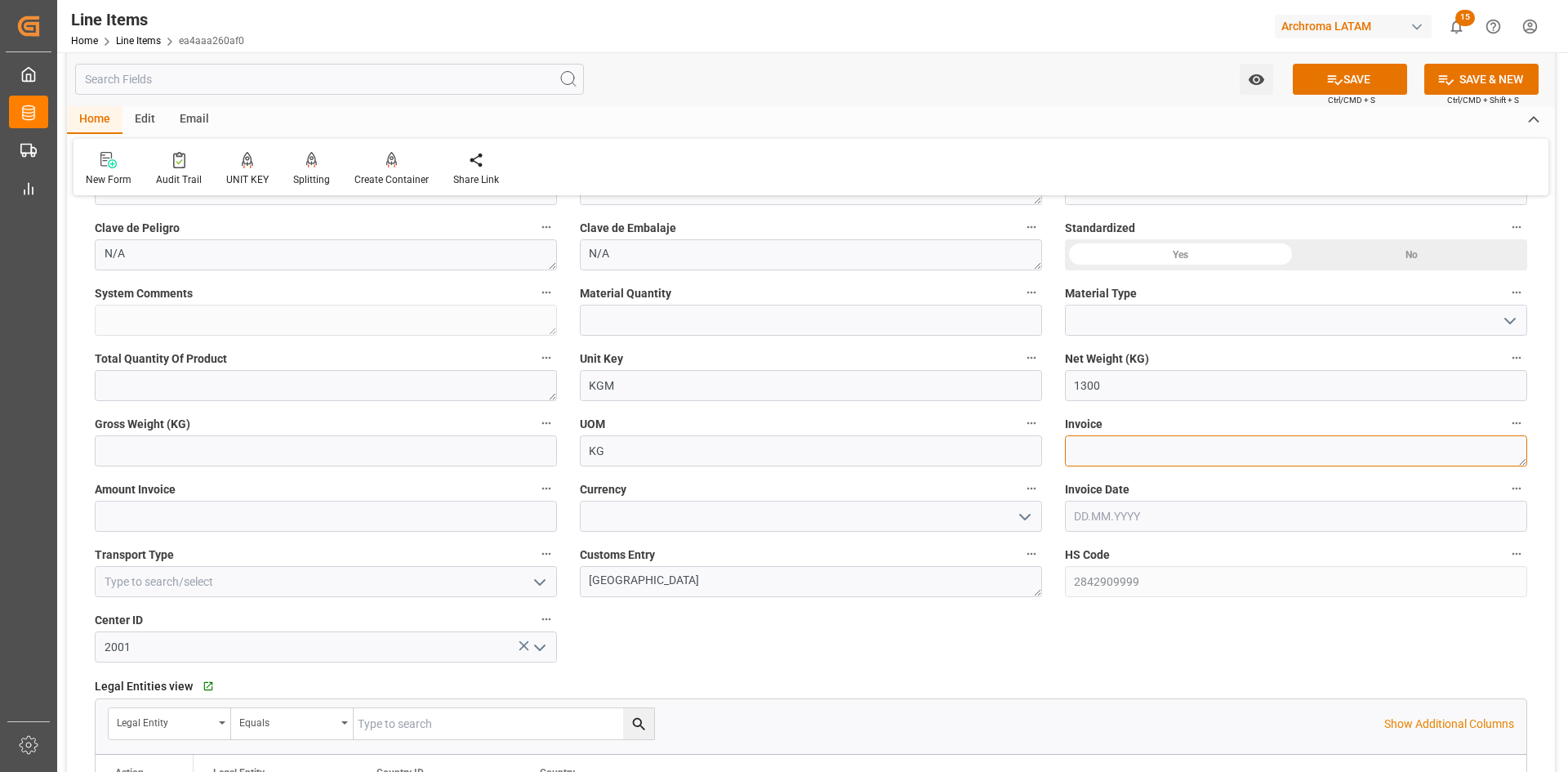
click at [1106, 439] on textarea at bounding box center [1296, 450] width 462 height 31
paste textarea "CEX-25/11273"
type textarea "CEX-25/11273"
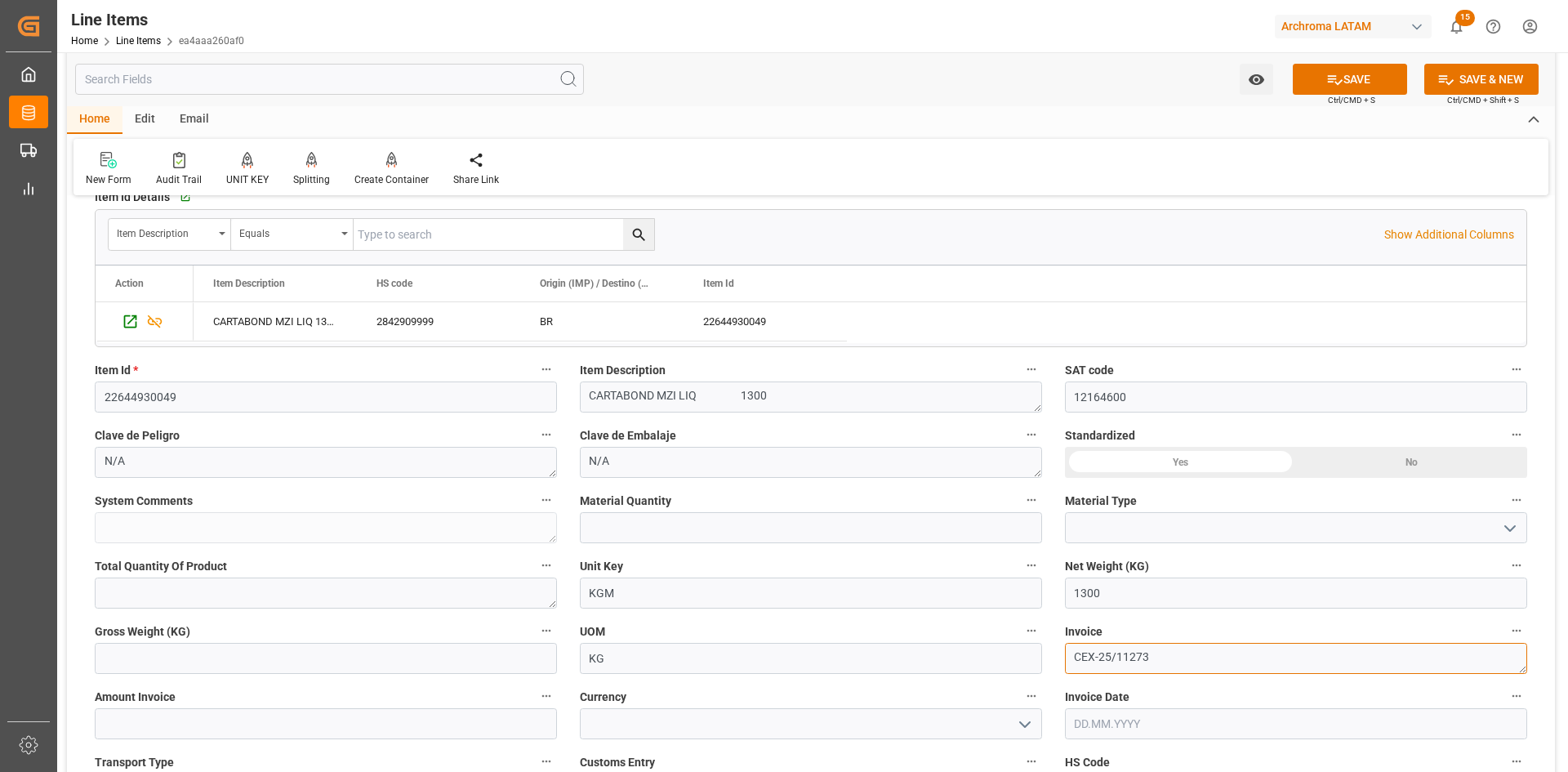
scroll to position [408, 0]
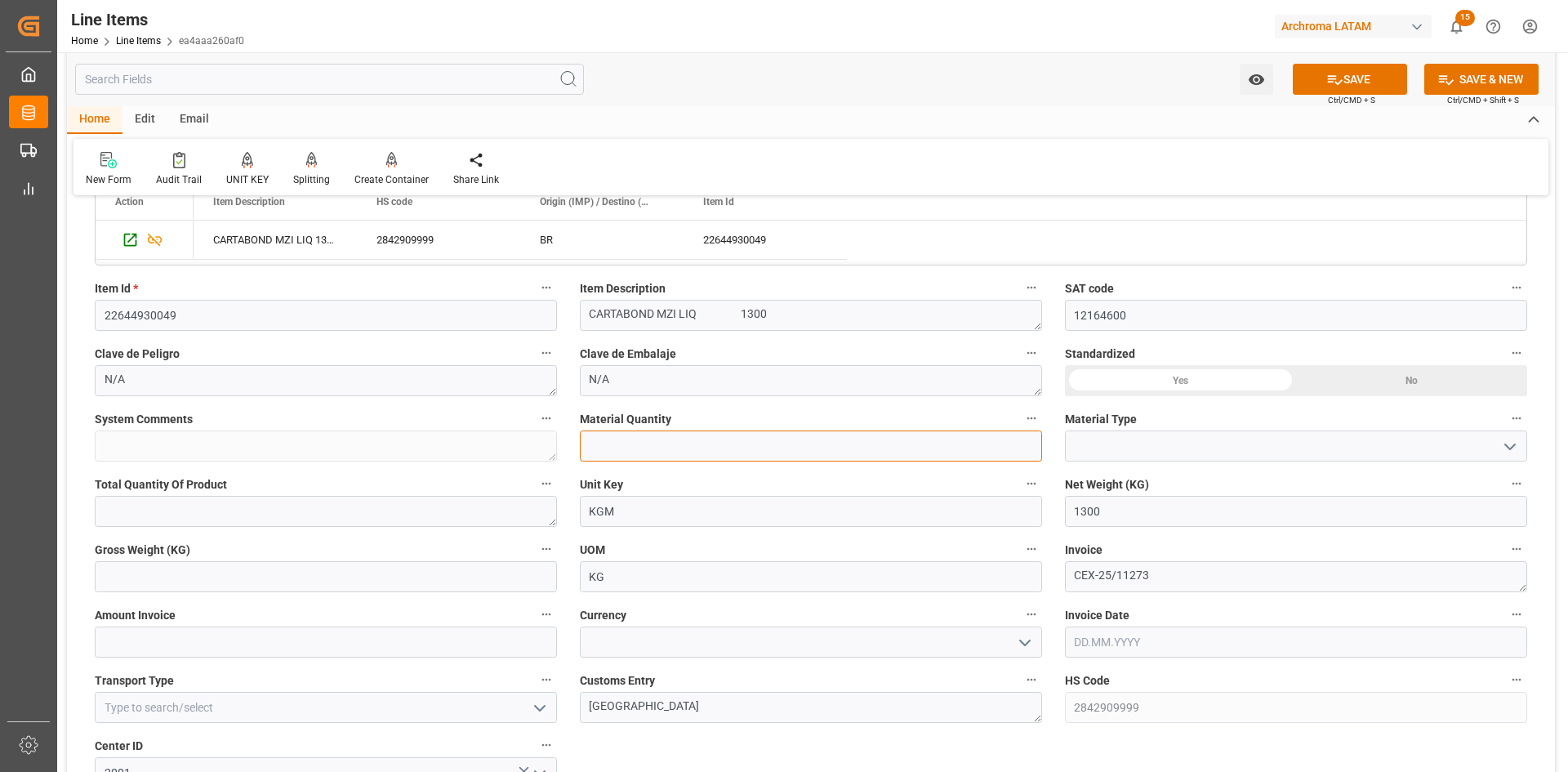
click at [767, 447] on input "text" at bounding box center [811, 446] width 462 height 31
type input "1"
click at [1524, 437] on input at bounding box center [1296, 446] width 462 height 31
click at [1521, 442] on input at bounding box center [1296, 446] width 462 height 31
click at [1509, 447] on polyline "open menu" at bounding box center [1510, 447] width 9 height 5
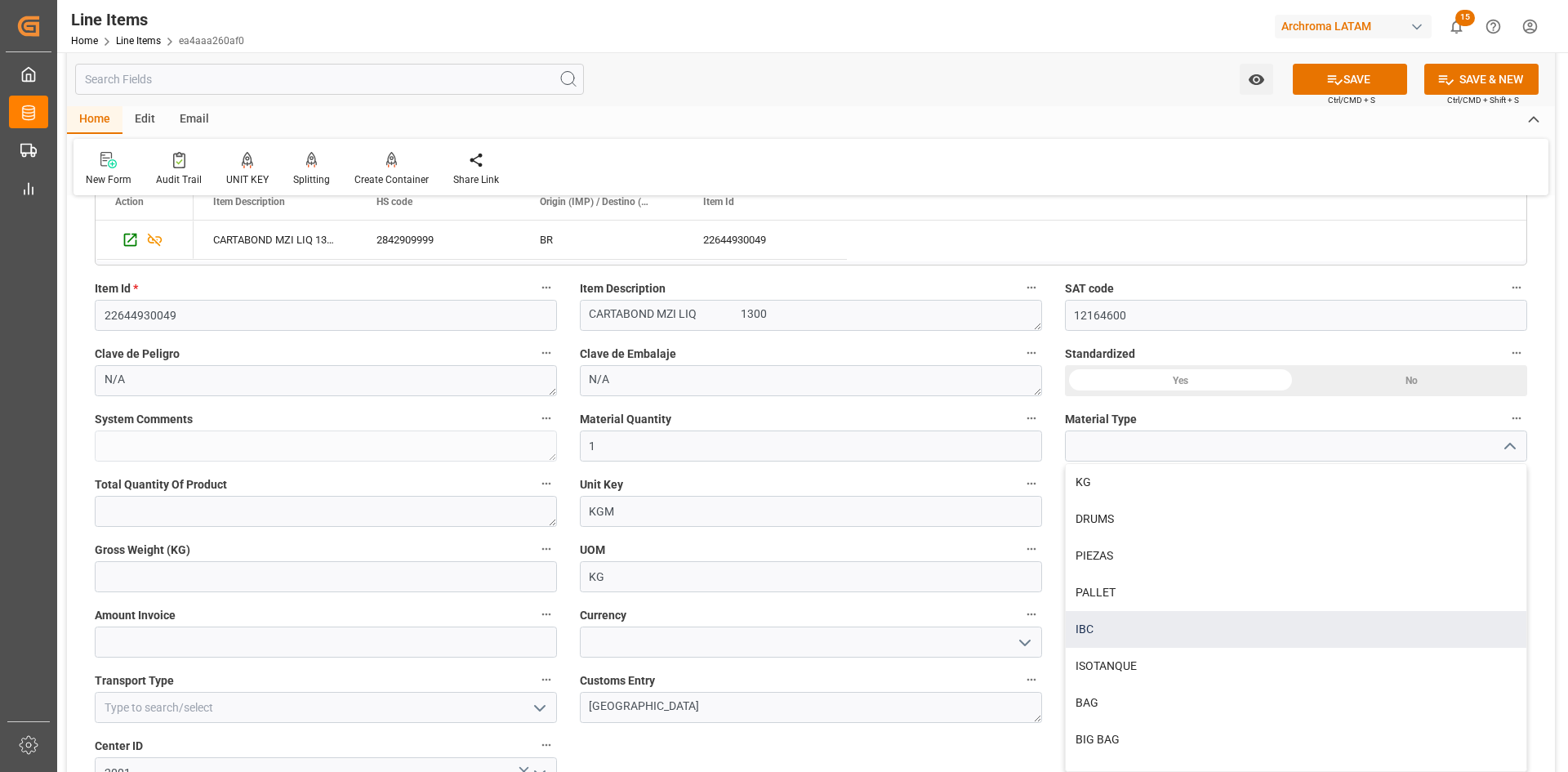
click at [1108, 618] on div "IBC" at bounding box center [1296, 629] width 461 height 37
type input "IBC"
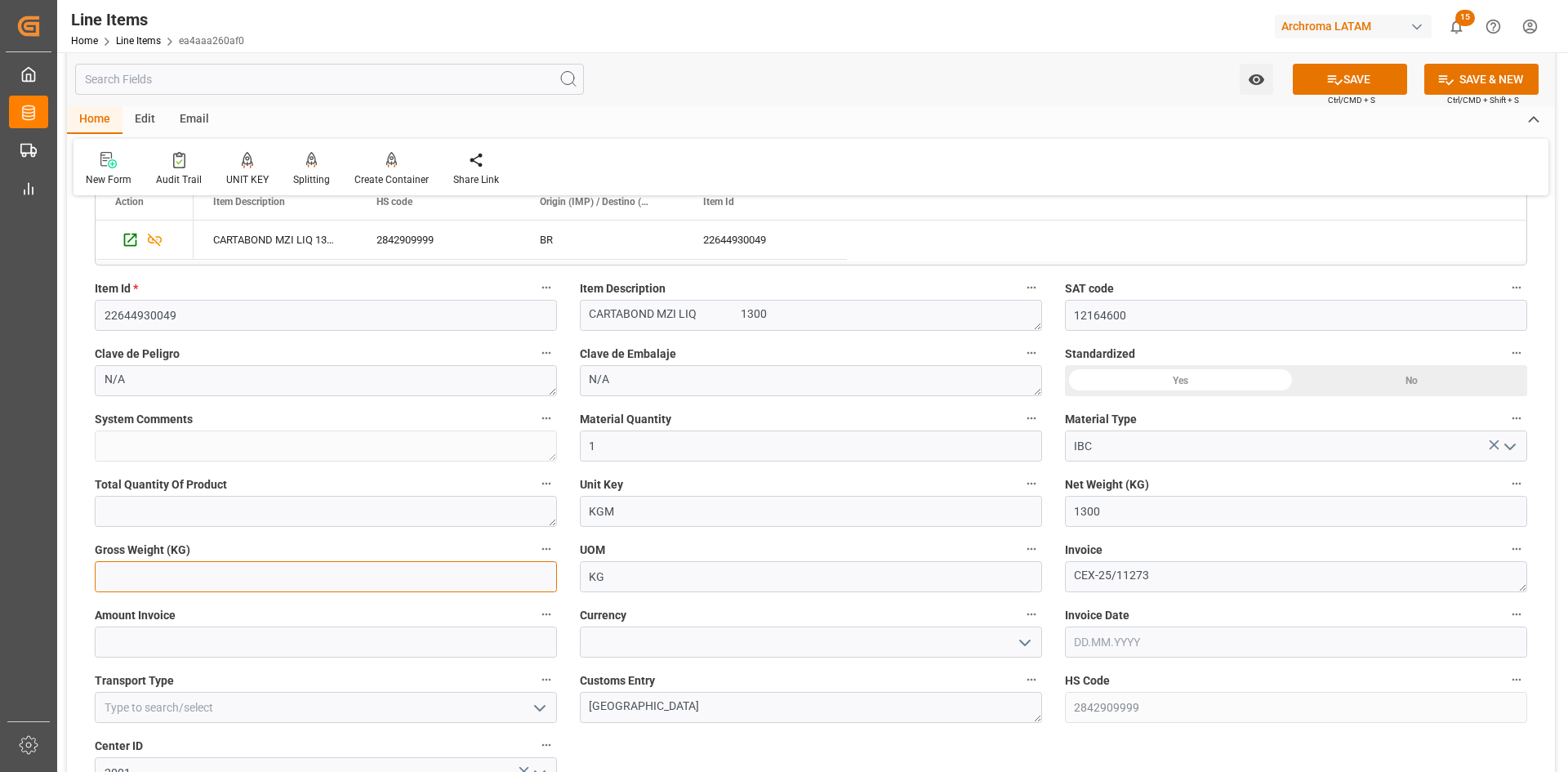
click at [284, 580] on input "text" at bounding box center [325, 576] width 462 height 31
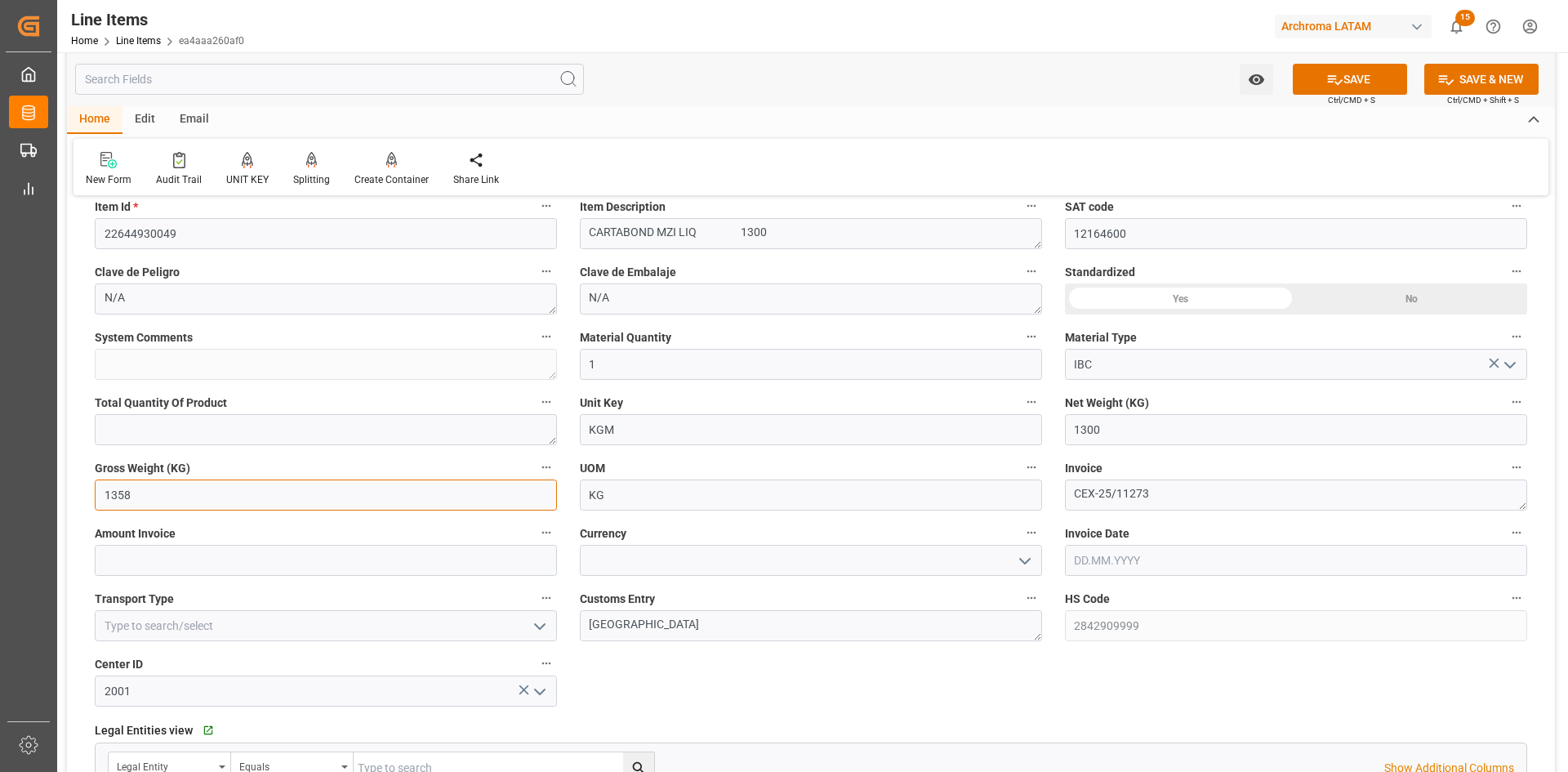
scroll to position [571, 0]
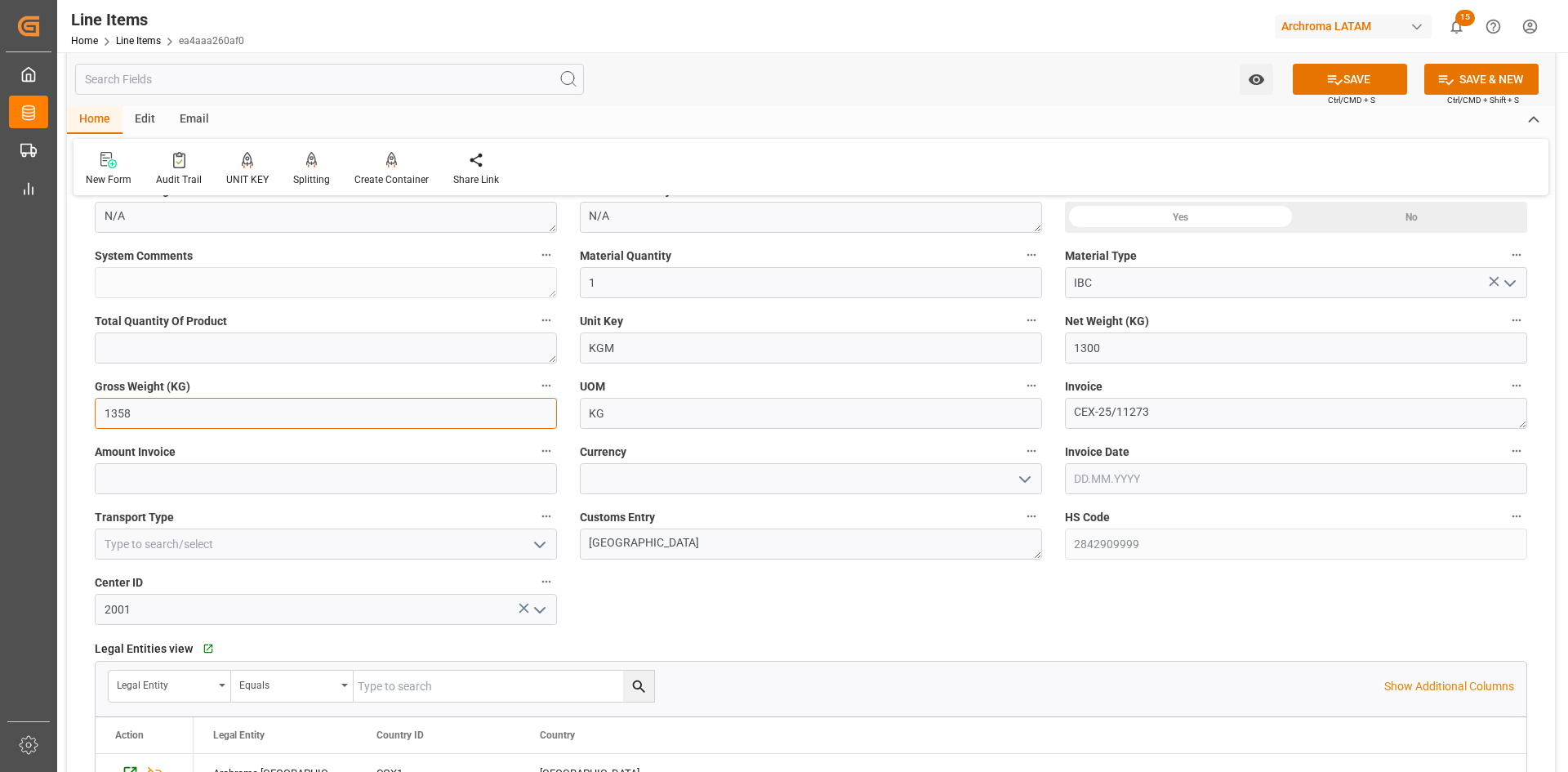
type input "1358"
drag, startPoint x: 239, startPoint y: 472, endPoint x: 52, endPoint y: 494, distance: 188.3
click at [239, 472] on input "text" at bounding box center [325, 479] width 462 height 31
click at [283, 479] on input "text" at bounding box center [325, 479] width 462 height 31
type input "3"
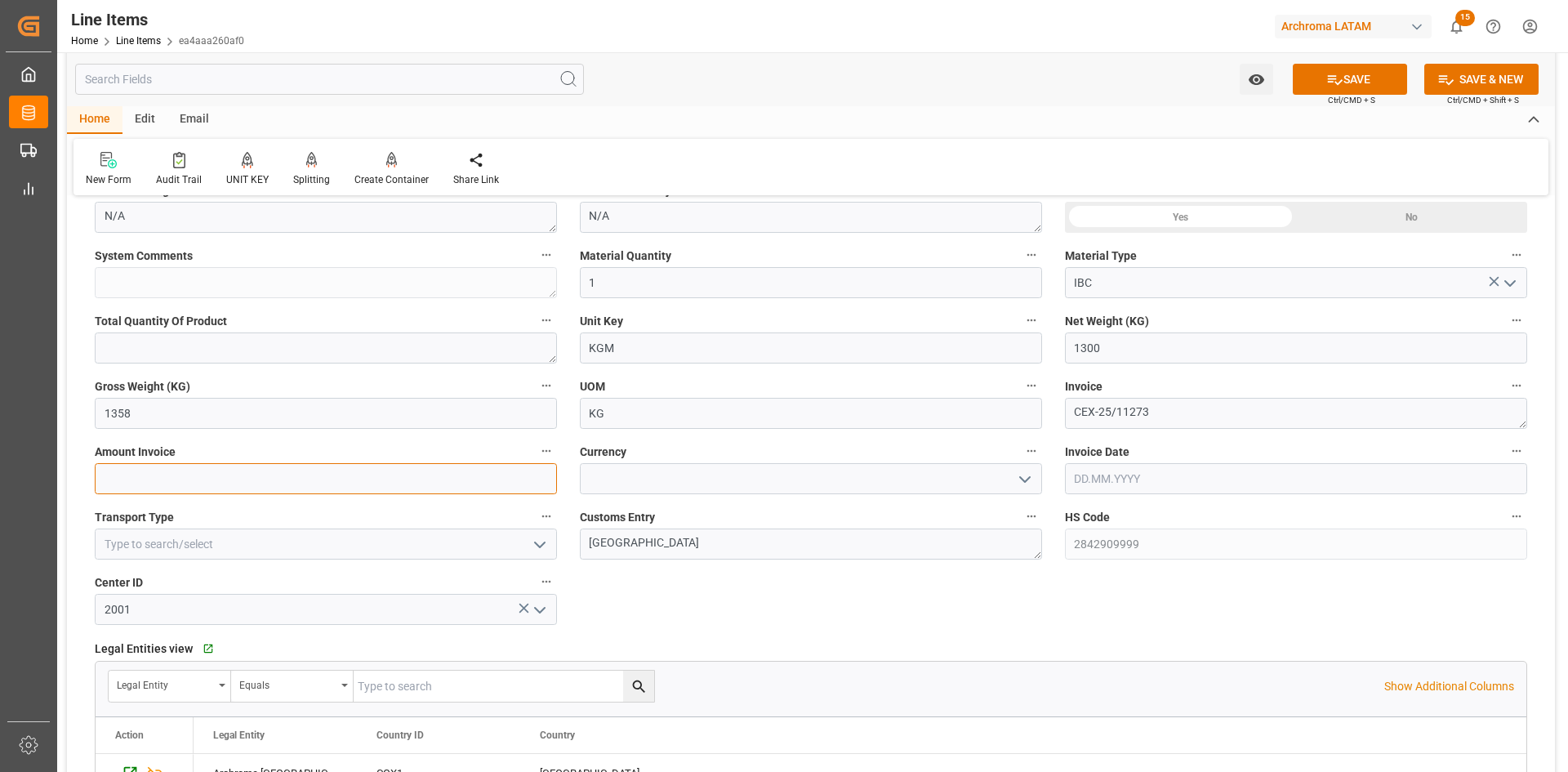
type input "0"
type input "2639"
click at [690, 490] on input at bounding box center [811, 479] width 462 height 31
click at [1023, 487] on icon "open menu" at bounding box center [1024, 479] width 20 height 20
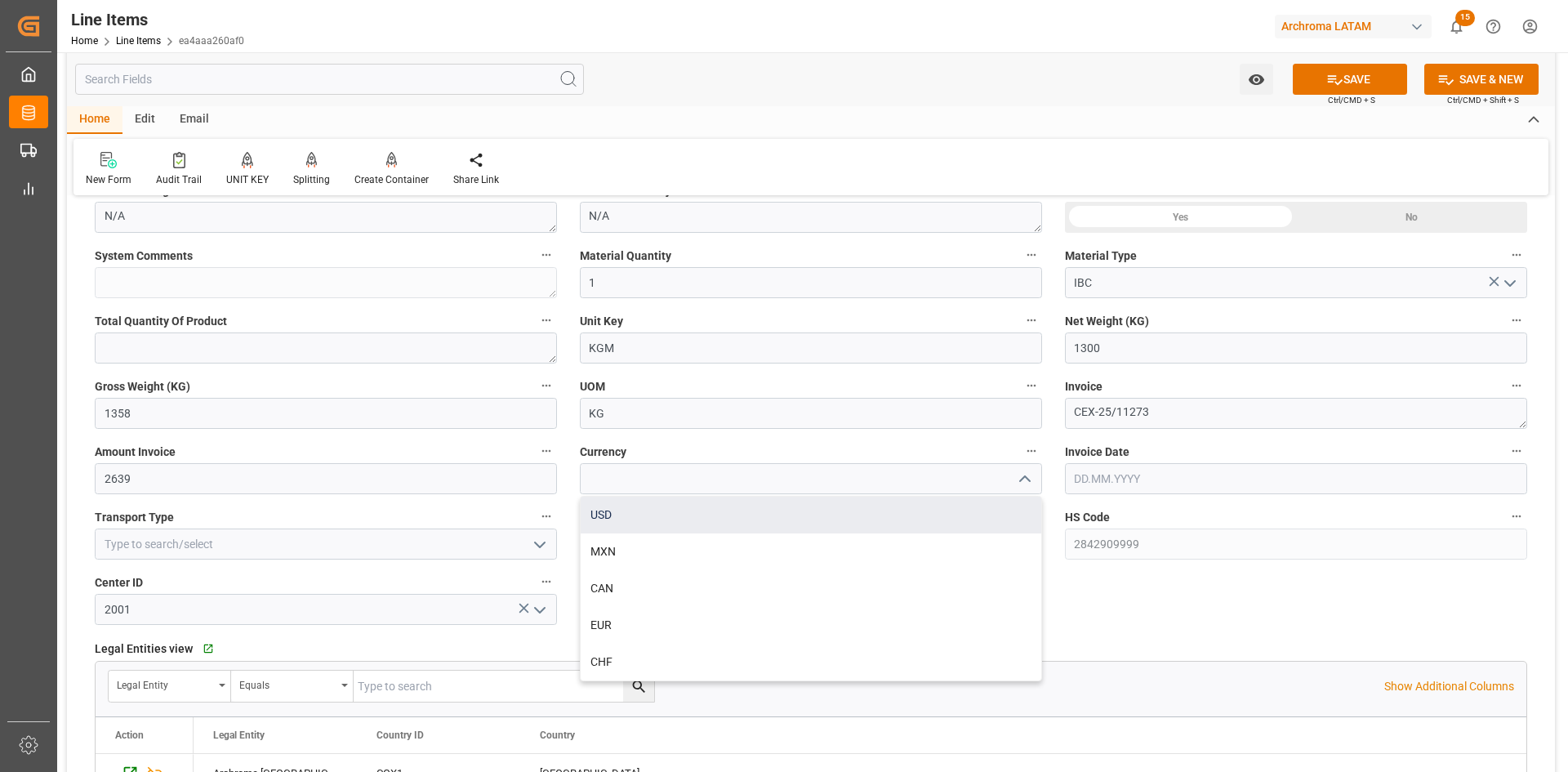
click at [616, 505] on div "USD" at bounding box center [811, 515] width 461 height 37
type input "USD"
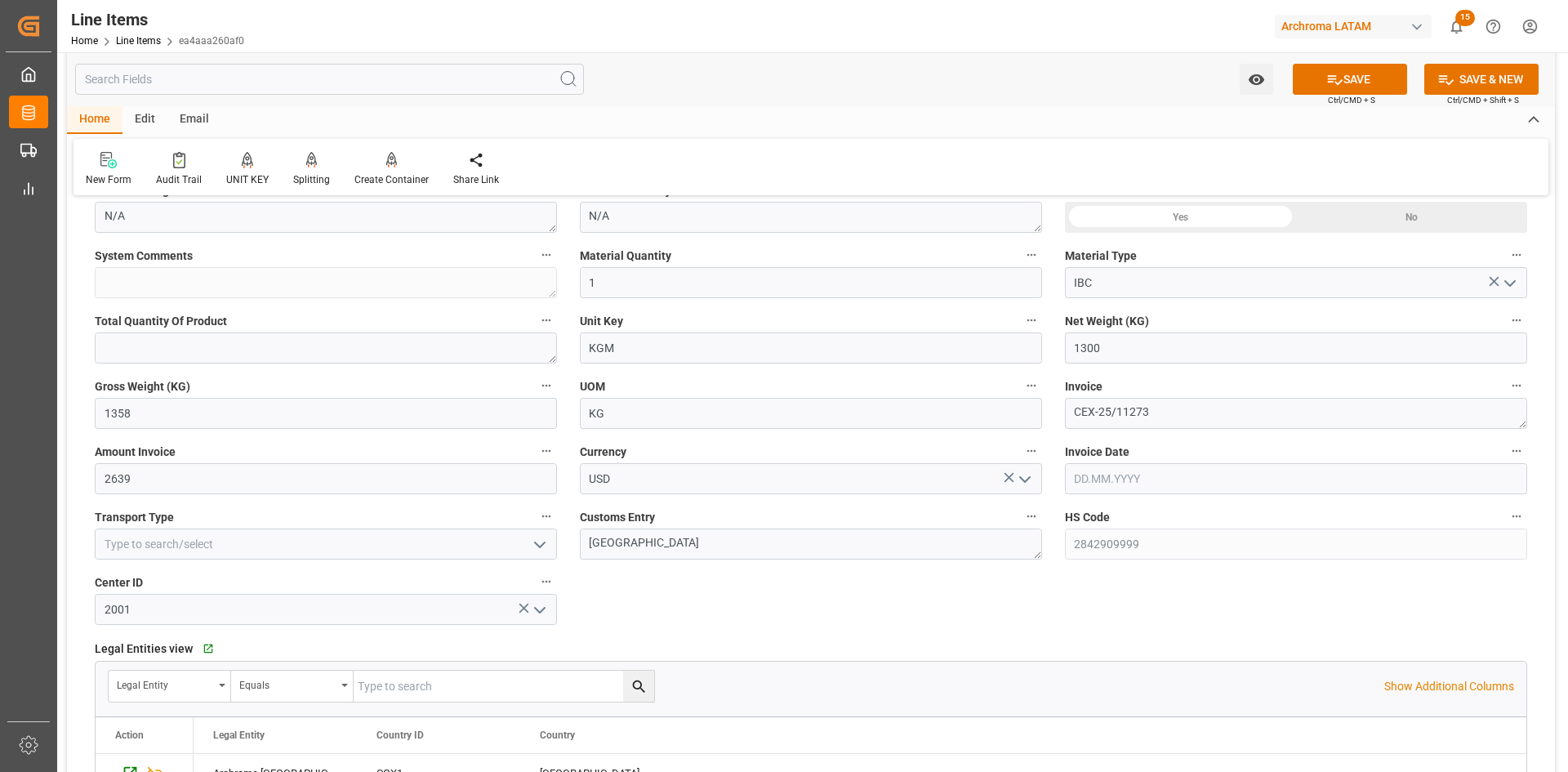
click at [1161, 473] on input "text" at bounding box center [1296, 479] width 462 height 31
click at [1083, 511] on button "Previous Month" at bounding box center [1078, 516] width 9 height 9
click at [1287, 517] on button "Next Month" at bounding box center [1285, 516] width 9 height 9
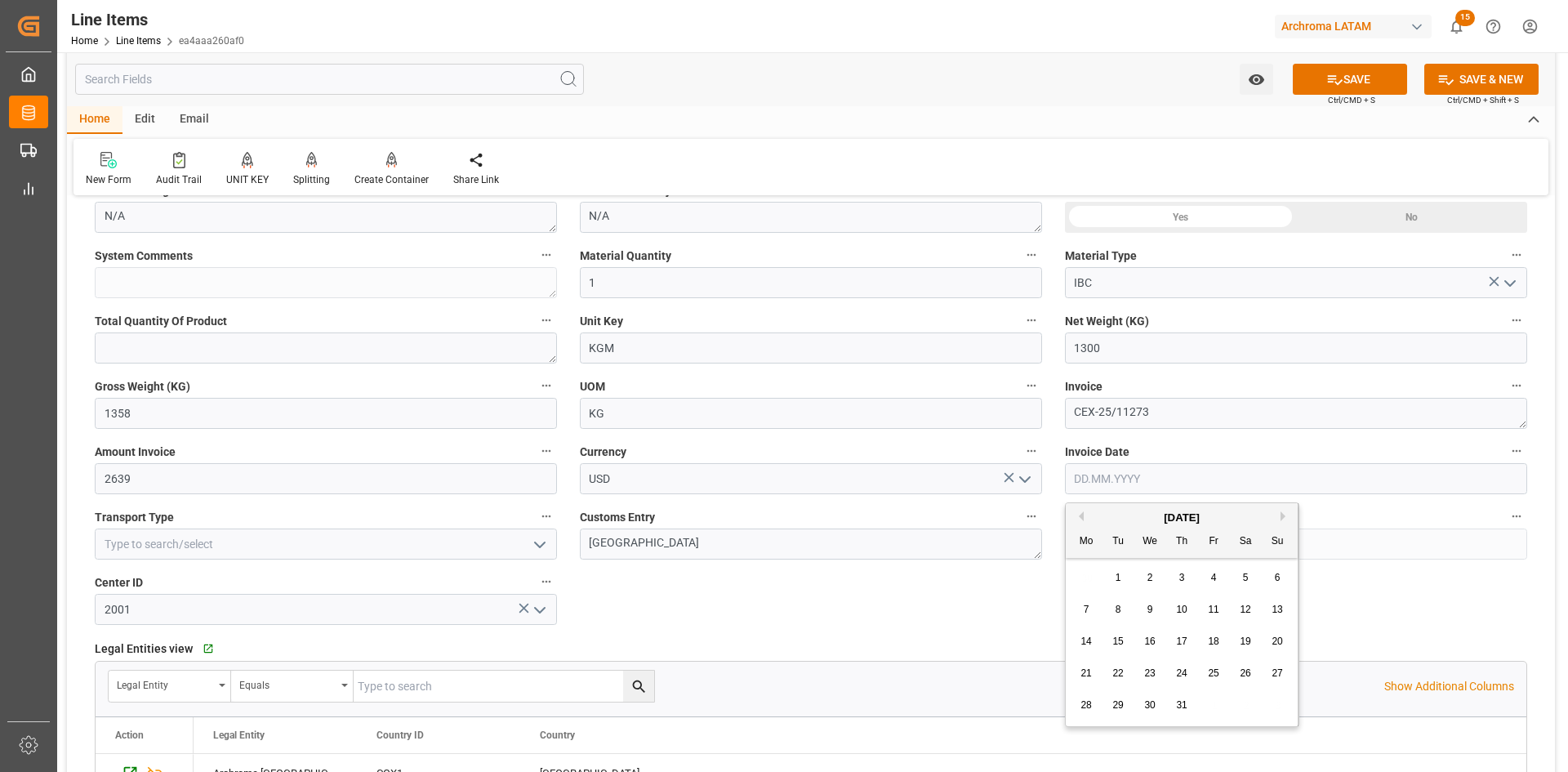
click at [1119, 709] on span "29" at bounding box center [1118, 704] width 10 height 11
type input "29.07.2025"
click at [539, 541] on icon "open menu" at bounding box center [540, 545] width 20 height 20
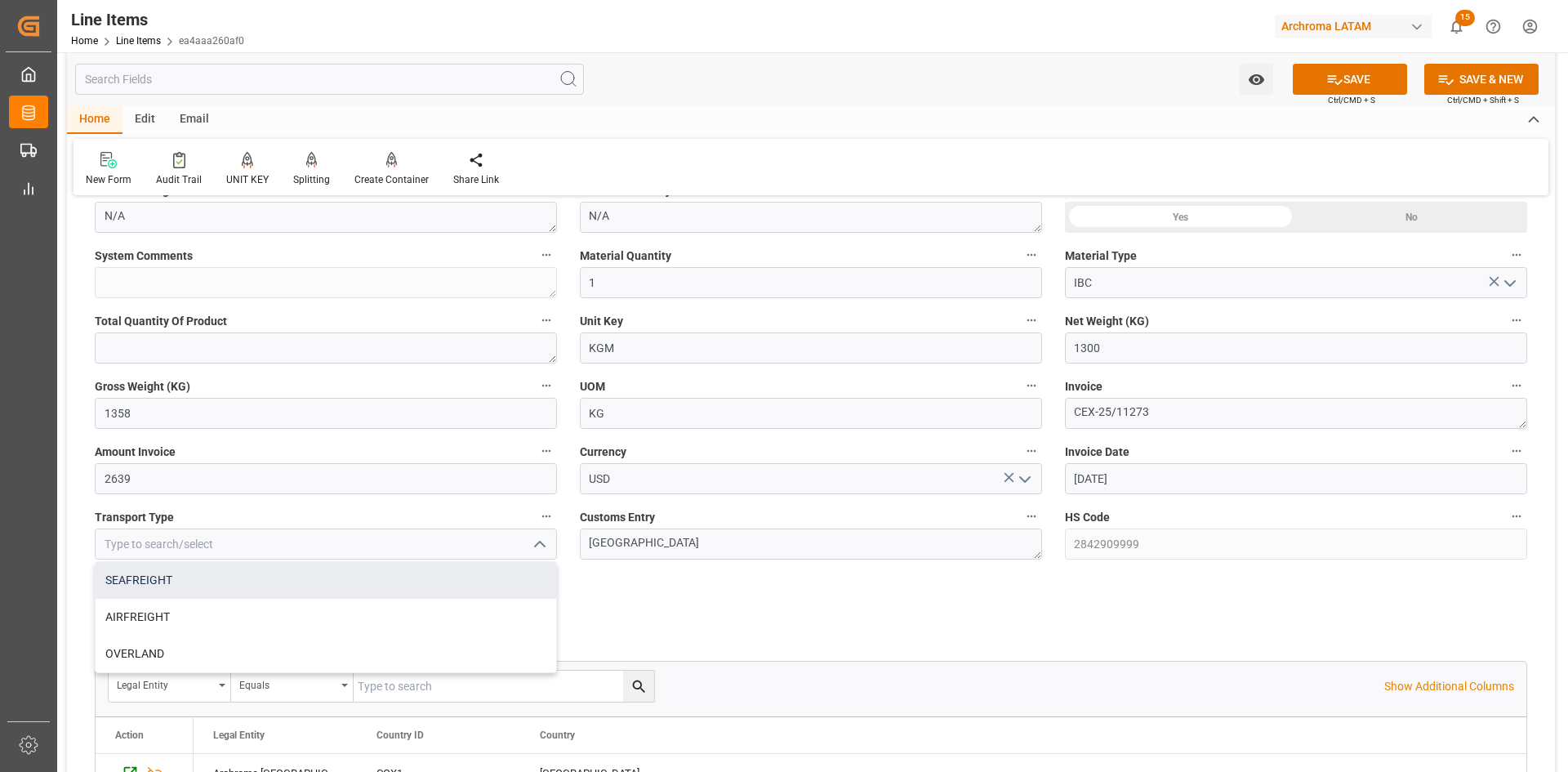
click at [267, 582] on div "SEAFREIGHT" at bounding box center [325, 580] width 461 height 37
type input "SEAFREIGHT"
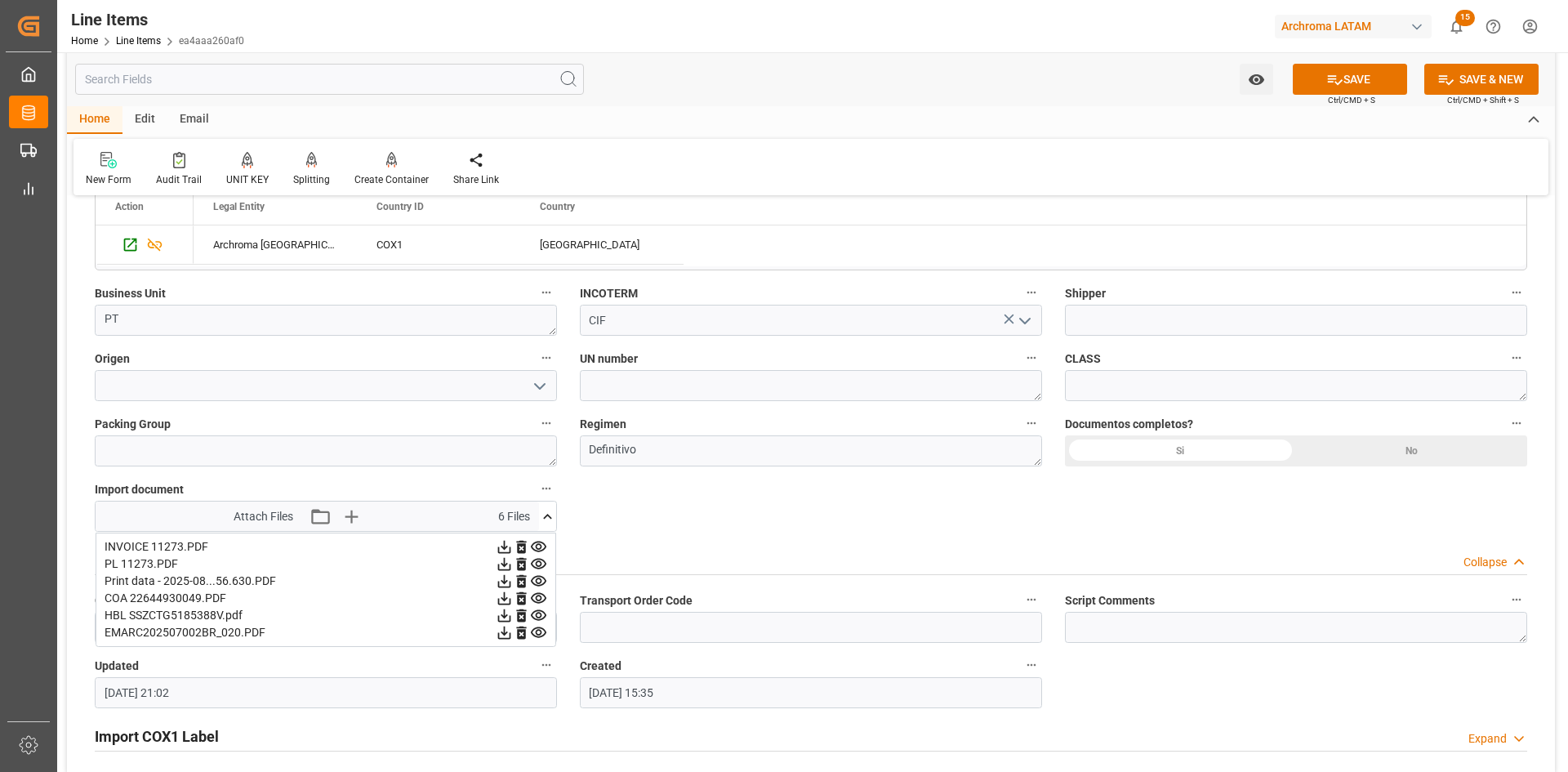
scroll to position [1062, 0]
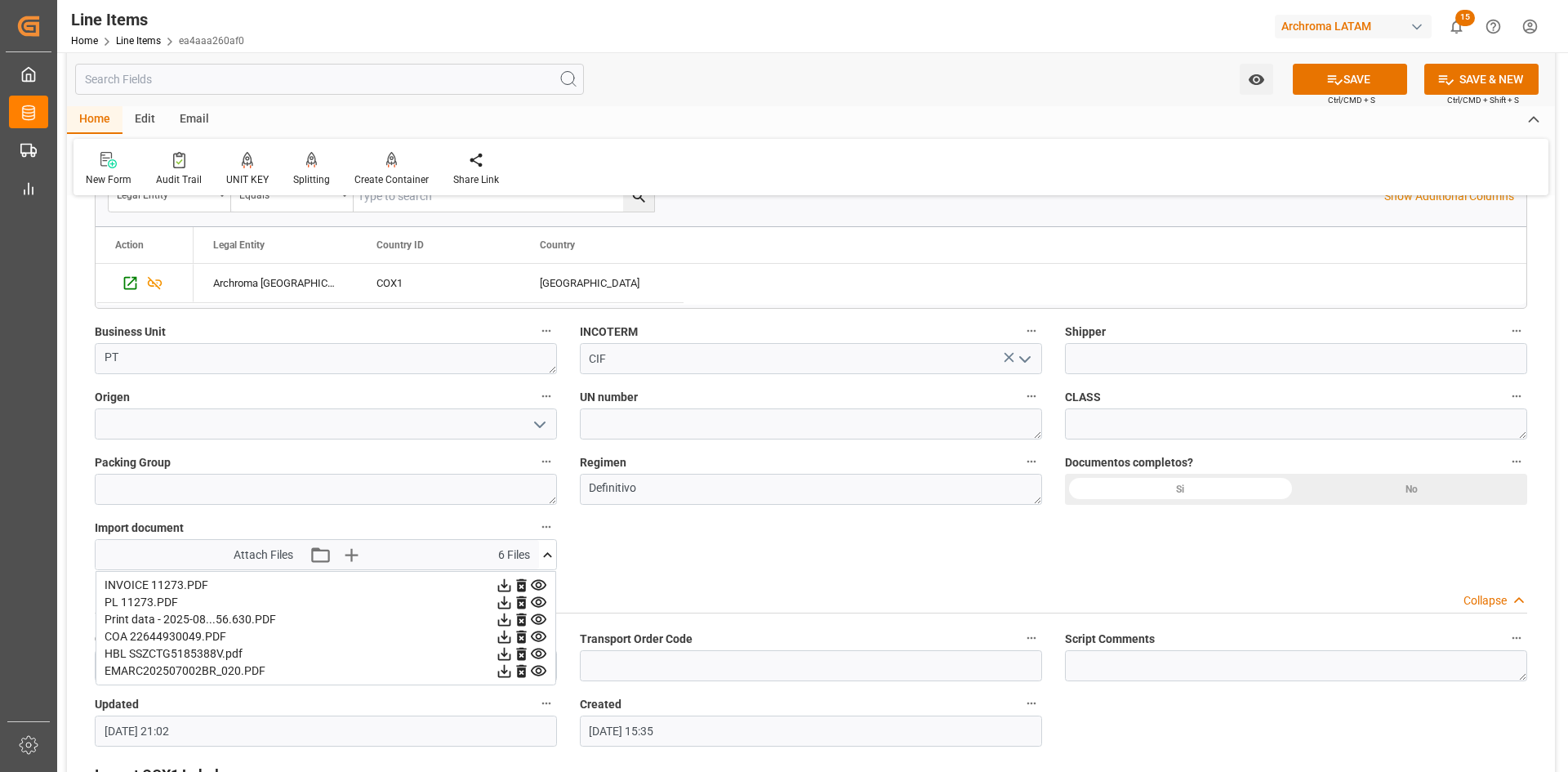
click at [538, 417] on icon "open menu" at bounding box center [540, 425] width 20 height 20
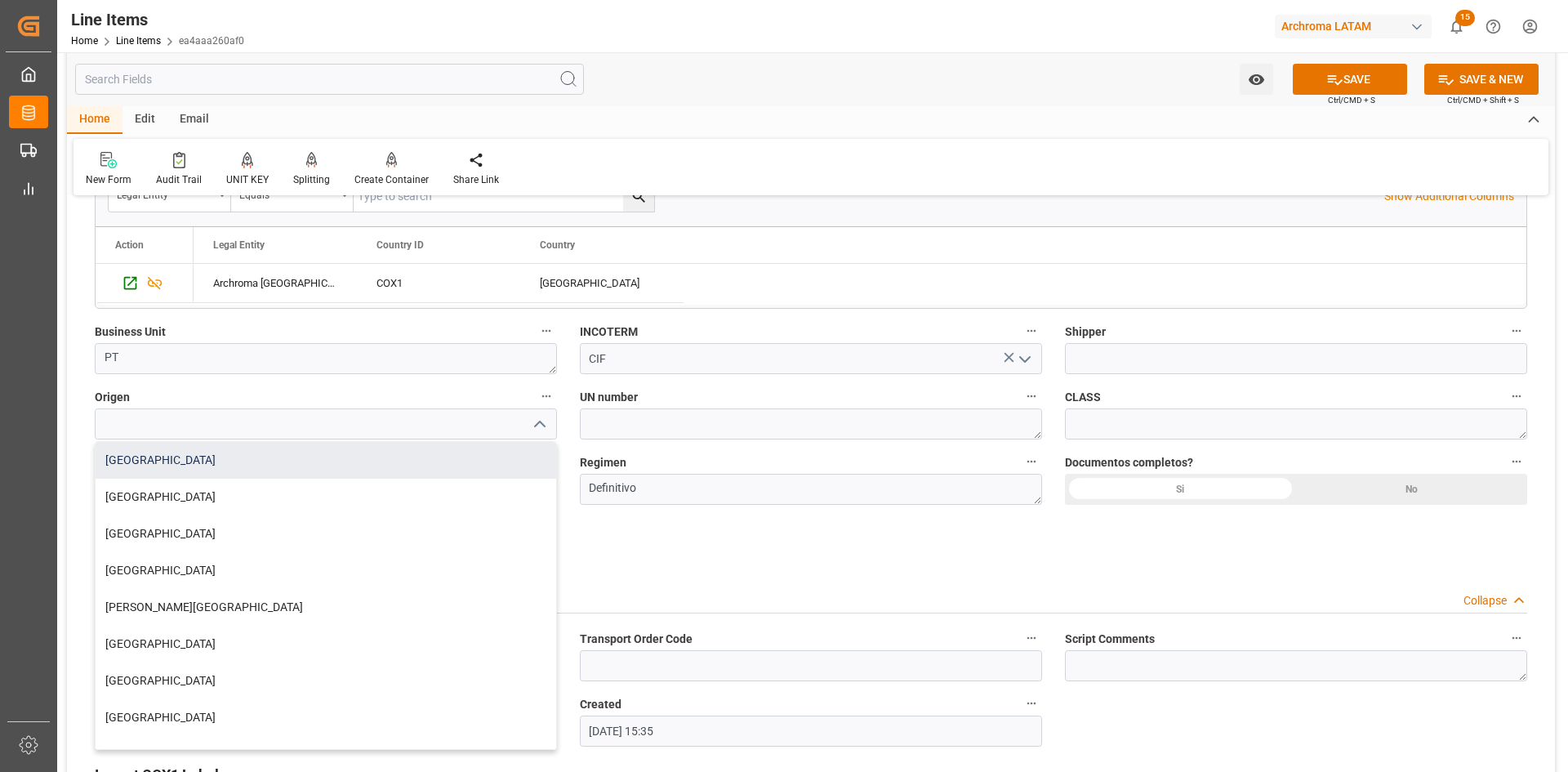
click at [200, 455] on div "BRASIL" at bounding box center [325, 460] width 461 height 37
type input "BRASIL"
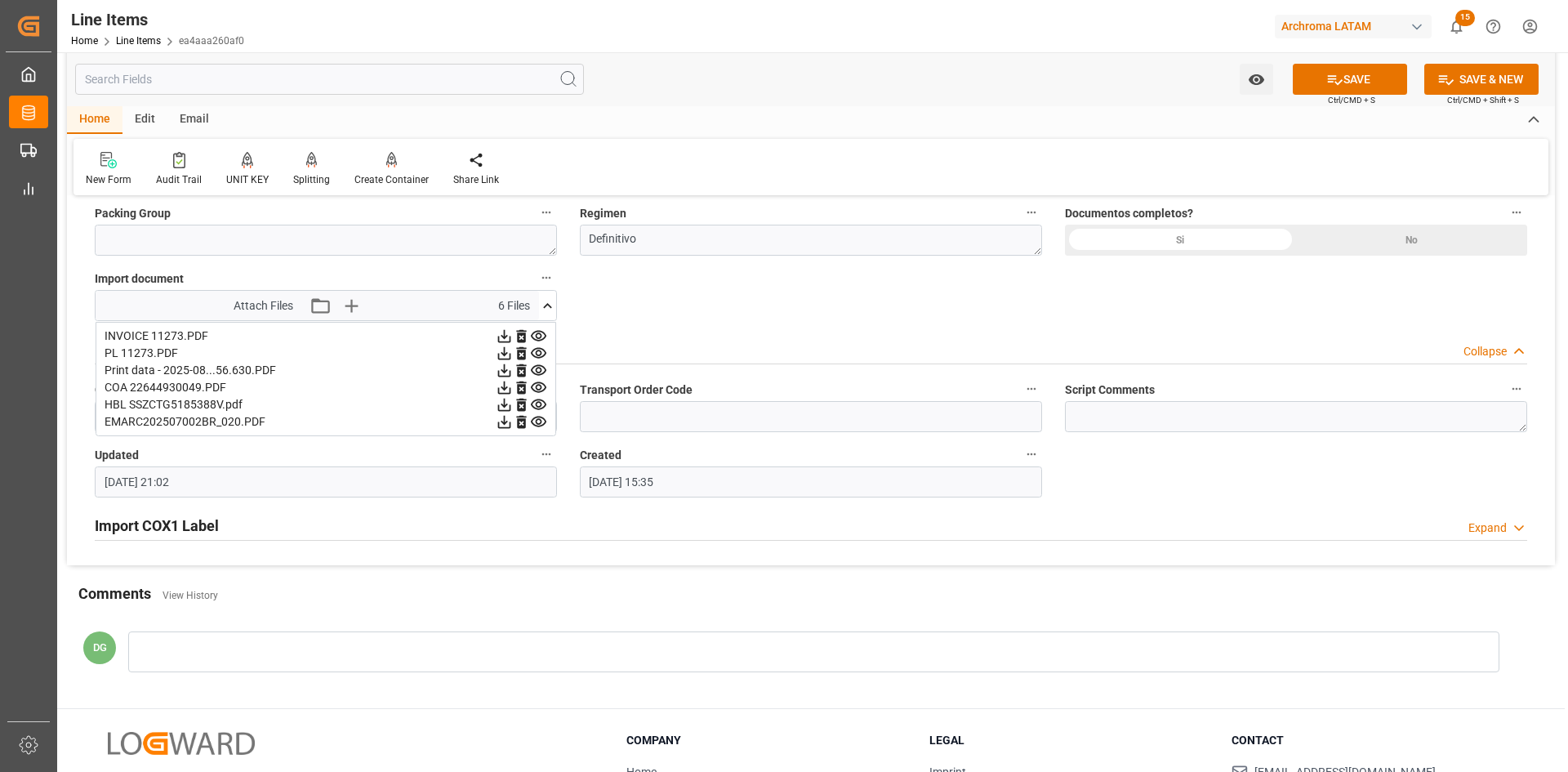
scroll to position [1024, 0]
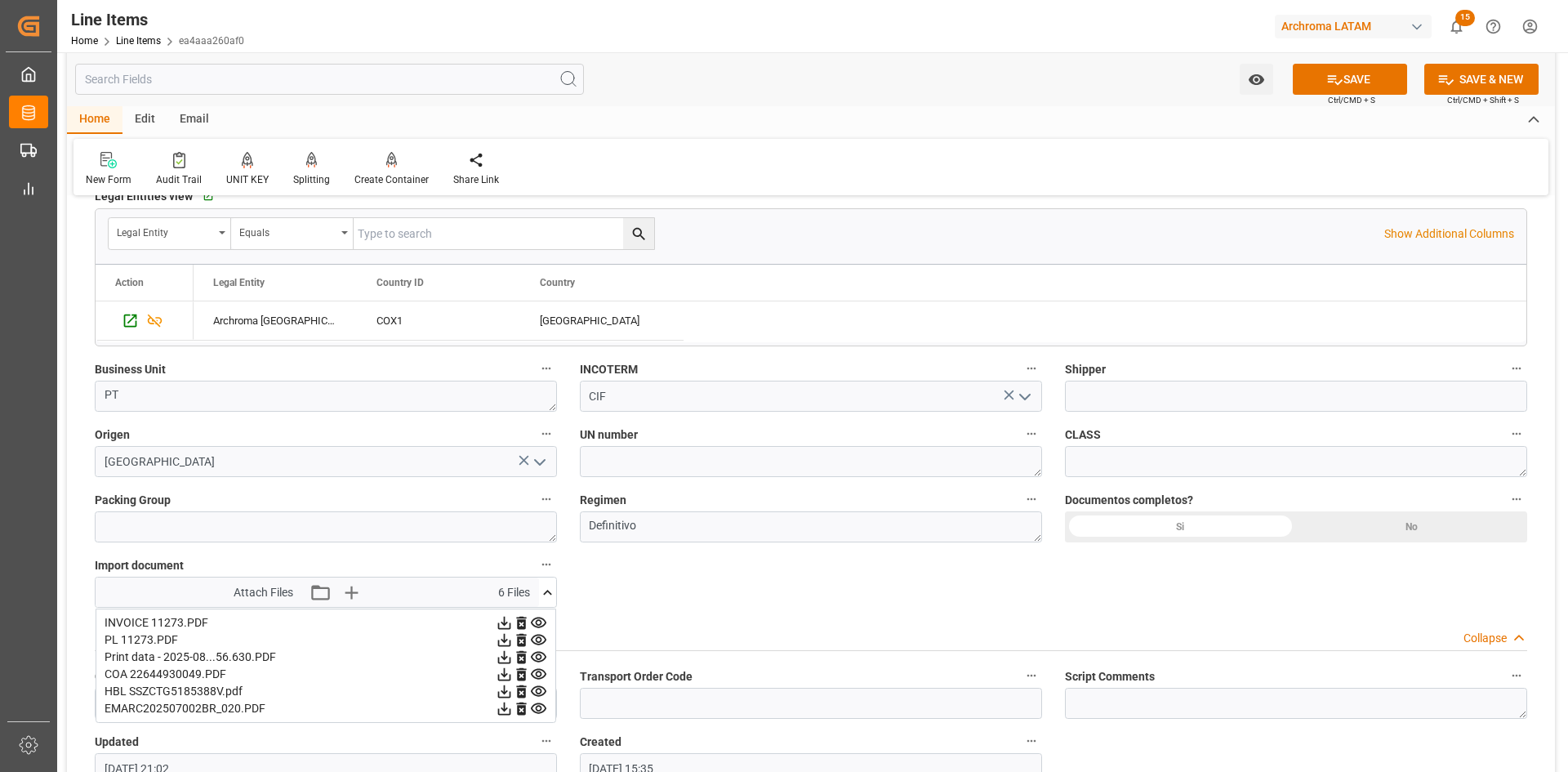
click at [540, 589] on icon at bounding box center [547, 593] width 17 height 17
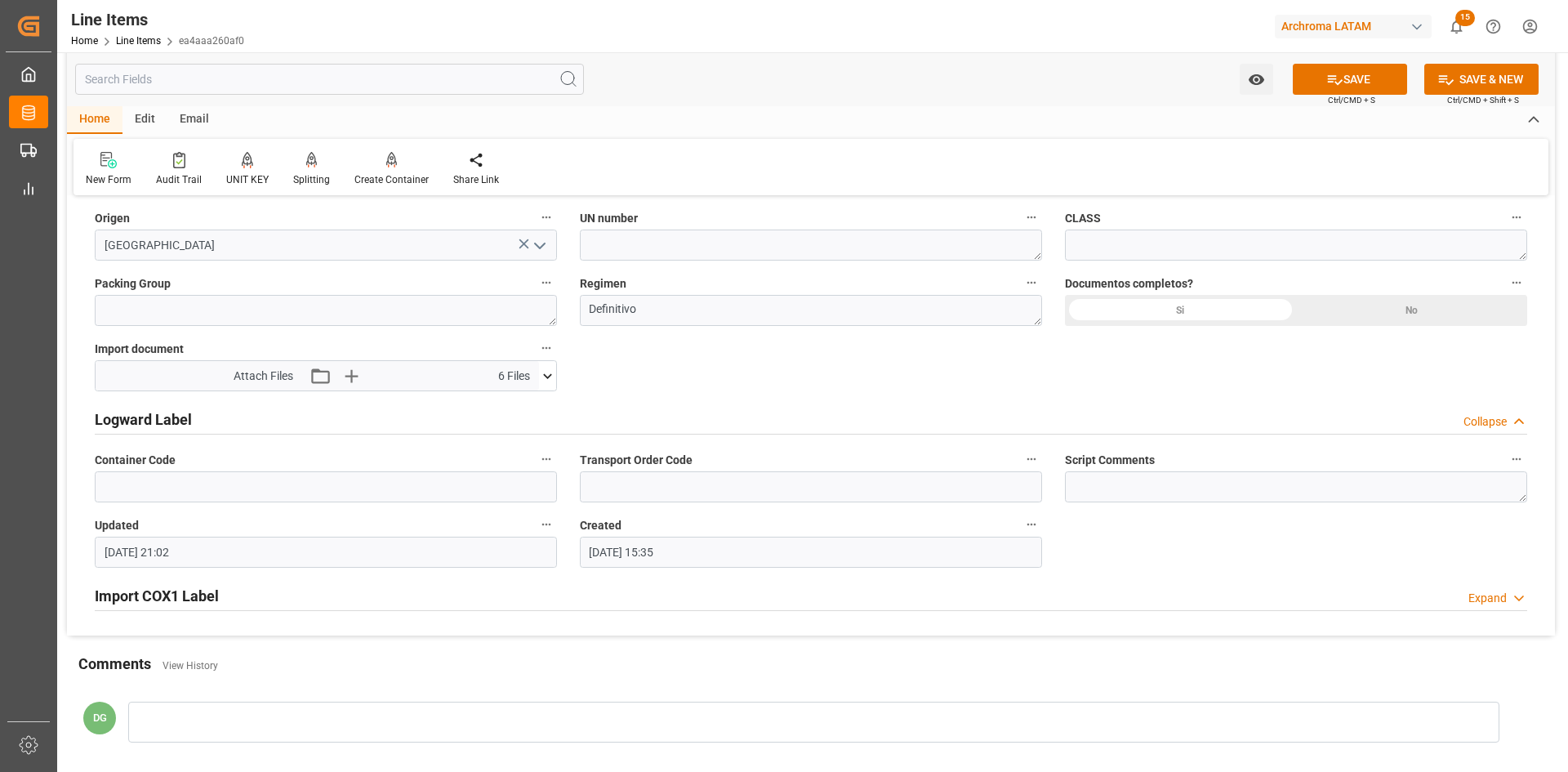
scroll to position [1270, 0]
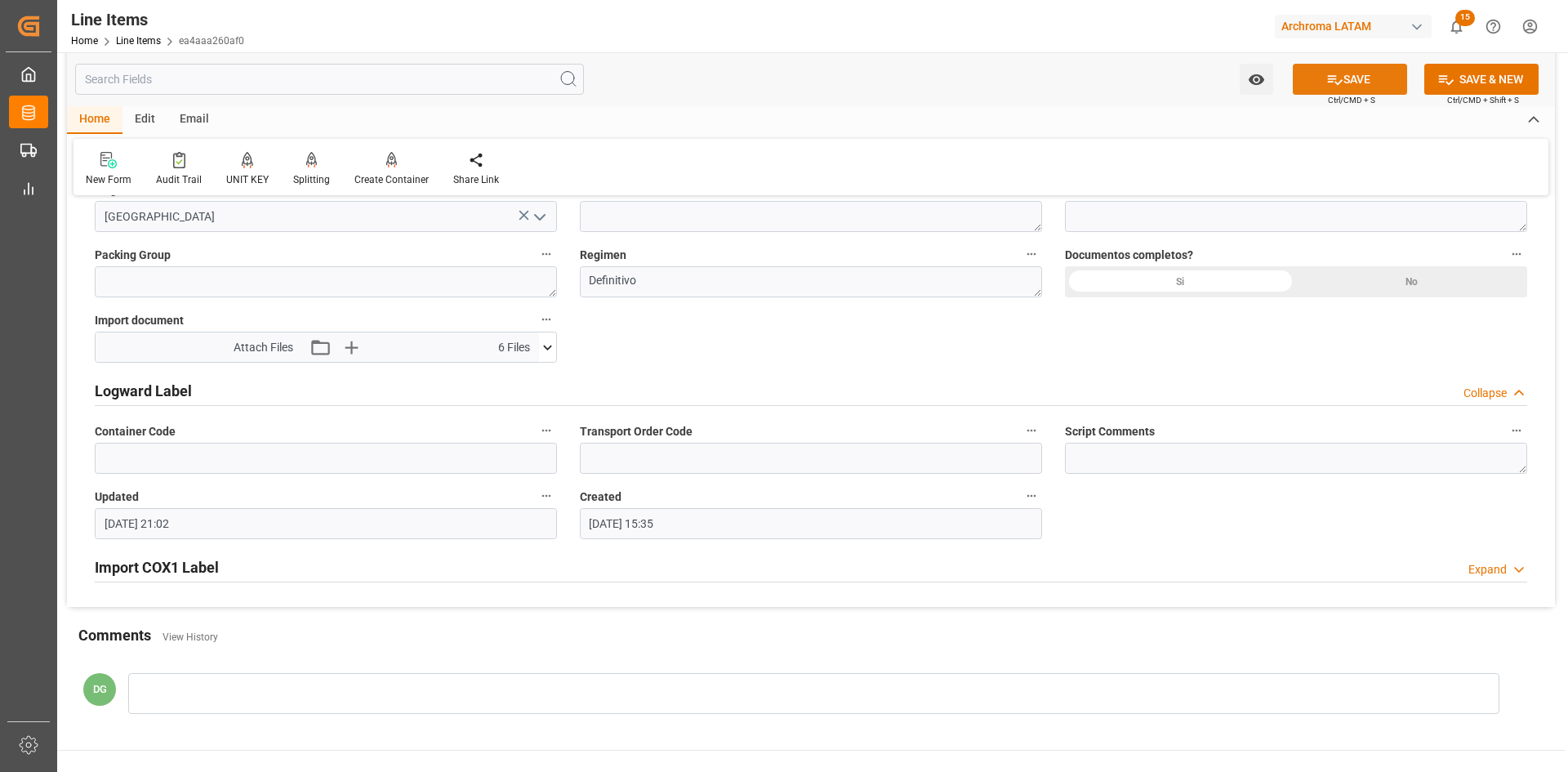
click at [1336, 88] on button "SAVE" at bounding box center [1349, 79] width 114 height 31
type textarea "1 IBC"
type input "03.09.2025 18:45"
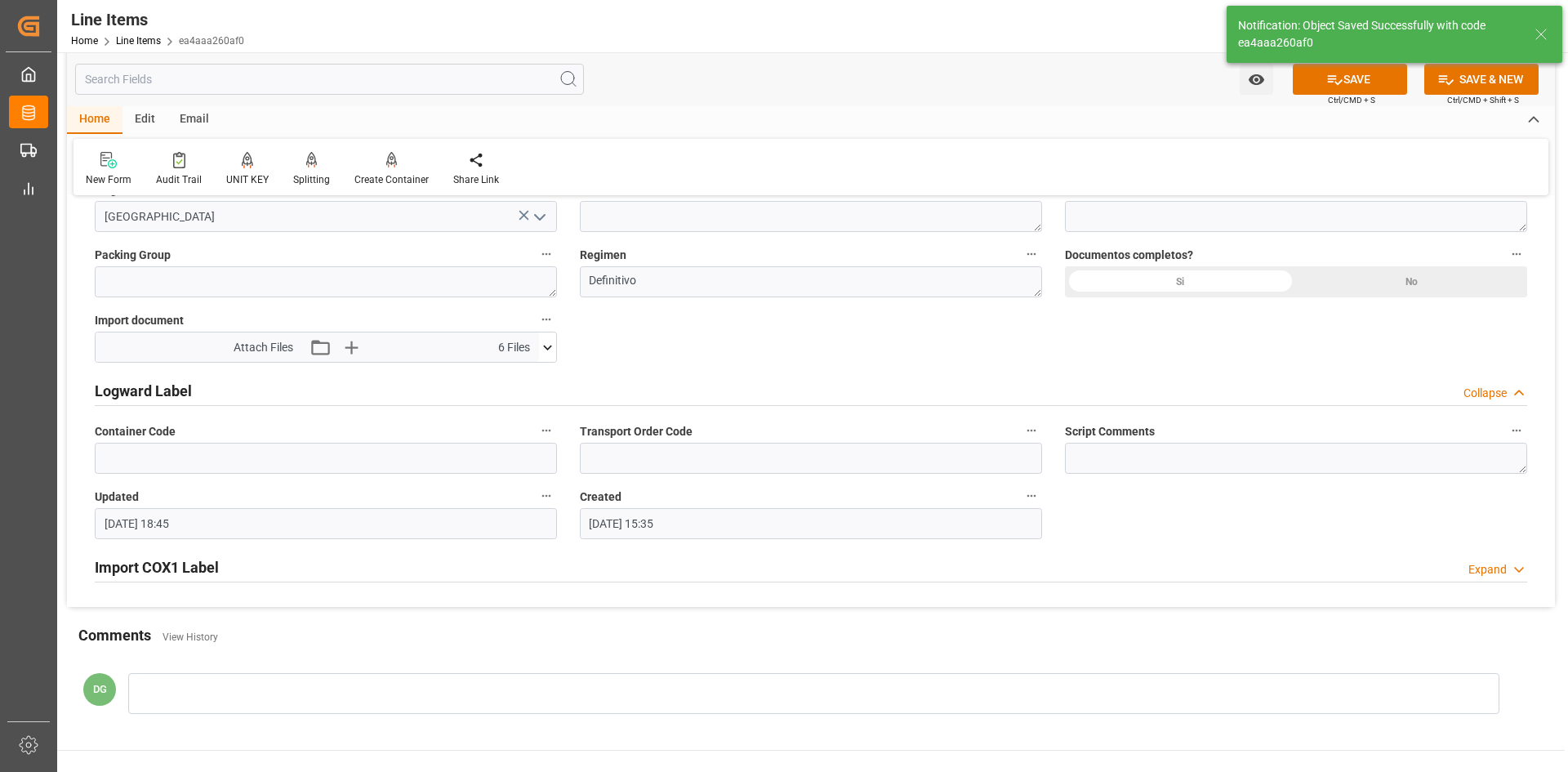
click at [1167, 257] on span "Documentos completos?" at bounding box center [1129, 256] width 128 height 17
click at [1506, 257] on button "Documentos completos?" at bounding box center [1517, 254] width 21 height 21
click at [1186, 269] on div at bounding box center [784, 386] width 1568 height 772
click at [1185, 281] on div "Si" at bounding box center [1180, 281] width 231 height 31
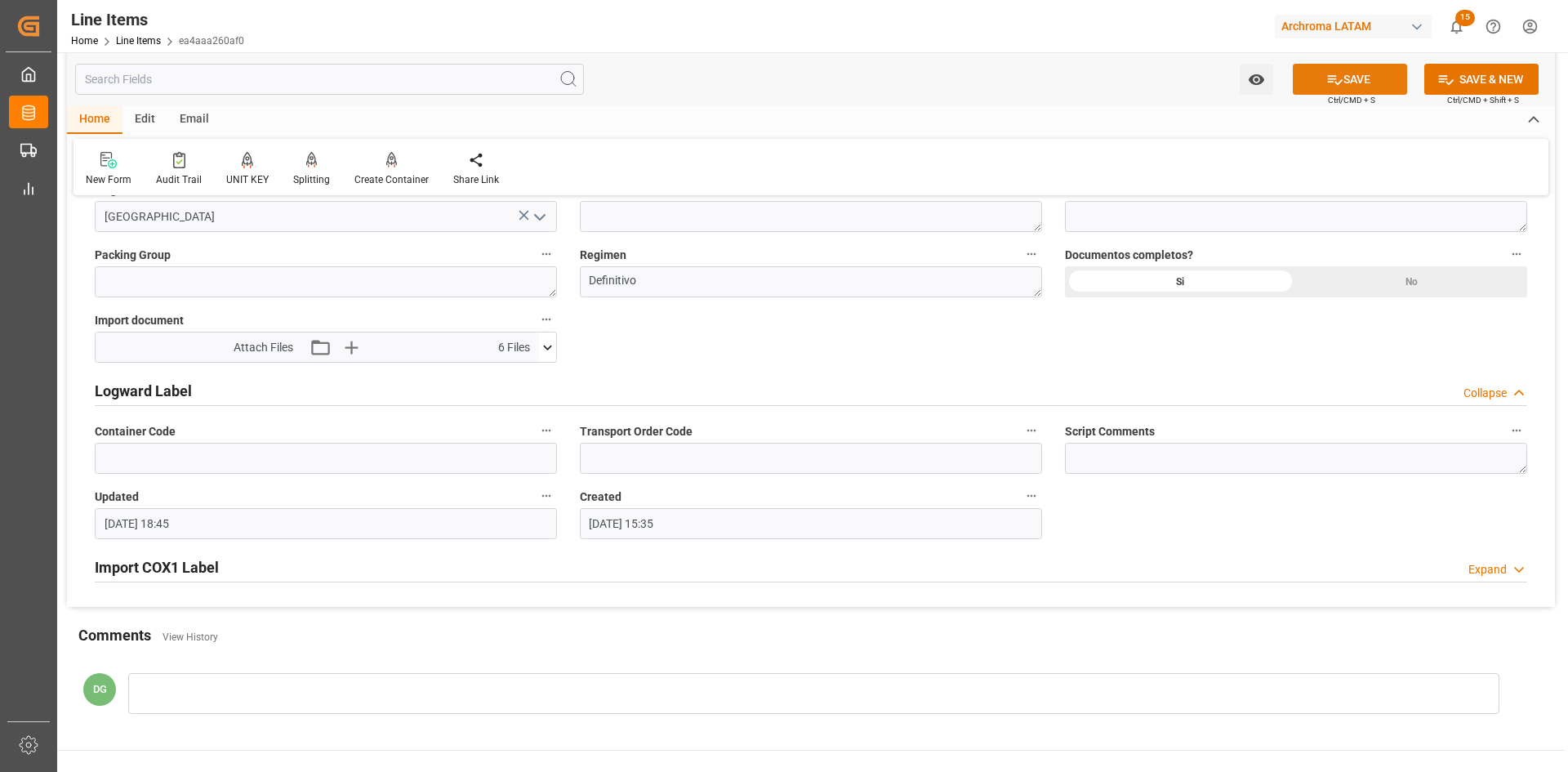
click at [1329, 93] on button "SAVE" at bounding box center [1349, 79] width 114 height 31
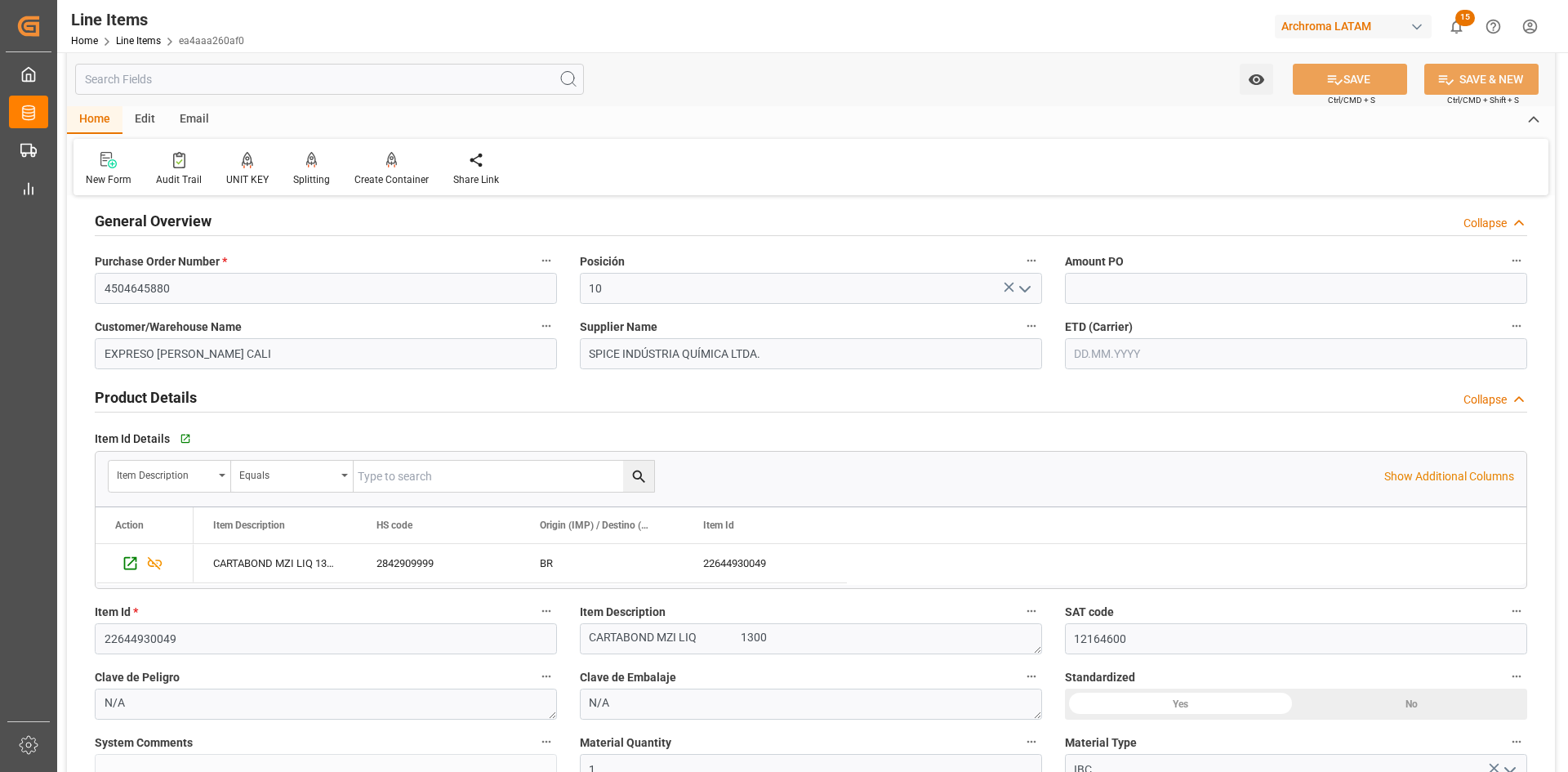
scroll to position [0, 0]
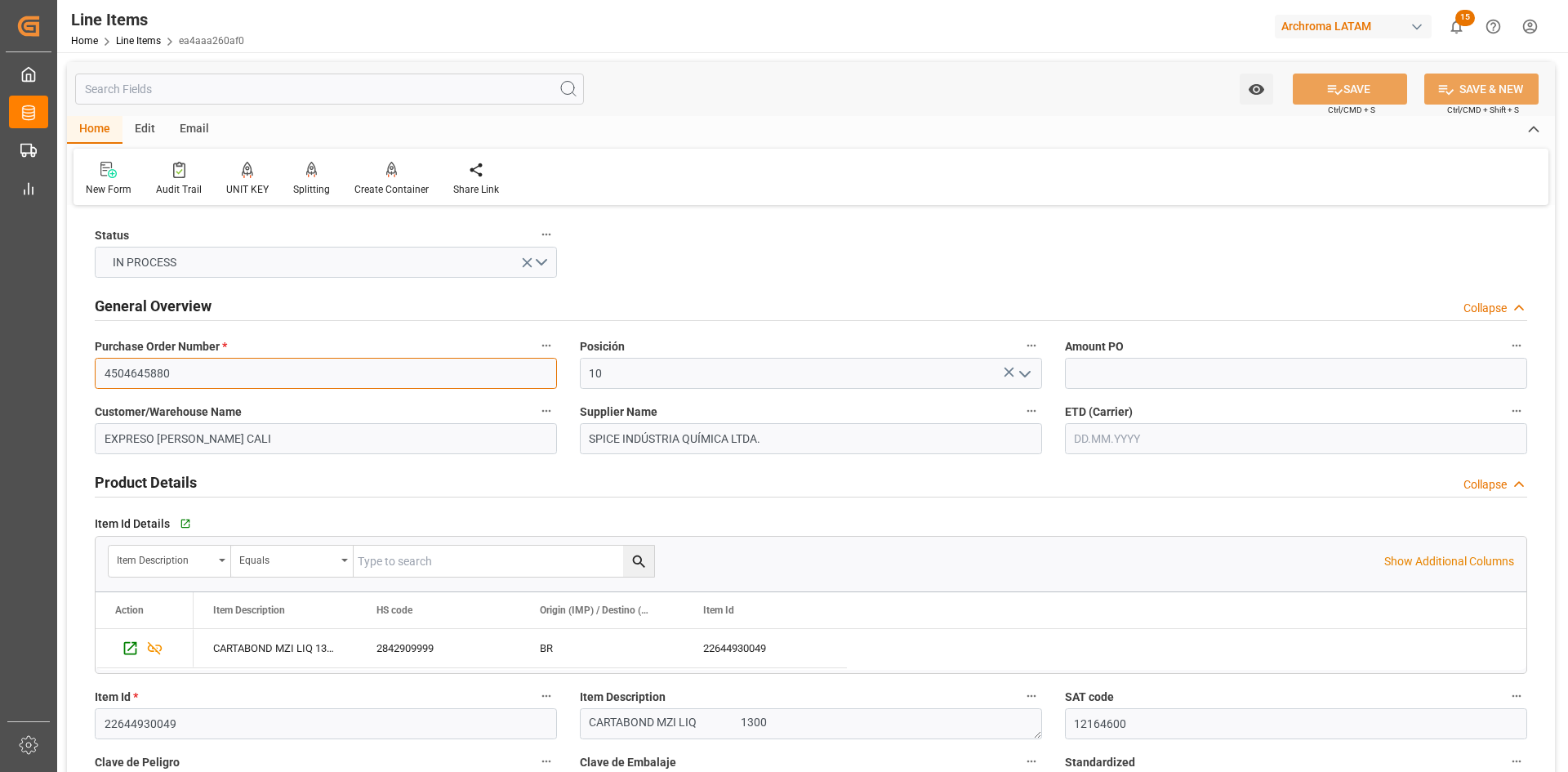
click at [194, 371] on input "4504645880" at bounding box center [325, 373] width 462 height 31
click at [142, 37] on link "Line Items" at bounding box center [138, 40] width 45 height 11
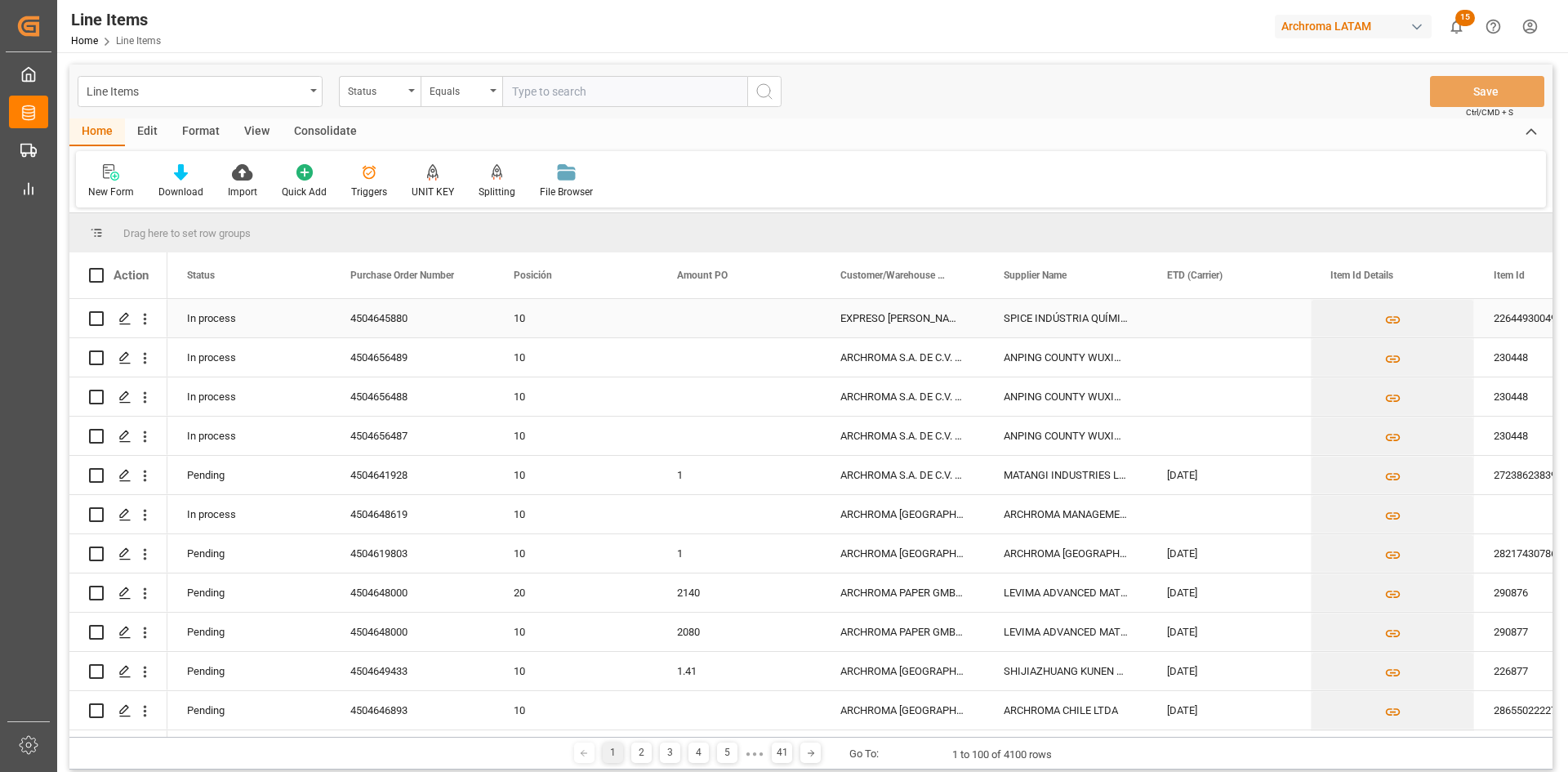
click at [93, 313] on input "Press Space to toggle row selection (unchecked)" at bounding box center [96, 318] width 15 height 15
checkbox input "true"
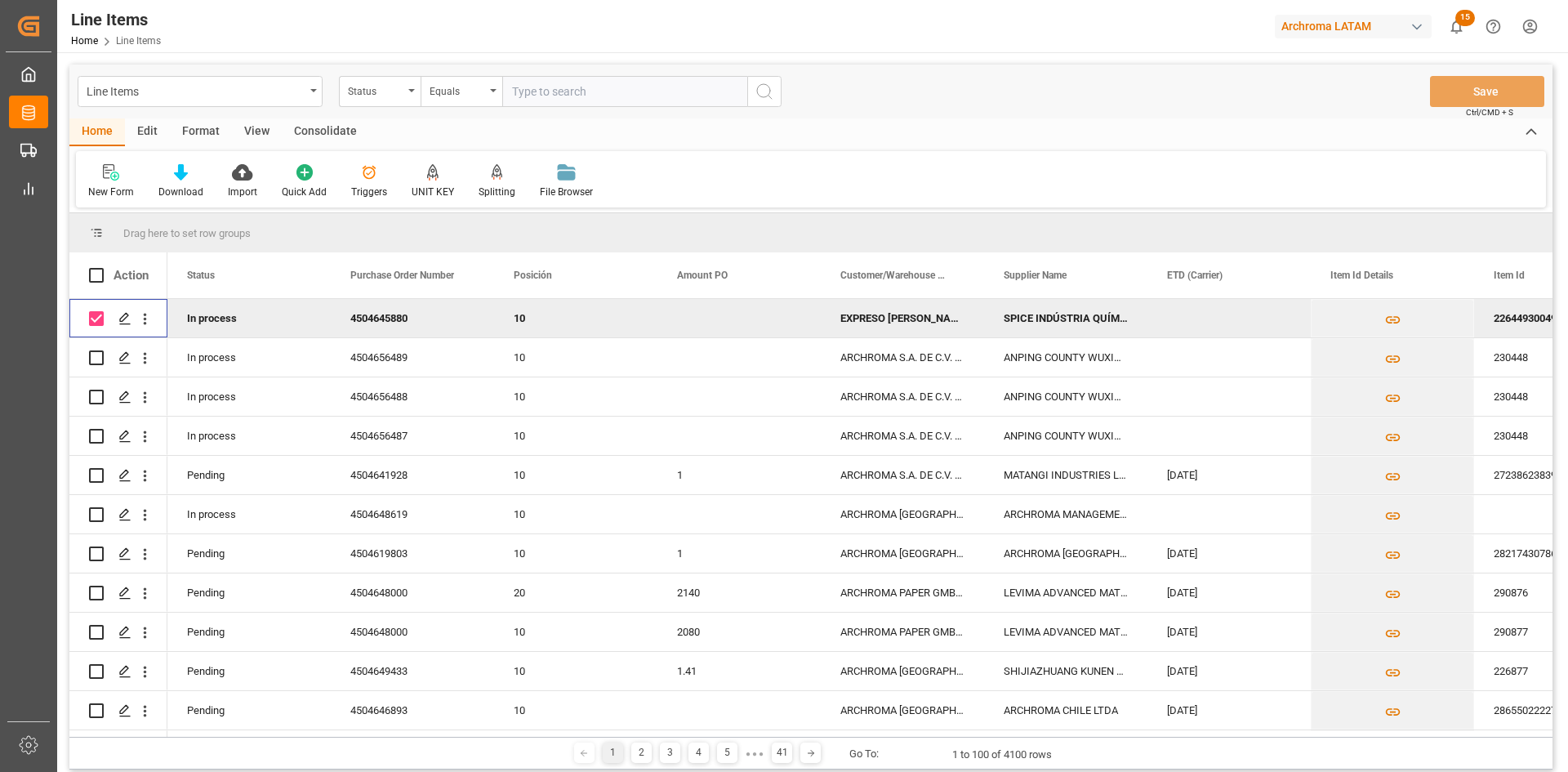
click at [321, 133] on div "Consolidate" at bounding box center [325, 132] width 87 height 27
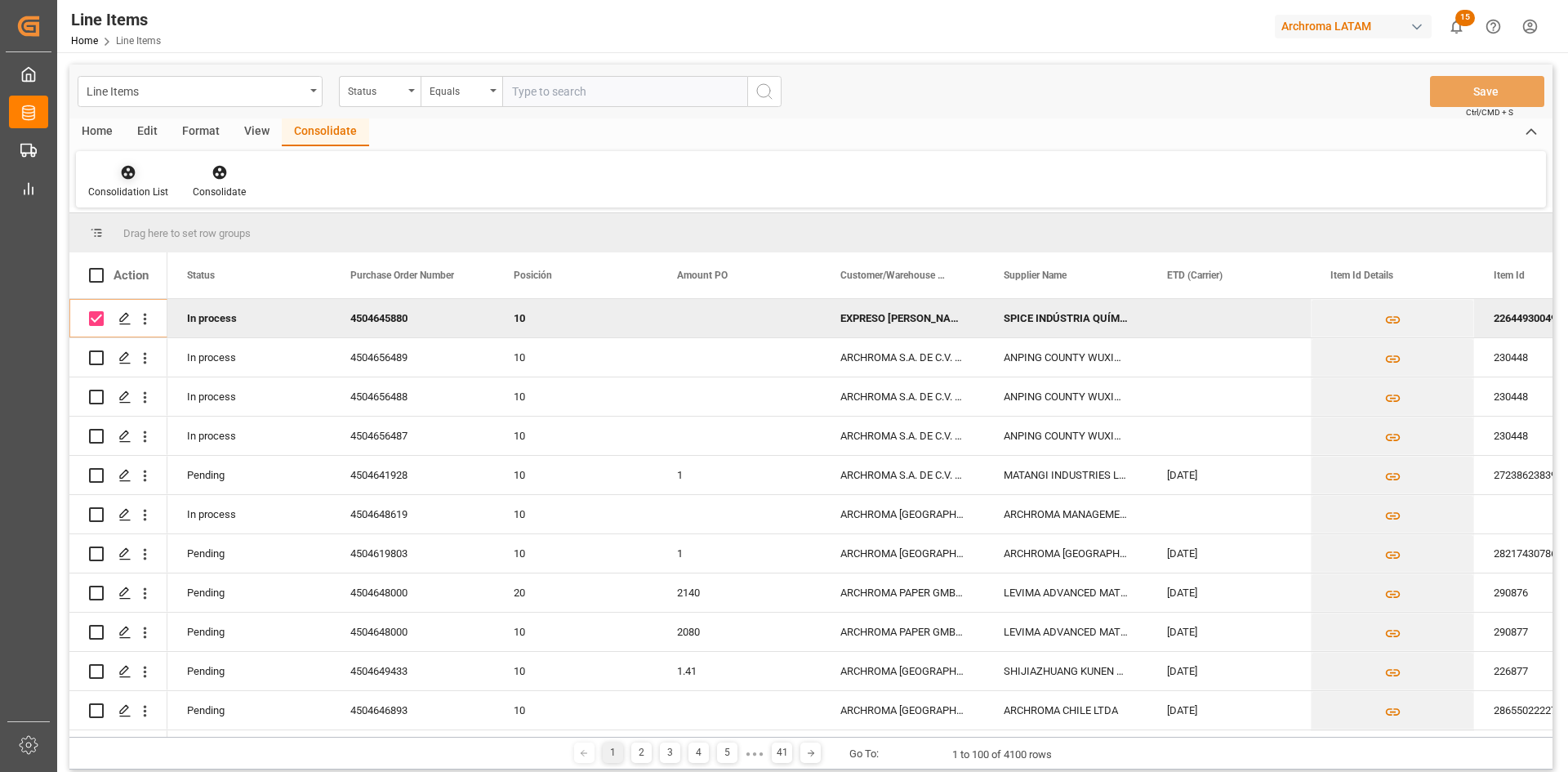
click at [133, 174] on icon at bounding box center [129, 172] width 14 height 14
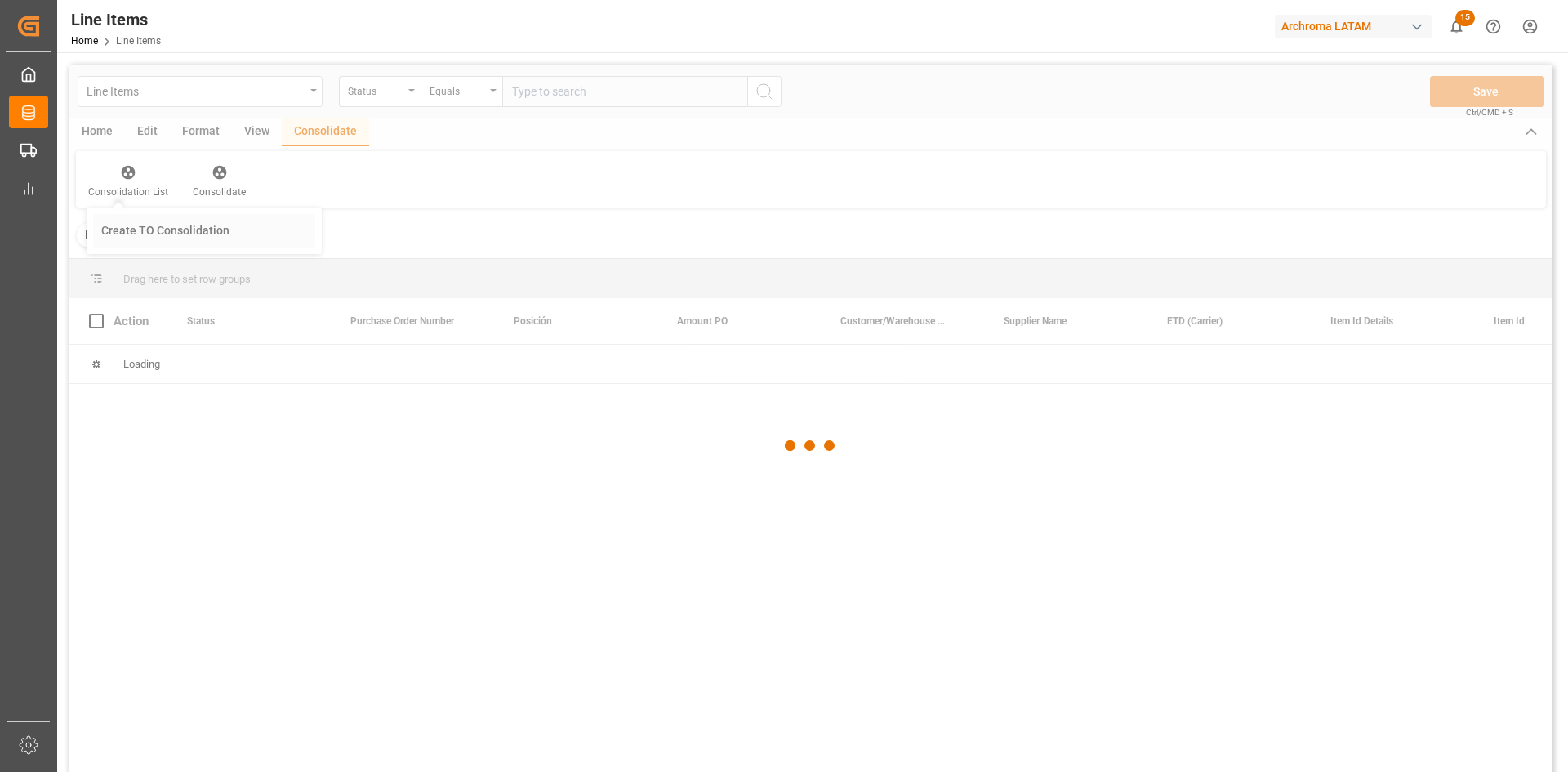
click at [178, 228] on div "Line Items Status Equals Save Ctrl/CMD + S Home Edit Format View Consolidate Co…" at bounding box center [811, 439] width 1483 height 751
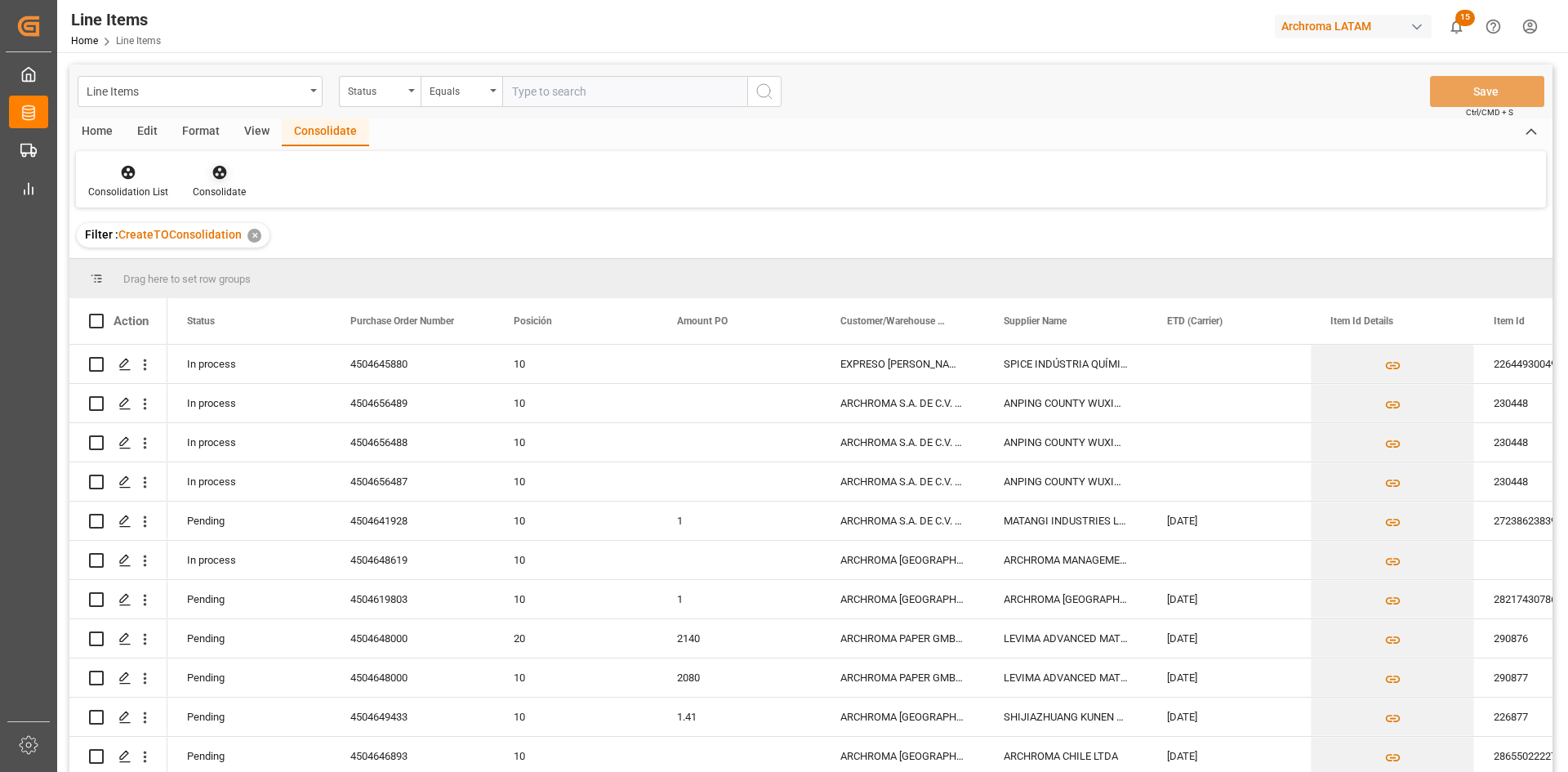
click at [214, 171] on icon at bounding box center [220, 172] width 14 height 14
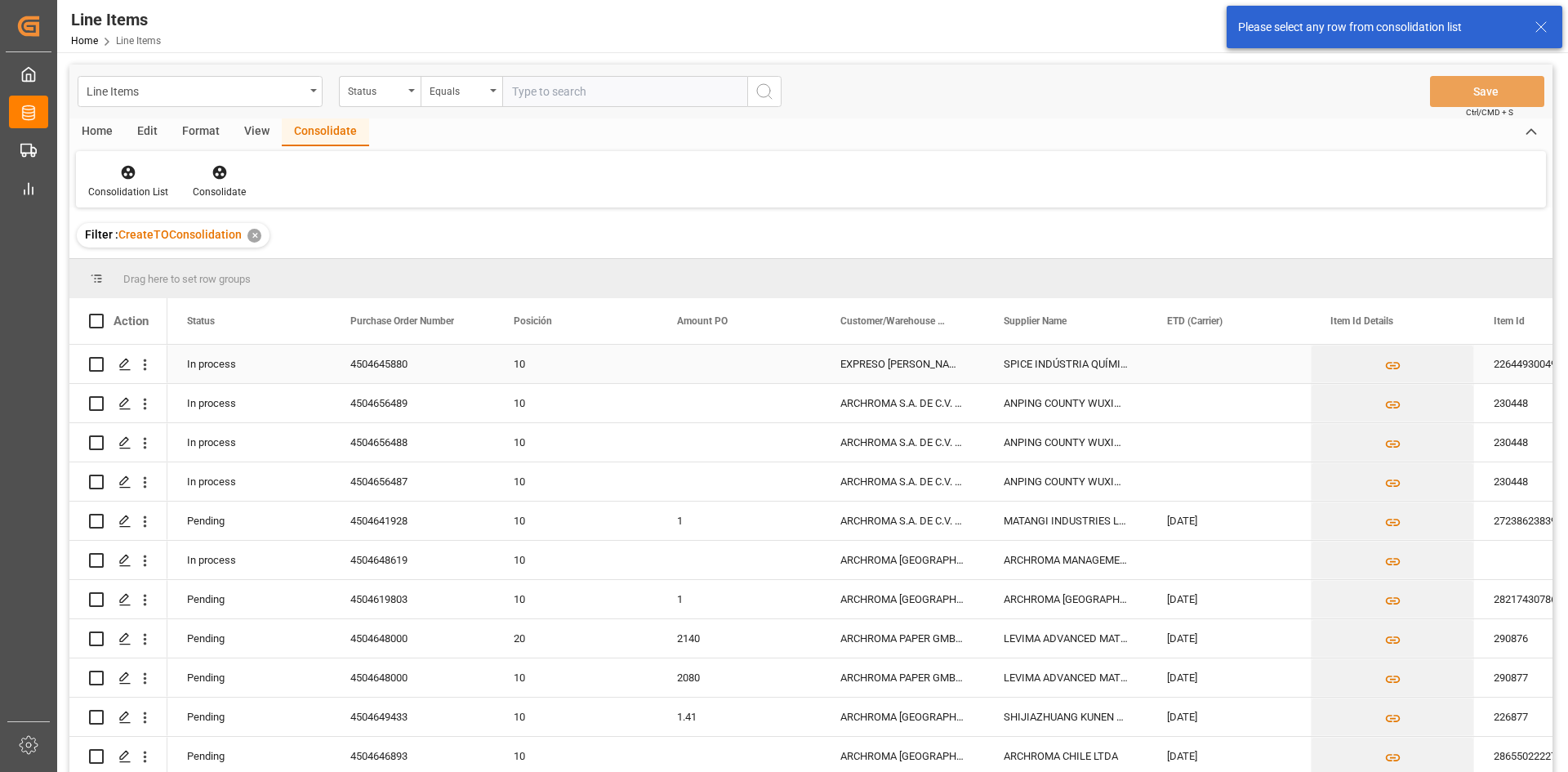
click at [97, 365] on input "Press Space to toggle row selection (unchecked)" at bounding box center [96, 364] width 15 height 15
checkbox input "true"
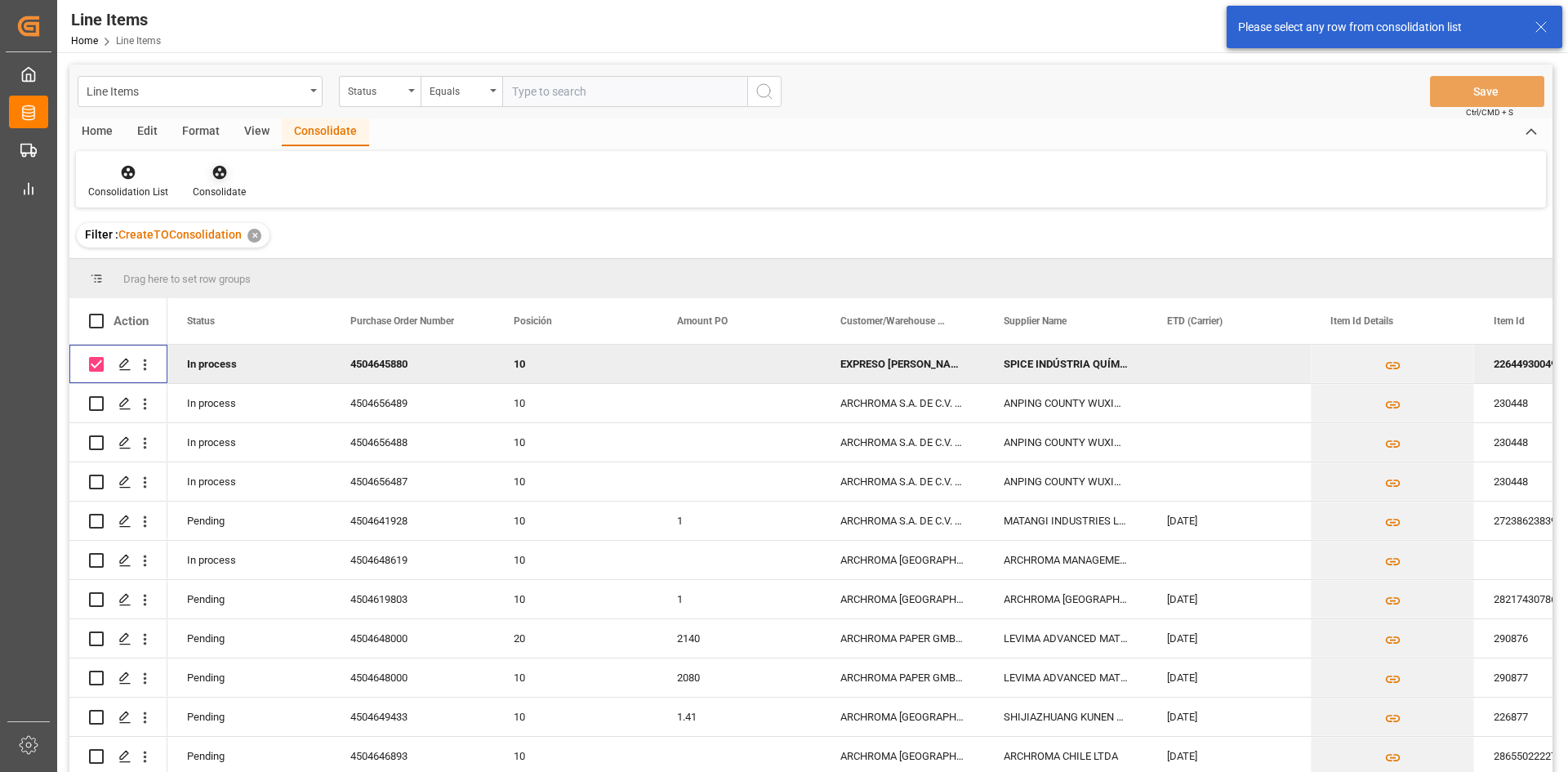
click at [214, 167] on icon at bounding box center [220, 172] width 14 height 14
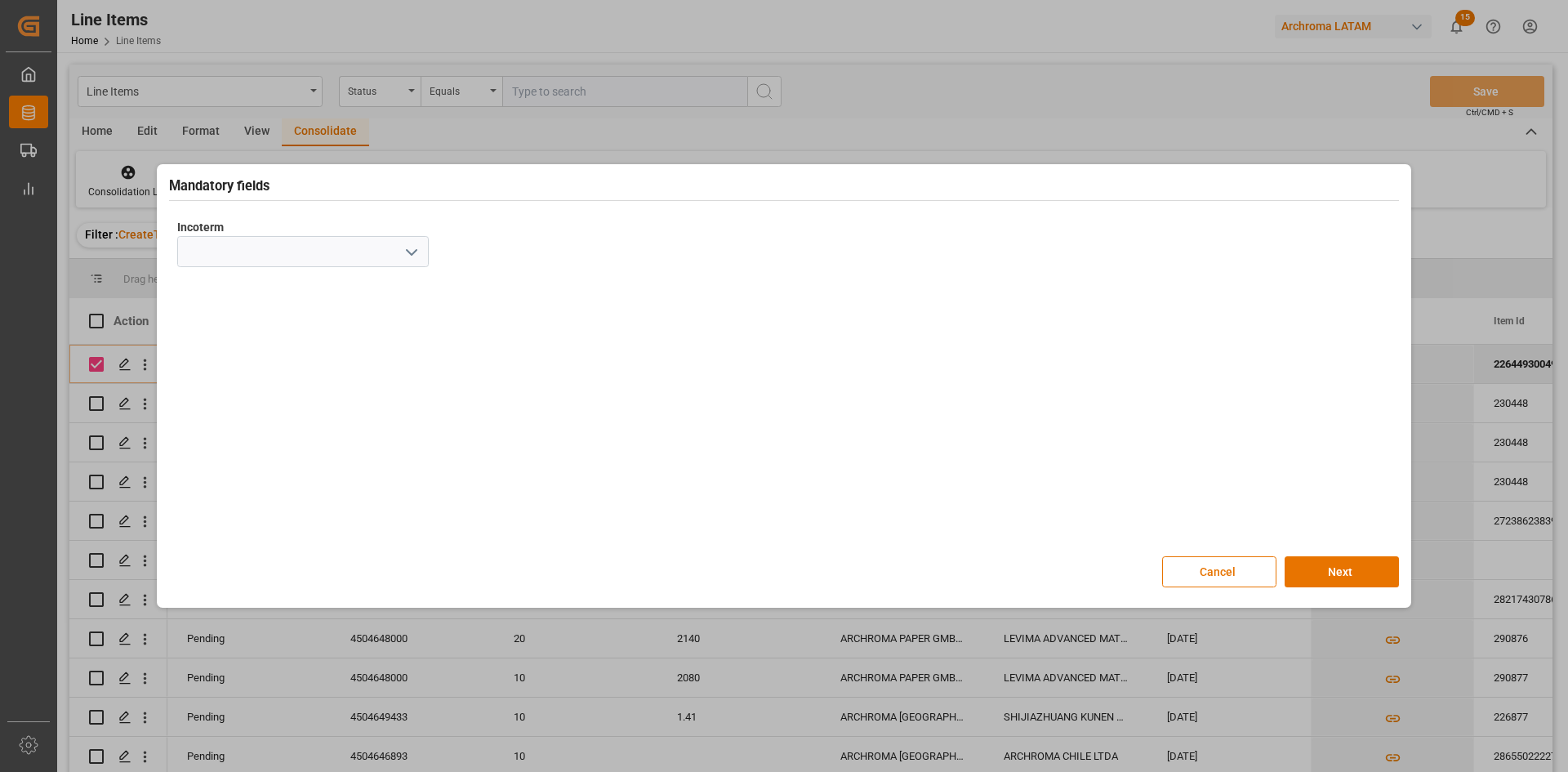
click at [402, 248] on icon "open menu" at bounding box center [411, 252] width 20 height 20
click at [240, 466] on div "CIF" at bounding box center [303, 471] width 250 height 37
type input "CIF"
click at [1361, 567] on button "Next" at bounding box center [1342, 571] width 114 height 31
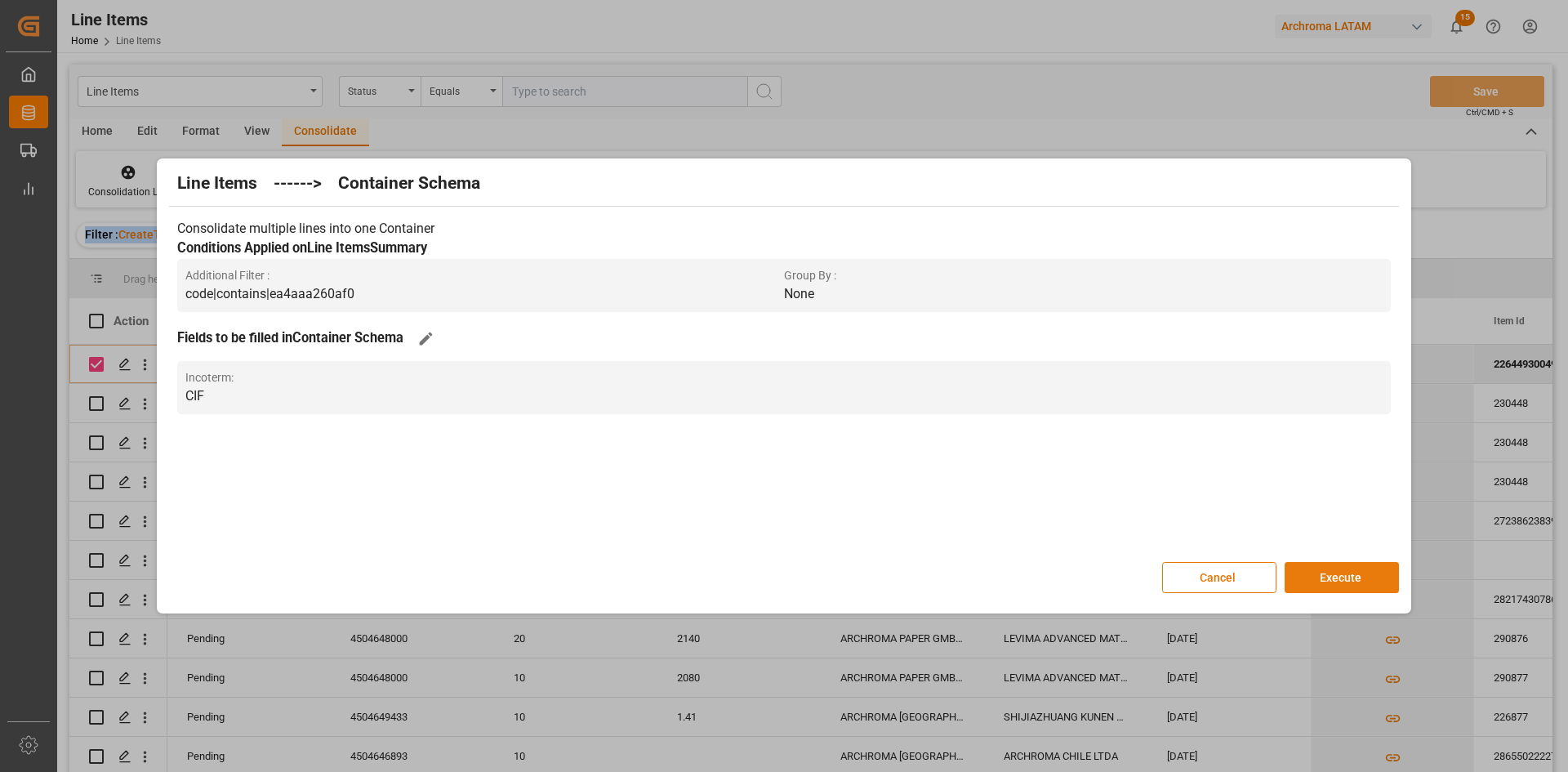
click at [1357, 572] on button "Execute" at bounding box center [1342, 577] width 114 height 31
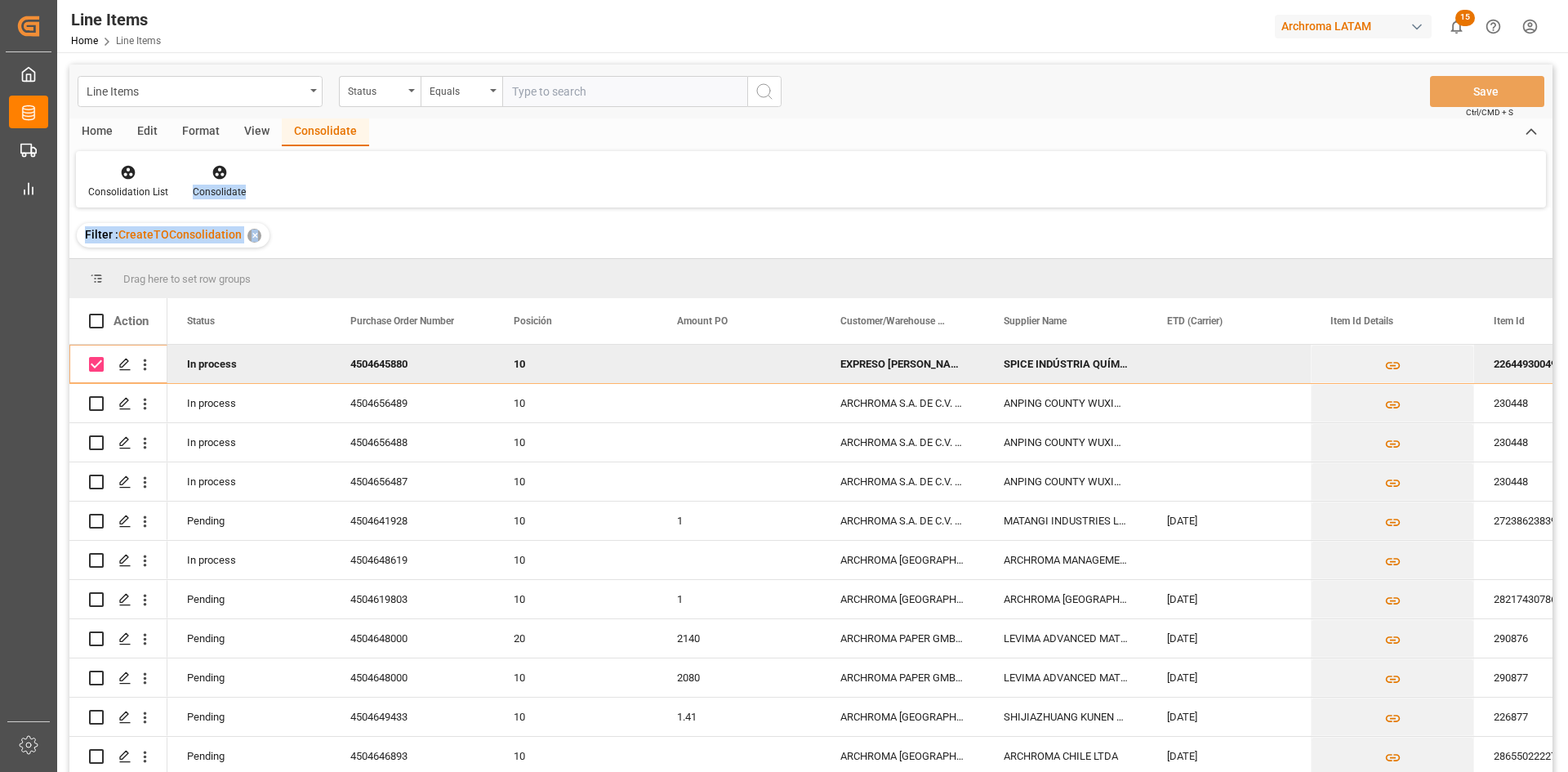
click at [251, 229] on div "✕" at bounding box center [254, 236] width 14 height 14
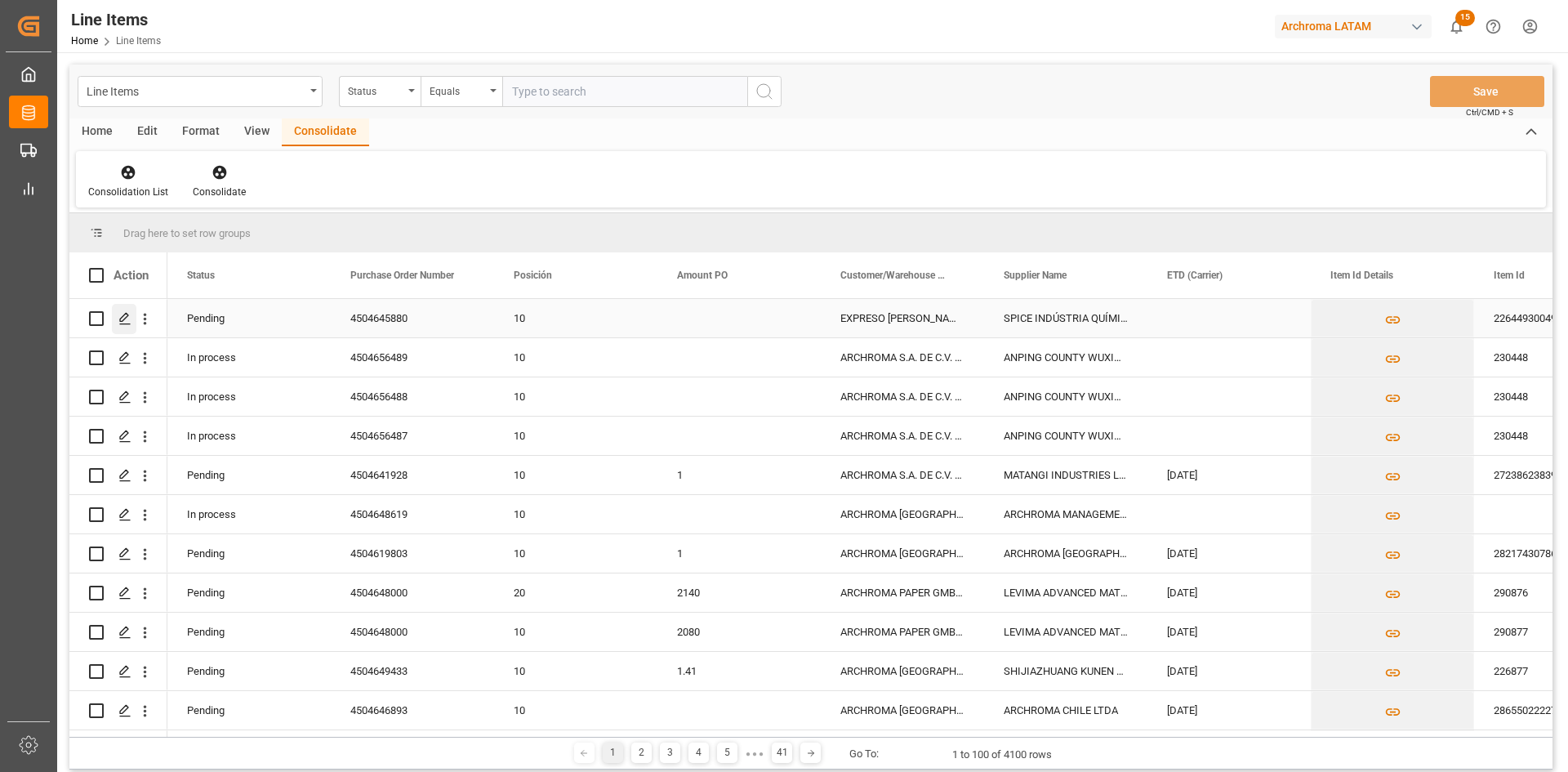
click at [122, 317] on icon "Press SPACE to select this row." at bounding box center [124, 318] width 13 height 13
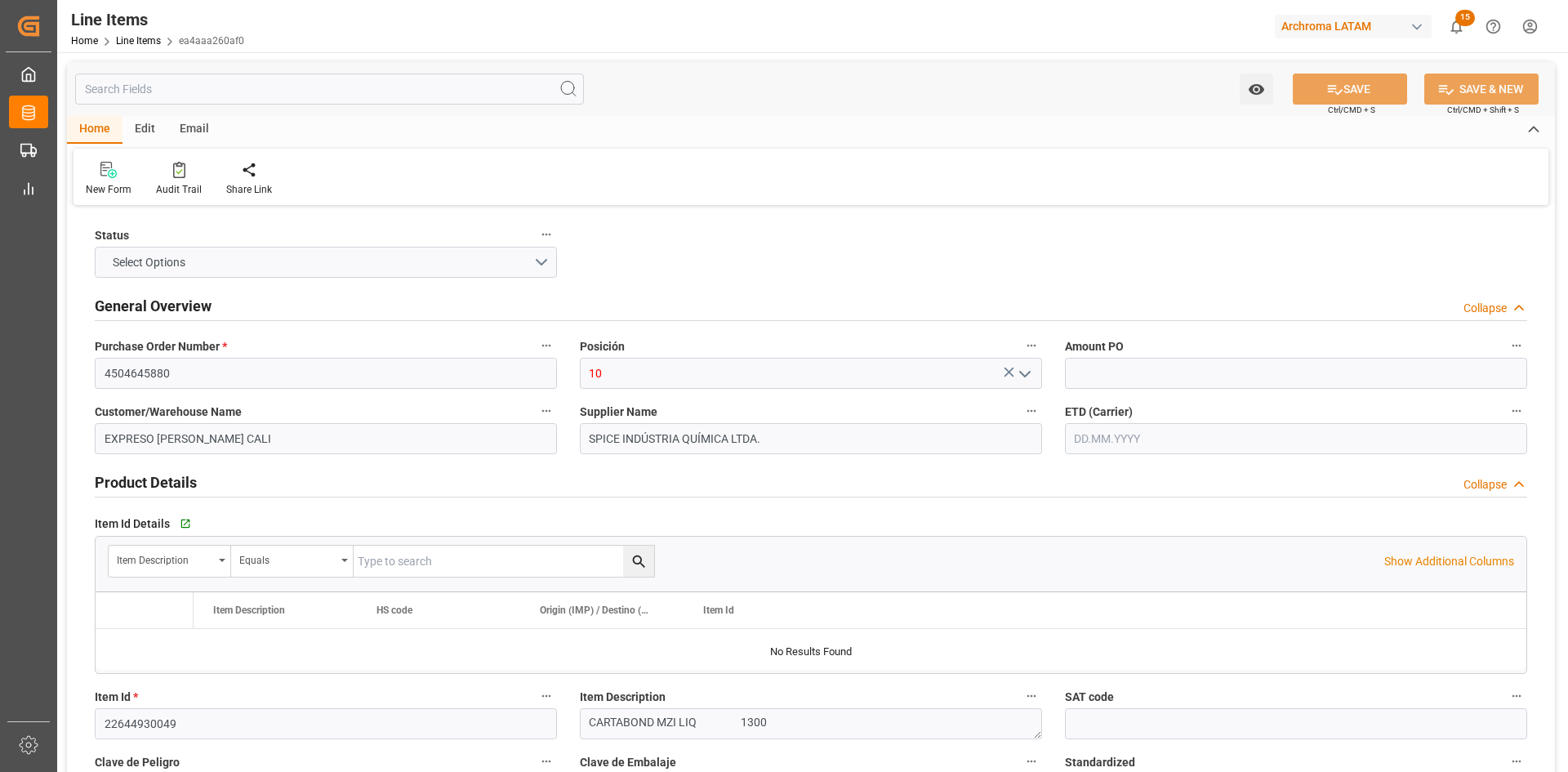
type input "12164600"
type input "1"
type input "1300"
type input "1358"
type input "2639"
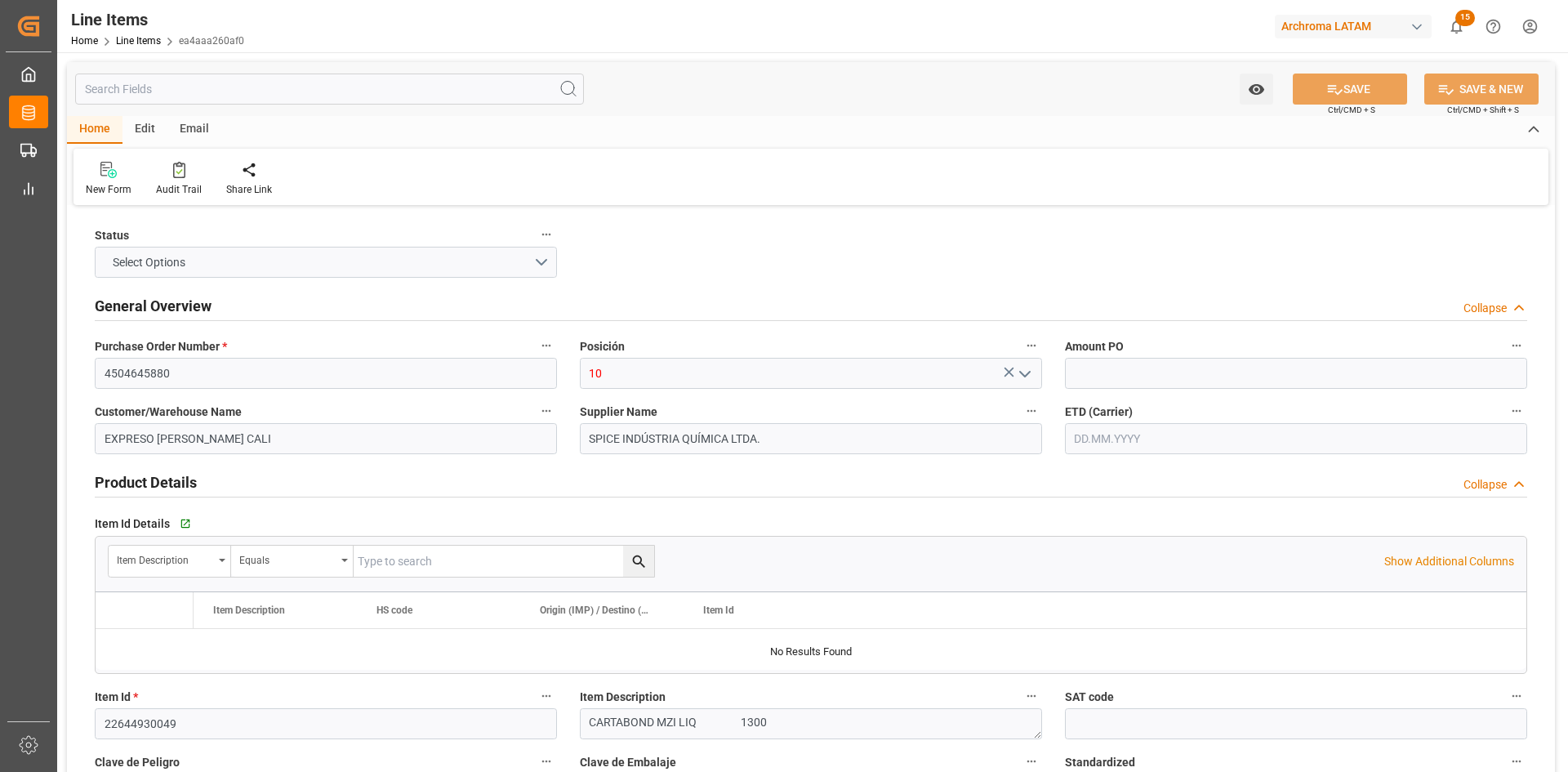
type input "2842909999"
type input "29.07.2025"
type input "[DATE] 18:46"
type input "24.07.2025 15:35"
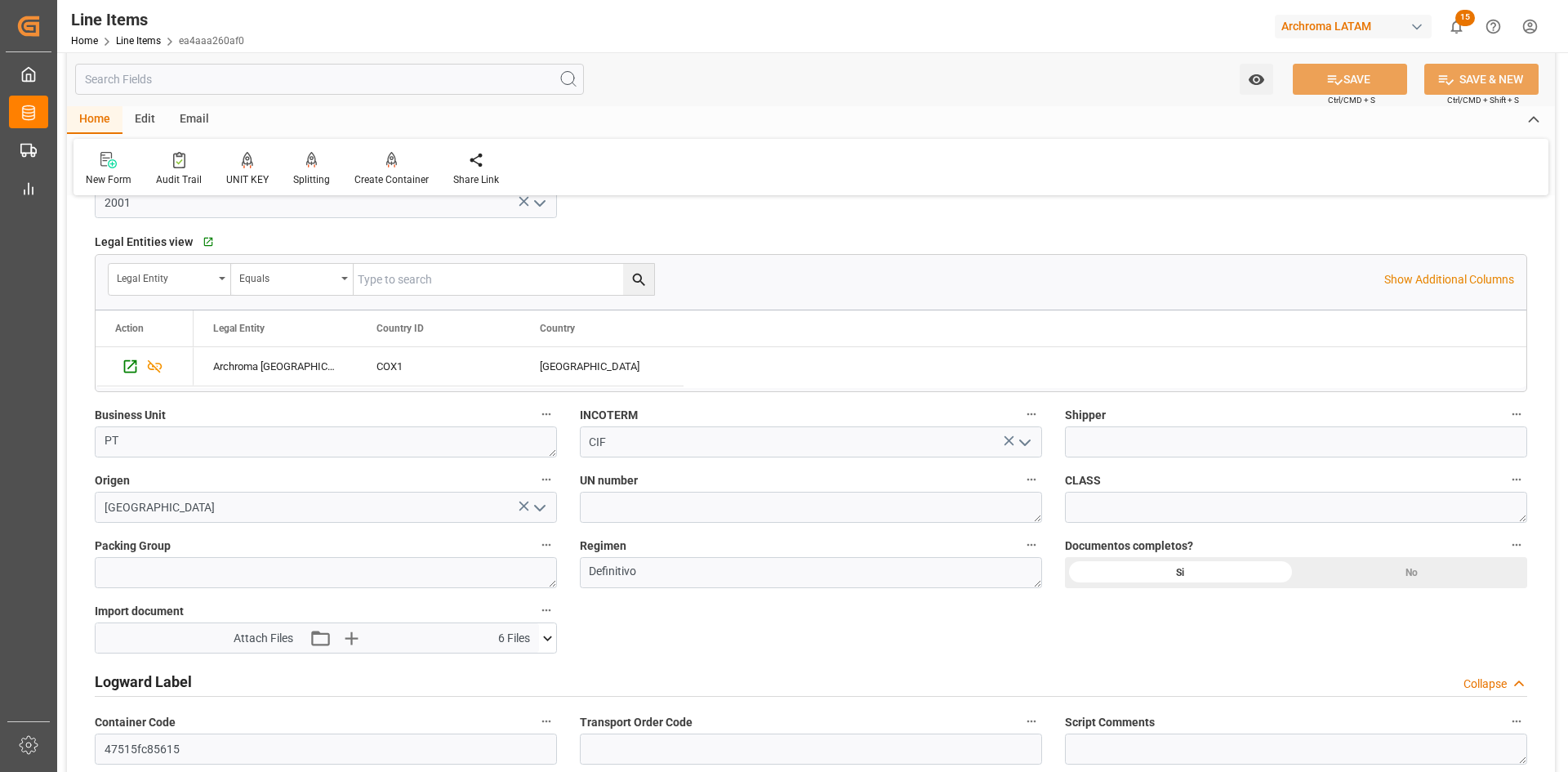
scroll to position [980, 0]
drag, startPoint x: 1150, startPoint y: 431, endPoint x: 1141, endPoint y: 435, distance: 9.8
click at [1149, 431] on input at bounding box center [1296, 440] width 462 height 31
click at [1140, 442] on input at bounding box center [1296, 440] width 462 height 31
paste input "BDP TRANSPORT INC"
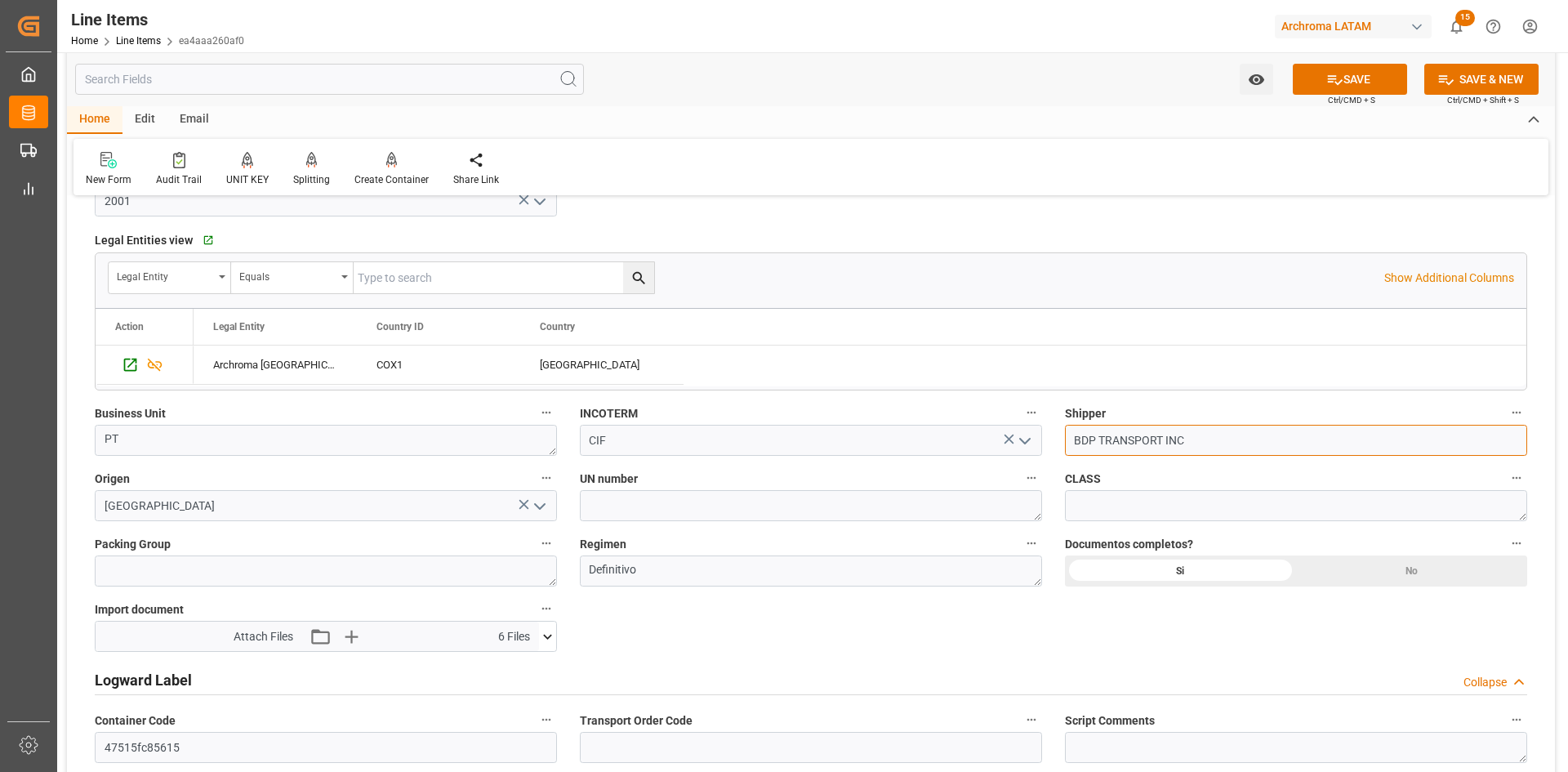
type input "BDP TRANSPORT INC"
click at [1354, 78] on button "SAVE" at bounding box center [1349, 79] width 114 height 31
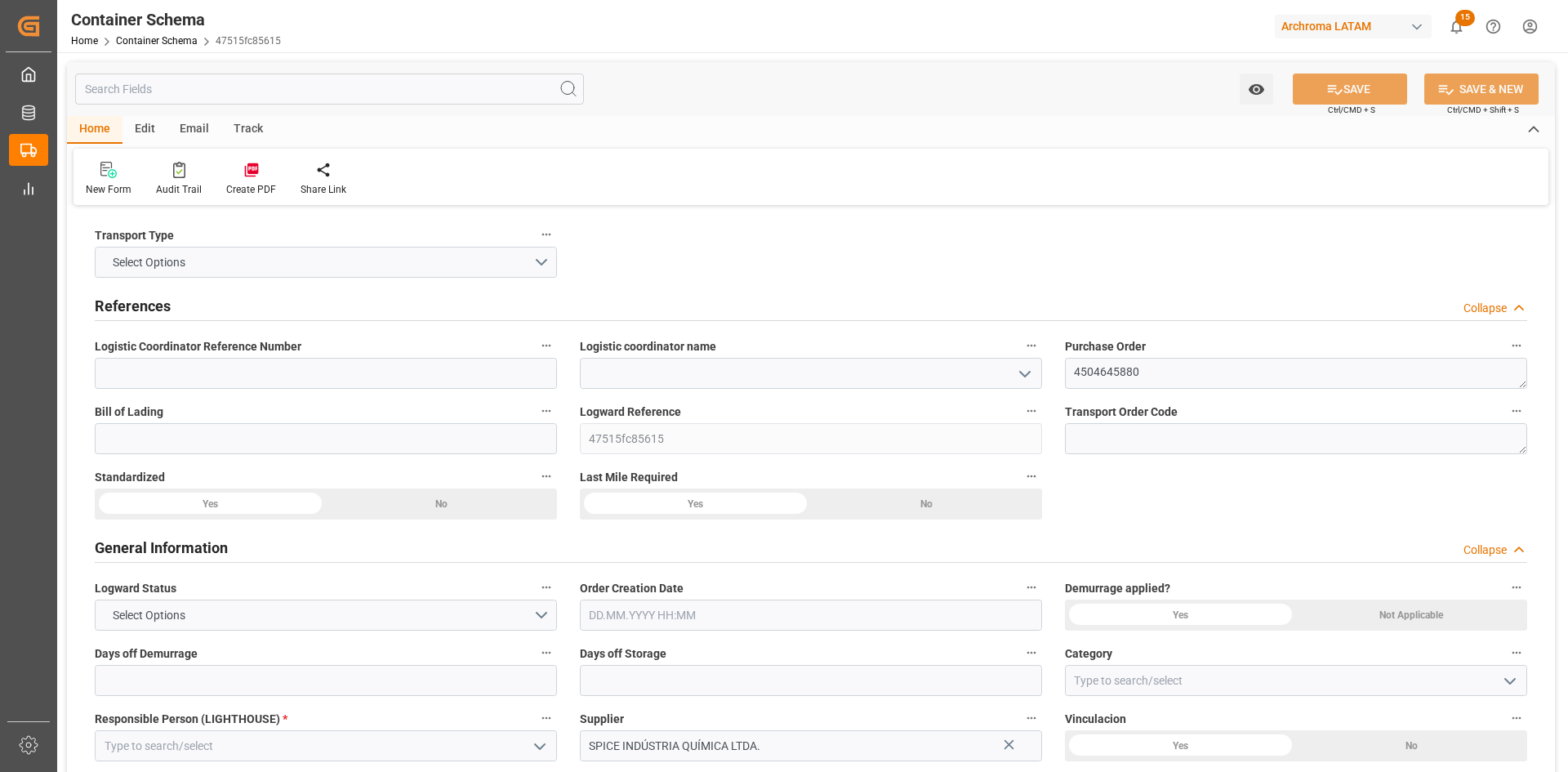
type input "0"
type input "1"
type input "1300"
type input "1358"
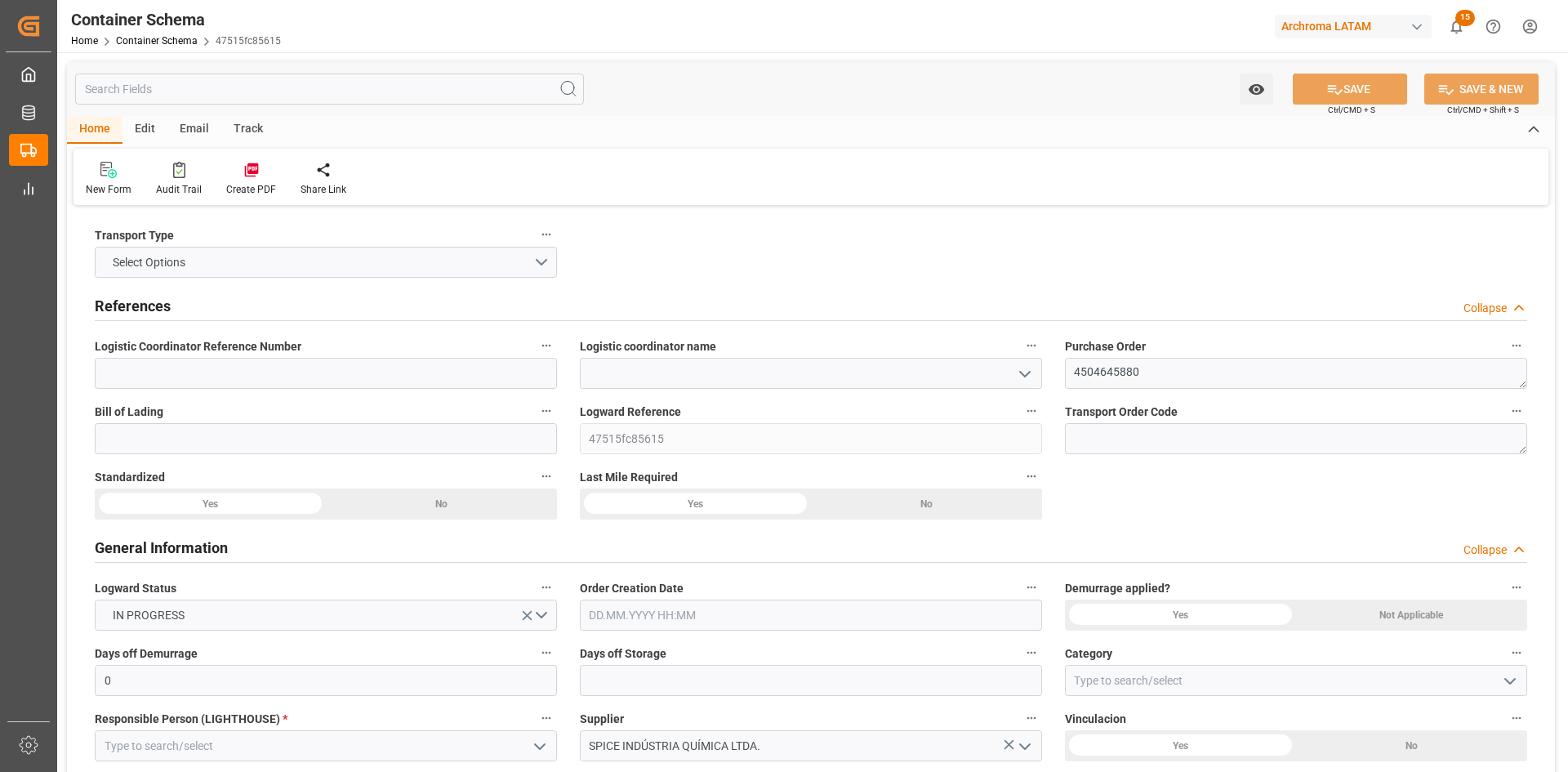
click at [1030, 371] on polyline "open menu" at bounding box center [1024, 374] width 9 height 5
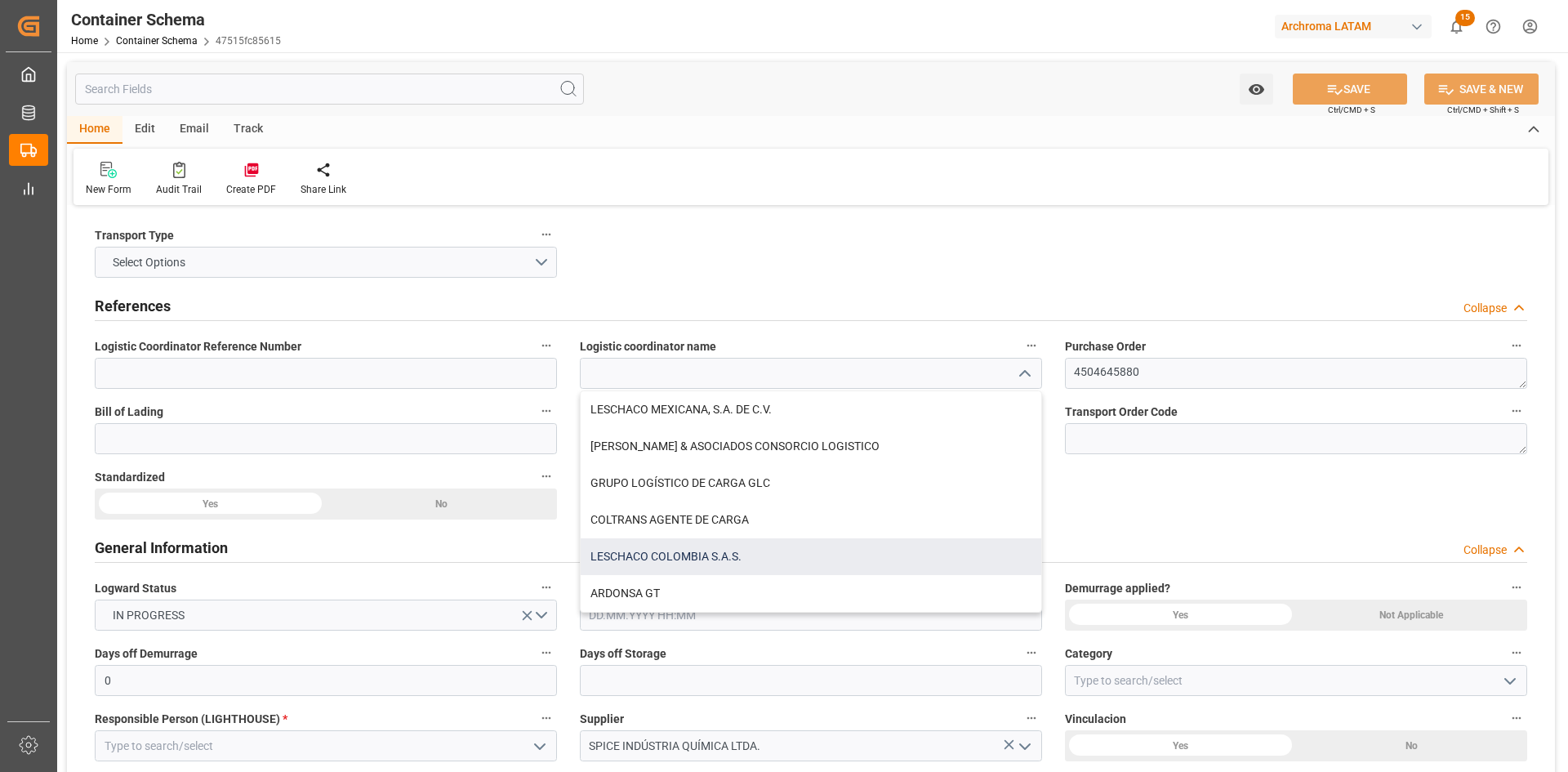
click at [733, 556] on div "LESCHACO COLOMBIA S.A.S." at bounding box center [811, 556] width 461 height 37
type input "LESCHACO COLOMBIA S.A.S."
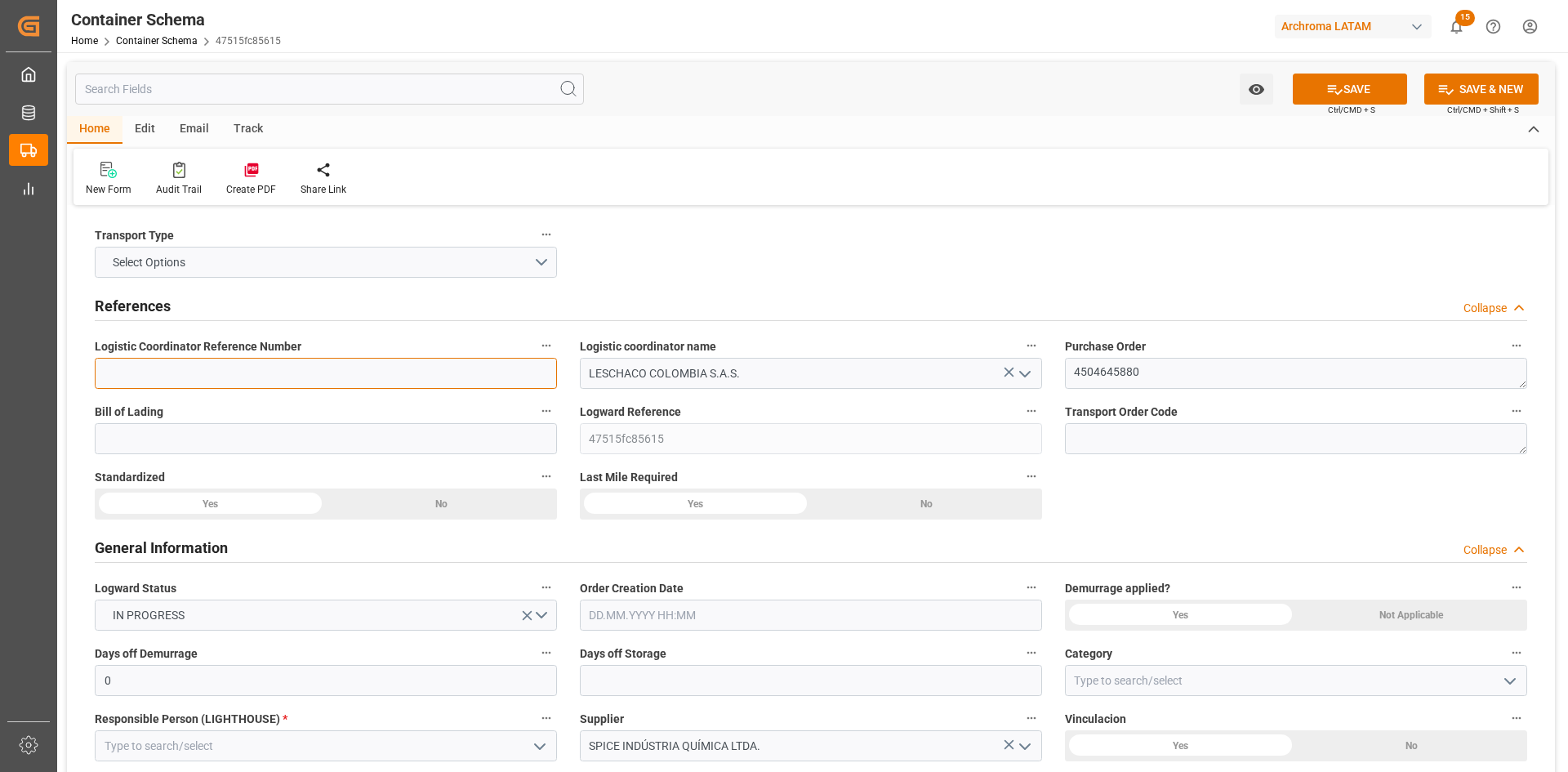
click at [315, 377] on input at bounding box center [325, 373] width 462 height 31
click at [370, 369] on input at bounding box center [325, 373] width 462 height 31
paste input "210200710325"
type input "210200710325"
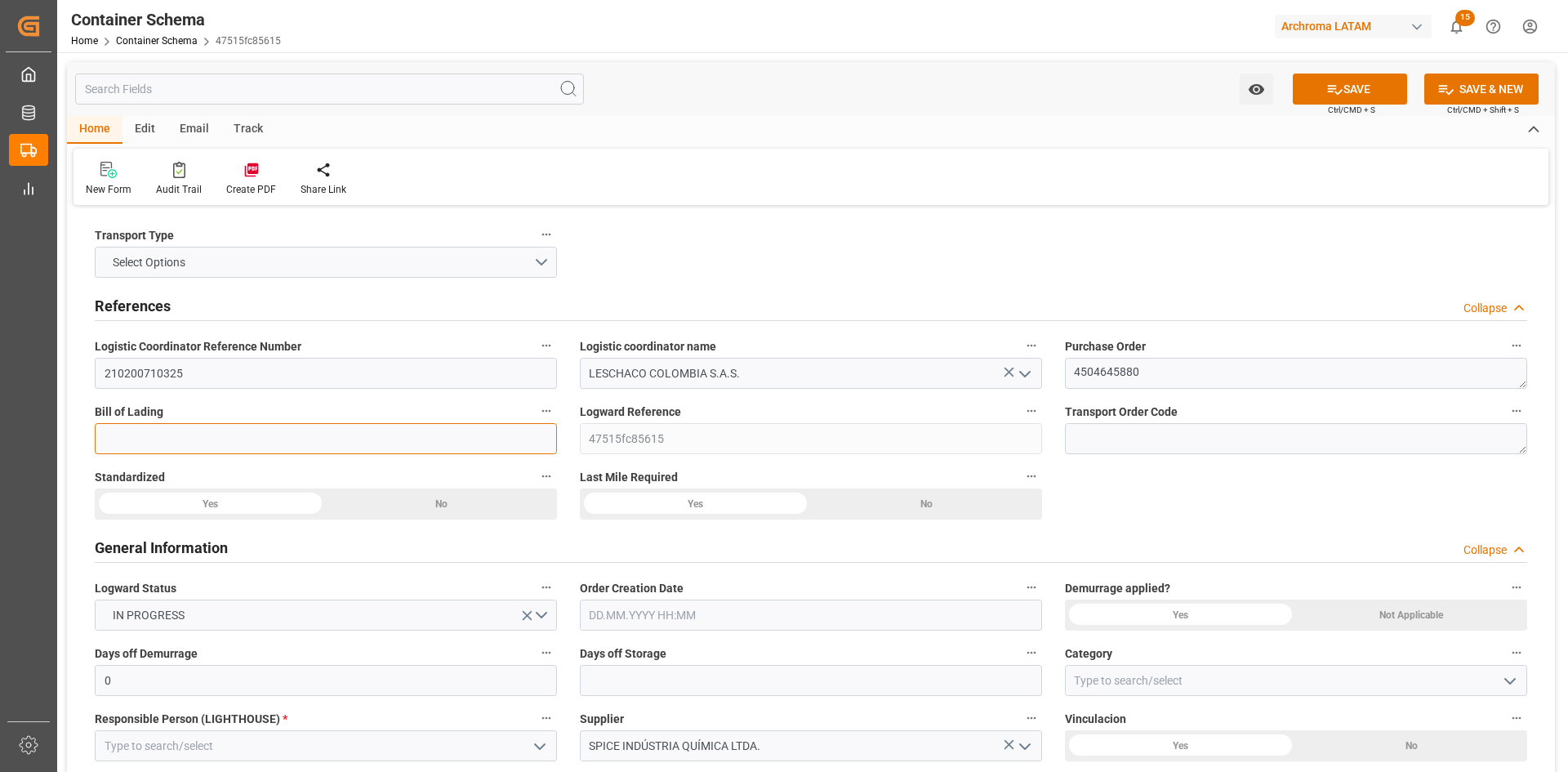
drag, startPoint x: 313, startPoint y: 448, endPoint x: 324, endPoint y: 449, distance: 11.0
click at [313, 449] on input at bounding box center [325, 438] width 462 height 31
paste input "ARC202507002"
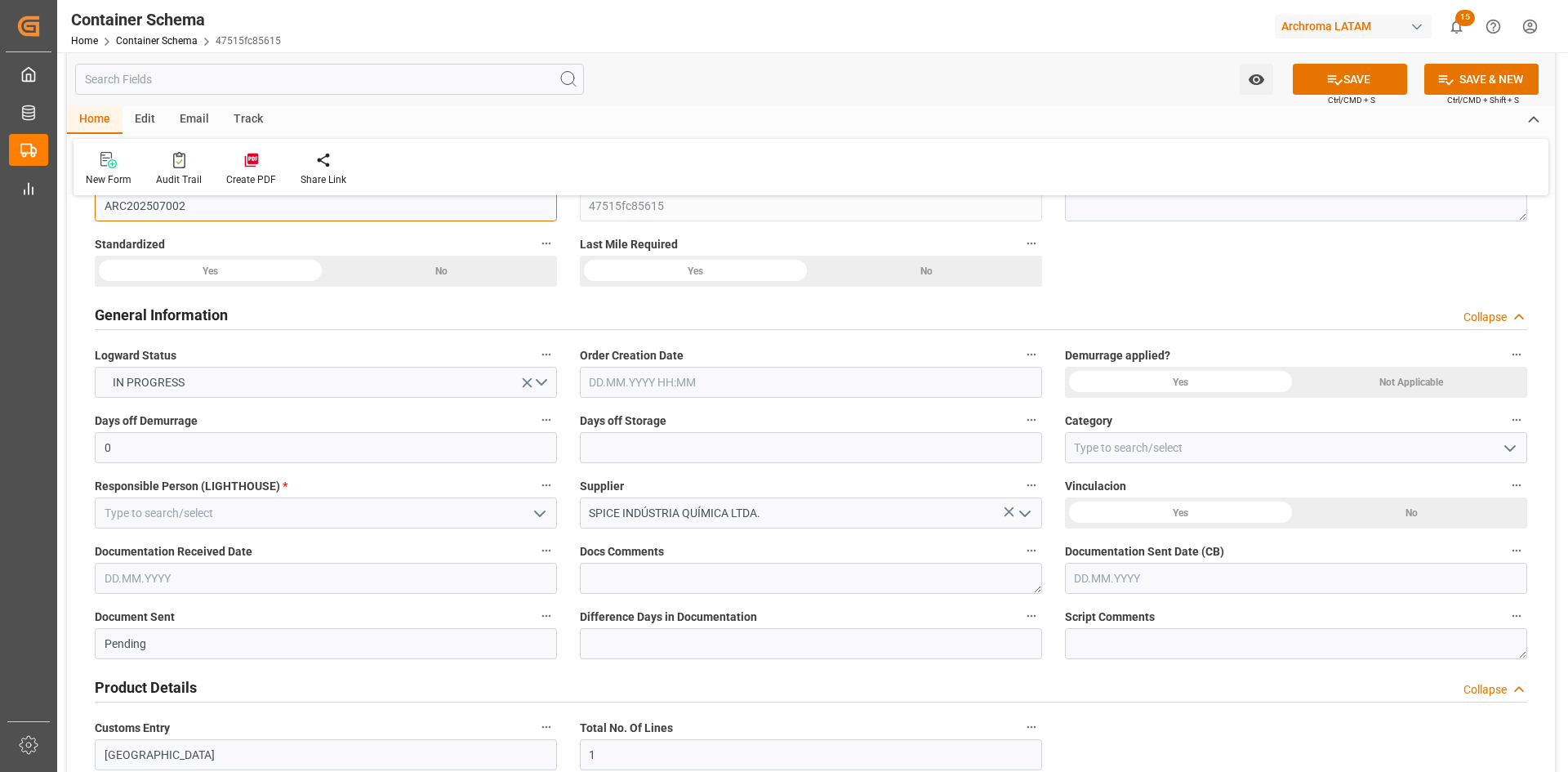
scroll to position [245, 0]
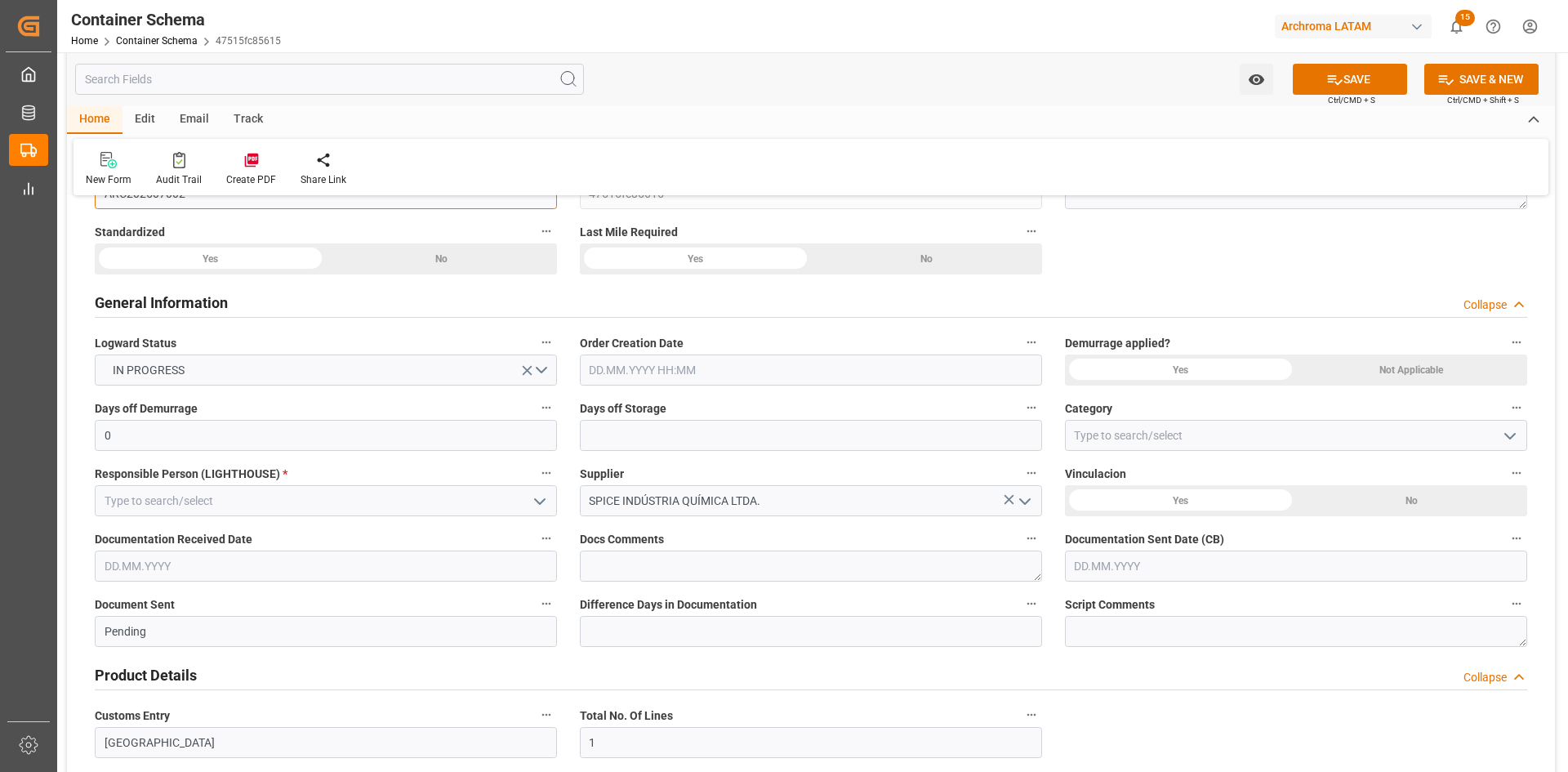
type input "ARC202507002"
drag, startPoint x: 264, startPoint y: 264, endPoint x: 337, endPoint y: 263, distance: 73.0
click at [264, 264] on div "Yes" at bounding box center [209, 259] width 231 height 31
click at [326, 257] on div "Yes" at bounding box center [209, 259] width 231 height 31
click at [864, 370] on input "text" at bounding box center [811, 370] width 462 height 31
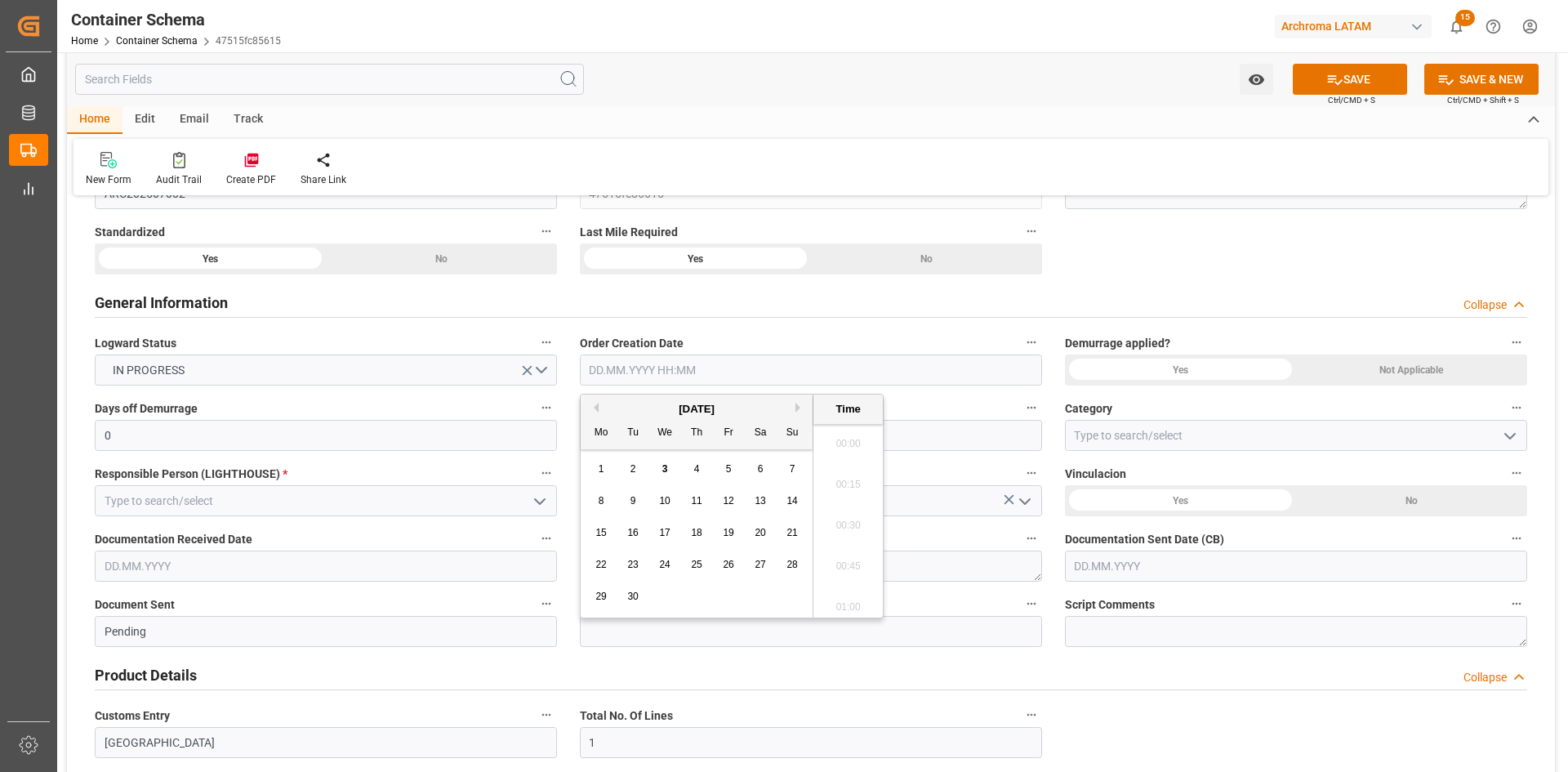
scroll to position [2006, 0]
click at [636, 402] on div "[DATE]" at bounding box center [697, 408] width 232 height 16
click at [670, 464] on div "3" at bounding box center [666, 469] width 21 height 20
type input "[DATE] 00:00"
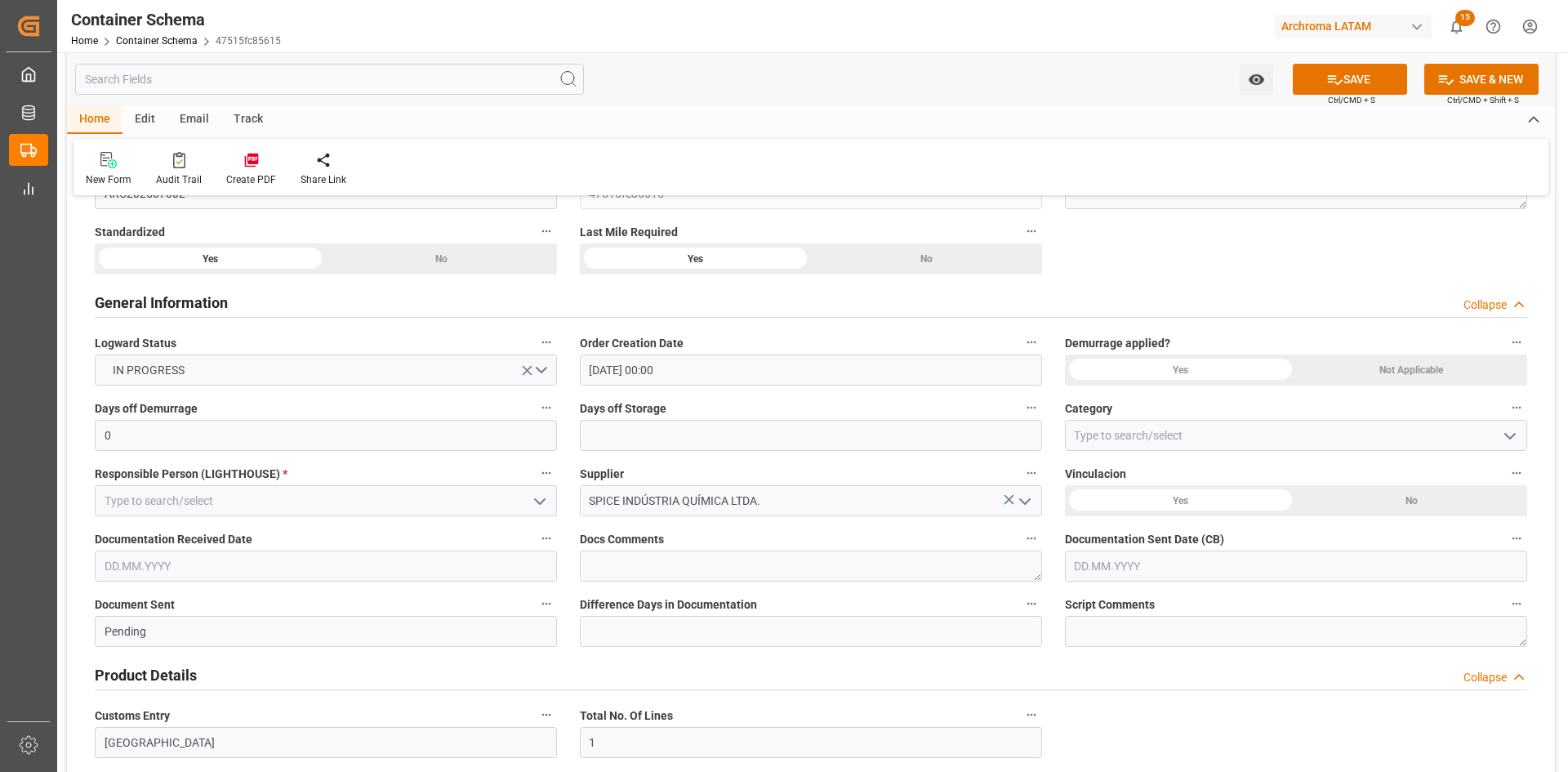
click at [326, 274] on div "Yes" at bounding box center [209, 259] width 231 height 31
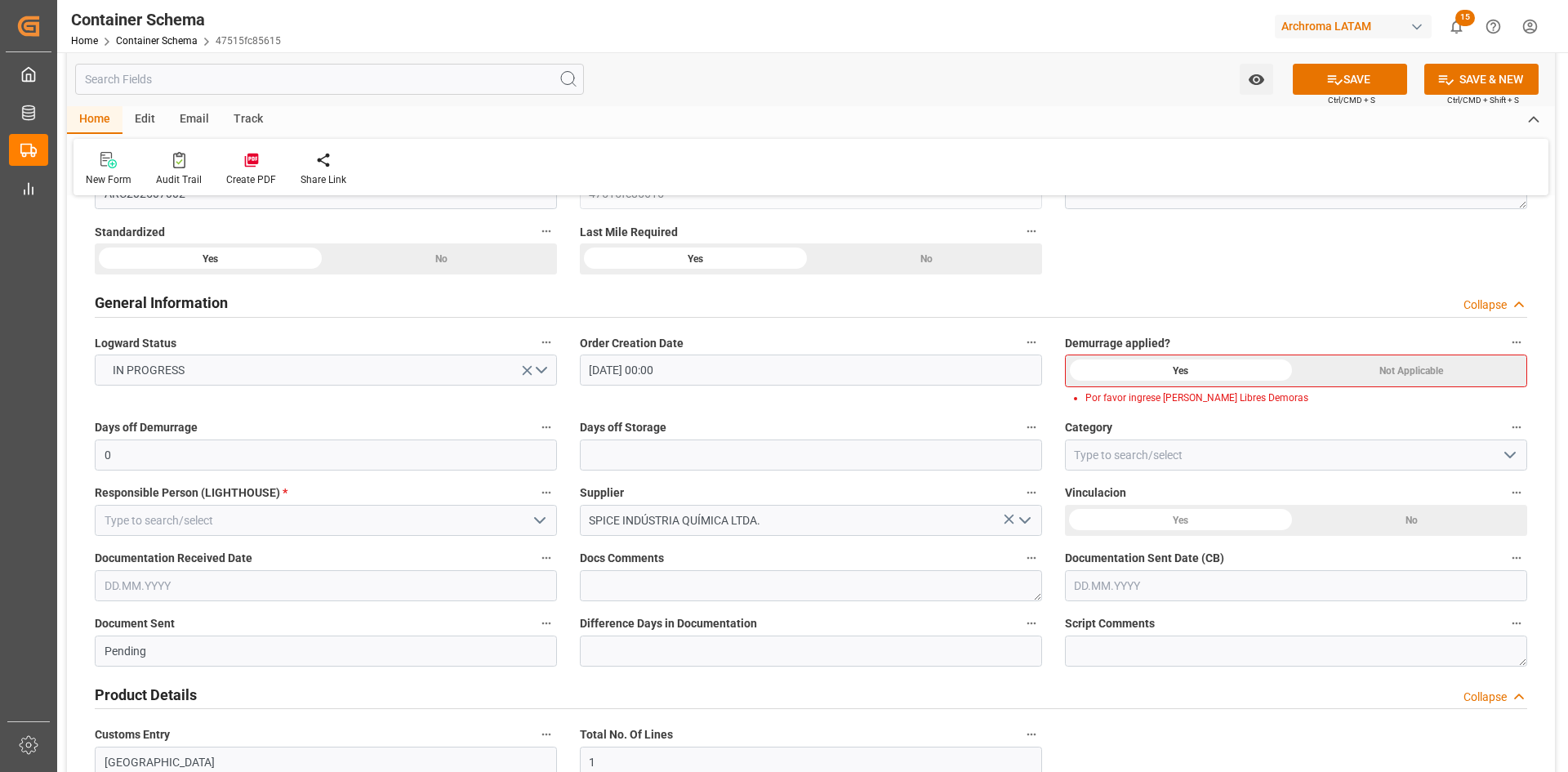
click at [1362, 379] on div "Not Applicable" at bounding box center [1411, 371] width 230 height 31
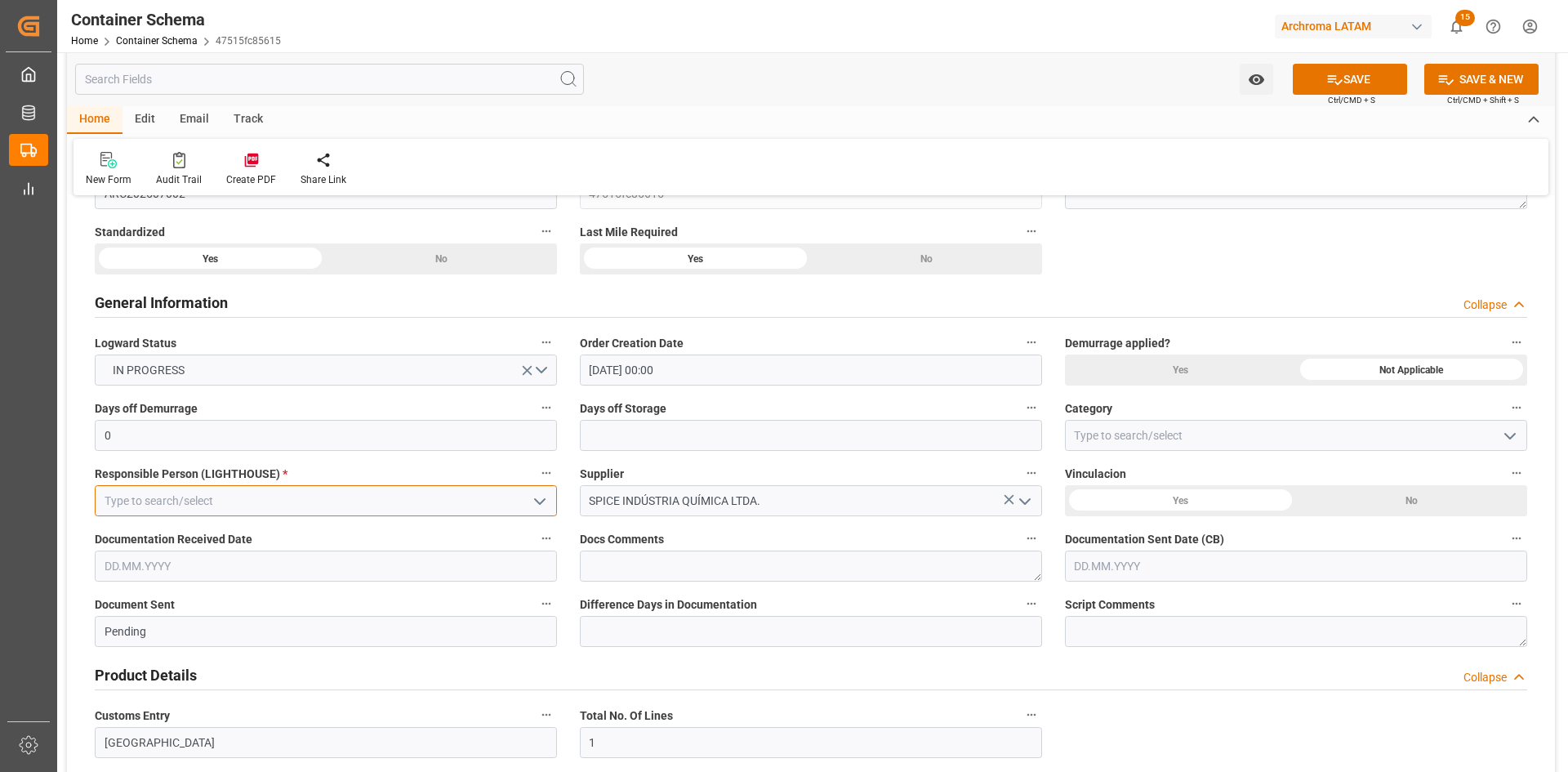
drag, startPoint x: 446, startPoint y: 497, endPoint x: 514, endPoint y: 497, distance: 68.0
click at [449, 497] on input at bounding box center [325, 501] width 462 height 31
click at [541, 499] on icon "open menu" at bounding box center [540, 501] width 20 height 20
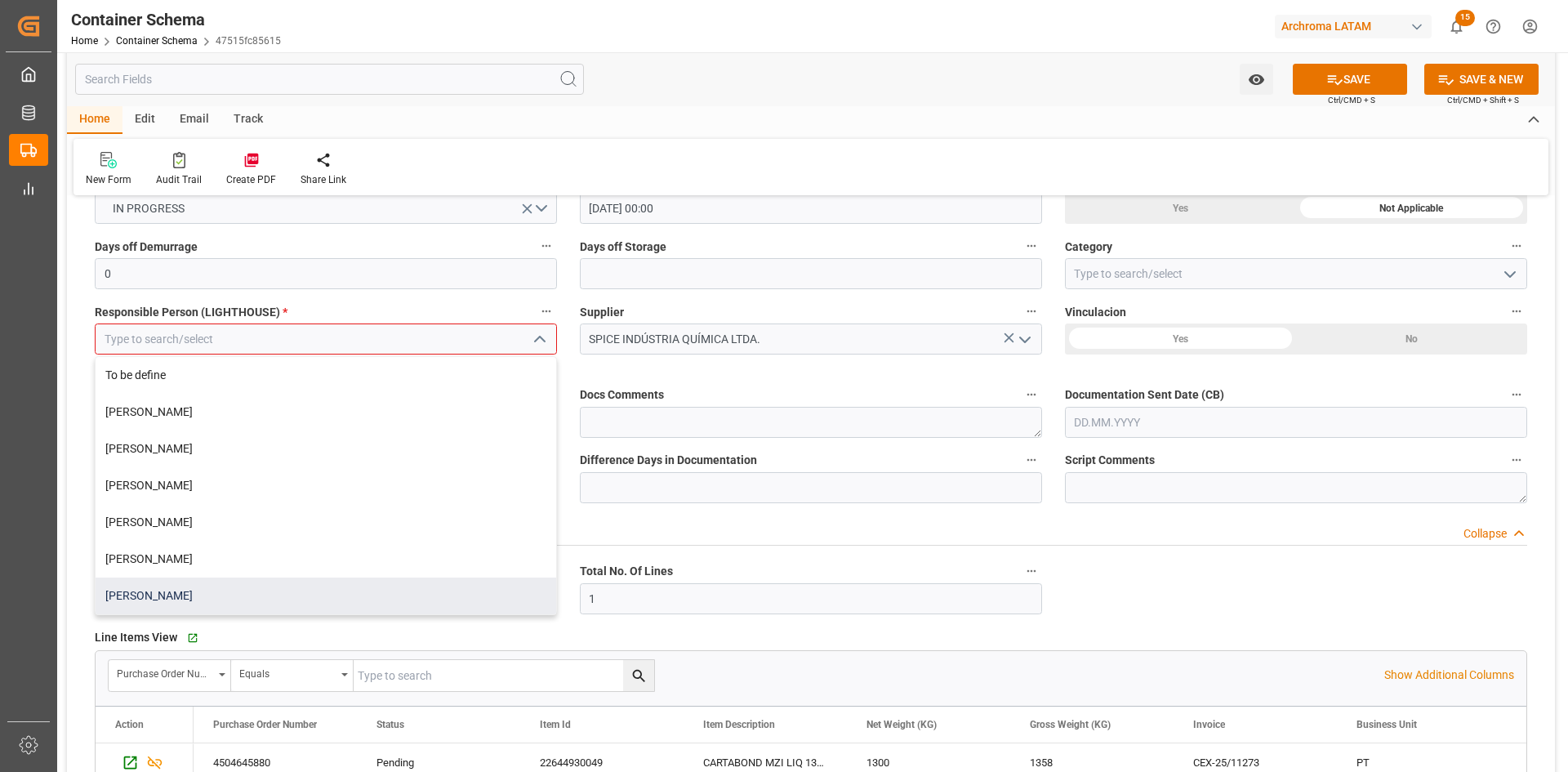
scroll to position [408, 0]
click at [201, 579] on div "Dalia Gutierrez" at bounding box center [325, 594] width 461 height 37
type input "Dalia Gutierrez"
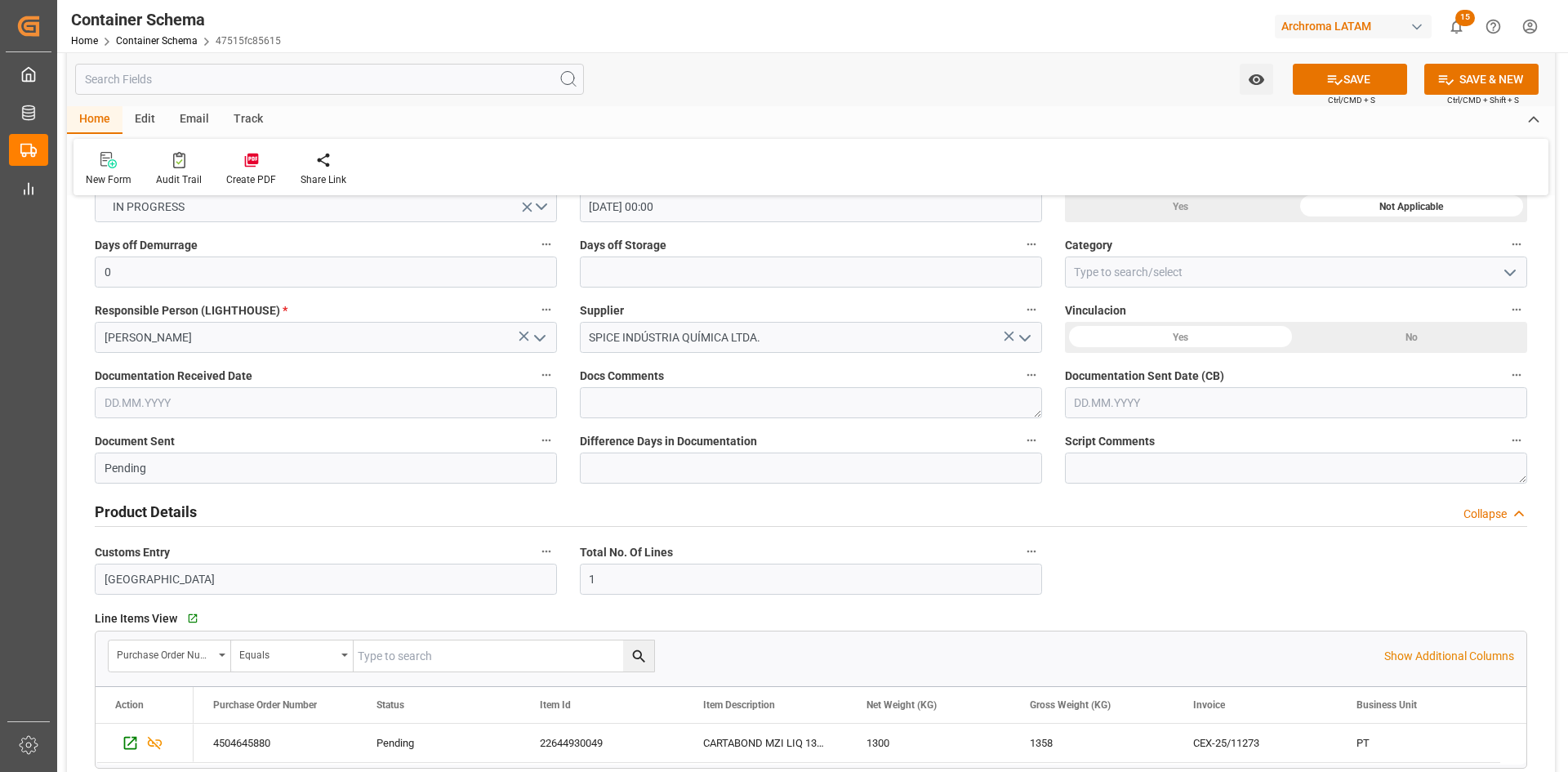
drag, startPoint x: 1394, startPoint y: 341, endPoint x: 1095, endPoint y: 390, distance: 303.0
click at [557, 111] on div "No" at bounding box center [441, 95] width 231 height 31
click at [387, 404] on input "text" at bounding box center [325, 402] width 462 height 31
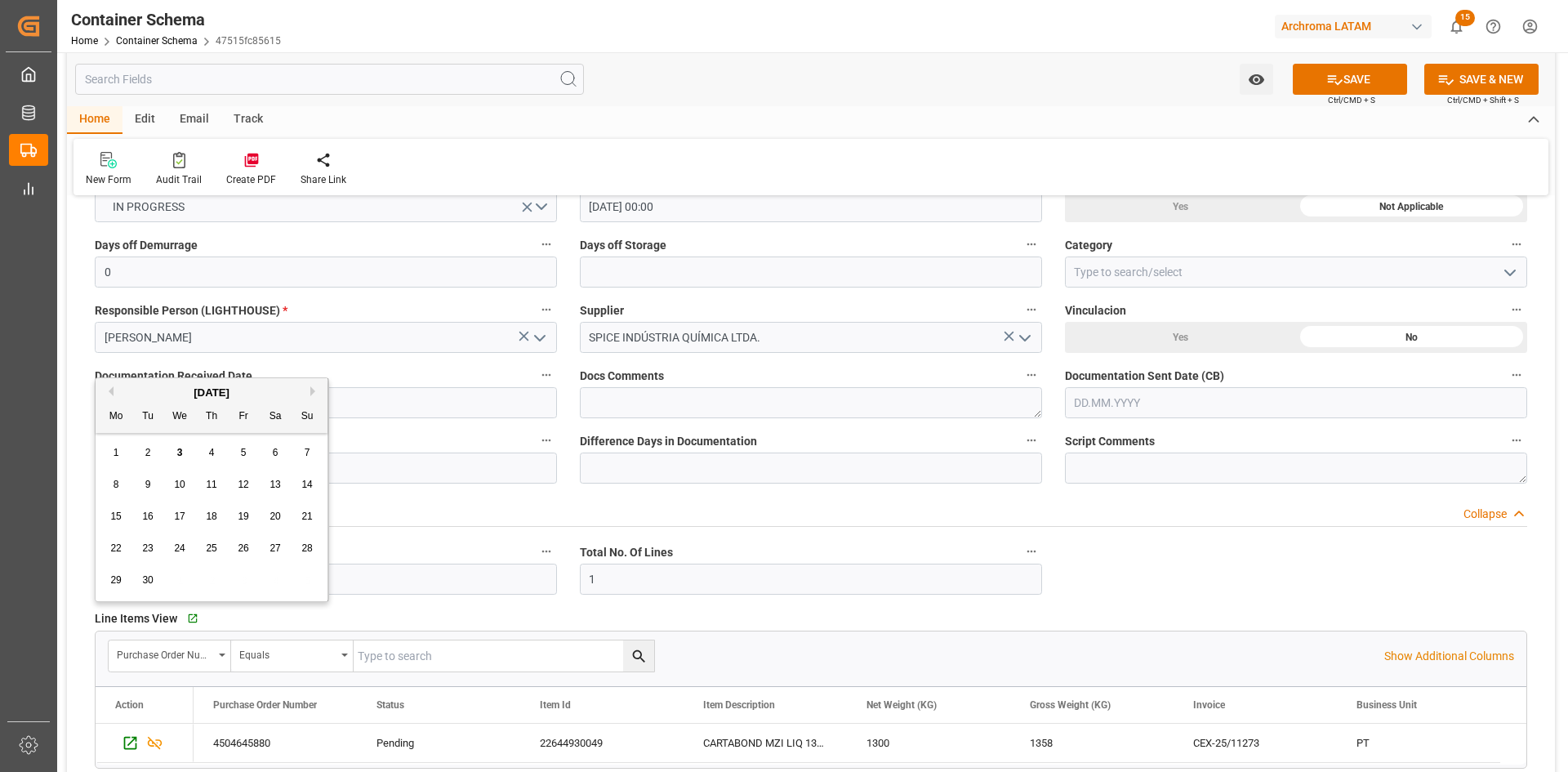
scroll to position [0, 0]
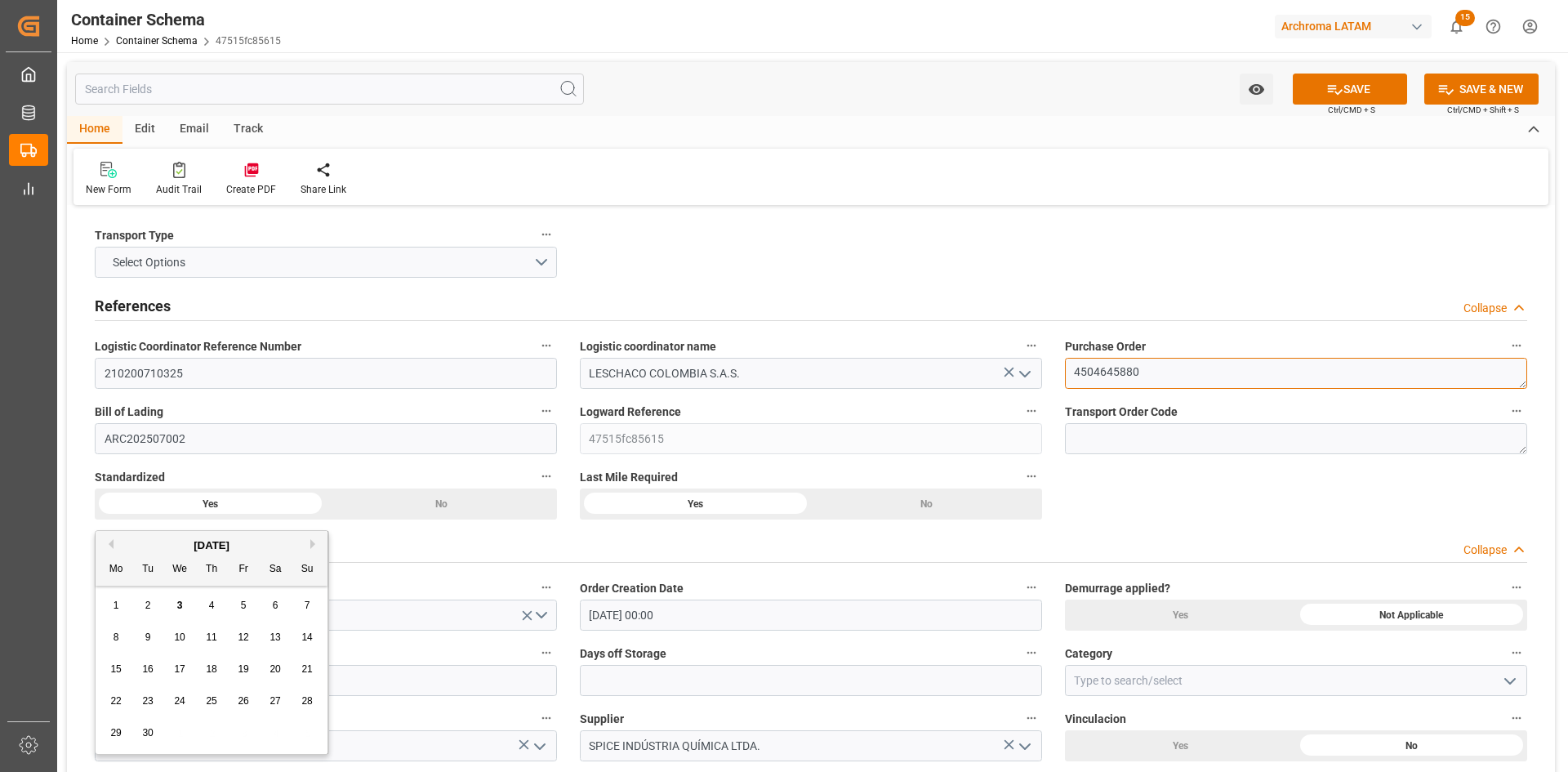
drag, startPoint x: 1170, startPoint y: 373, endPoint x: 1129, endPoint y: 383, distance: 42.2
click at [1170, 373] on textarea "4504645880" at bounding box center [1296, 373] width 462 height 31
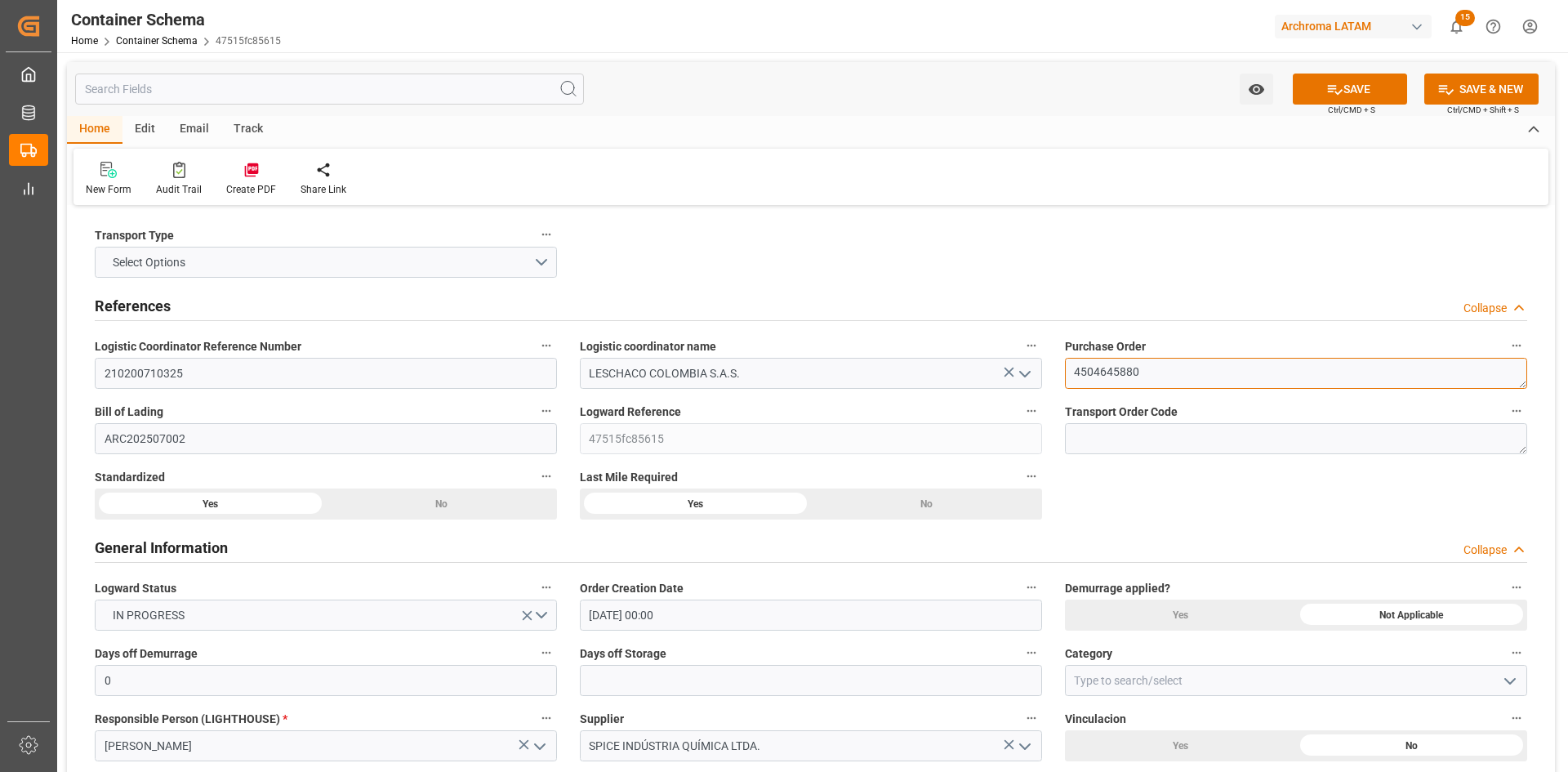
click at [1115, 381] on textarea "4504645880" at bounding box center [1296, 373] width 462 height 31
click at [1099, 376] on textarea "4504645880" at bounding box center [1296, 373] width 462 height 31
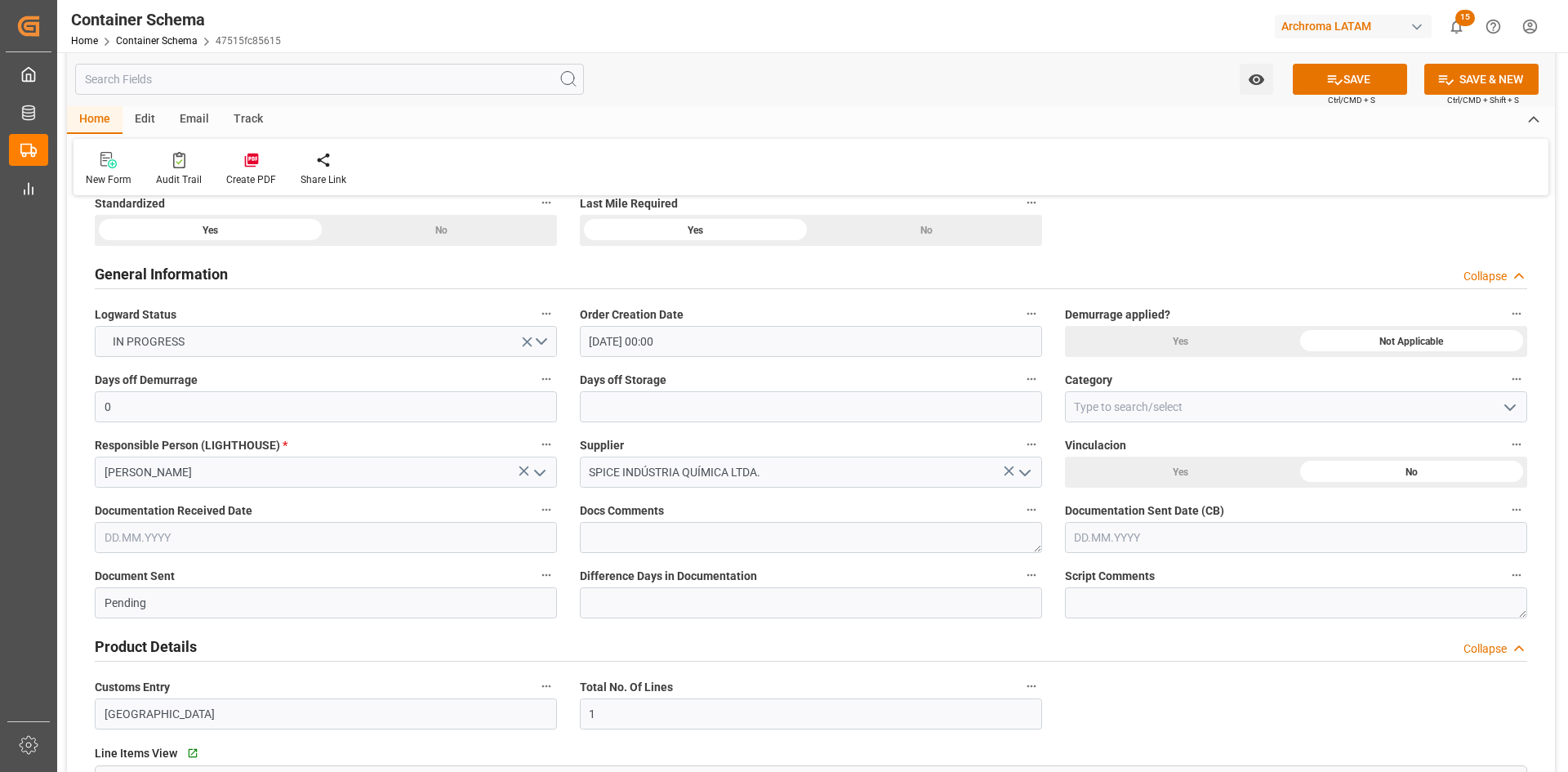
scroll to position [408, 0]
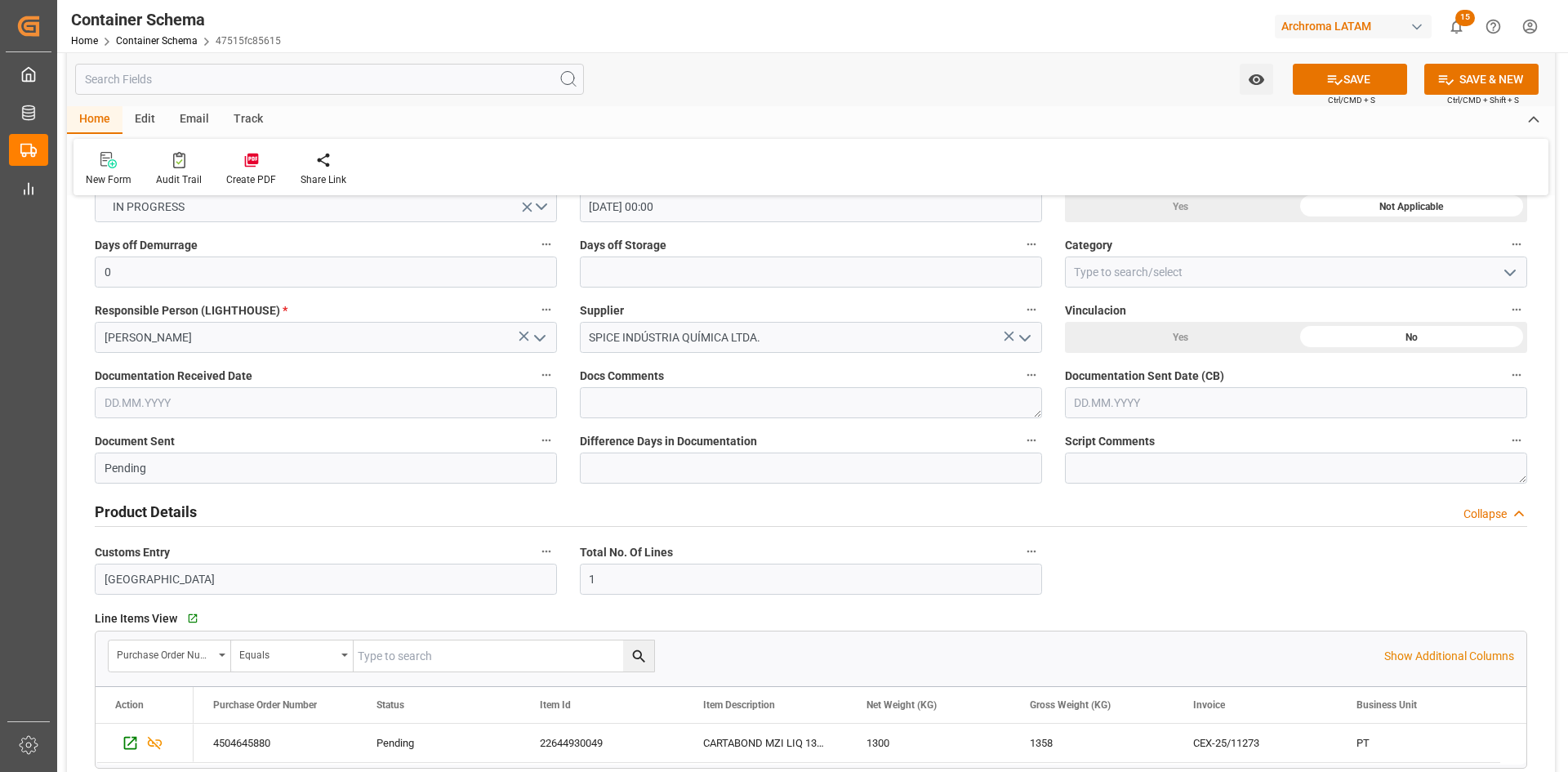
click at [242, 392] on input "text" at bounding box center [325, 402] width 462 height 31
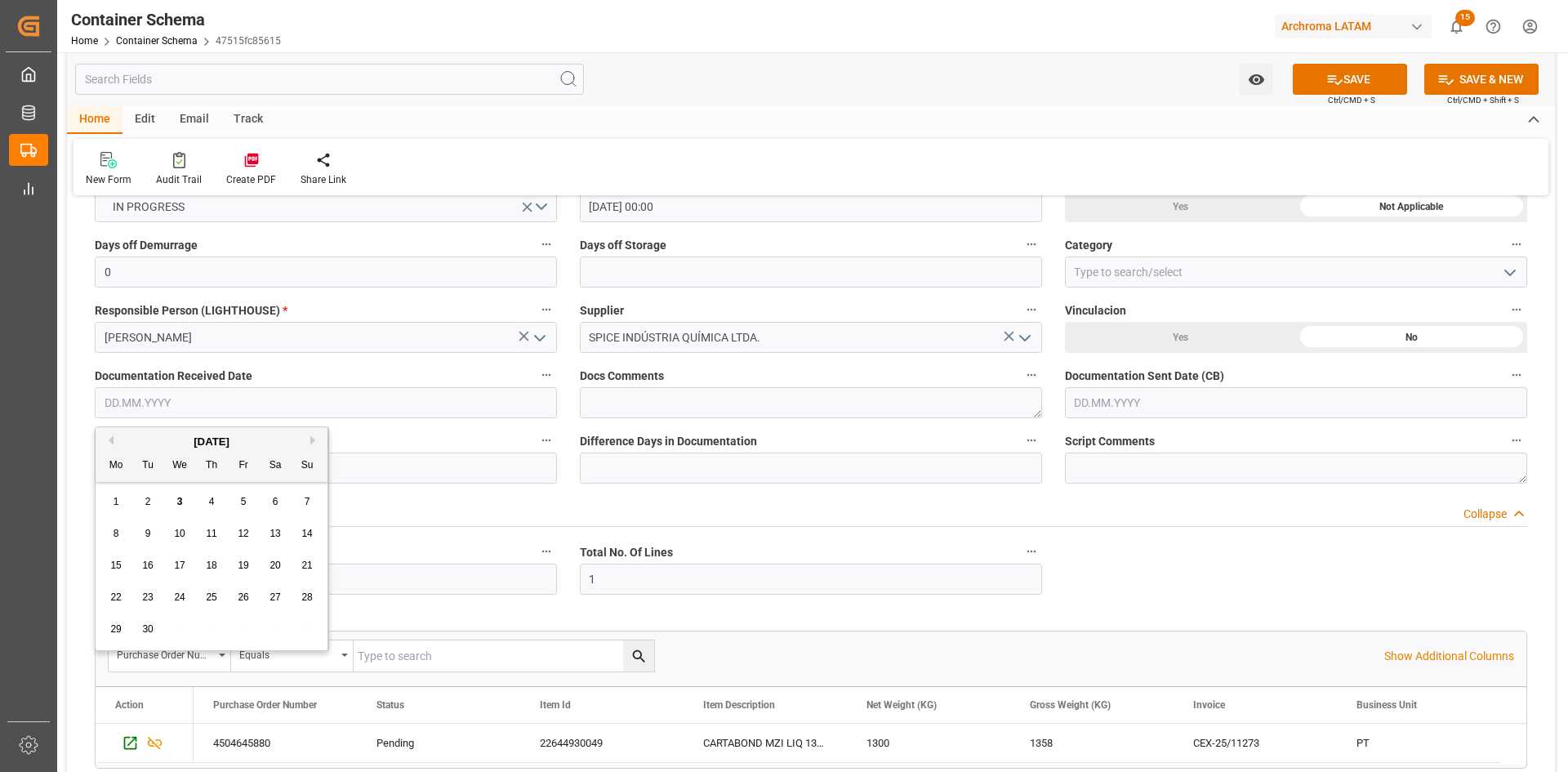
click at [220, 398] on input "text" at bounding box center [325, 402] width 462 height 31
click at [112, 435] on button "Previous Month" at bounding box center [108, 439] width 9 height 9
click at [249, 504] on div "1" at bounding box center [244, 502] width 21 height 20
type input "[DATE]"
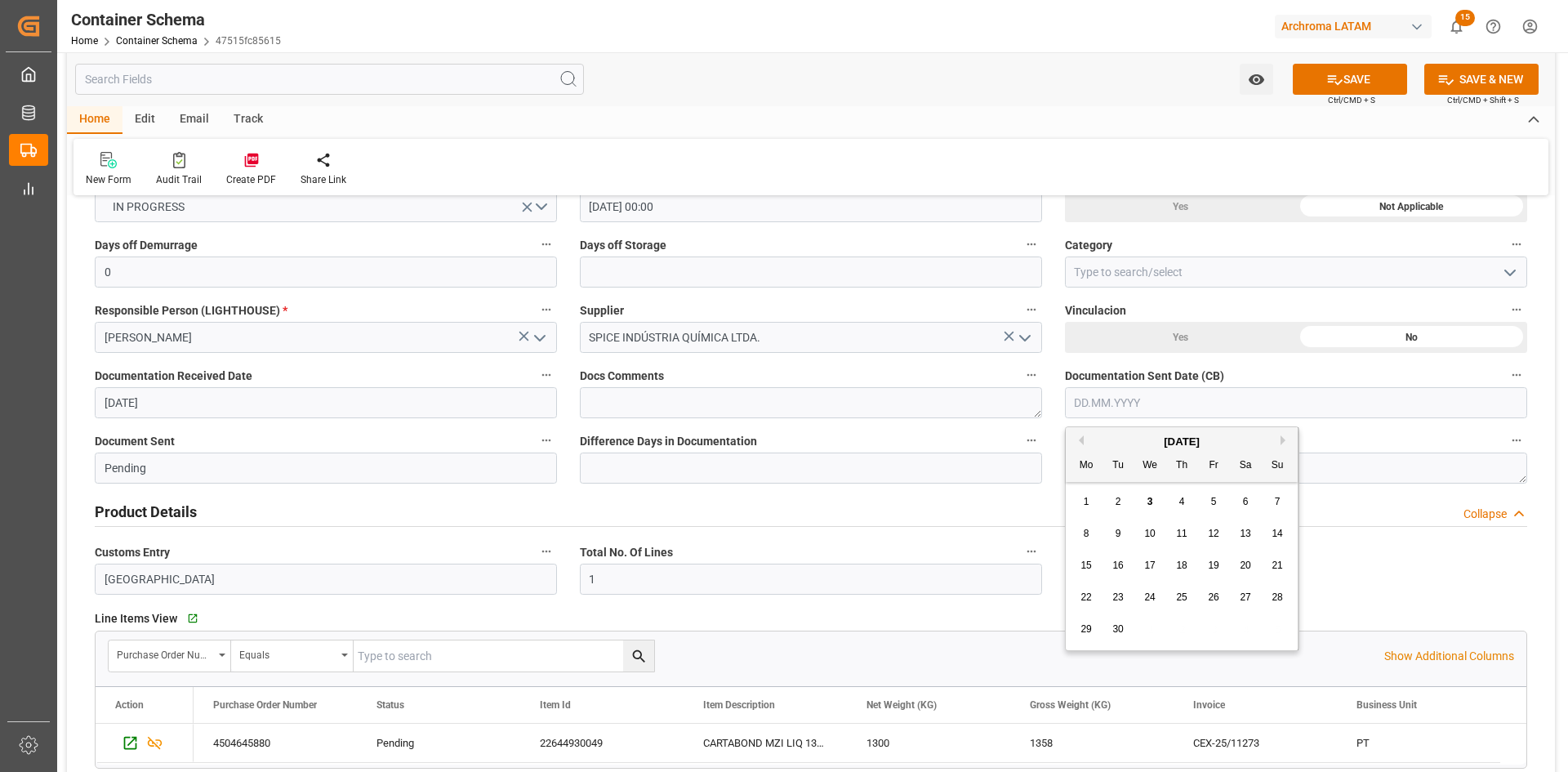
click at [1124, 411] on input "text" at bounding box center [1296, 402] width 462 height 31
click at [1080, 442] on button "Previous Month" at bounding box center [1078, 439] width 9 height 9
click at [1219, 504] on div "1" at bounding box center [1214, 502] width 21 height 20
type input "[DATE]"
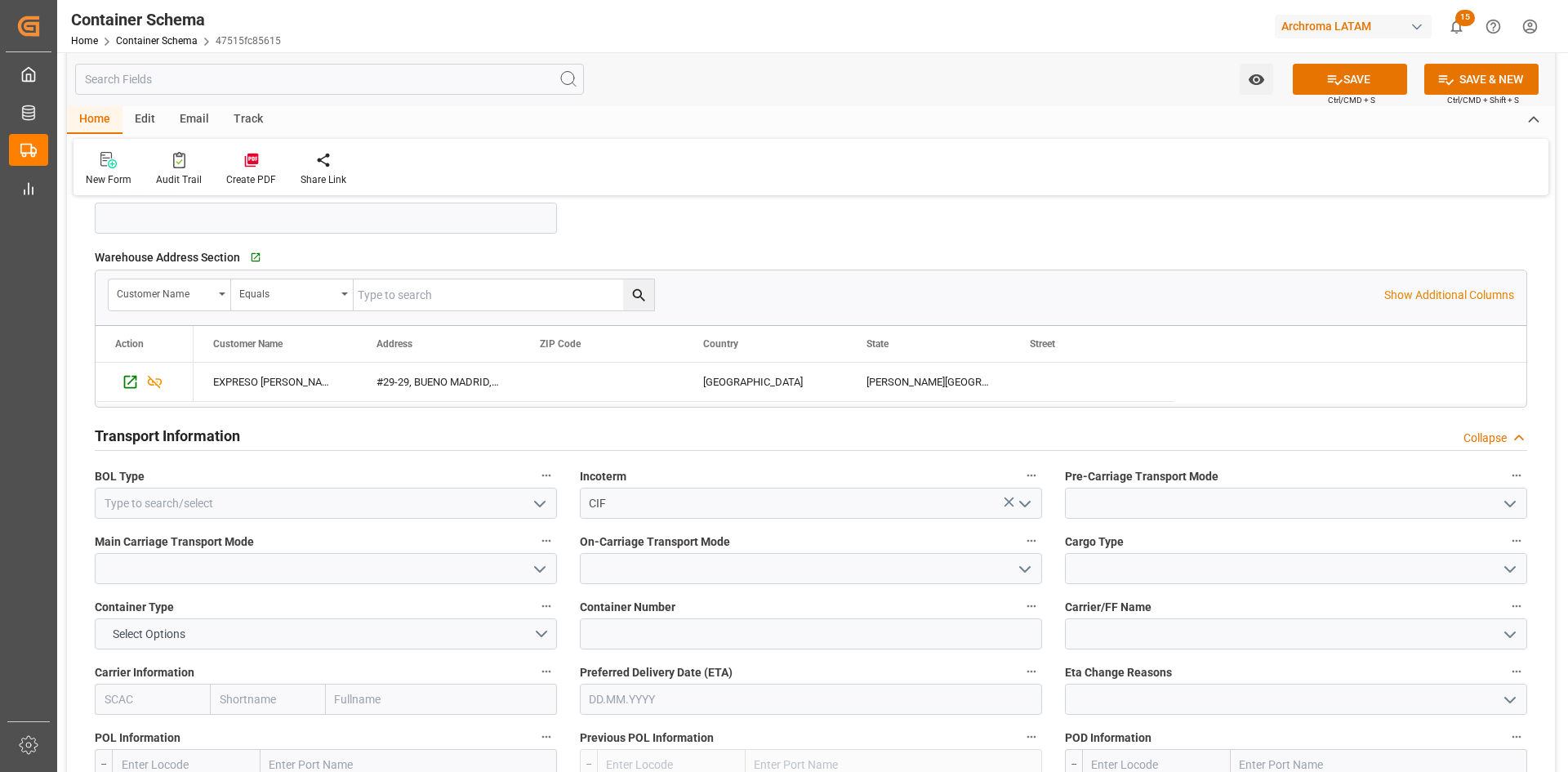
scroll to position [1306, 0]
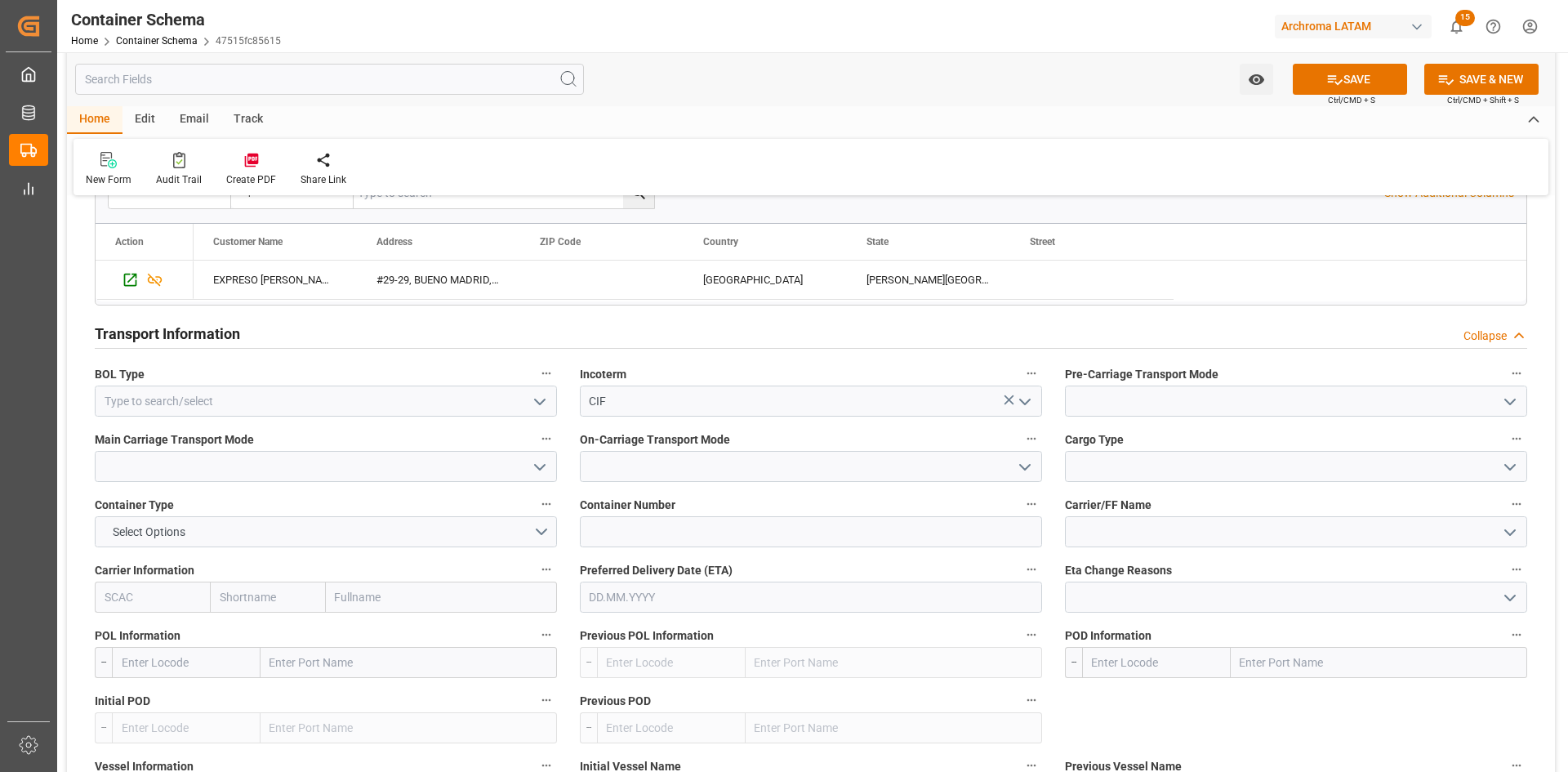
click at [535, 401] on icon "open menu" at bounding box center [540, 401] width 20 height 20
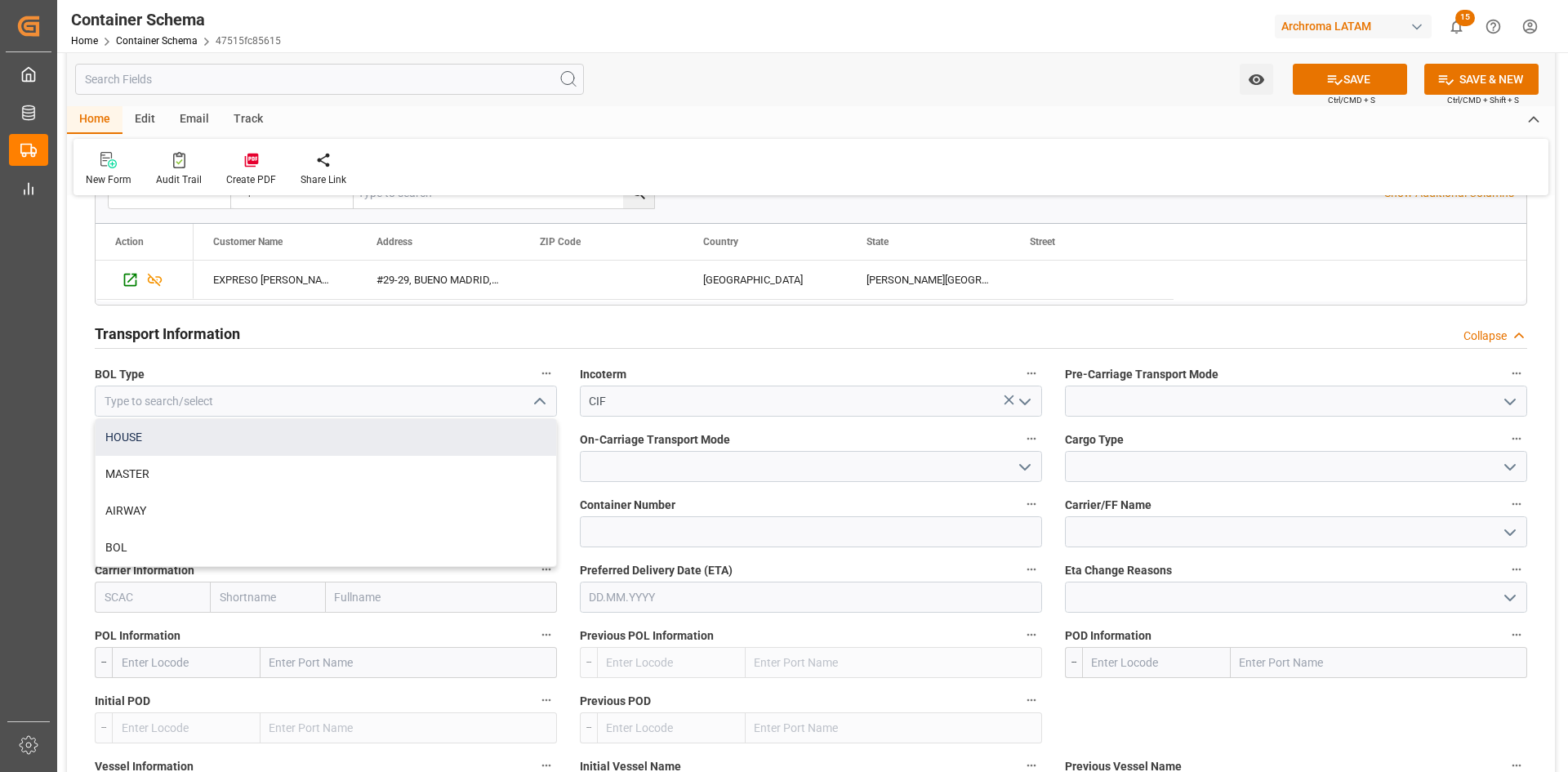
click at [262, 448] on div "HOUSE" at bounding box center [325, 437] width 461 height 37
type input "HOUSE"
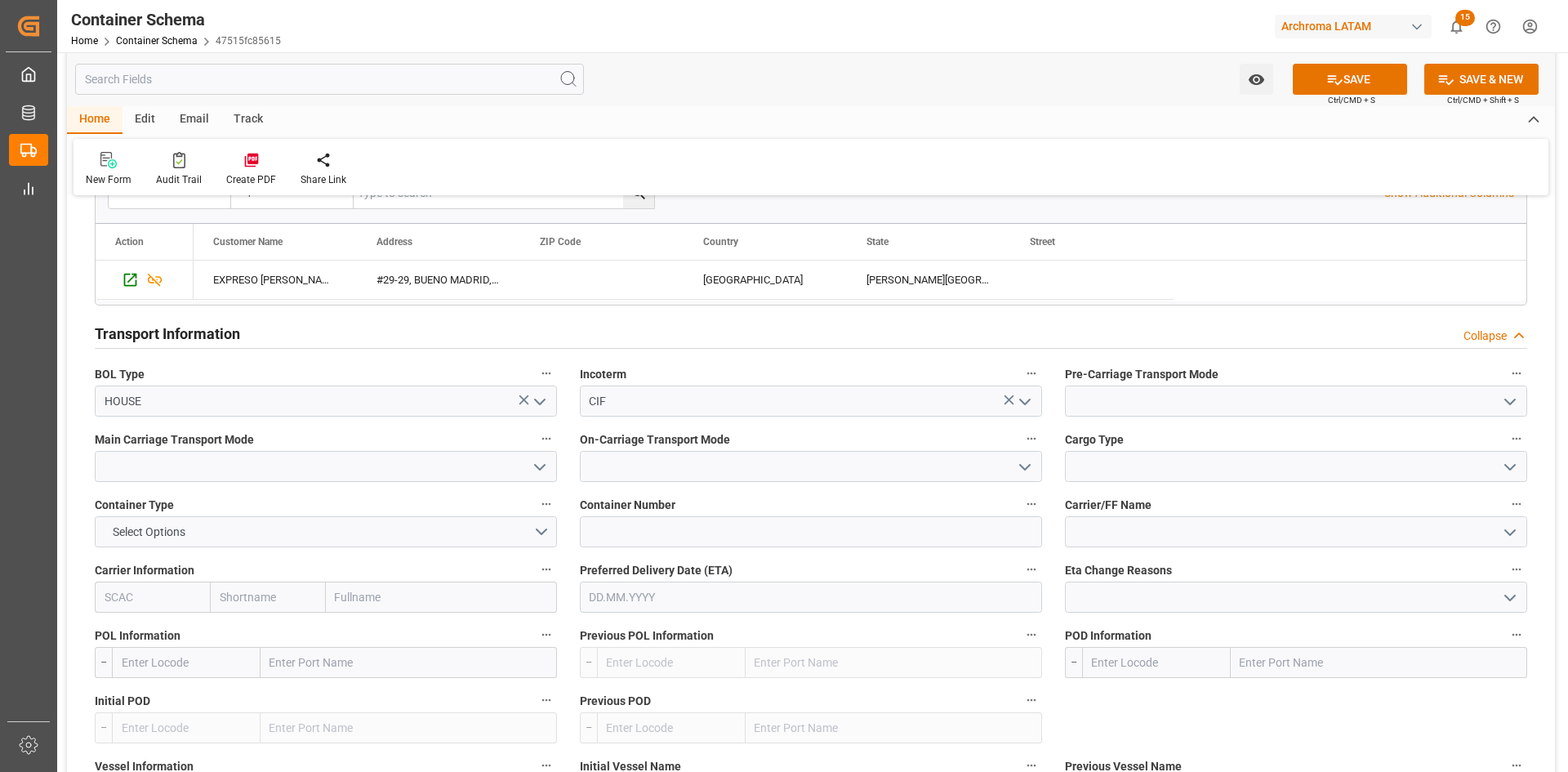
click at [1511, 397] on icon "open menu" at bounding box center [1510, 401] width 20 height 20
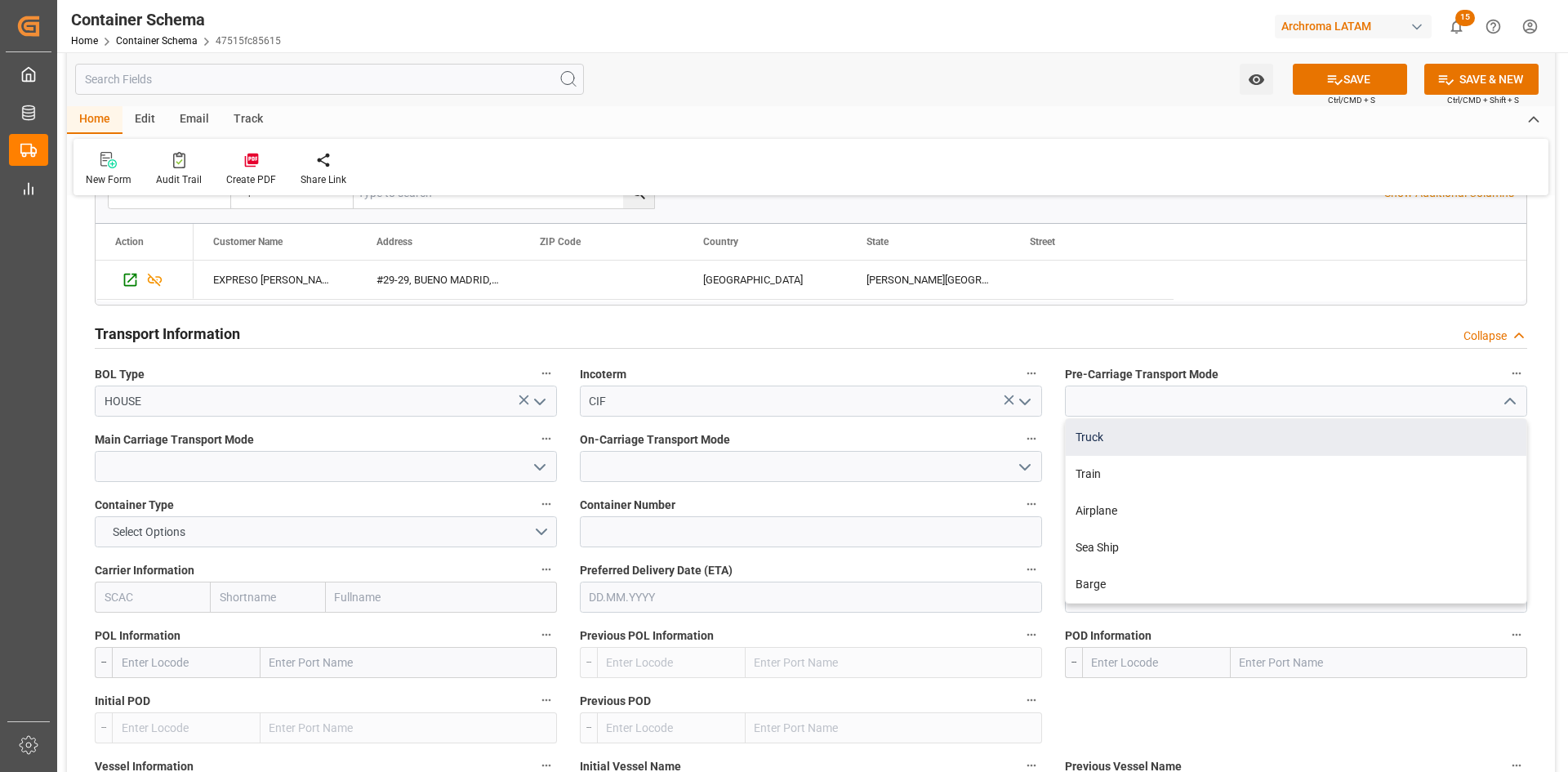
click at [1141, 448] on div "Truck" at bounding box center [1296, 437] width 461 height 37
type input "Truck"
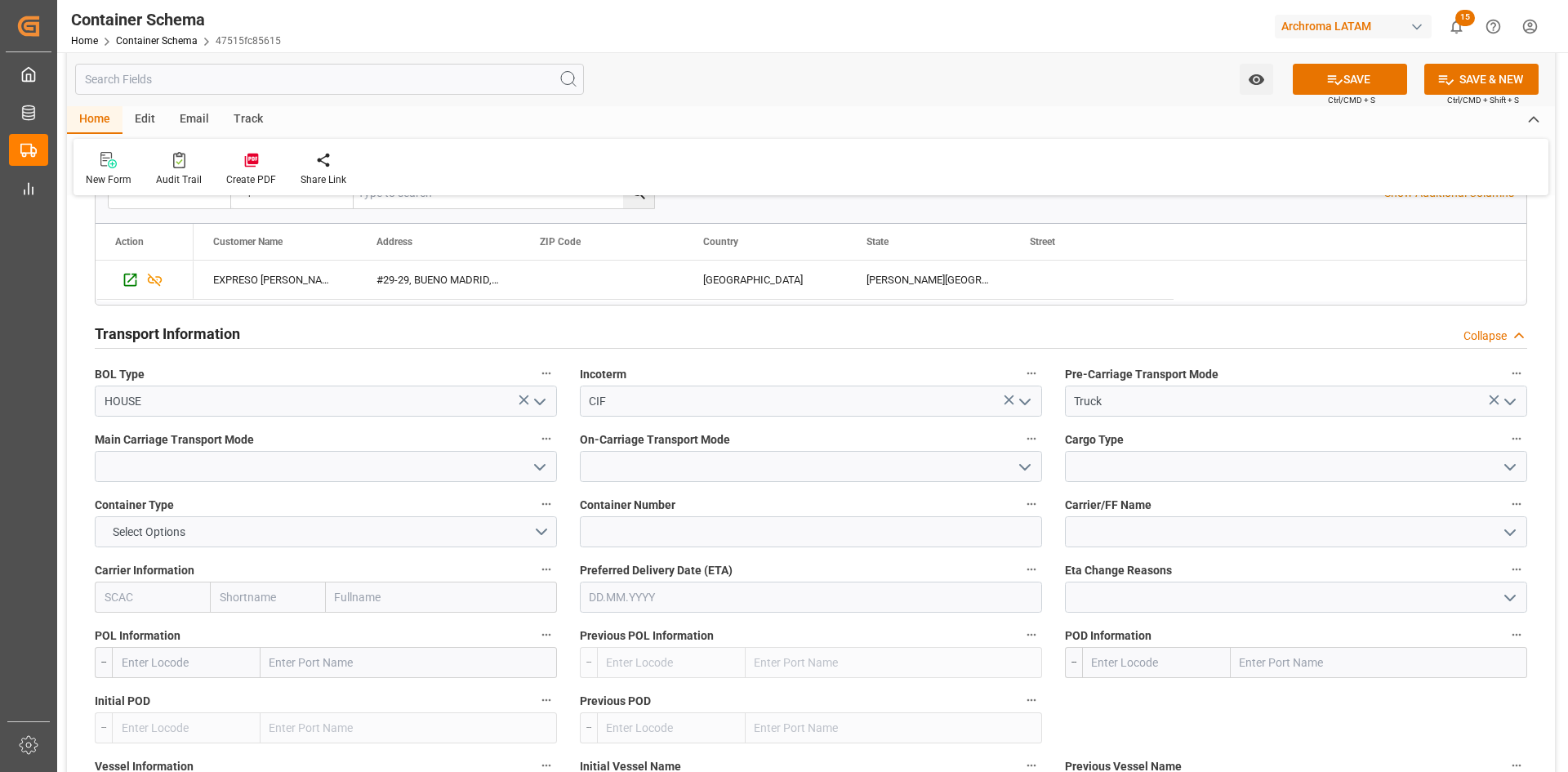
click at [543, 470] on icon "open menu" at bounding box center [540, 467] width 20 height 20
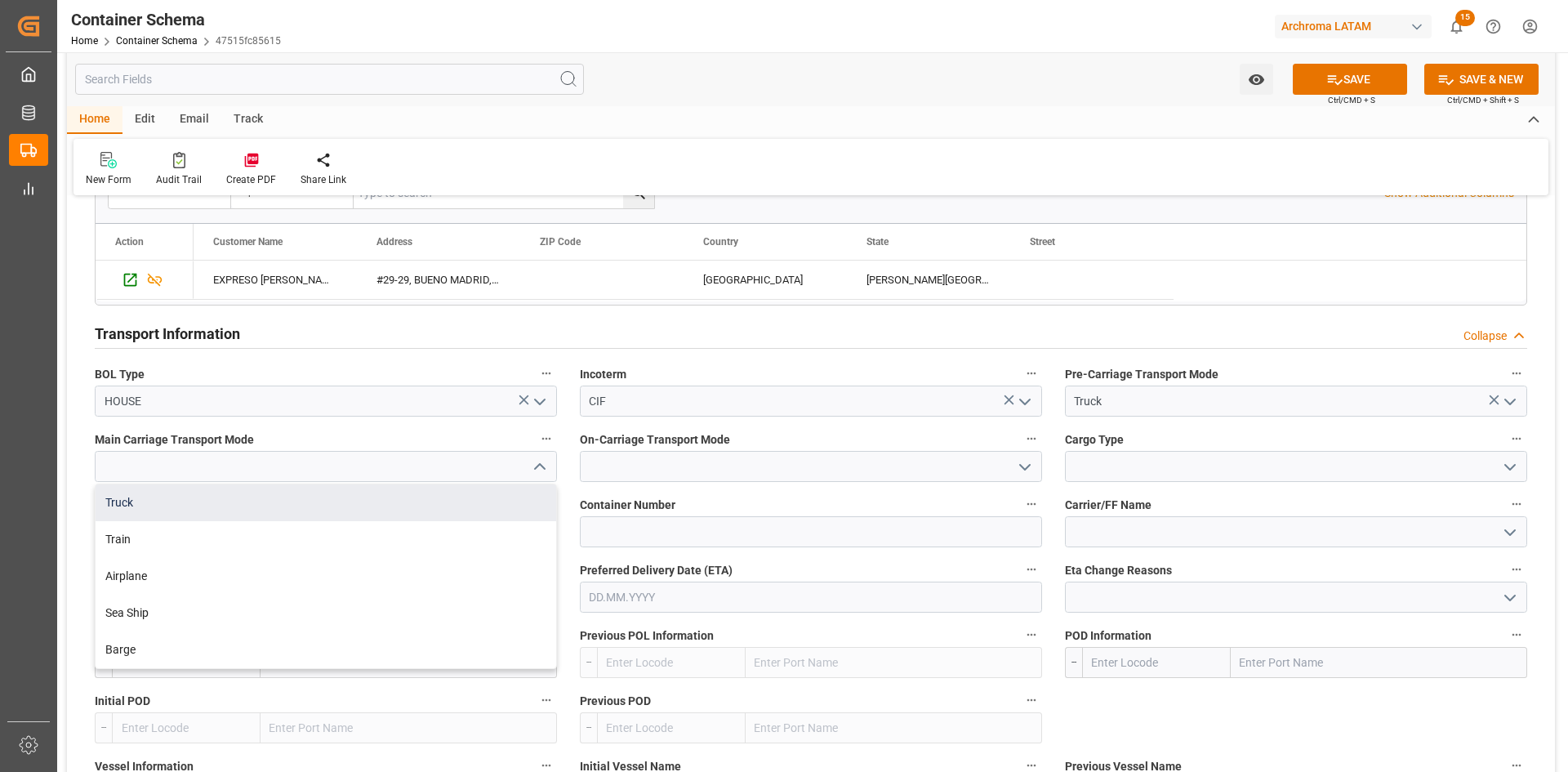
click at [399, 507] on div "Truck" at bounding box center [325, 503] width 461 height 37
type input "Truck"
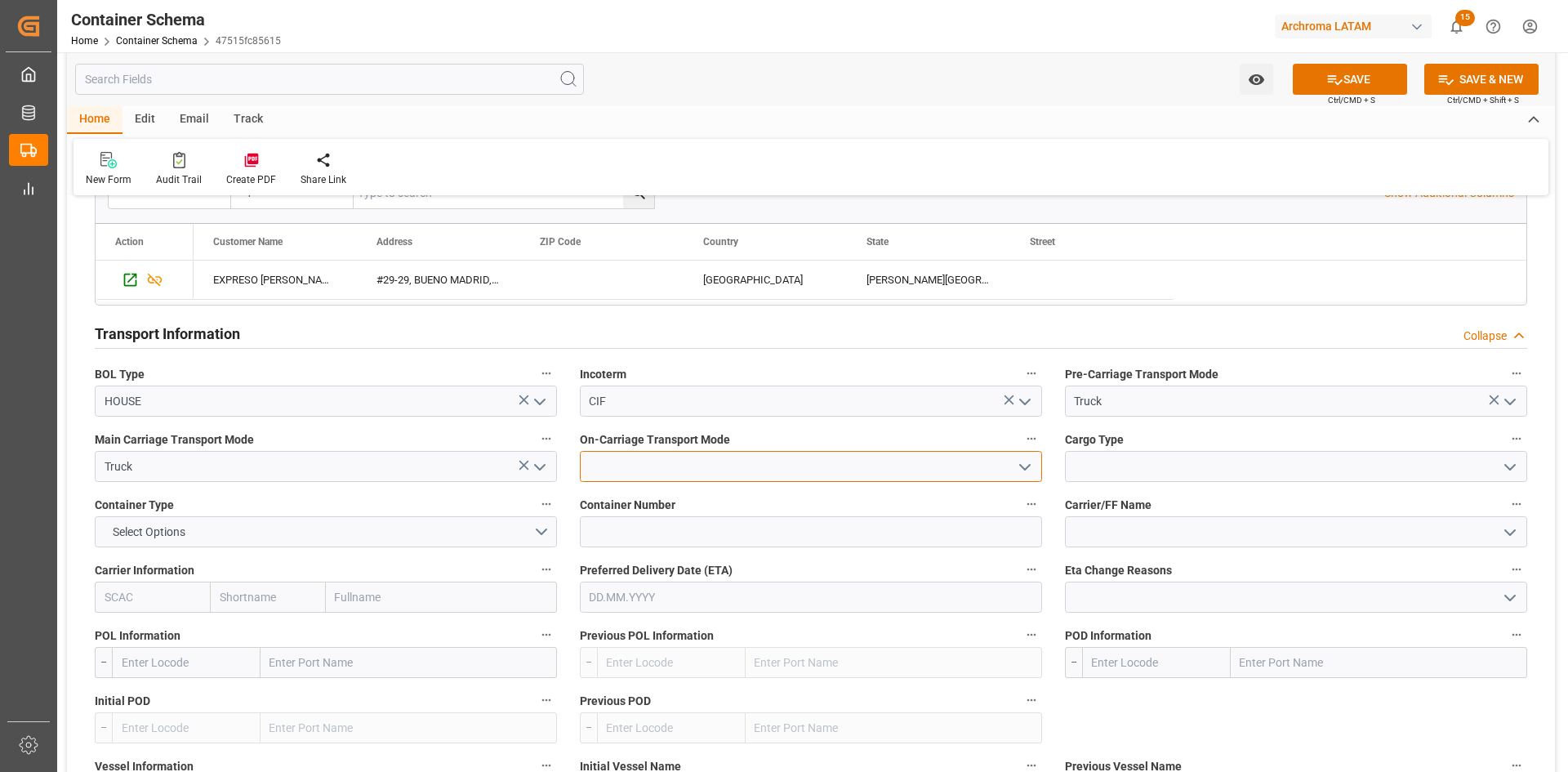
click at [1009, 468] on input at bounding box center [811, 467] width 462 height 31
click at [1028, 464] on icon "open menu" at bounding box center [1024, 467] width 20 height 20
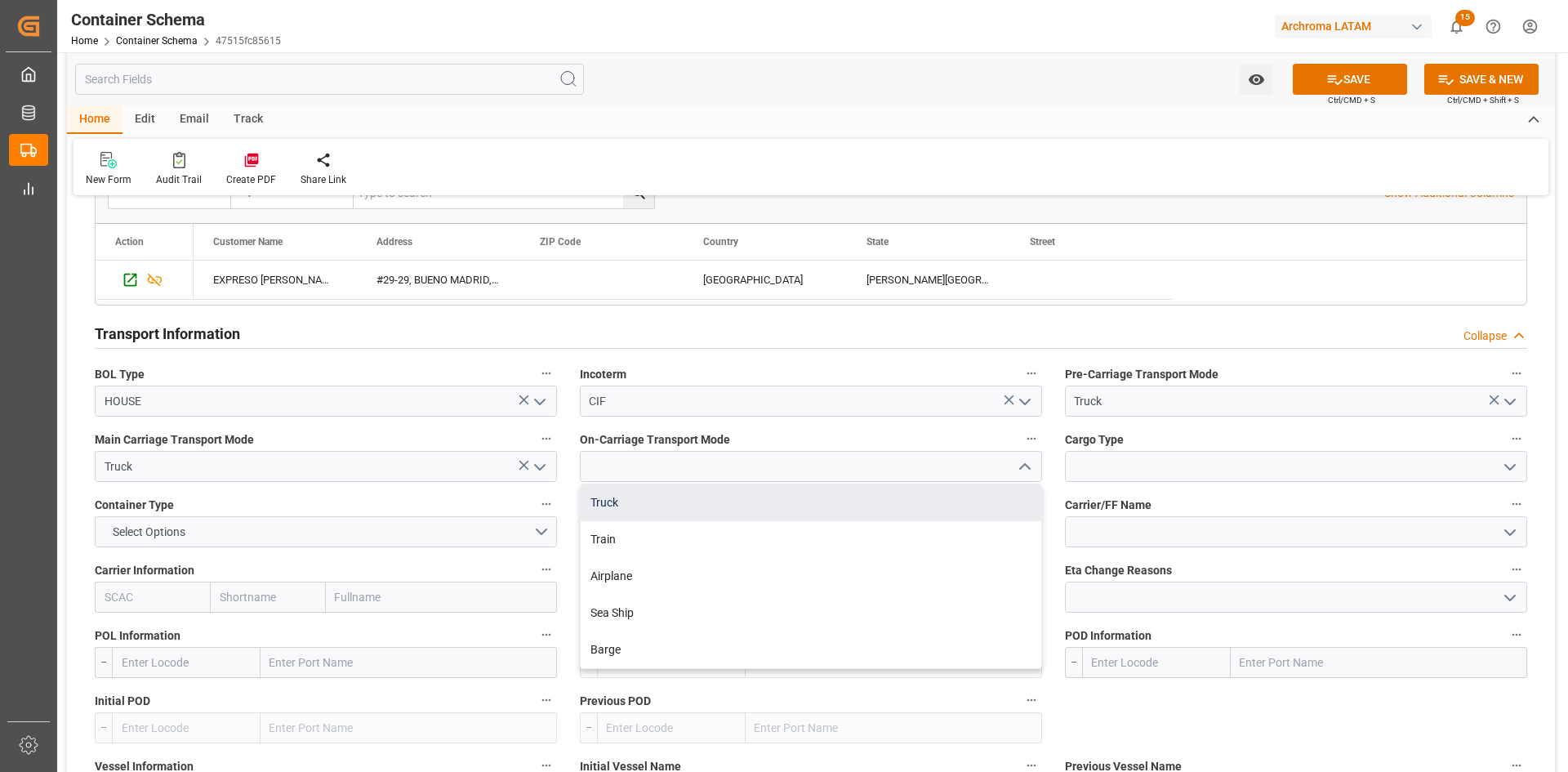
click at [678, 507] on div "Truck" at bounding box center [811, 503] width 461 height 37
type input "Truck"
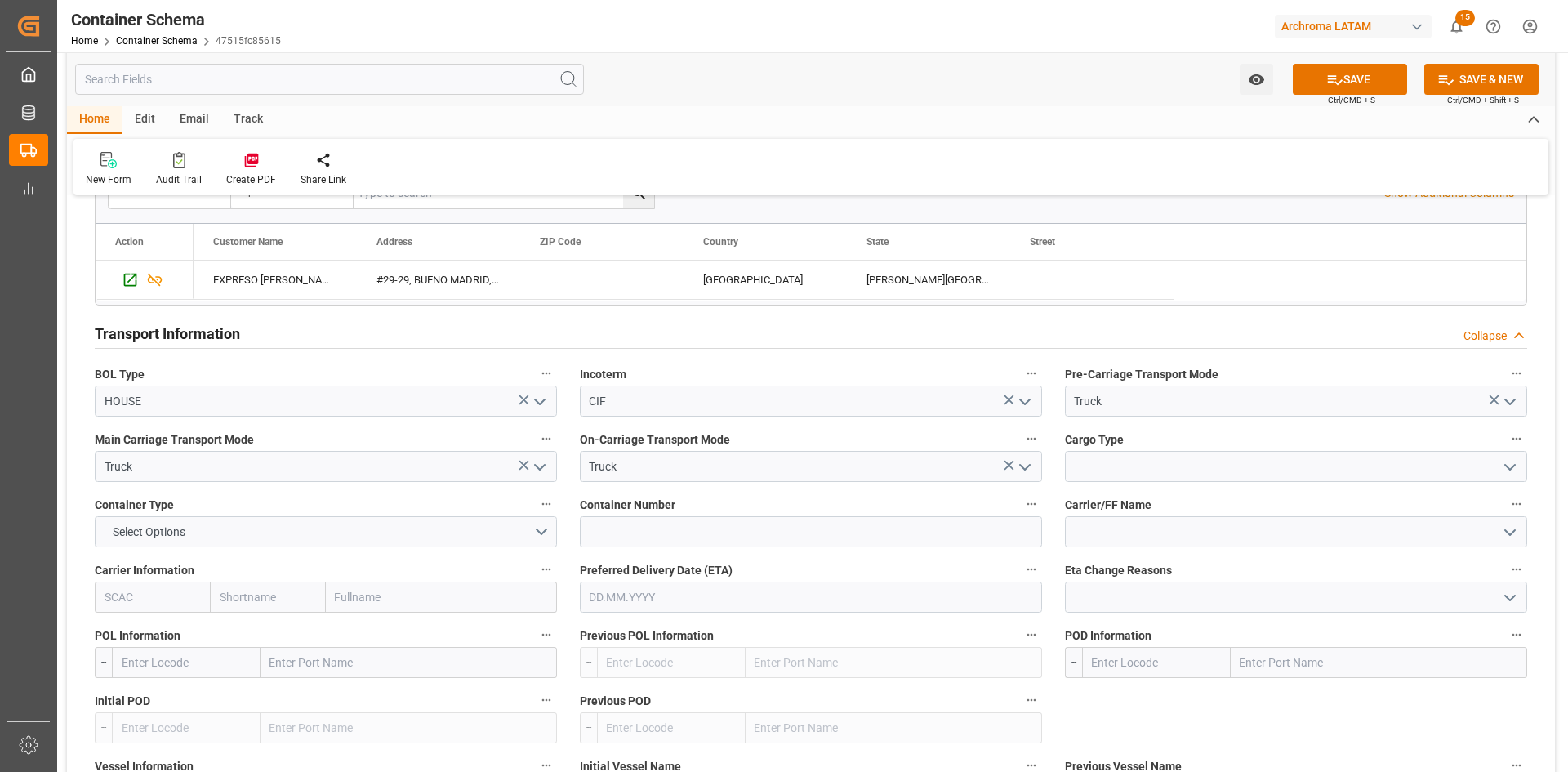
click at [535, 463] on icon "open menu" at bounding box center [540, 467] width 20 height 20
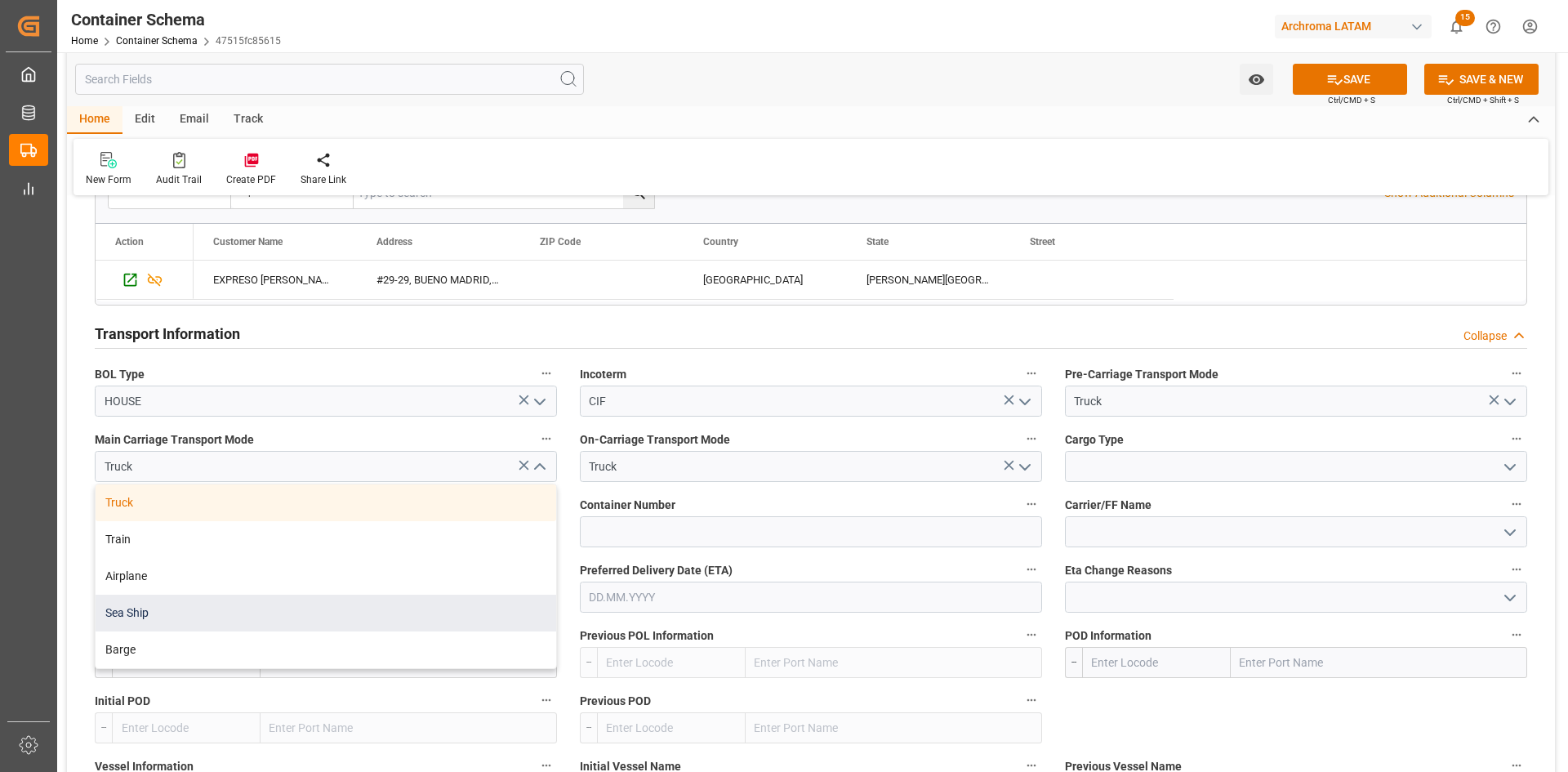
click at [169, 599] on div "Sea Ship" at bounding box center [325, 612] width 461 height 37
type input "Sea Ship"
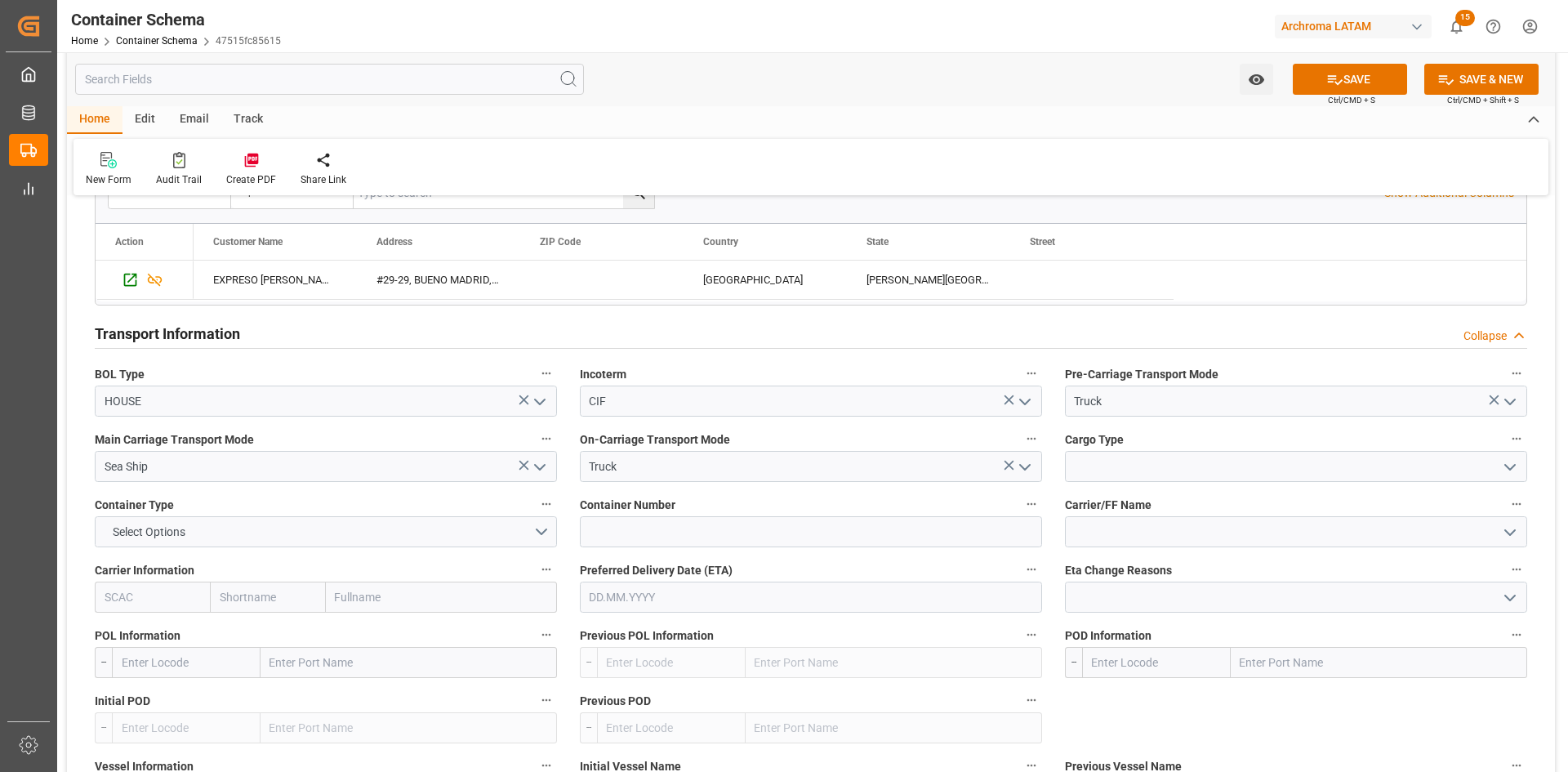
click at [1515, 469] on icon "open menu" at bounding box center [1510, 467] width 20 height 20
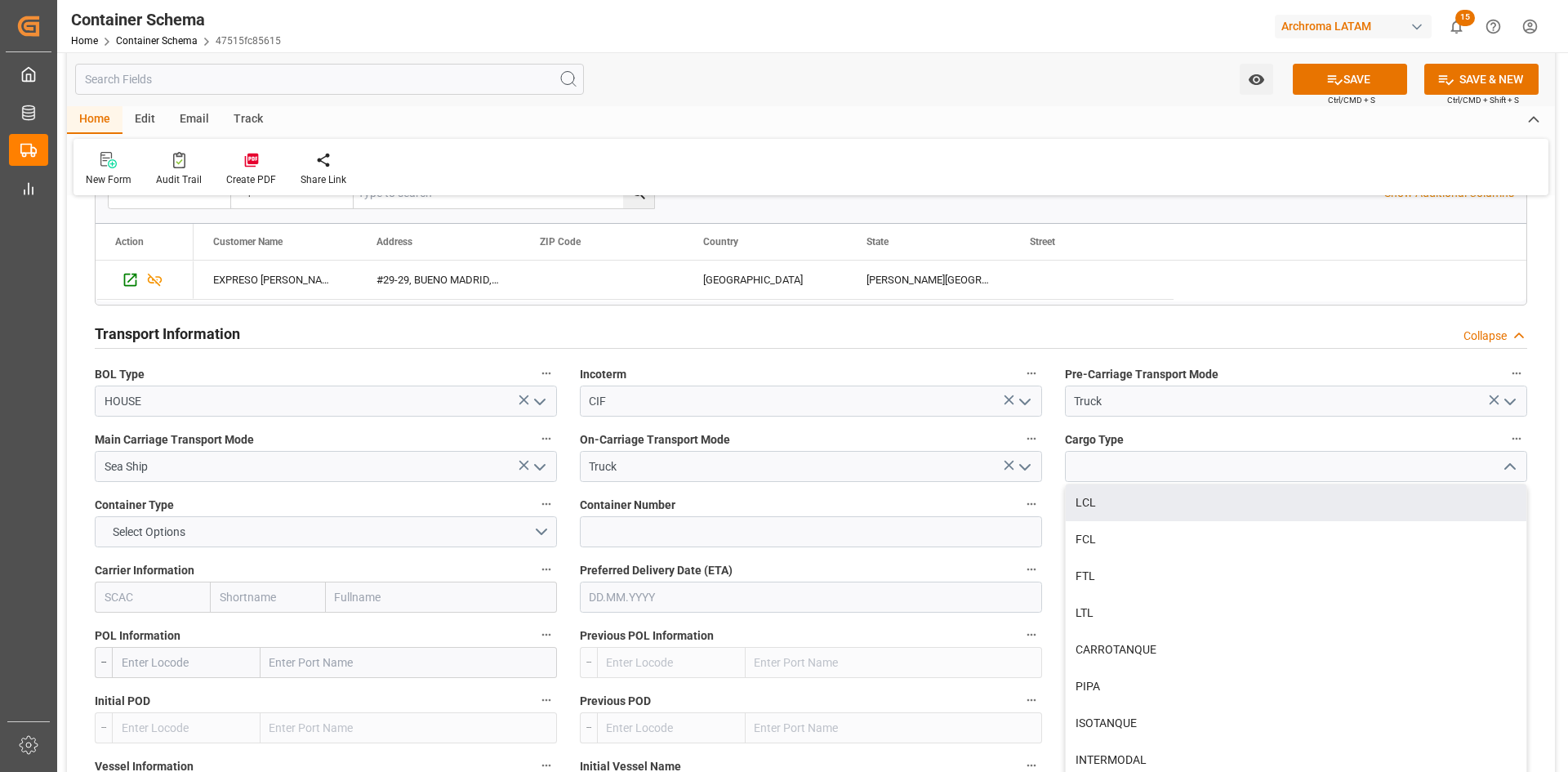
drag, startPoint x: 1085, startPoint y: 508, endPoint x: 1077, endPoint y: 510, distance: 8.2
click at [1085, 508] on div "LCL" at bounding box center [1296, 503] width 461 height 37
type input "LCL"
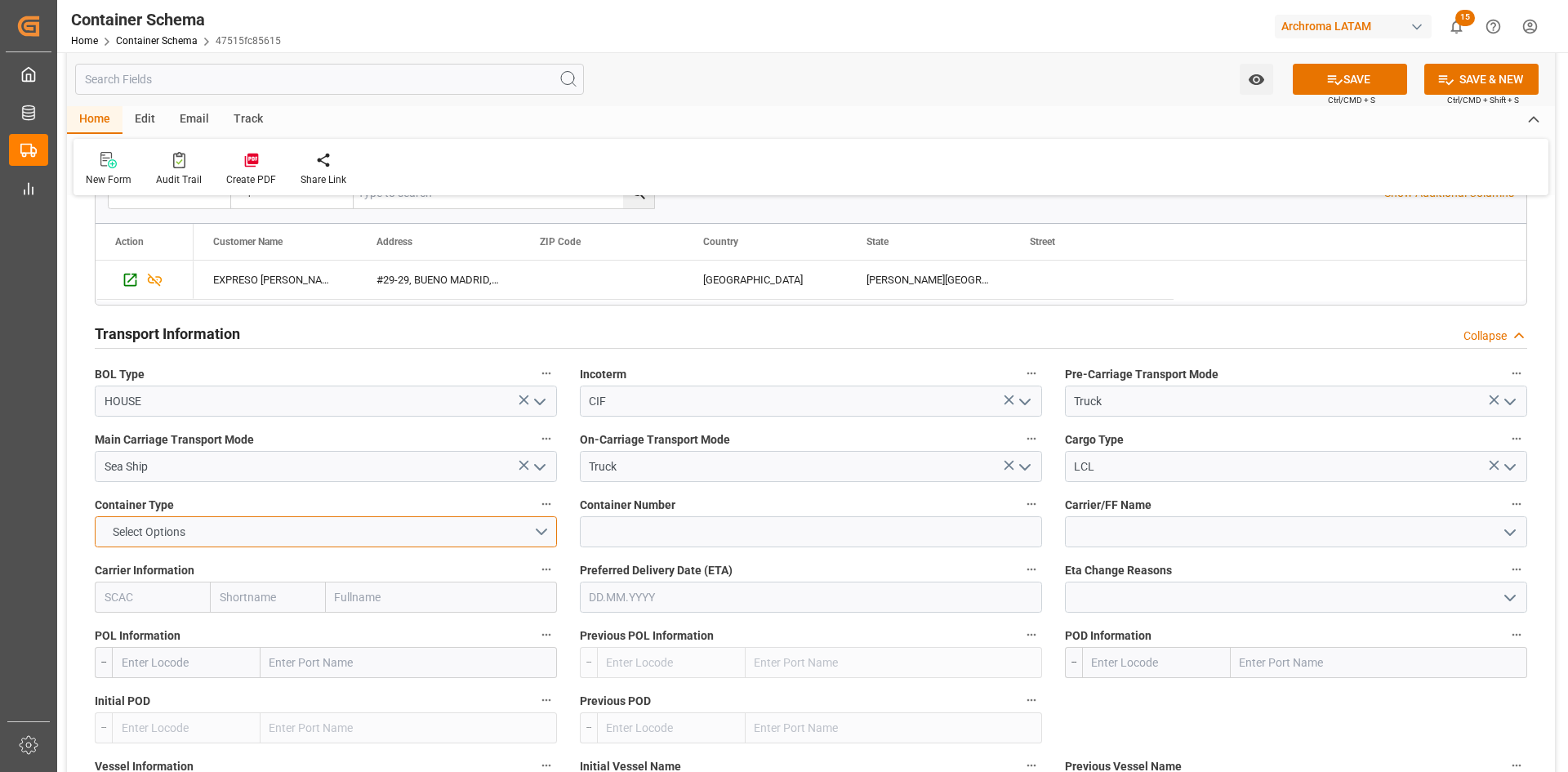
click at [548, 531] on button "Select Options" at bounding box center [325, 532] width 462 height 31
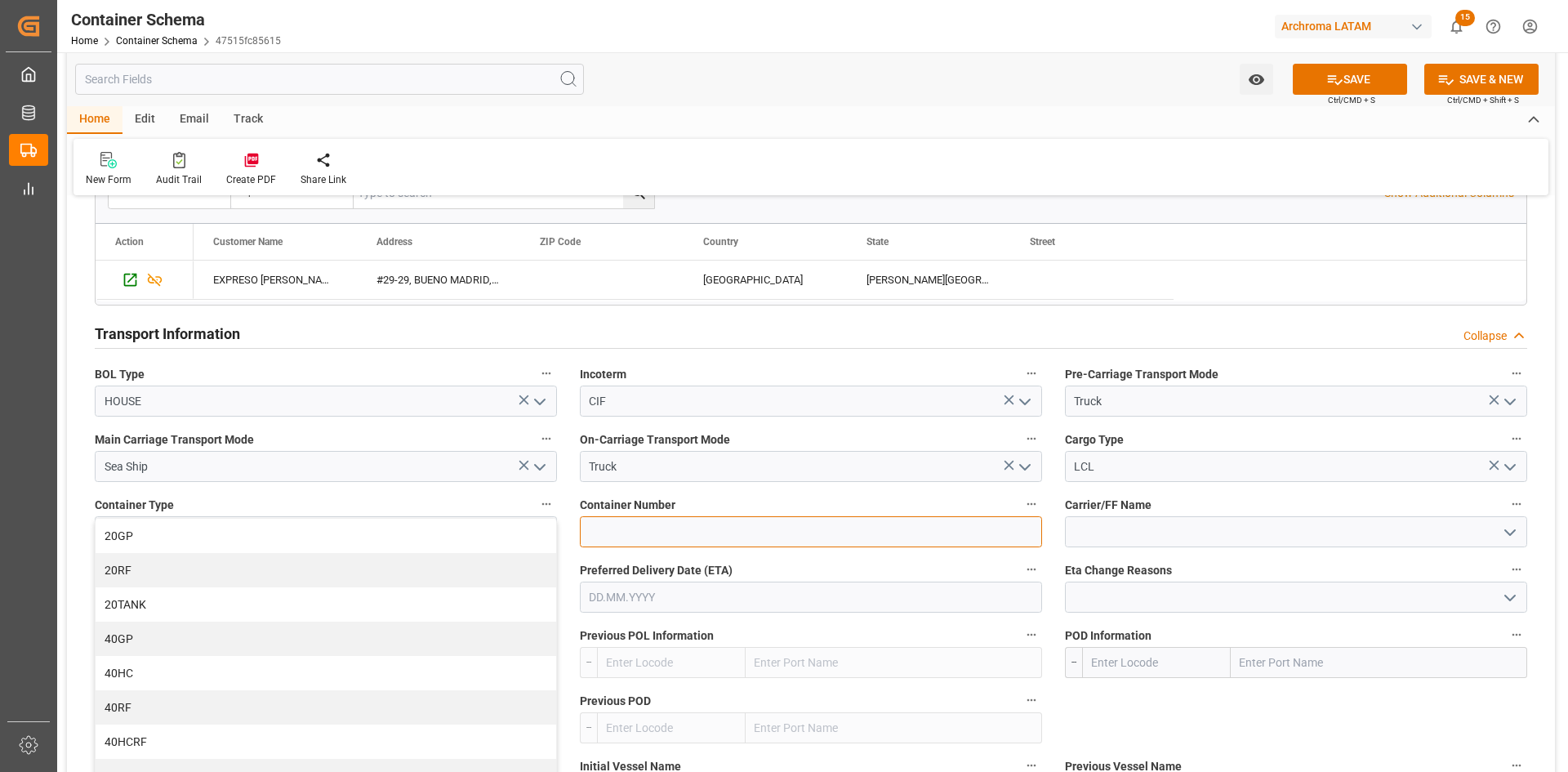
click at [942, 539] on input at bounding box center [811, 532] width 462 height 31
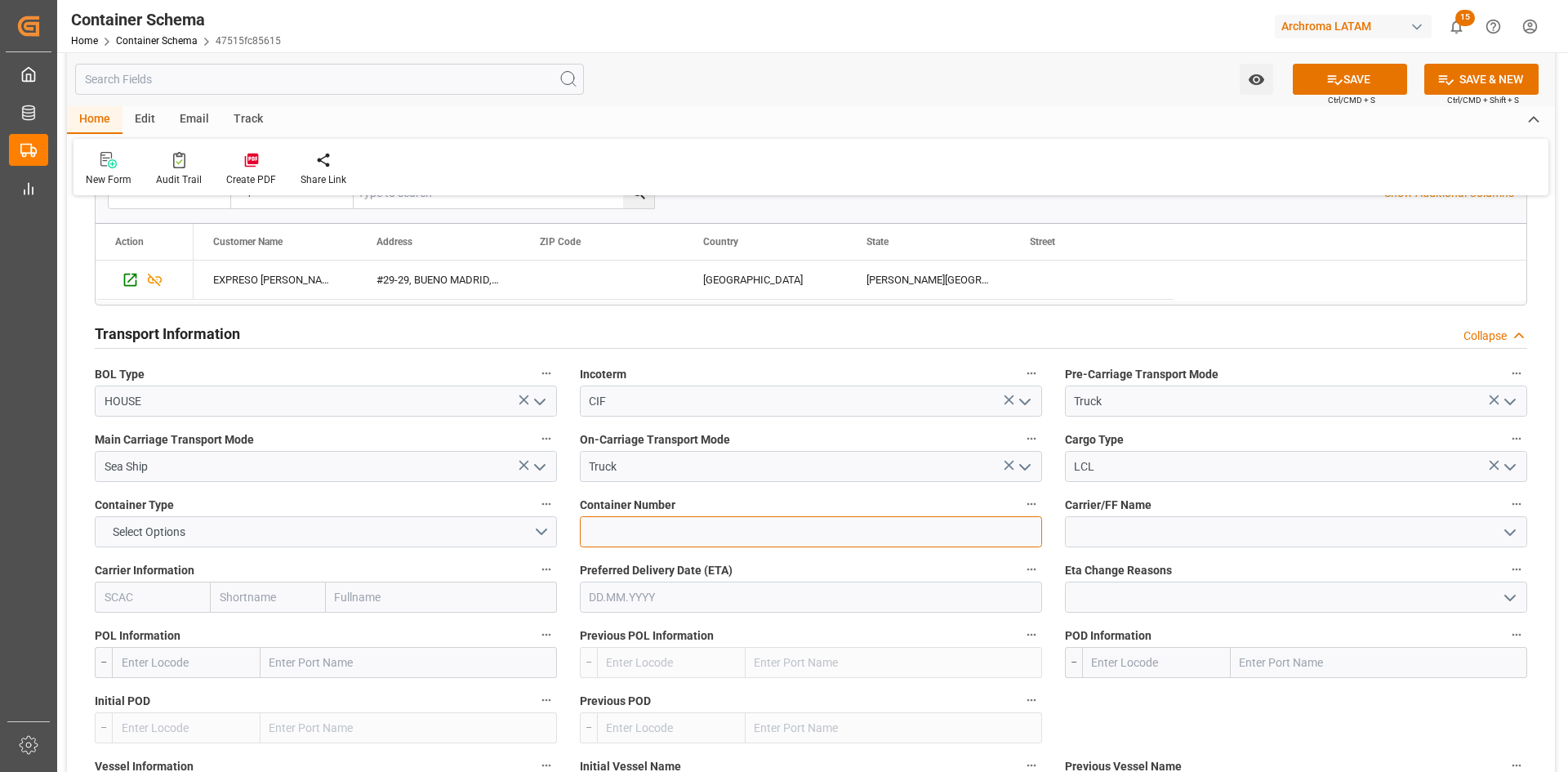
click at [649, 530] on input at bounding box center [811, 532] width 462 height 31
paste input "GCXU591927"
type input "GCXU5919277"
click at [1130, 522] on input at bounding box center [1296, 532] width 462 height 31
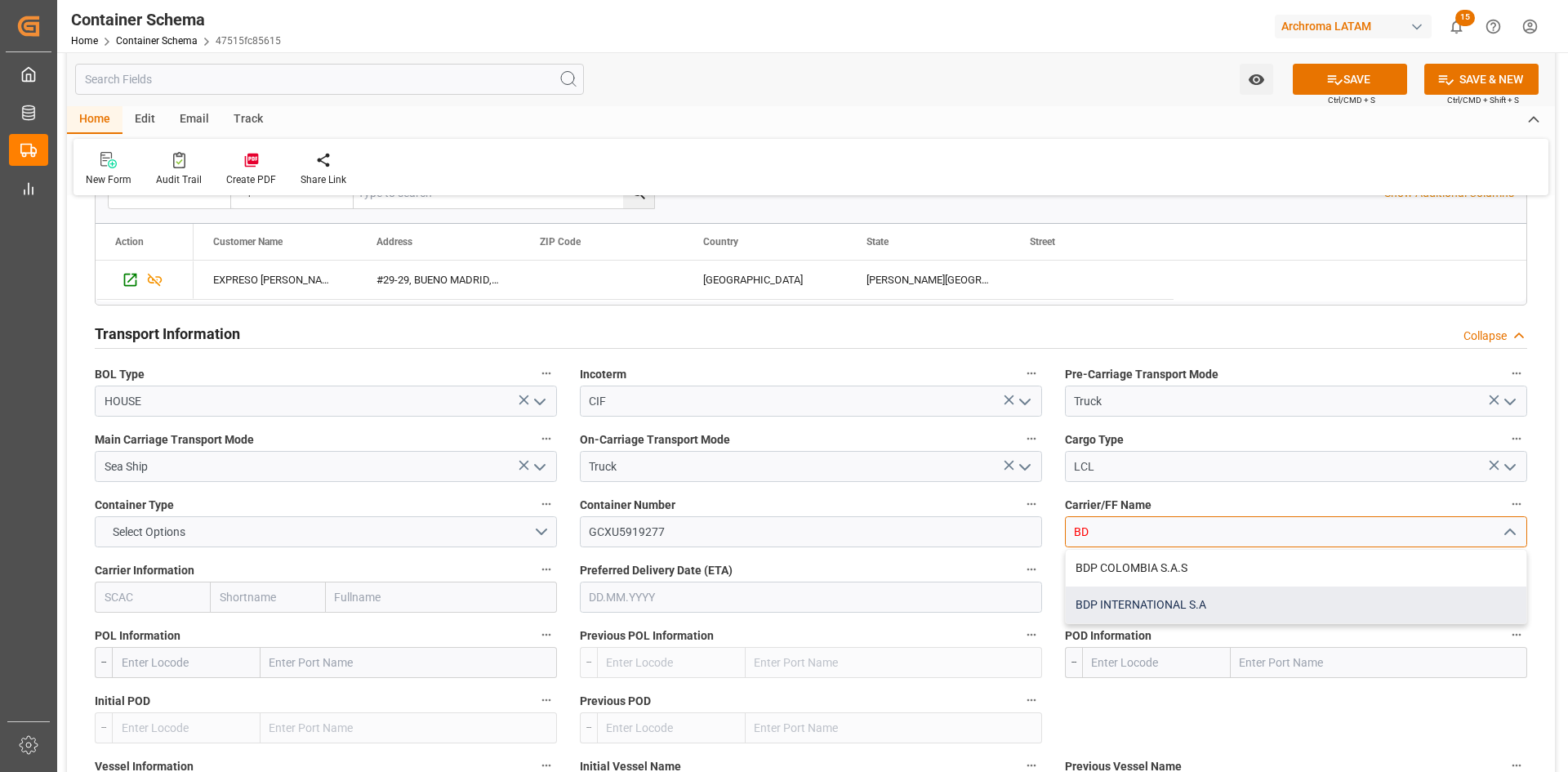
click at [1217, 594] on div "BDP INTERNATIONAL S.A" at bounding box center [1296, 605] width 461 height 37
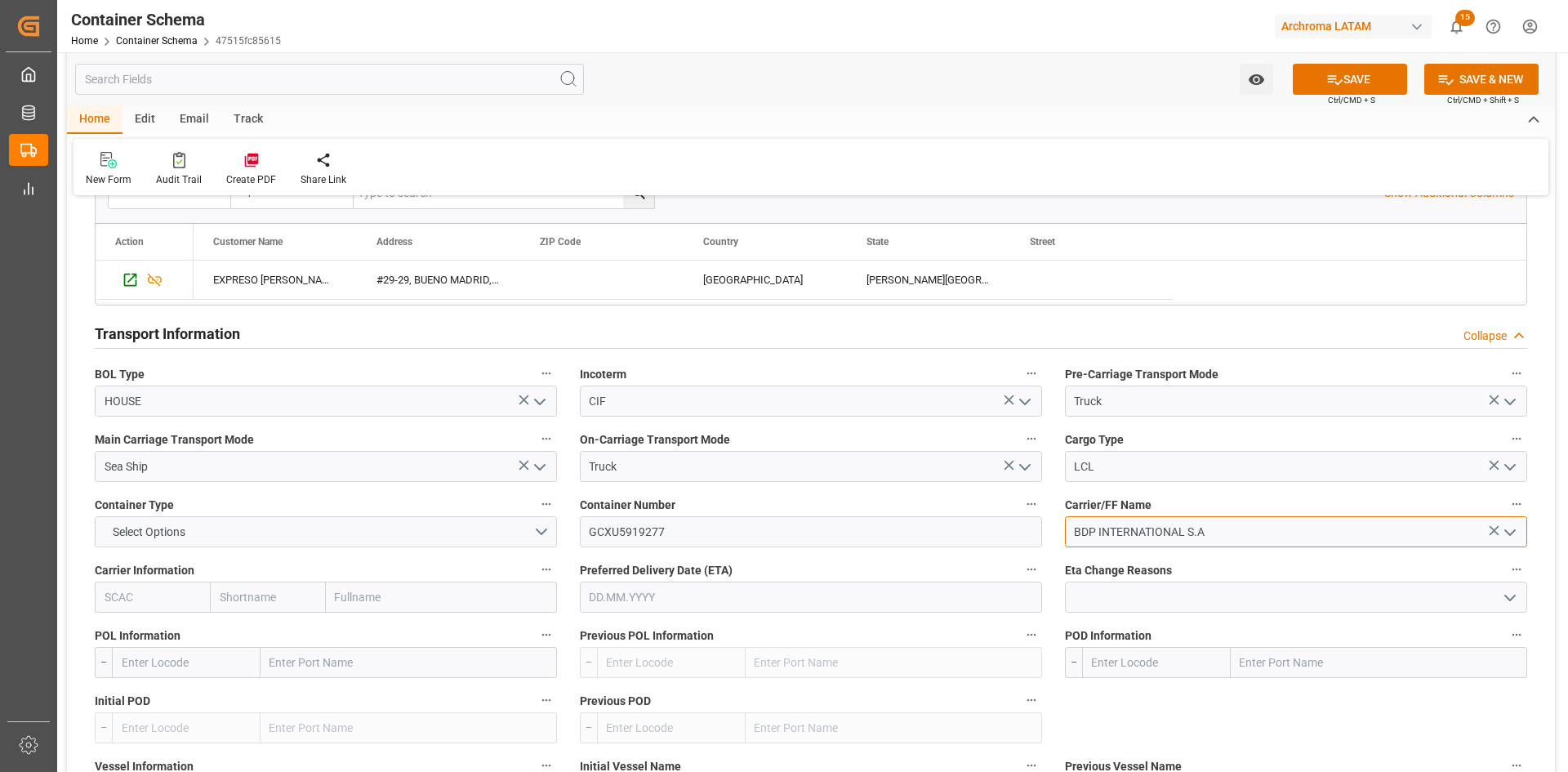
type input "BDP INTERNATIONAL S.A"
click at [1365, 72] on button "SAVE" at bounding box center [1349, 79] width 114 height 31
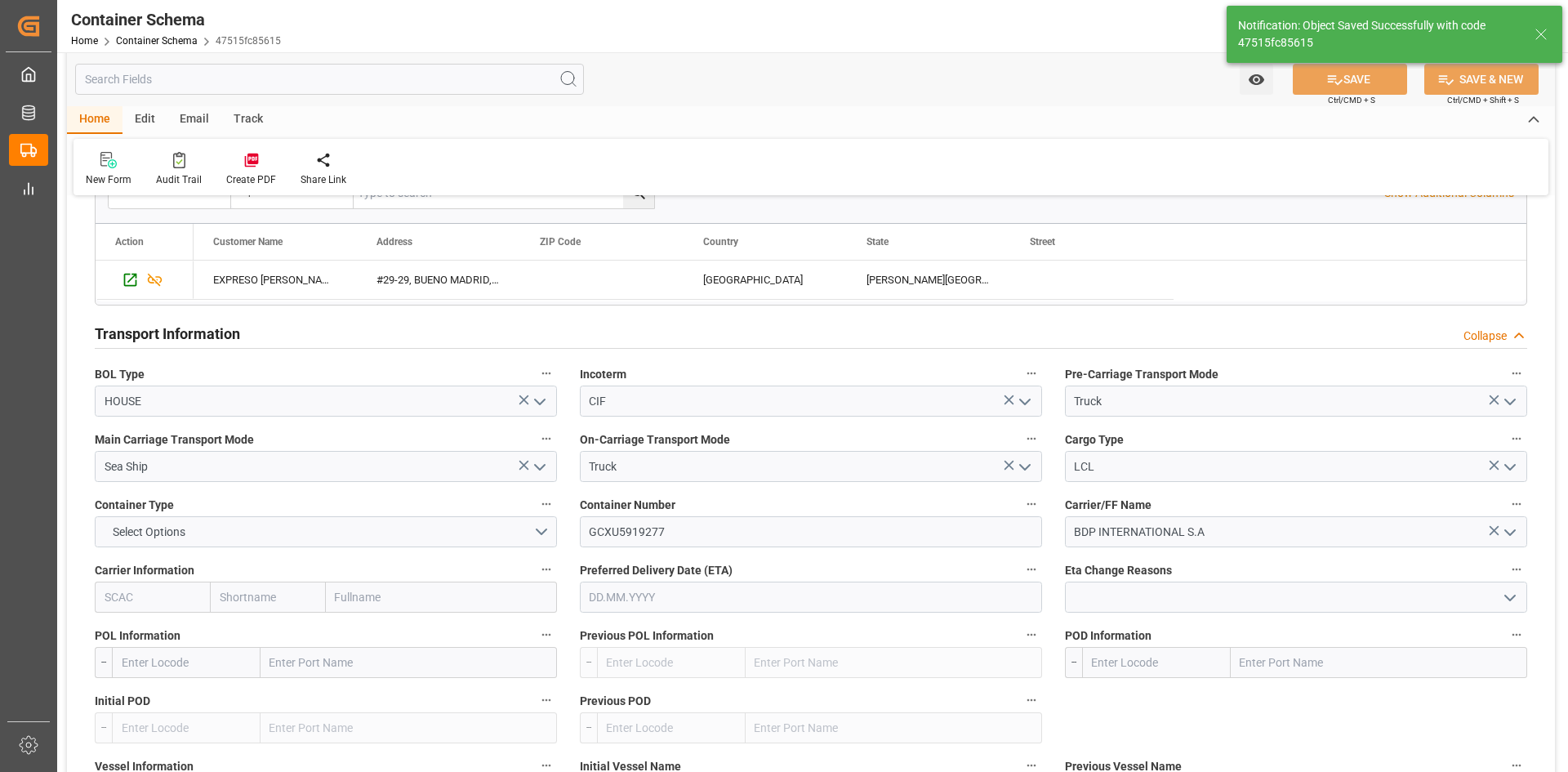
type input "210200710325"
type input "ARC202507002"
type input "Document Sent"
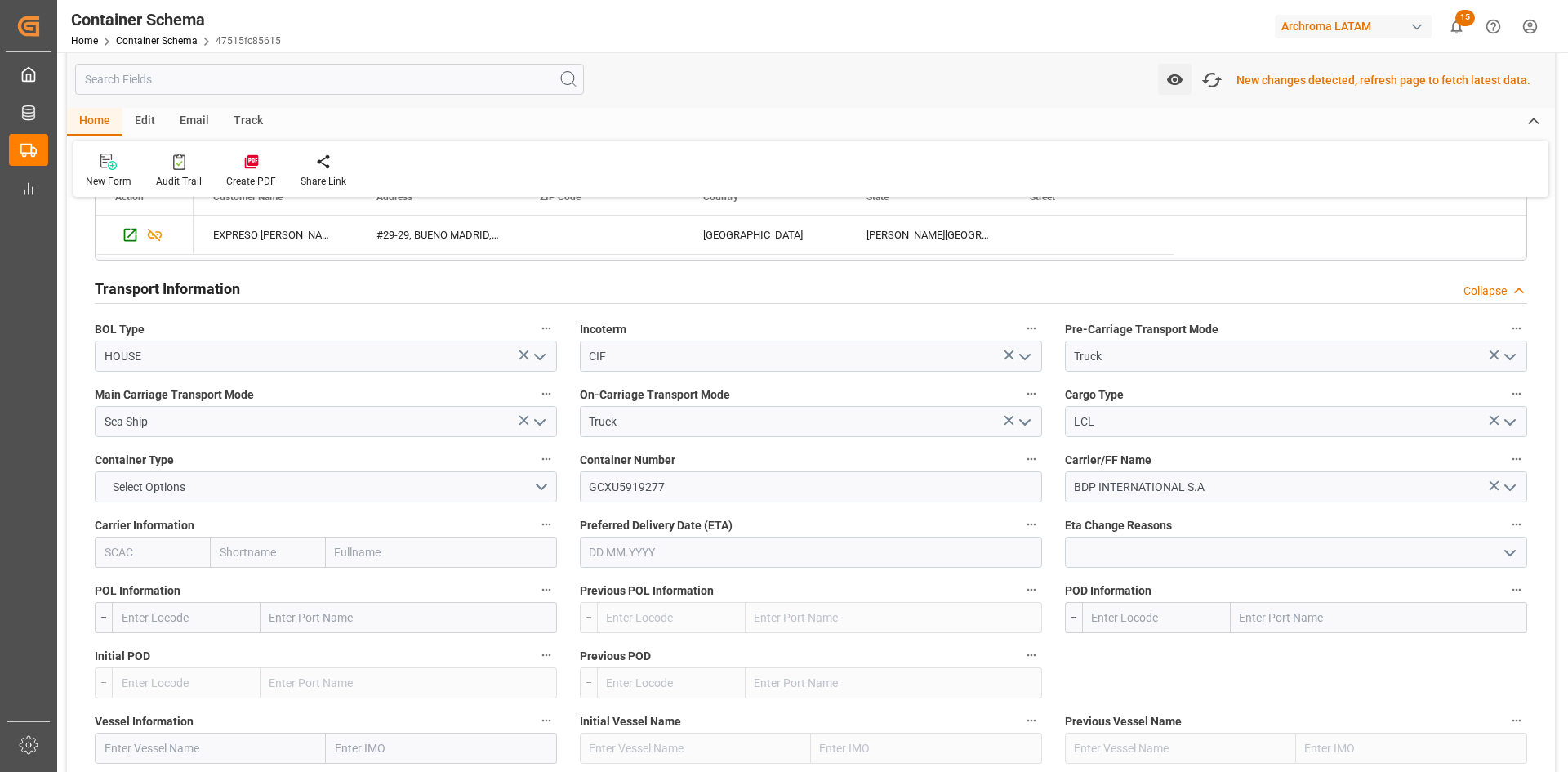
scroll to position [1390, 0]
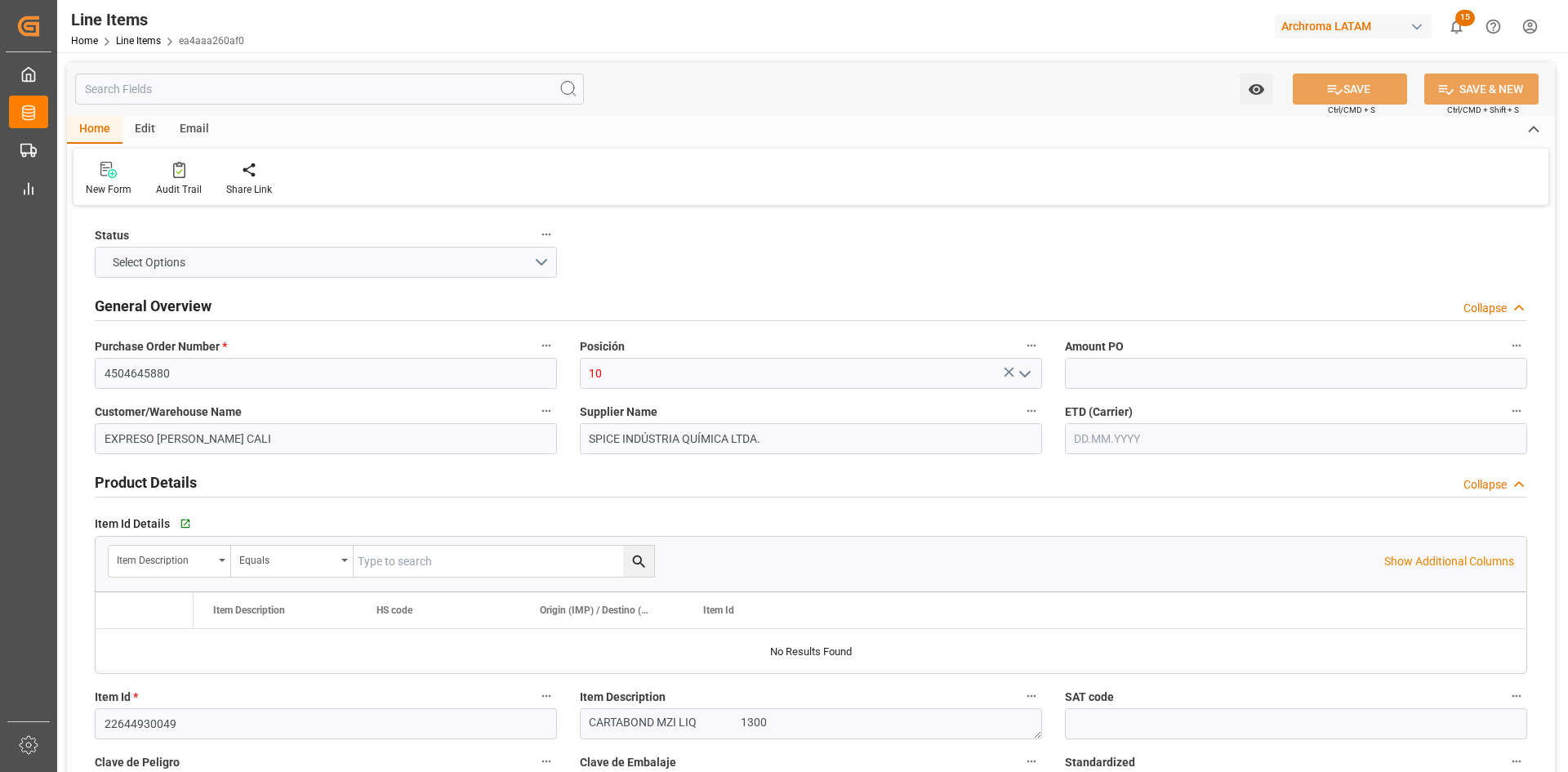
type input "12164600"
type input "1"
type input "1300"
type input "1358"
type input "2639"
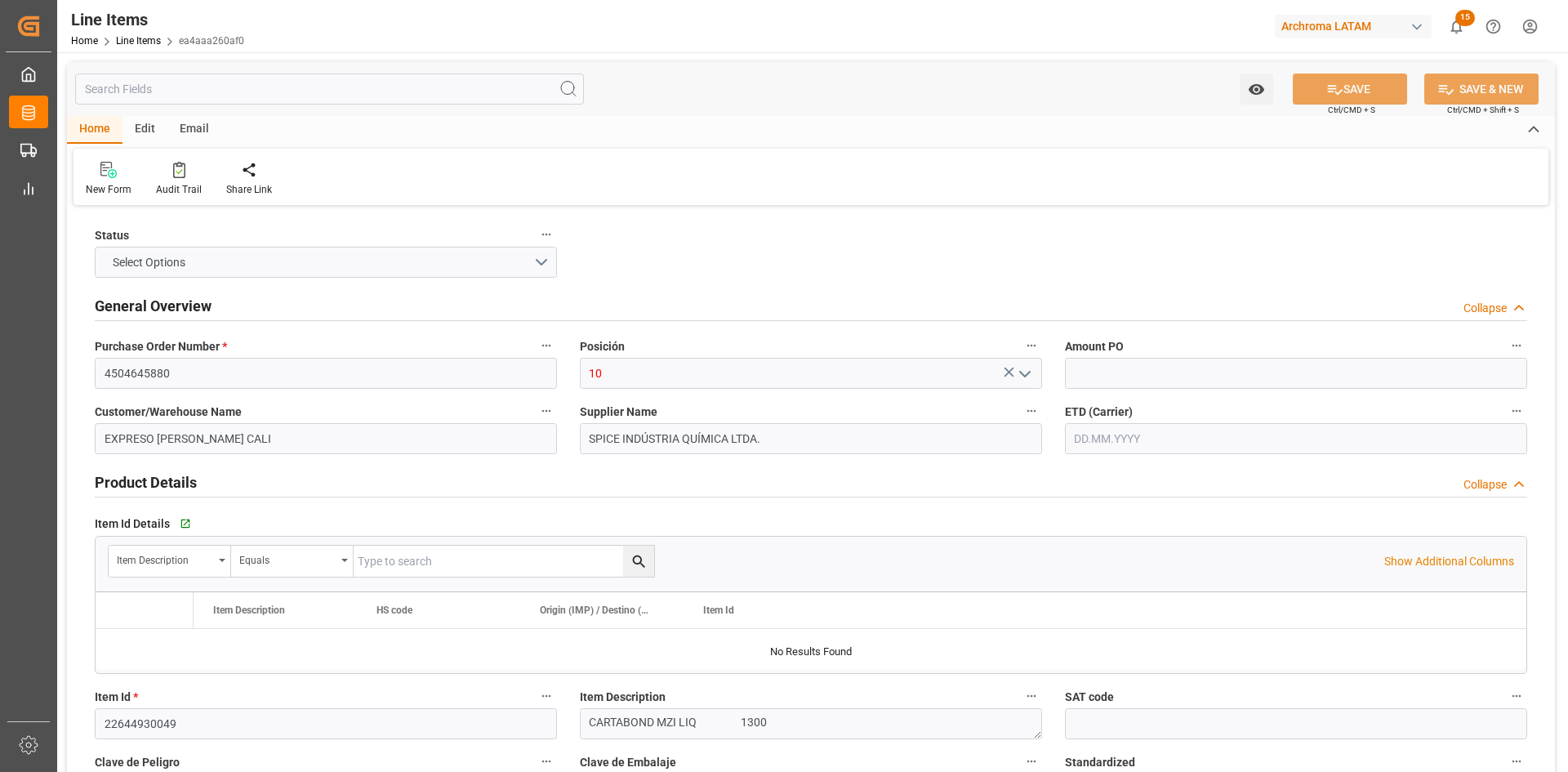
type input "2842909999"
type input "[DATE]"
type input "[DATE] 18:55"
type input "[DATE] 15:35"
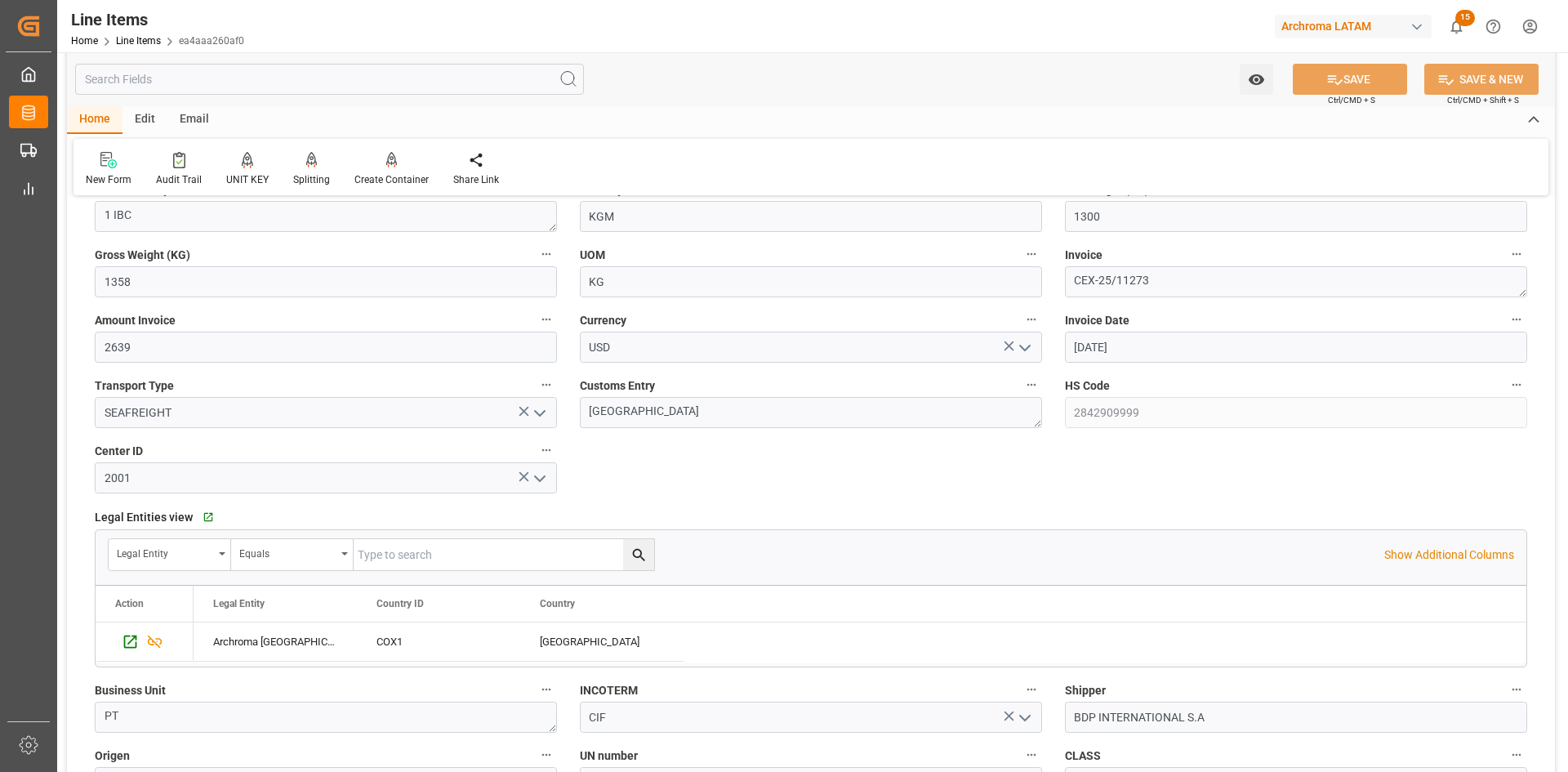
scroll to position [898, 0]
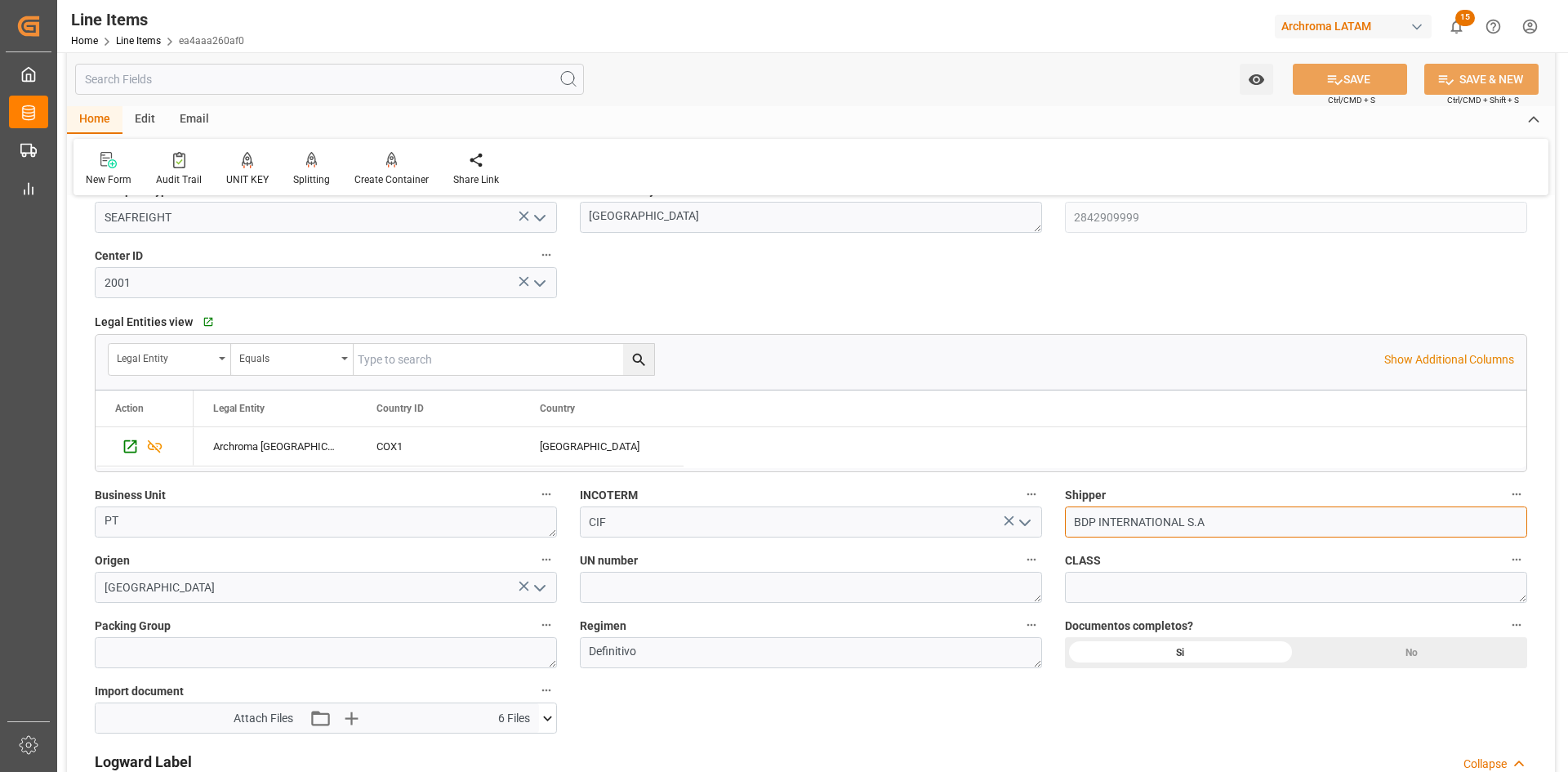
drag, startPoint x: 1230, startPoint y: 527, endPoint x: 1044, endPoint y: 552, distance: 187.7
click at [1044, 552] on div "Status PENDING General Overview Collapse Purchase Order Number * 4504645880 Pos…" at bounding box center [811, 144] width 1488 height 1666
paste input "TRANSPORT INC"
type input "BDP TRANSPORT INC"
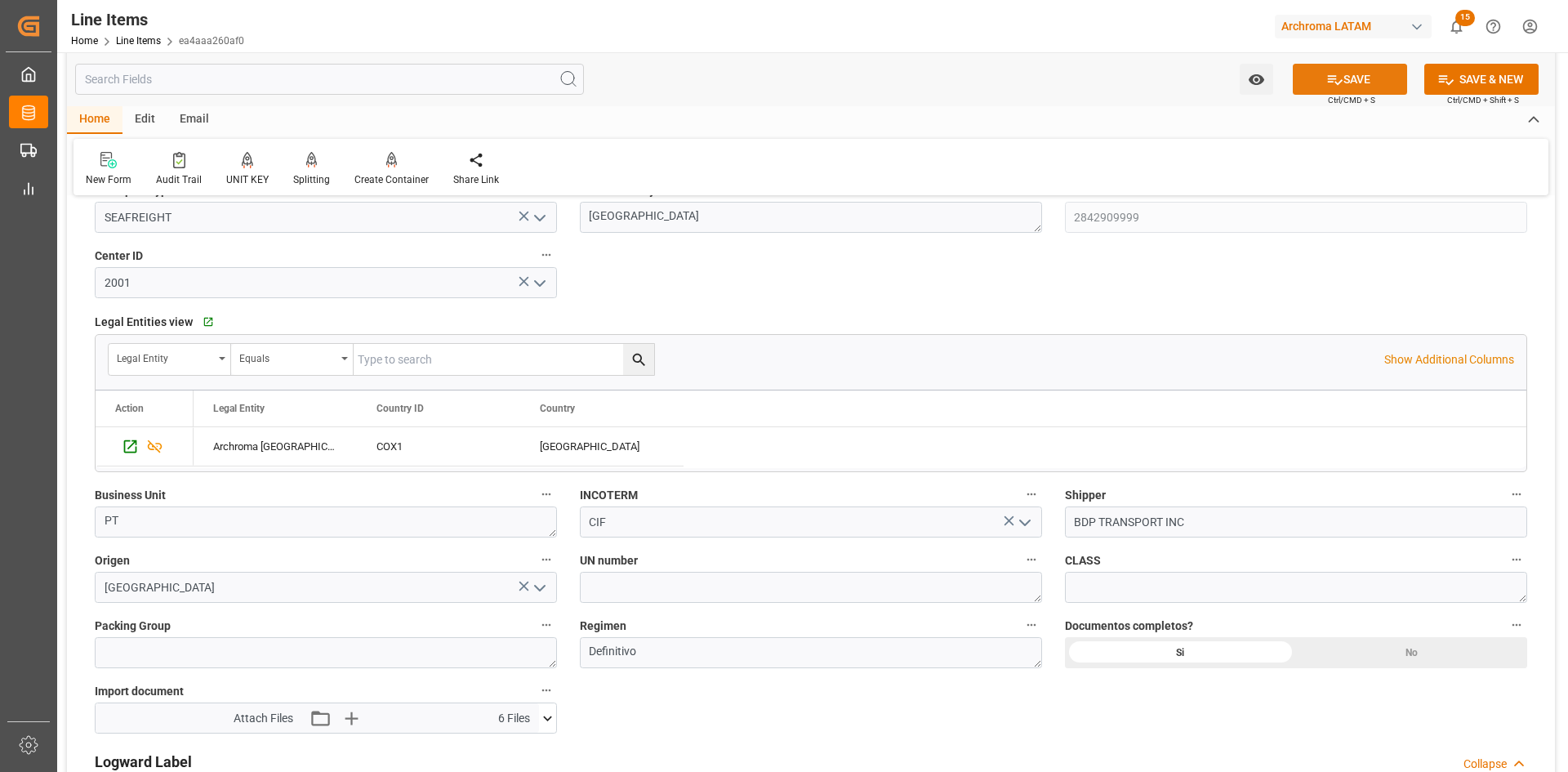
click at [1321, 93] on button "SAVE" at bounding box center [1349, 79] width 114 height 31
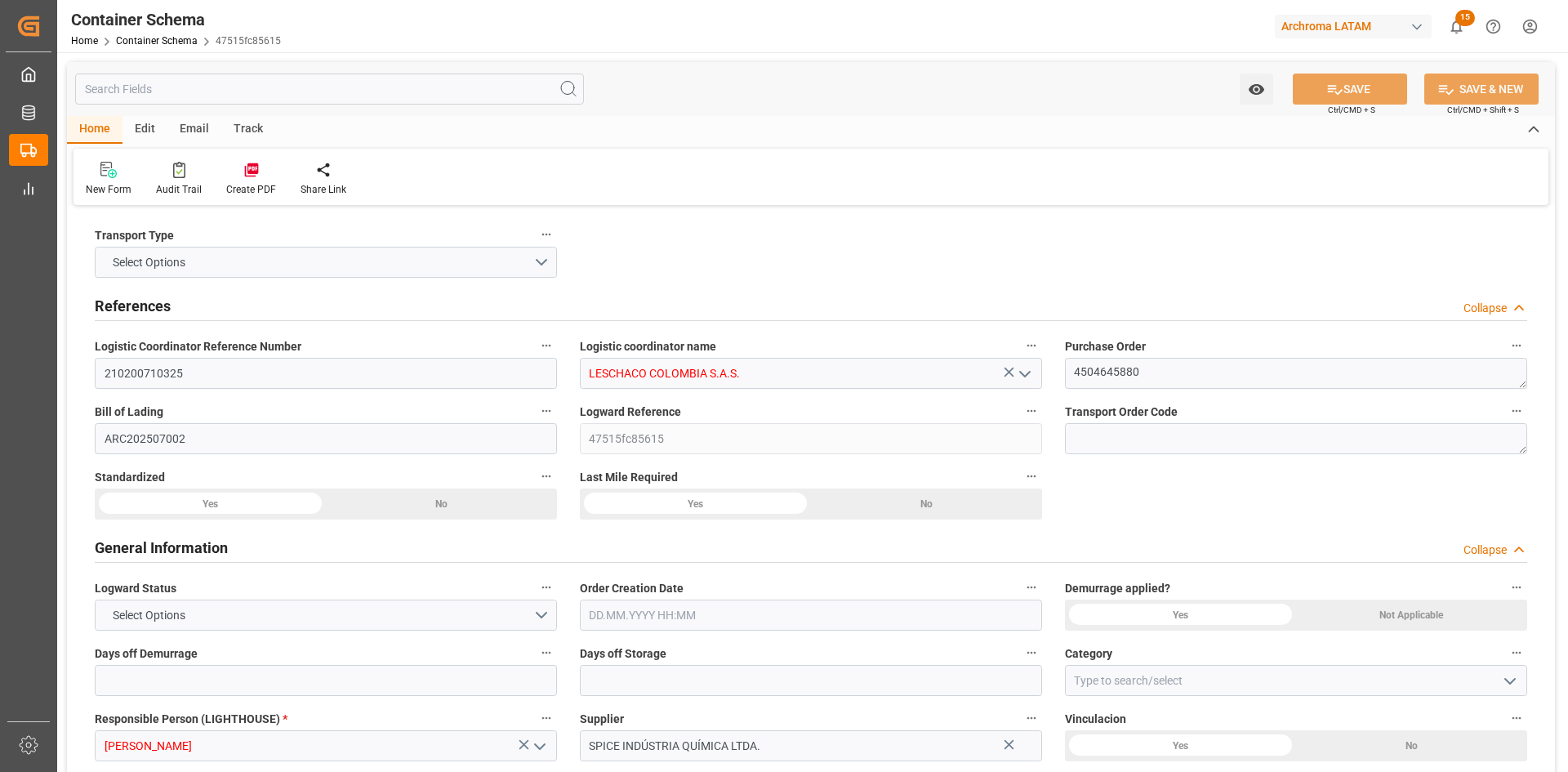
type input "0"
type input "1"
type input "1300"
type input "1358"
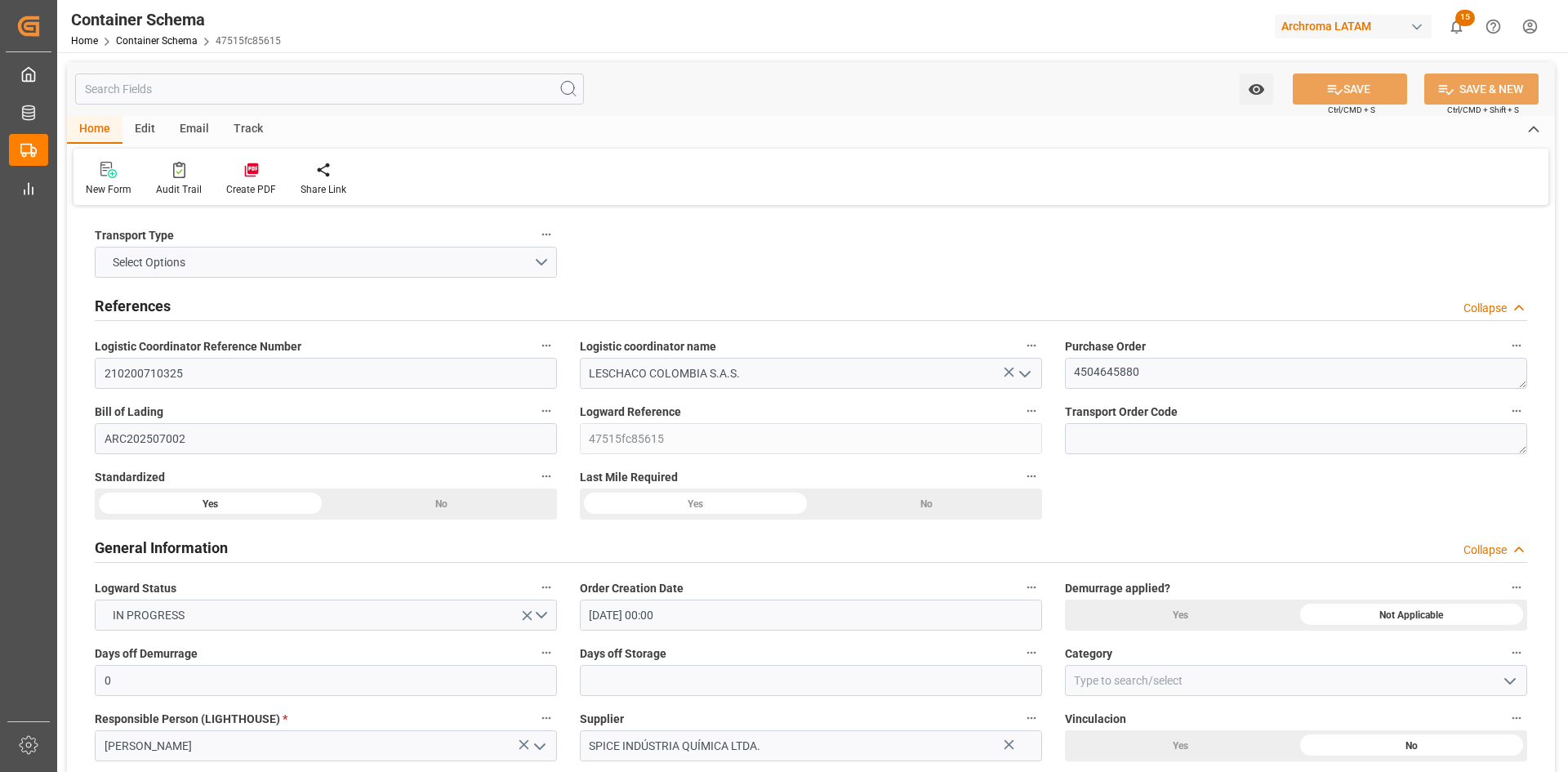
type input "[DATE] 00:00"
type input "[DATE]"
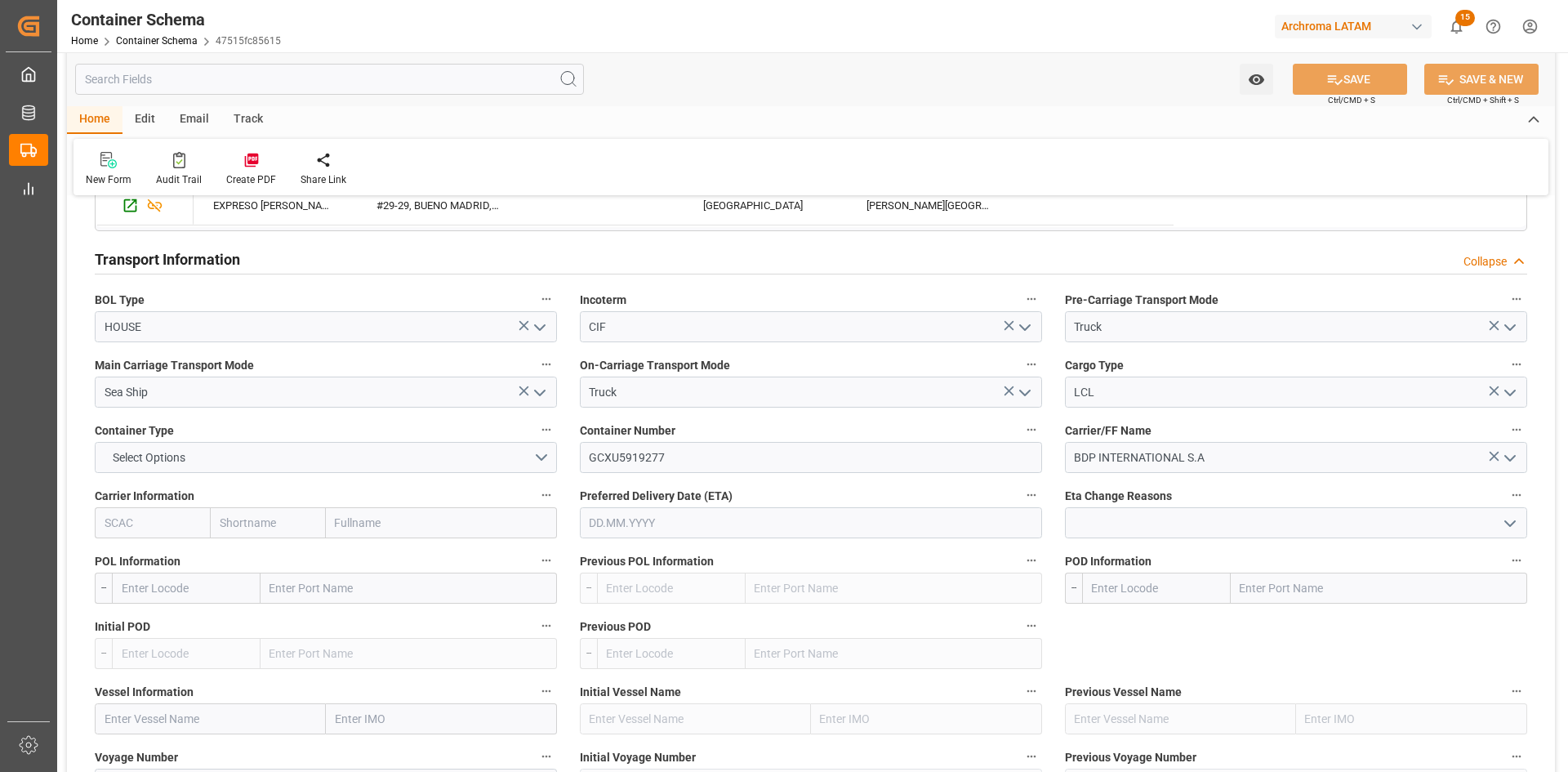
scroll to position [1389, 0]
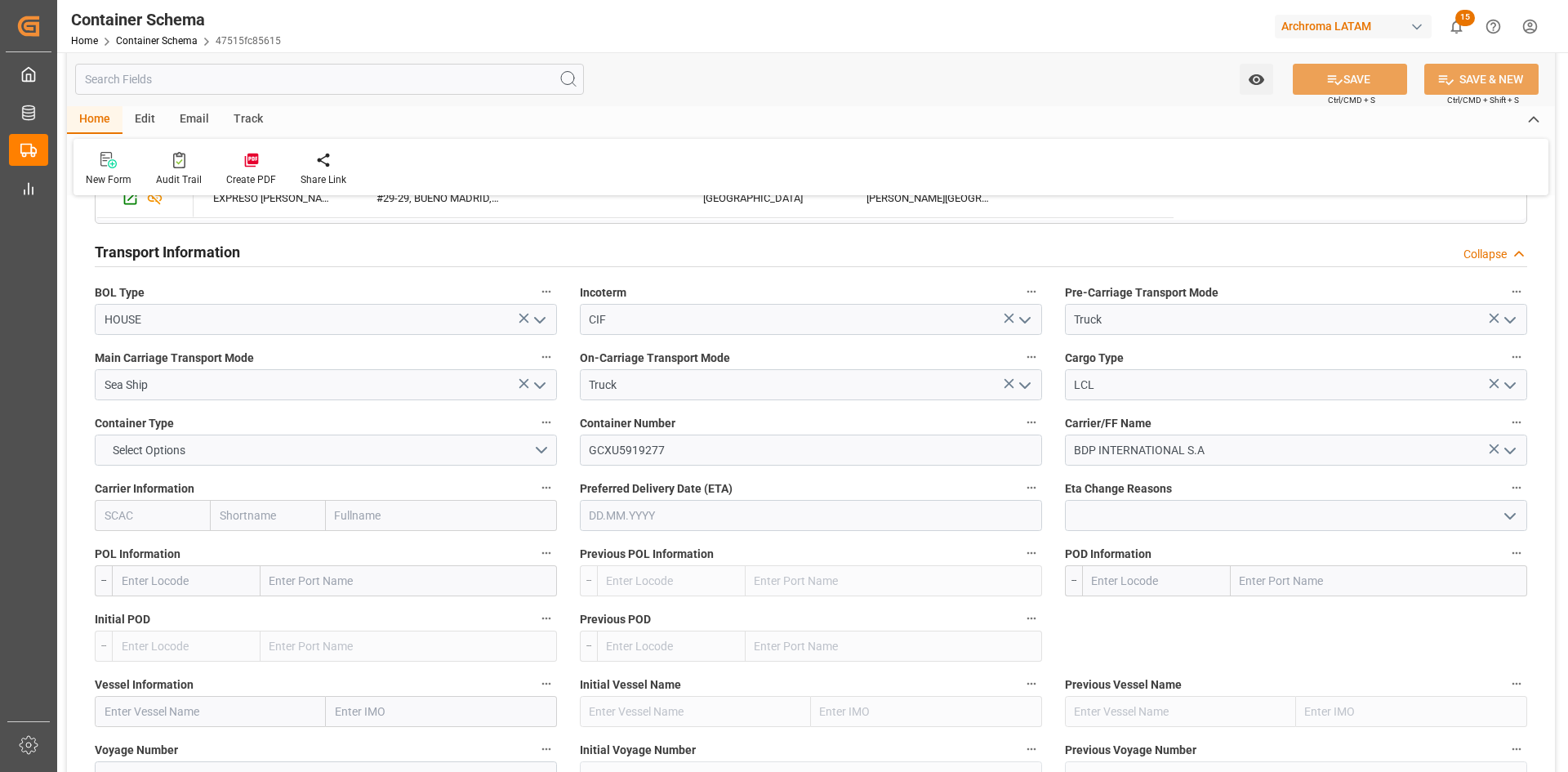
click at [1514, 454] on icon "open menu" at bounding box center [1510, 450] width 20 height 20
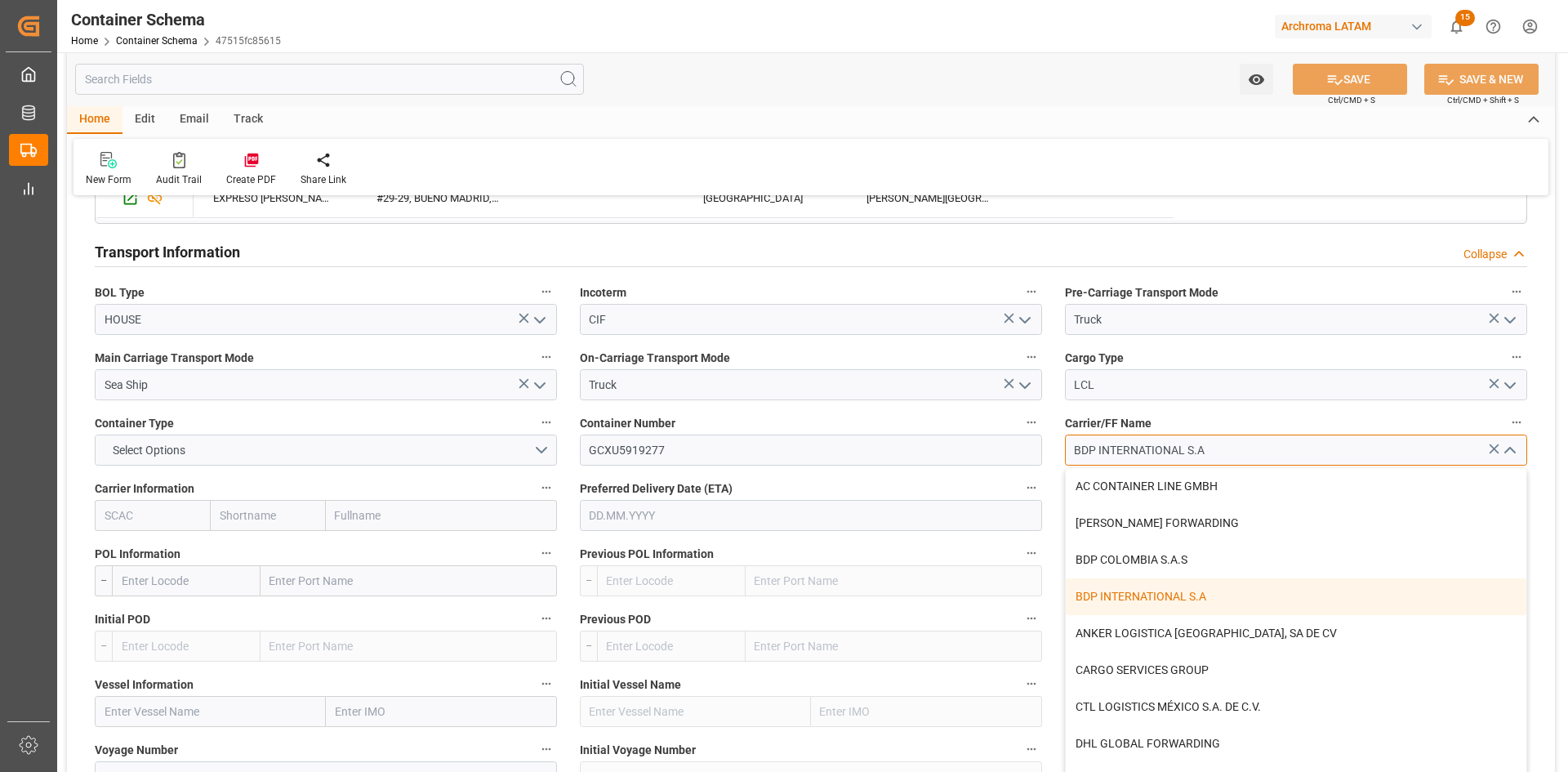
drag, startPoint x: 1214, startPoint y: 452, endPoint x: 1101, endPoint y: 458, distance: 113.2
click at [1101, 458] on input "BDP INTERNATIONAL S.A" at bounding box center [1296, 450] width 462 height 31
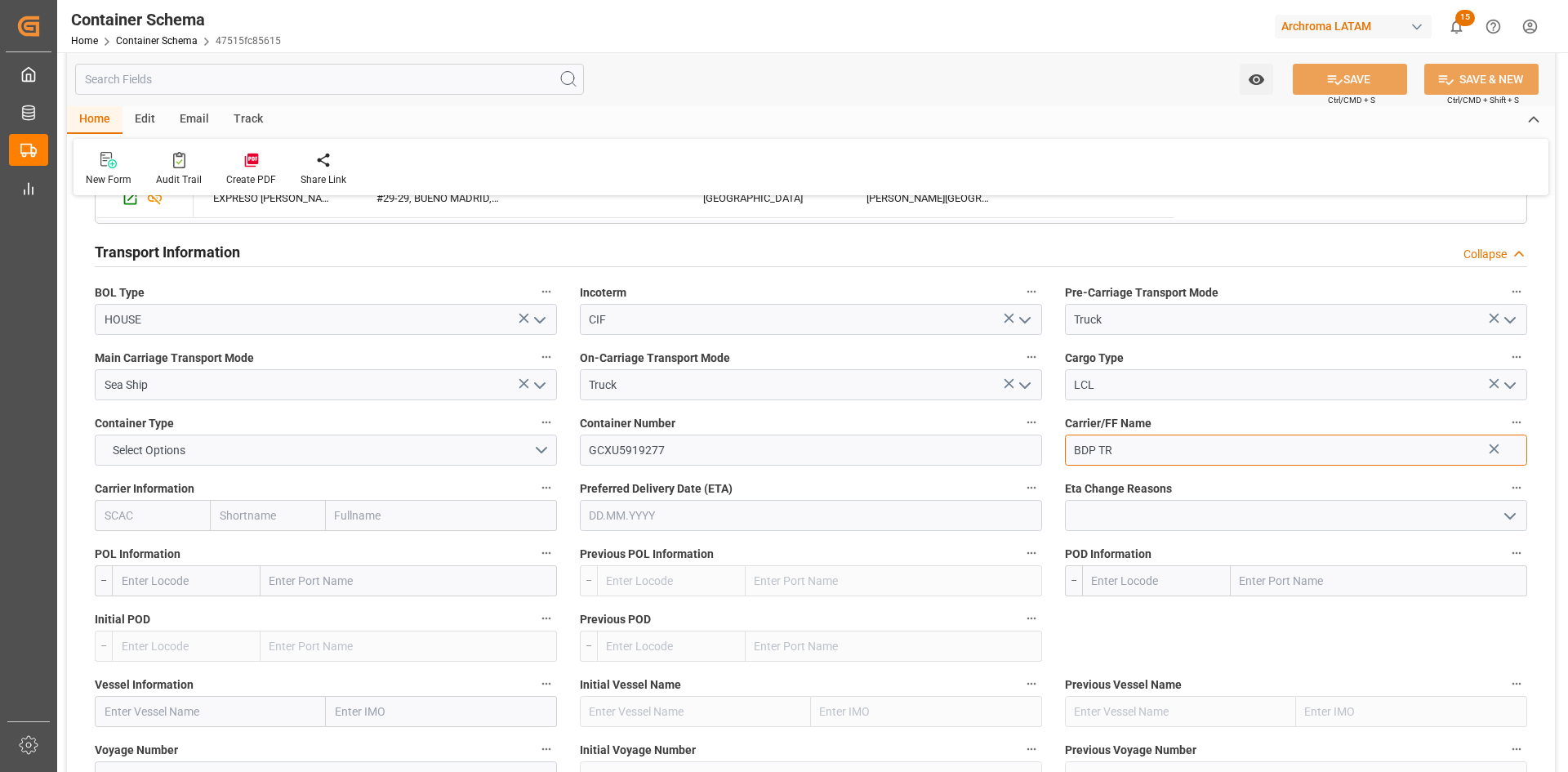
type input "BDP TR"
click at [1487, 450] on icon at bounding box center [1494, 449] width 17 height 17
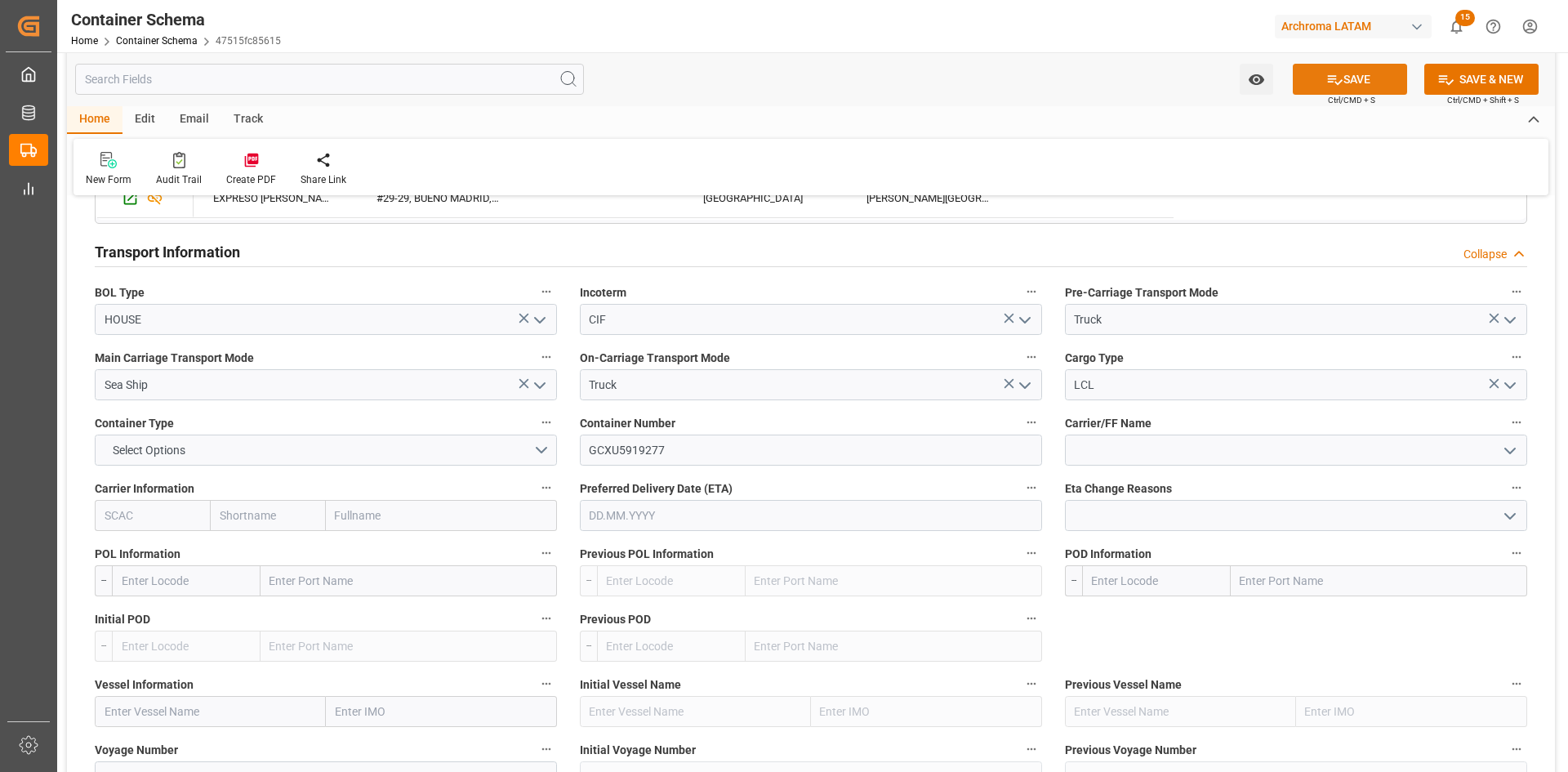
click at [1343, 79] on button "SAVE" at bounding box center [1349, 79] width 114 height 31
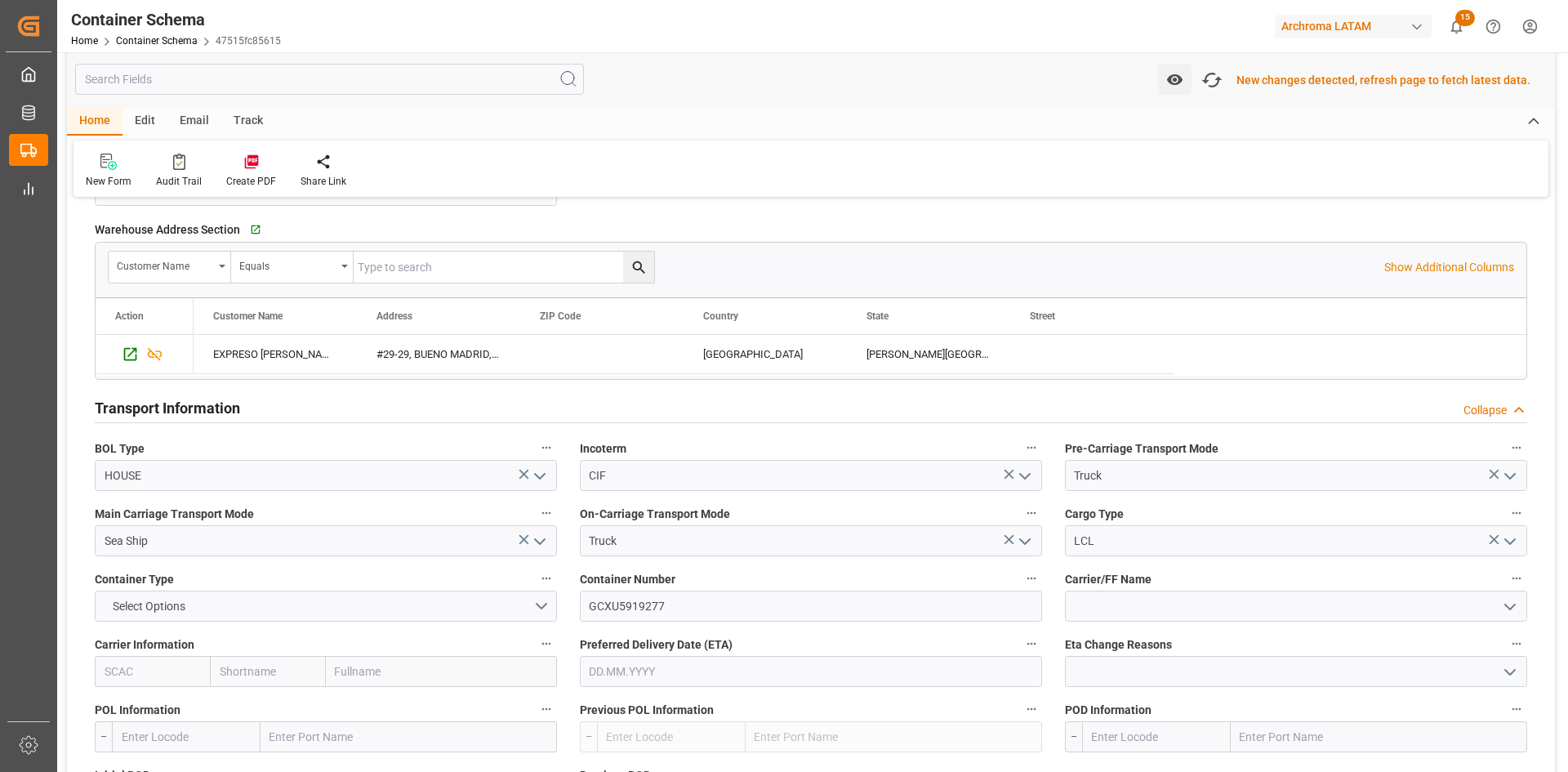
scroll to position [1227, 0]
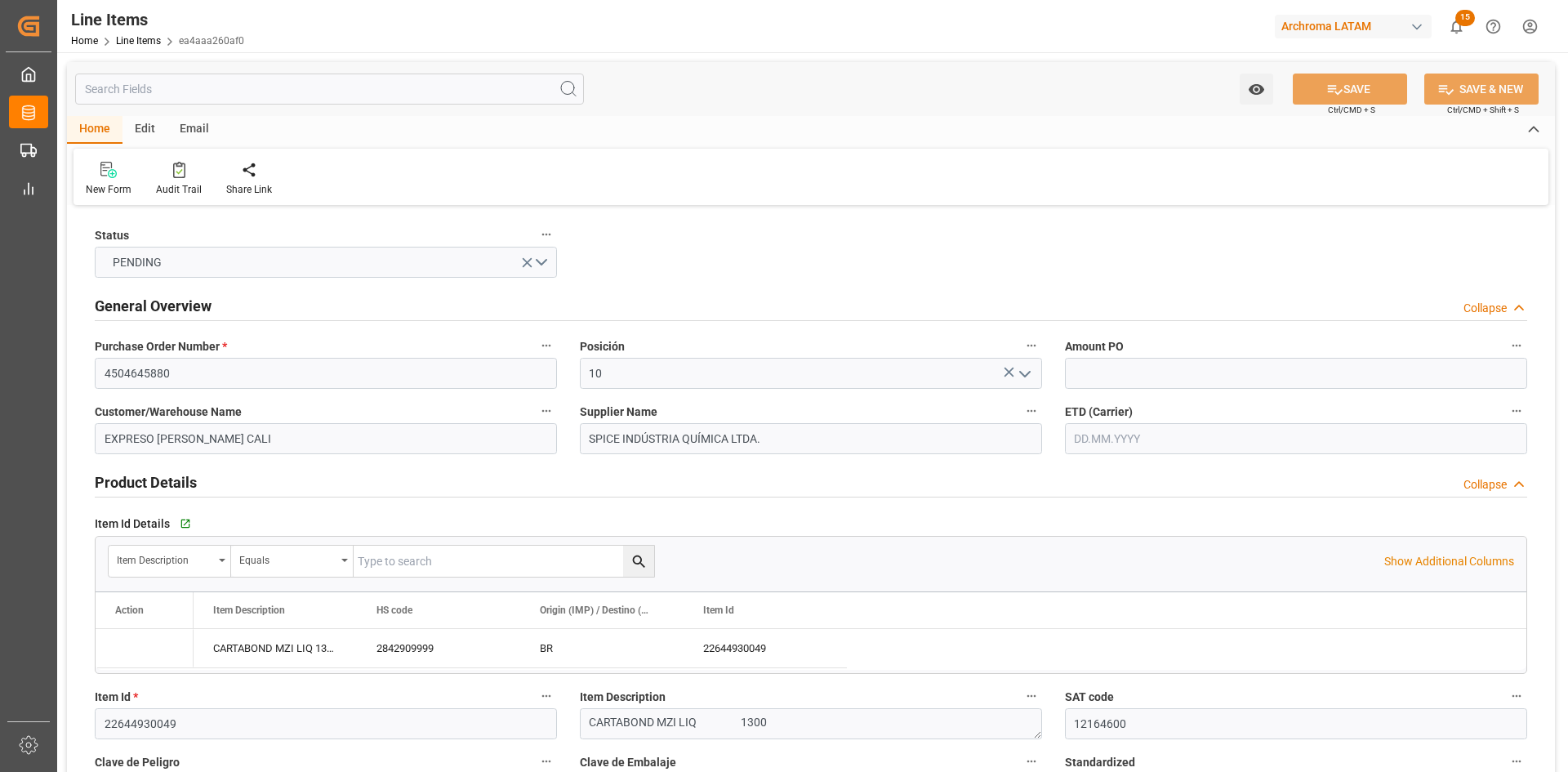
type input "12164600"
type input "1"
type input "1300"
type input "1358"
type input "2639"
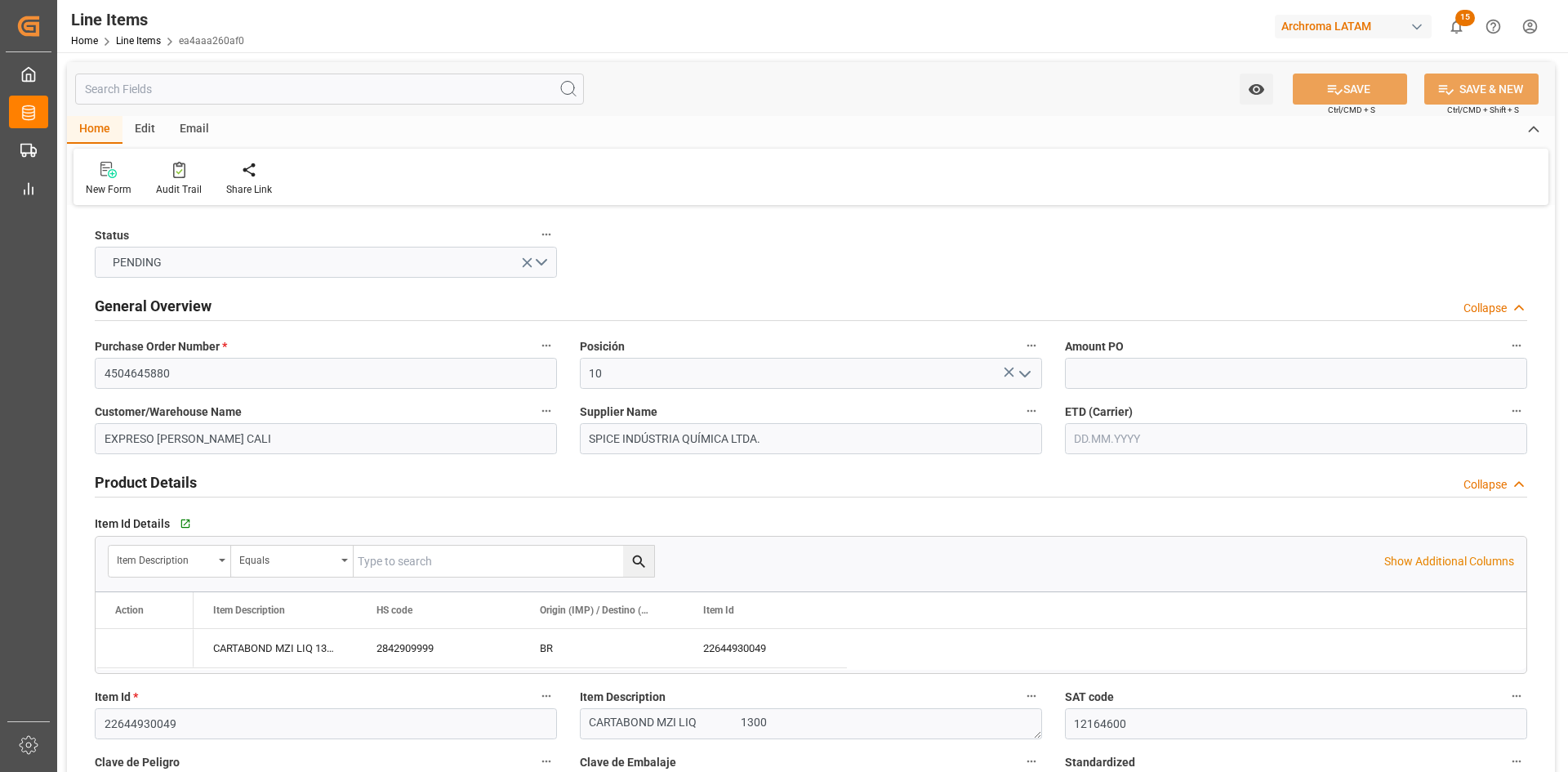
type input "2842909999"
type input "[DATE]"
type input "[DATE] 18:56"
type input "[DATE] 15:35"
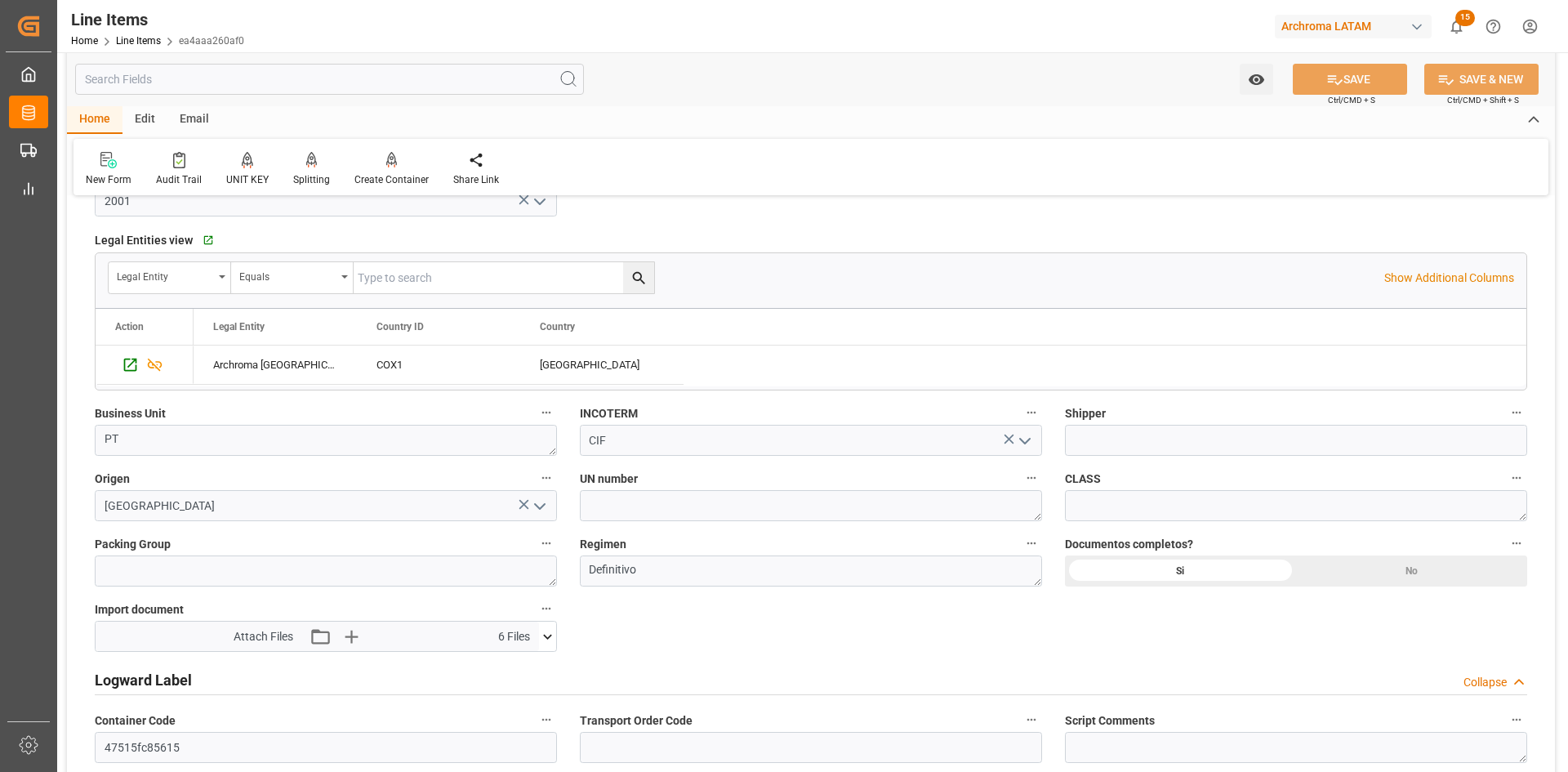
scroll to position [898, 0]
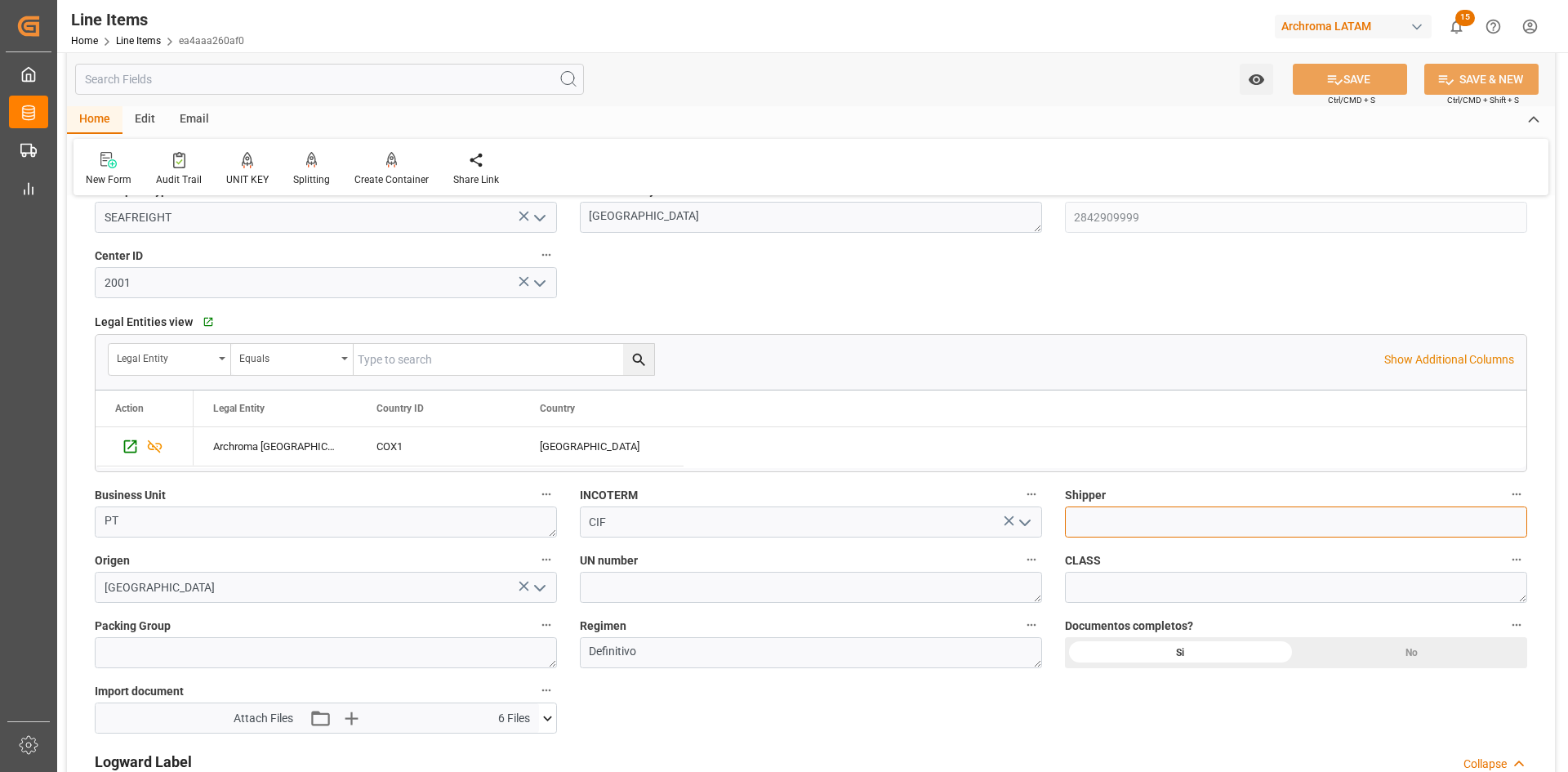
click at [1156, 516] on input at bounding box center [1296, 522] width 462 height 31
paste input "BDP TRANSPORT INC"
type input "BDP TRANSPORT INC"
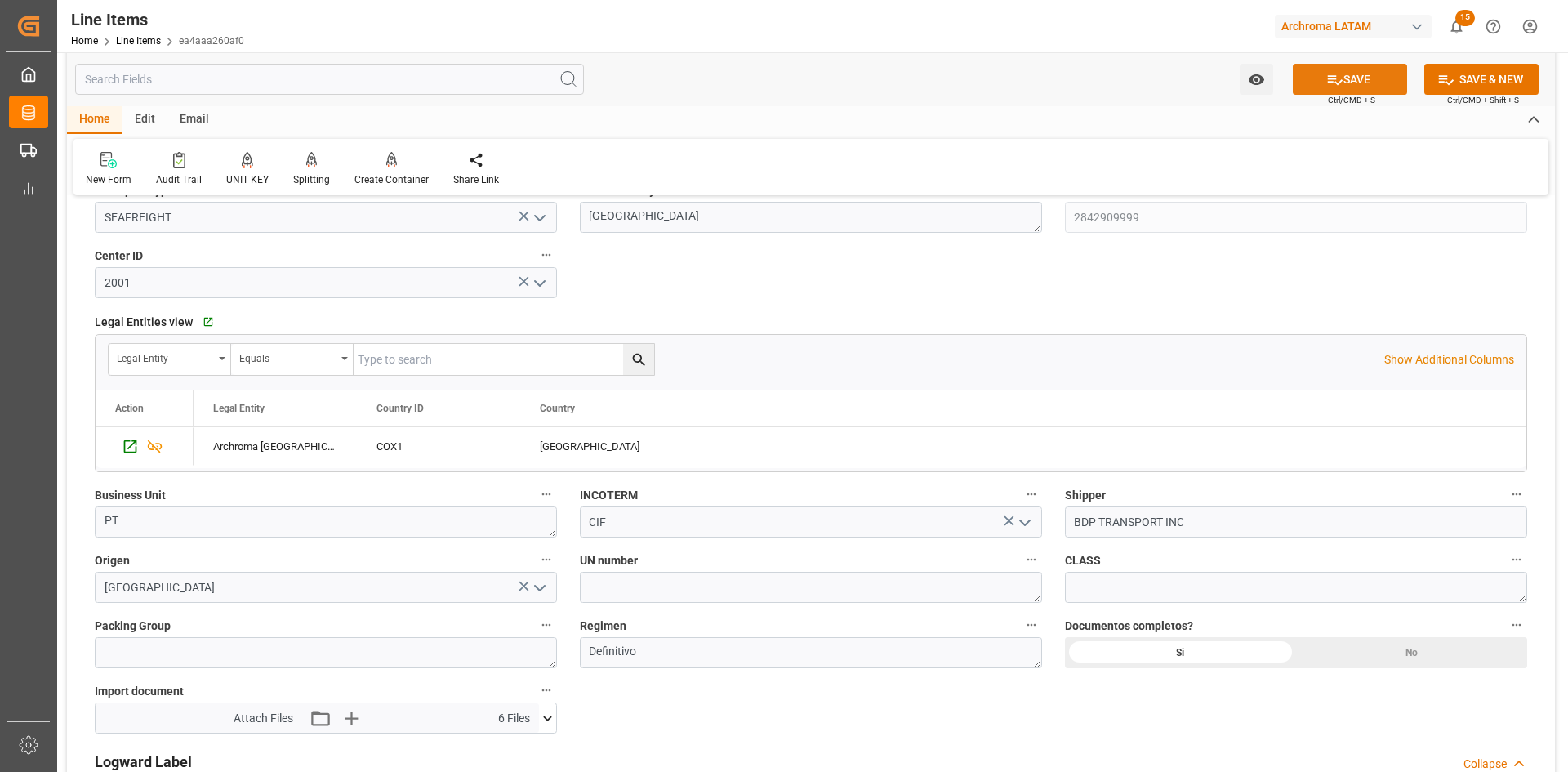
click at [1348, 89] on button "SAVE" at bounding box center [1349, 79] width 114 height 31
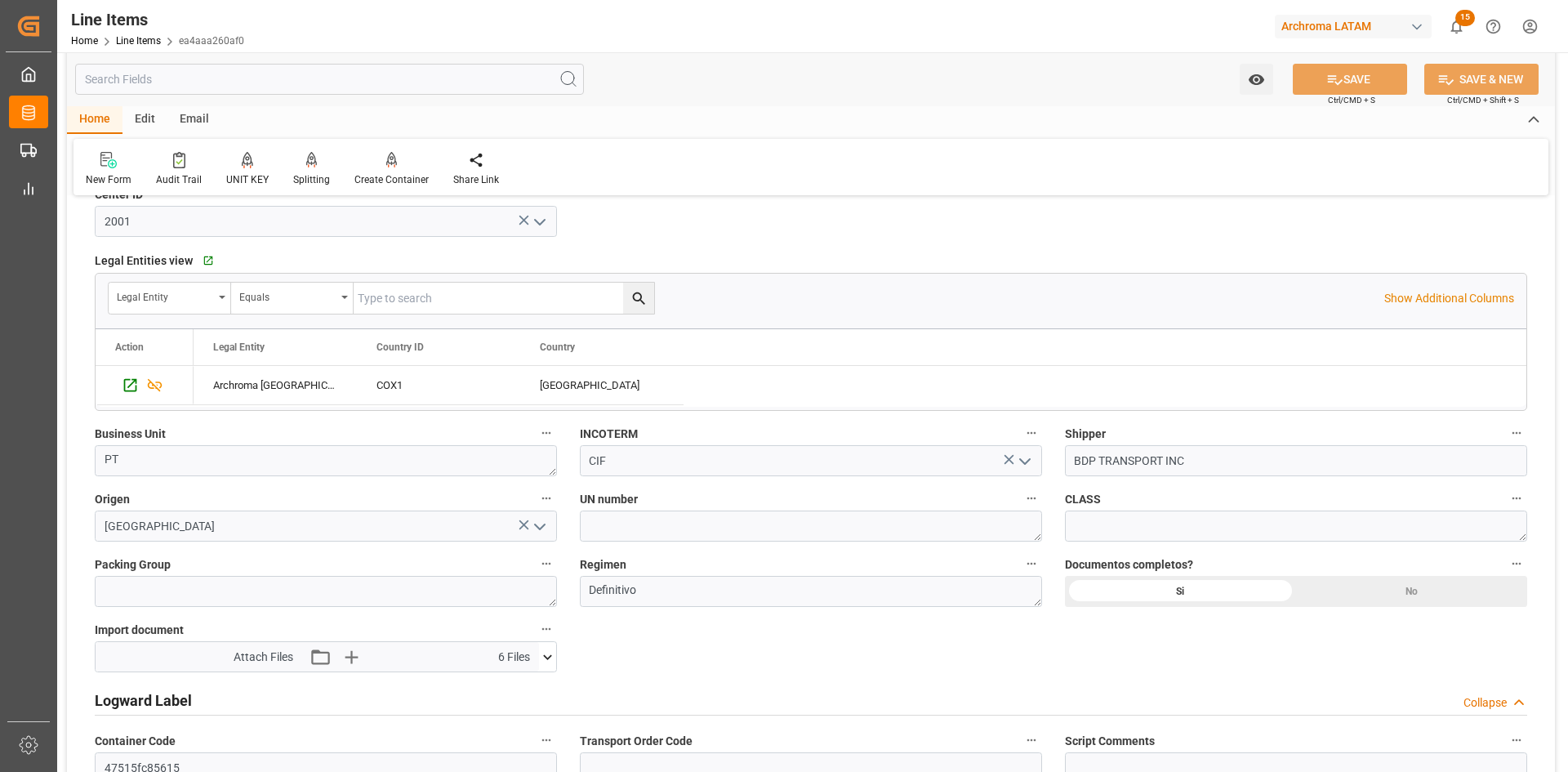
scroll to position [1062, 0]
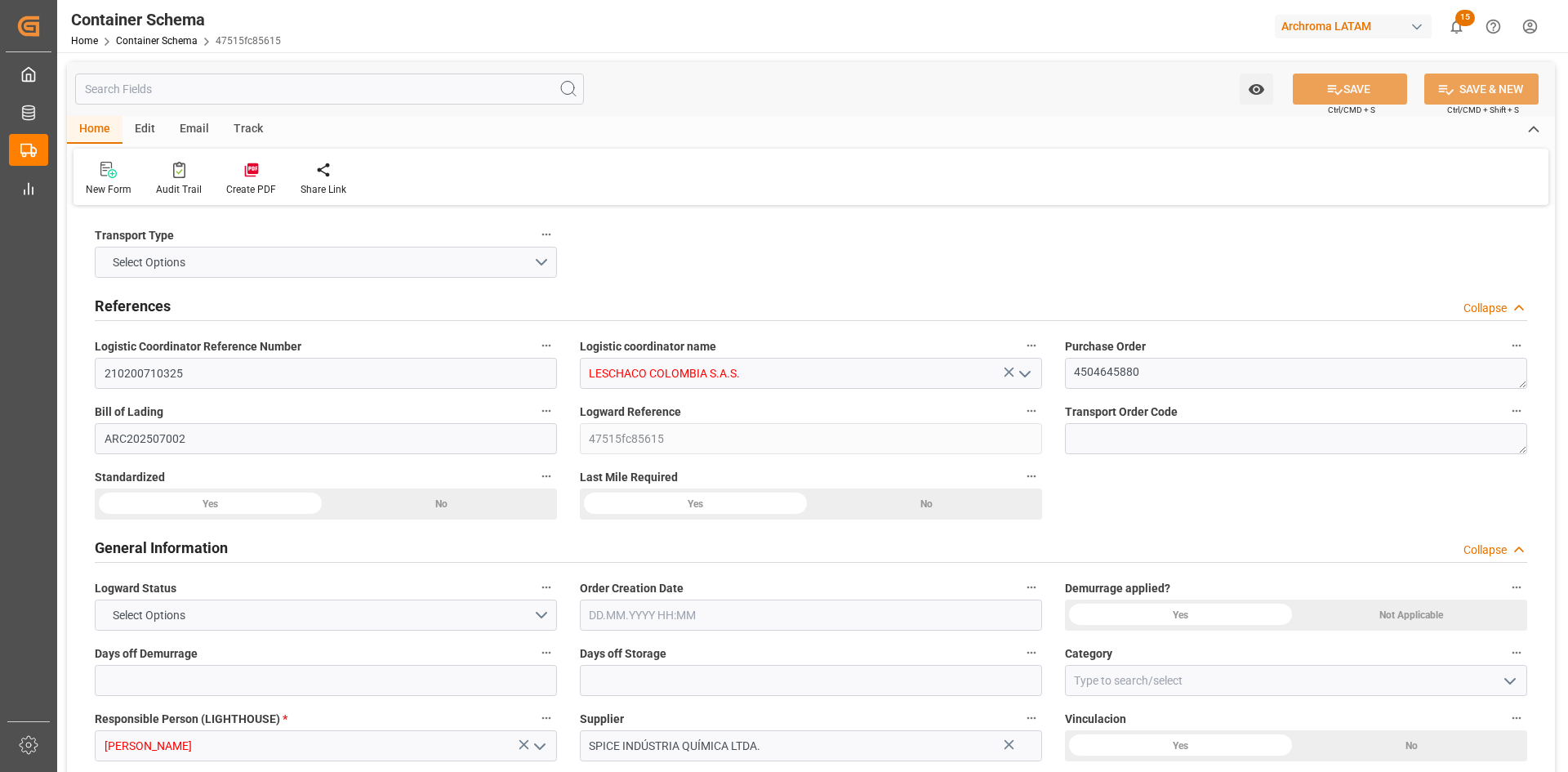
type input "0"
type input "1"
type input "1300"
type input "1358"
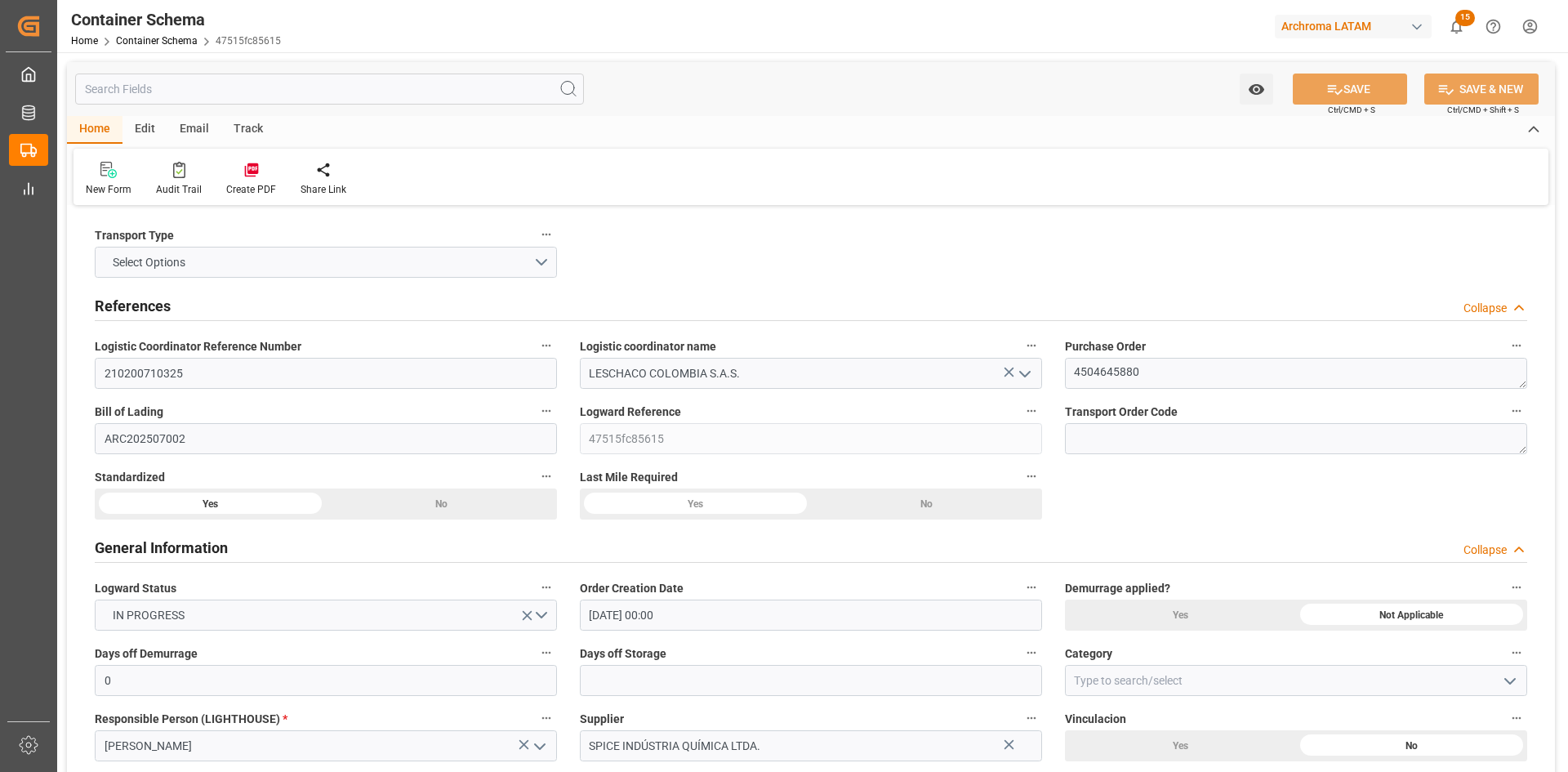
type input "[DATE] 00:00"
type input "[DATE]"
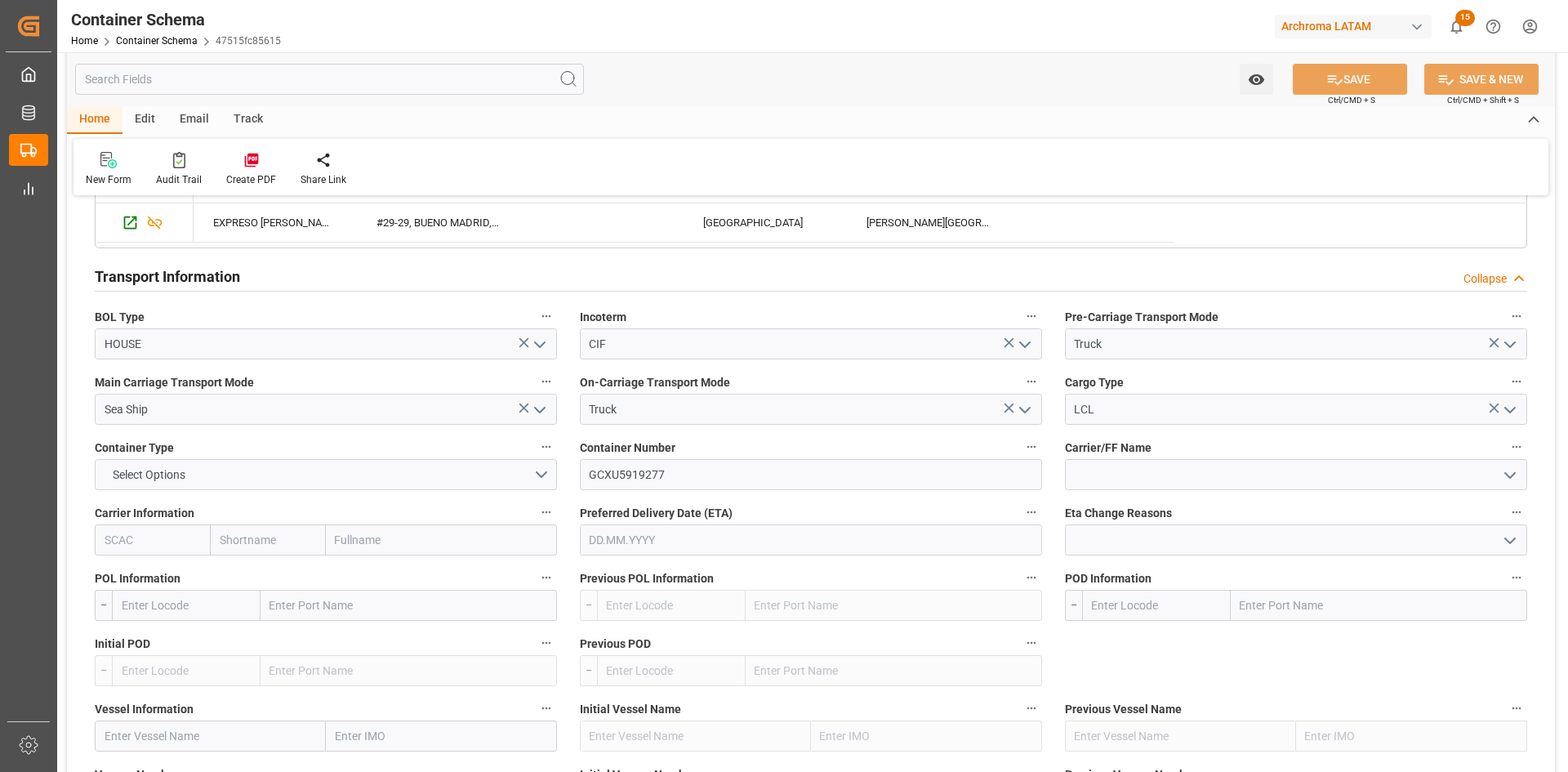
scroll to position [1389, 0]
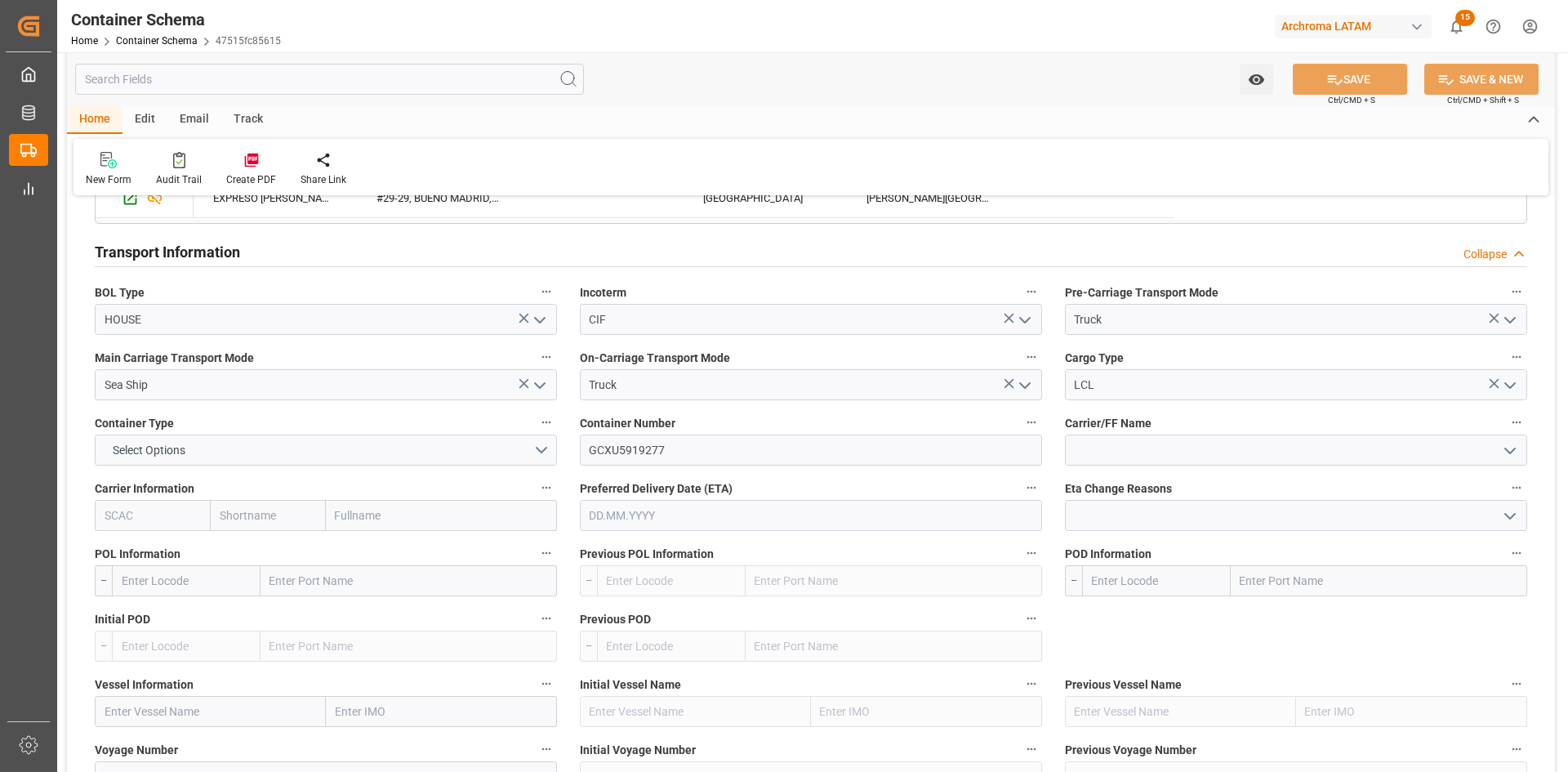
click at [1167, 467] on div "Carrier/FF Name" at bounding box center [1296, 438] width 485 height 65
click at [1187, 457] on input at bounding box center [1296, 450] width 462 height 31
click at [1513, 450] on polyline "open menu" at bounding box center [1510, 451] width 9 height 5
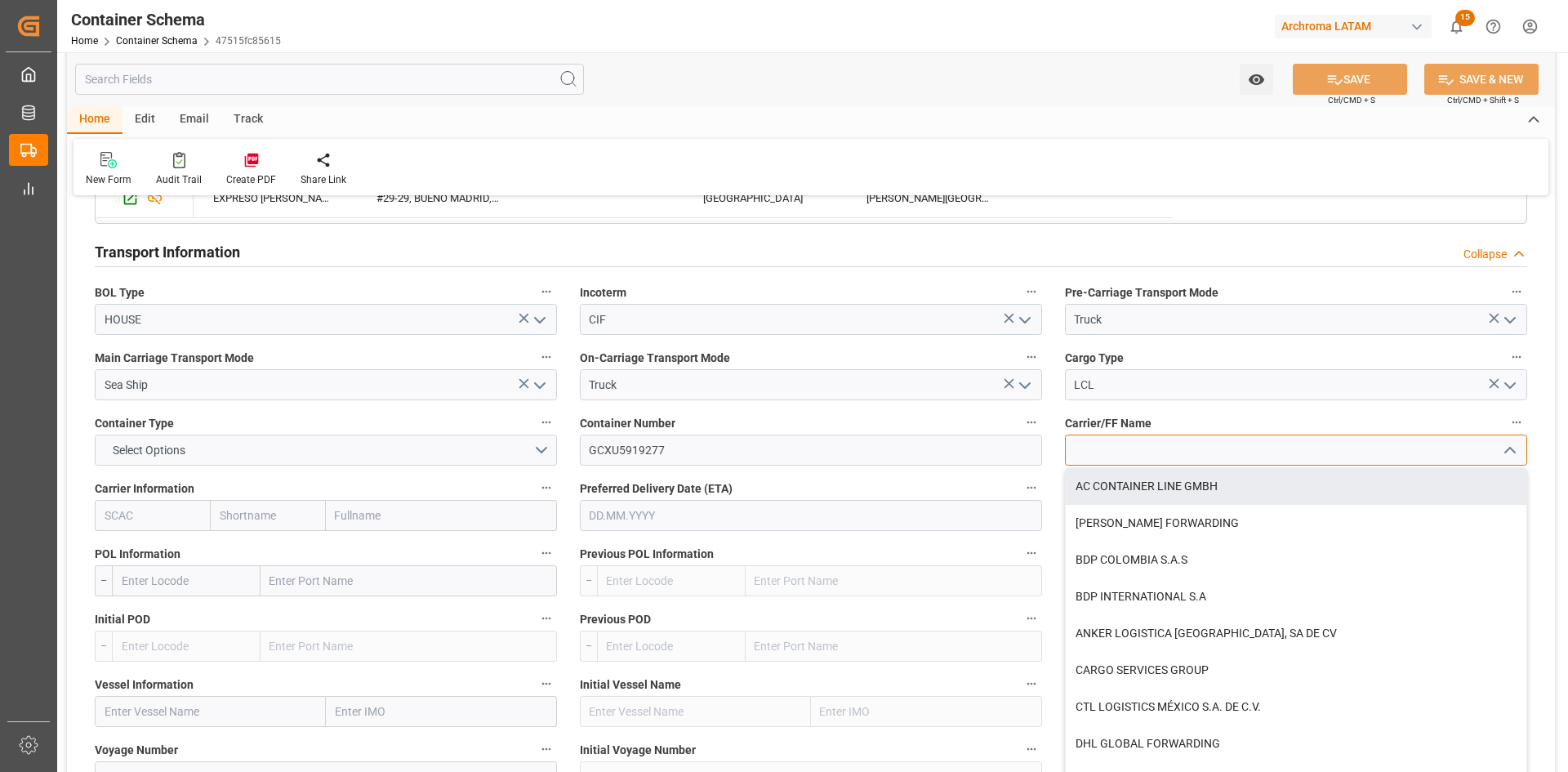
click at [1170, 456] on input at bounding box center [1296, 450] width 462 height 31
type input "D"
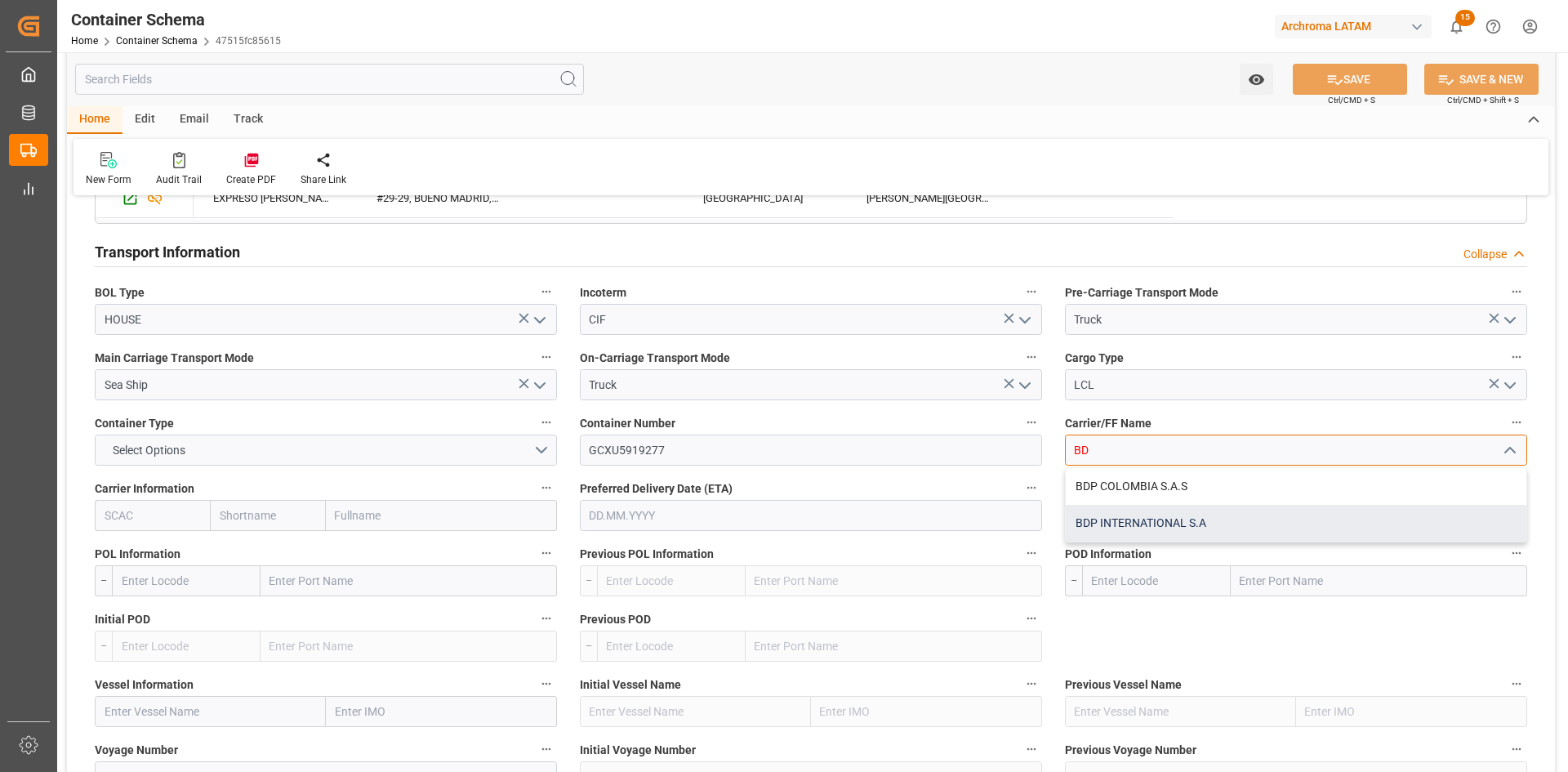
click at [1188, 510] on div "BDP INTERNATIONAL S.A" at bounding box center [1296, 522] width 461 height 37
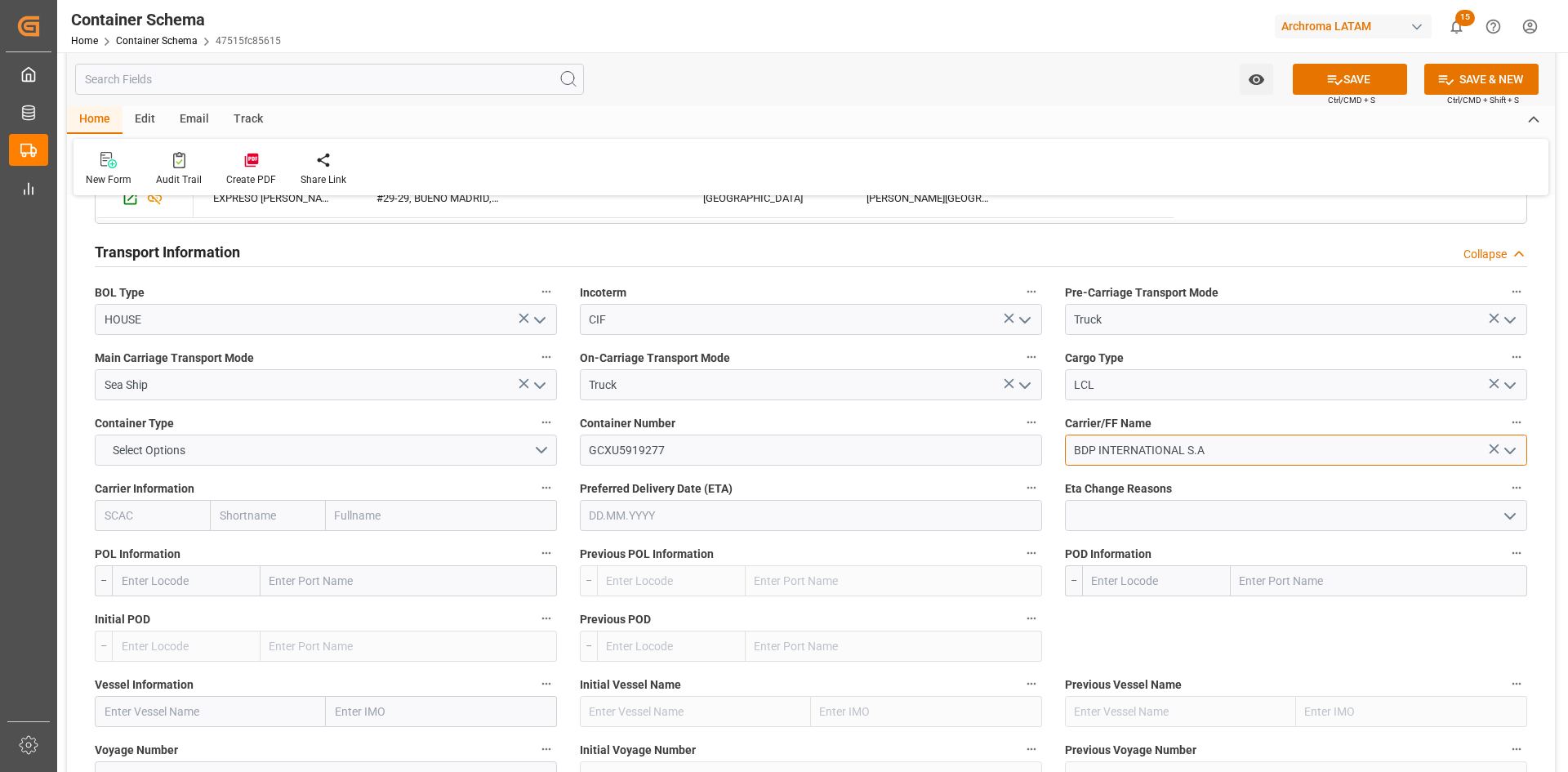
type input "BDP INTERNATIONAL S.A"
click at [403, 521] on input "text" at bounding box center [441, 516] width 231 height 31
type input "HAP"
click at [433, 544] on div "Hapag [PERSON_NAME] Aktiengesellschaft" at bounding box center [442, 560] width 230 height 54
type input "HLCU"
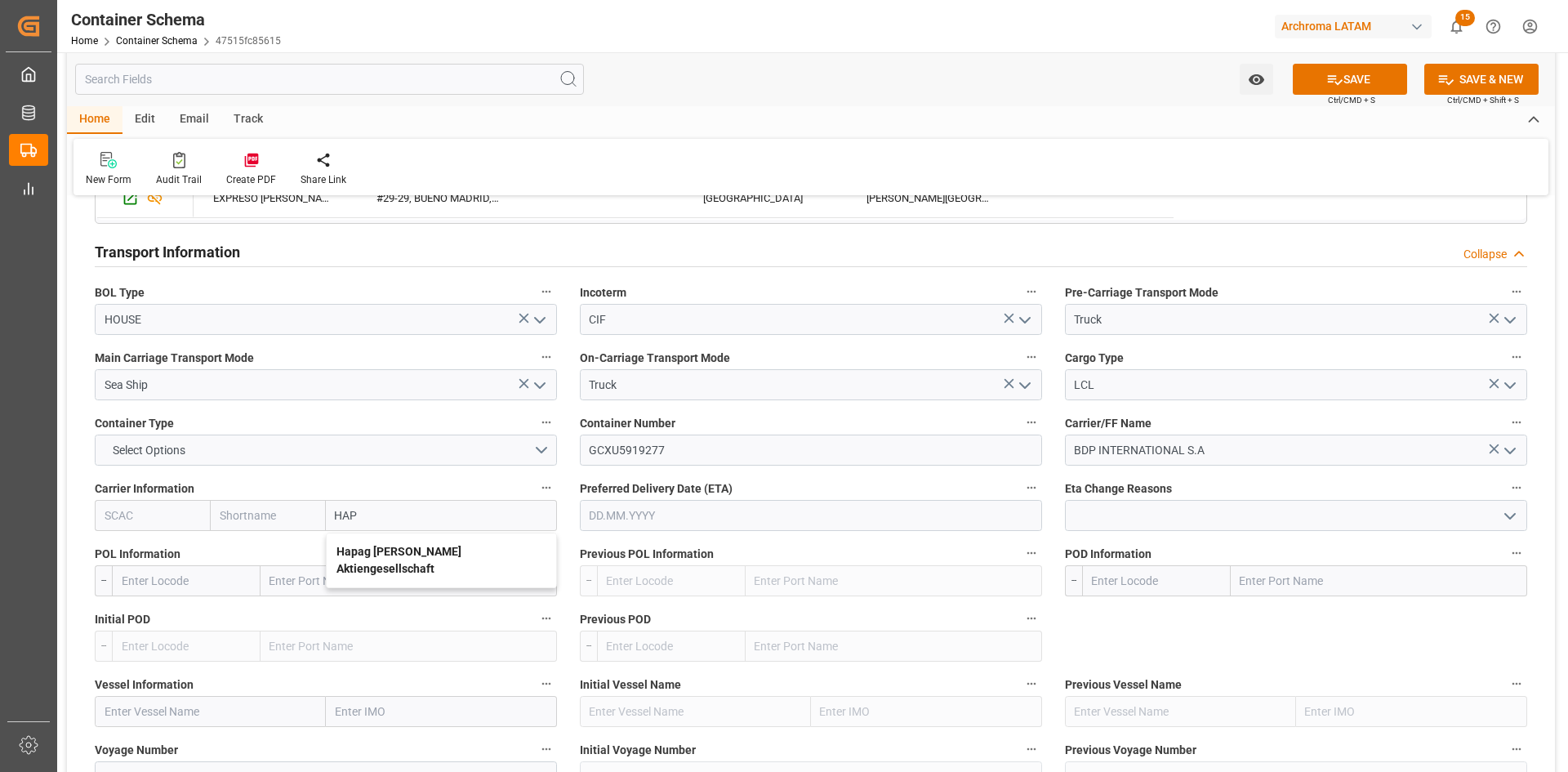
type input "Hapag [PERSON_NAME]"
type input "Hapag [PERSON_NAME] Aktiengesellschaft"
click at [339, 590] on input "text" at bounding box center [409, 581] width 297 height 31
type input "[PERSON_NAME]"
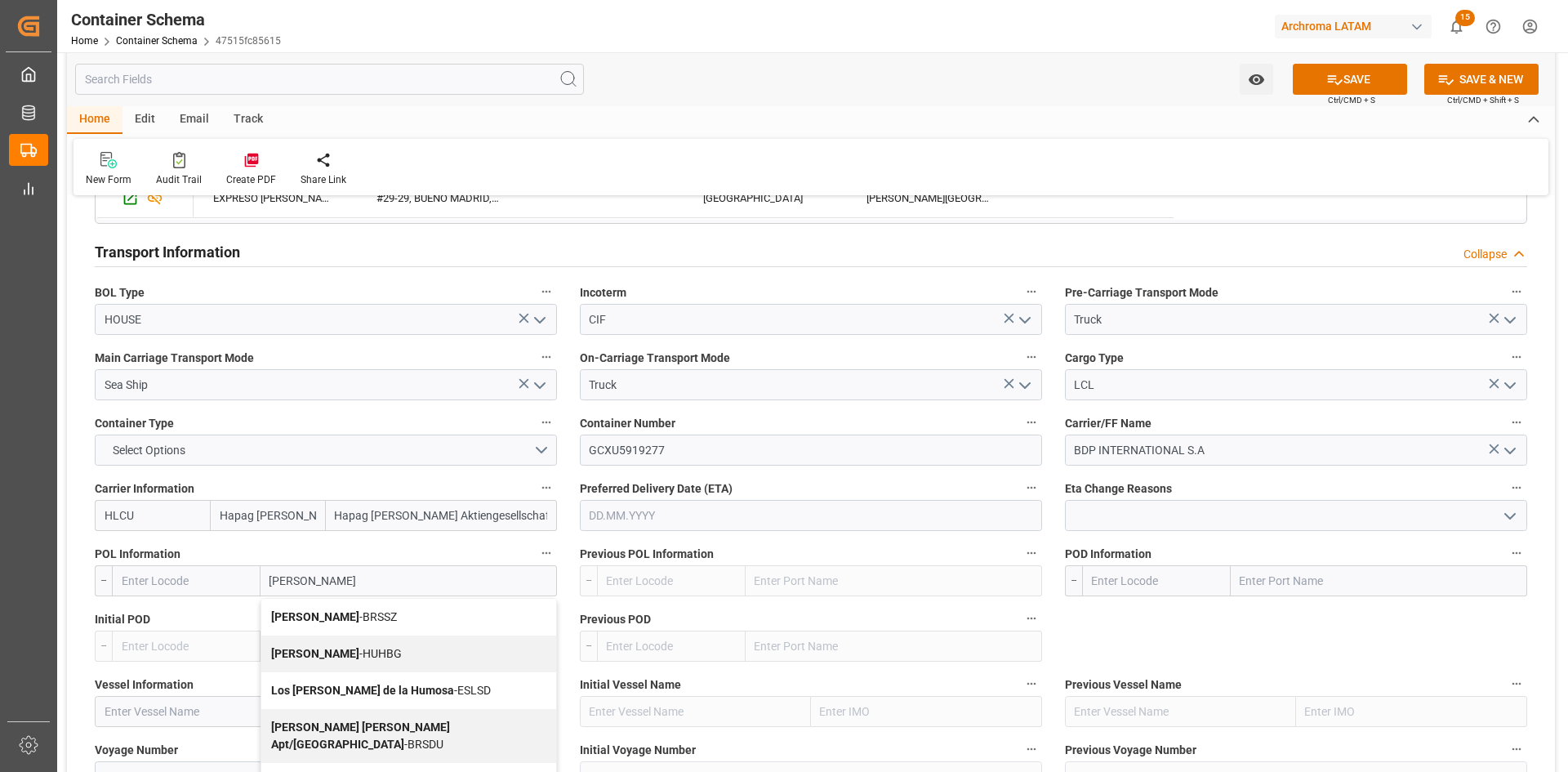
click at [363, 624] on div "[PERSON_NAME]" at bounding box center [409, 617] width 295 height 37
type input "BRSSZ"
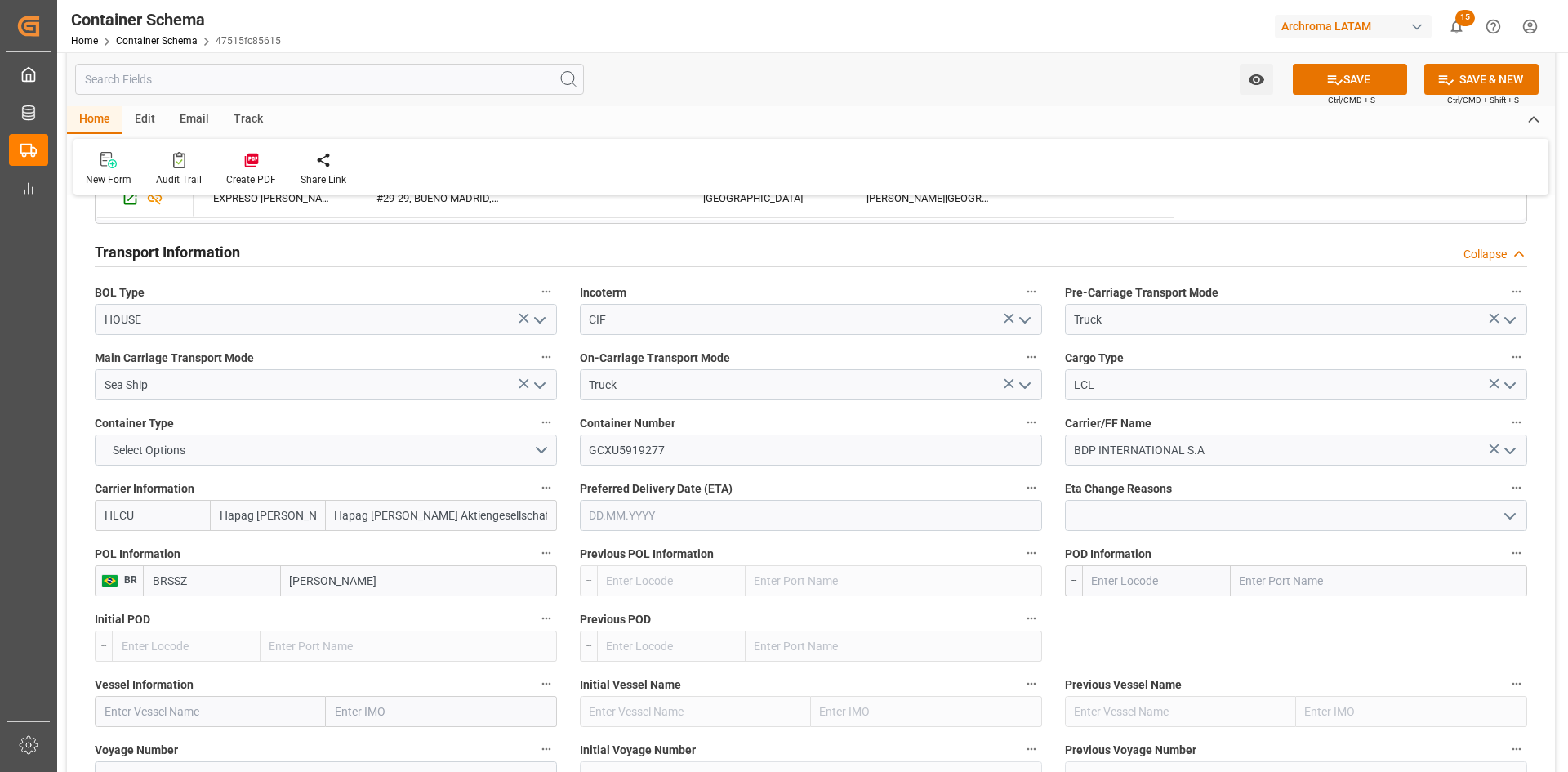
type input "[PERSON_NAME]"
click at [1265, 581] on input "text" at bounding box center [1379, 581] width 297 height 31
type input "[GEOGRAPHIC_DATA]"
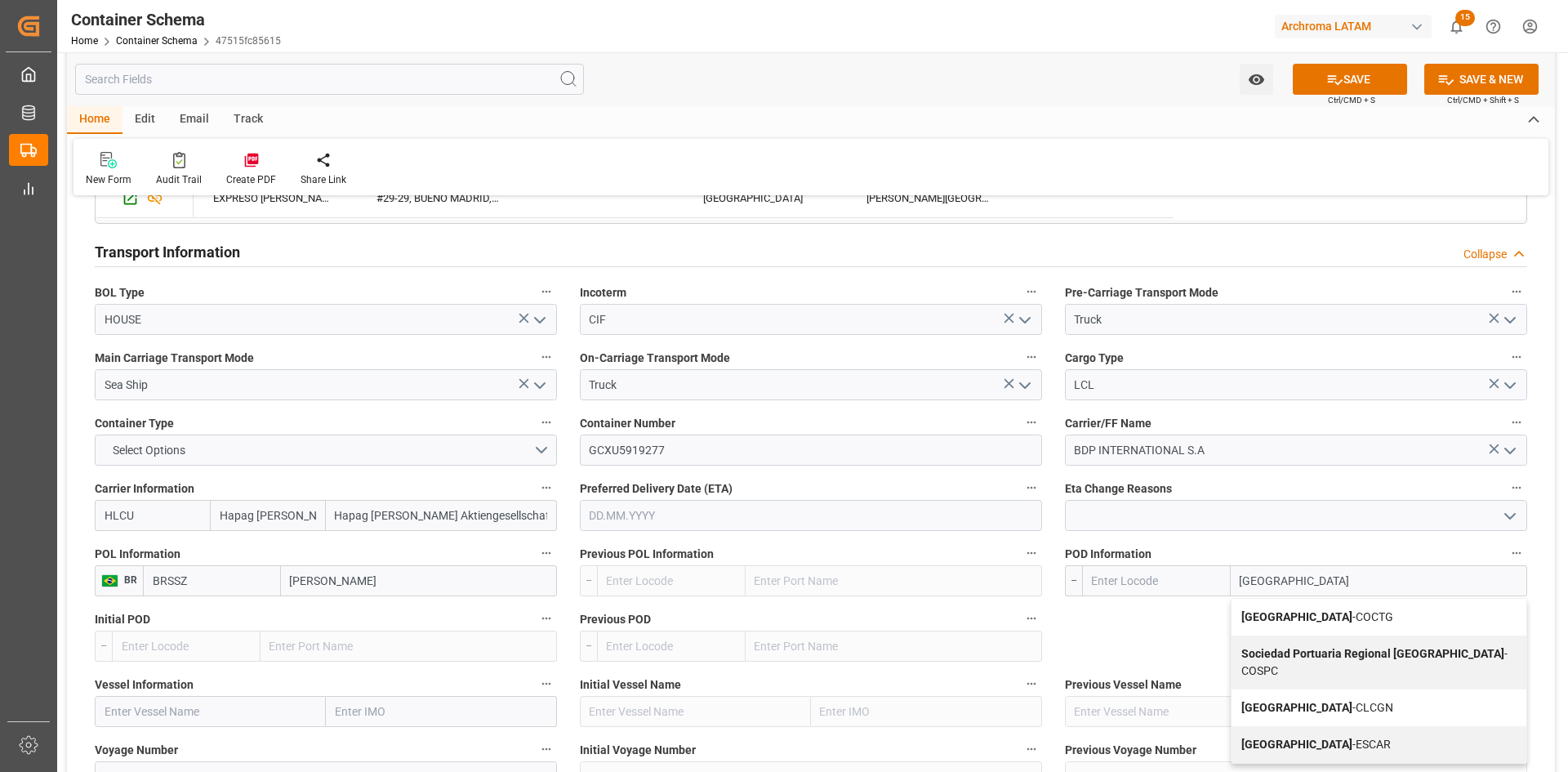
click at [1318, 618] on span "Cartagena - COCTG" at bounding box center [1317, 616] width 152 height 13
type input "COCTG"
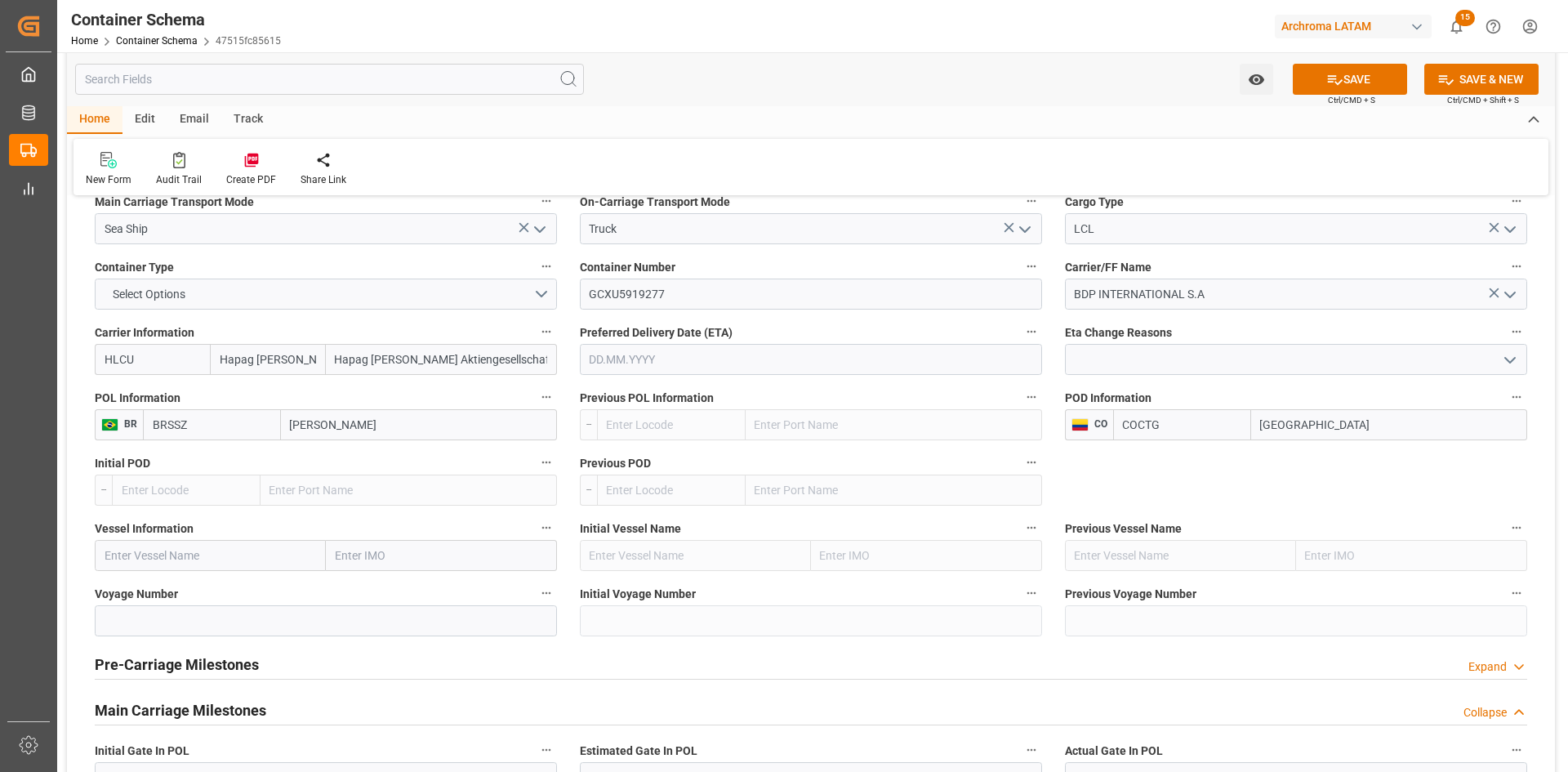
scroll to position [1552, 0]
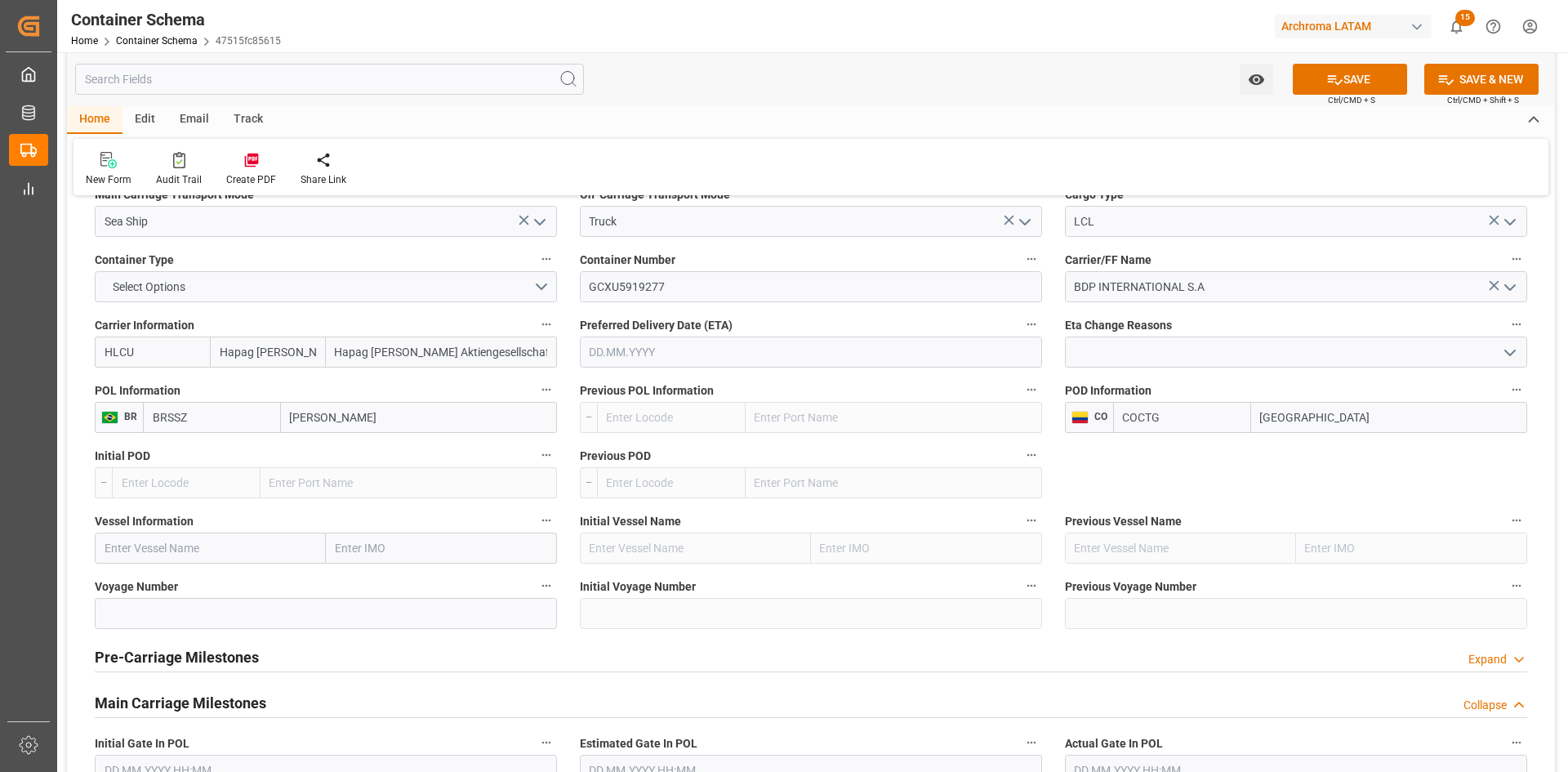
type input "[GEOGRAPHIC_DATA]"
click at [199, 541] on input "text" at bounding box center [209, 548] width 231 height 31
click at [288, 537] on input "text" at bounding box center [209, 548] width 231 height 31
paste input "SEASPAN EMPIRE"
type input "SEASPAN EMPIRE"
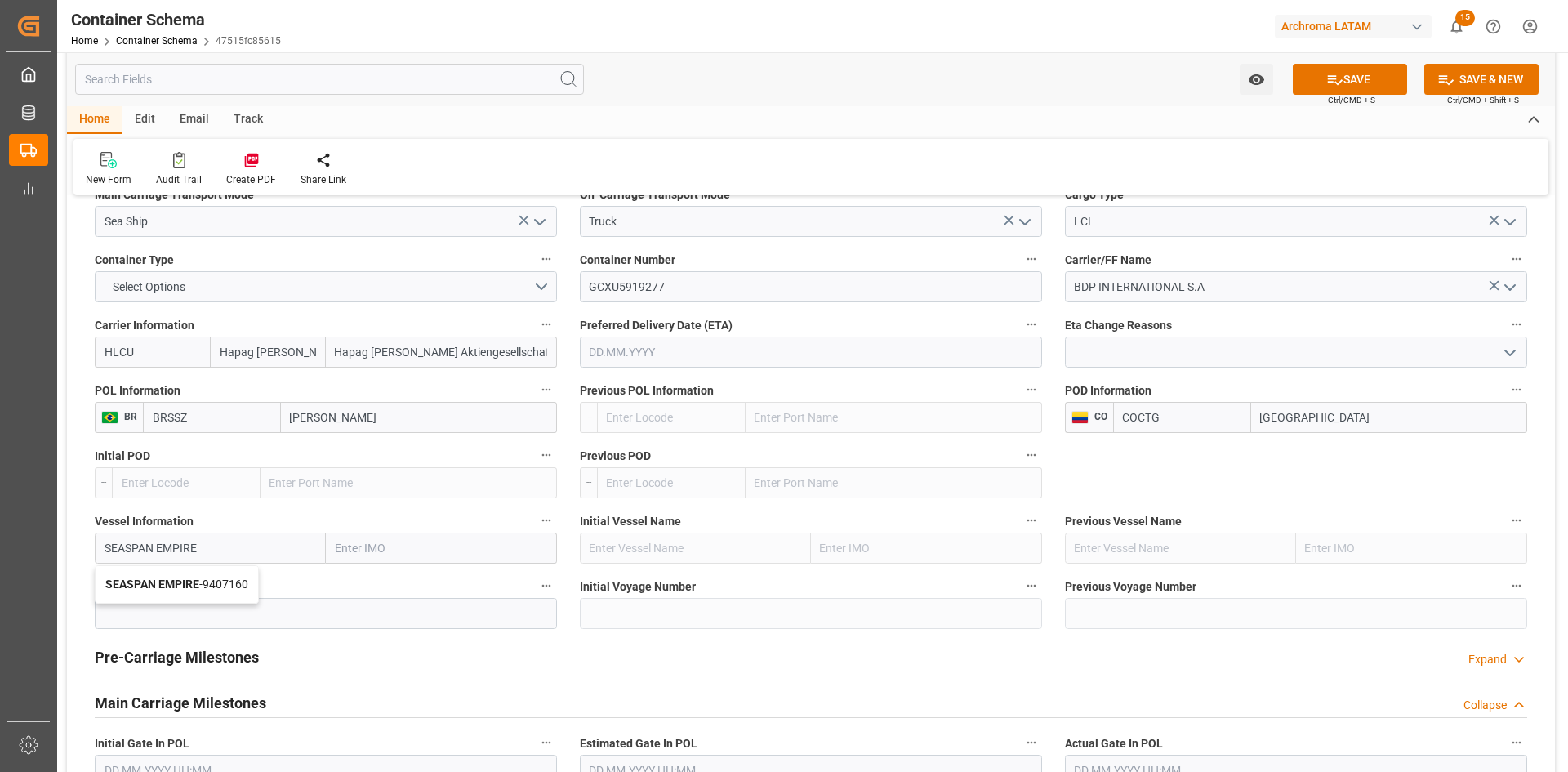
click at [214, 589] on span "SEASPAN EMPIRE - 9407160" at bounding box center [177, 583] width 143 height 13
type input "9407160"
type input "SEASPAN EMPIRE"
click at [234, 612] on input at bounding box center [325, 613] width 462 height 31
type input "2527N"
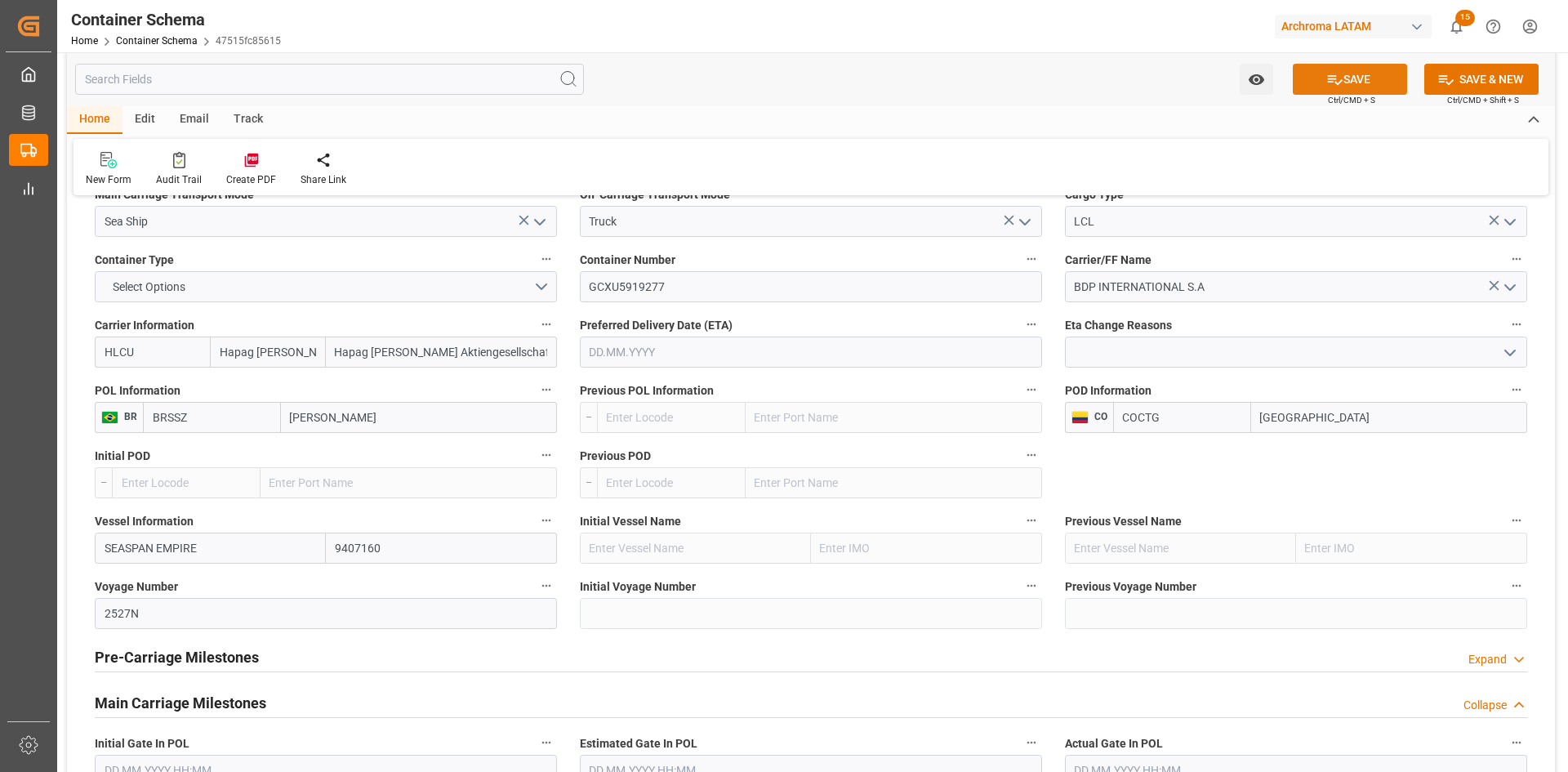
click at [1369, 76] on button "SAVE" at bounding box center [1349, 79] width 114 height 31
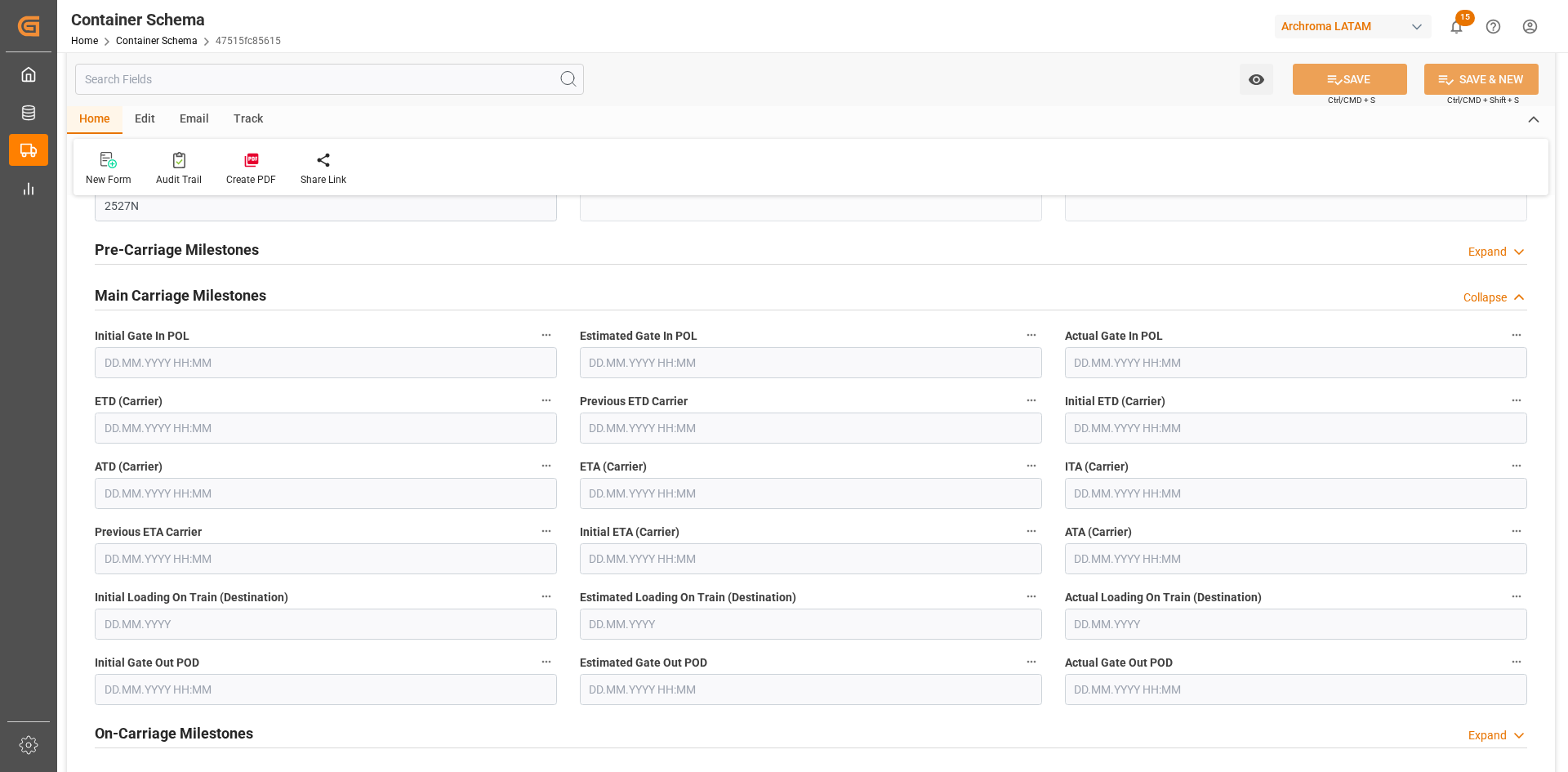
scroll to position [1960, 0]
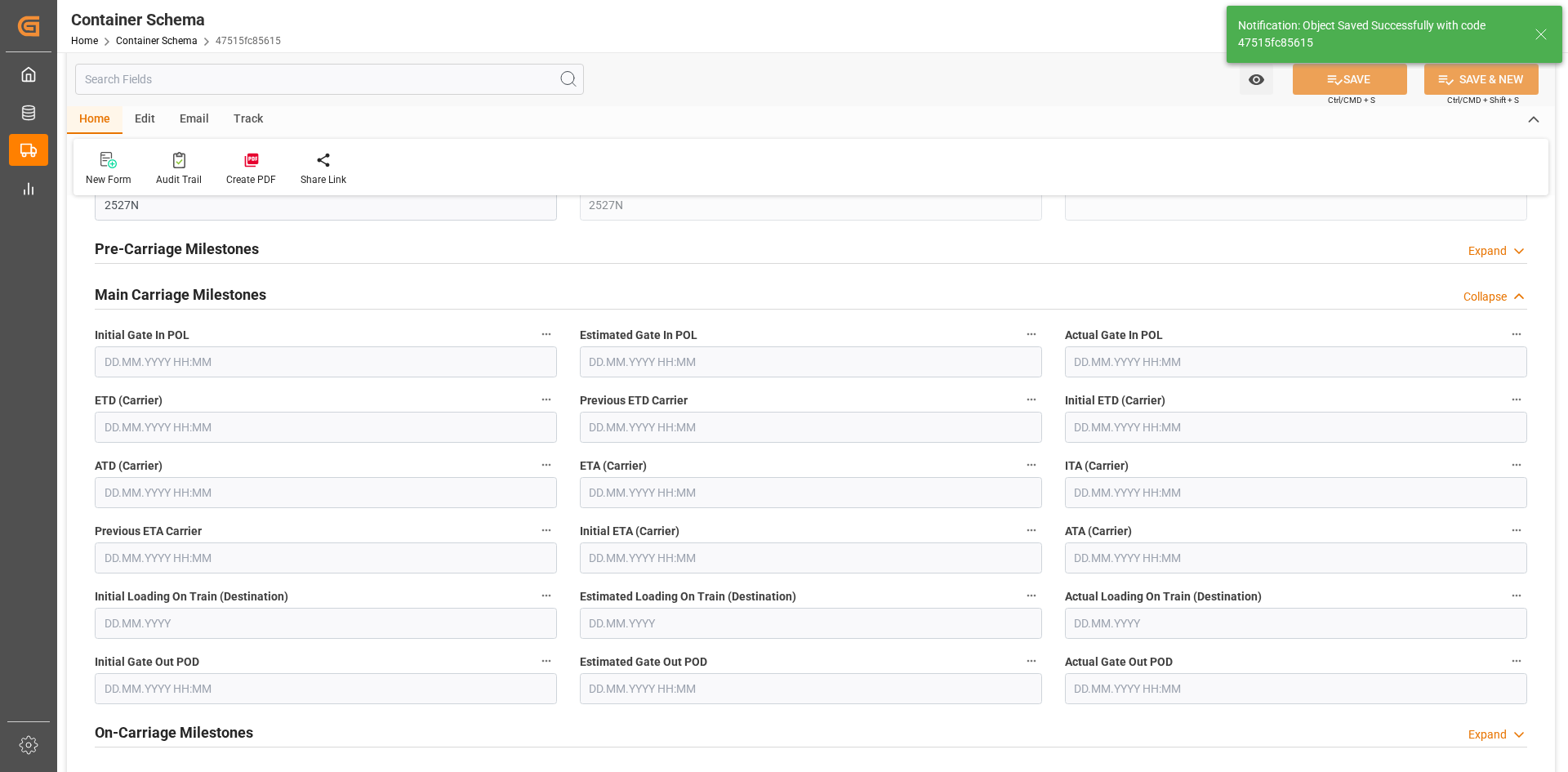
type input "COCTG"
type input "[GEOGRAPHIC_DATA]"
type input "SEASPAN EMPIRE"
type input "9407160"
type input "2527N"
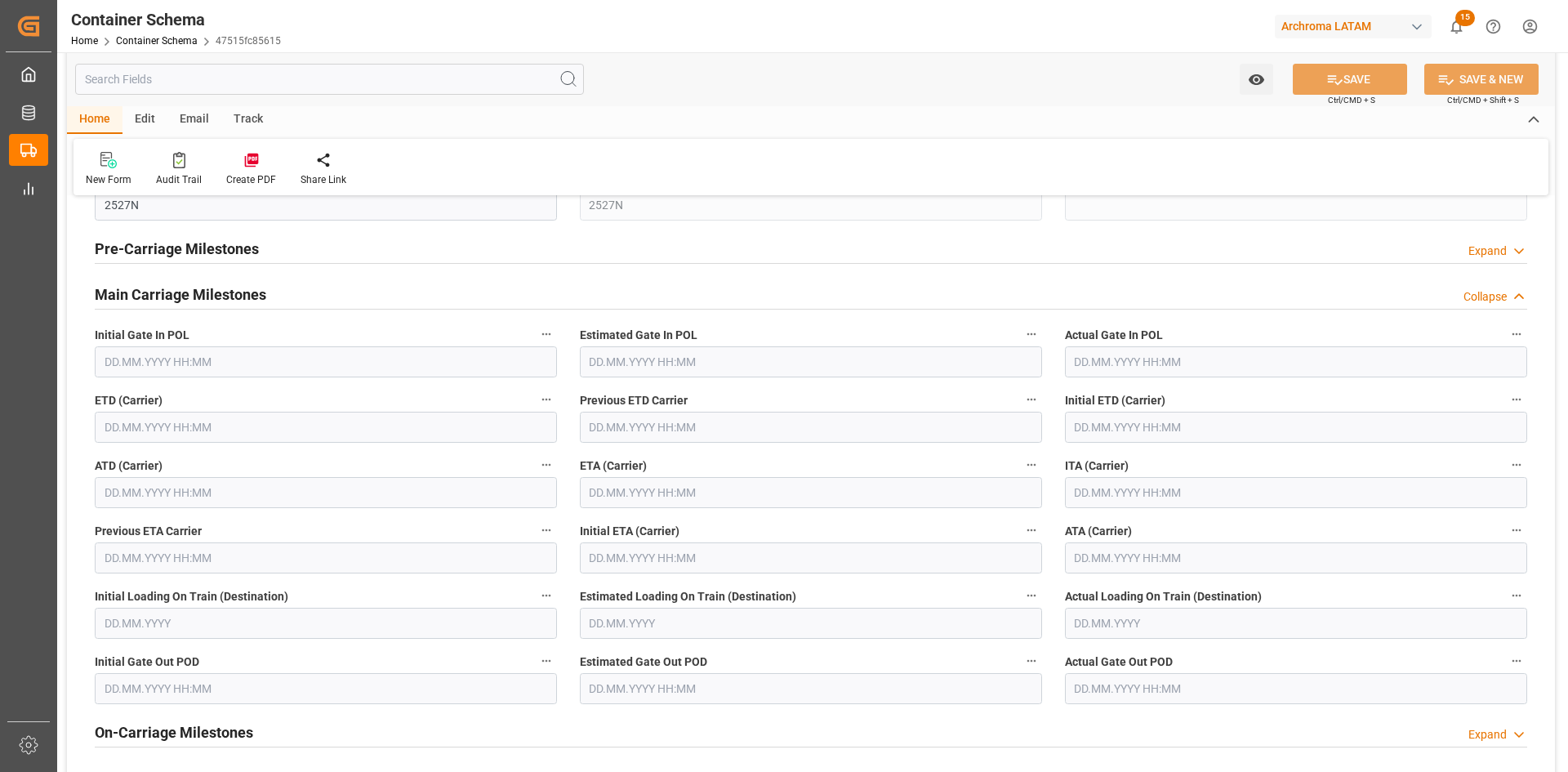
click at [224, 441] on input "text" at bounding box center [325, 427] width 462 height 31
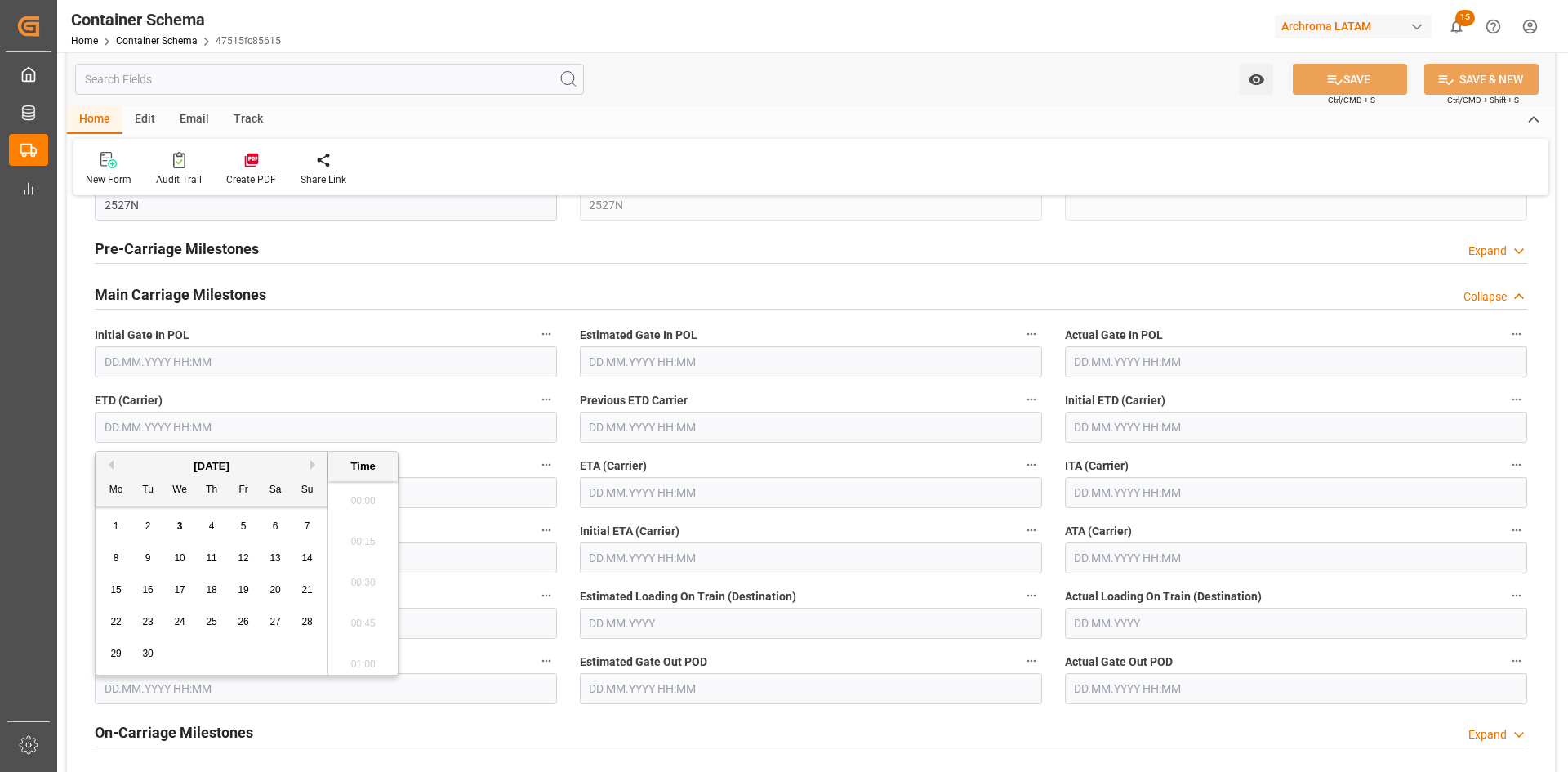
scroll to position [2048, 0]
click at [113, 464] on div "[DATE]" at bounding box center [211, 466] width 232 height 16
click at [108, 469] on div "[DATE]" at bounding box center [211, 466] width 232 height 16
click at [112, 465] on button "Previous Month" at bounding box center [108, 464] width 9 height 9
click at [174, 648] on span "27" at bounding box center [179, 653] width 10 height 11
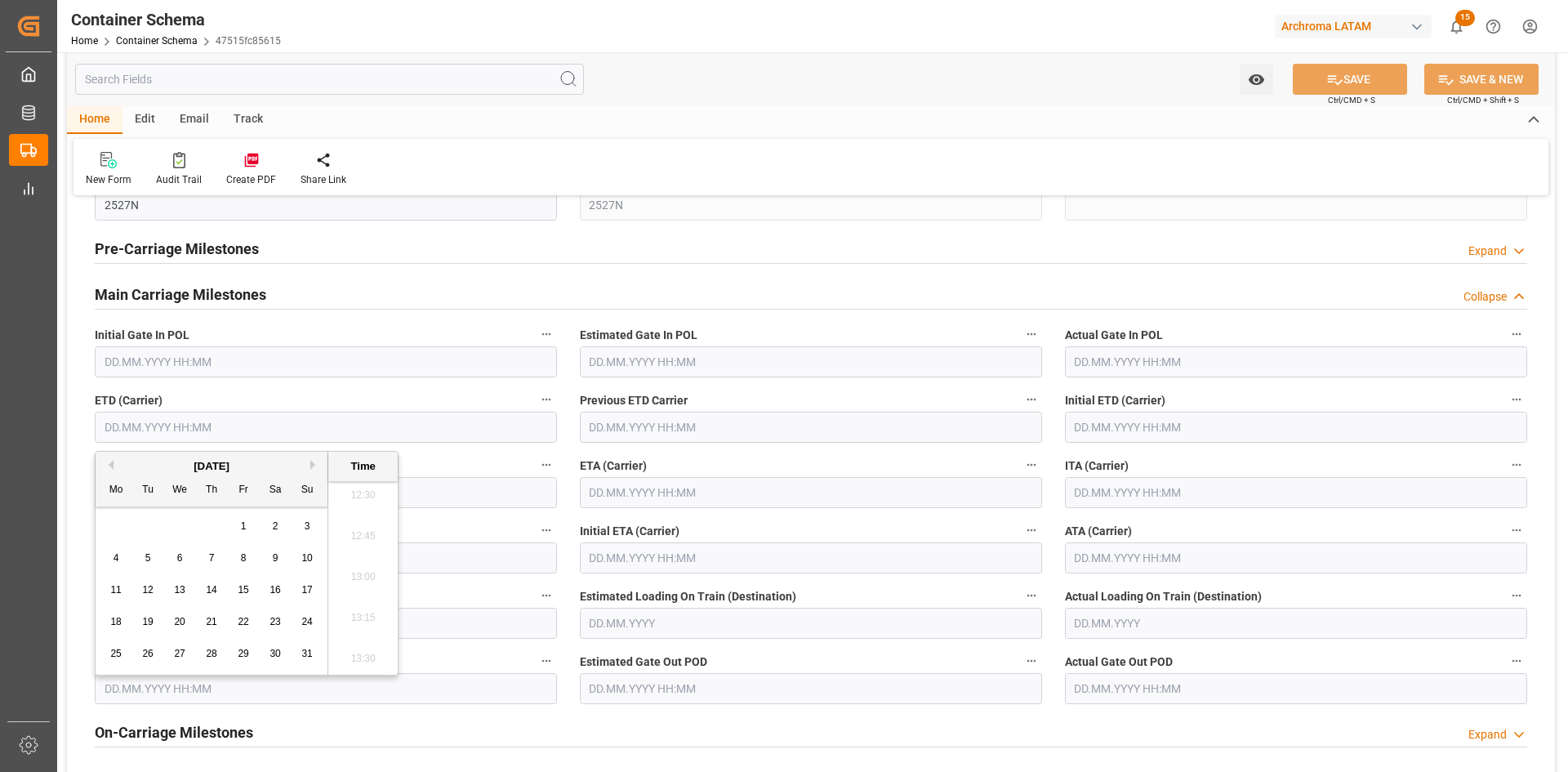
type input "[DATE] 00:00"
click at [678, 477] on input "text" at bounding box center [811, 492] width 462 height 31
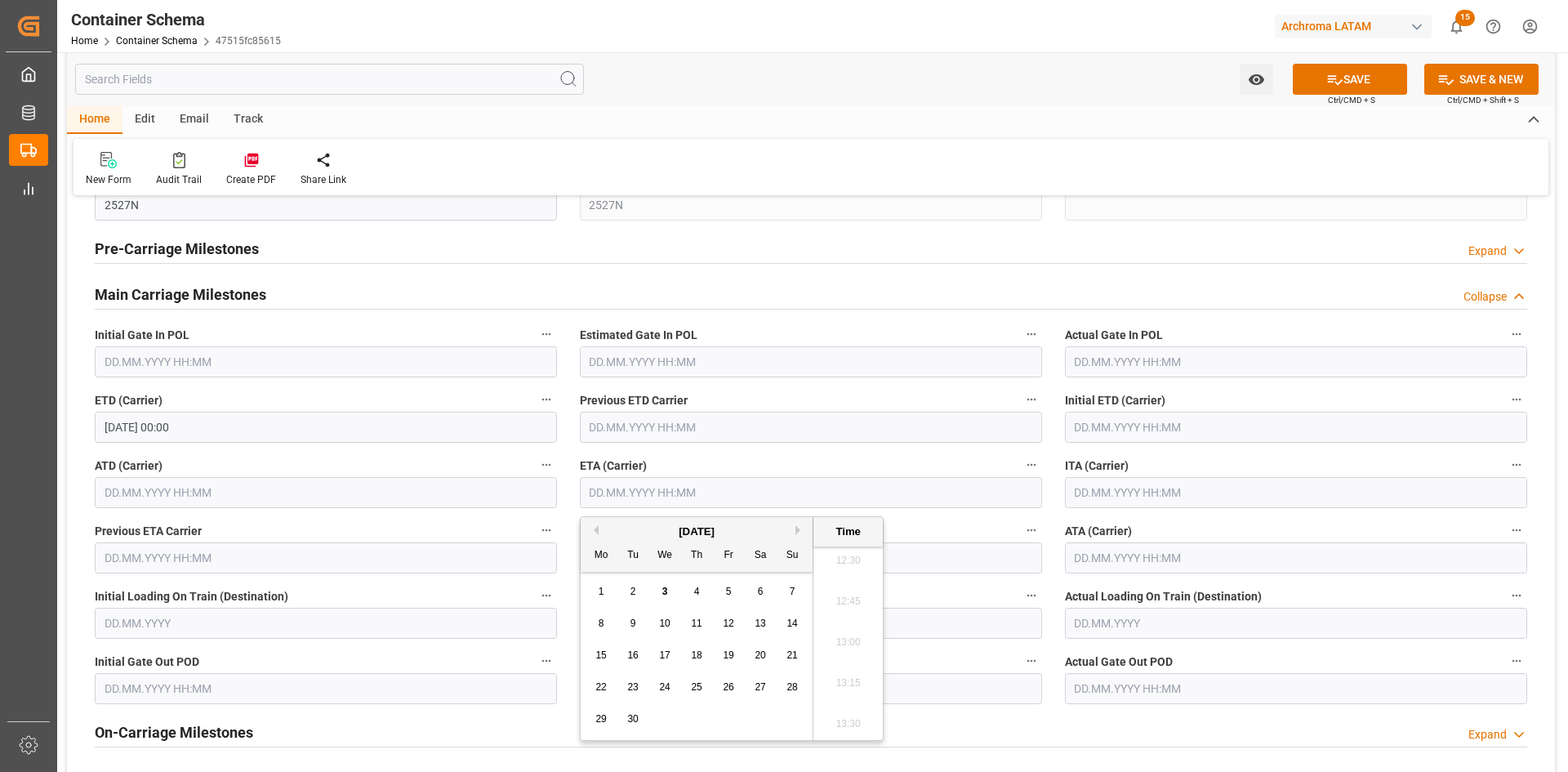
click at [795, 532] on button "Next Month" at bounding box center [799, 529] width 9 height 9
click at [793, 597] on span "5" at bounding box center [793, 591] width 6 height 11
type input "[DATE] 00:00"
click at [1335, 81] on icon at bounding box center [1335, 80] width 17 height 17
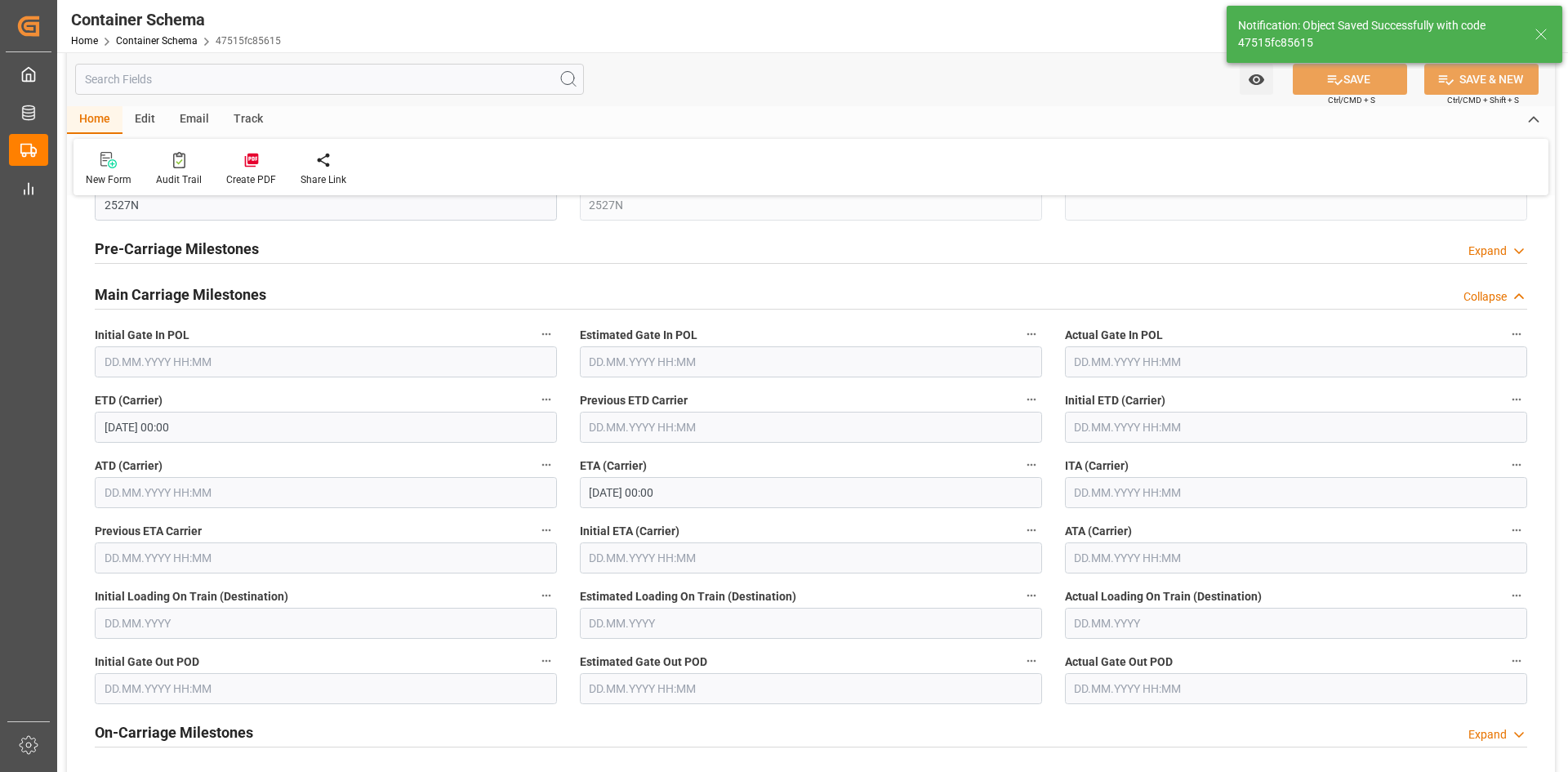
type input "[DATE] 00:00"
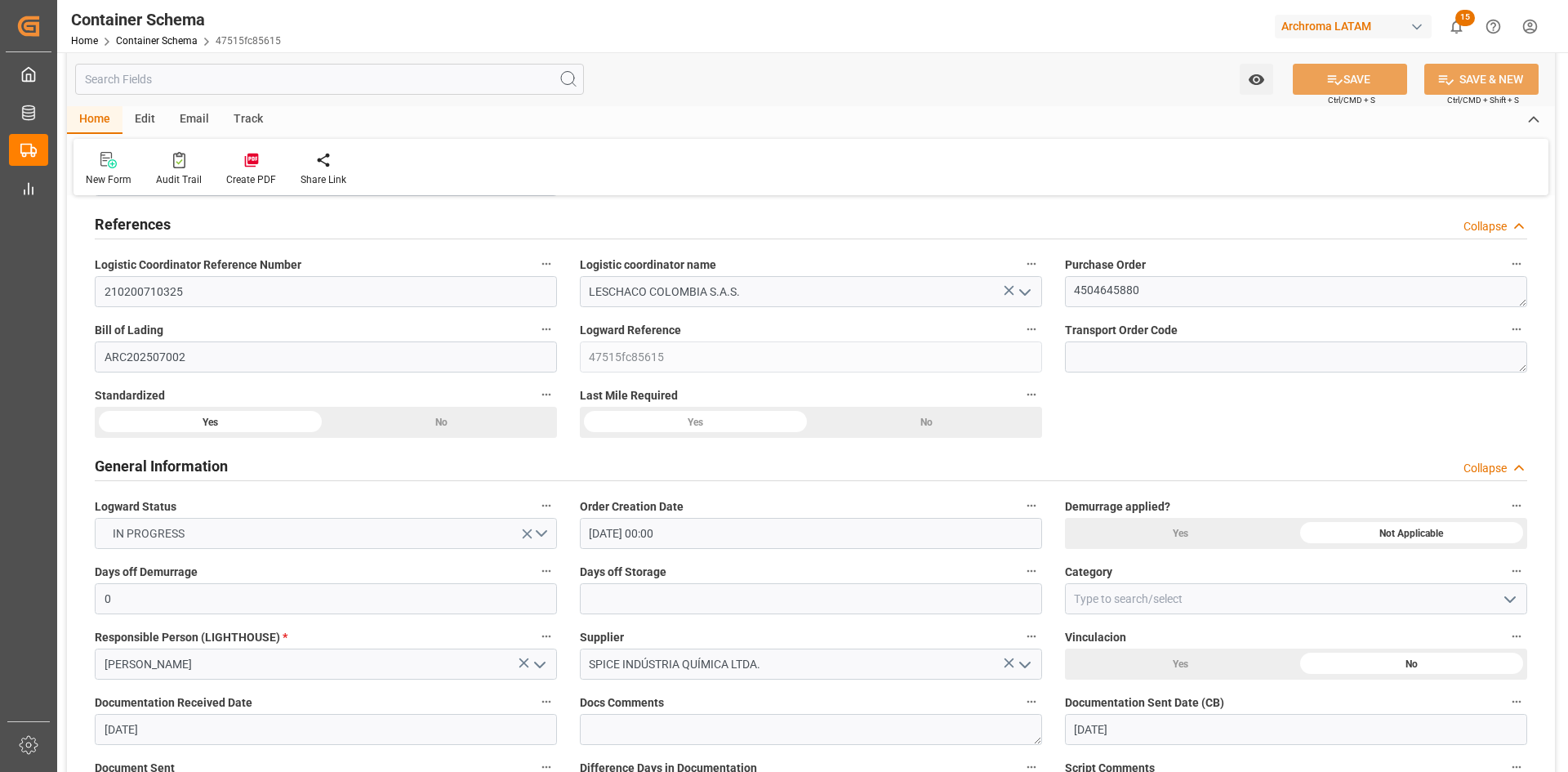
scroll to position [0, 0]
